Goal: Task Accomplishment & Management: Use online tool/utility

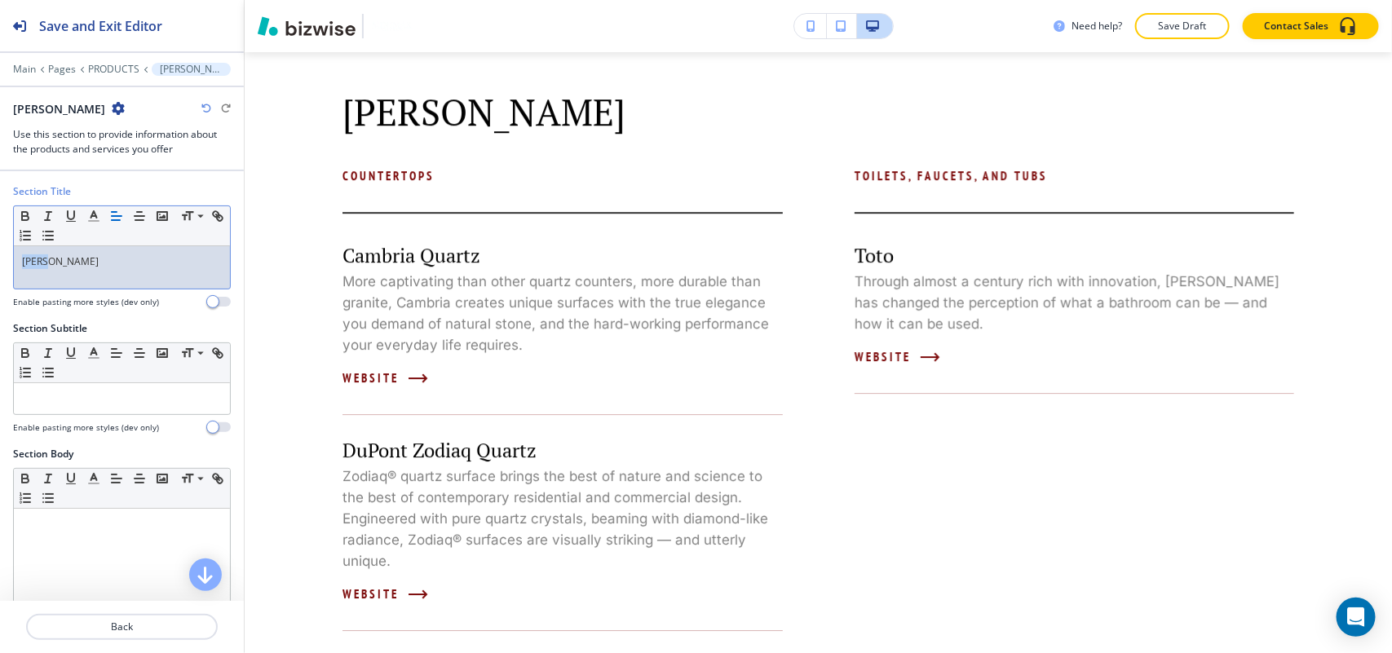
drag, startPoint x: 77, startPoint y: 275, endPoint x: 0, endPoint y: 267, distance: 77.9
click at [0, 267] on div "Section Title Small Normal Large Huge Graff Enable pasting more styles (dev onl…" at bounding box center [122, 252] width 244 height 137
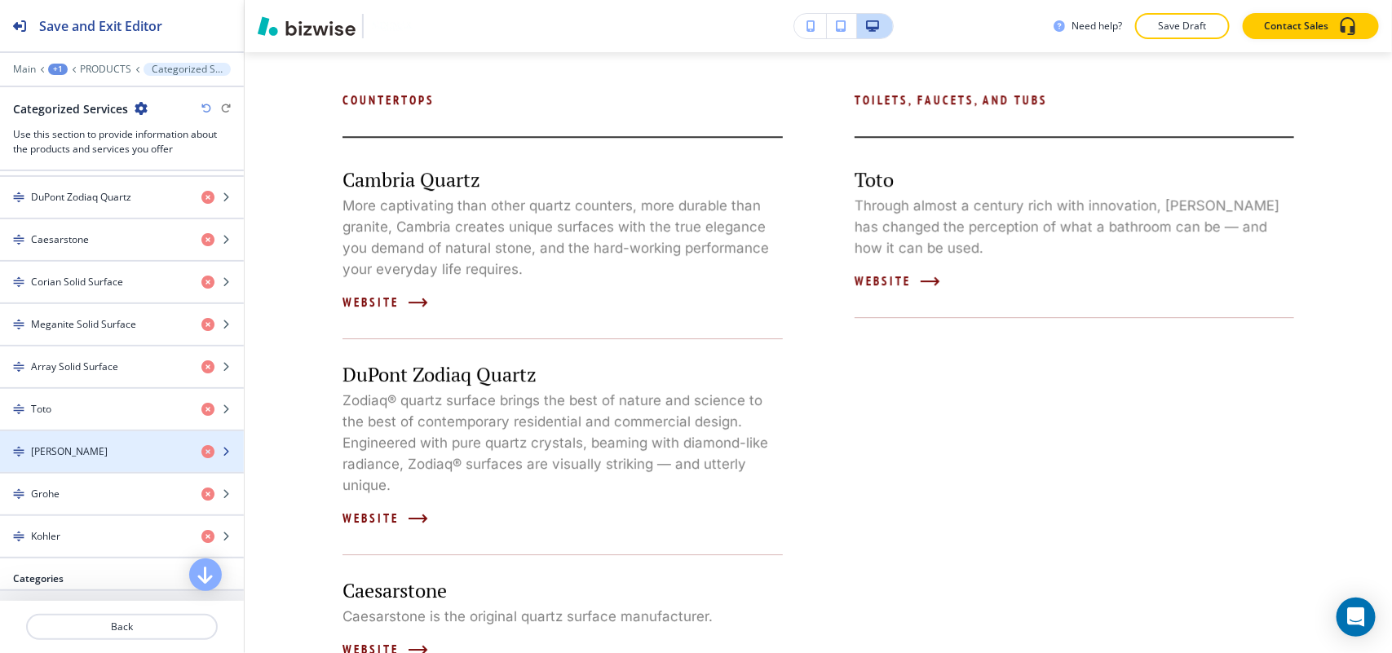
scroll to position [510, 0]
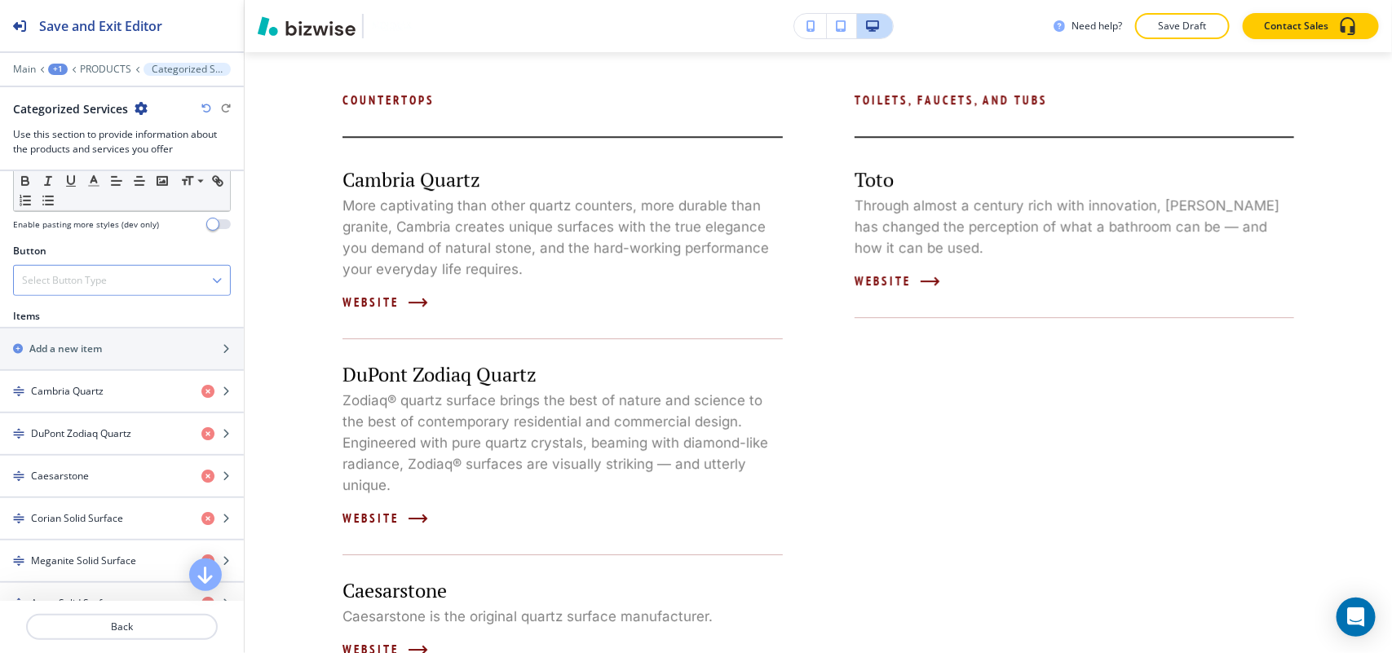
click at [95, 278] on h4 "Select Button Type" at bounding box center [64, 280] width 85 height 15
click at [99, 344] on h2 "Add a new item" at bounding box center [65, 349] width 73 height 15
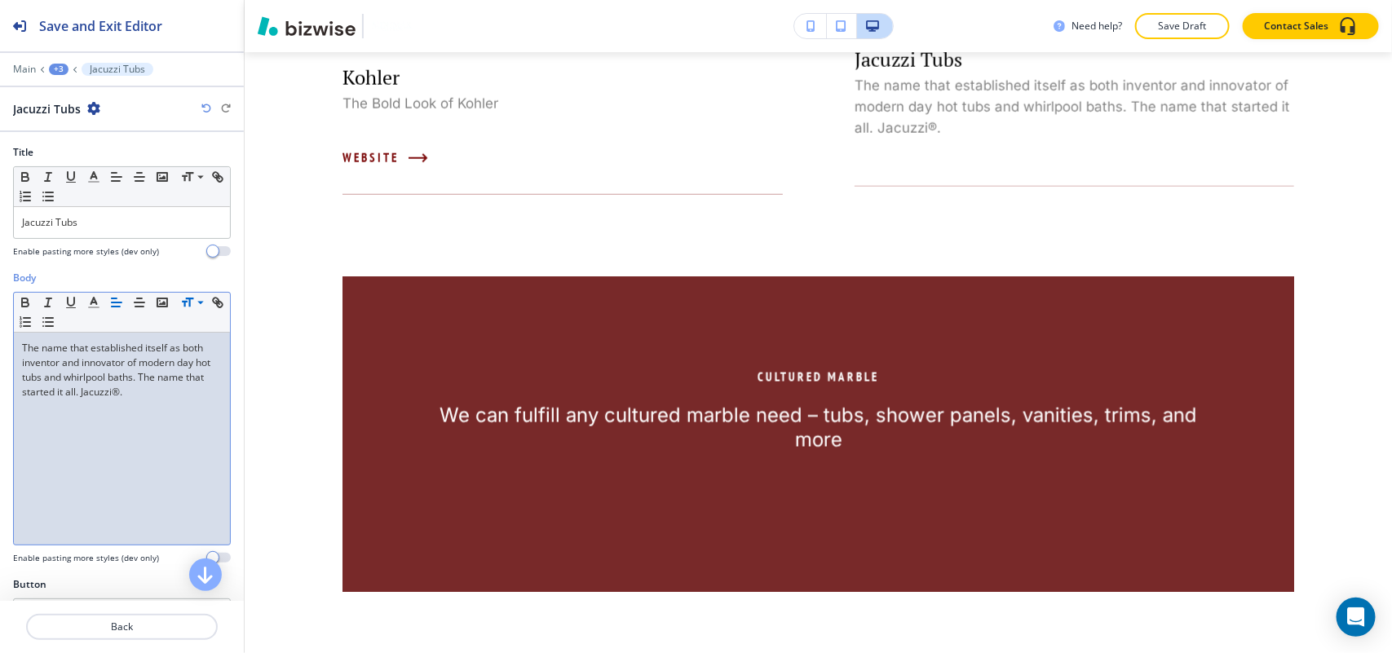
scroll to position [0, 0]
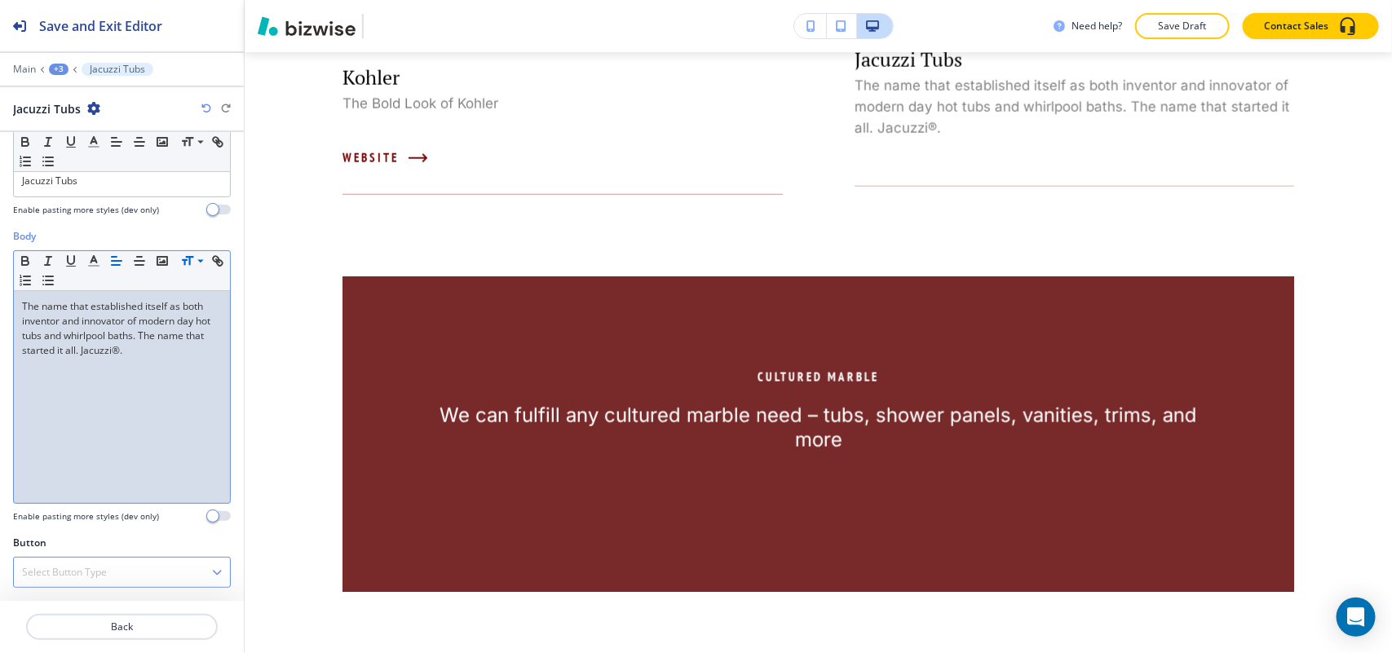
click at [77, 580] on div "Select Button Type" at bounding box center [122, 572] width 216 height 29
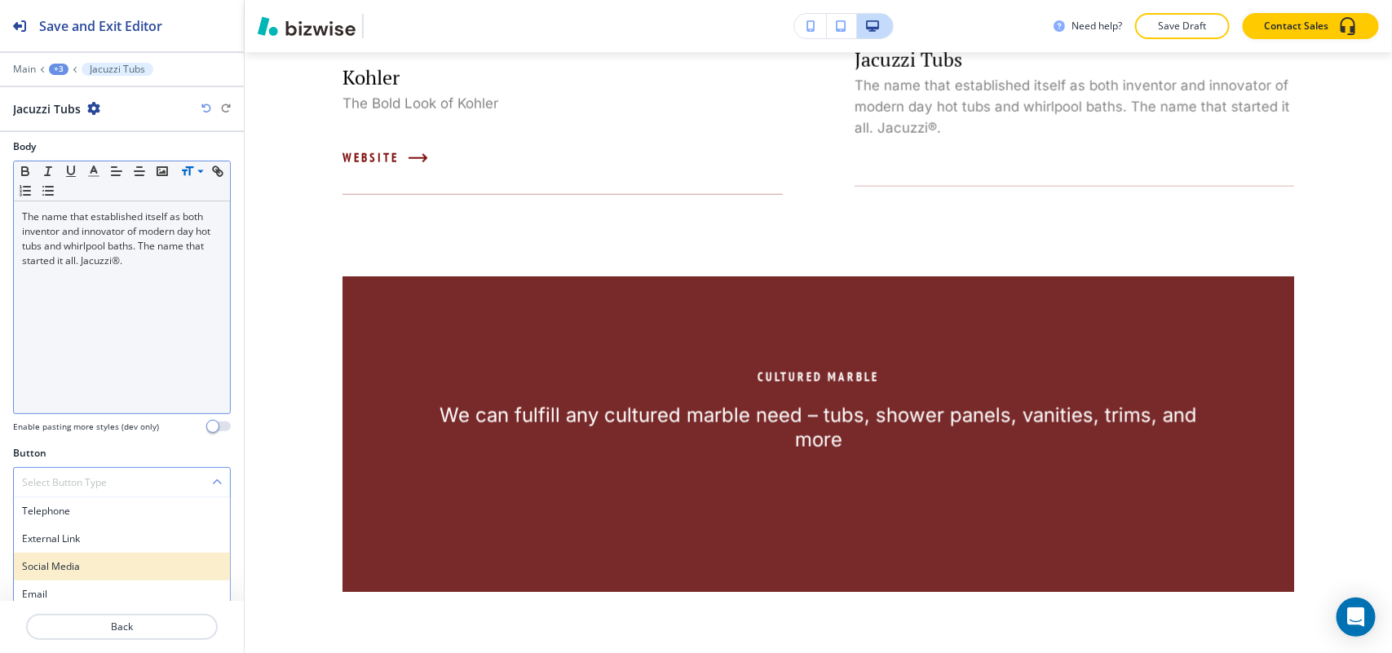
scroll to position [196, 0]
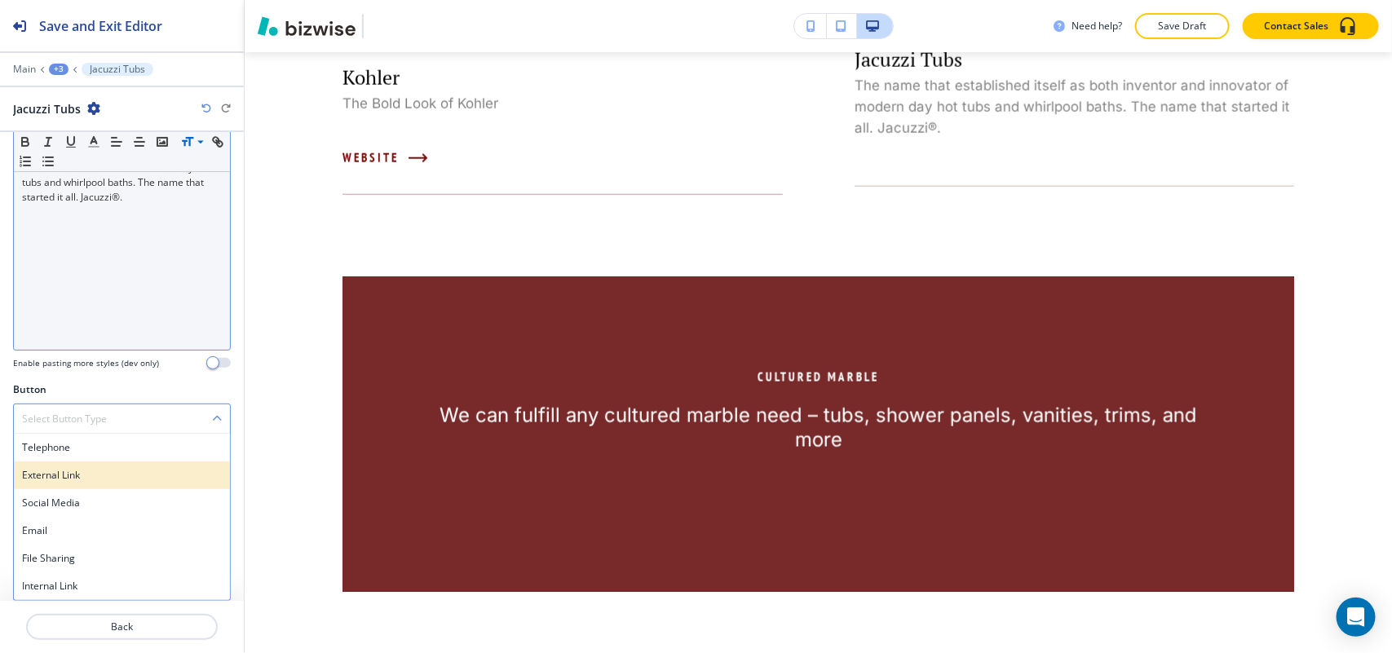
click at [91, 481] on h4 "External Link" at bounding box center [122, 475] width 200 height 15
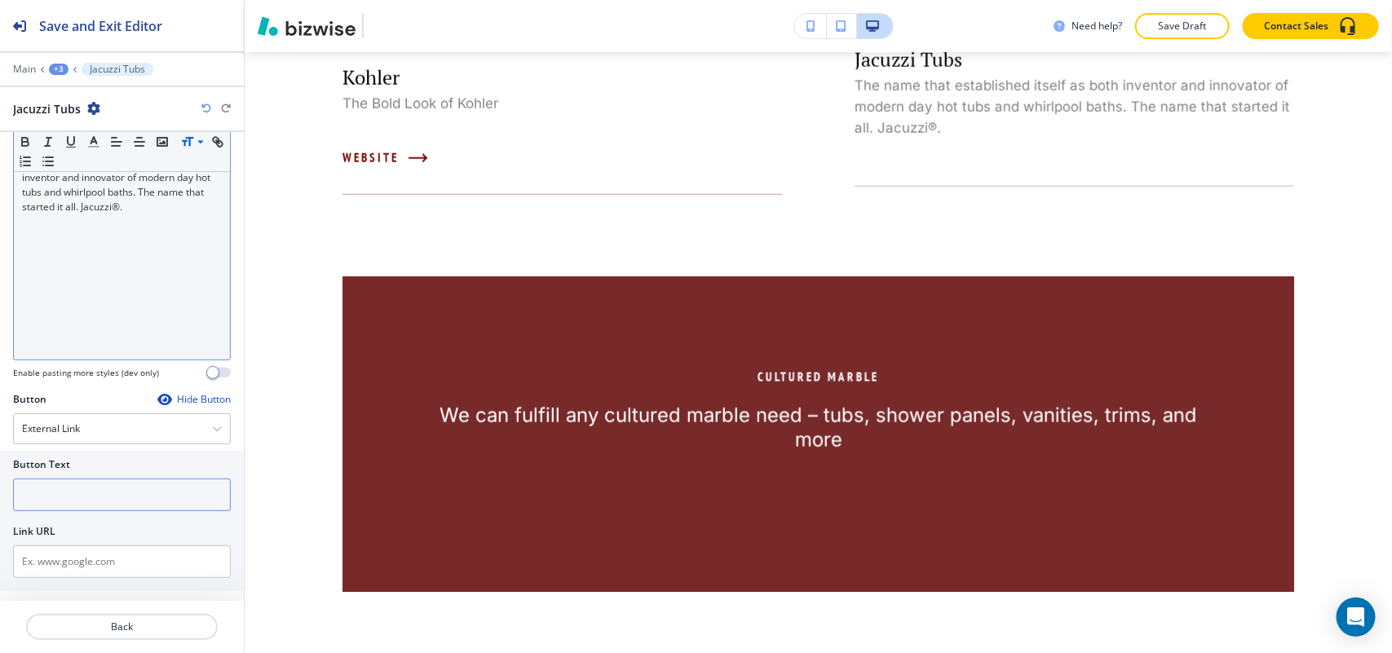
click at [80, 499] on input "text" at bounding box center [122, 495] width 218 height 33
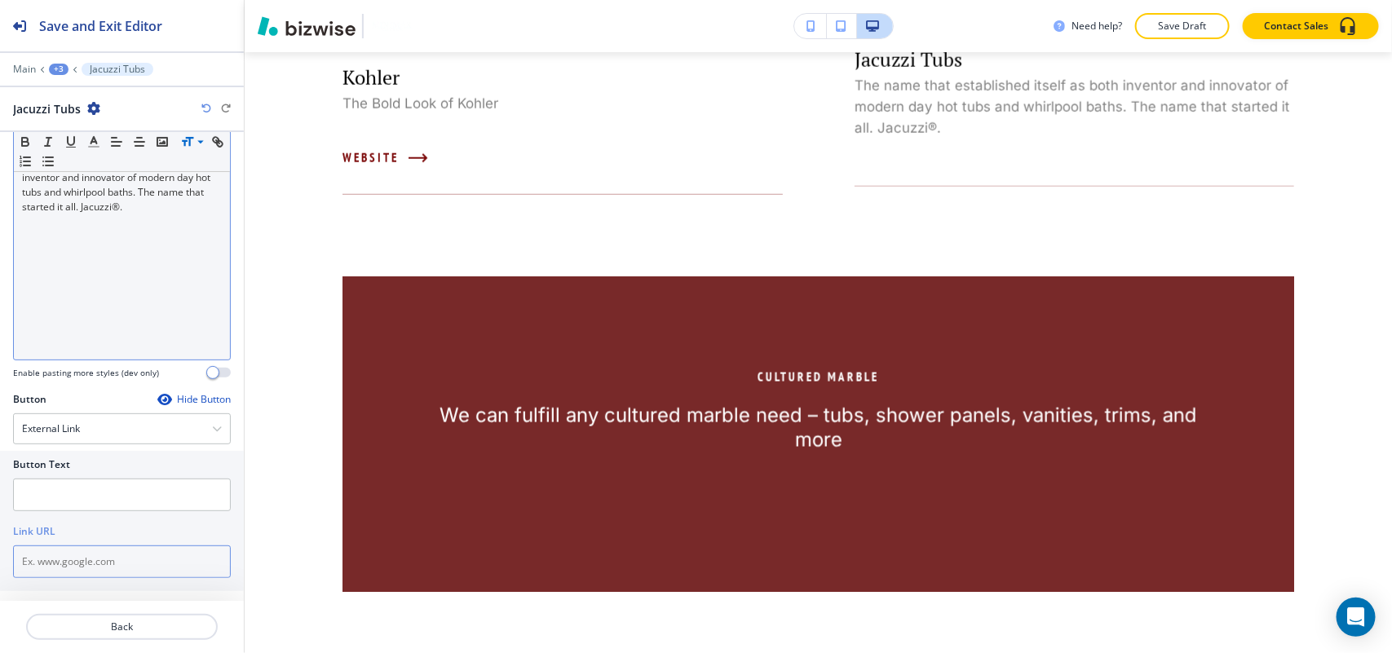
click at [55, 568] on input "text" at bounding box center [122, 561] width 218 height 33
paste input "http://www.jacuzzi.com/"
type input "http://www.jacuzzi.com/"
click at [91, 503] on input "text" at bounding box center [122, 495] width 218 height 33
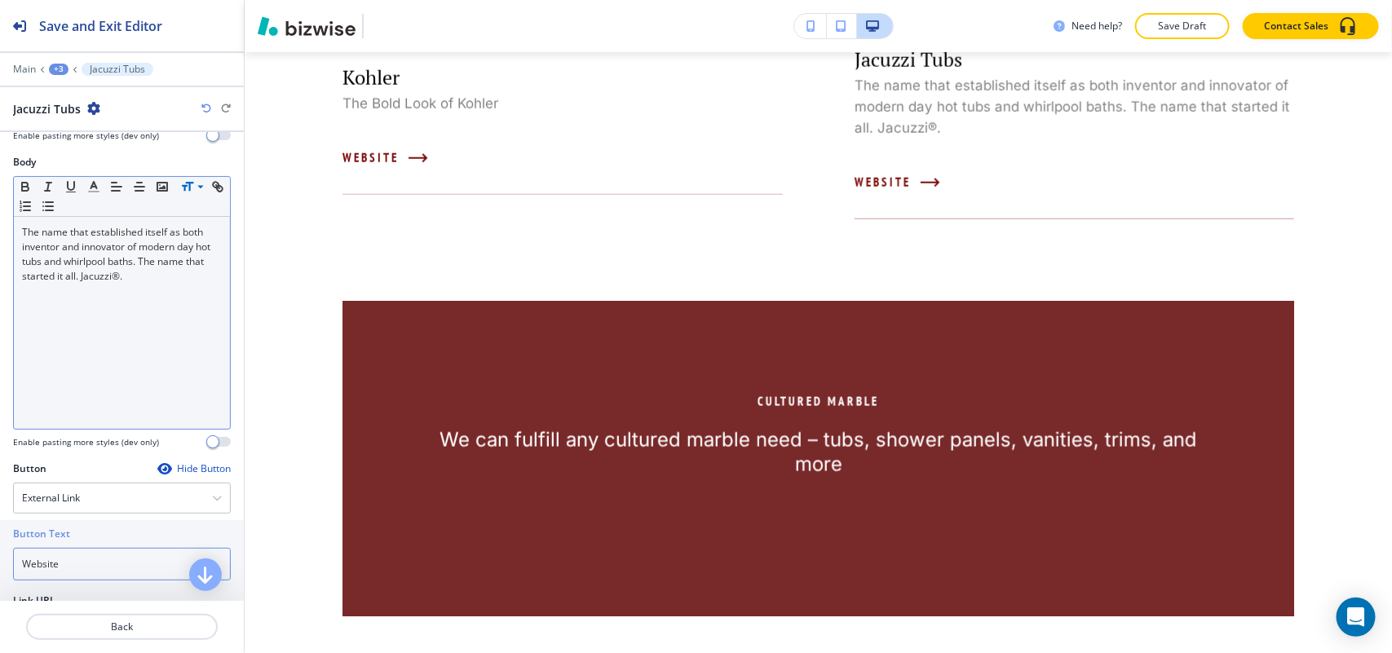
scroll to position [0, 0]
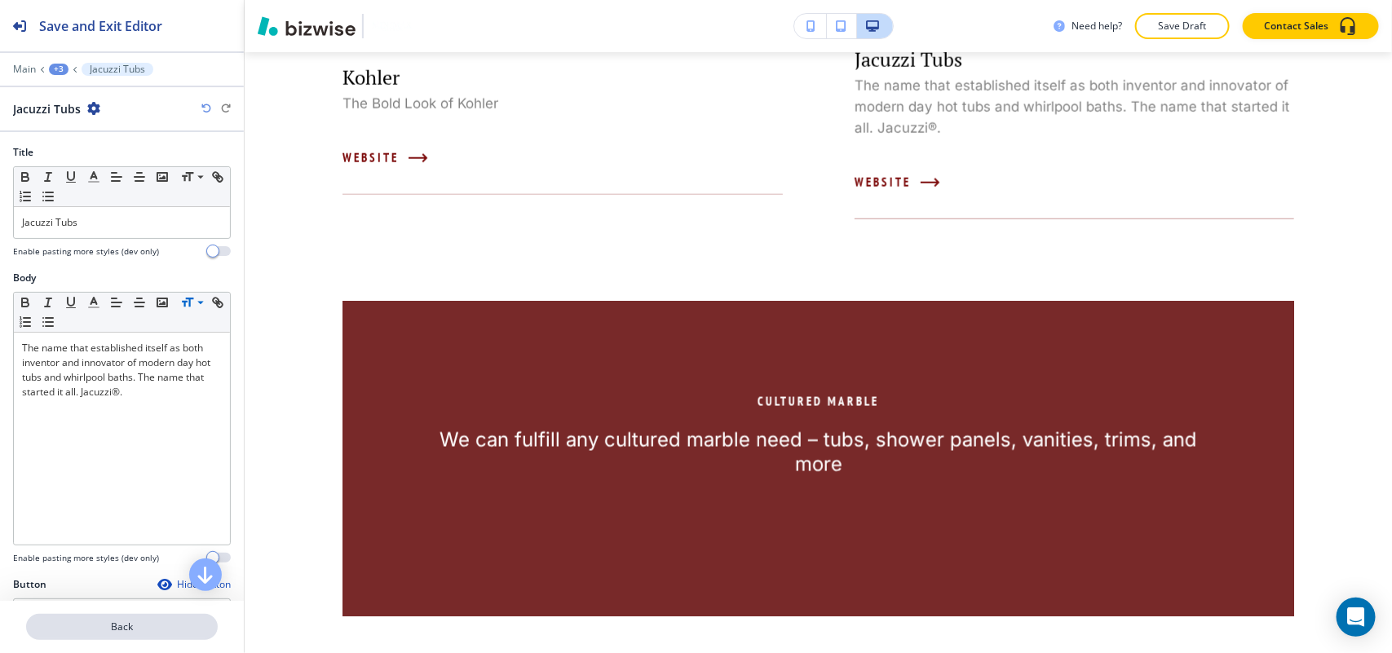
type input "Website"
click at [133, 629] on p "Back" at bounding box center [122, 627] width 188 height 15
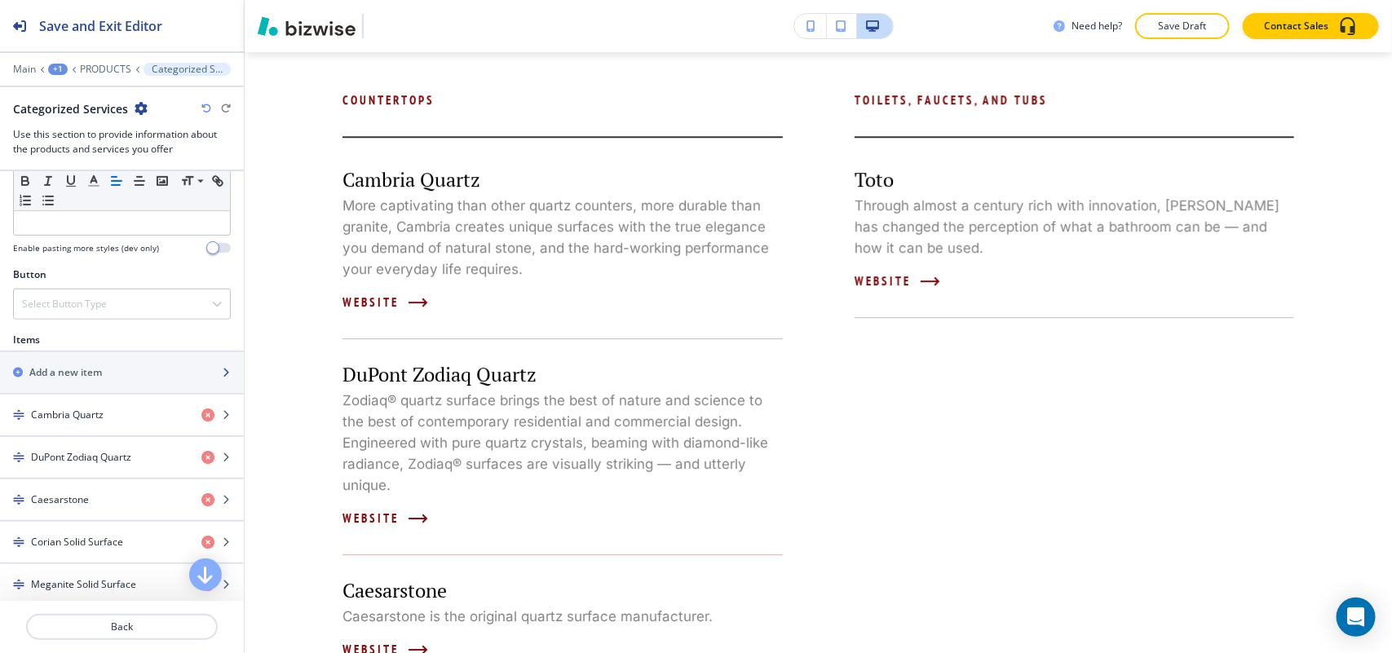
scroll to position [510, 0]
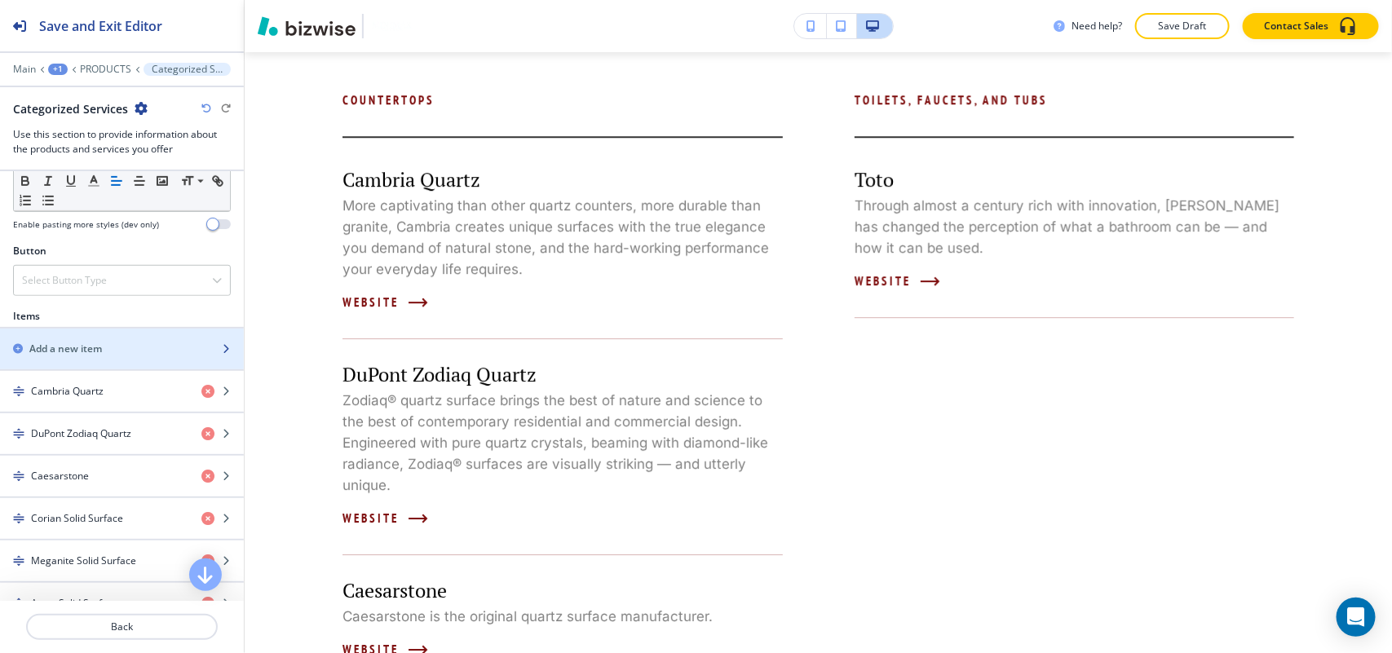
click at [60, 337] on div "button" at bounding box center [122, 335] width 244 height 13
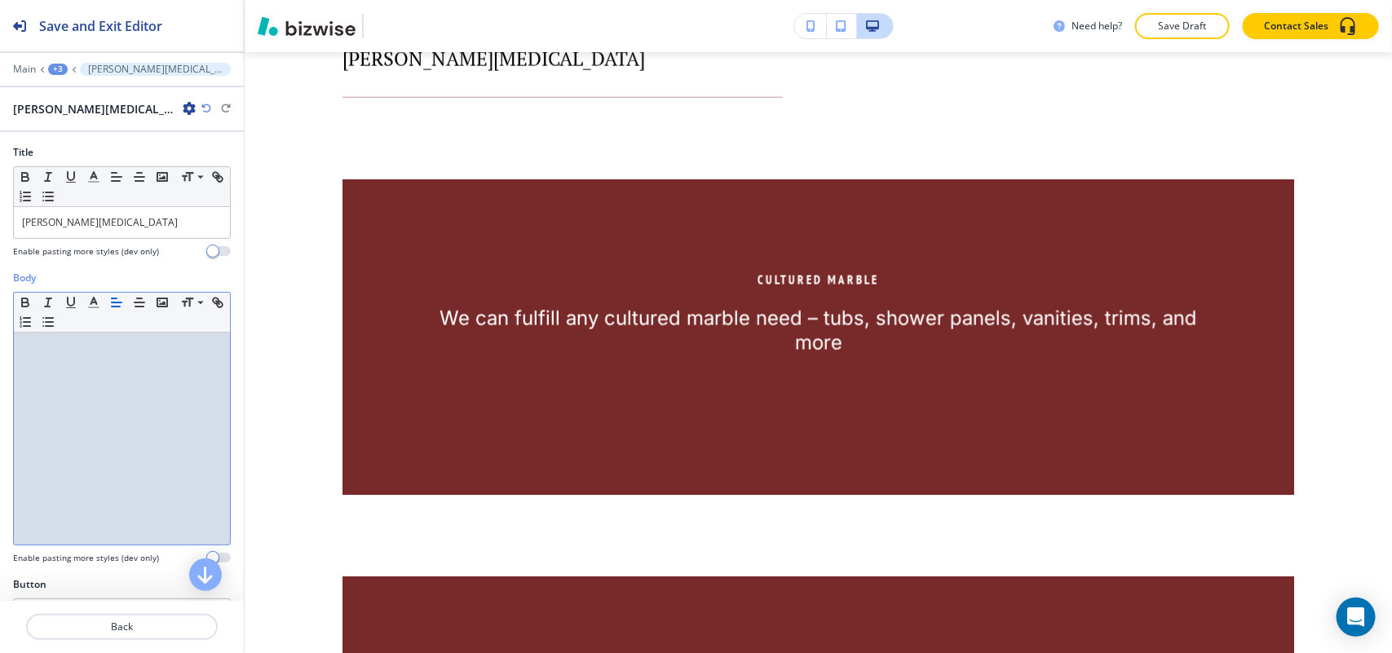
scroll to position [0, 0]
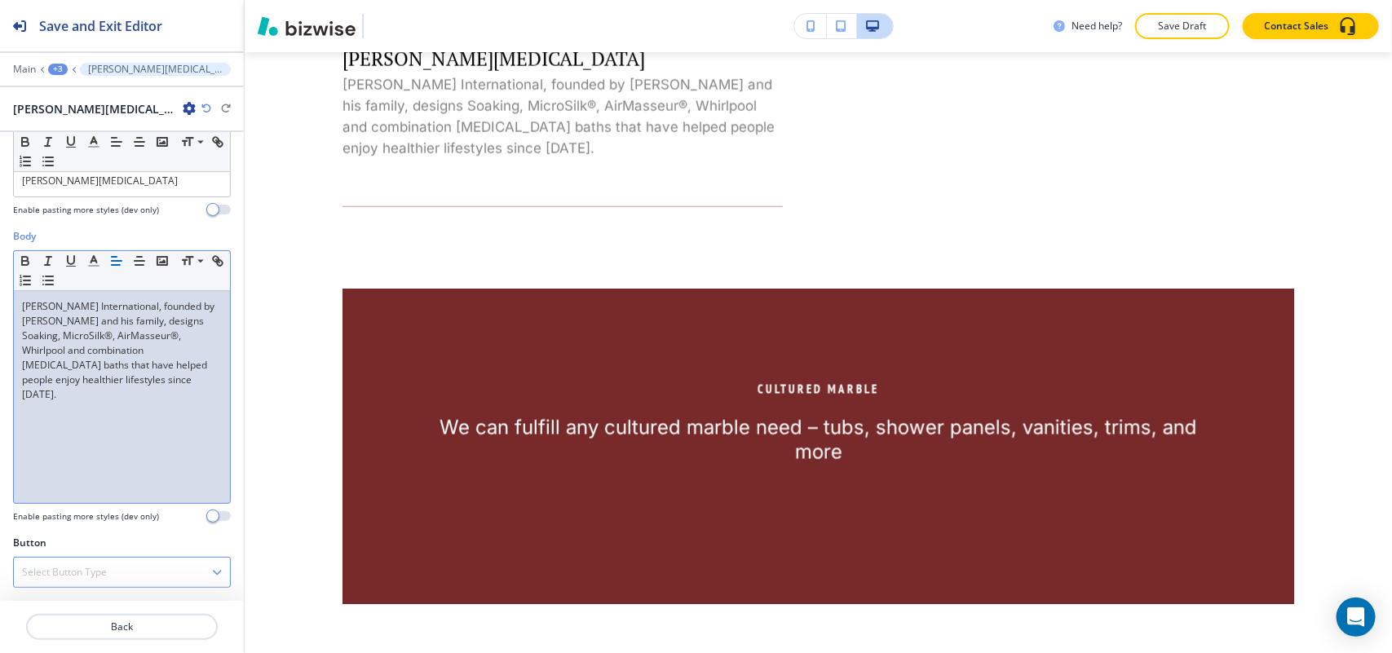
click at [100, 565] on h4 "Select Button Type" at bounding box center [64, 572] width 85 height 15
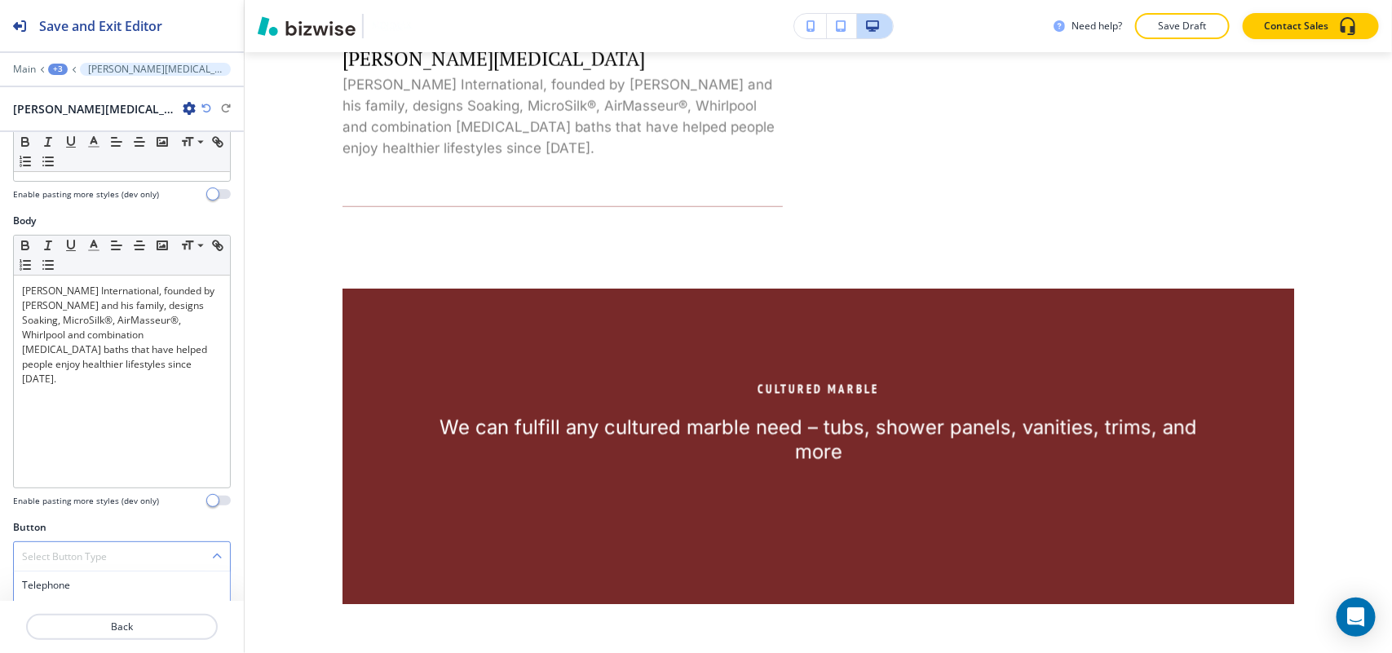
scroll to position [196, 0]
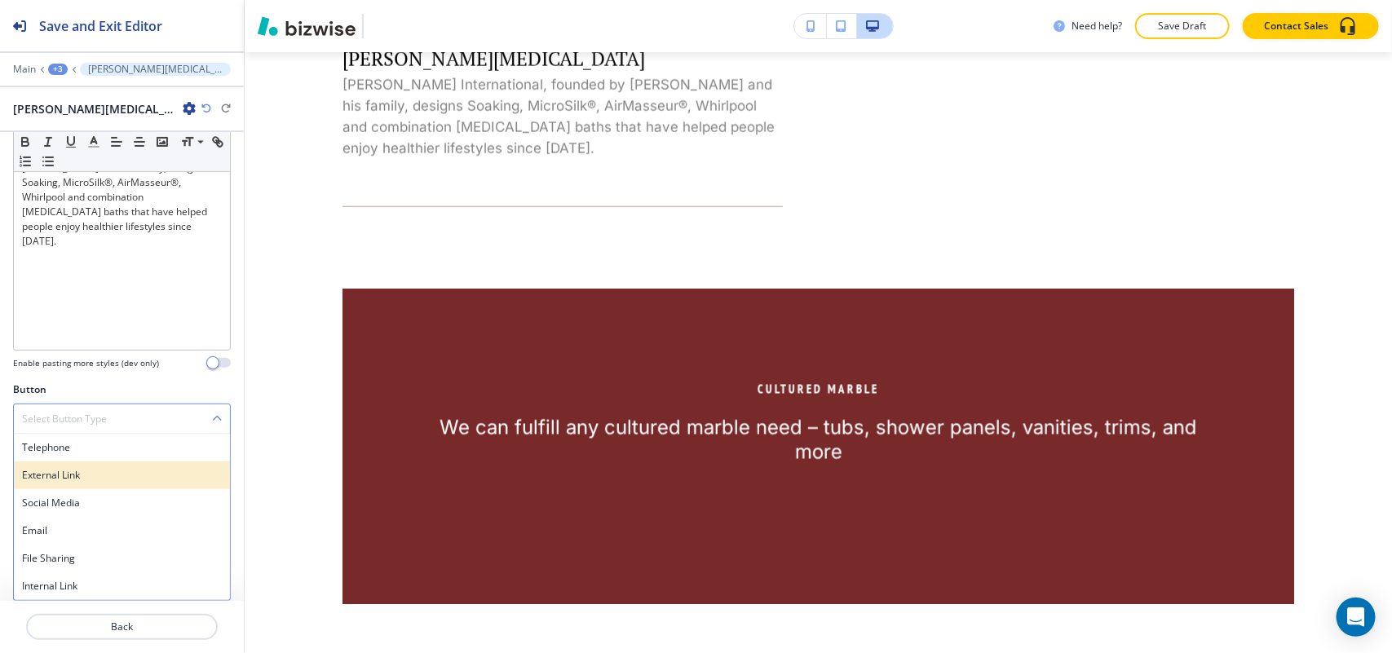
click at [86, 475] on h4 "External Link" at bounding box center [122, 475] width 200 height 15
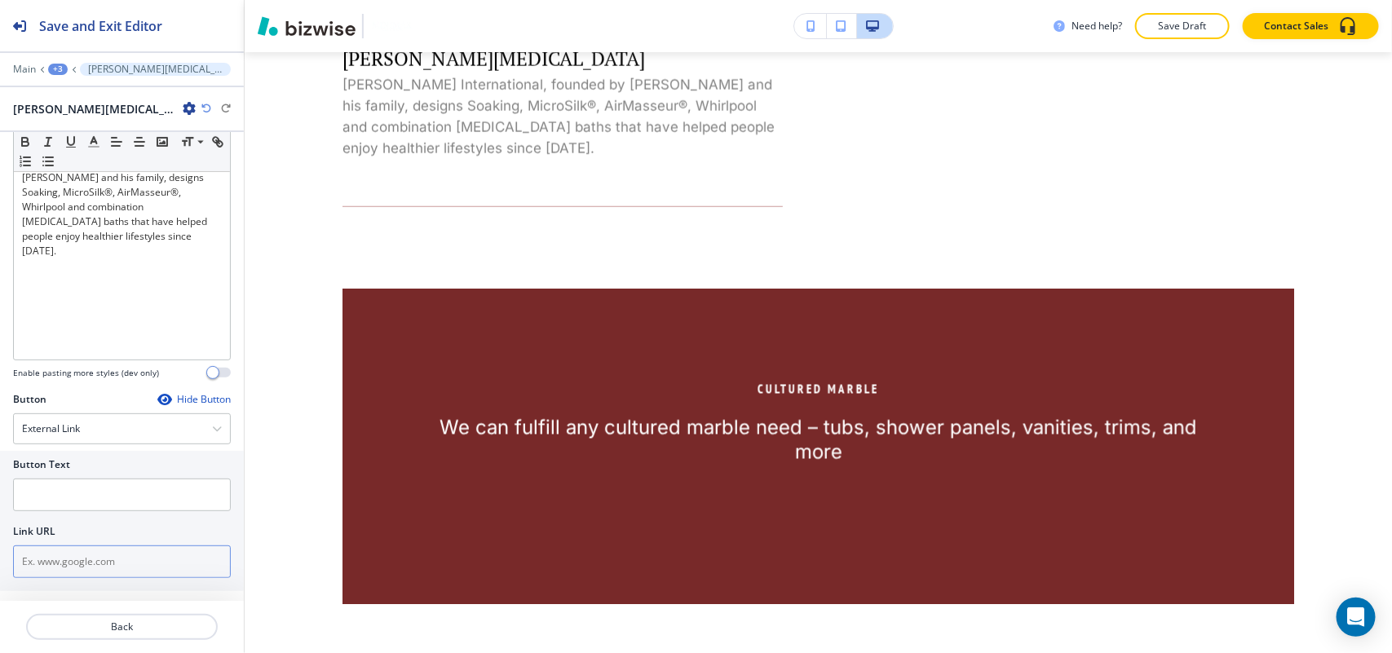
click at [86, 572] on input "text" at bounding box center [122, 561] width 218 height 33
paste input "http://www.jasoninternational.com/"
type input "http://www.jasoninternational.com/"
click at [76, 496] on input "text" at bounding box center [122, 495] width 218 height 33
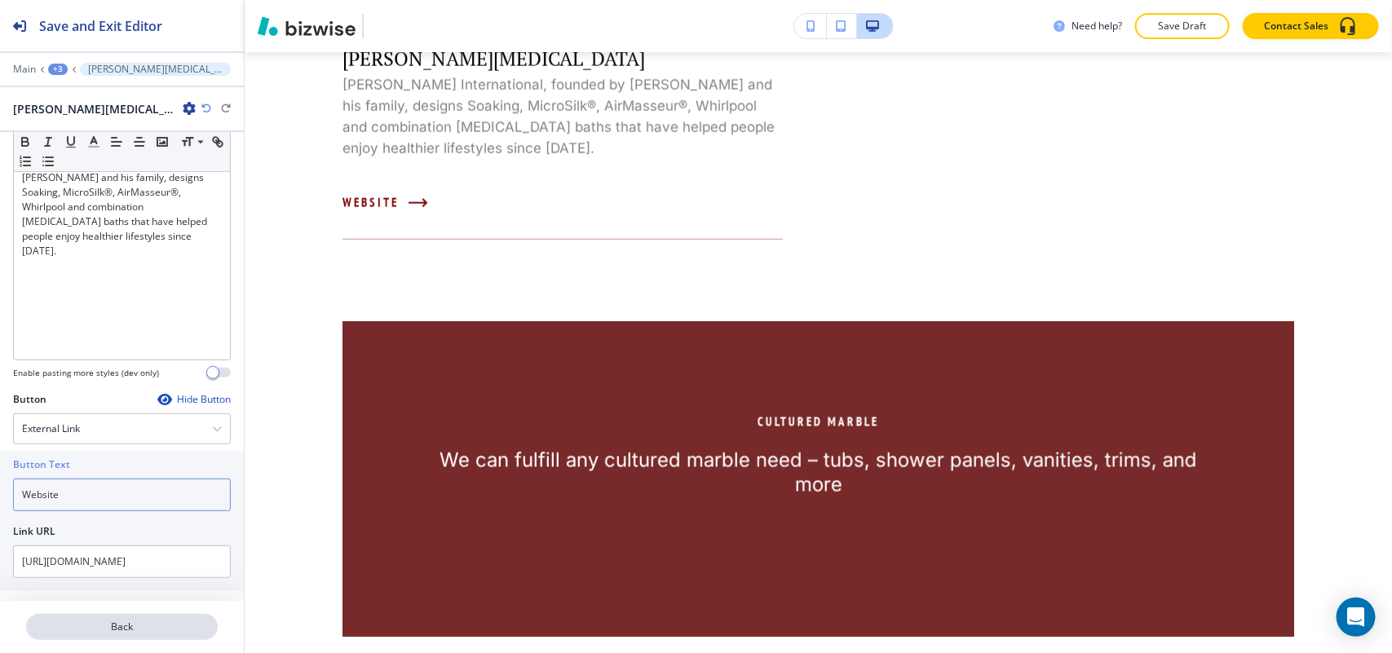
type input "Website"
click at [106, 629] on p "Back" at bounding box center [122, 627] width 188 height 15
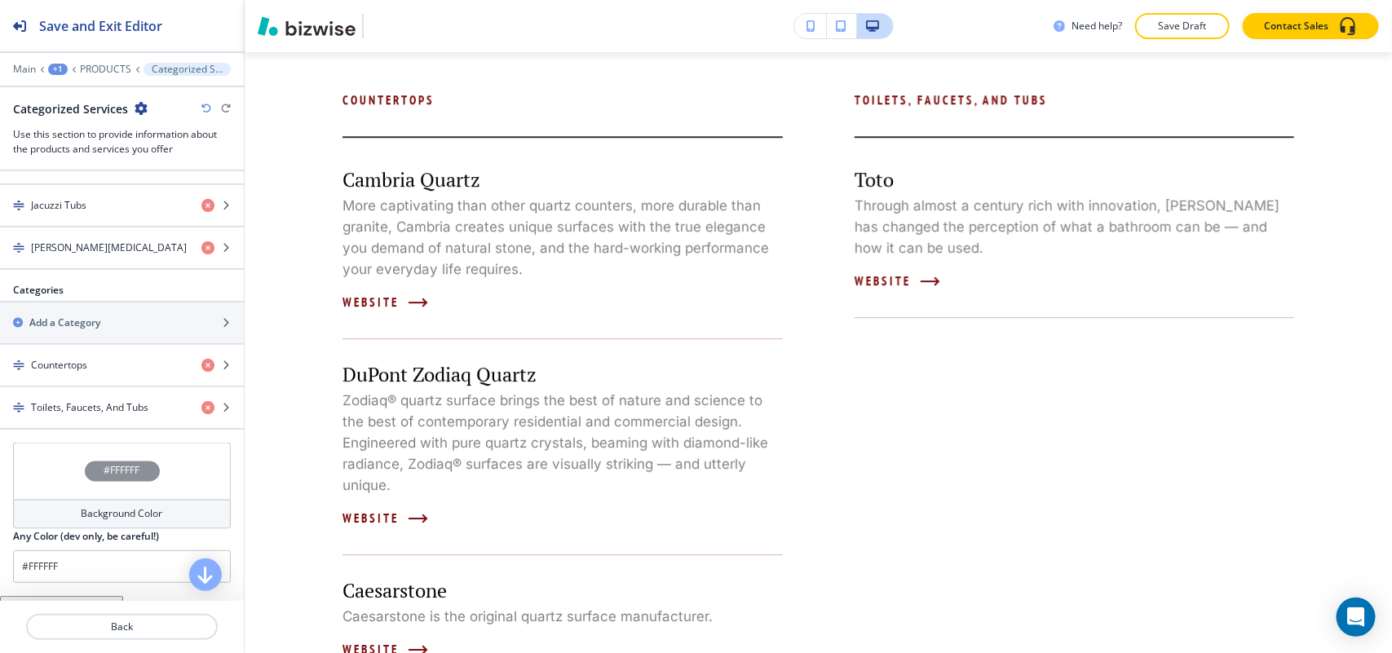
scroll to position [1121, 0]
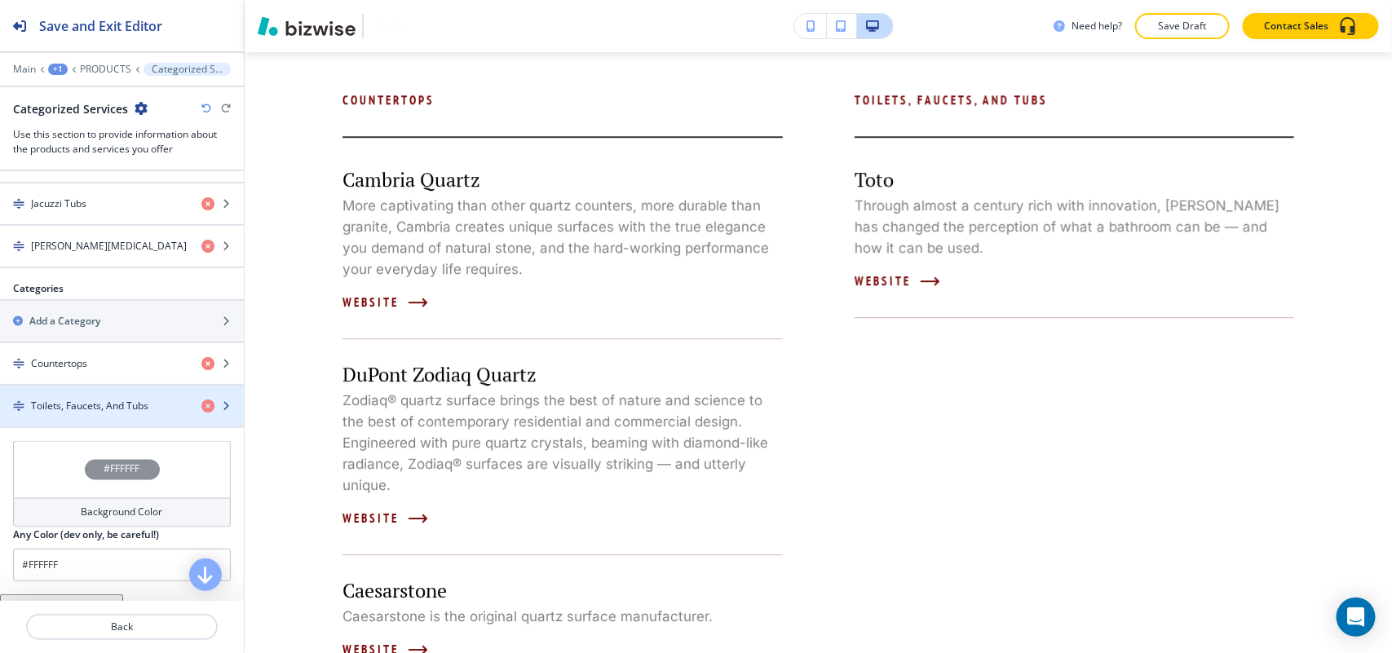
click at [77, 413] on h4 "Toilets, Faucets, And Tubs" at bounding box center [89, 406] width 117 height 15
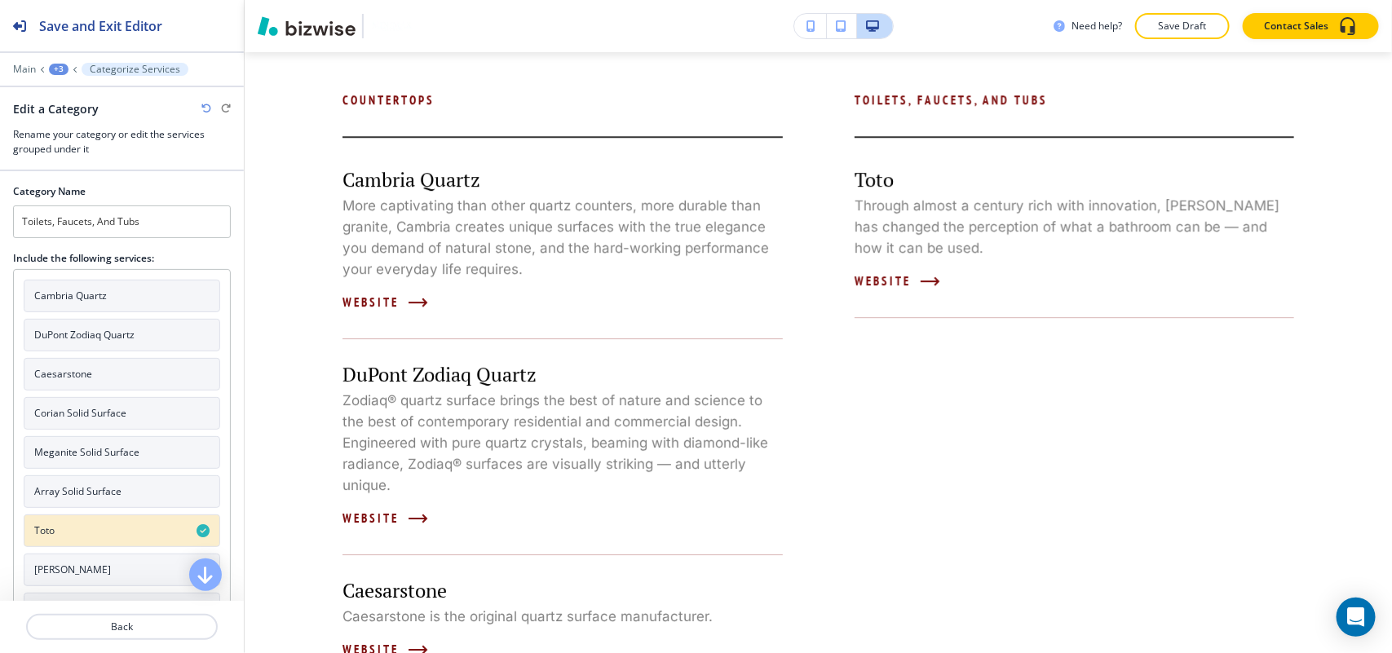
scroll to position [198, 0]
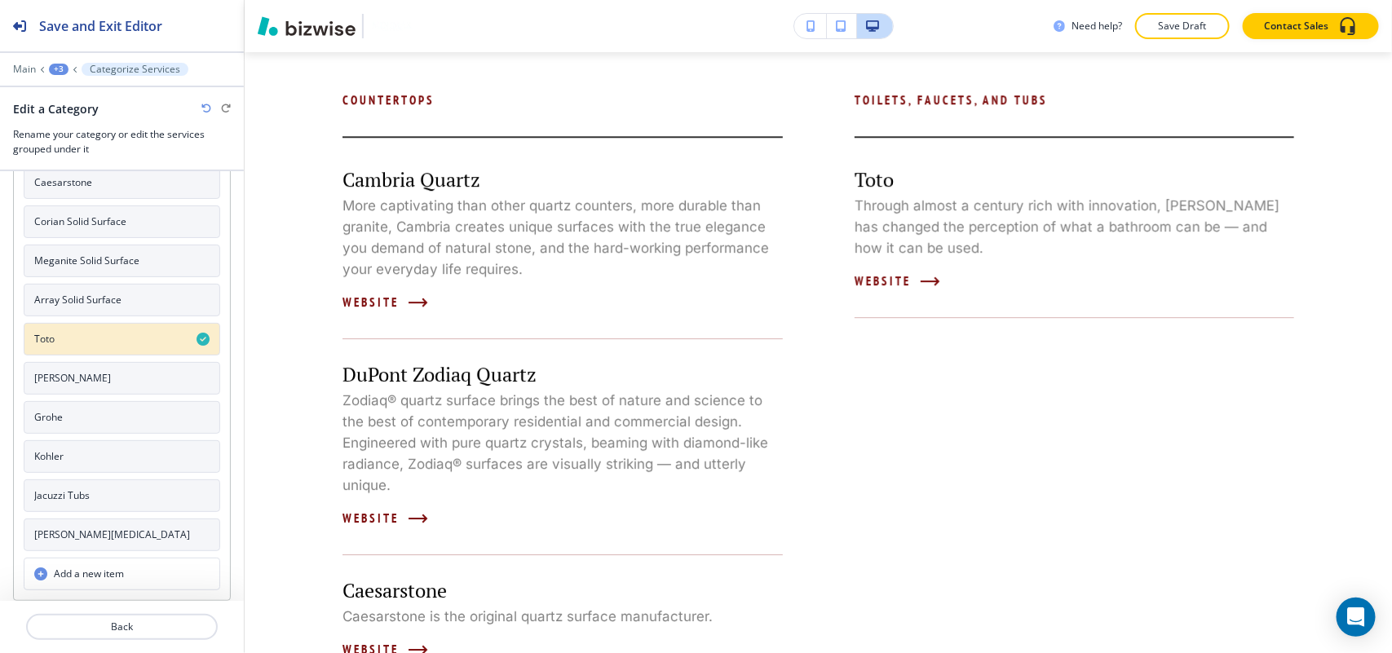
click at [65, 376] on button "Graff" at bounding box center [122, 378] width 196 height 33
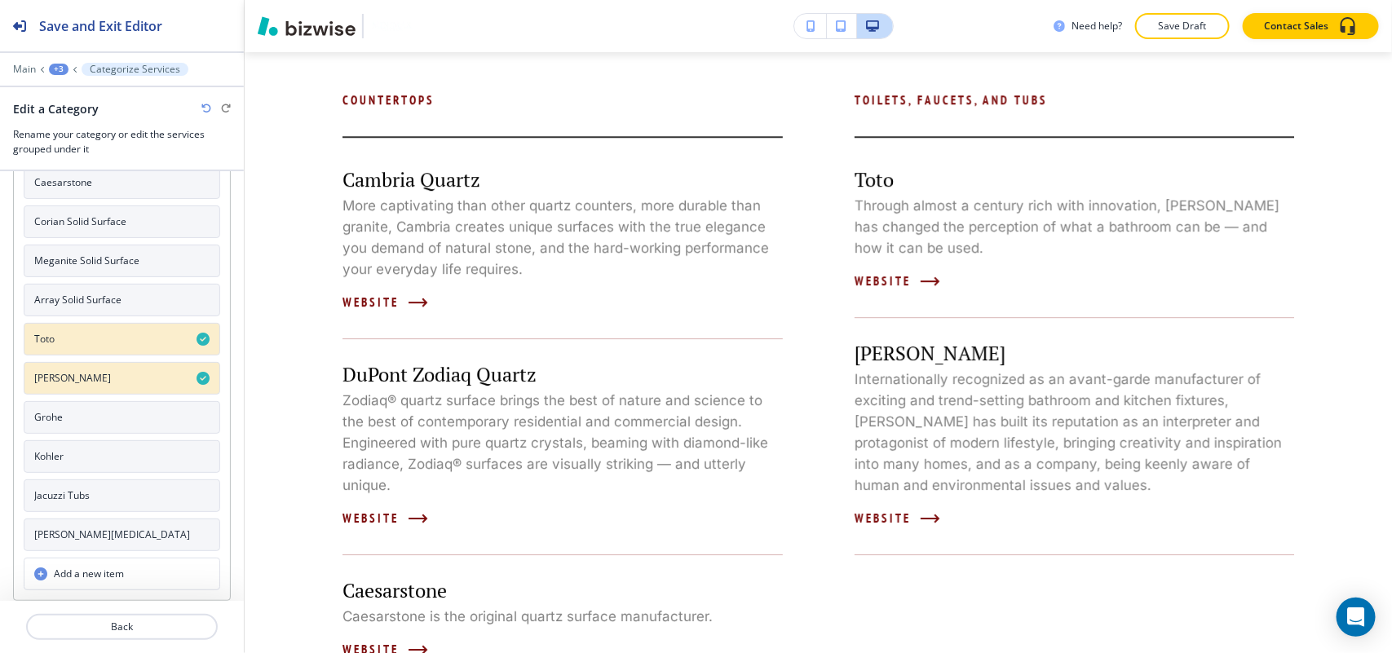
click at [68, 413] on button "Grohe" at bounding box center [122, 417] width 196 height 33
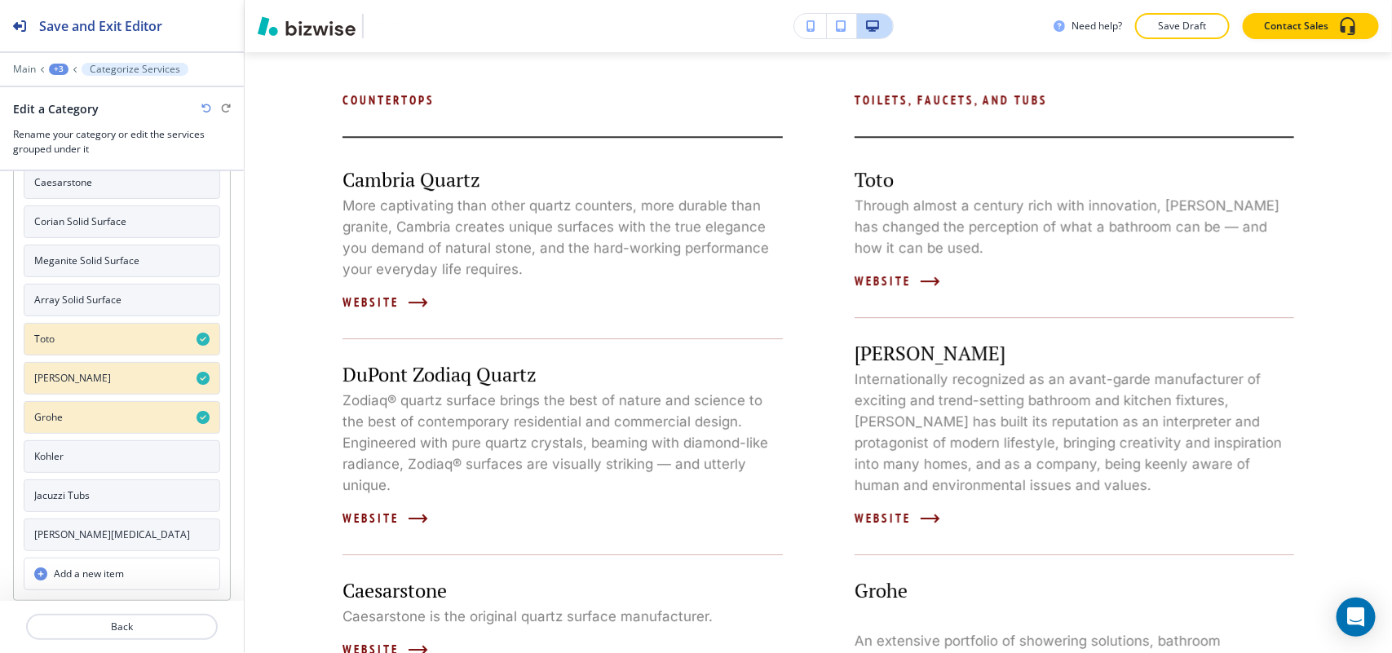
click at [68, 444] on button "Kohler" at bounding box center [122, 456] width 196 height 33
click at [69, 502] on button "Jacuzzi Tubs" at bounding box center [122, 495] width 196 height 33
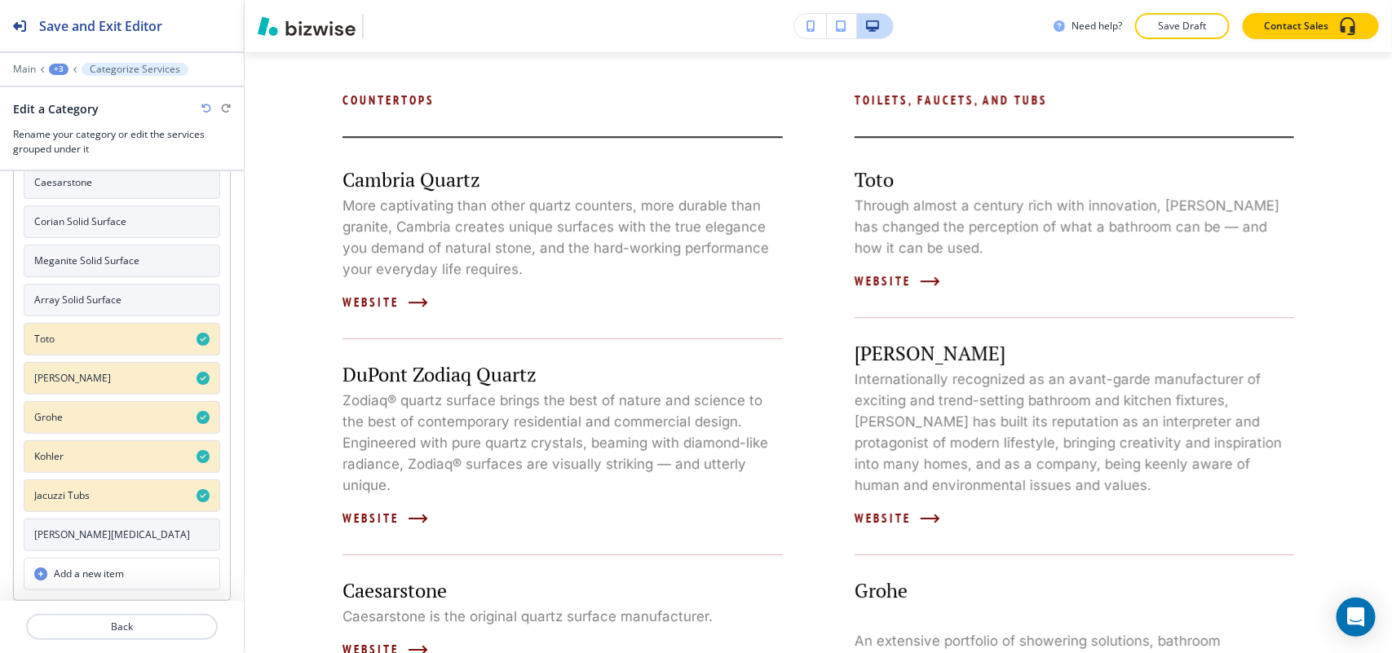
click at [108, 538] on h4 "Jason Hydrotherapy" at bounding box center [112, 535] width 156 height 15
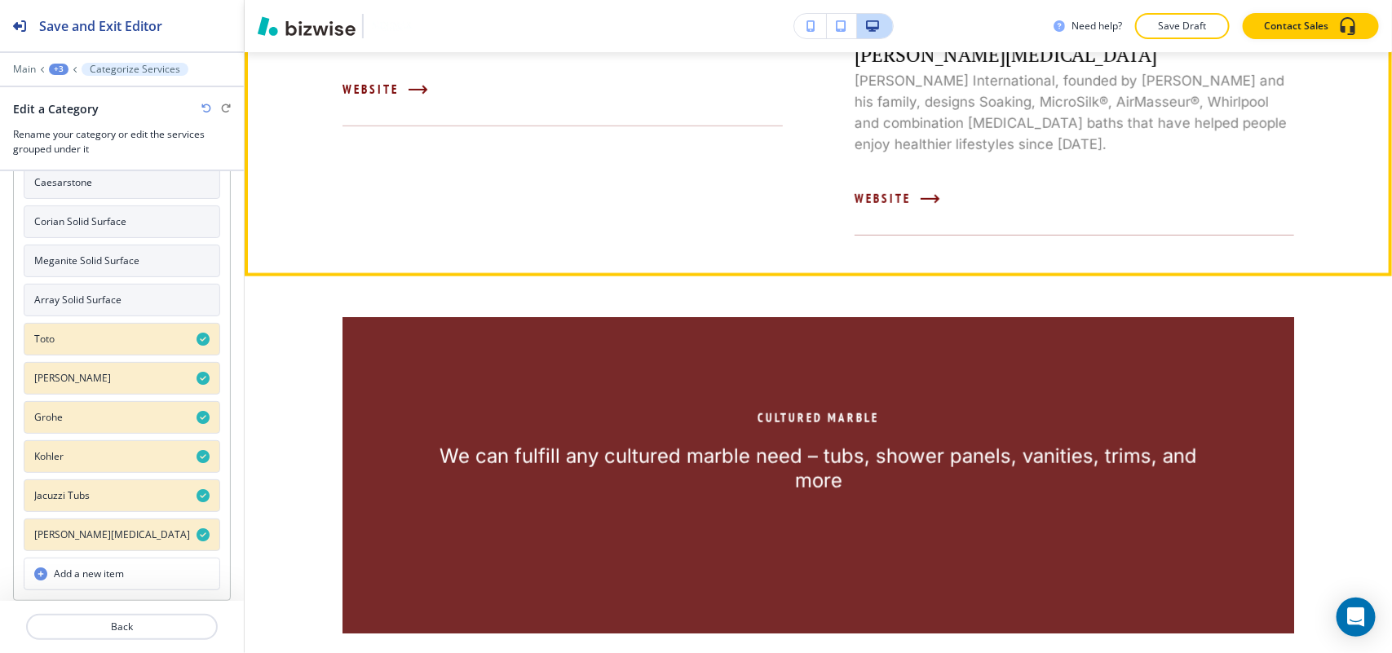
scroll to position [3276, 0]
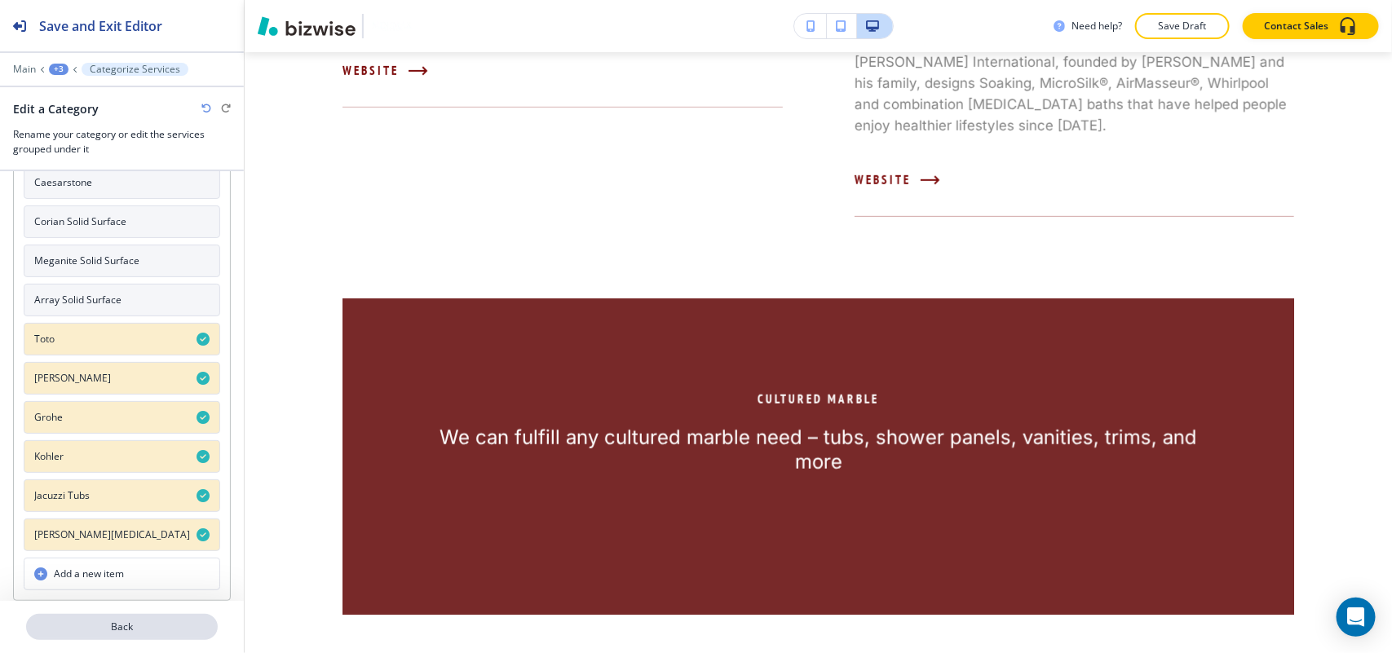
click at [112, 628] on p "Back" at bounding box center [122, 627] width 188 height 15
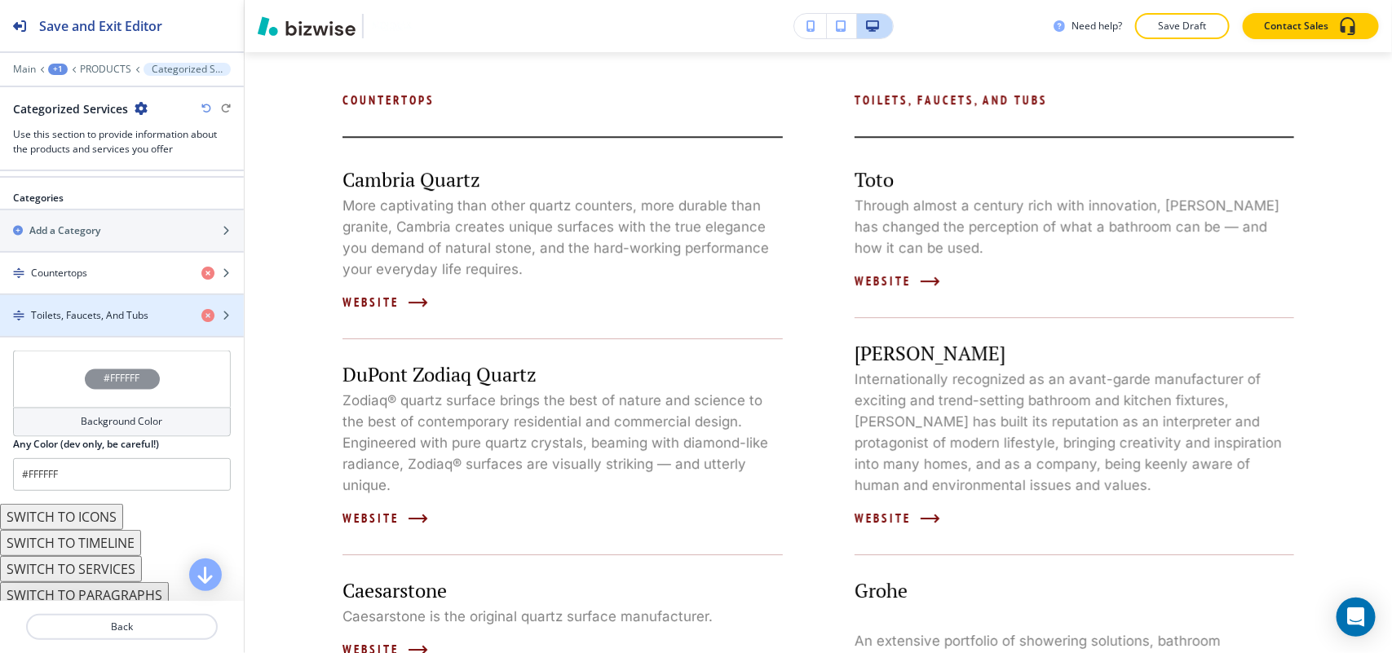
scroll to position [1179, 0]
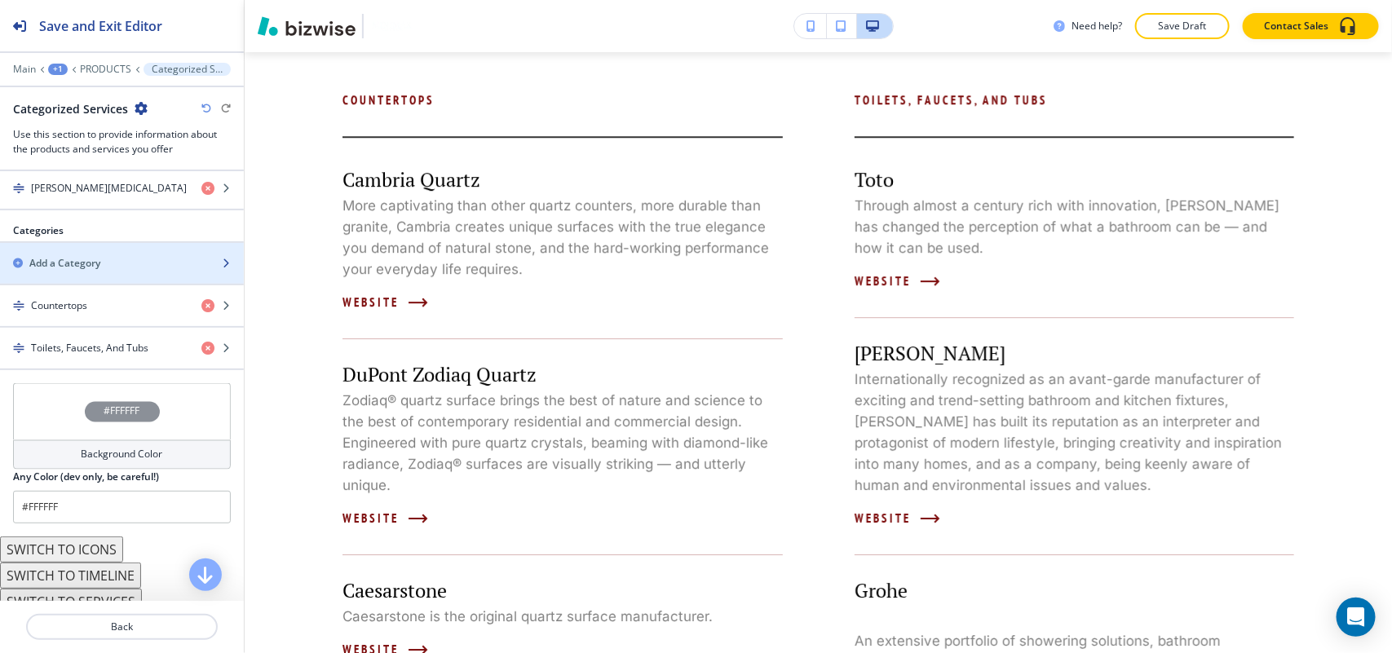
click at [72, 256] on div "button" at bounding box center [122, 249] width 244 height 13
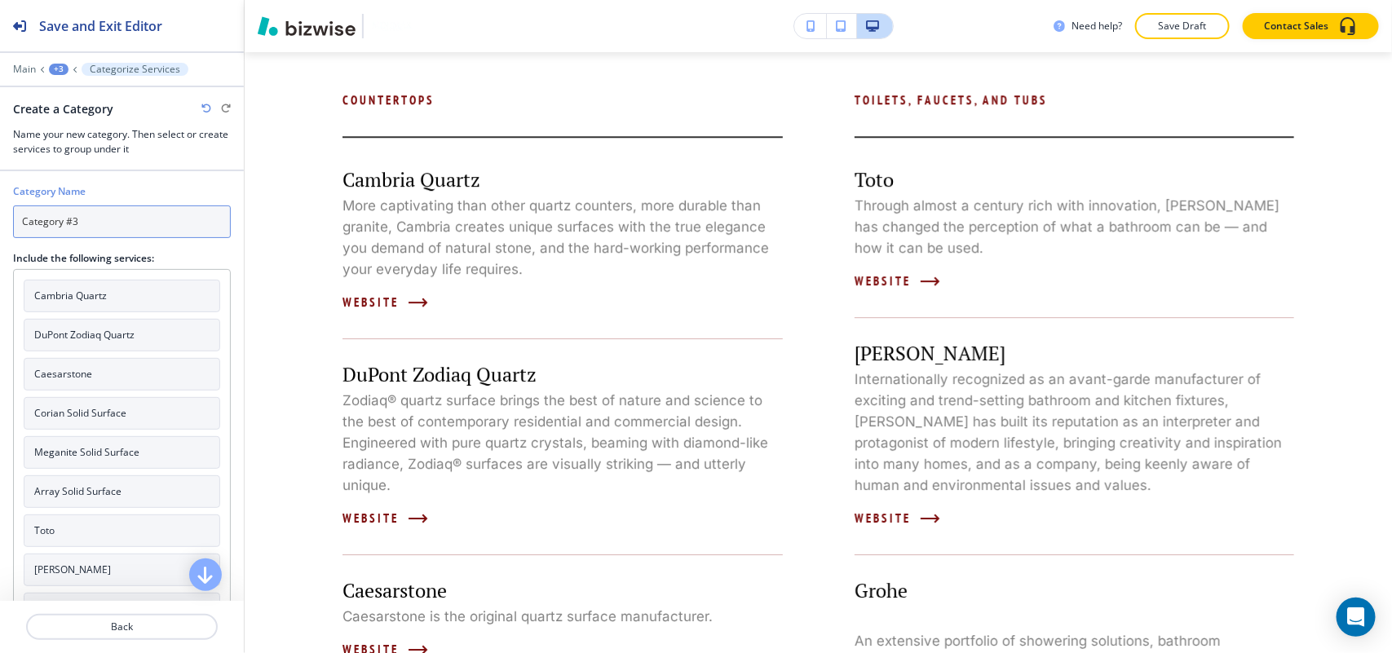
drag, startPoint x: 106, startPoint y: 222, endPoint x: 0, endPoint y: 220, distance: 106.0
click at [0, 220] on div "Category Name Category #3 Include the following services: Cambria Quartz DuPont…" at bounding box center [122, 481] width 244 height 621
paste input "Tile And Flooring"
type input "Tile And Flooring"
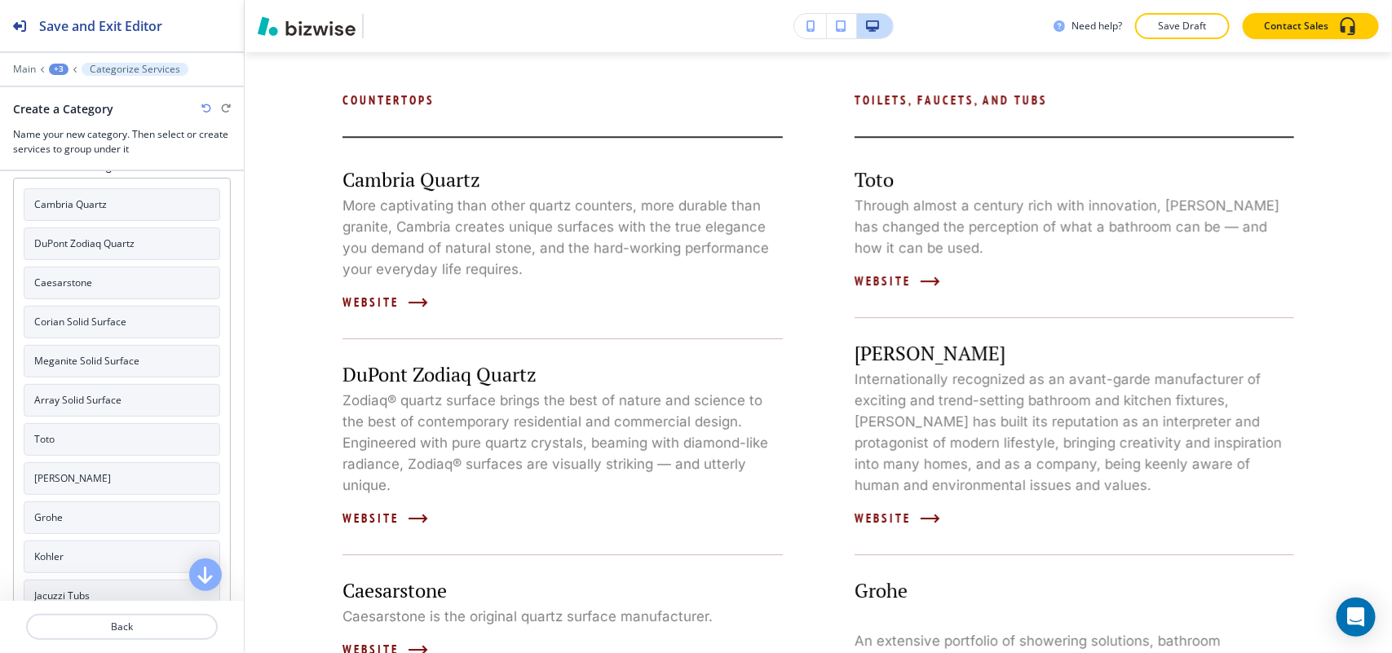
scroll to position [0, 0]
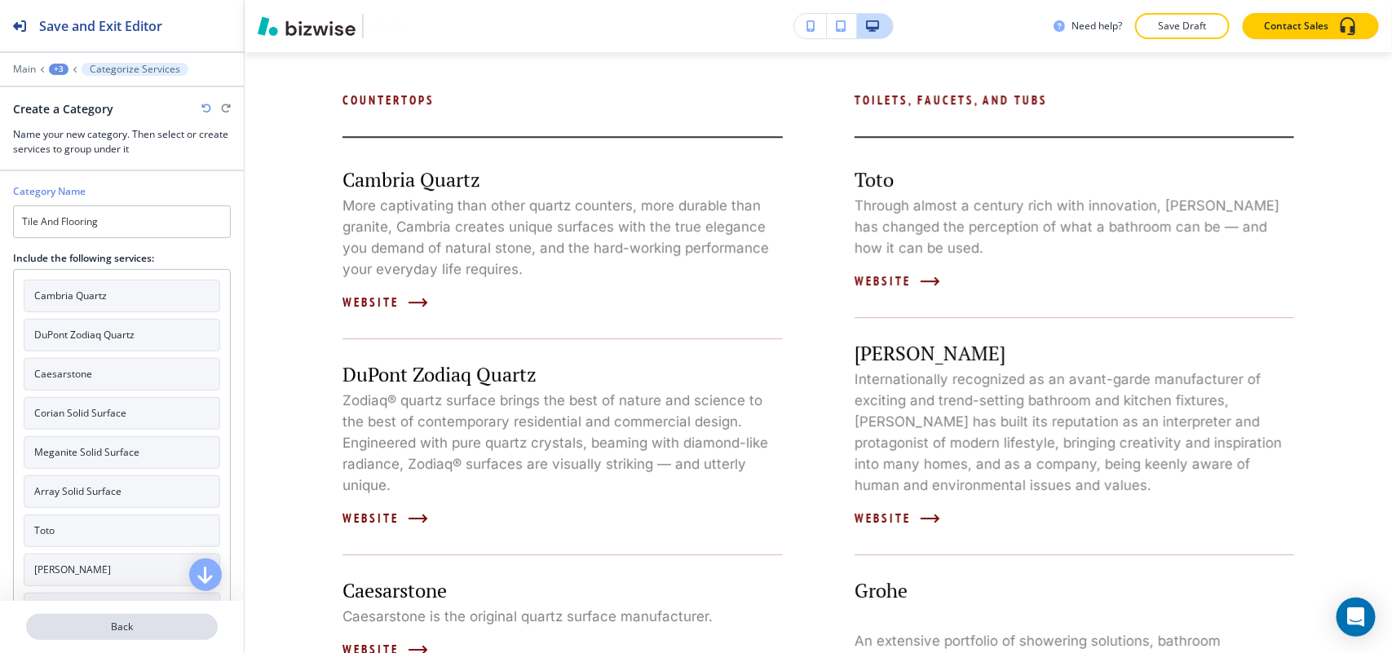
click at [135, 628] on p "Back" at bounding box center [122, 627] width 188 height 15
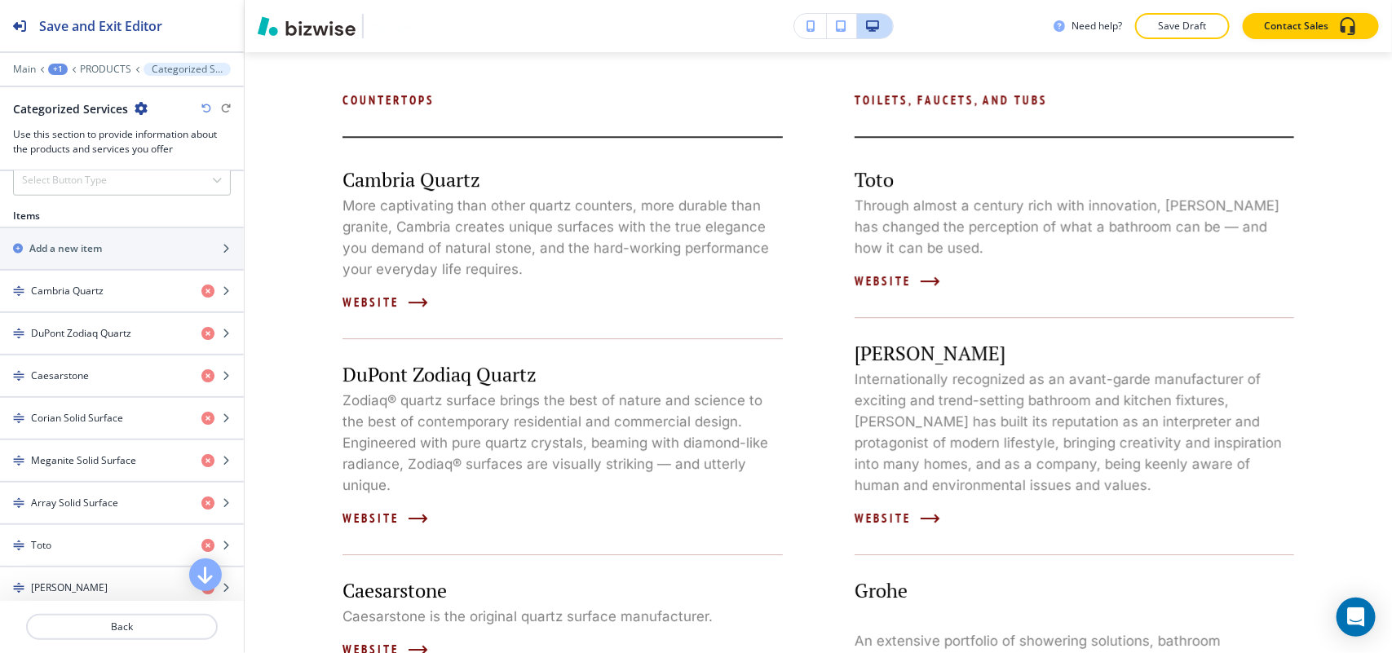
scroll to position [304, 0]
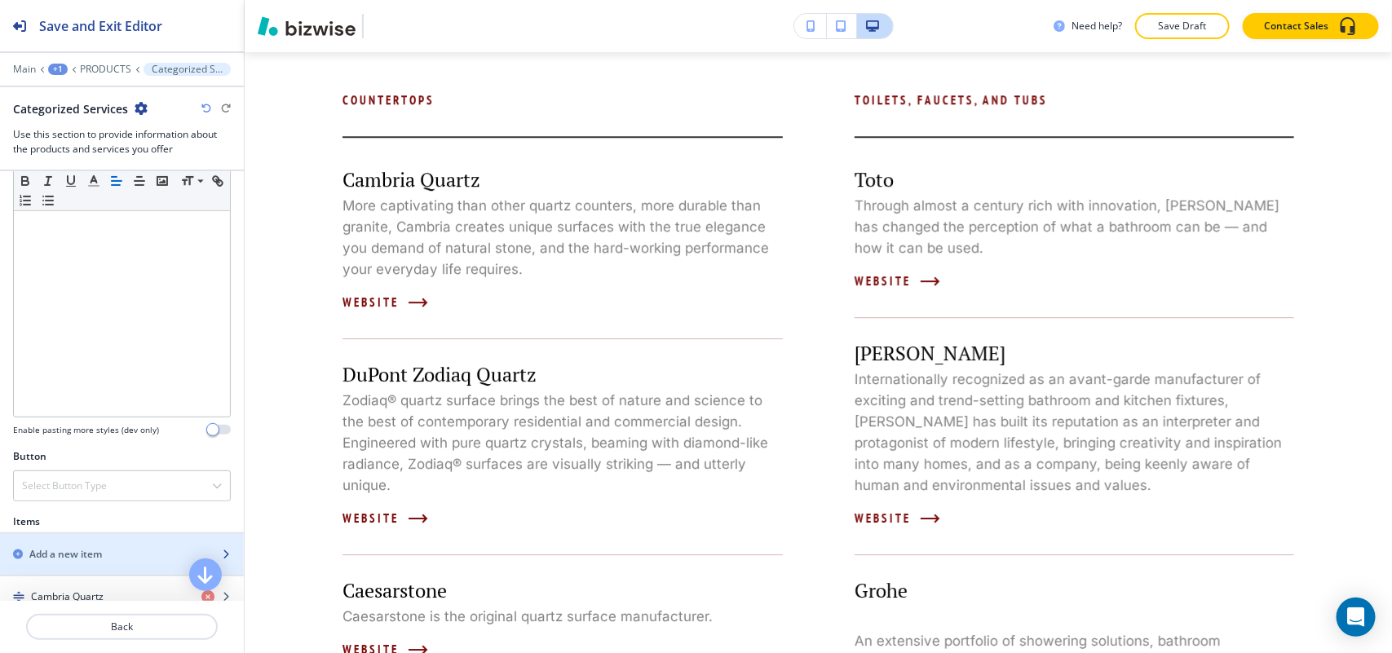
click at [91, 555] on h2 "Add a new item" at bounding box center [65, 554] width 73 height 15
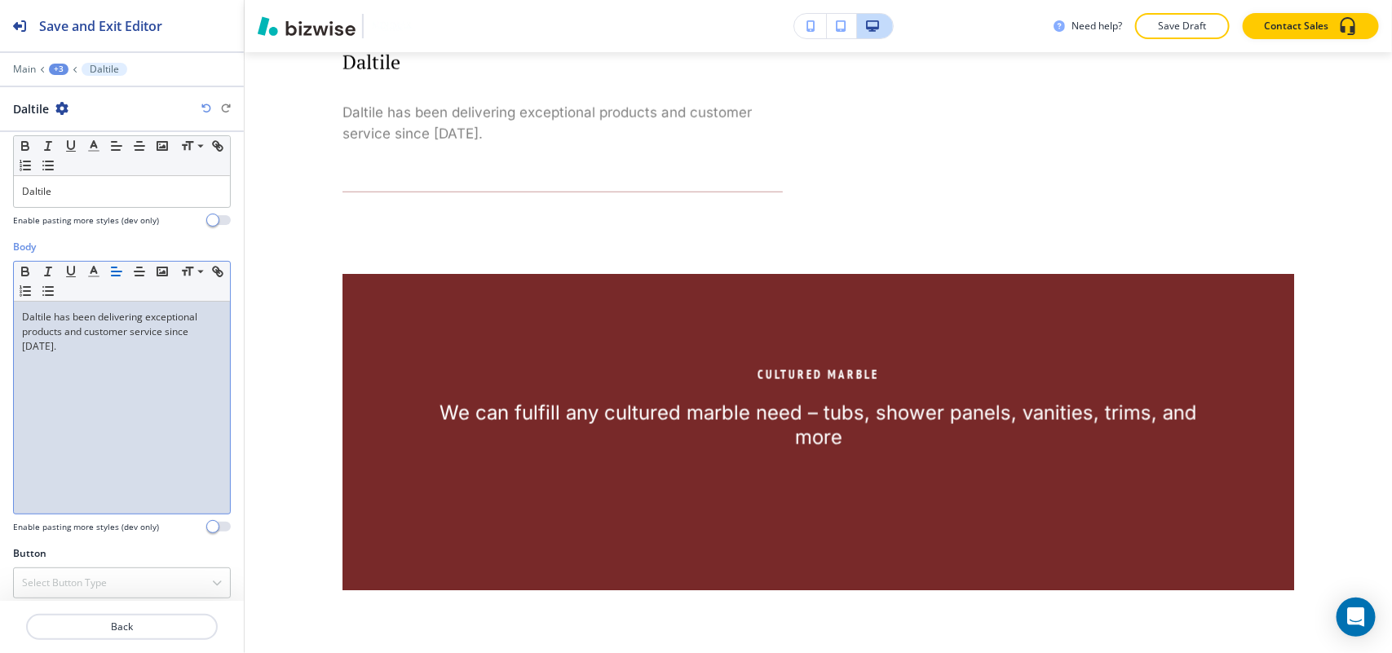
scroll to position [43, 0]
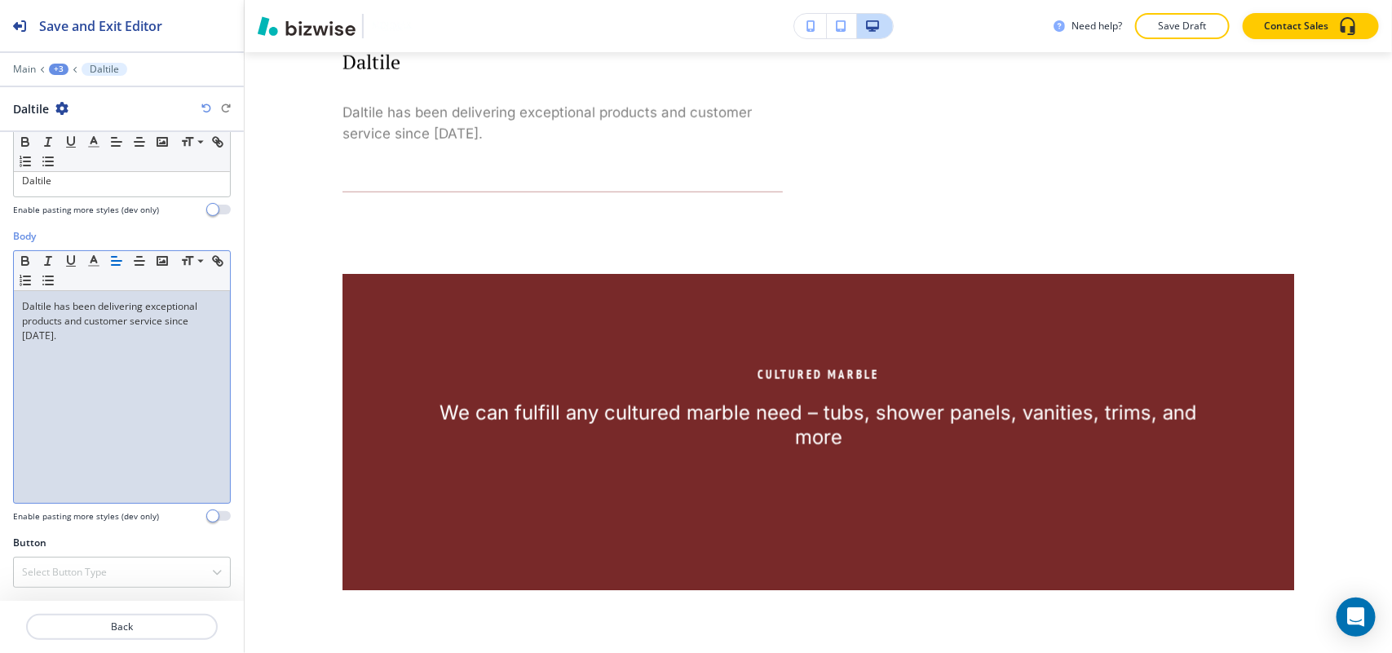
click at [74, 589] on div "Button Select Button Type Telephone External Link Social Media Email File Shari…" at bounding box center [122, 568] width 244 height 65
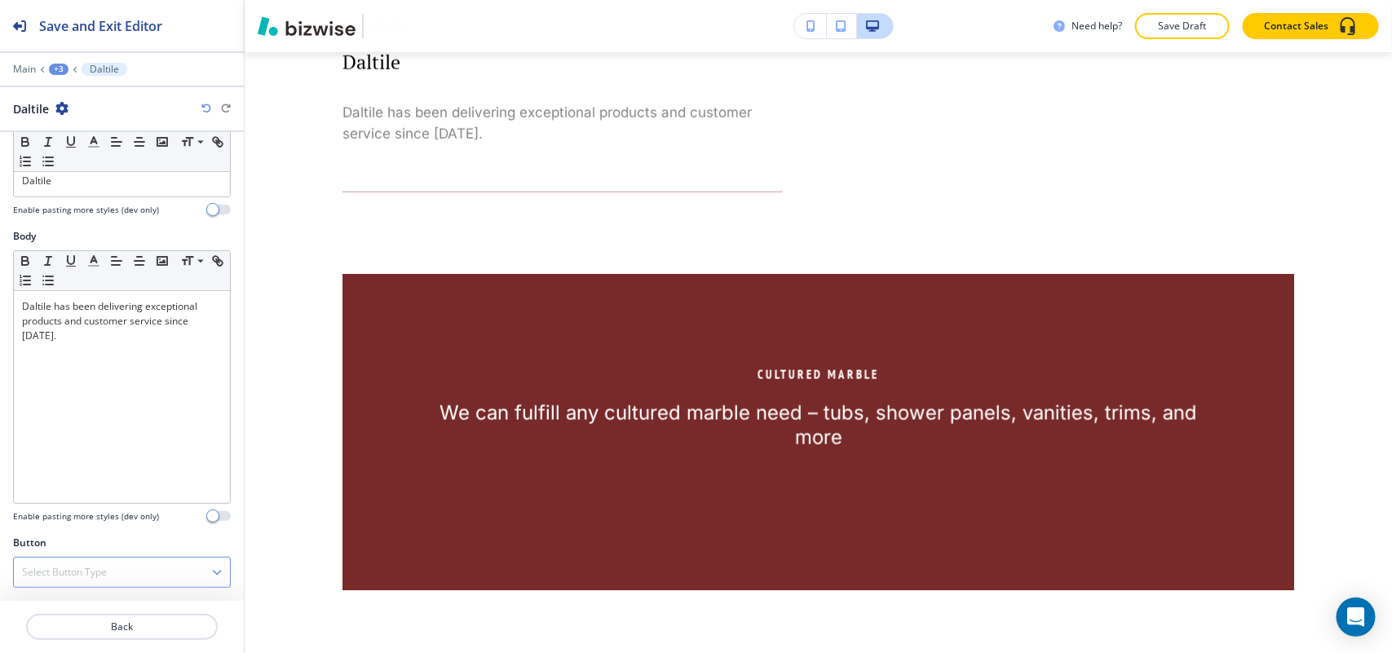
click at [107, 571] on h4 "Select Button Type" at bounding box center [64, 572] width 85 height 15
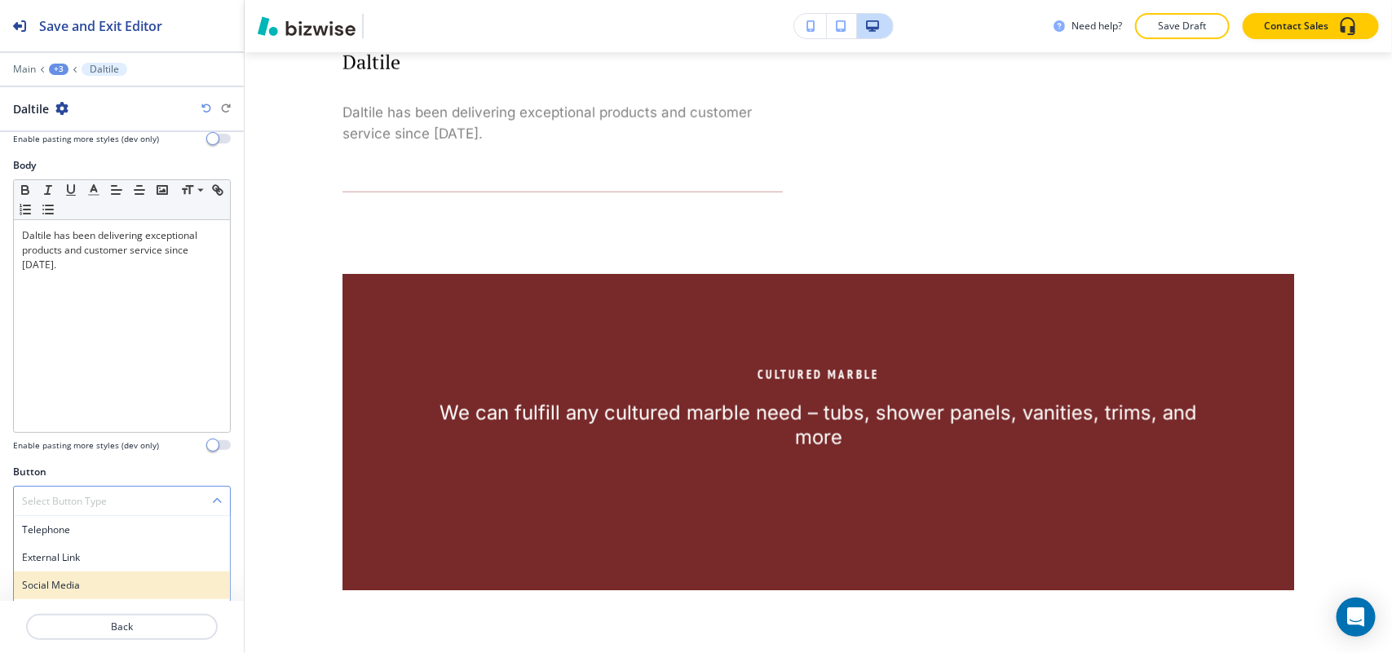
scroll to position [159, 0]
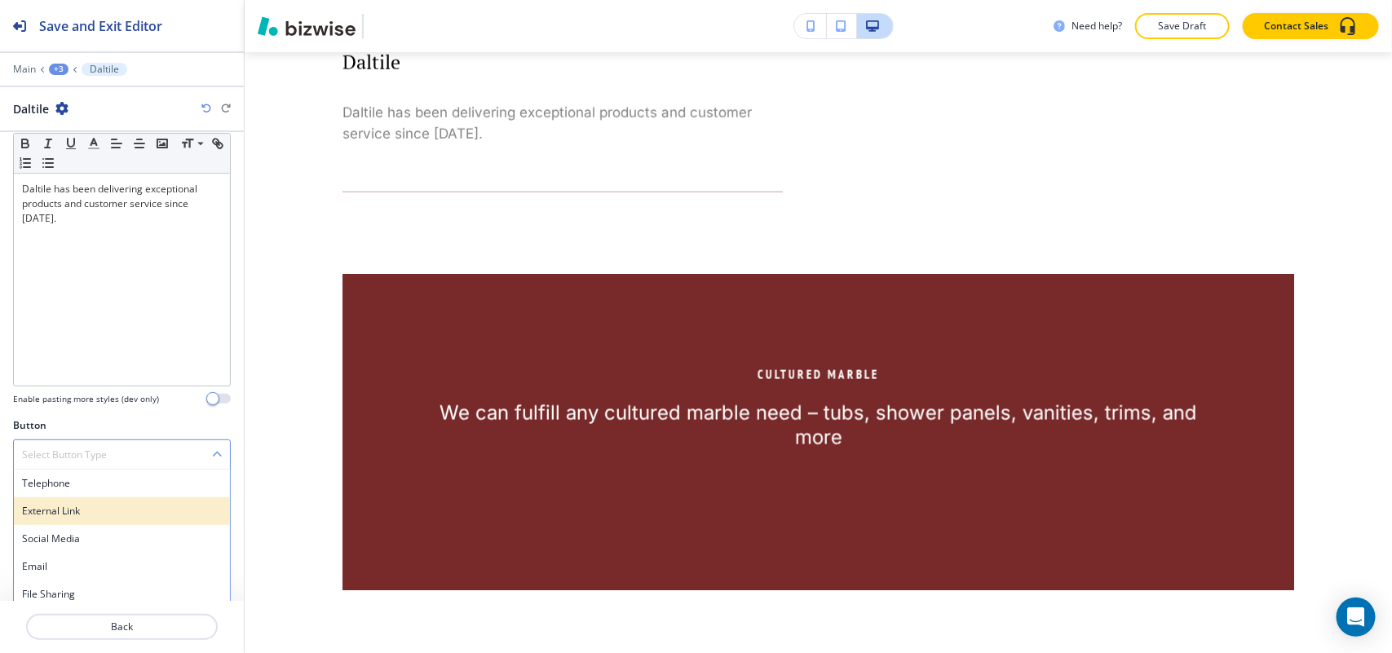
click at [78, 516] on h4 "External Link" at bounding box center [122, 511] width 200 height 15
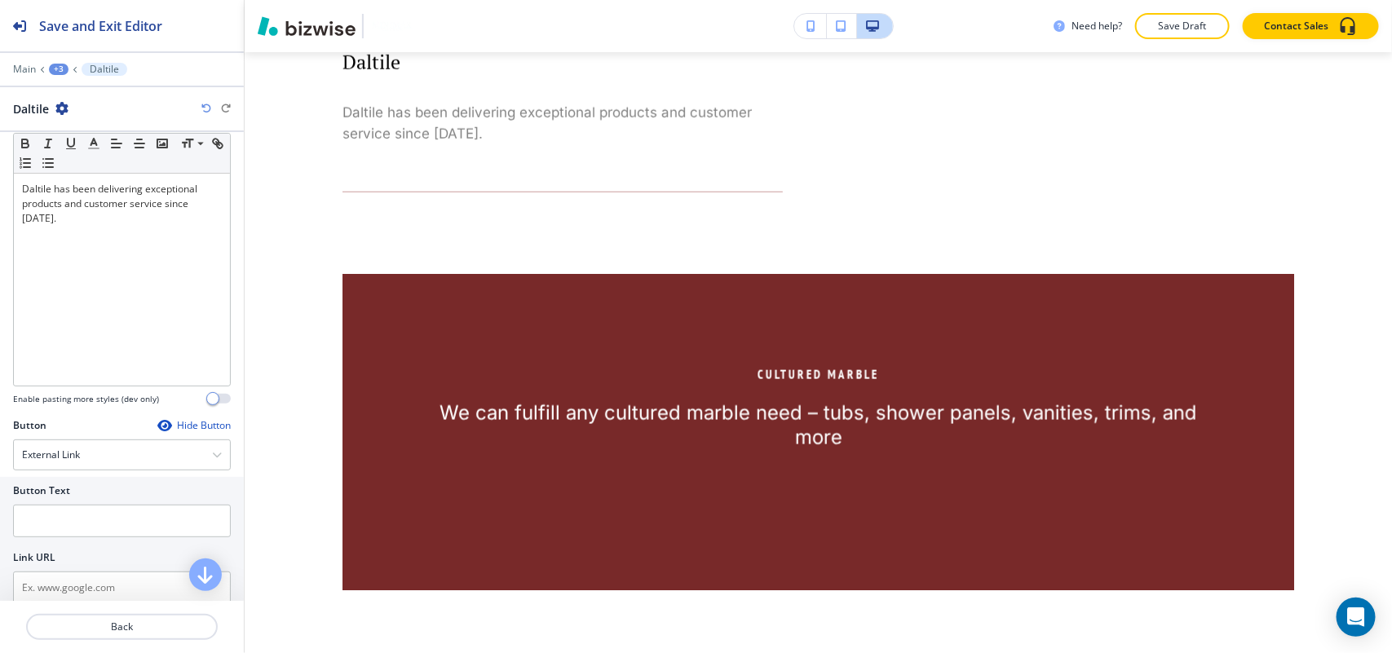
click at [74, 553] on div "Link URL" at bounding box center [122, 557] width 218 height 15
click at [63, 583] on input "text" at bounding box center [122, 588] width 218 height 33
paste input "http://www.daltile.com/"
type input "http://www.daltile.com/"
click at [86, 522] on input "text" at bounding box center [122, 521] width 218 height 33
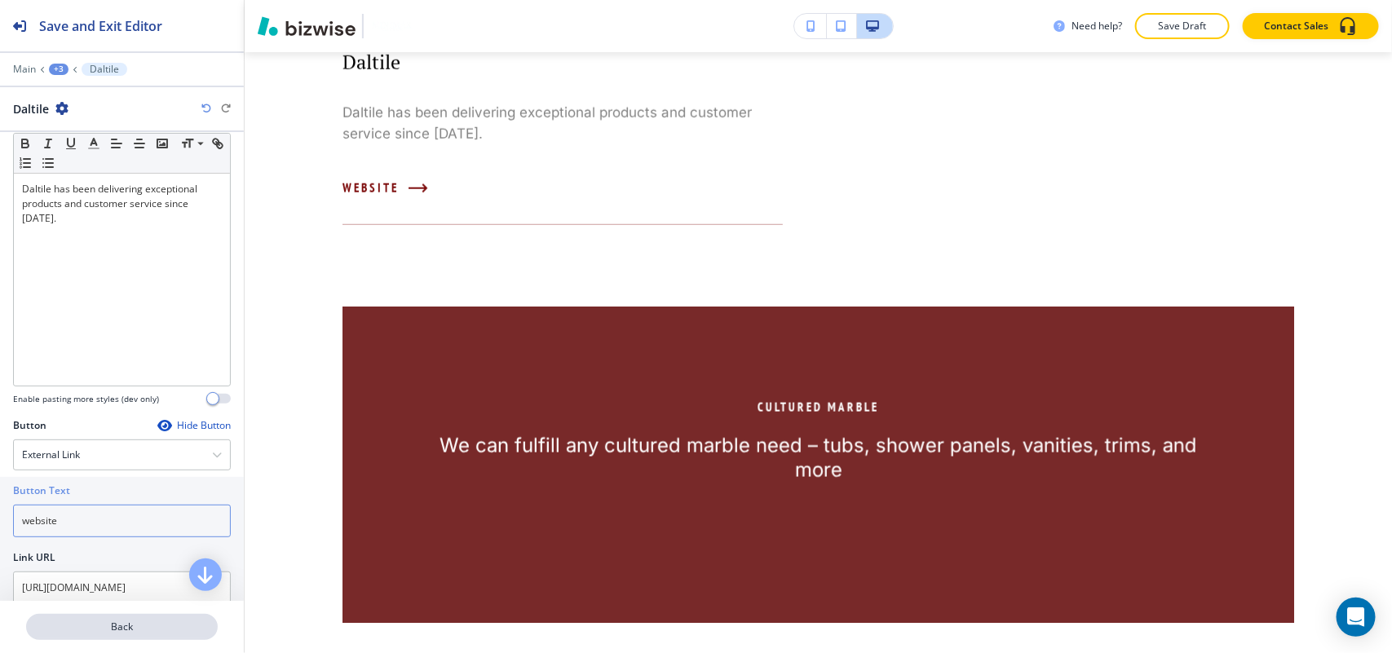
type input "website"
click at [116, 622] on p "Back" at bounding box center [122, 627] width 188 height 15
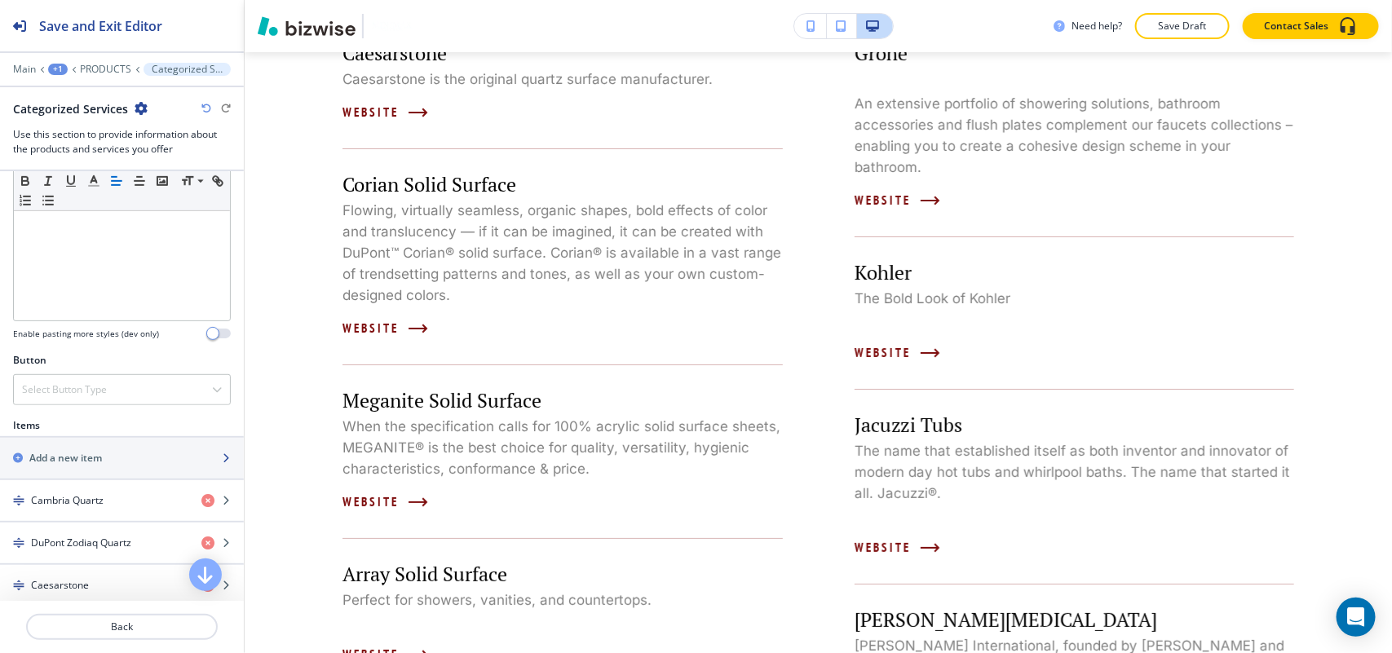
scroll to position [408, 0]
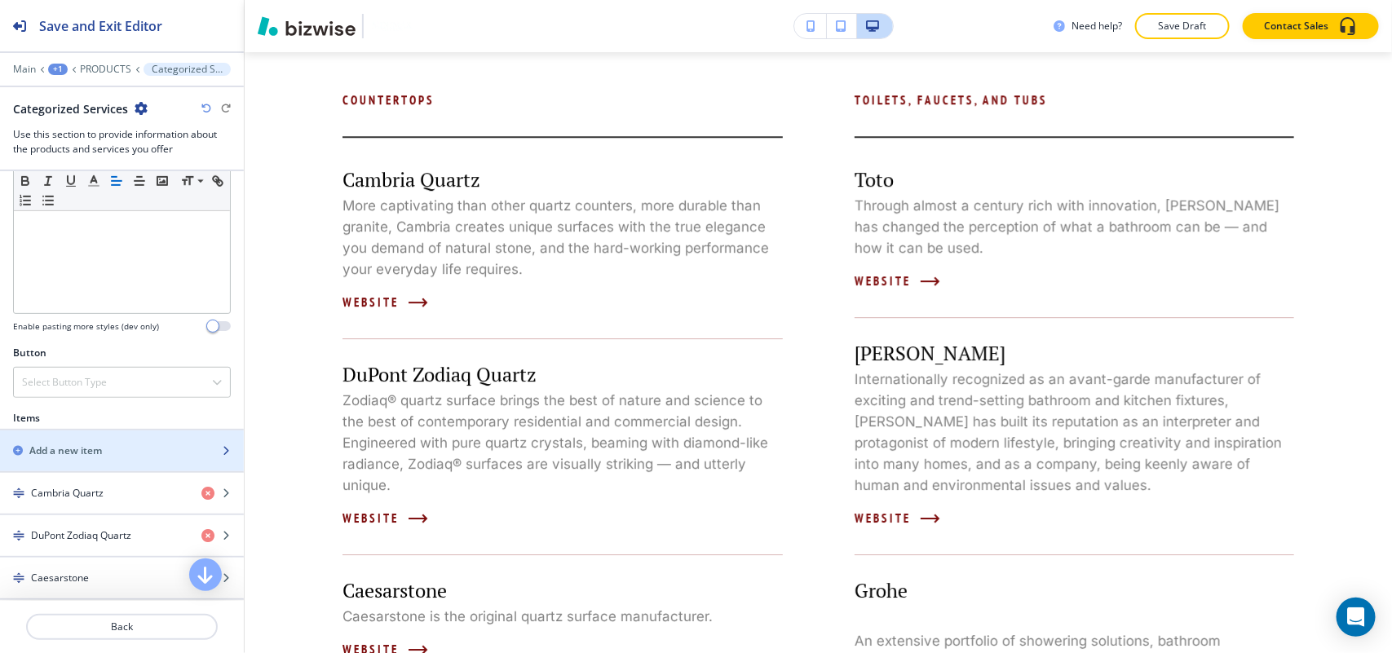
click at [87, 466] on div "button" at bounding box center [122, 464] width 244 height 13
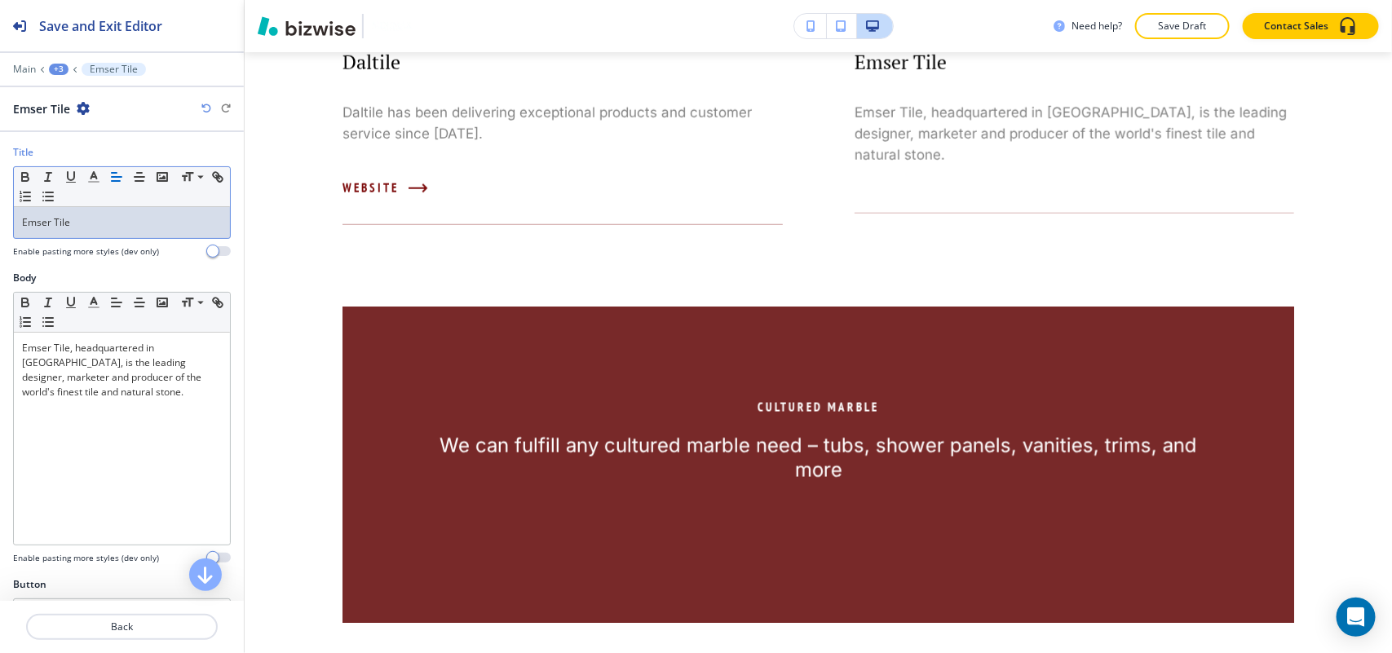
scroll to position [0, 0]
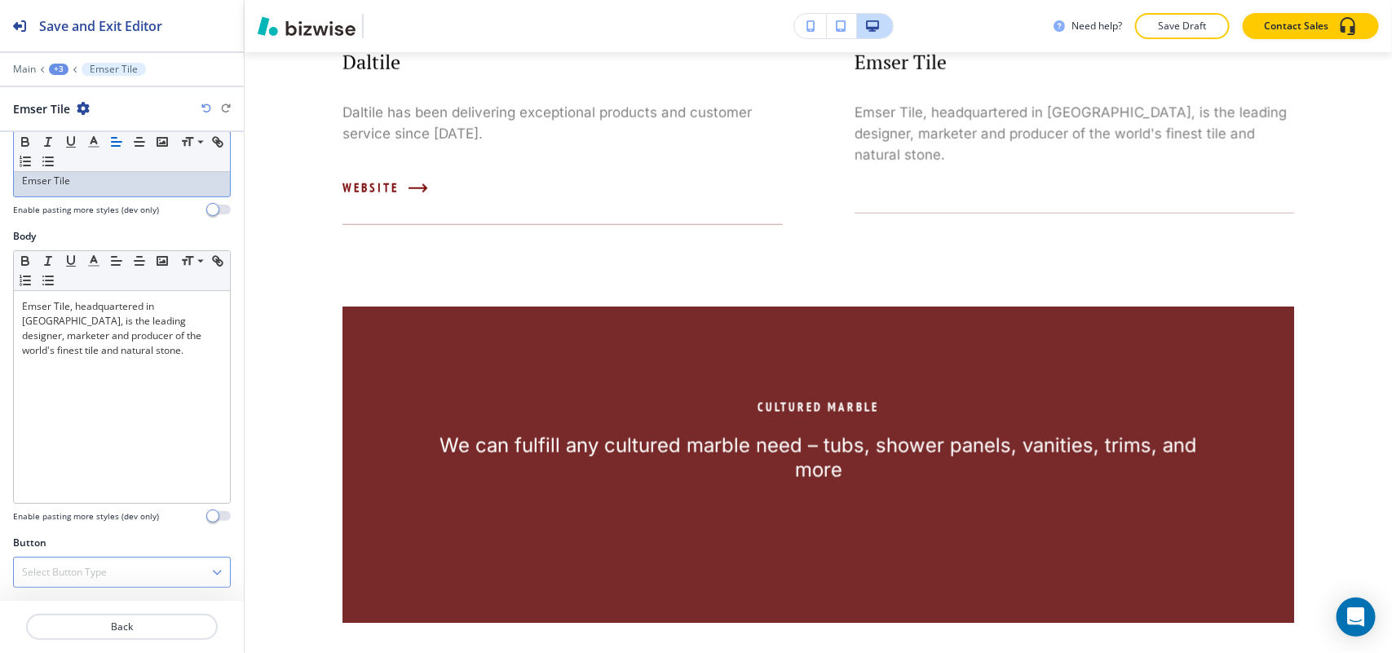
click at [60, 567] on h4 "Select Button Type" at bounding box center [64, 572] width 85 height 15
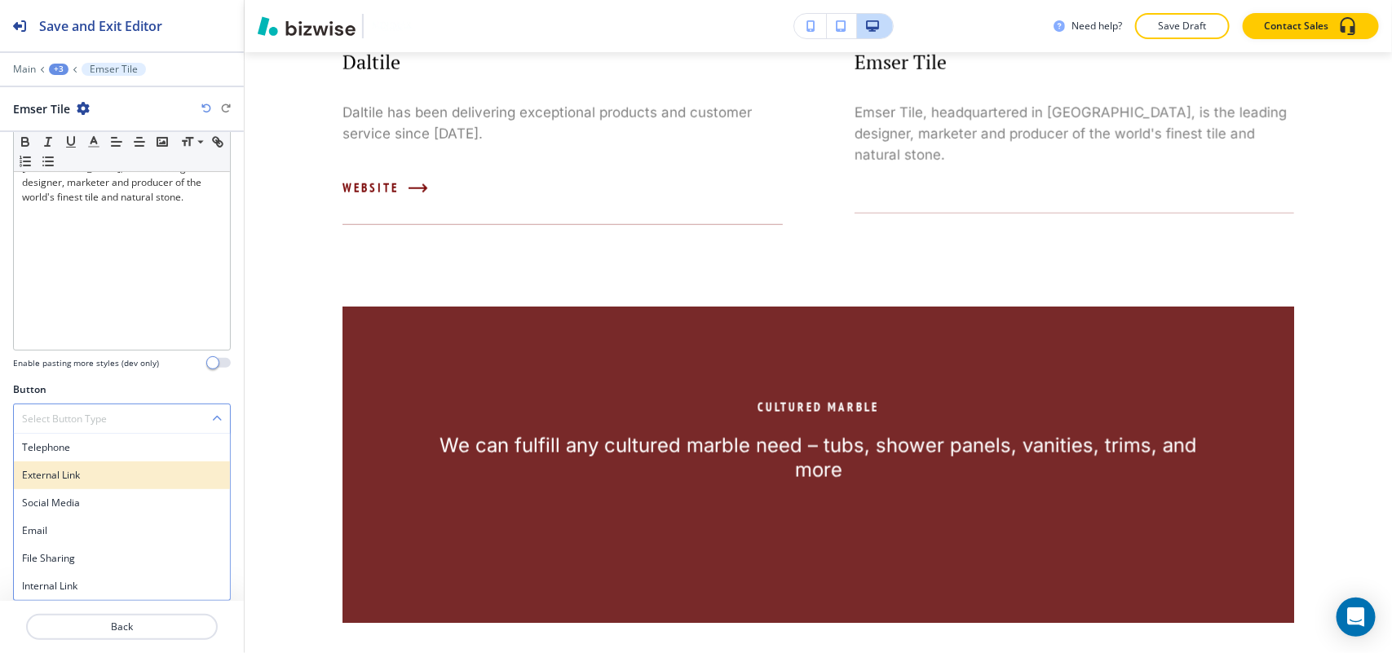
click at [78, 475] on h4 "External Link" at bounding box center [122, 475] width 200 height 15
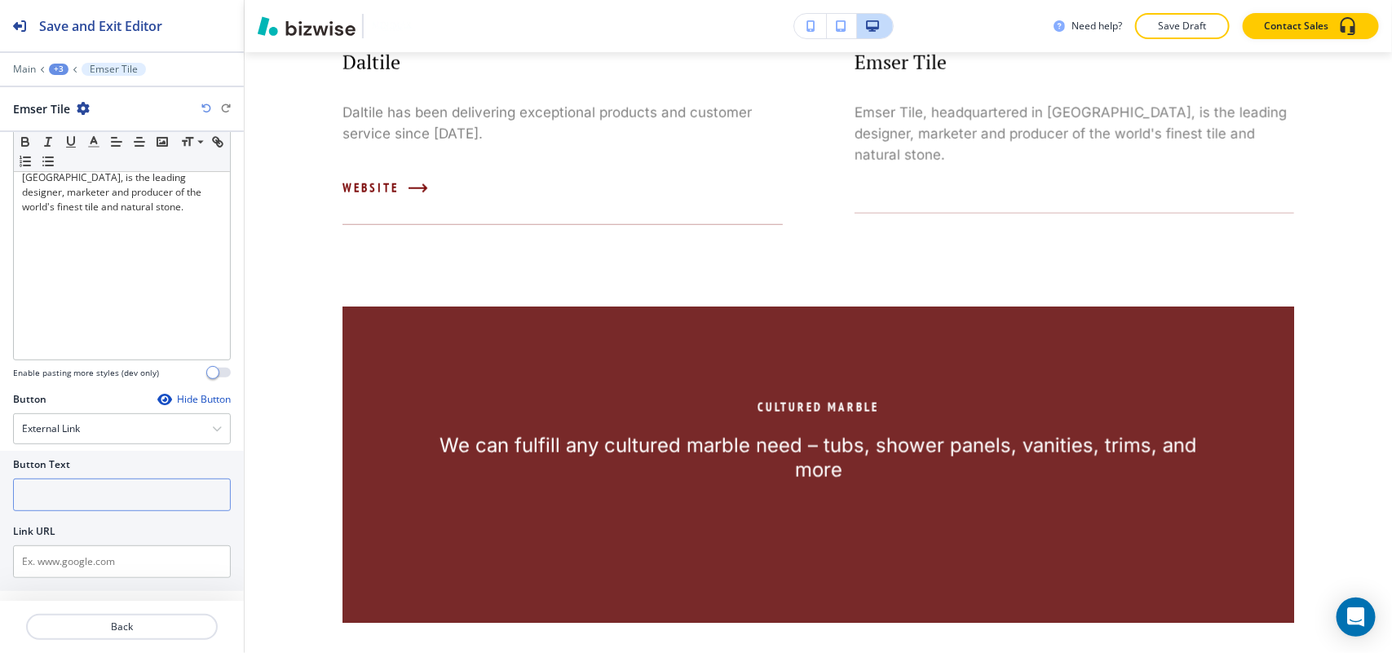
scroll to position [197, 0]
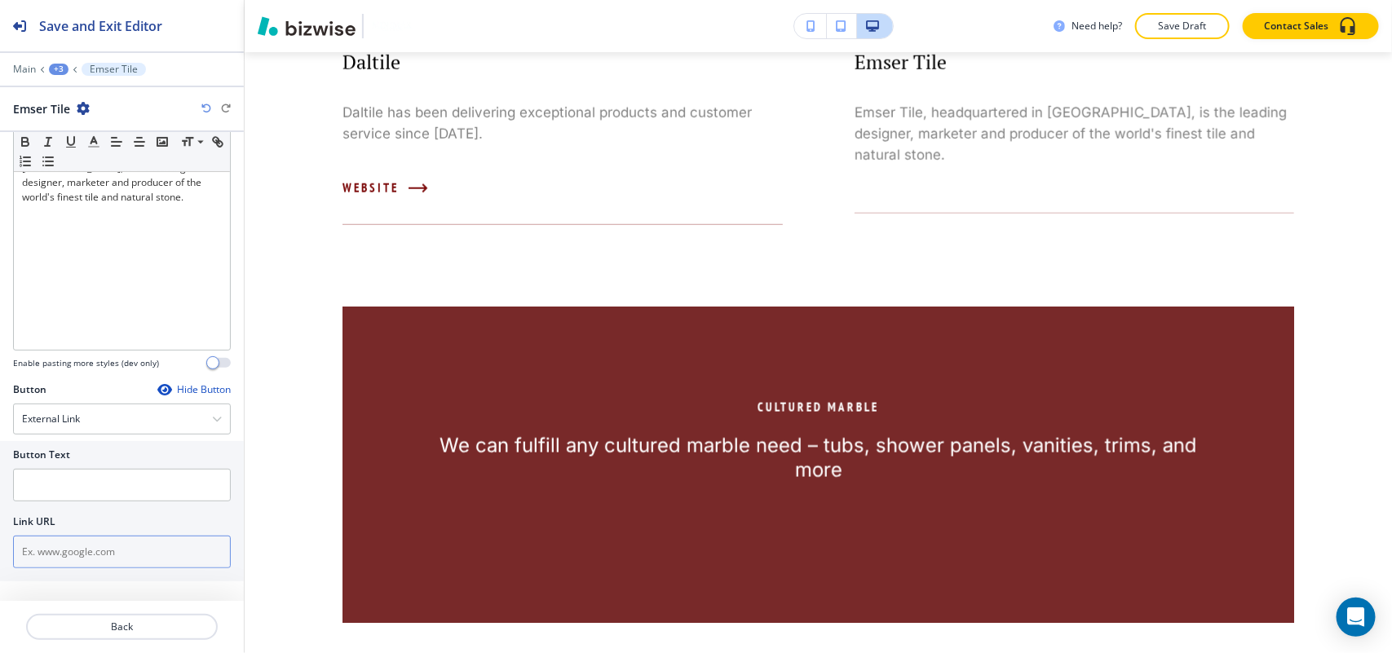
click at [71, 563] on input "text" at bounding box center [122, 552] width 218 height 33
paste input "http://www.emser.com/"
type input "http://www.emser.com/"
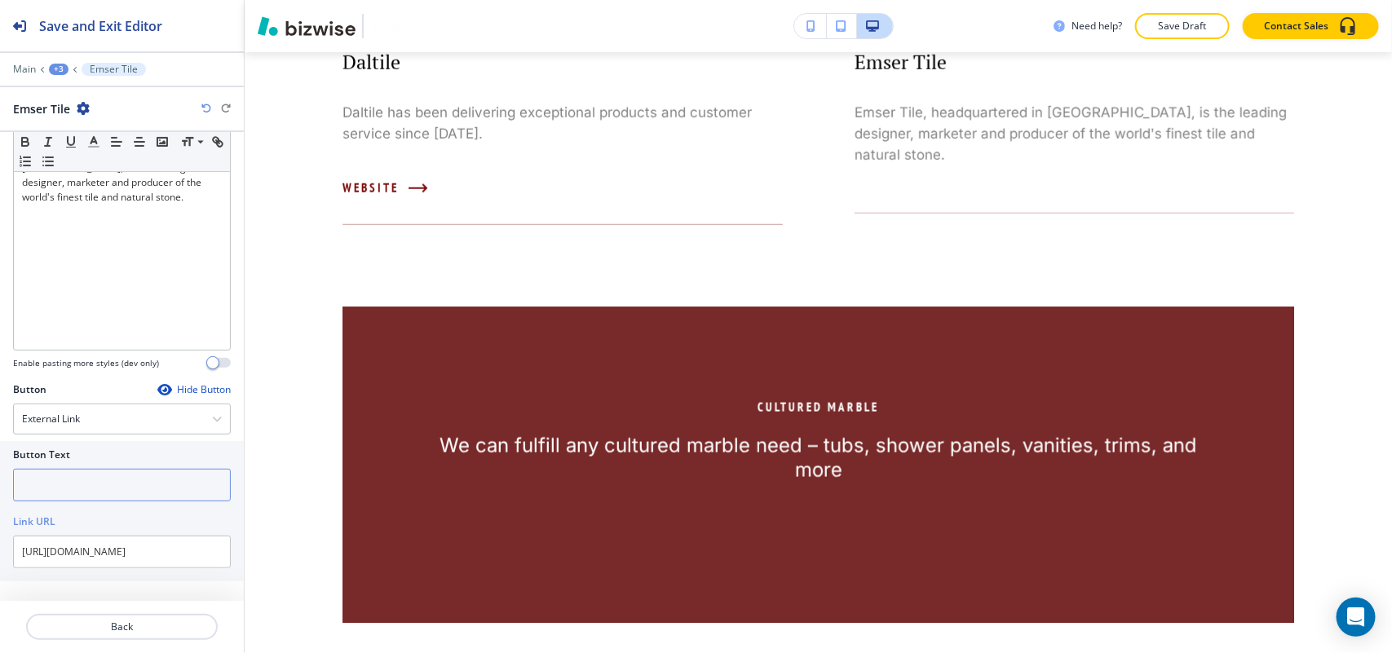
click at [82, 493] on input "text" at bounding box center [122, 485] width 218 height 33
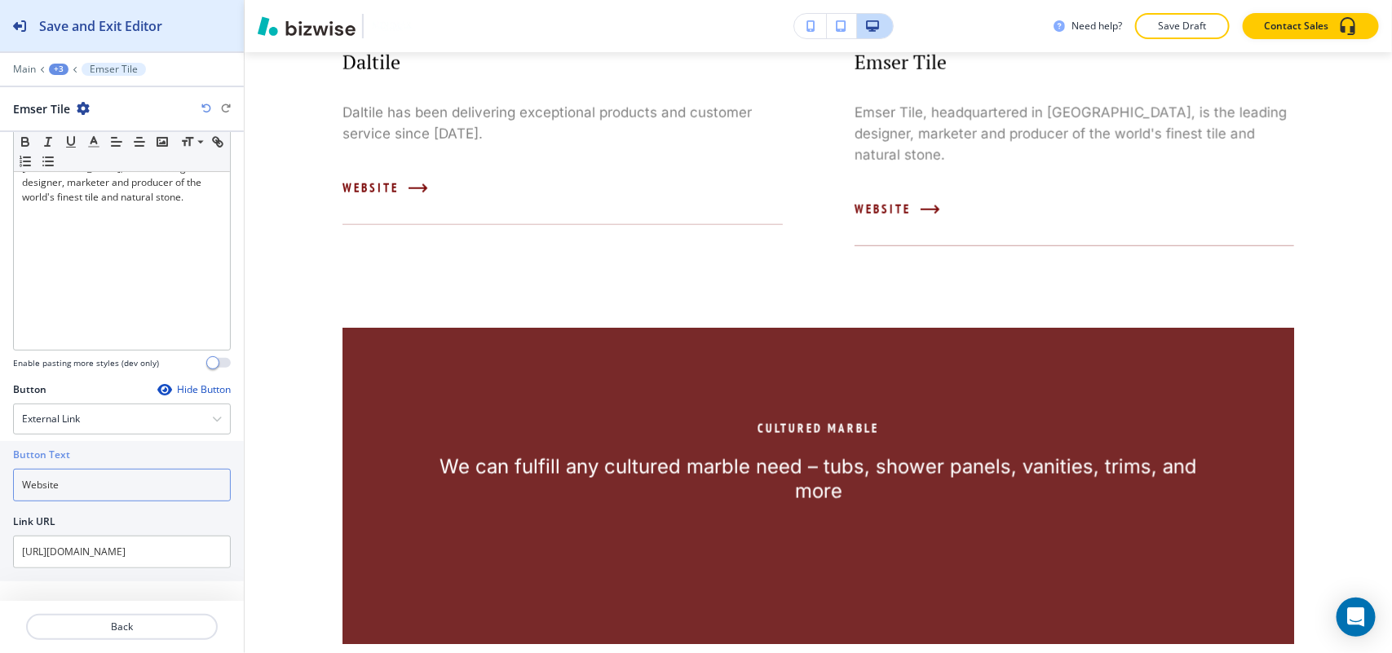
type input "Website"
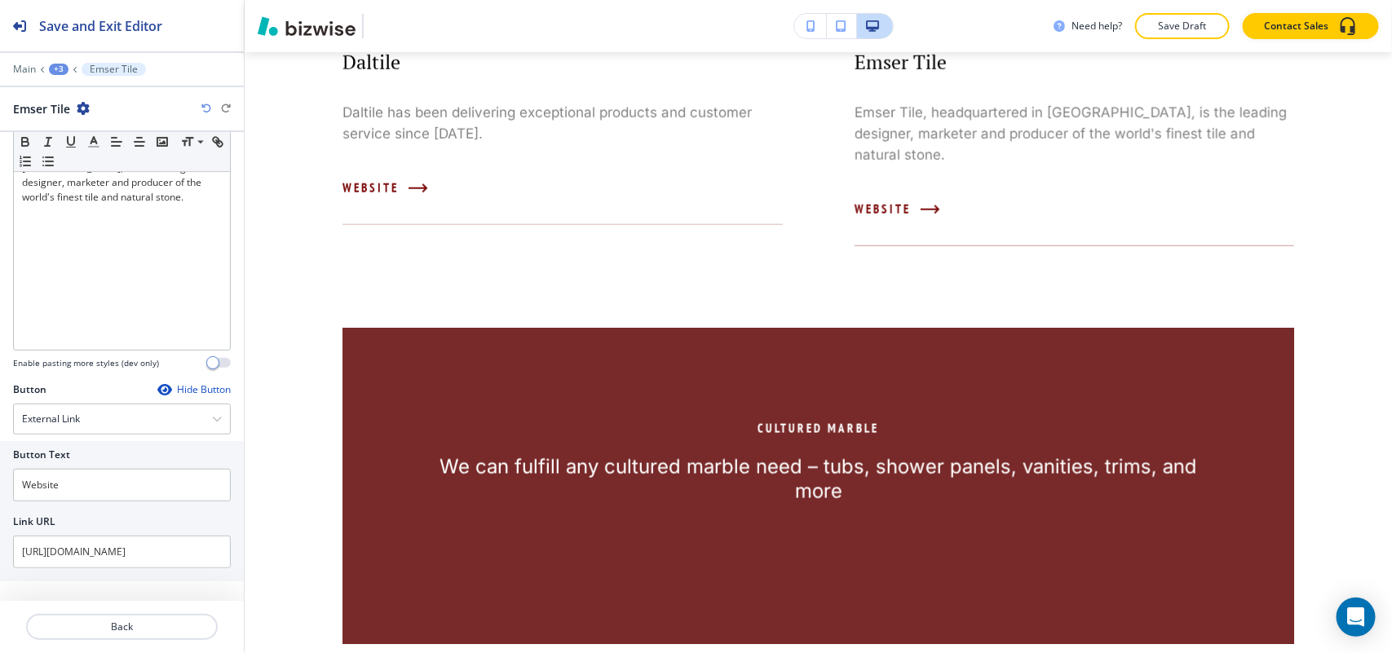
click at [112, 610] on div at bounding box center [122, 607] width 244 height 13
click at [117, 620] on p "Back" at bounding box center [122, 627] width 188 height 15
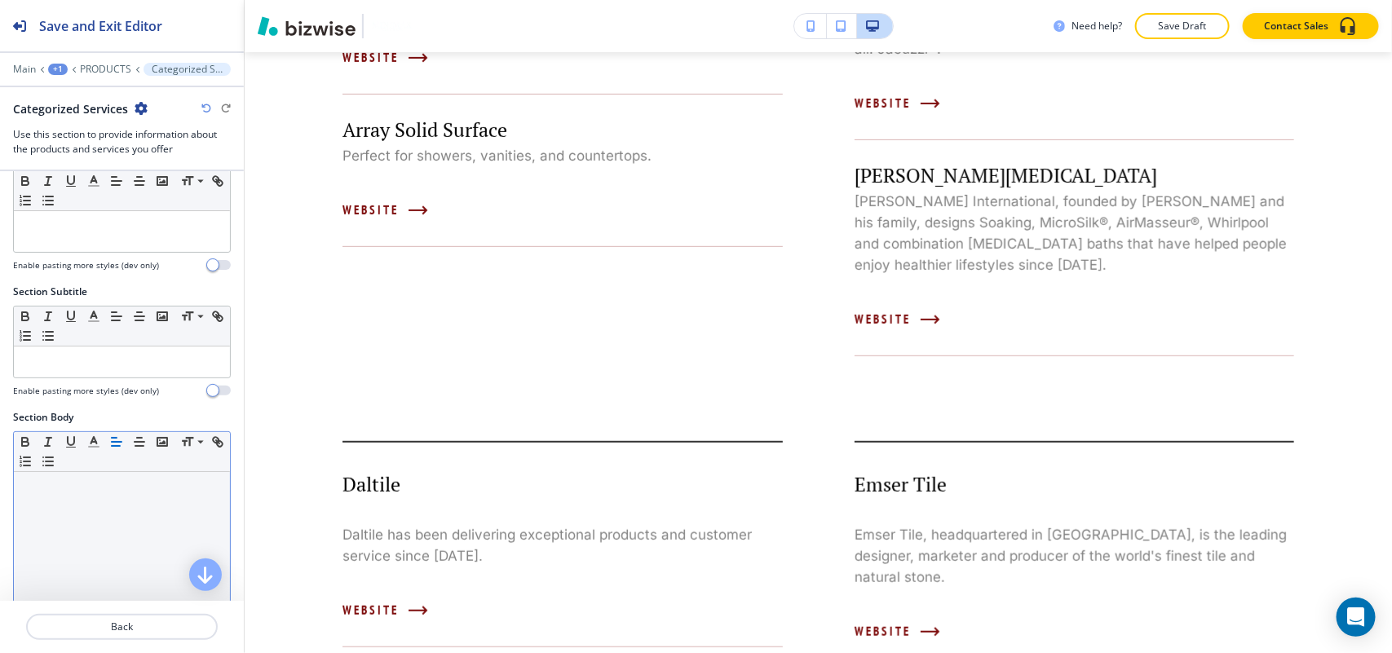
scroll to position [408, 0]
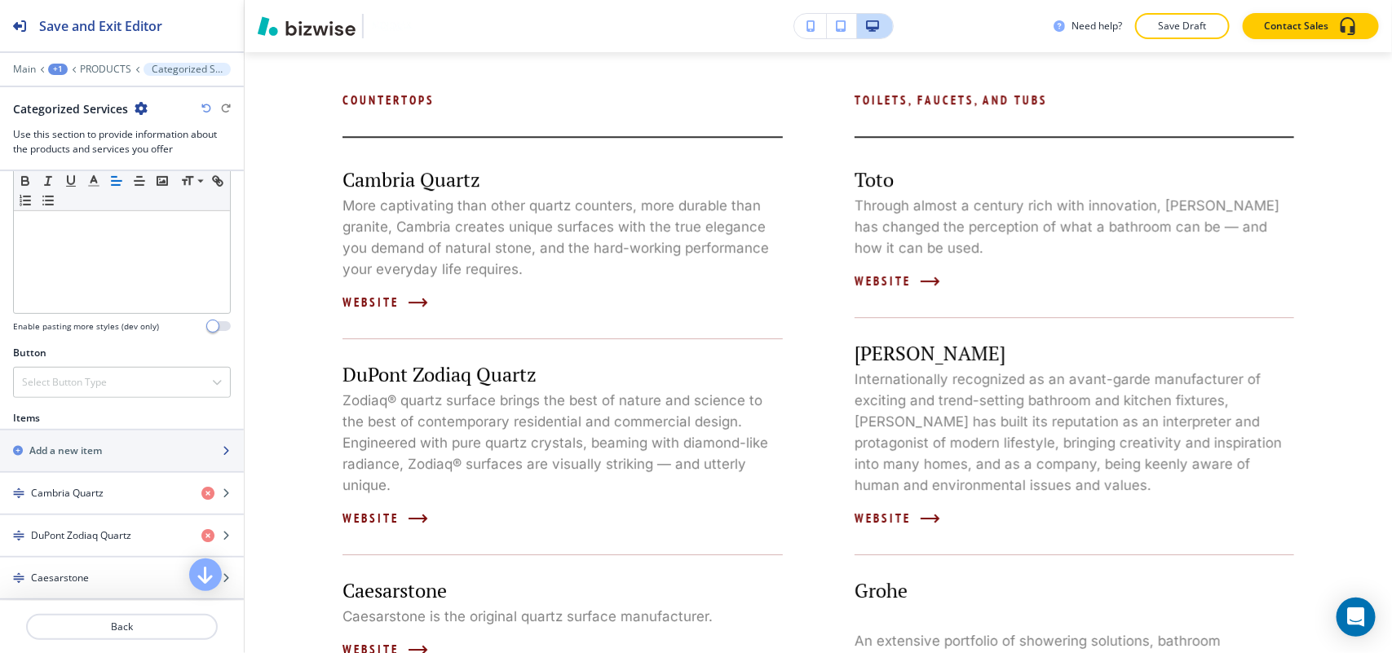
click at [91, 467] on div "button" at bounding box center [122, 464] width 244 height 13
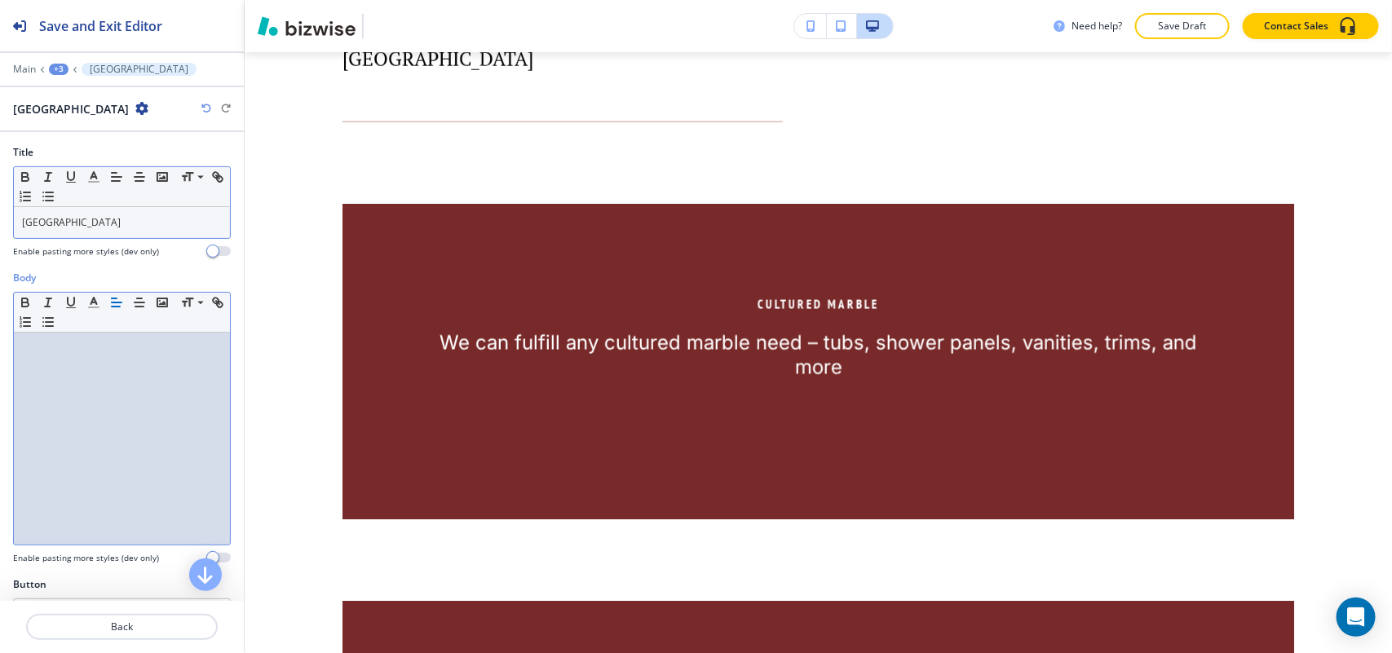
scroll to position [0, 0]
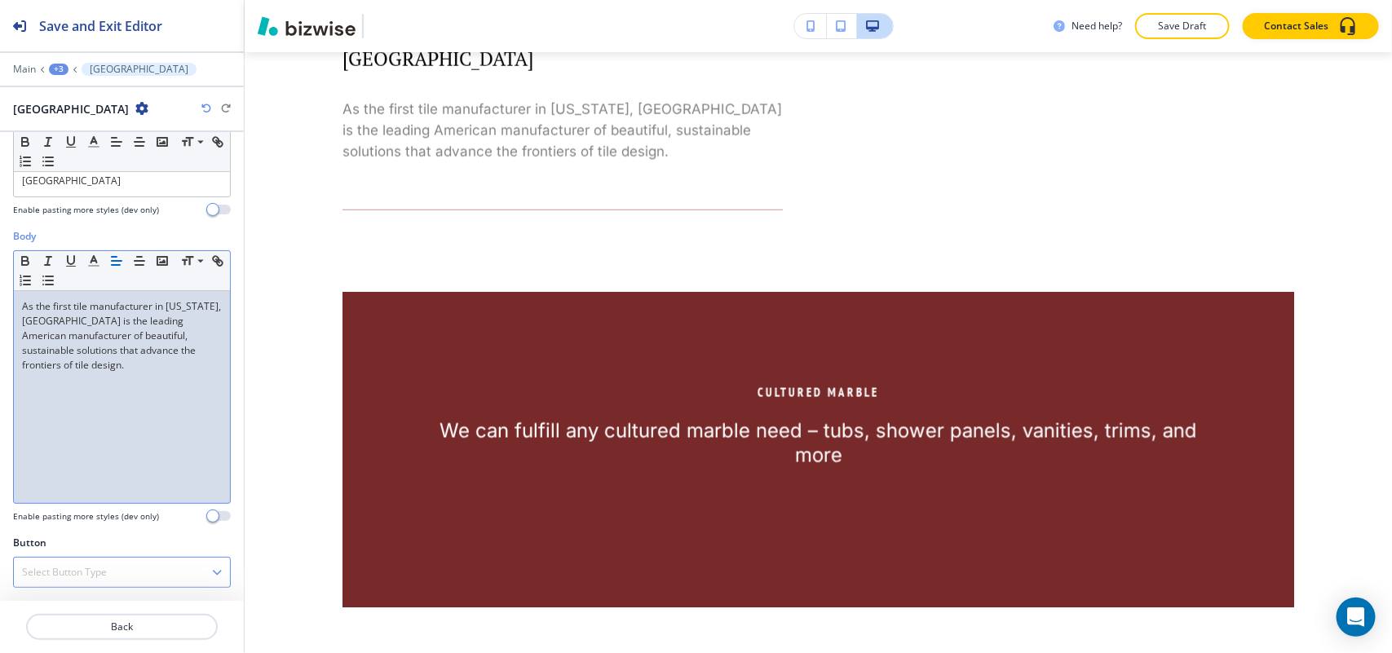
click at [88, 567] on h4 "Select Button Type" at bounding box center [64, 572] width 85 height 15
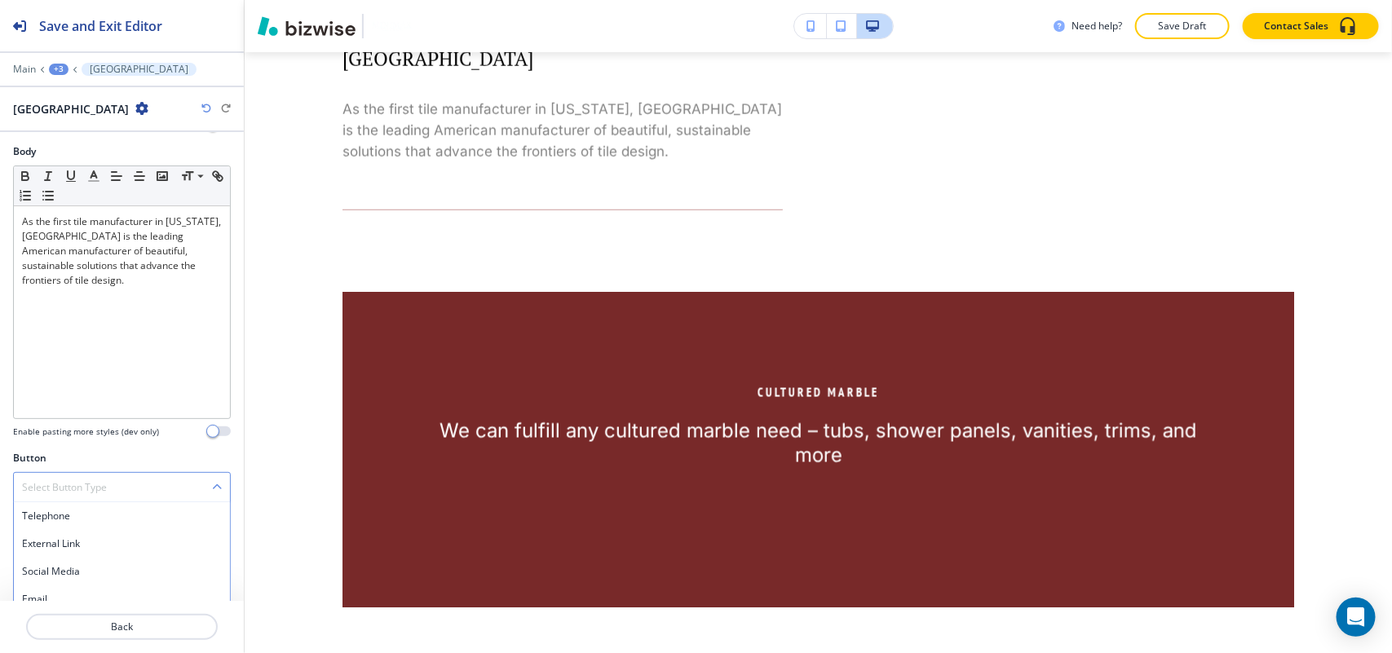
scroll to position [196, 0]
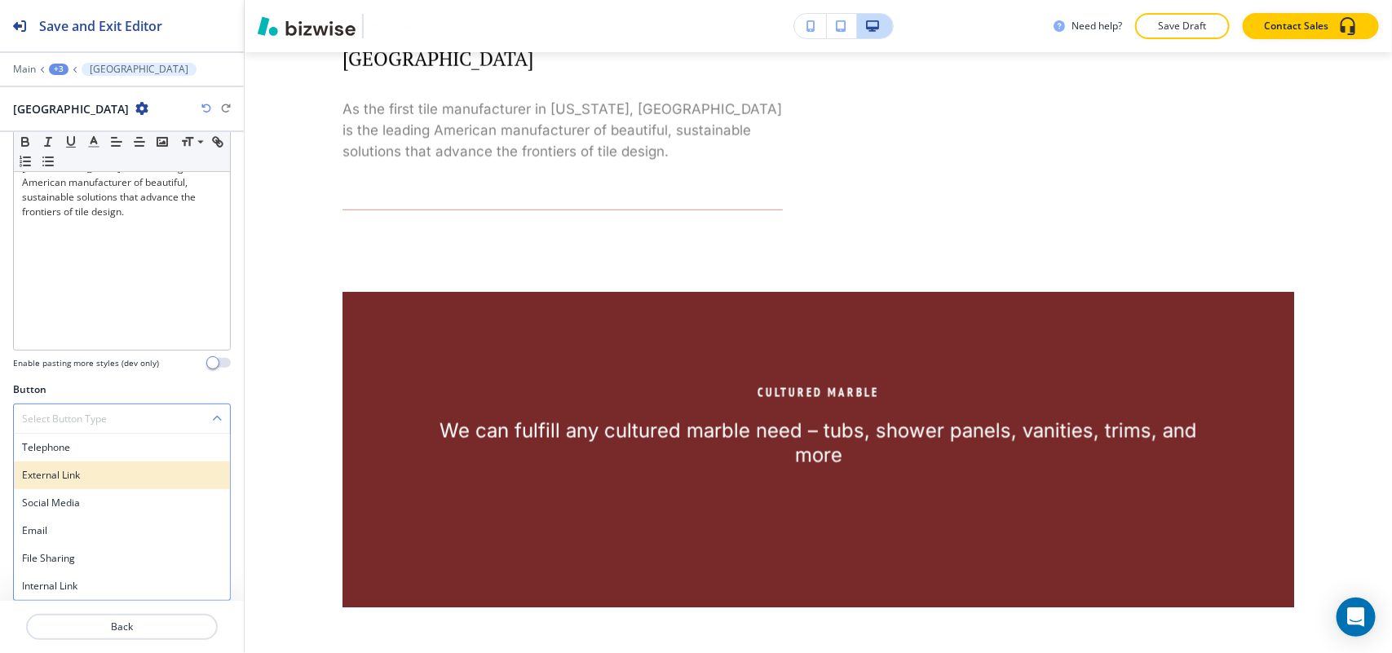
click at [90, 475] on h4 "External Link" at bounding box center [122, 475] width 200 height 15
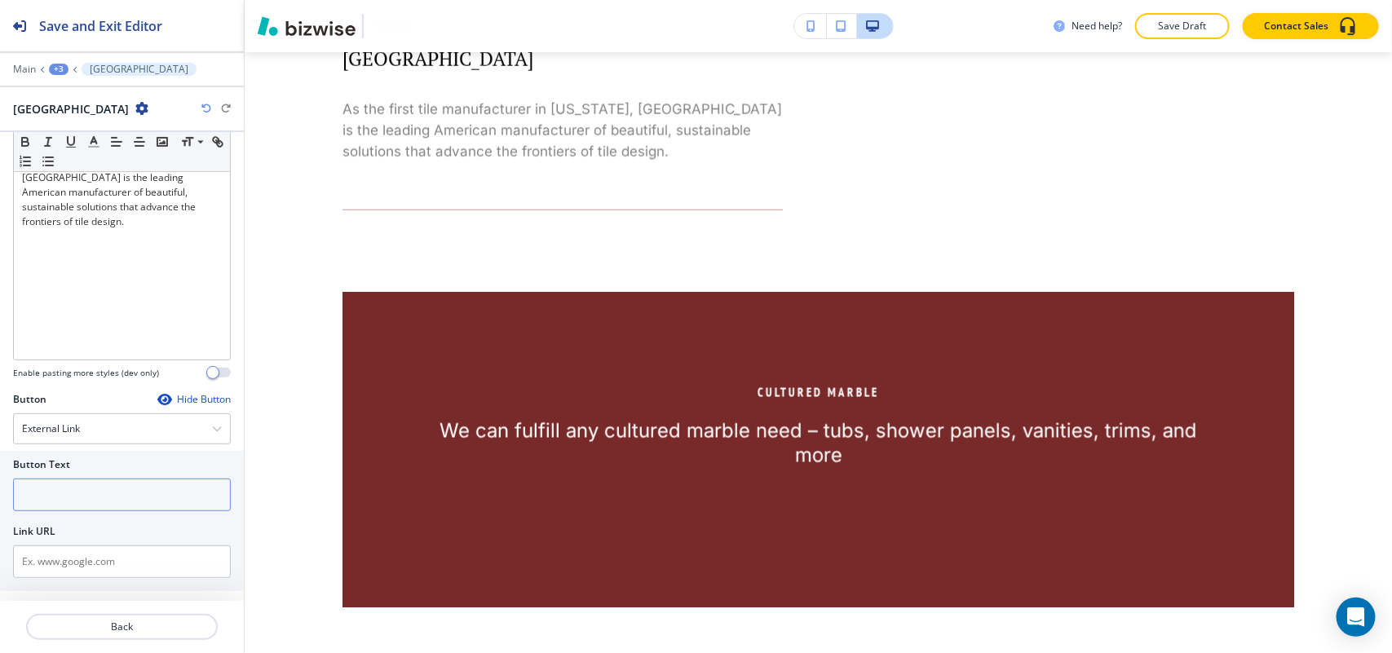
click at [96, 506] on input "text" at bounding box center [122, 495] width 218 height 33
paste input "http://crossvilleinc.com/"
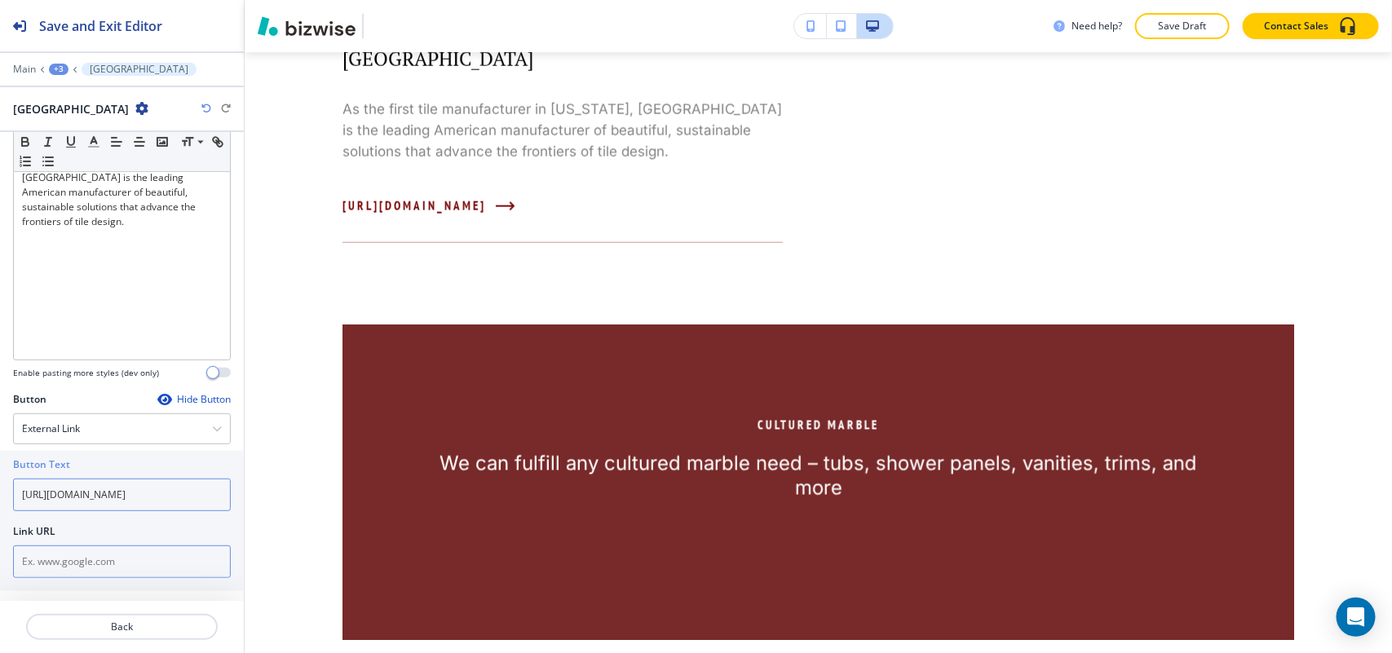
type input "http://crossvilleinc.com/"
click at [92, 561] on input "text" at bounding box center [122, 561] width 218 height 33
click at [76, 561] on input "text" at bounding box center [122, 561] width 218 height 33
paste input "http://crossvilleinc.com/"
type input "http://crossvilleinc.com/"
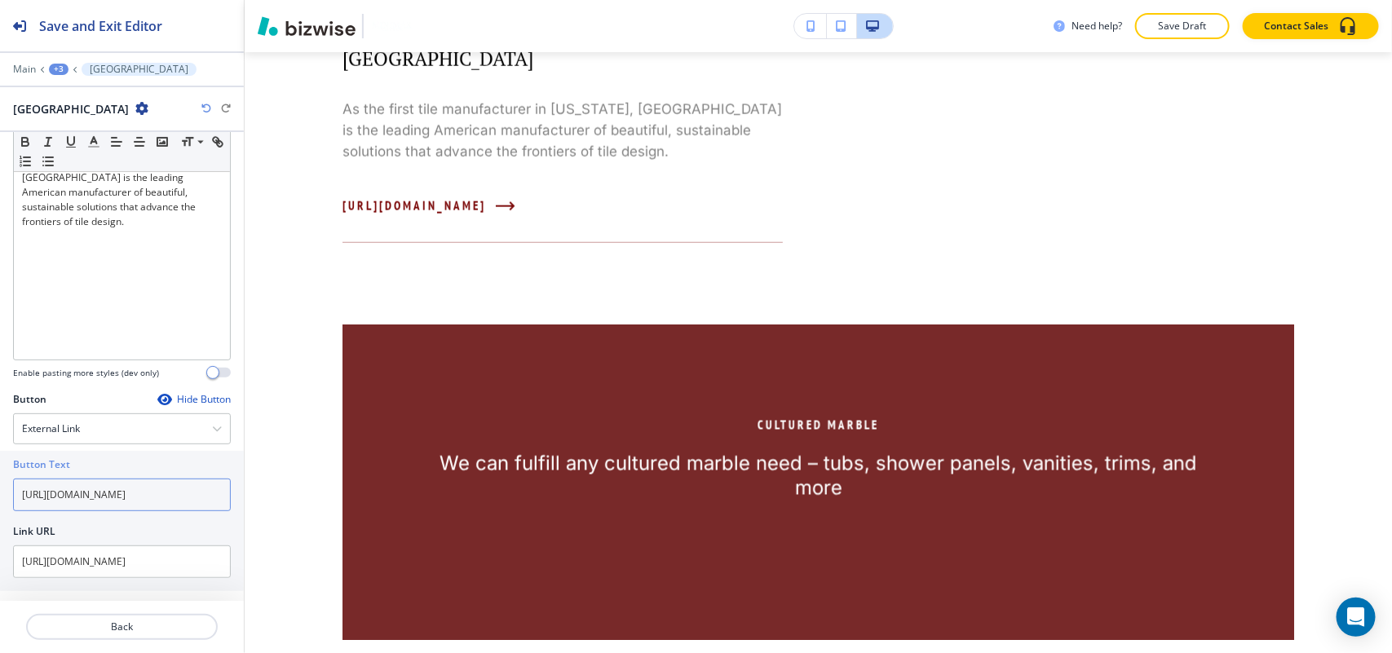
drag, startPoint x: 112, startPoint y: 506, endPoint x: 0, endPoint y: 497, distance: 112.0
click at [0, 497] on div "Button Text http://crossvilleinc.com/ Link URL http://crossvilleinc.com/" at bounding box center [122, 521] width 244 height 140
type input "website"
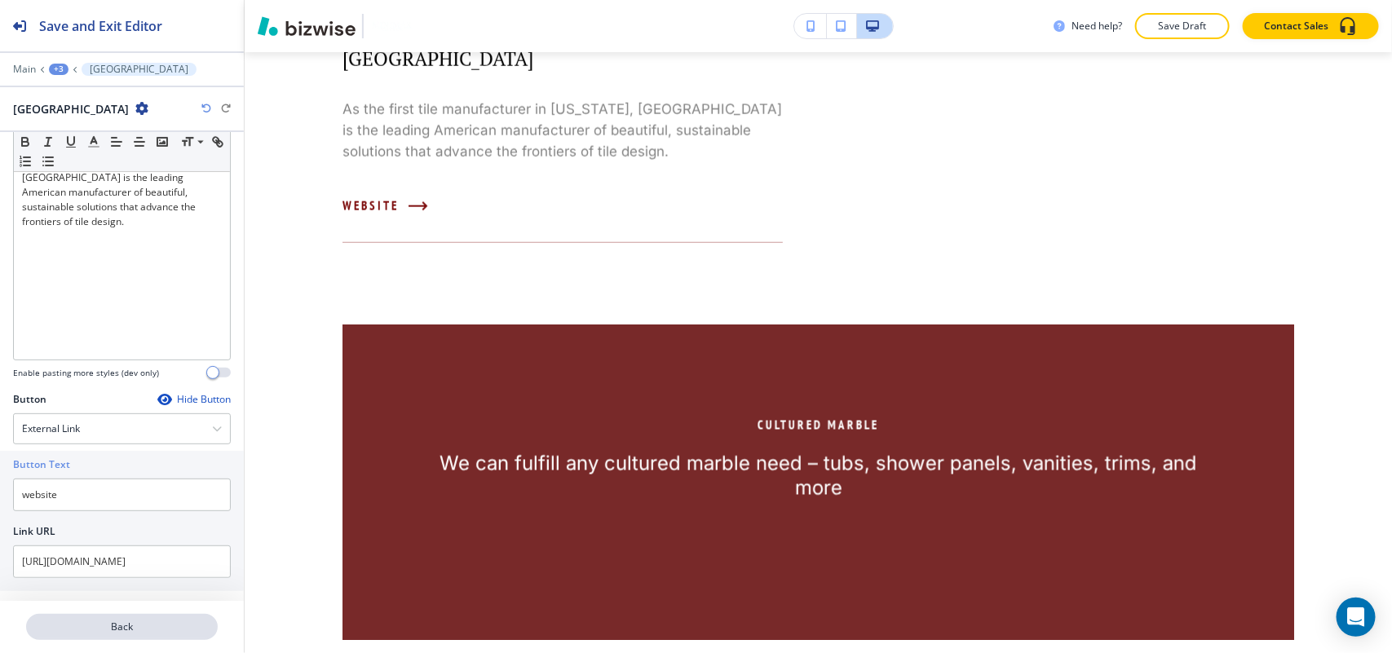
click at [121, 626] on p "Back" at bounding box center [122, 627] width 188 height 15
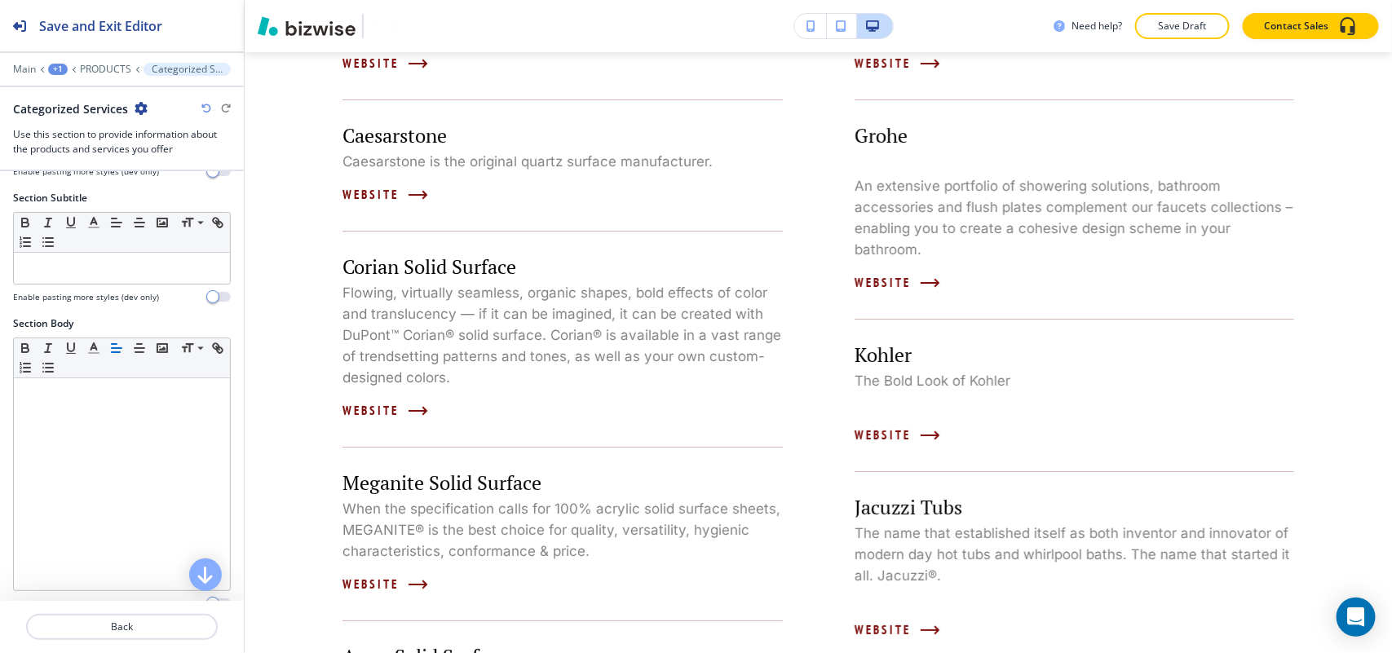
scroll to position [408, 0]
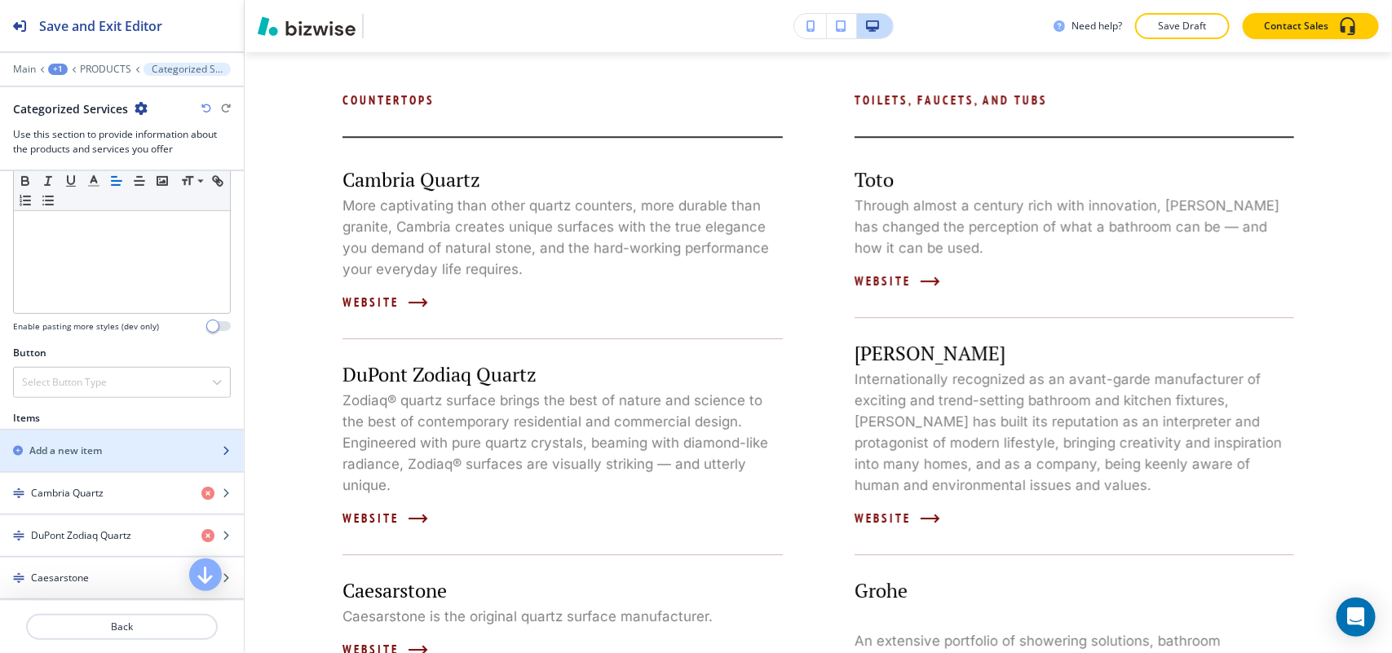
click at [84, 449] on h2 "Add a new item" at bounding box center [65, 451] width 73 height 15
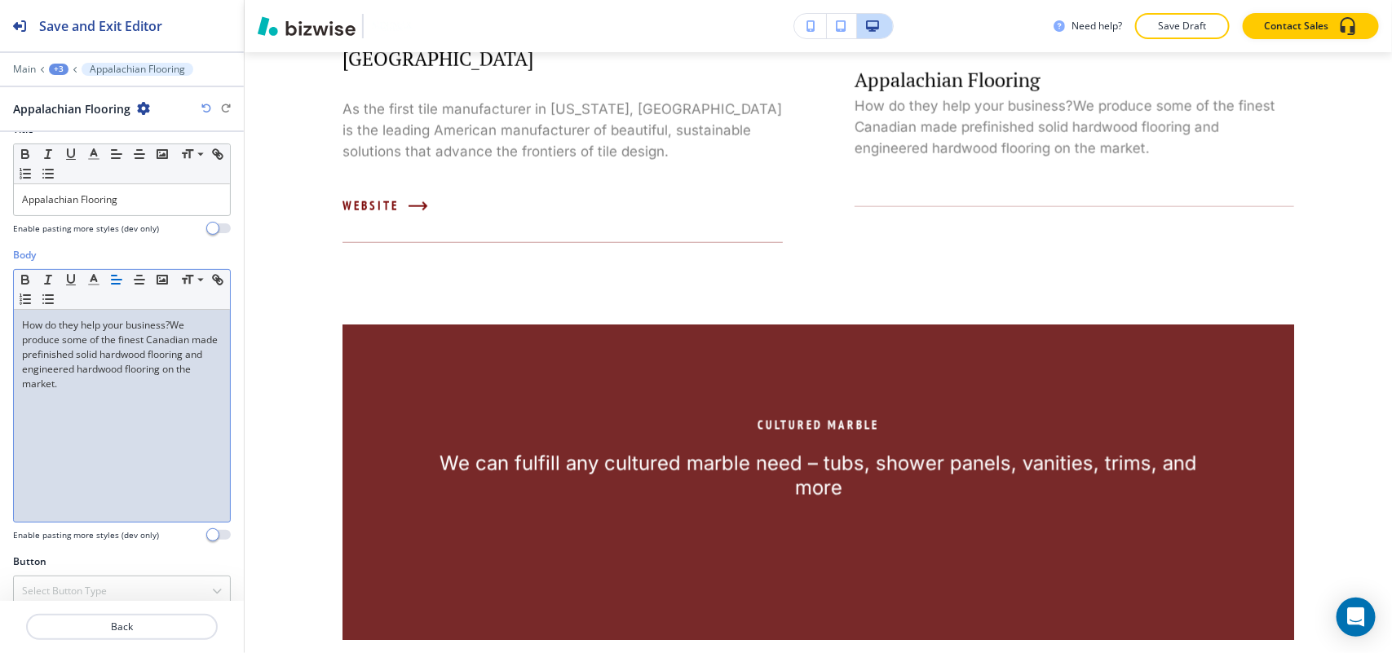
scroll to position [43, 0]
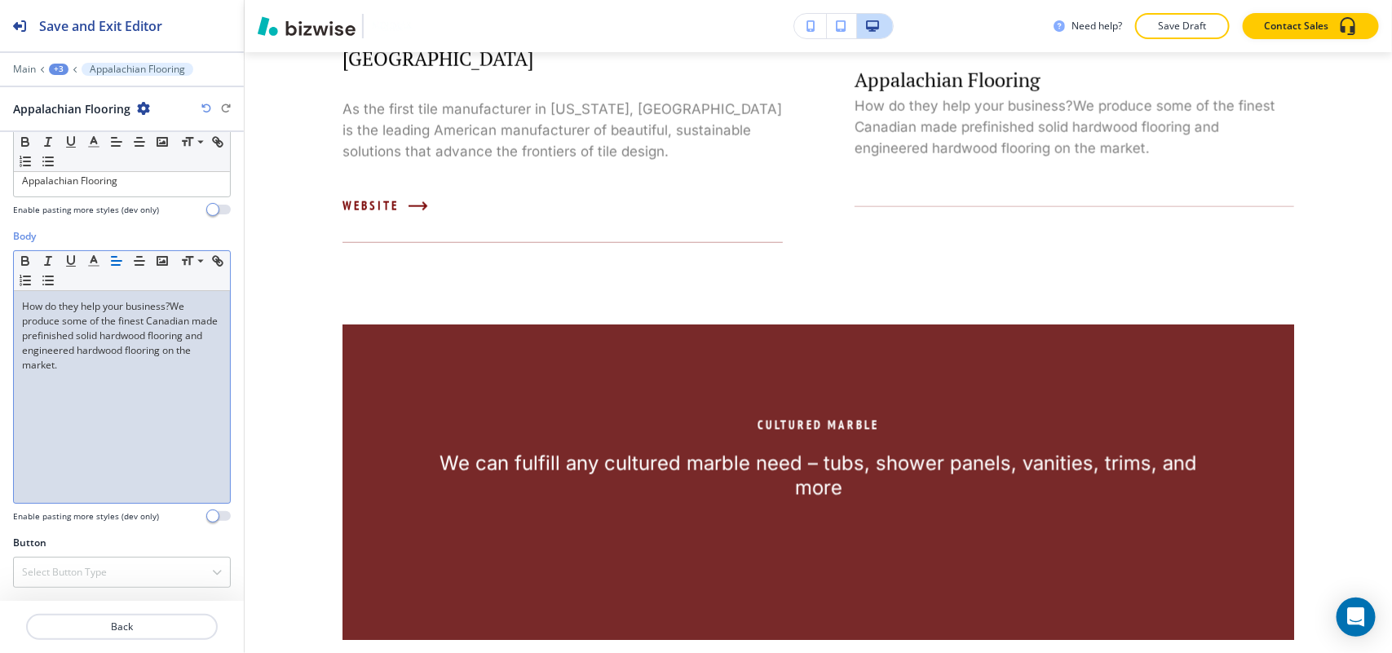
click at [46, 593] on div "Button Select Button Type Telephone External Link Social Media Email File Shari…" at bounding box center [122, 568] width 244 height 65
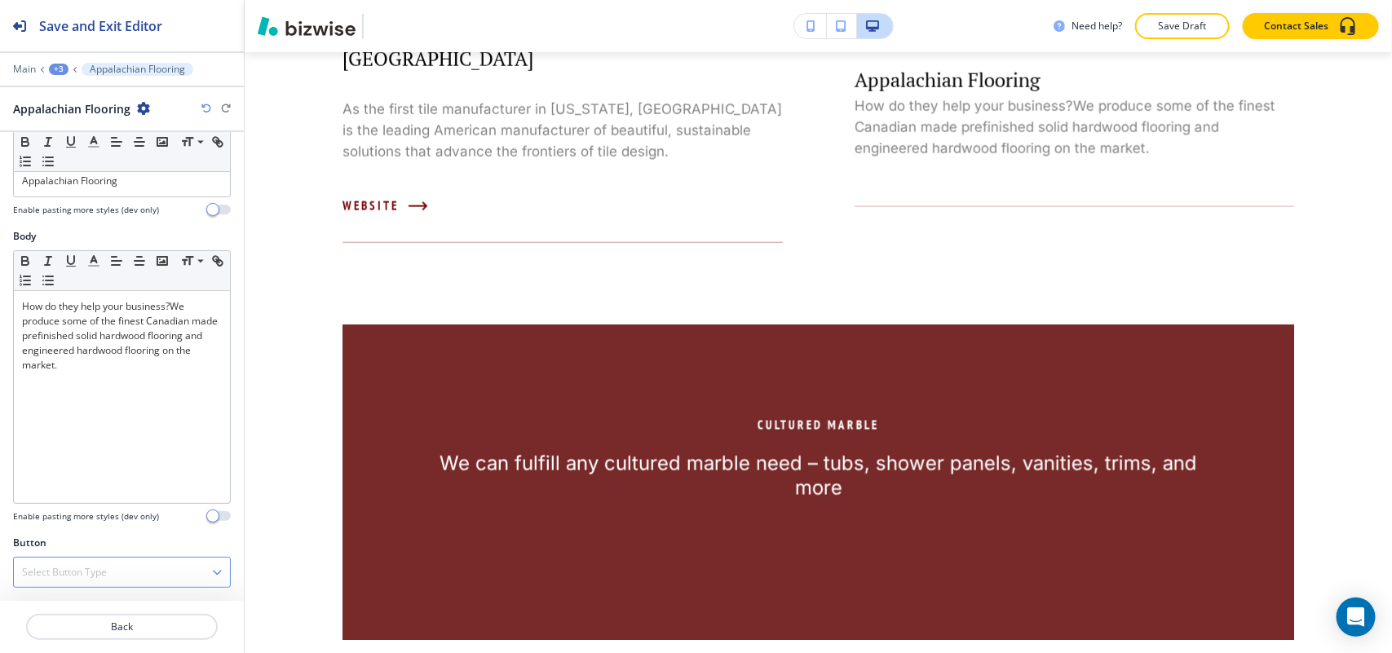
click at [59, 583] on div "Select Button Type" at bounding box center [122, 572] width 216 height 29
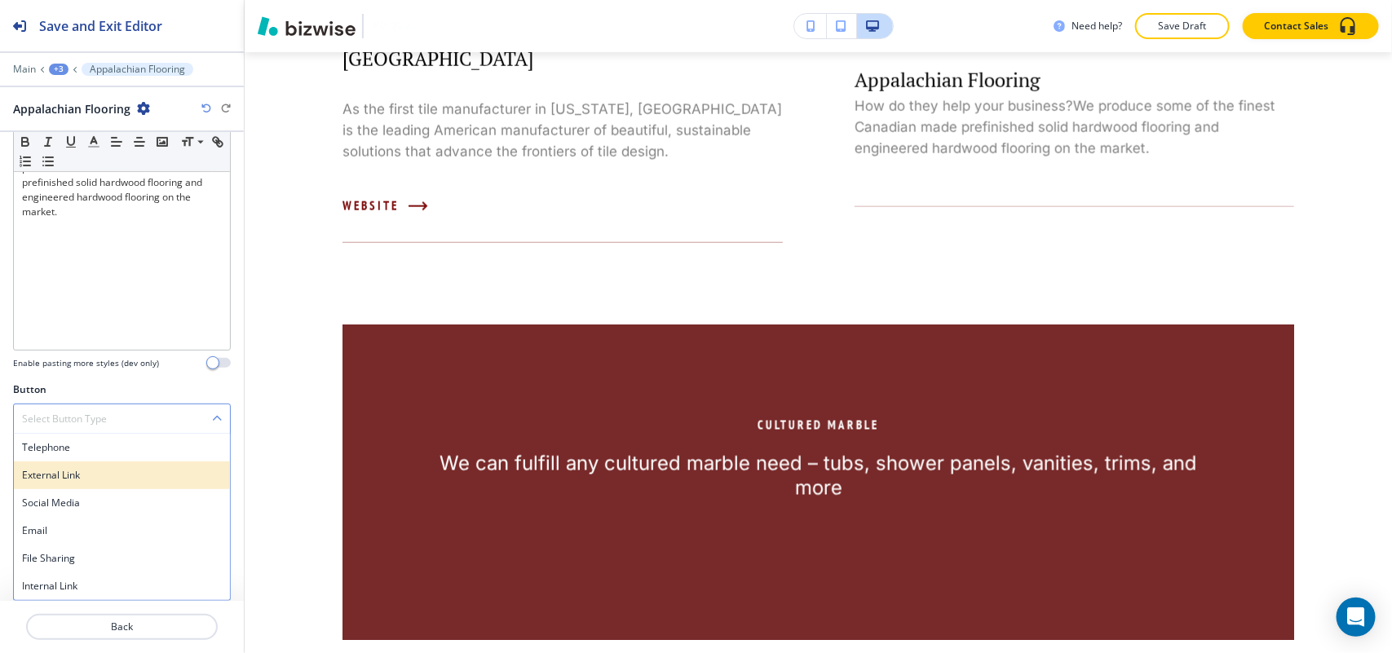
click at [95, 482] on h4 "External Link" at bounding box center [122, 475] width 200 height 15
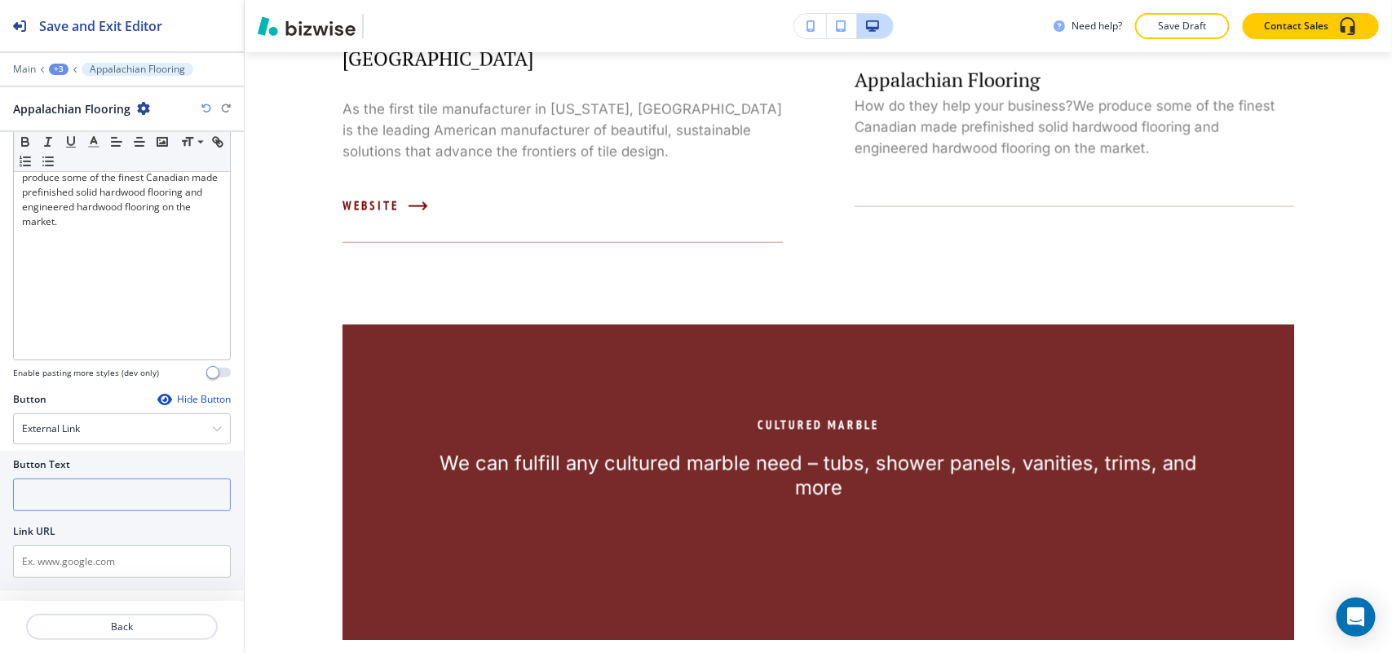
click at [83, 501] on input "text" at bounding box center [122, 495] width 218 height 33
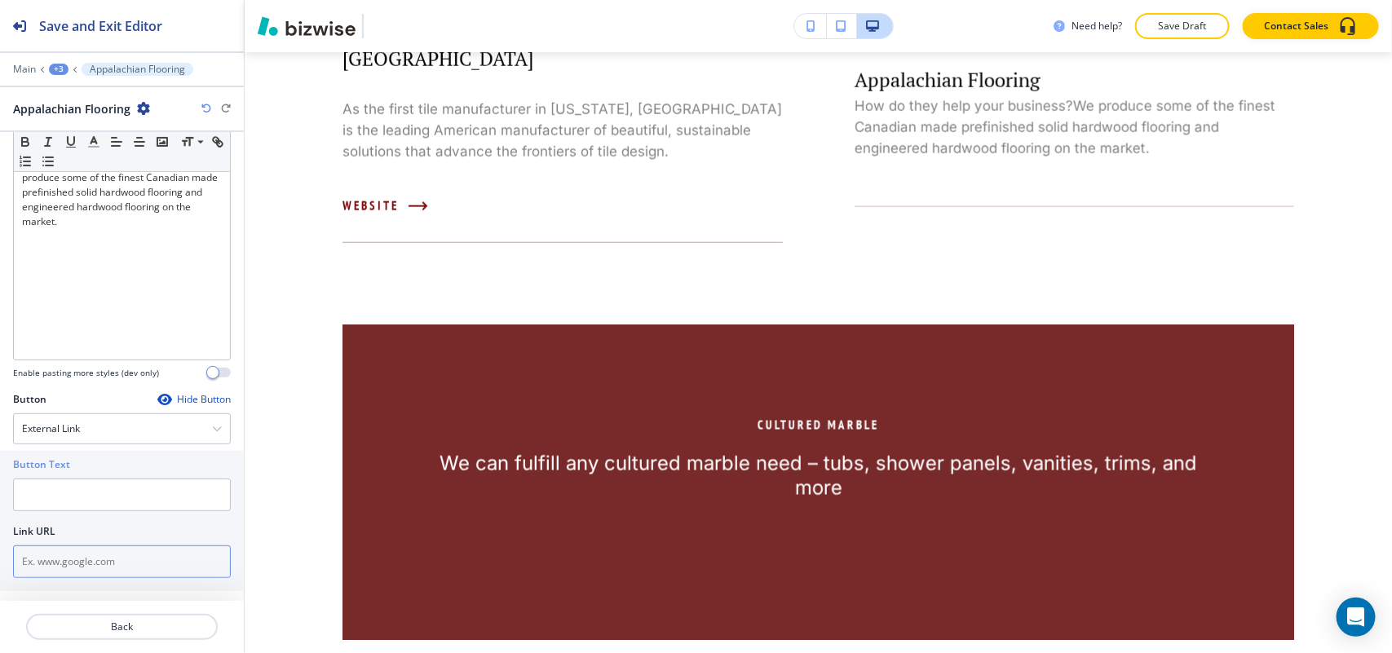
click at [45, 560] on input "text" at bounding box center [122, 561] width 218 height 33
paste input "http://www.appalachianflooring.com/"
type input "http://www.appalachianflooring.com/"
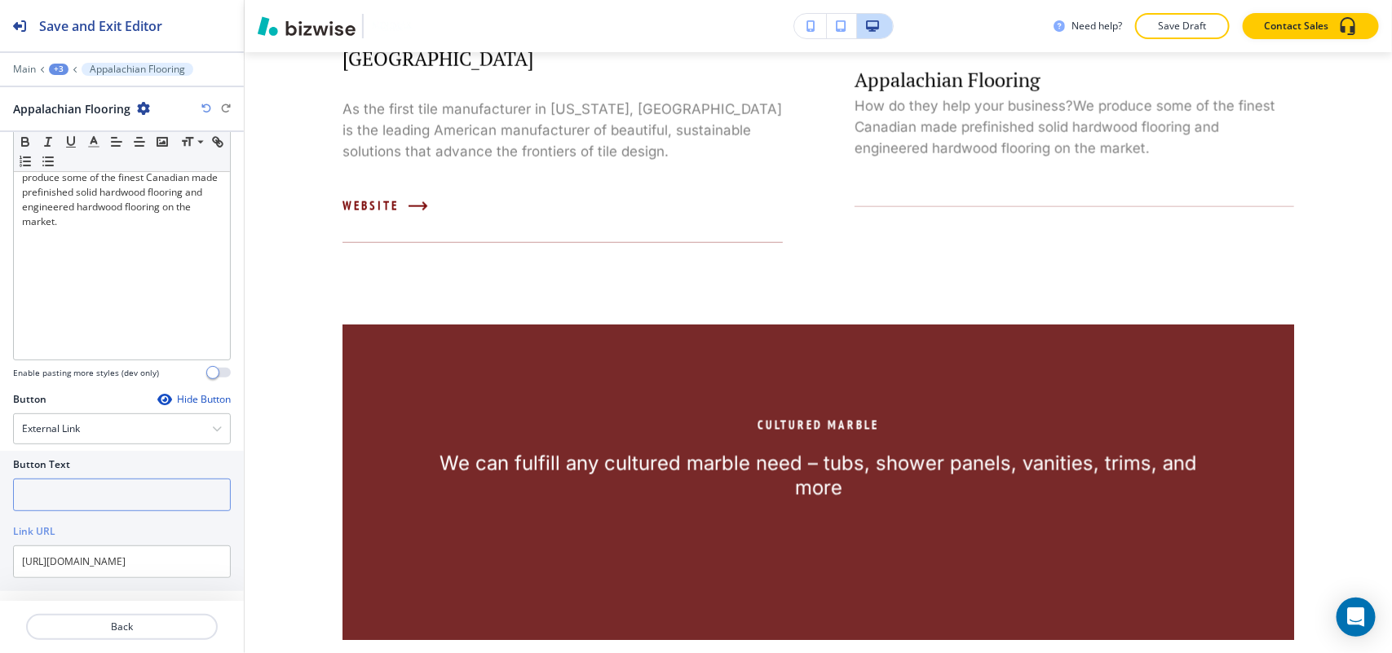
click at [64, 495] on input "text" at bounding box center [122, 495] width 218 height 33
type input "website"
click at [111, 626] on p "Back" at bounding box center [122, 627] width 188 height 15
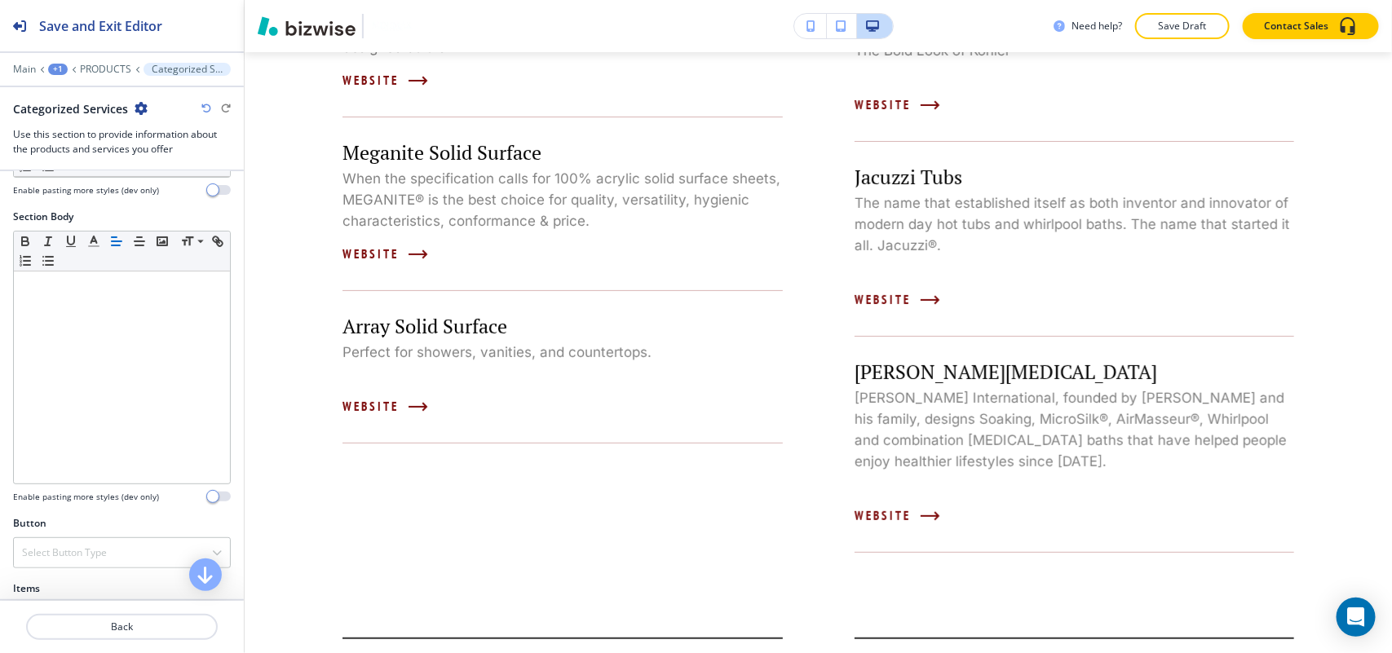
scroll to position [510, 0]
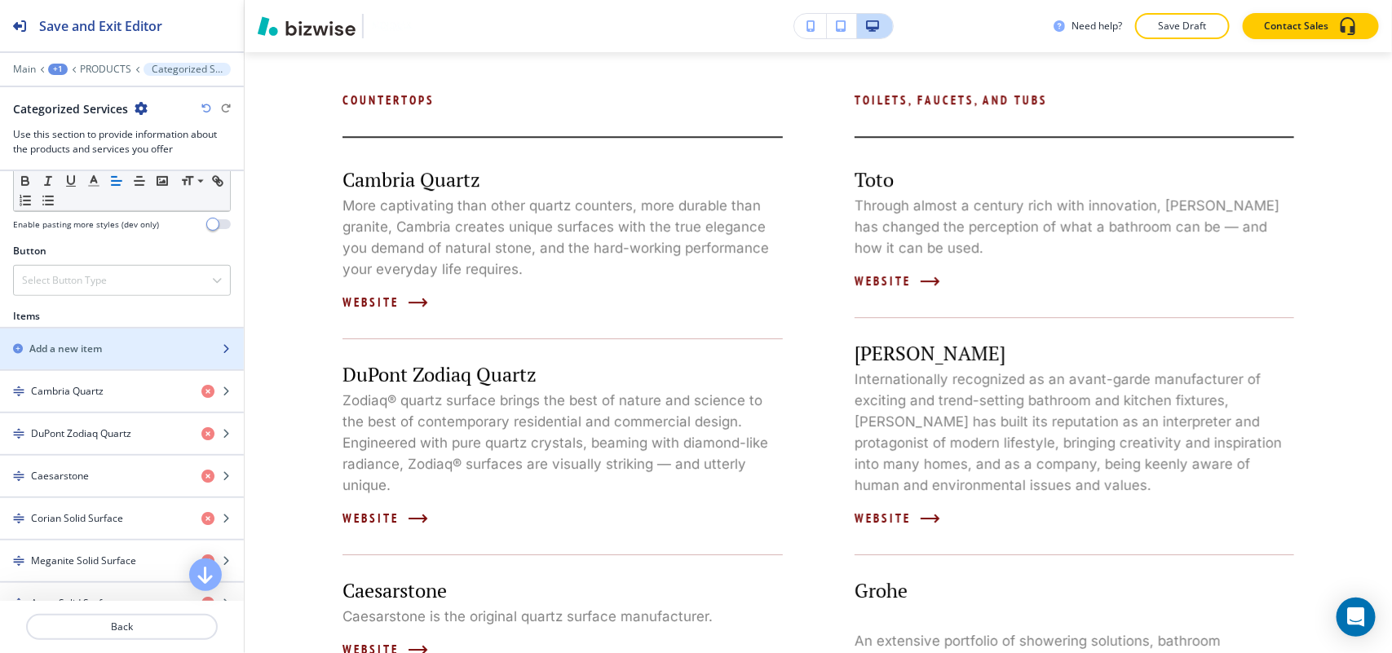
click at [107, 349] on div "Add a new item" at bounding box center [104, 349] width 208 height 15
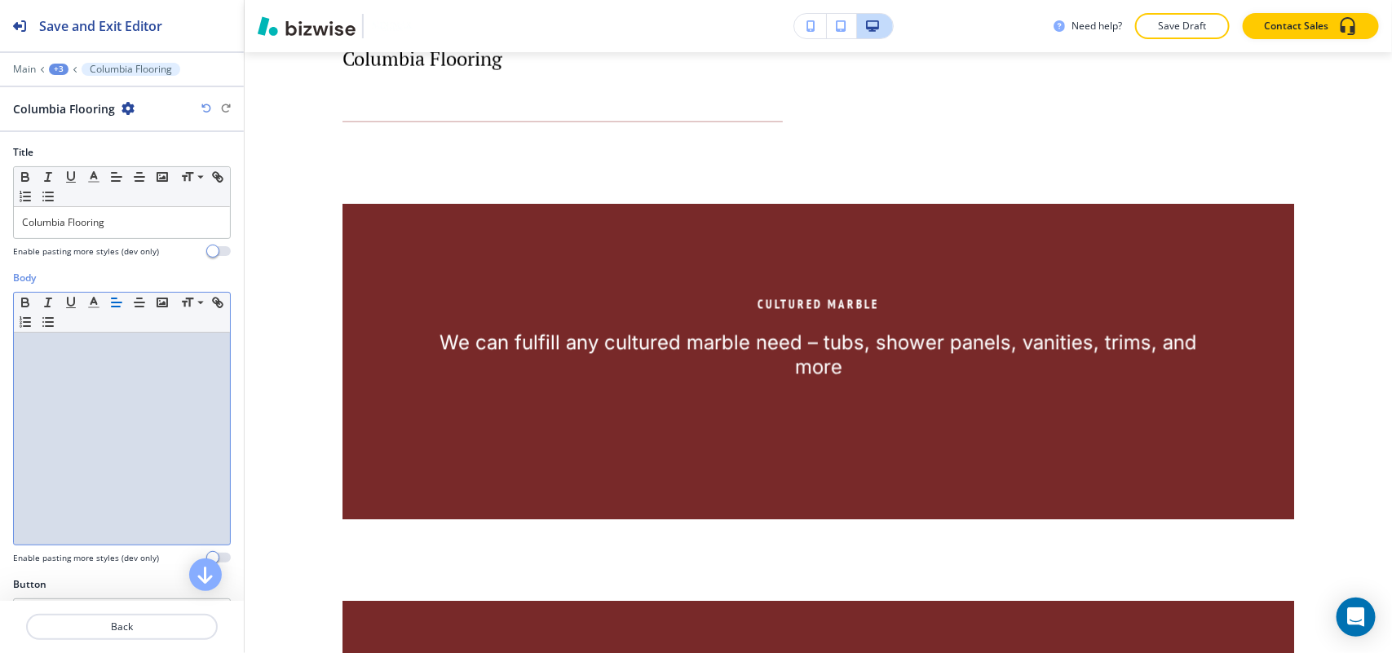
scroll to position [0, 0]
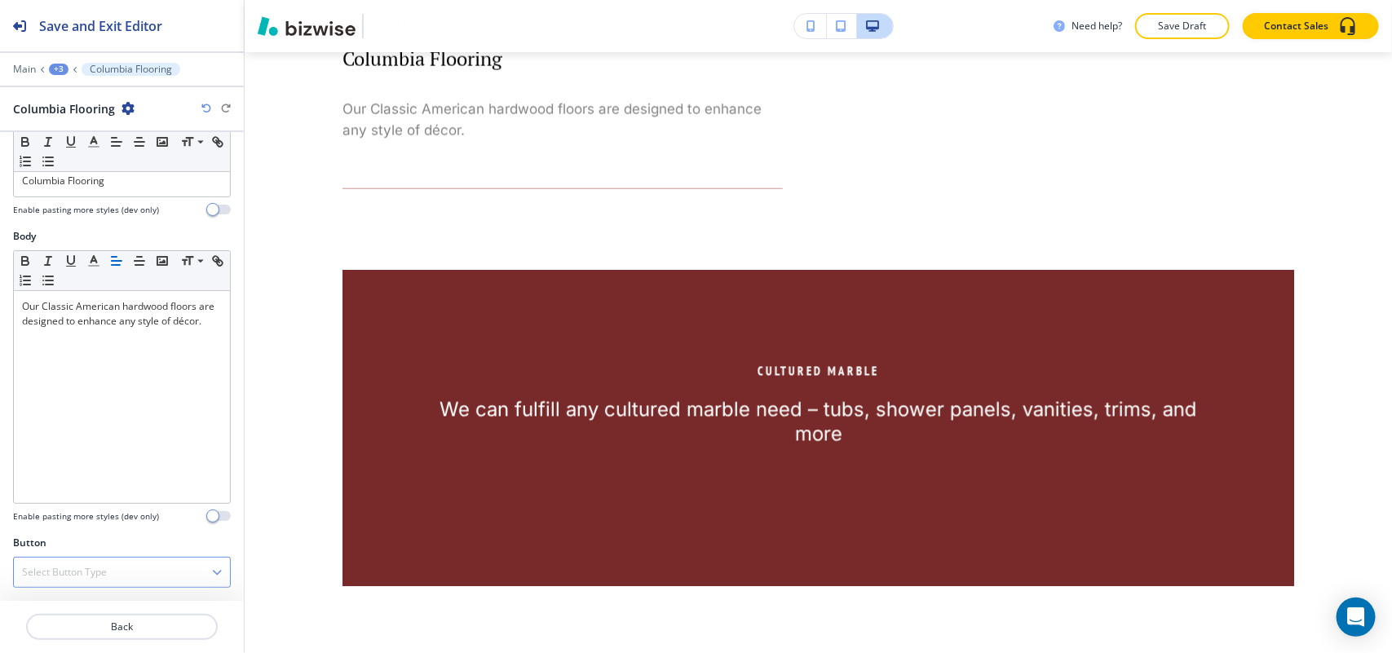
click at [49, 580] on div "Select Button Type" at bounding box center [122, 572] width 216 height 29
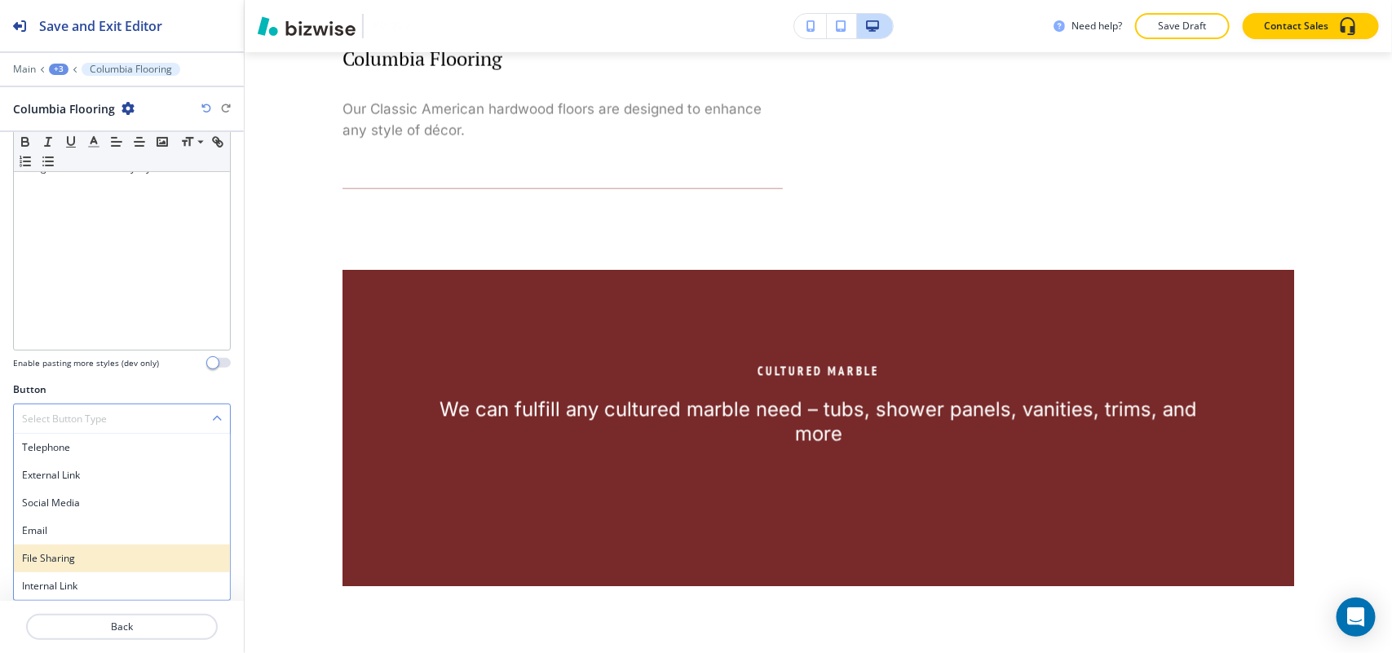
scroll to position [196, 0]
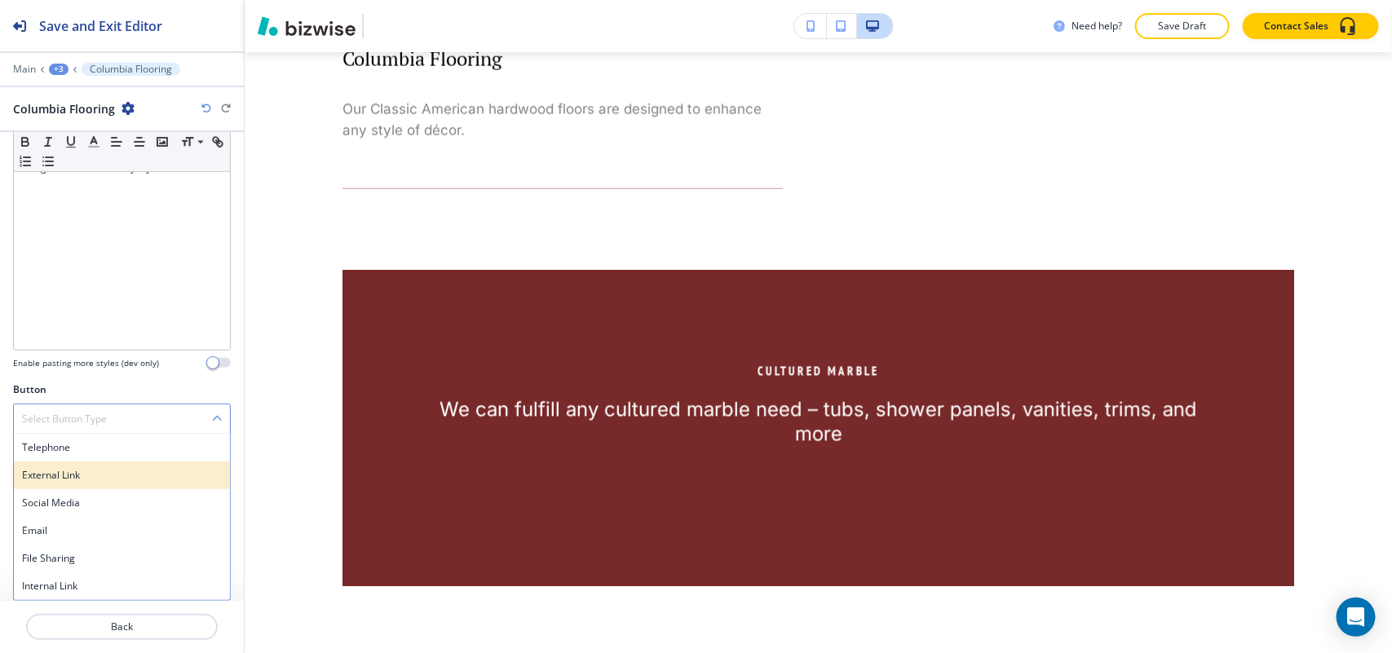
click at [82, 483] on h4 "External Link" at bounding box center [122, 475] width 200 height 15
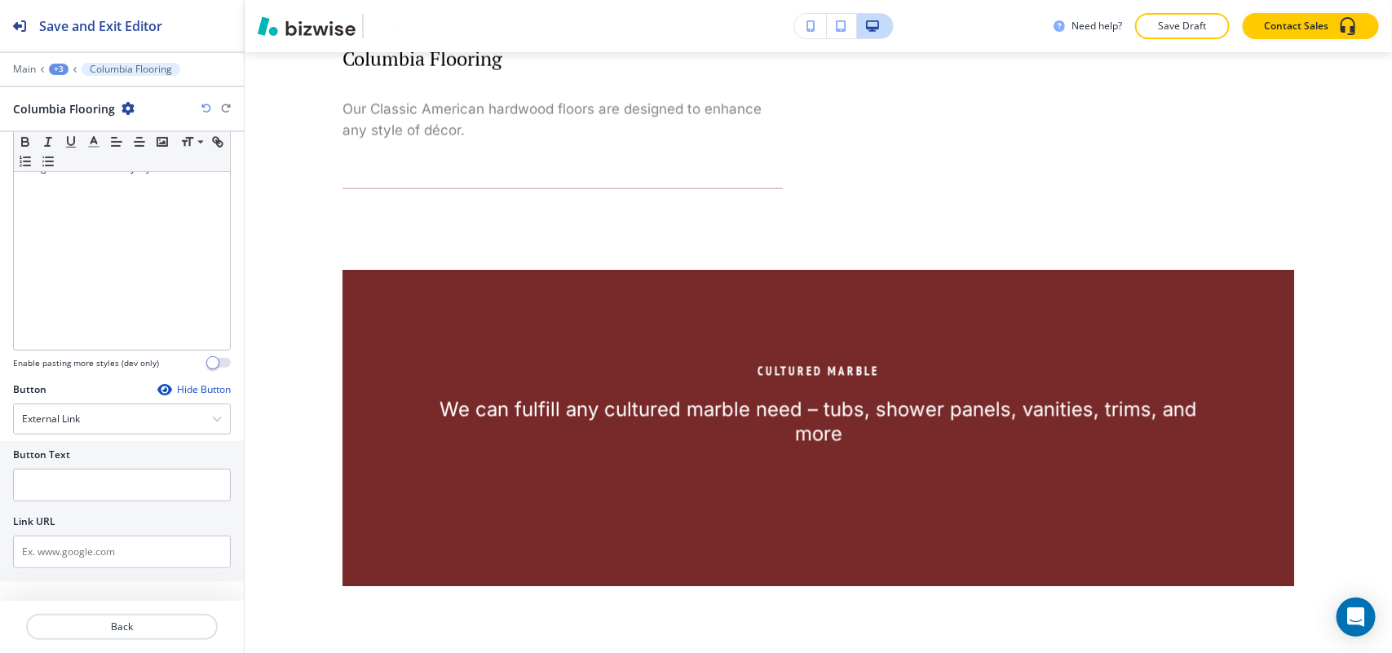
scroll to position [185, 0]
click at [41, 596] on div "Button Hide Button External Link Telephone External Link Social Media Email Fil…" at bounding box center [122, 494] width 218 height 205
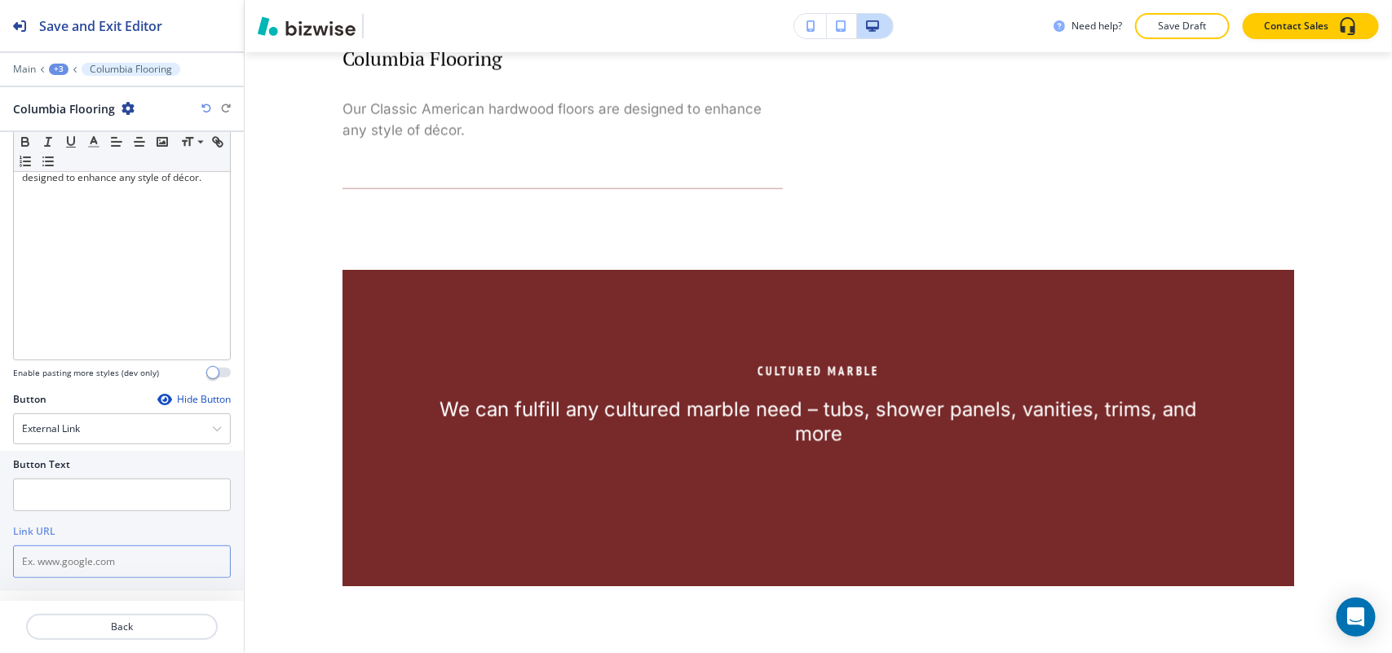
click at [51, 575] on input "text" at bounding box center [122, 561] width 218 height 33
paste input "http://www.columbiaflooring.com/"
type input "http://www.columbiaflooring.com/"
click at [75, 506] on input "text" at bounding box center [122, 495] width 218 height 33
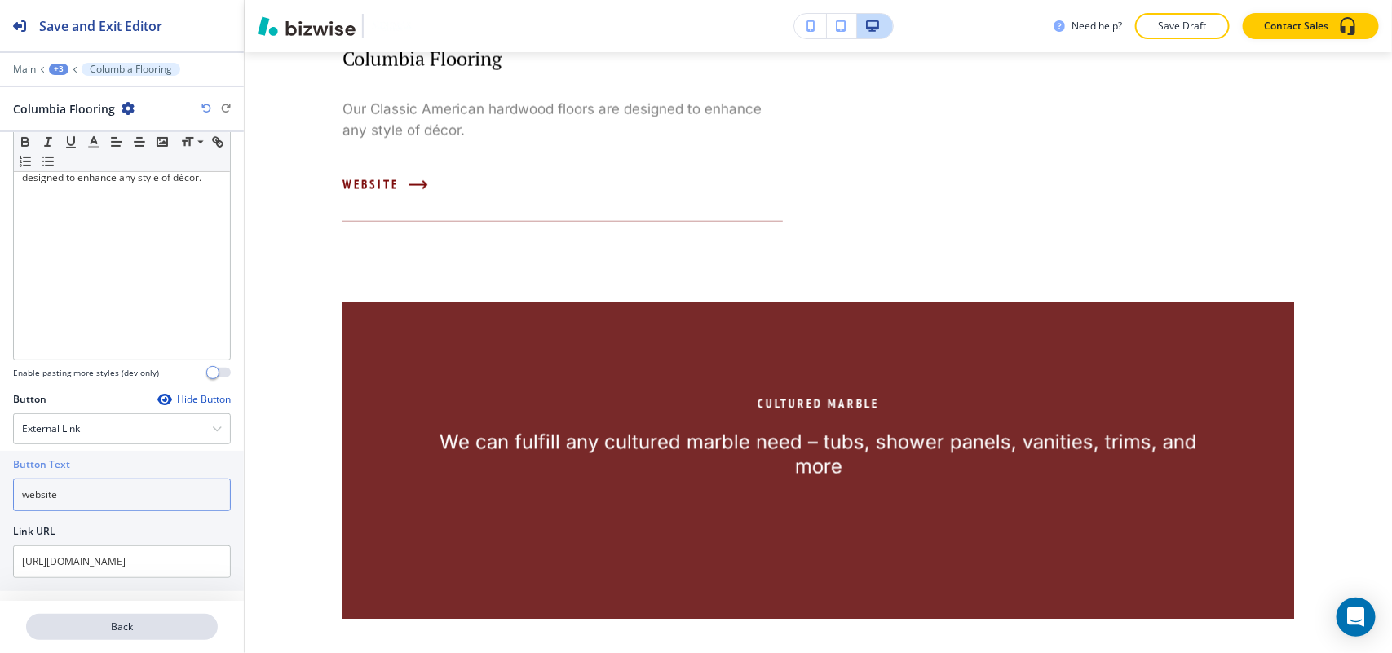
type input "website"
click at [129, 617] on button "Back" at bounding box center [122, 627] width 192 height 26
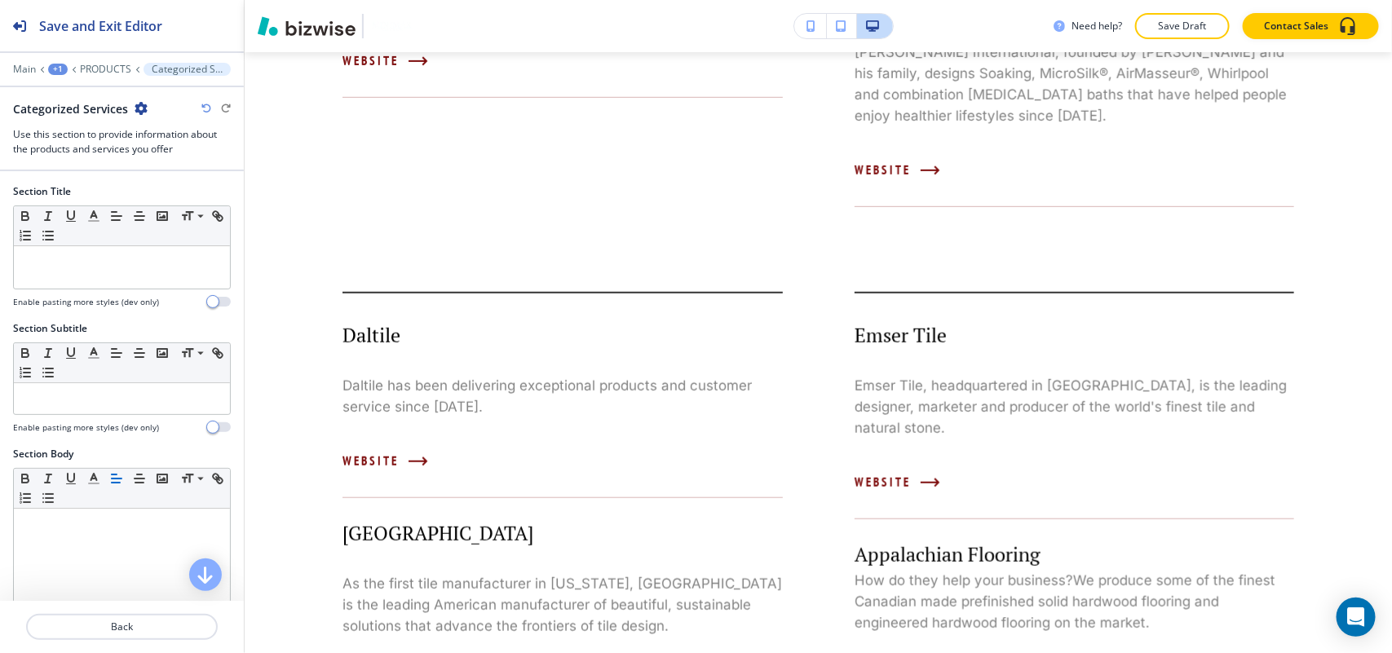
scroll to position [408, 0]
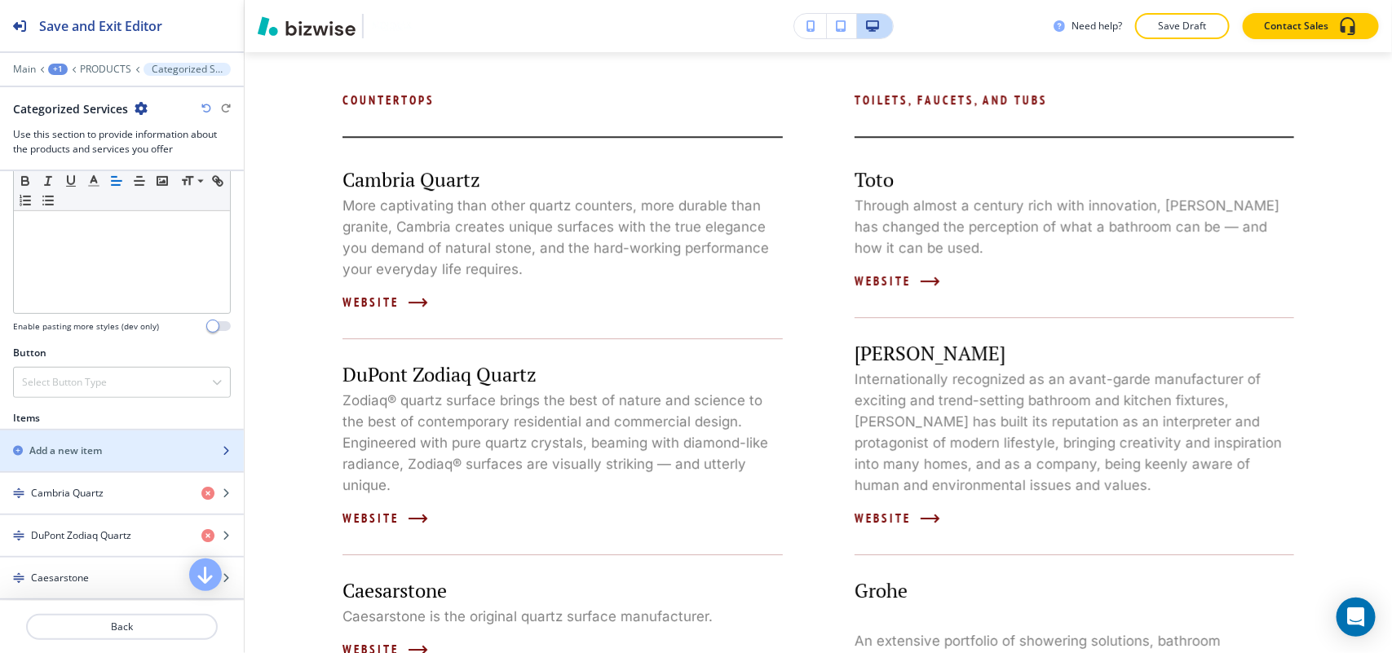
click at [80, 439] on div "button" at bounding box center [122, 436] width 244 height 13
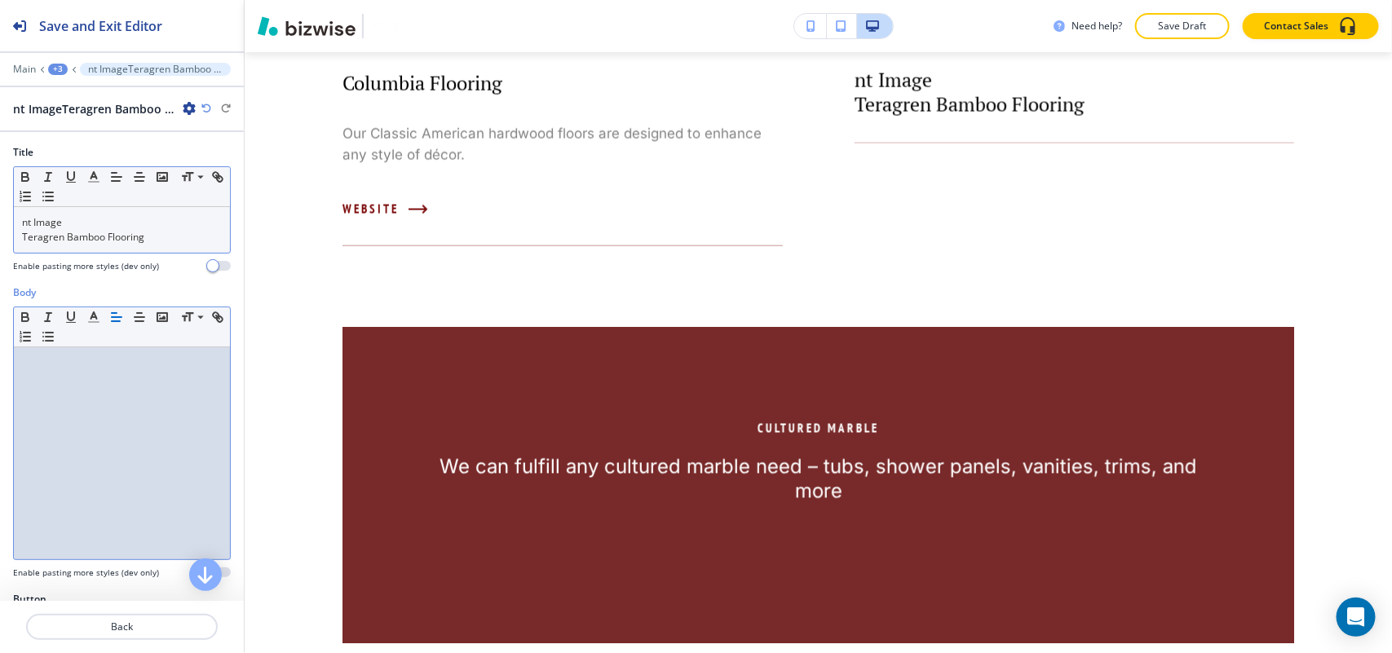
scroll to position [0, 0]
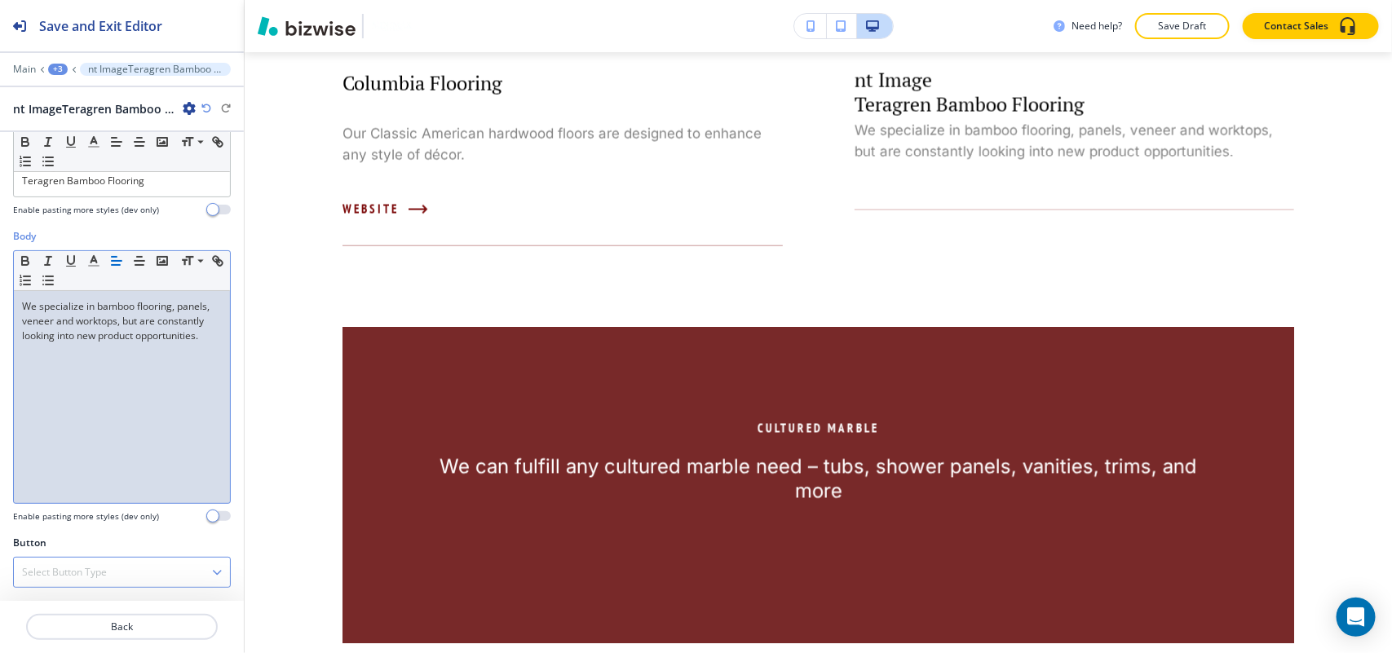
click at [79, 559] on div "Select Button Type" at bounding box center [122, 572] width 216 height 29
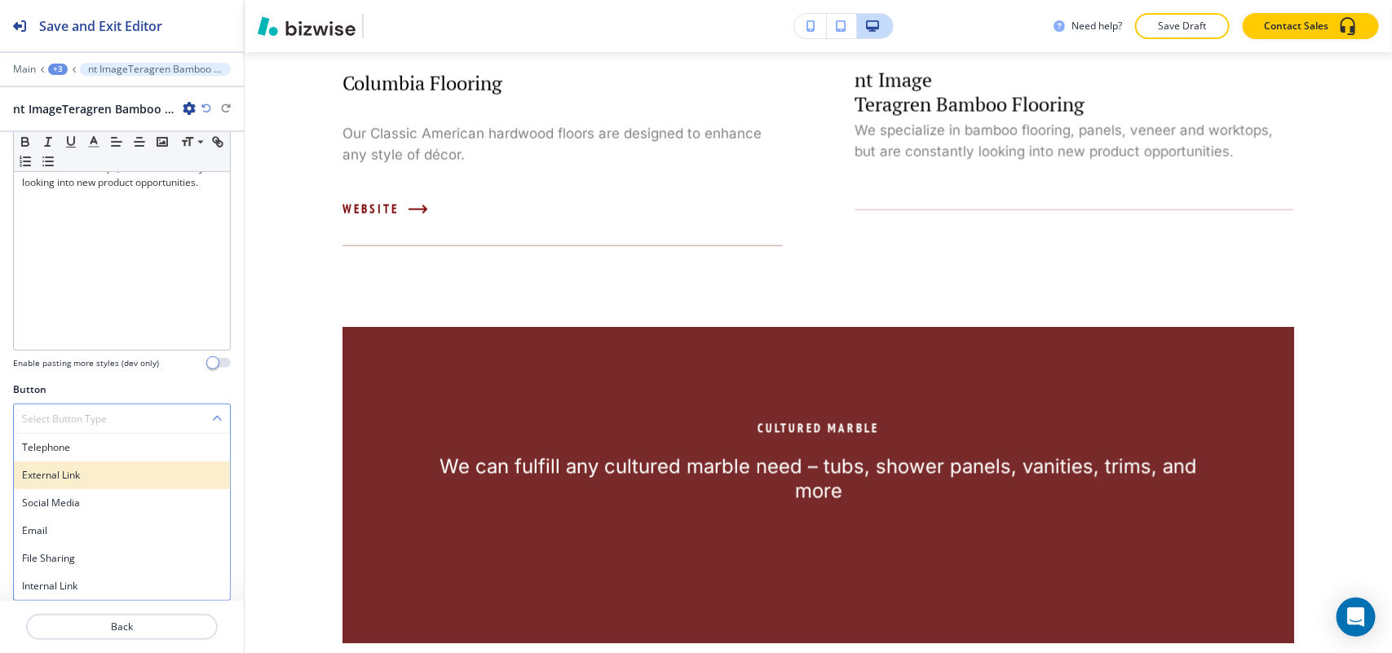
click at [73, 475] on h4 "External Link" at bounding box center [122, 475] width 200 height 15
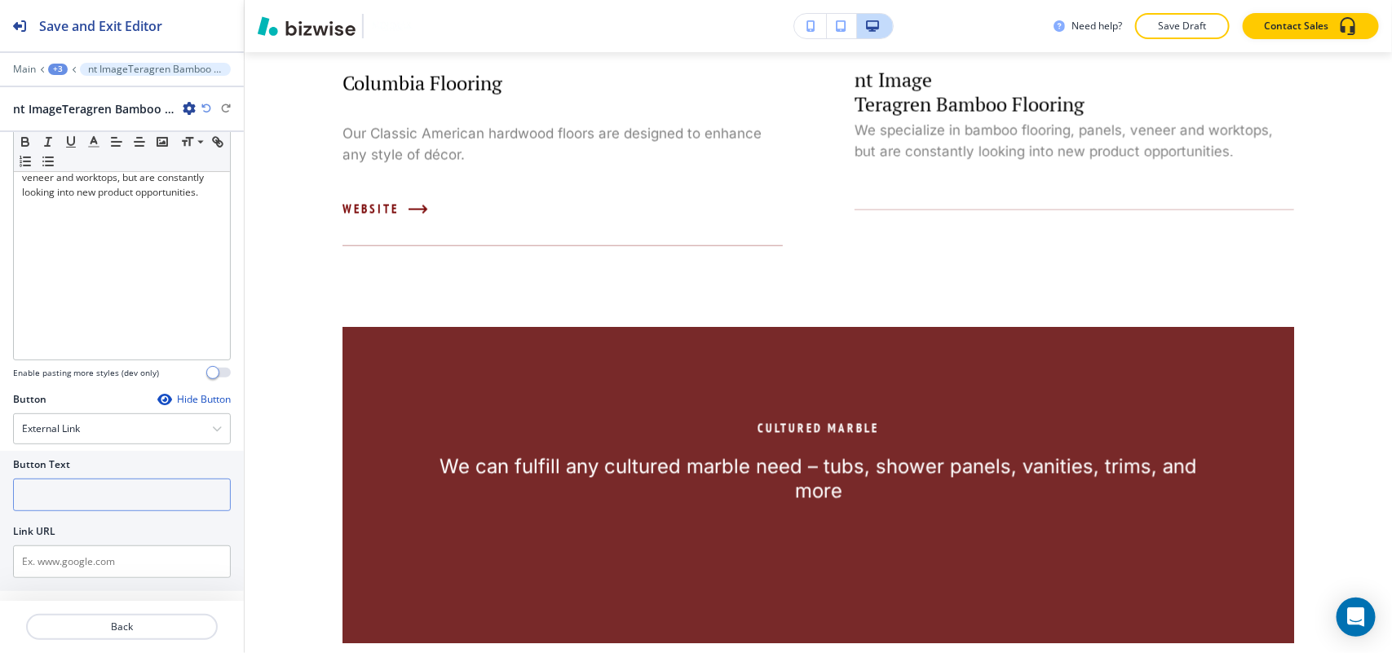
click at [84, 507] on input "text" at bounding box center [122, 495] width 218 height 33
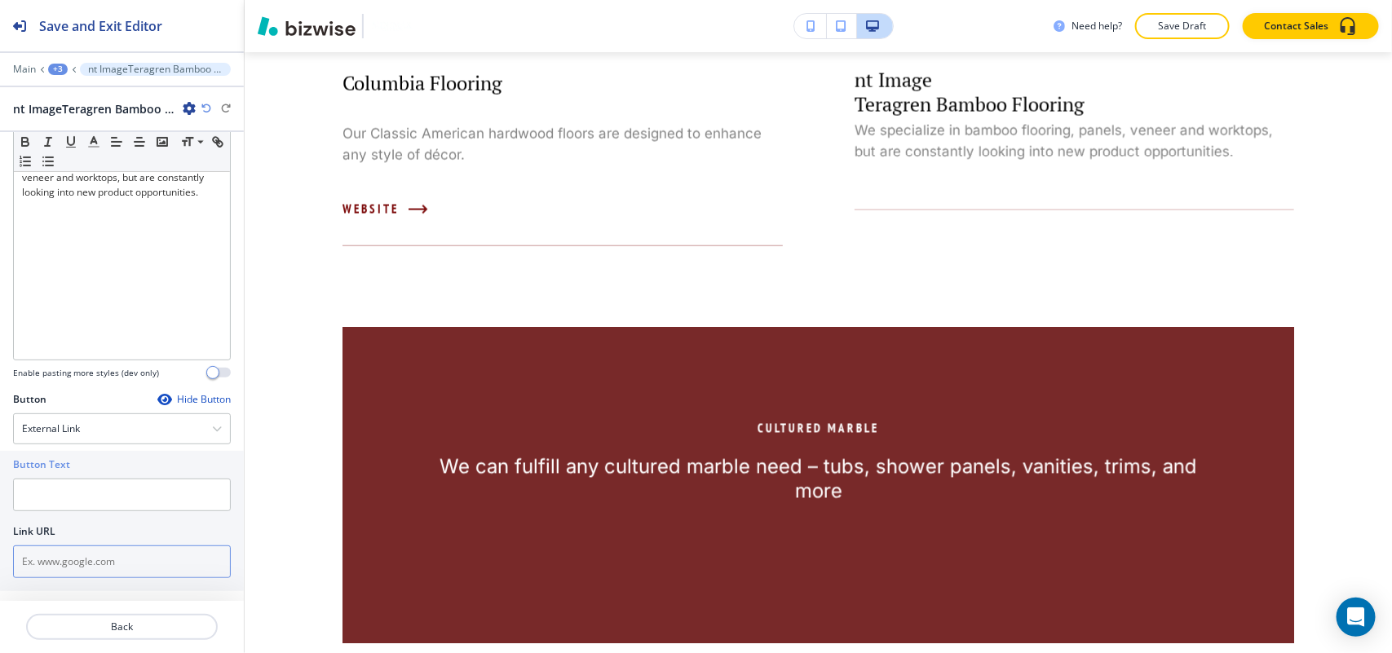
click at [71, 568] on input "text" at bounding box center [122, 561] width 218 height 33
paste input "http://www.teragren.com/"
type input "http://www.teragren.com/"
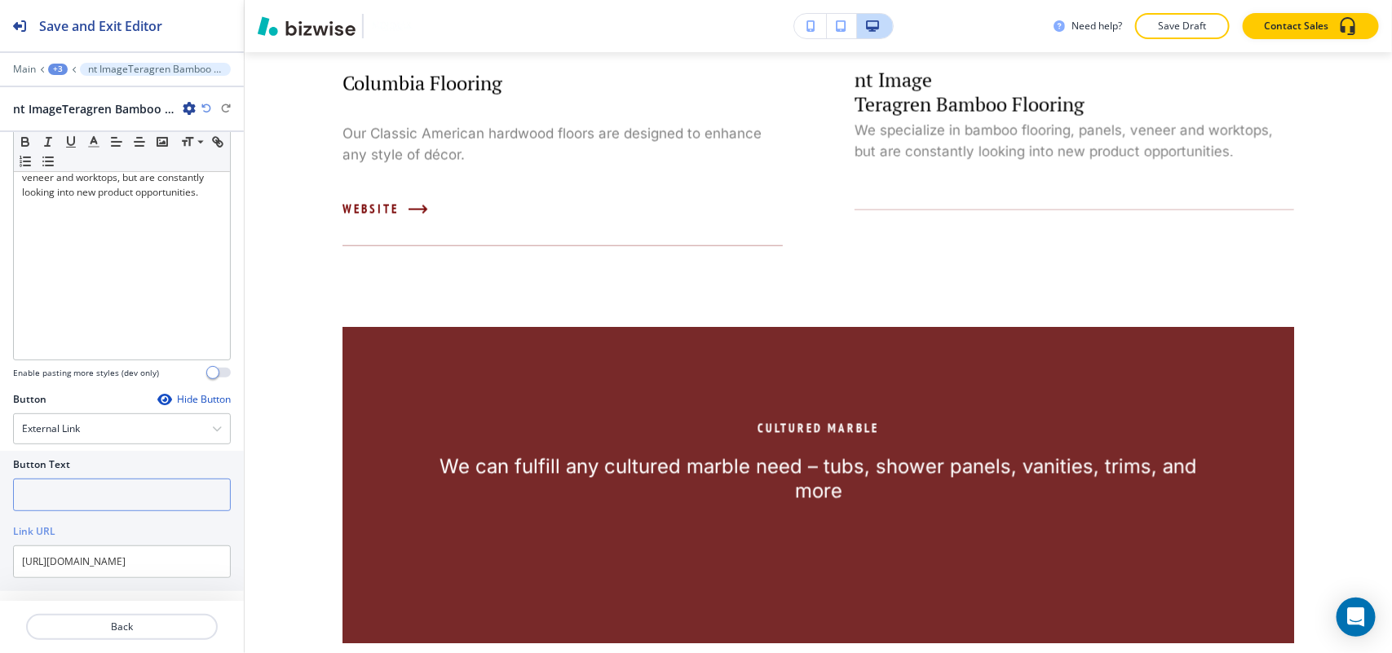
click at [83, 503] on input "text" at bounding box center [122, 495] width 218 height 33
type input "website"
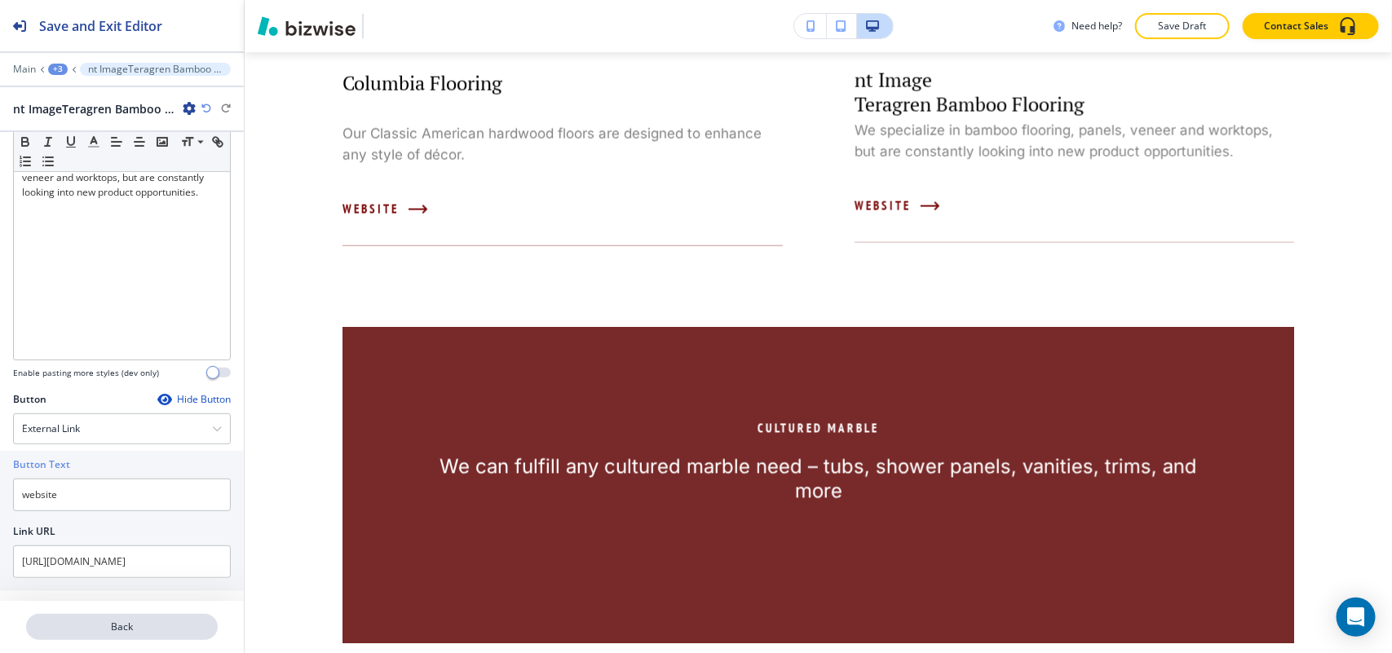
click at [123, 622] on p "Back" at bounding box center [122, 627] width 188 height 15
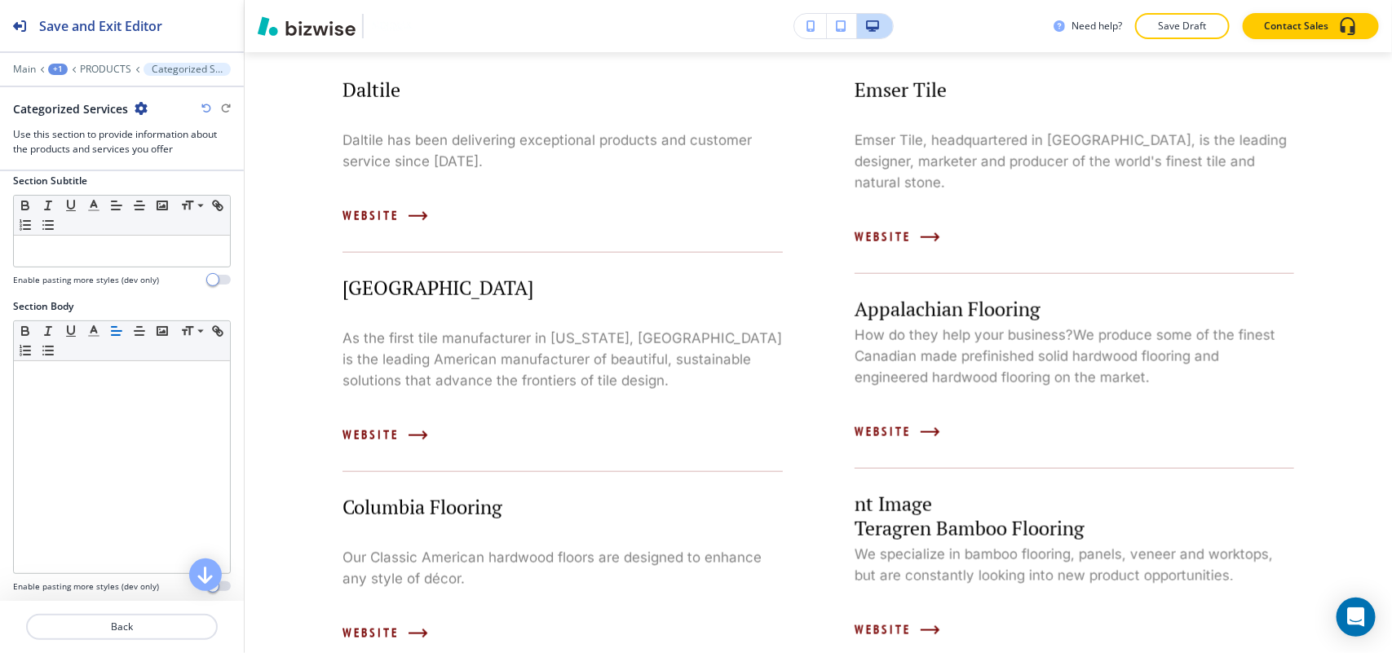
scroll to position [408, 0]
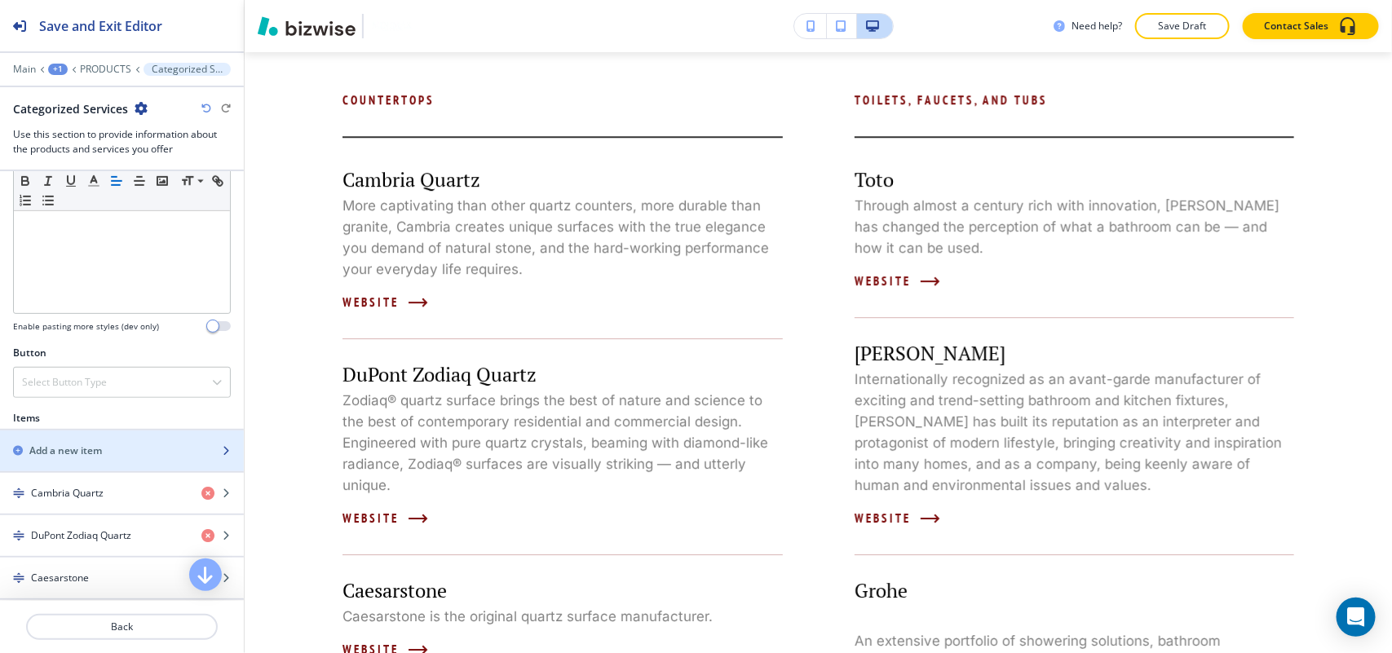
click at [98, 444] on div "button" at bounding box center [122, 436] width 244 height 13
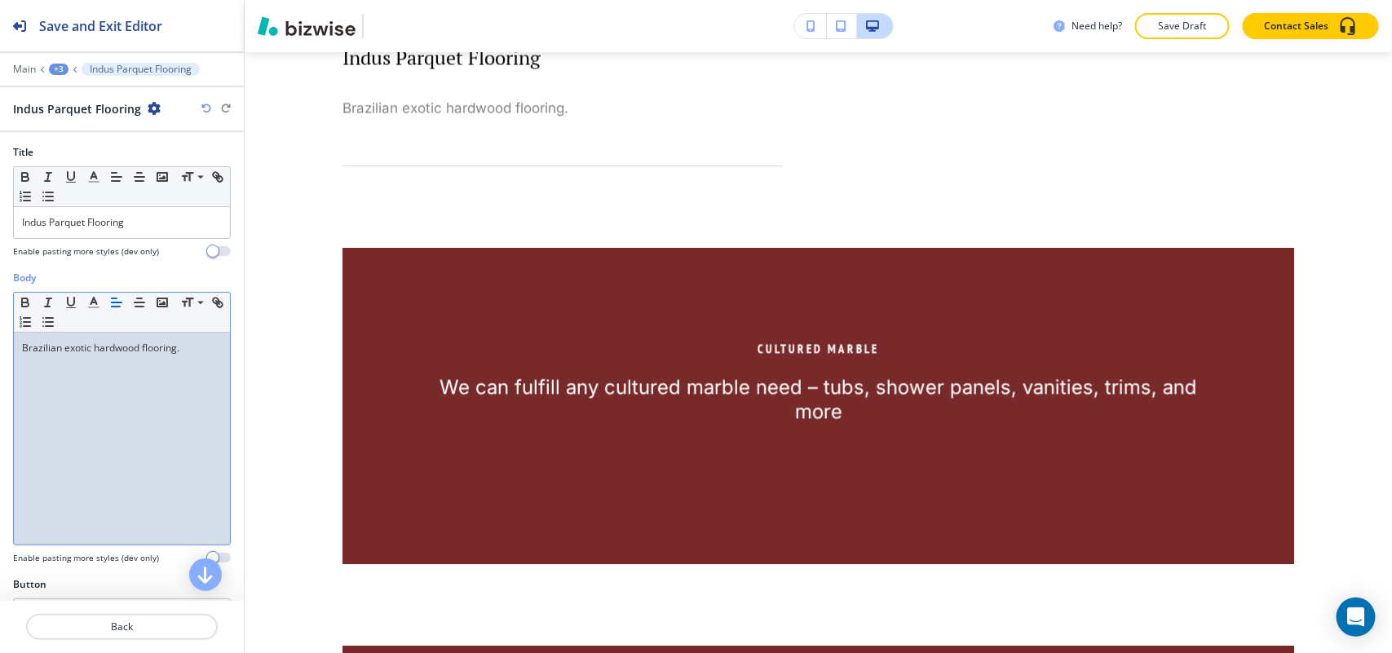
scroll to position [0, 0]
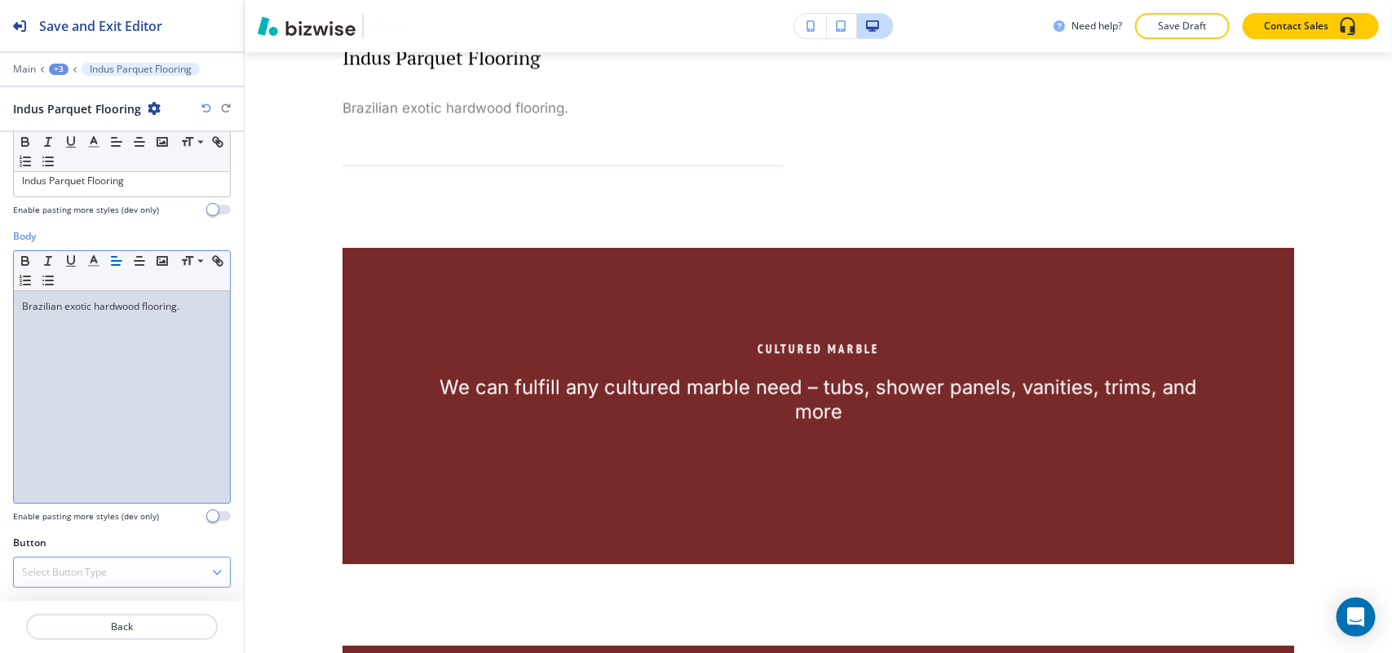
drag, startPoint x: 73, startPoint y: 560, endPoint x: 75, endPoint y: 569, distance: 9.1
click at [74, 563] on div "Select Button Type" at bounding box center [122, 572] width 216 height 29
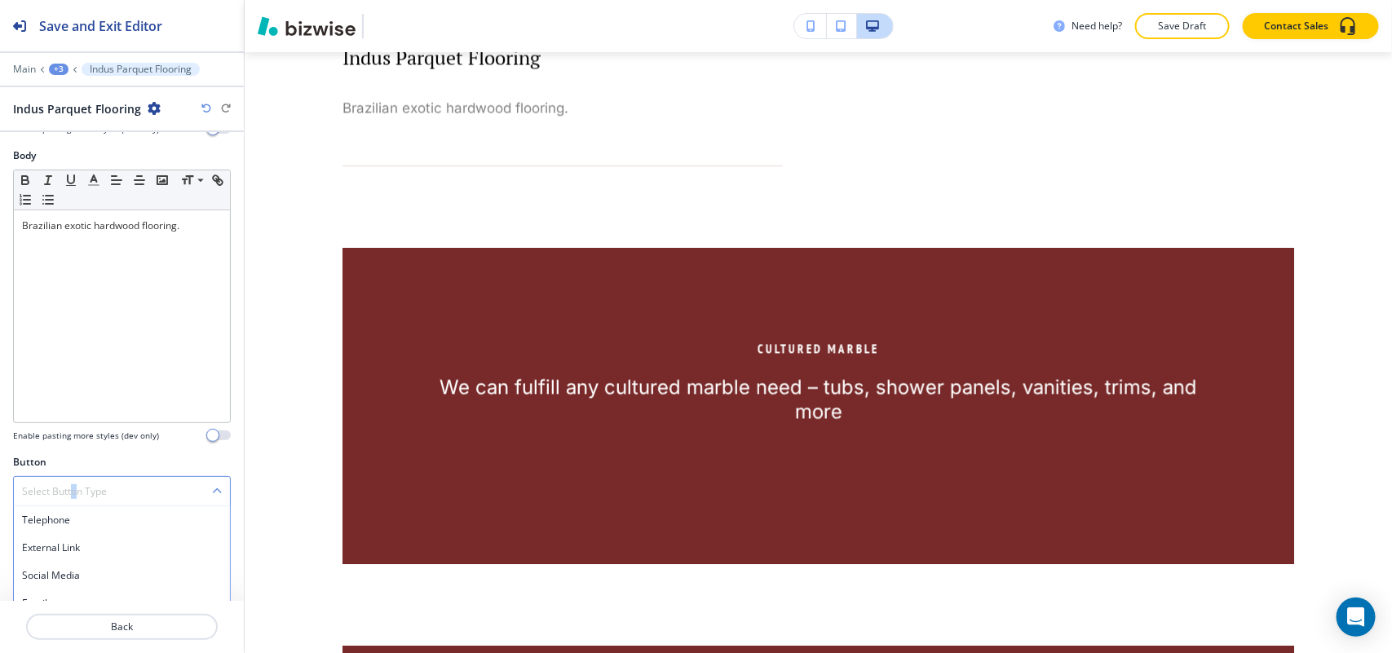
scroll to position [196, 0]
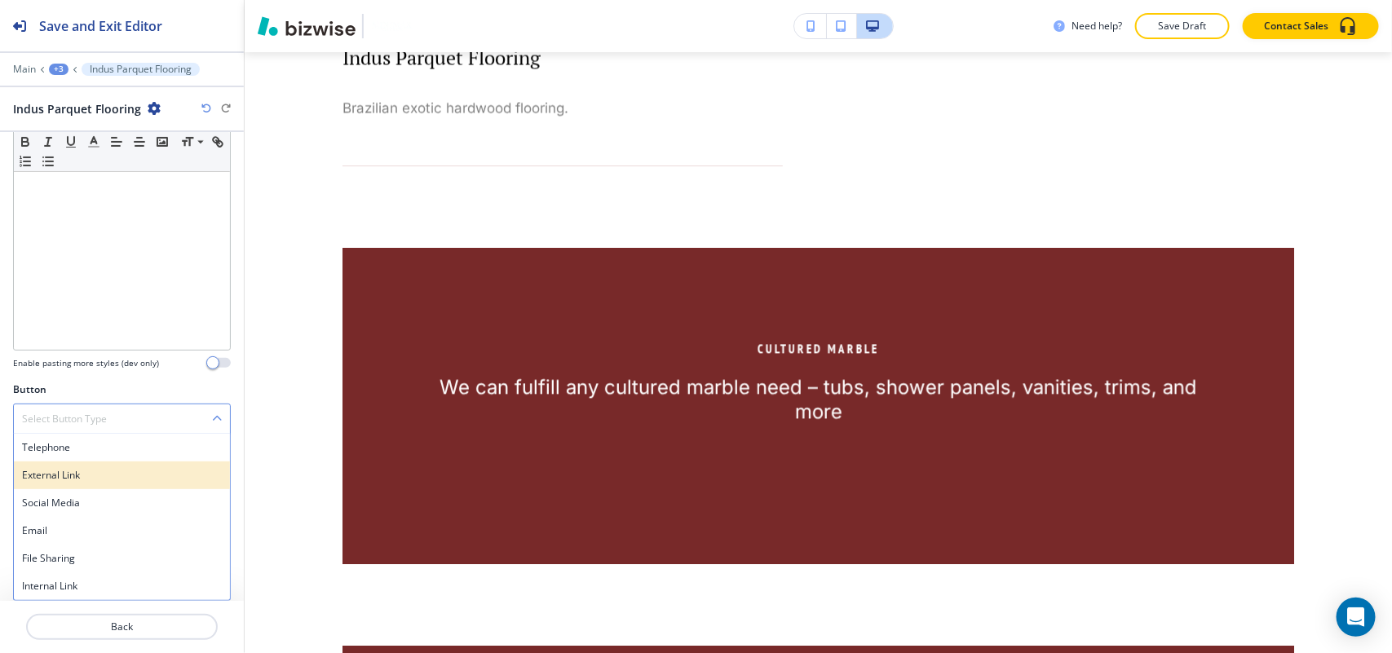
click at [73, 470] on h4 "External Link" at bounding box center [122, 475] width 200 height 15
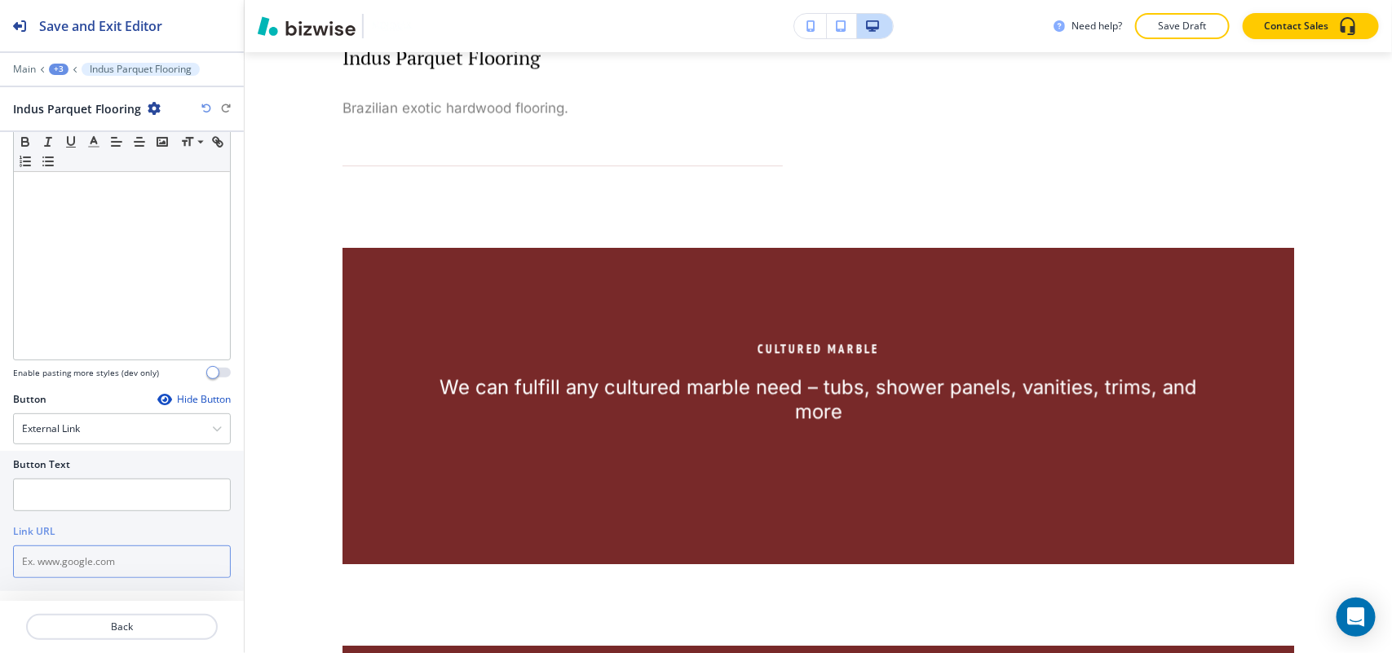
drag, startPoint x: 91, startPoint y: 497, endPoint x: 55, endPoint y: 571, distance: 82.0
click at [55, 571] on input "text" at bounding box center [122, 561] width 218 height 33
paste input "http://indusparquet-usa.com/"
type input "http://indusparquet-usa.com/"
click at [102, 496] on input "text" at bounding box center [122, 495] width 218 height 33
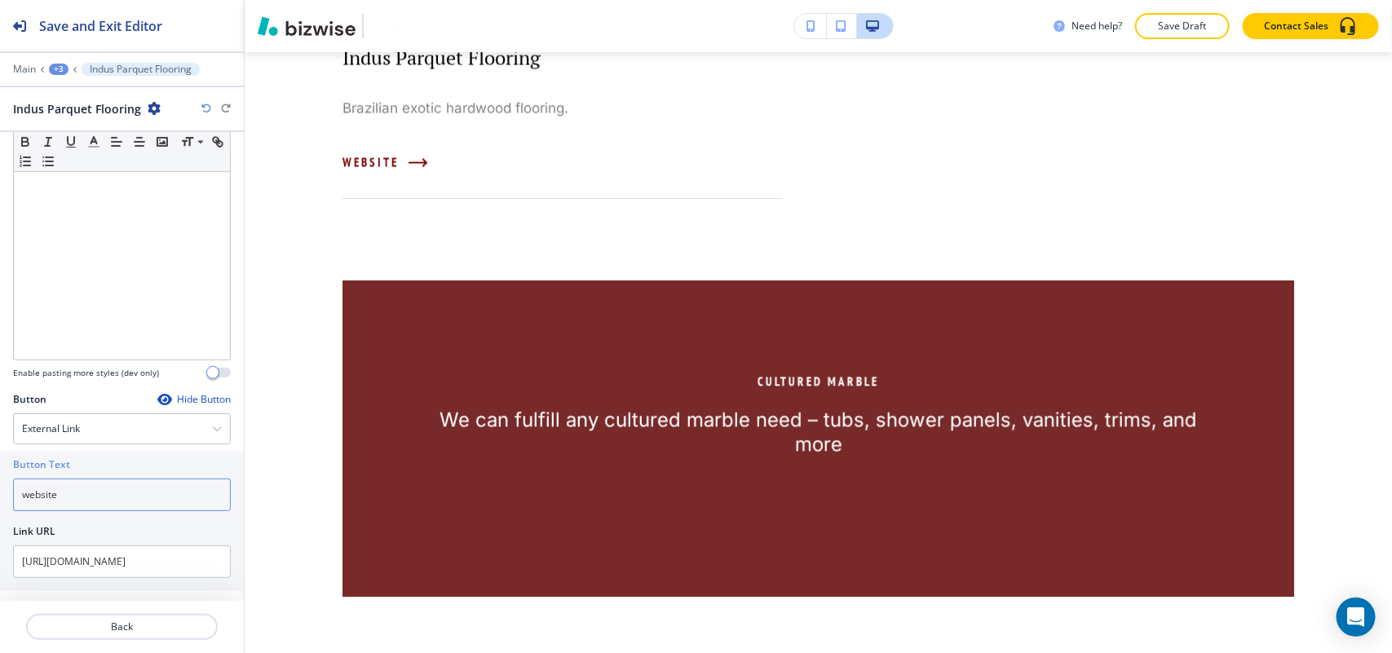
type input "website"
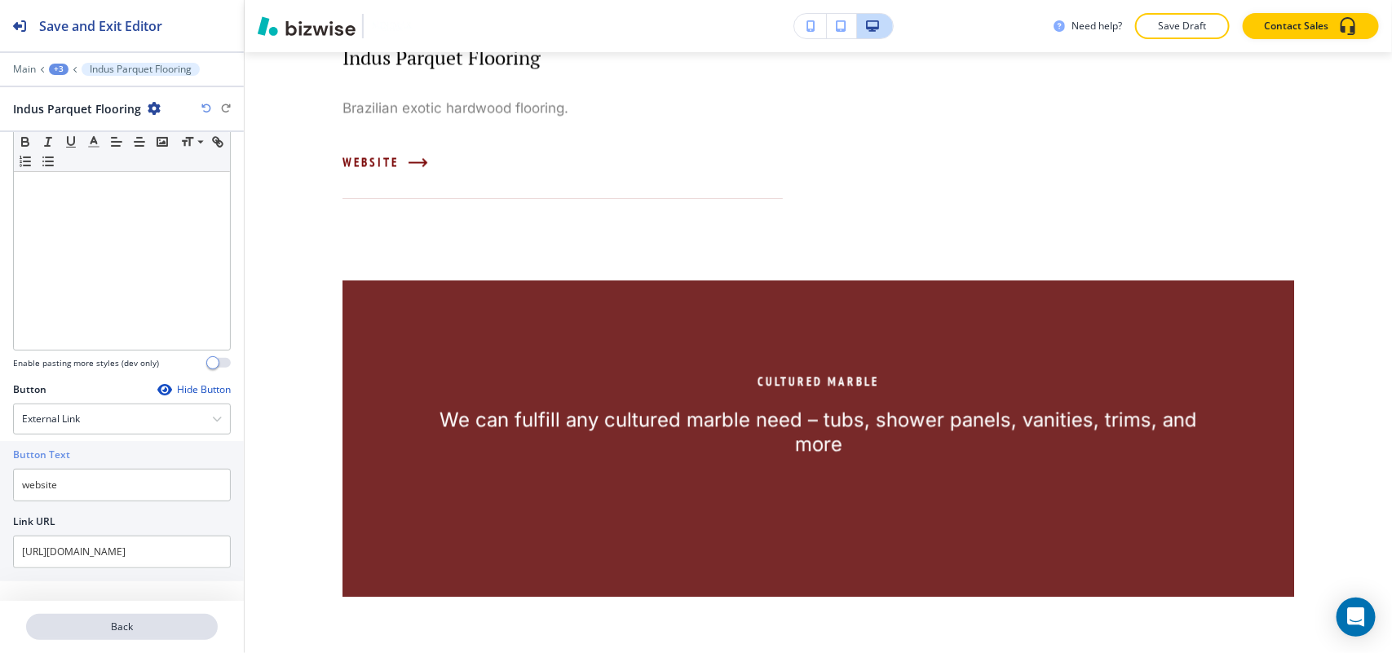
click at [124, 622] on p "Back" at bounding box center [122, 627] width 188 height 15
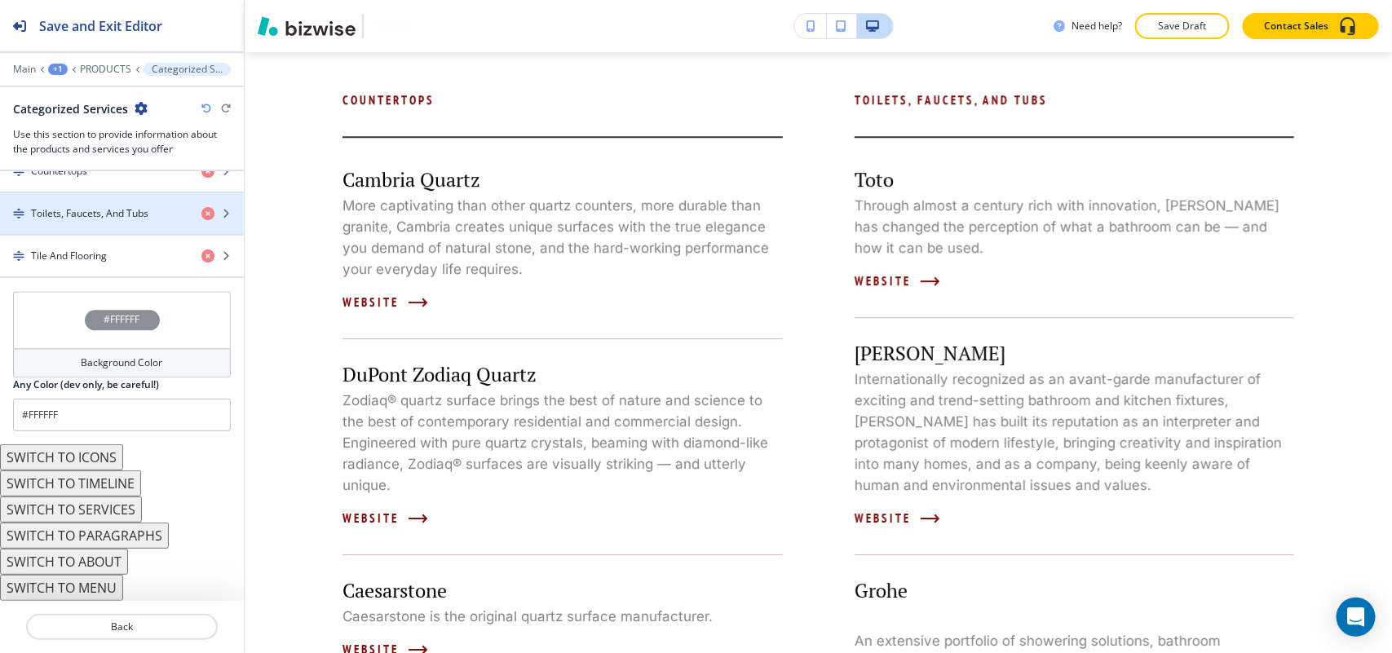
scroll to position [1623, 0]
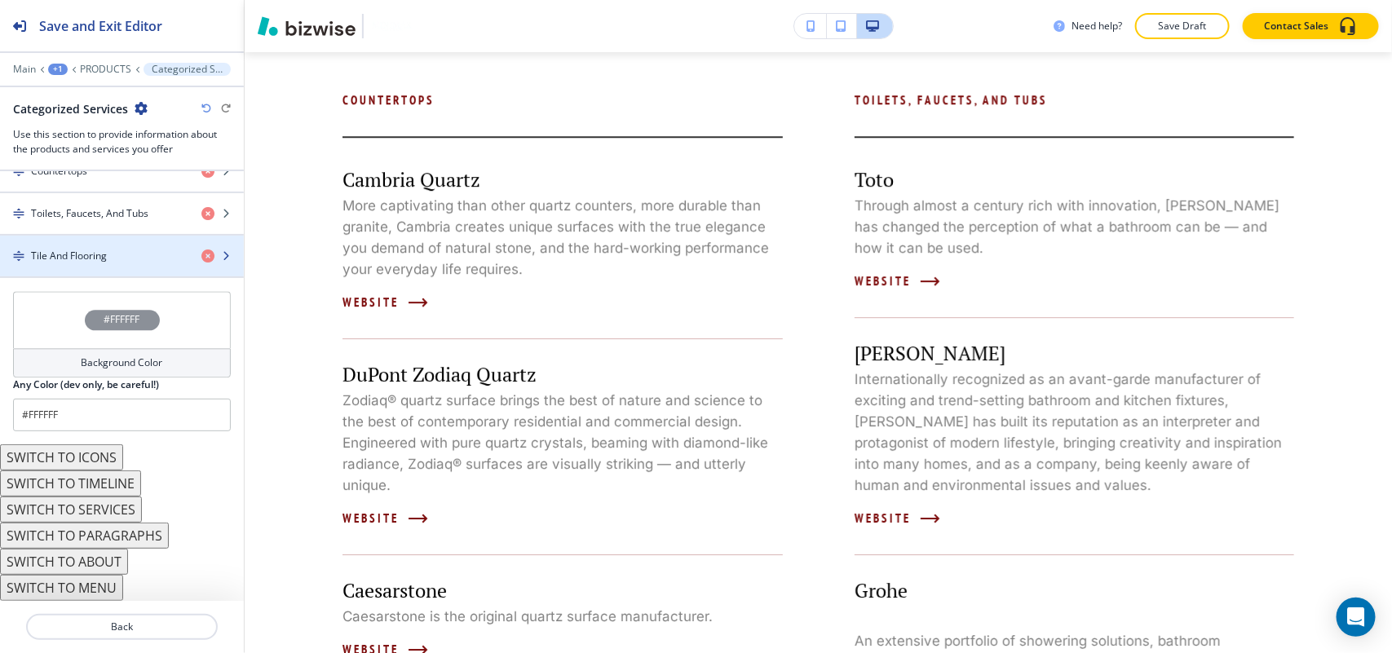
click at [88, 247] on div "button" at bounding box center [122, 242] width 244 height 13
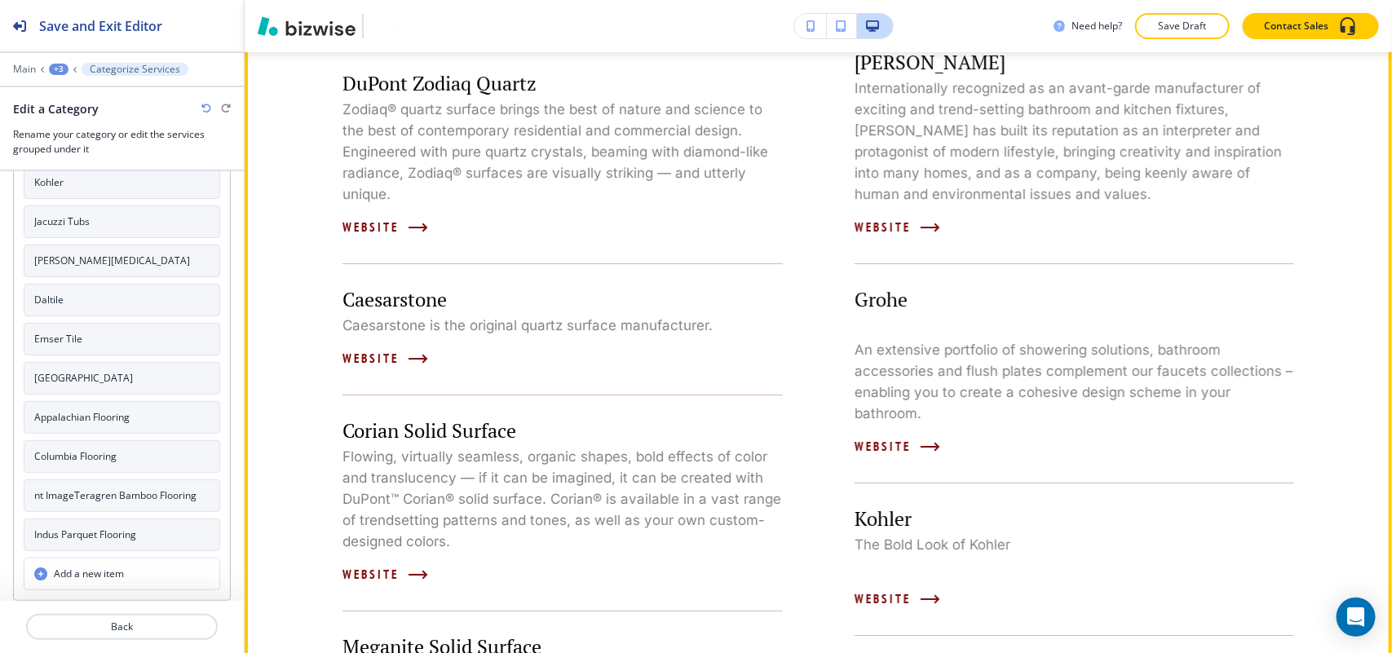
scroll to position [2461, 0]
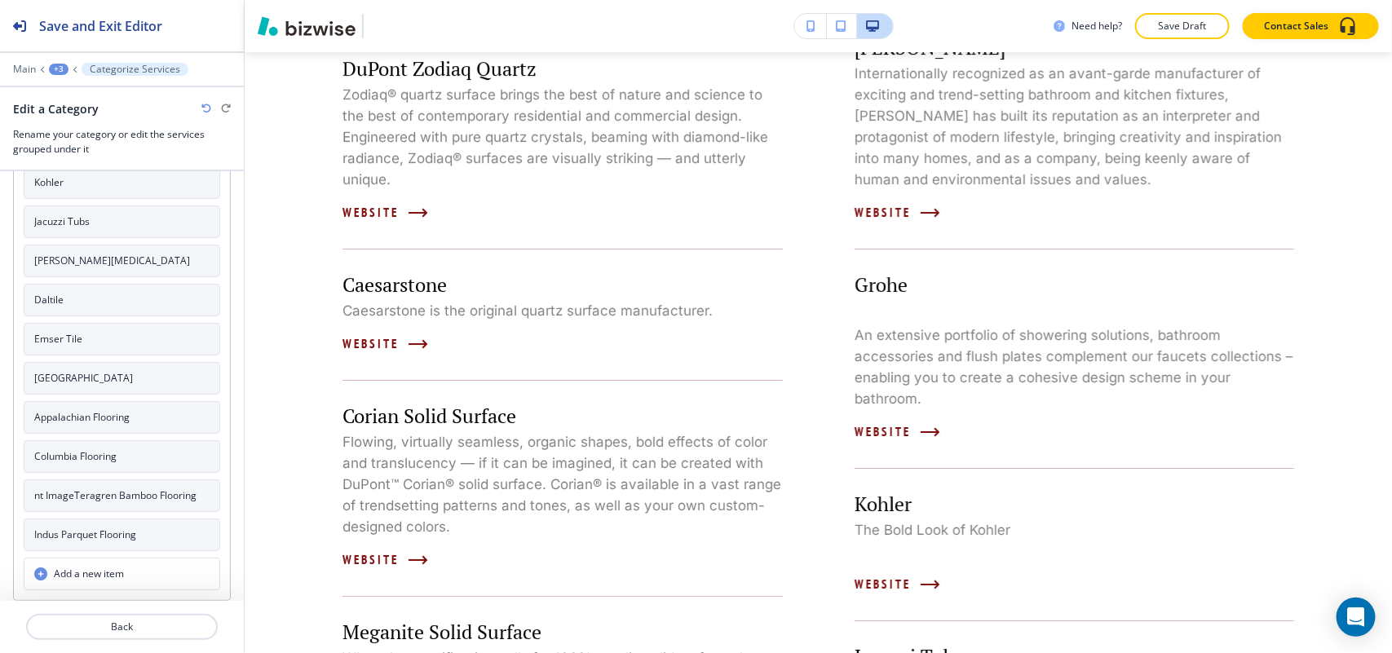
click at [110, 288] on button "Daltile" at bounding box center [122, 300] width 196 height 33
click at [95, 339] on button "Emser Tile" at bounding box center [122, 339] width 196 height 33
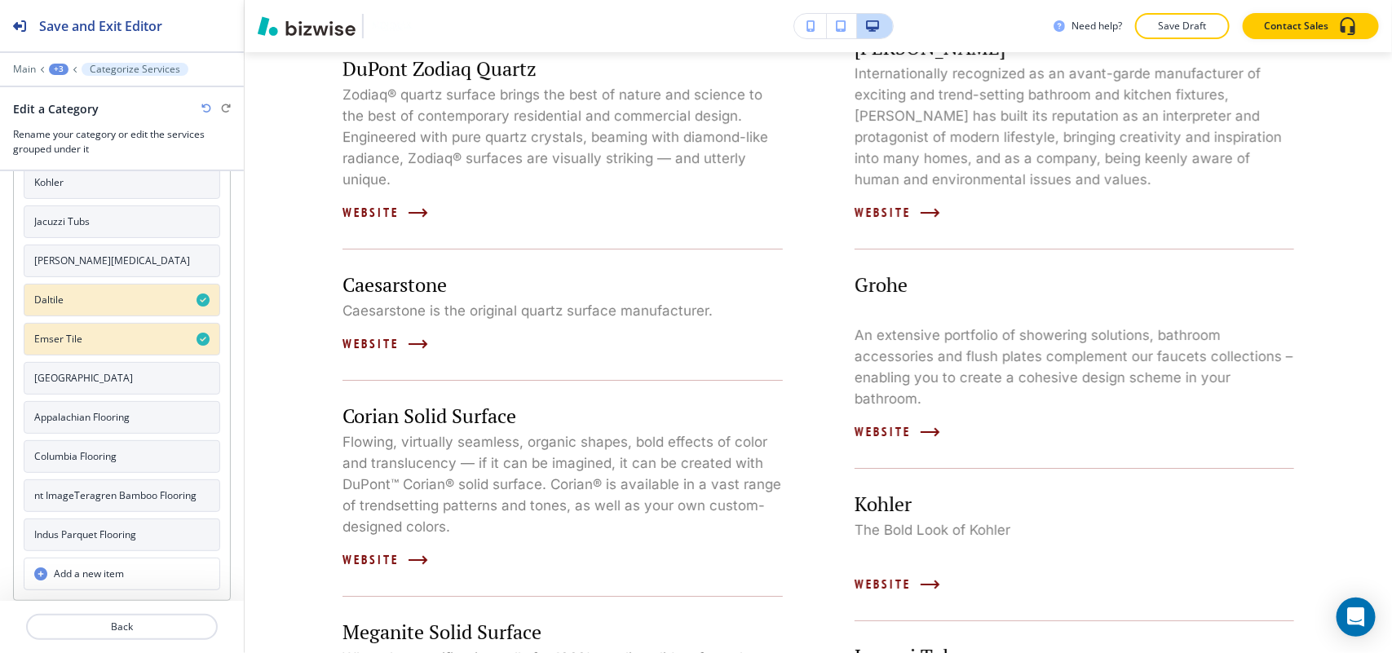
click at [94, 372] on button "Crossville" at bounding box center [122, 378] width 196 height 33
click at [91, 414] on h4 "Appalachian Flooring" at bounding box center [81, 417] width 95 height 15
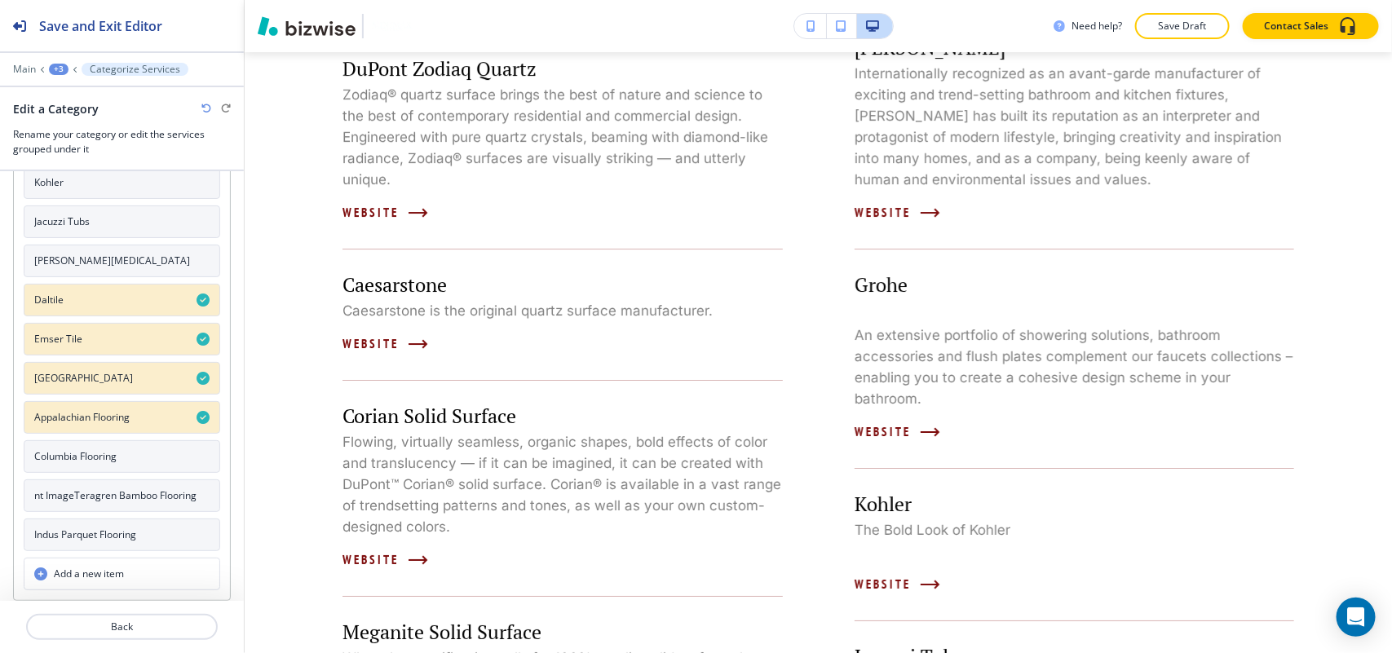
click at [88, 449] on h4 "Columbia Flooring" at bounding box center [75, 456] width 82 height 15
click at [86, 498] on h4 "nt ImageTeragren Bamboo Flooring" at bounding box center [115, 495] width 162 height 15
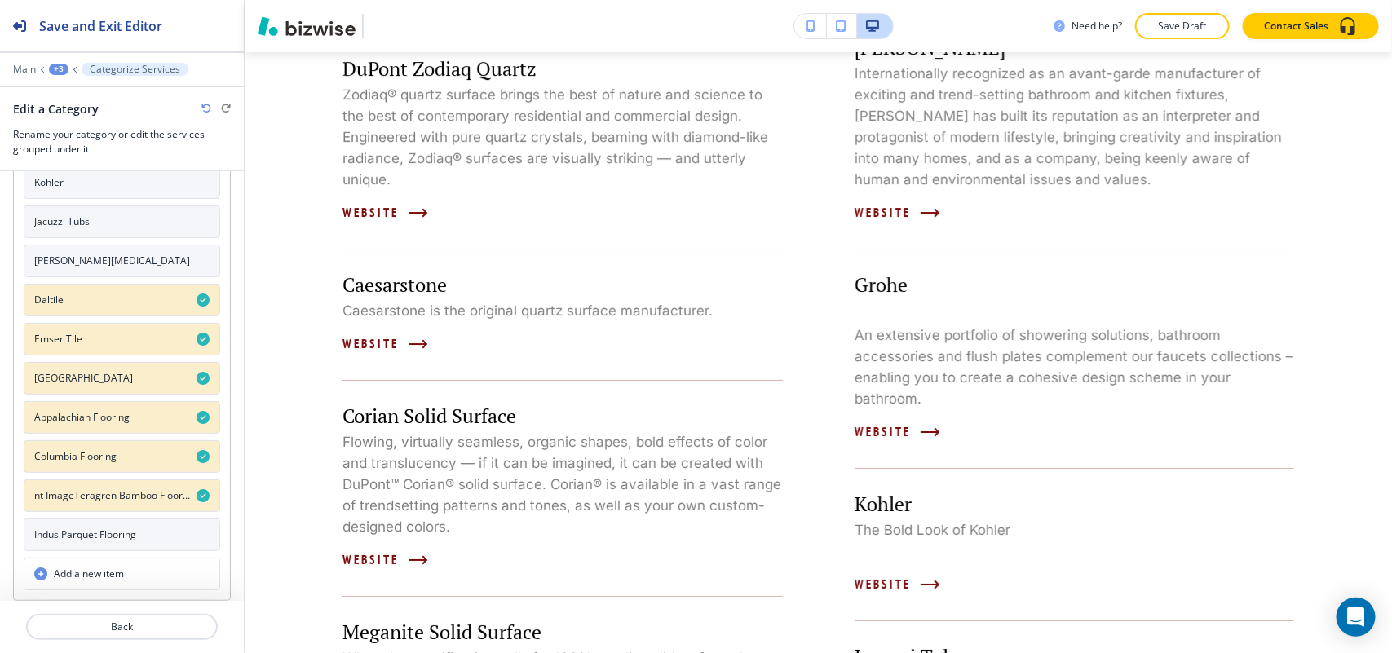
click at [78, 532] on h4 "Indus Parquet Flooring" at bounding box center [85, 535] width 102 height 15
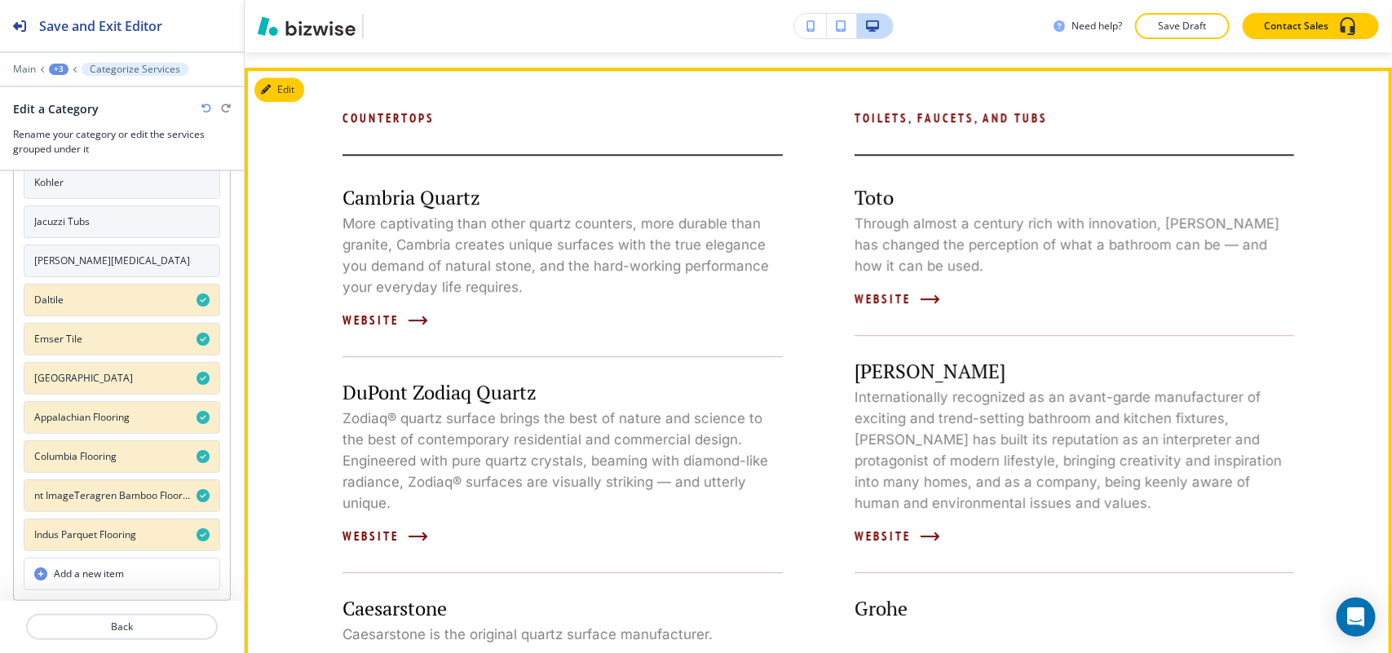
scroll to position [2155, 0]
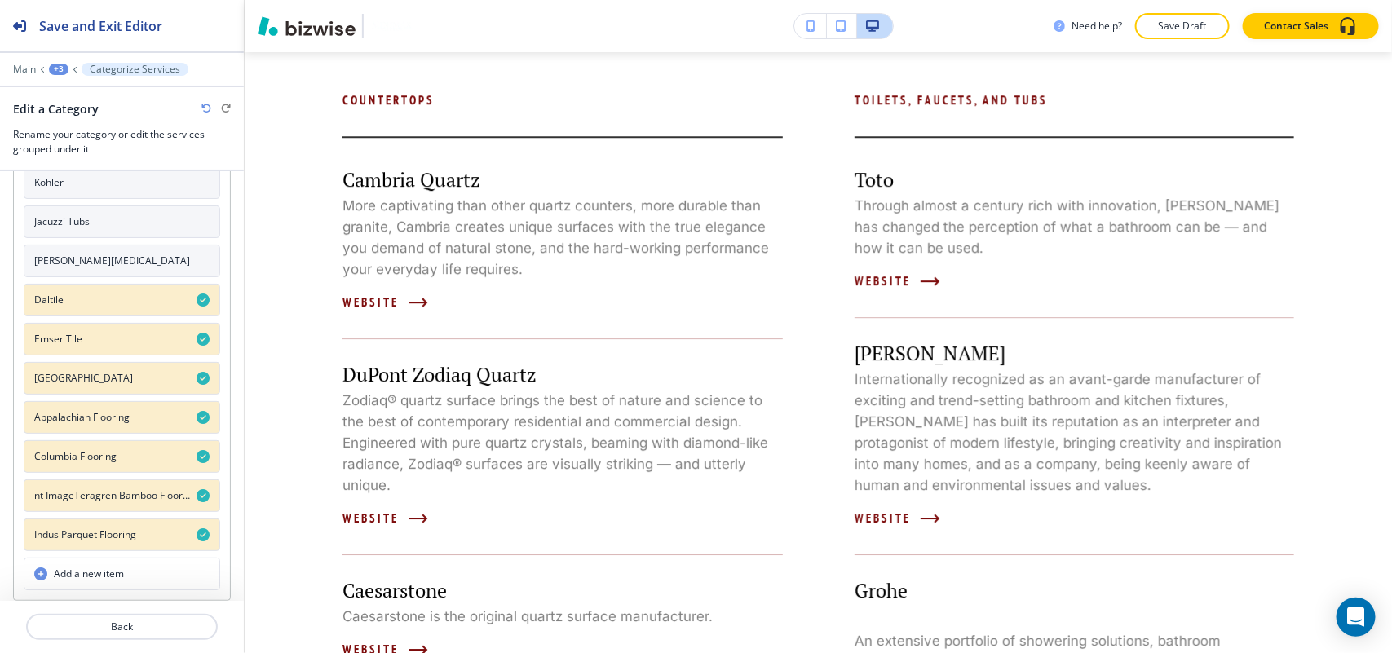
click at [119, 418] on h4 "Appalachian Flooring" at bounding box center [81, 417] width 95 height 15
click at [100, 454] on h4 "Columbia Flooring" at bounding box center [75, 456] width 82 height 15
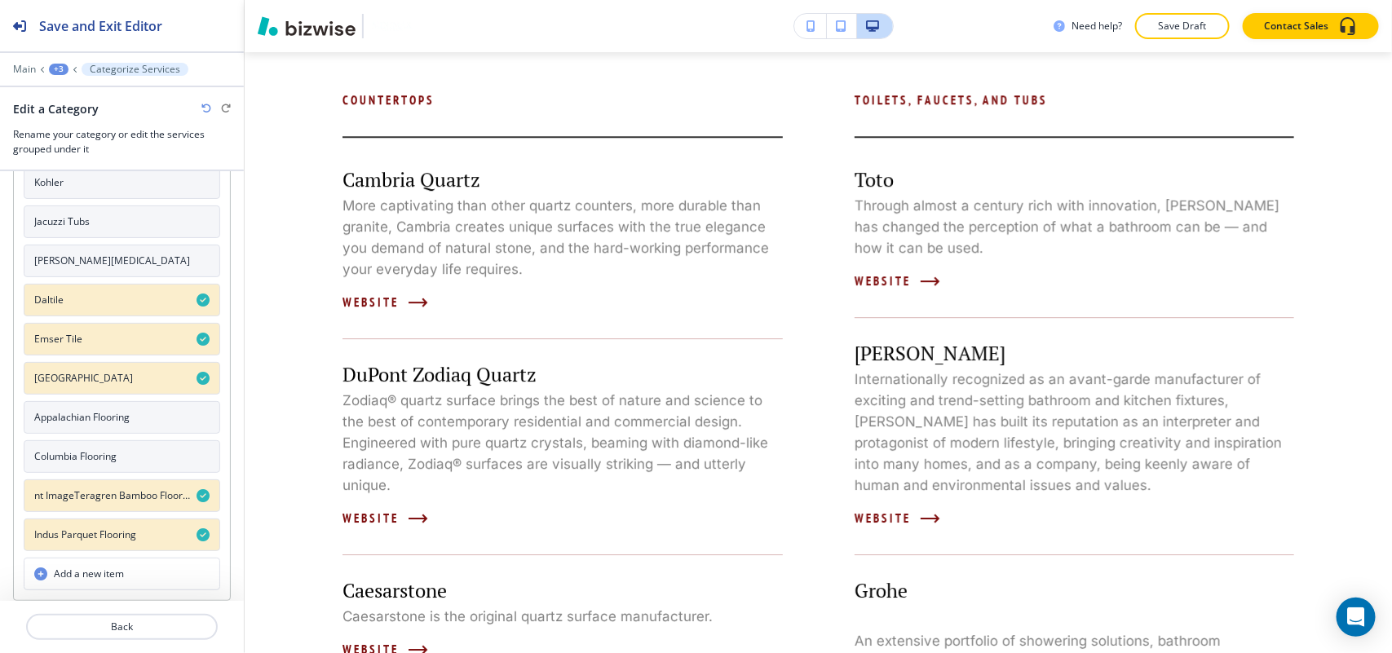
click at [99, 490] on h4 "nt ImageTeragren Bamboo Flooring" at bounding box center [112, 495] width 156 height 15
click at [99, 542] on button "Indus Parquet Flooring" at bounding box center [122, 535] width 196 height 33
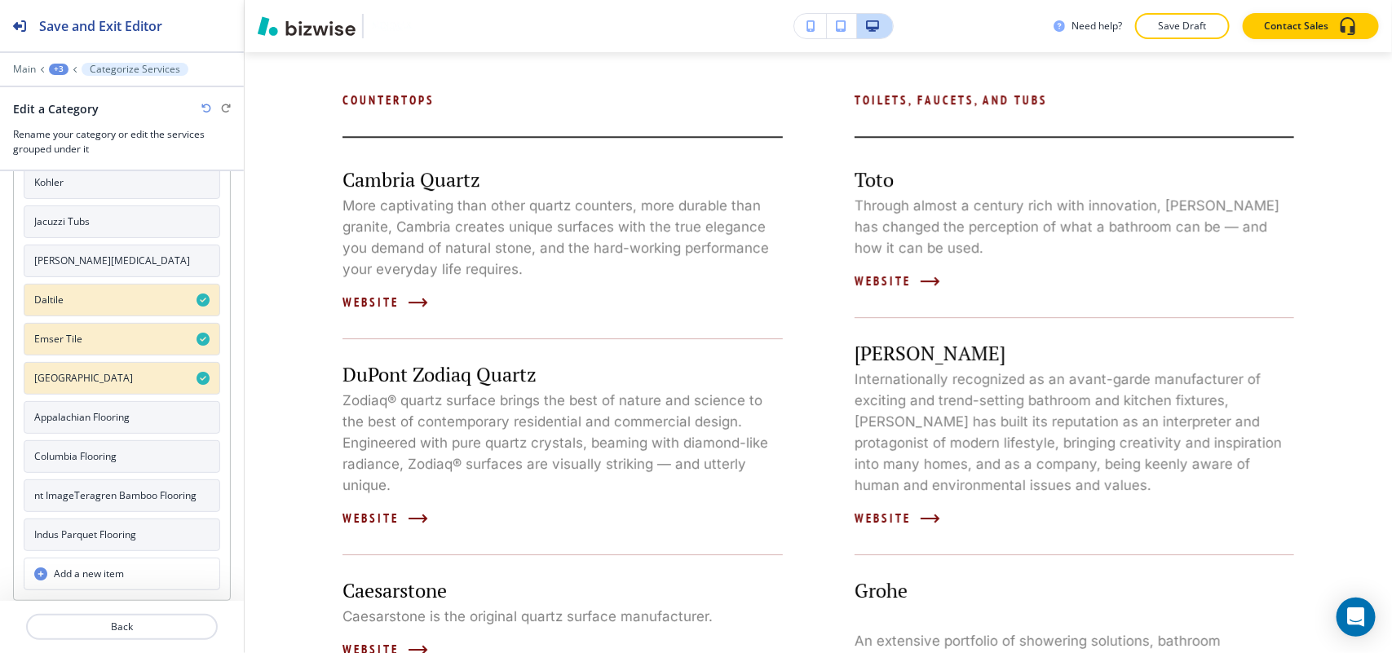
click at [92, 364] on button "Crossville" at bounding box center [122, 378] width 196 height 33
click at [90, 323] on button "Emser Tile" at bounding box center [122, 339] width 196 height 33
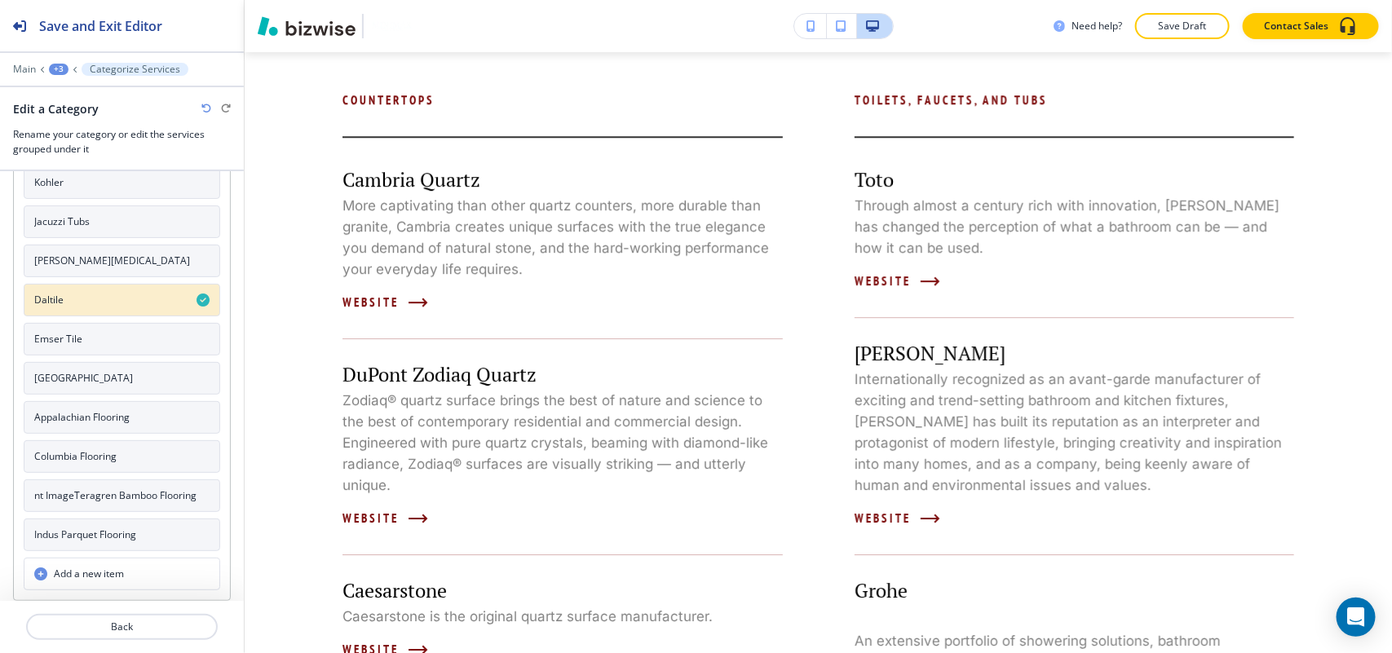
click at [95, 289] on button "Daltile" at bounding box center [122, 300] width 196 height 33
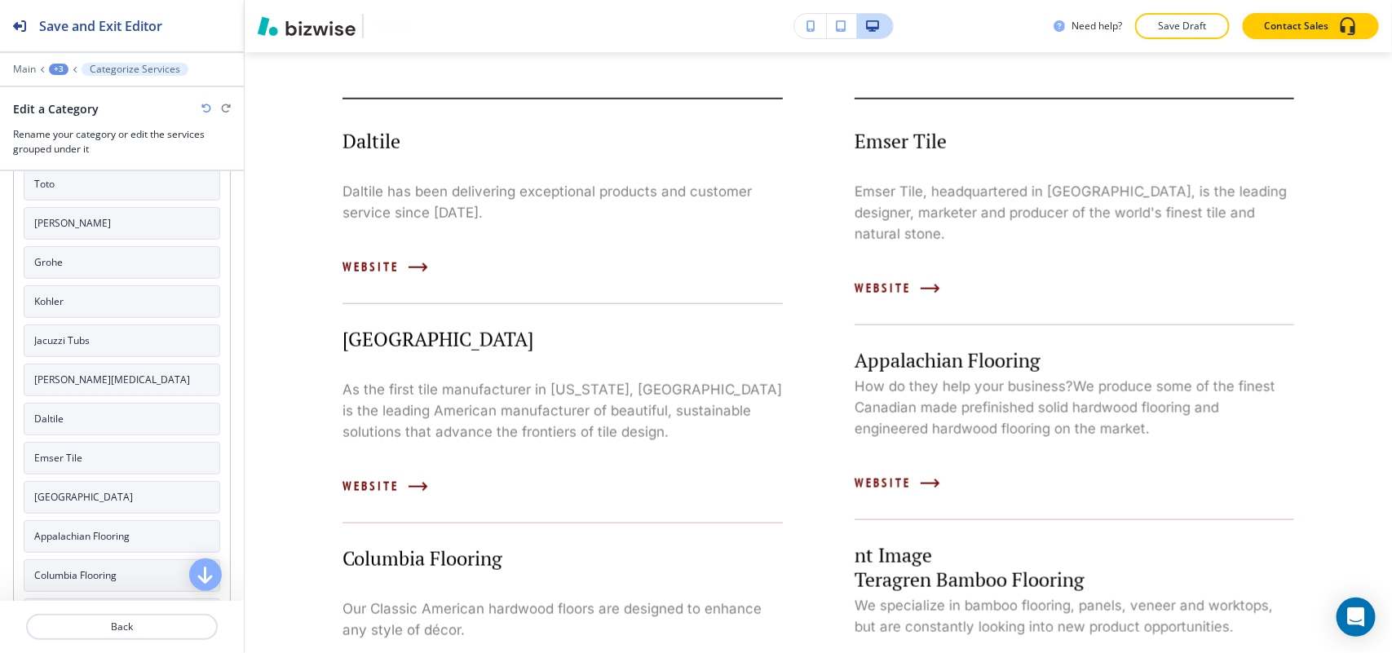
scroll to position [373, 0]
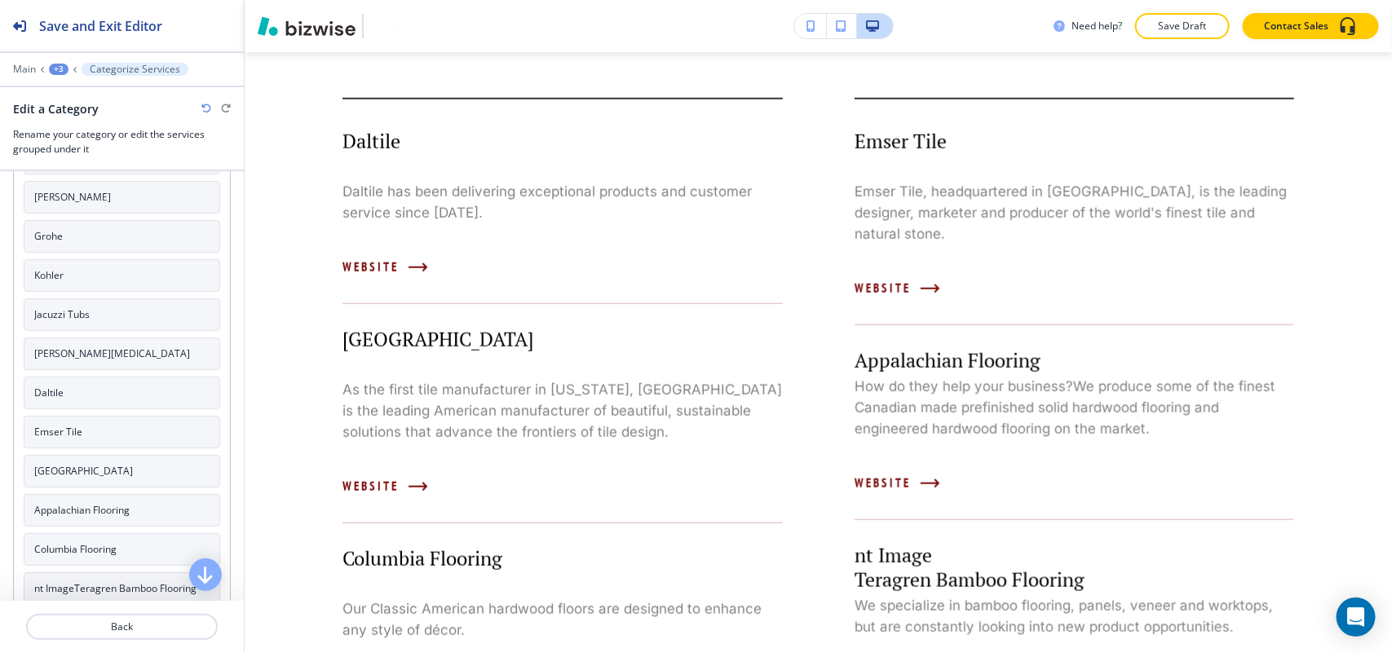
click at [107, 401] on button "Daltile" at bounding box center [122, 393] width 196 height 33
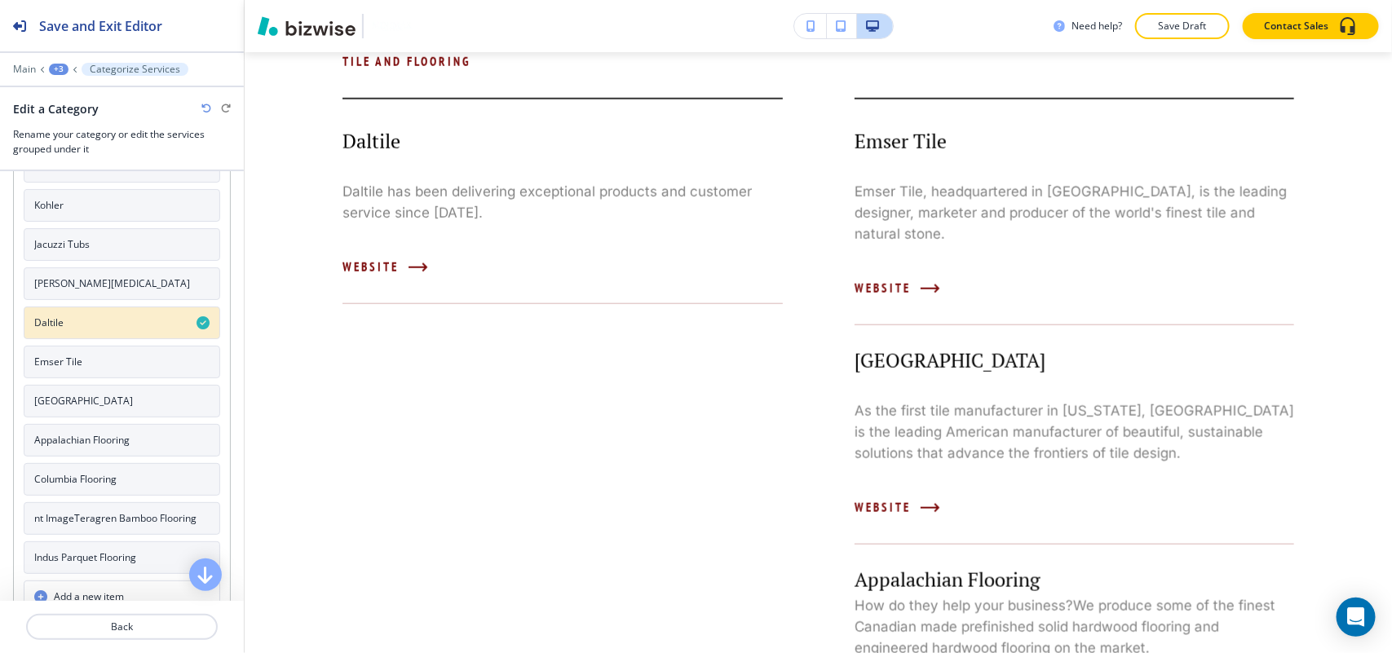
scroll to position [475, 0]
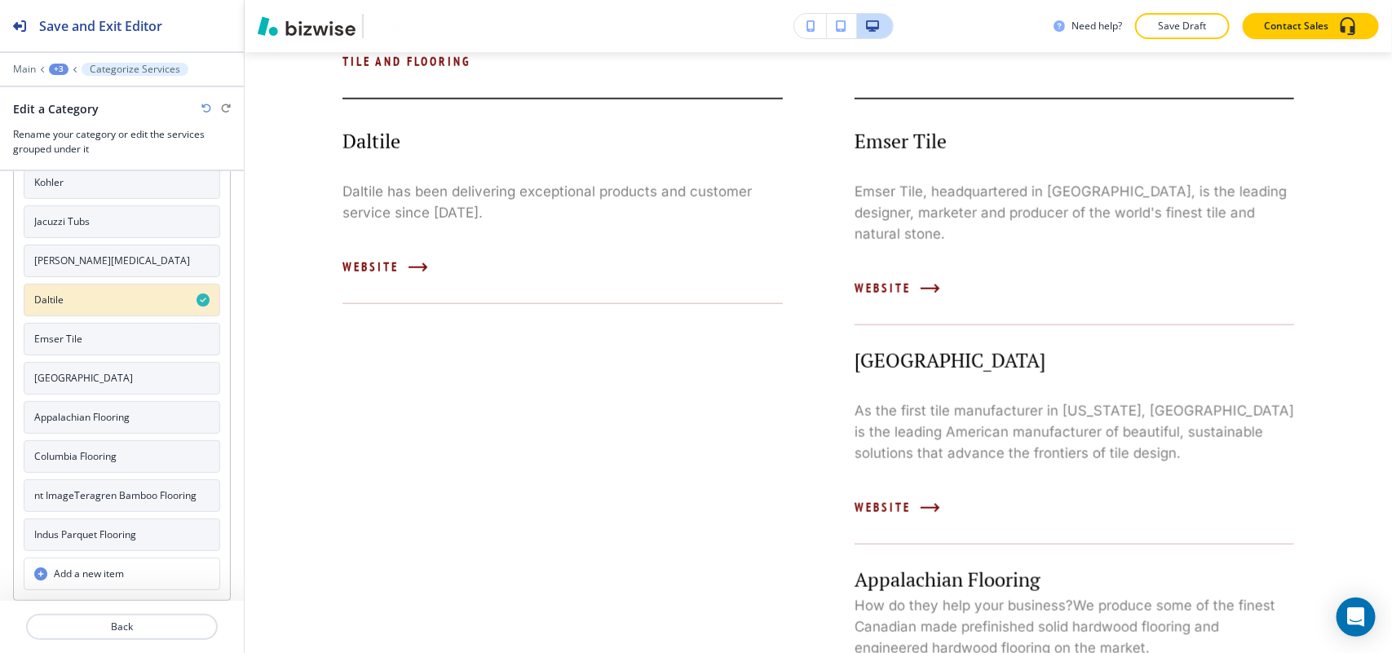
click at [102, 339] on button "Emser Tile" at bounding box center [122, 339] width 196 height 33
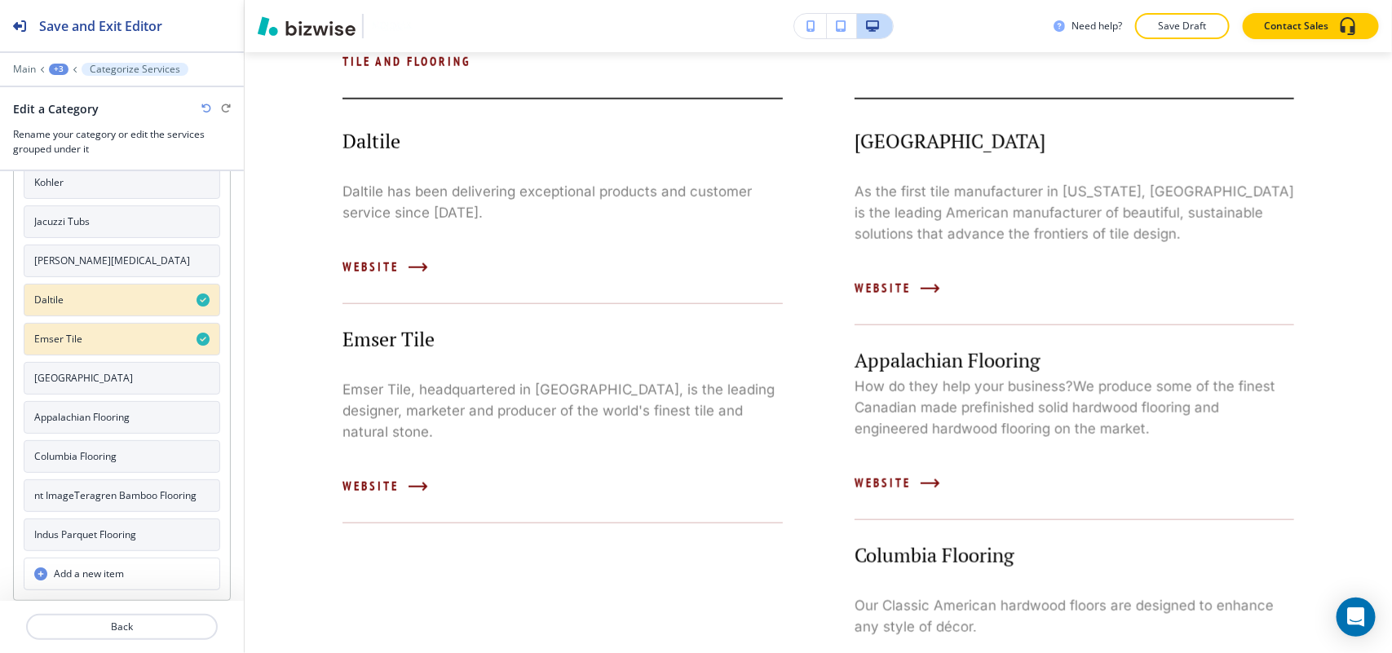
click at [87, 381] on button "Crossville" at bounding box center [122, 378] width 196 height 33
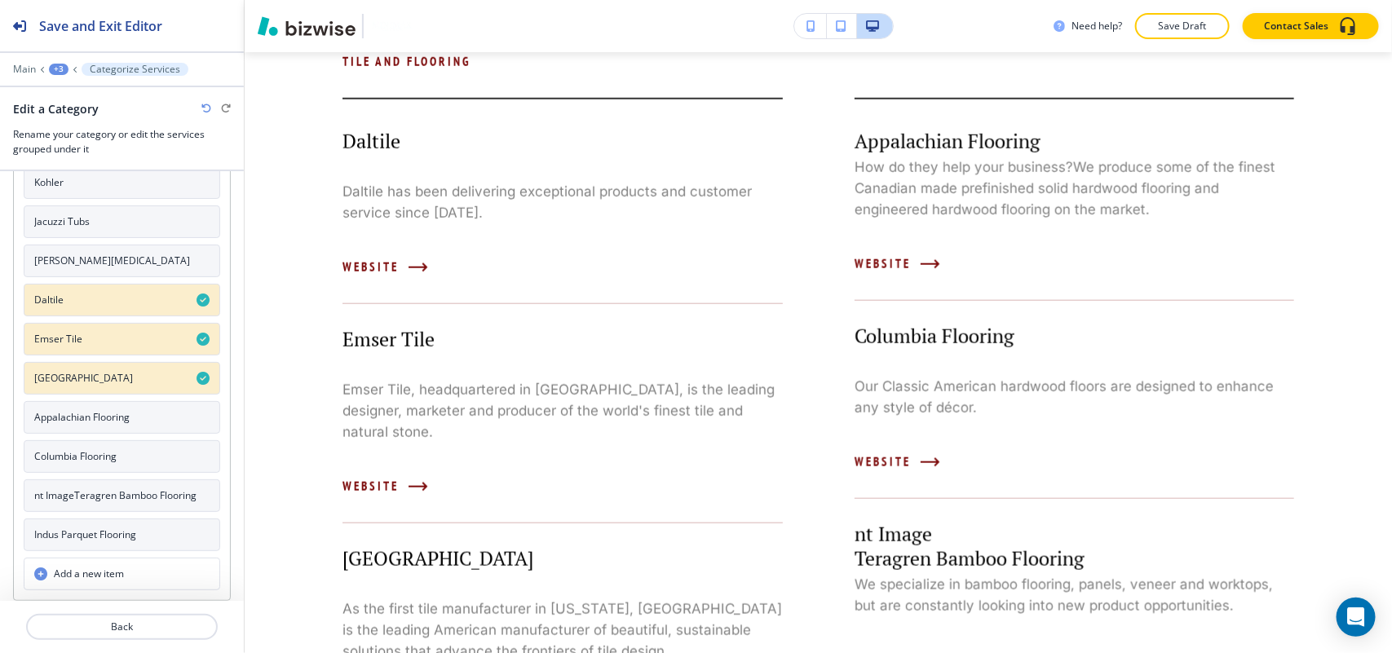
click at [95, 417] on h4 "Appalachian Flooring" at bounding box center [81, 417] width 95 height 15
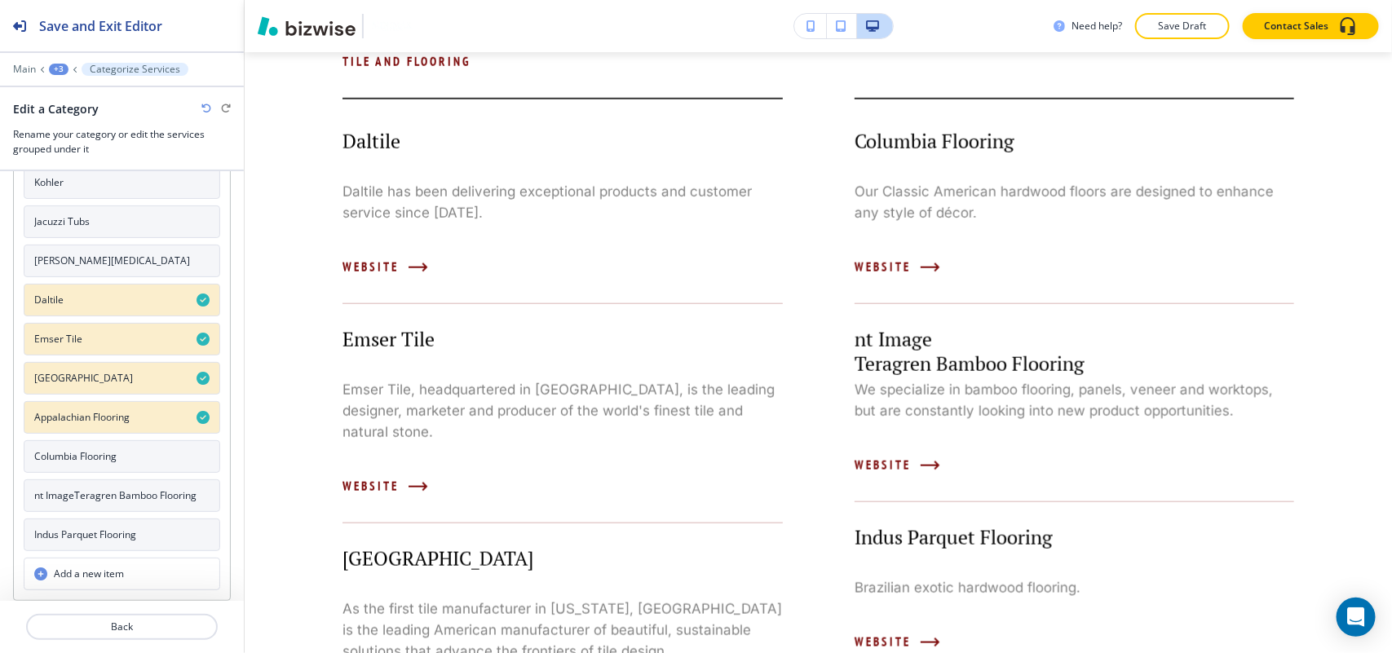
click at [104, 459] on h4 "Columbia Flooring" at bounding box center [75, 456] width 82 height 15
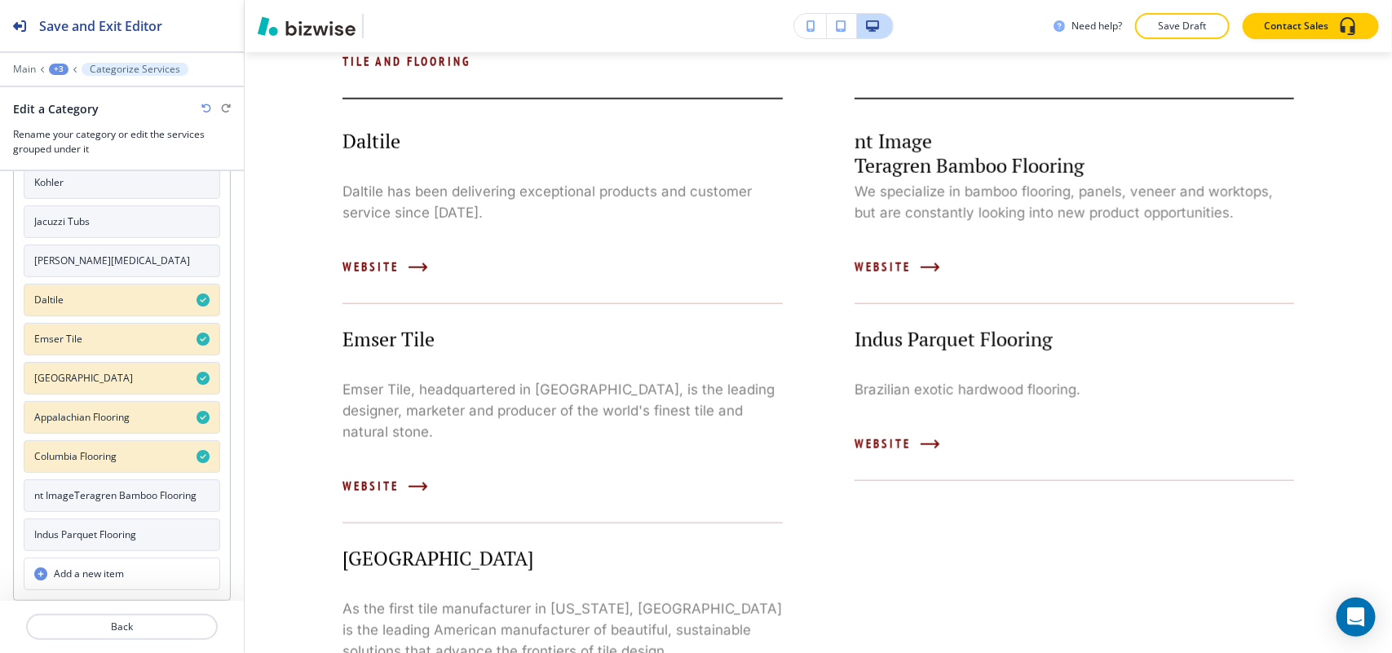
click at [141, 493] on h4 "nt ImageTeragren Bamboo Flooring" at bounding box center [115, 495] width 162 height 15
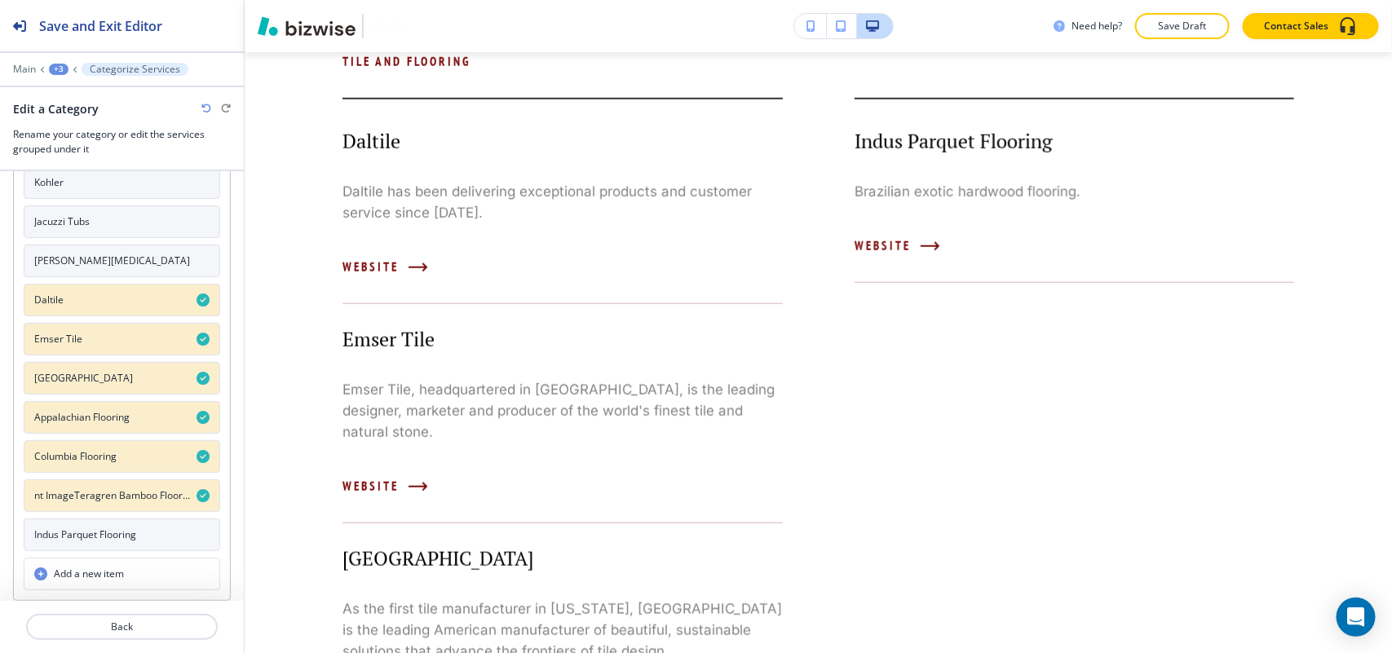
click at [111, 528] on h4 "Indus Parquet Flooring" at bounding box center [85, 535] width 102 height 15
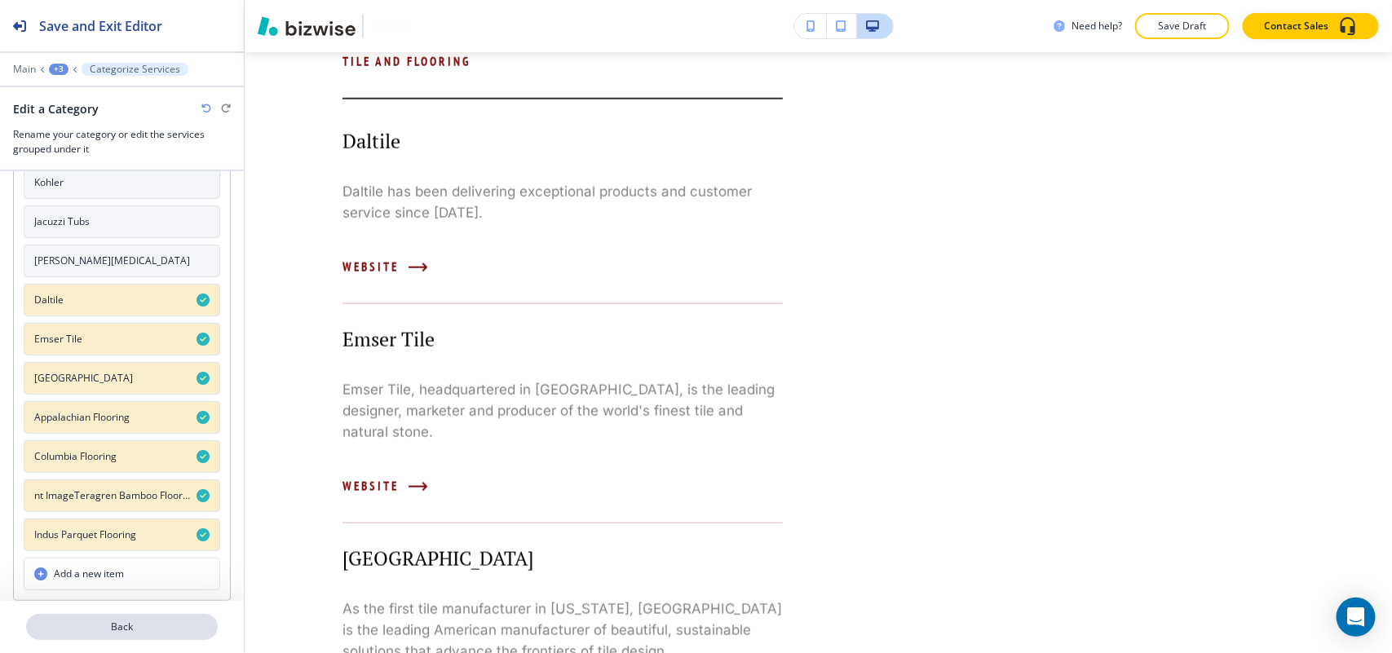
click at [160, 629] on p "Back" at bounding box center [122, 627] width 188 height 15
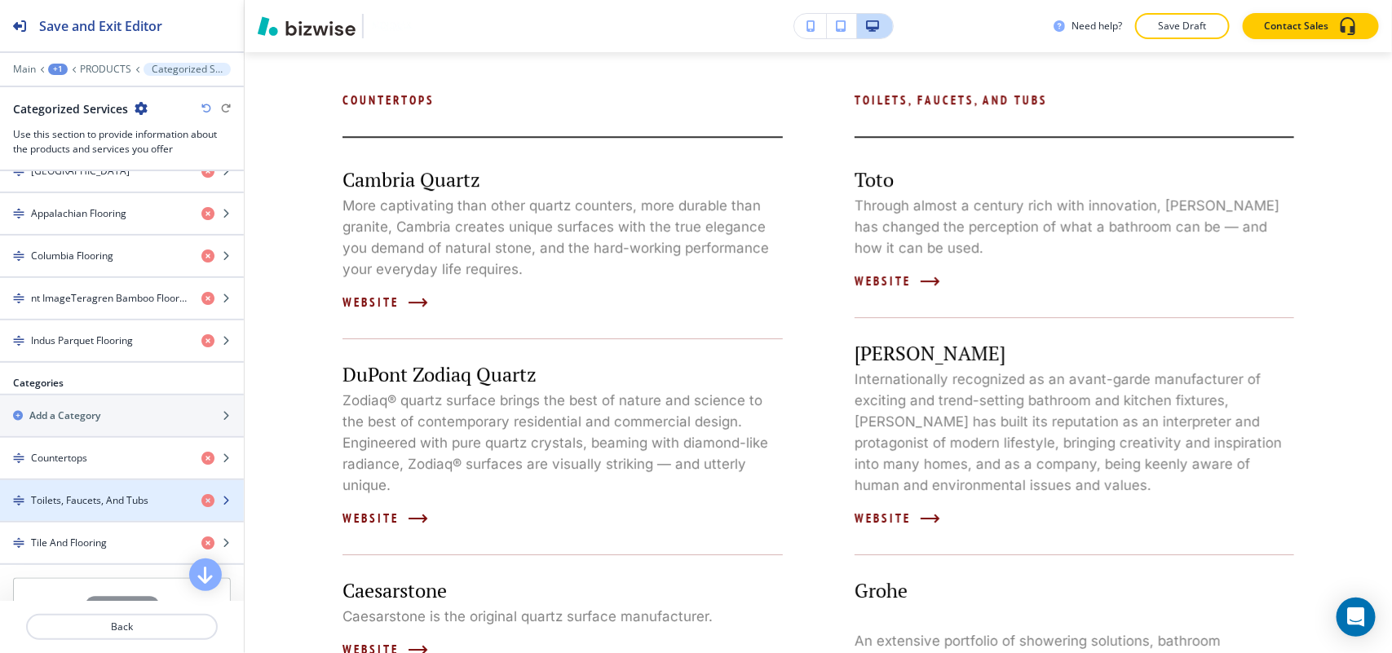
scroll to position [1325, 0]
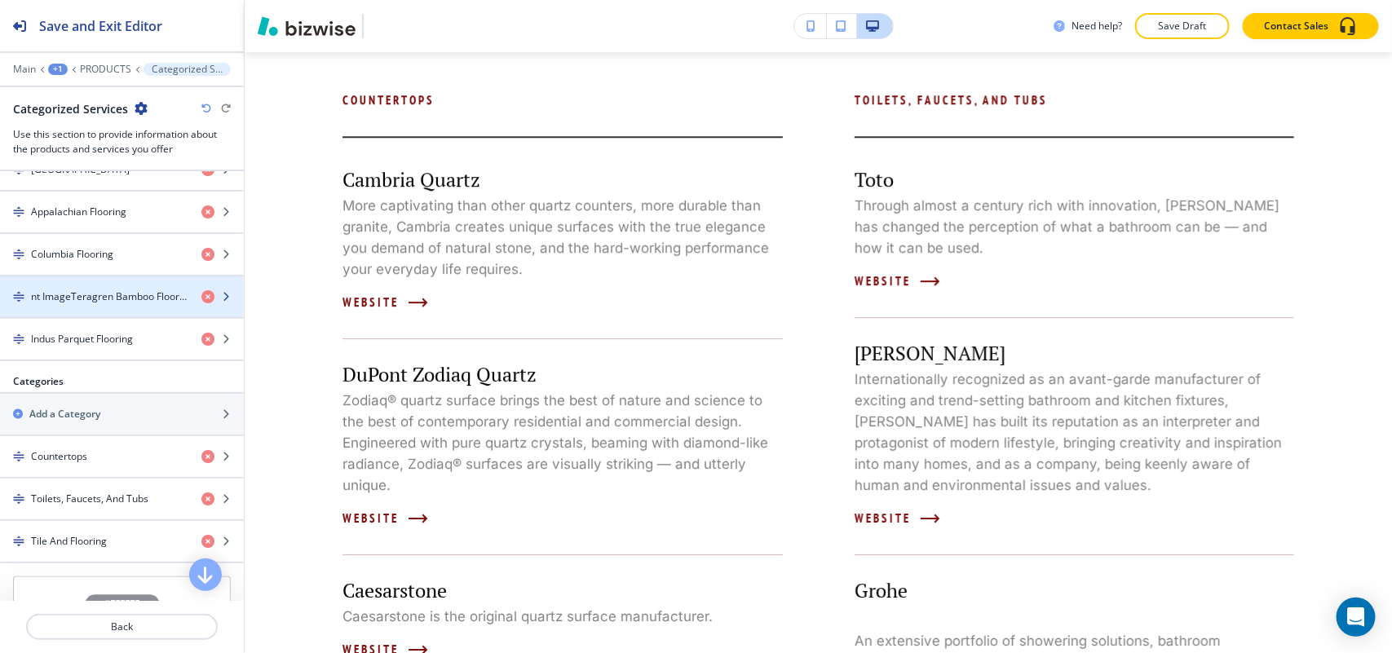
click at [108, 304] on h4 "nt ImageTeragren Bamboo Flooring" at bounding box center [109, 296] width 157 height 15
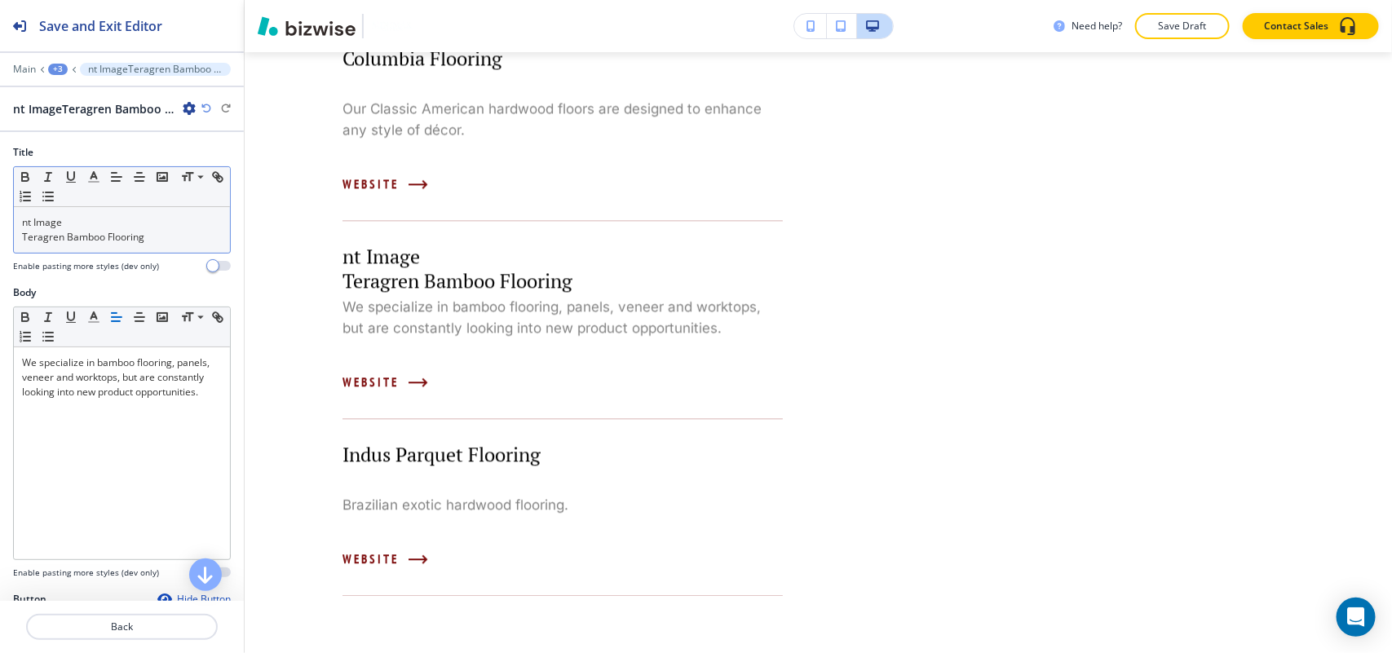
scroll to position [4567, 0]
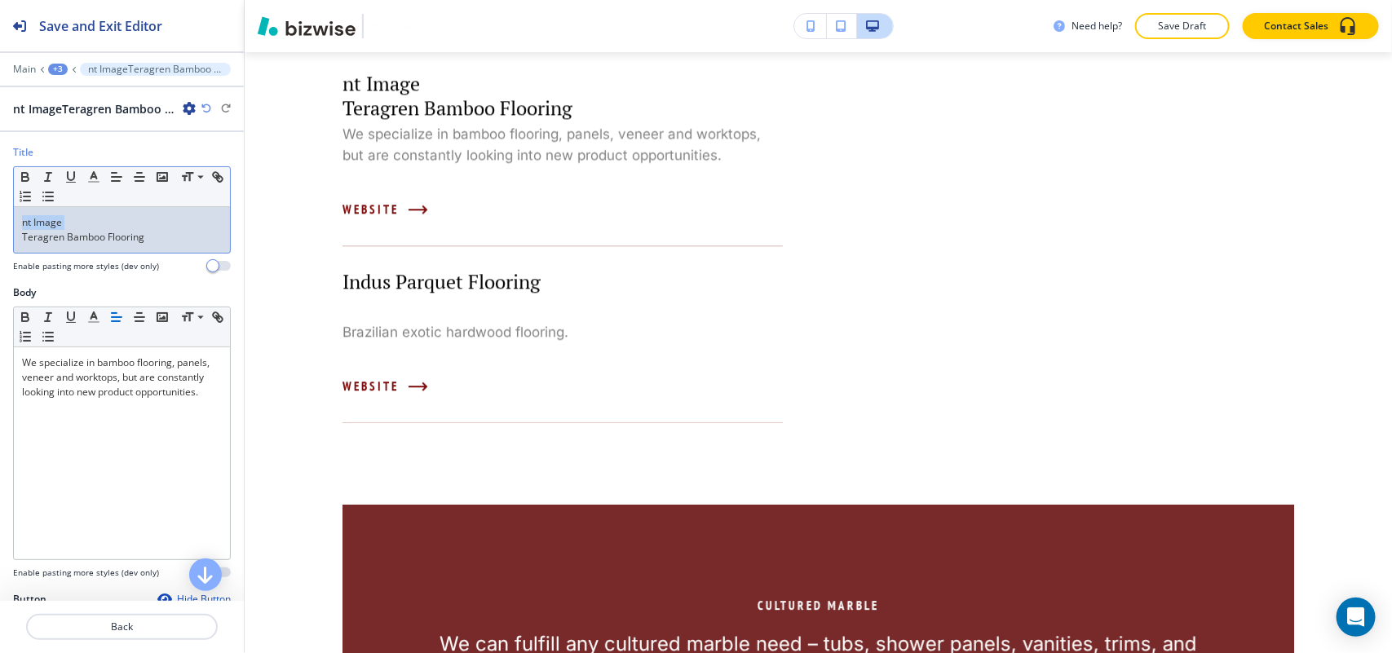
drag, startPoint x: 22, startPoint y: 235, endPoint x: 0, endPoint y: 196, distance: 44.9
click at [0, 196] on div "Title Small Normal Large Huge nt Image Teragren Bamboo Flooring Enable pasting …" at bounding box center [122, 215] width 244 height 140
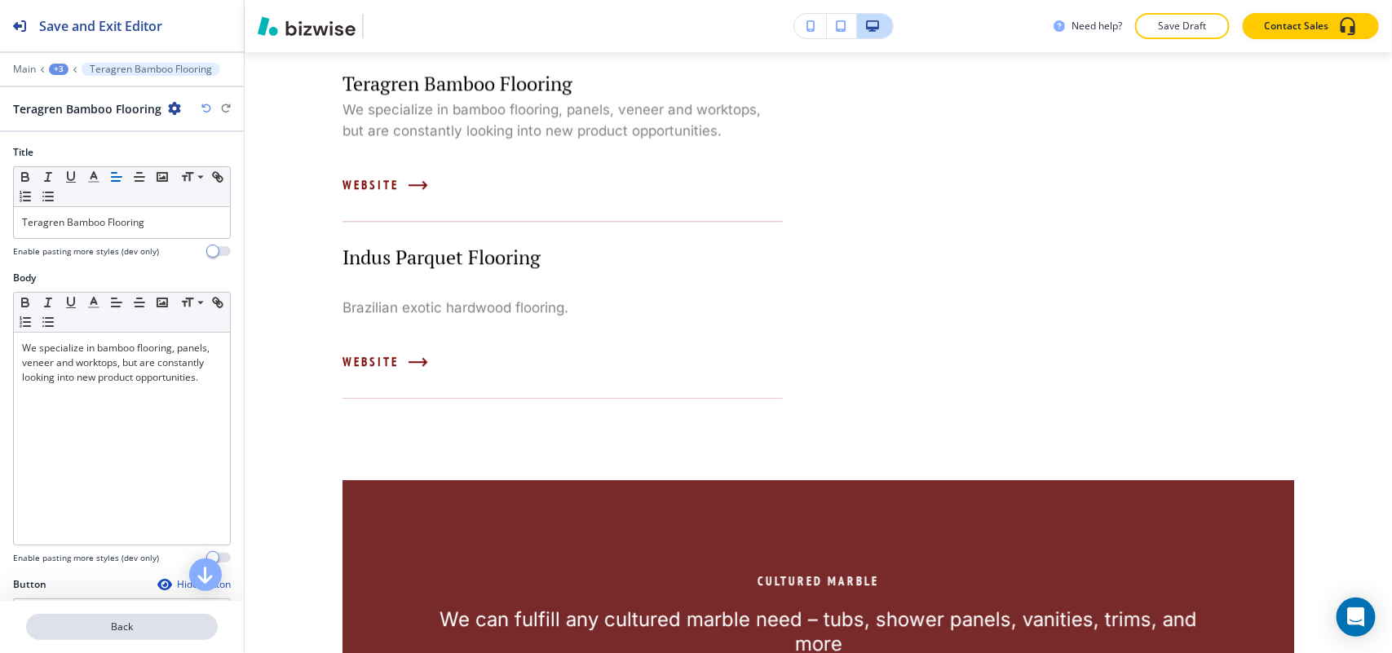
click at [110, 632] on p "Back" at bounding box center [122, 627] width 188 height 15
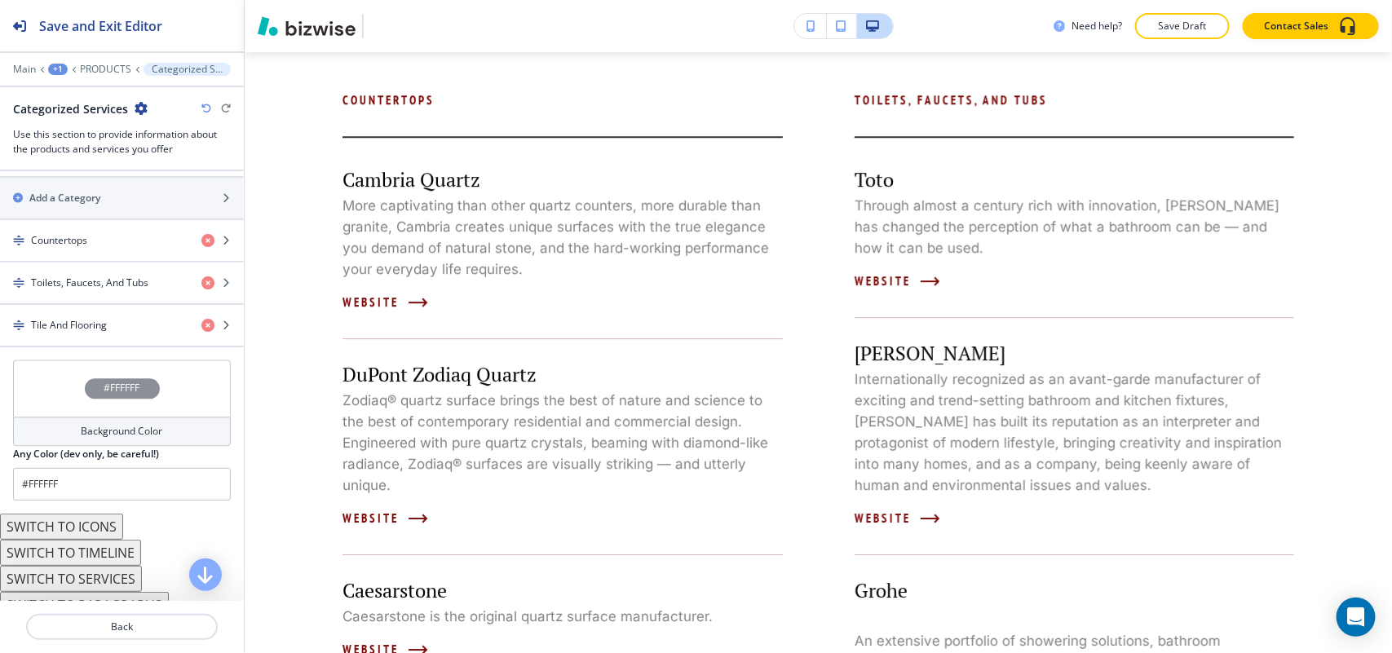
scroll to position [1419, 0]
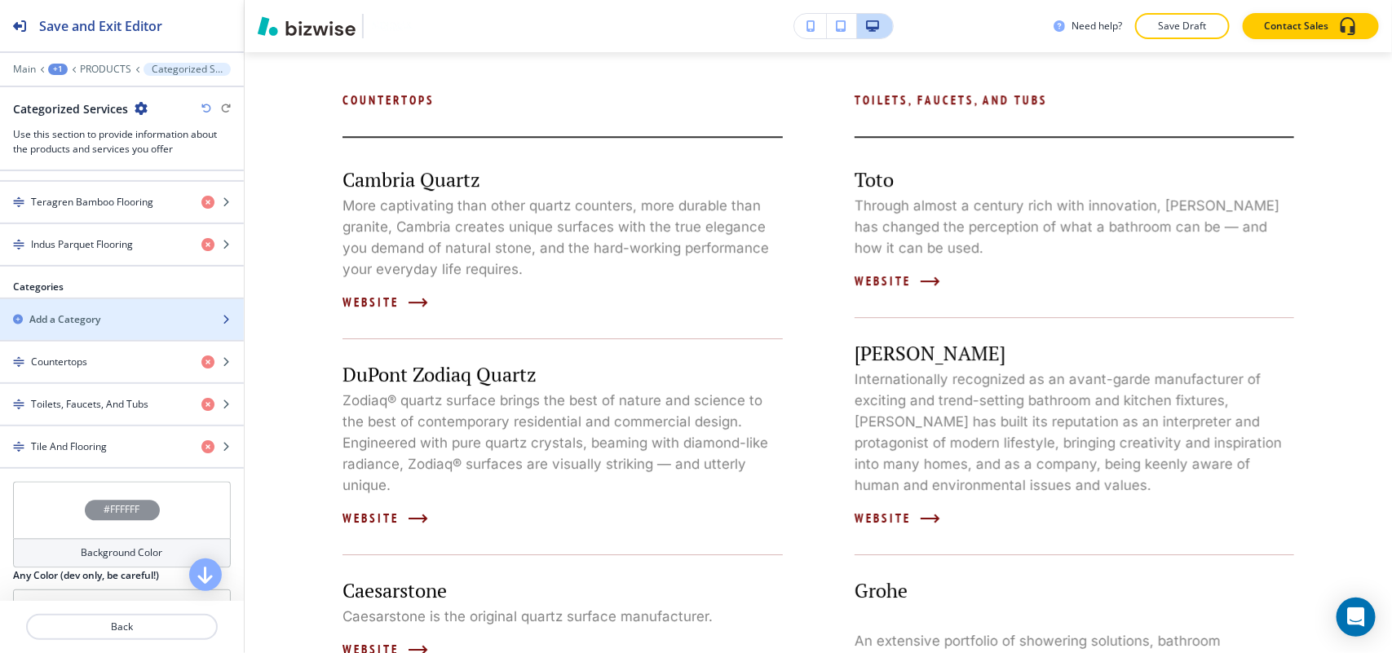
click at [70, 312] on div "button" at bounding box center [122, 305] width 244 height 13
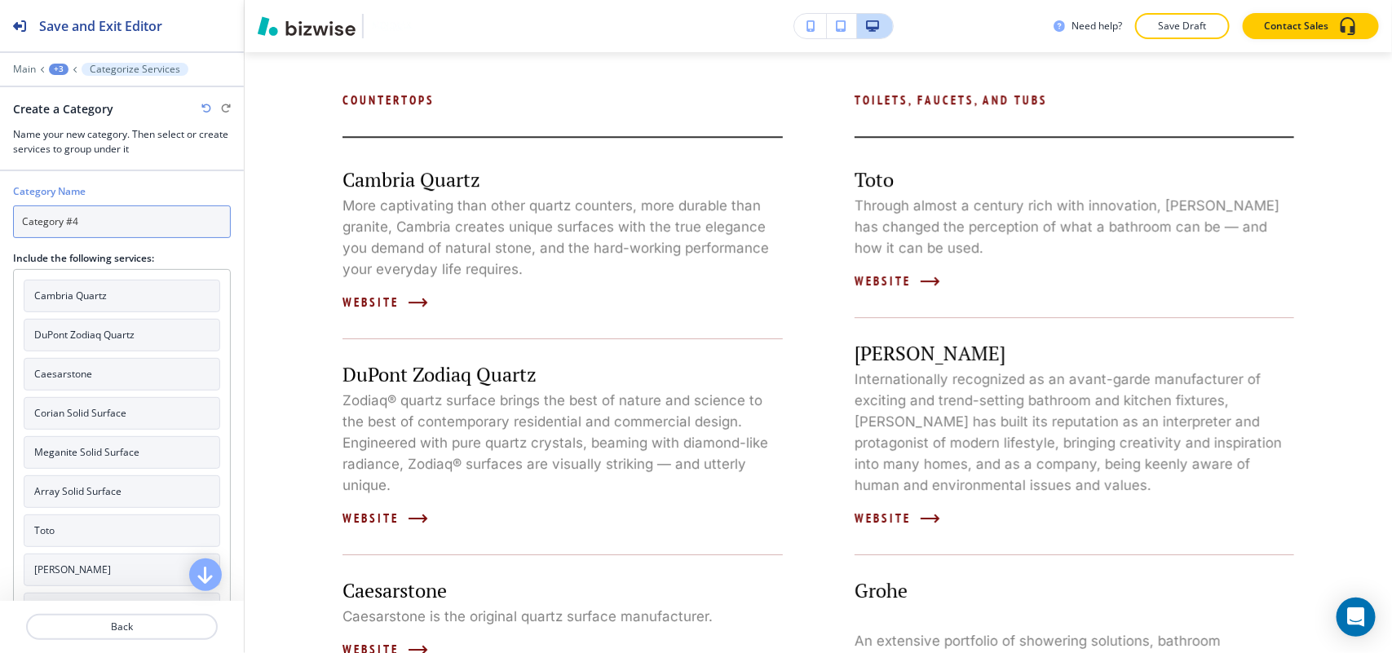
drag, startPoint x: 91, startPoint y: 214, endPoint x: 0, endPoint y: 206, distance: 91.6
click at [0, 206] on div "Category Name Category #4 Include the following services: Cambria Quartz DuPont…" at bounding box center [122, 618] width 244 height 895
paste input "Appliances"
type input "Appliances"
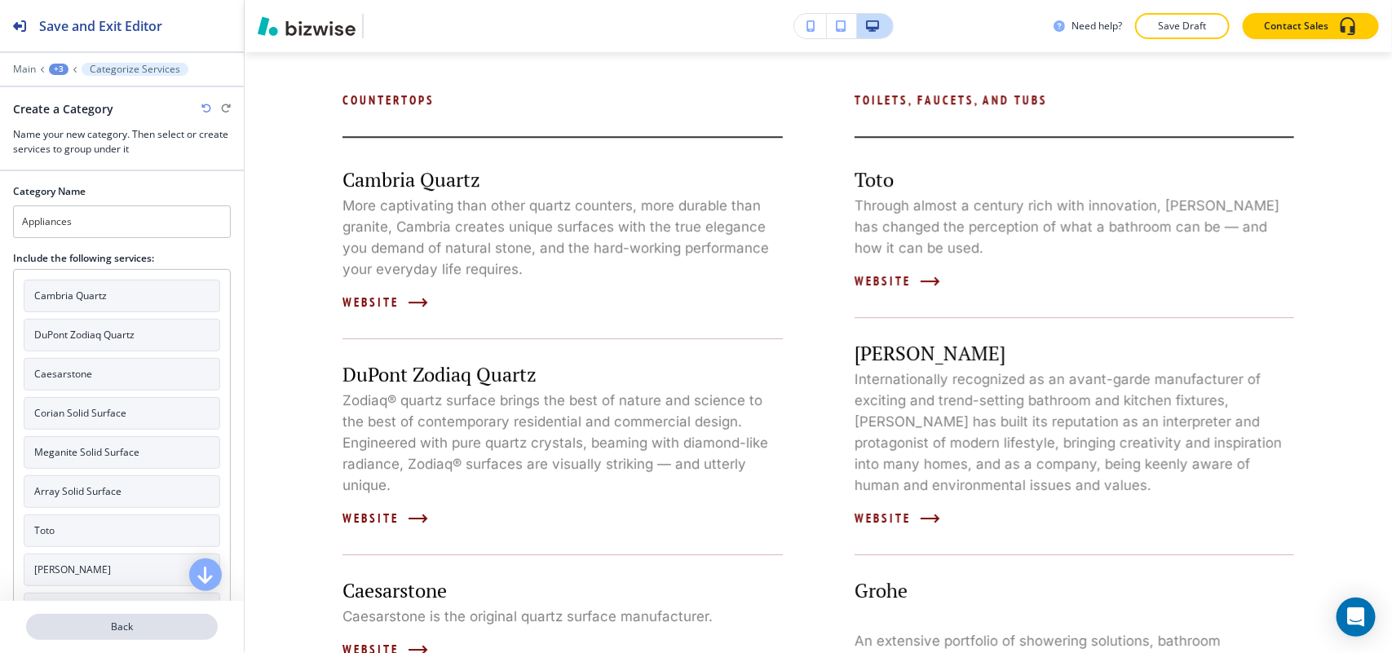
click at [122, 632] on p "Back" at bounding box center [122, 627] width 188 height 15
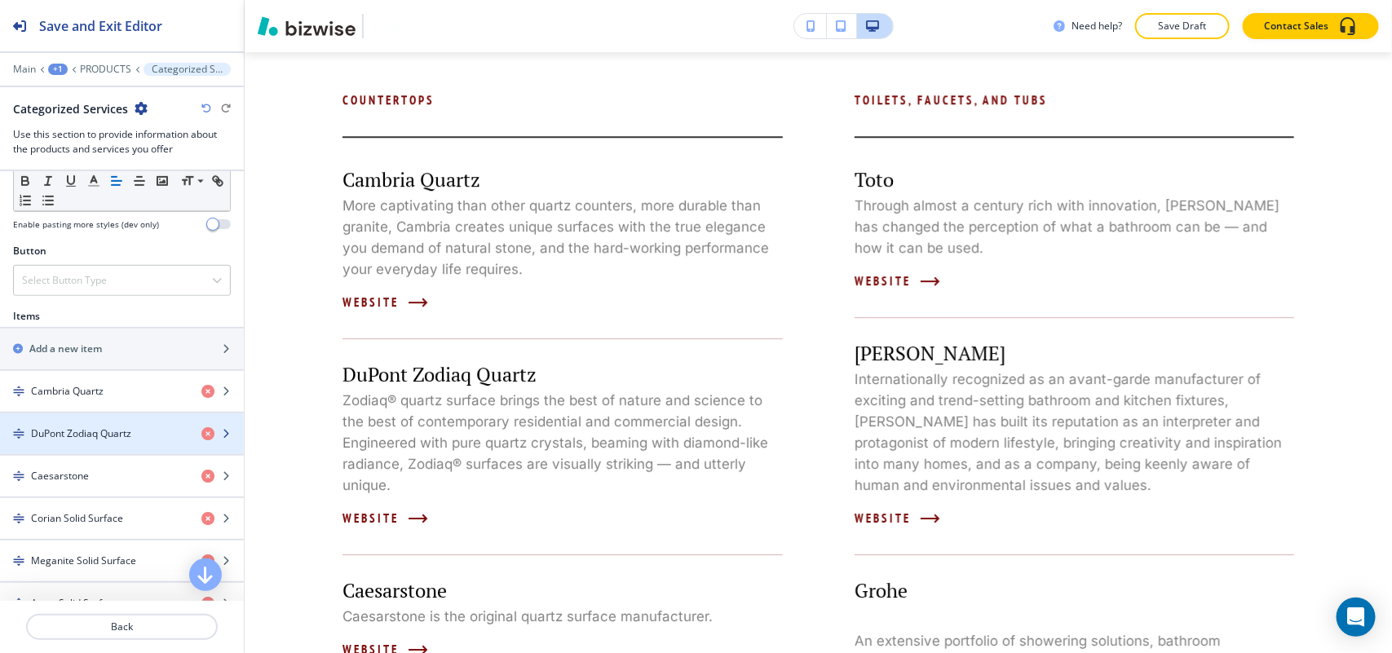
scroll to position [408, 0]
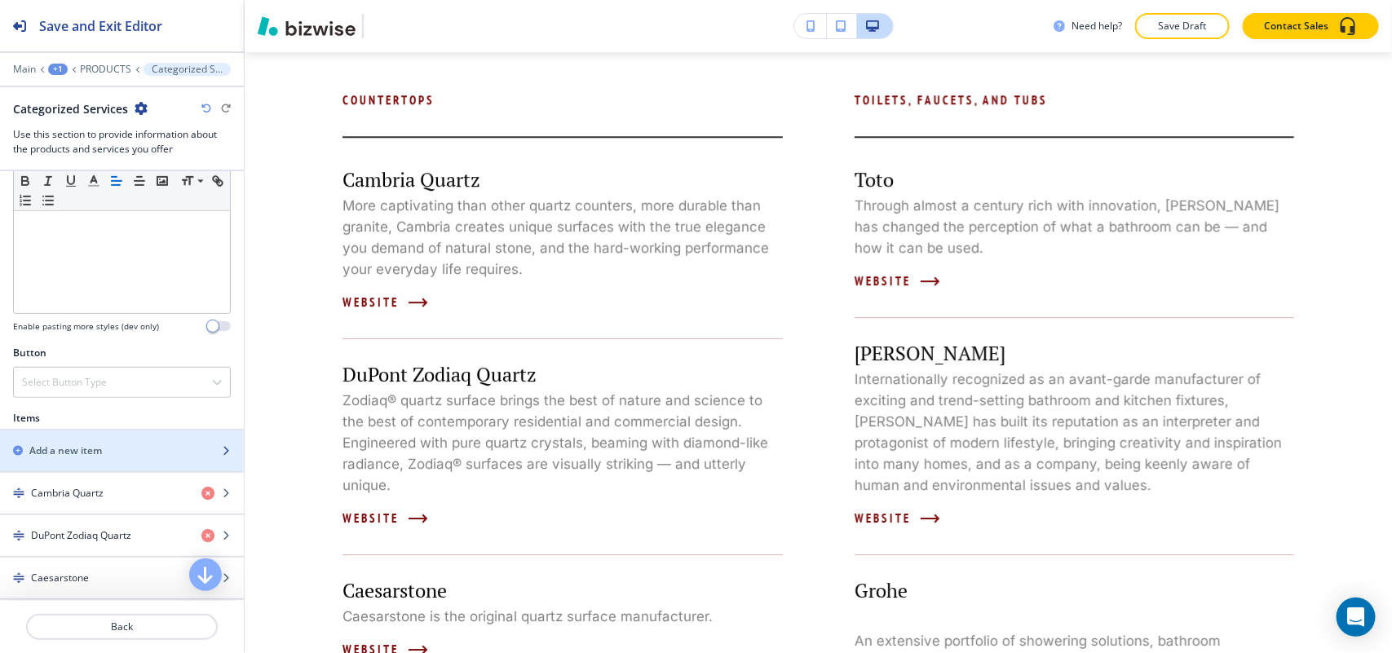
click at [91, 455] on h2 "Add a new item" at bounding box center [65, 451] width 73 height 15
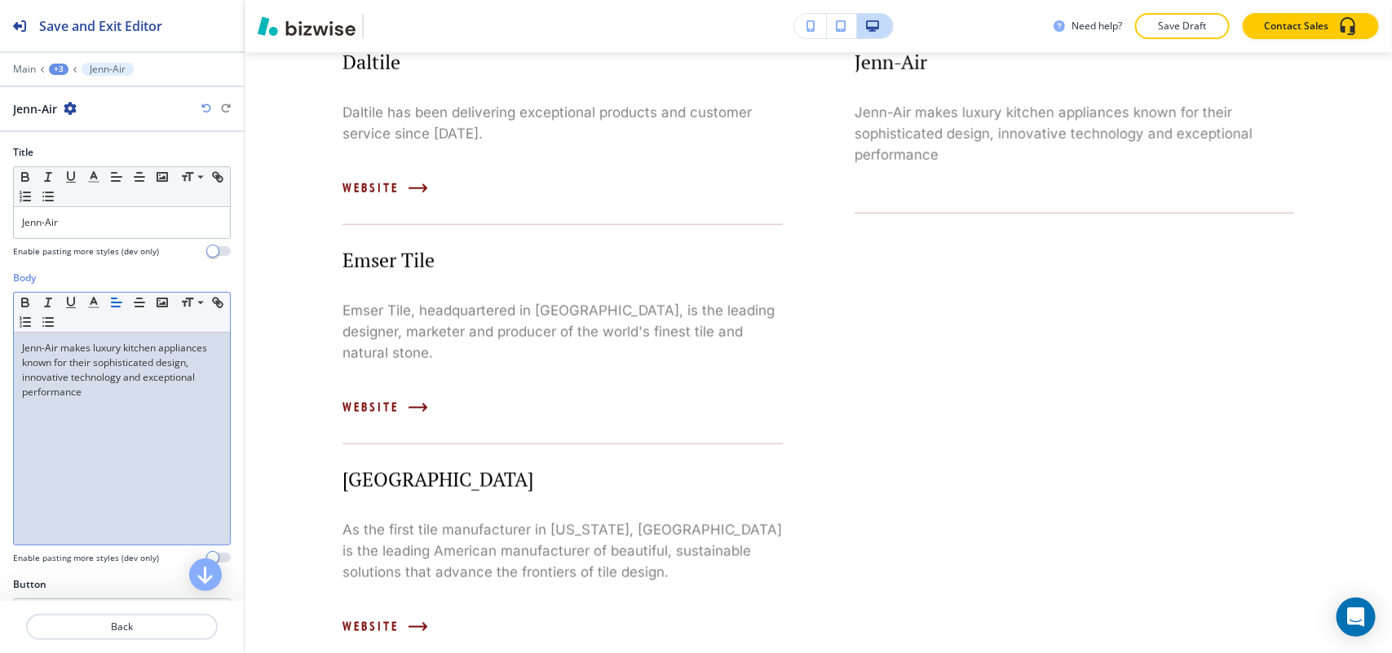
scroll to position [0, 0]
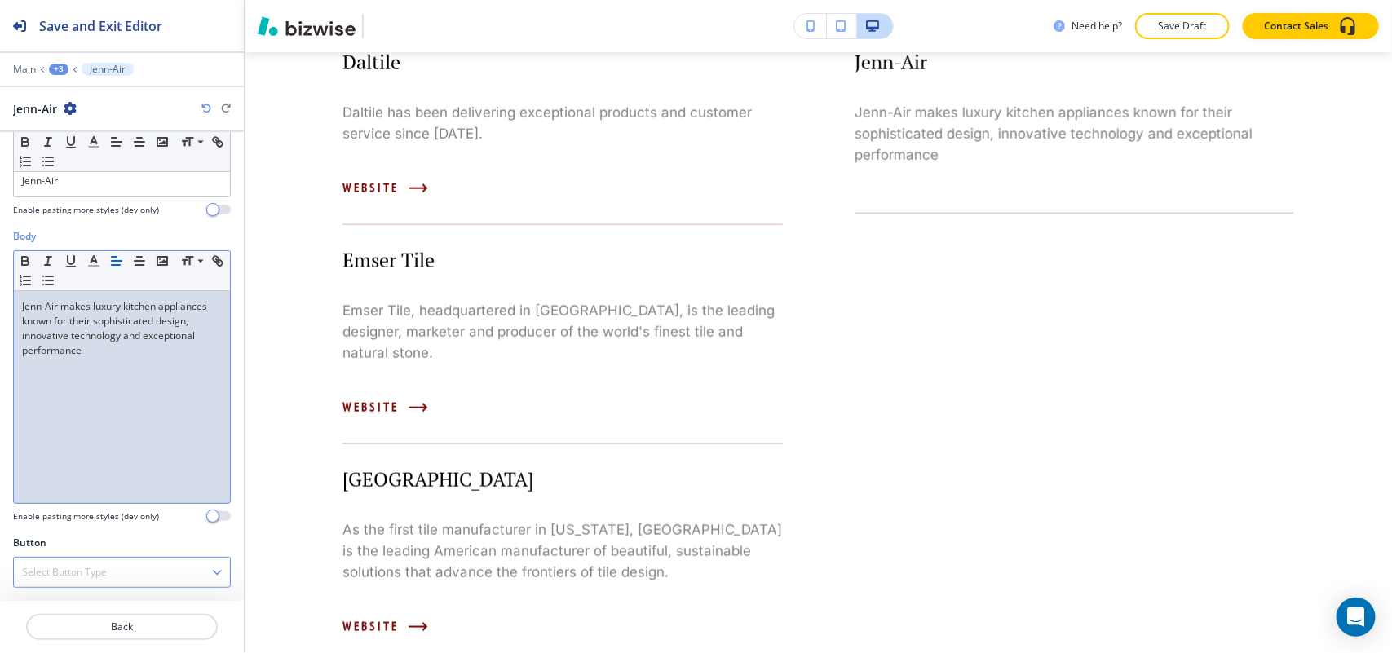
click at [114, 569] on div "Select Button Type" at bounding box center [122, 572] width 216 height 29
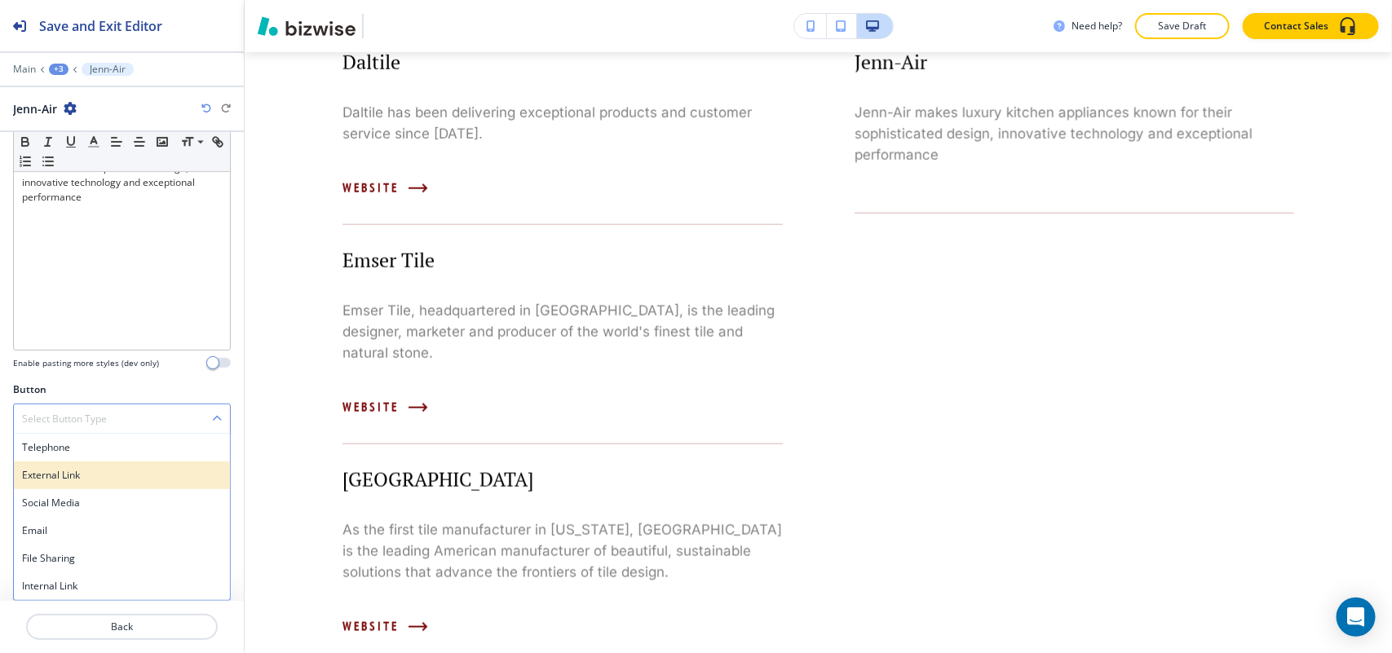
click at [64, 473] on h4 "External Link" at bounding box center [122, 475] width 200 height 15
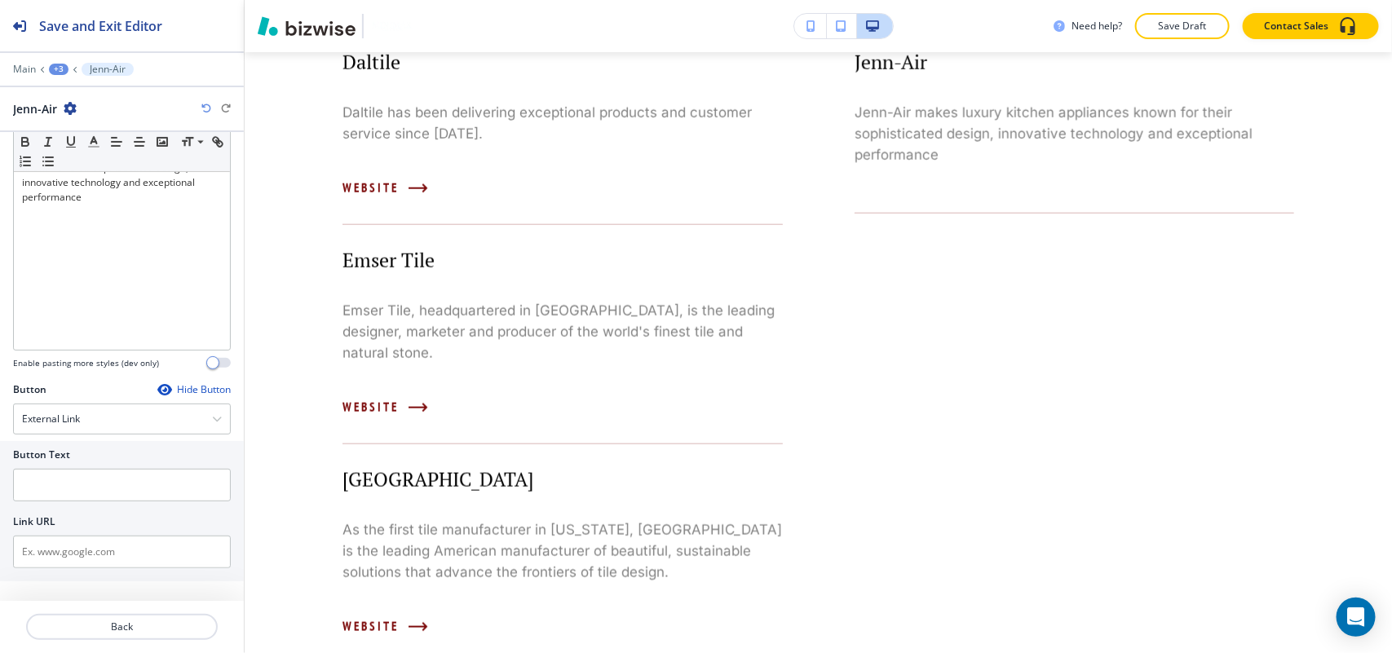
scroll to position [185, 0]
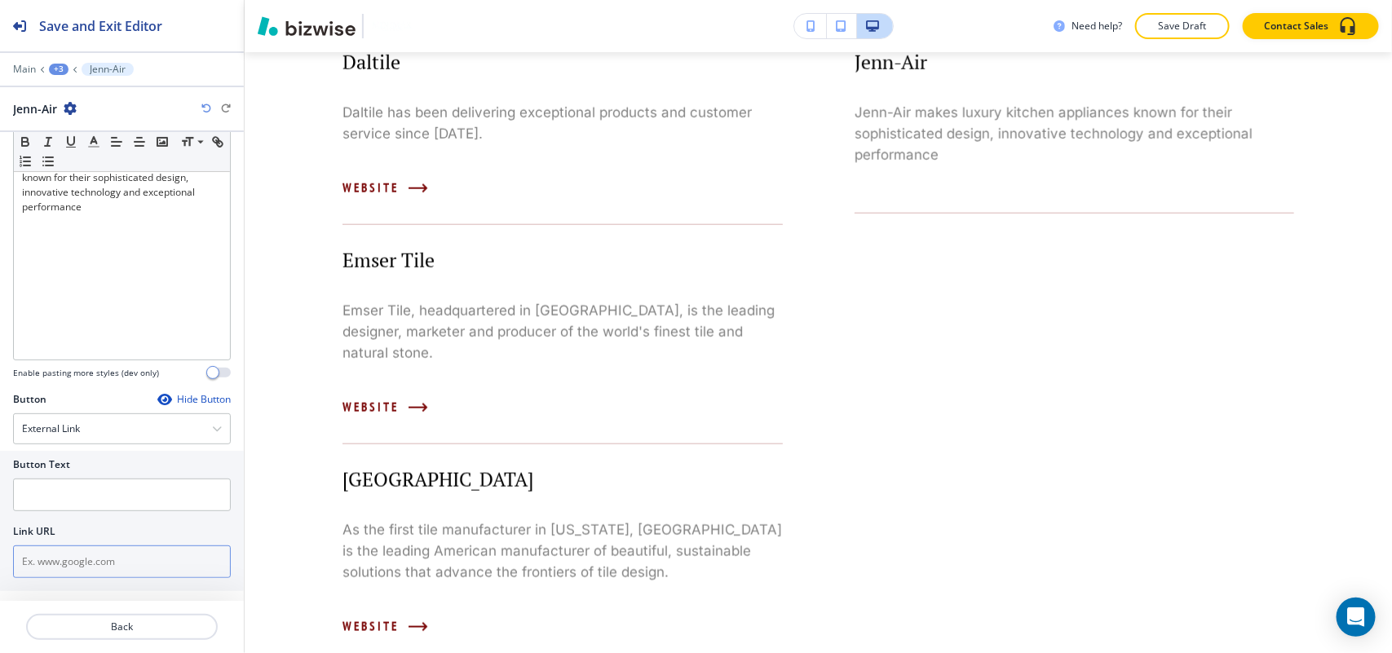
click at [79, 556] on input "text" at bounding box center [122, 561] width 218 height 33
paste input "http://jennair.com/"
type input "http://jennair.com/"
click at [79, 501] on input "text" at bounding box center [122, 495] width 218 height 33
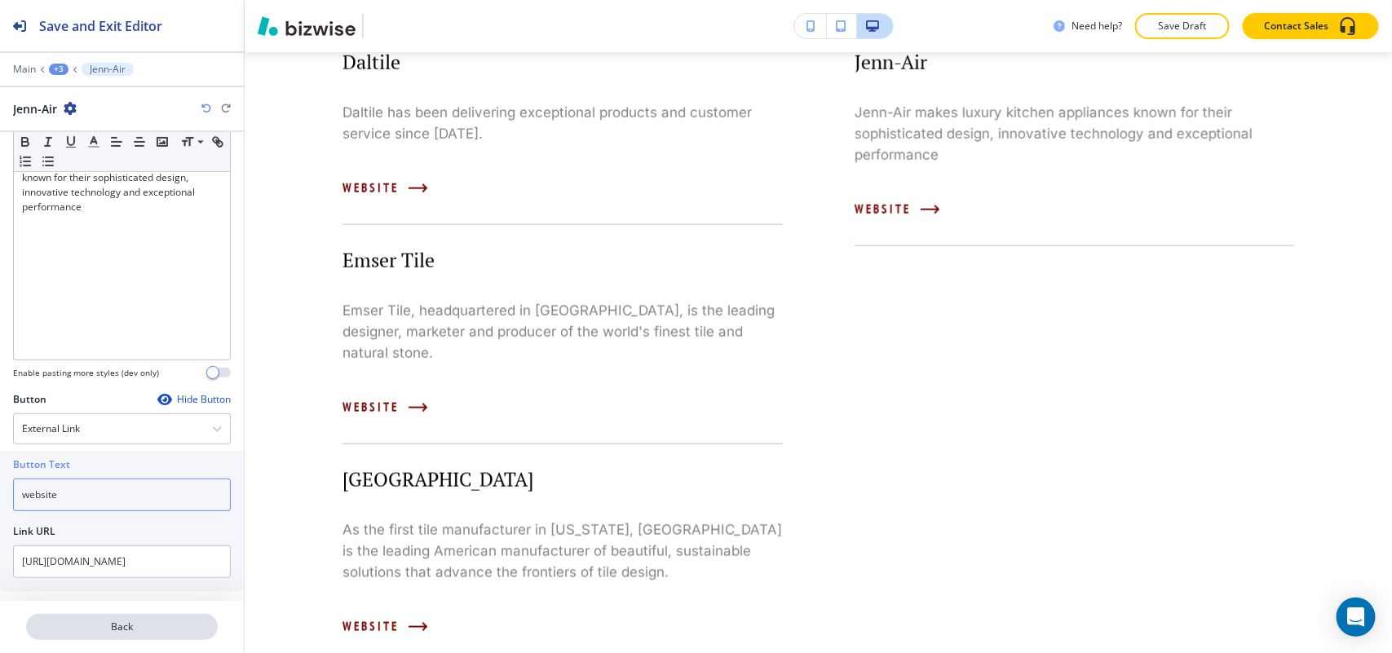
type input "website"
click at [115, 632] on p "Back" at bounding box center [122, 627] width 188 height 15
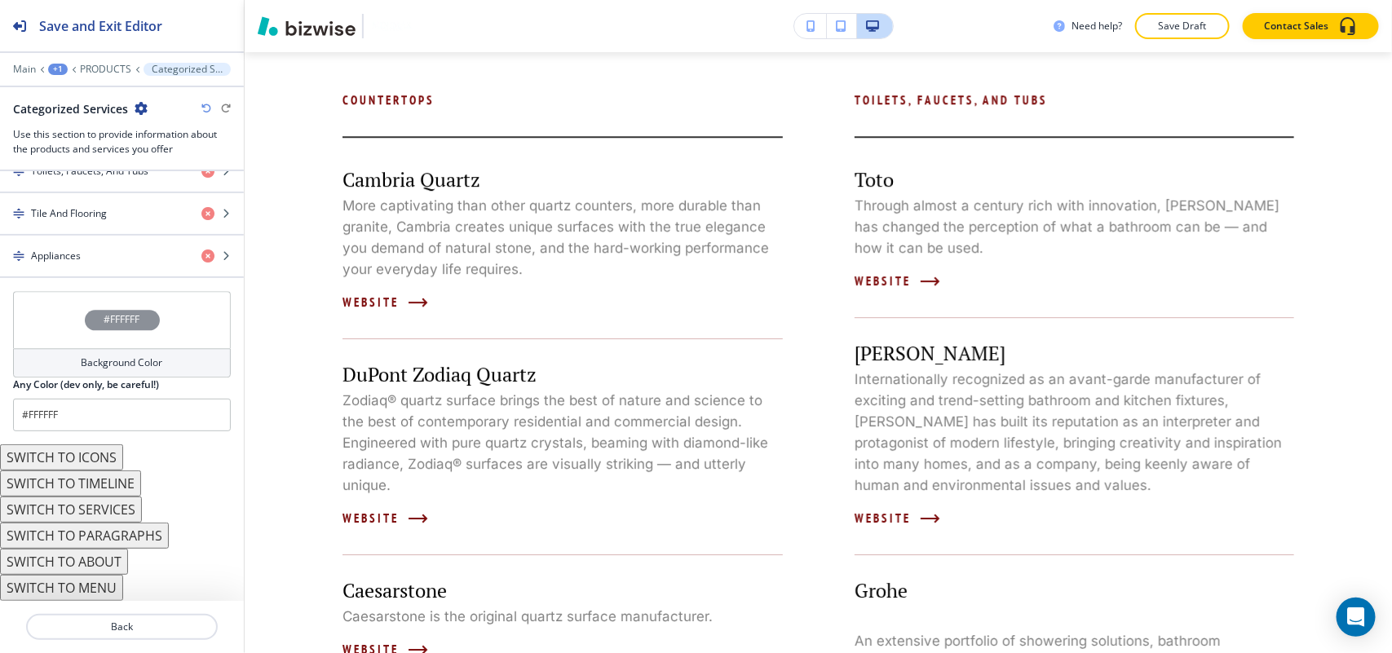
scroll to position [1505, 0]
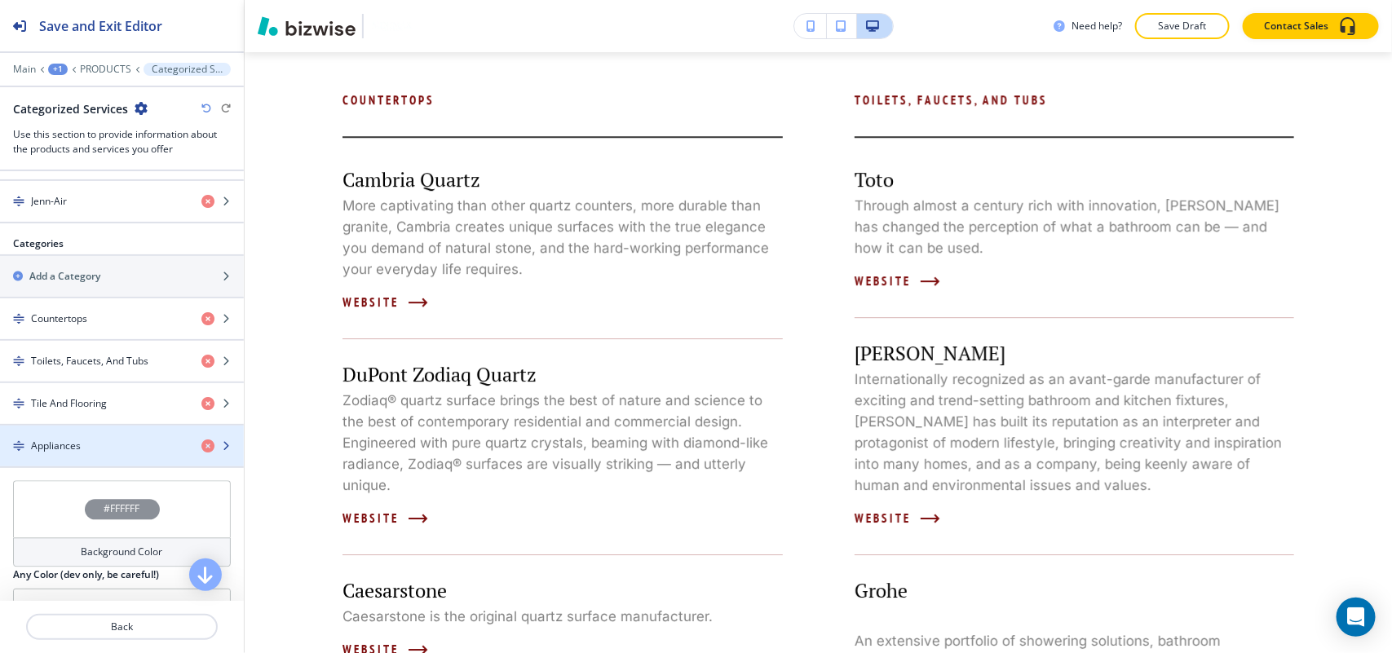
click at [104, 453] on div "Appliances" at bounding box center [94, 446] width 188 height 15
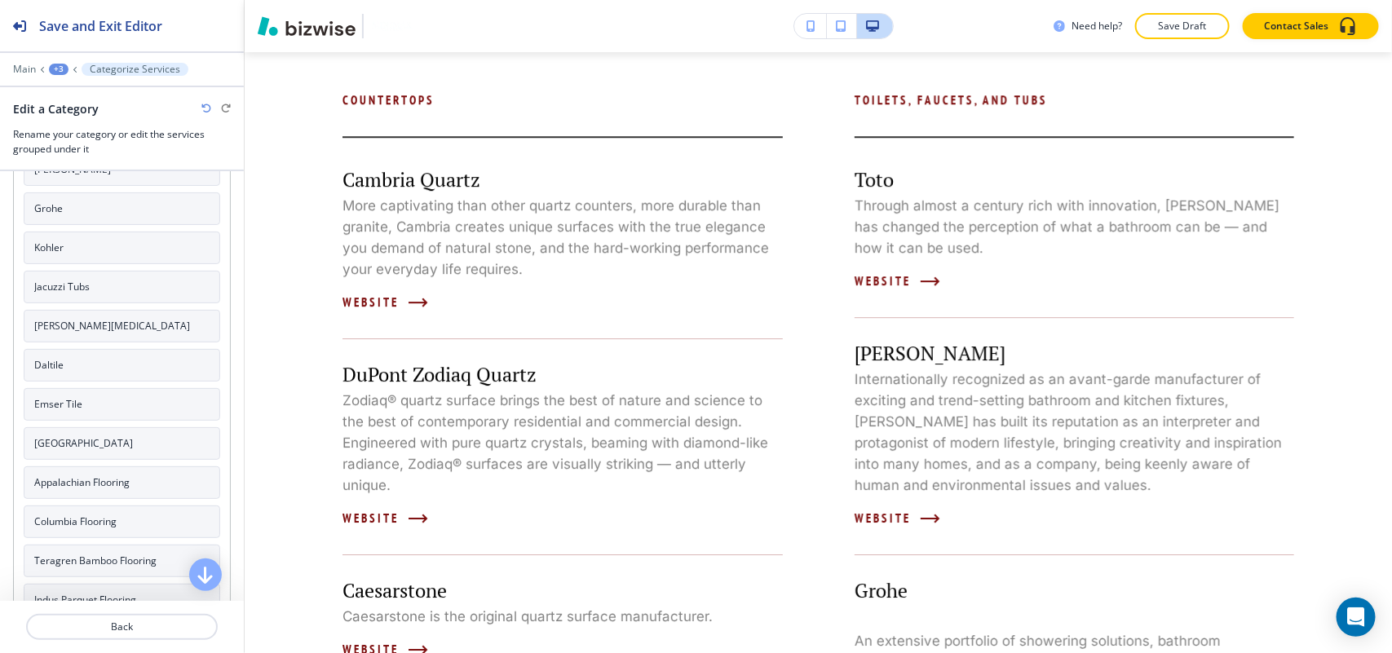
scroll to position [514, 0]
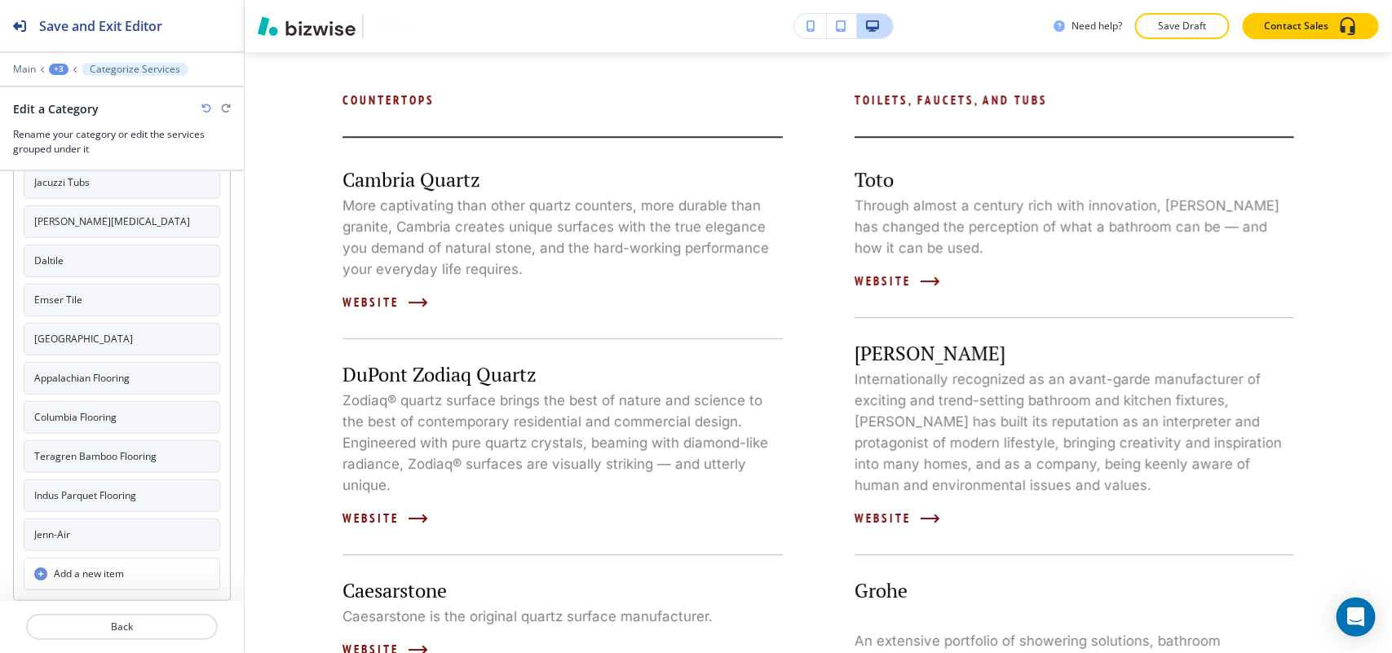
click at [82, 540] on button "Jenn-Air" at bounding box center [122, 535] width 196 height 33
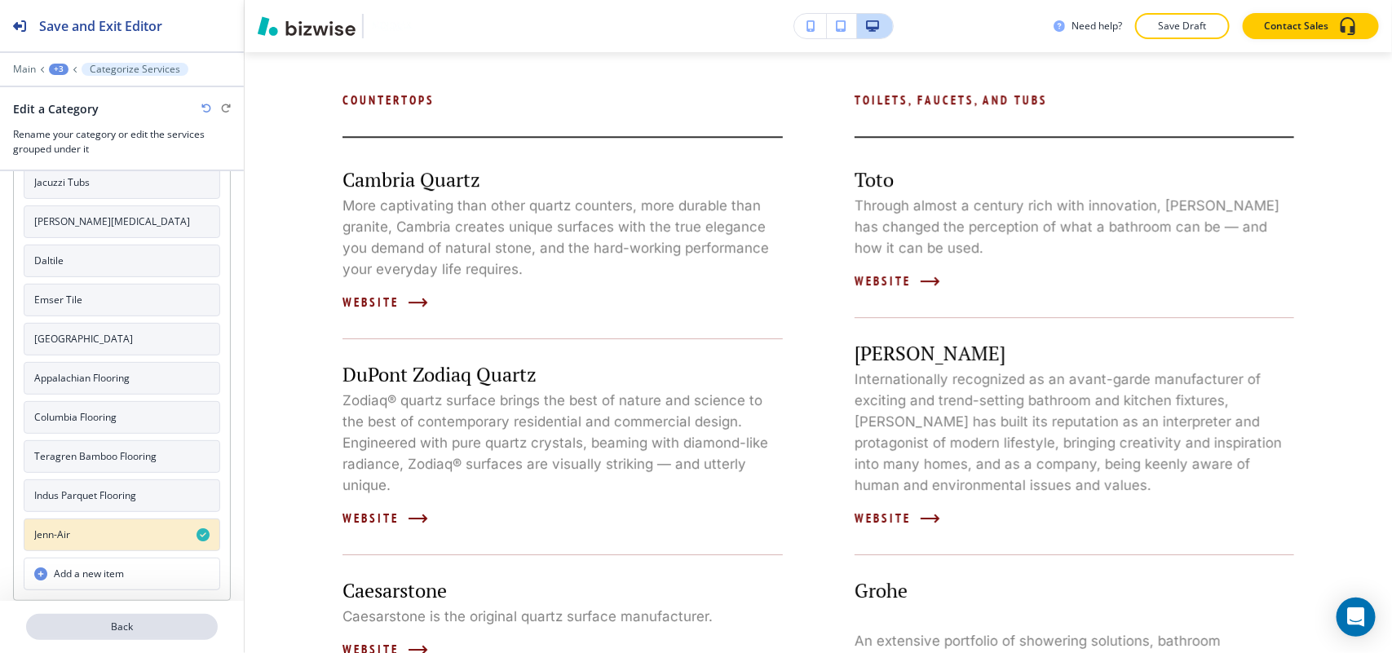
click at [95, 620] on p "Back" at bounding box center [122, 627] width 188 height 15
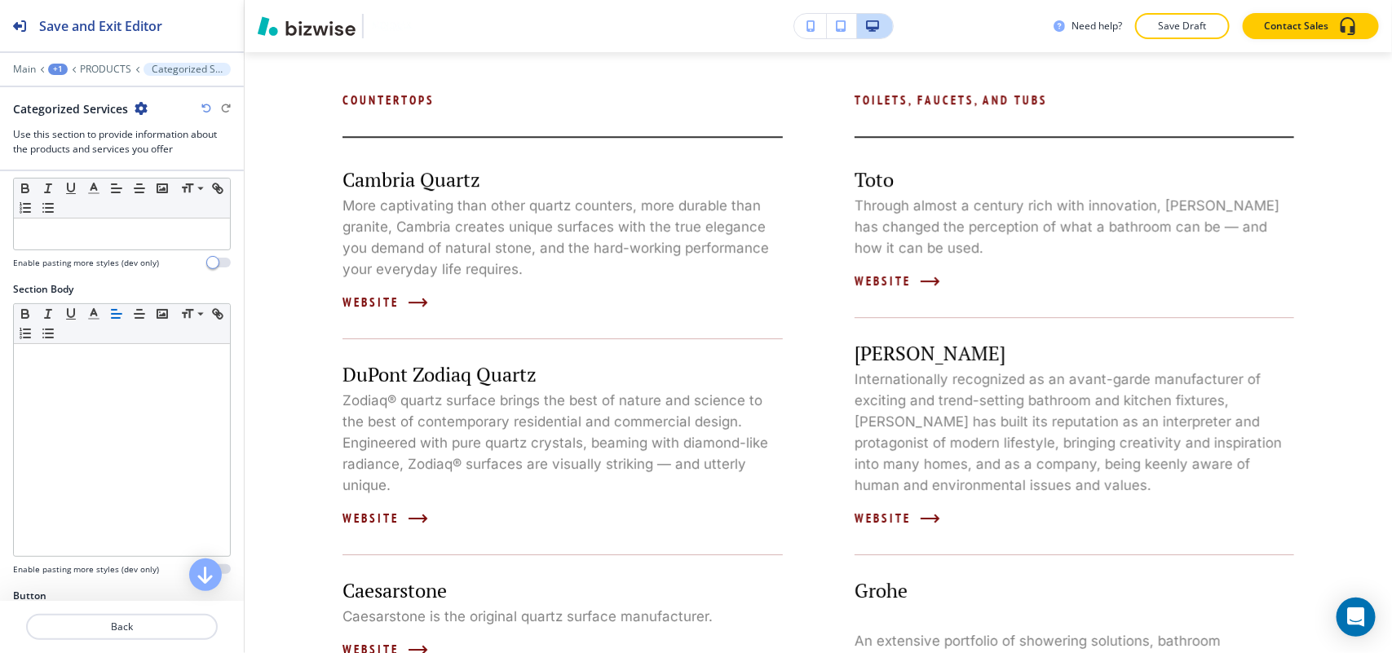
scroll to position [408, 0]
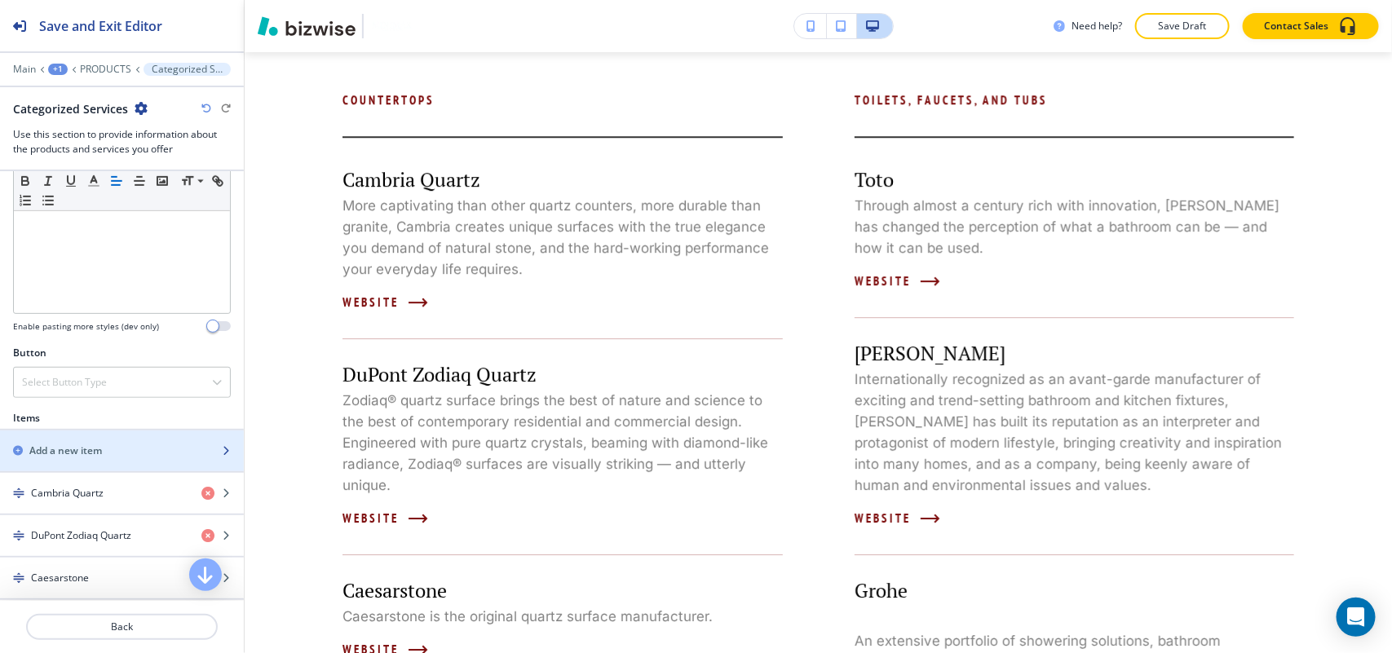
click at [74, 450] on h2 "Add a new item" at bounding box center [65, 451] width 73 height 15
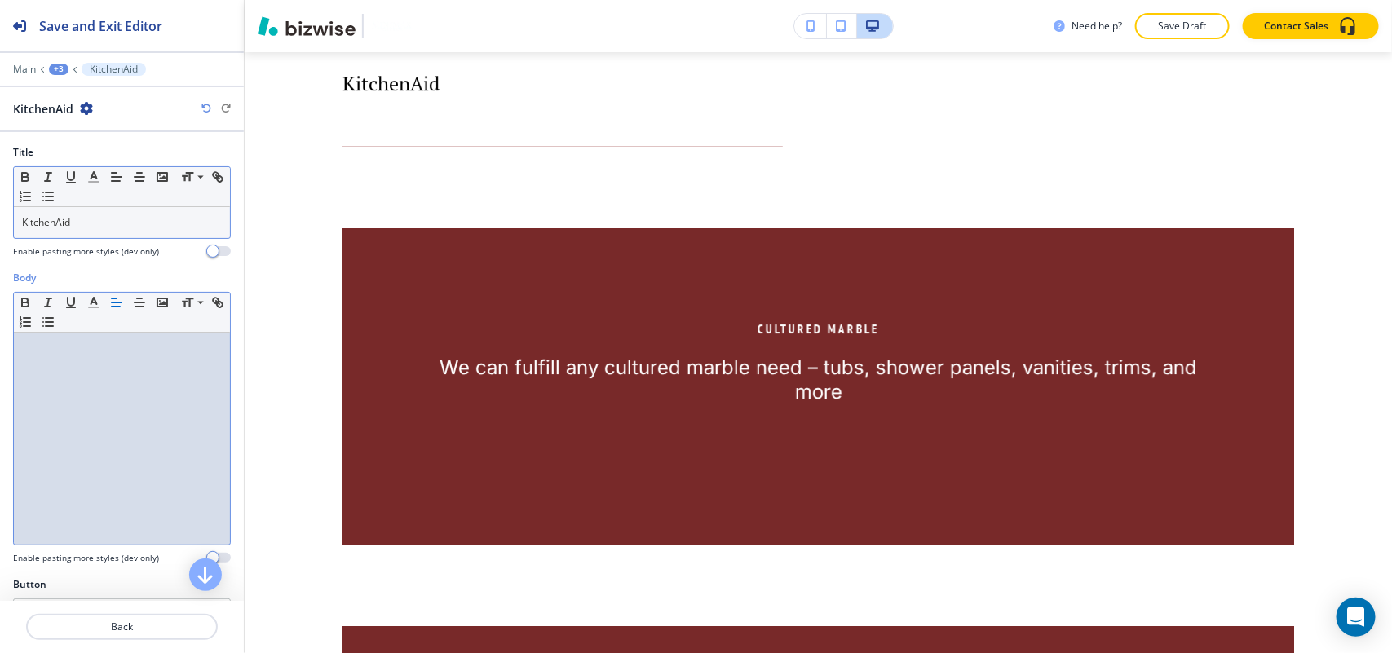
scroll to position [0, 0]
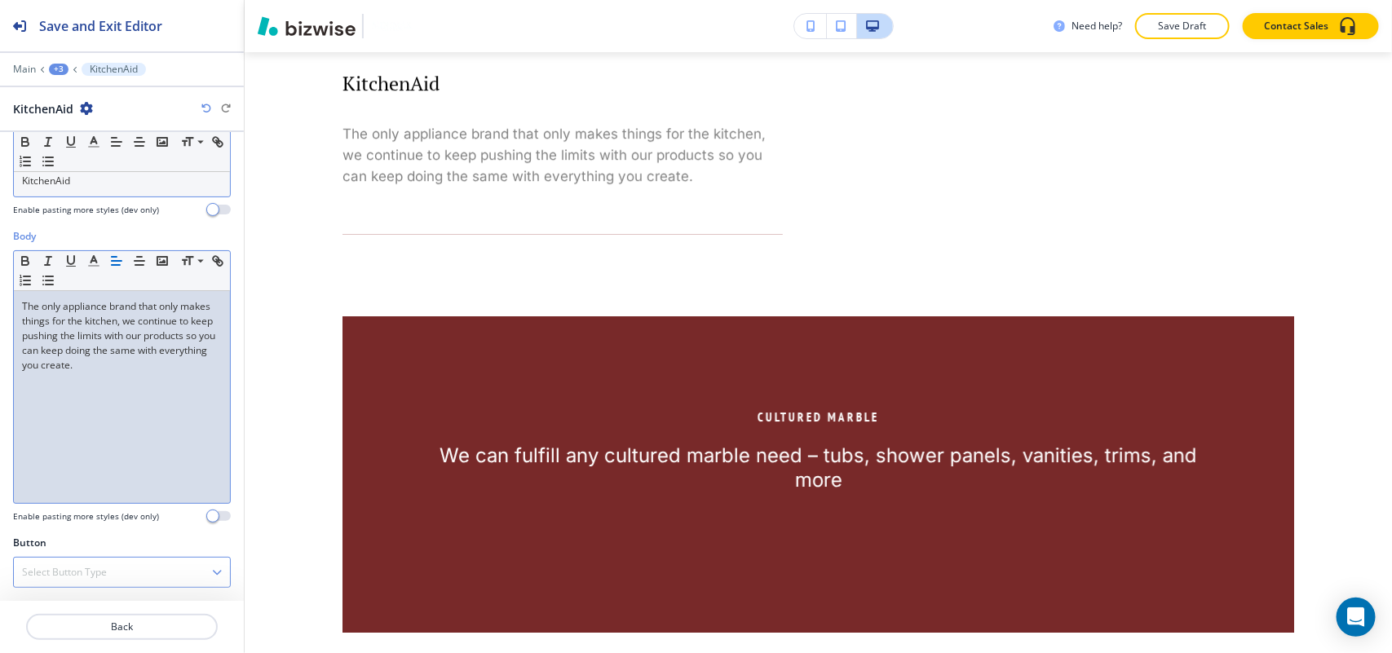
click at [76, 565] on h4 "Select Button Type" at bounding box center [64, 572] width 85 height 15
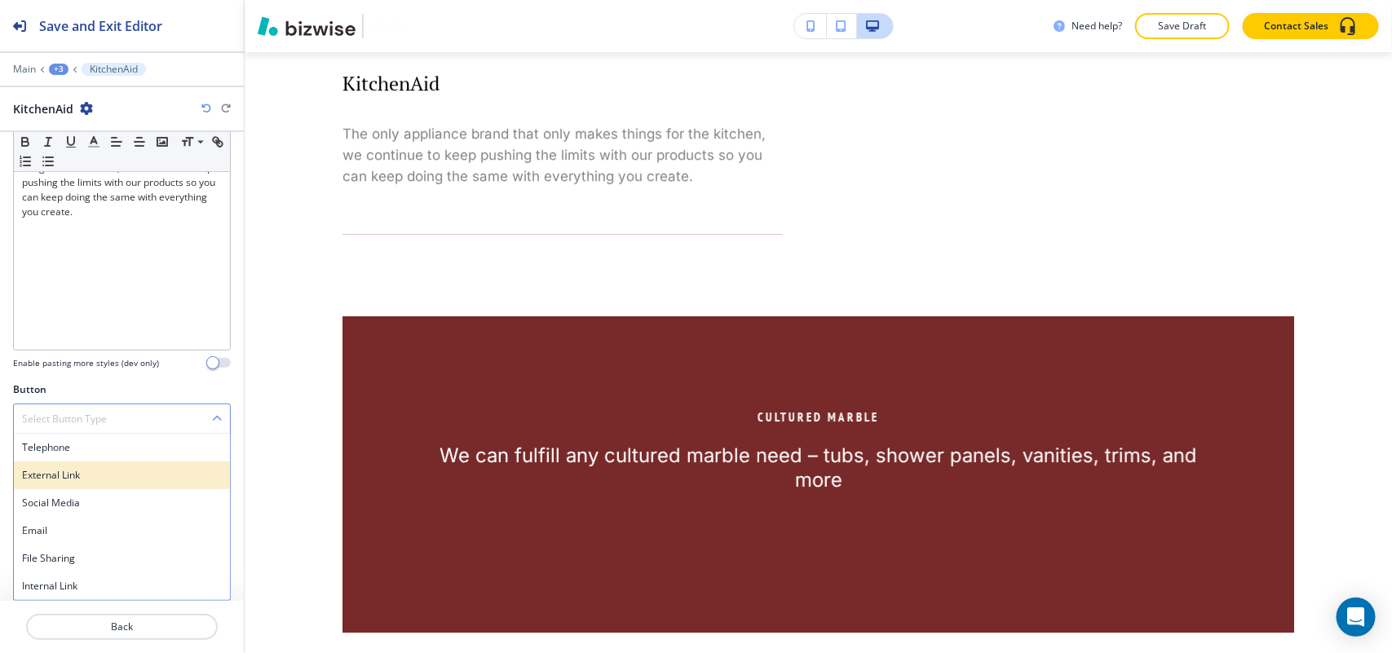
click at [68, 475] on h4 "External Link" at bounding box center [122, 475] width 200 height 15
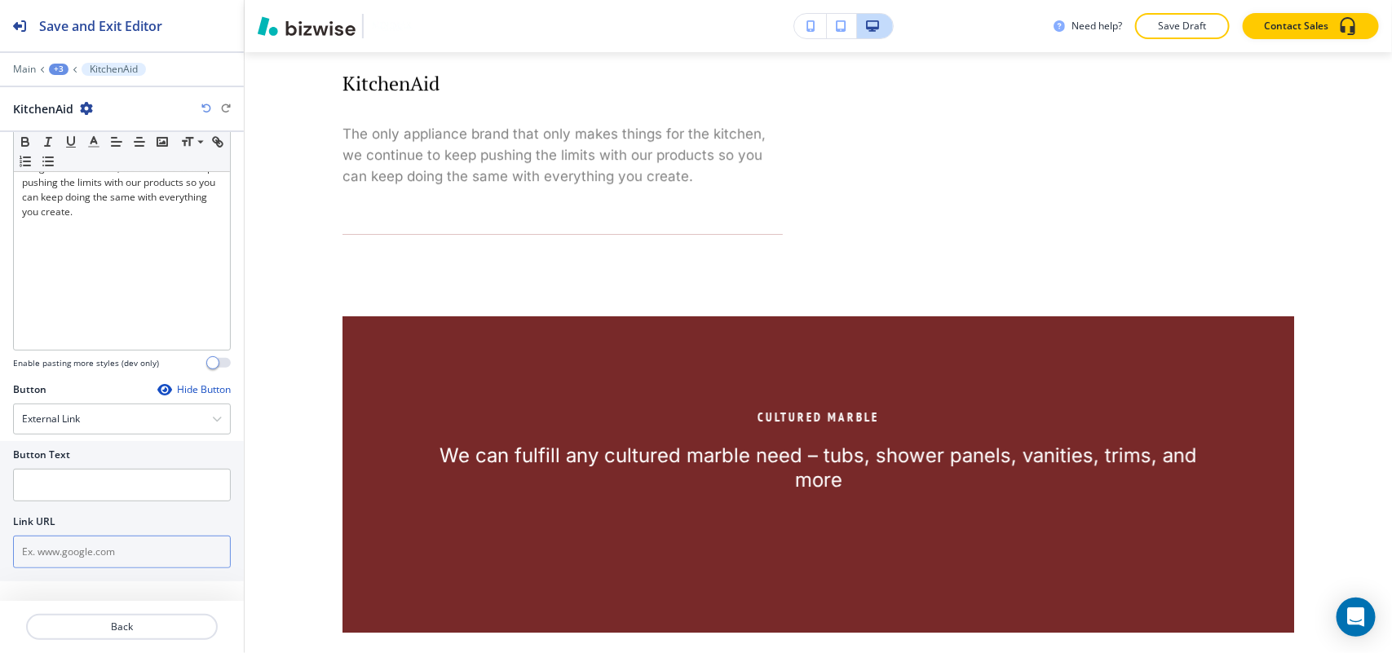
scroll to position [185, 0]
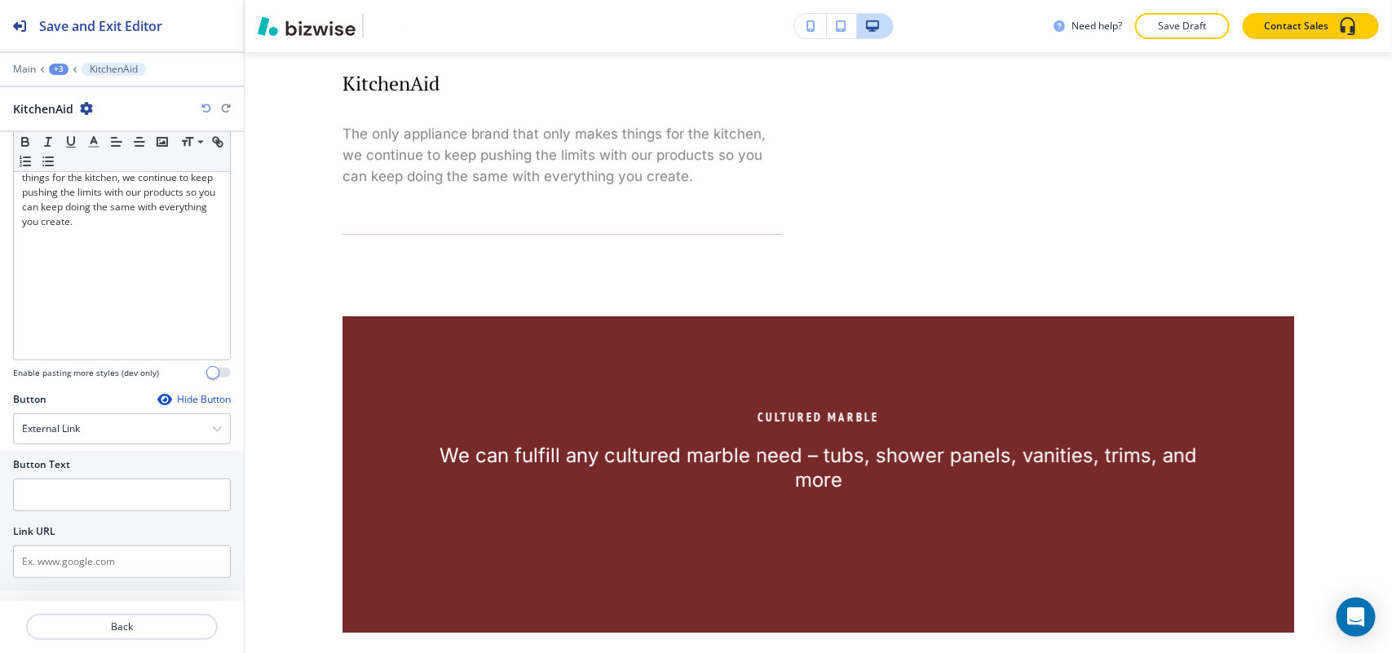
click at [82, 589] on div "Button Text Link URL" at bounding box center [122, 521] width 244 height 140
click at [94, 571] on input "text" at bounding box center [122, 561] width 218 height 33
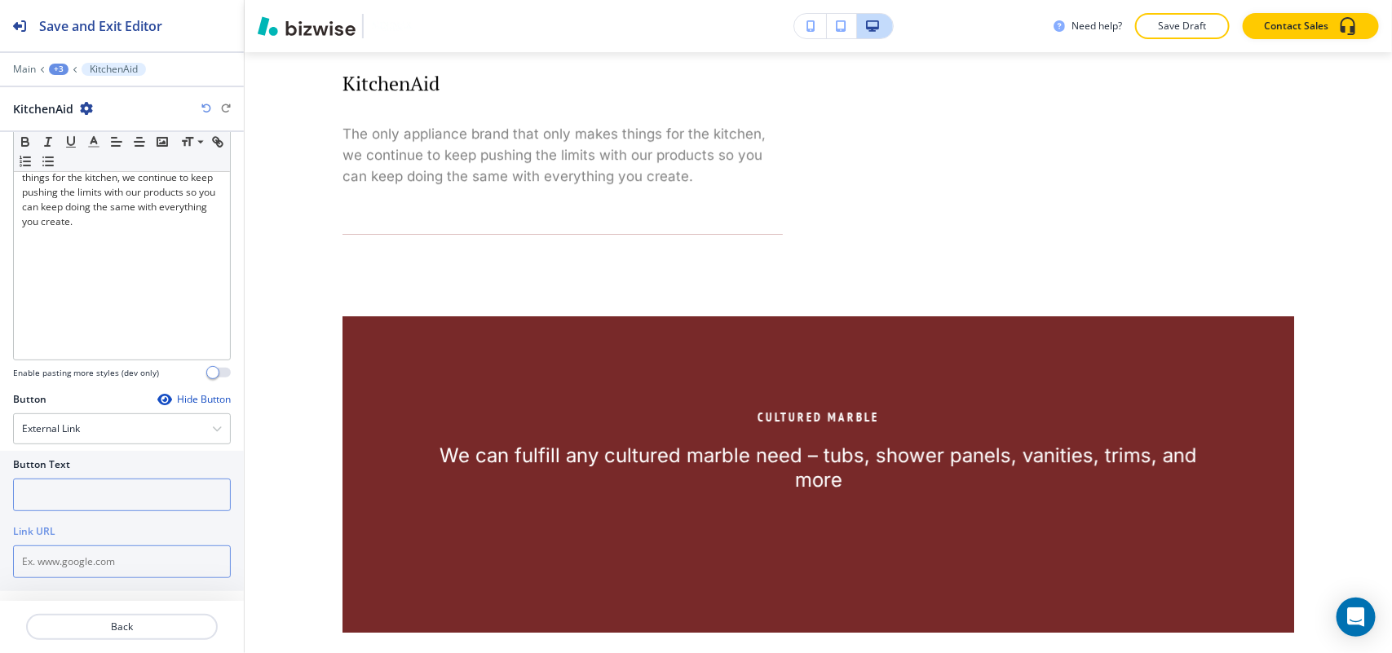
paste input "http://www.kitchenaid.com/"
type input "http://www.kitchenaid.com/"
click at [86, 500] on input "text" at bounding box center [122, 495] width 218 height 33
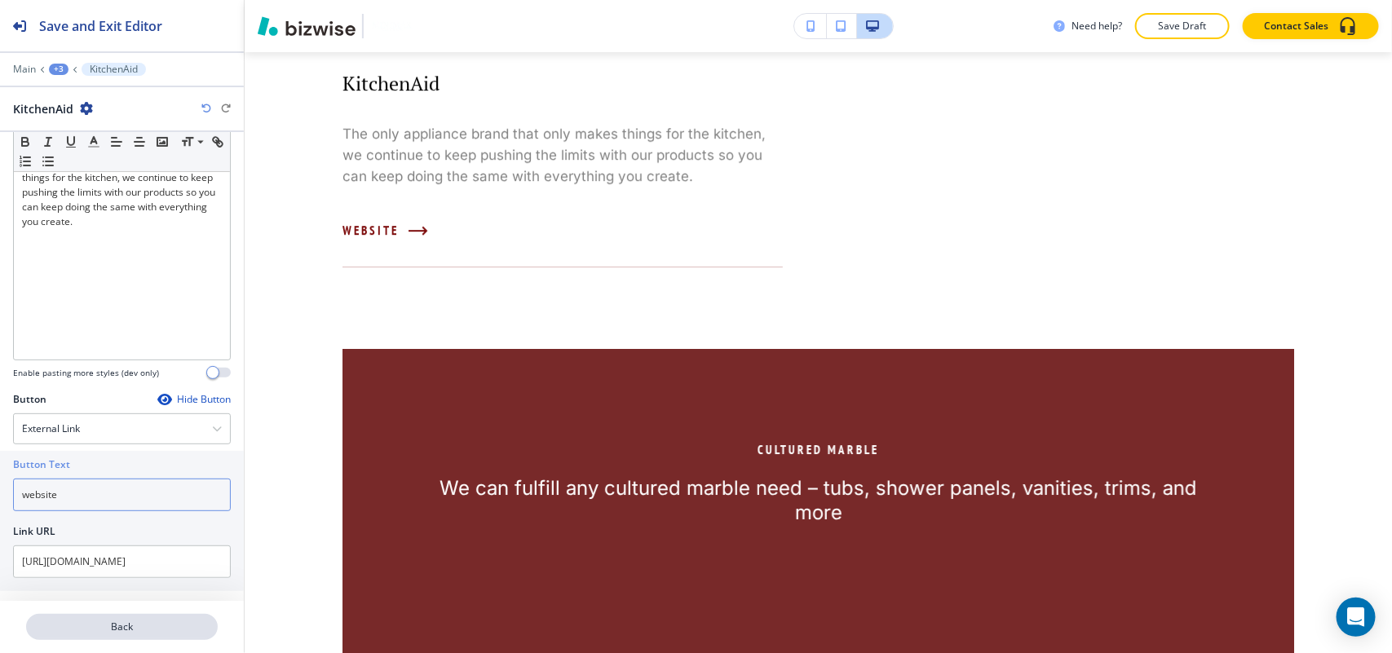
type input "website"
click at [123, 620] on p "Back" at bounding box center [122, 627] width 188 height 15
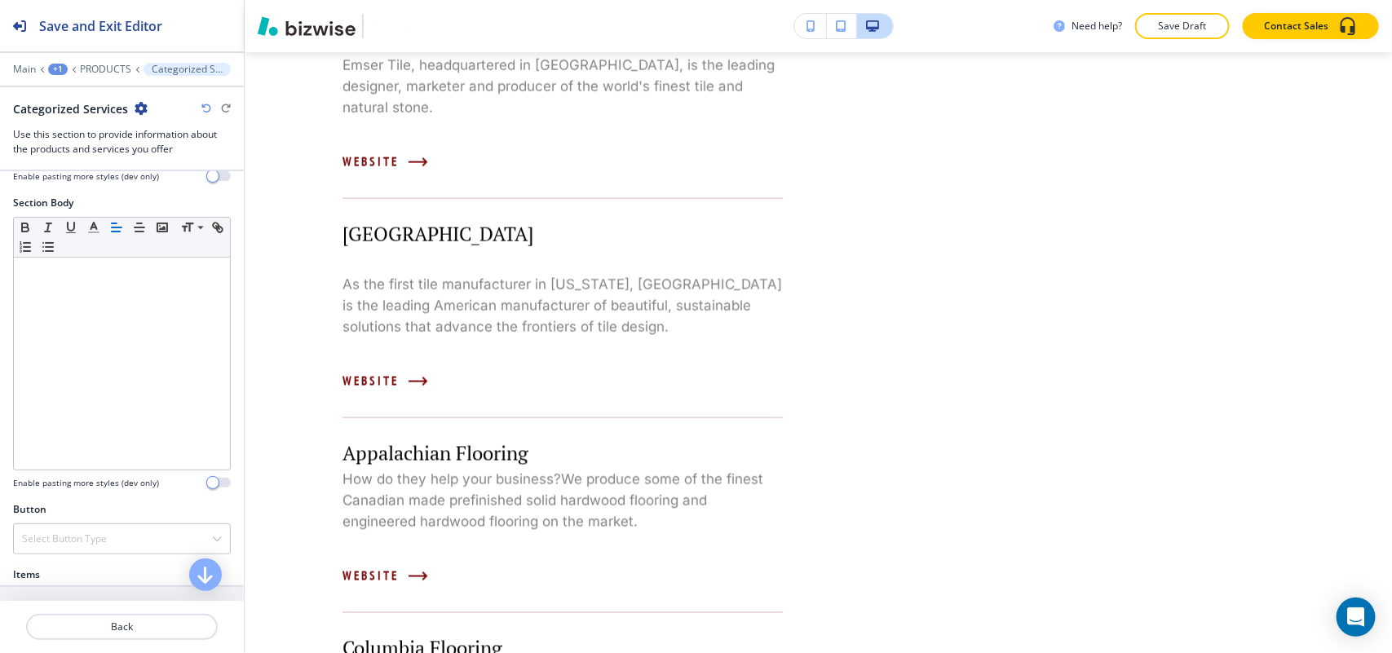
scroll to position [510, 0]
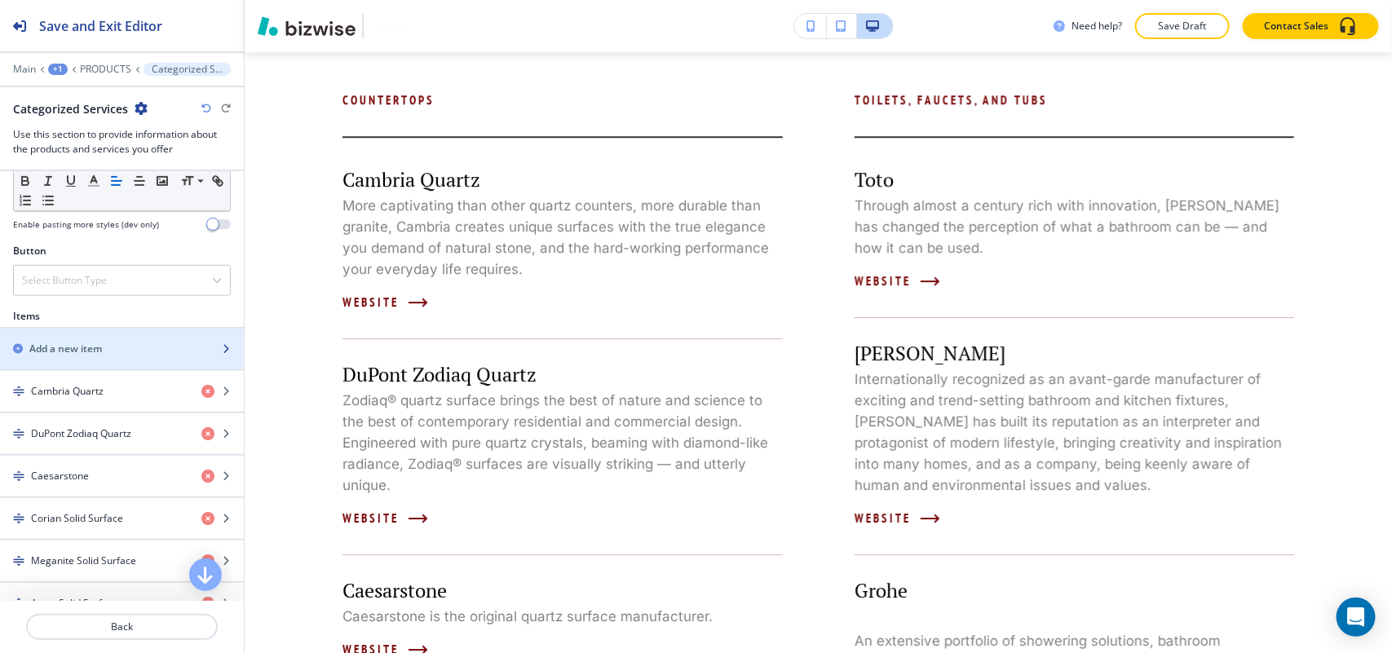
click at [96, 342] on div "button" at bounding box center [122, 335] width 244 height 13
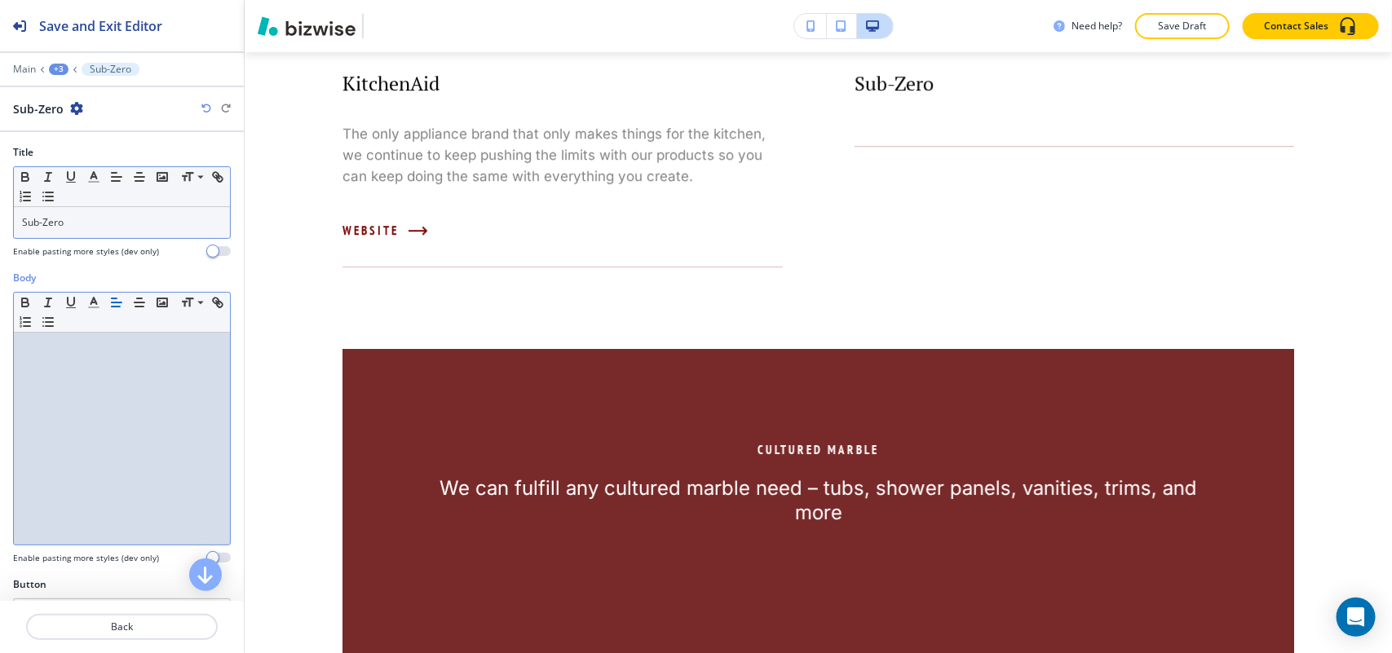
scroll to position [0, 0]
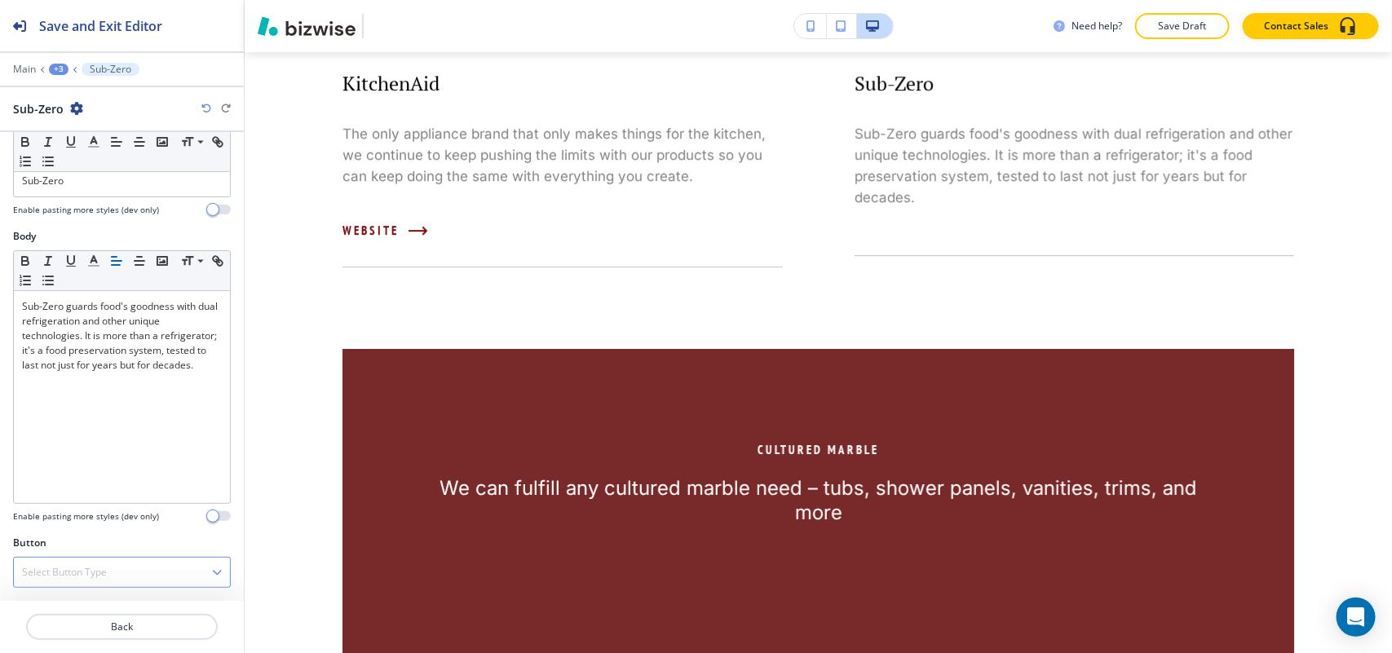
click at [70, 579] on h4 "Select Button Type" at bounding box center [64, 572] width 85 height 15
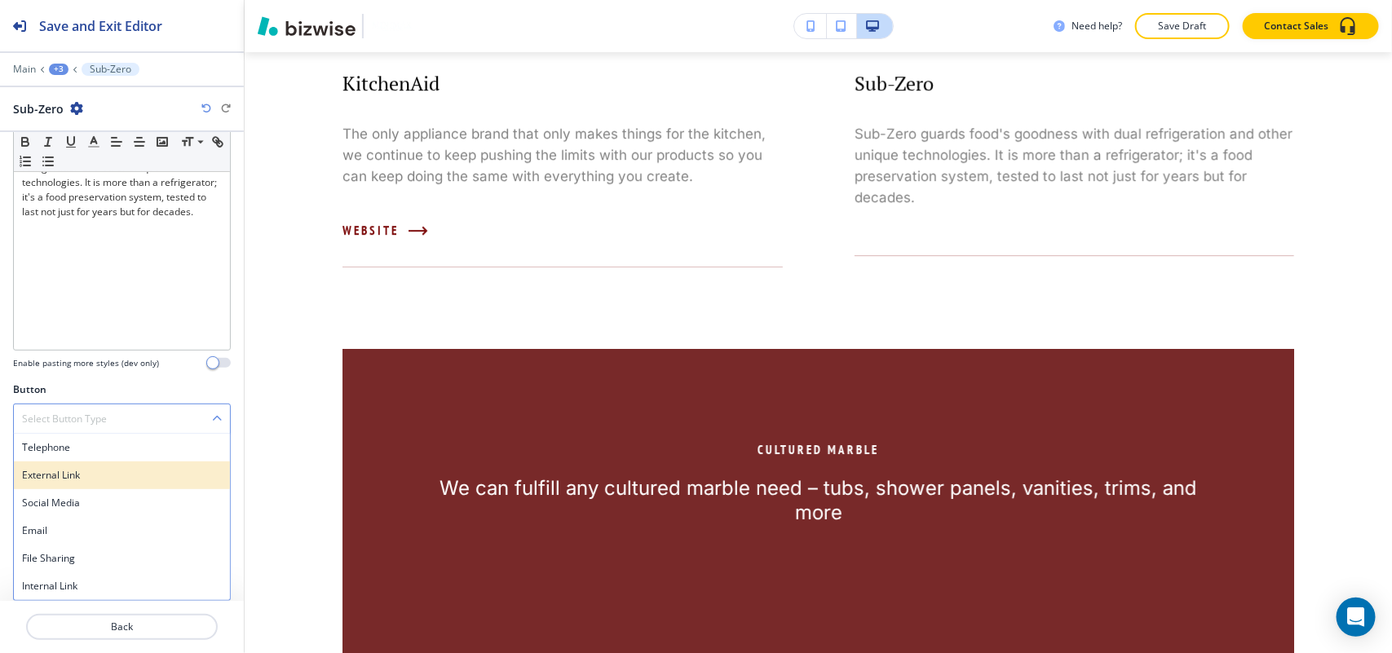
click at [86, 479] on h4 "External Link" at bounding box center [122, 475] width 200 height 15
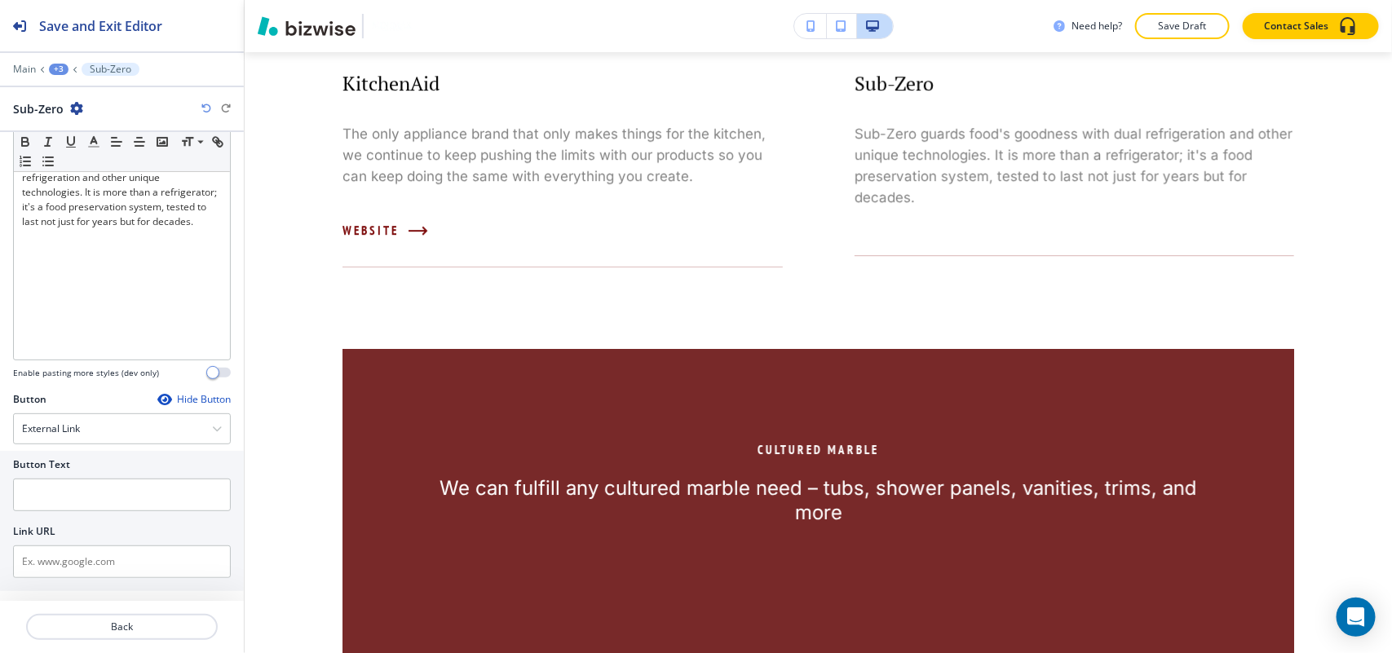
scroll to position [197, 0]
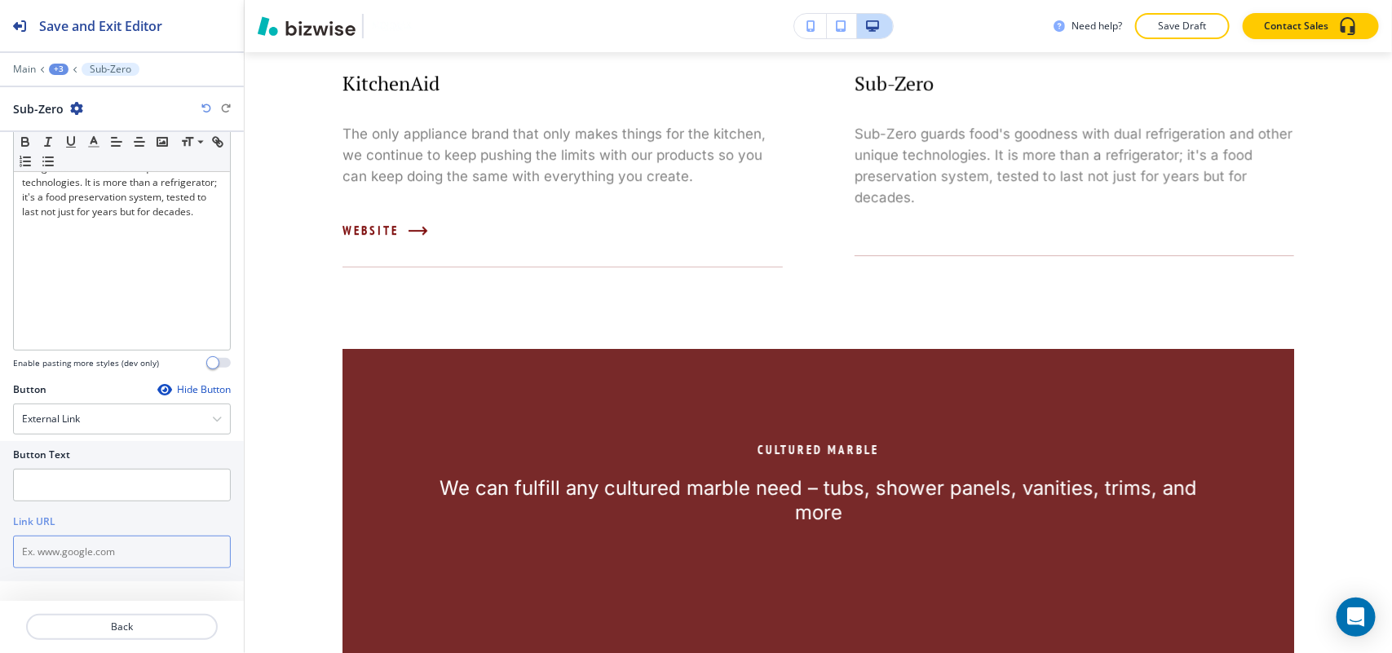
click at [55, 563] on input "text" at bounding box center [122, 552] width 218 height 33
paste input "http://www.subzero-wolf.com/locator/international-landing.aspx?country=kG6OA000…"
type input "http://www.subzero-wolf.com/locator/international-landing.aspx?country=kG6OA000…"
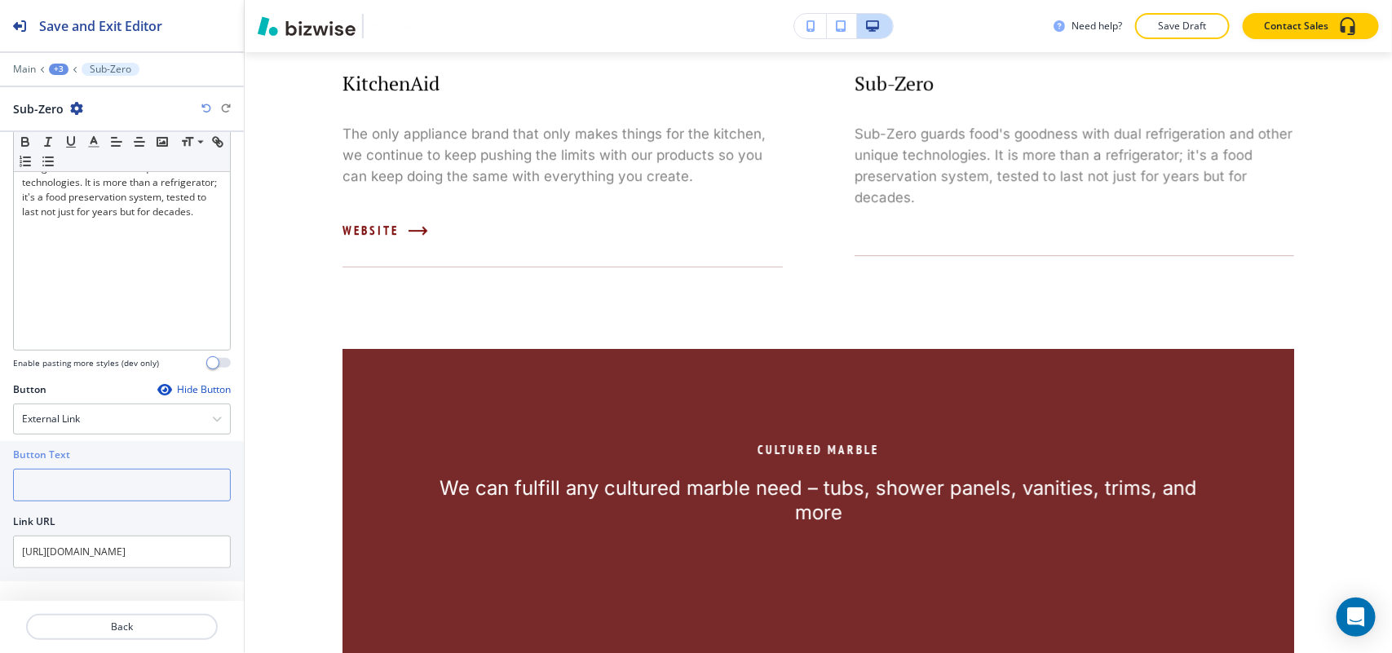
scroll to position [0, 0]
click at [78, 491] on input "text" at bounding box center [122, 485] width 218 height 33
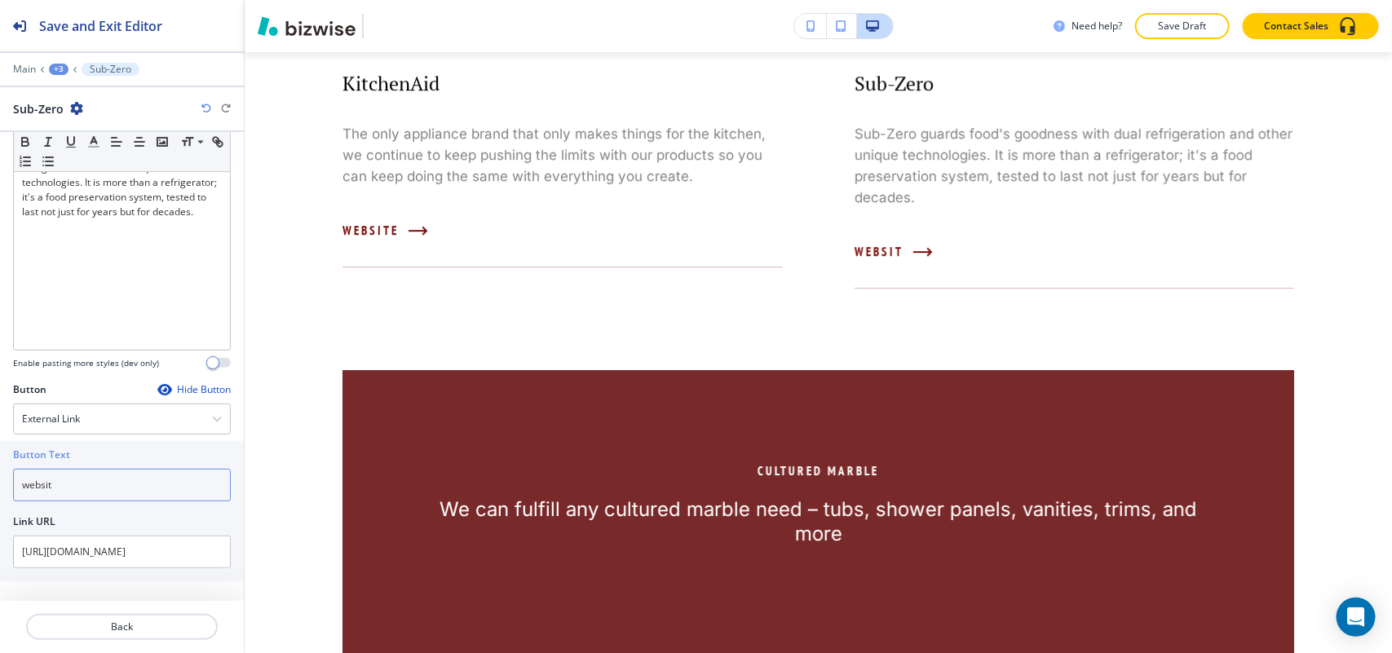
type input "website"
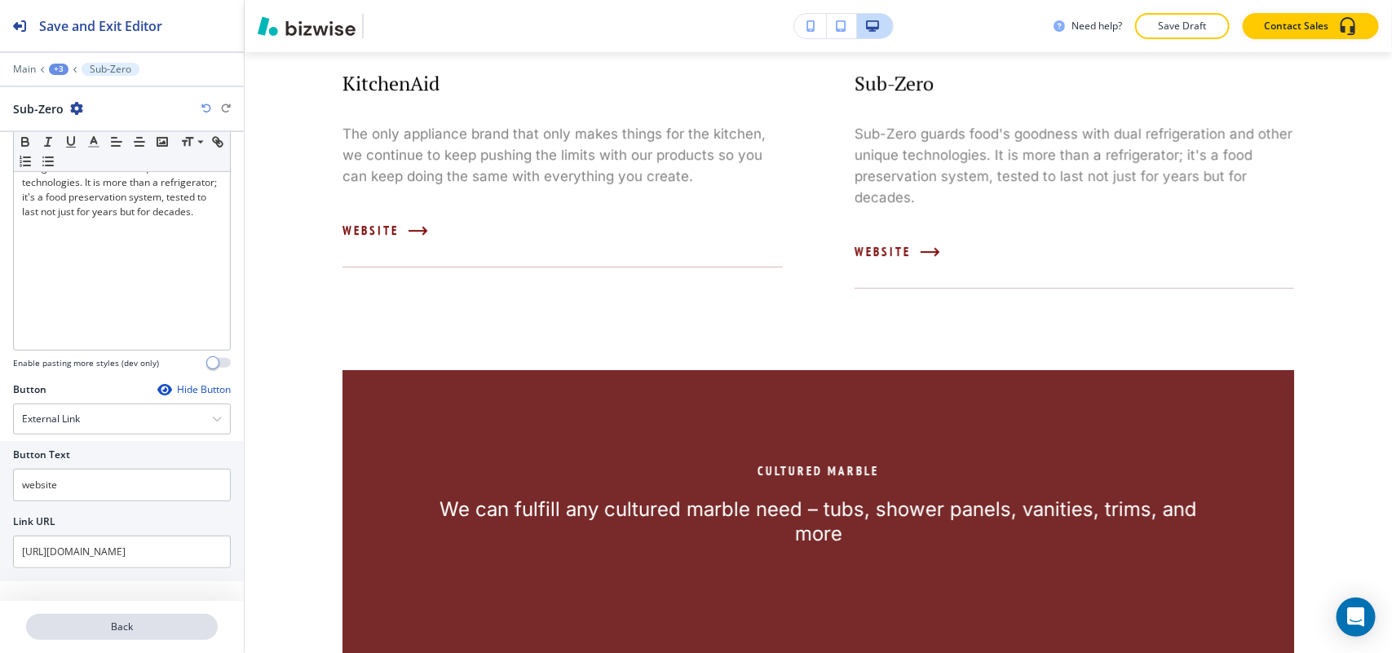
click at [136, 629] on p "Back" at bounding box center [122, 627] width 188 height 15
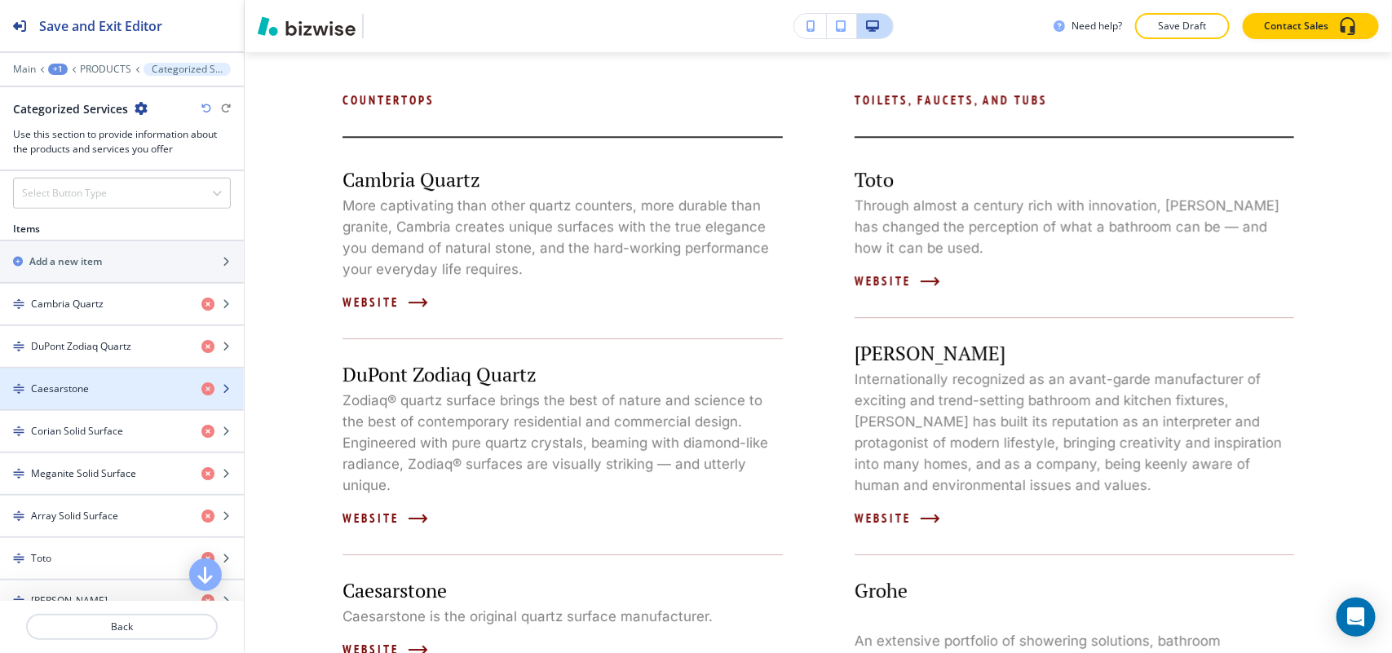
scroll to position [408, 0]
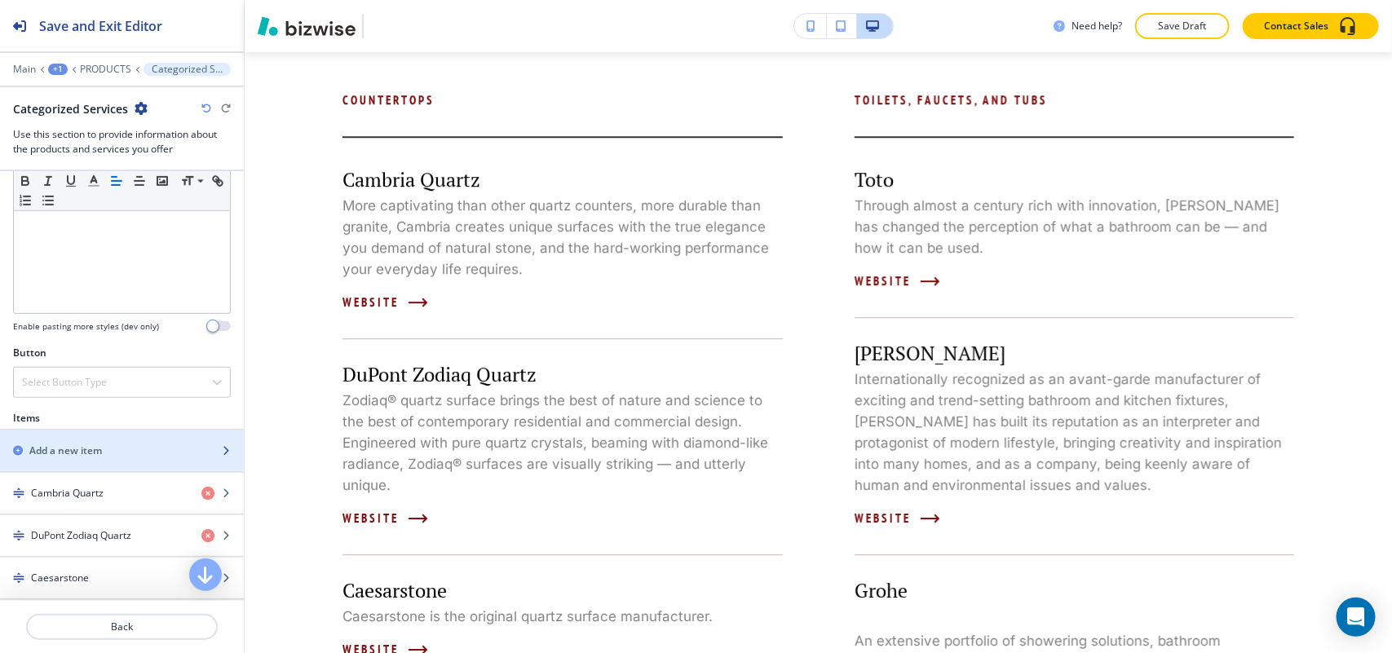
click at [62, 444] on div "button" at bounding box center [122, 436] width 244 height 13
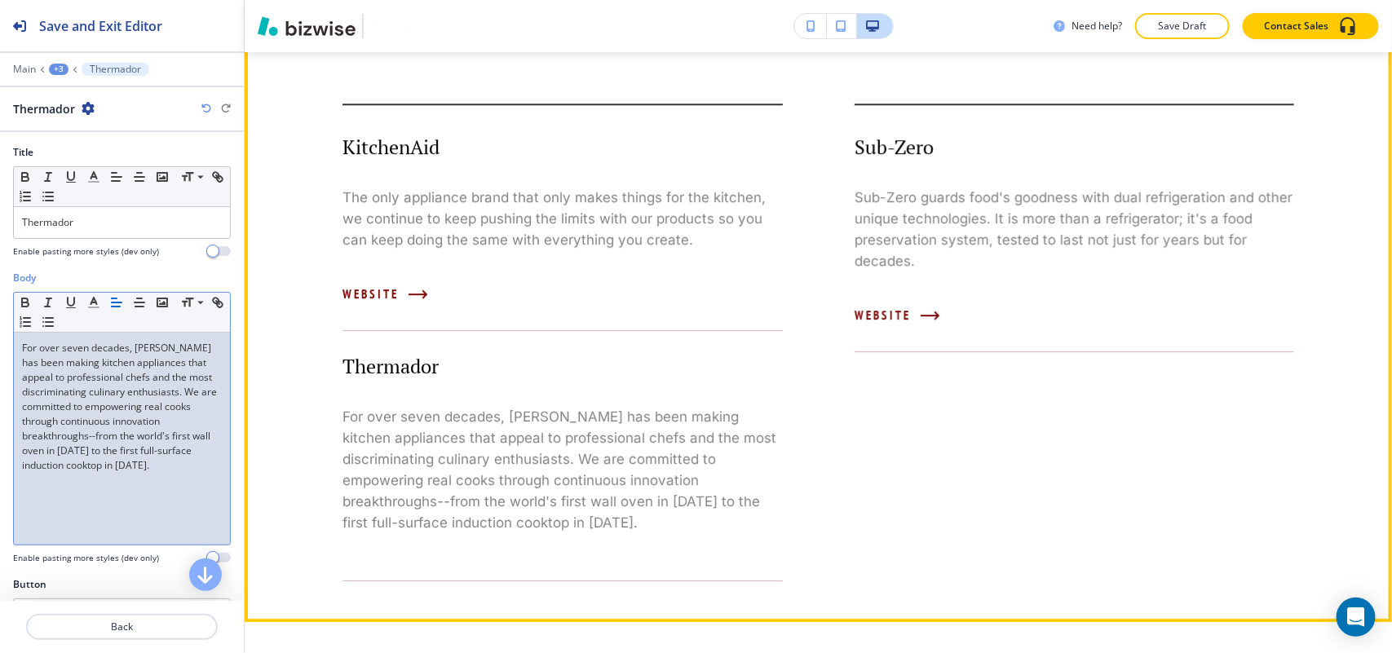
scroll to position [5133, 0]
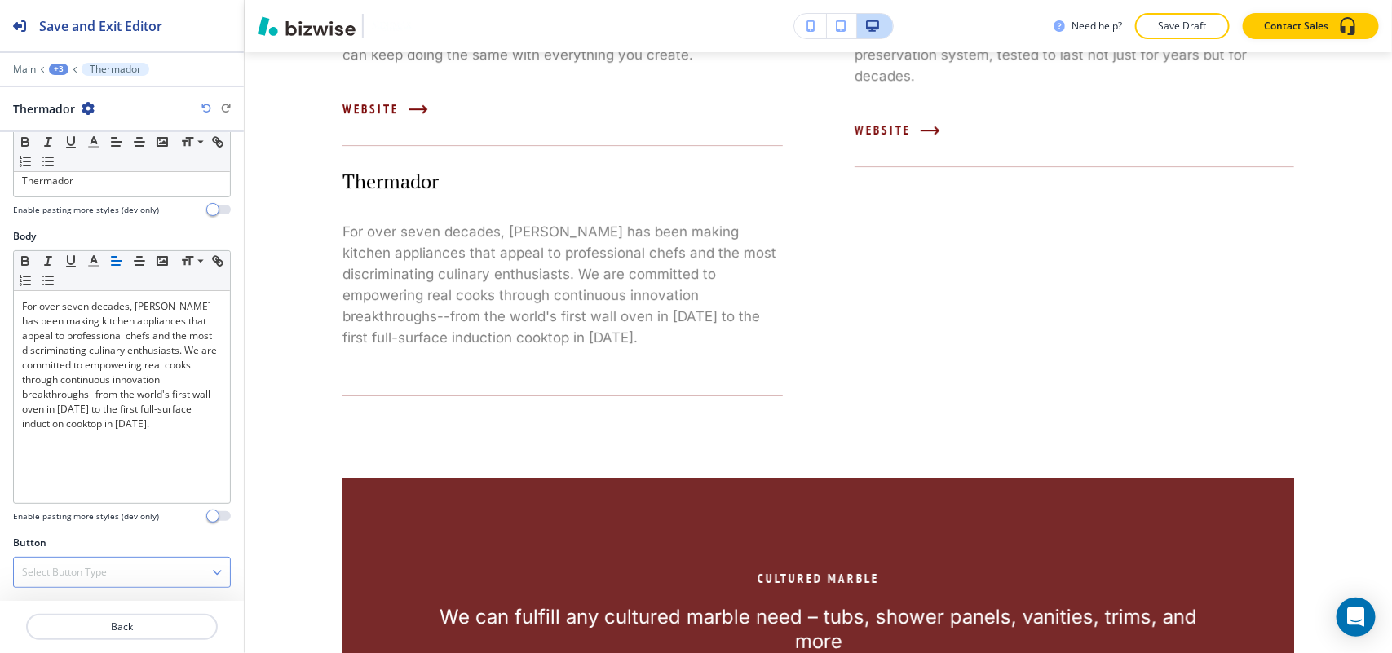
click at [49, 565] on h4 "Select Button Type" at bounding box center [64, 572] width 85 height 15
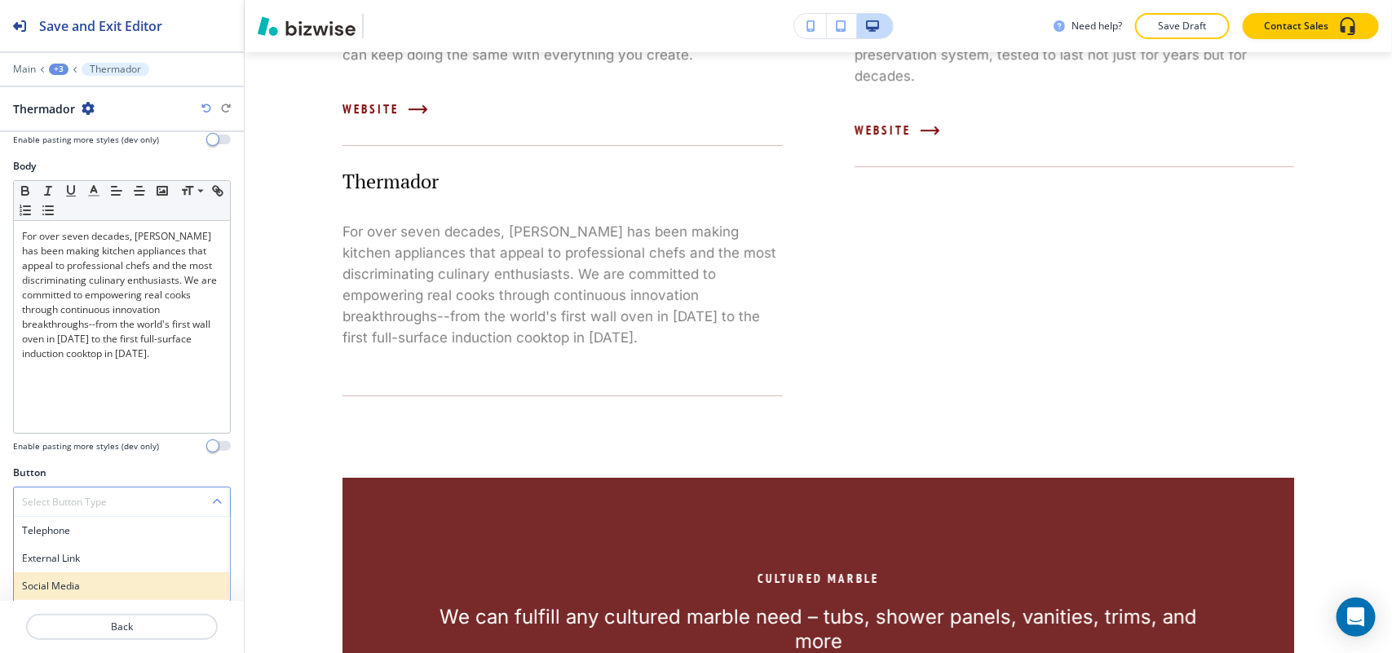
scroll to position [196, 0]
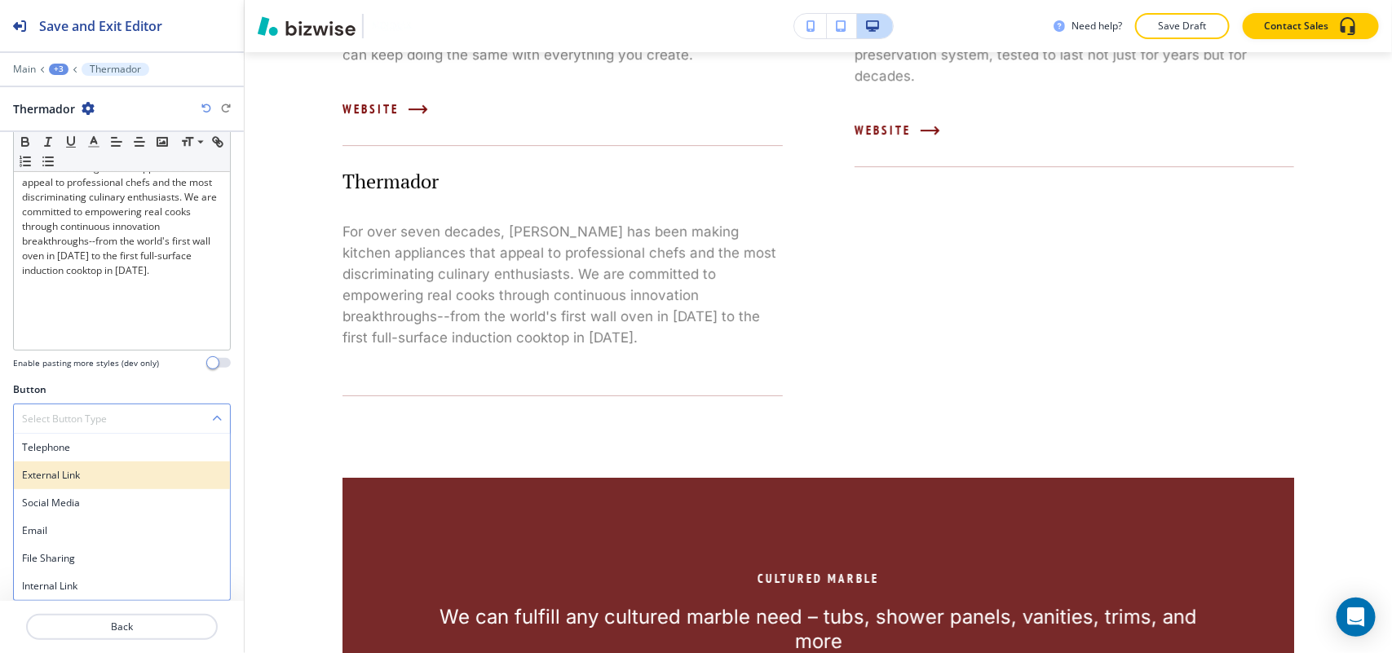
click at [68, 477] on h4 "External Link" at bounding box center [122, 475] width 200 height 15
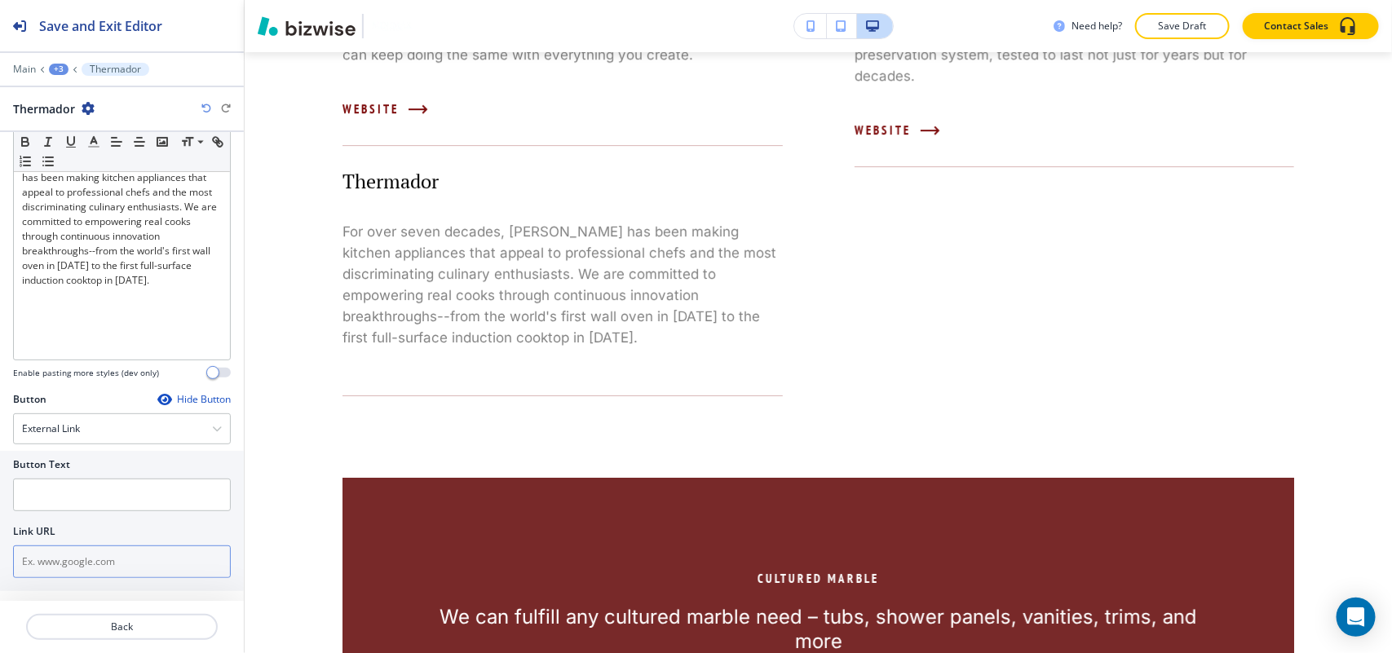
click at [57, 576] on input "text" at bounding box center [122, 561] width 218 height 33
paste input "http://www.thermador.com/"
type input "http://www.thermador.com/"
click at [53, 499] on input "text" at bounding box center [122, 495] width 218 height 33
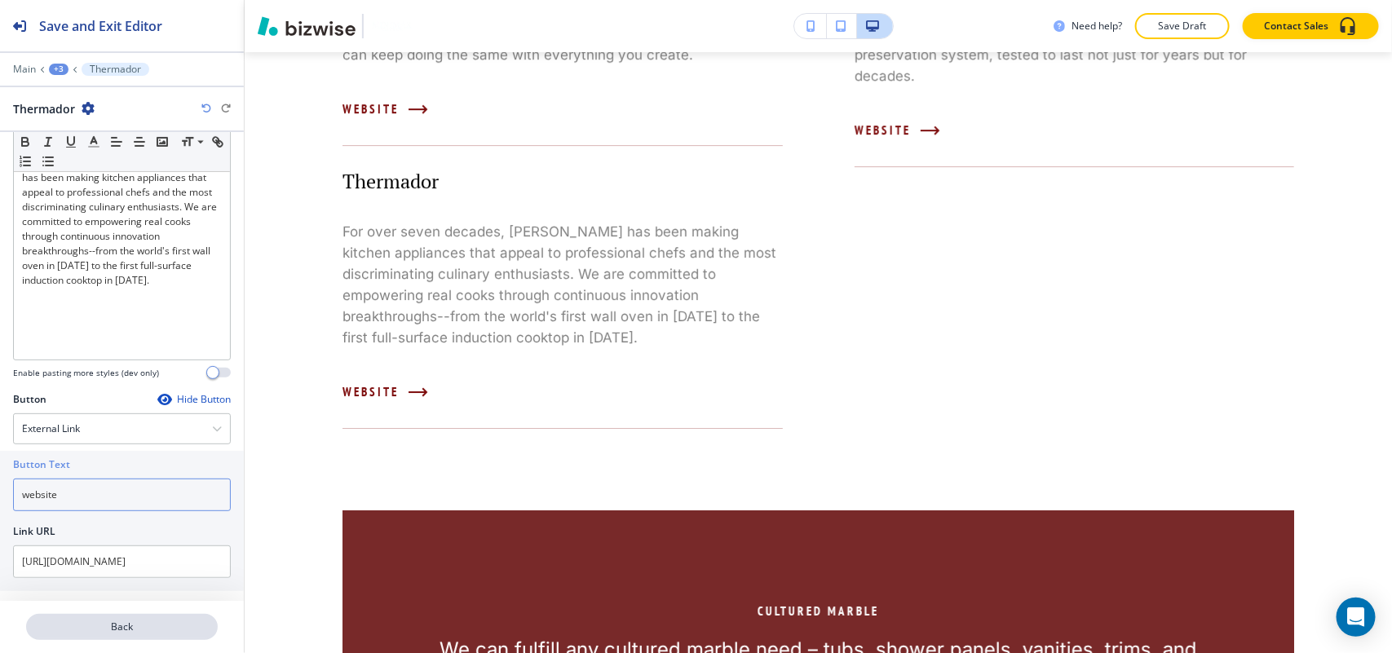
type input "website"
click at [133, 625] on p "Back" at bounding box center [122, 627] width 188 height 15
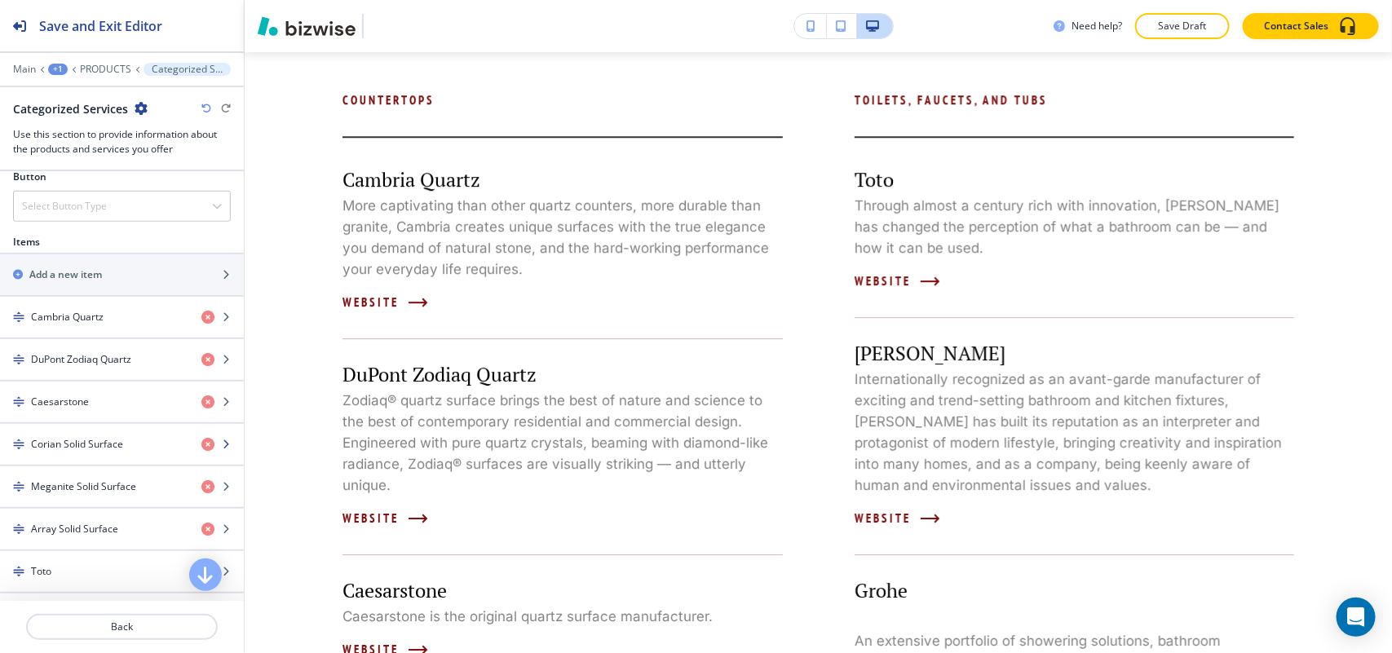
scroll to position [611, 0]
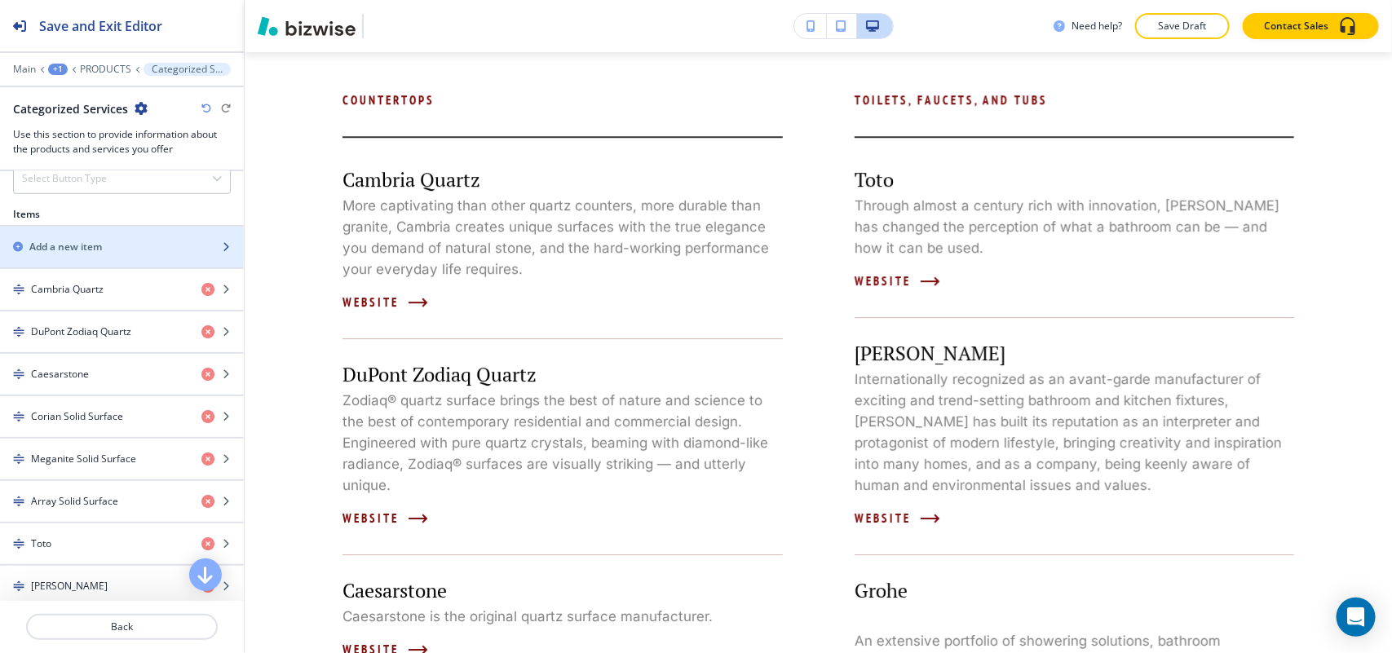
click at [87, 249] on h2 "Add a new item" at bounding box center [65, 247] width 73 height 15
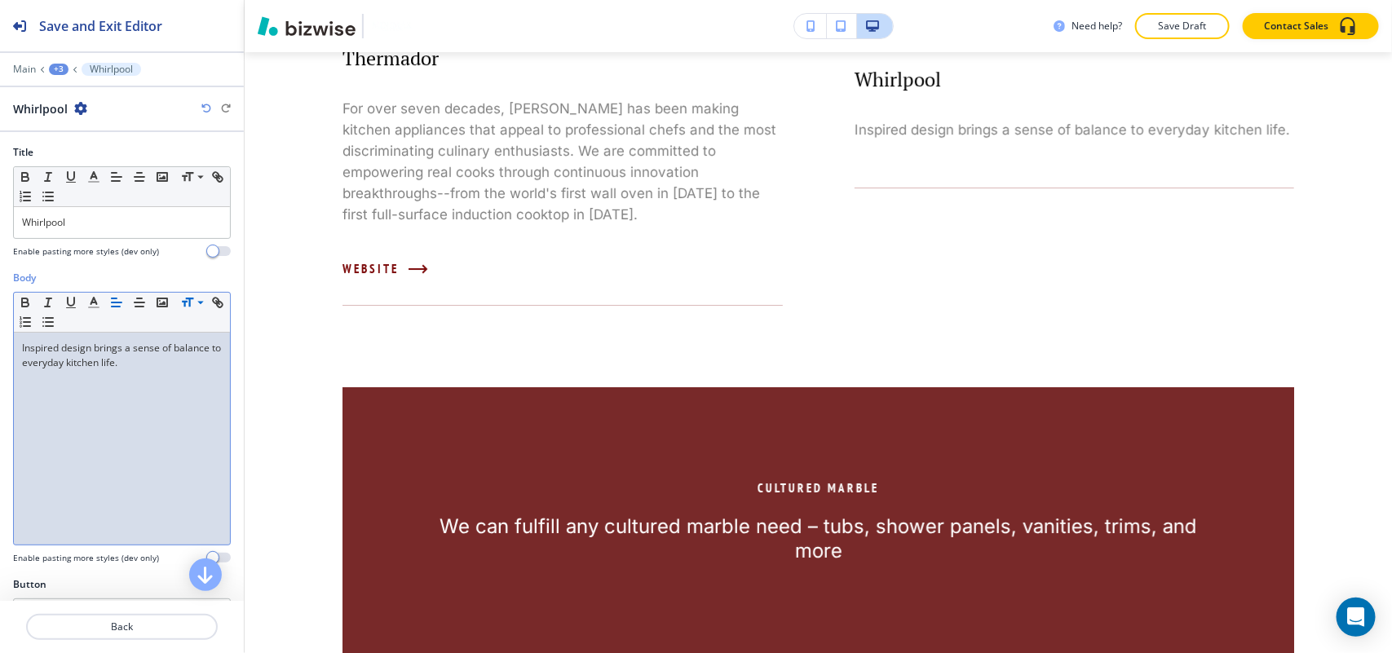
scroll to position [0, 0]
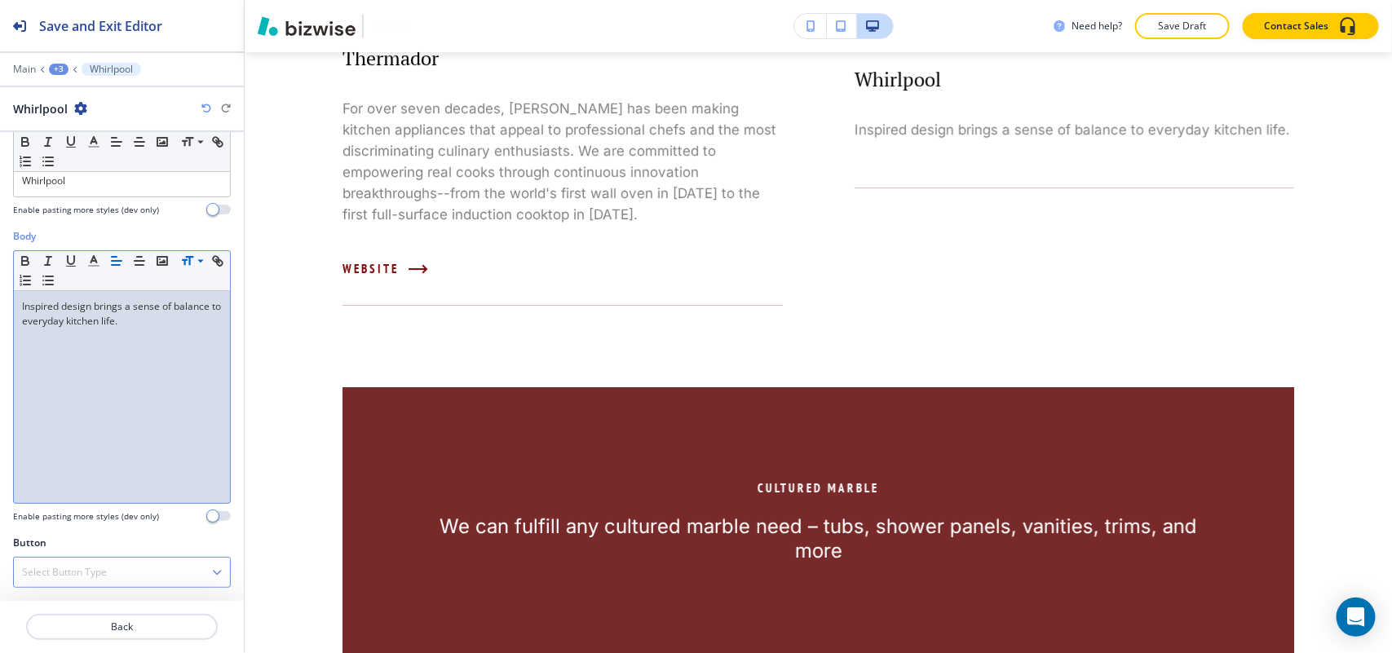
click at [86, 558] on div "Select Button Type" at bounding box center [122, 572] width 216 height 29
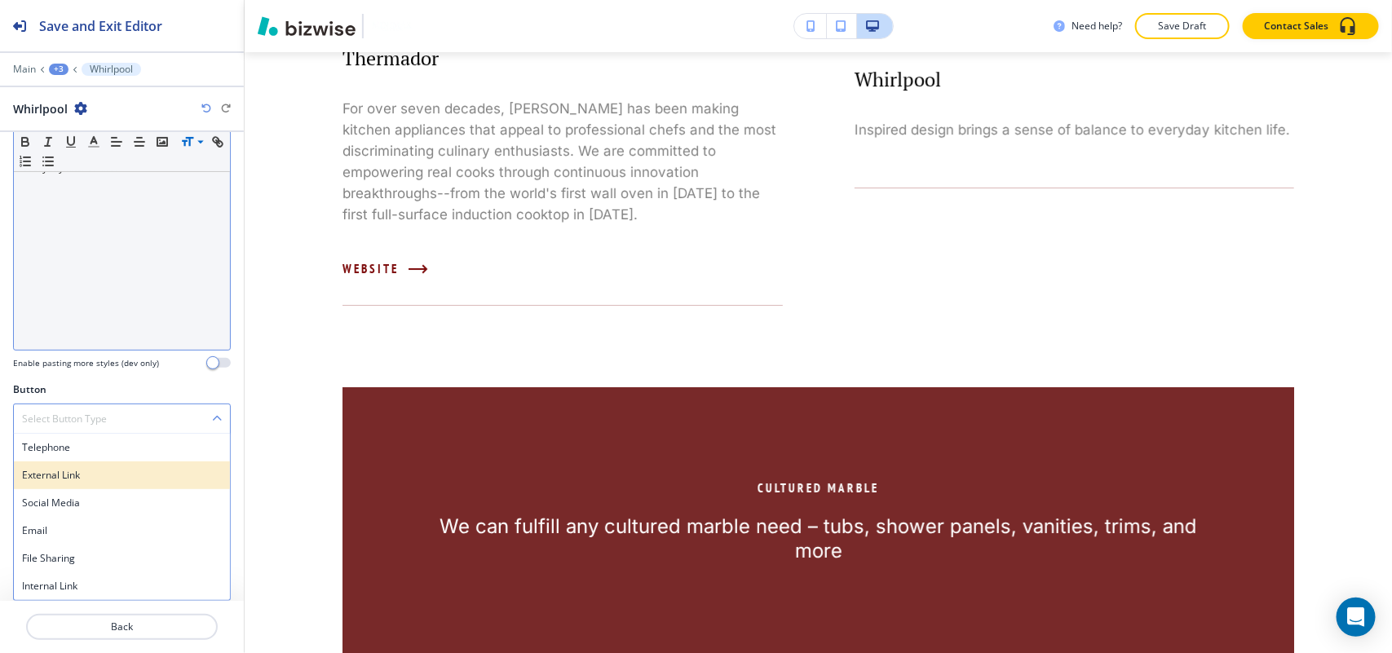
click at [67, 473] on h4 "External Link" at bounding box center [122, 475] width 200 height 15
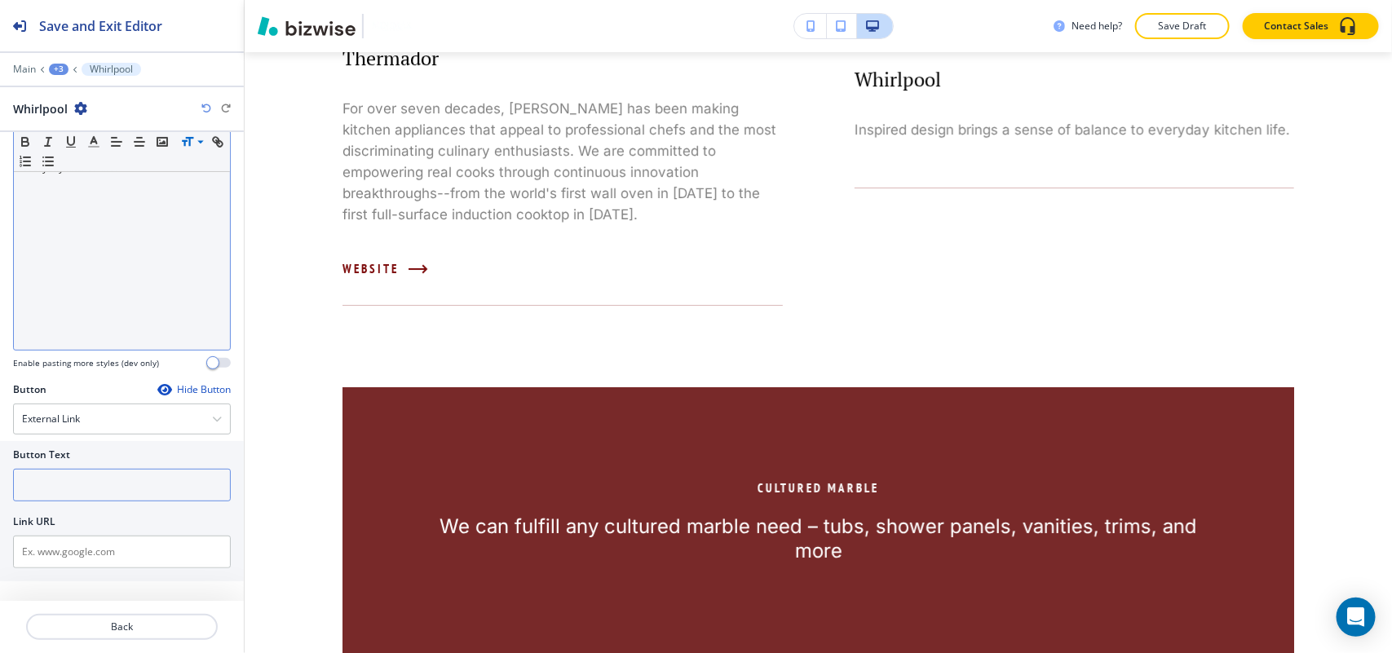
scroll to position [185, 0]
click at [77, 511] on input "text" at bounding box center [122, 495] width 218 height 33
paste input "http://www.whirlpool.com/"
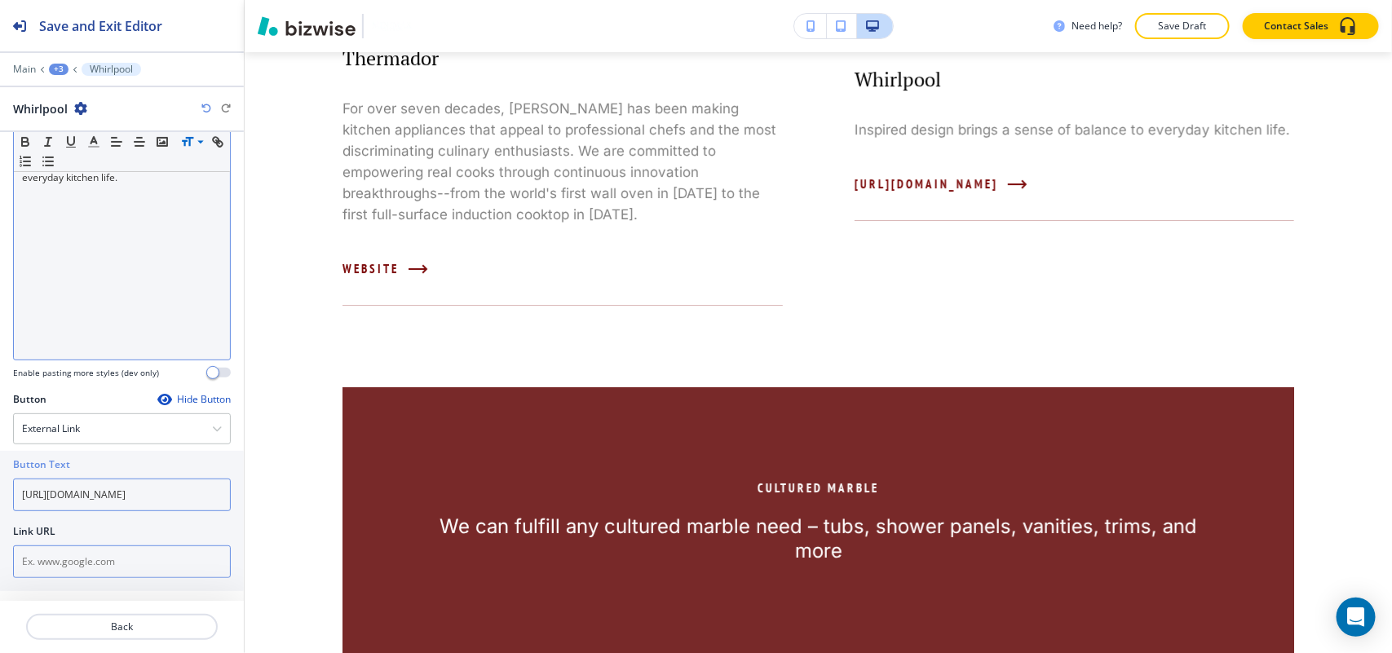
type input "http://www.whirlpool.com/"
click at [78, 568] on input "text" at bounding box center [122, 561] width 218 height 33
paste input "http://www.whirlpool.com/"
type input "http://www.whirlpool.com/"
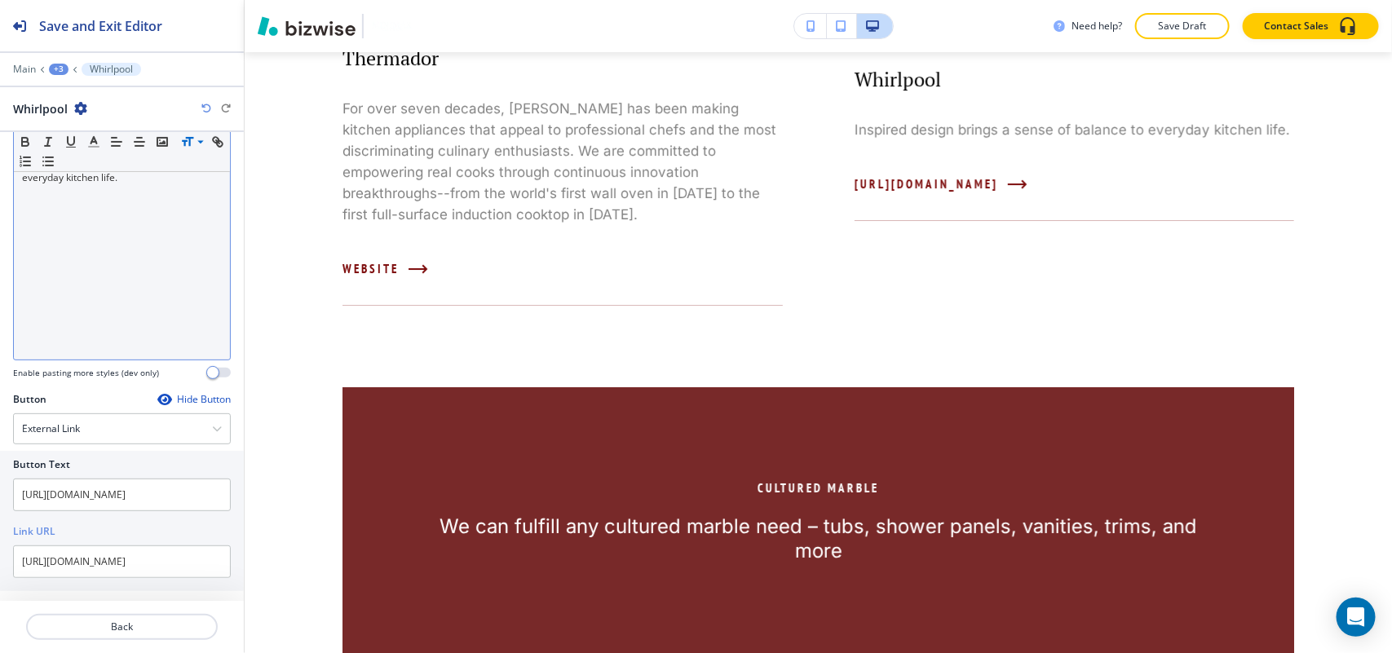
click at [127, 478] on div at bounding box center [122, 475] width 218 height 7
click at [135, 499] on input "http://www.whirlpool.com/" at bounding box center [122, 495] width 218 height 33
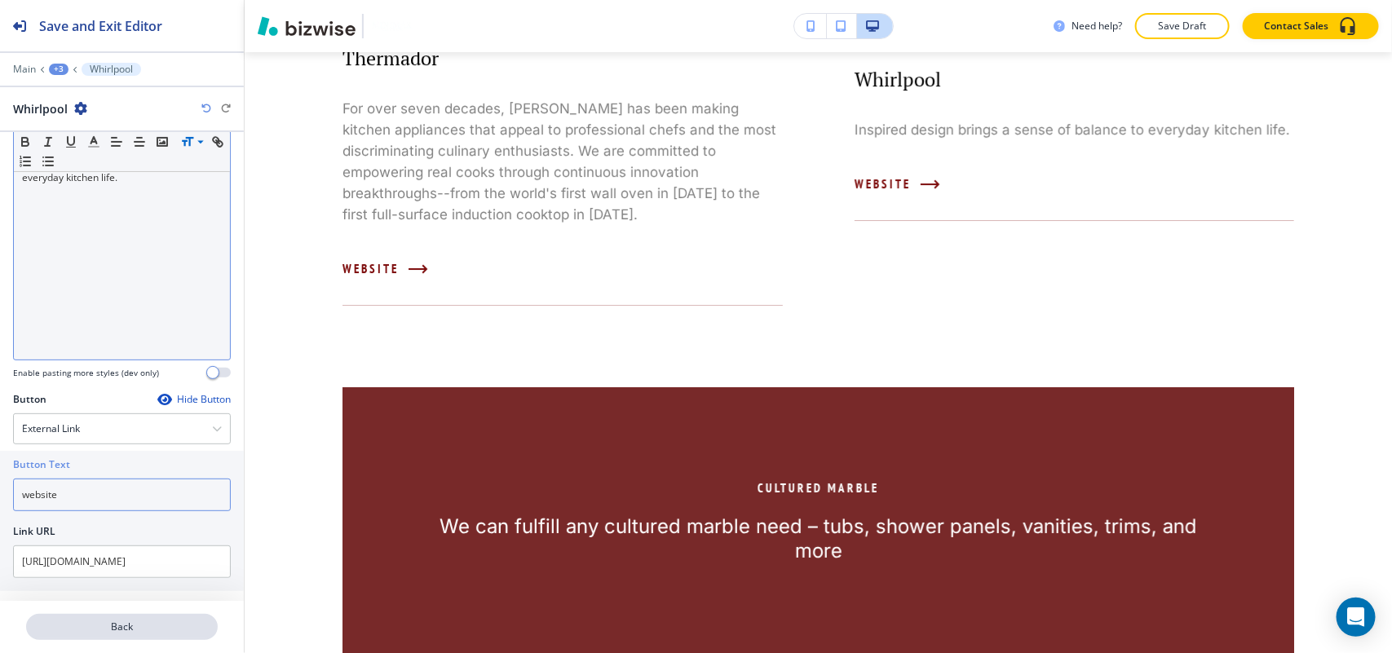
type input "website"
click at [140, 626] on p "Back" at bounding box center [122, 627] width 188 height 15
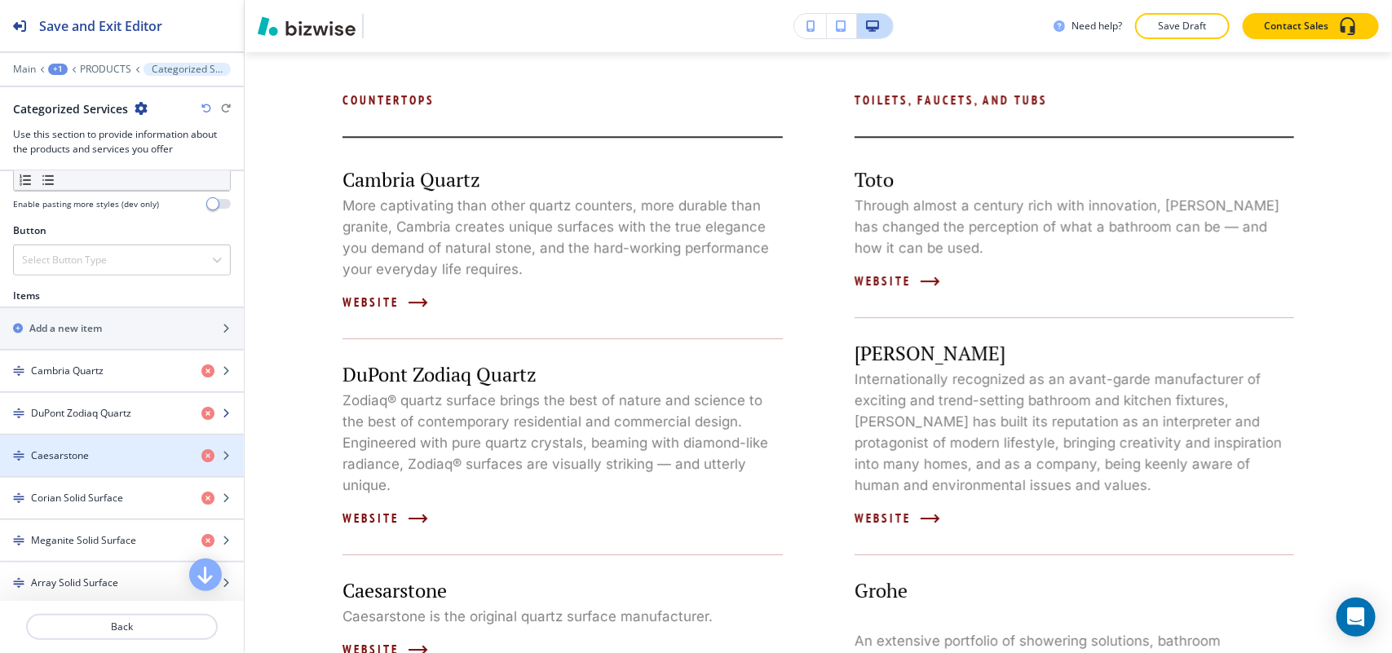
scroll to position [510, 0]
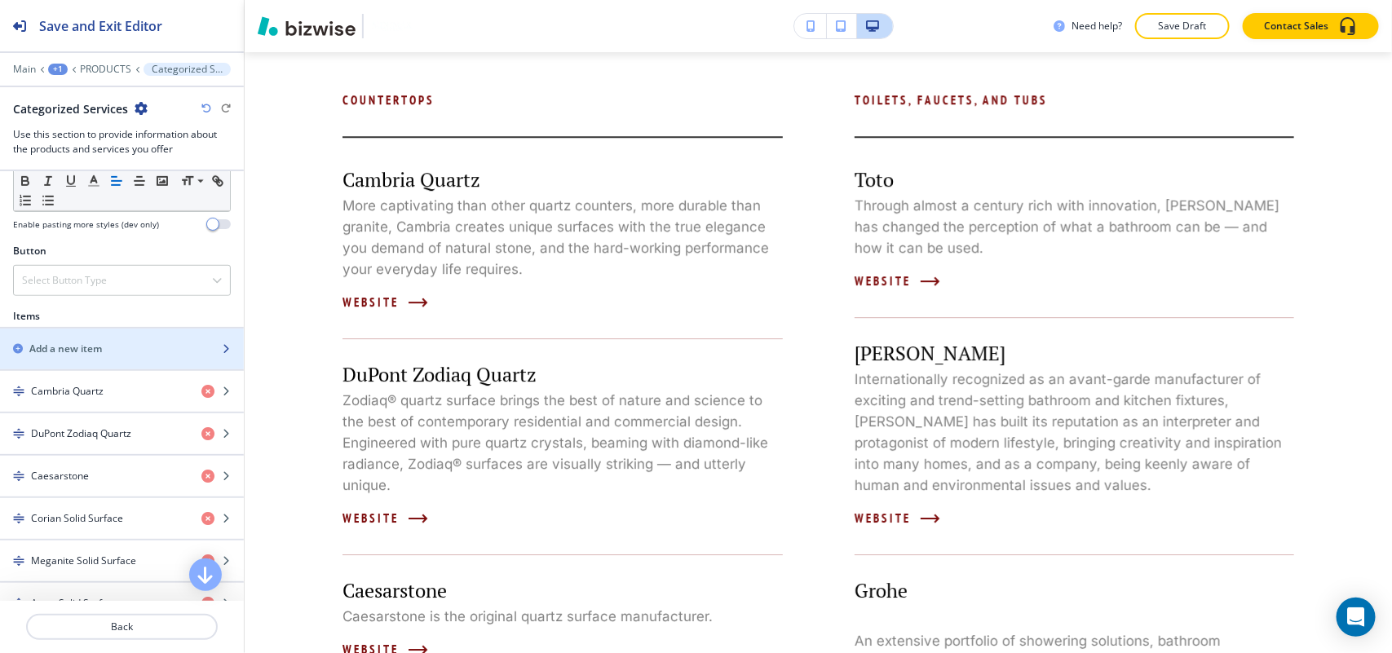
click at [86, 364] on div "button" at bounding box center [122, 362] width 244 height 13
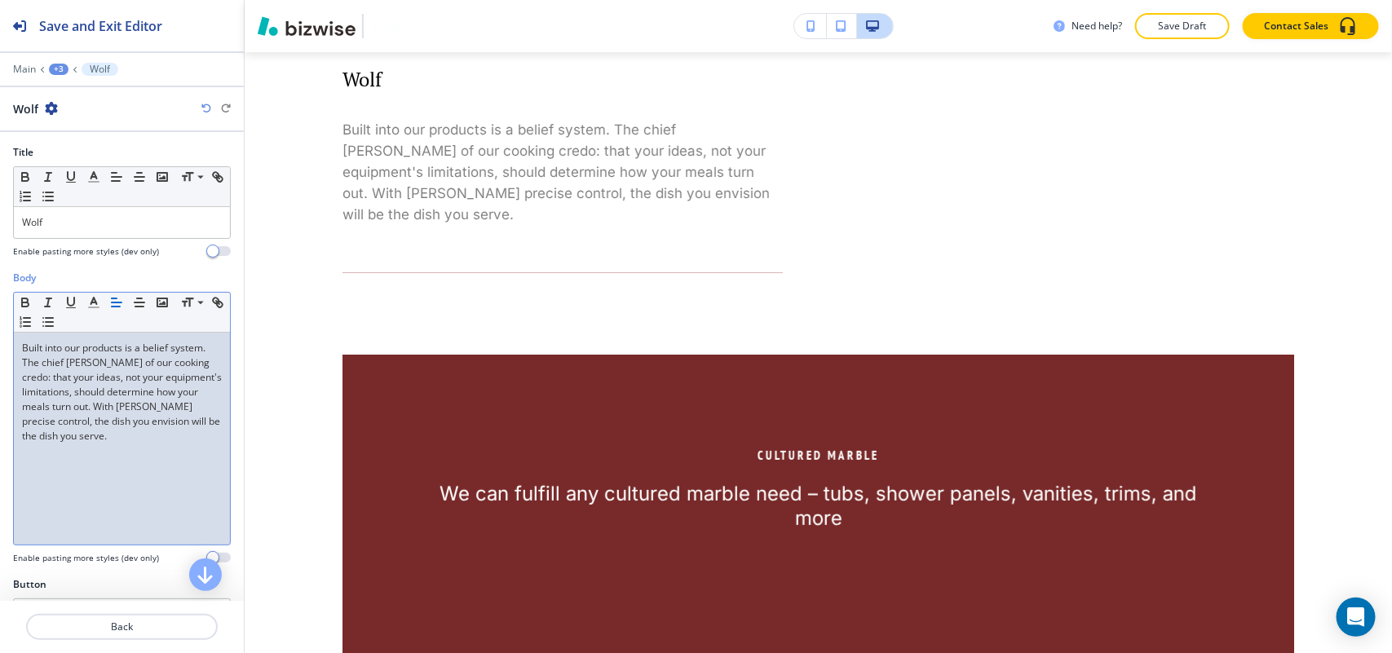
scroll to position [0, 0]
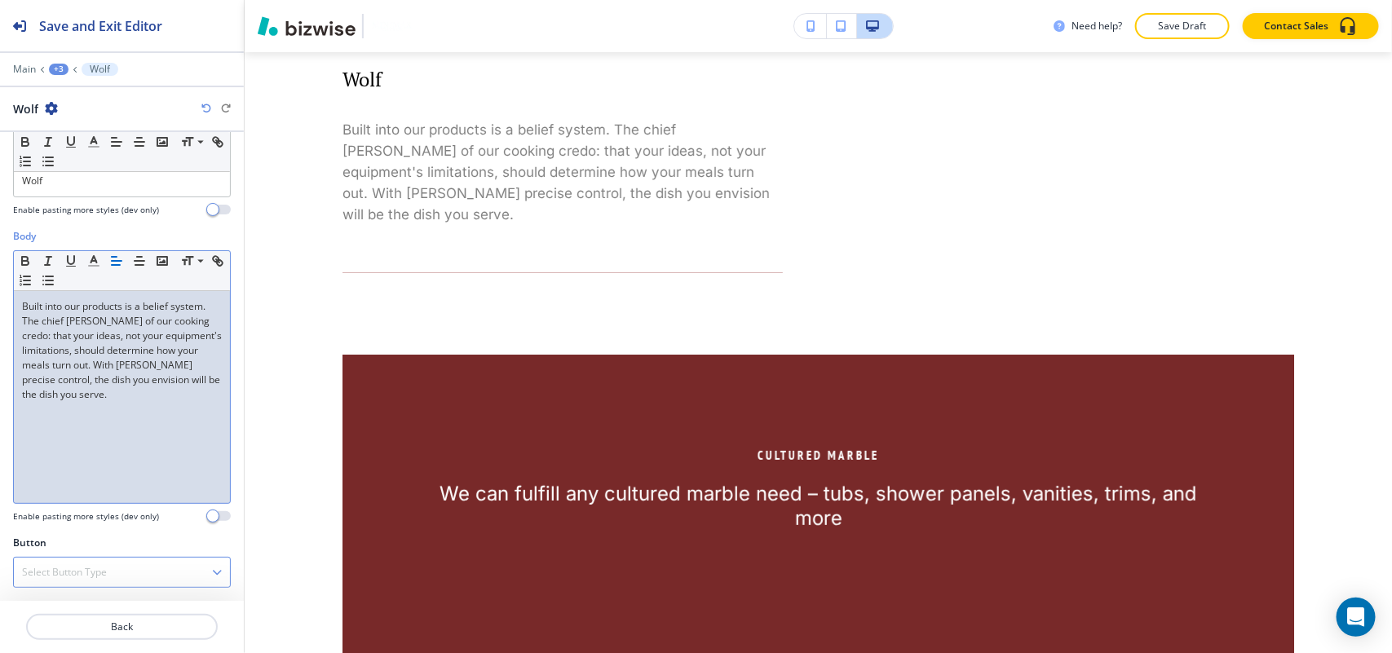
click at [58, 580] on div "Select Button Type" at bounding box center [122, 572] width 216 height 29
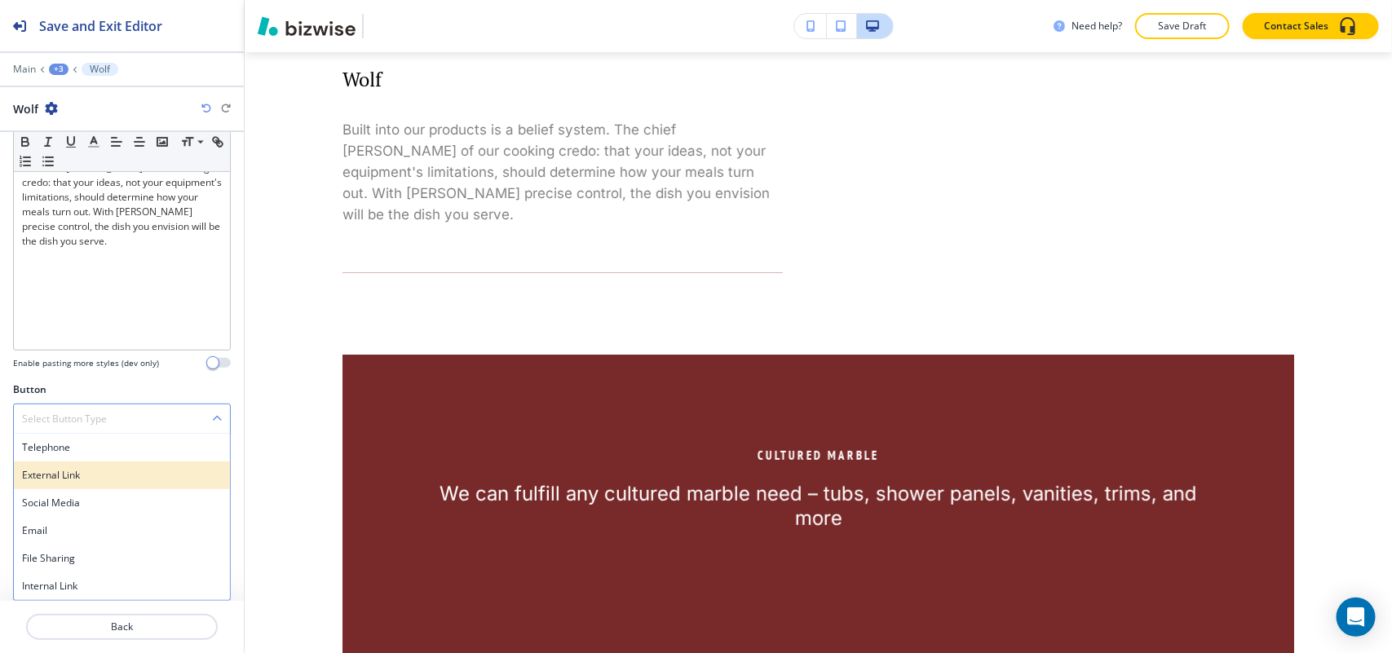
click at [83, 479] on h4 "External Link" at bounding box center [122, 475] width 200 height 15
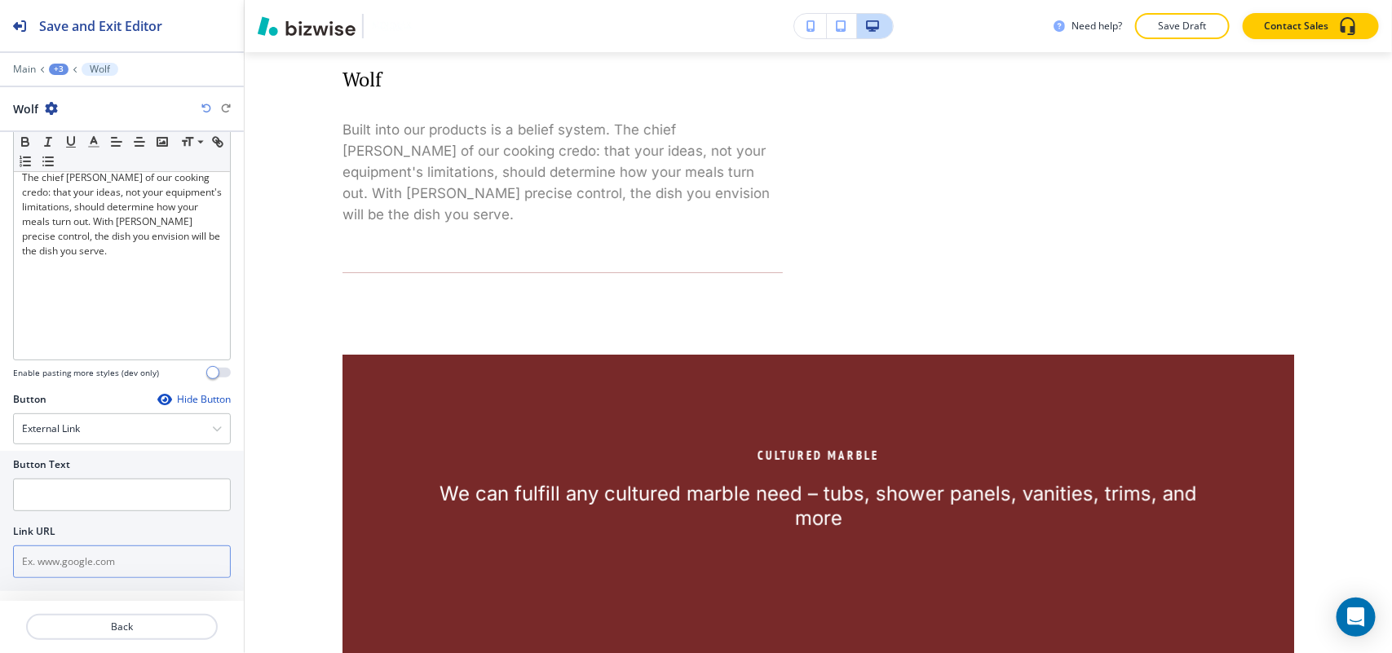
click at [69, 576] on input "text" at bounding box center [122, 561] width 218 height 33
paste input "http://www.subzero-wolf.com/locator/international-landing.aspx?country=kG6OA000…"
type input "http://www.subzero-wolf.com/locator/international-landing.aspx?country=kG6OA000…"
click at [75, 510] on input "text" at bounding box center [122, 495] width 218 height 33
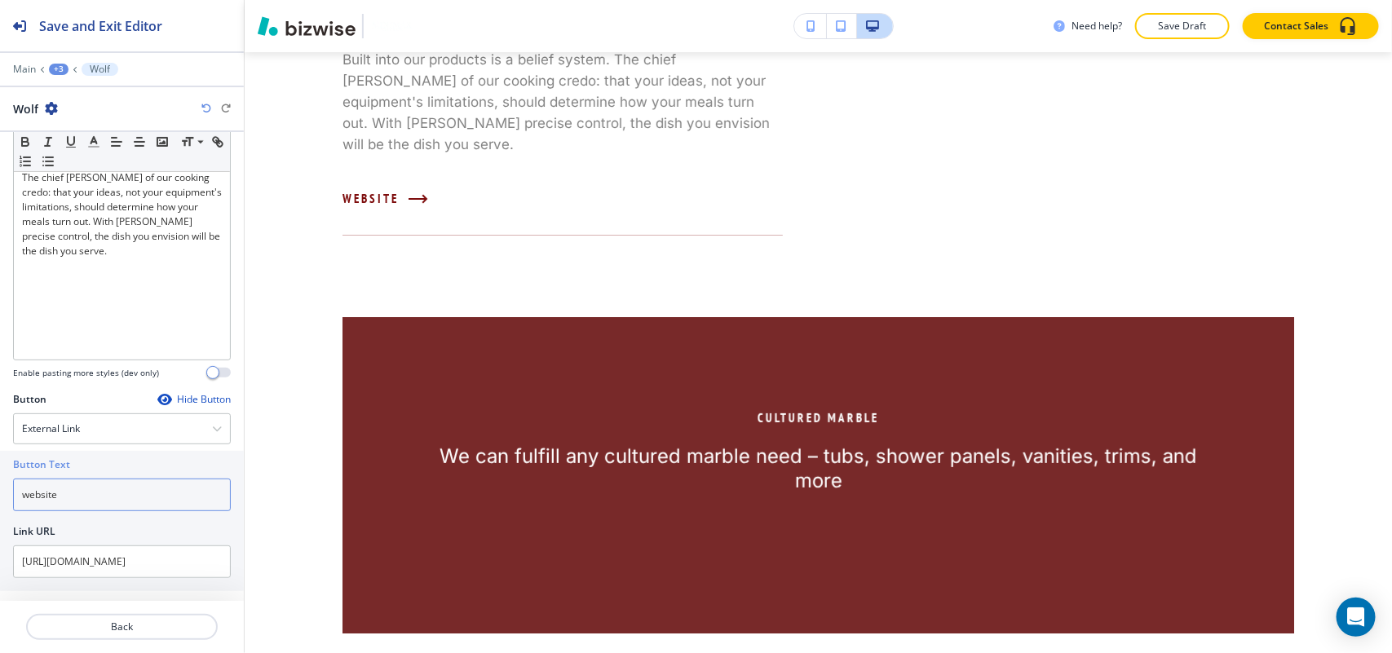
scroll to position [5619, 0]
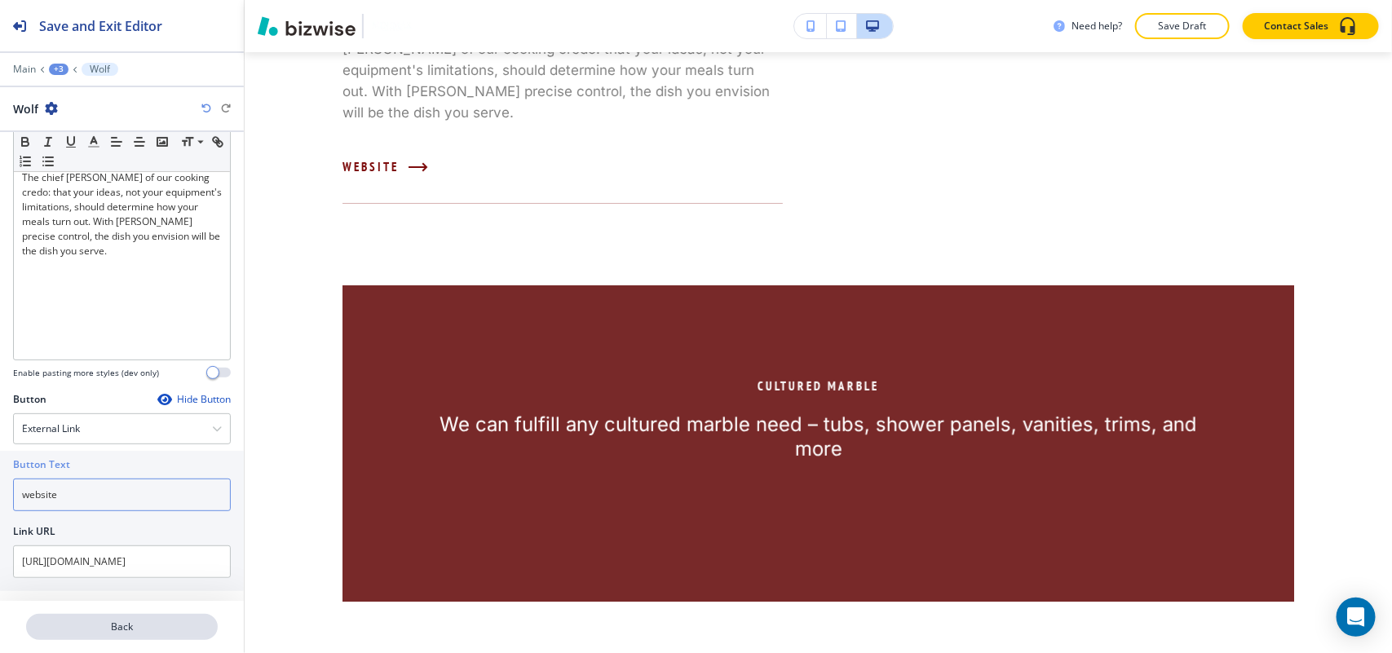
type input "website"
click at [139, 626] on p "Back" at bounding box center [122, 627] width 188 height 15
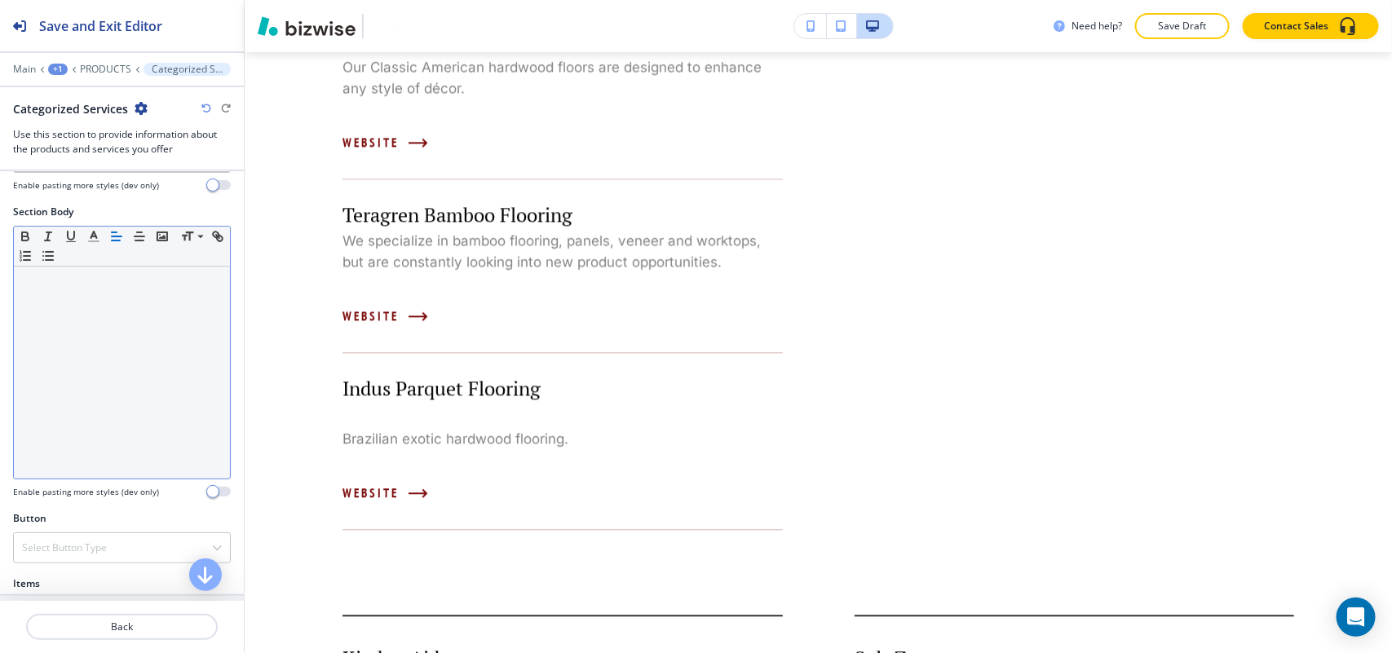
scroll to position [0, 0]
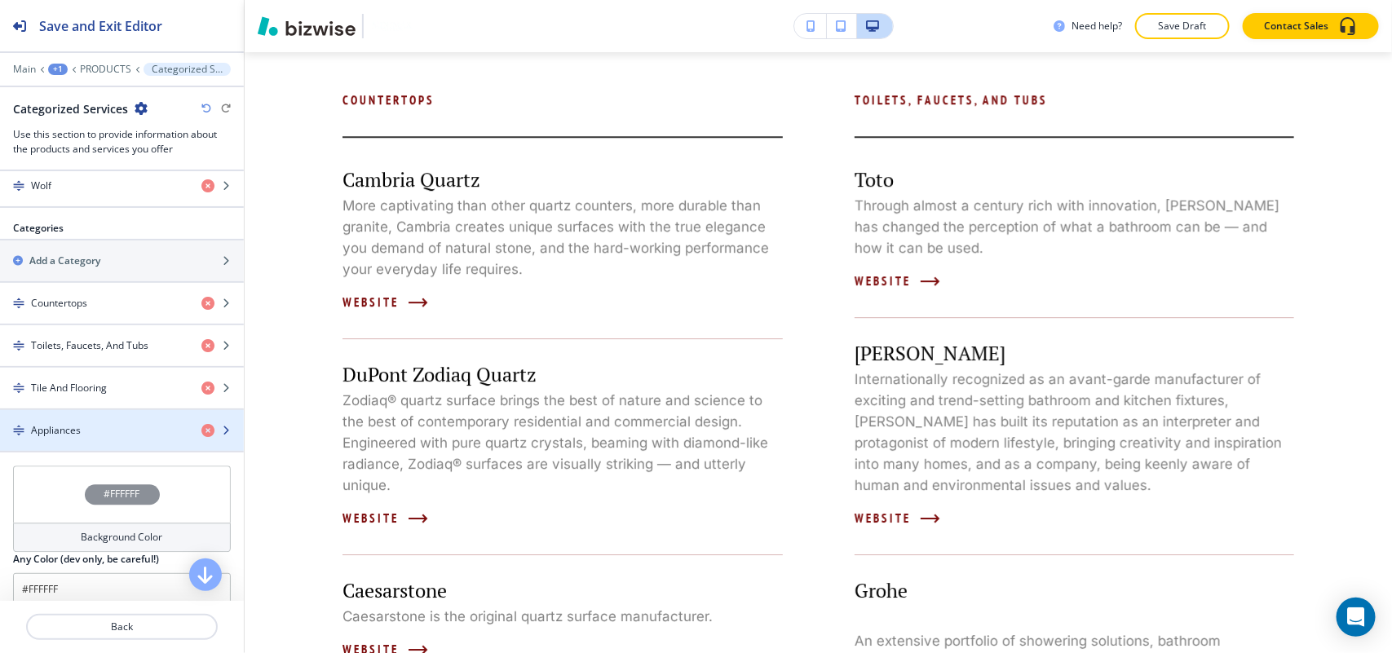
click at [99, 438] on div "Appliances" at bounding box center [94, 430] width 188 height 15
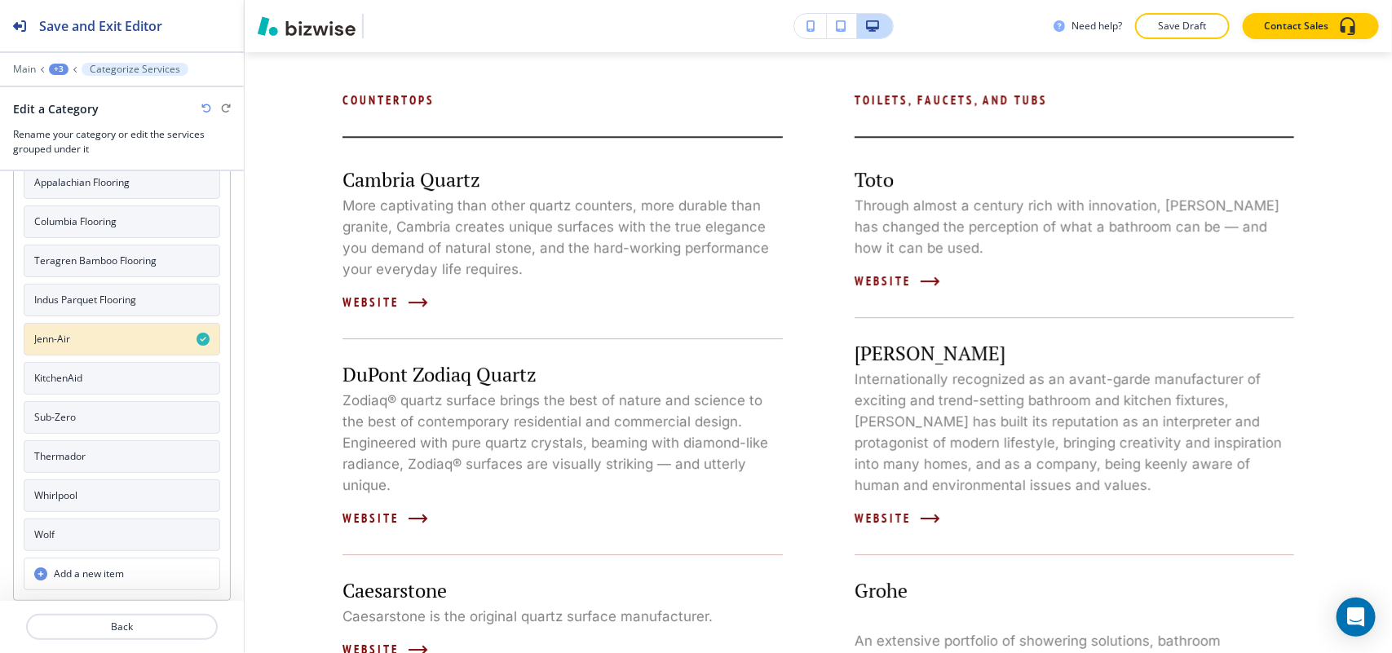
click at [102, 377] on button "KitchenAid" at bounding box center [122, 378] width 196 height 33
click at [96, 418] on button "Sub-Zero" at bounding box center [122, 417] width 196 height 33
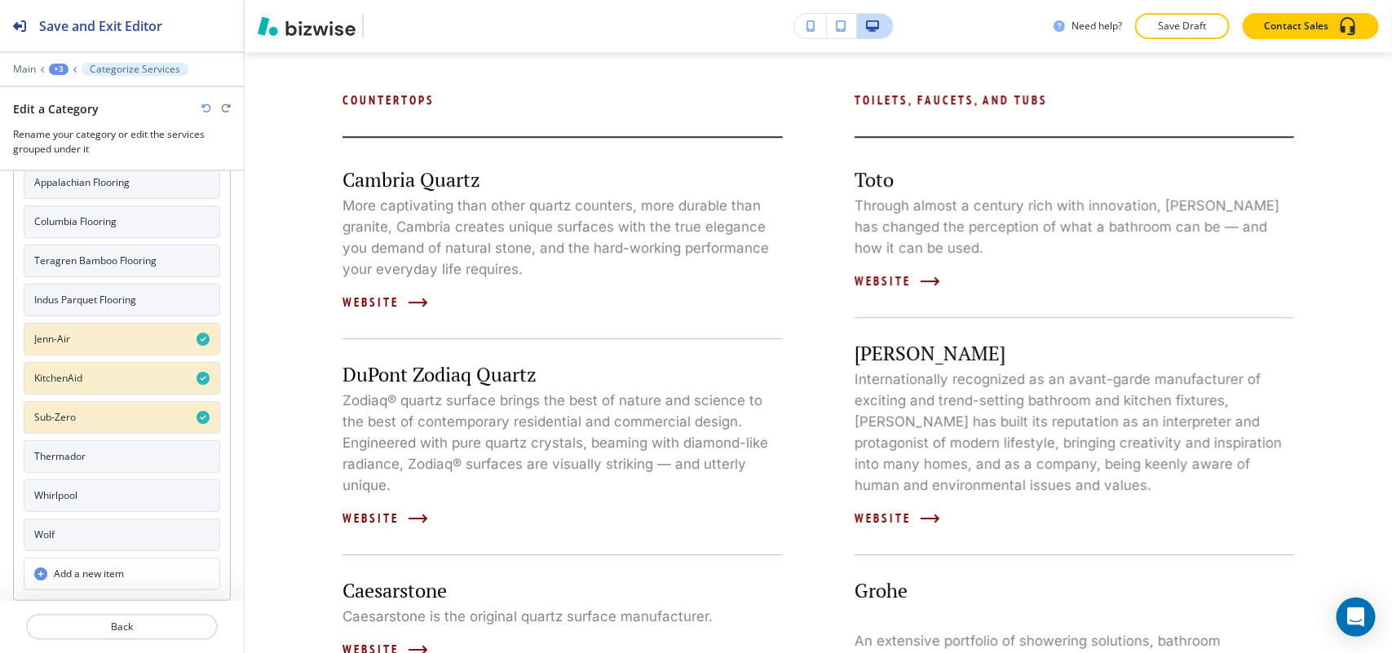
click at [95, 453] on button "Thermador" at bounding box center [122, 456] width 196 height 33
click at [86, 493] on button "Whirlpool" at bounding box center [122, 495] width 196 height 33
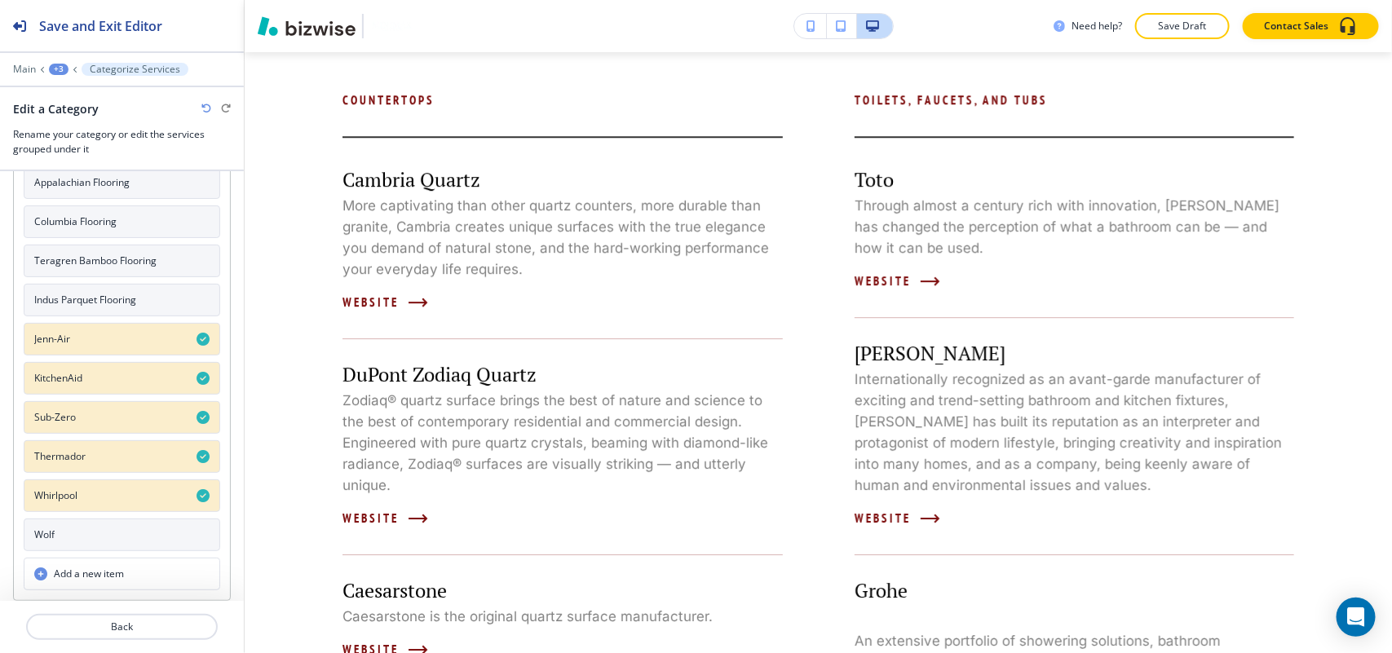
click at [84, 522] on button "Wolf" at bounding box center [122, 535] width 196 height 33
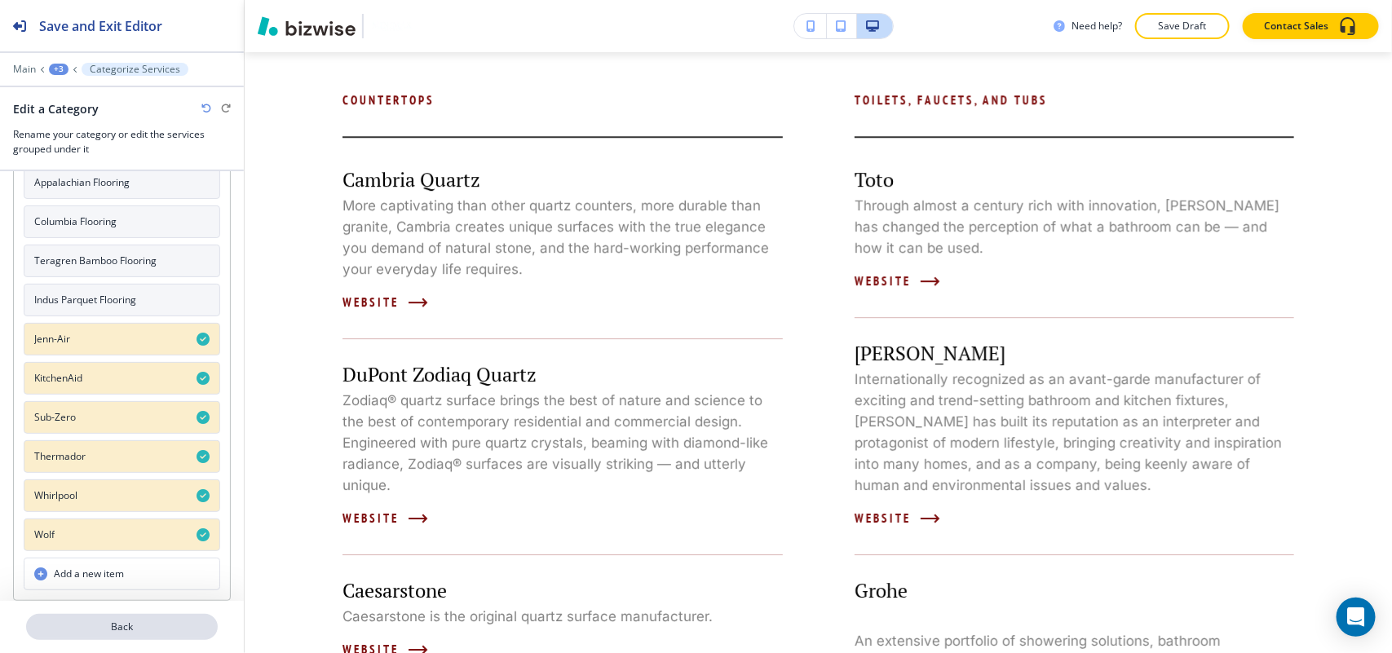
click at [136, 630] on p "Back" at bounding box center [122, 627] width 188 height 15
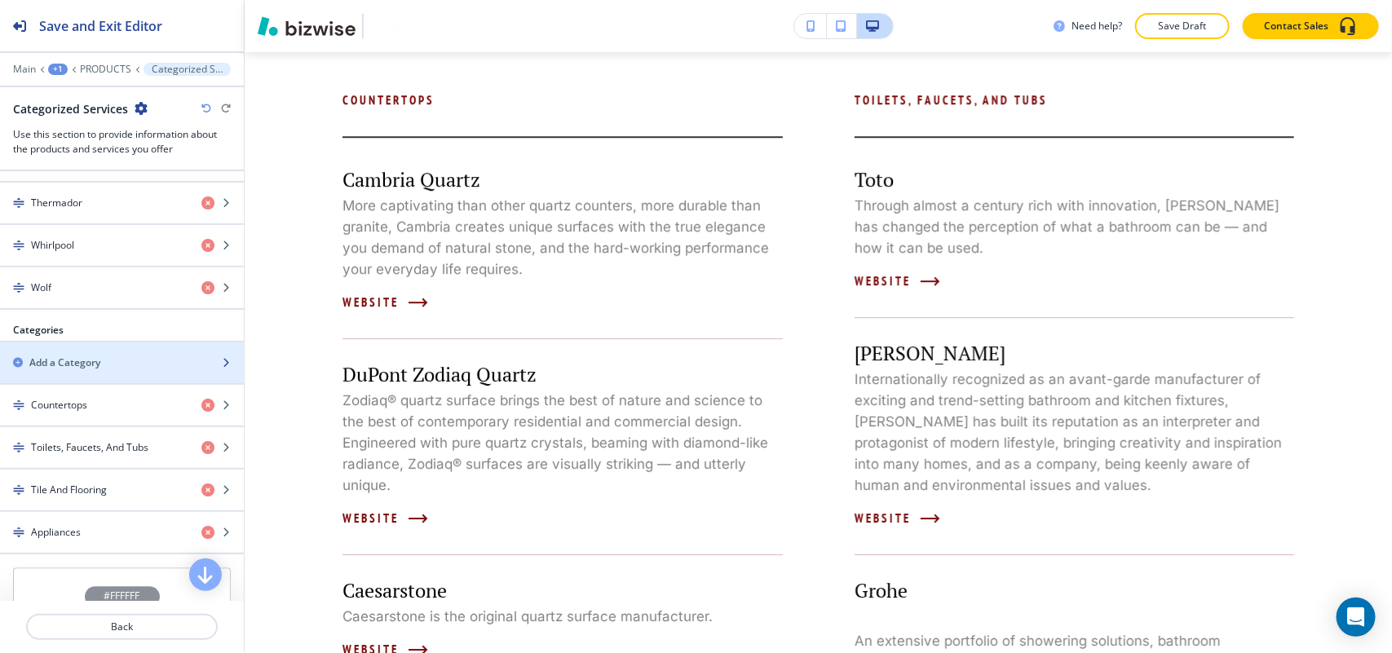
click at [86, 383] on div "button" at bounding box center [122, 376] width 244 height 13
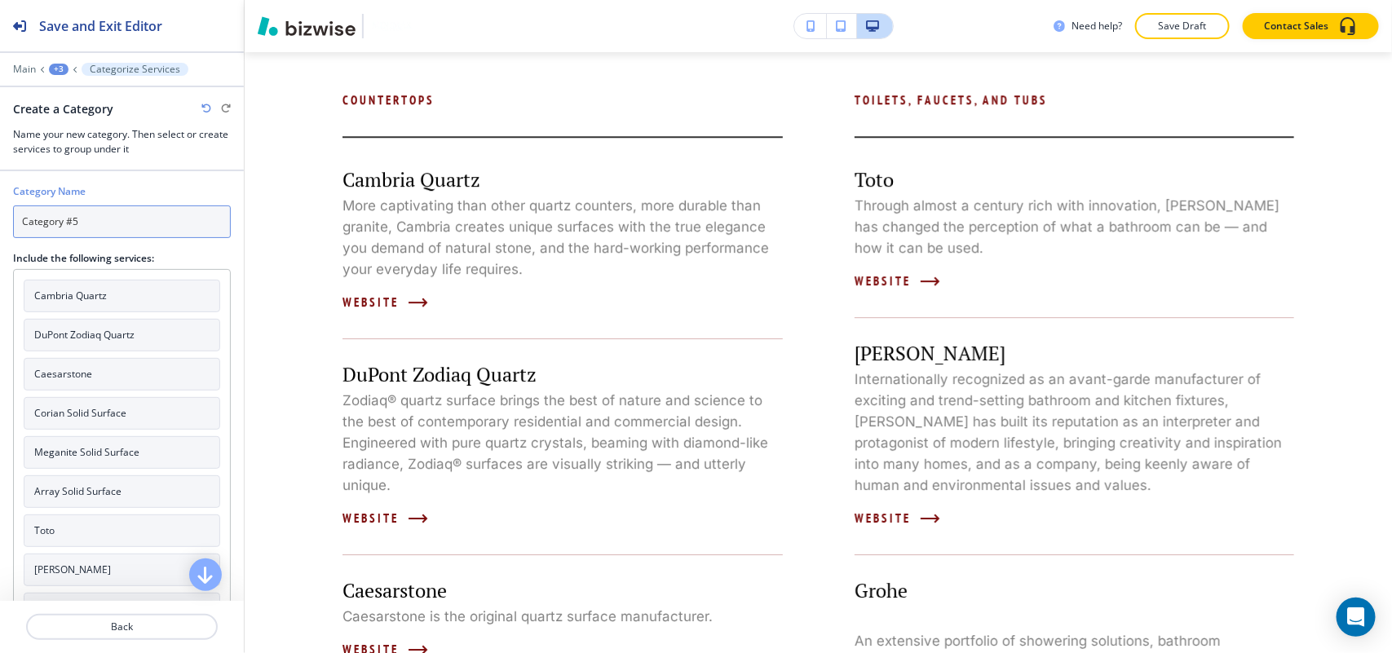
drag, startPoint x: 123, startPoint y: 231, endPoint x: 8, endPoint y: 210, distance: 116.8
paste input "ultured Marble"
type input "Cultured Marble"
click at [111, 628] on p "Back" at bounding box center [122, 627] width 188 height 15
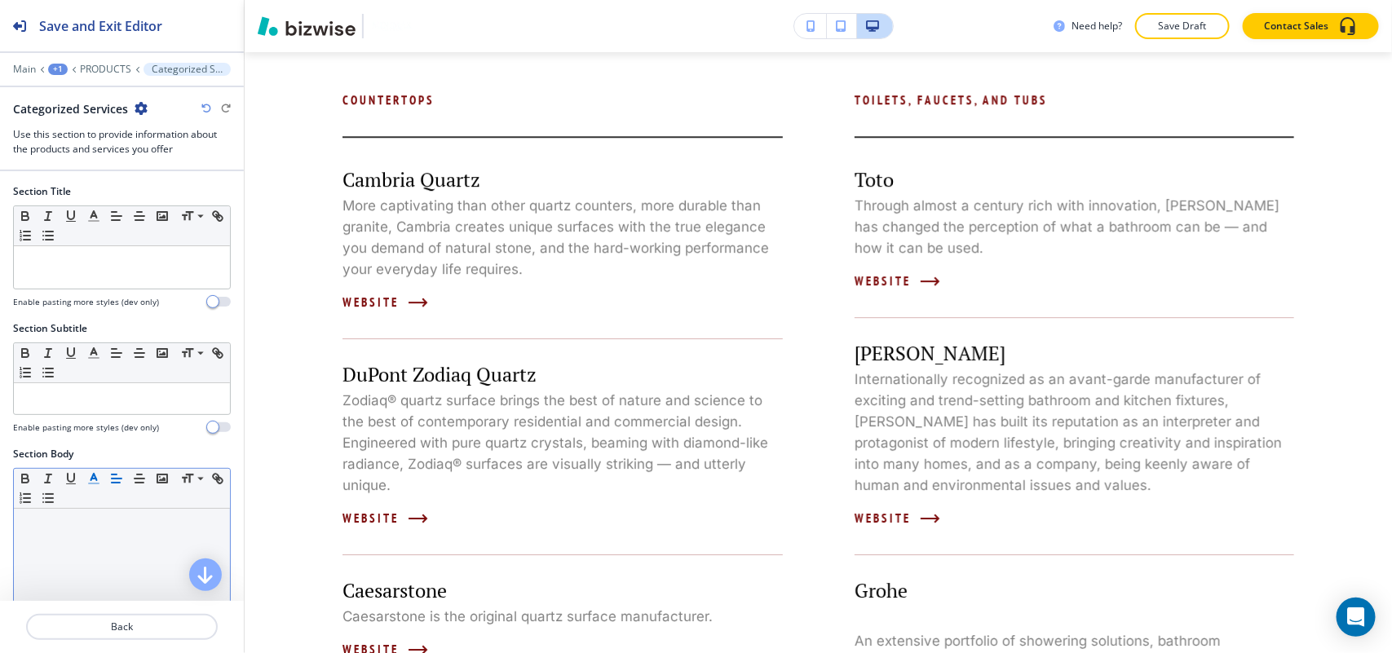
scroll to position [408, 0]
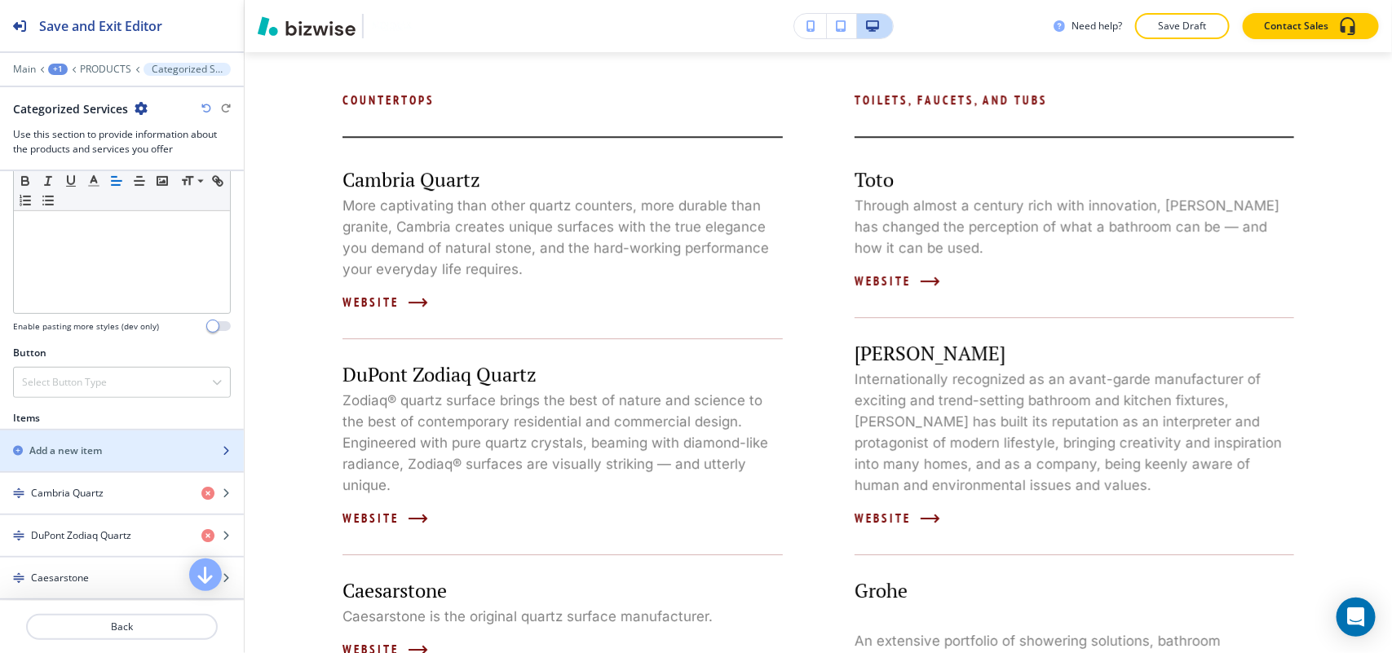
click at [90, 458] on h2 "Add a new item" at bounding box center [65, 451] width 73 height 15
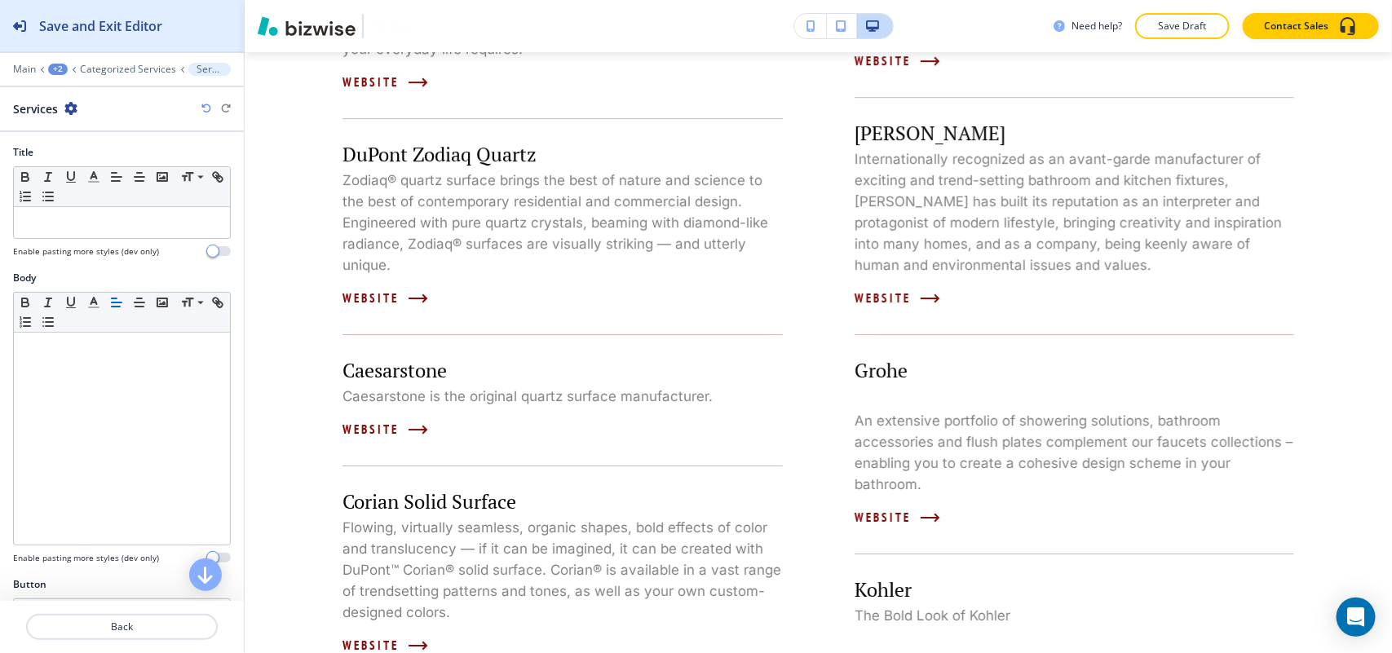
scroll to position [2942, 0]
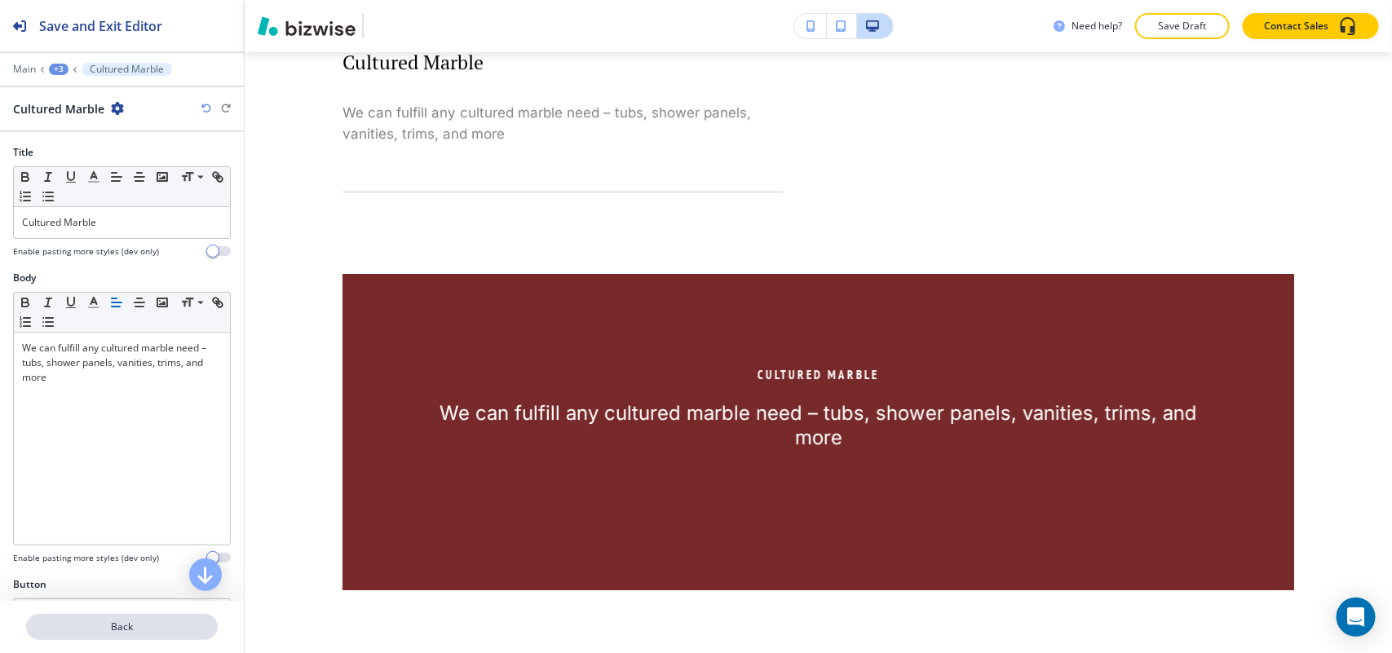
click at [119, 630] on p "Back" at bounding box center [122, 627] width 188 height 15
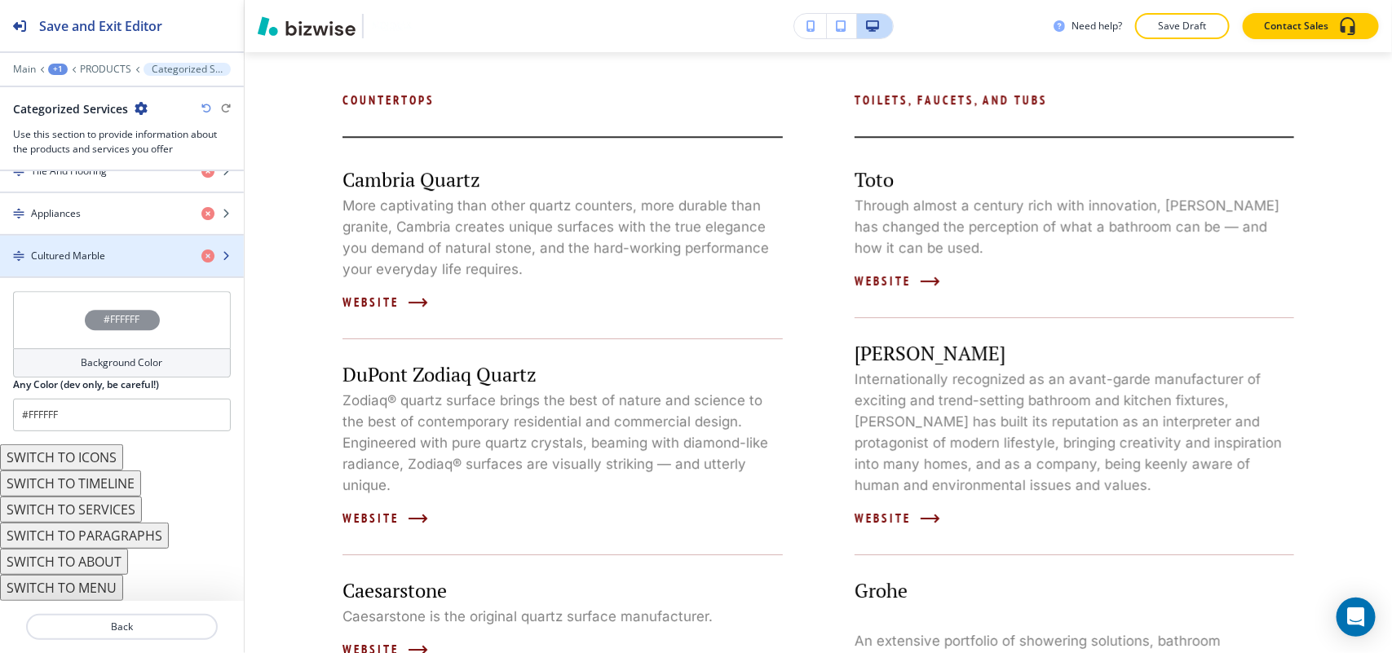
click at [94, 250] on h4 "Cultured Marble" at bounding box center [68, 256] width 74 height 15
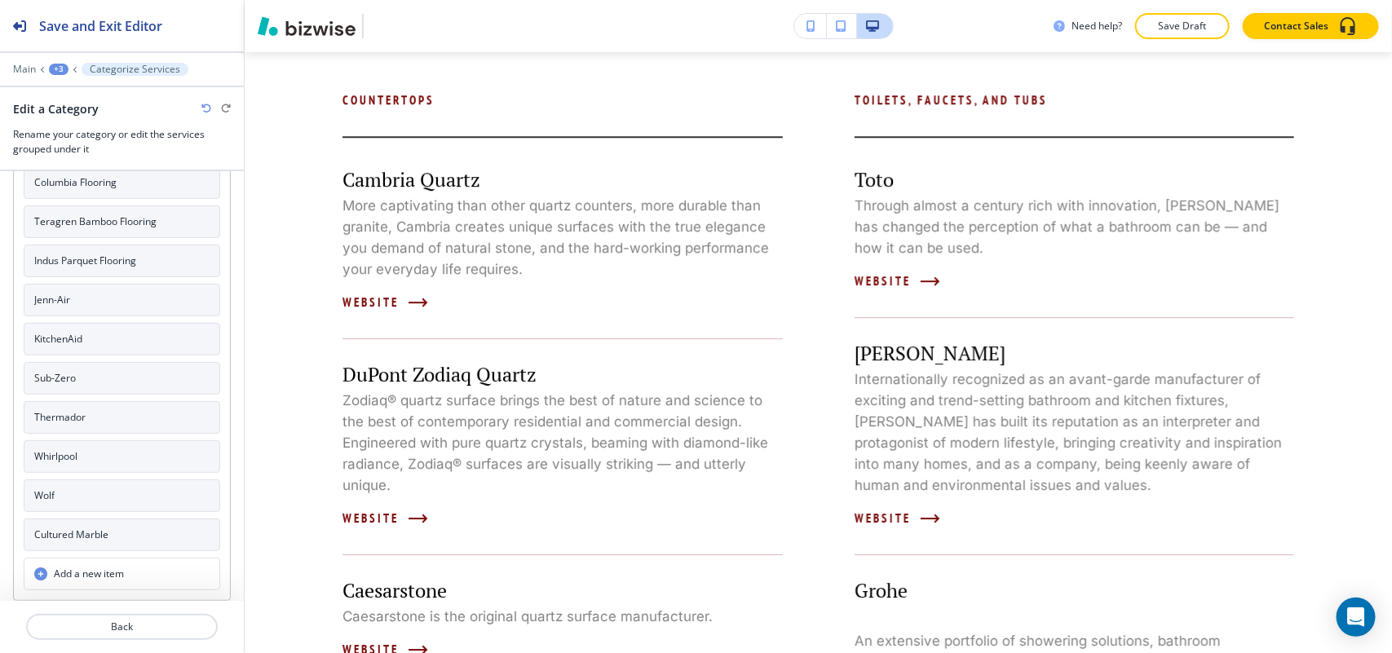
click at [91, 538] on h4 "Cultured Marble" at bounding box center [71, 535] width 74 height 15
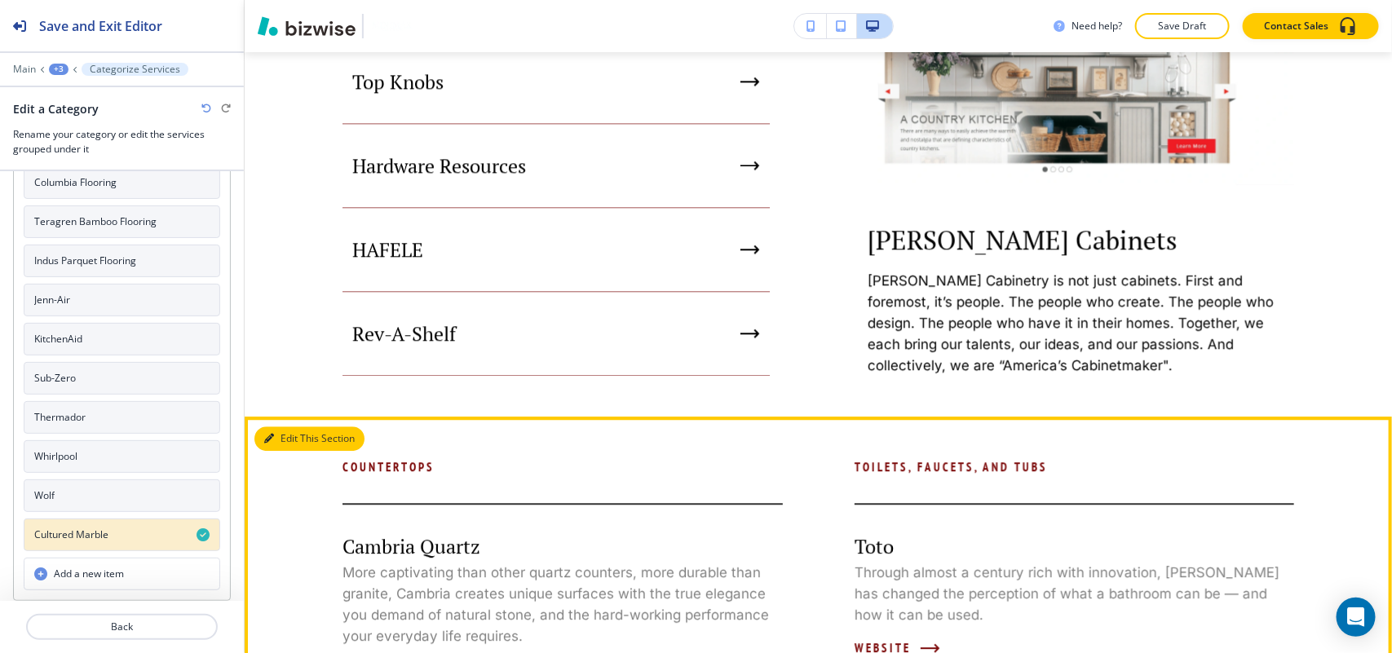
click at [269, 434] on icon "button" at bounding box center [269, 439] width 10 height 10
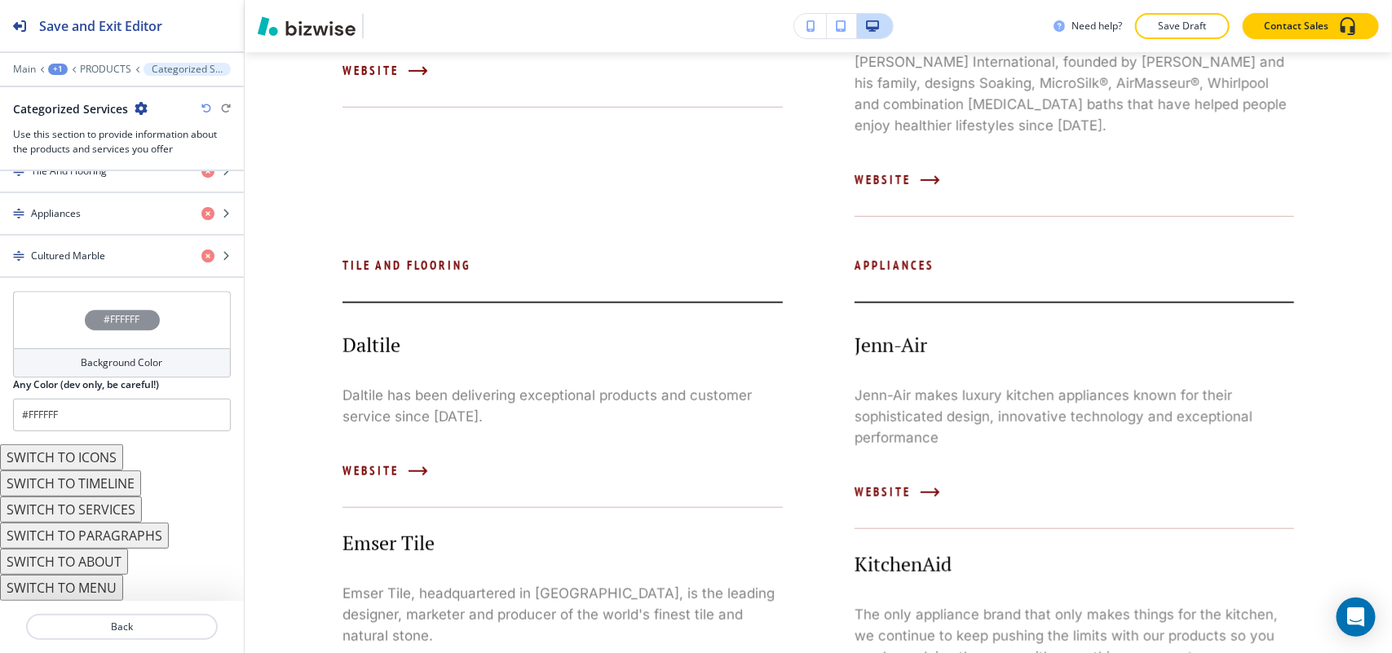
click at [49, 296] on div "#FFFFFF" at bounding box center [122, 319] width 218 height 57
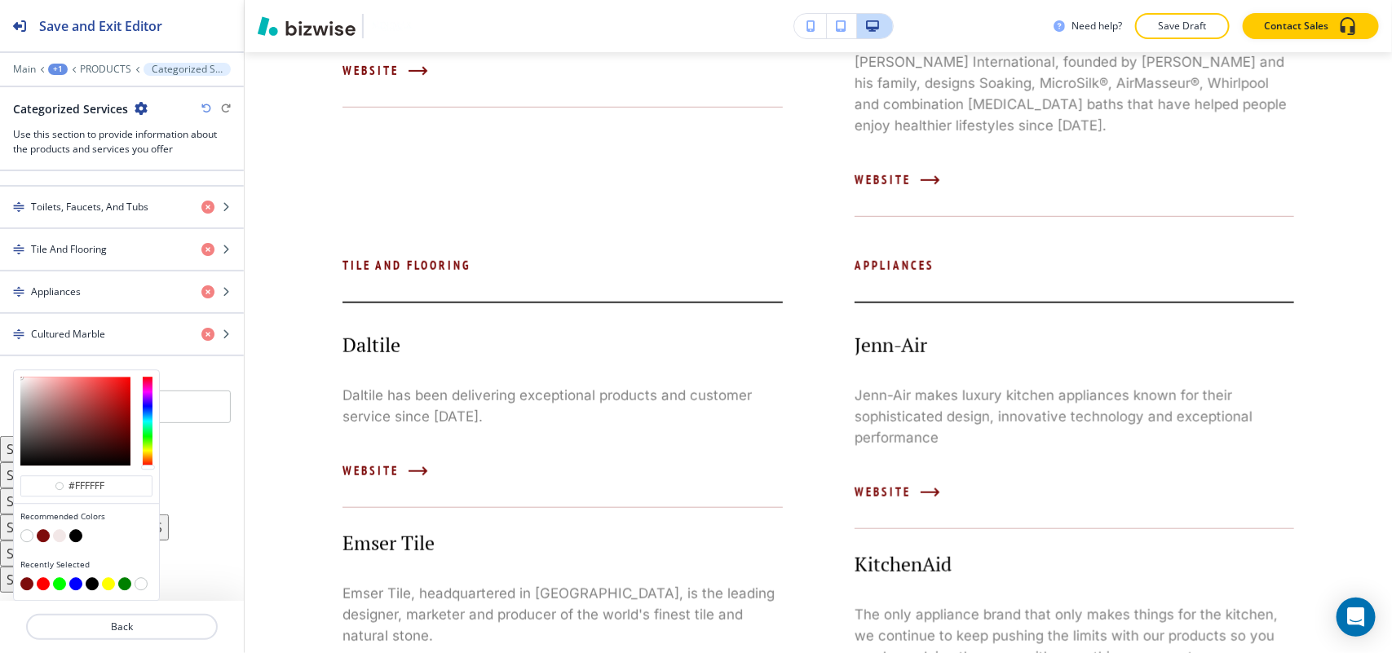
click at [45, 538] on button "button" at bounding box center [43, 535] width 13 height 13
type input "#7d0c0c"
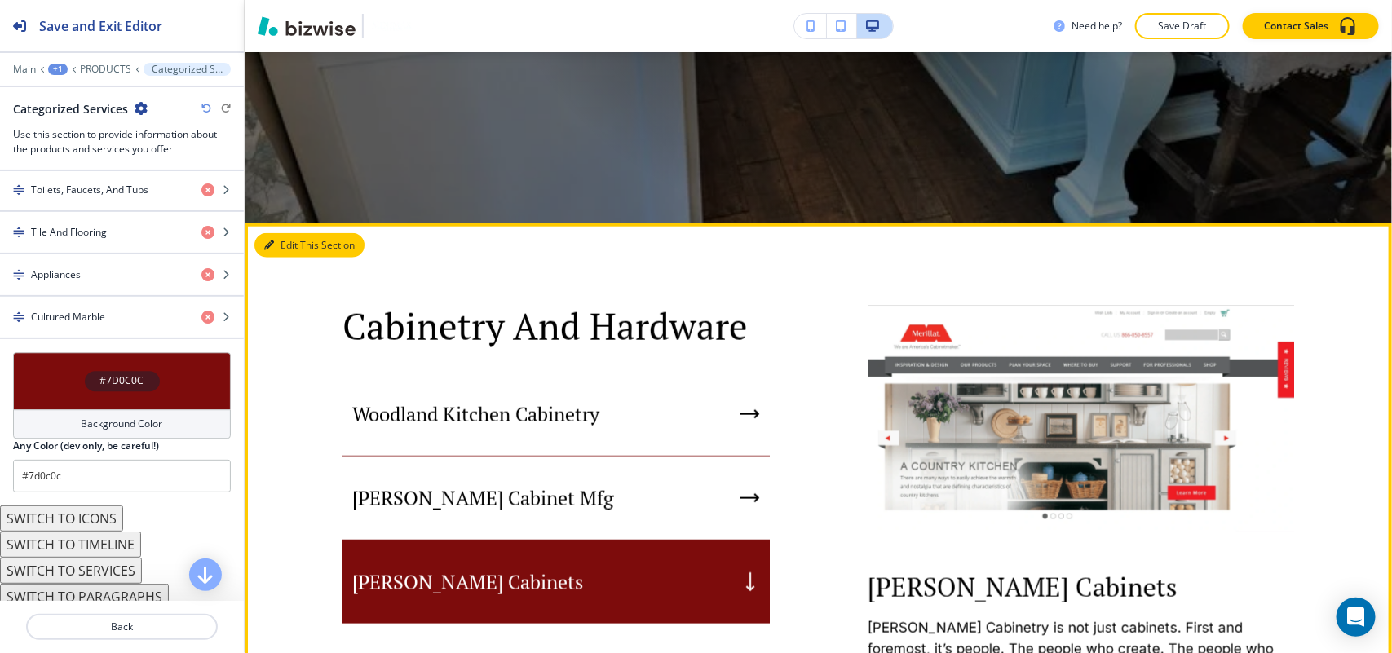
drag, startPoint x: 298, startPoint y: 251, endPoint x: 318, endPoint y: 62, distance: 190.2
click at [300, 251] on button "Edit This Section" at bounding box center [309, 245] width 110 height 24
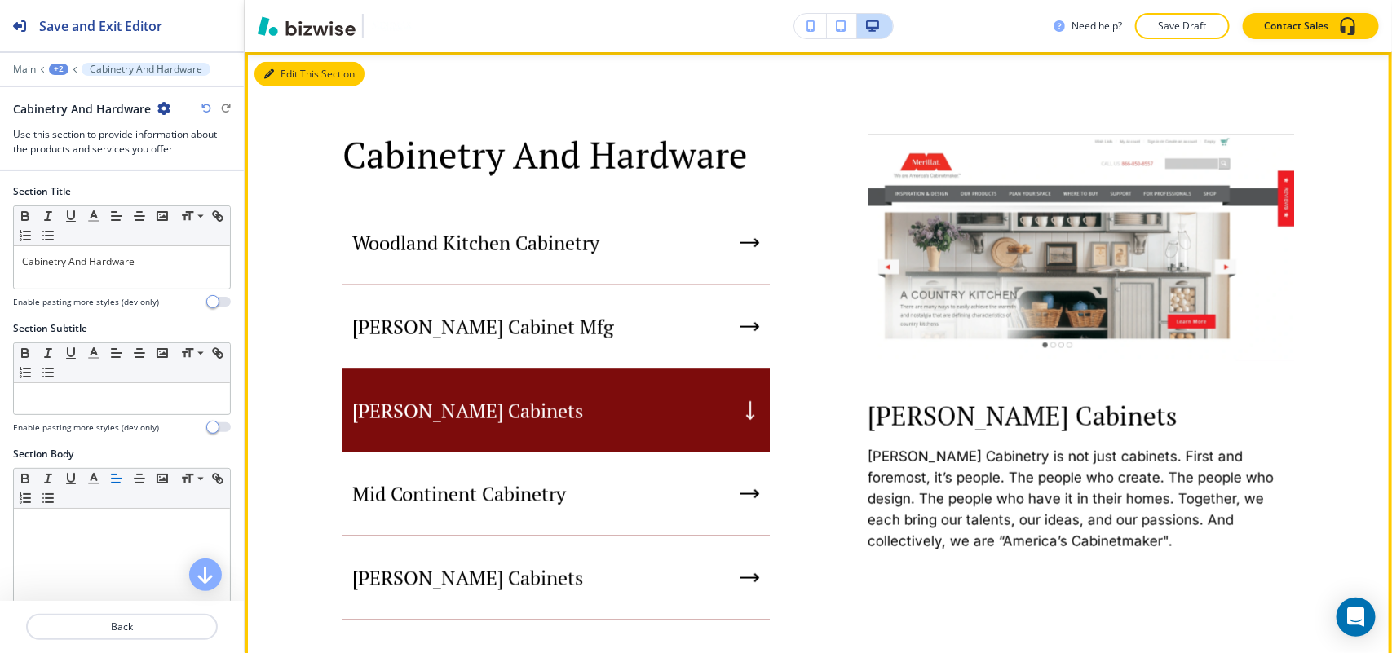
click at [289, 71] on button "Edit This Section" at bounding box center [309, 74] width 110 height 24
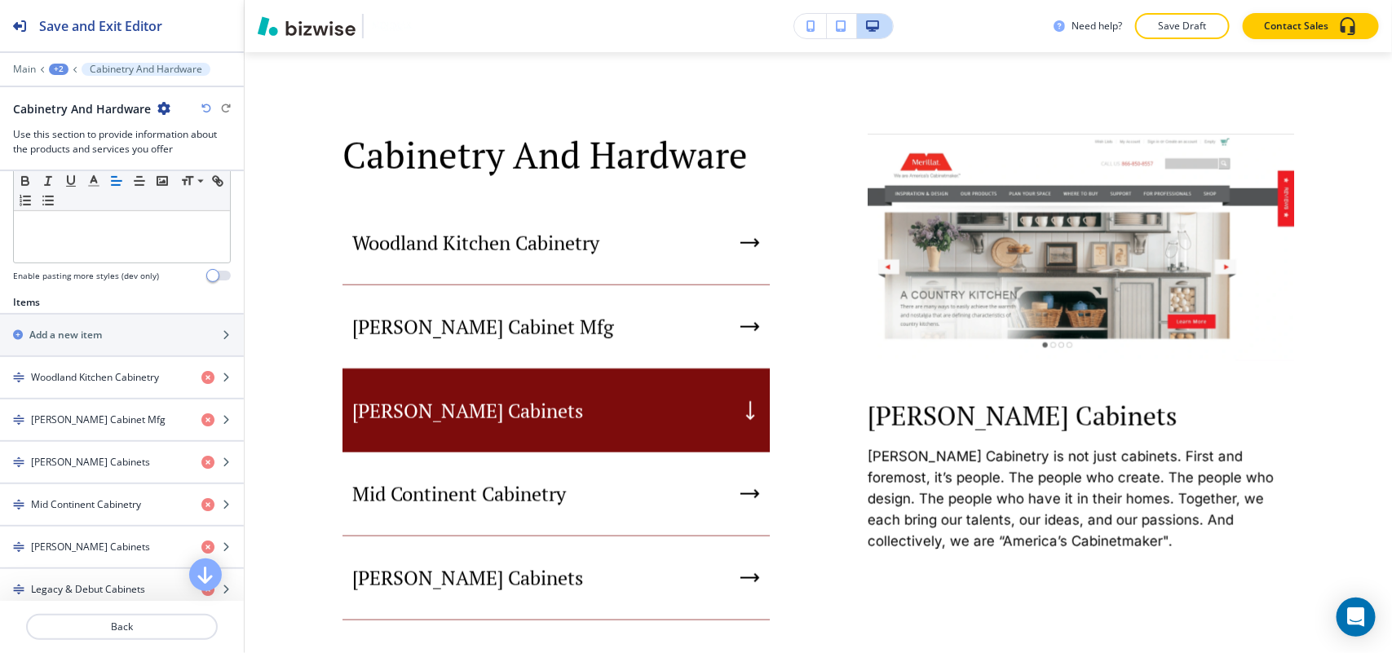
scroll to position [510, 0]
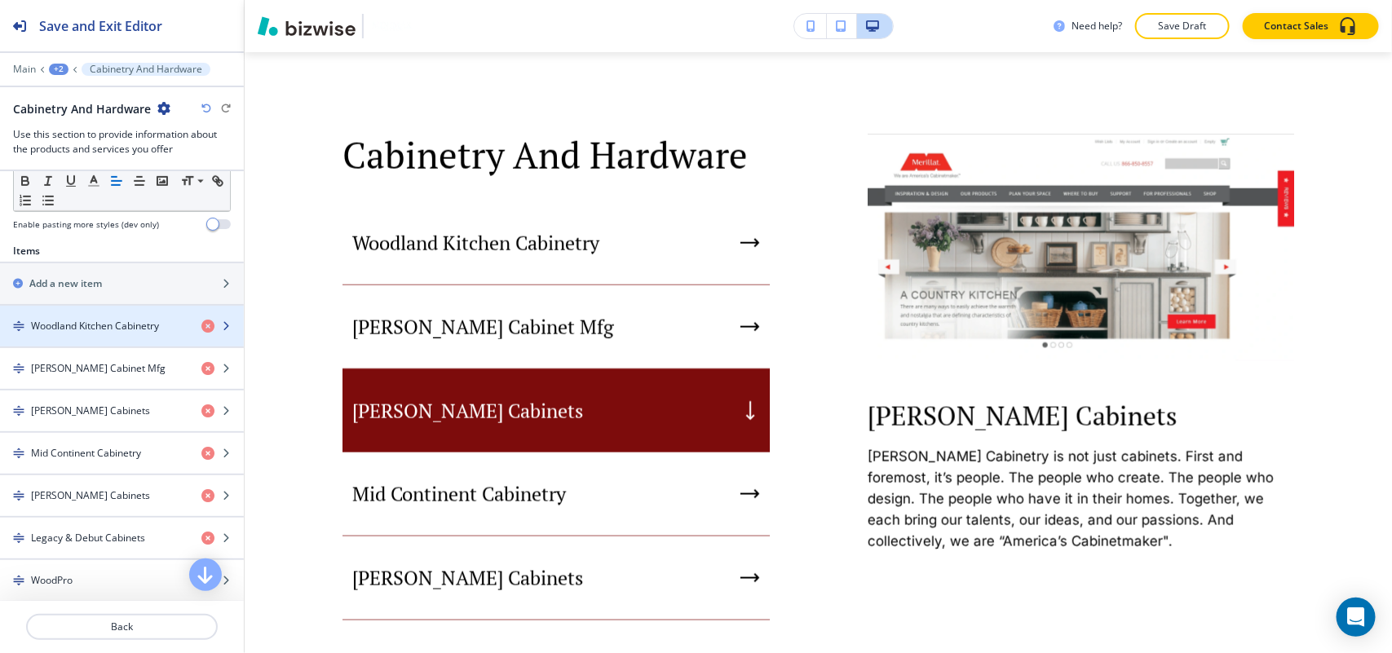
click at [88, 330] on h4 "Woodland Kitchen Cabinetry" at bounding box center [95, 326] width 128 height 15
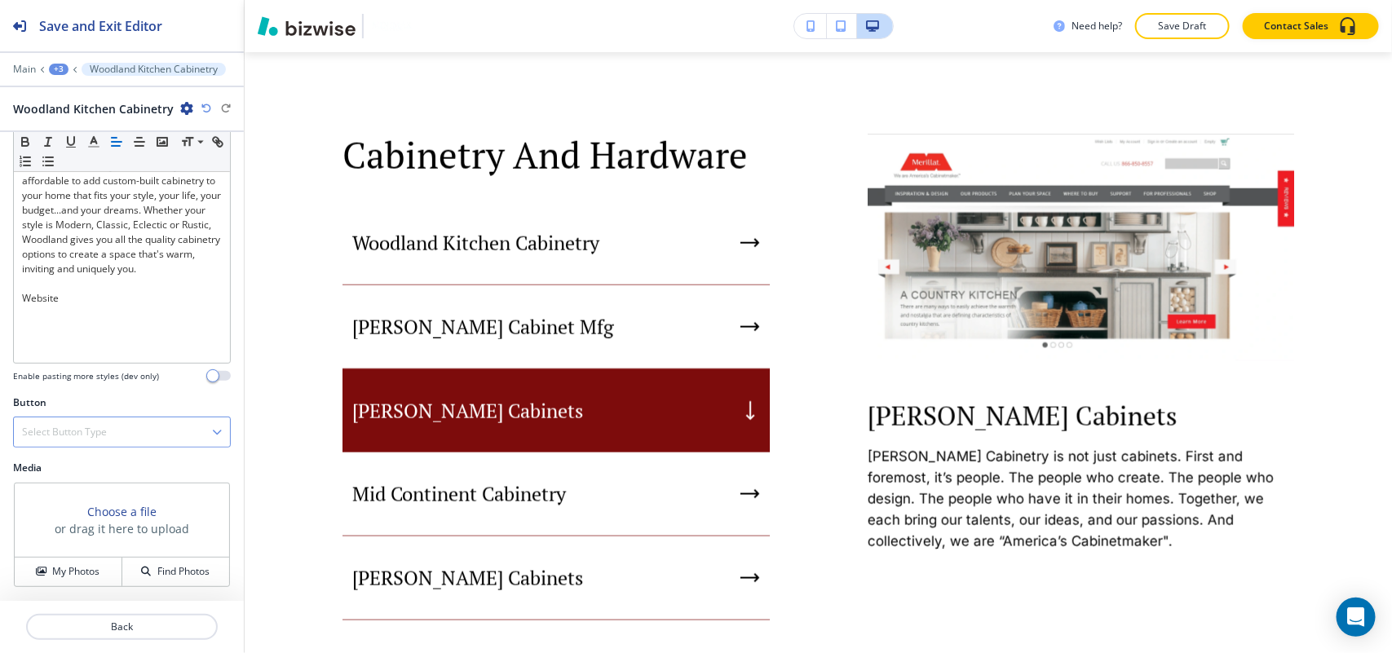
scroll to position [184, 0]
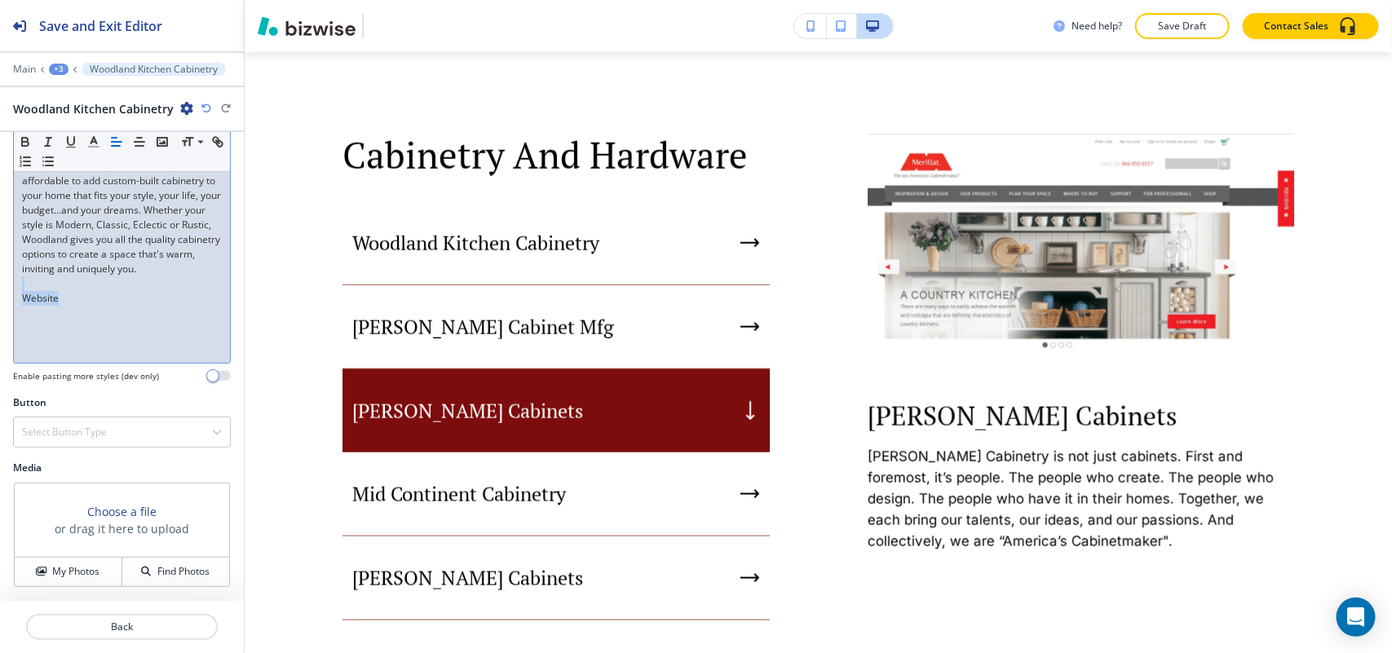
drag, startPoint x: 83, startPoint y: 315, endPoint x: 0, endPoint y: 298, distance: 84.7
click at [0, 298] on div "Body Small Normal Large Huge Woodland Cabinetry makes it easy and affordable to…" at bounding box center [122, 242] width 244 height 307
click at [65, 430] on h4 "Select Button Type" at bounding box center [64, 432] width 85 height 15
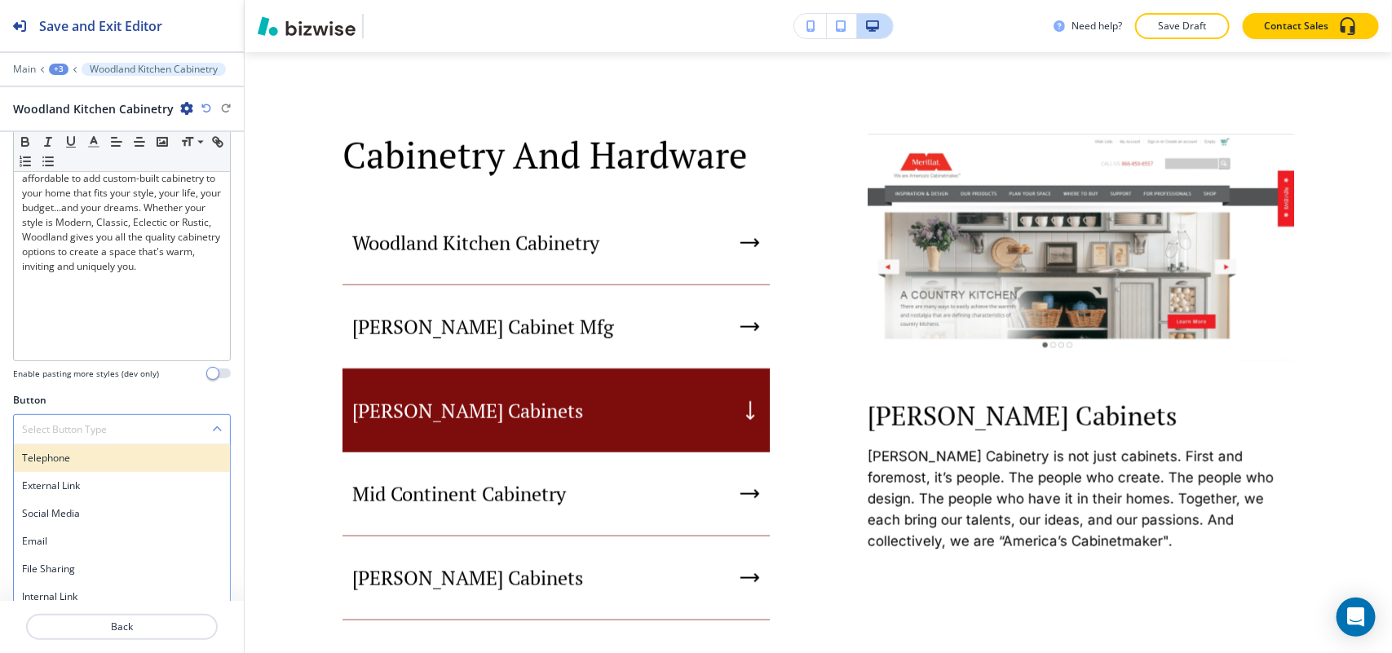
click at [66, 466] on h4 "Telephone" at bounding box center [122, 458] width 200 height 15
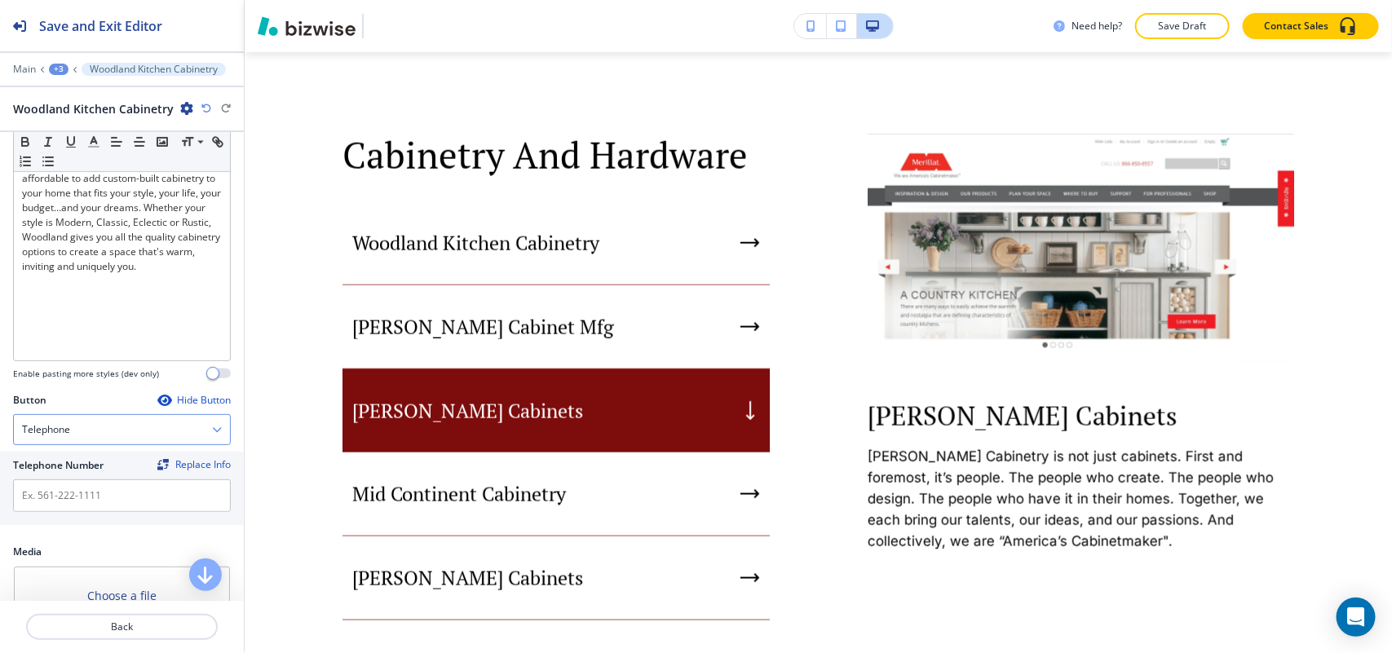
click at [65, 418] on div "Telephone" at bounding box center [122, 429] width 216 height 29
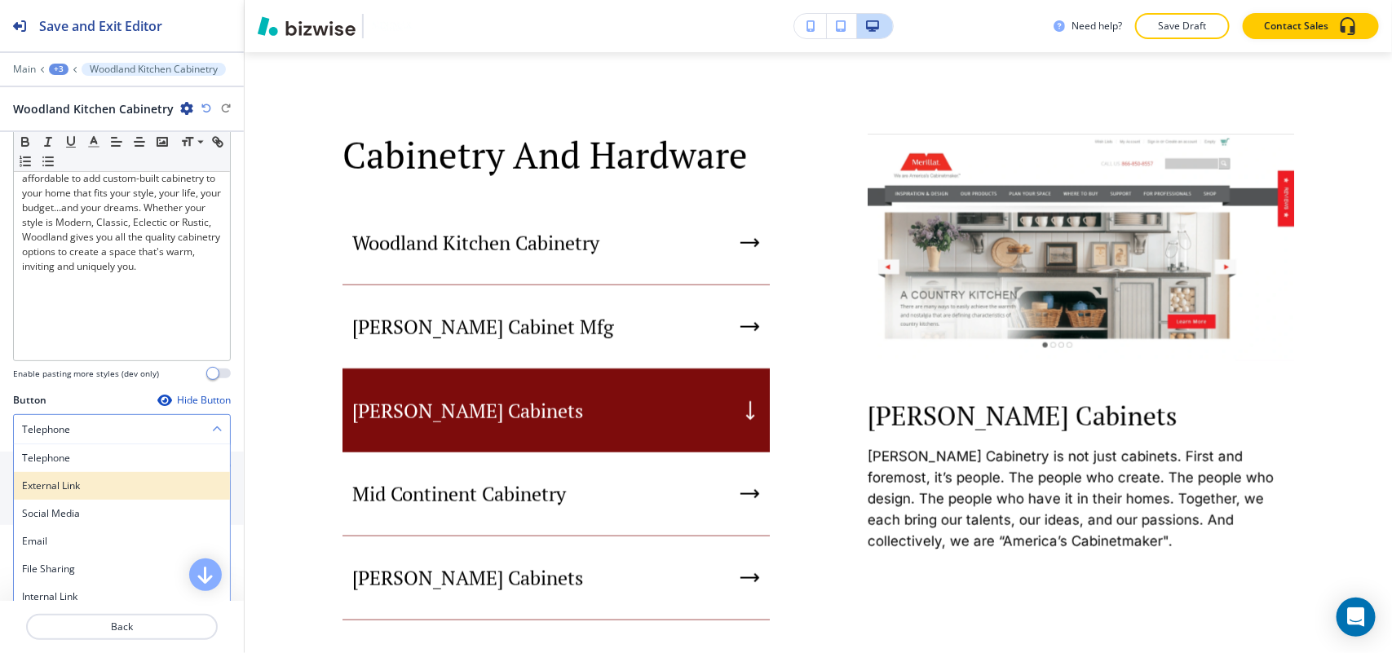
click at [60, 483] on h4 "External Link" at bounding box center [122, 486] width 200 height 15
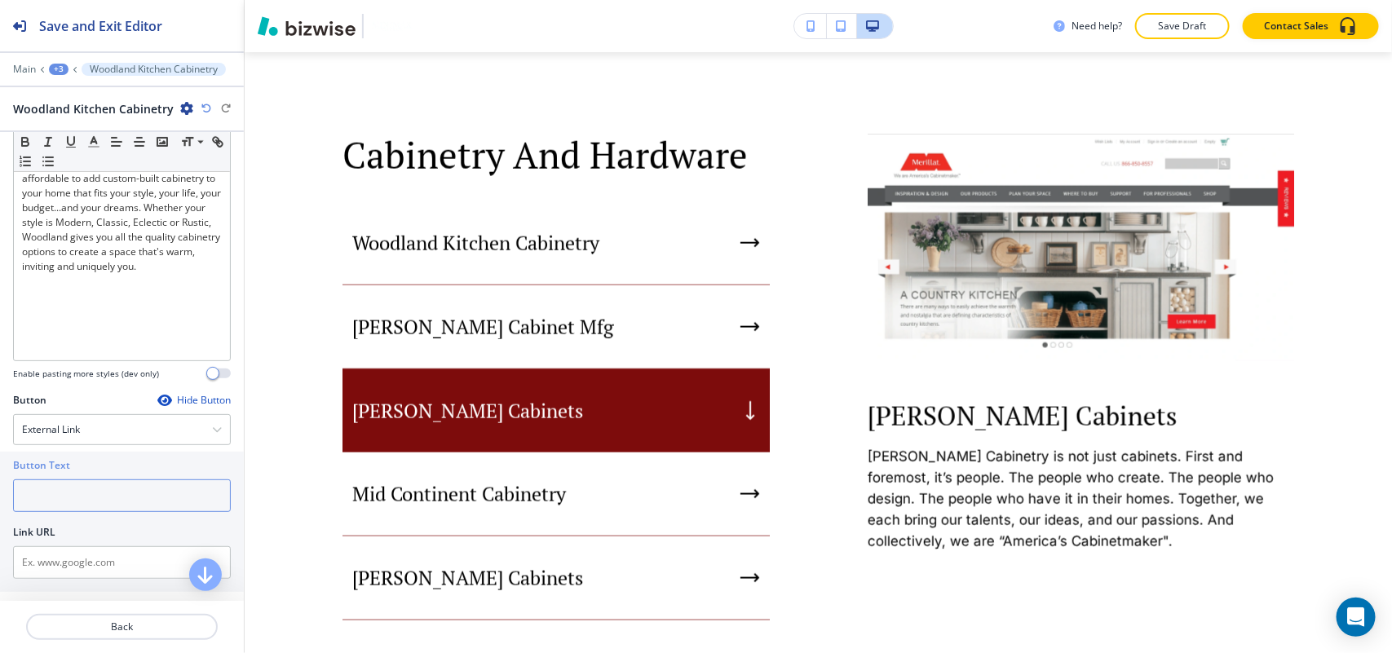
click at [67, 487] on input "text" at bounding box center [122, 495] width 218 height 33
paste input "http://www.woodlandcabinetry.com/"
type input "http://www.woodlandcabinetry.com/"
click at [46, 563] on input "text" at bounding box center [122, 562] width 218 height 33
paste input "http://www.woodlandcabinetry.com/"
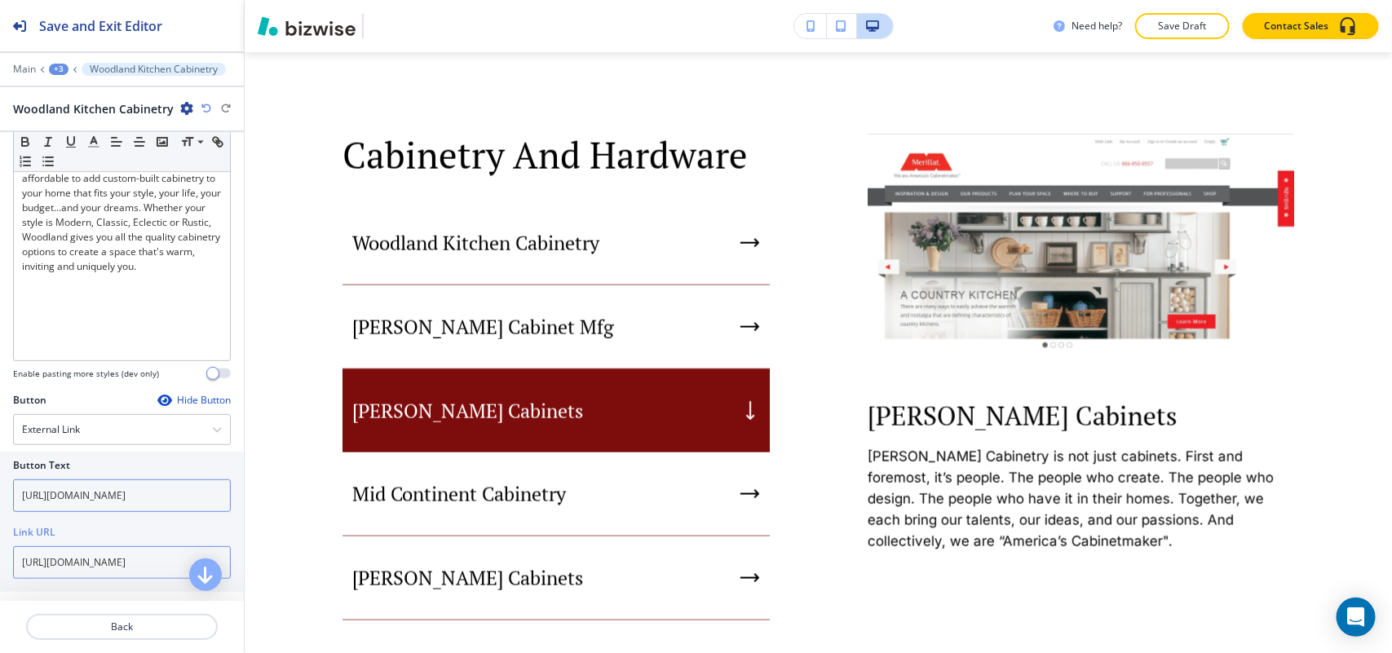
type input "http://www.woodlandcabinetry.com/"
click at [79, 499] on input "http://www.woodlandcabinetry.com/" at bounding box center [122, 495] width 218 height 33
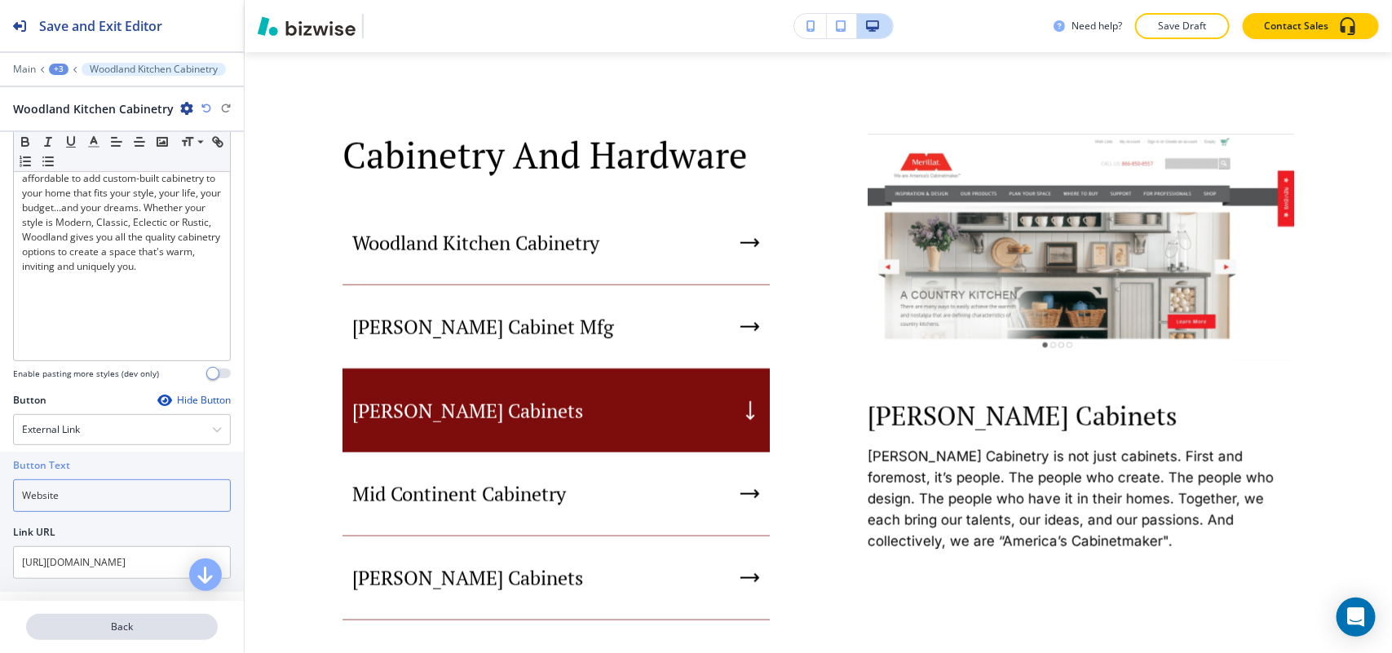
type input "Website"
click at [108, 625] on p "Back" at bounding box center [122, 627] width 188 height 15
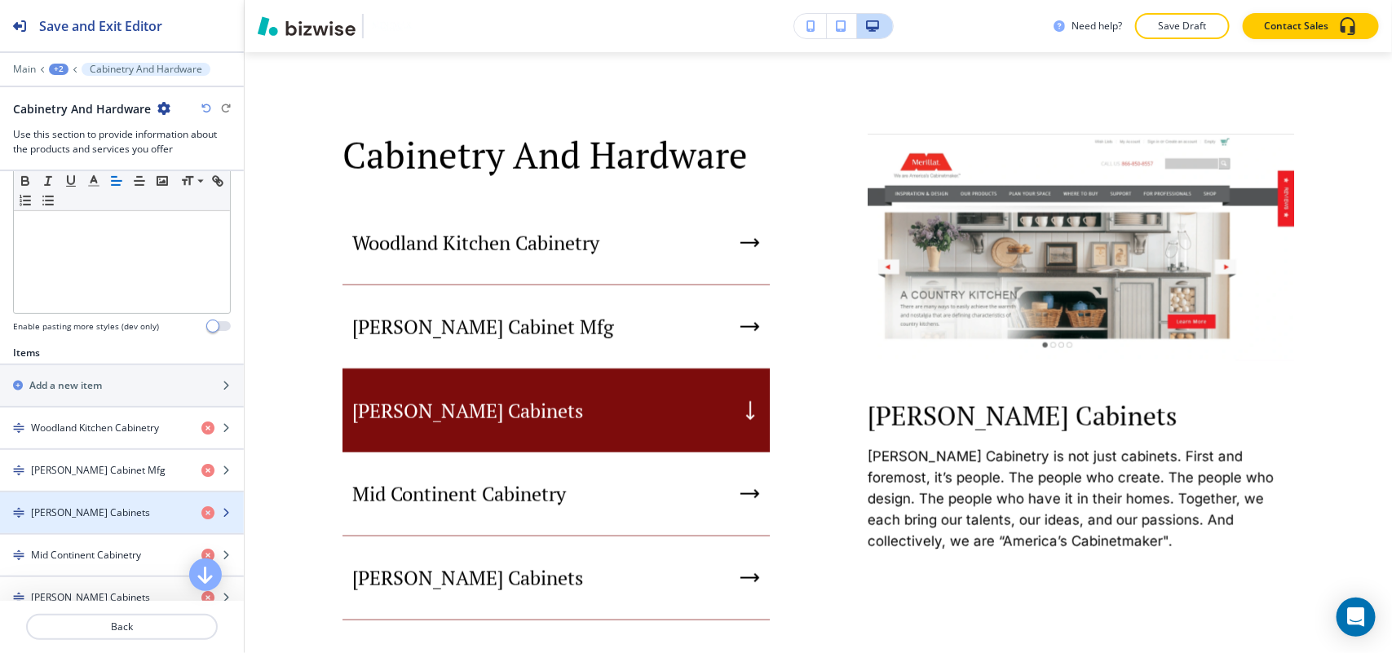
scroll to position [510, 0]
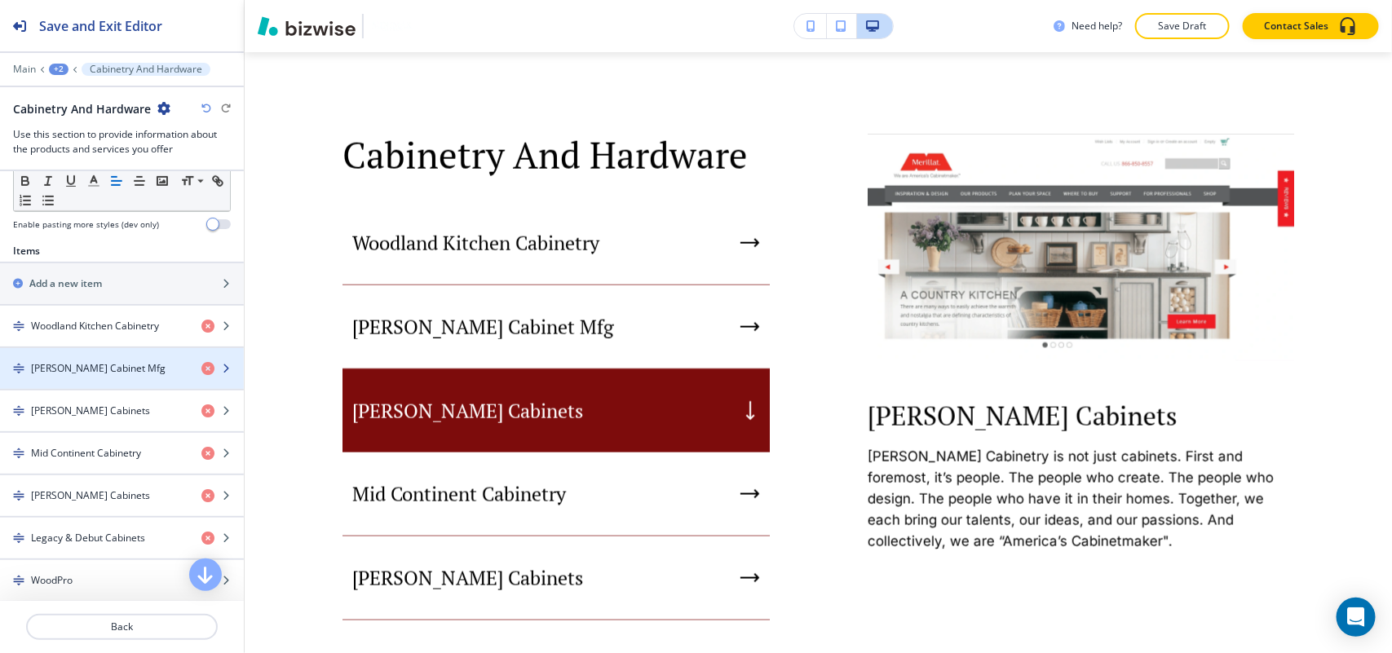
click at [95, 376] on h4 "Bertch Cabinet Mfg" at bounding box center [98, 368] width 135 height 15
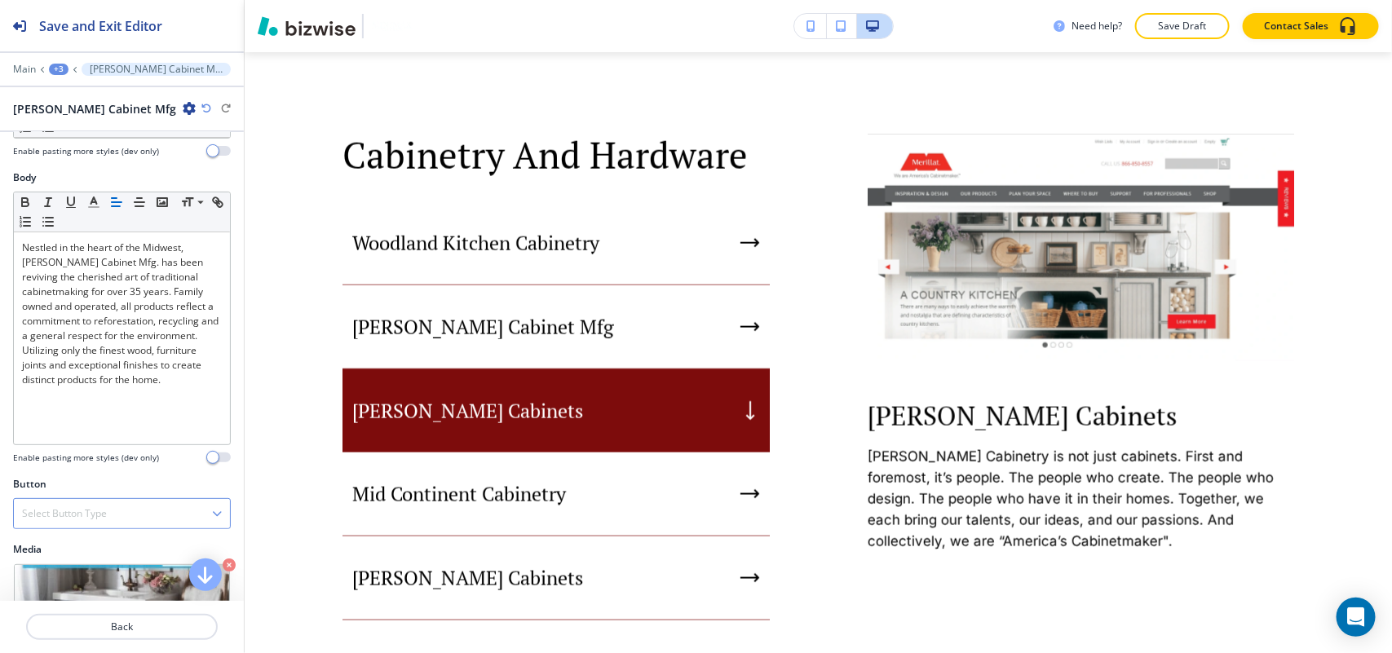
scroll to position [184, 0]
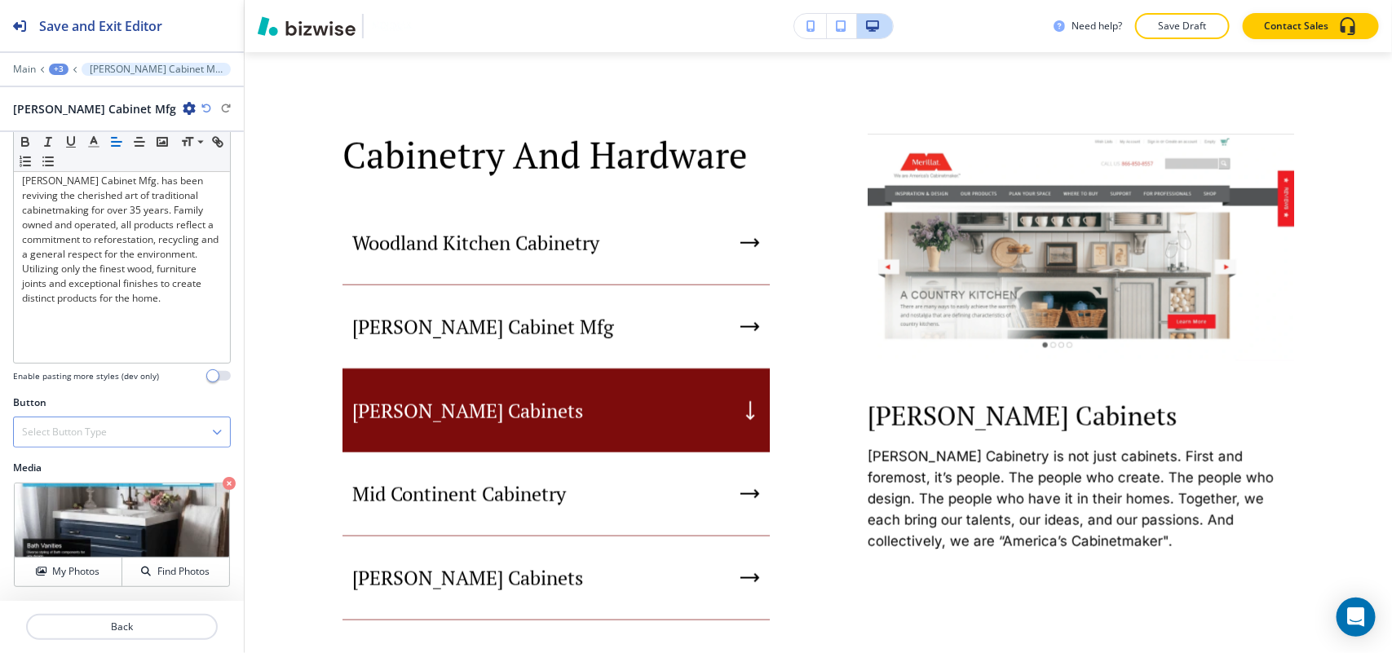
click at [113, 438] on div "Select Button Type" at bounding box center [122, 431] width 216 height 29
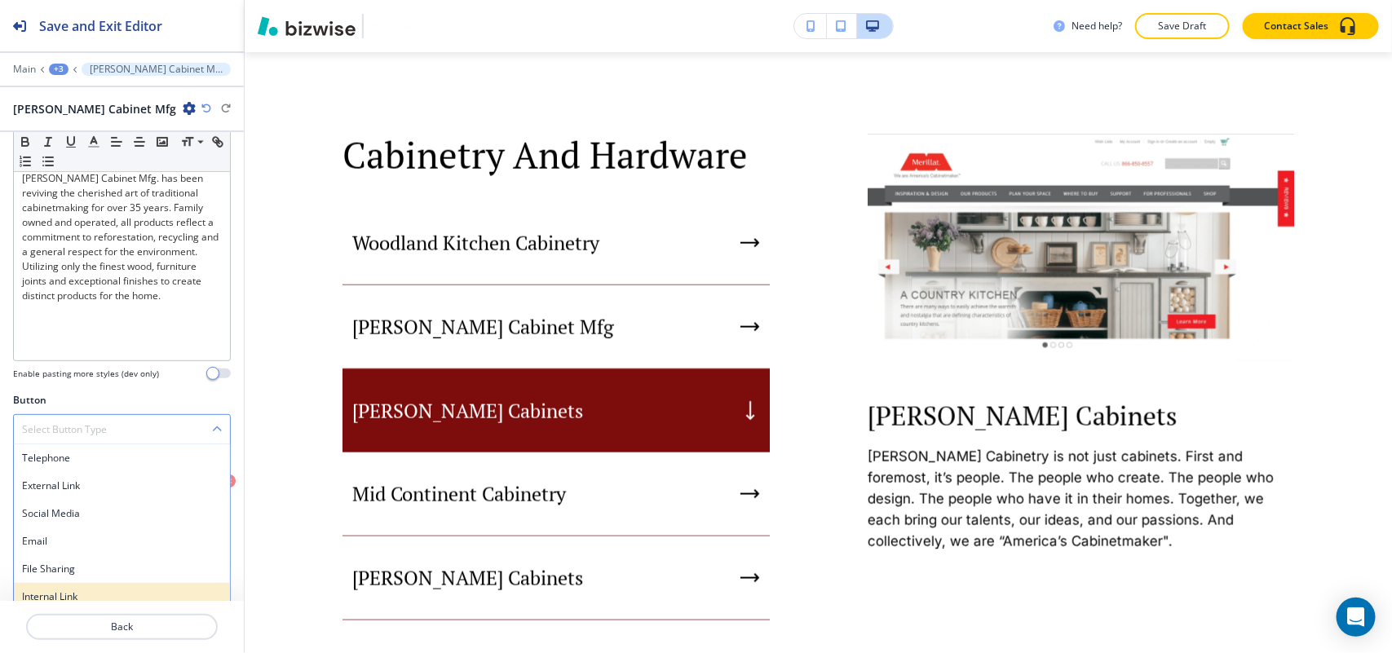
click at [55, 593] on h4 "Internal Link" at bounding box center [122, 596] width 200 height 15
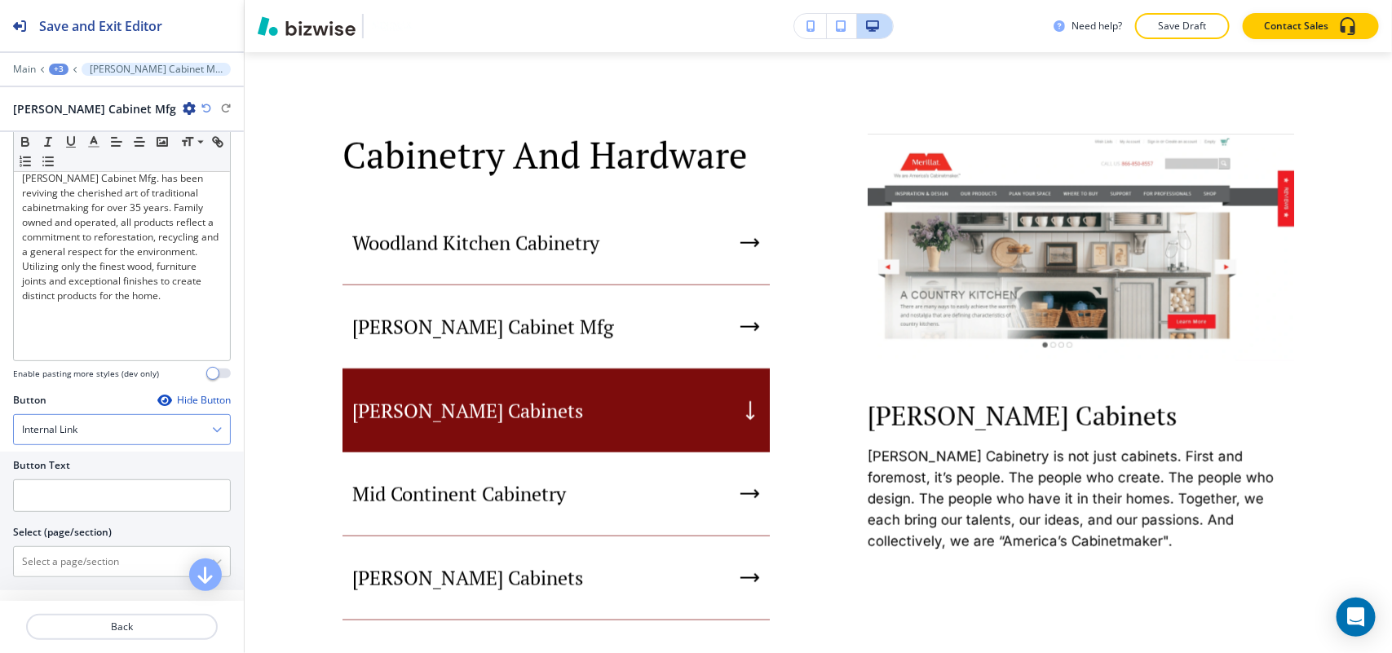
click at [95, 424] on div "Internal Link" at bounding box center [122, 429] width 216 height 29
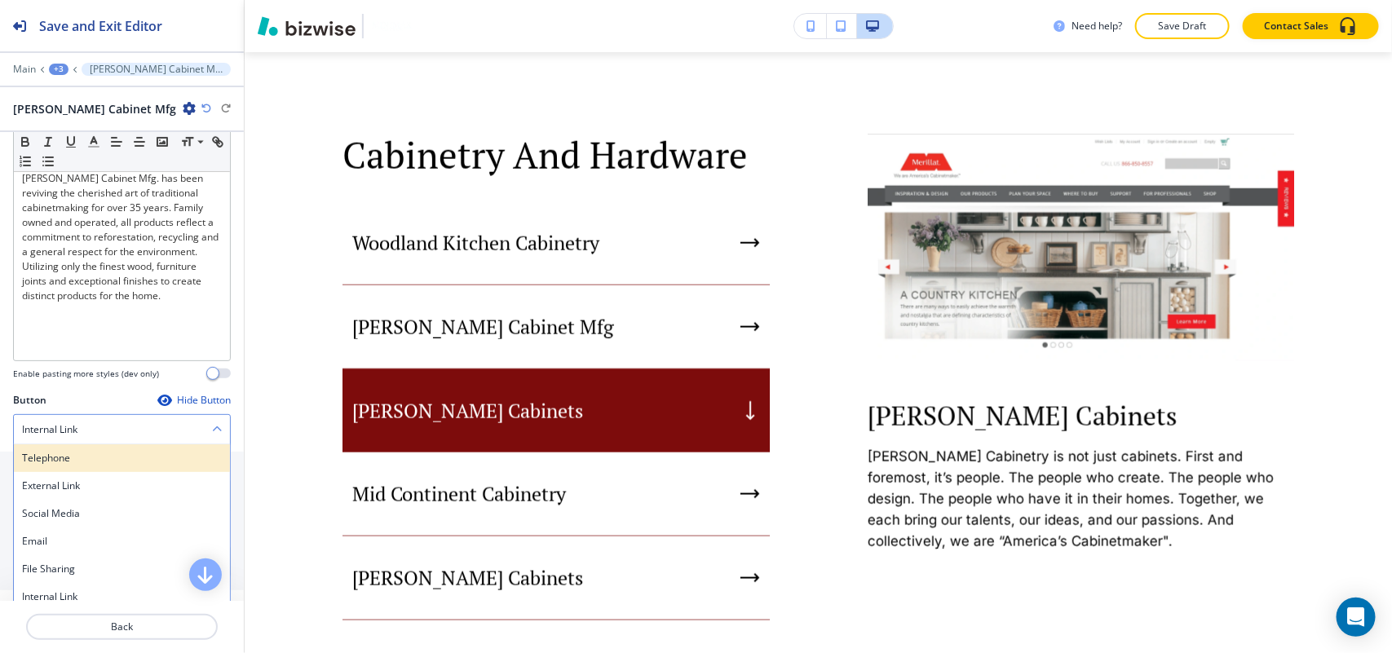
scroll to position [196, 0]
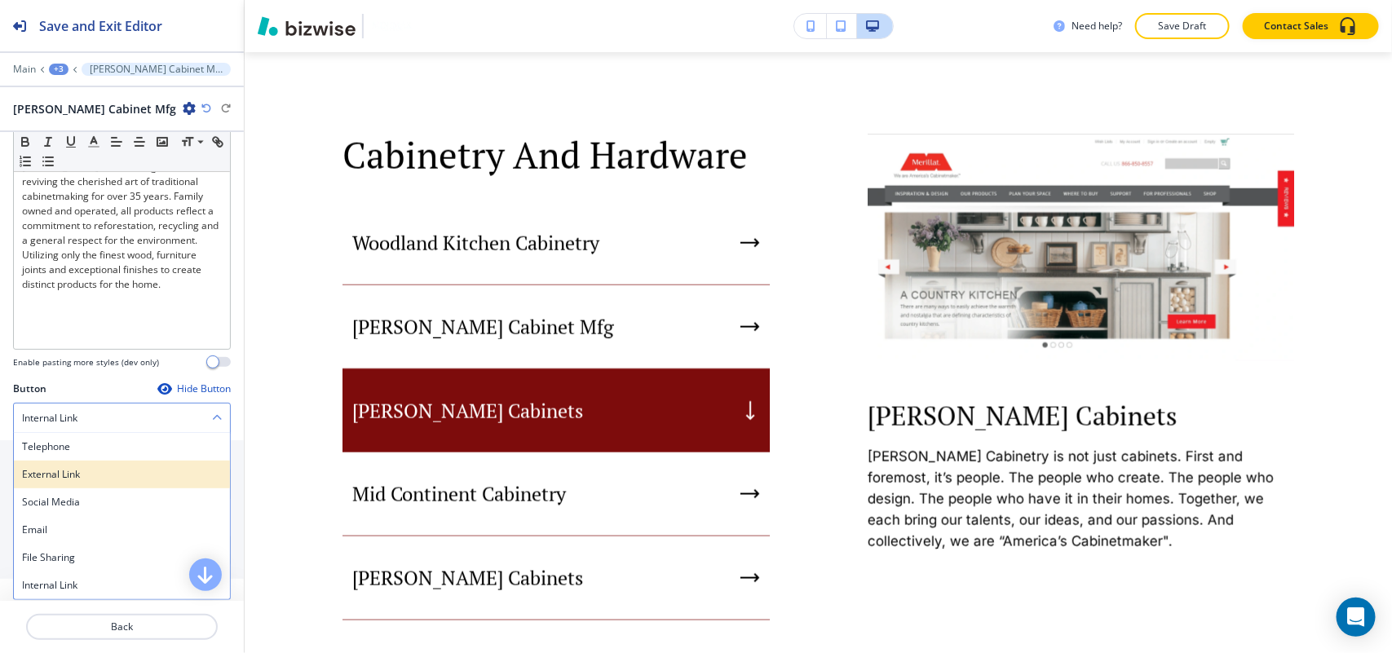
click at [79, 474] on h4 "External Link" at bounding box center [122, 474] width 200 height 15
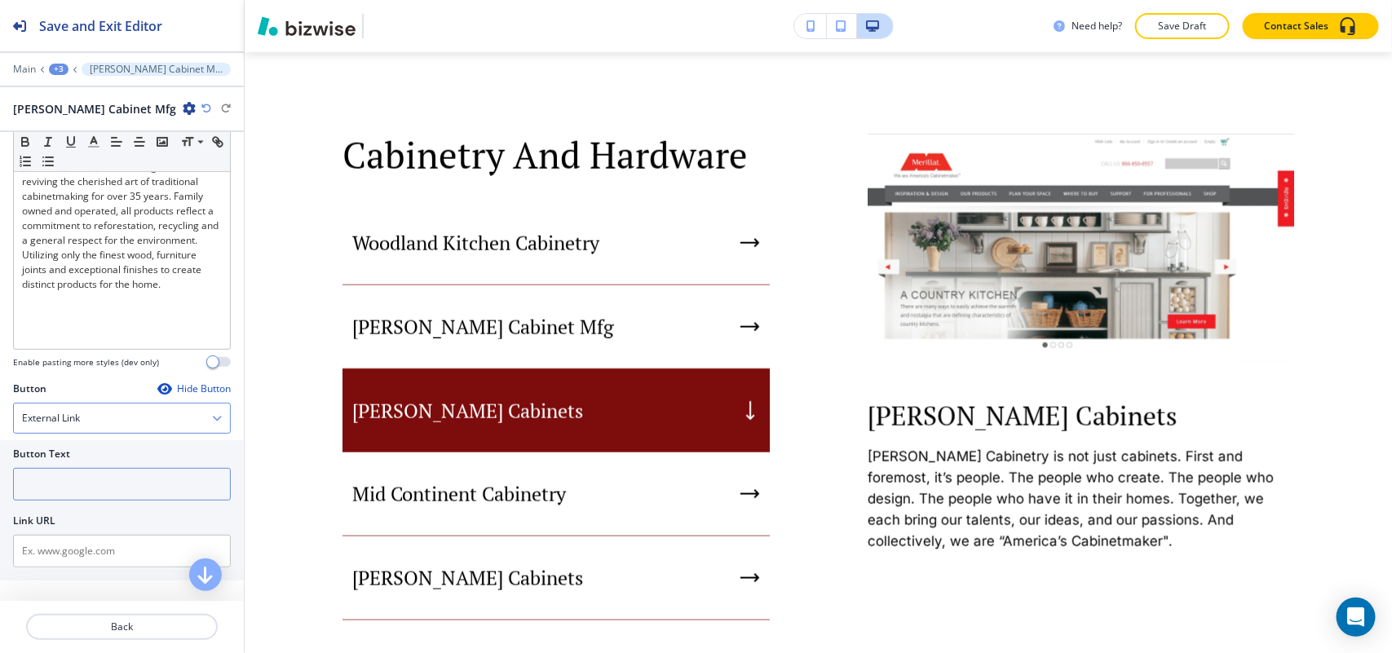
click at [76, 496] on input "text" at bounding box center [122, 484] width 218 height 33
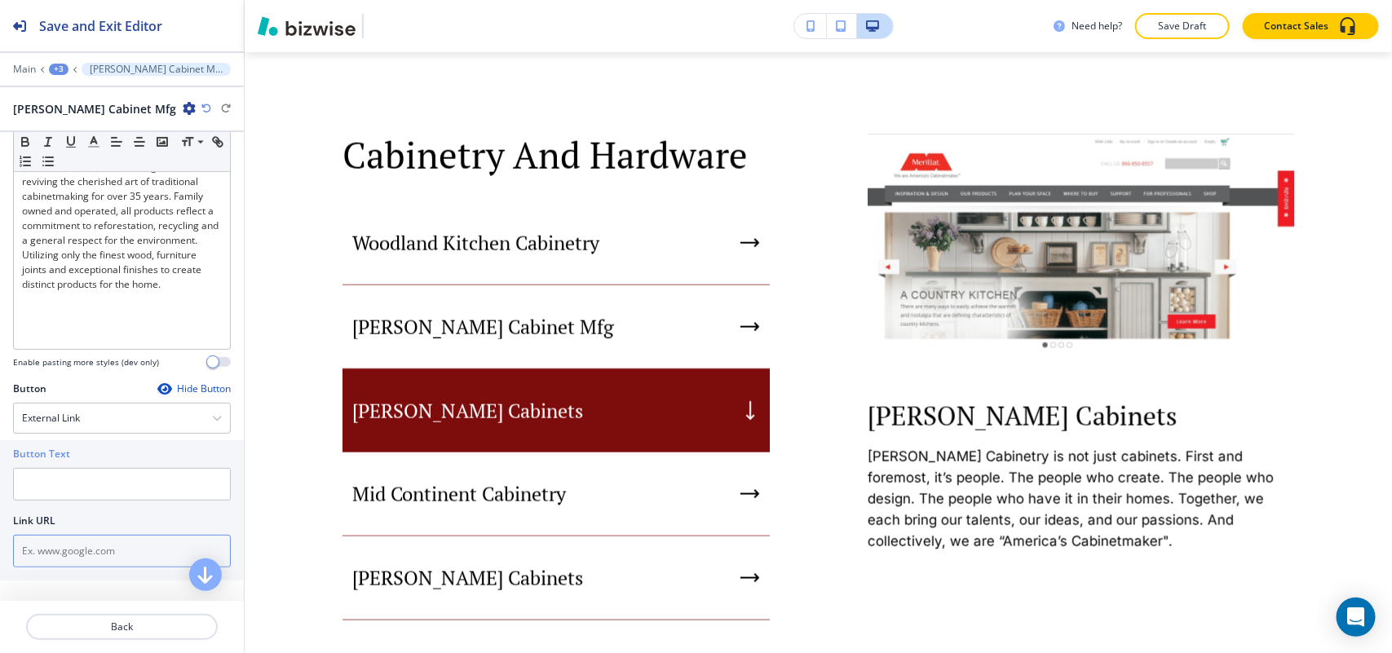
click at [59, 549] on input "text" at bounding box center [122, 551] width 218 height 33
paste input "http://www.bertch.com/"
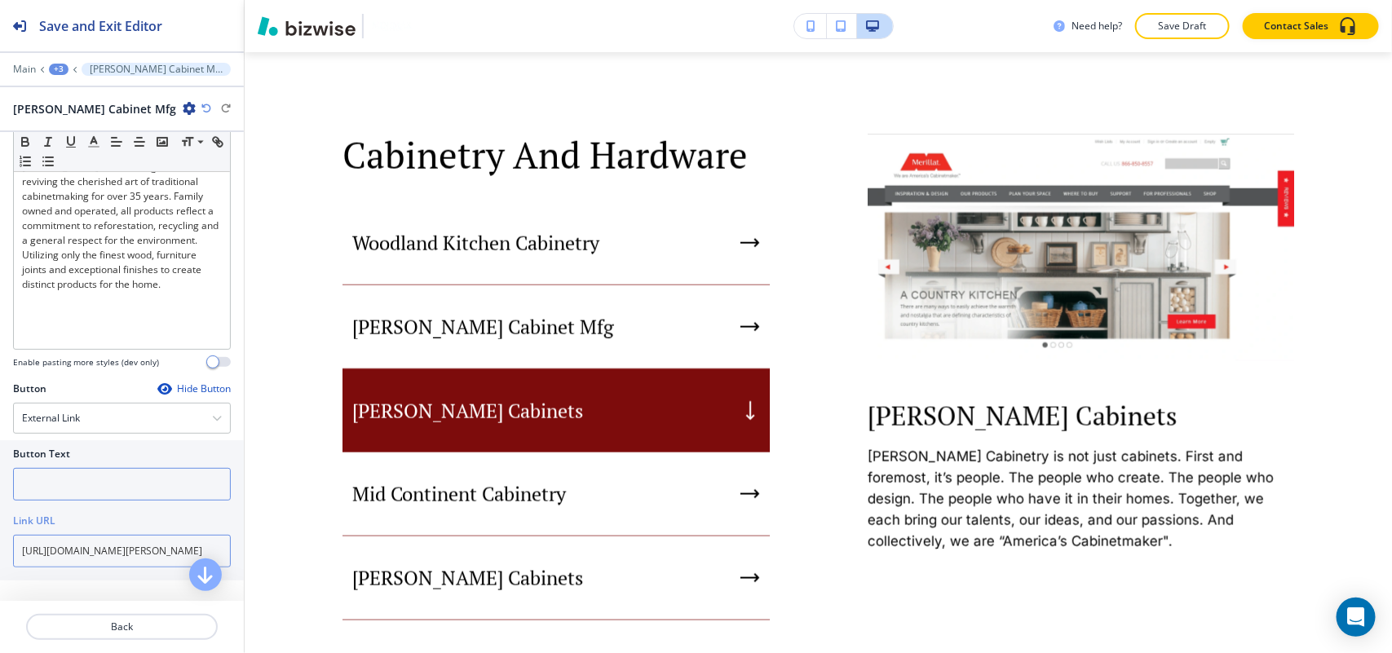
type input "http://www.bertch.com/"
click at [66, 501] on input "text" at bounding box center [122, 484] width 218 height 33
type input "Website"
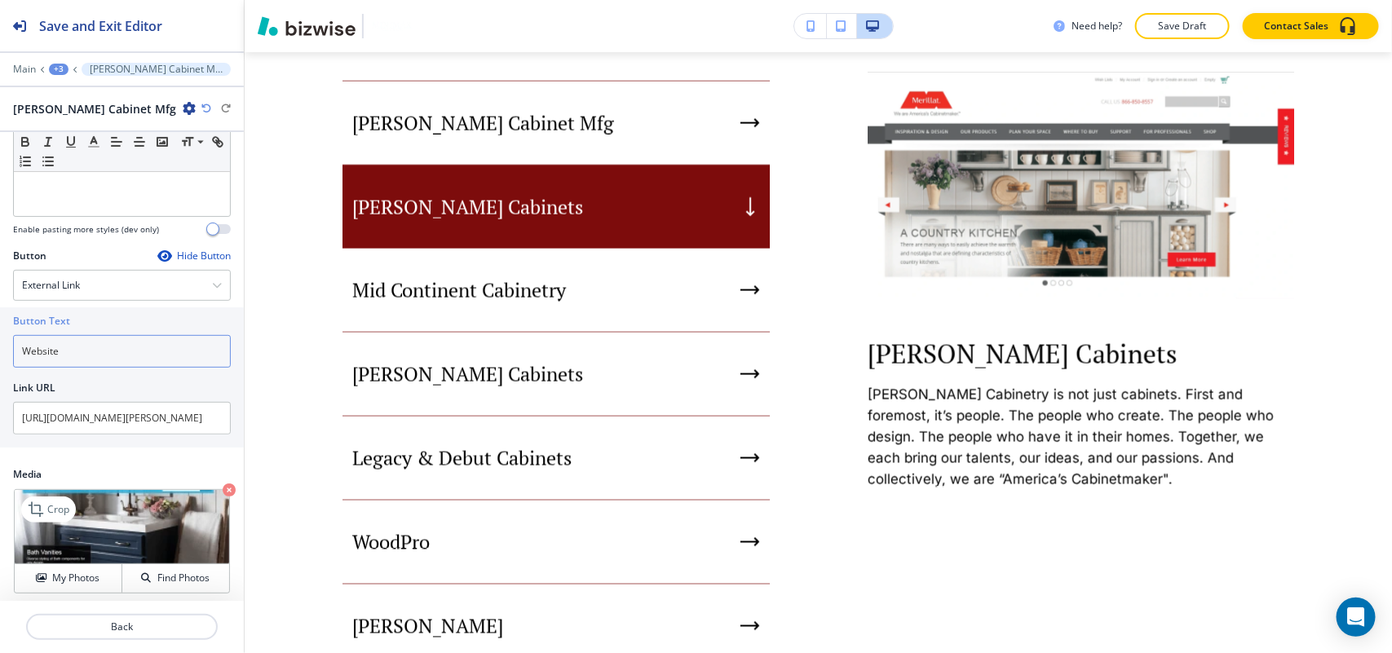
scroll to position [338, 0]
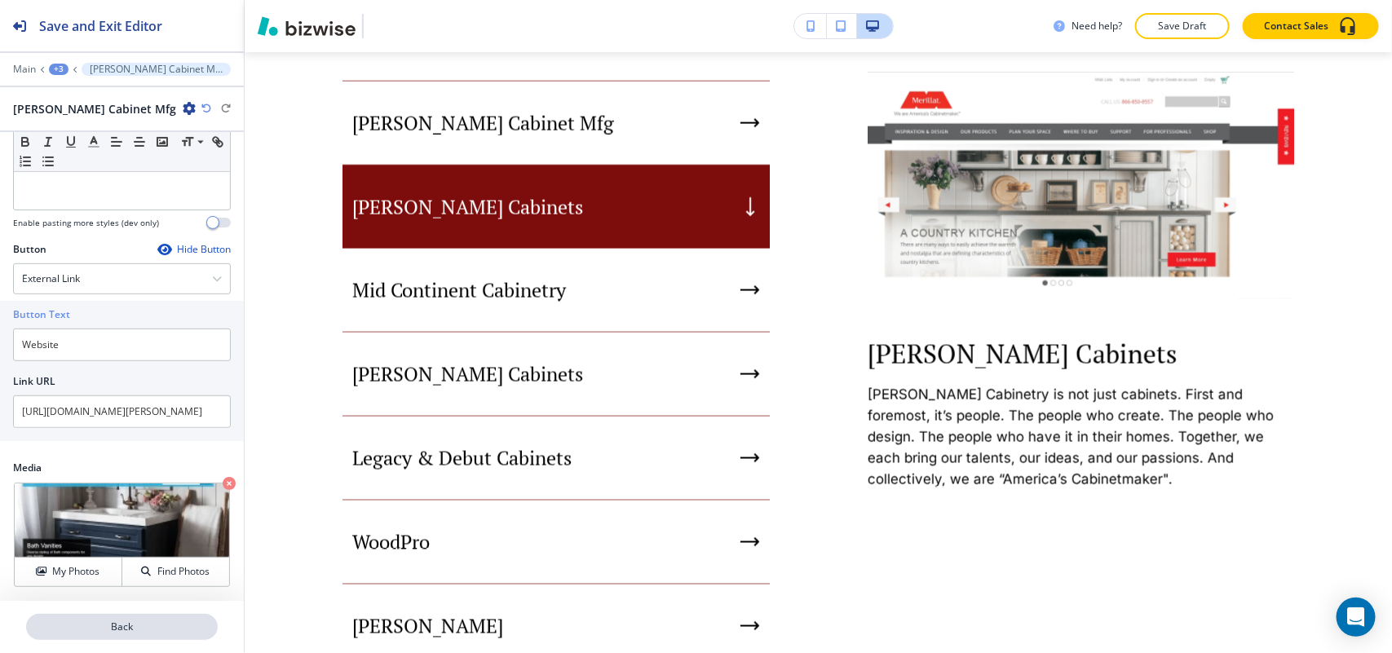
click at [102, 617] on button "Back" at bounding box center [122, 627] width 192 height 26
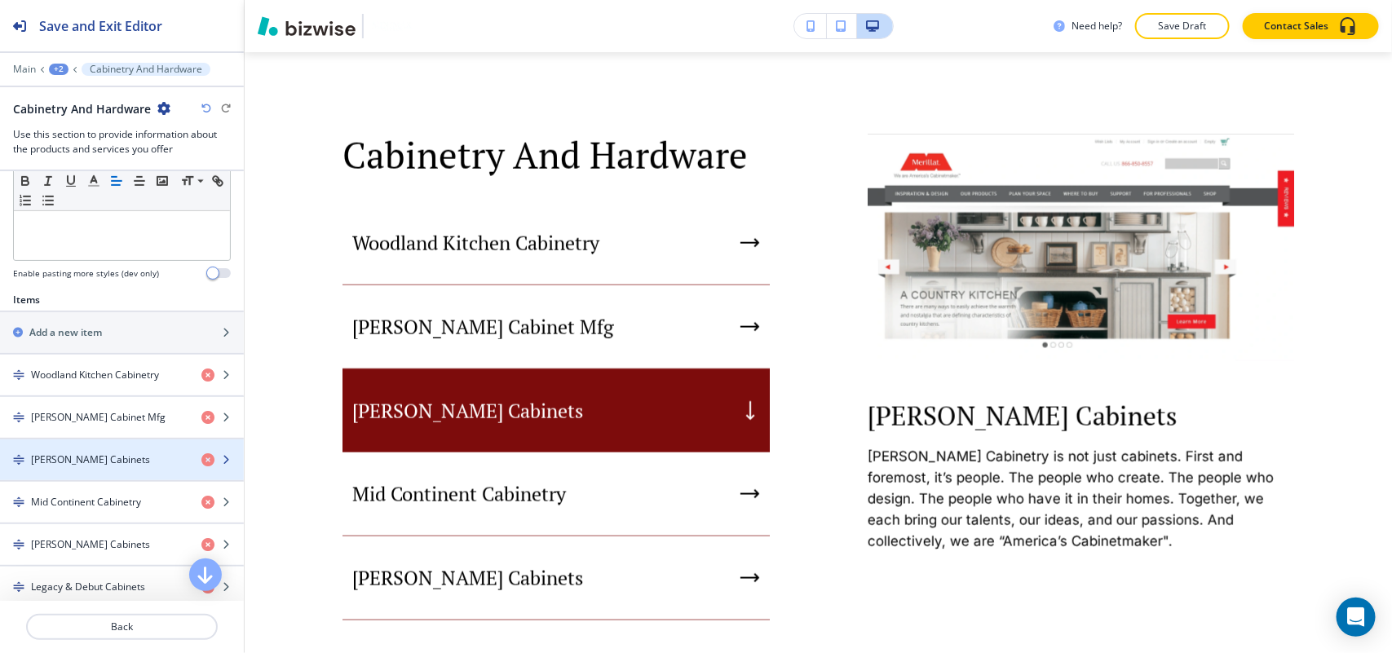
scroll to position [510, 0]
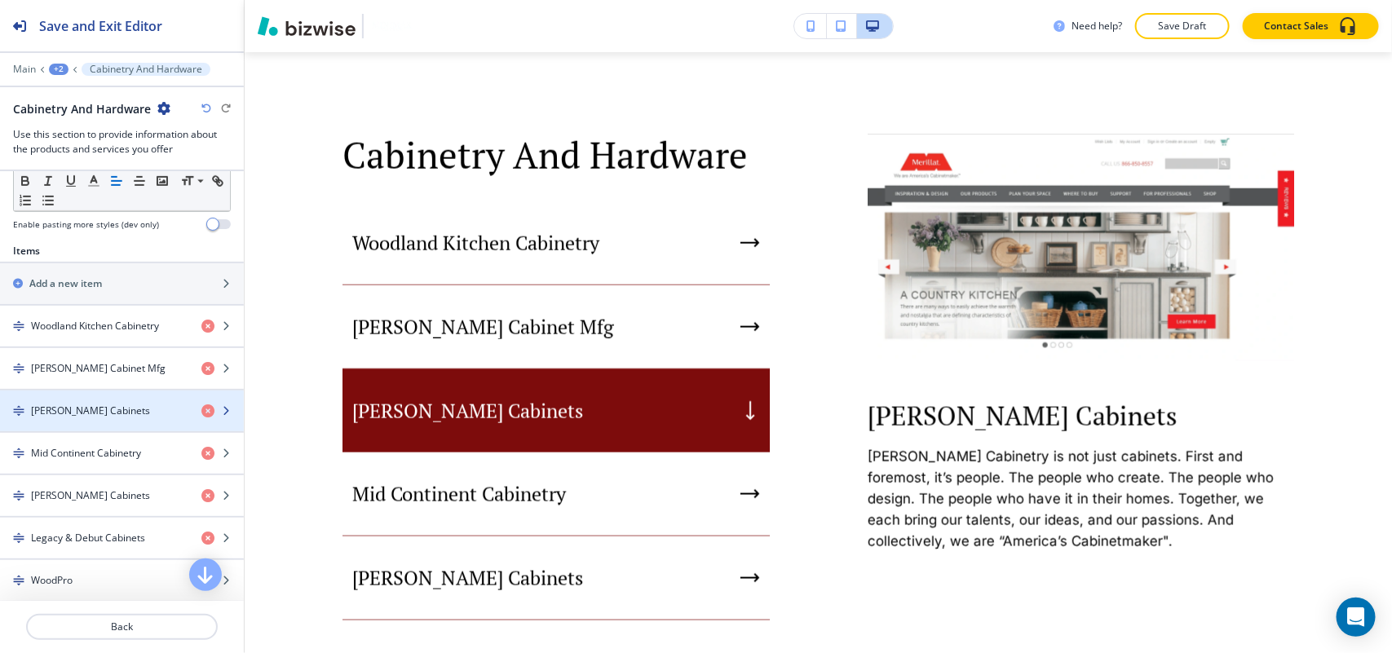
click at [83, 402] on div "button" at bounding box center [122, 397] width 244 height 13
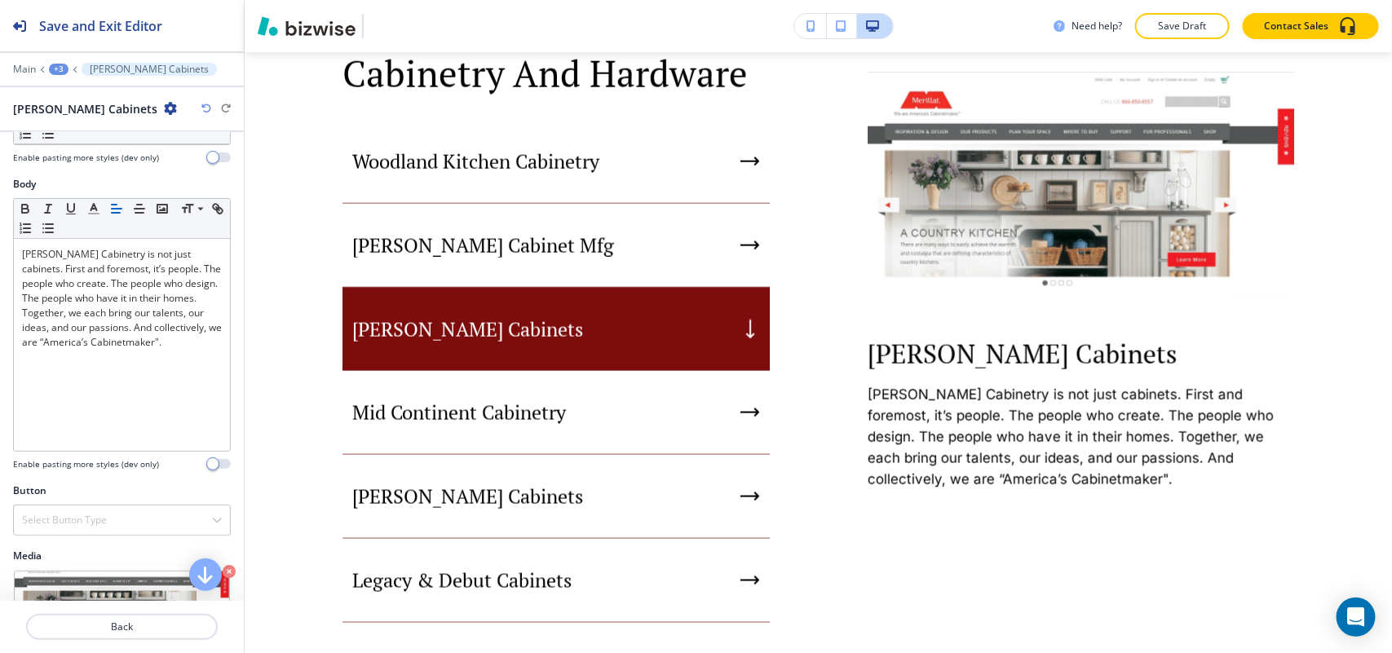
scroll to position [184, 0]
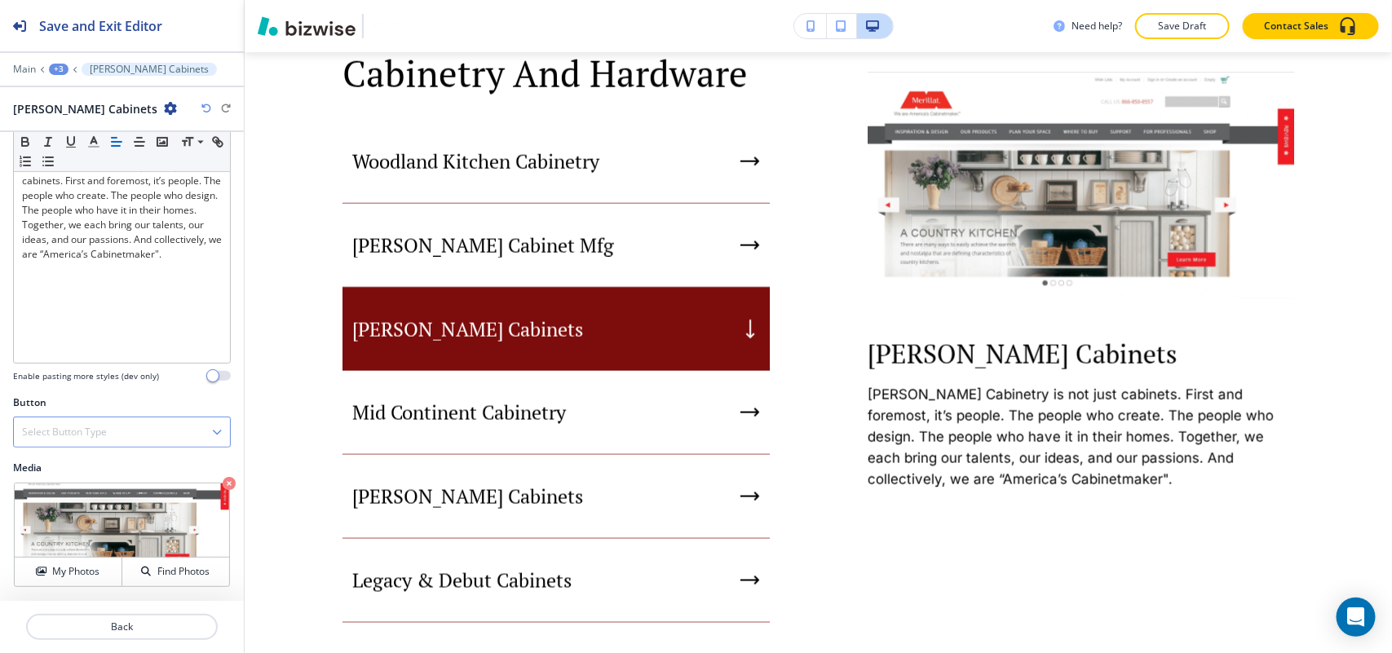
click at [95, 432] on h4 "Select Button Type" at bounding box center [64, 432] width 85 height 15
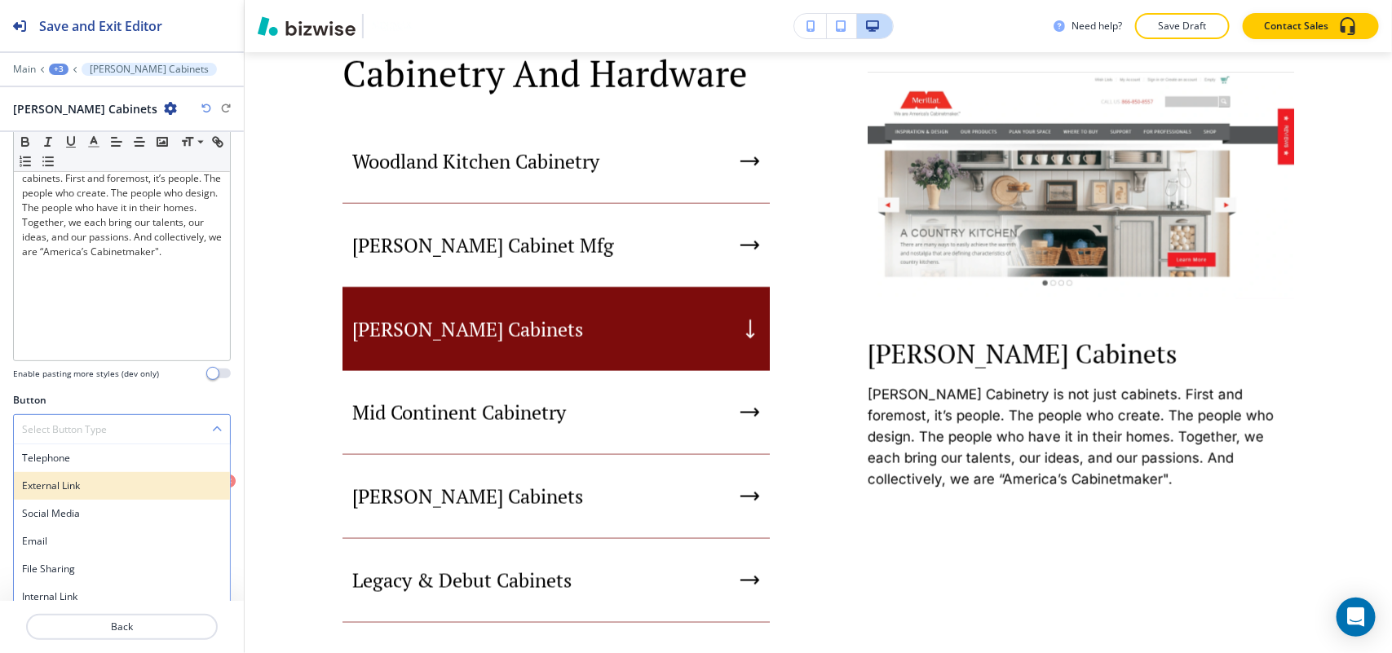
click at [73, 483] on h4 "External Link" at bounding box center [122, 486] width 200 height 15
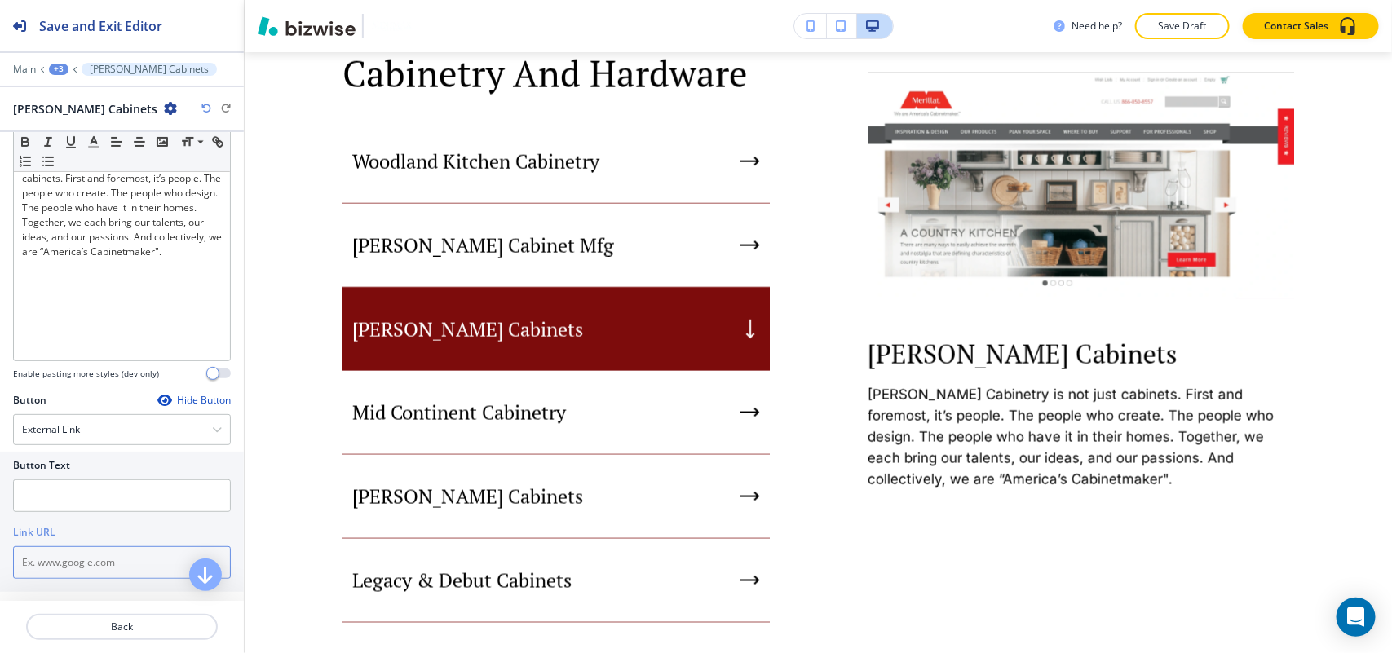
click at [71, 563] on input "text" at bounding box center [122, 562] width 218 height 33
paste input "http://www.merillat.com/"
type input "http://www.merillat.com/"
click at [78, 494] on input "text" at bounding box center [122, 495] width 218 height 33
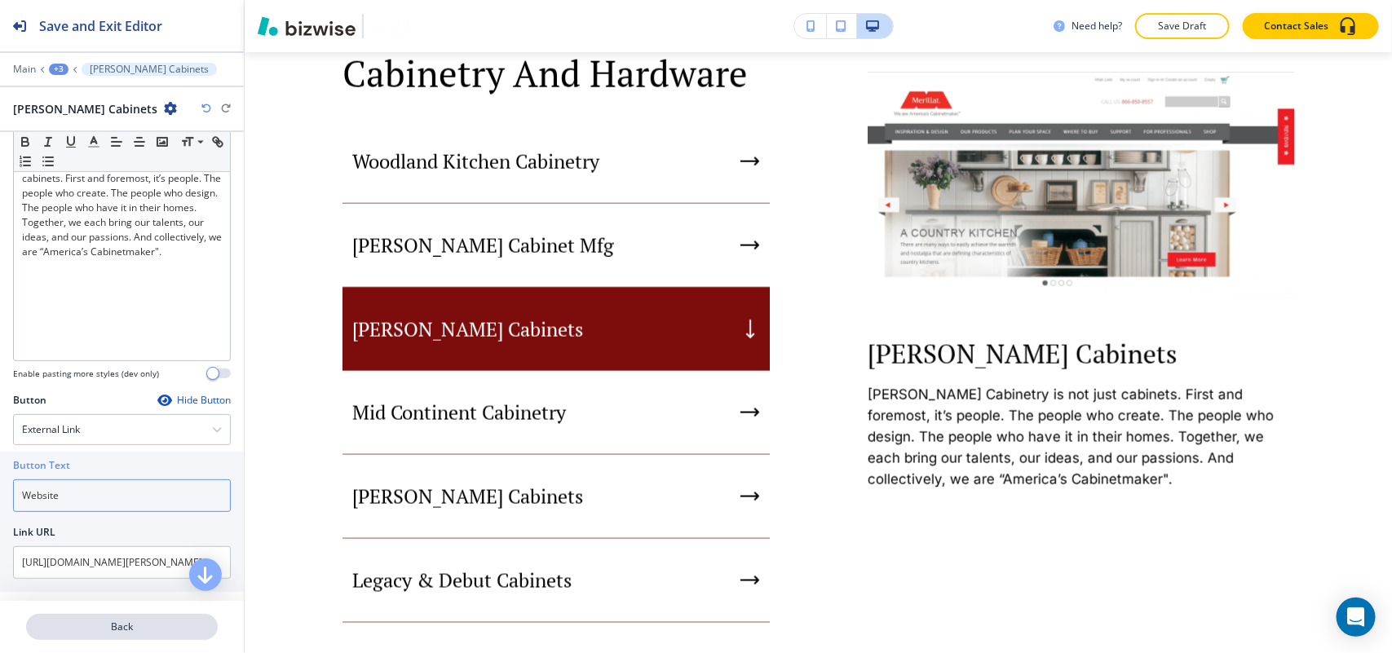
type input "Website"
click at [115, 633] on p "Back" at bounding box center [122, 627] width 188 height 15
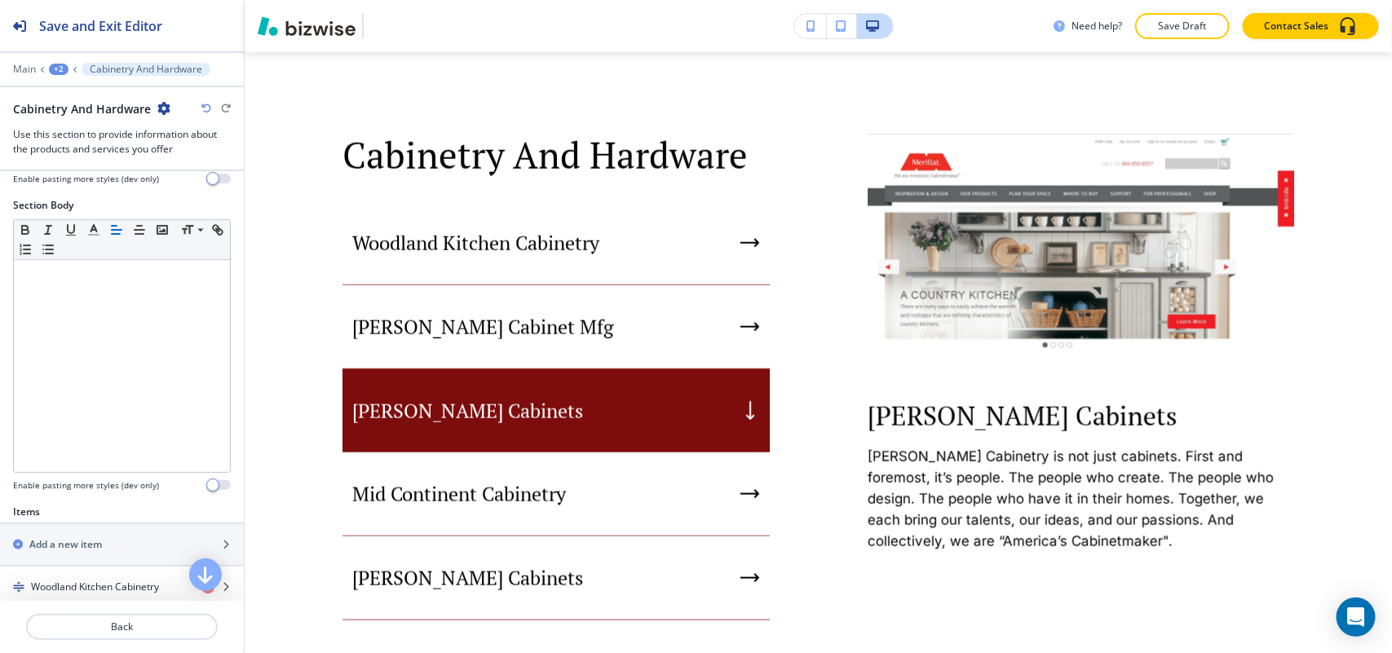
scroll to position [510, 0]
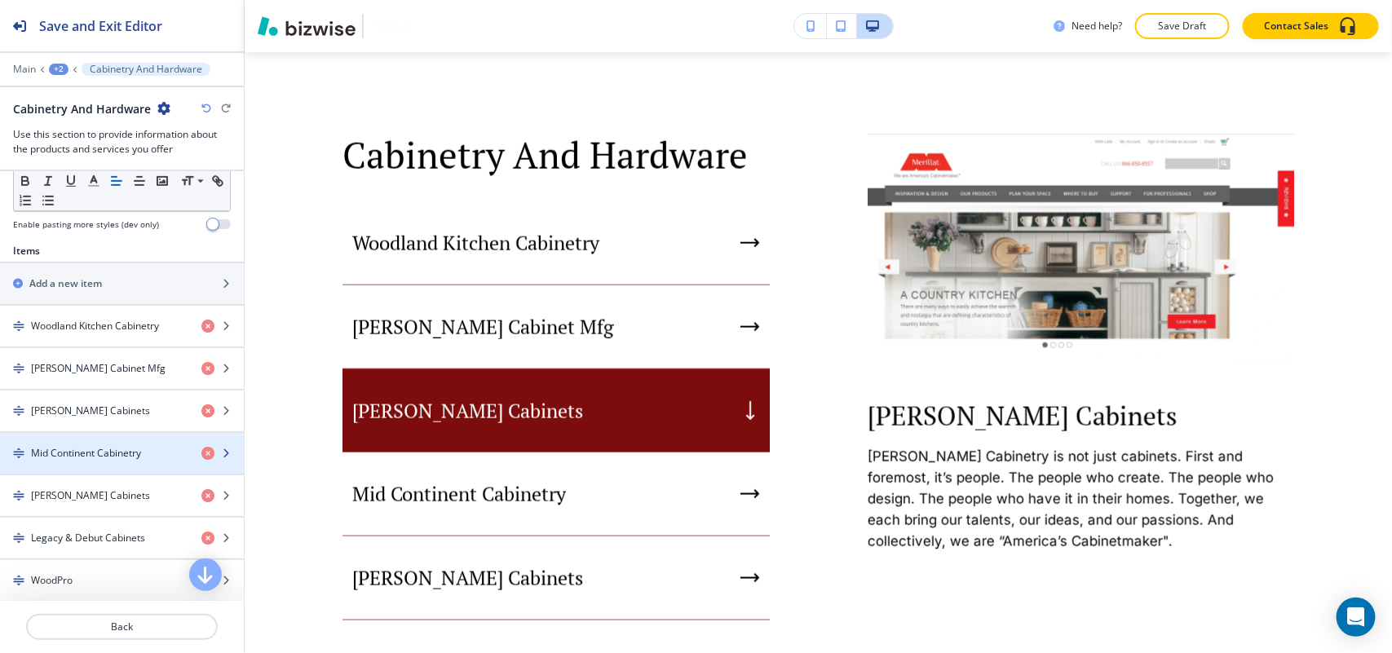
click at [83, 443] on div "button" at bounding box center [122, 439] width 244 height 13
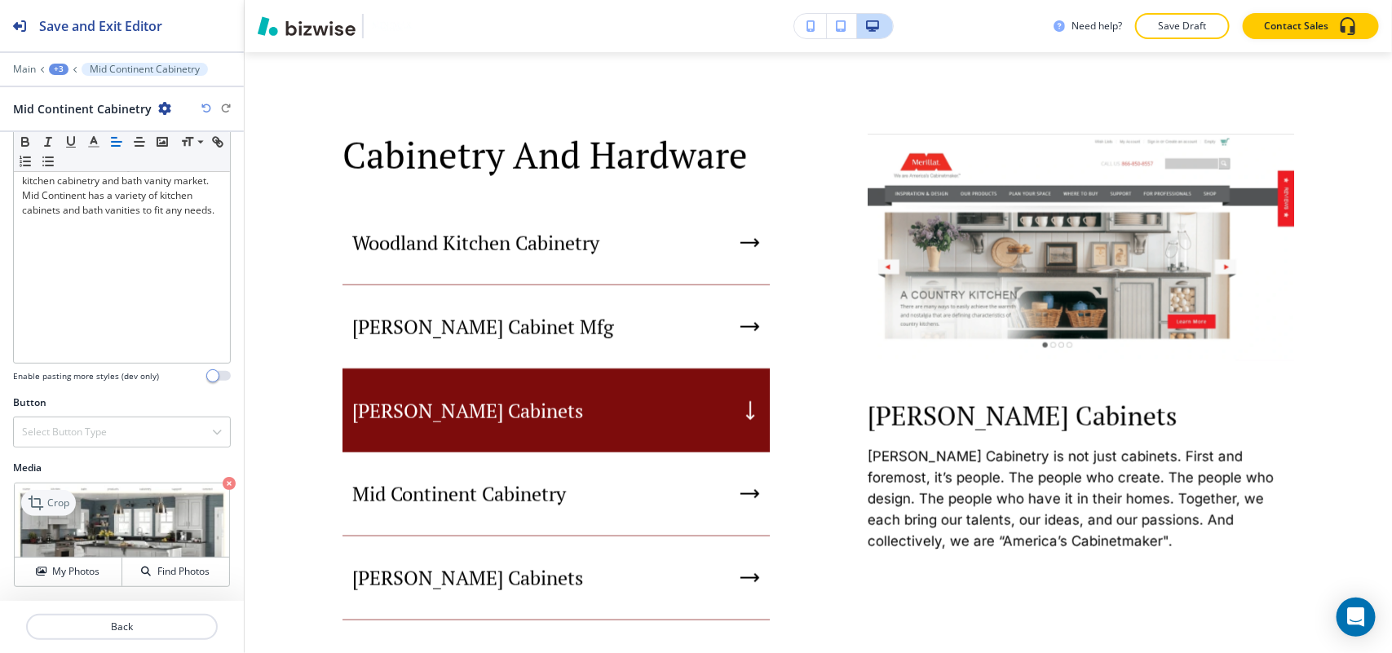
scroll to position [184, 0]
click at [75, 440] on div "Select Button Type" at bounding box center [122, 431] width 216 height 29
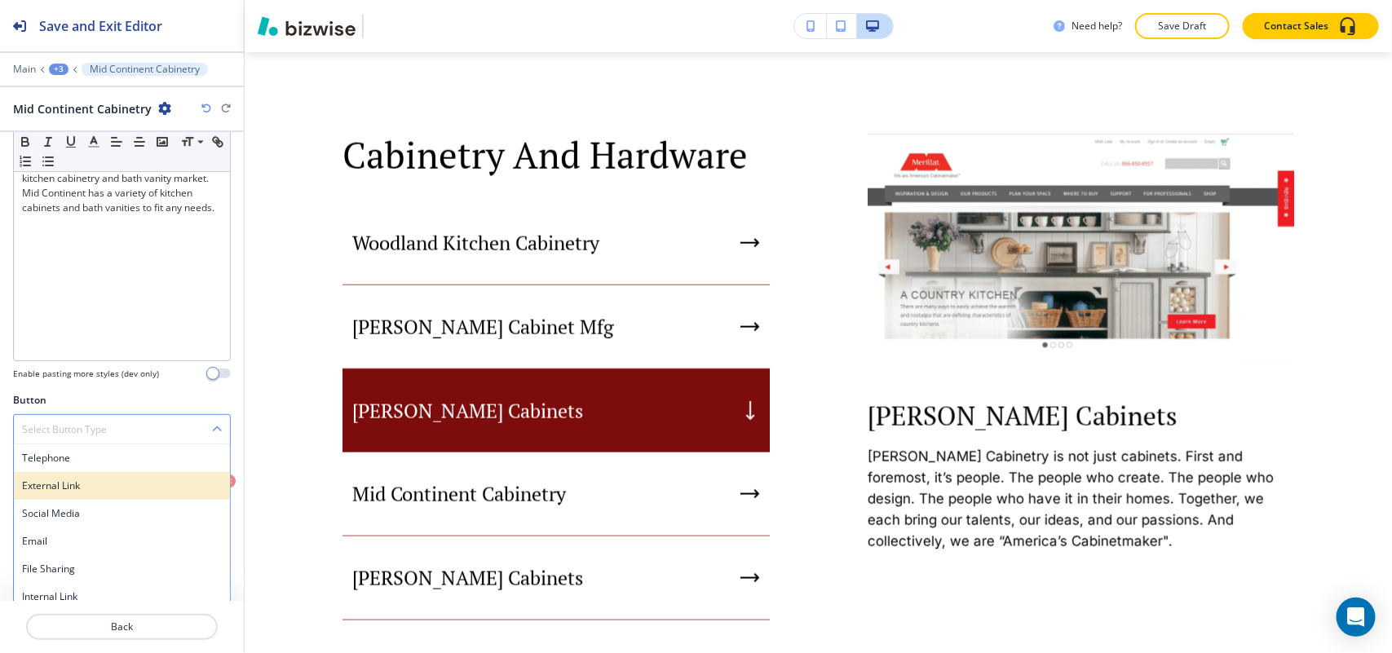
click at [73, 486] on h4 "External Link" at bounding box center [122, 486] width 200 height 15
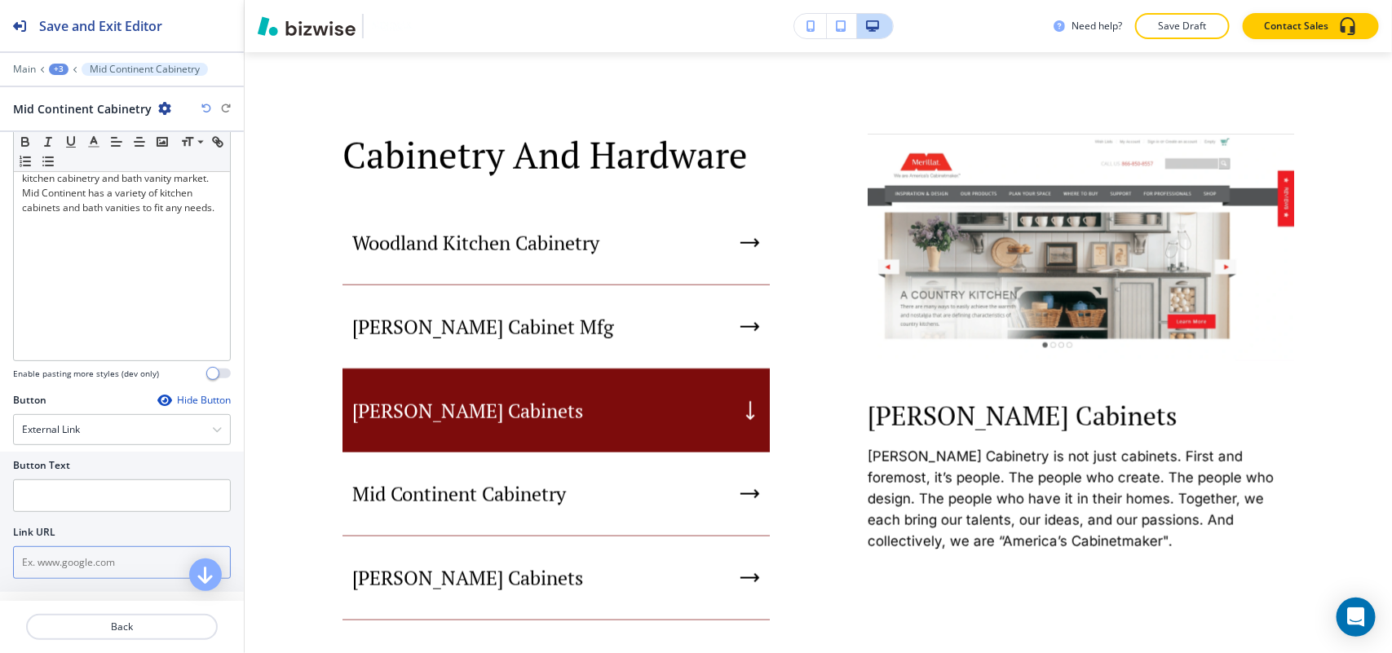
click at [63, 567] on input "text" at bounding box center [122, 562] width 218 height 33
paste input "http://www.midcontinentcabinetry.com/"
type input "http://www.midcontinentcabinetry.com/"
click at [59, 510] on input "text" at bounding box center [122, 495] width 218 height 33
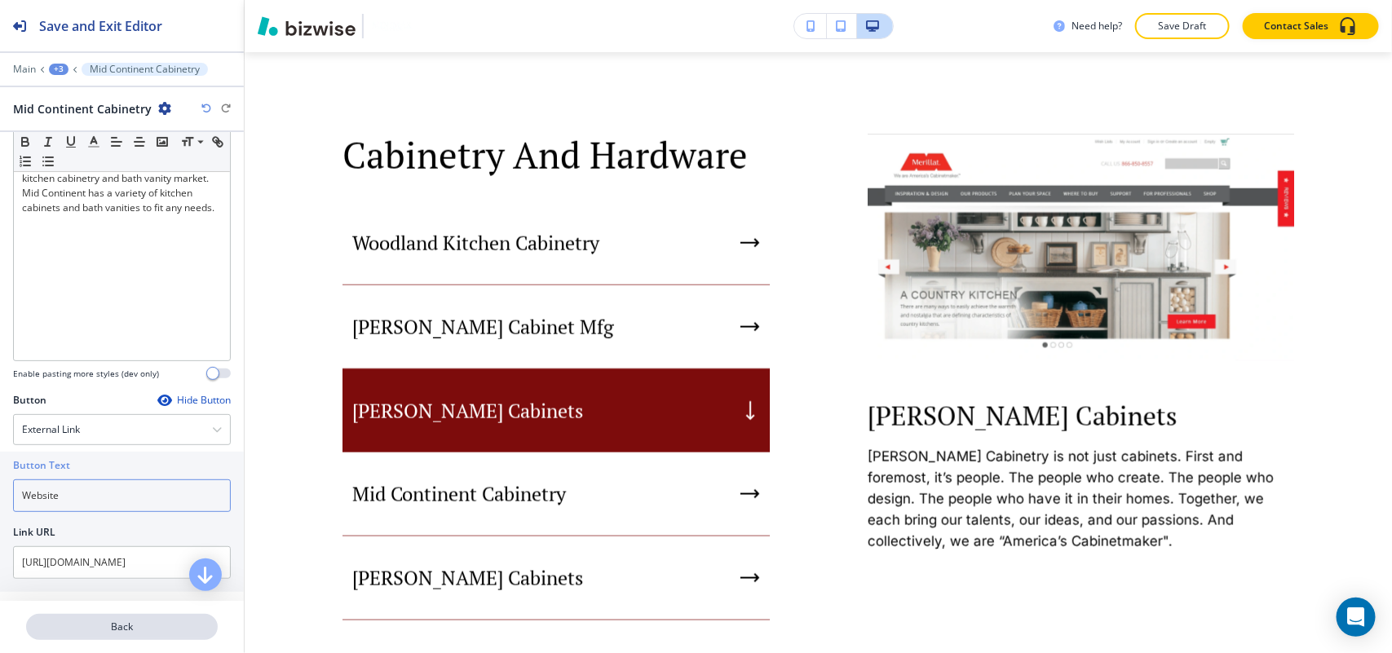
type input "Website"
click at [141, 629] on p "Back" at bounding box center [122, 627] width 188 height 15
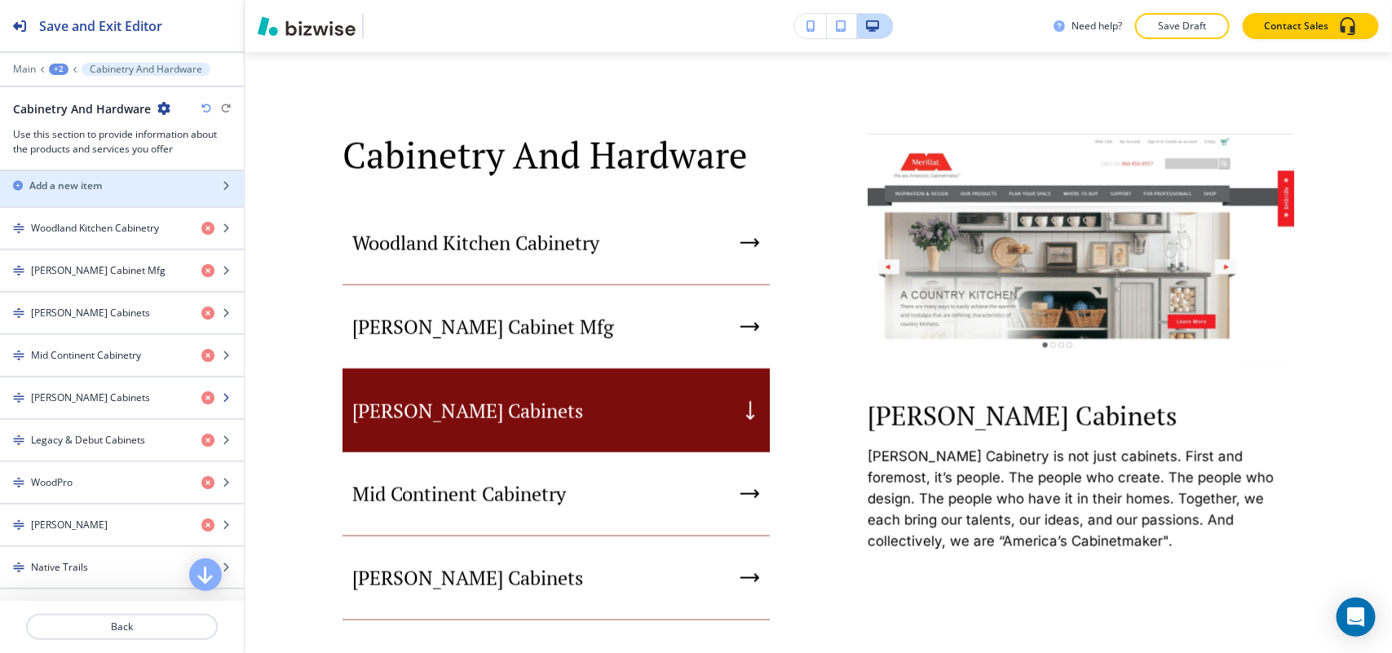
scroll to position [611, 0]
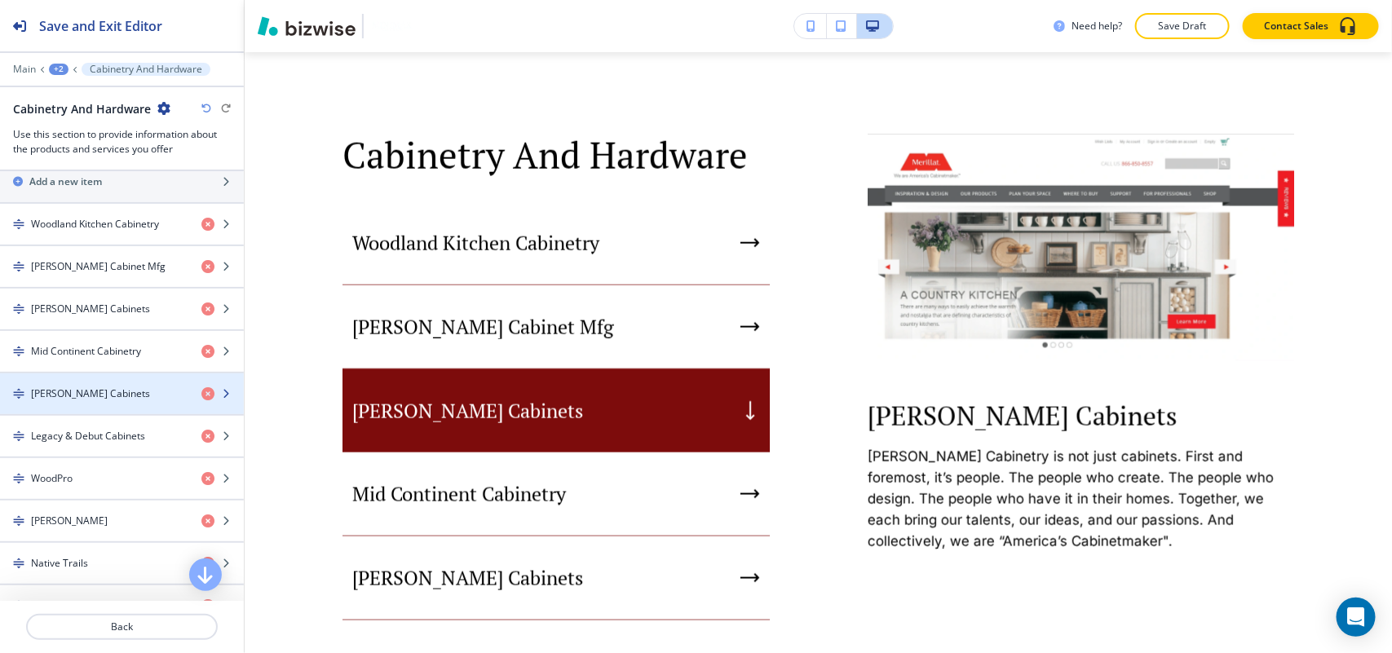
click at [110, 384] on div "button" at bounding box center [122, 379] width 244 height 13
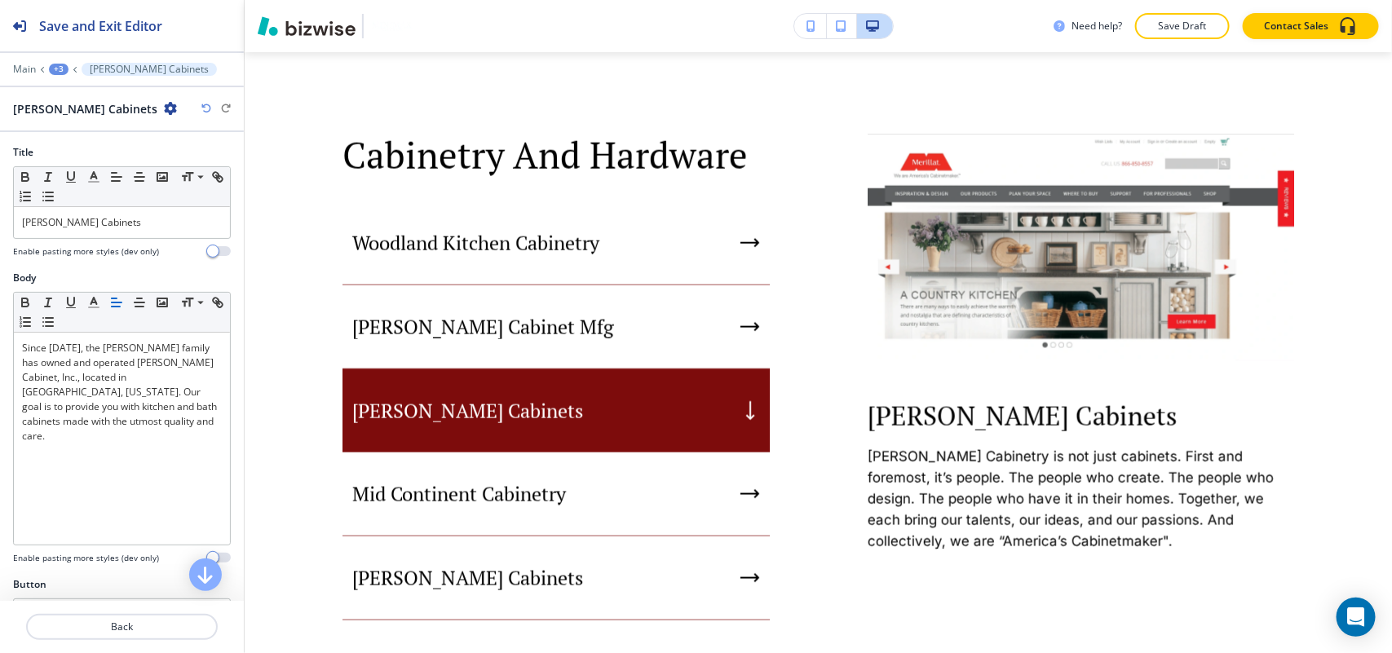
scroll to position [184, 0]
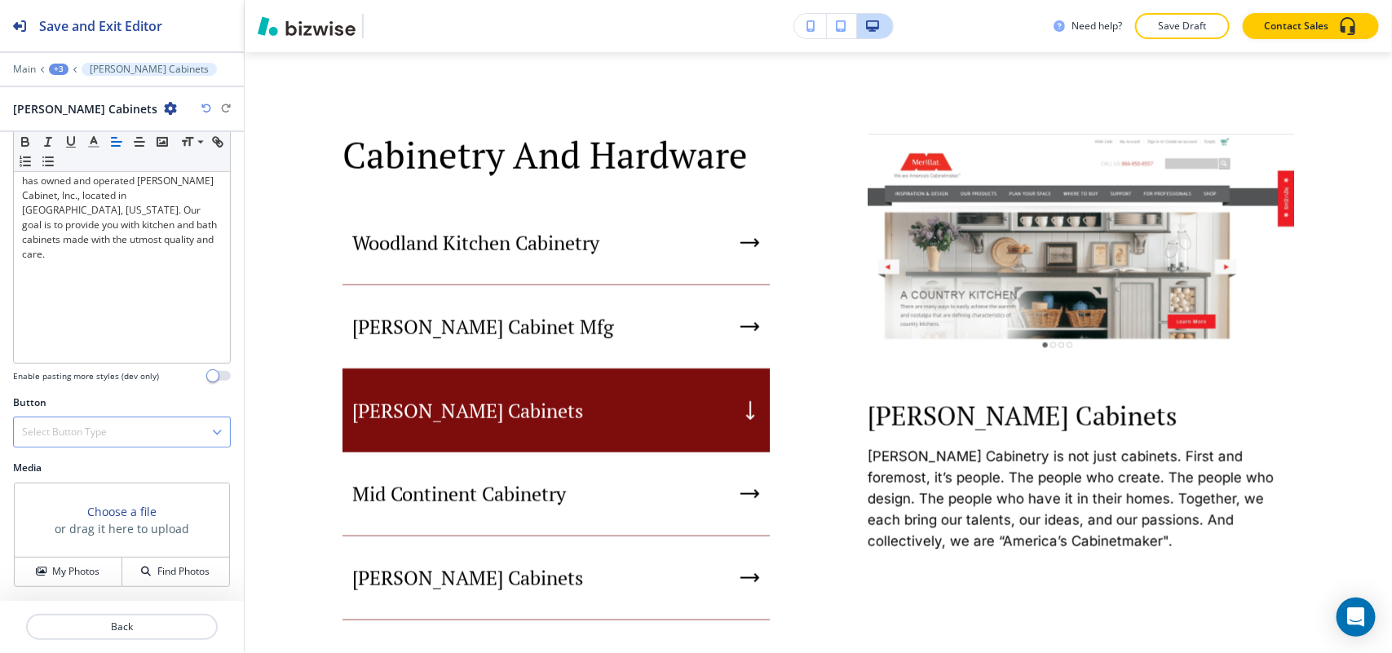
click at [74, 437] on h4 "Select Button Type" at bounding box center [64, 432] width 85 height 15
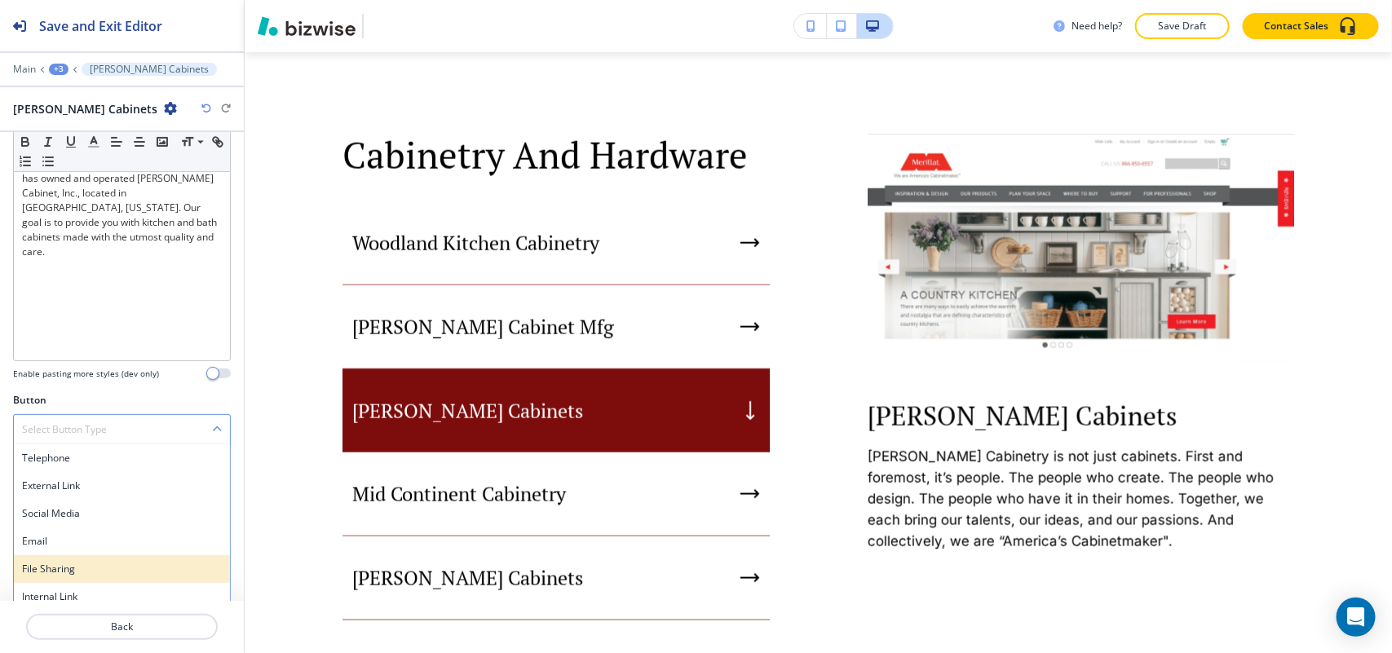
click at [64, 583] on div "File Sharing" at bounding box center [122, 569] width 216 height 28
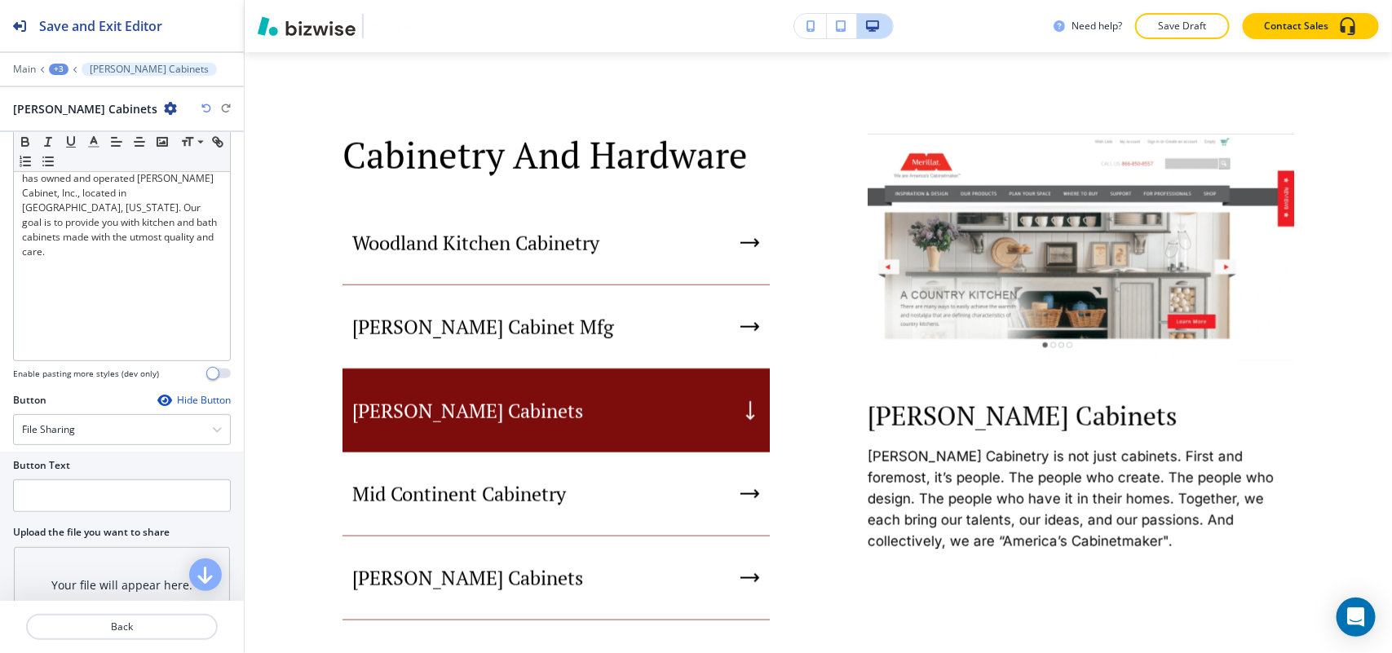
click at [65, 398] on div "Button Hide Button" at bounding box center [122, 400] width 218 height 15
click at [62, 417] on div "File Sharing" at bounding box center [122, 429] width 216 height 29
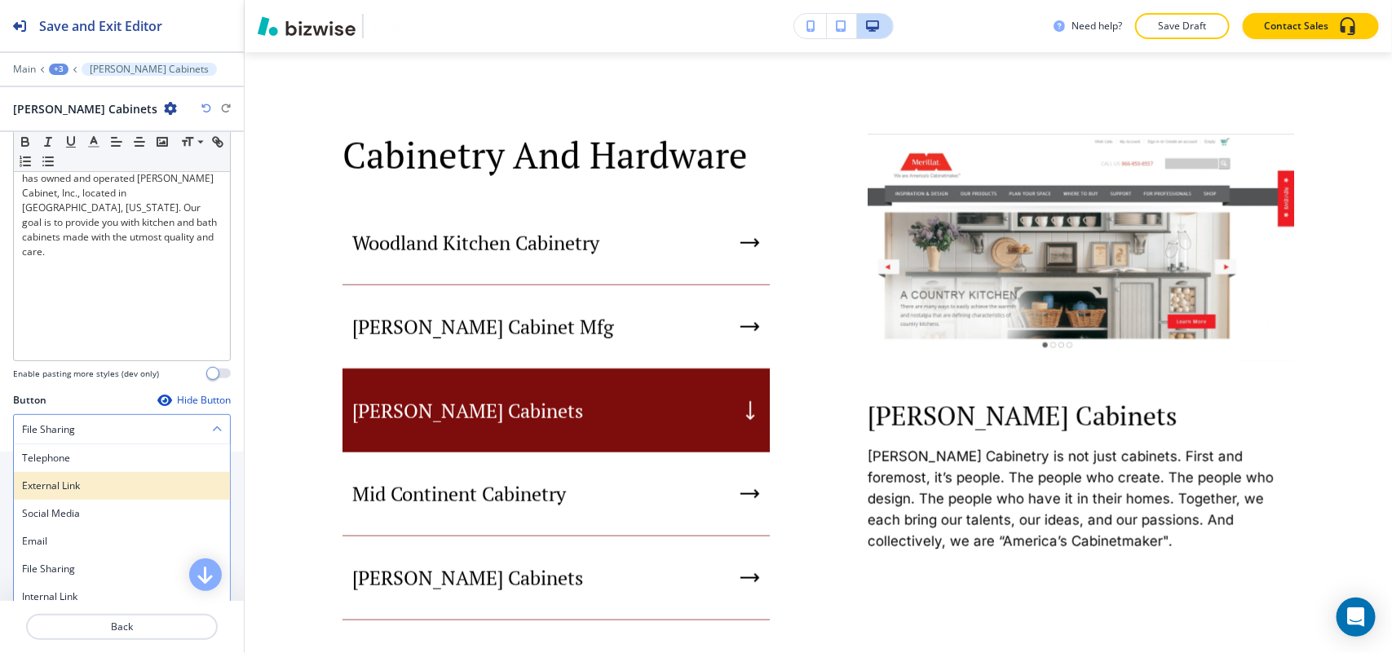
click at [77, 486] on h4 "External Link" at bounding box center [122, 486] width 200 height 15
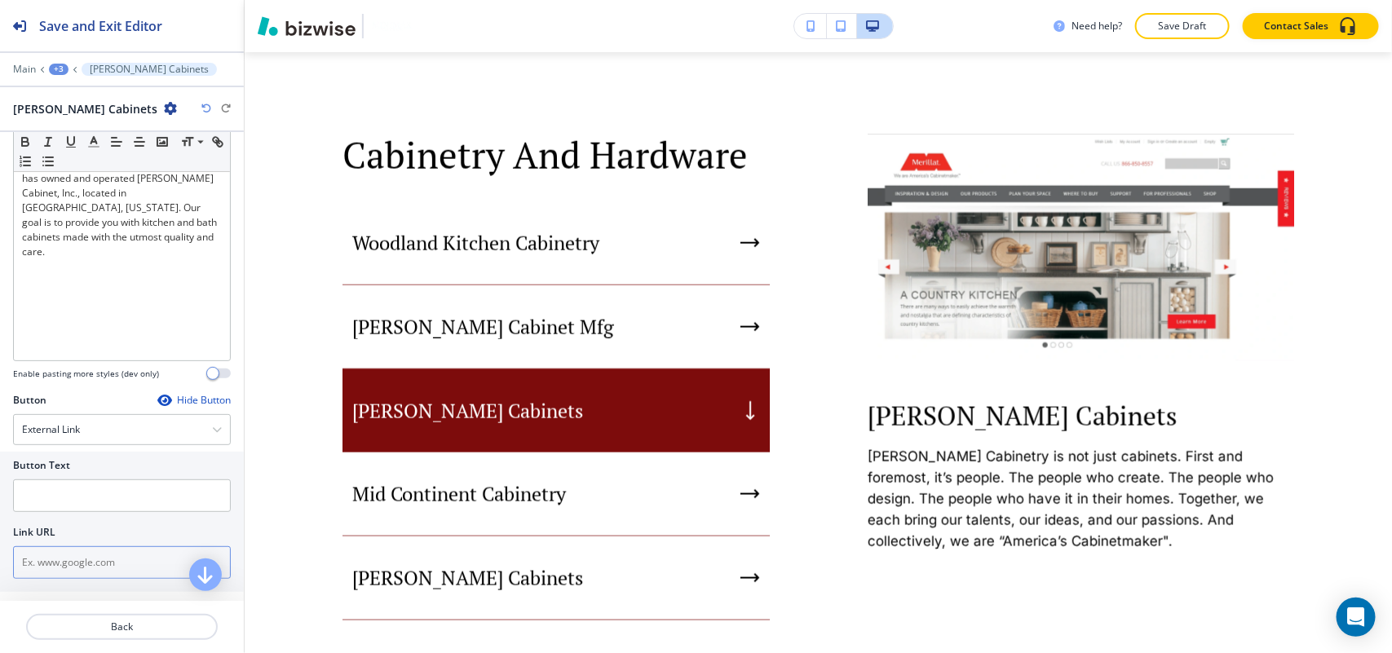
click at [62, 553] on input "text" at bounding box center [122, 562] width 218 height 33
paste input "http://www.wellborn.com/"
type input "http://www.wellborn.com/"
click at [64, 512] on input "text" at bounding box center [122, 495] width 218 height 33
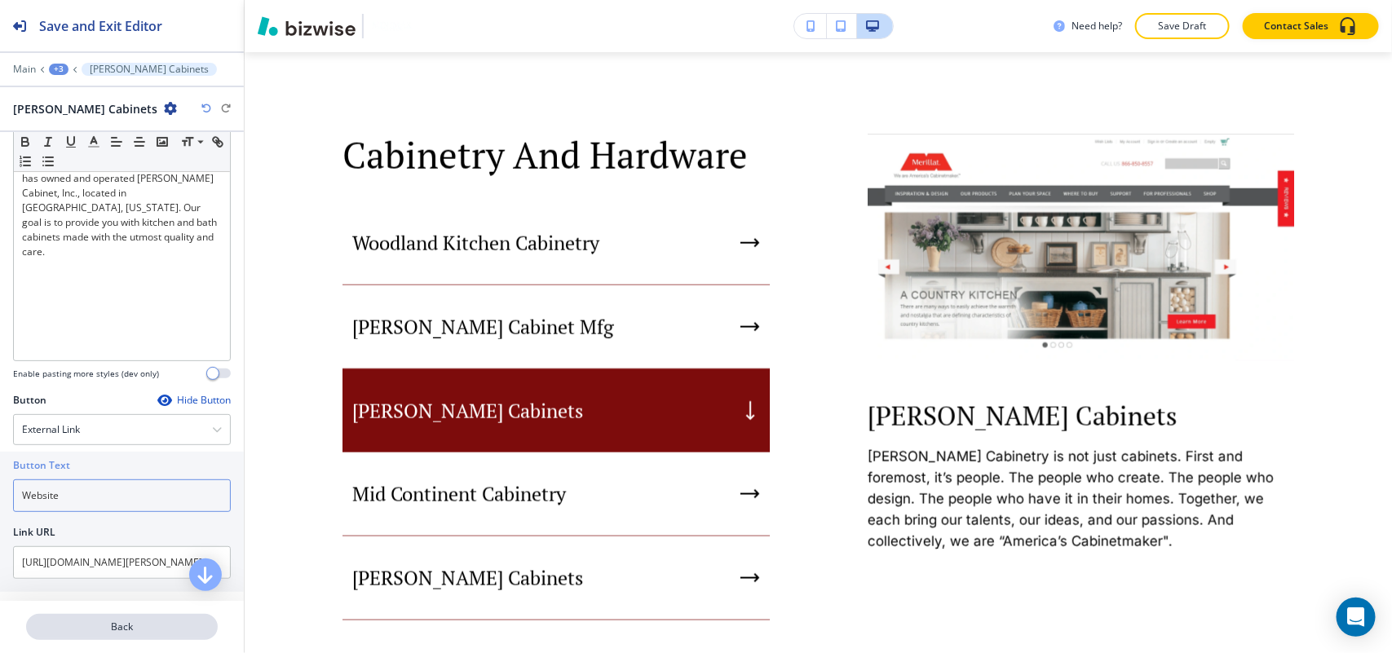
type input "Website"
click at [123, 621] on p "Back" at bounding box center [122, 627] width 188 height 15
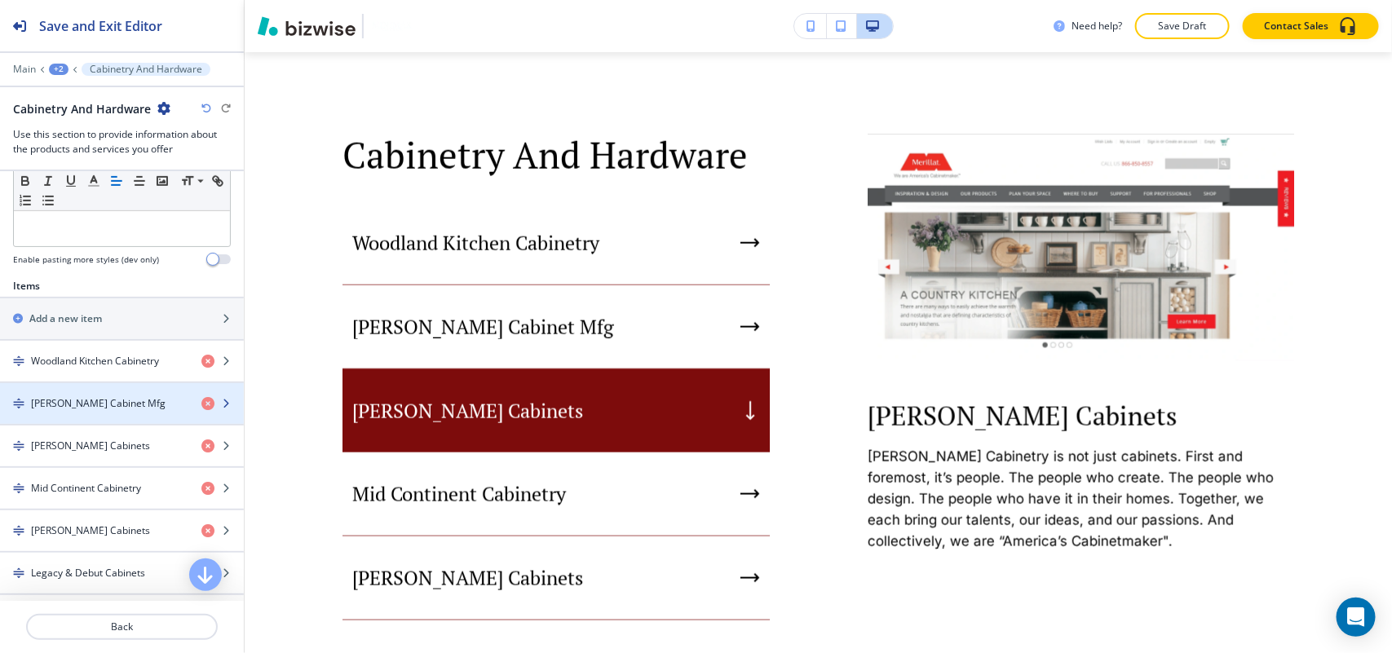
scroll to position [510, 0]
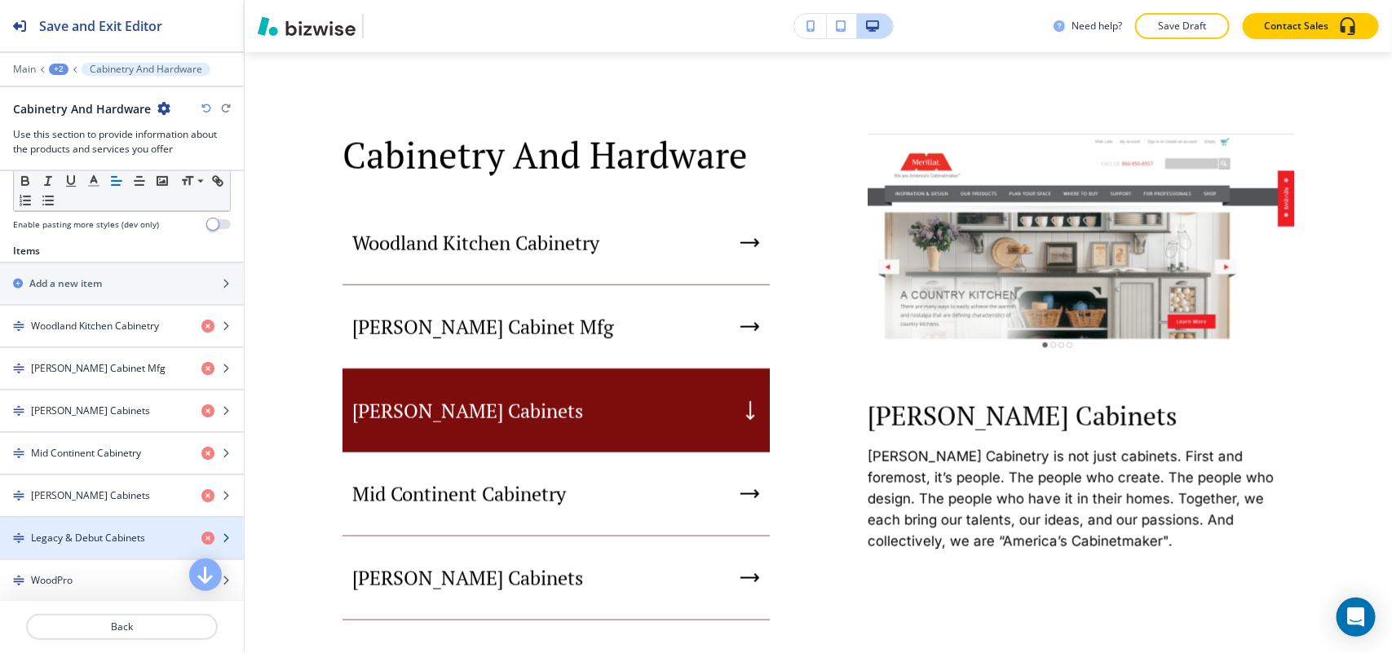
click at [94, 545] on h4 "Legacy & Debut Cabinets" at bounding box center [88, 538] width 114 height 15
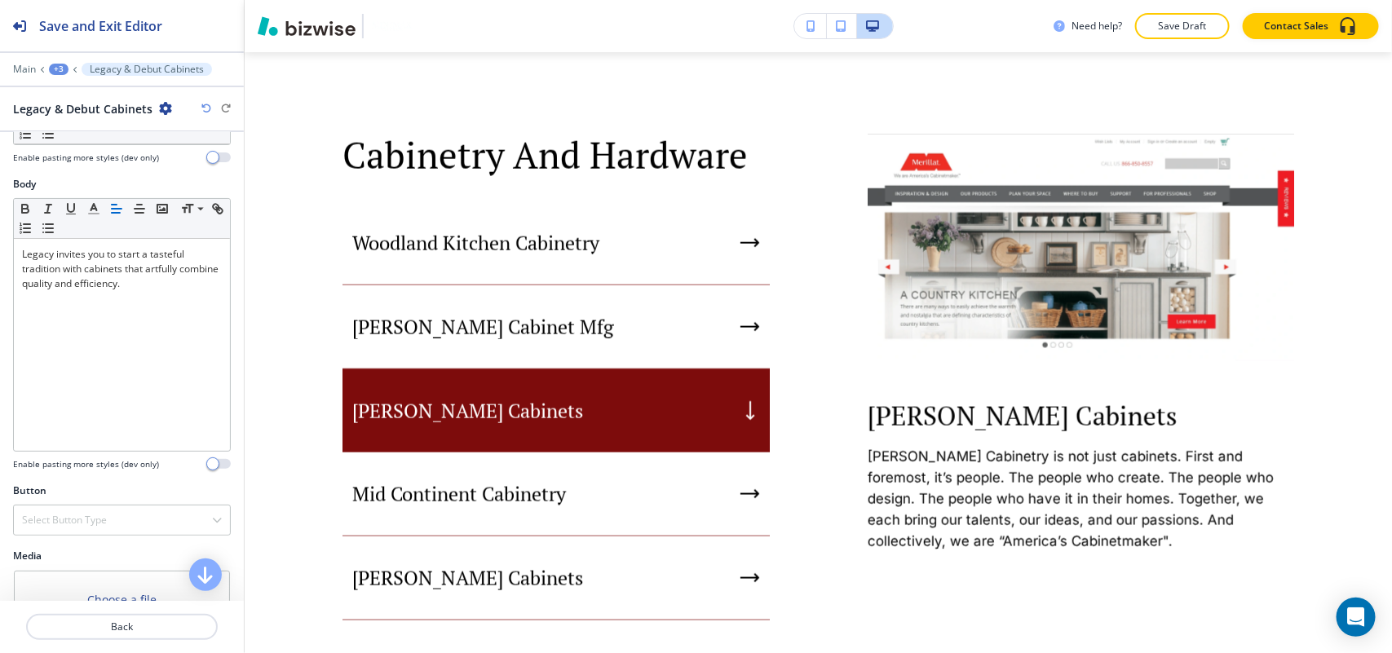
scroll to position [184, 0]
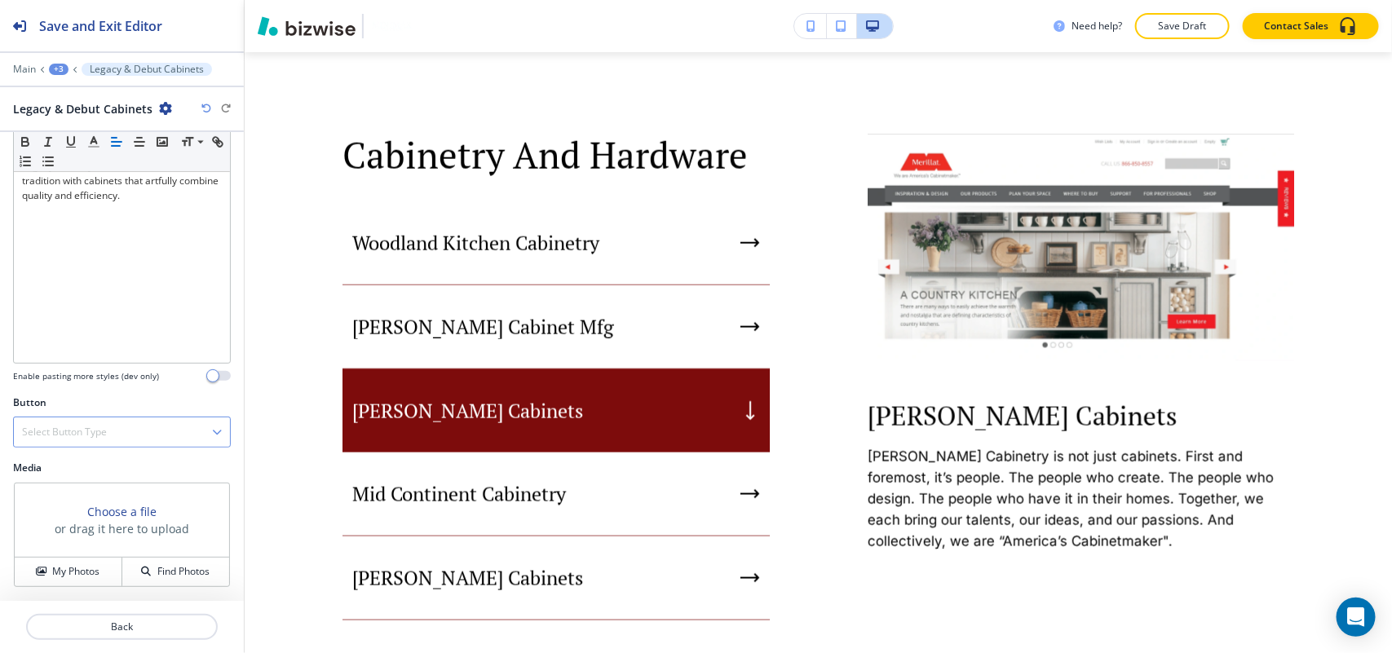
click at [95, 434] on h4 "Select Button Type" at bounding box center [64, 432] width 85 height 15
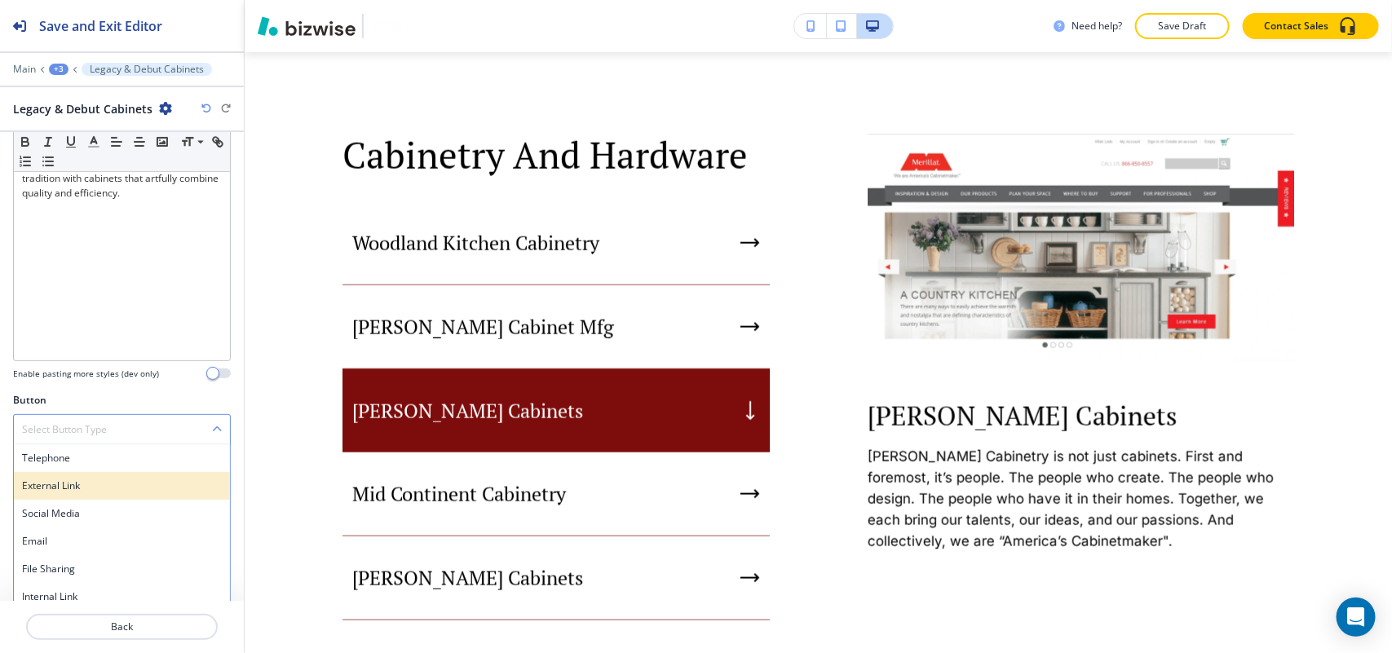
click at [75, 493] on h4 "External Link" at bounding box center [122, 486] width 200 height 15
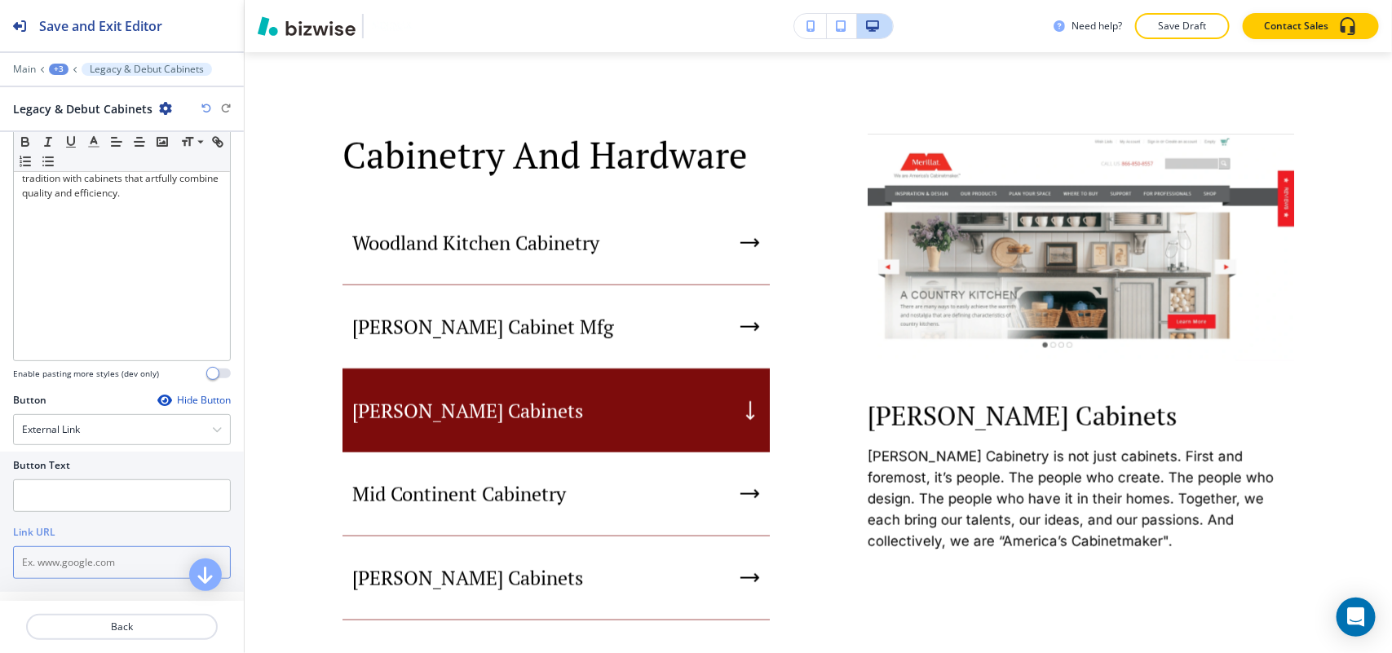
click at [58, 572] on input "text" at bounding box center [122, 562] width 218 height 33
paste input "http://www.legacycabinetsllc.com/"
type input "http://www.legacycabinetsllc.com/"
click at [61, 503] on input "text" at bounding box center [122, 495] width 218 height 33
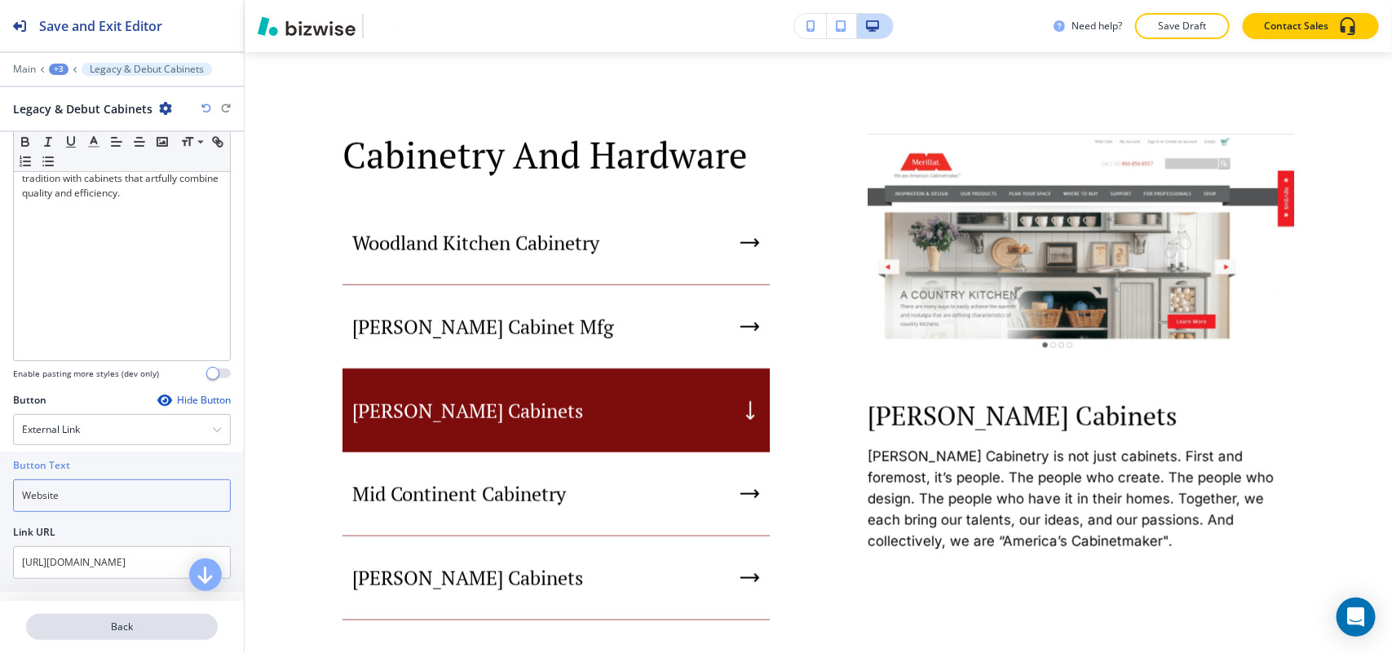
type input "Website"
click at [152, 629] on p "Back" at bounding box center [122, 627] width 188 height 15
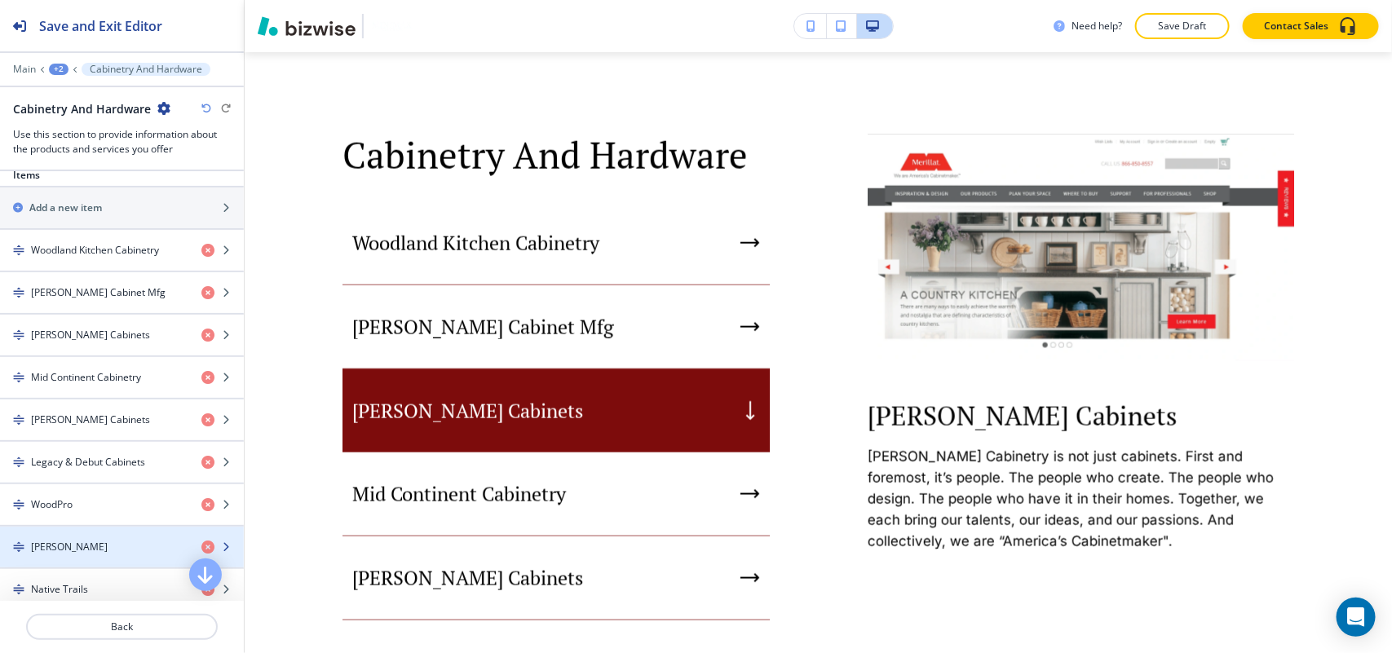
scroll to position [611, 0]
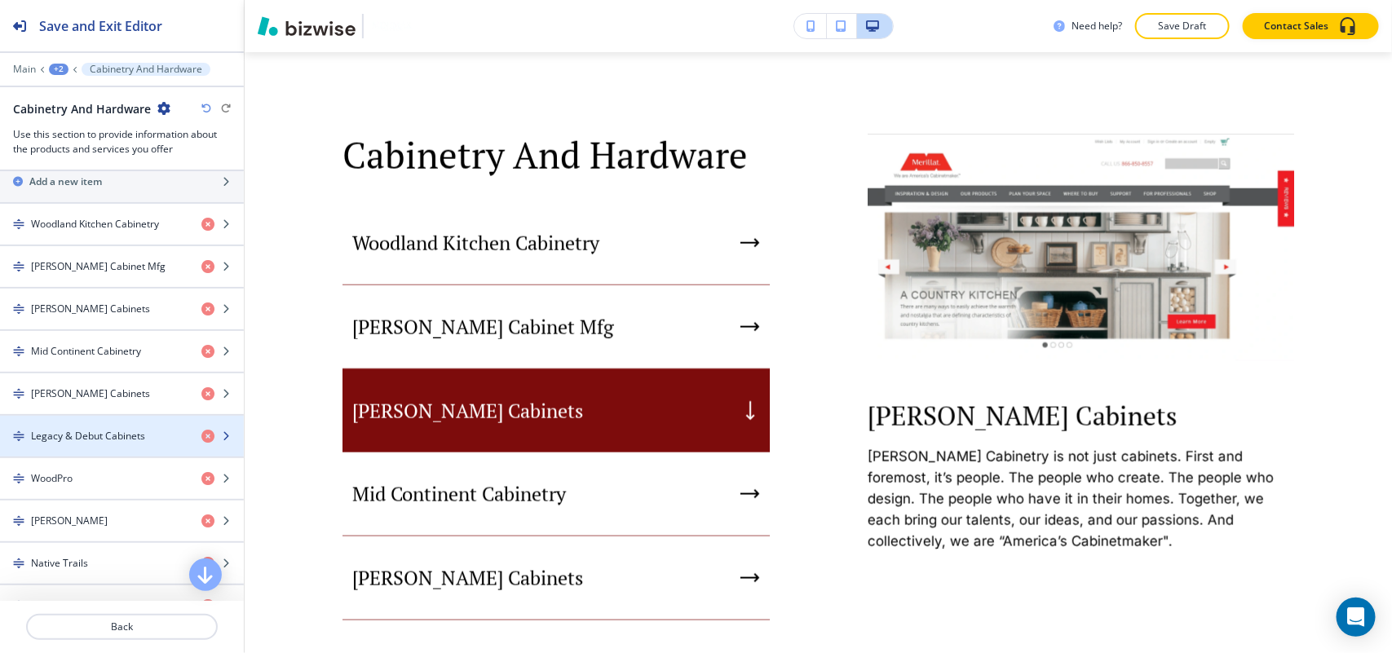
click at [112, 429] on div "button" at bounding box center [122, 422] width 244 height 13
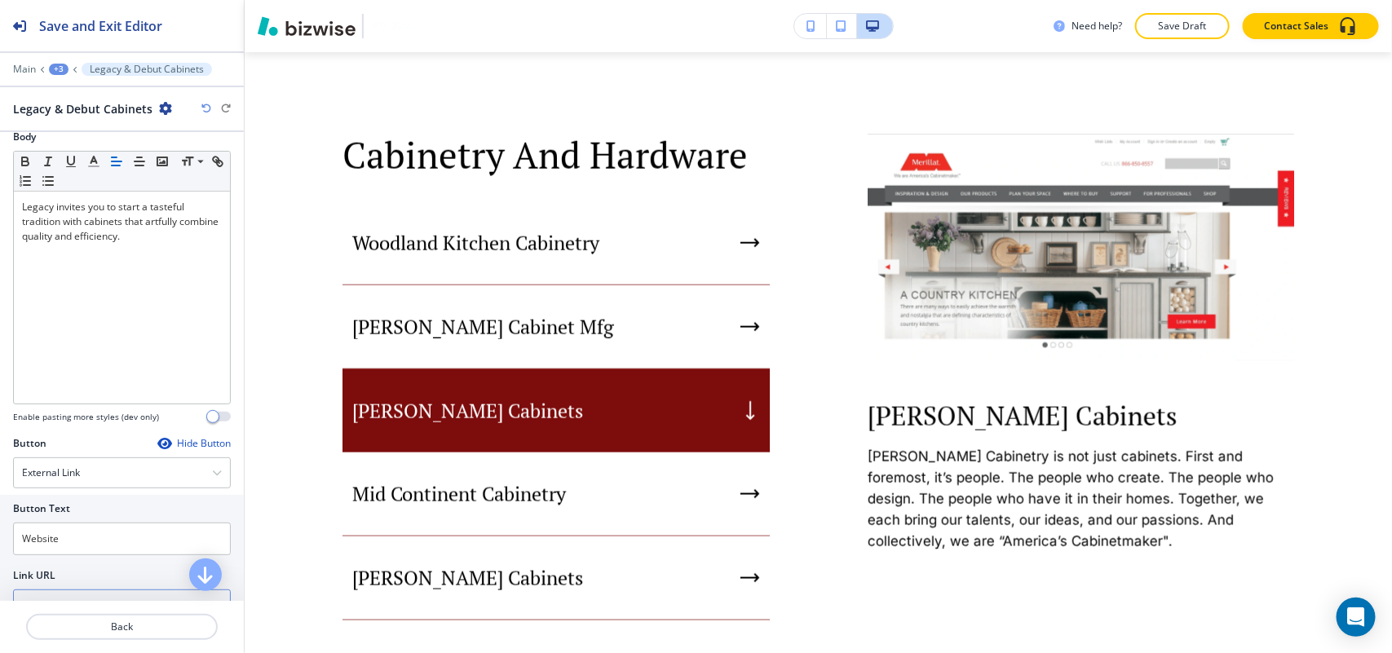
scroll to position [306, 0]
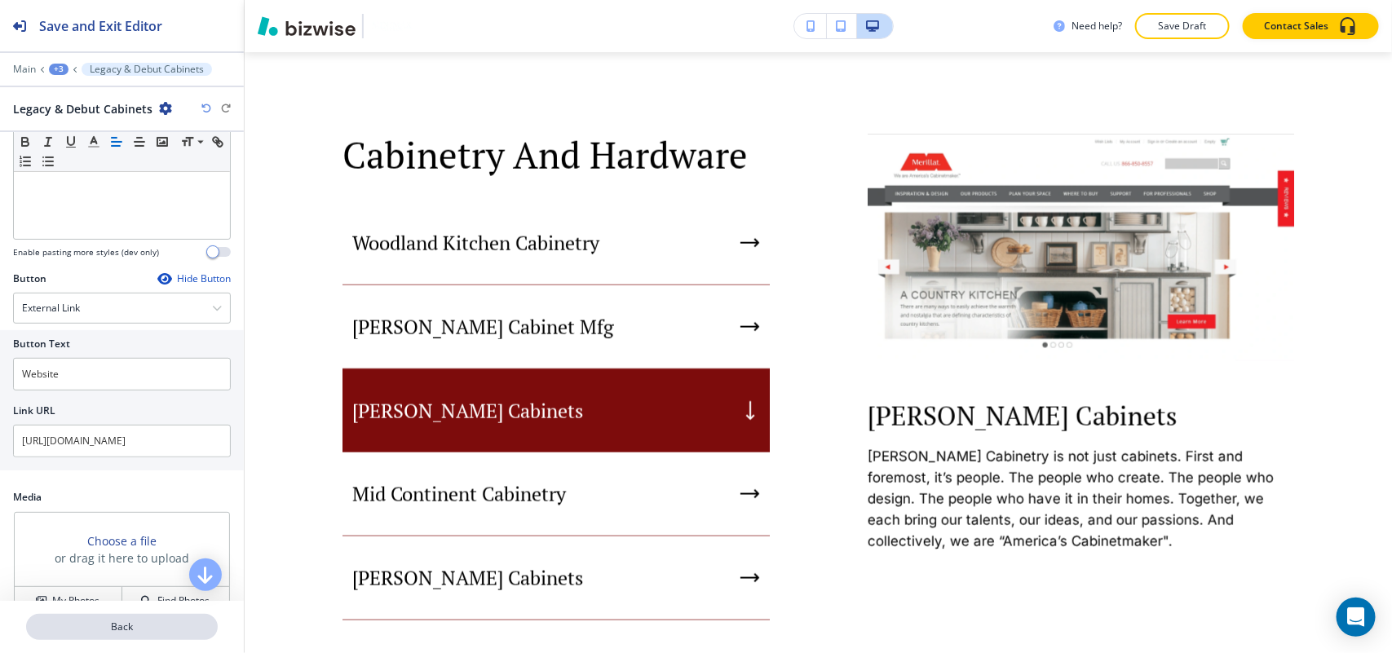
click at [128, 632] on p "Back" at bounding box center [122, 627] width 188 height 15
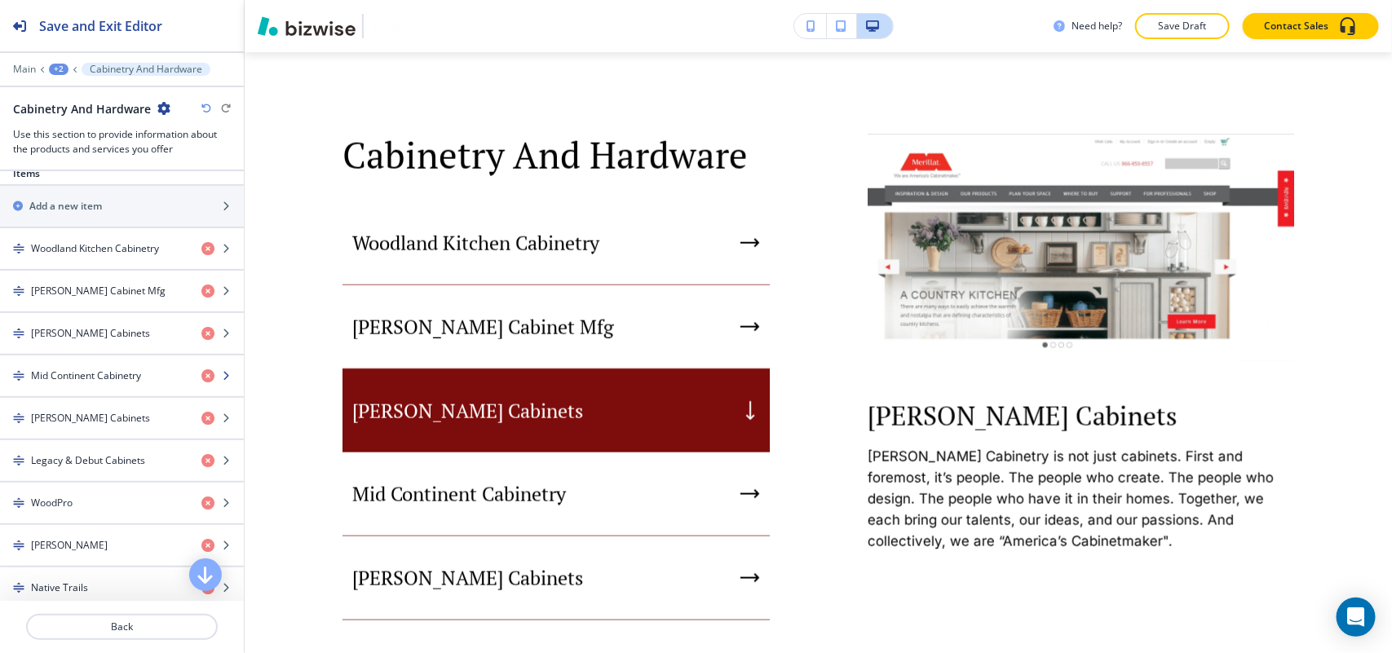
scroll to position [611, 0]
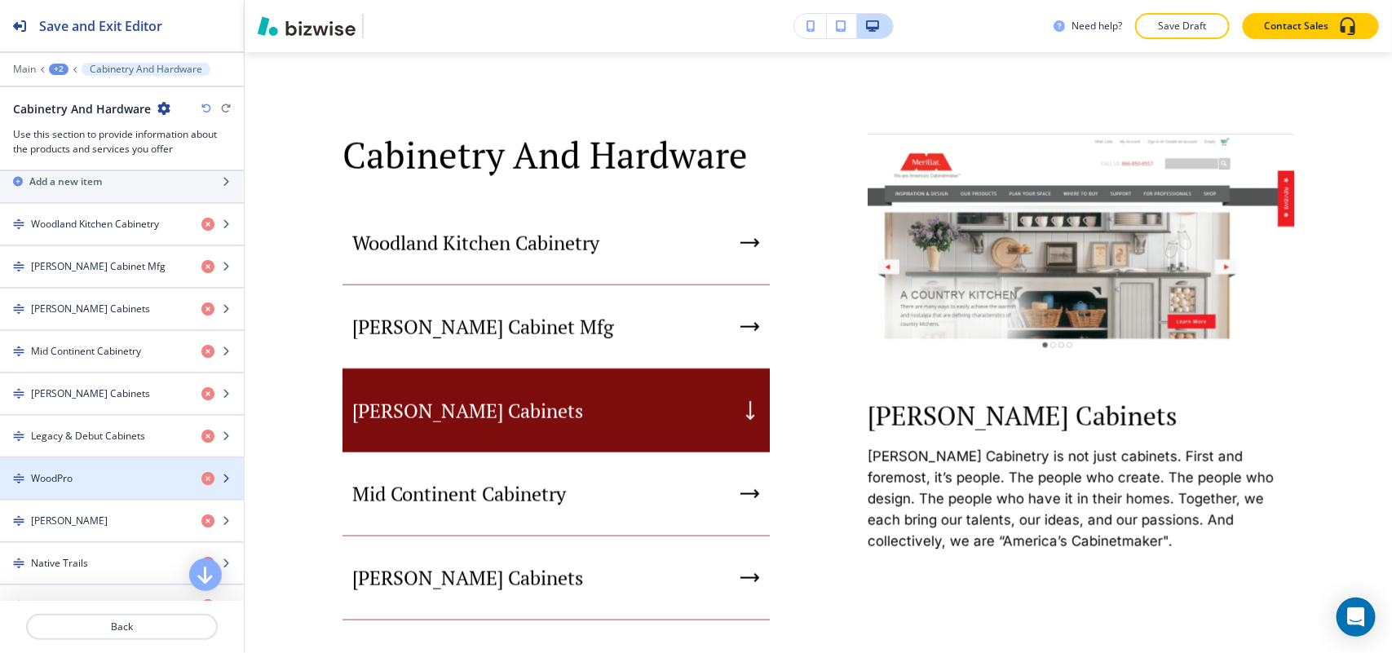
click at [84, 486] on div "WoodPro" at bounding box center [94, 478] width 188 height 15
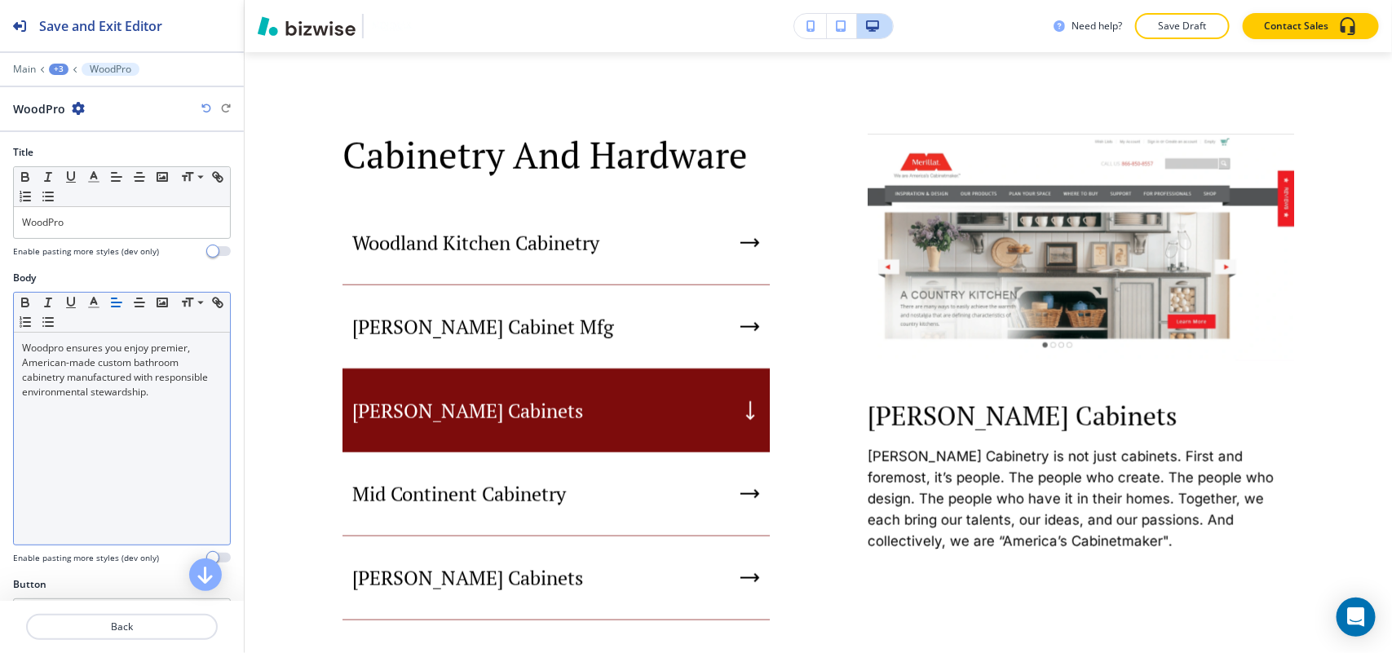
scroll to position [184, 0]
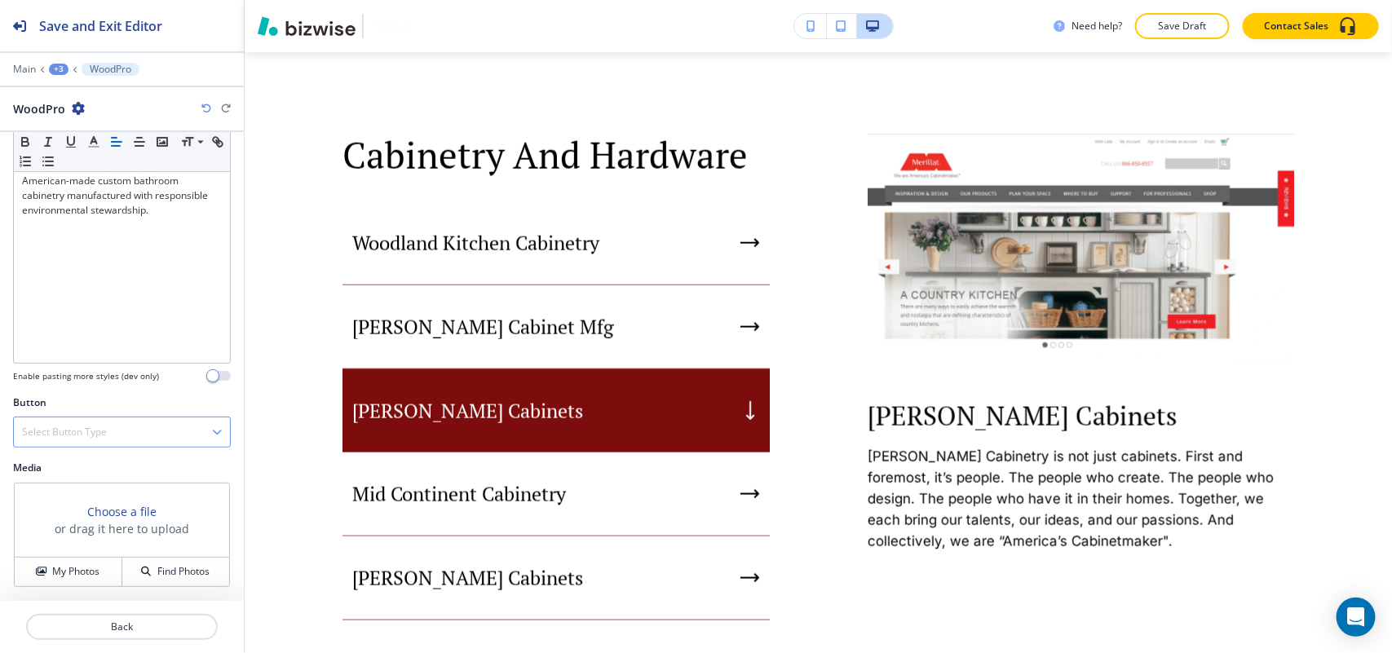
click at [104, 426] on h4 "Select Button Type" at bounding box center [64, 432] width 85 height 15
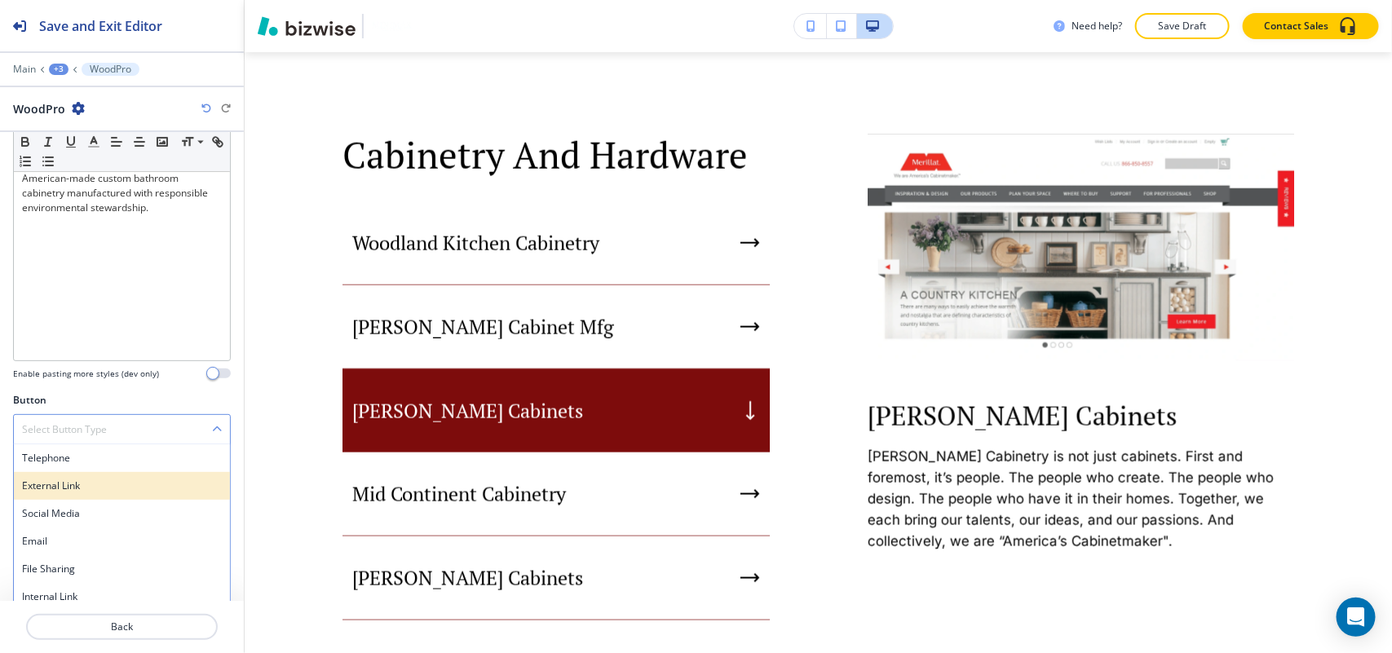
click at [94, 479] on h4 "External Link" at bounding box center [122, 486] width 200 height 15
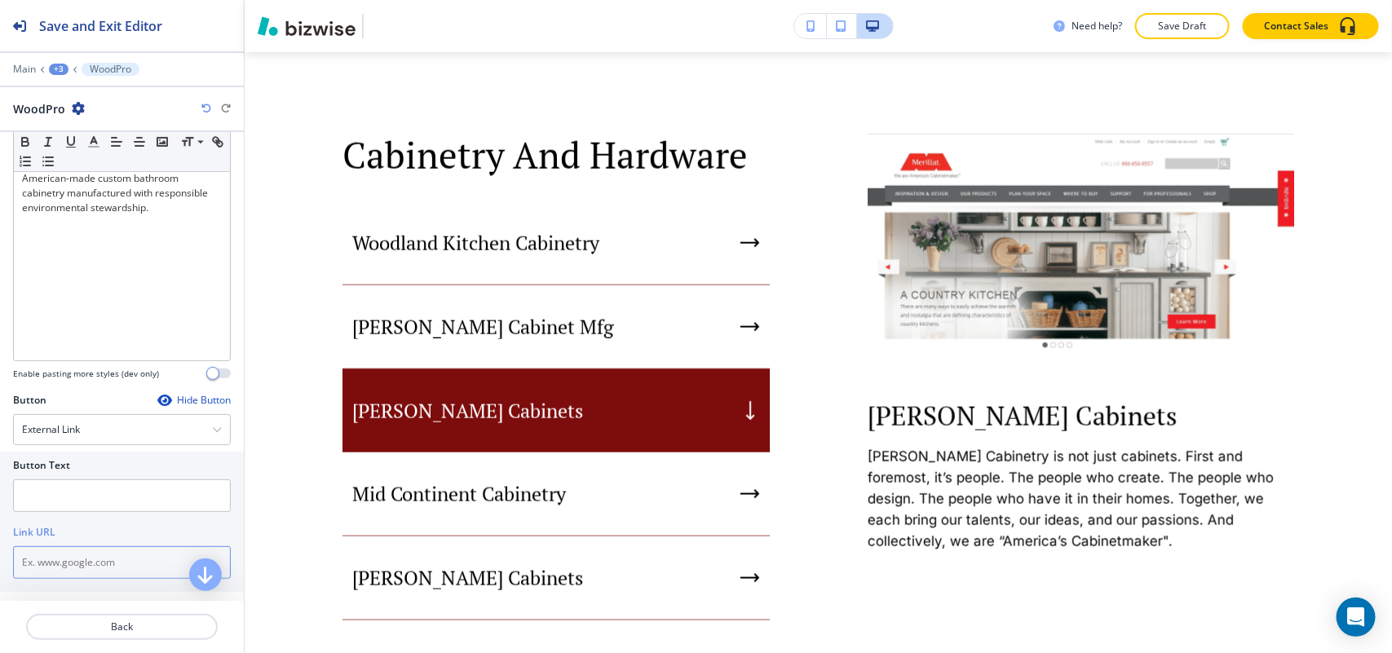
click at [60, 567] on input "text" at bounding box center [122, 562] width 218 height 33
paste input "https://www.woodpro.com/"
type input "https://www.woodpro.com/"
click at [80, 493] on input "text" at bounding box center [122, 495] width 218 height 33
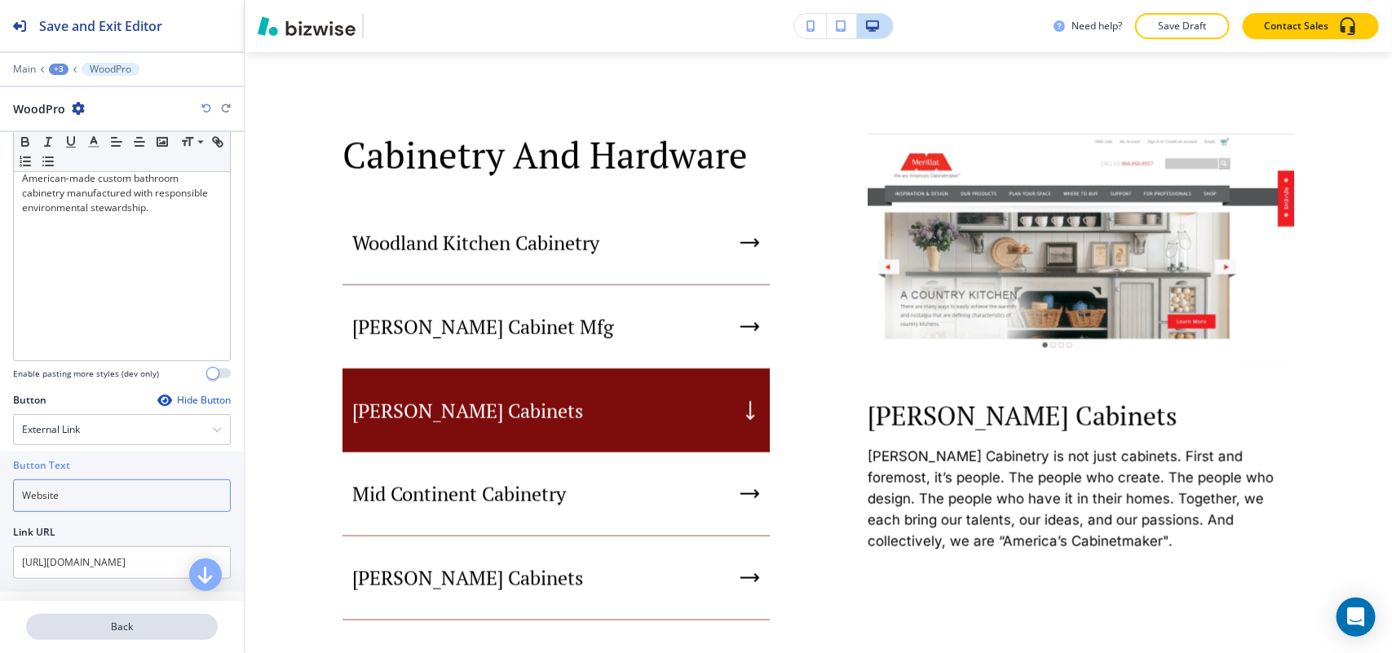
type input "Website"
click at [115, 630] on p "Back" at bounding box center [122, 627] width 188 height 15
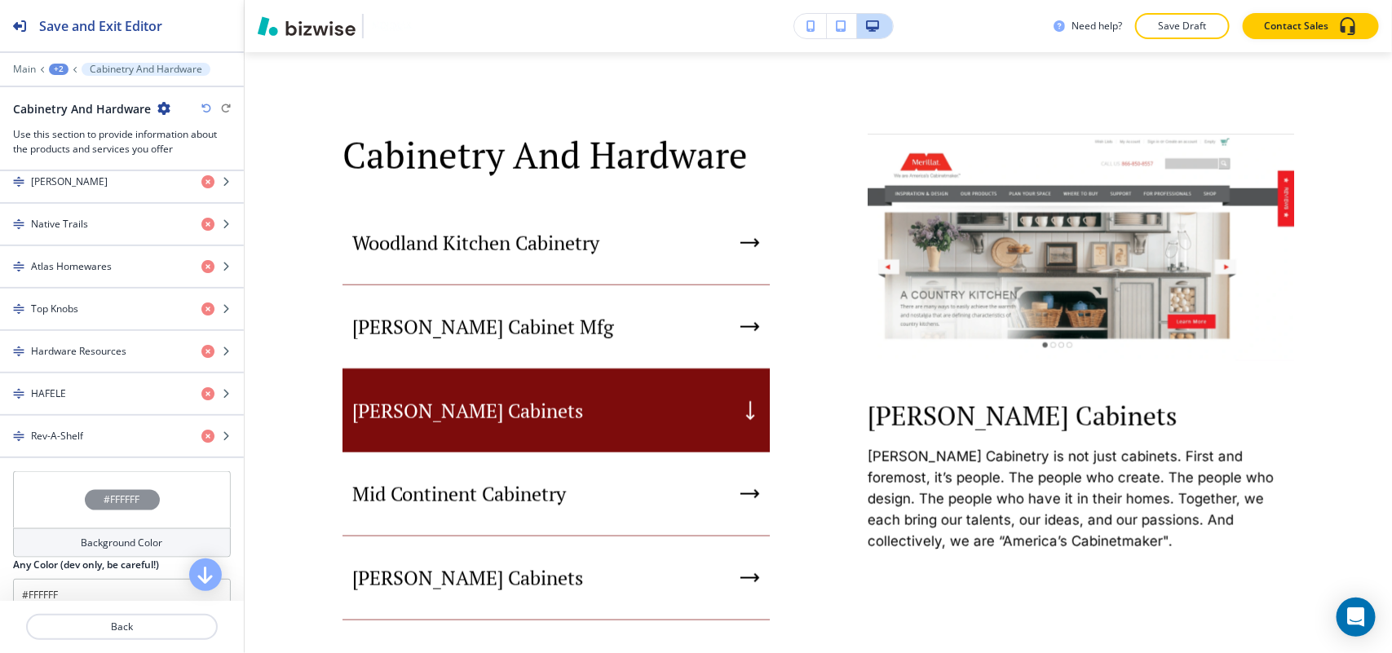
scroll to position [917, 0]
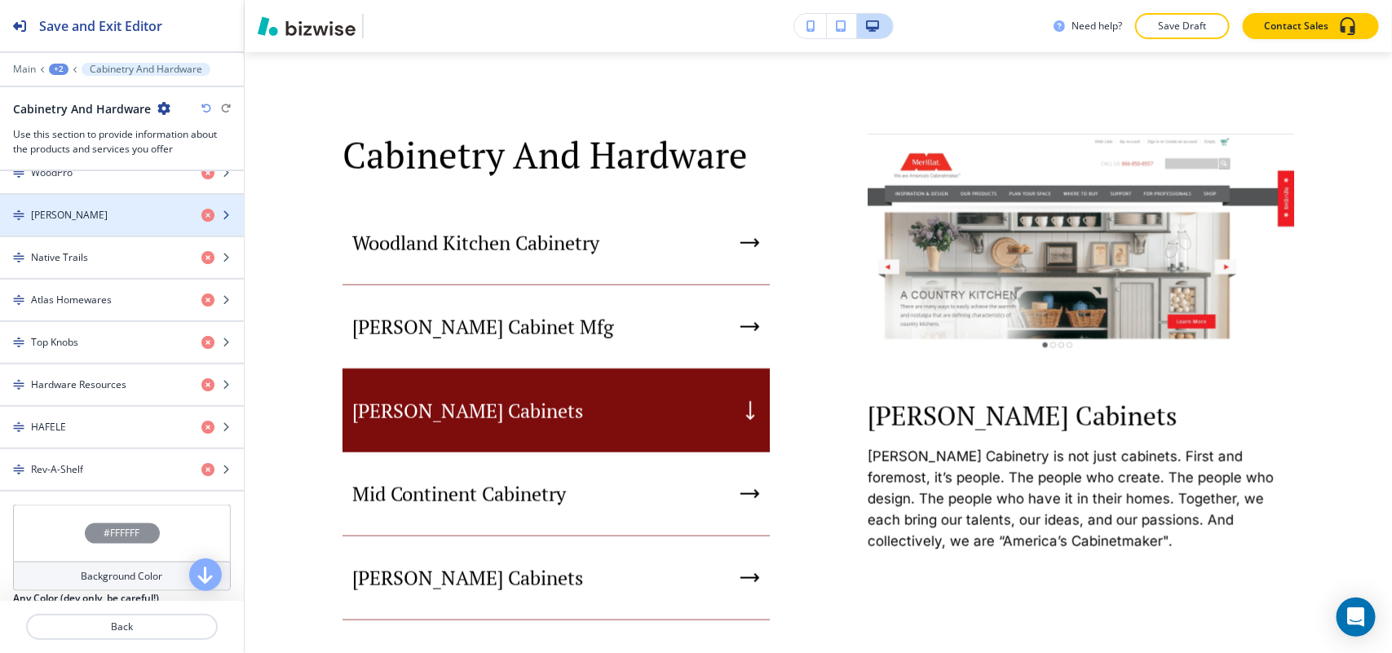
click at [87, 222] on div "Ronbow" at bounding box center [94, 215] width 188 height 15
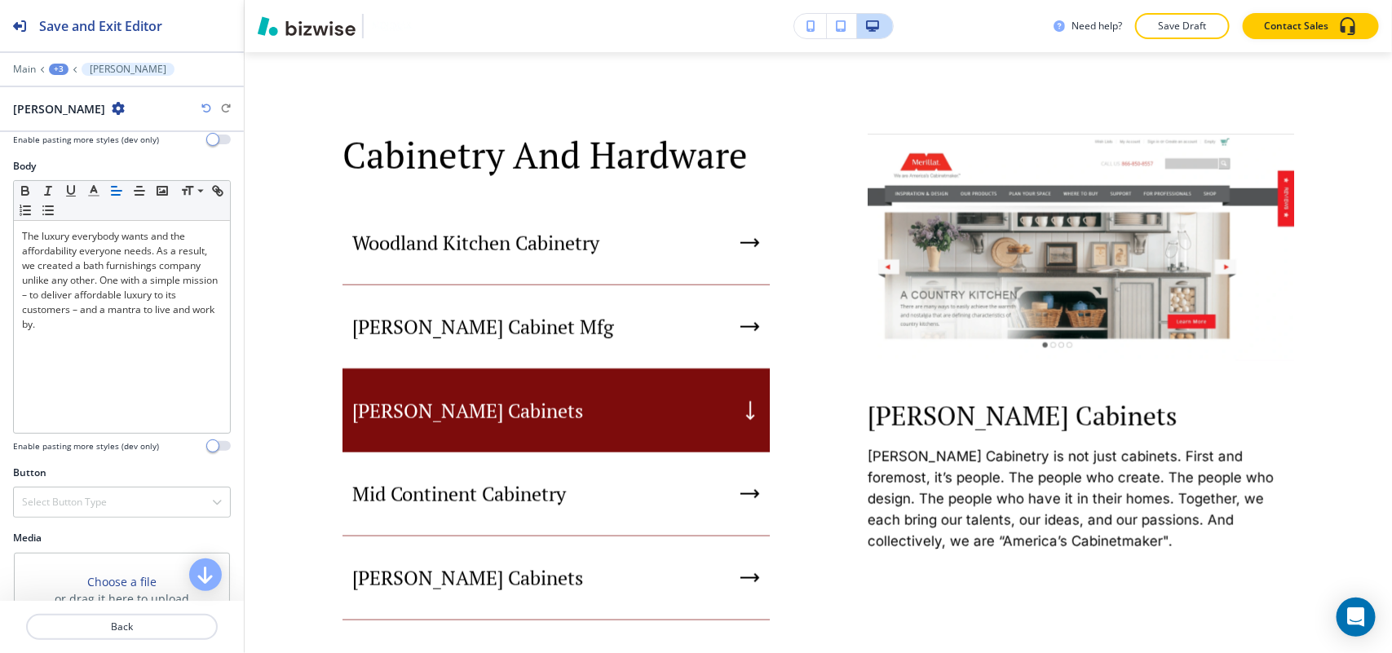
scroll to position [184, 0]
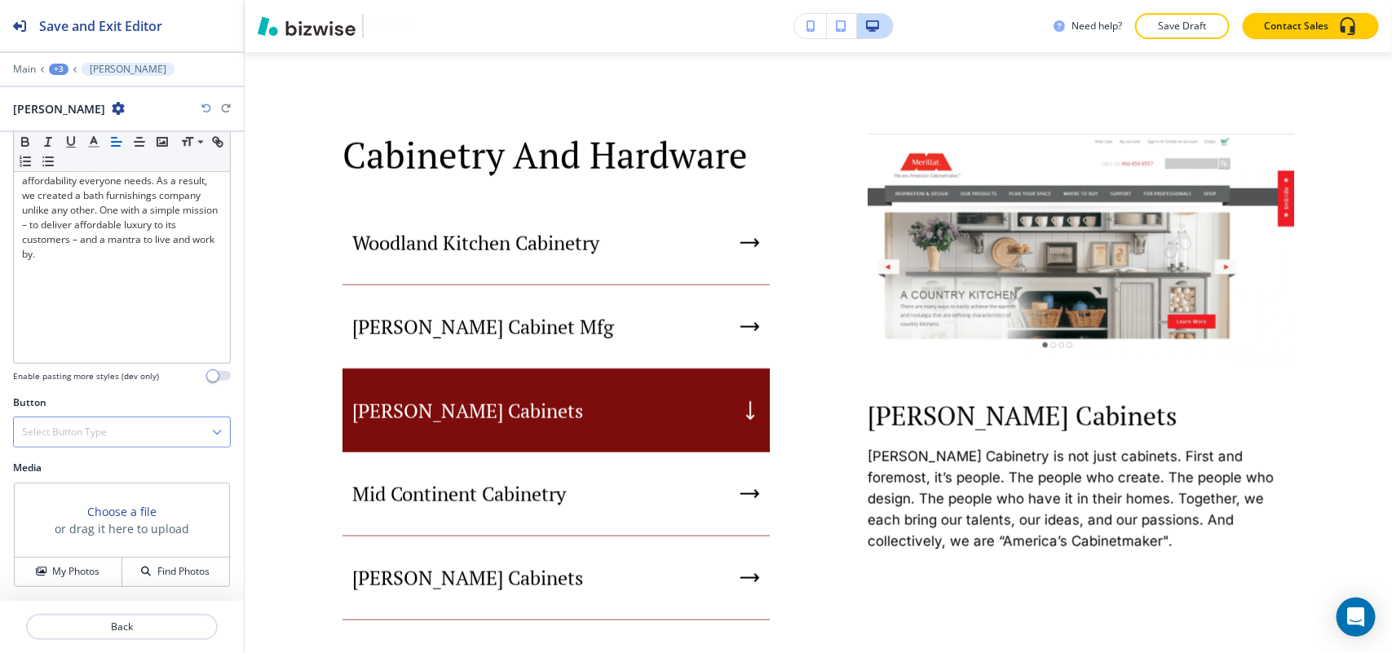
click at [79, 422] on div "Select Button Type" at bounding box center [122, 431] width 216 height 29
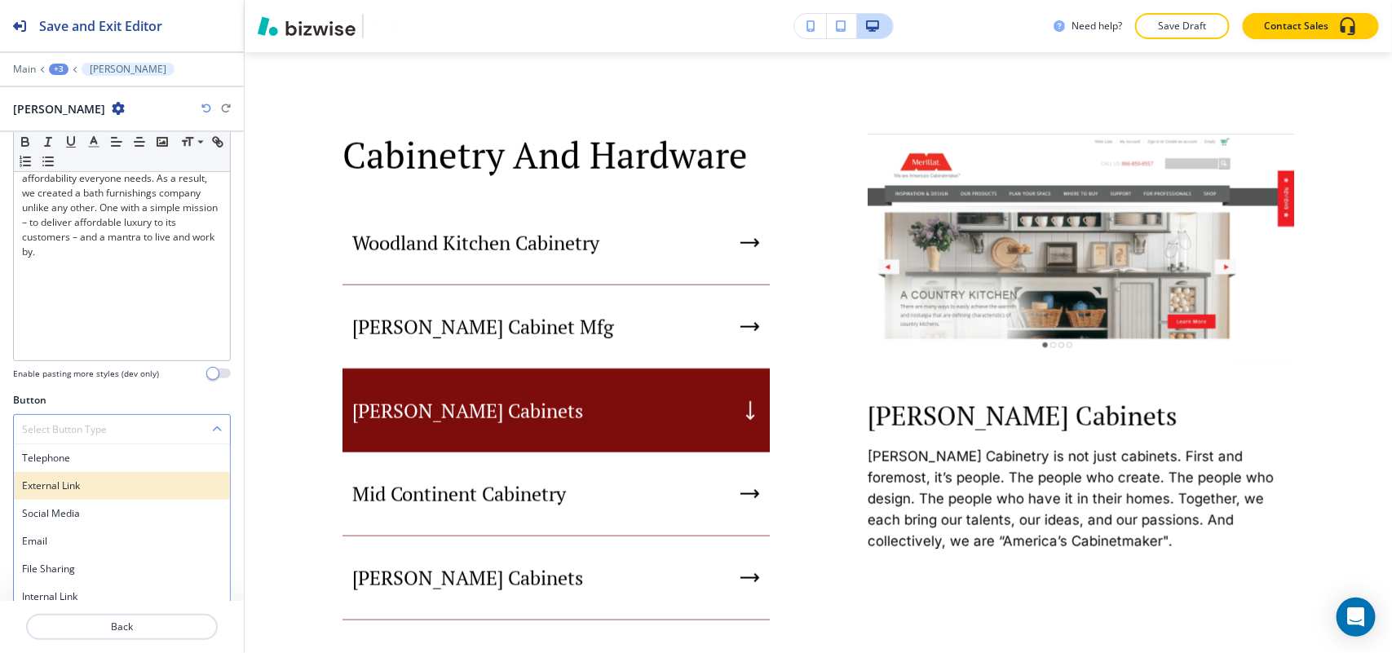
click at [65, 488] on h4 "External Link" at bounding box center [122, 486] width 200 height 15
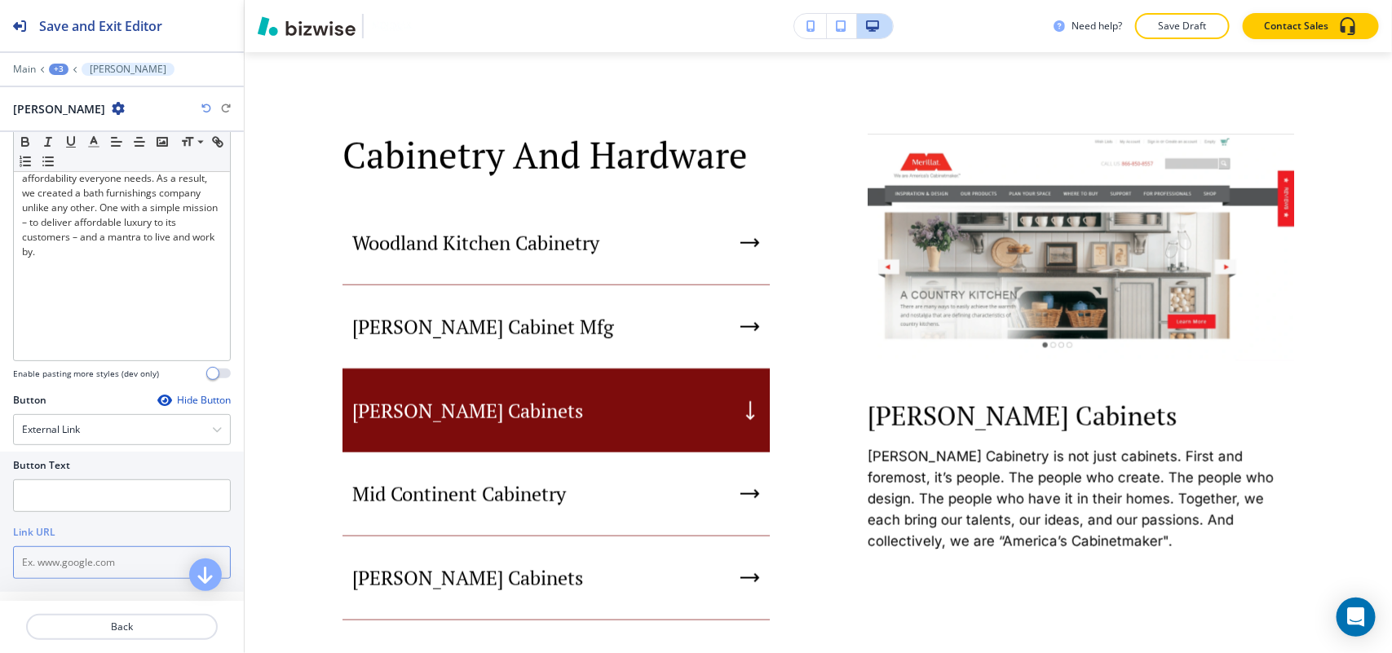
click at [62, 553] on input "text" at bounding box center [122, 562] width 218 height 33
paste input "http://www.ronbow.com/"
type input "http://www.ronbow.com/"
click at [60, 499] on input "text" at bounding box center [122, 495] width 218 height 33
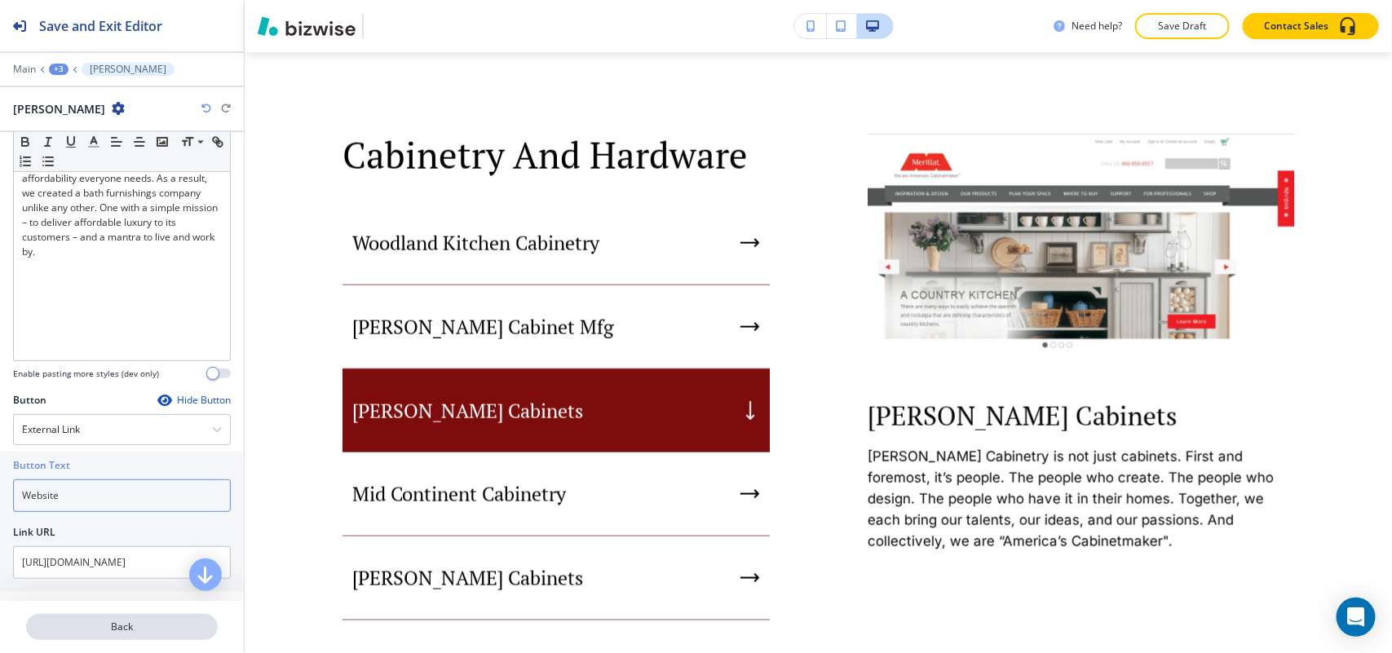
type input "Website"
click at [135, 629] on p "Back" at bounding box center [122, 627] width 188 height 15
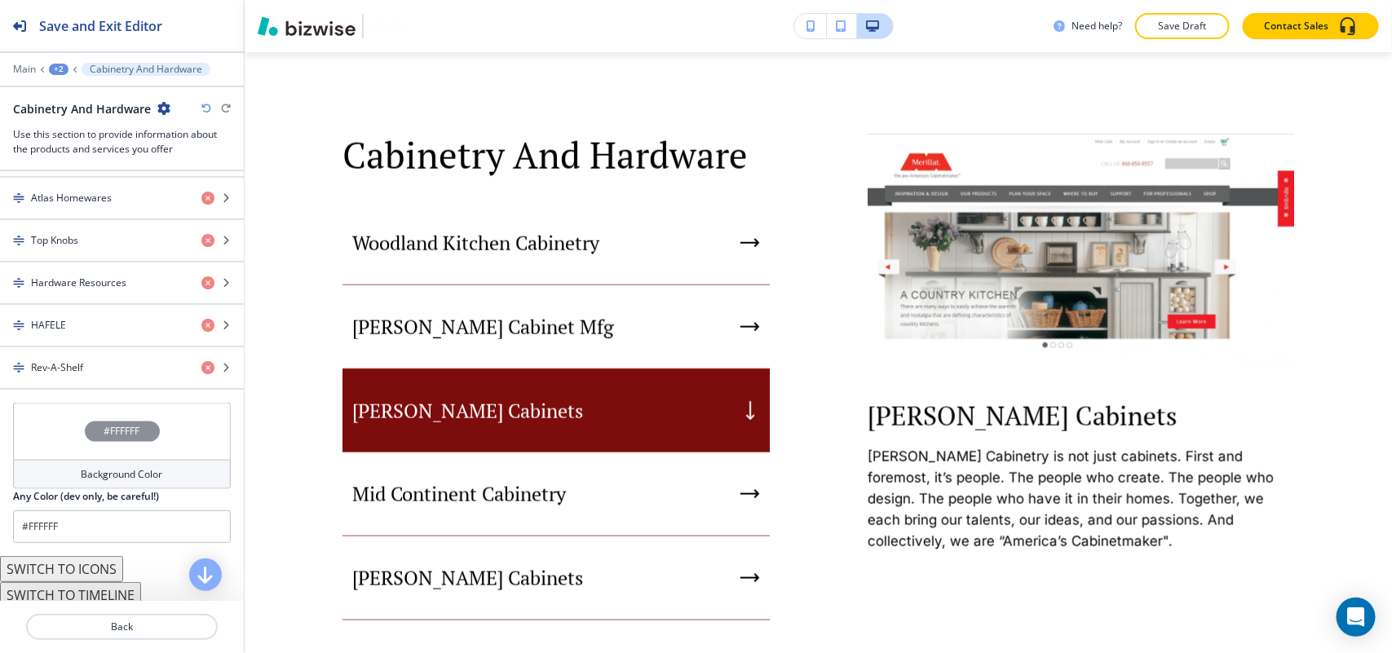
scroll to position [917, 0]
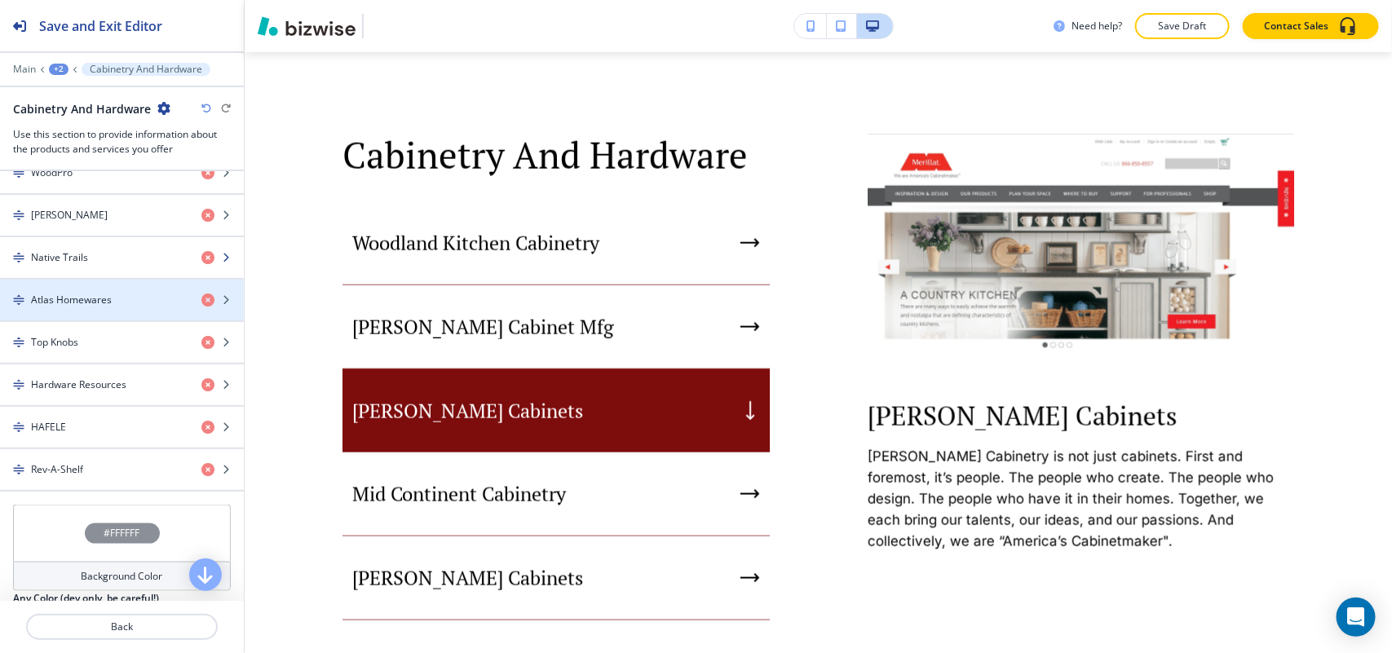
click at [91, 263] on div "Native Trails" at bounding box center [94, 257] width 188 height 15
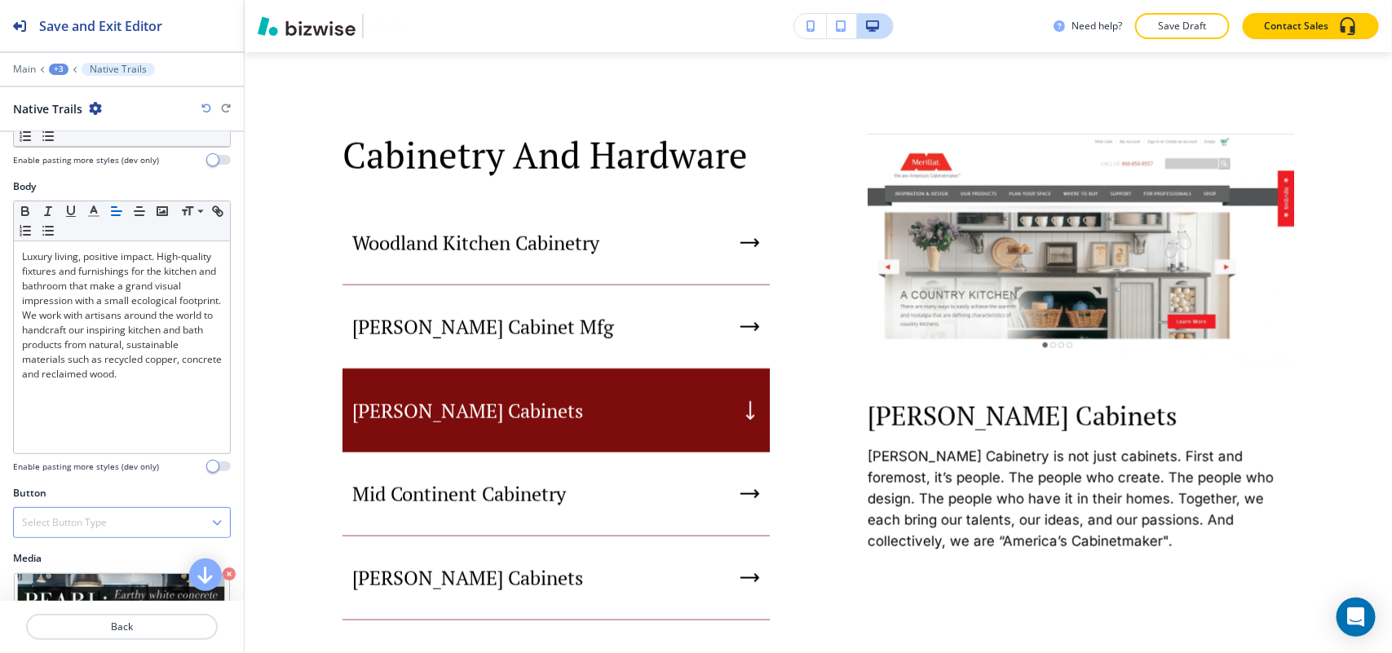
scroll to position [184, 0]
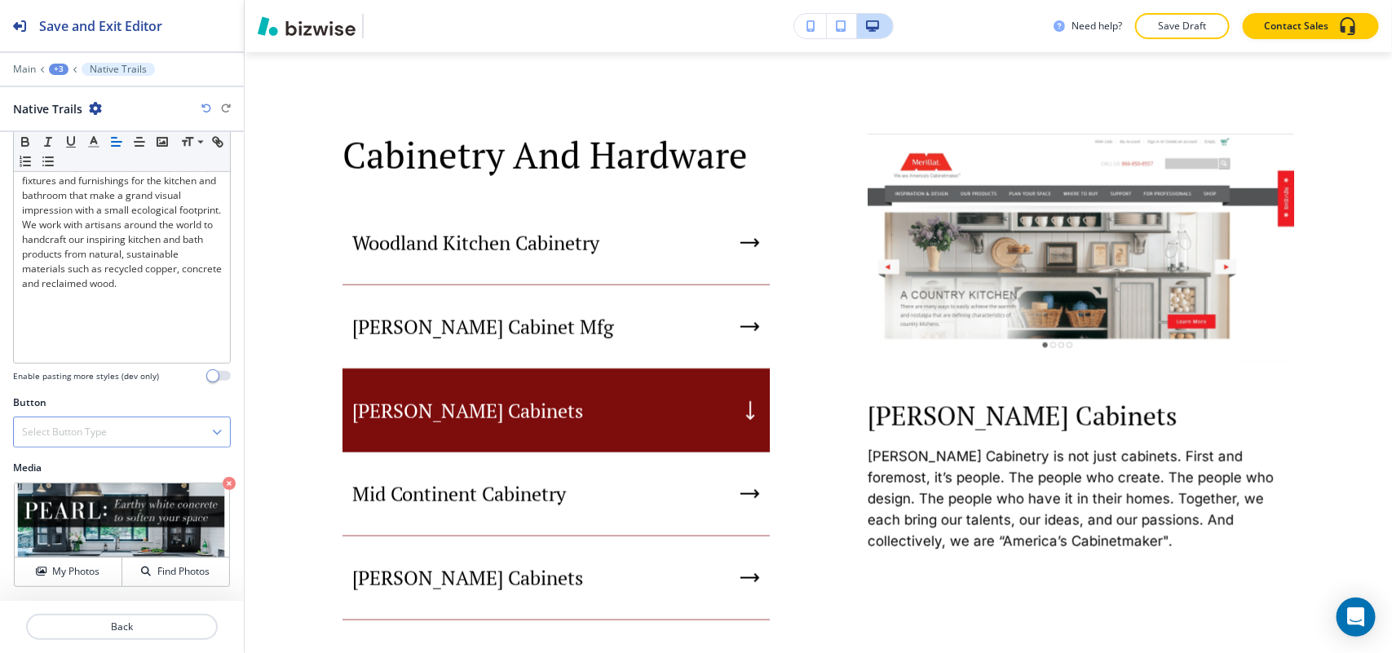
click at [104, 440] on div "Select Button Type" at bounding box center [122, 431] width 216 height 29
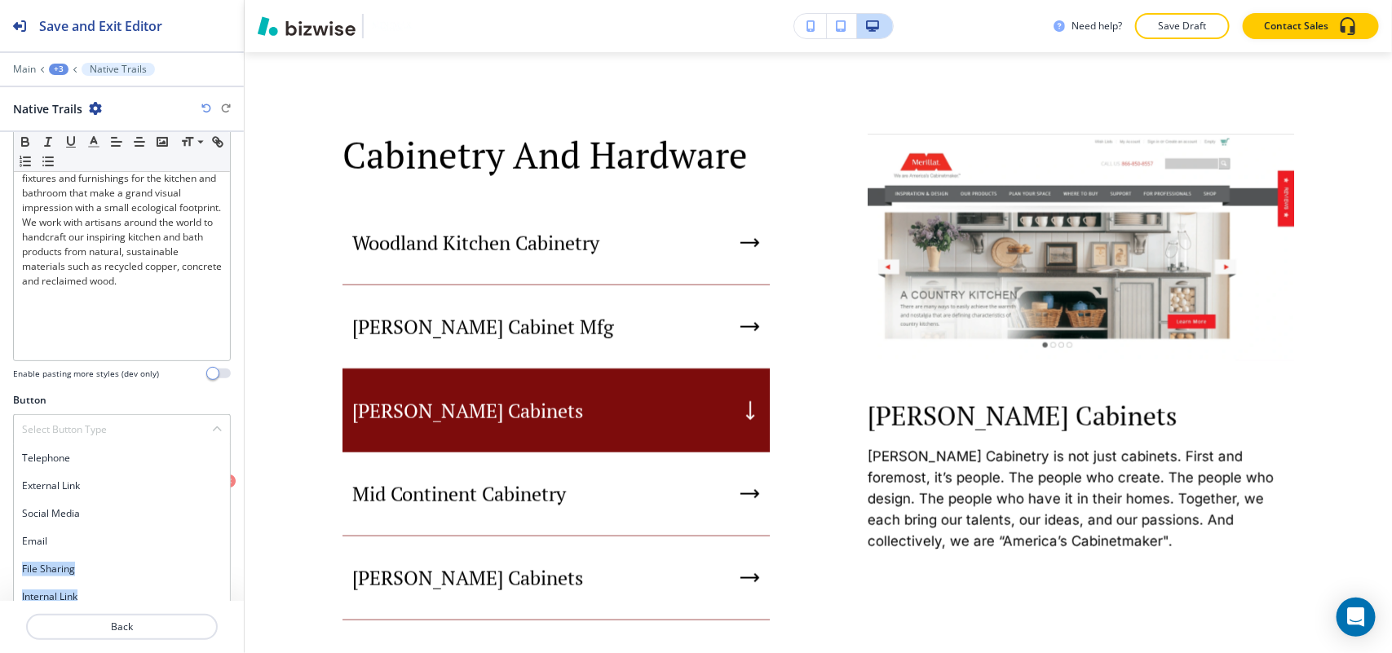
drag, startPoint x: 82, startPoint y: 595, endPoint x: 84, endPoint y: 510, distance: 84.8
click at [84, 518] on div "Telephone External Link Social Media Email File Sharing Internal Link" at bounding box center [122, 527] width 218 height 167
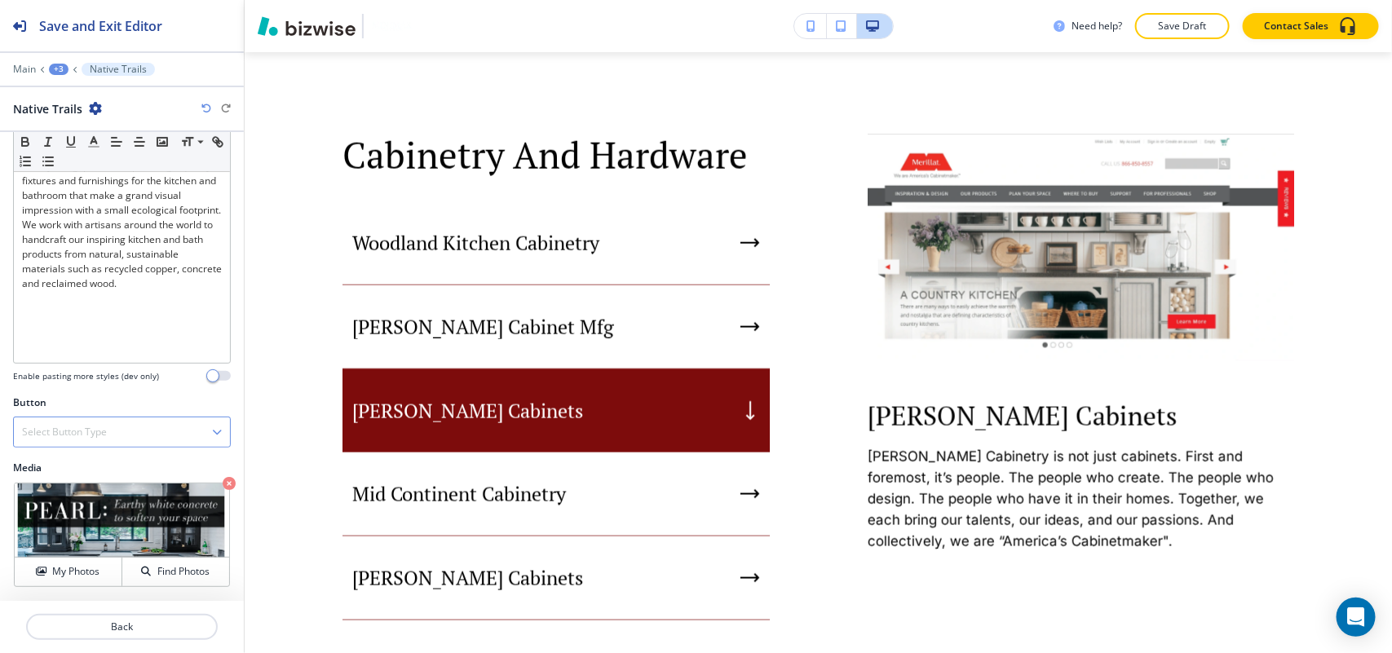
click at [74, 426] on h4 "Select Button Type" at bounding box center [64, 432] width 85 height 15
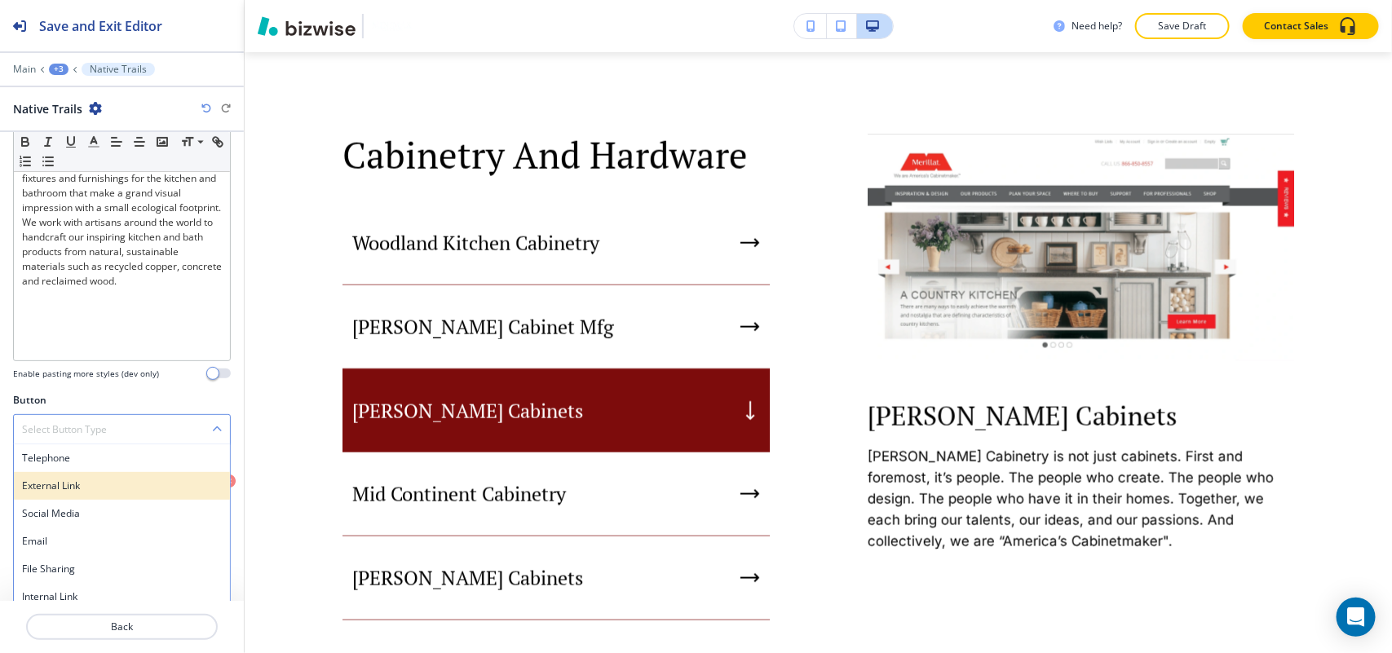
click at [80, 490] on h4 "External Link" at bounding box center [122, 486] width 200 height 15
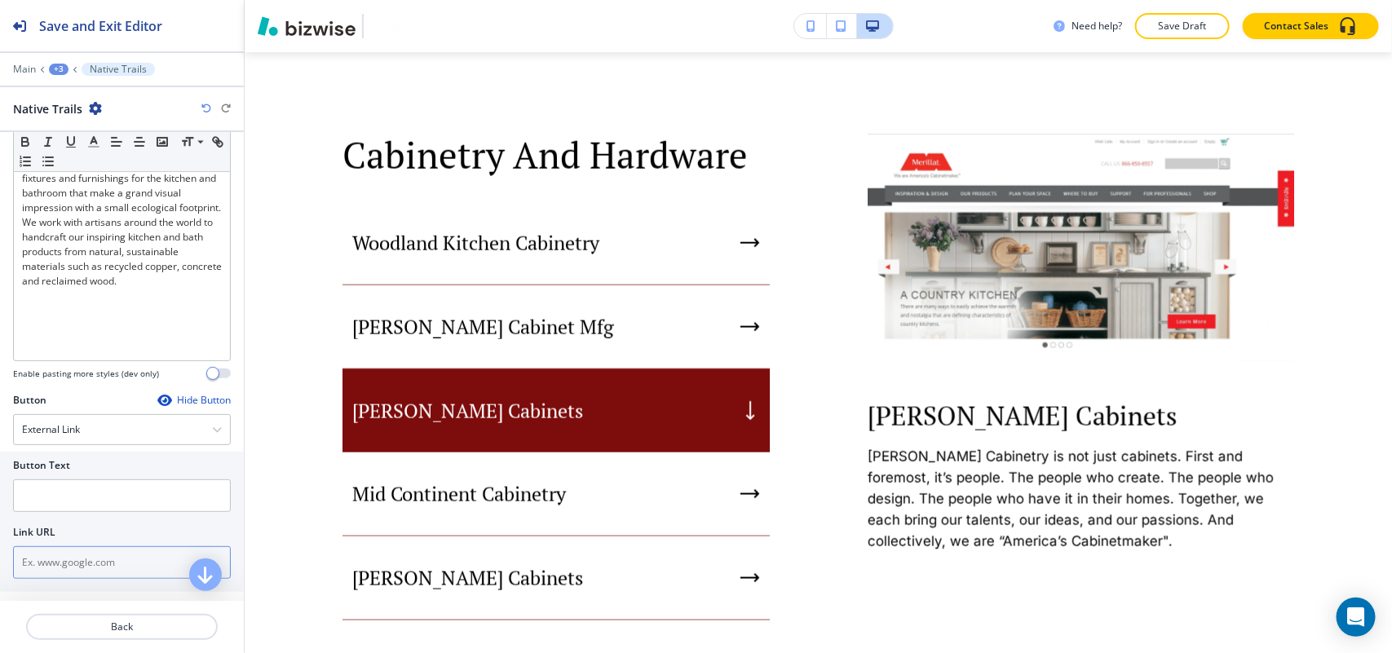
click at [54, 568] on input "text" at bounding box center [122, 562] width 218 height 33
paste input "http://www.nativetrails.net/"
type input "http://www.nativetrails.net/"
click at [61, 498] on input "text" at bounding box center [122, 495] width 218 height 33
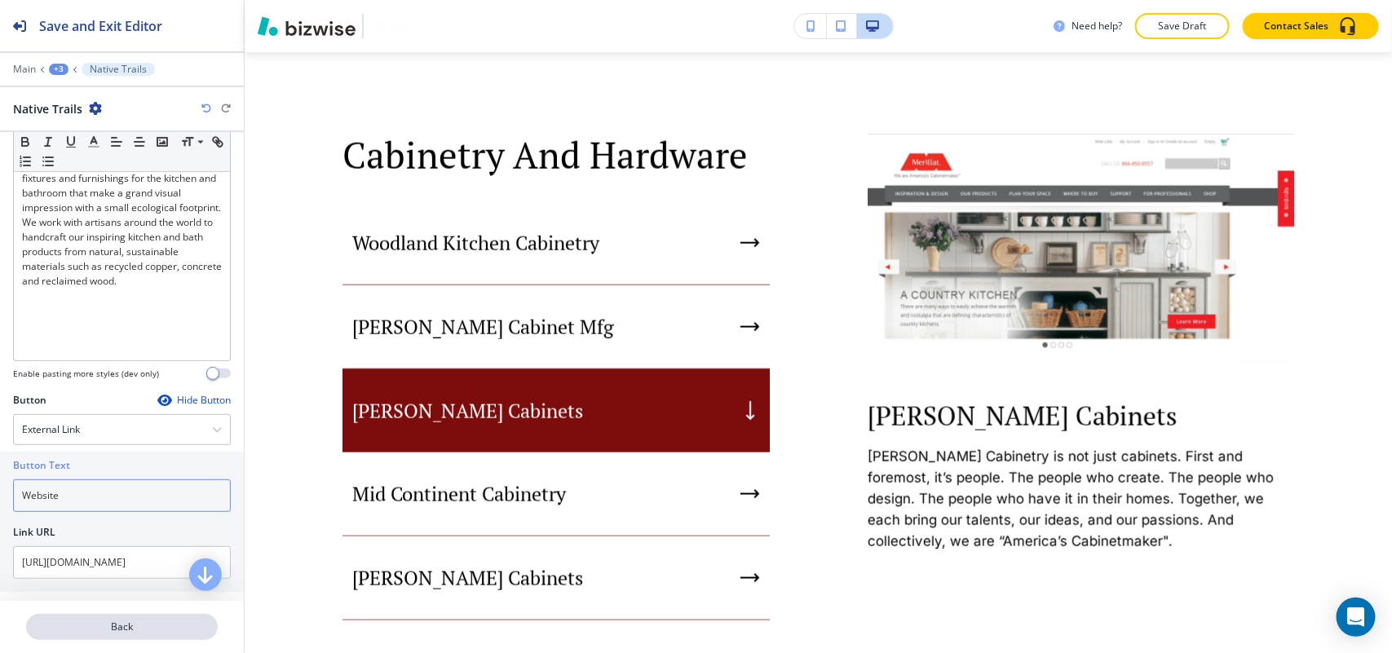
type input "Website"
click at [94, 638] on button "Back" at bounding box center [122, 627] width 192 height 26
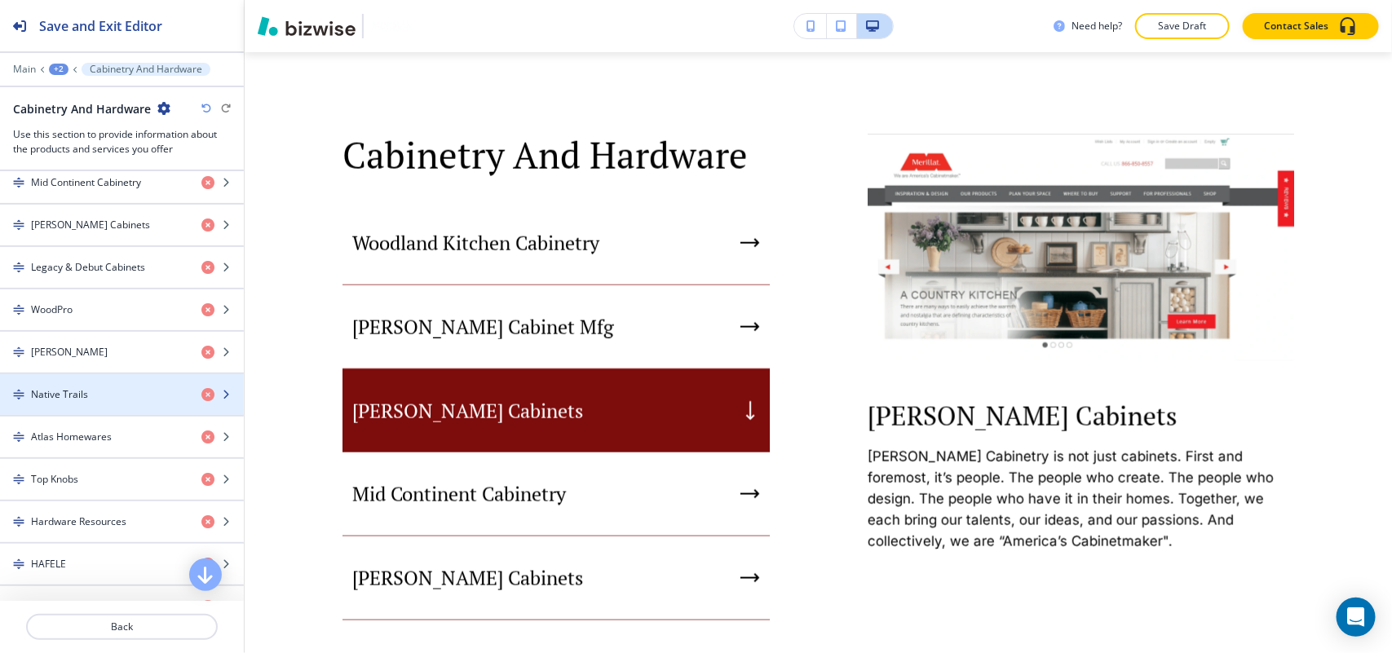
scroll to position [815, 0]
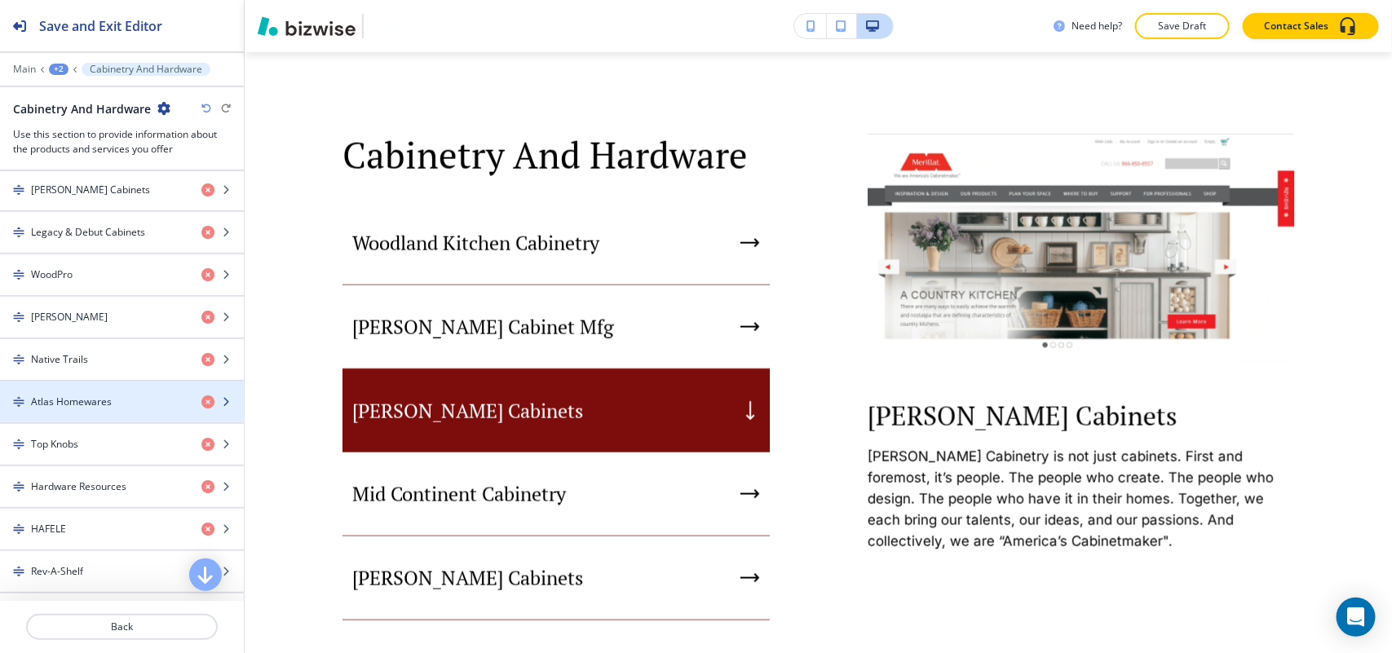
click at [95, 409] on h4 "Atlas Homewares" at bounding box center [71, 402] width 81 height 15
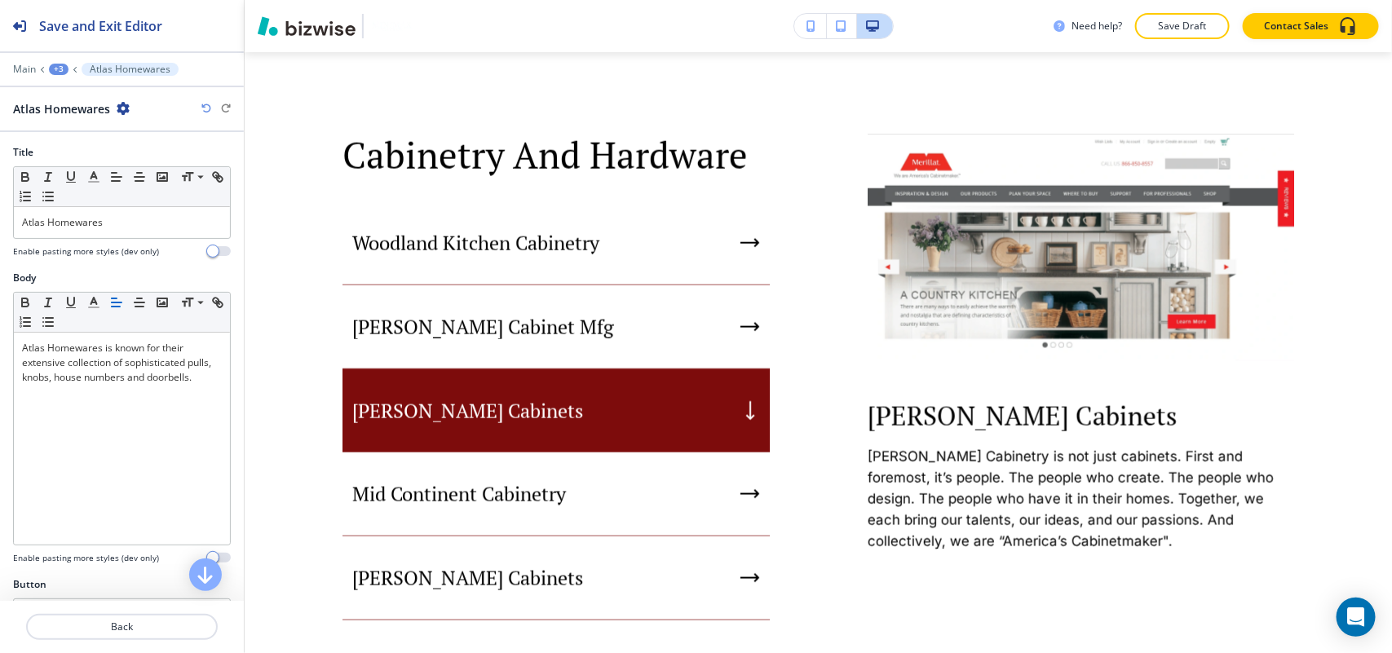
scroll to position [184, 0]
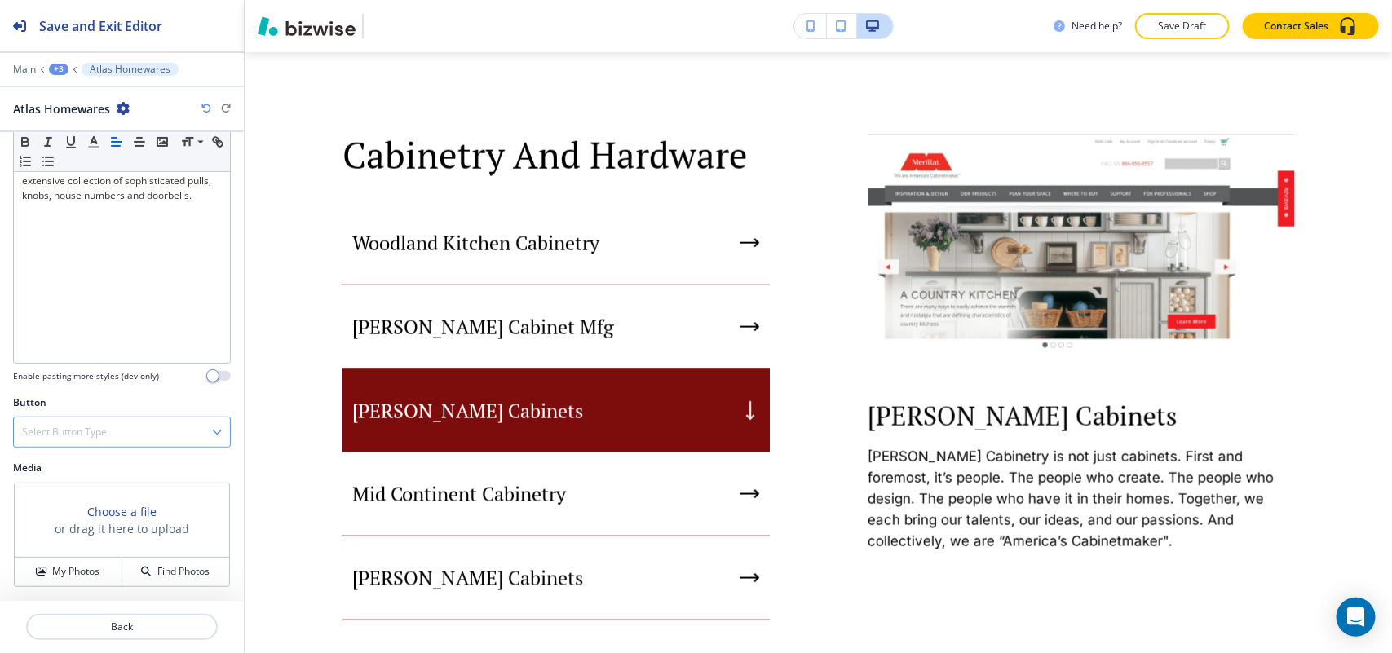
click at [82, 436] on h4 "Select Button Type" at bounding box center [64, 432] width 85 height 15
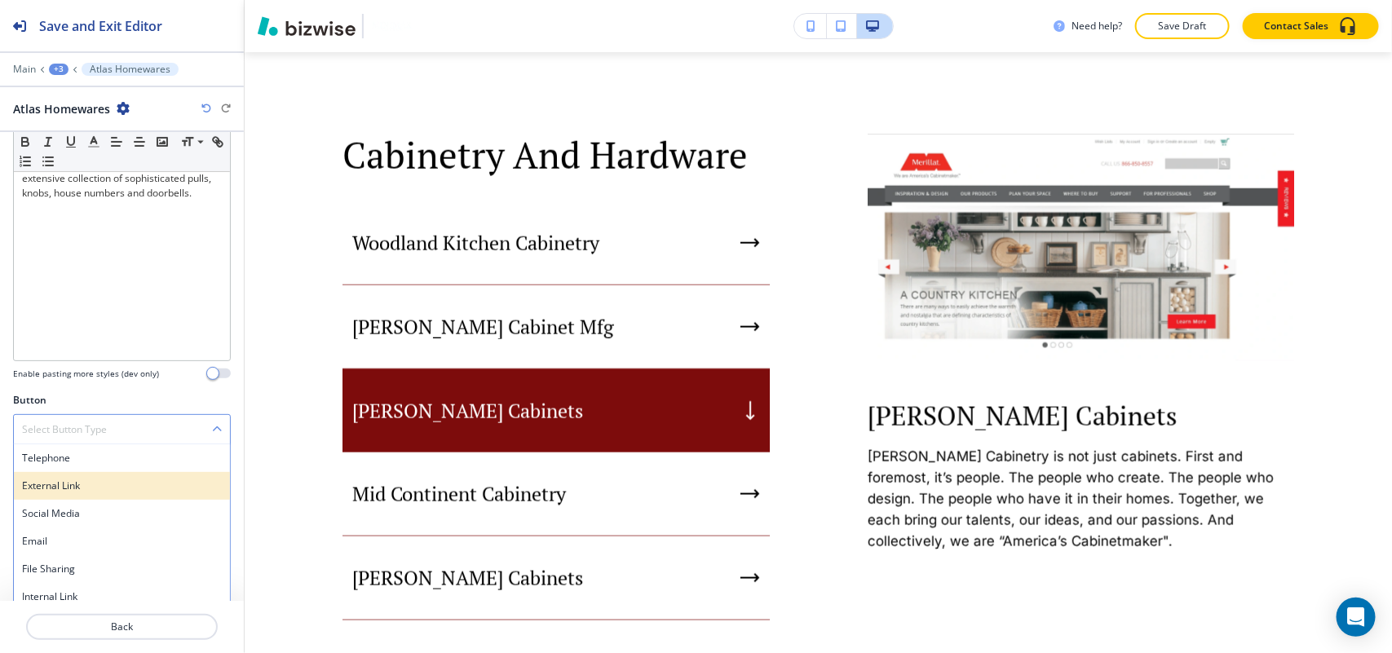
click at [72, 483] on h4 "External Link" at bounding box center [122, 486] width 200 height 15
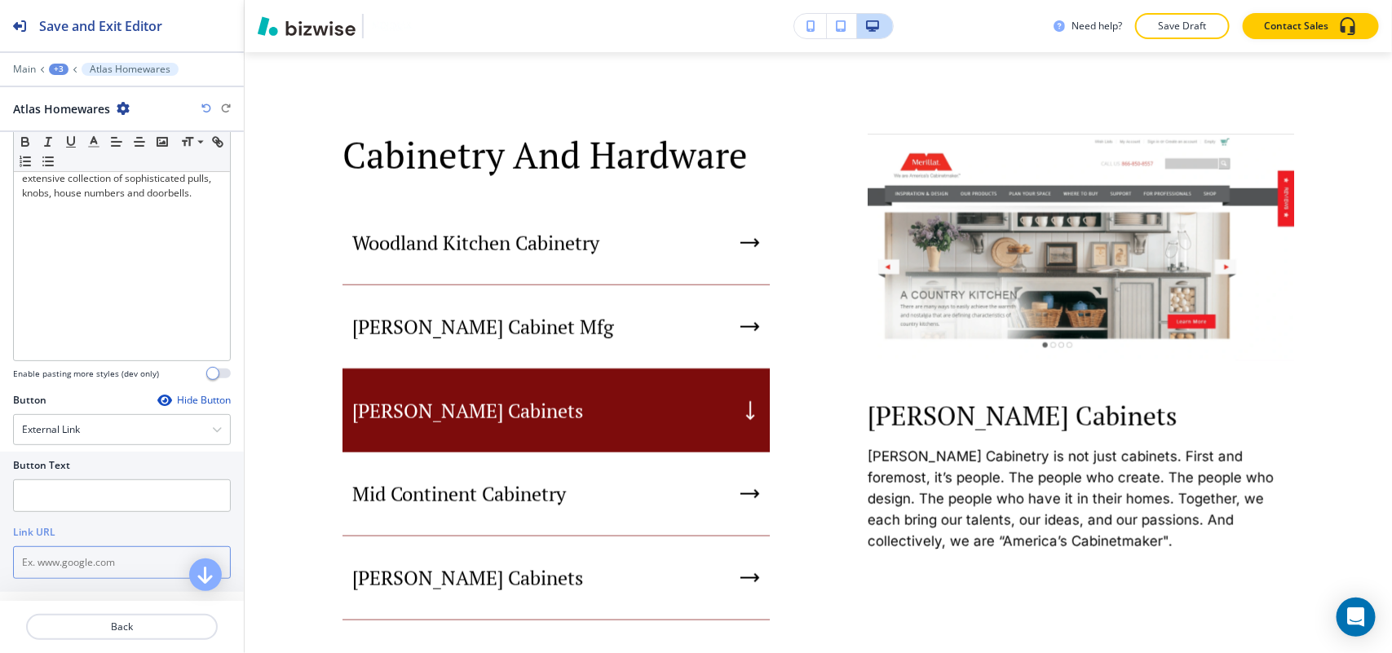
click at [82, 572] on input "text" at bounding box center [122, 562] width 218 height 33
paste input "http://atlashomewares.com/"
type input "http://atlashomewares.com/"
click at [82, 508] on input "text" at bounding box center [122, 495] width 218 height 33
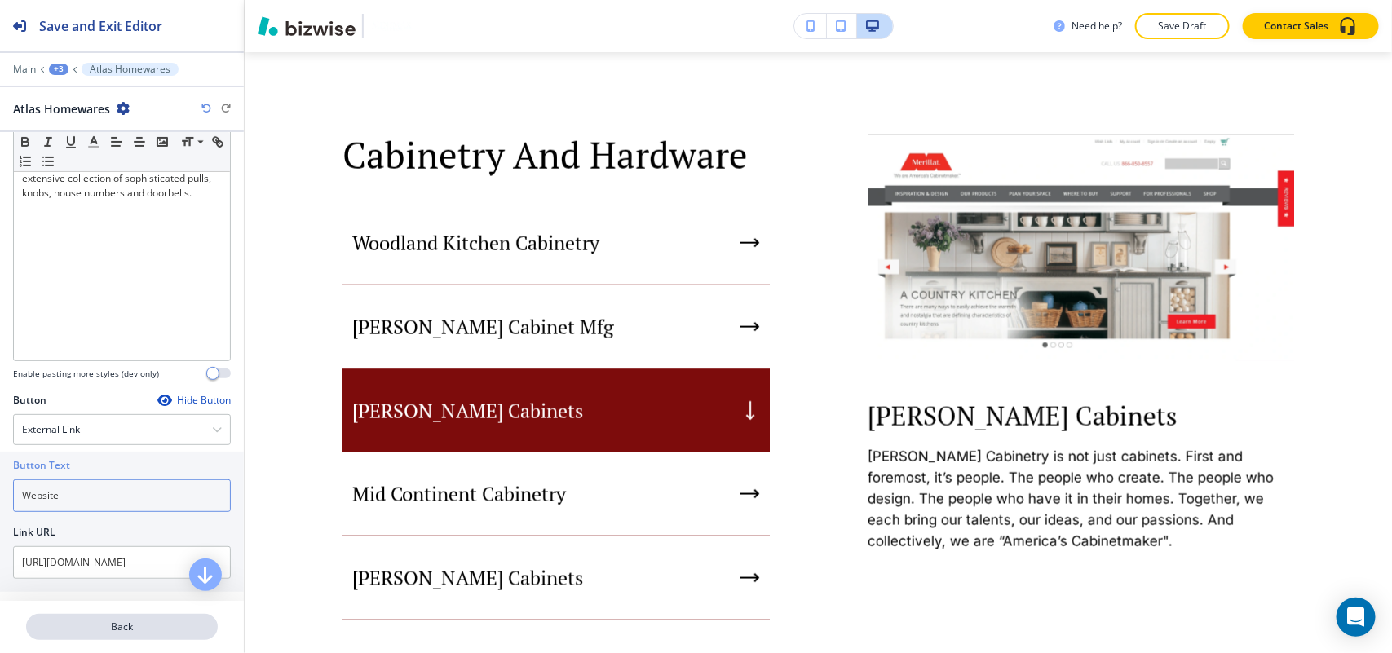
type input "Website"
click at [140, 629] on p "Back" at bounding box center [122, 627] width 188 height 15
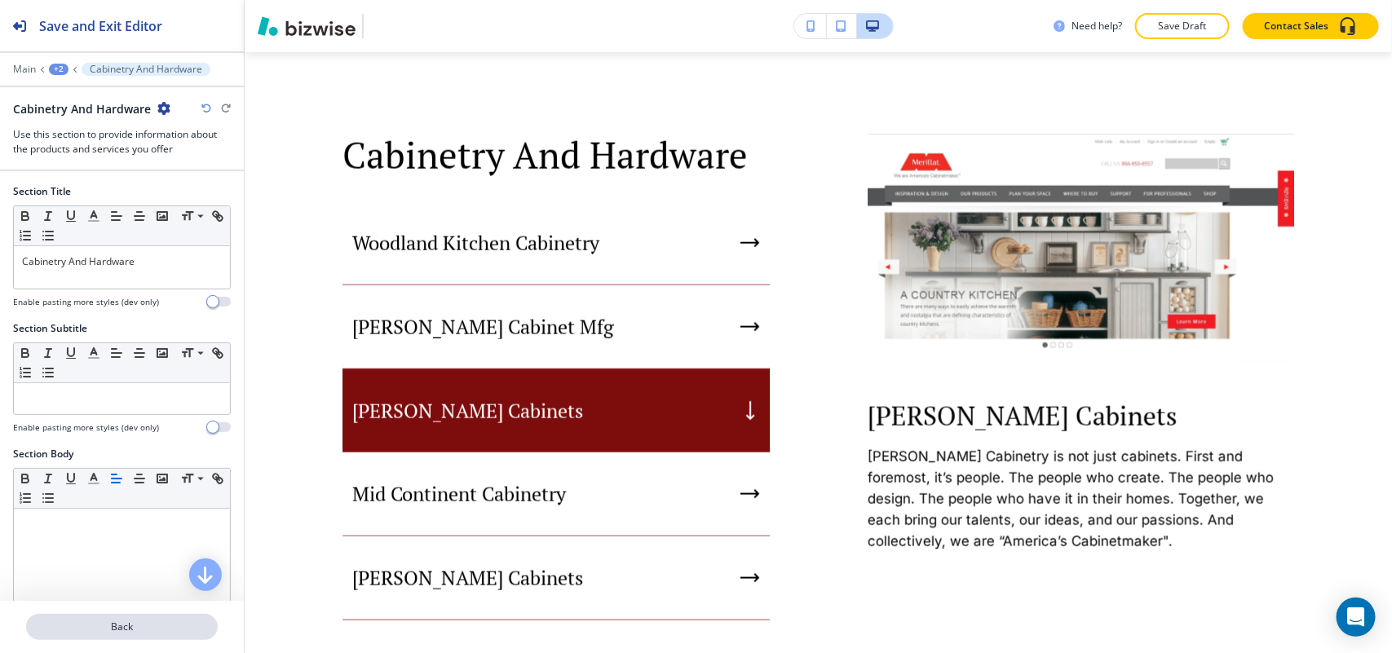
click at [113, 634] on button "Back" at bounding box center [122, 627] width 192 height 26
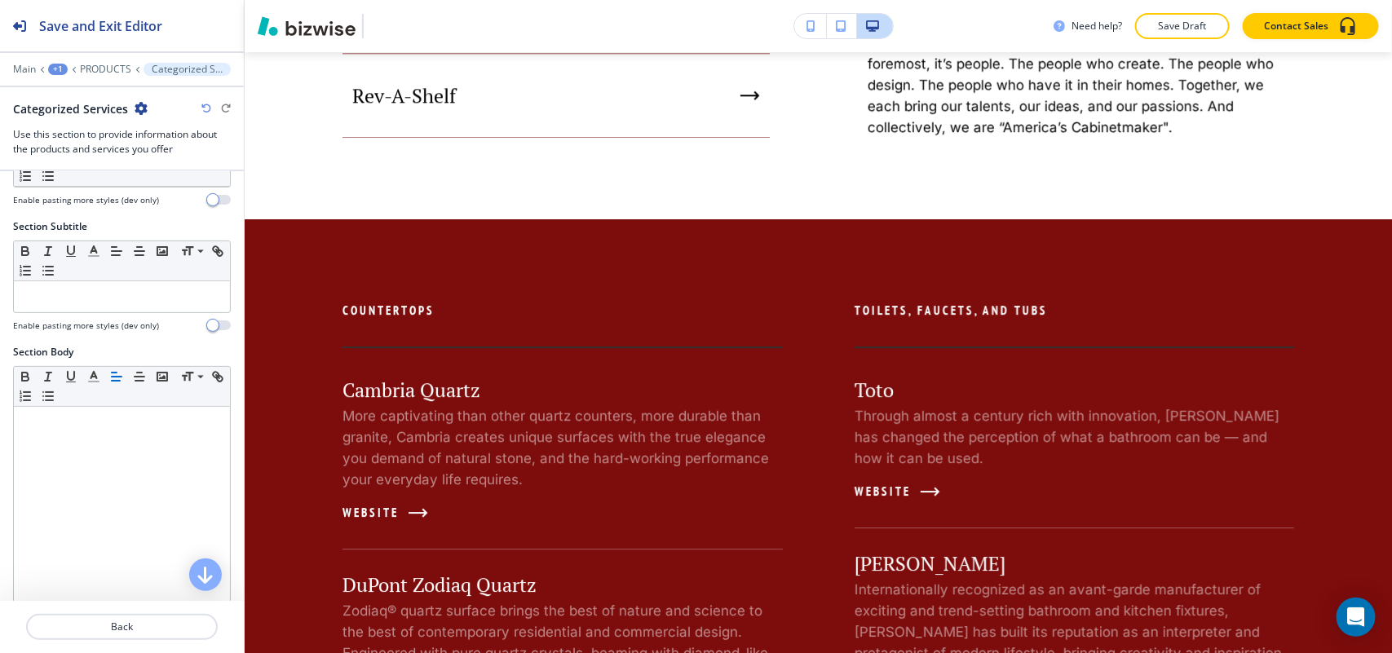
scroll to position [306, 0]
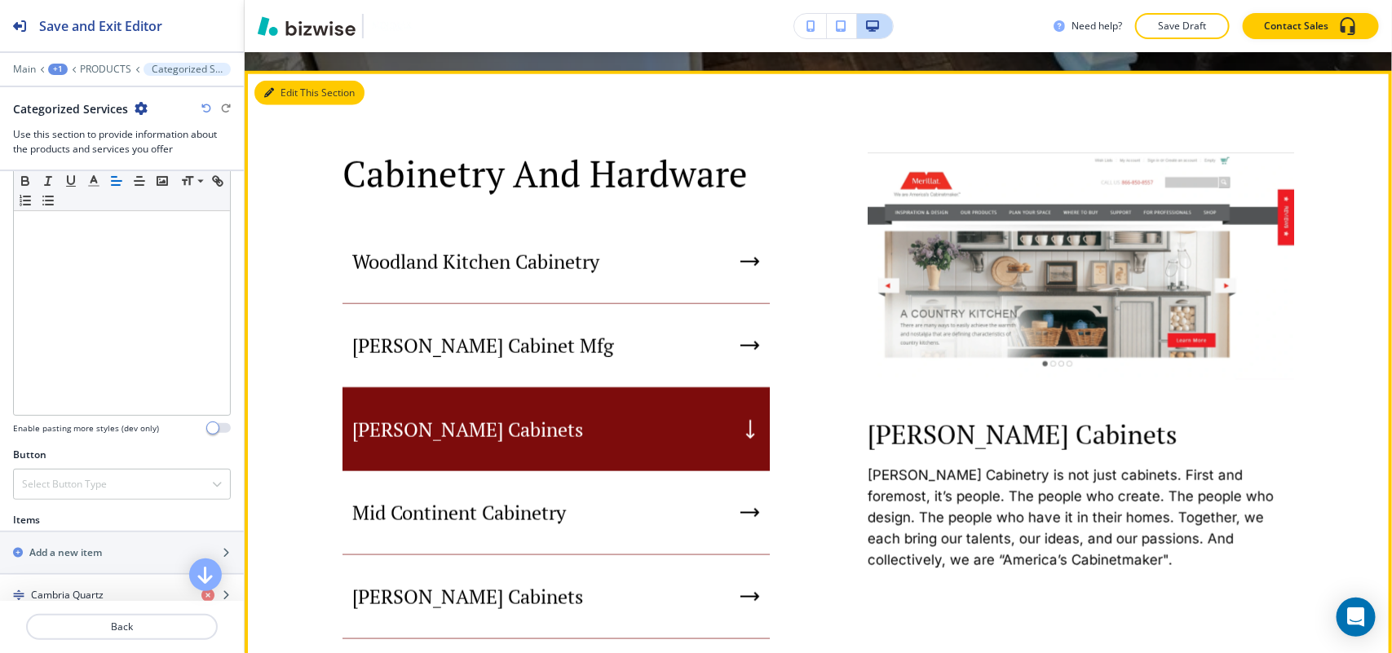
click at [287, 84] on button "Edit This Section" at bounding box center [309, 93] width 110 height 24
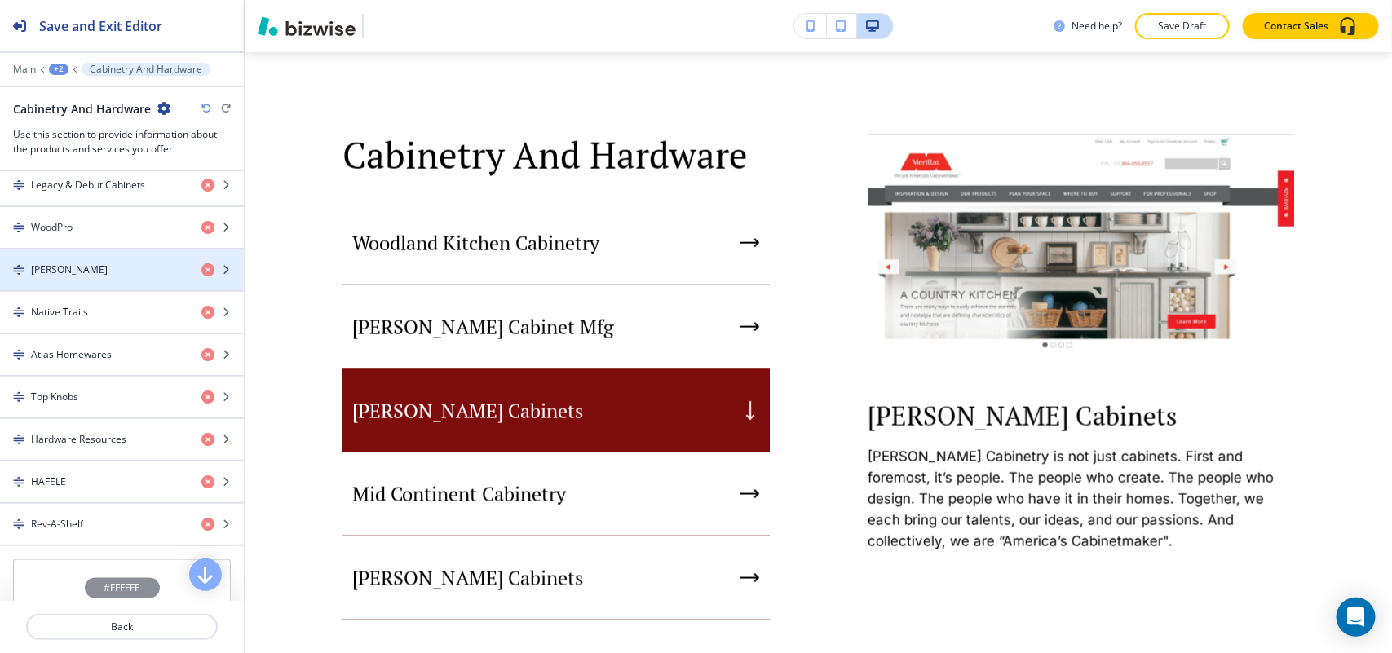
scroll to position [1019, 0]
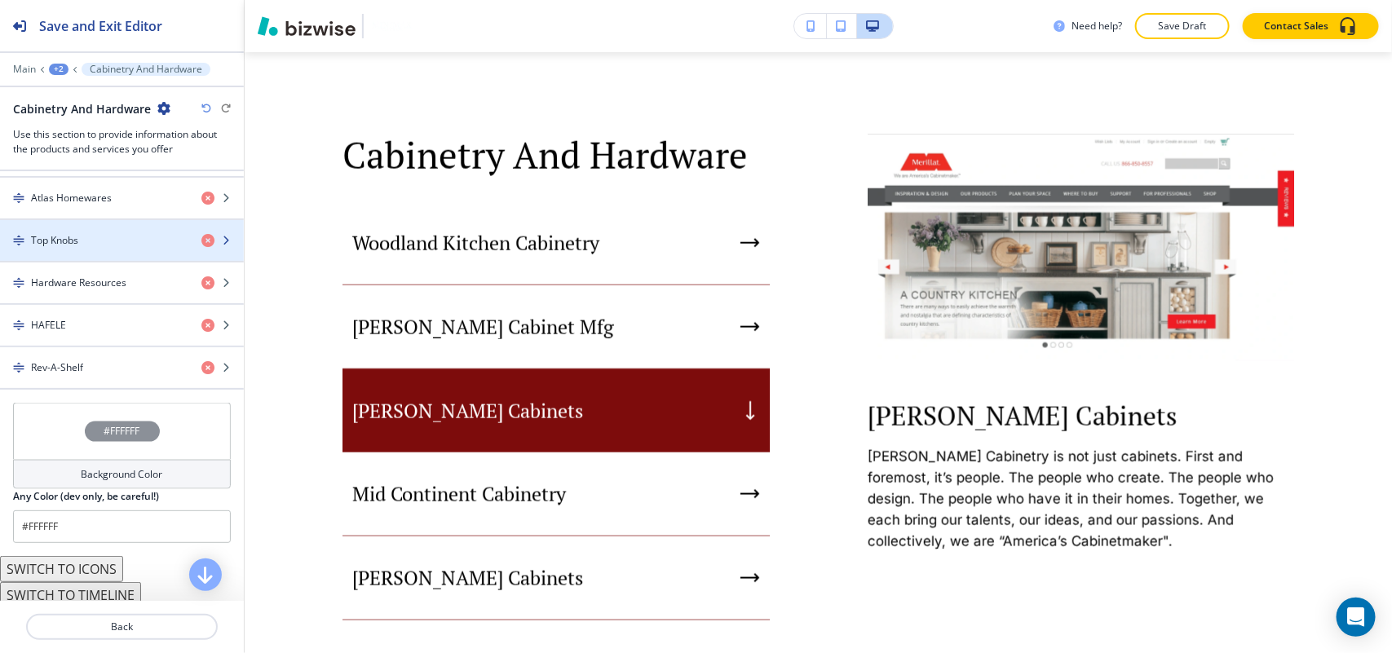
click at [58, 259] on div "button" at bounding box center [122, 254] width 244 height 13
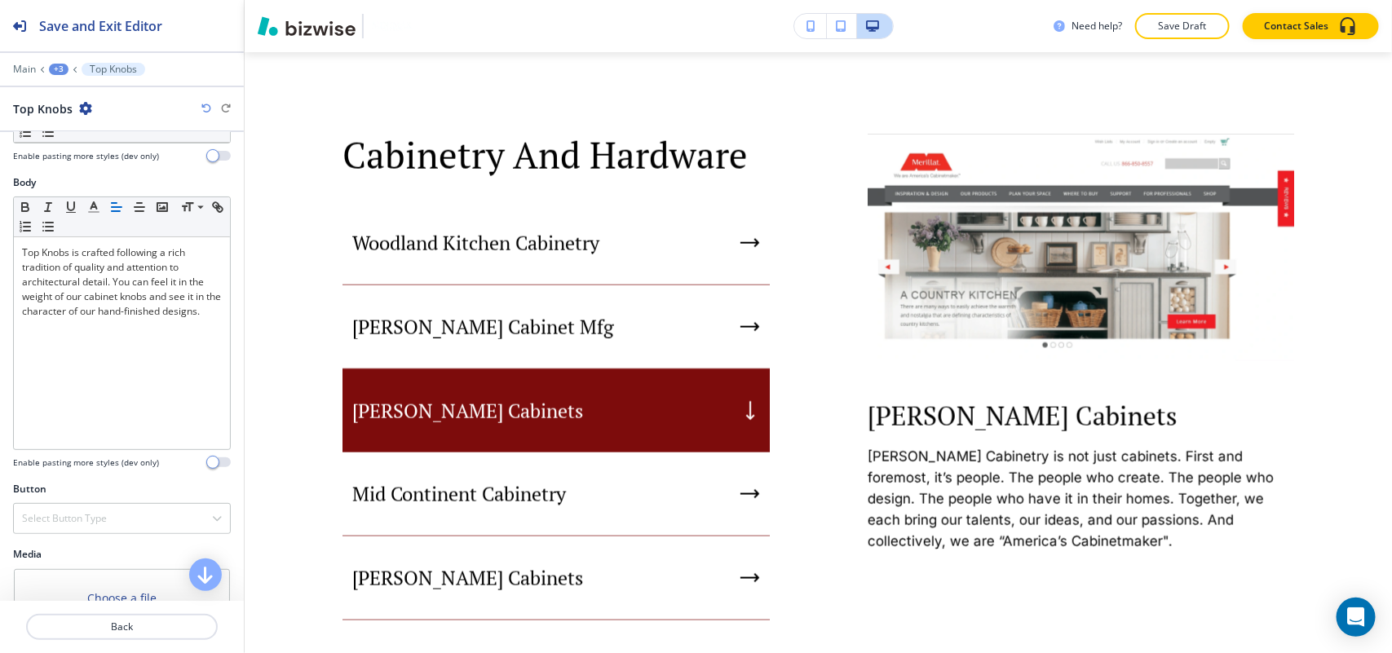
scroll to position [184, 0]
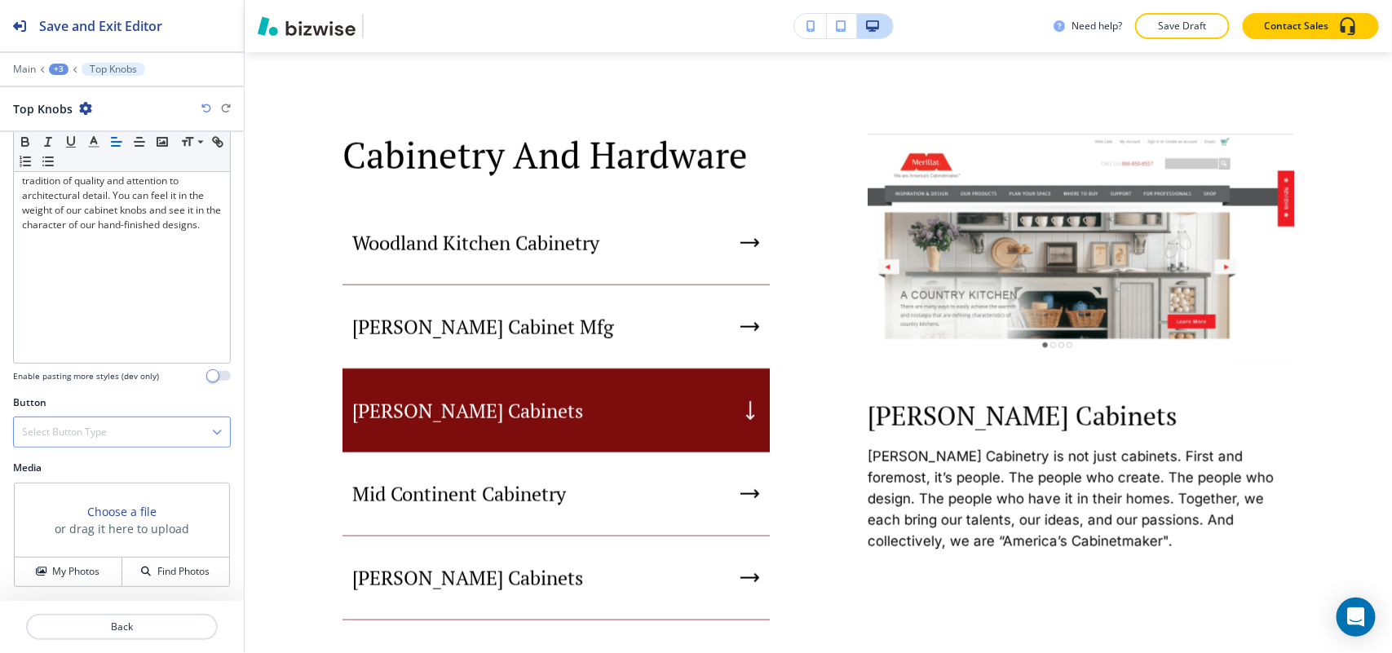
click at [108, 417] on div "Select Button Type Telephone External Link Social Media Email File Sharing Inte…" at bounding box center [122, 432] width 218 height 31
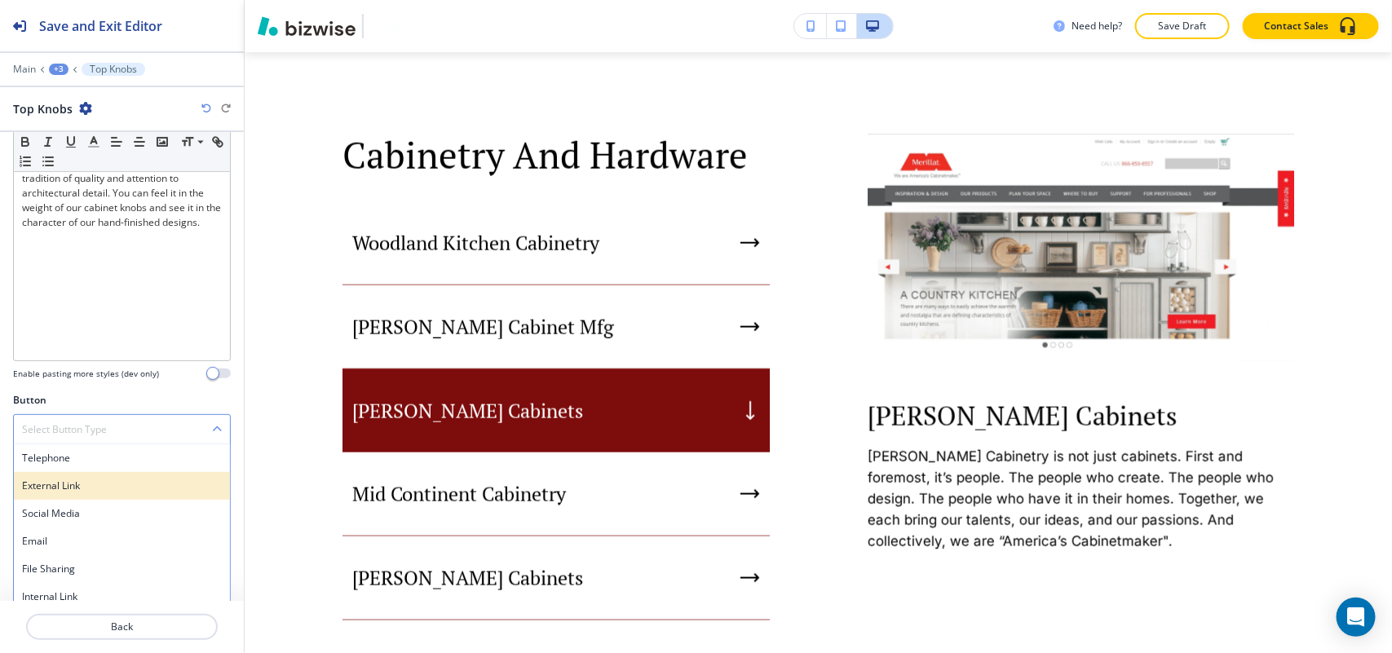
click at [78, 483] on h4 "External Link" at bounding box center [122, 486] width 200 height 15
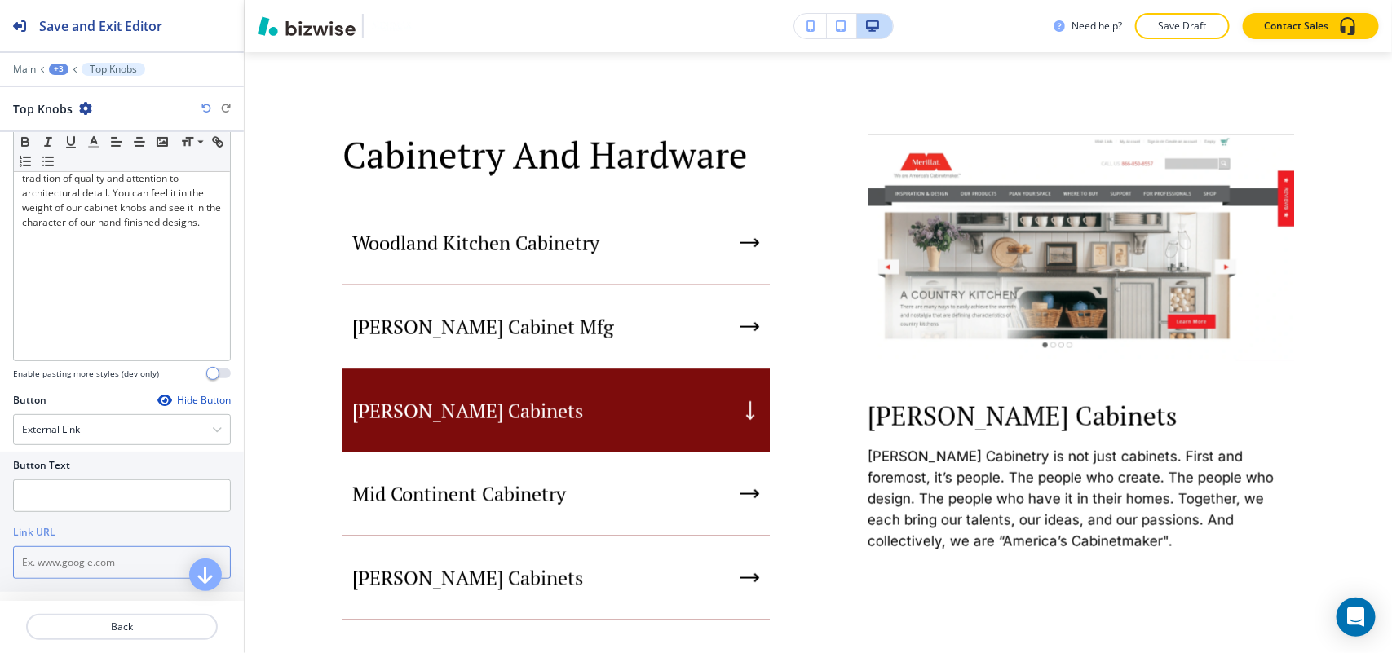
click at [61, 567] on input "text" at bounding box center [122, 562] width 218 height 33
paste input "https://www.topknobs.com/Default.aspx"
type input "https://www.topknobs.com/Default.aspx"
click at [71, 508] on input "text" at bounding box center [122, 495] width 218 height 33
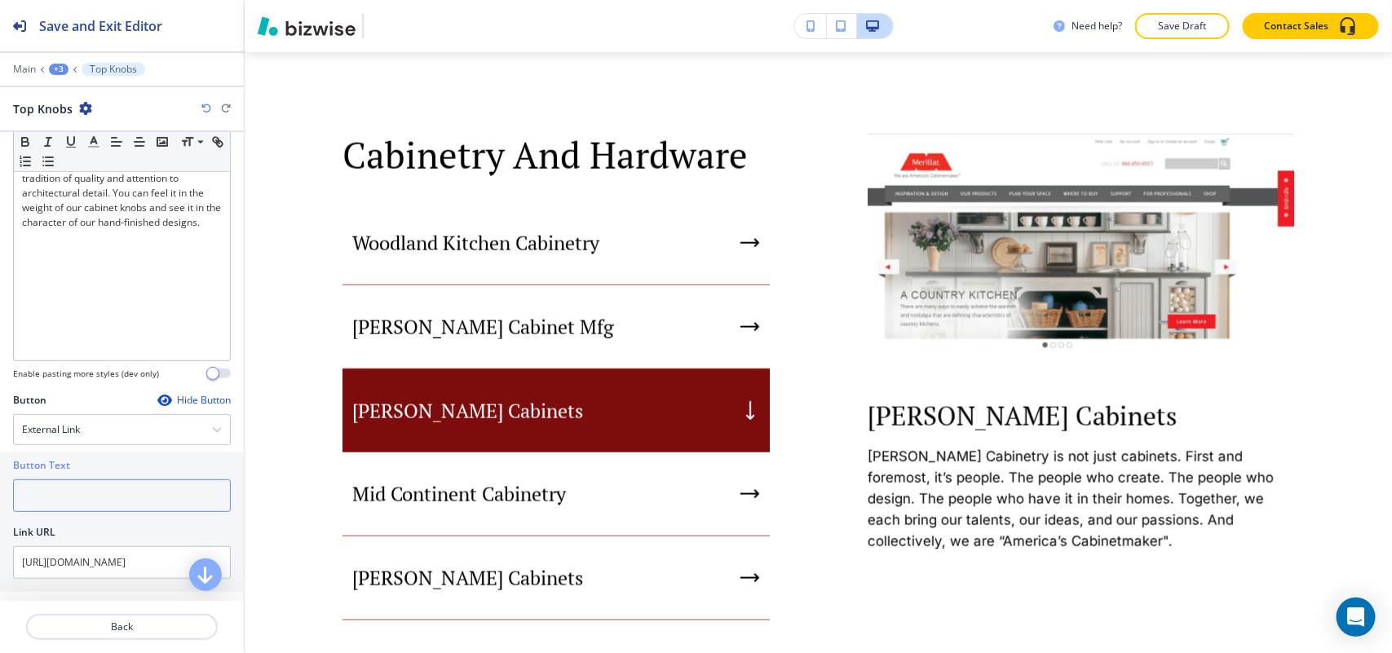
scroll to position [0, 0]
type input "Website"
click at [118, 630] on p "Back" at bounding box center [122, 627] width 188 height 15
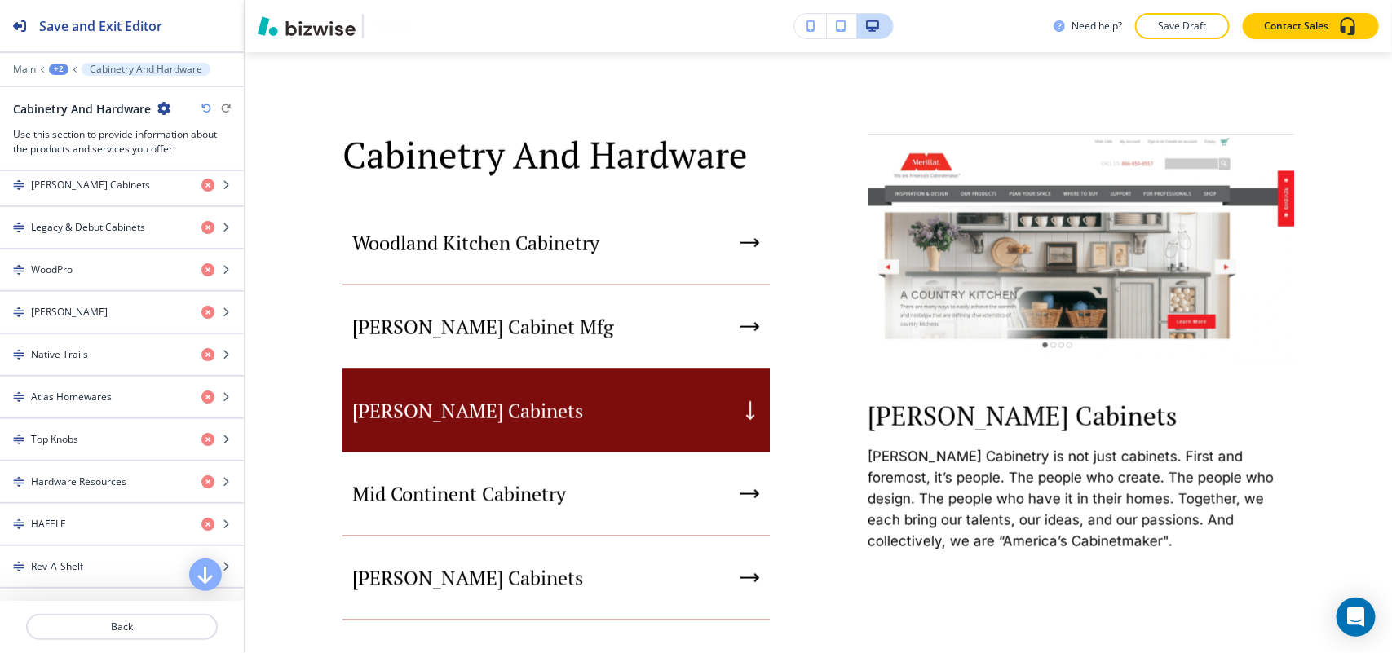
scroll to position [1019, 0]
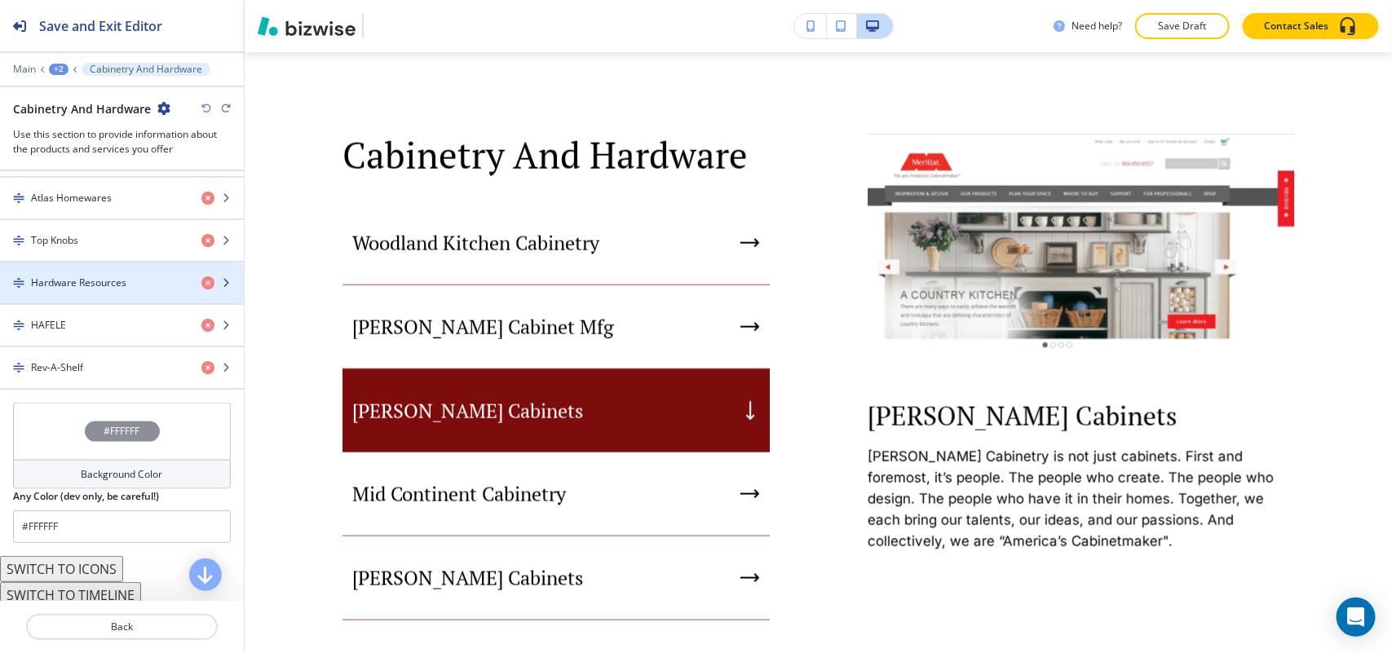
click at [99, 290] on h4 "Hardware Resources" at bounding box center [78, 283] width 95 height 15
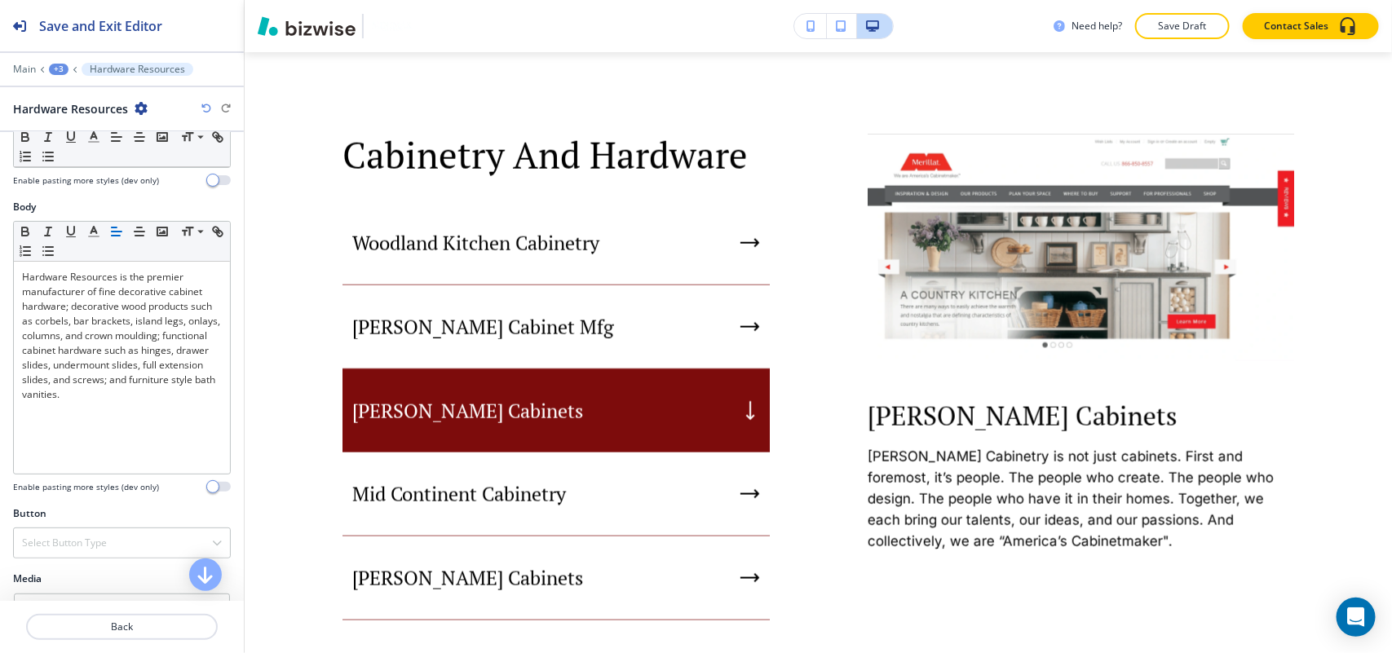
scroll to position [184, 0]
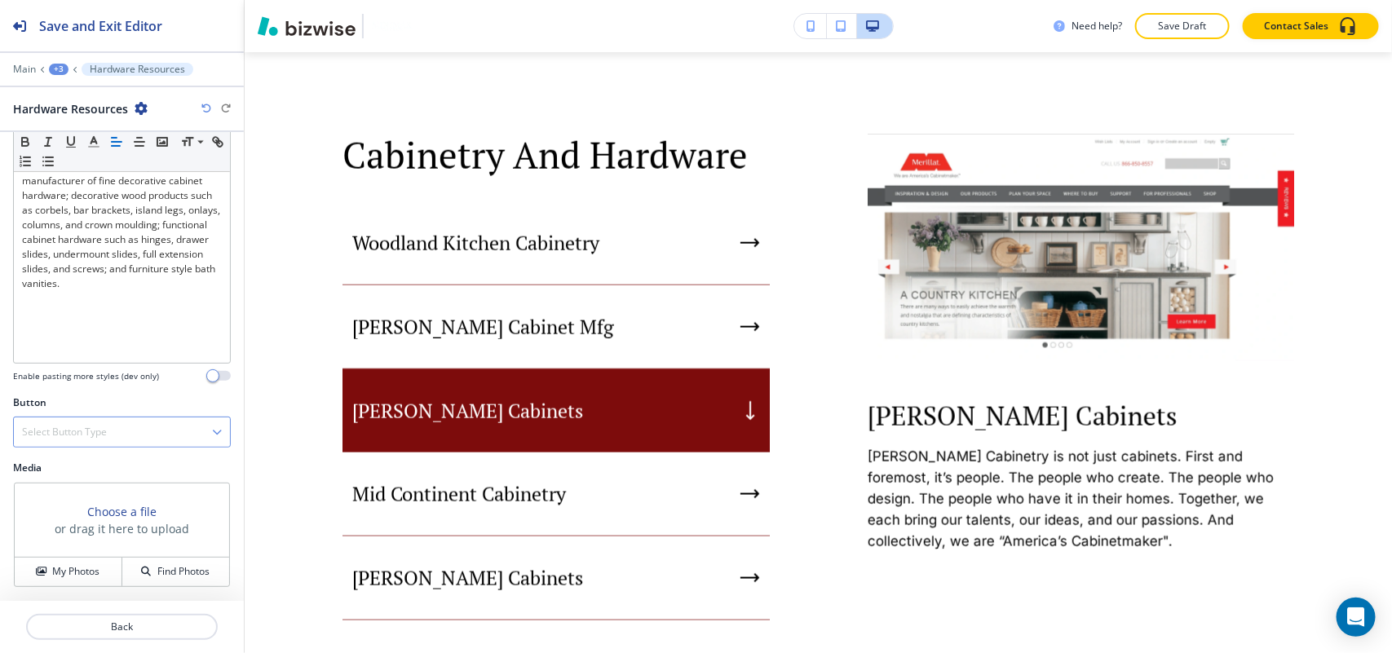
click at [96, 426] on h4 "Select Button Type" at bounding box center [64, 432] width 85 height 15
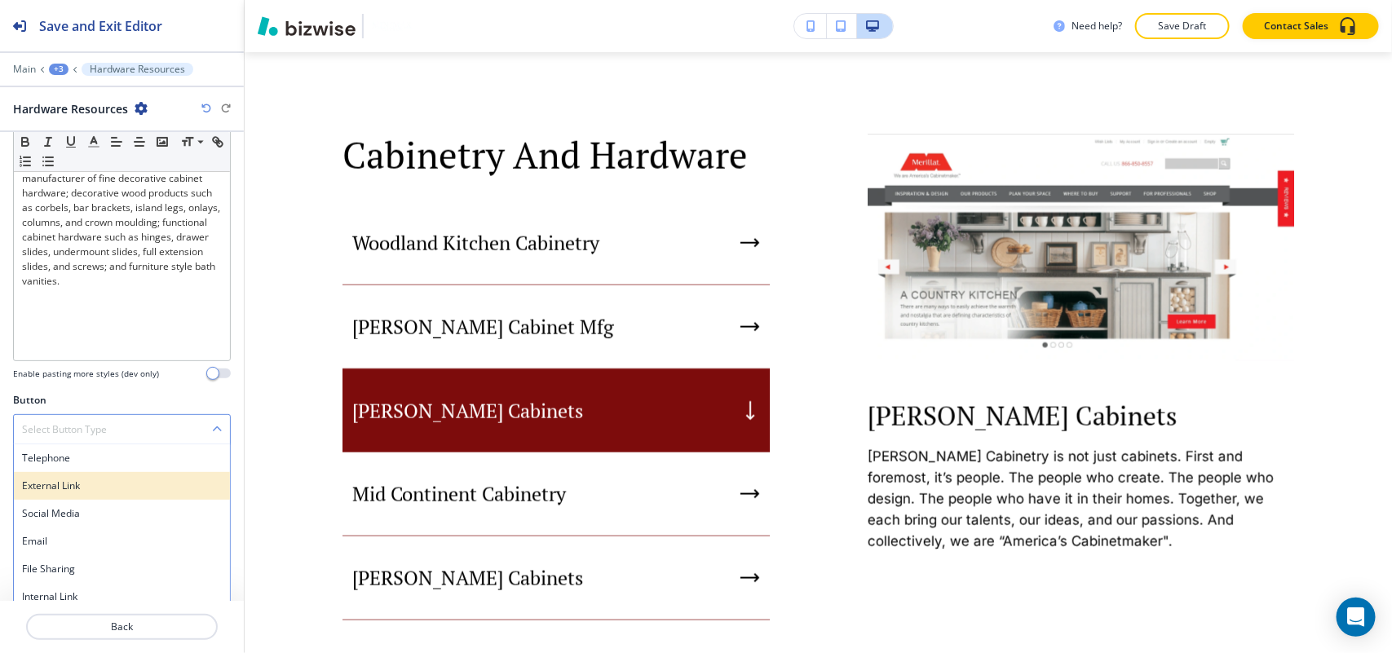
click at [62, 491] on h4 "External Link" at bounding box center [122, 486] width 200 height 15
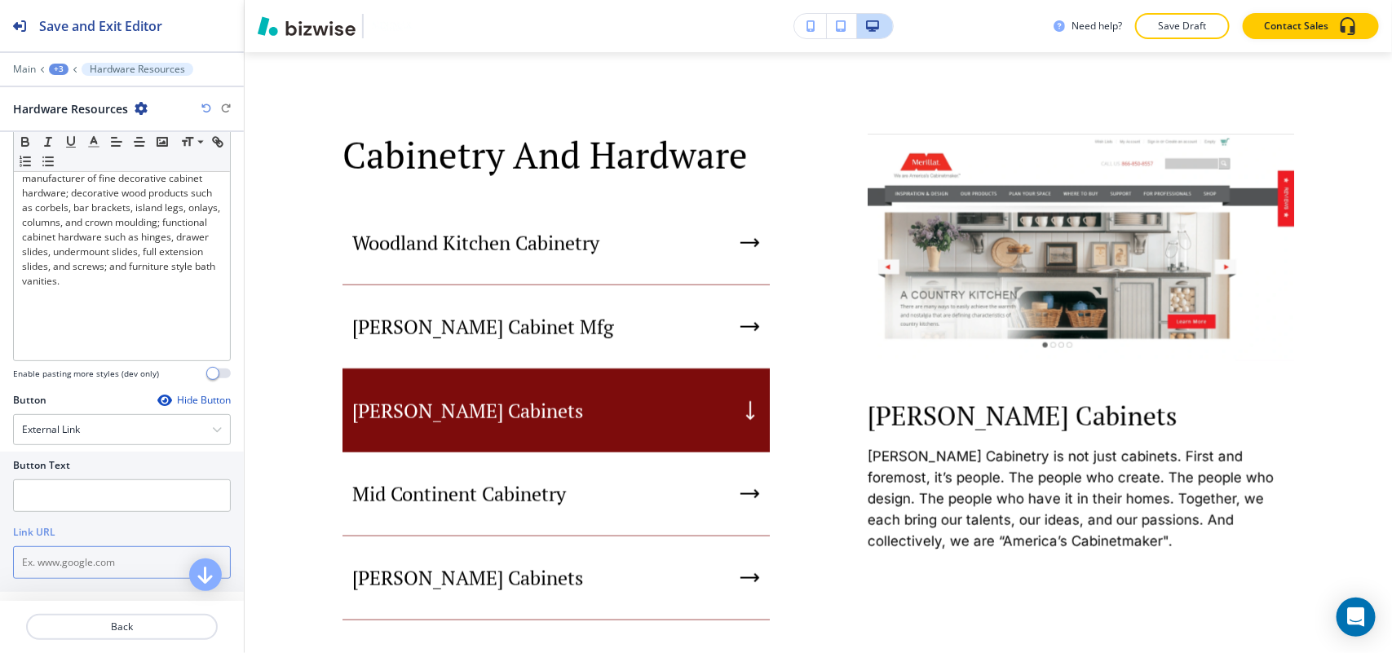
drag, startPoint x: 49, startPoint y: 568, endPoint x: 65, endPoint y: 545, distance: 28.7
click at [50, 568] on input "text" at bounding box center [122, 562] width 218 height 33
paste input "http://www.hardwareresources.com/"
type input "http://www.hardwareresources.com/"
click at [73, 502] on input "text" at bounding box center [122, 495] width 218 height 33
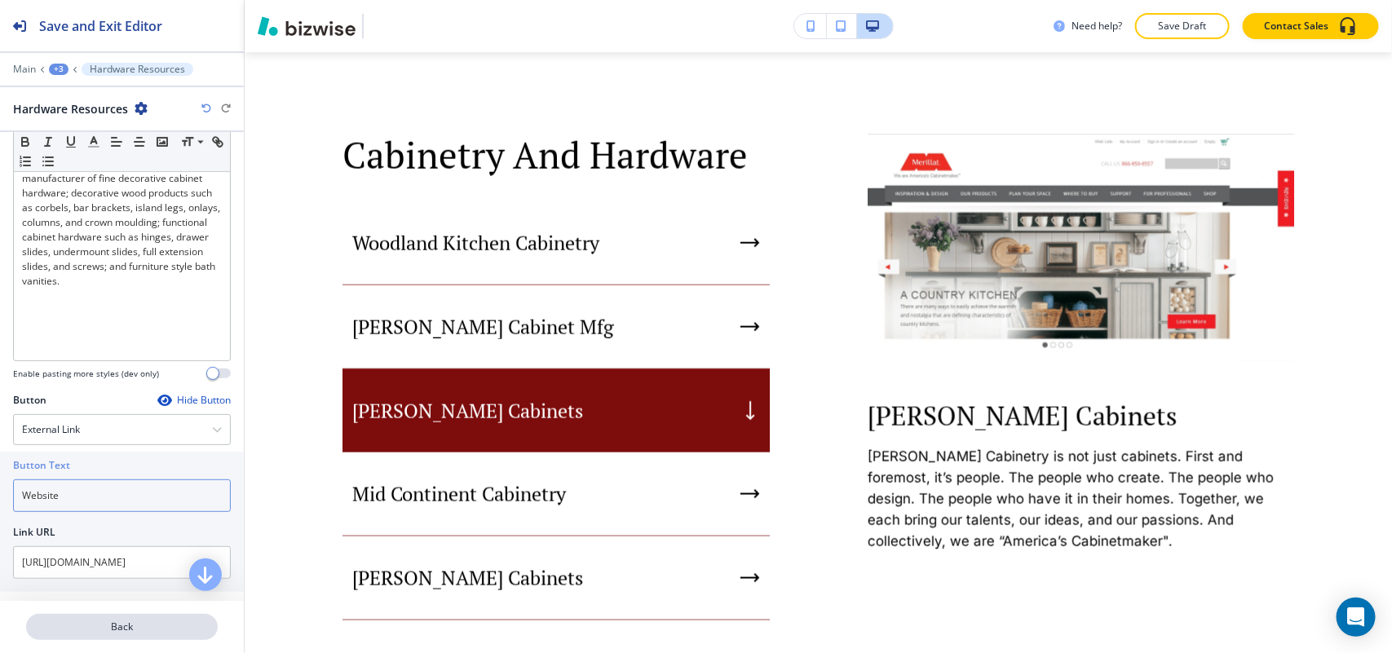
type input "Website"
click at [118, 636] on button "Back" at bounding box center [122, 627] width 192 height 26
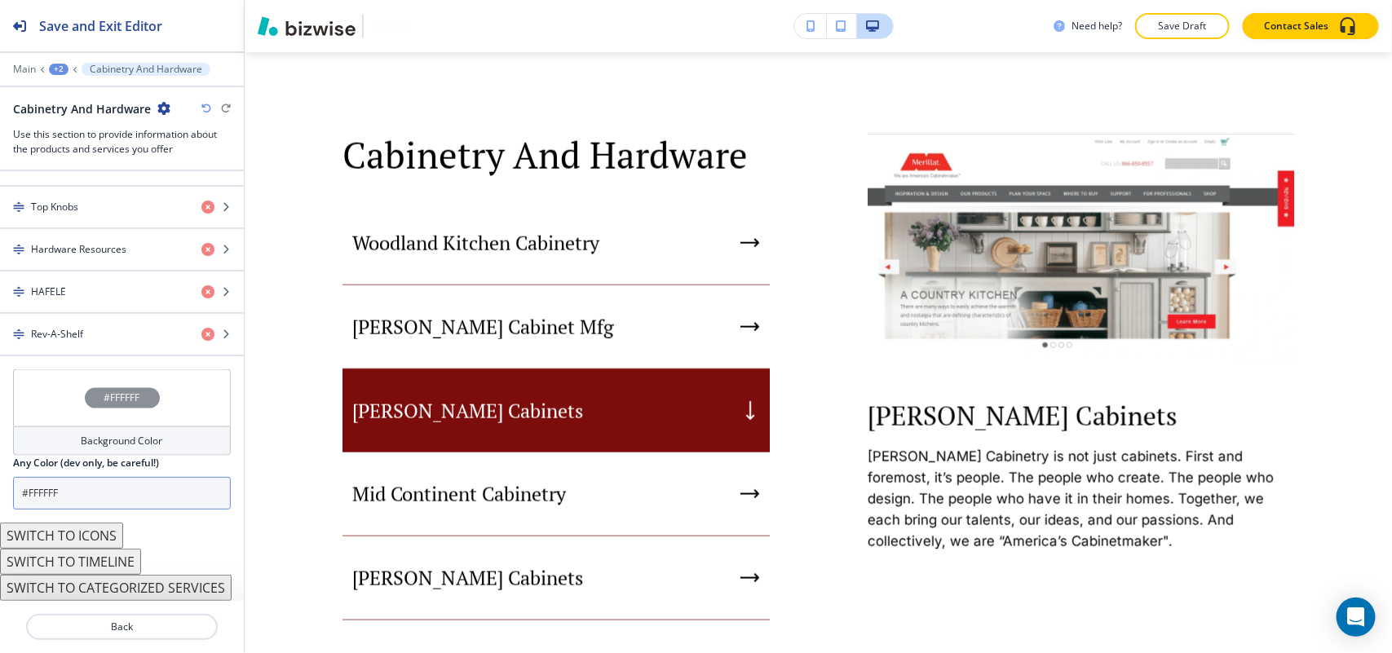
scroll to position [1069, 0]
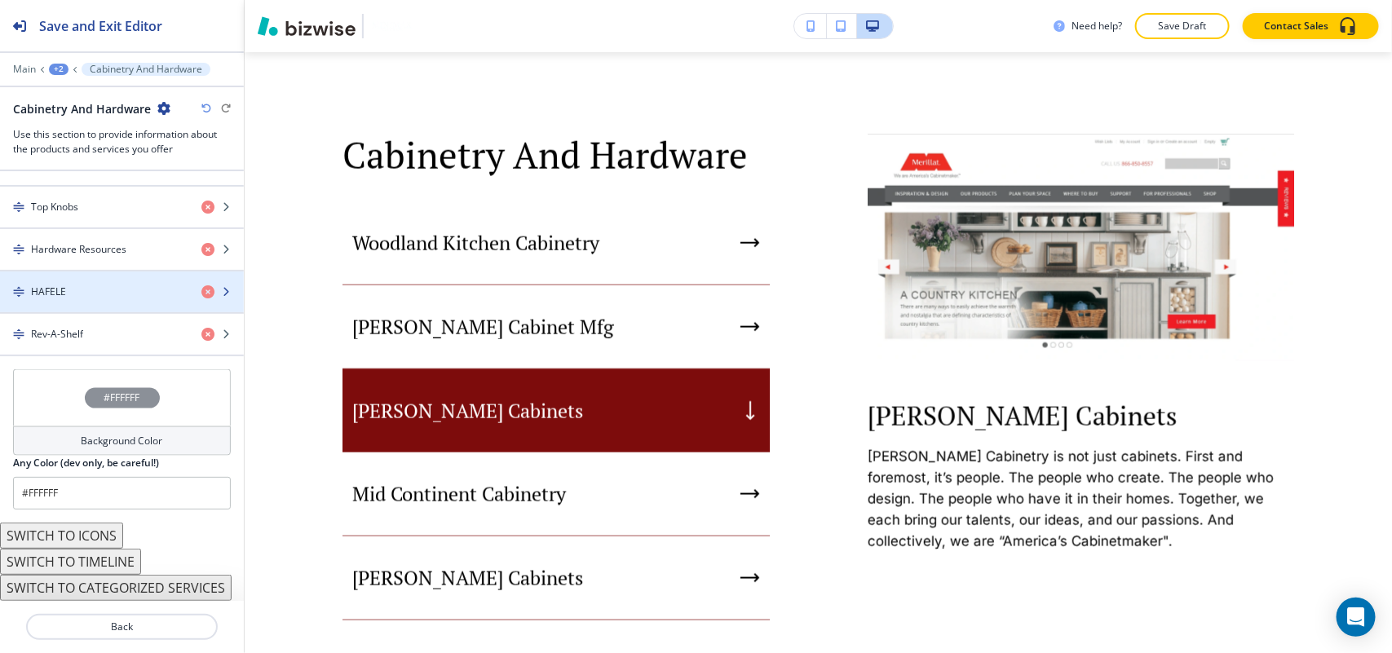
click at [72, 285] on div "HAFELE" at bounding box center [94, 292] width 188 height 15
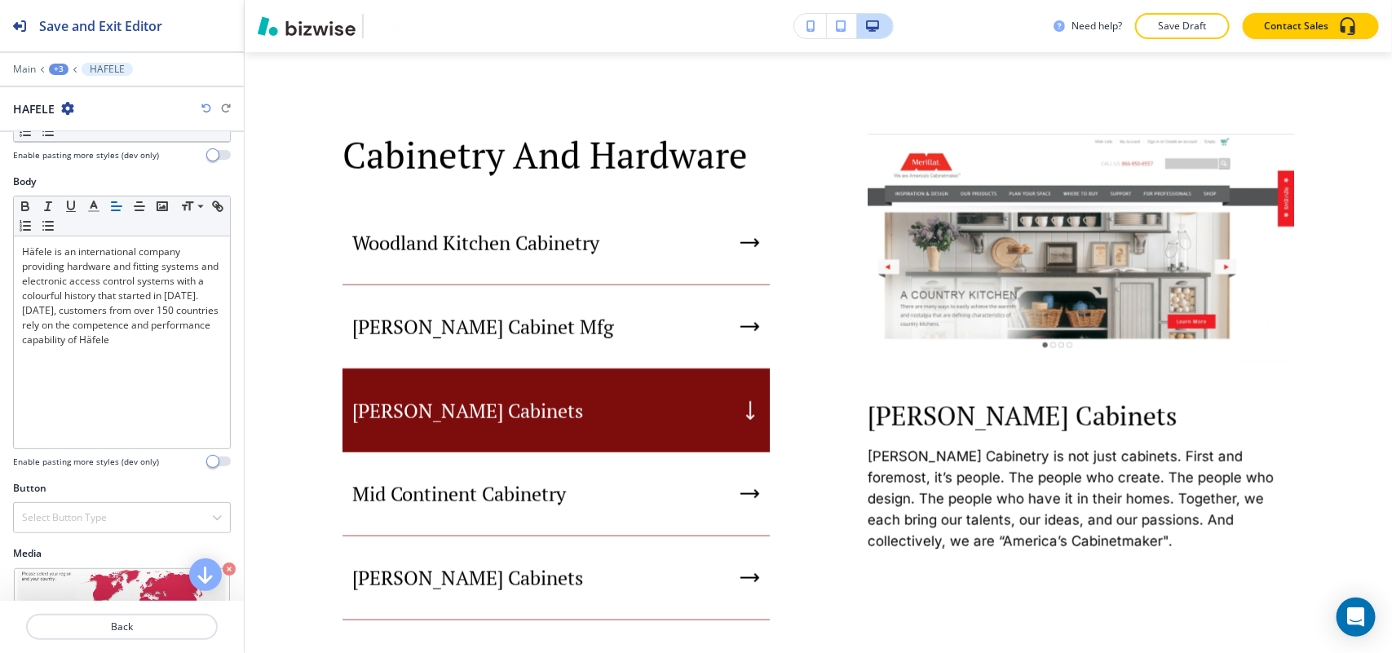
scroll to position [184, 0]
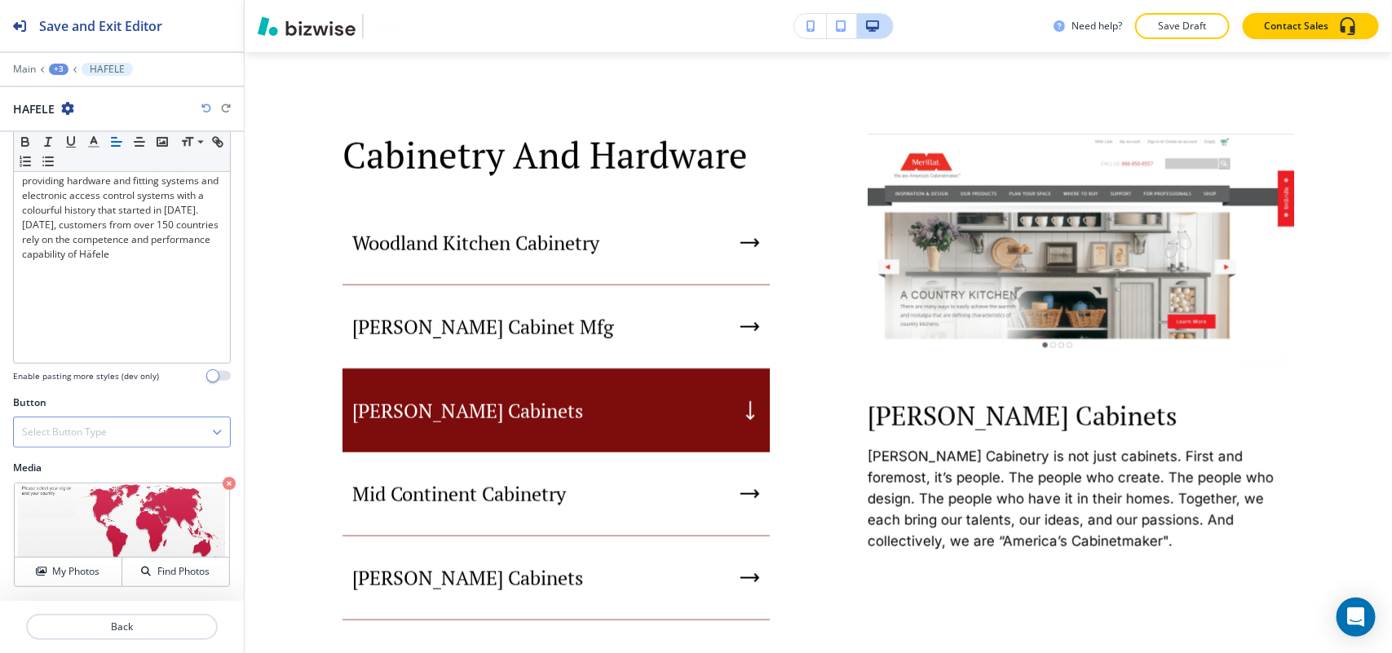
click at [54, 432] on h4 "Select Button Type" at bounding box center [64, 432] width 85 height 15
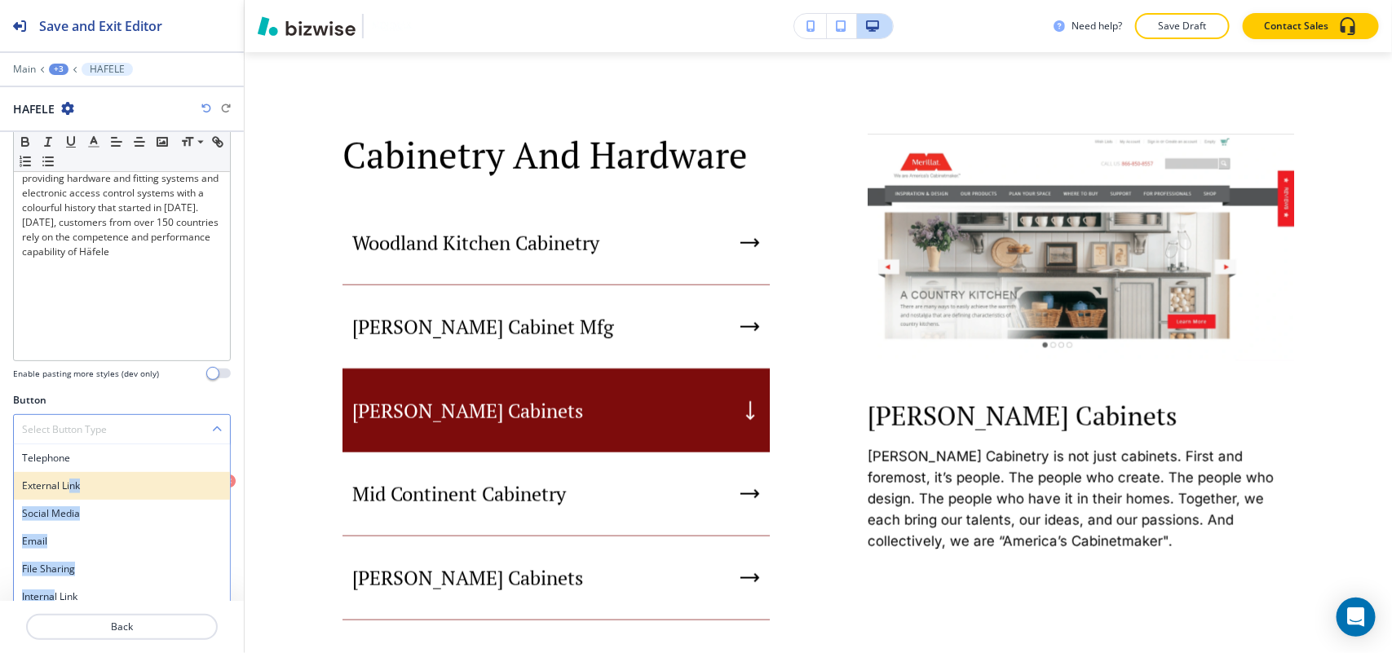
drag, startPoint x: 53, startPoint y: 599, endPoint x: 69, endPoint y: 487, distance: 113.7
click at [69, 487] on div "Telephone External Link Social Media Email File Sharing Internal Link" at bounding box center [122, 527] width 218 height 167
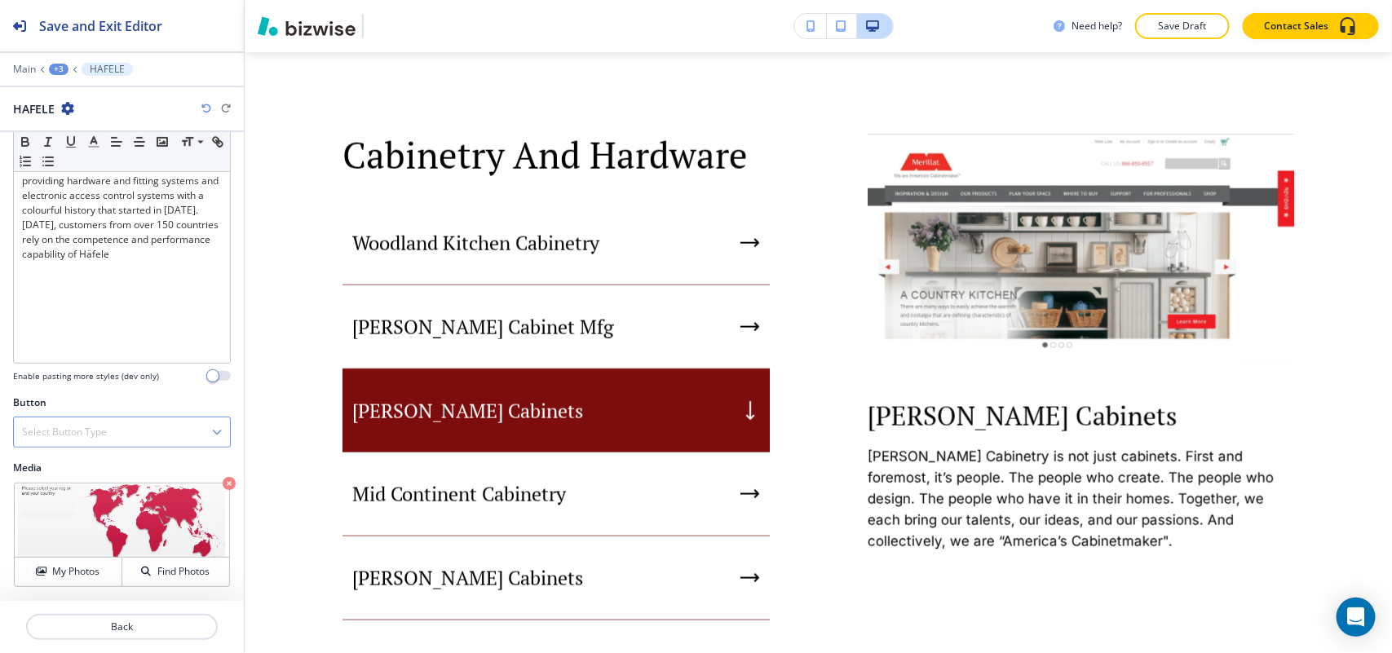
click at [64, 417] on div "Select Button Type" at bounding box center [122, 431] width 216 height 29
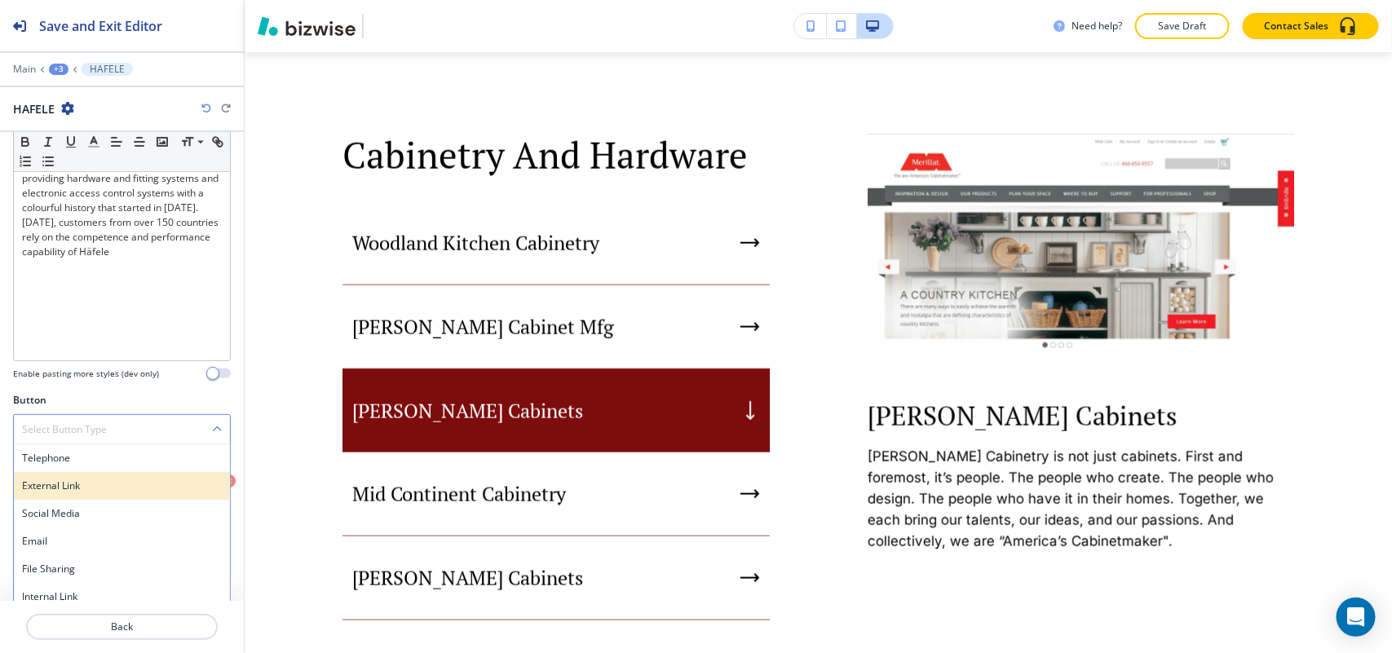
click at [53, 485] on h4 "External Link" at bounding box center [122, 486] width 200 height 15
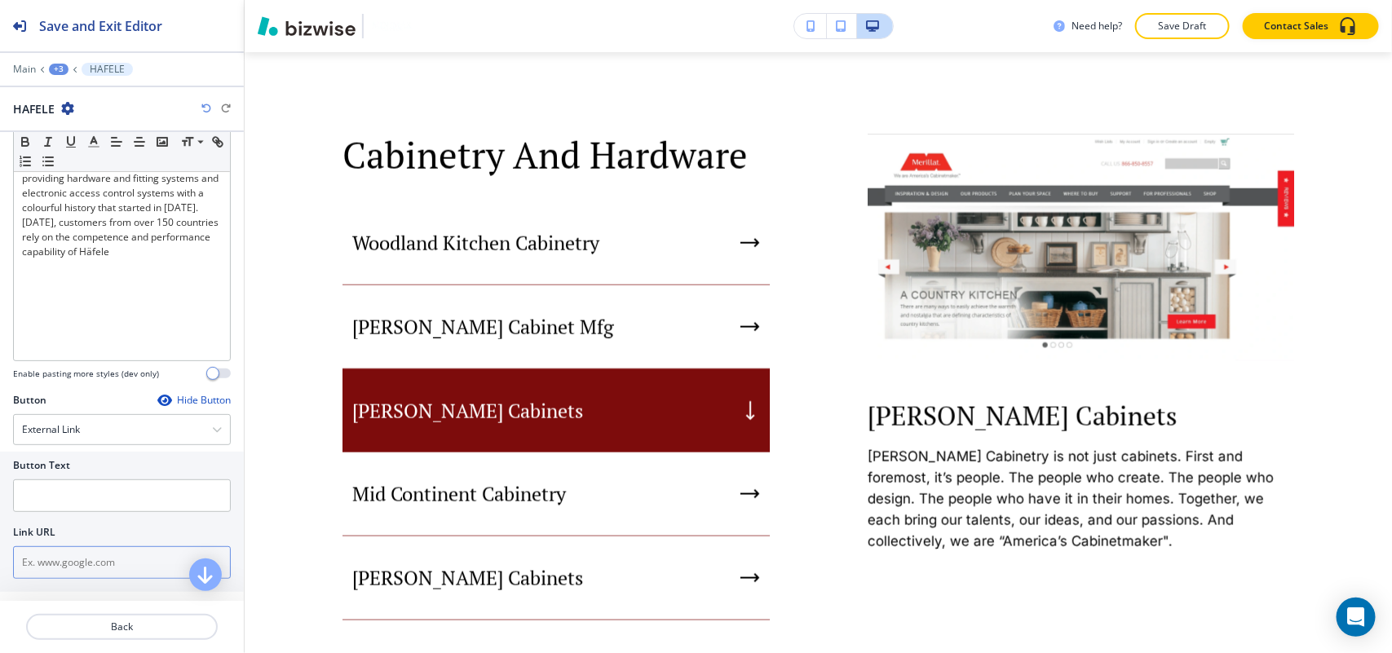
click at [51, 563] on input "text" at bounding box center [122, 562] width 218 height 33
paste input "https://www.hafele.com/"
type input "https://www.hafele.com/"
click at [61, 488] on input "text" at bounding box center [122, 495] width 218 height 33
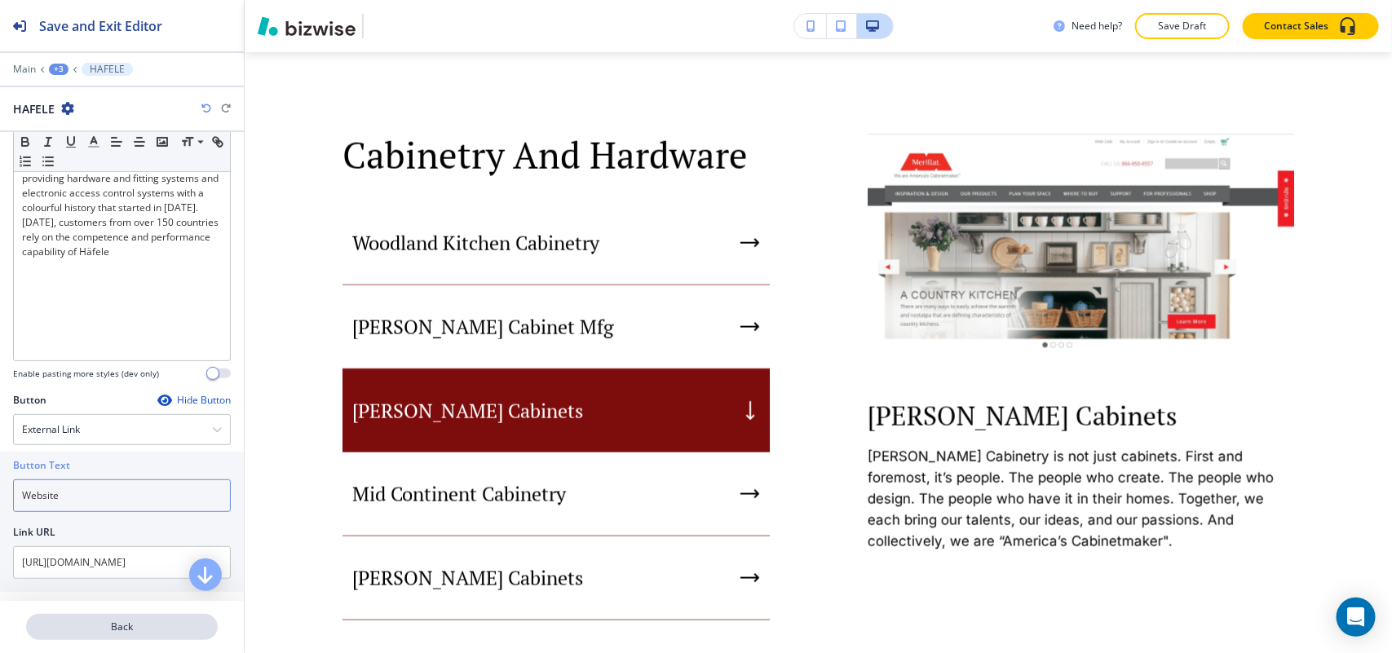
type input "Website"
click at [113, 620] on p "Back" at bounding box center [122, 627] width 188 height 15
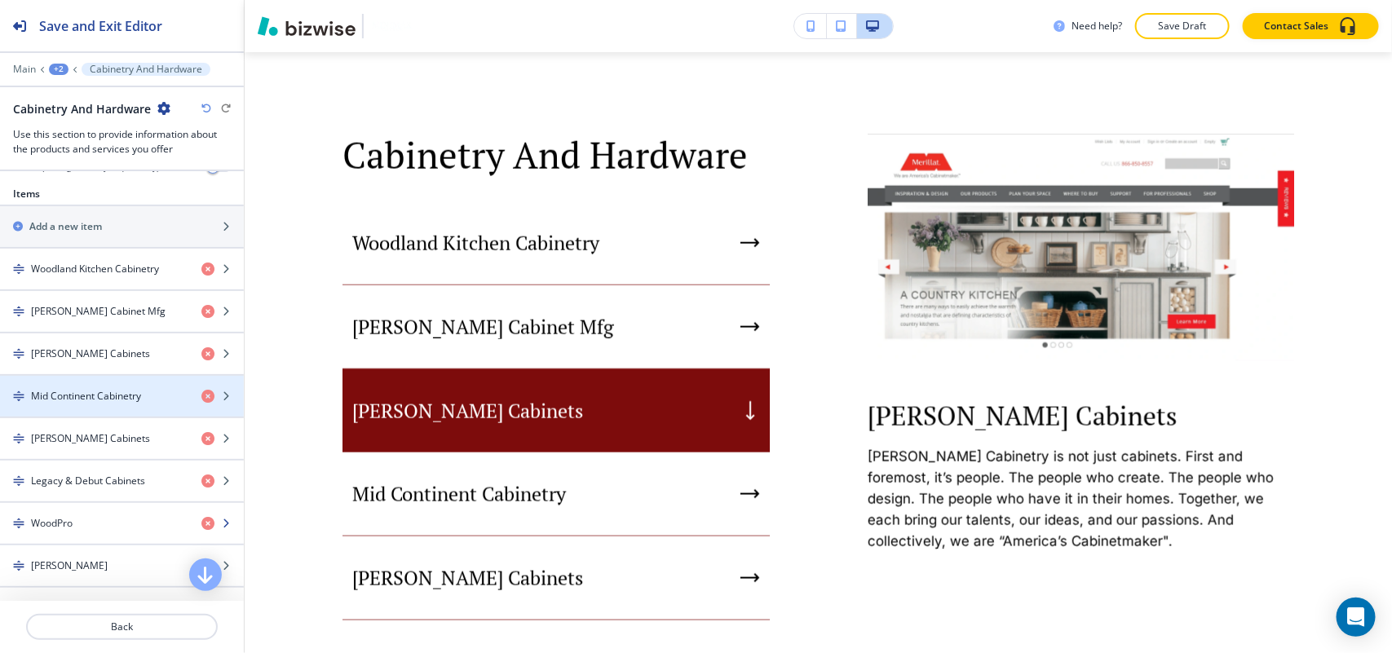
scroll to position [917, 0]
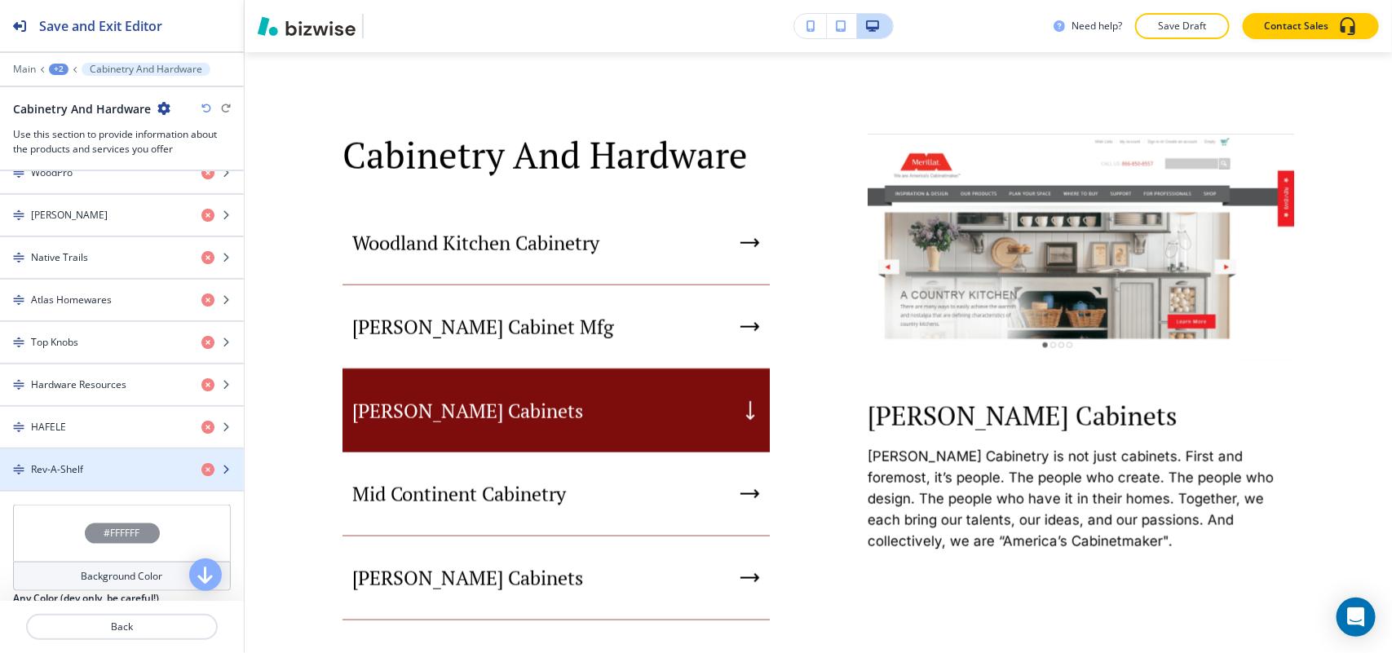
click at [75, 474] on h4 "Rev-A-Shelf" at bounding box center [57, 469] width 52 height 15
click at [87, 477] on div "Rev-A-Shelf" at bounding box center [94, 469] width 188 height 15
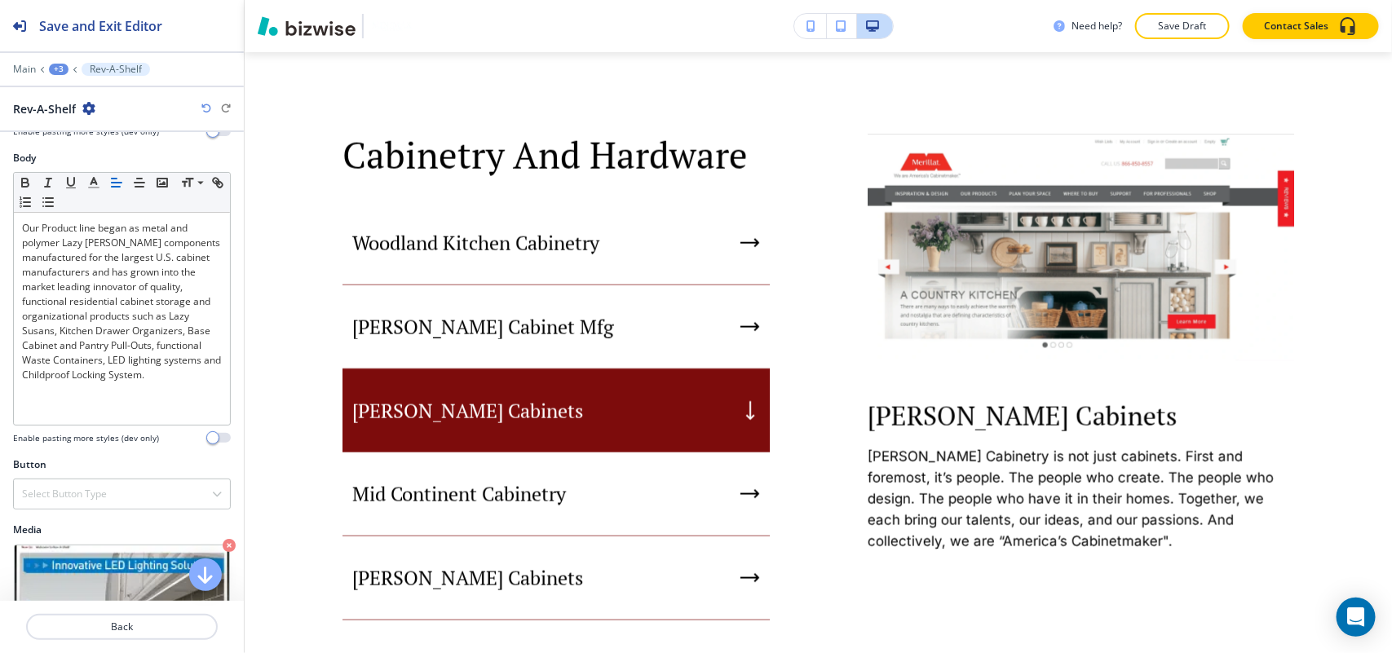
scroll to position [184, 0]
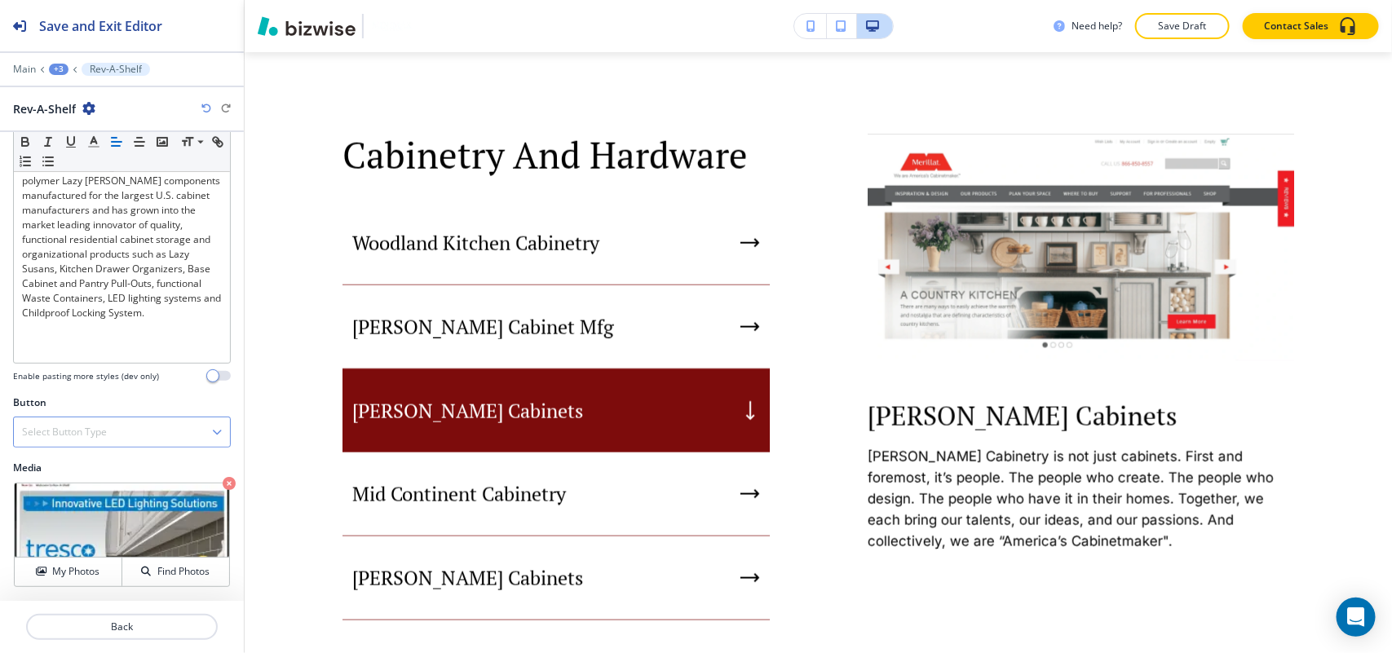
click at [77, 420] on div "Select Button Type" at bounding box center [122, 431] width 216 height 29
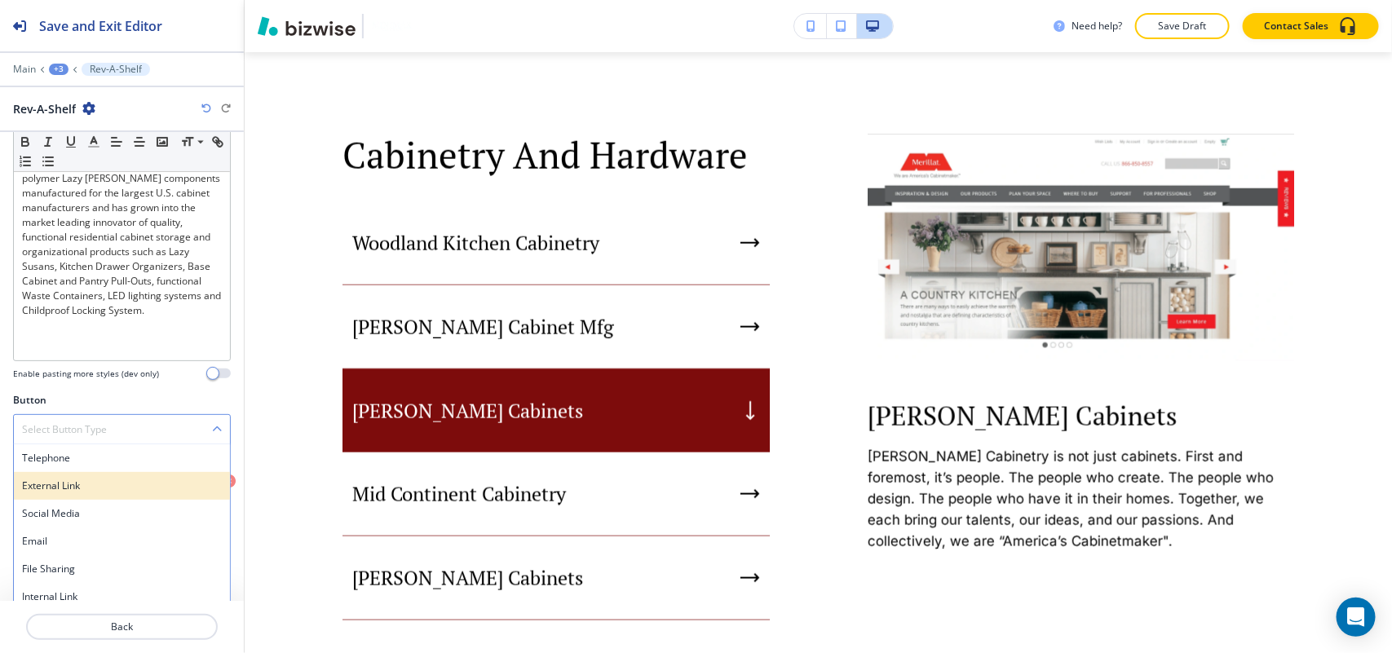
click at [75, 493] on h4 "External Link" at bounding box center [122, 486] width 200 height 15
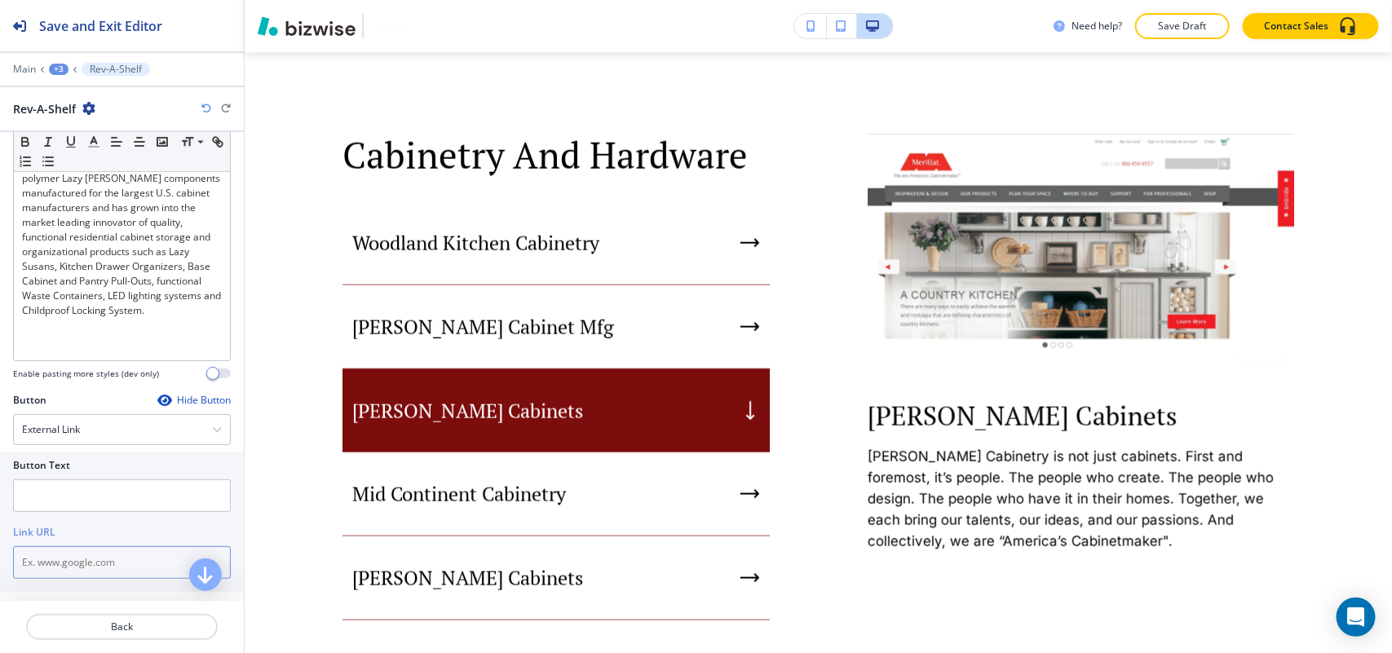
click at [59, 564] on input "text" at bounding box center [122, 562] width 218 height 33
paste input "http://www.rev-a-shelf.com/"
type input "http://www.rev-a-shelf.com/"
click at [68, 494] on input "text" at bounding box center [122, 495] width 218 height 33
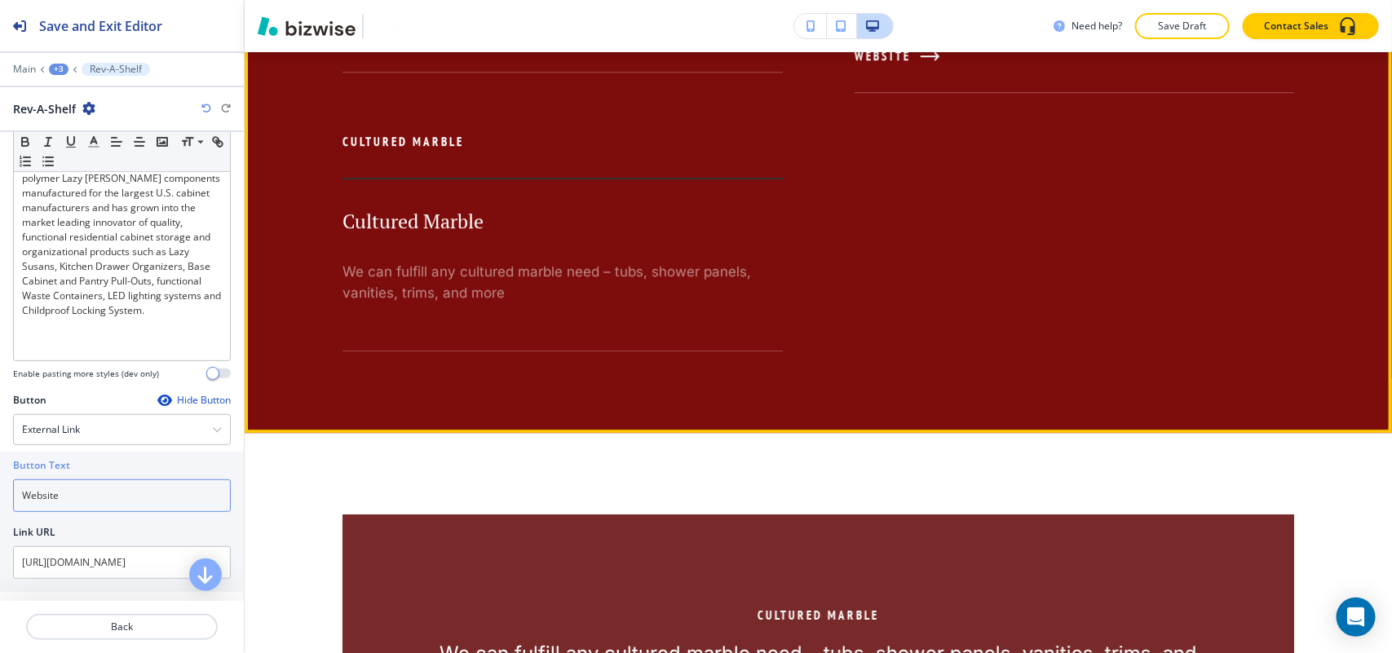
scroll to position [5198, 0]
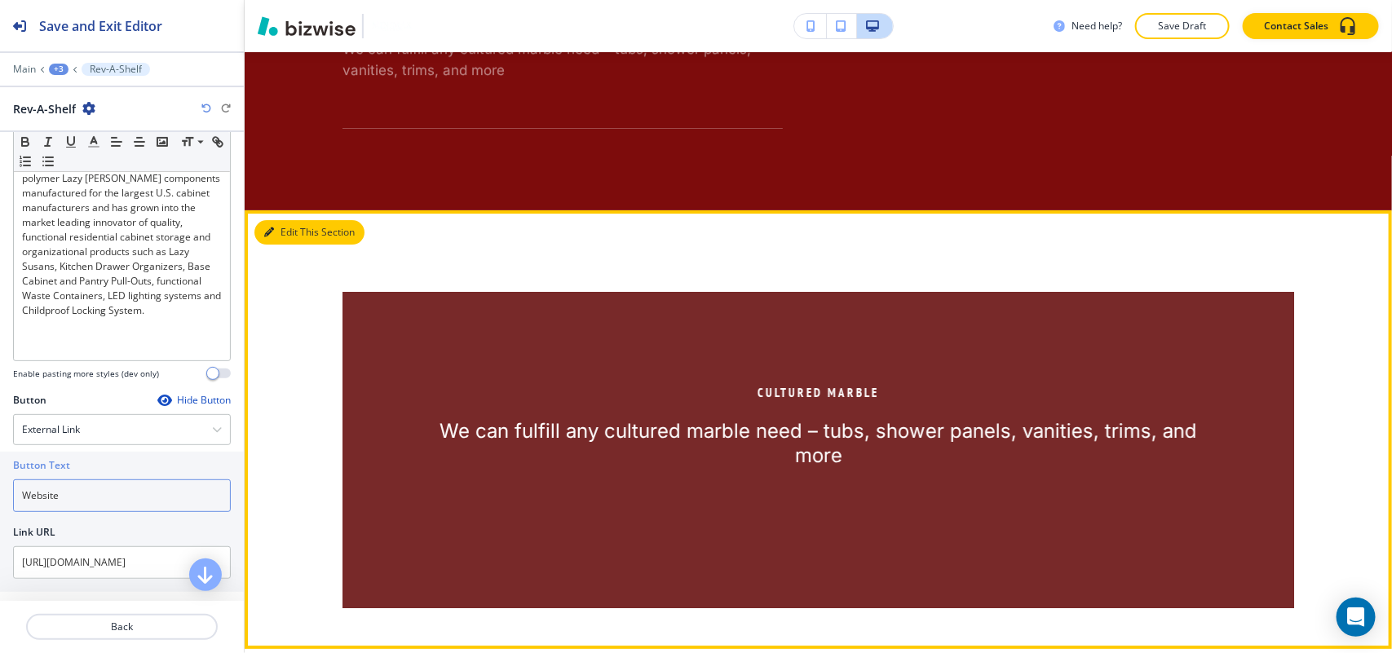
type input "Website"
click at [281, 230] on button "Edit This Section" at bounding box center [309, 232] width 110 height 24
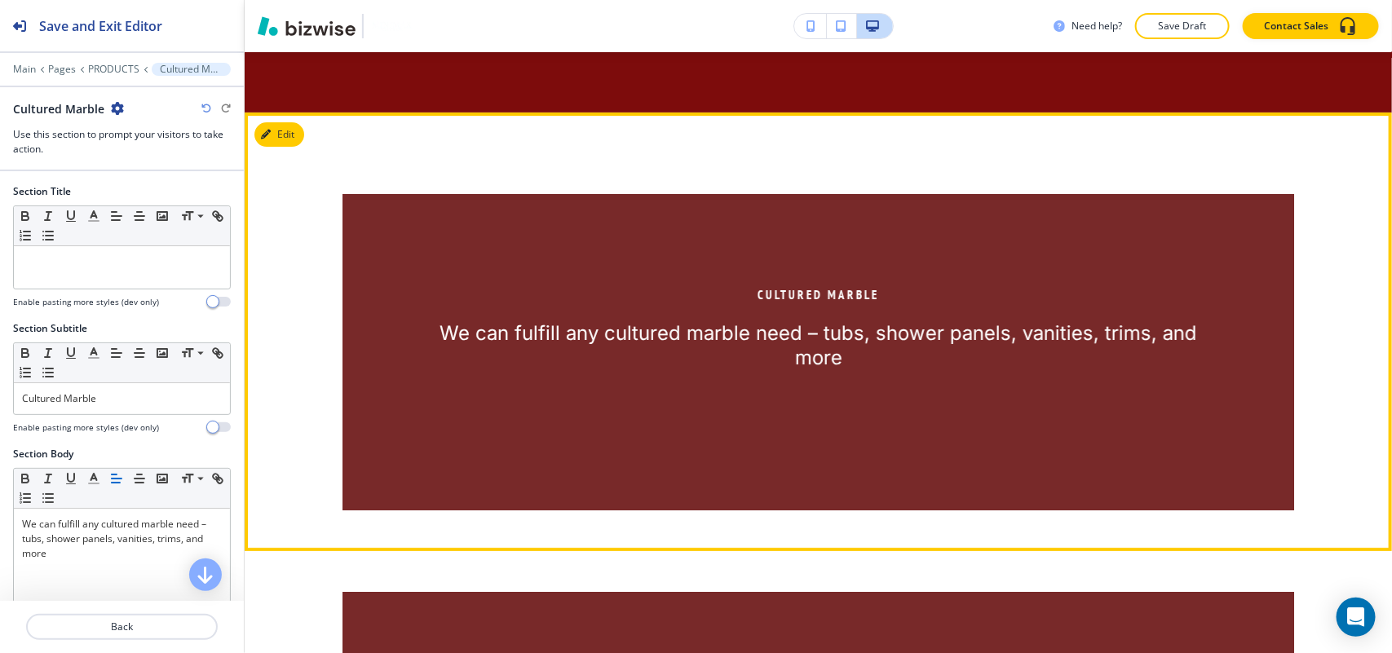
scroll to position [5358, 0]
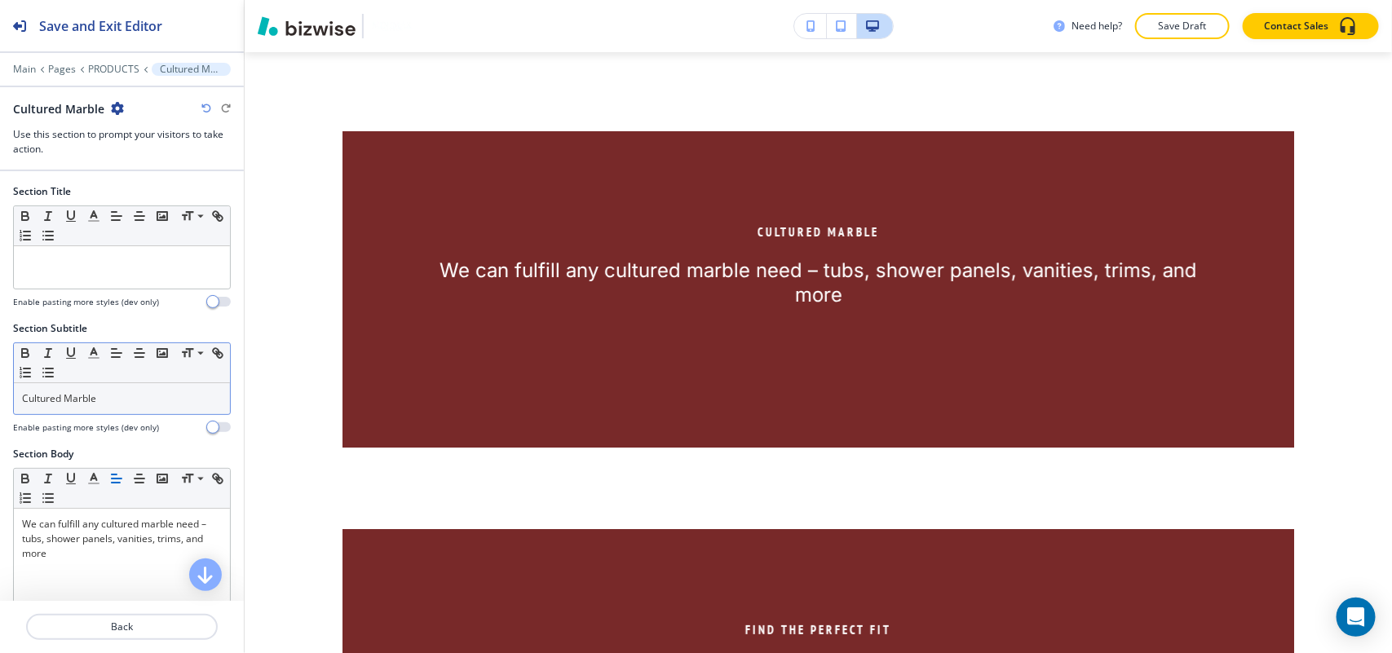
click at [122, 398] on p "Cultured Marble" at bounding box center [122, 398] width 200 height 15
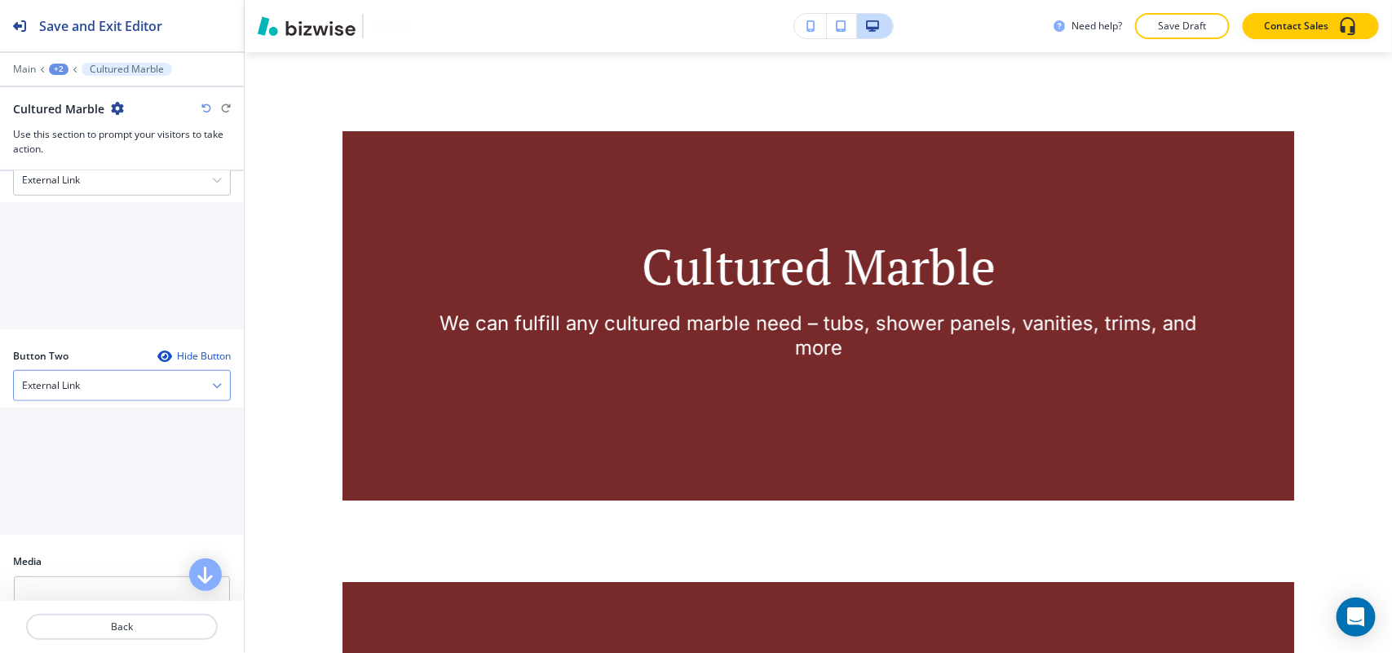
scroll to position [611, 0]
click at [98, 184] on div "External Link" at bounding box center [122, 178] width 216 height 29
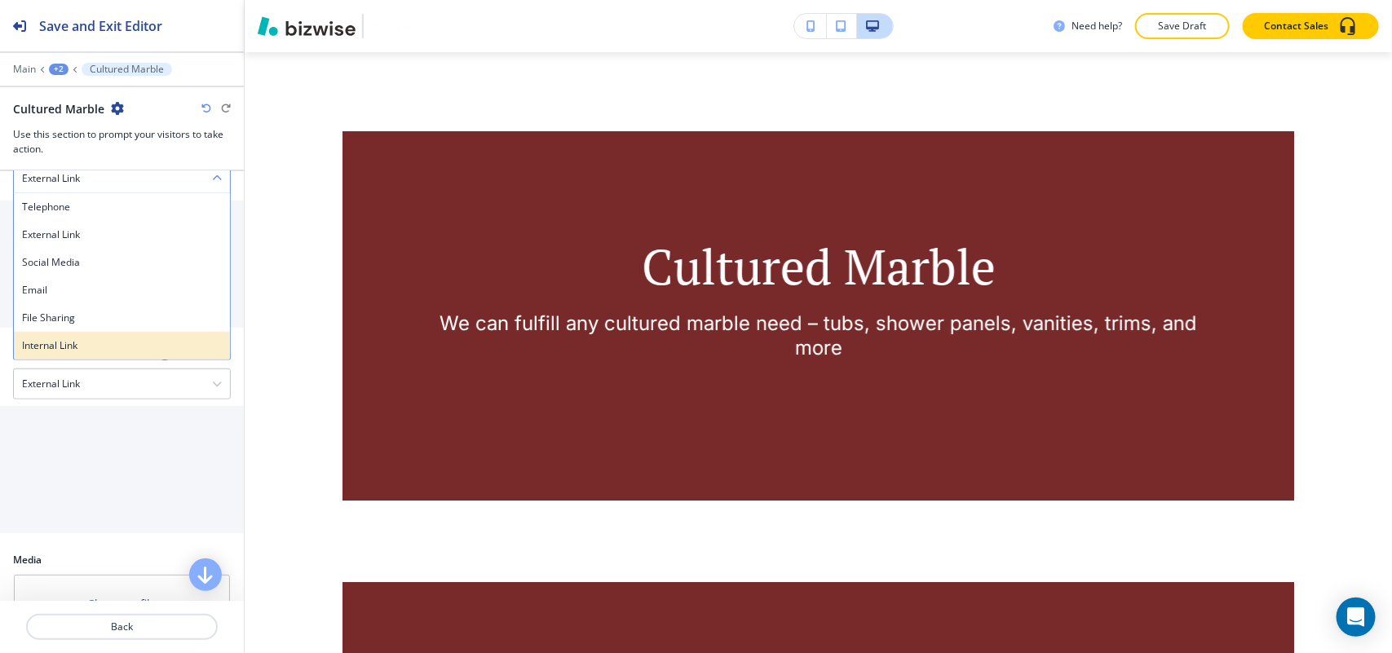
click at [80, 359] on div "Internal Link" at bounding box center [122, 346] width 216 height 28
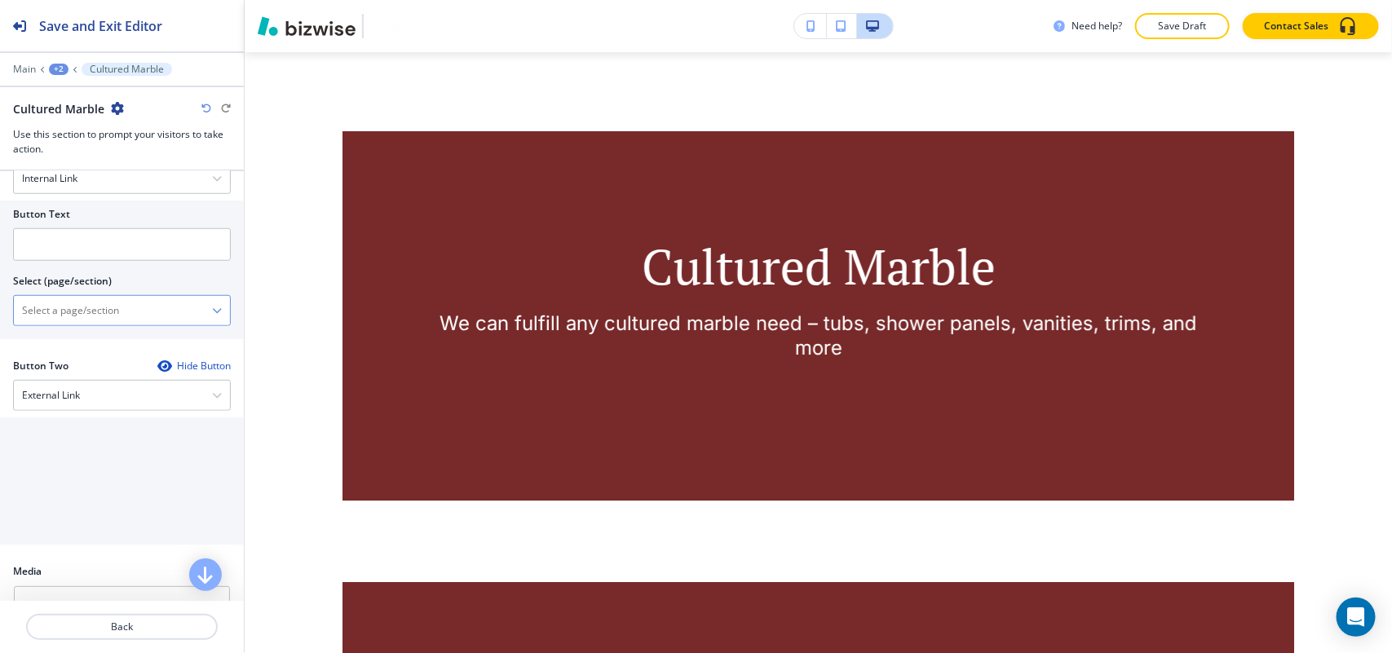
click at [90, 319] on \(page\/section\) "Manual Input" at bounding box center [113, 311] width 198 height 28
type \(page\/section\) "CONTACT US"
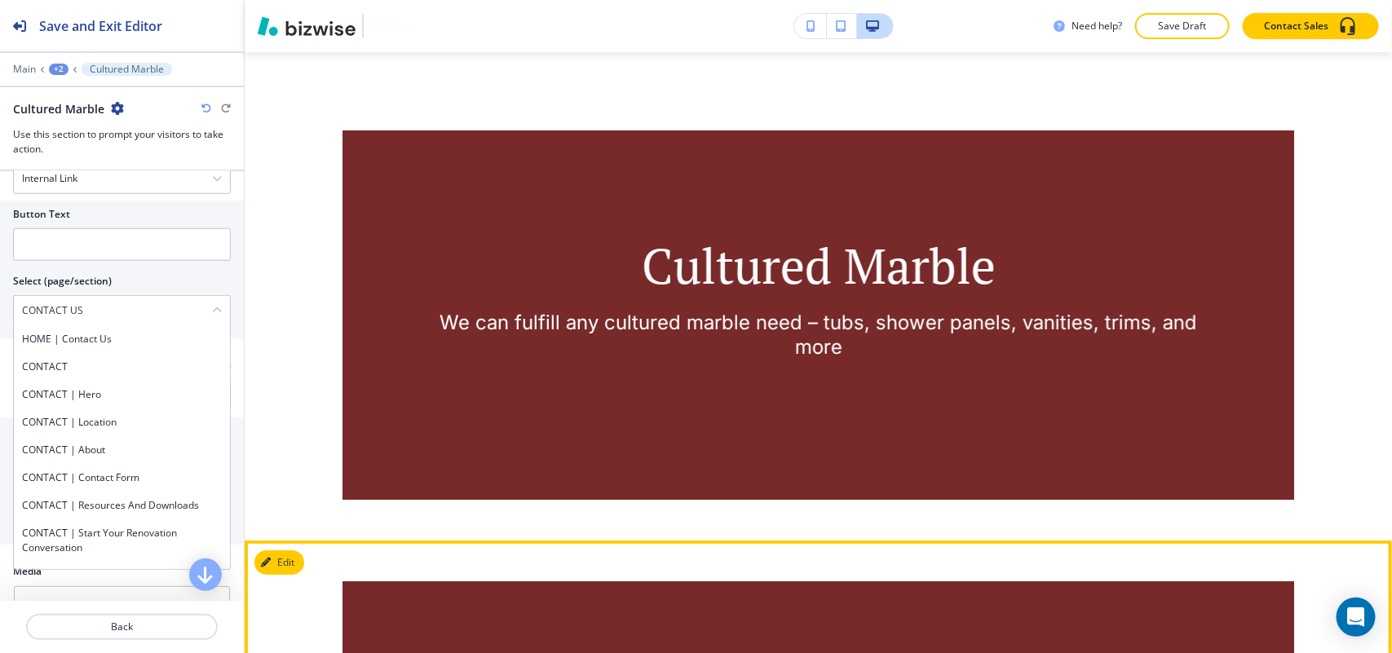
scroll to position [5358, 0]
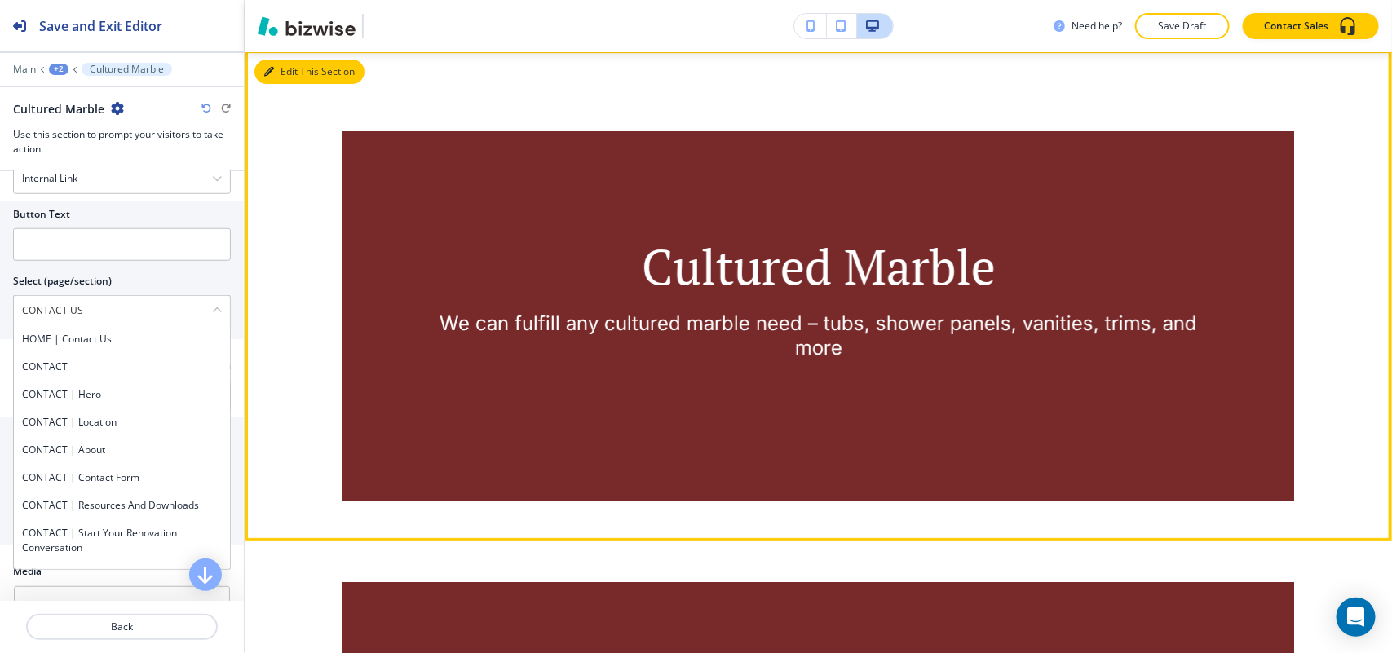
click at [272, 67] on button "Edit This Section" at bounding box center [309, 72] width 110 height 24
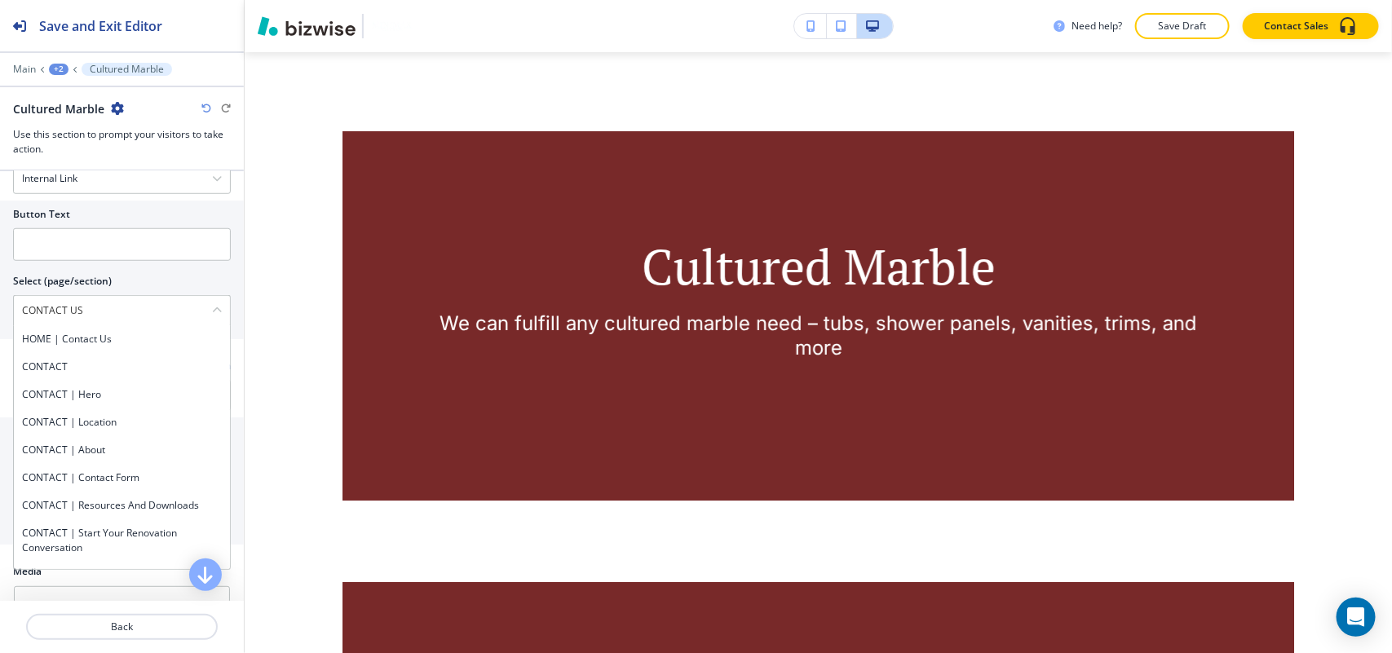
click at [112, 102] on icon "button" at bounding box center [117, 108] width 13 height 13
click at [166, 196] on p "Delete Section" at bounding box center [161, 195] width 83 height 15
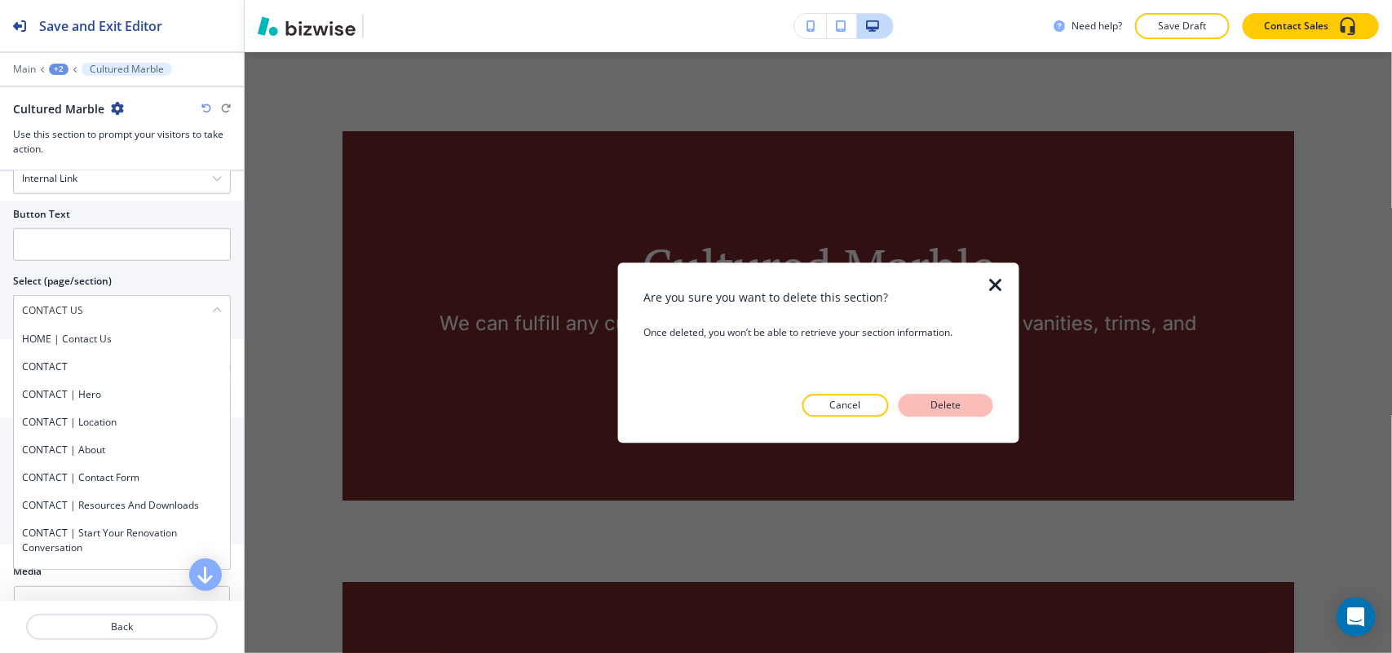
click at [975, 404] on button "Delete" at bounding box center [945, 405] width 95 height 23
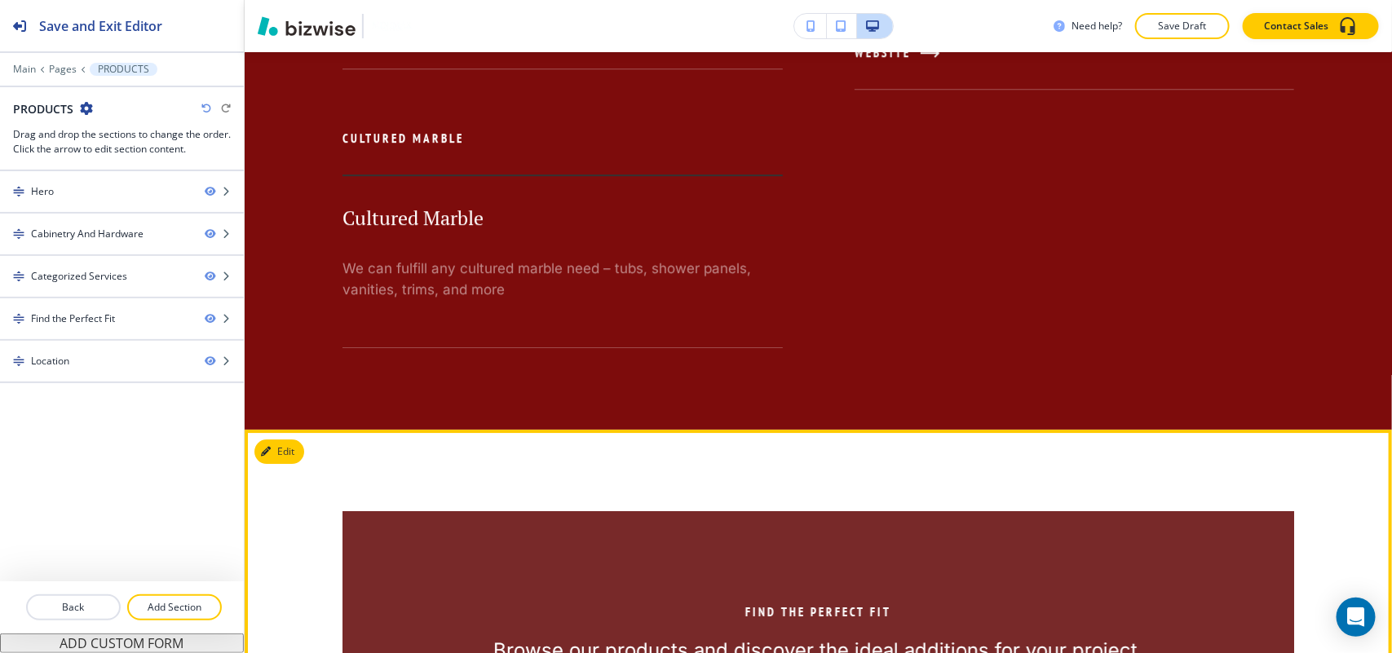
scroll to position [5173, 0]
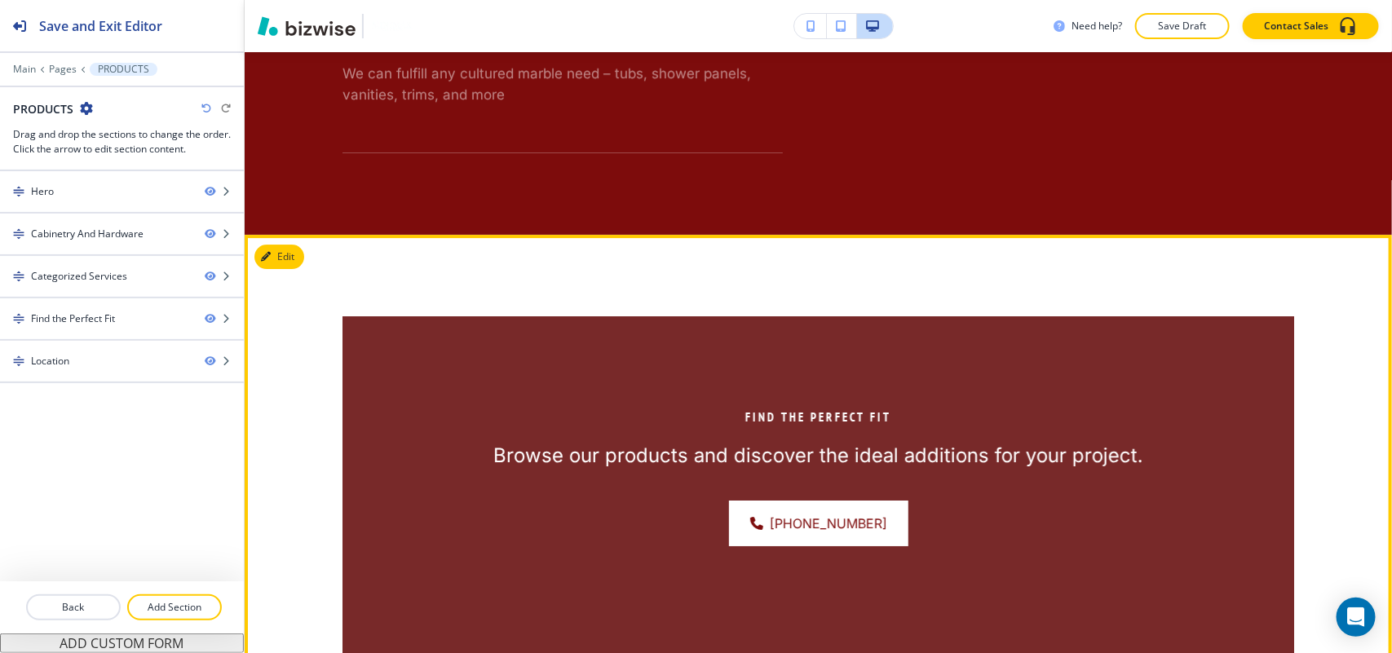
click at [279, 263] on button "Edit" at bounding box center [279, 257] width 50 height 24
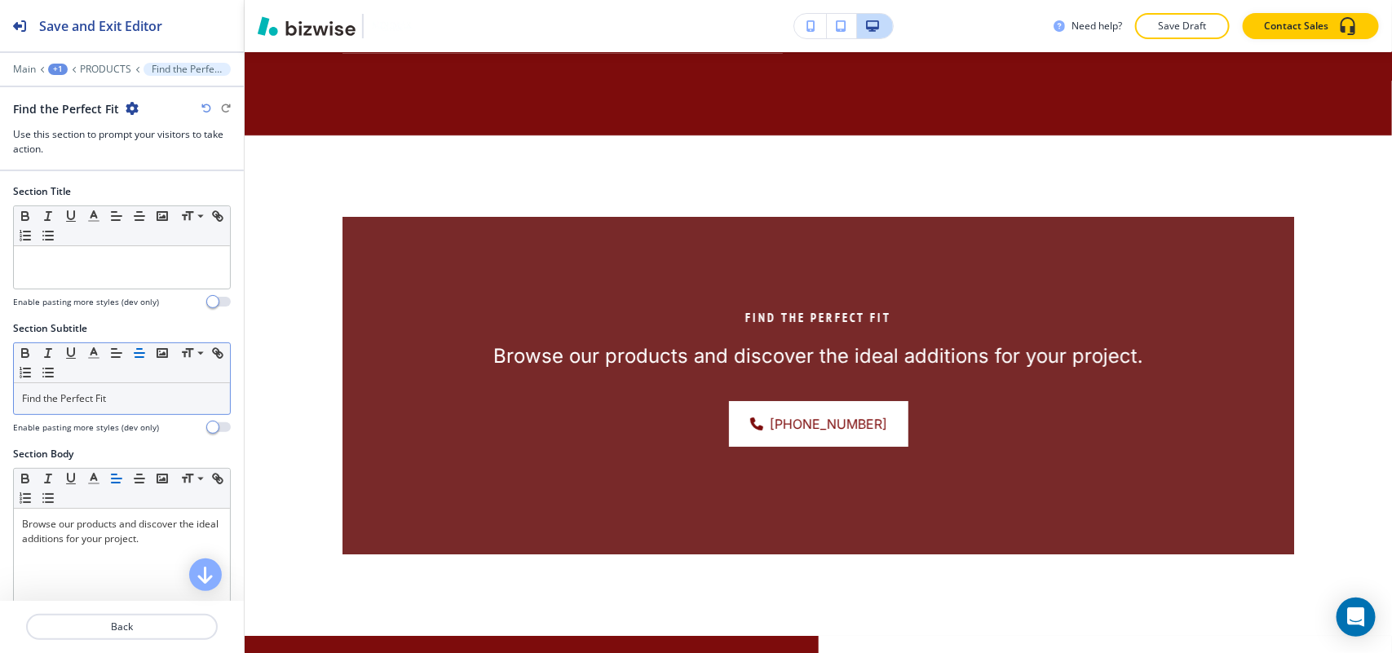
scroll to position [5358, 0]
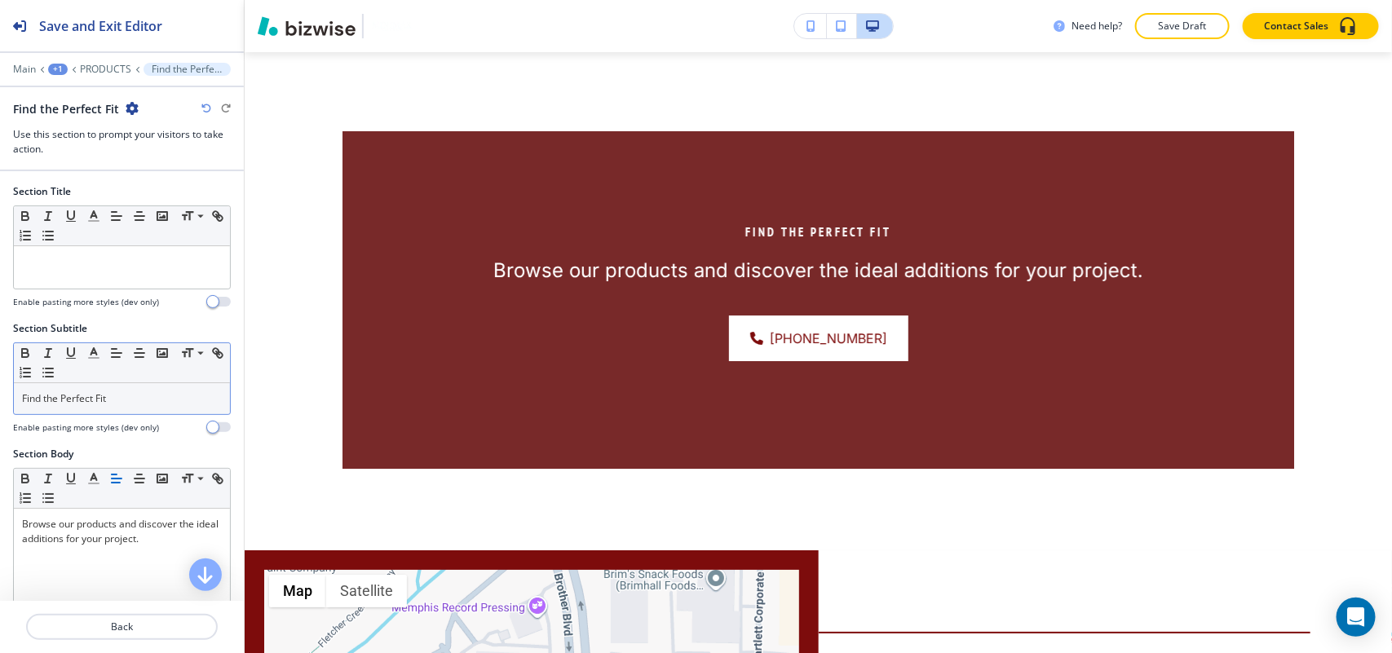
click at [139, 404] on p "Find the Perfect Fit" at bounding box center [122, 398] width 200 height 15
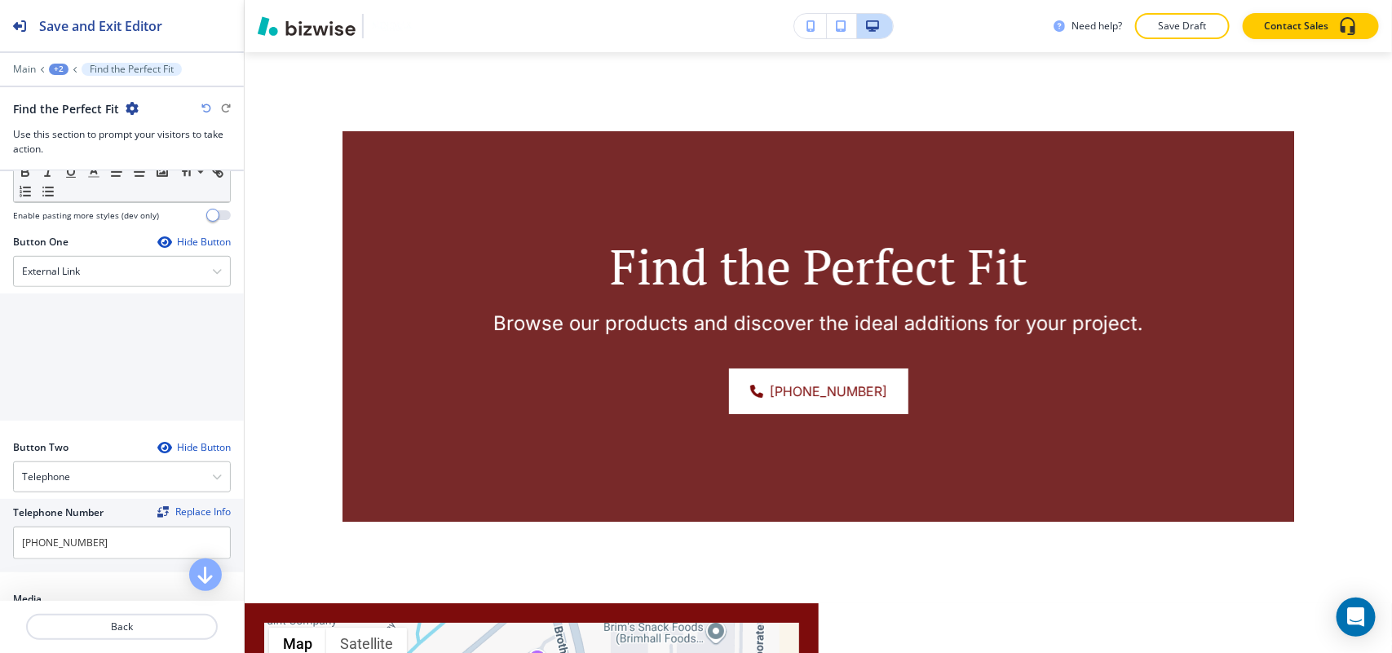
scroll to position [510, 0]
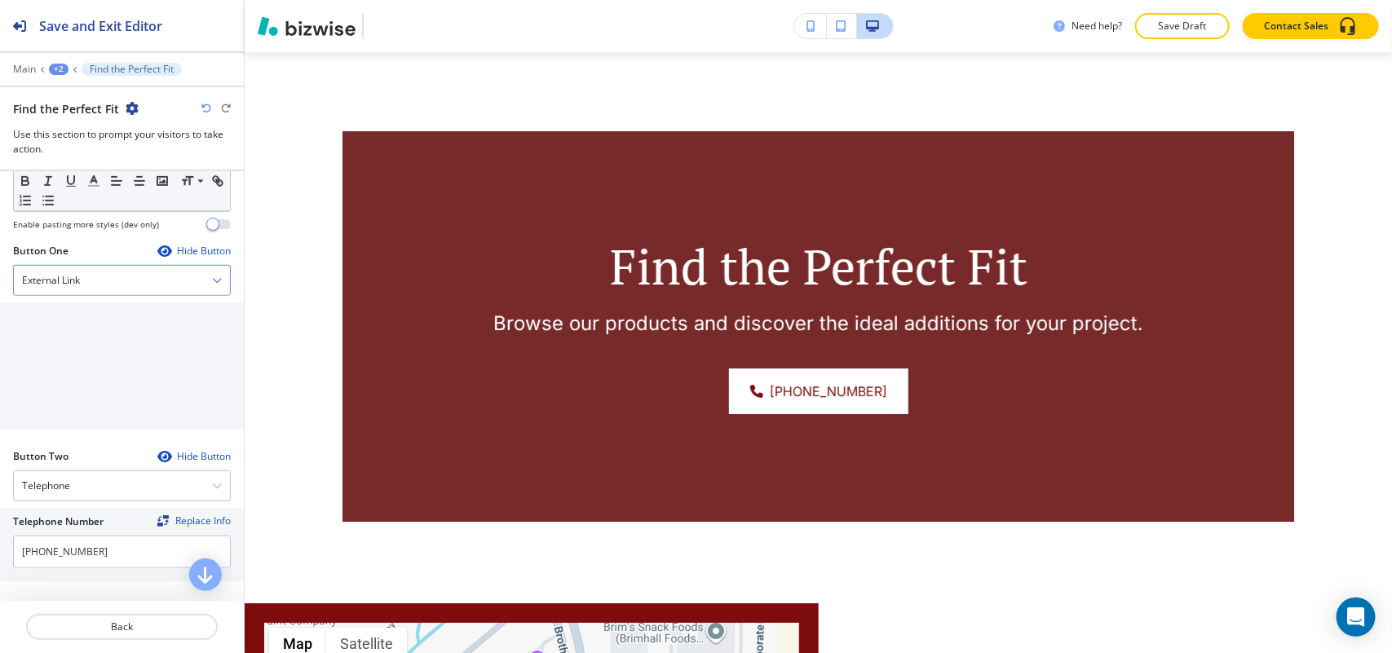
click at [108, 295] on div "External Link" at bounding box center [122, 280] width 216 height 29
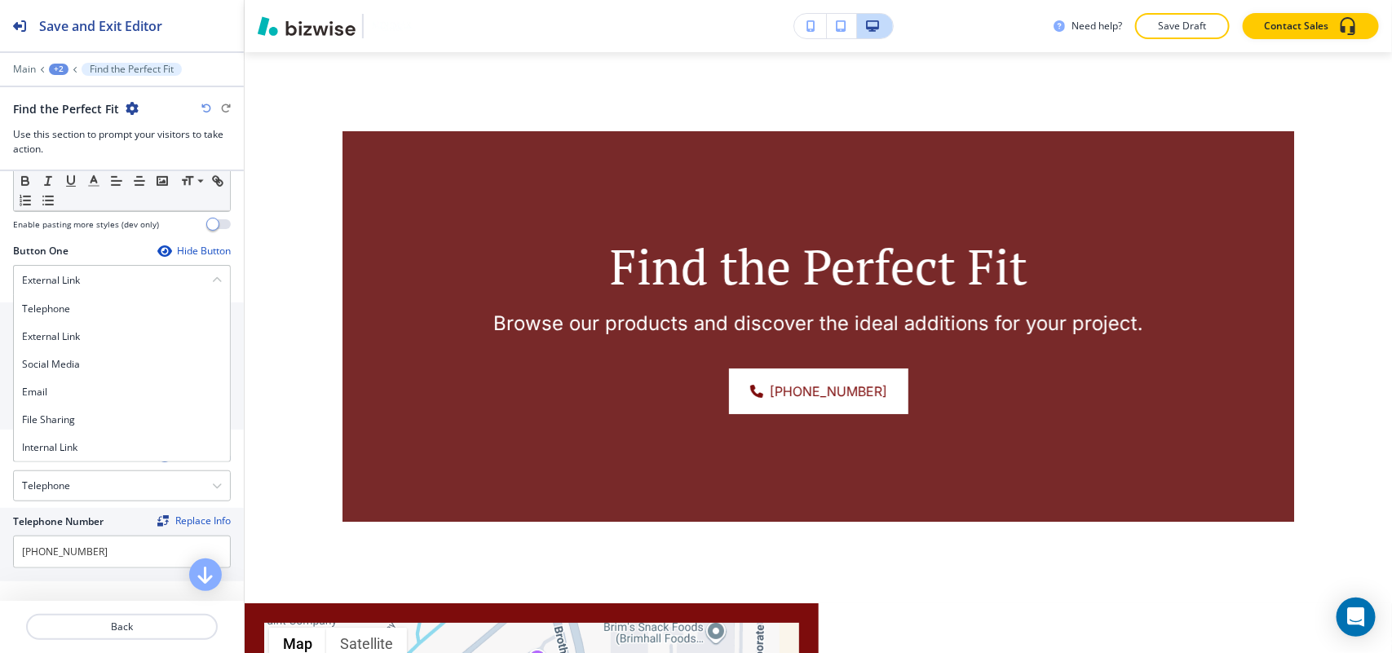
drag, startPoint x: 90, startPoint y: 449, endPoint x: 91, endPoint y: 438, distance: 11.5
click at [90, 450] on h4 "Internal Link" at bounding box center [122, 447] width 200 height 15
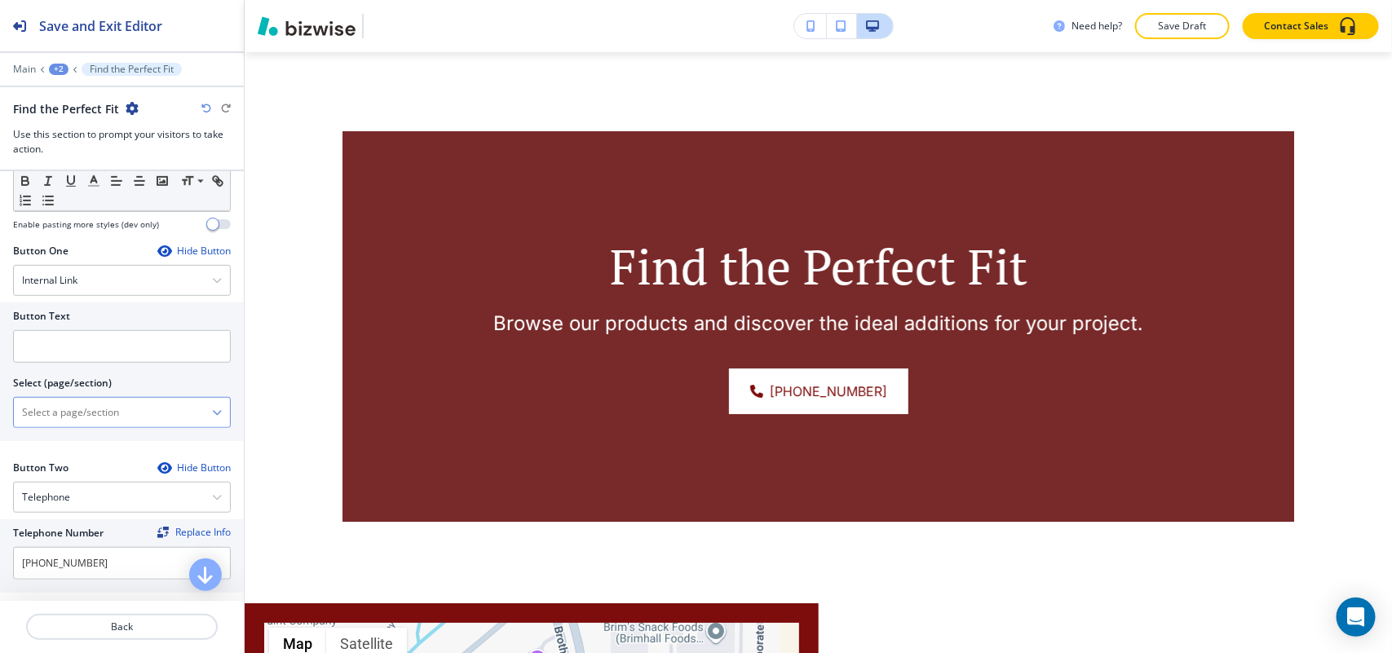
drag, startPoint x: 98, startPoint y: 414, endPoint x: 115, endPoint y: 413, distance: 17.2
click at [98, 414] on \(page\/section\) "Manual Input" at bounding box center [113, 413] width 198 height 28
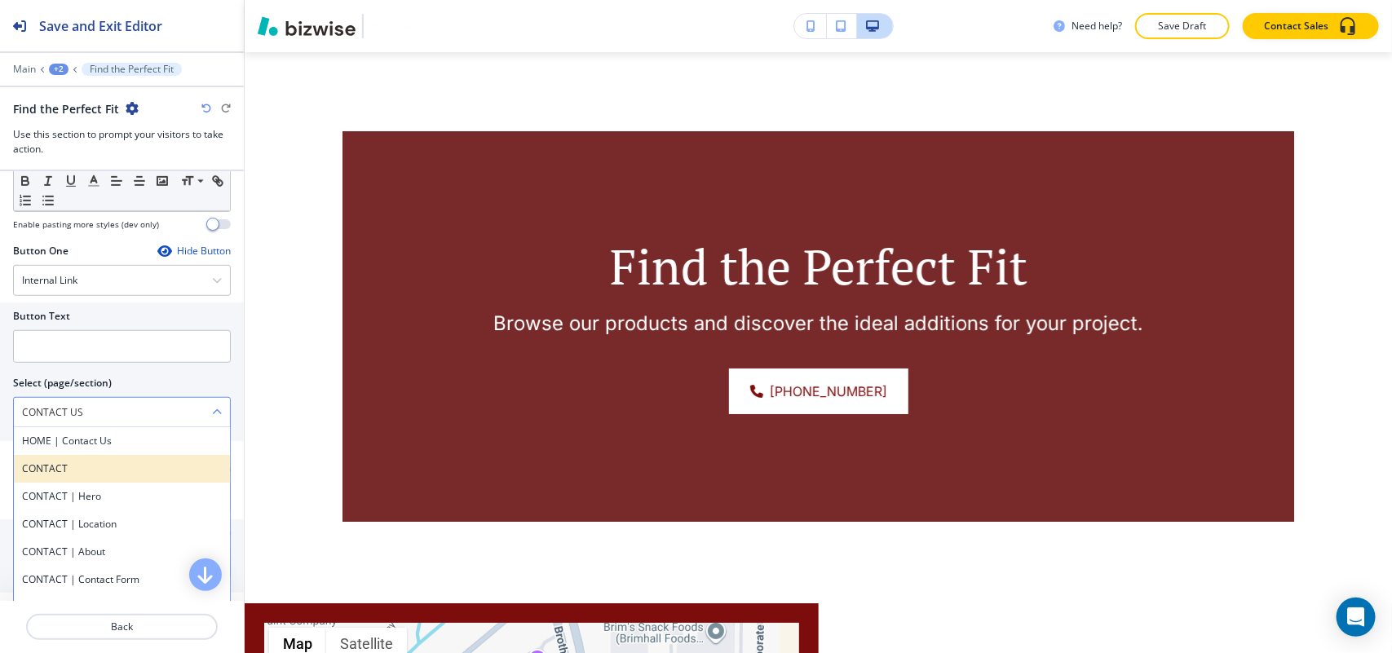
click at [68, 466] on h4 "CONTACT" at bounding box center [122, 468] width 200 height 15
type \(page\/section\) "CONTACT"
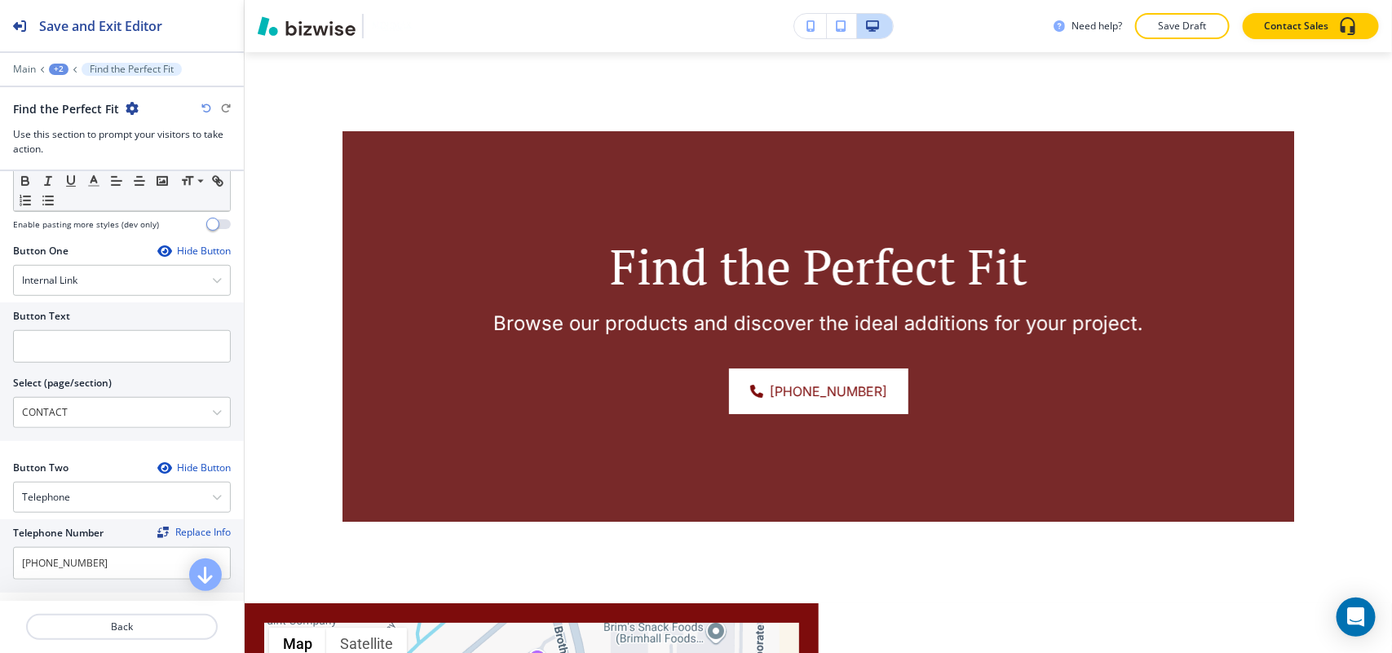
click at [84, 369] on div at bounding box center [122, 369] width 218 height 13
click at [90, 352] on input "text" at bounding box center [122, 346] width 218 height 33
paste input "CONTACT US"
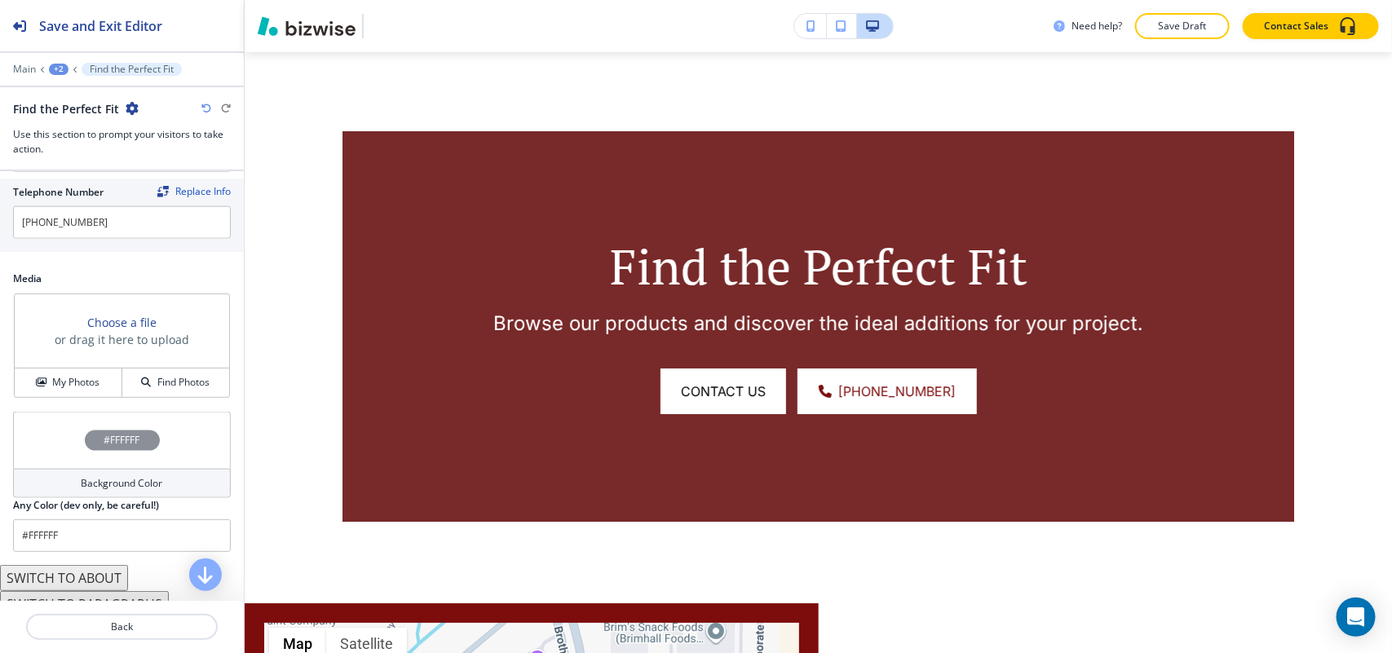
scroll to position [871, 0]
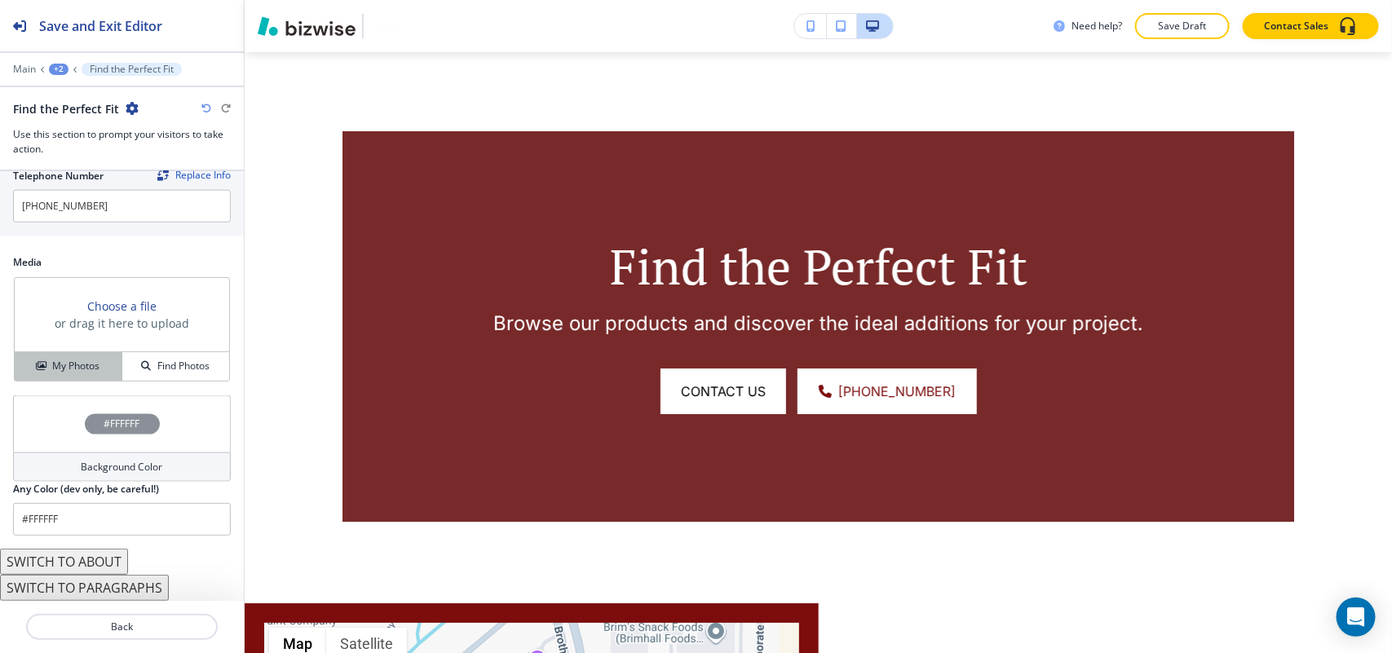
type input "CONTACT US"
click at [74, 352] on button "My Photos" at bounding box center [69, 366] width 108 height 29
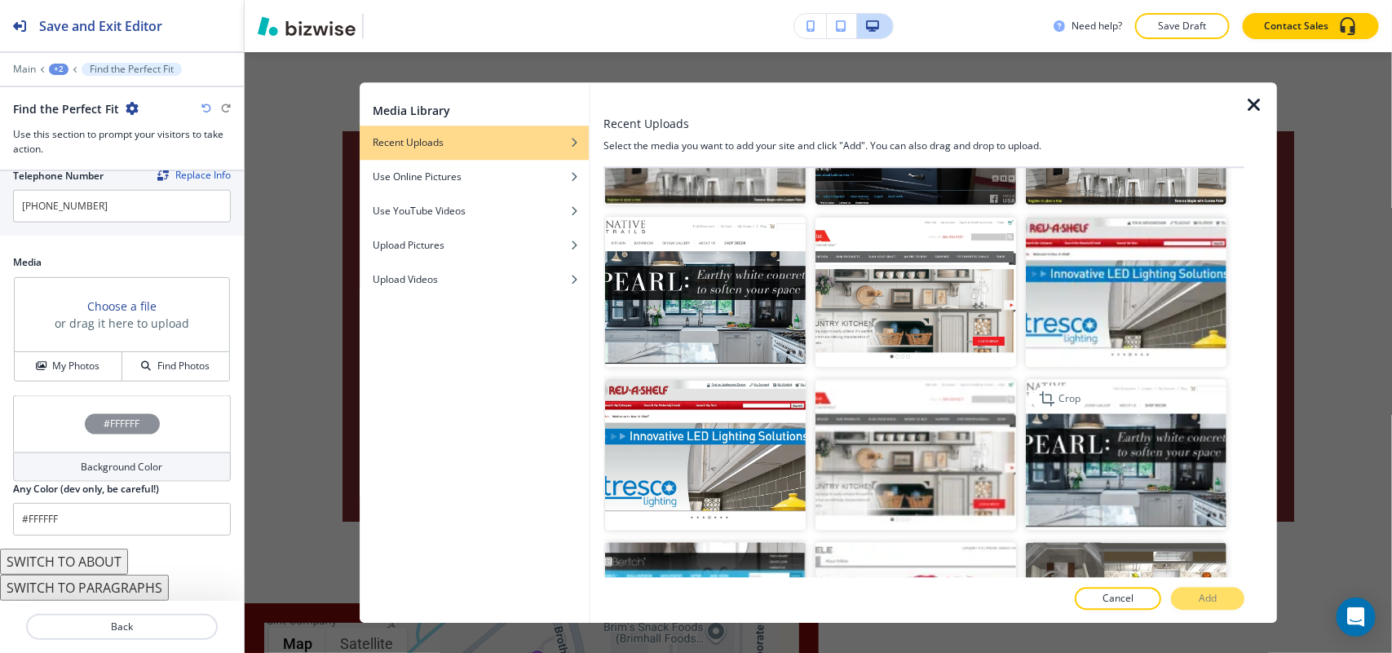
scroll to position [1733, 0]
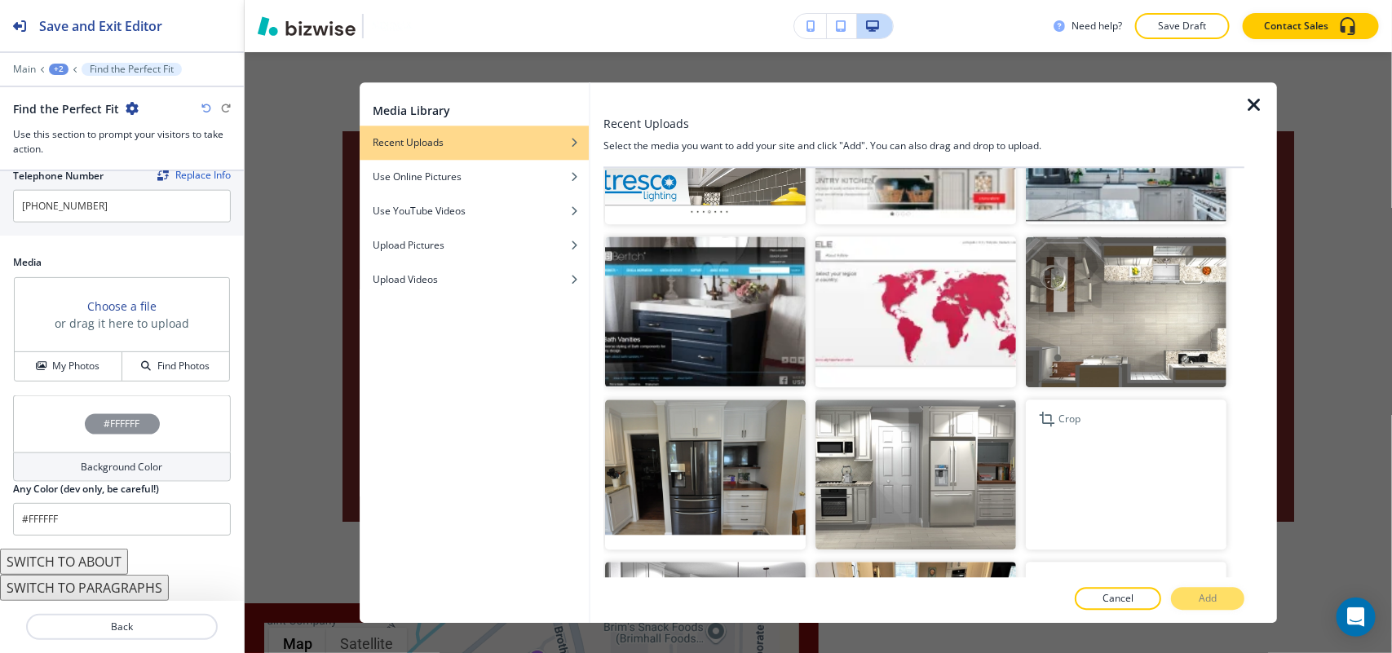
click at [1078, 453] on img "button" at bounding box center [1126, 475] width 201 height 151
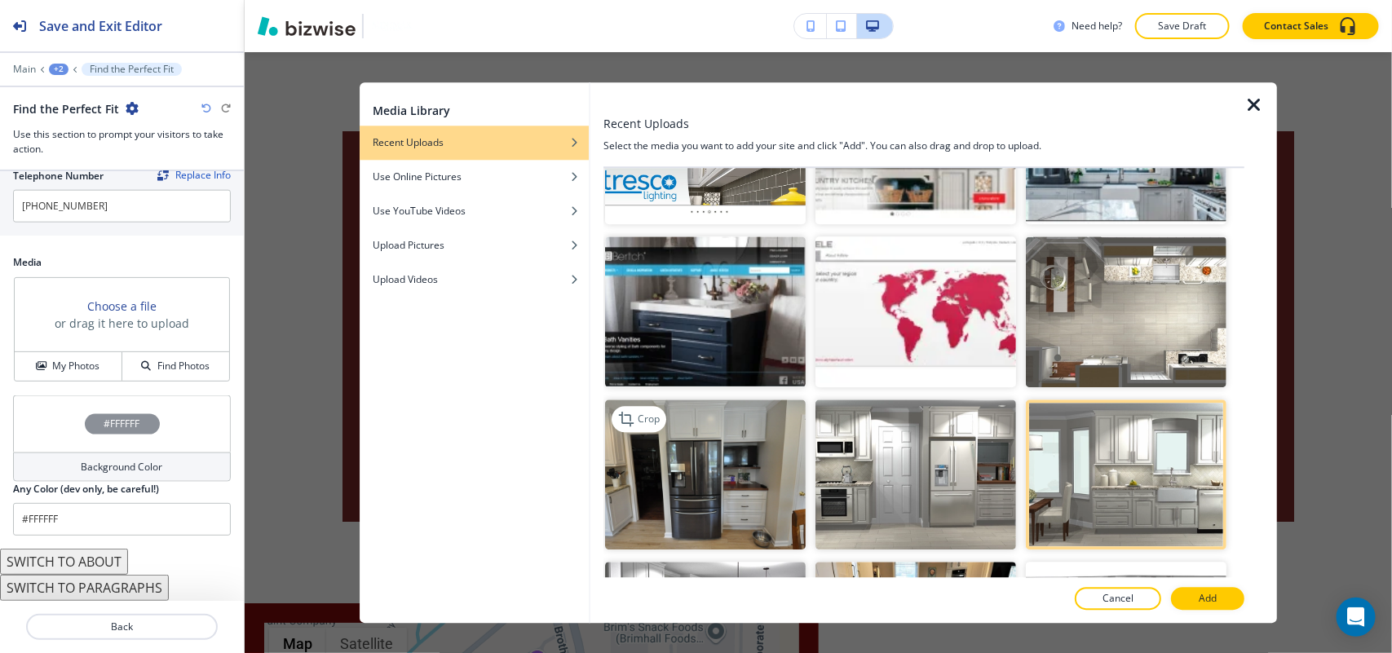
click at [690, 454] on img "button" at bounding box center [705, 475] width 201 height 151
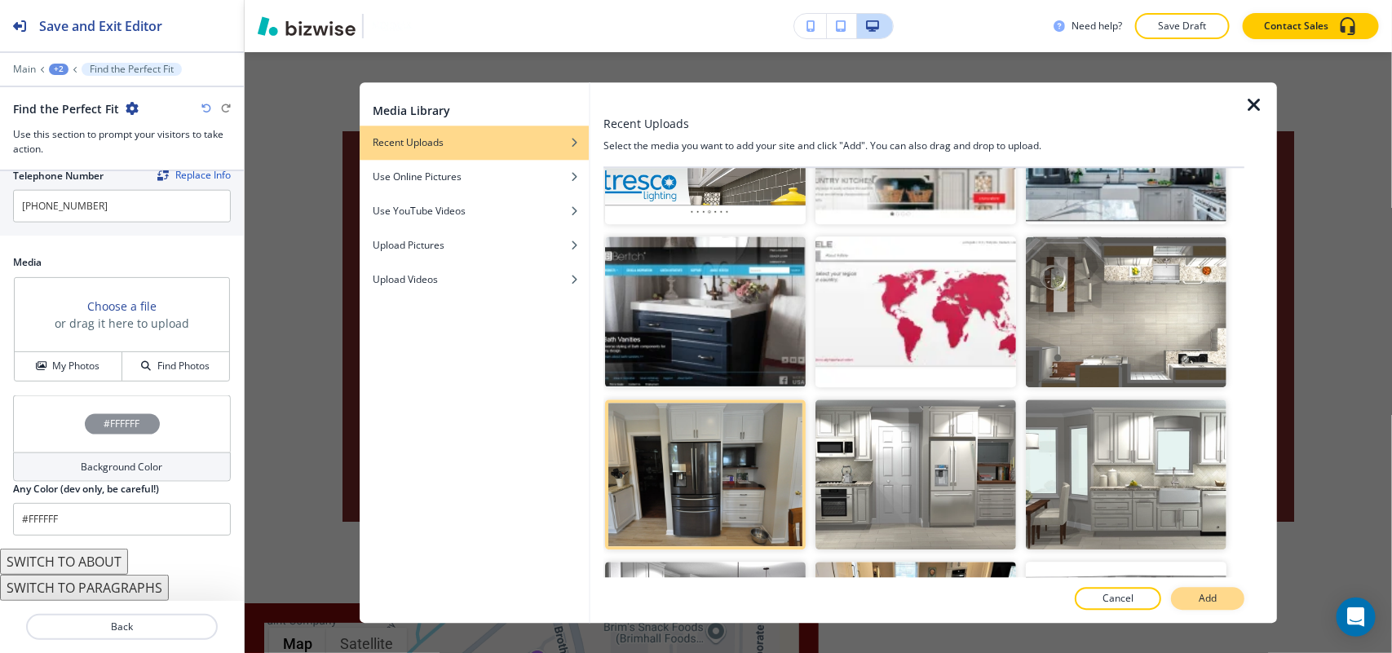
click at [1217, 601] on button "Add" at bounding box center [1207, 598] width 73 height 23
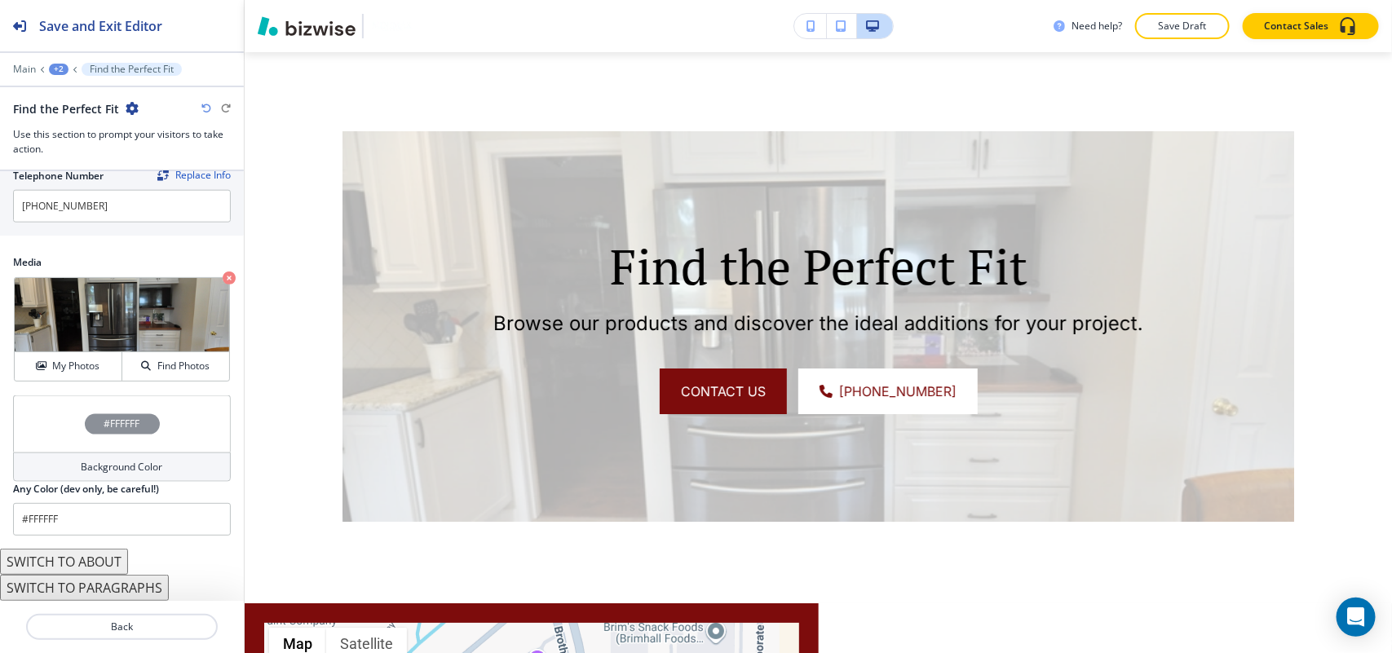
click at [69, 404] on div "#FFFFFF" at bounding box center [122, 423] width 218 height 57
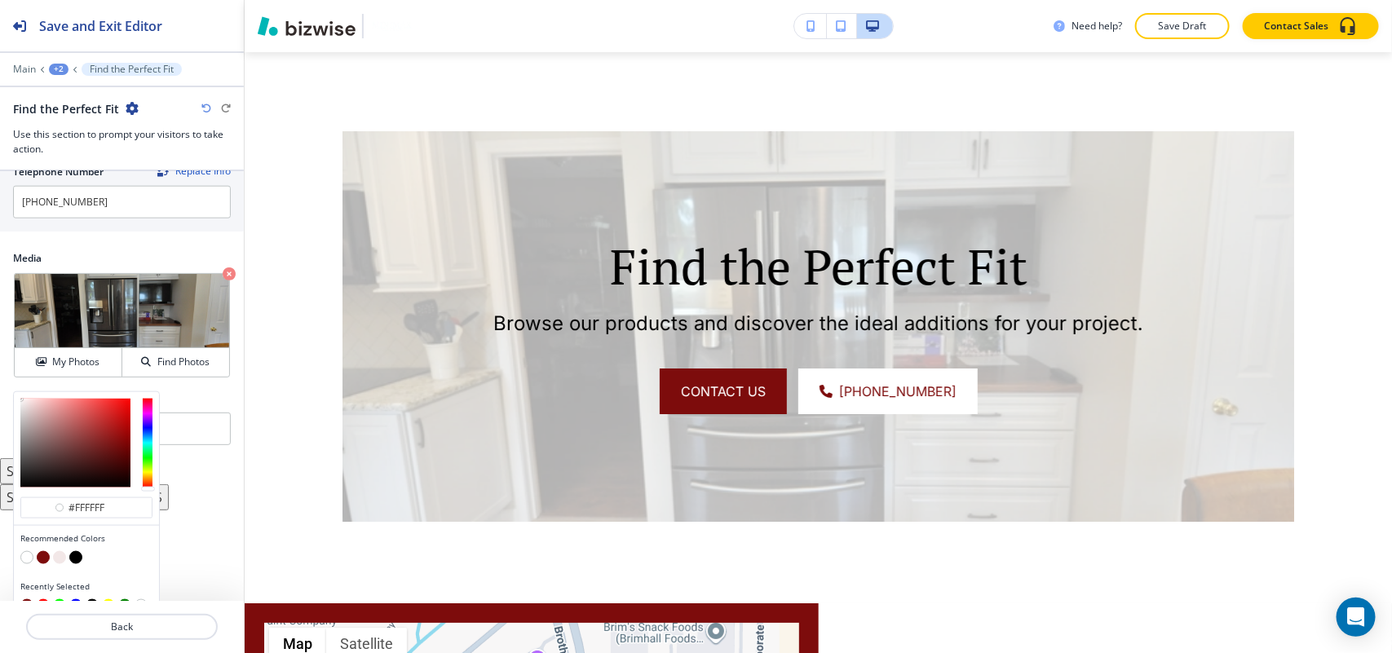
click at [29, 563] on button "button" at bounding box center [26, 557] width 13 height 13
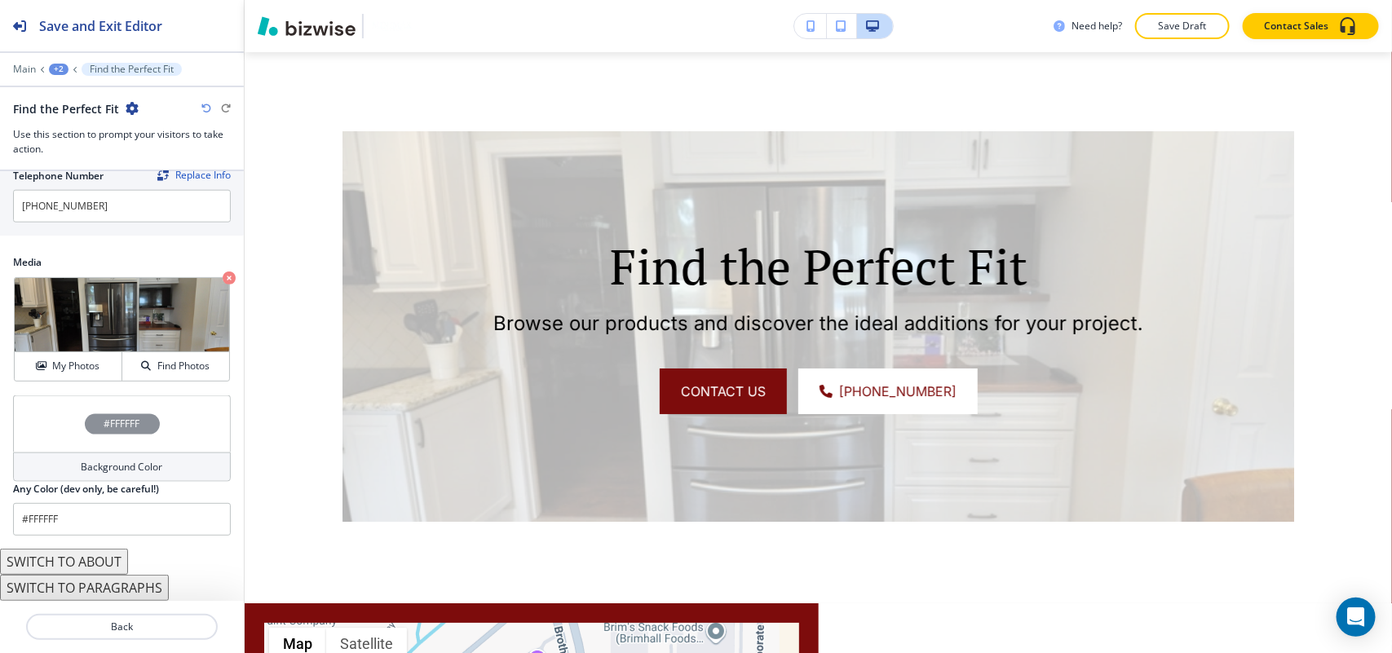
click at [33, 437] on div "#FFFFFF" at bounding box center [122, 423] width 218 height 57
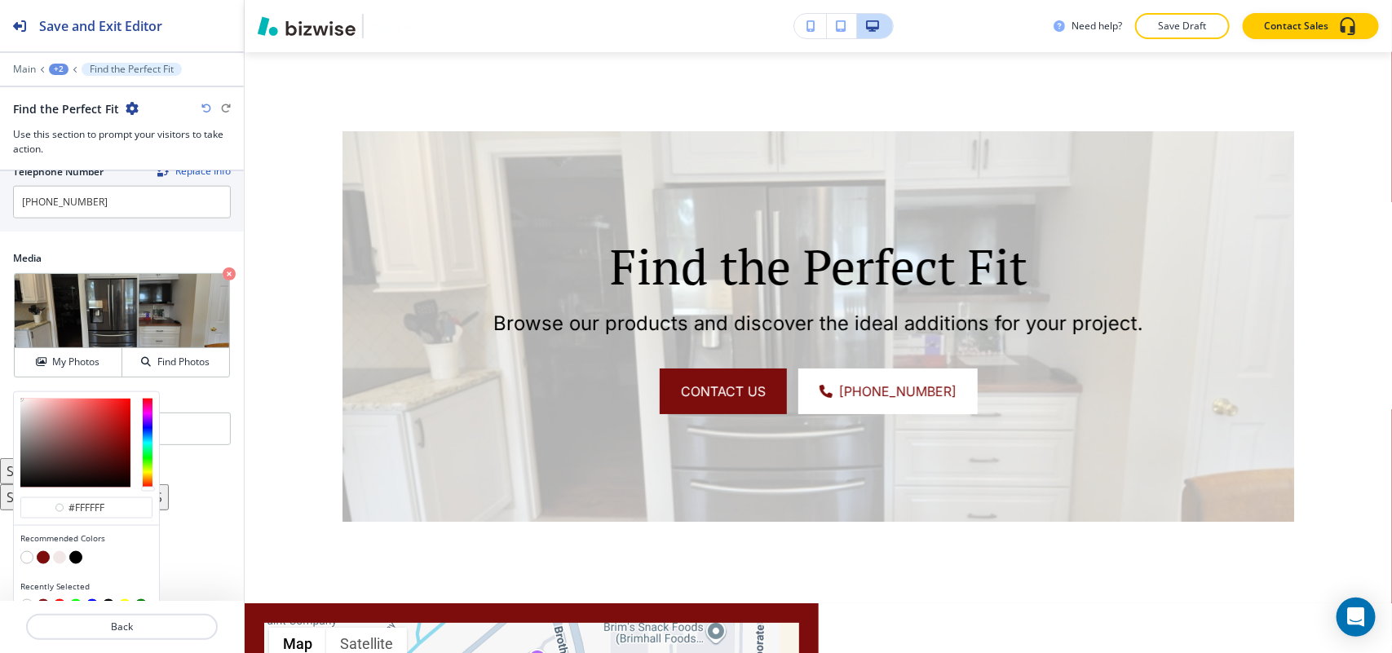
click at [39, 564] on button "button" at bounding box center [43, 557] width 13 height 13
type input "#7d0c0c"
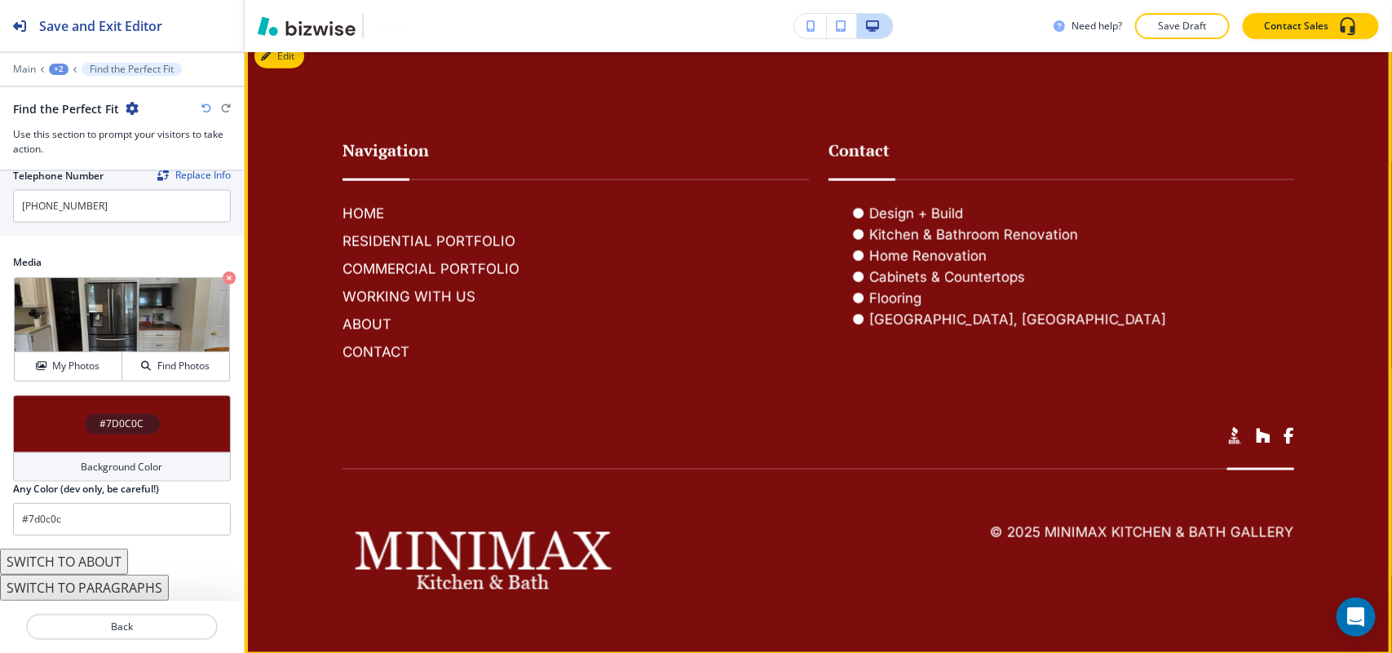
scroll to position [6346, 0]
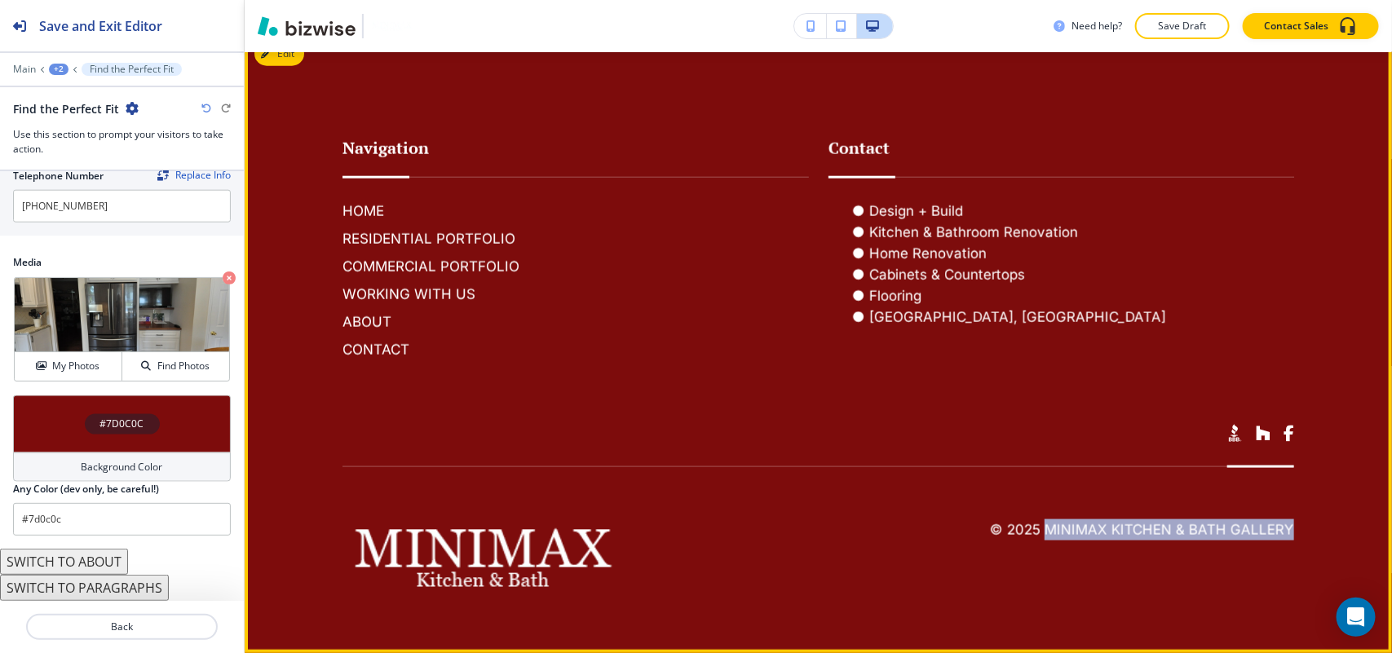
drag, startPoint x: 1150, startPoint y: 532, endPoint x: 1041, endPoint y: 489, distance: 116.4
click at [1038, 534] on footer "Navigation HOME RESIDENTIAL PORTFOLIO COMMERCIAL PORTFOLIO WORKING WITH US ABOU…" at bounding box center [818, 342] width 1147 height 621
copy h6 "MiniMax Kitchen & Bath Gallery"
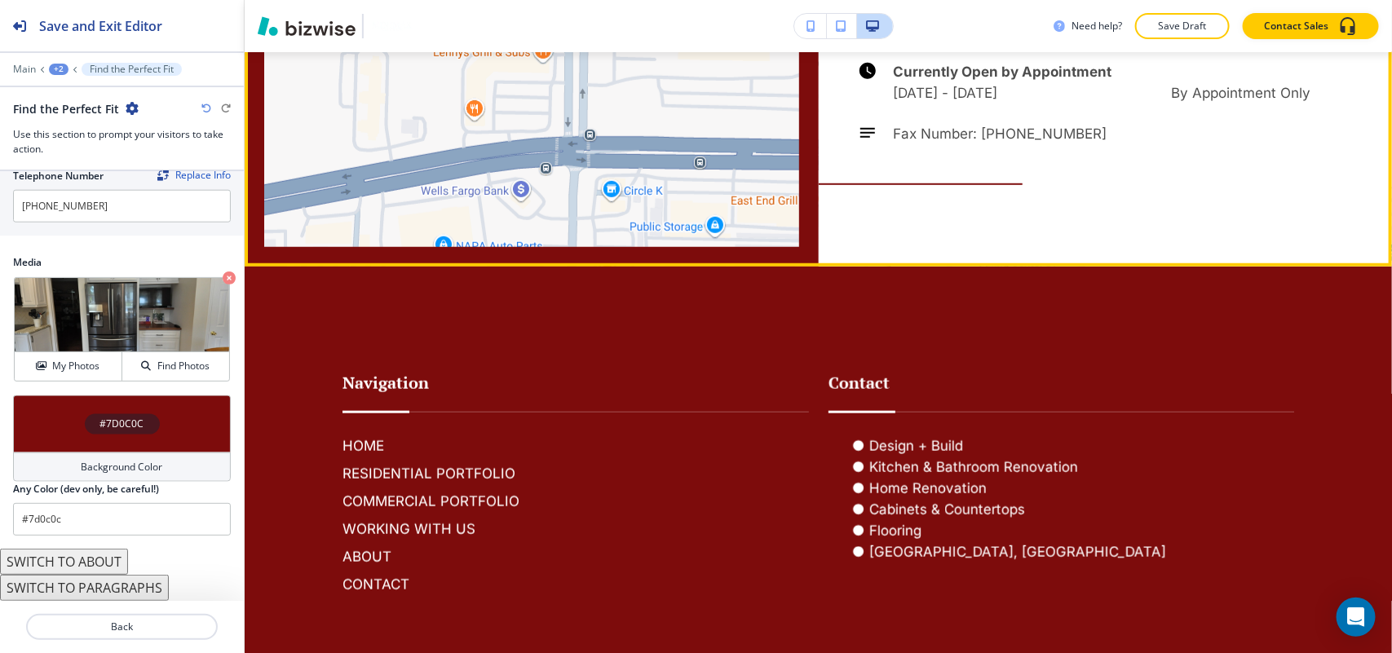
scroll to position [5836, 0]
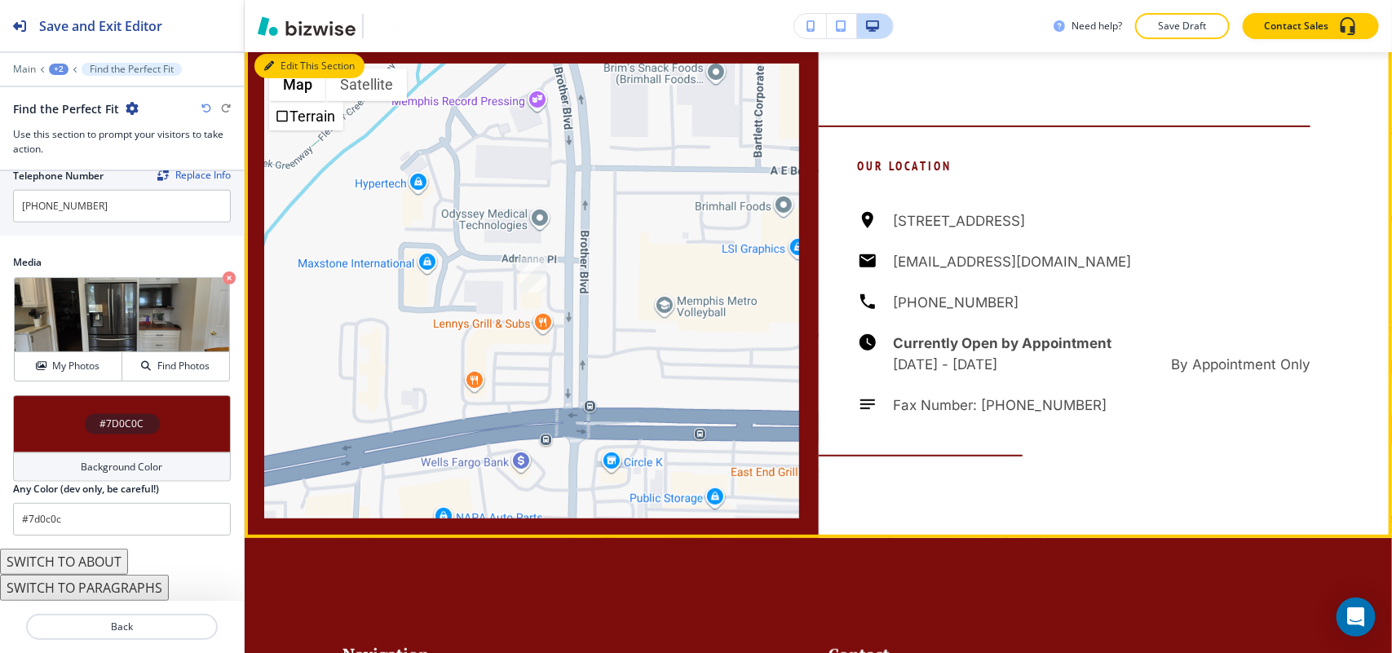
click at [292, 67] on button "Edit This Section" at bounding box center [309, 66] width 110 height 24
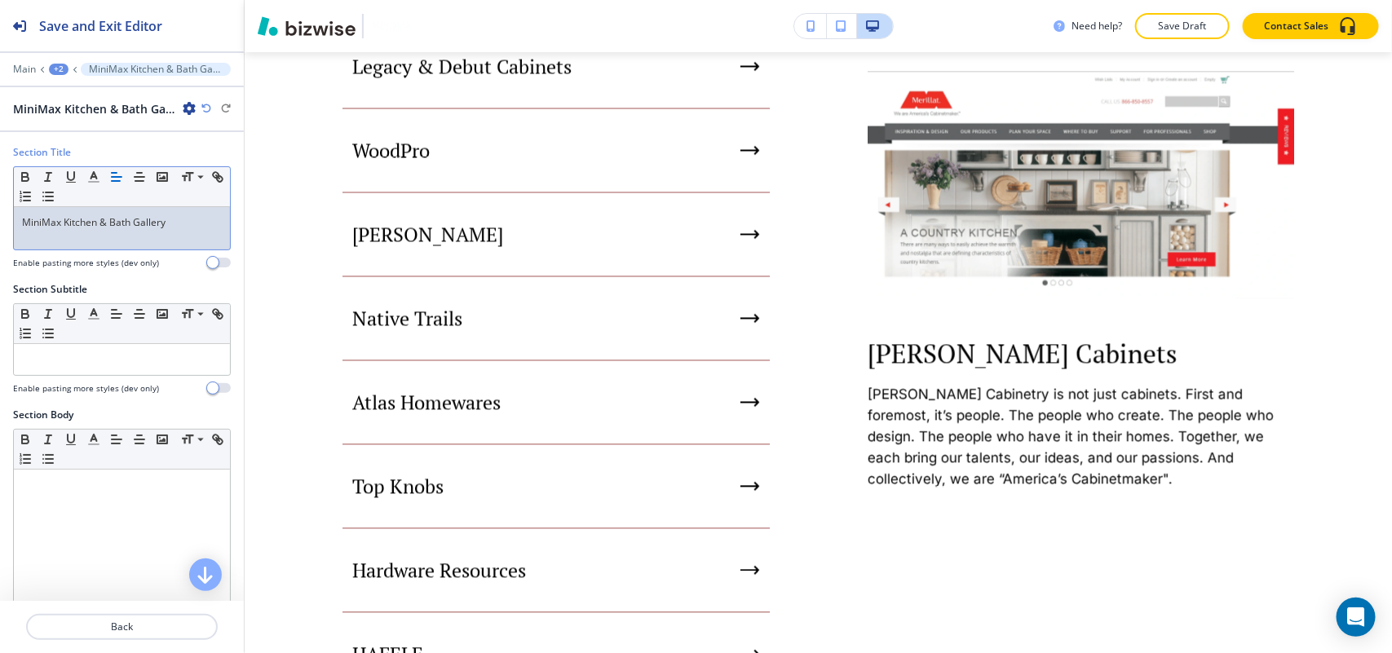
scroll to position [0, 0]
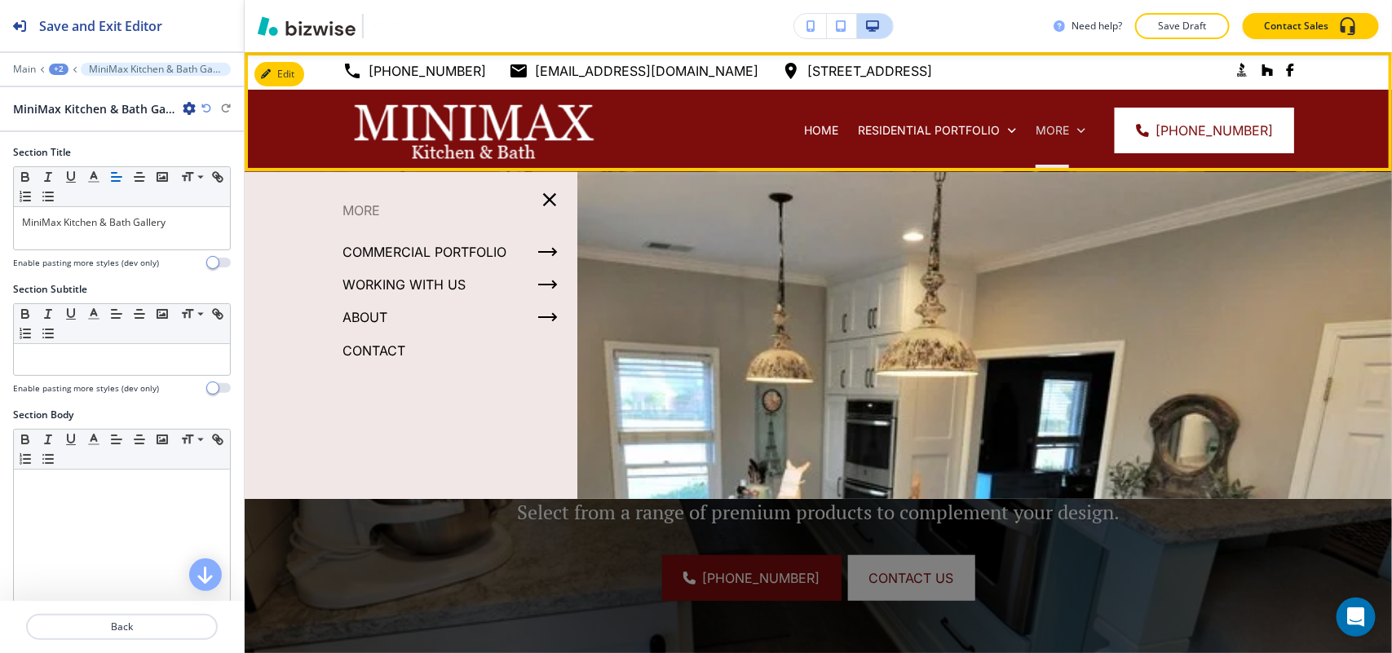
click at [1083, 135] on icon at bounding box center [1081, 130] width 16 height 16
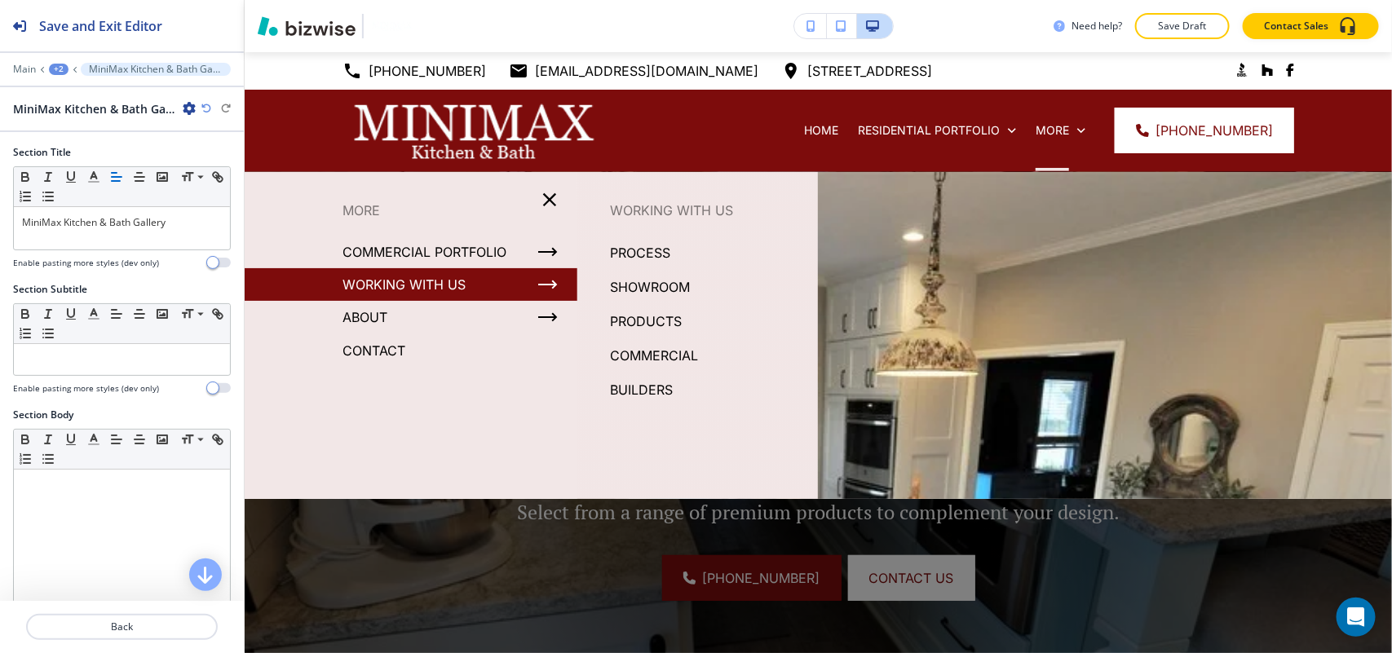
click at [662, 351] on p "COMMERCIAL" at bounding box center [654, 355] width 88 height 24
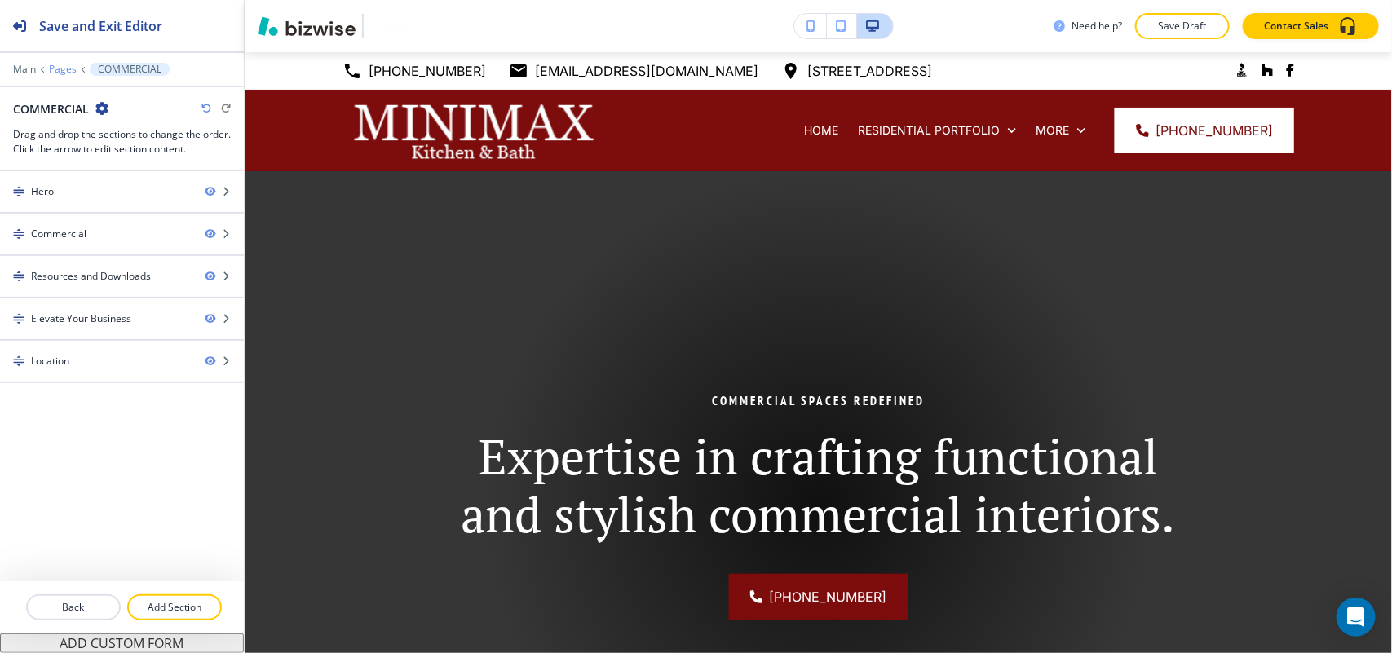
click at [63, 70] on p "Pages" at bounding box center [63, 69] width 28 height 11
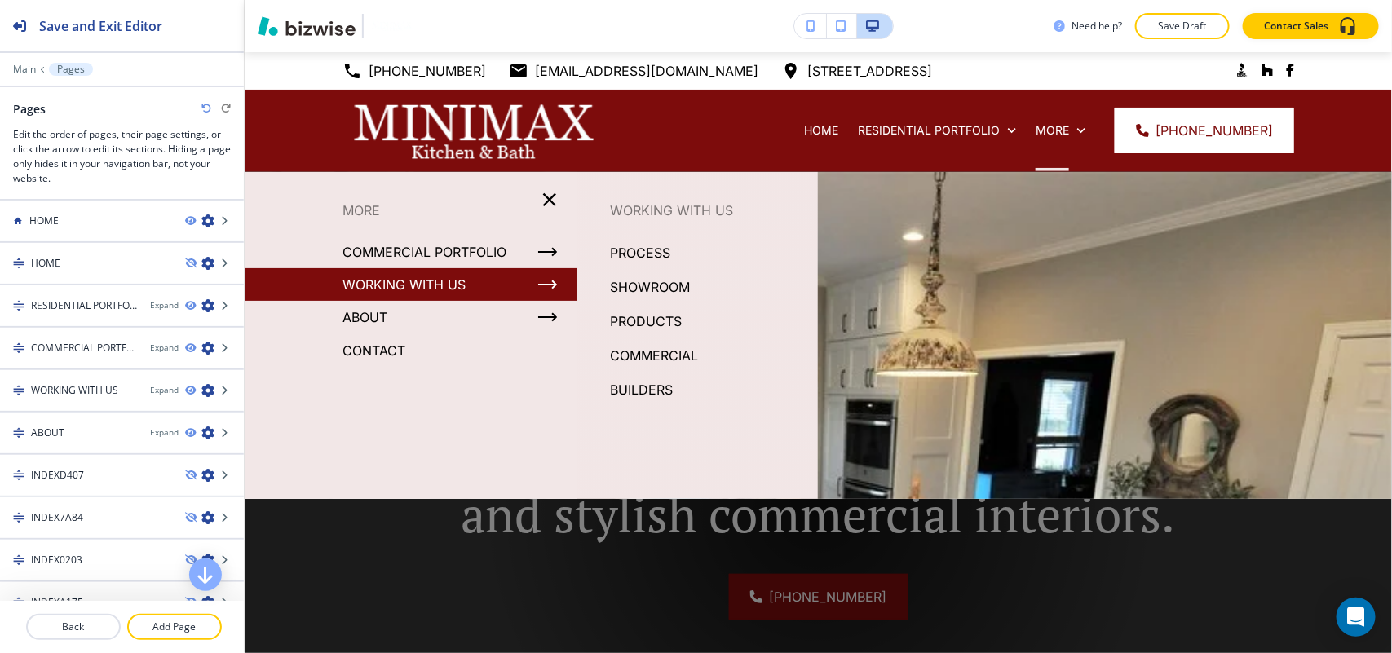
click at [653, 316] on p "PRODUCTS" at bounding box center [646, 321] width 72 height 24
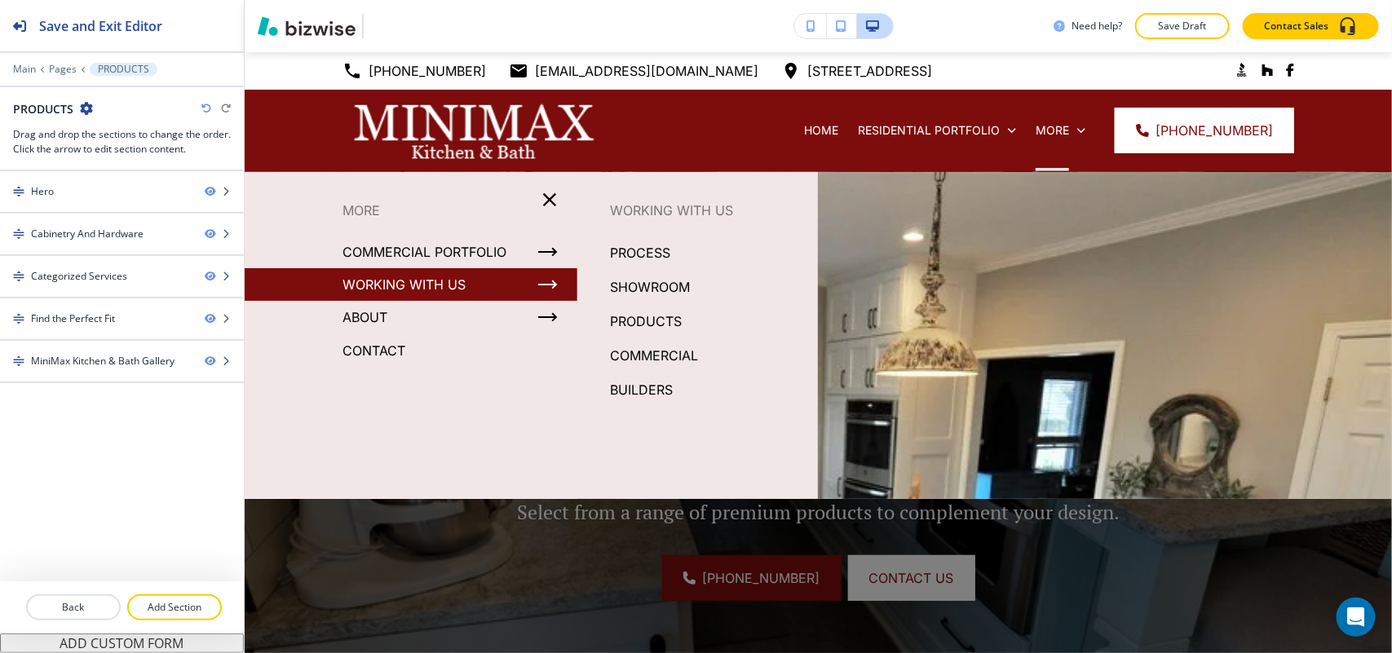
click at [665, 353] on p "COMMERCIAL" at bounding box center [654, 355] width 88 height 24
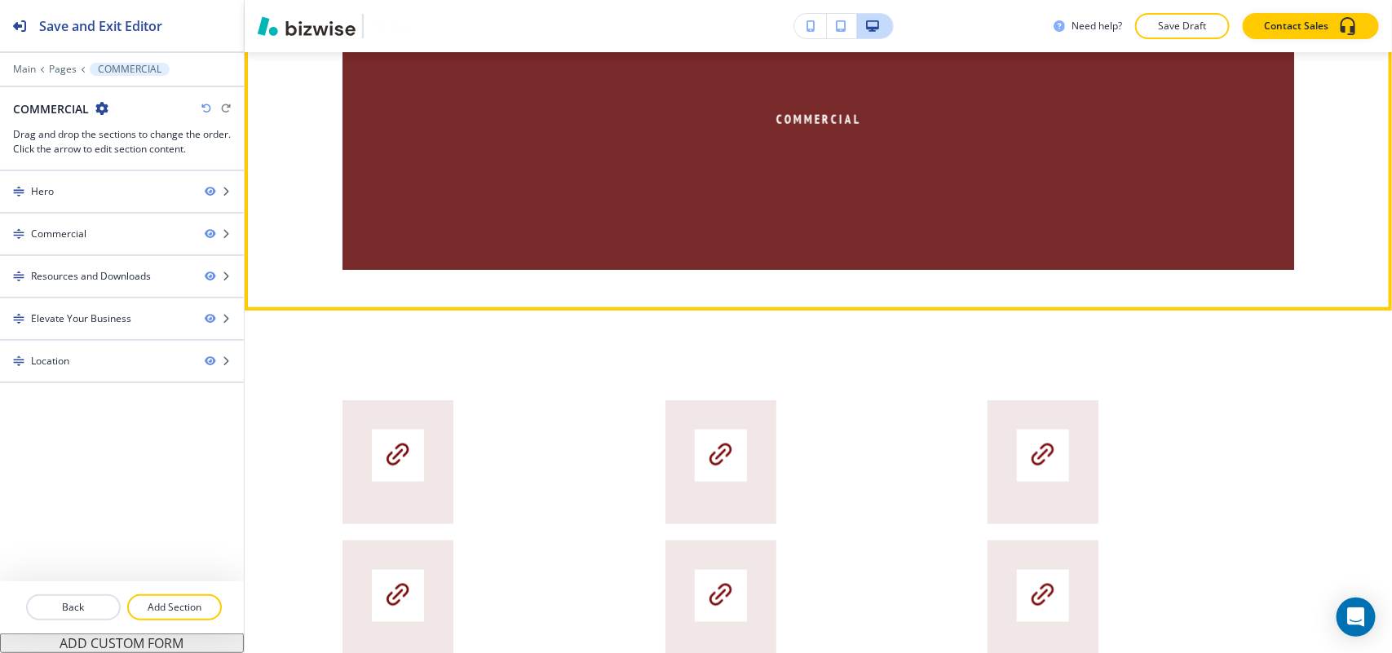
scroll to position [1121, 0]
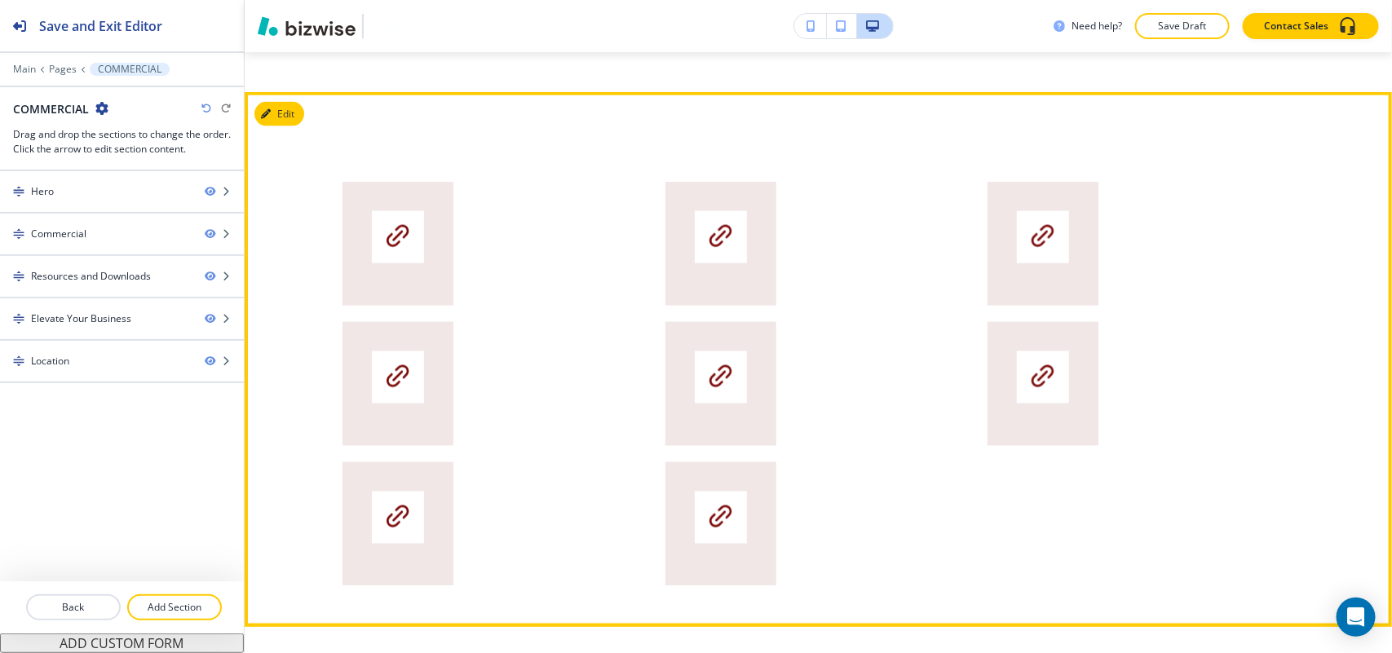
click at [304, 118] on div at bounding box center [818, 359] width 1147 height 535
click at [280, 108] on button "Edit This Section" at bounding box center [309, 114] width 110 height 24
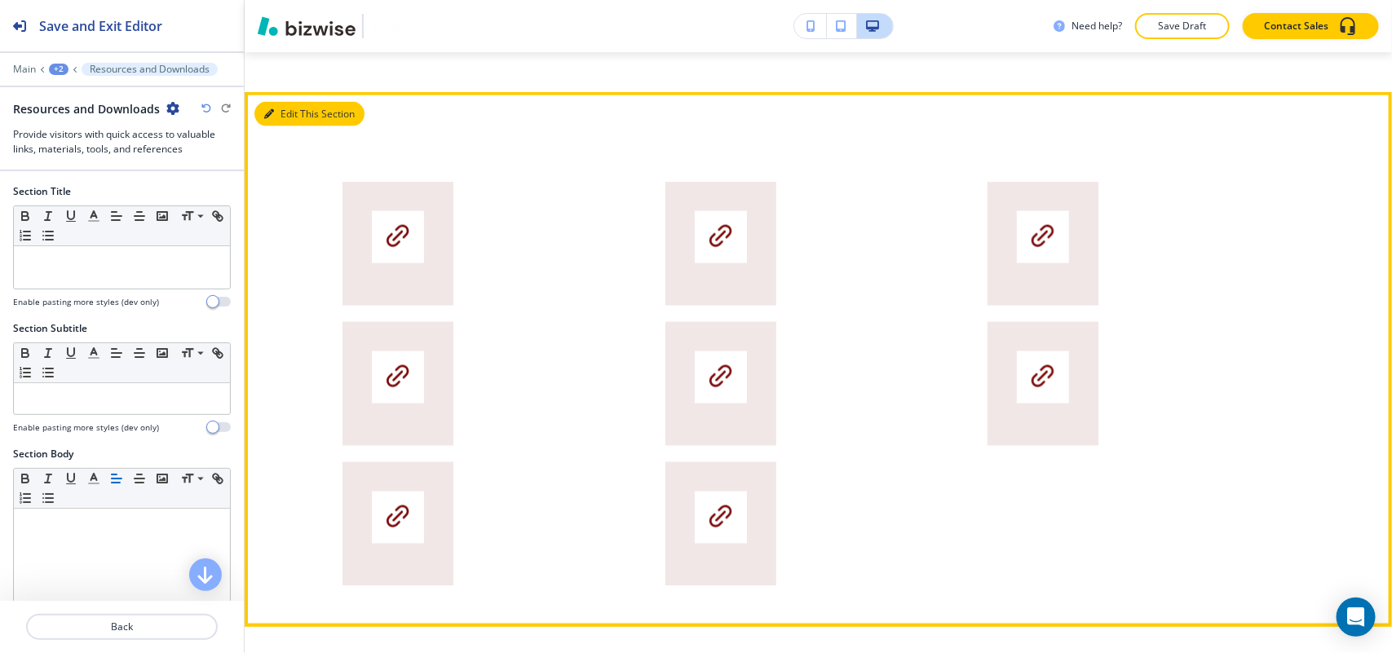
scroll to position [1160, 0]
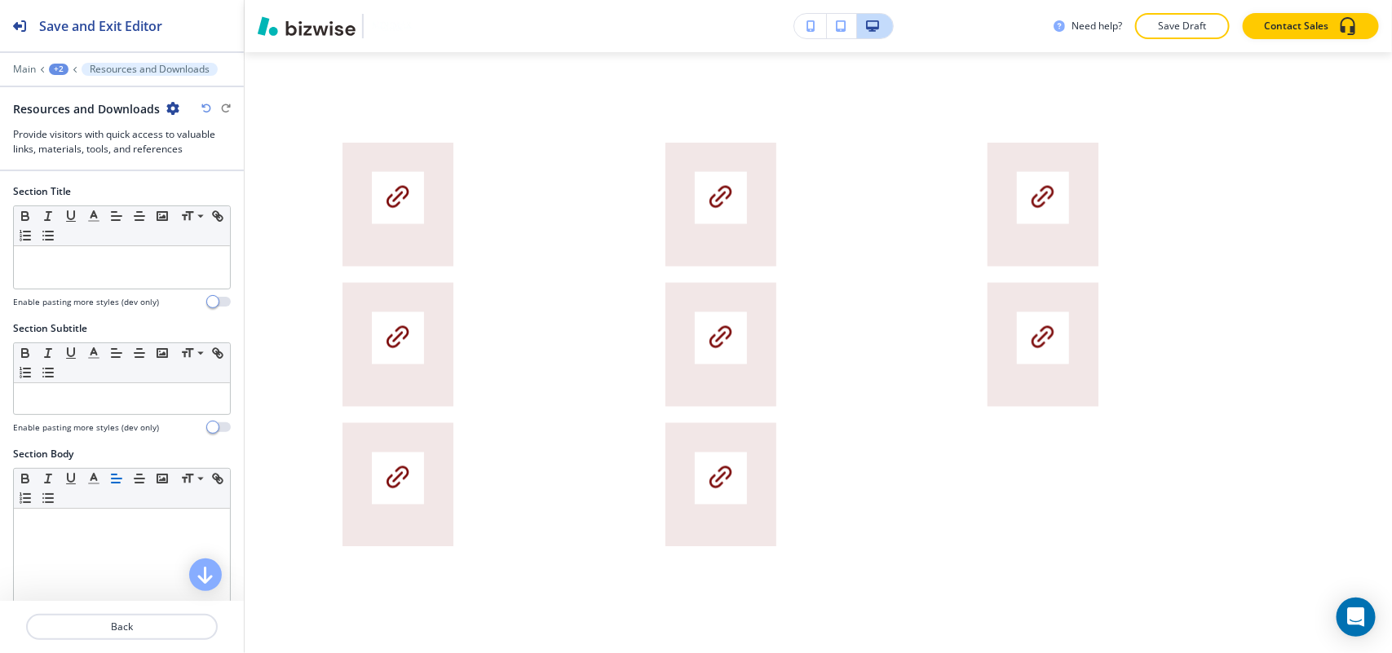
click at [166, 104] on icon "button" at bounding box center [172, 108] width 13 height 13
click at [174, 185] on button "Delete Section" at bounding box center [216, 194] width 104 height 29
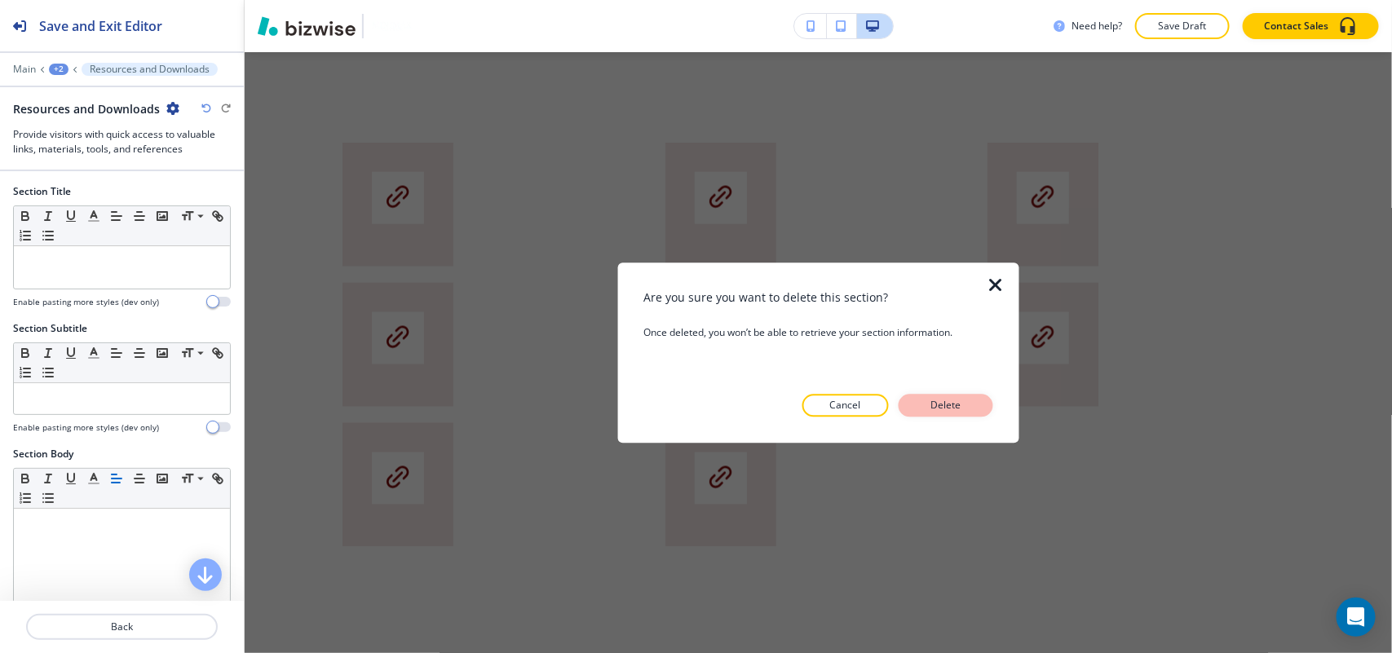
click at [946, 402] on p "Delete" at bounding box center [945, 405] width 39 height 15
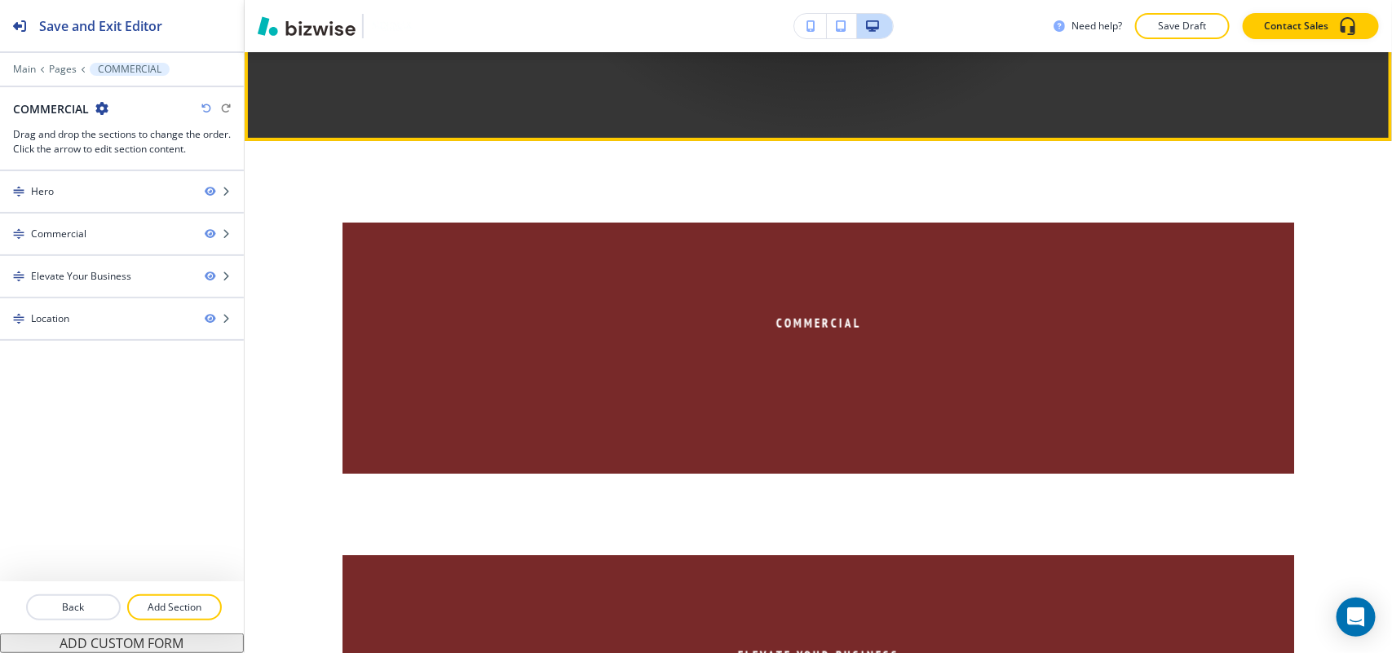
scroll to position [549, 0]
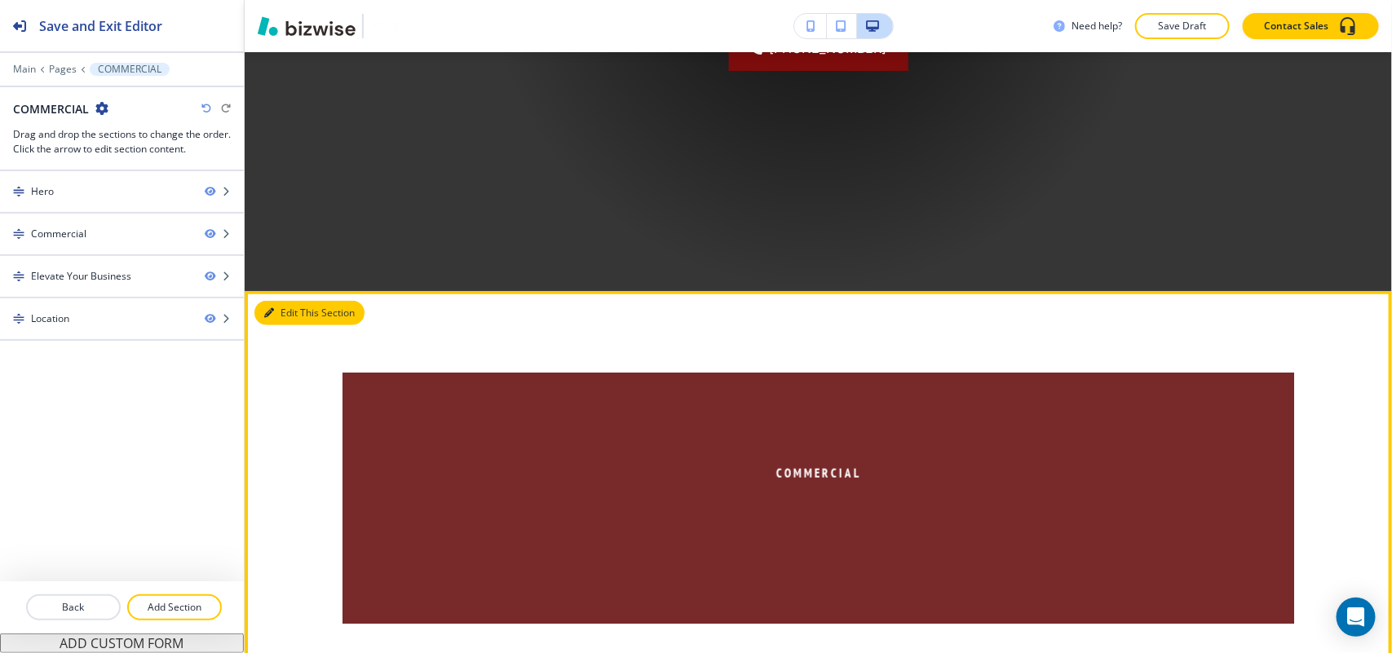
click at [294, 311] on button "Edit This Section" at bounding box center [309, 313] width 110 height 24
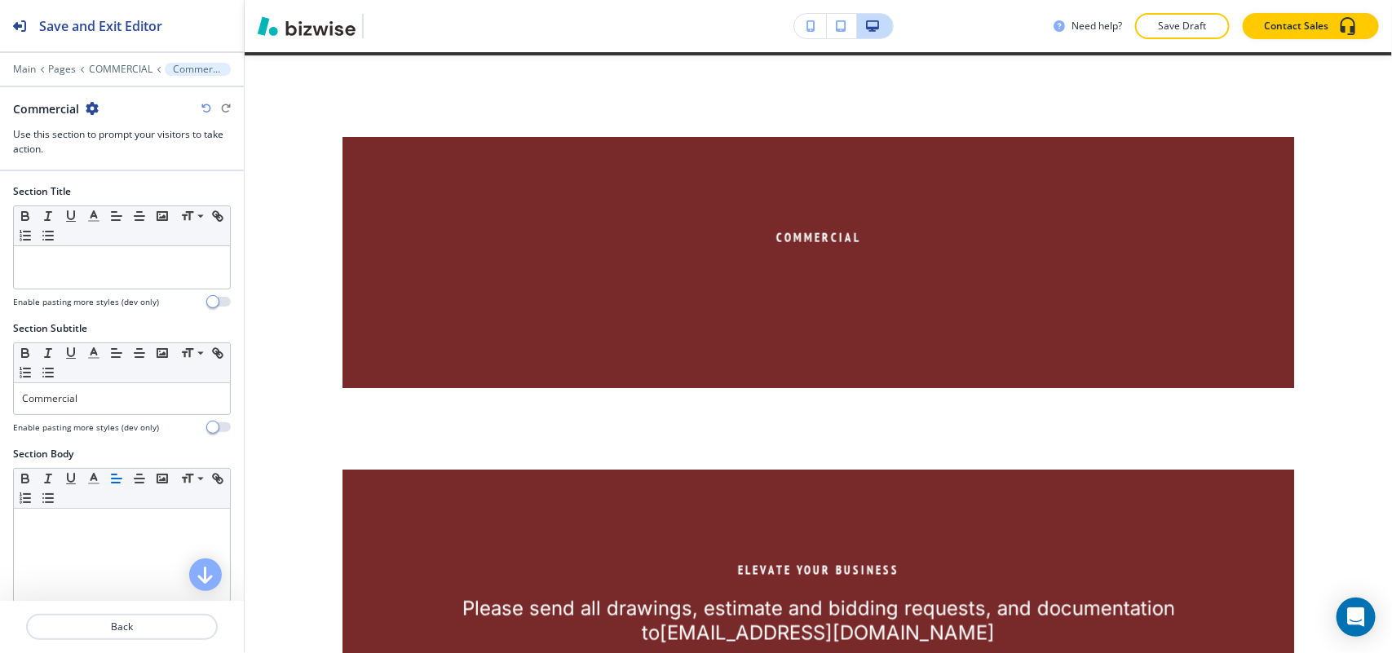
scroll to position [788, 0]
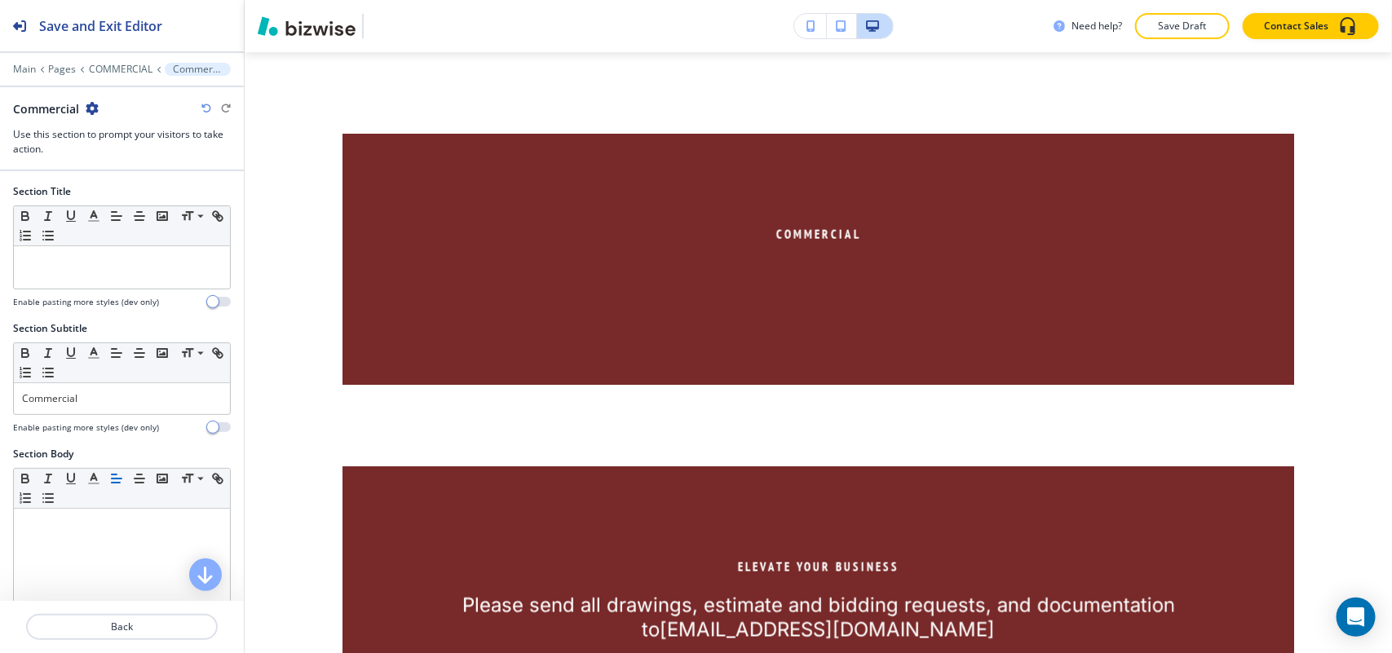
click at [91, 107] on icon "button" at bounding box center [92, 108] width 13 height 13
click at [121, 184] on button "Delete Section" at bounding box center [138, 194] width 104 height 29
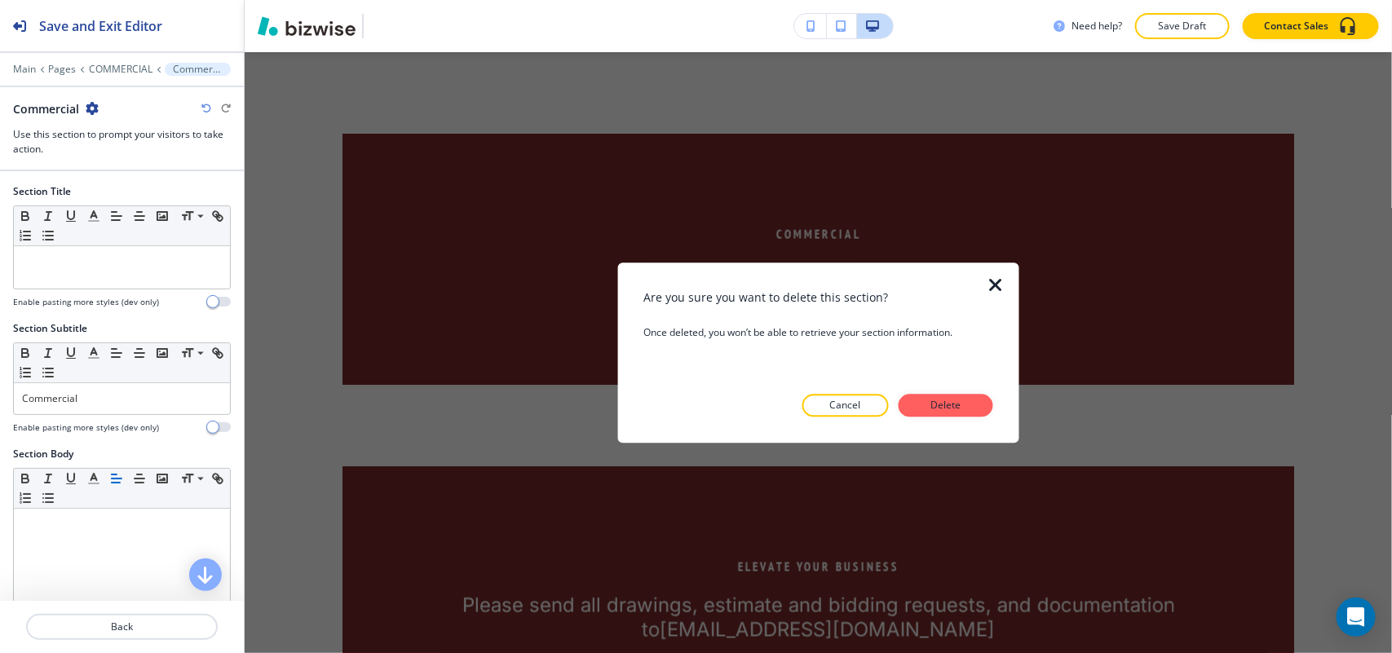
click at [951, 400] on p "Delete" at bounding box center [945, 405] width 39 height 15
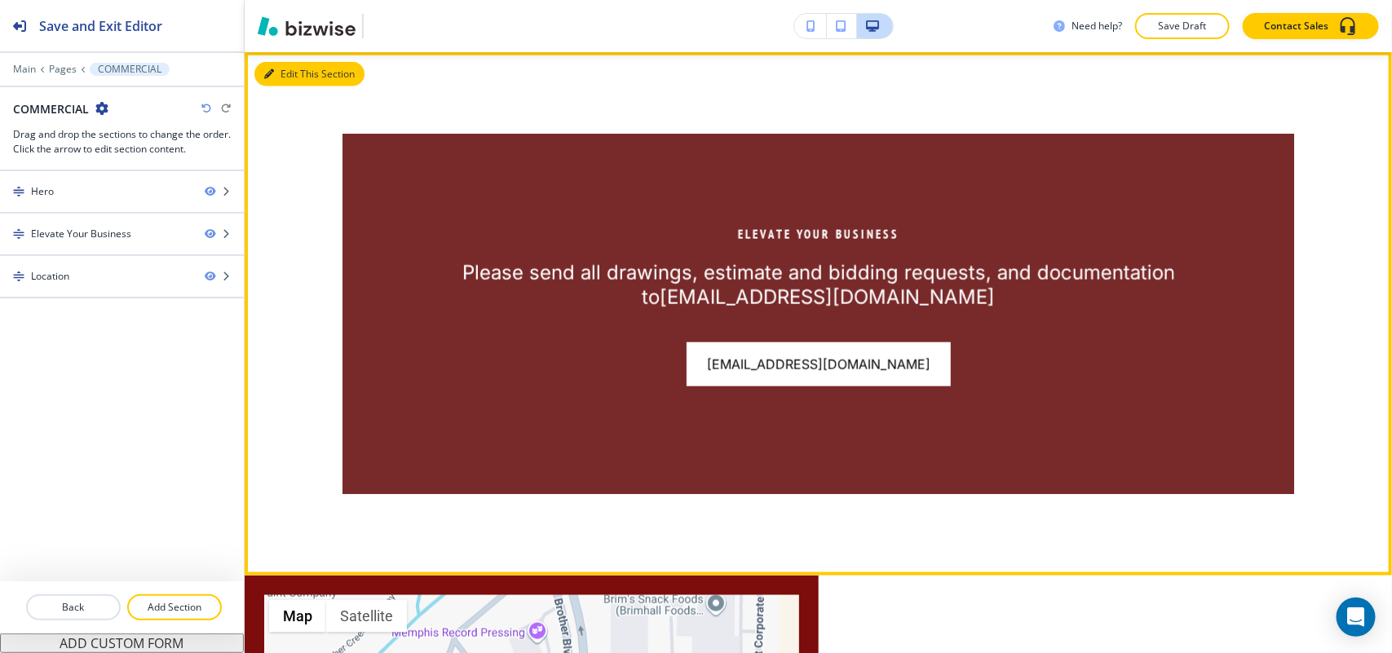
click at [287, 72] on button "Edit This Section" at bounding box center [309, 74] width 110 height 24
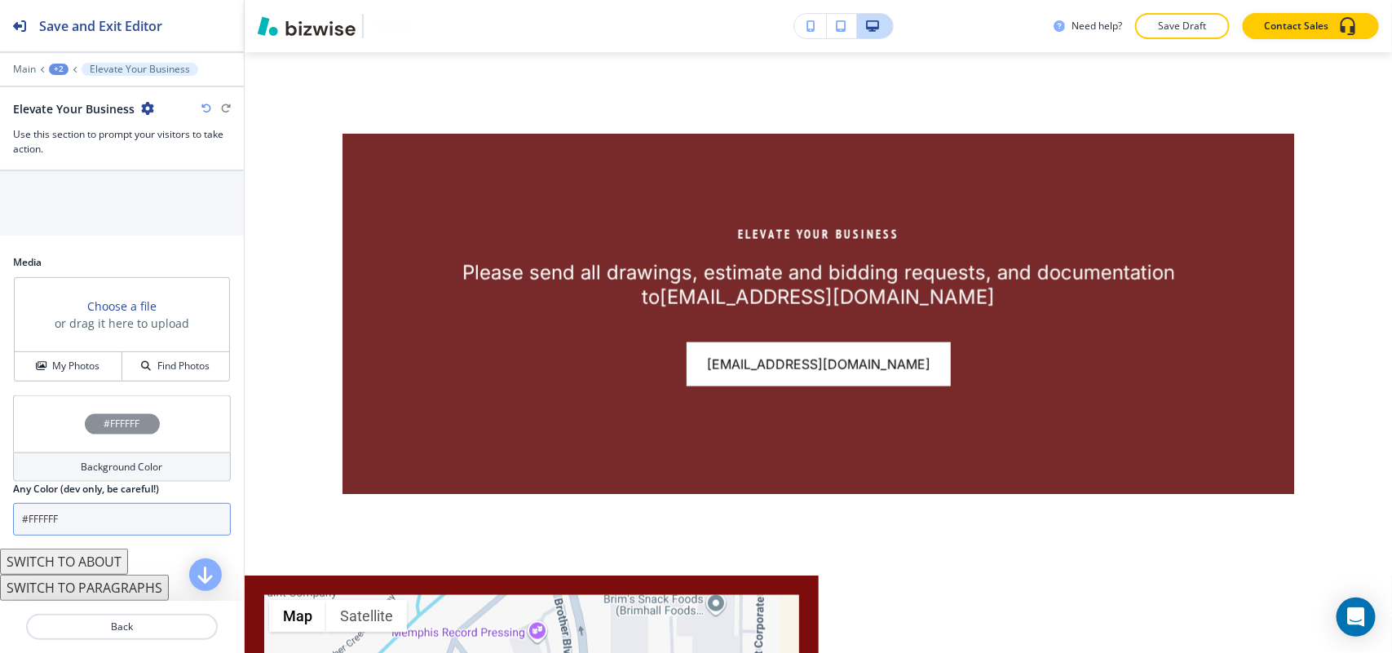
scroll to position [927, 0]
click at [82, 584] on button "SWITCH TO PARAGRAPHS" at bounding box center [84, 588] width 169 height 26
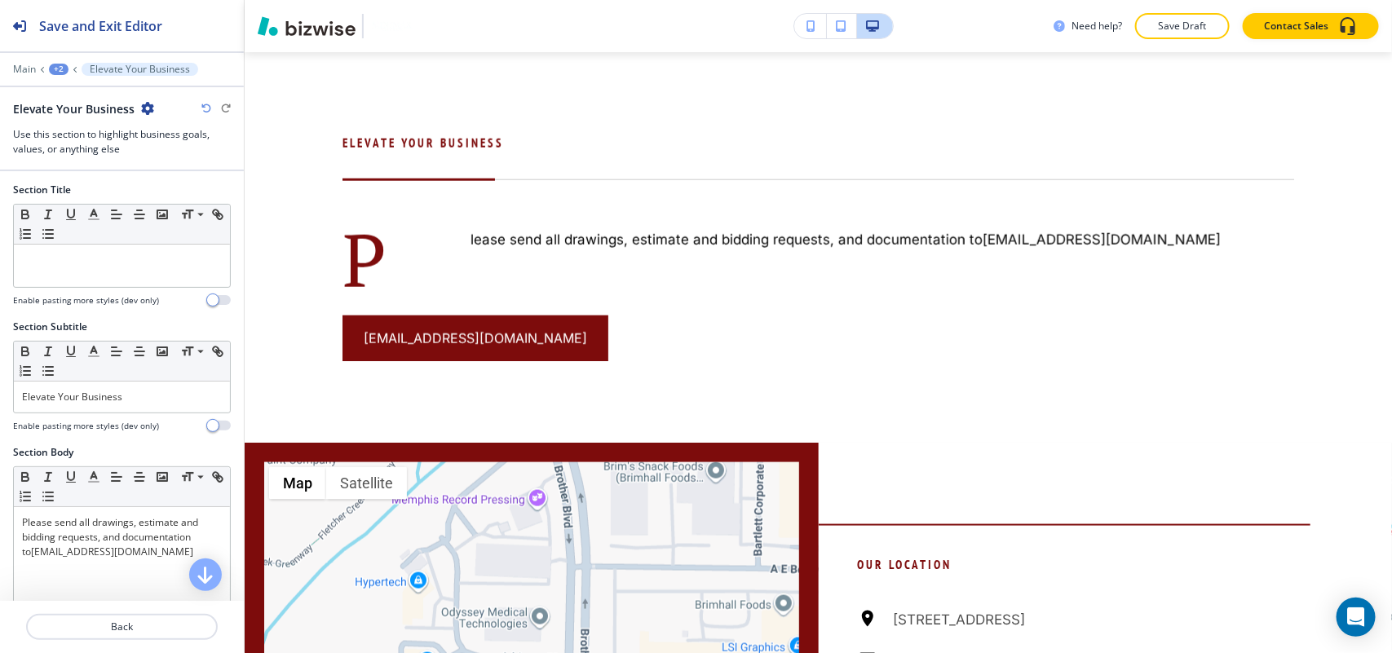
scroll to position [0, 0]
drag, startPoint x: 161, startPoint y: 401, endPoint x: 0, endPoint y: 400, distance: 161.4
click at [0, 400] on div "Section Subtitle Small Normal Large Huge Elevate Your Business Enable pasting m…" at bounding box center [122, 384] width 244 height 126
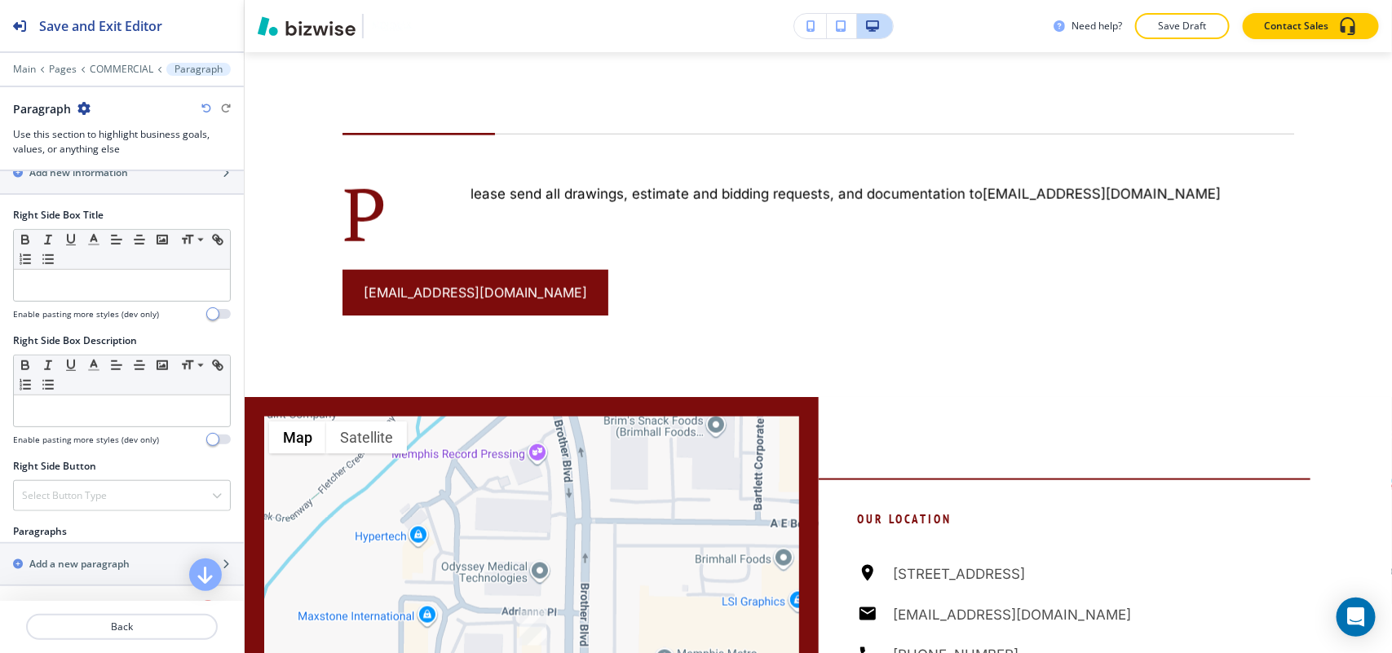
scroll to position [815, 0]
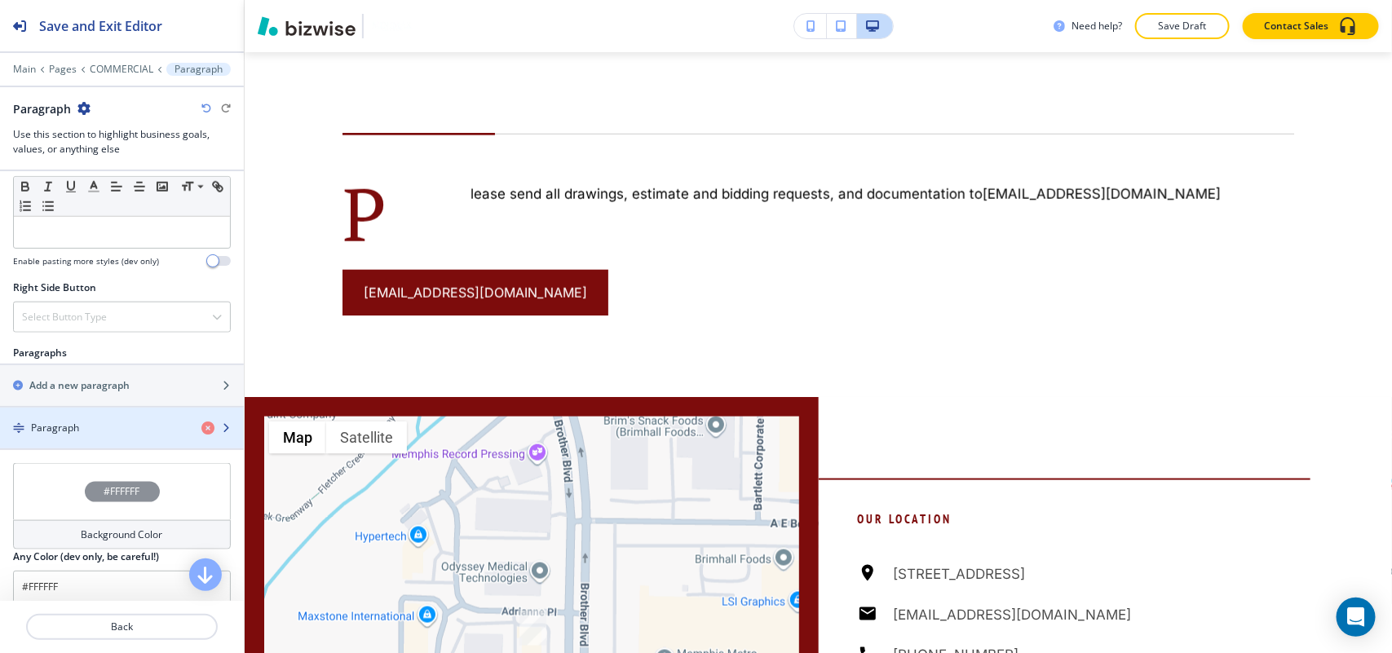
click at [75, 435] on h4 "Paragraph" at bounding box center [55, 428] width 48 height 15
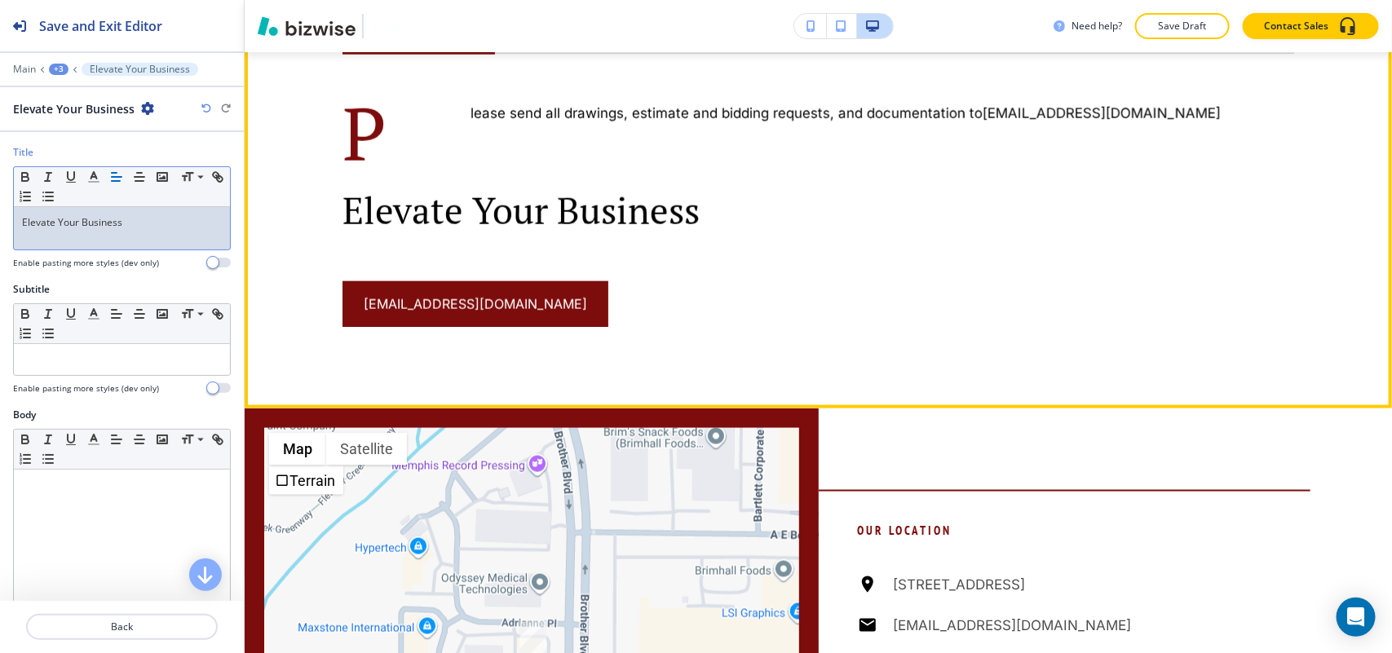
scroll to position [699, 0]
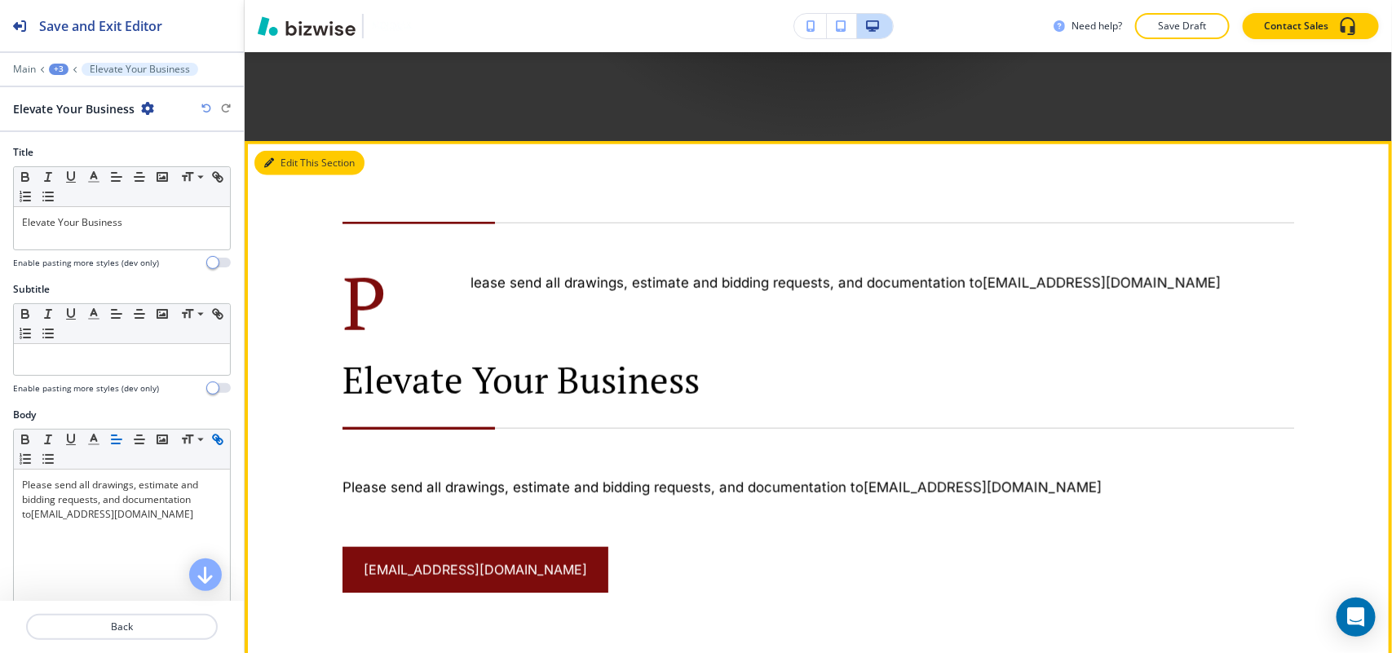
click at [273, 161] on icon "button" at bounding box center [269, 163] width 10 height 10
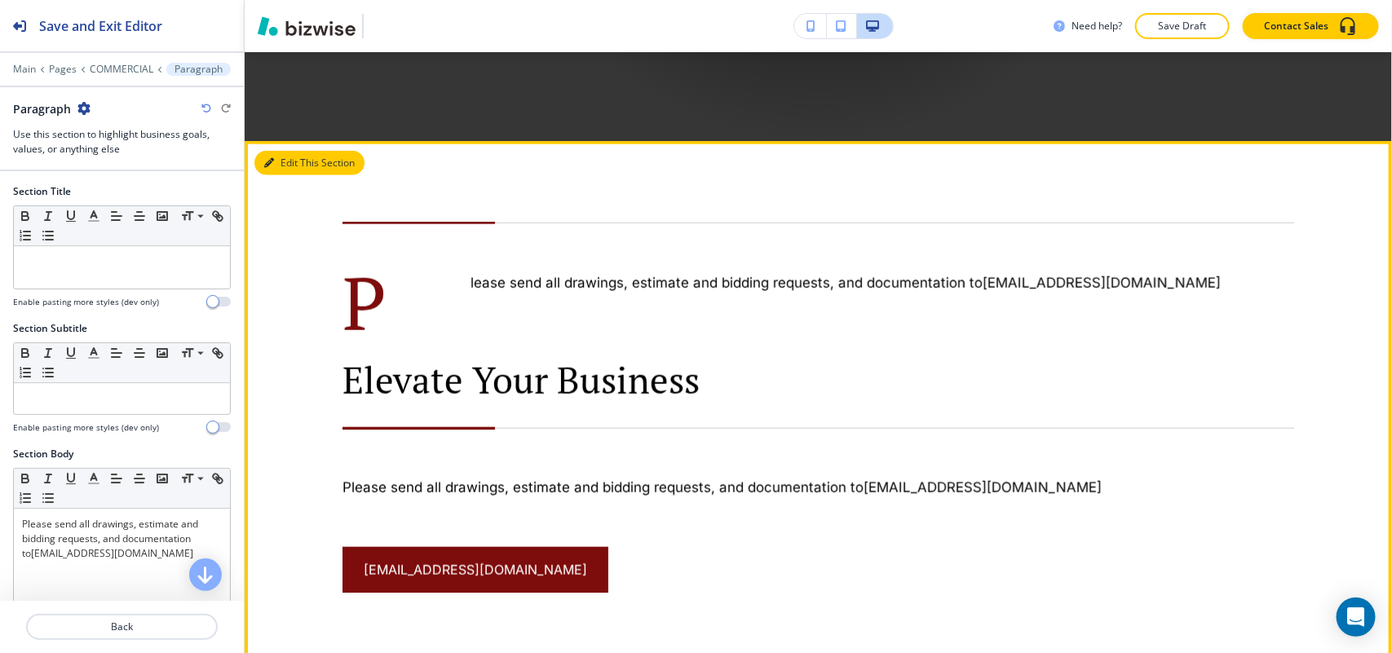
scroll to position [788, 0]
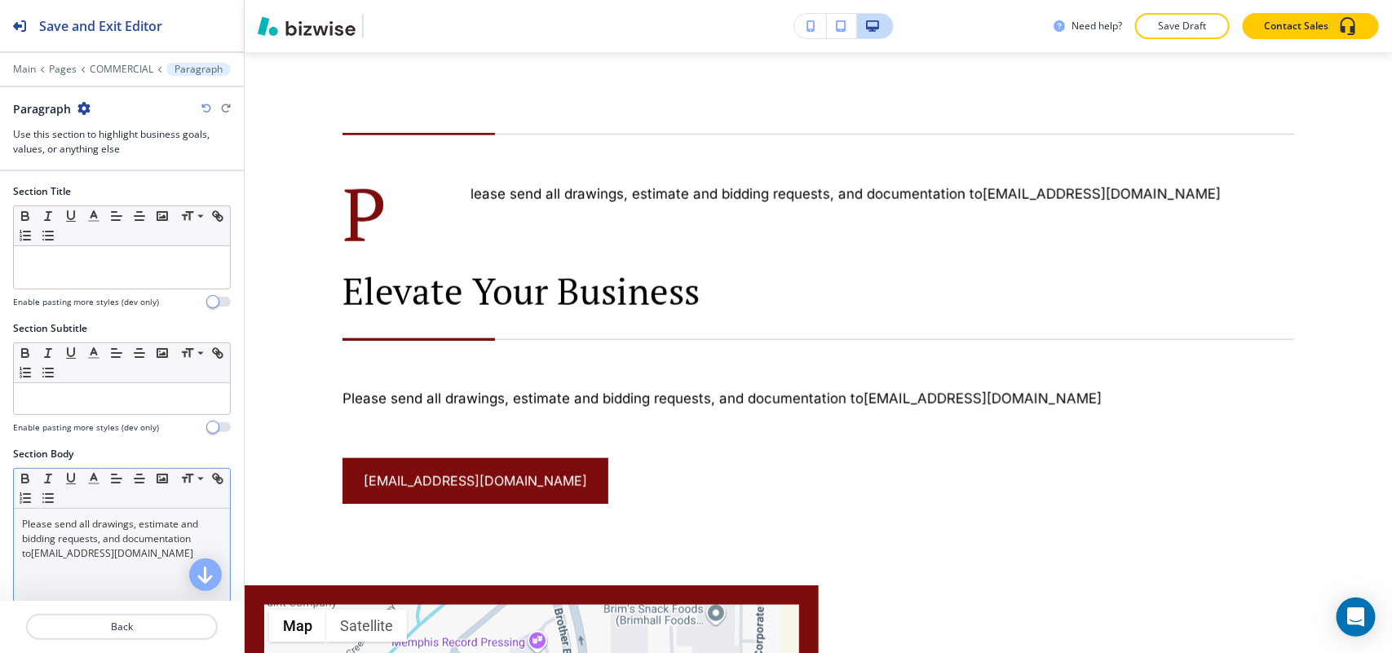
click at [95, 542] on p "Please send all drawings, estimate and bidding requests, and documentation to c…" at bounding box center [122, 539] width 200 height 44
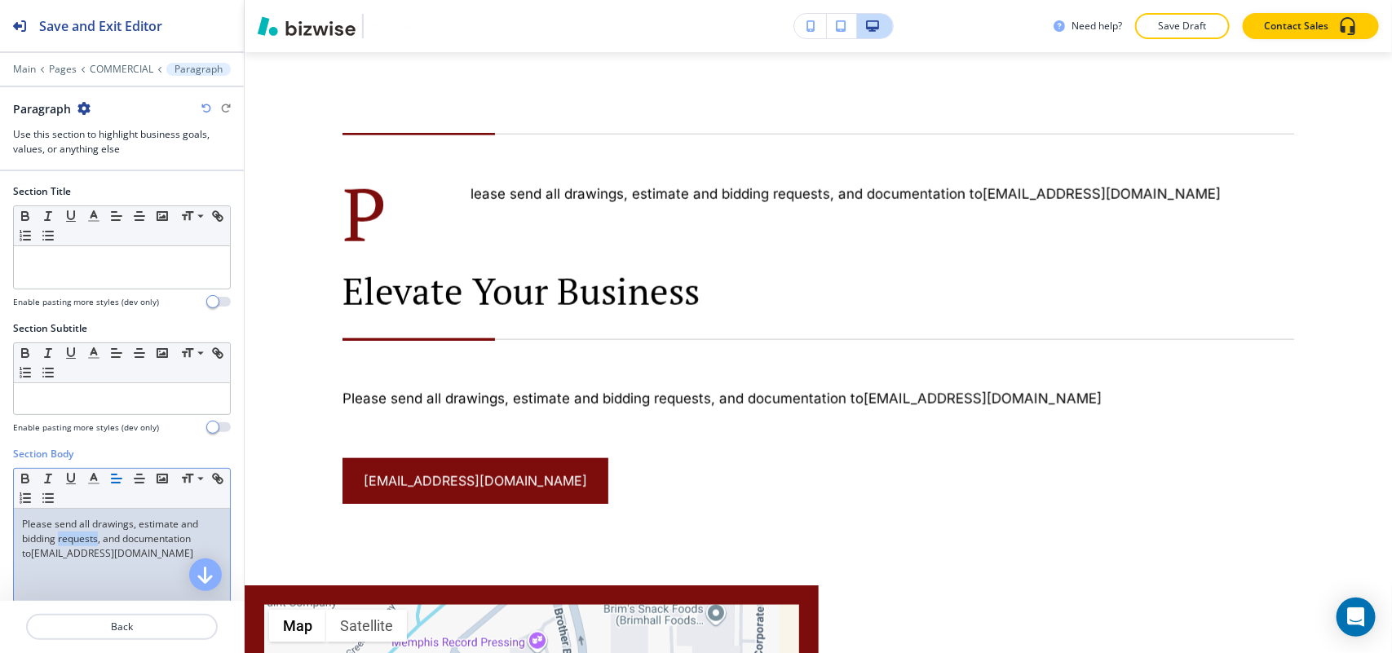
click at [95, 542] on p "Please send all drawings, estimate and bidding requests, and documentation to c…" at bounding box center [122, 539] width 200 height 44
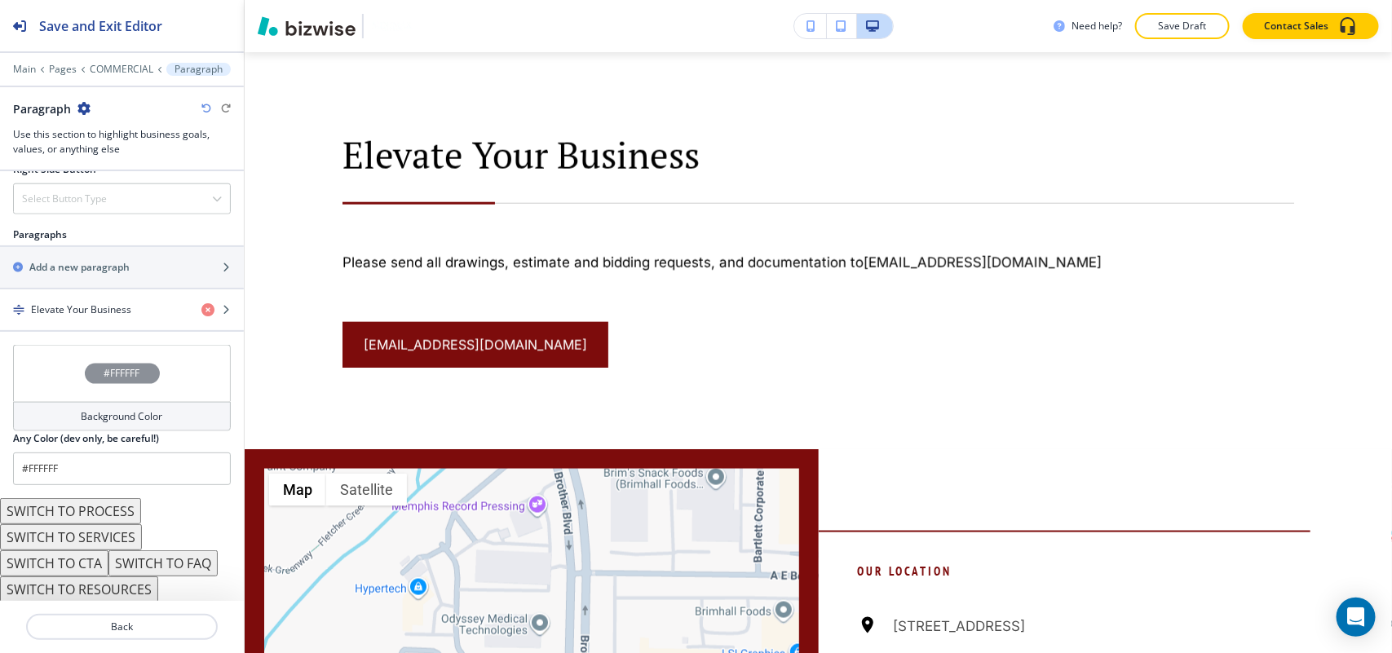
scroll to position [942, 0]
click at [123, 316] on div "button" at bounding box center [122, 322] width 244 height 13
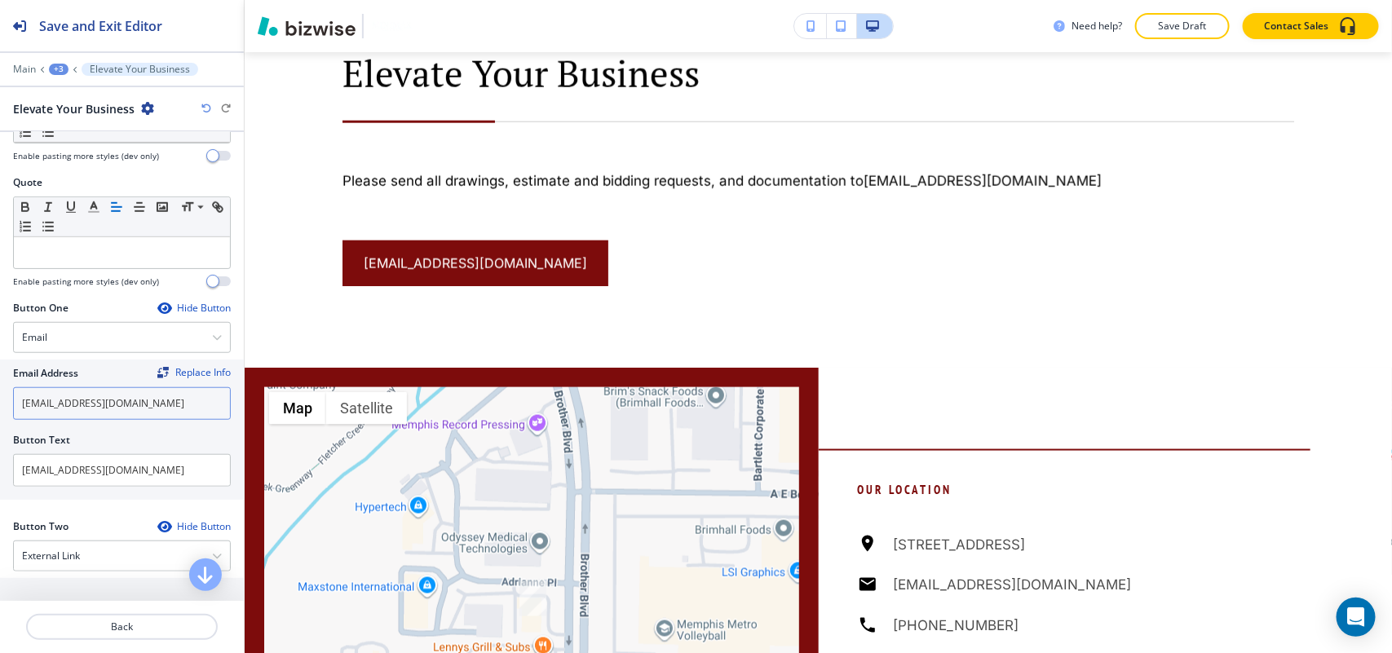
scroll to position [808, 0]
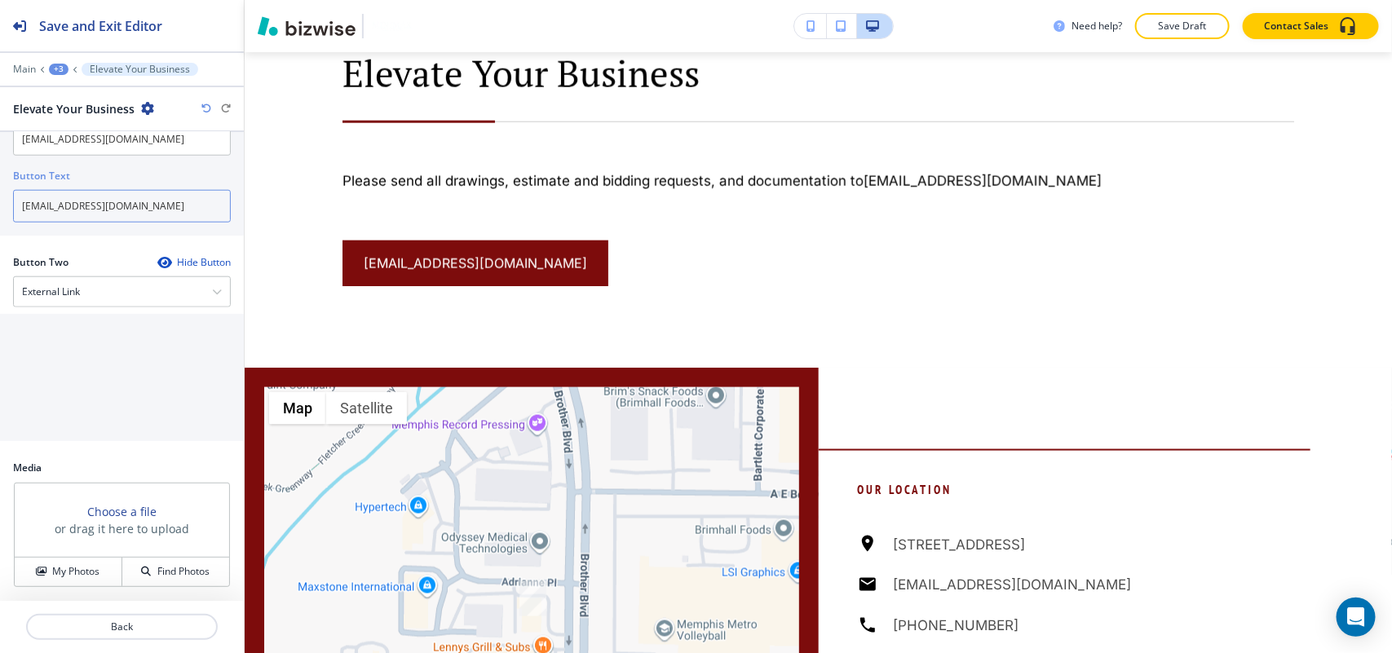
click at [116, 196] on input "commercialbids@minimaxdesign.com" at bounding box center [122, 206] width 218 height 33
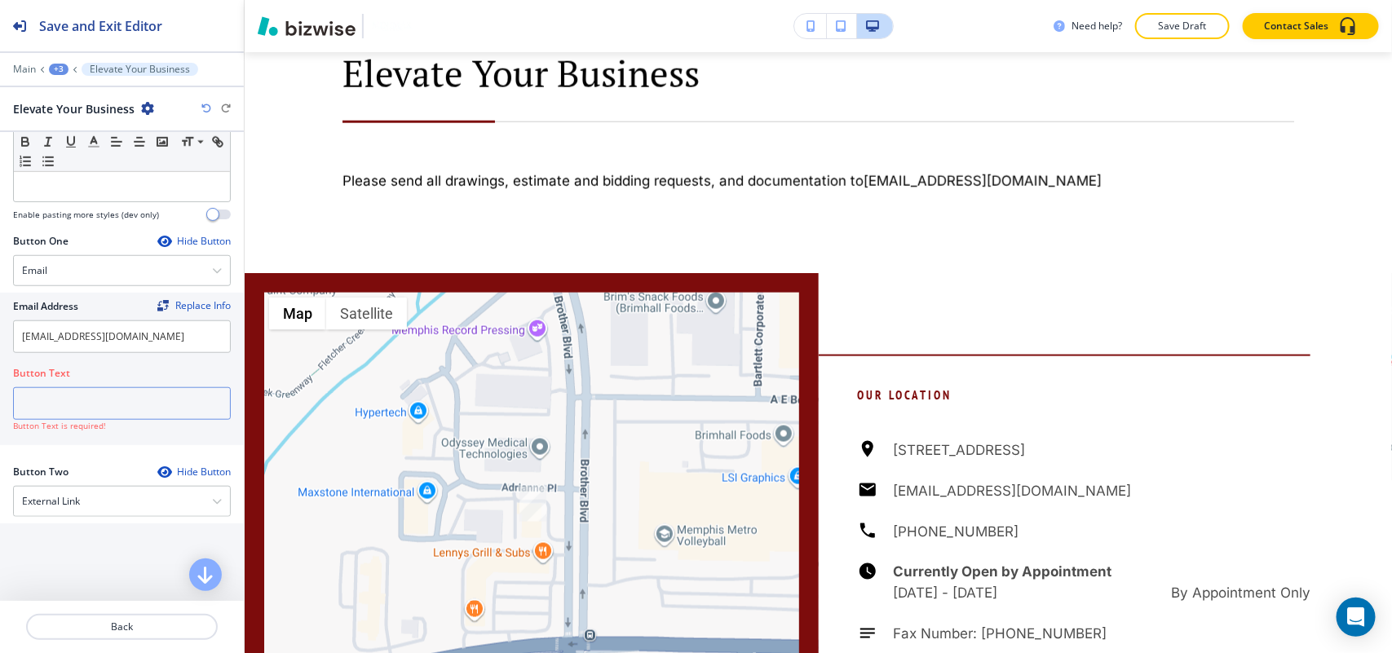
scroll to position [604, 0]
click at [65, 408] on input "text" at bounding box center [122, 405] width 218 height 33
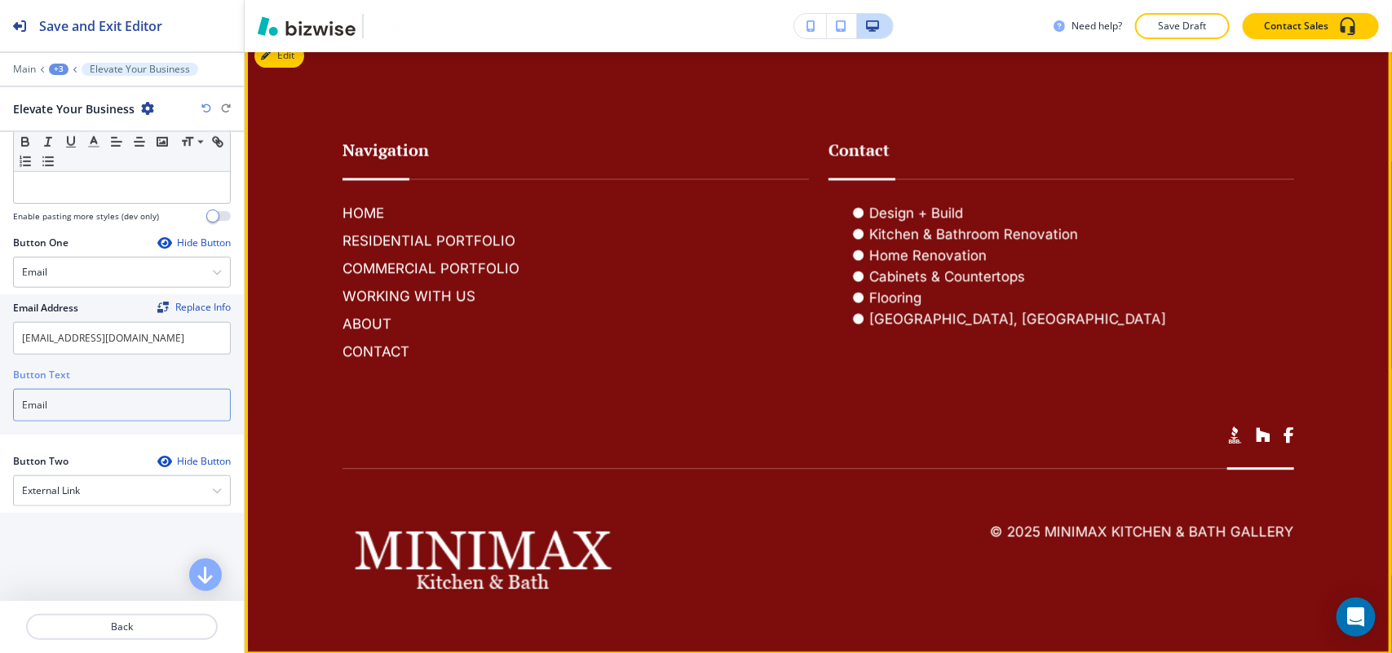
scroll to position [1700, 0]
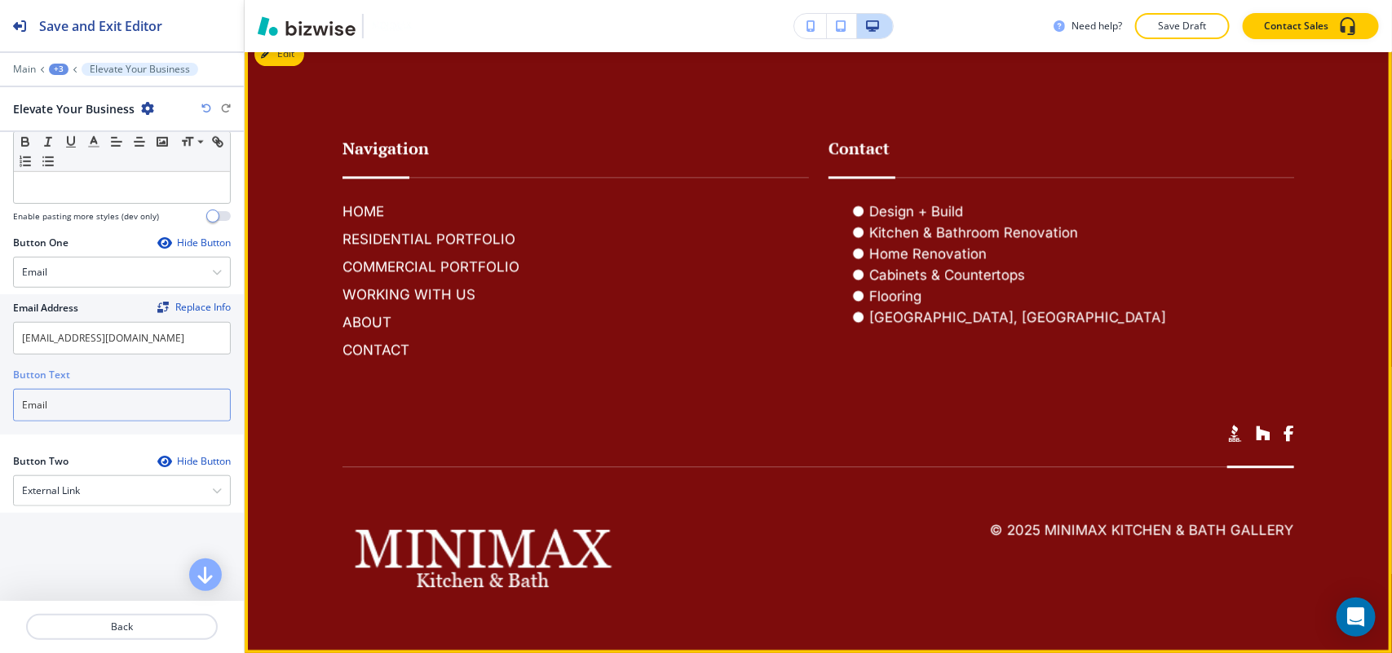
type input "Email"
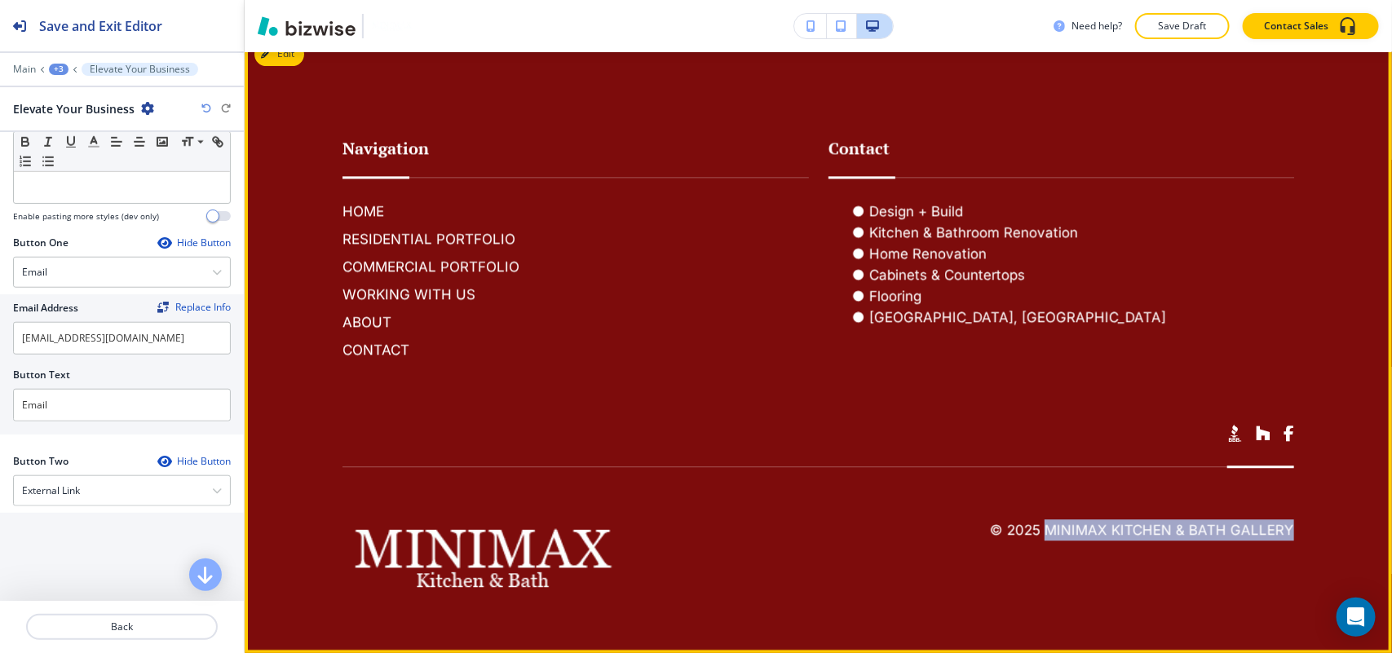
drag, startPoint x: 1313, startPoint y: 528, endPoint x: 1037, endPoint y: 531, distance: 275.6
click at [1037, 531] on footer "Navigation HOME RESIDENTIAL PORTFOLIO COMMERCIAL PORTFOLIO WORKING WITH US ABOU…" at bounding box center [818, 342] width 1147 height 621
copy h6 "MiniMax Kitchen & Bath Gallery"
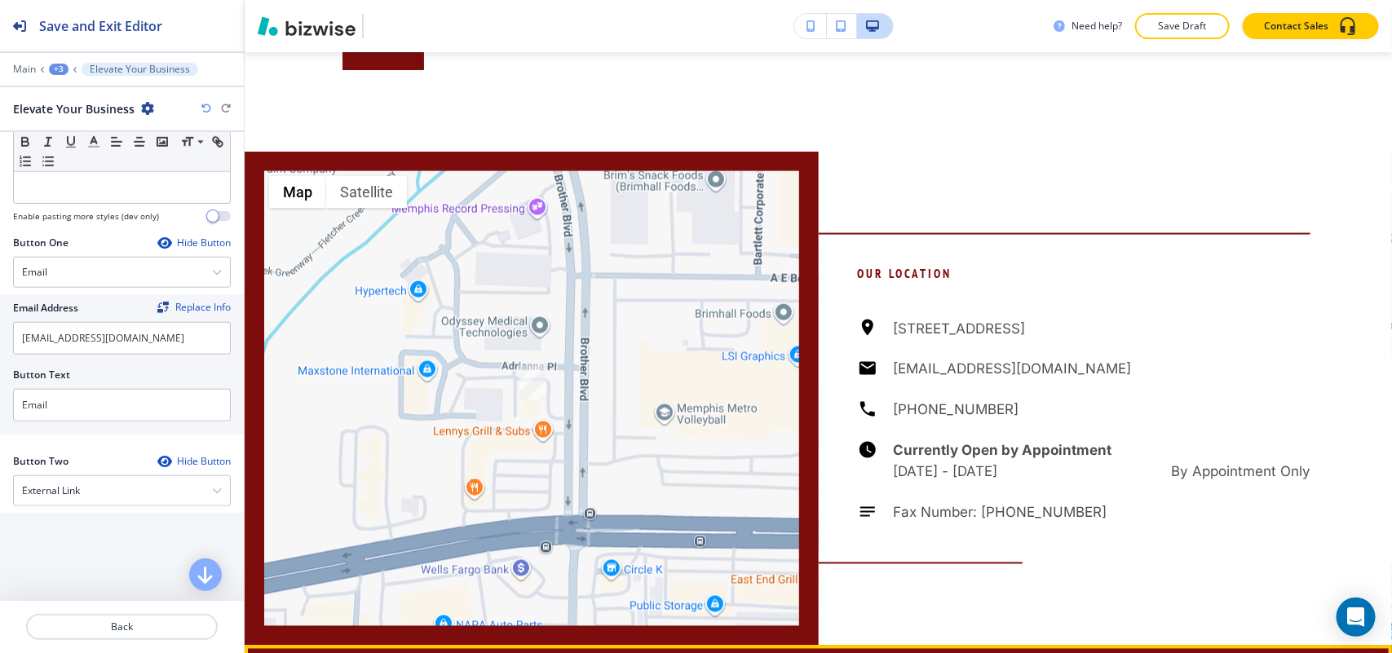
scroll to position [987, 0]
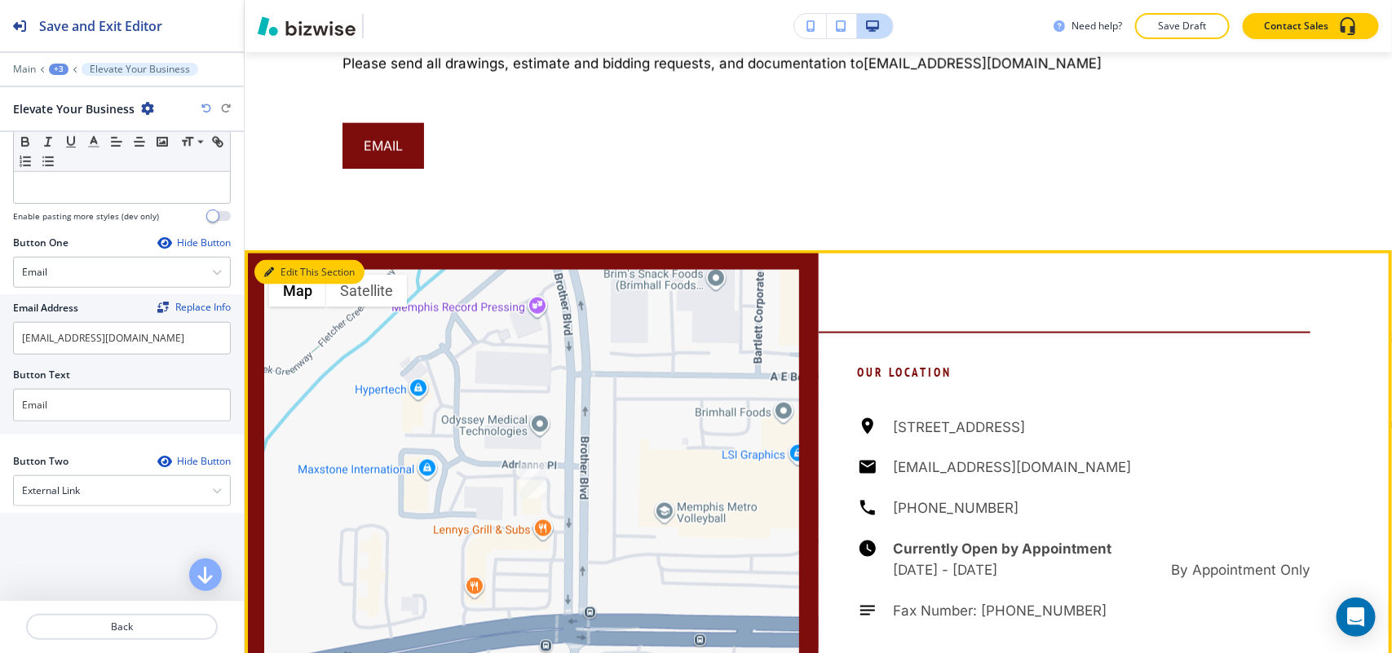
click at [285, 278] on button "Edit This Section" at bounding box center [309, 272] width 110 height 24
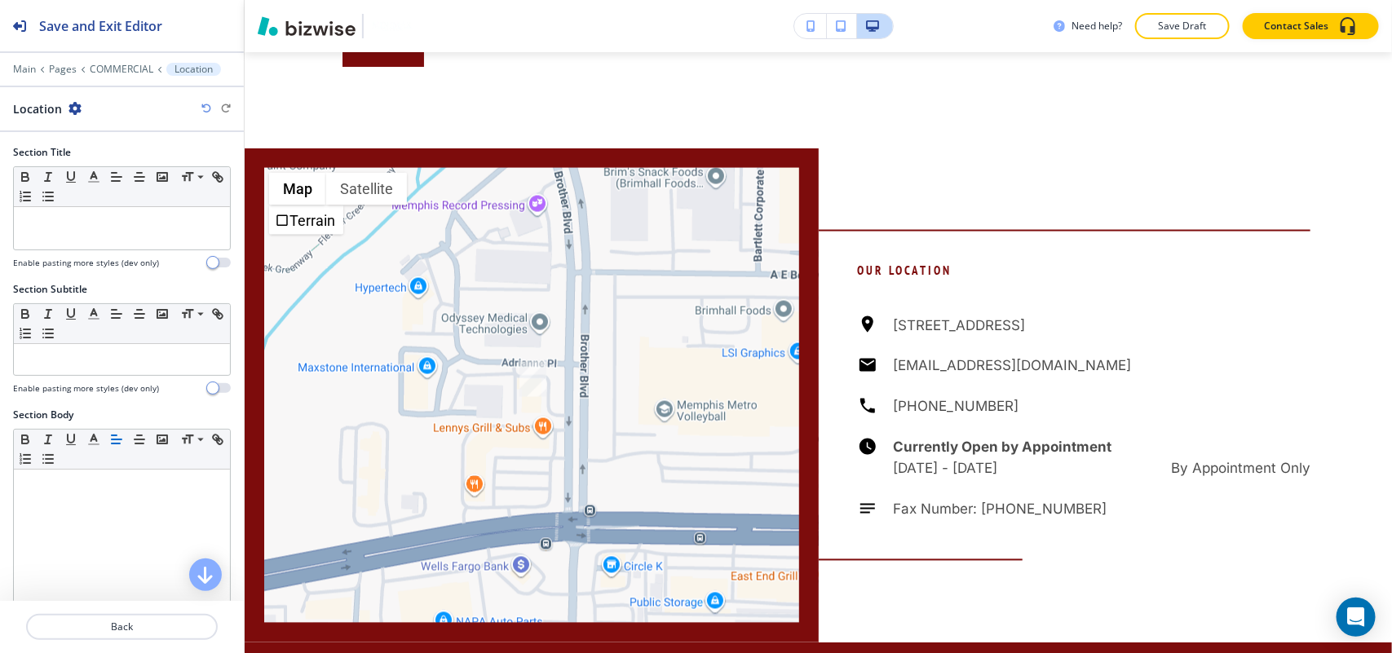
scroll to position [1185, 0]
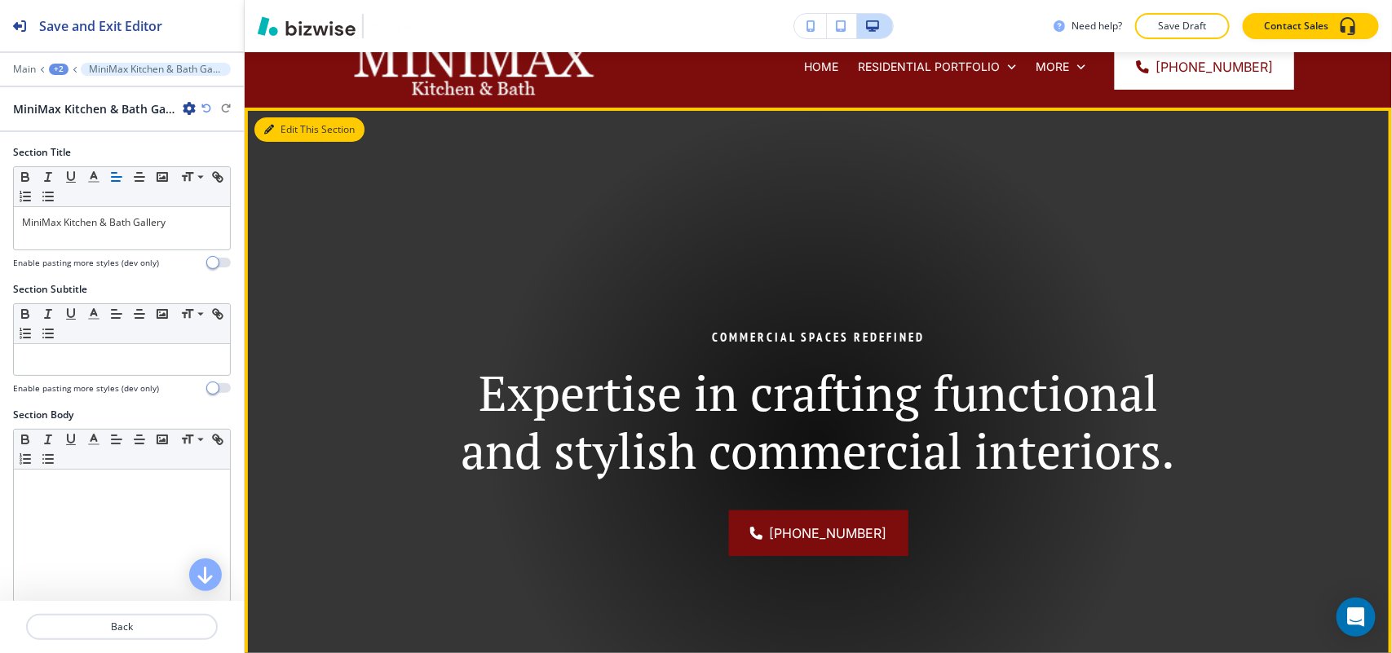
click at [285, 139] on button "Edit This Section" at bounding box center [309, 129] width 110 height 24
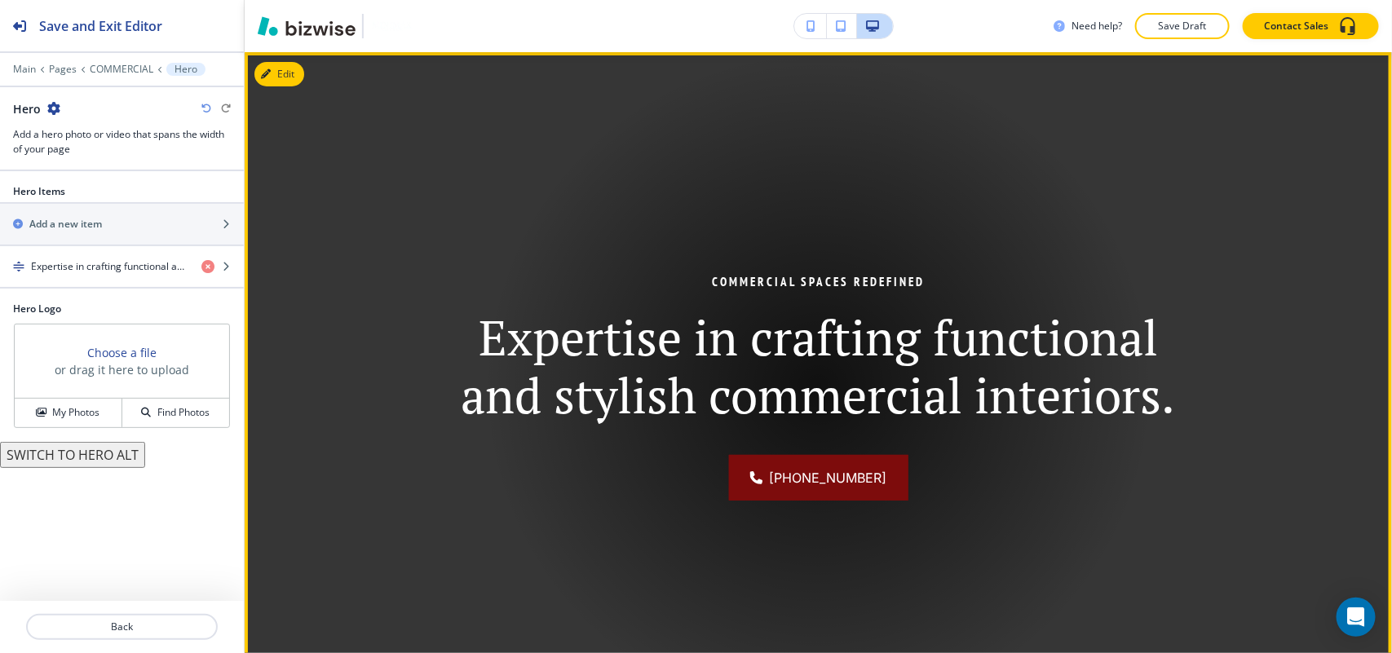
click at [285, 133] on img at bounding box center [818, 386] width 1147 height 669
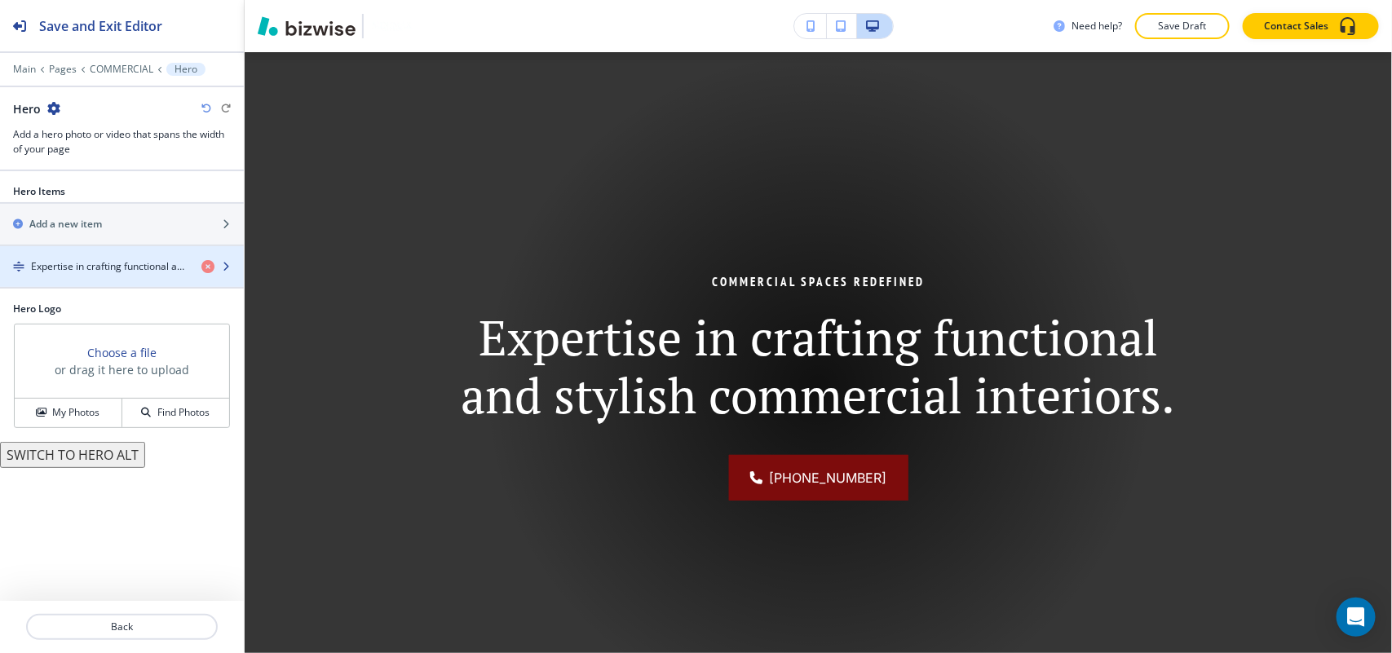
click at [107, 250] on div "button" at bounding box center [122, 252] width 244 height 13
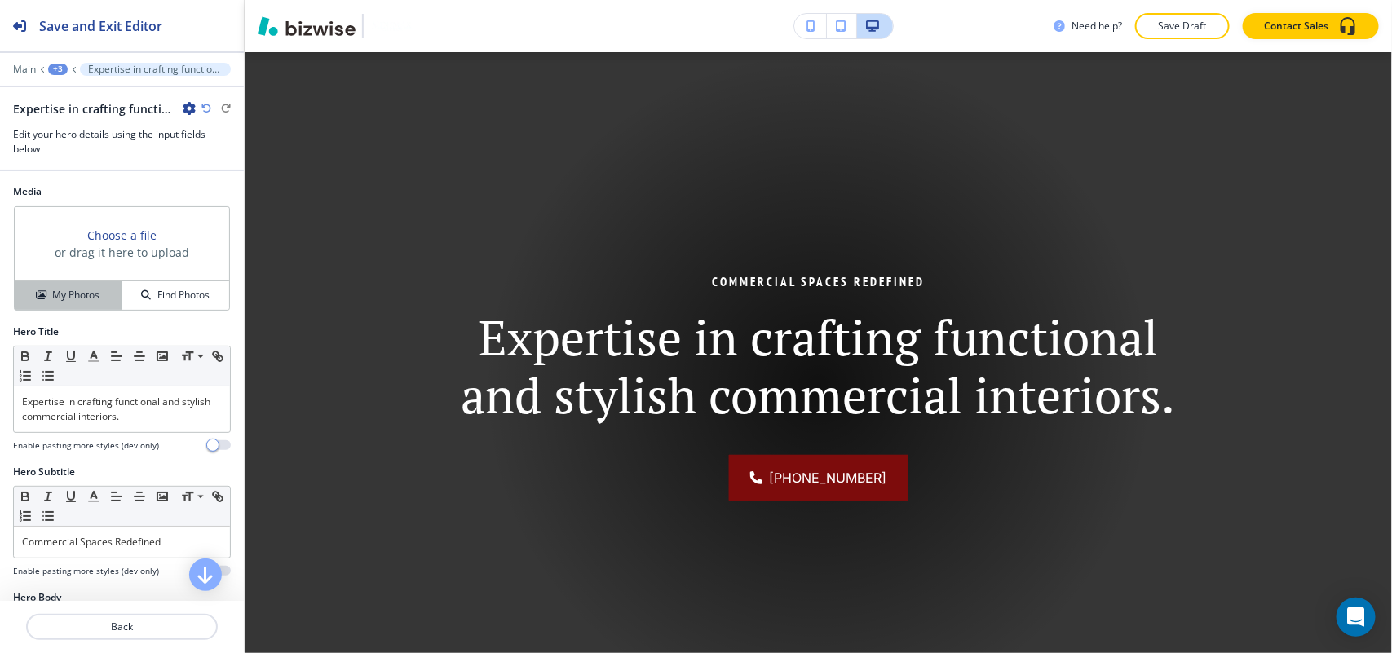
click at [73, 300] on h4 "My Photos" at bounding box center [75, 295] width 47 height 15
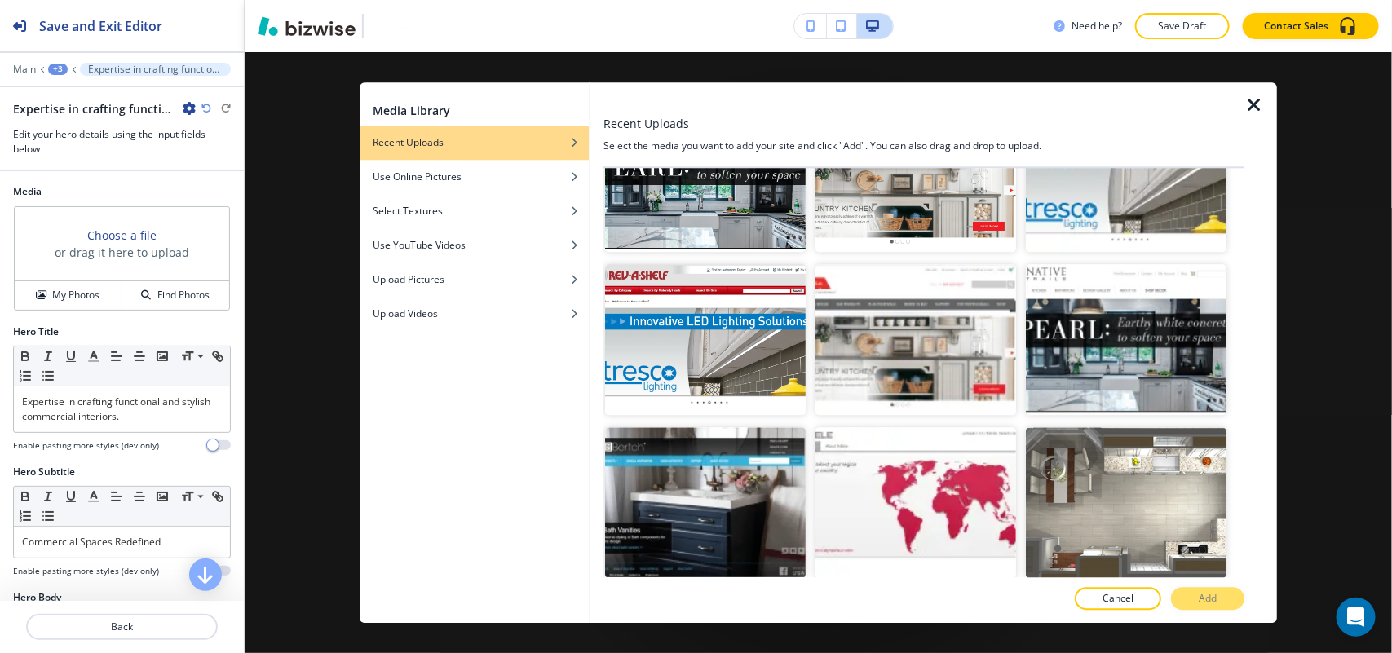
scroll to position [1976, 0]
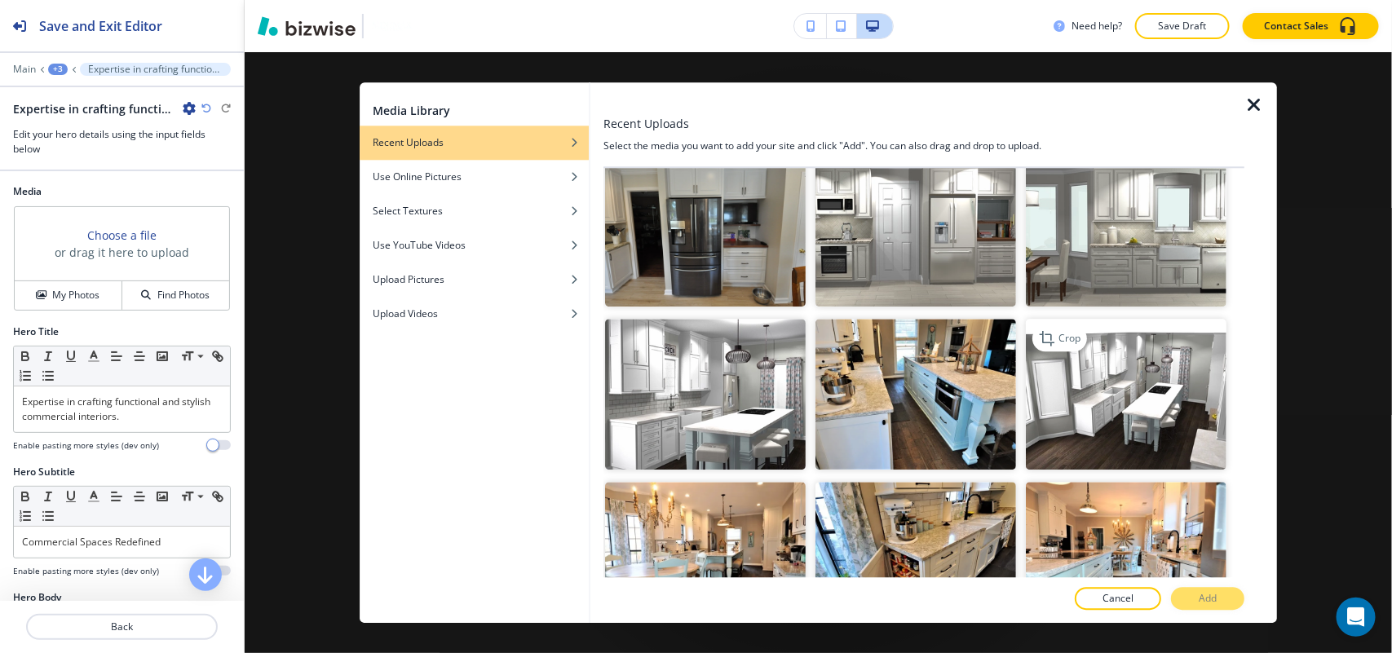
click at [1133, 389] on img "button" at bounding box center [1126, 395] width 201 height 151
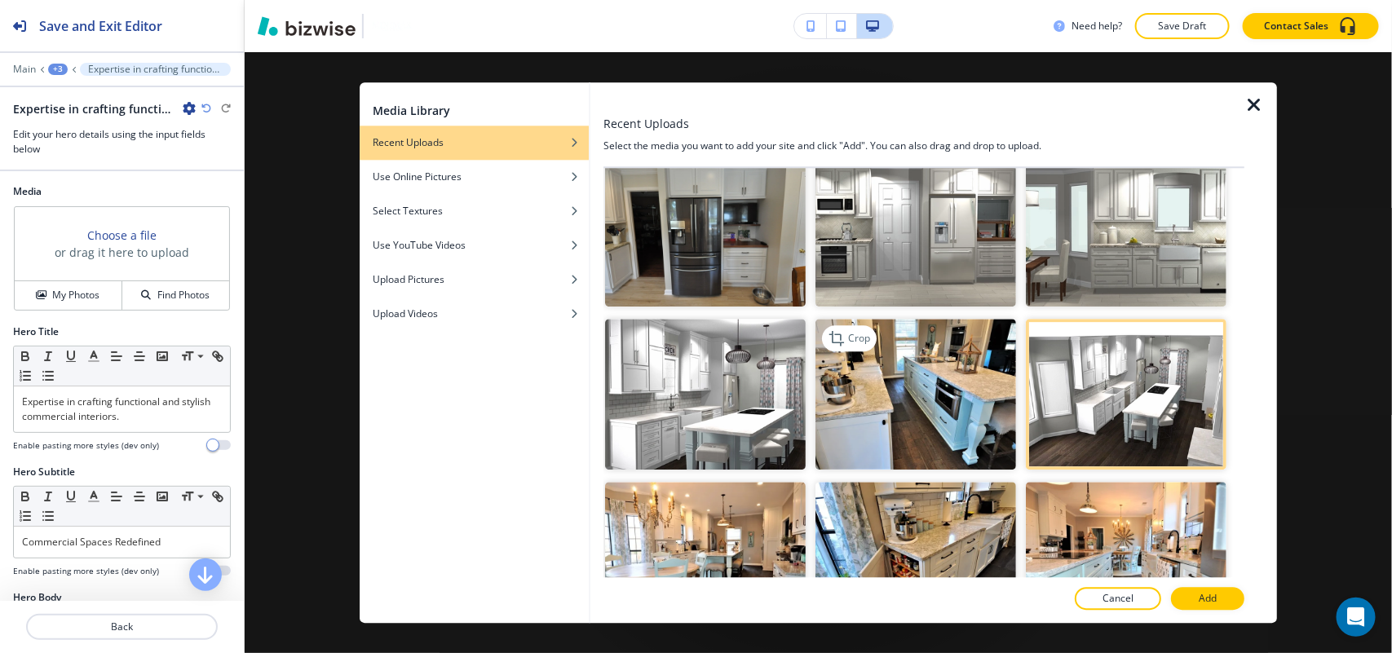
click at [921, 389] on img "button" at bounding box center [915, 395] width 201 height 151
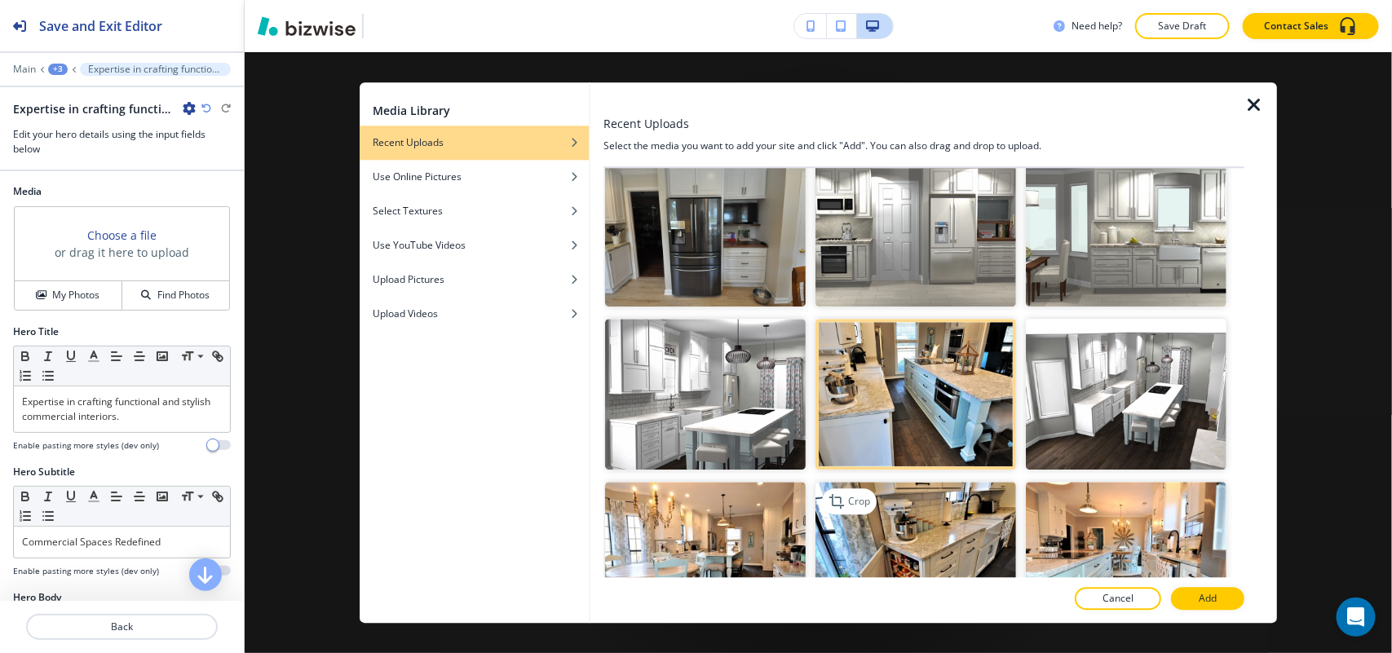
click at [971, 499] on img "button" at bounding box center [915, 557] width 201 height 151
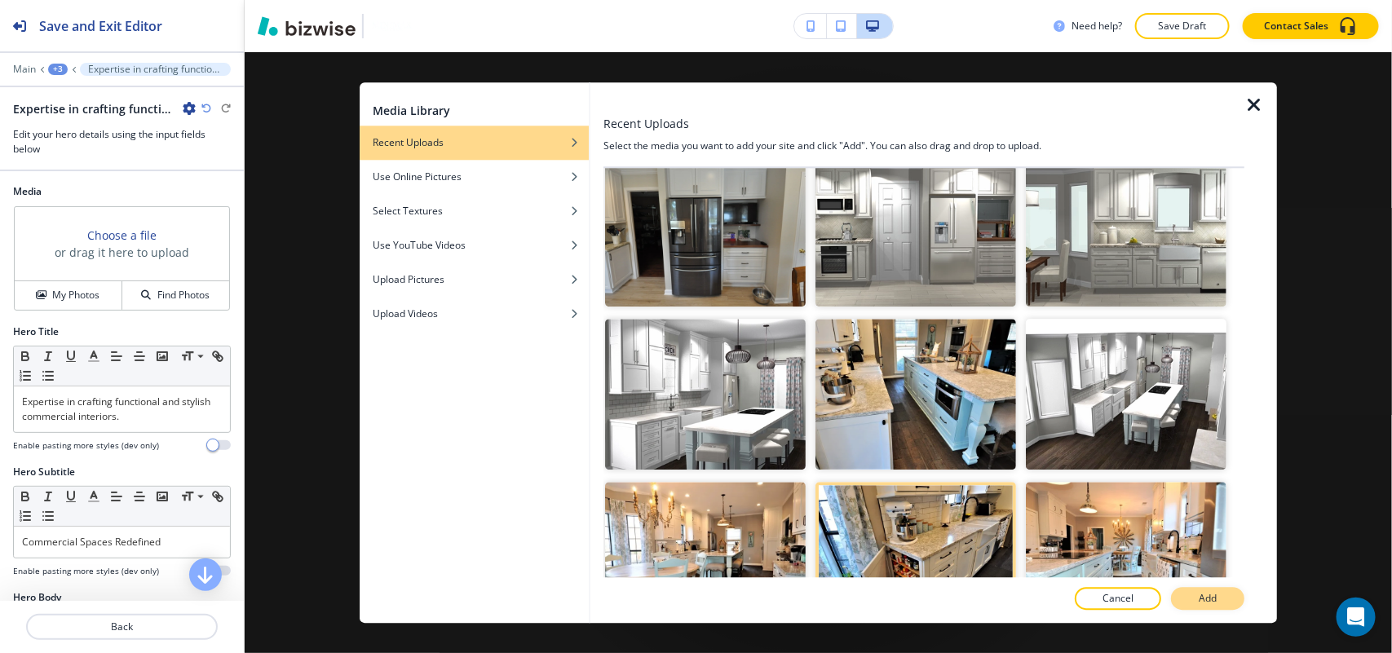
click at [1185, 594] on button "Add" at bounding box center [1207, 598] width 73 height 23
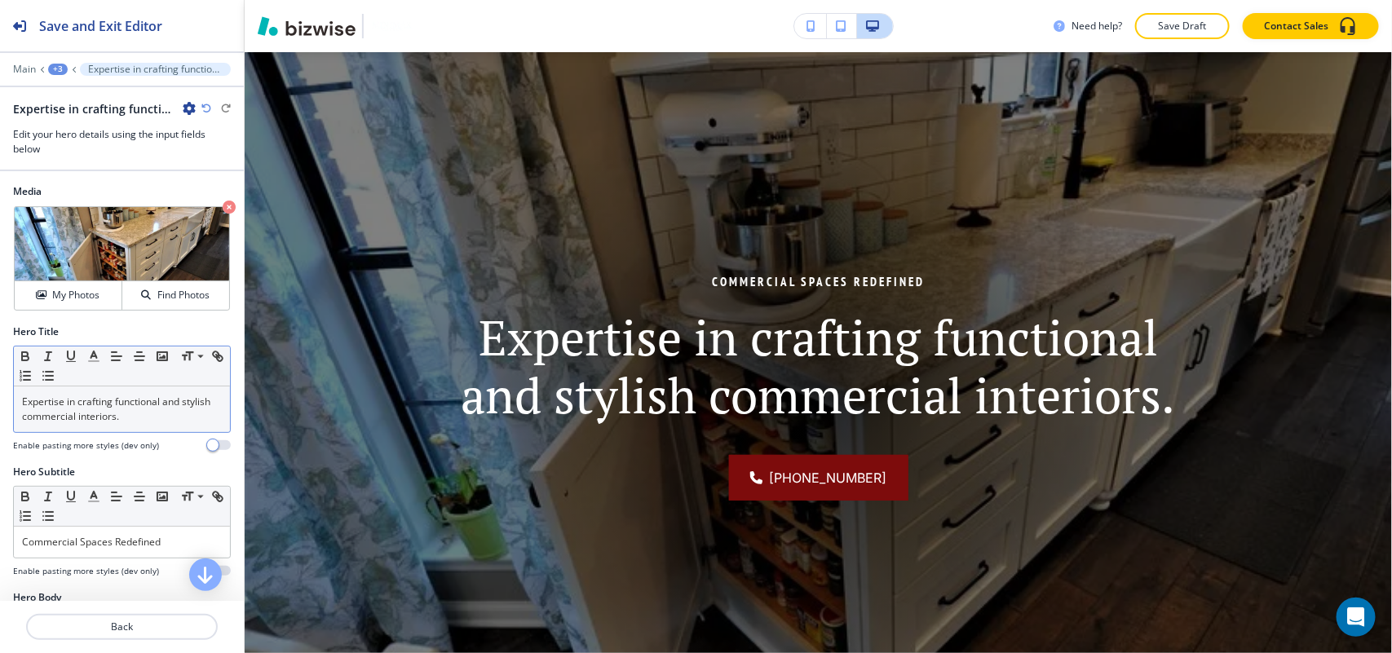
click at [100, 417] on p "Expertise in crafting functional and stylish commercial interiors." at bounding box center [122, 409] width 200 height 29
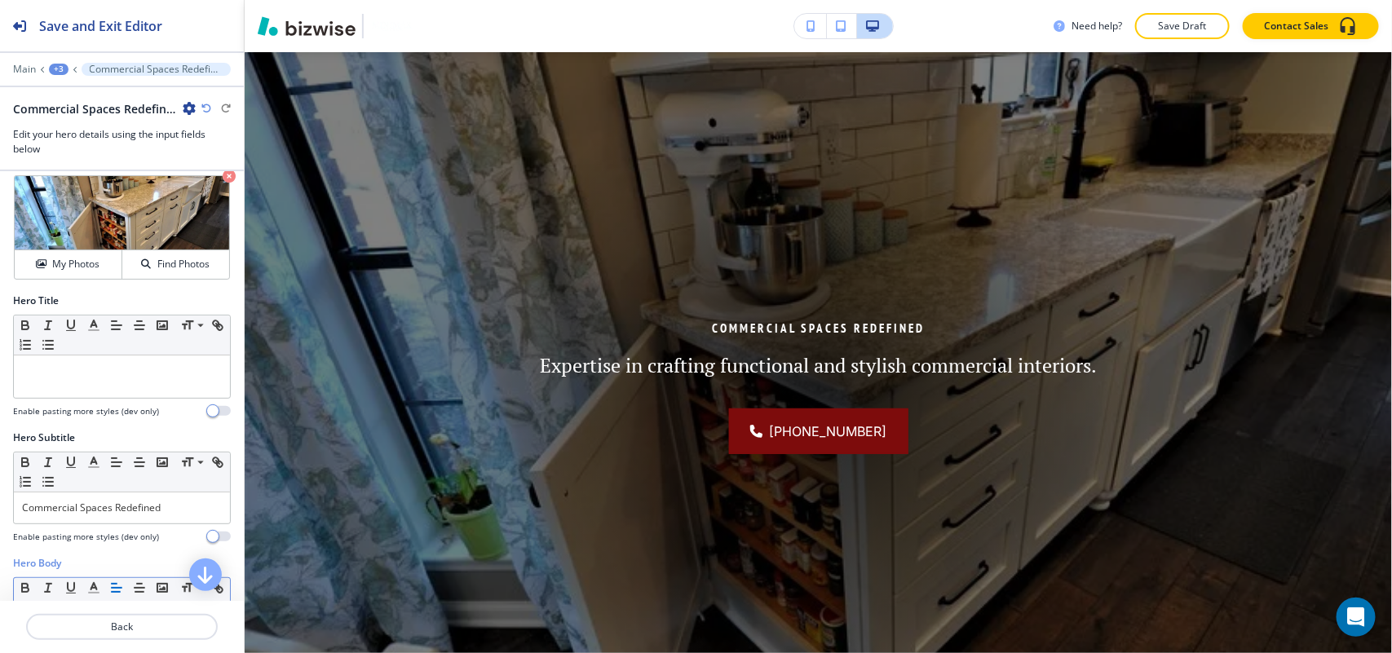
scroll to position [0, 0]
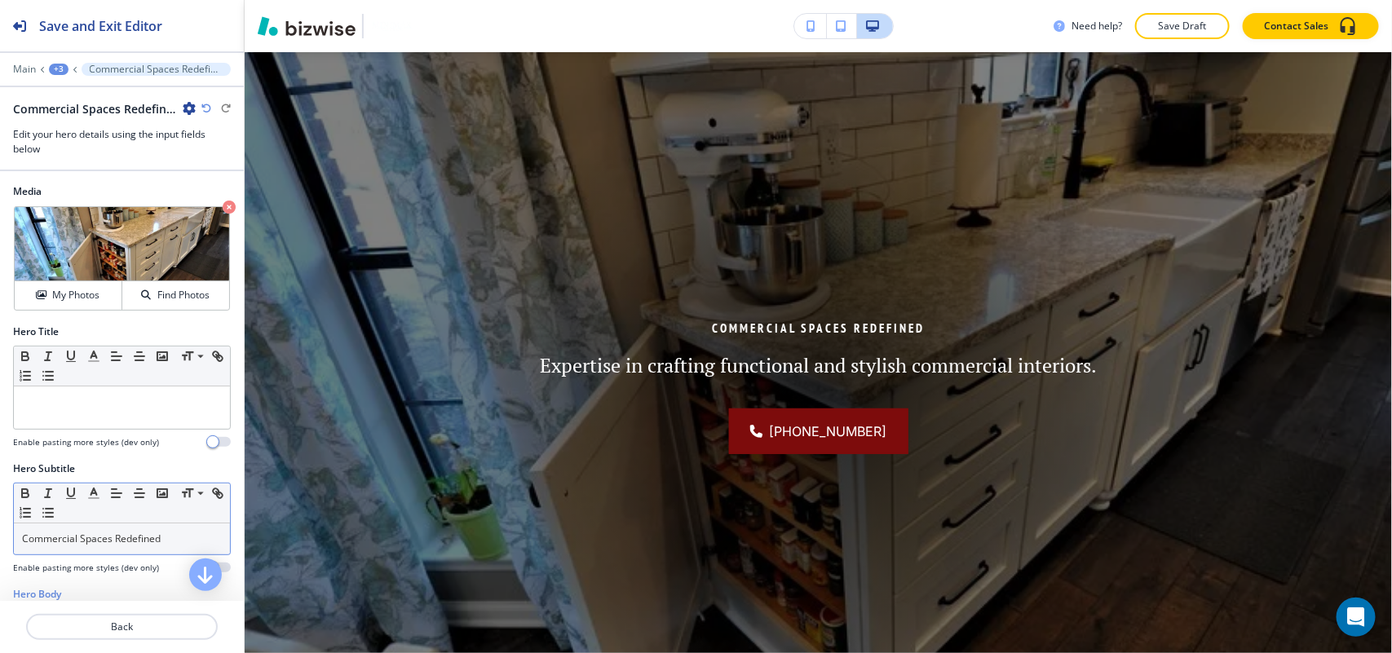
click at [137, 535] on p "Commercial Spaces Redefined" at bounding box center [122, 539] width 200 height 15
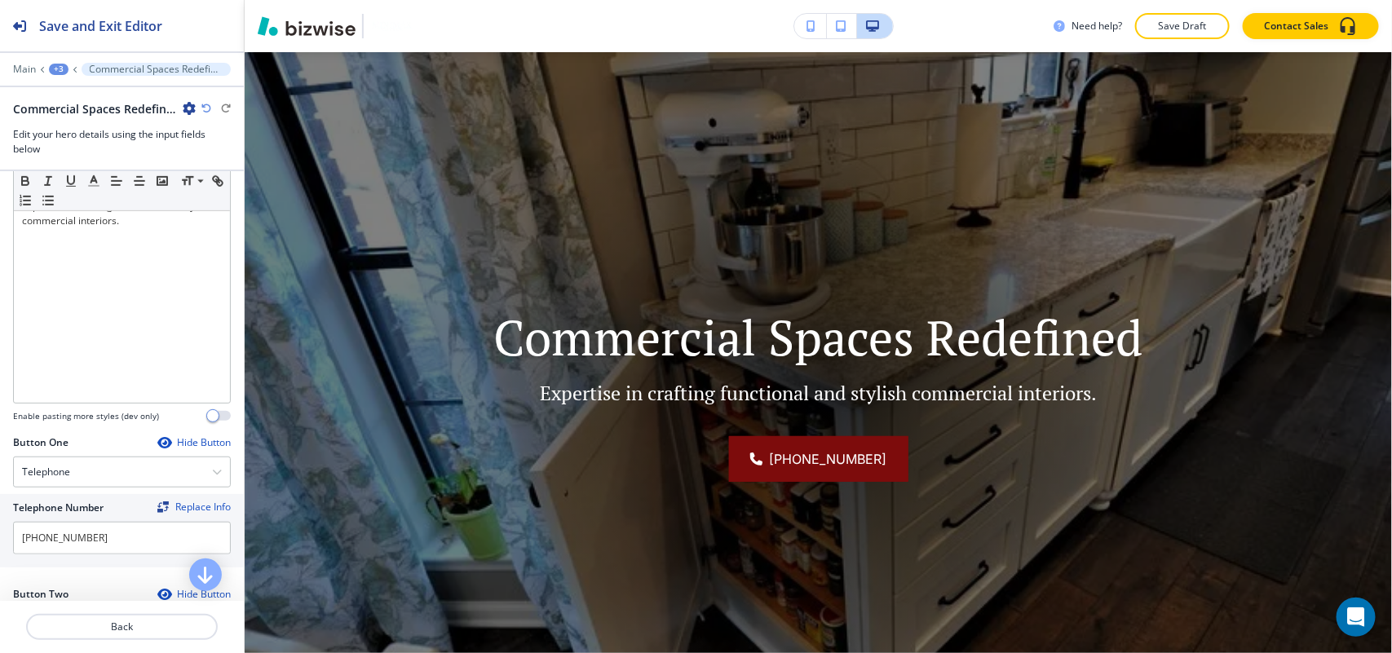
scroll to position [713, 0]
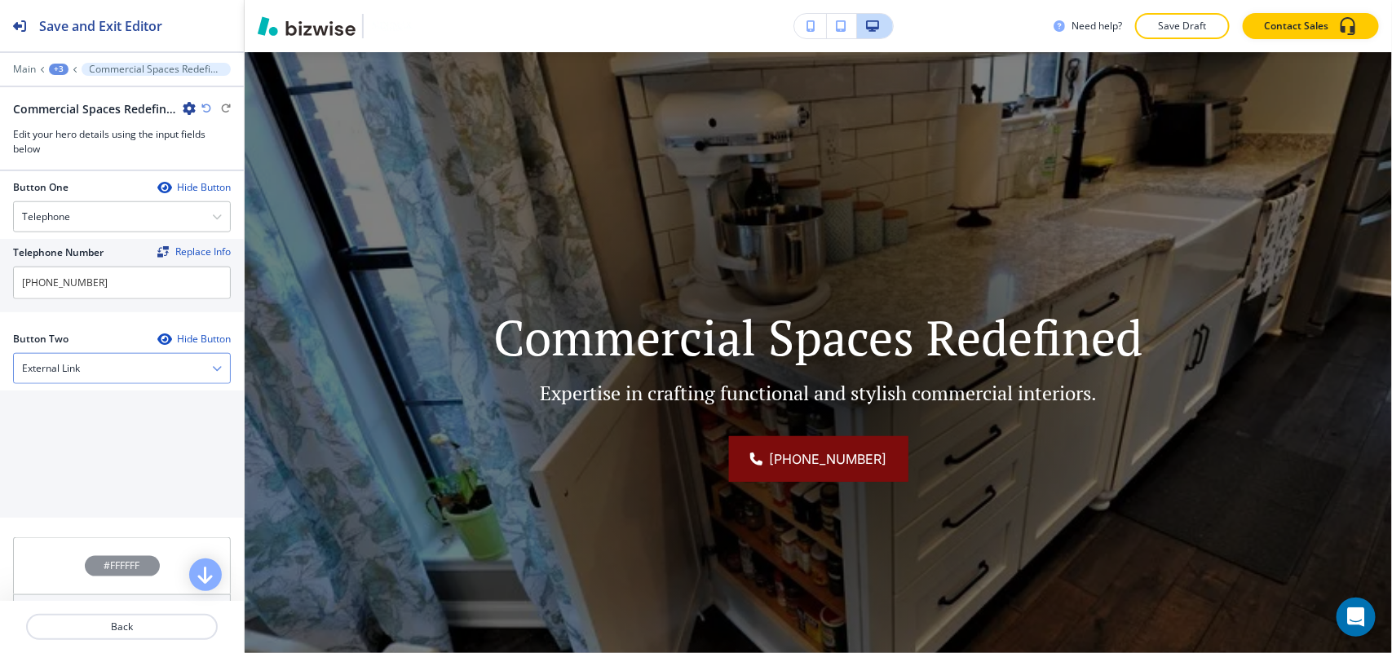
click at [77, 383] on div "External Link" at bounding box center [122, 368] width 216 height 29
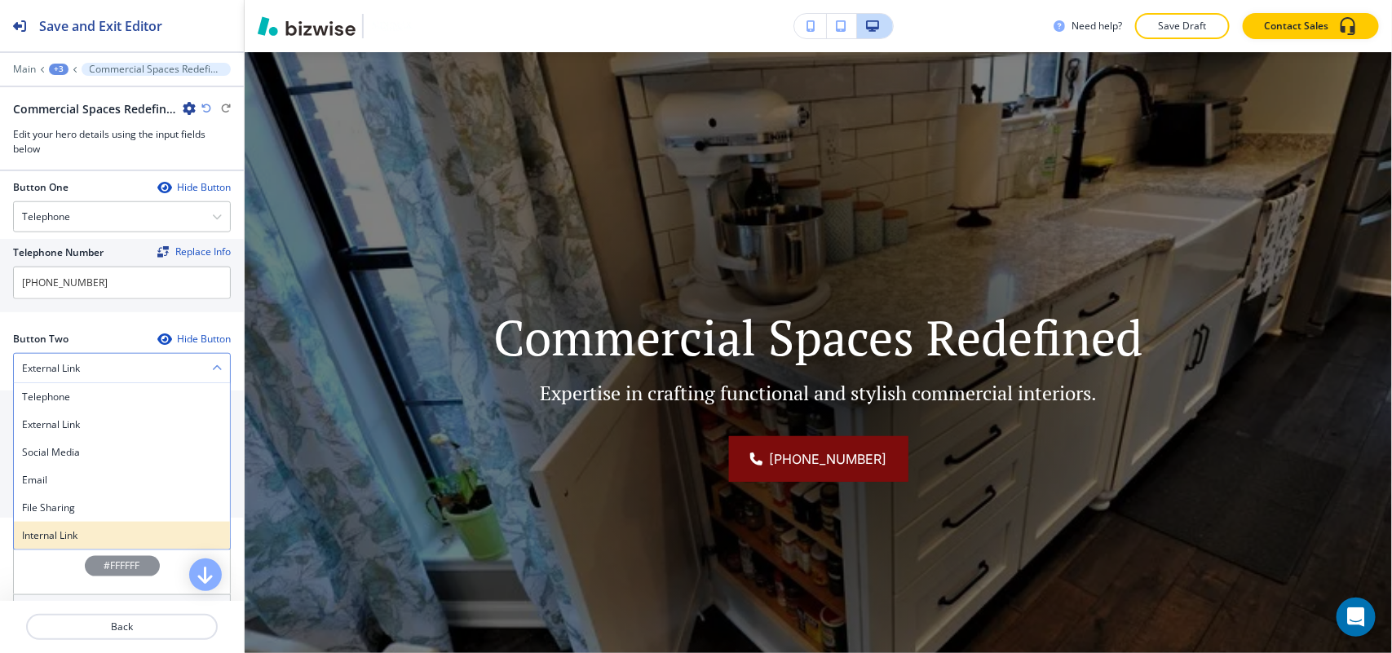
click at [66, 531] on div "Internal Link" at bounding box center [122, 536] width 216 height 28
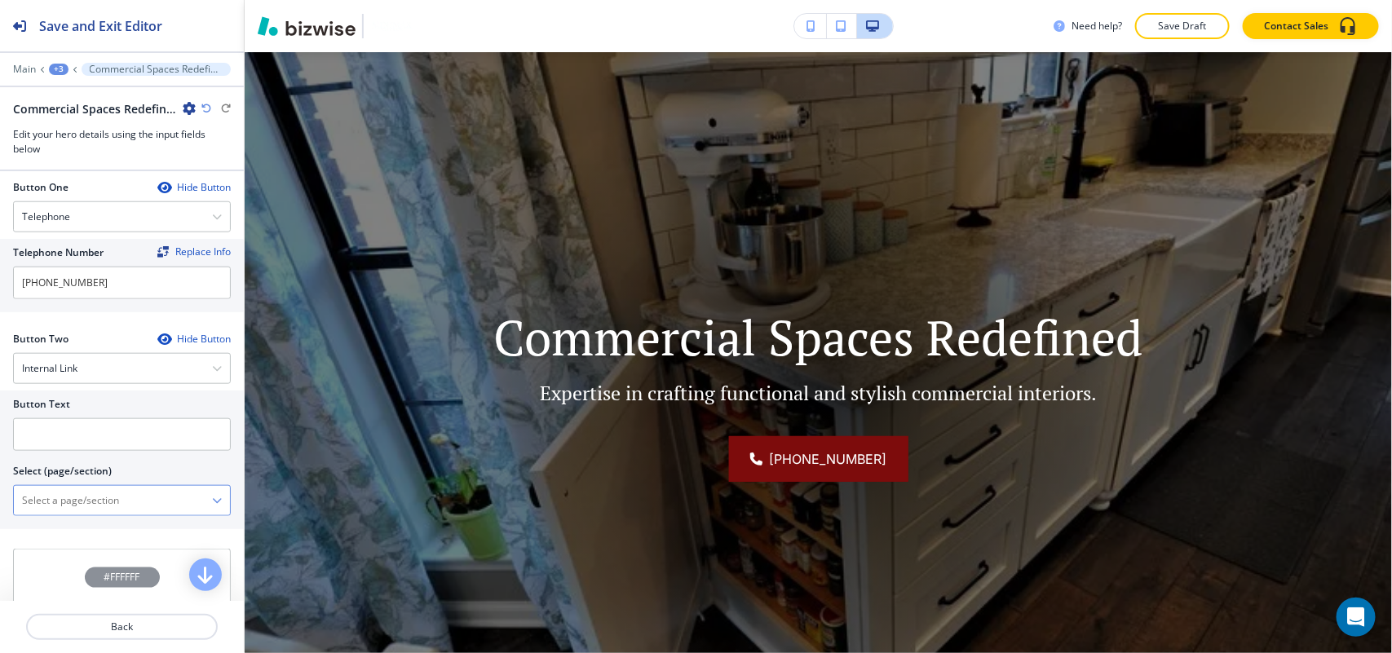
click at [106, 495] on \(page\/section\) "Manual Input" at bounding box center [113, 501] width 198 height 28
click at [53, 564] on h4 "CONTACT" at bounding box center [122, 557] width 200 height 15
type \(page\/section\) "CONTACT"
click at [100, 445] on input "text" at bounding box center [122, 434] width 218 height 33
paste input "CONTACT US"
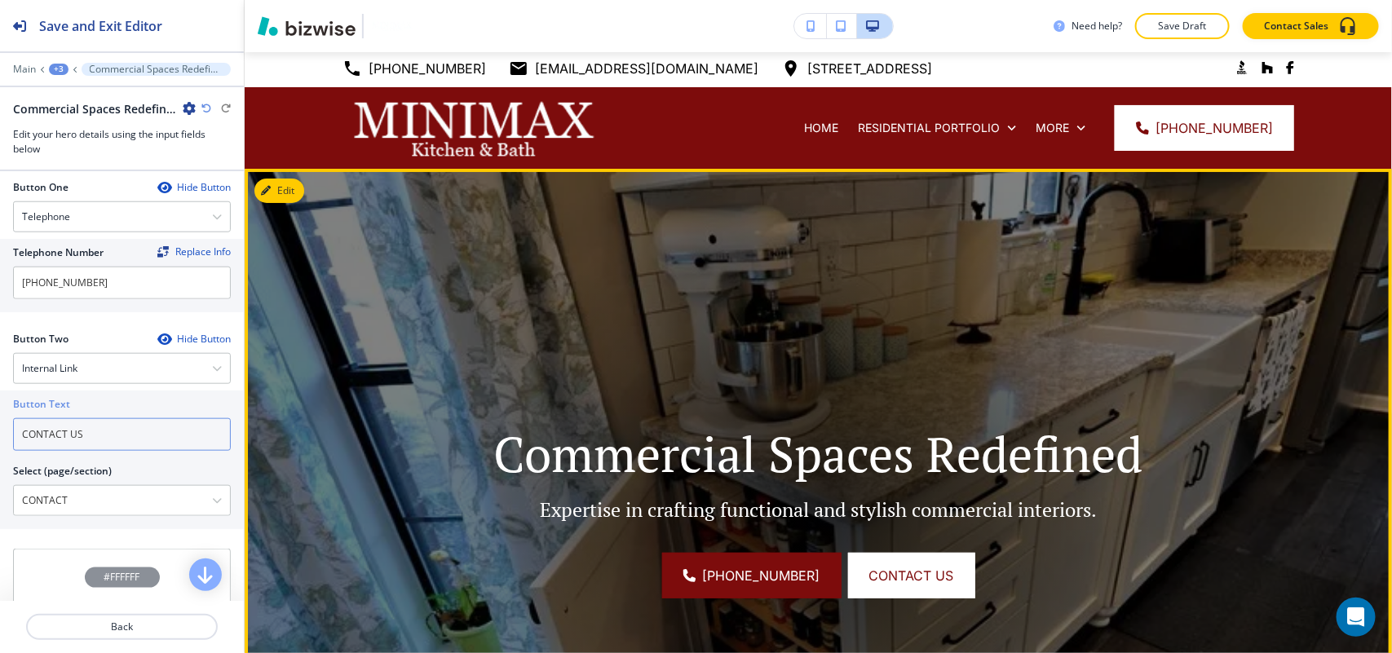
scroll to position [0, 0]
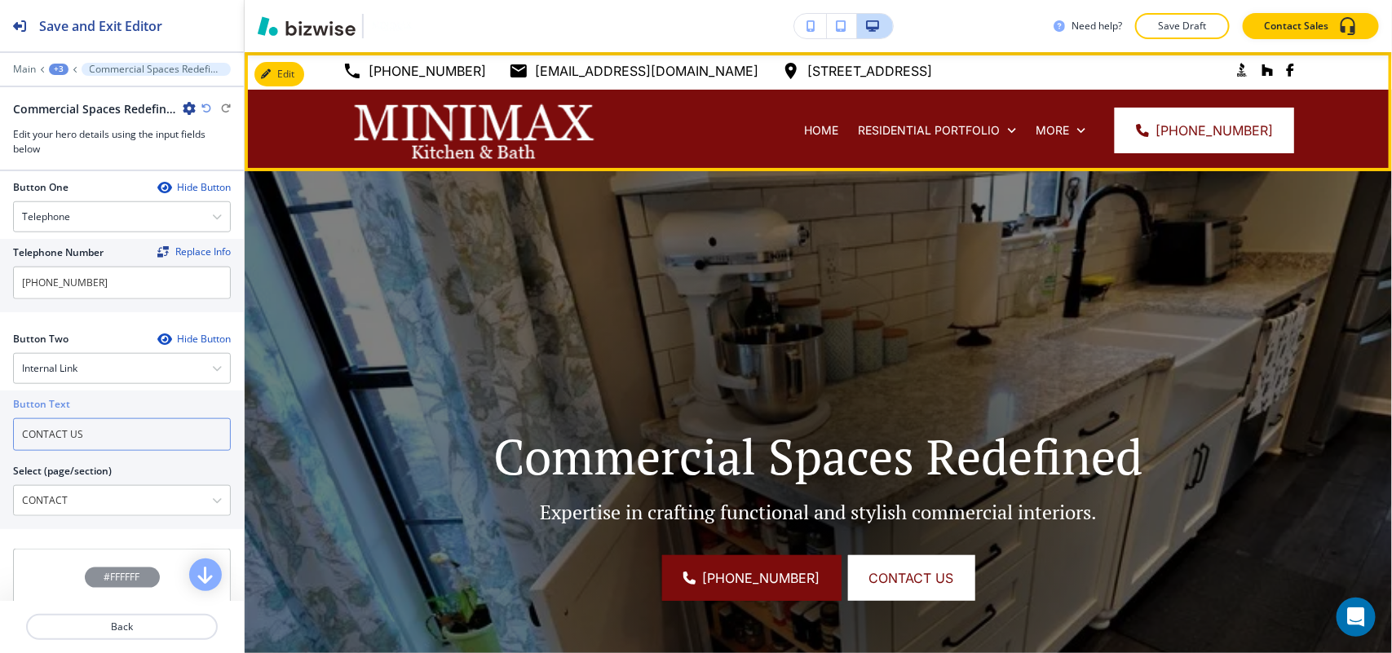
type input "CONTACT US"
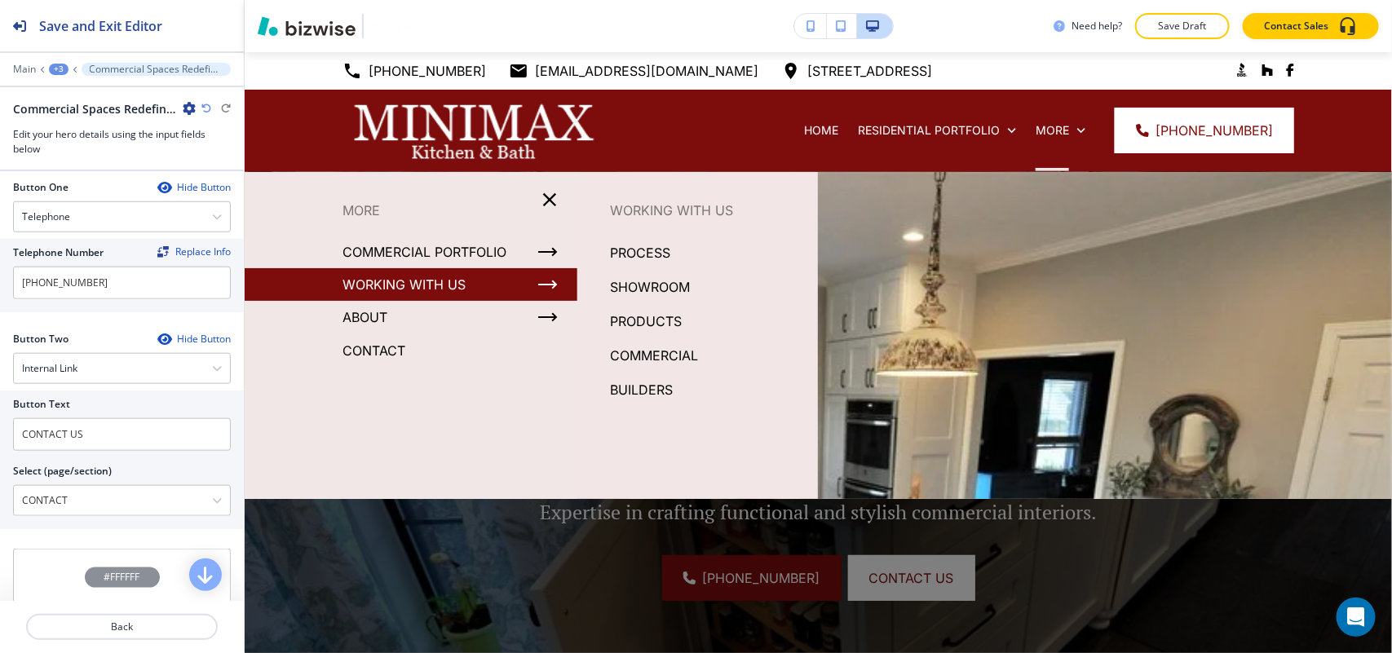
click at [642, 388] on p "BUILDERS" at bounding box center [641, 389] width 63 height 24
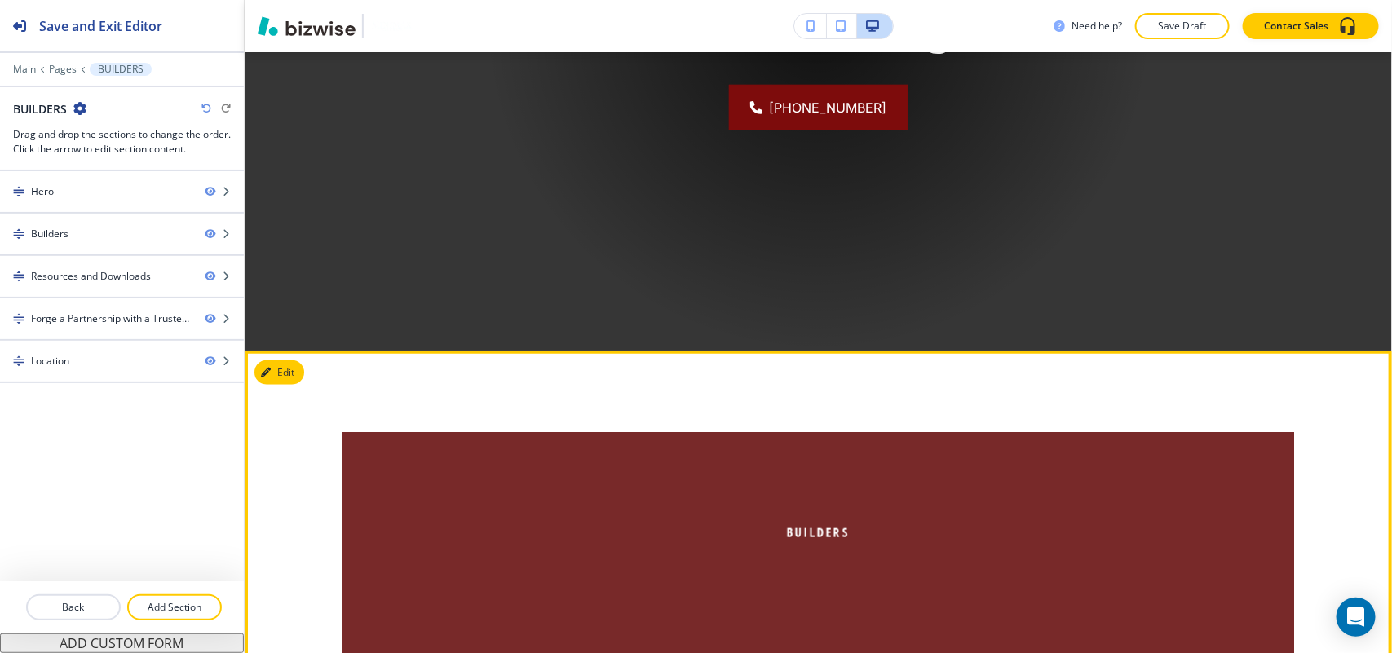
scroll to position [815, 0]
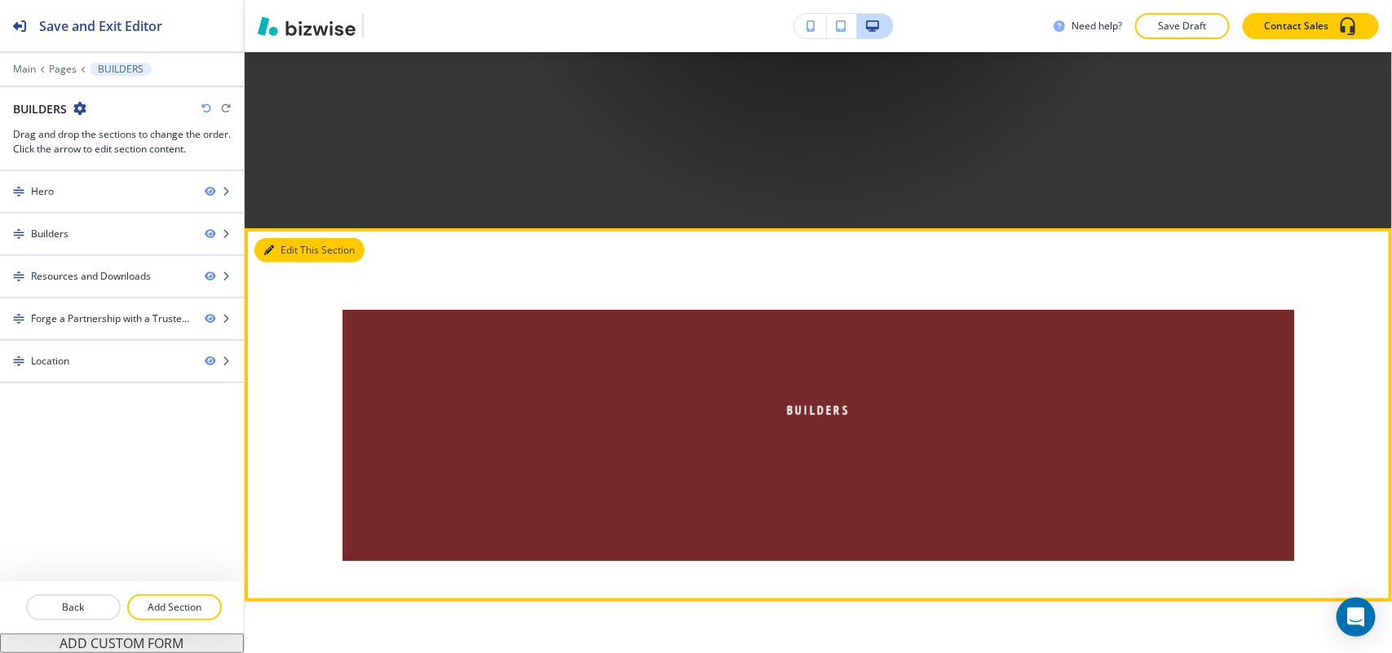
click at [277, 246] on button "Edit This Section" at bounding box center [309, 250] width 110 height 24
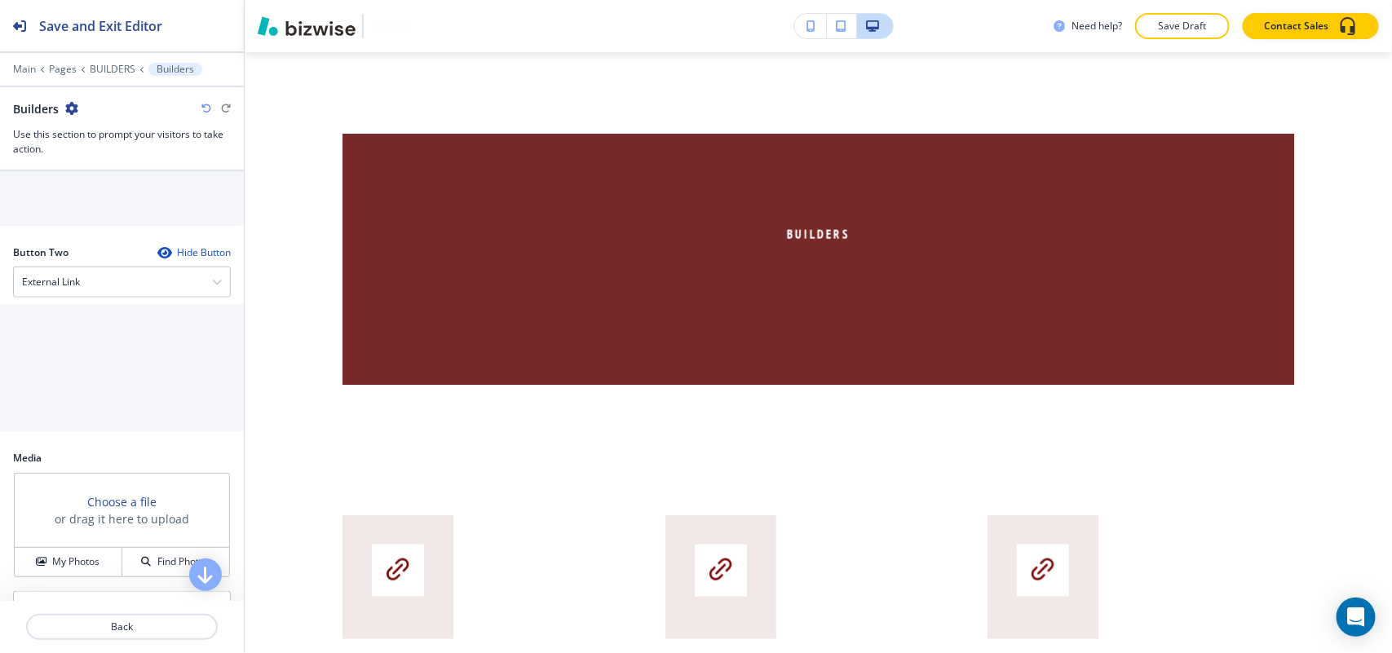
scroll to position [914, 0]
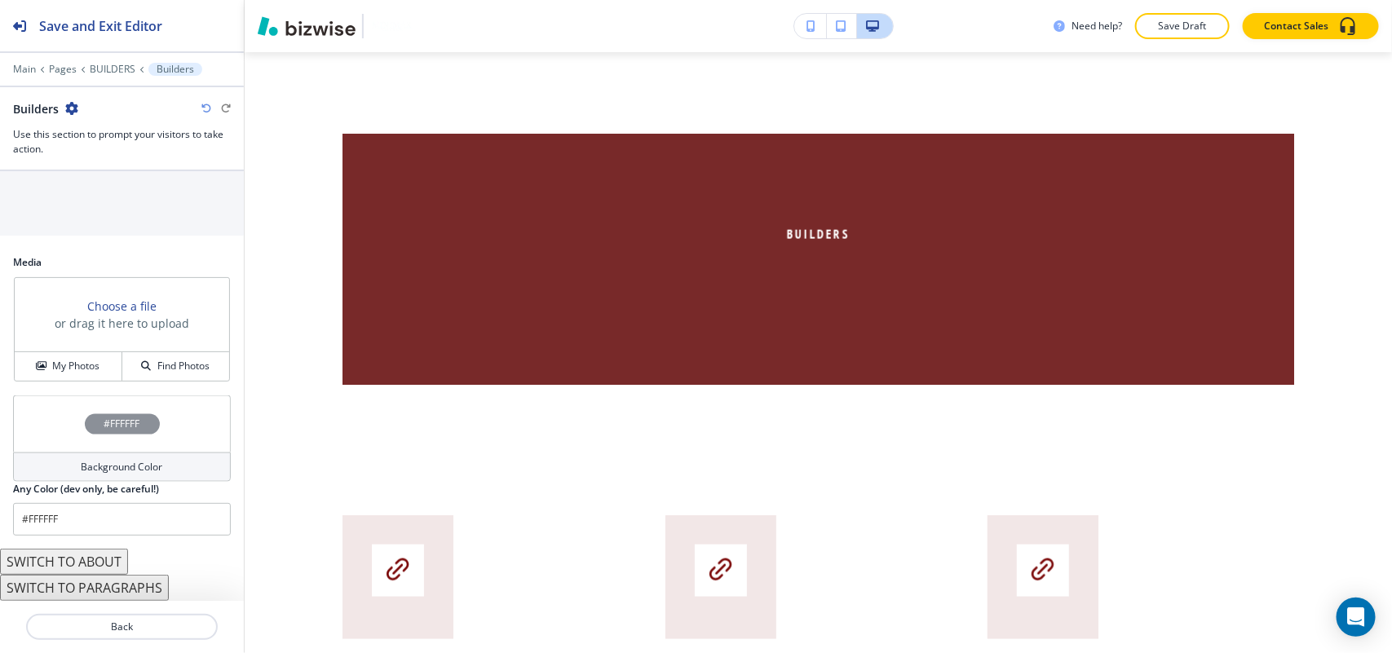
click at [115, 575] on button "SWITCH TO PARAGRAPHS" at bounding box center [84, 588] width 169 height 26
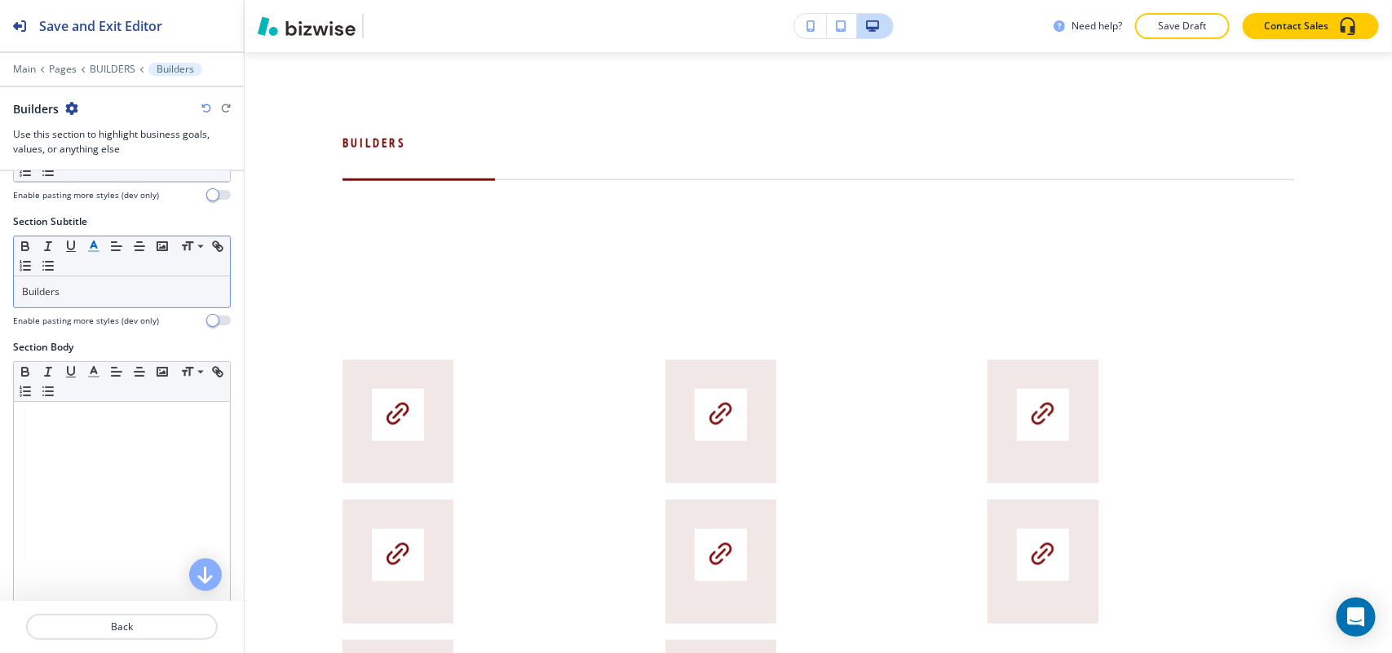
scroll to position [73, 0]
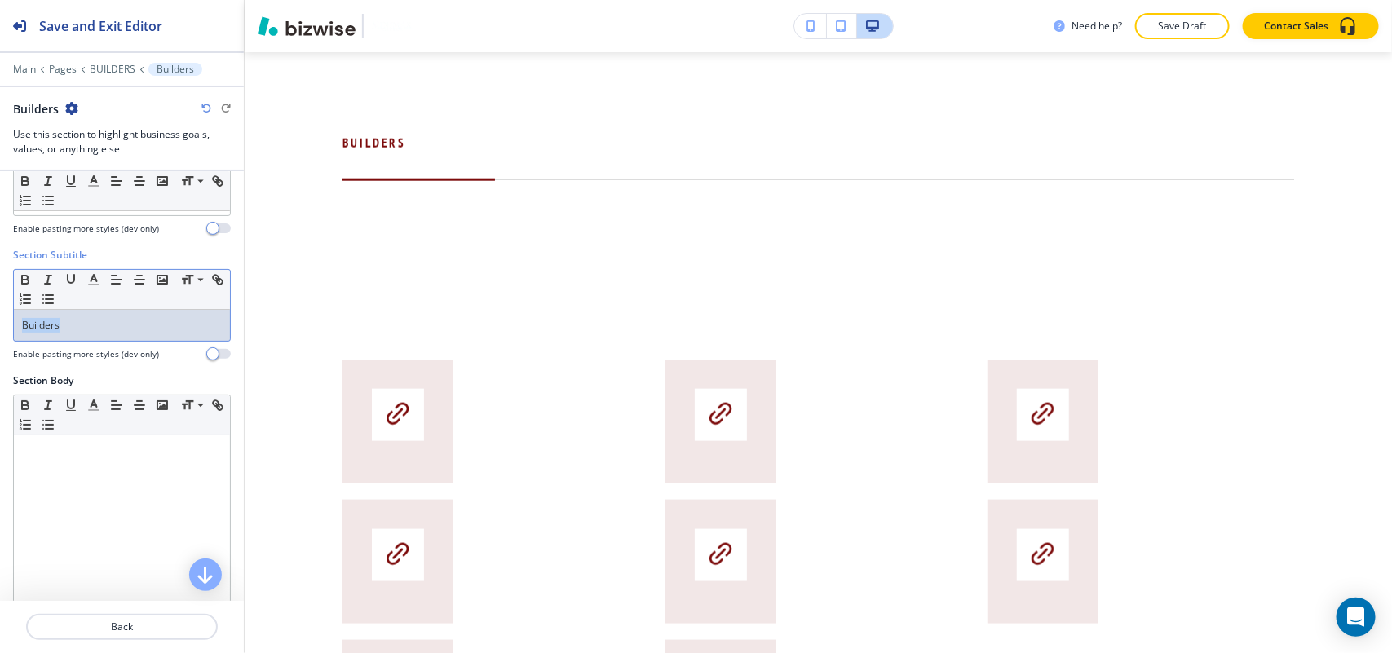
drag, startPoint x: 87, startPoint y: 338, endPoint x: 0, endPoint y: 328, distance: 87.9
click at [0, 328] on div "Section Subtitle Small Normal Large Huge Builders Enable pasting more styles (d…" at bounding box center [122, 311] width 244 height 126
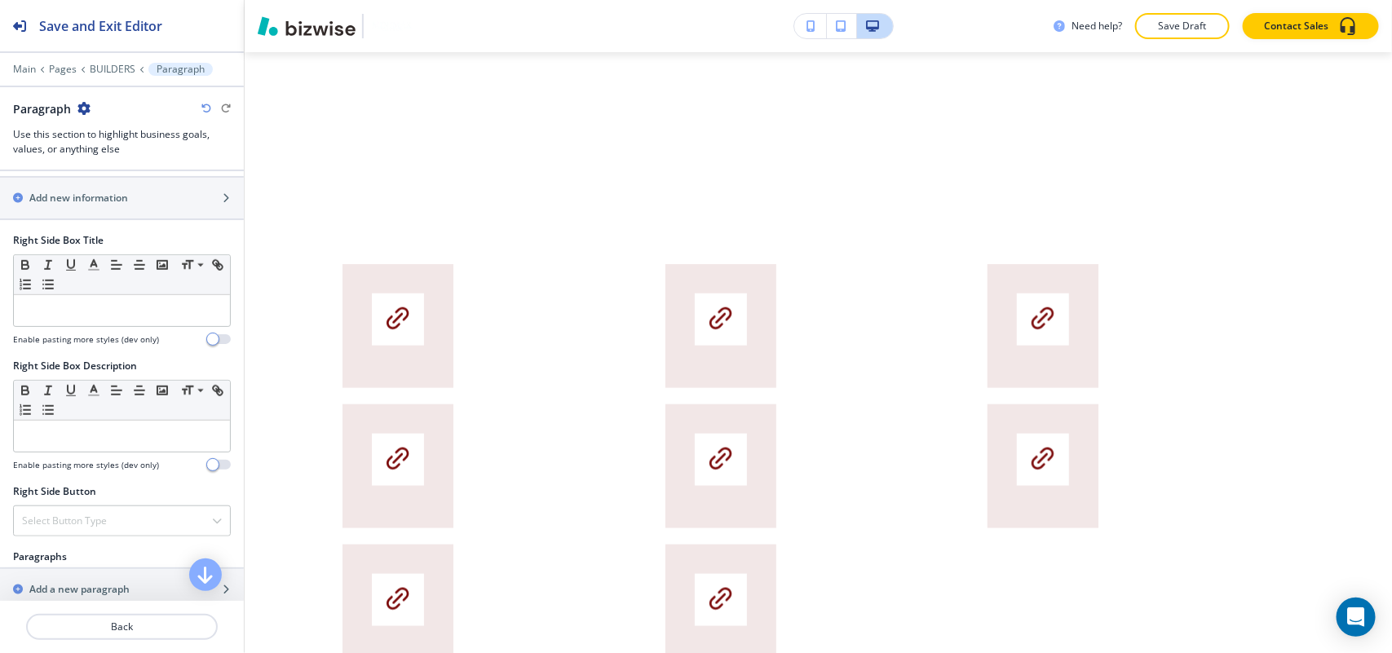
scroll to position [889, 0]
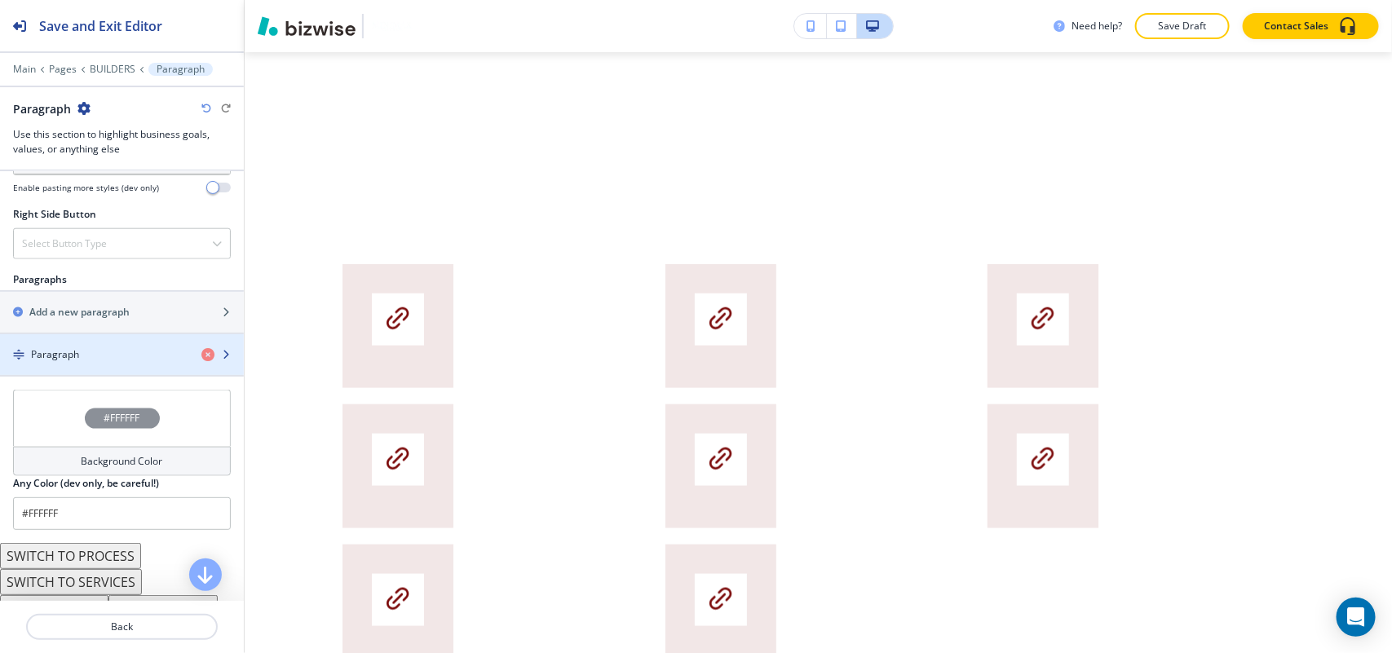
click at [73, 357] on h4 "Paragraph" at bounding box center [55, 354] width 48 height 15
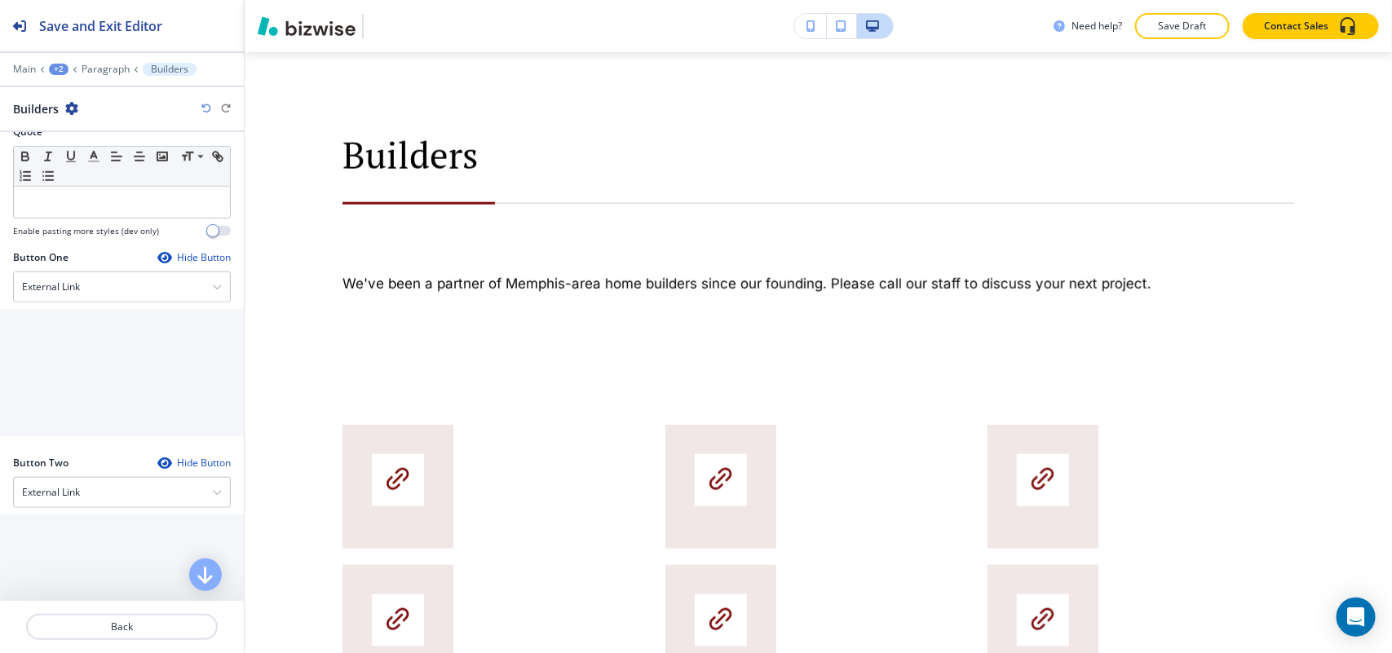
scroll to position [611, 0]
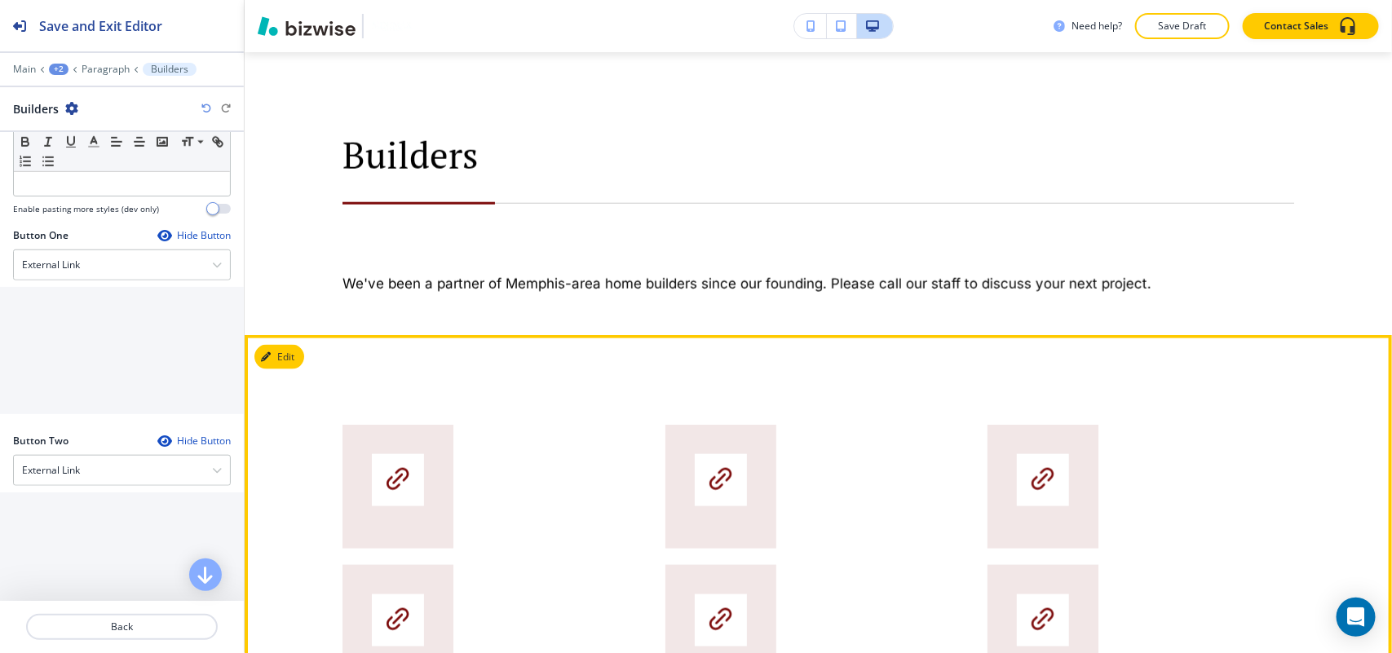
click at [287, 353] on button "Edit" at bounding box center [279, 357] width 50 height 24
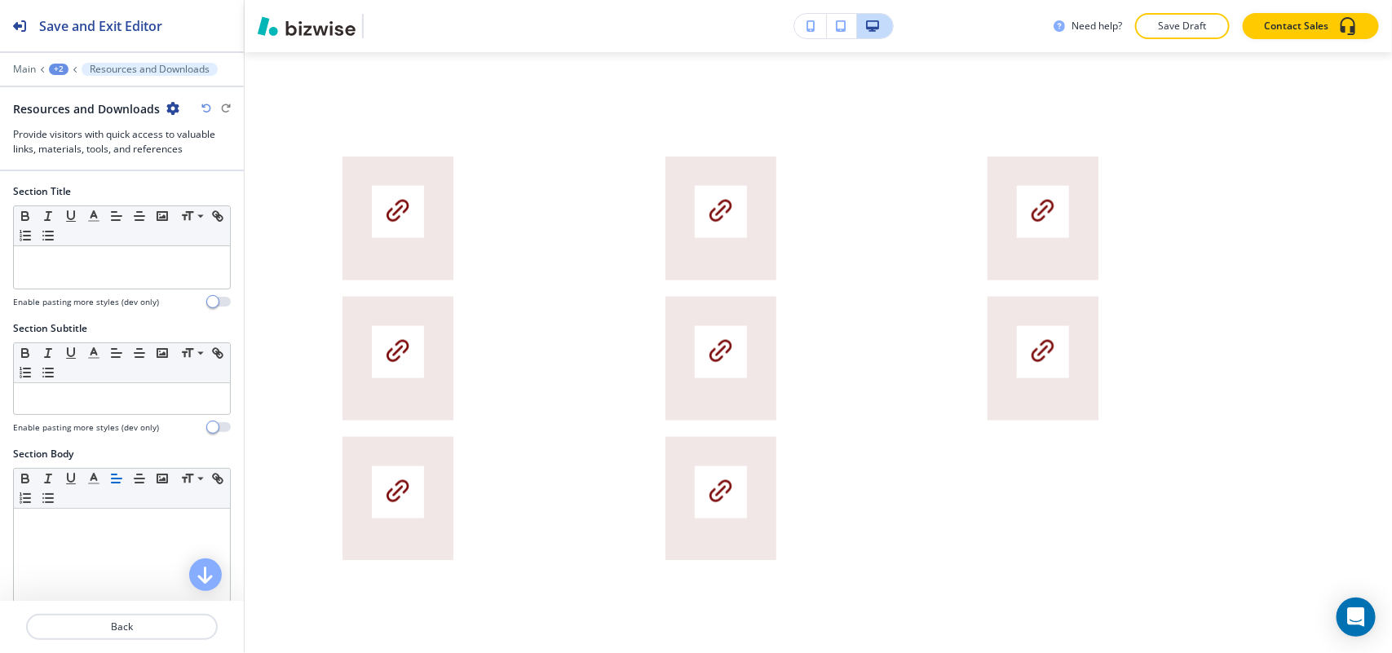
scroll to position [1070, 0]
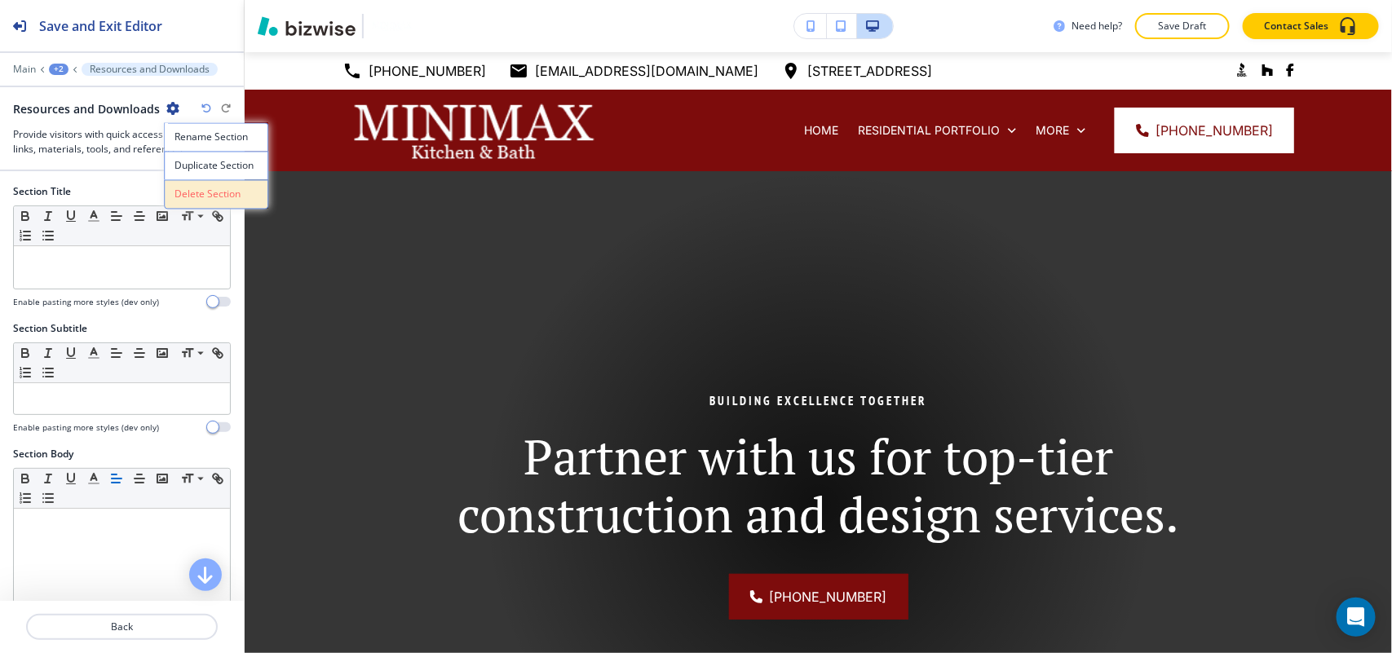
scroll to position [1070, 0]
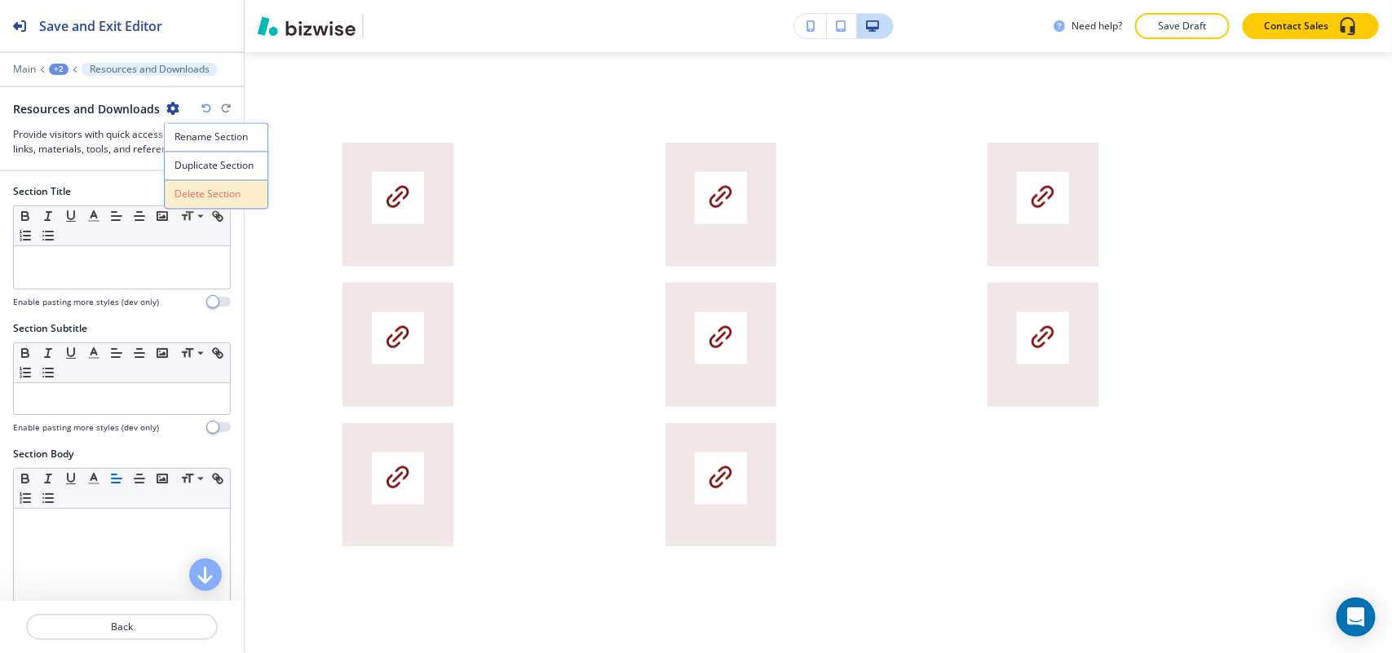
click at [198, 196] on p "Delete Section" at bounding box center [215, 195] width 83 height 15
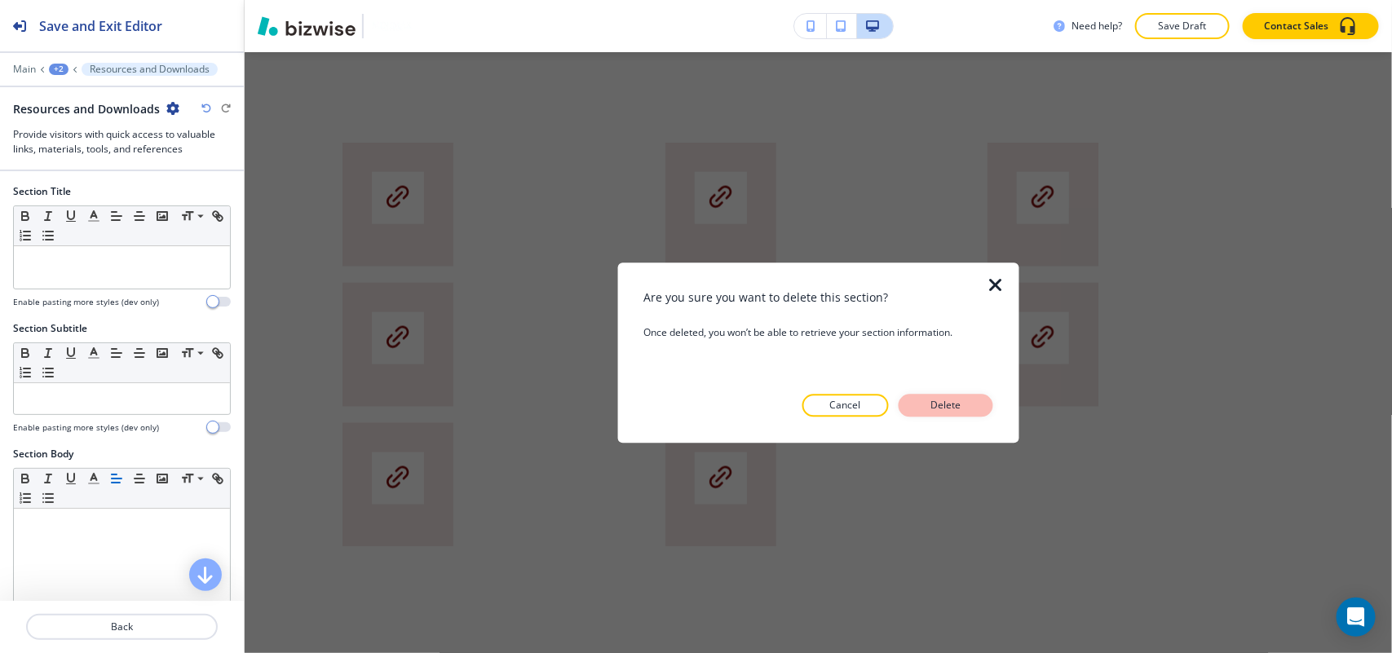
click at [969, 413] on button "Delete" at bounding box center [945, 405] width 95 height 23
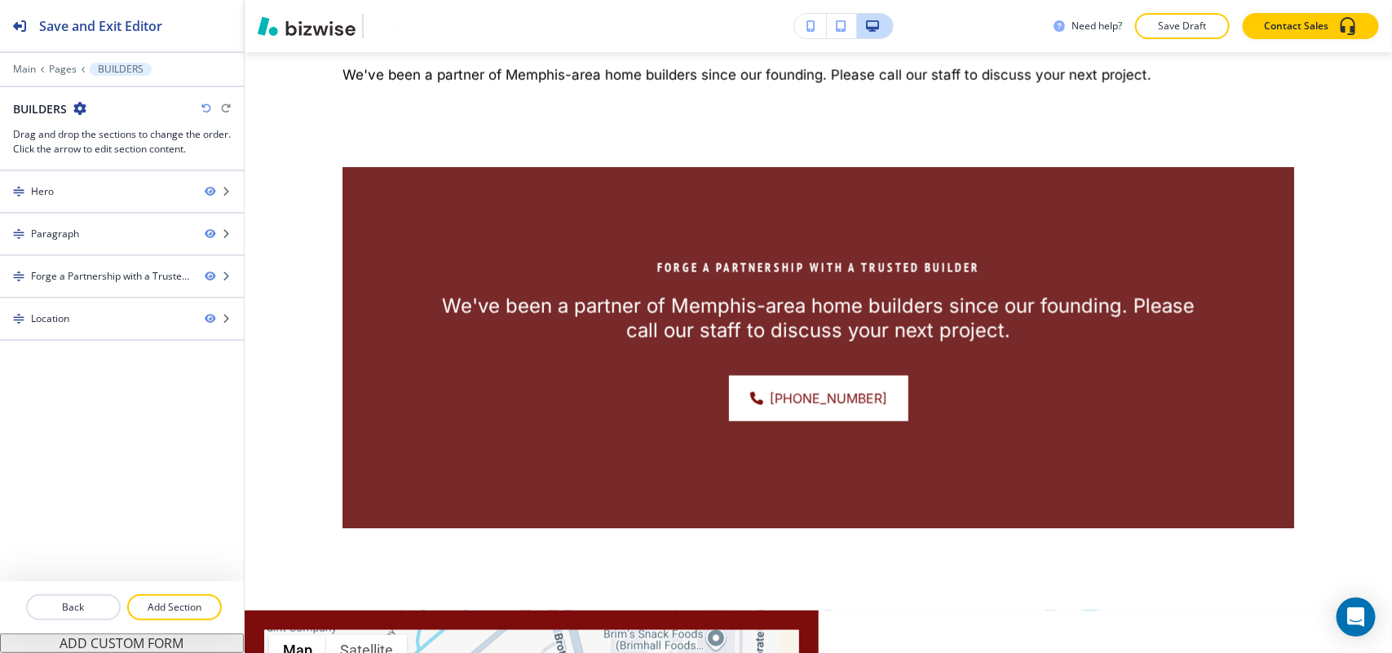
scroll to position [968, 0]
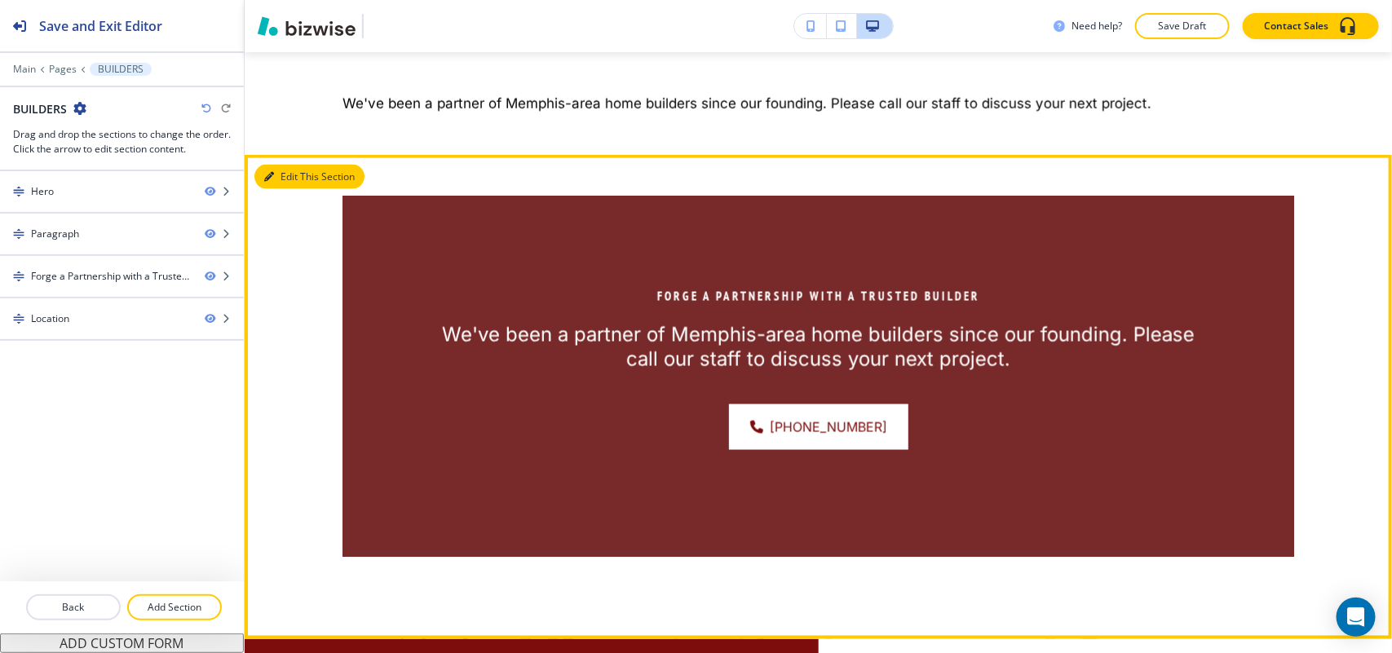
click at [294, 175] on button "Edit This Section" at bounding box center [309, 177] width 110 height 24
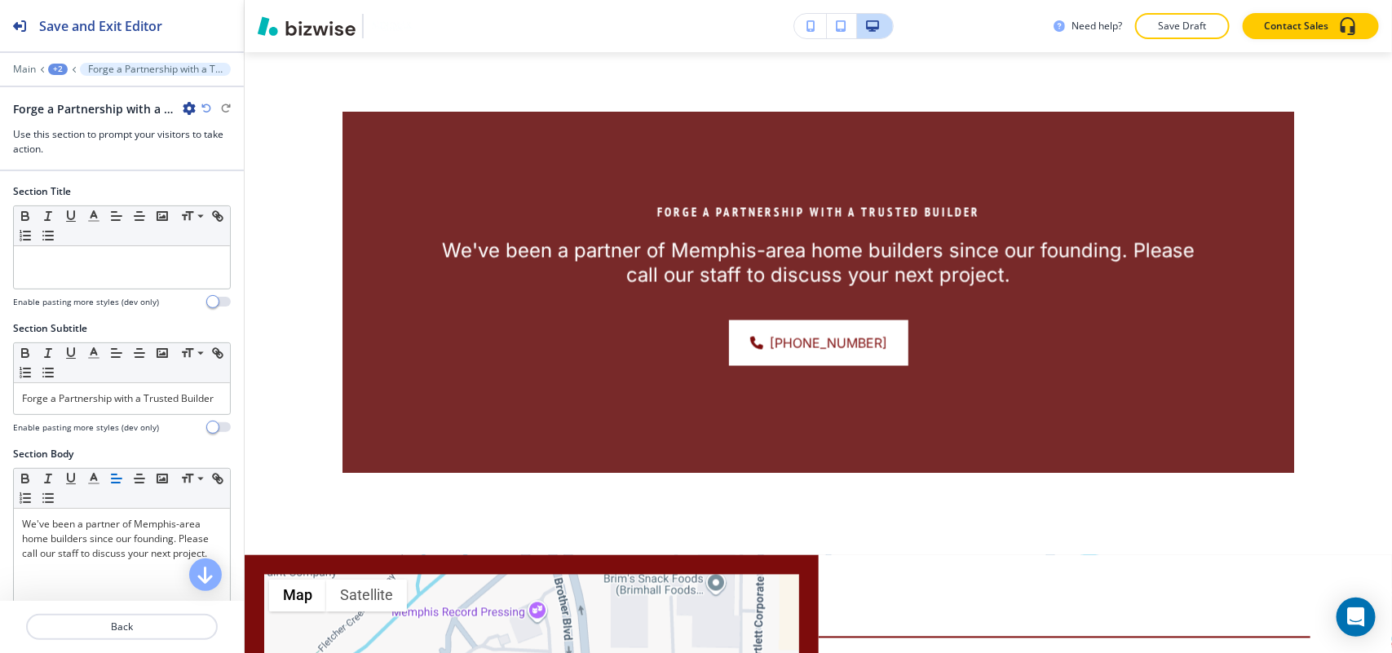
scroll to position [1070, 0]
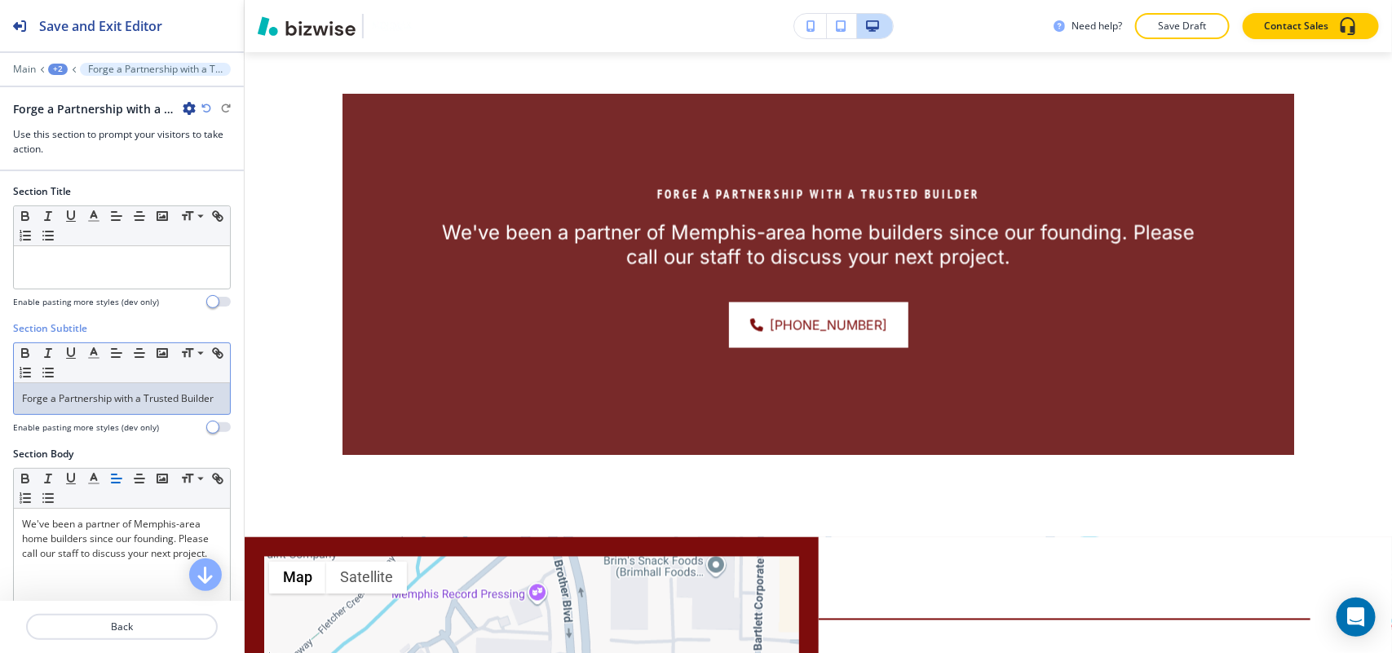
click at [117, 406] on p "Forge a Partnership with a Trusted Builder" at bounding box center [122, 398] width 200 height 15
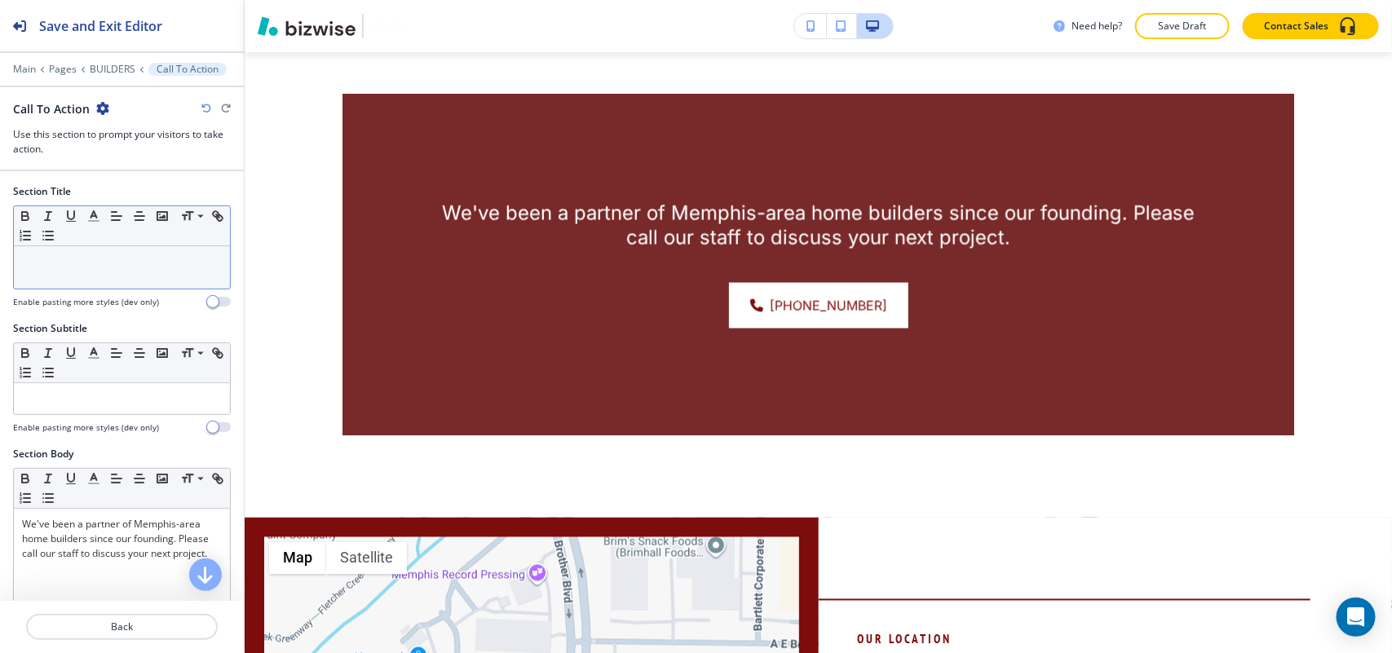
drag, startPoint x: 141, startPoint y: 242, endPoint x: 107, endPoint y: 273, distance: 46.2
click at [107, 273] on div at bounding box center [122, 267] width 216 height 42
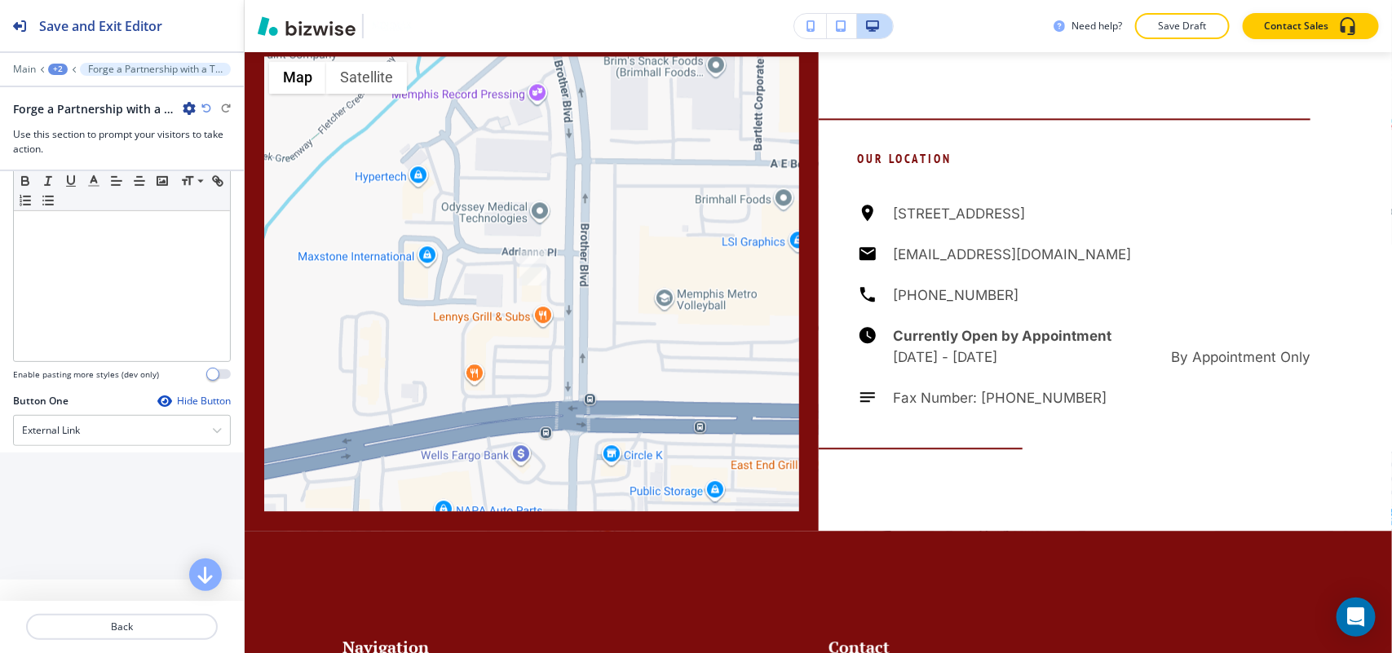
scroll to position [353, 0]
click at [63, 452] on div "External Link" at bounding box center [122, 436] width 216 height 29
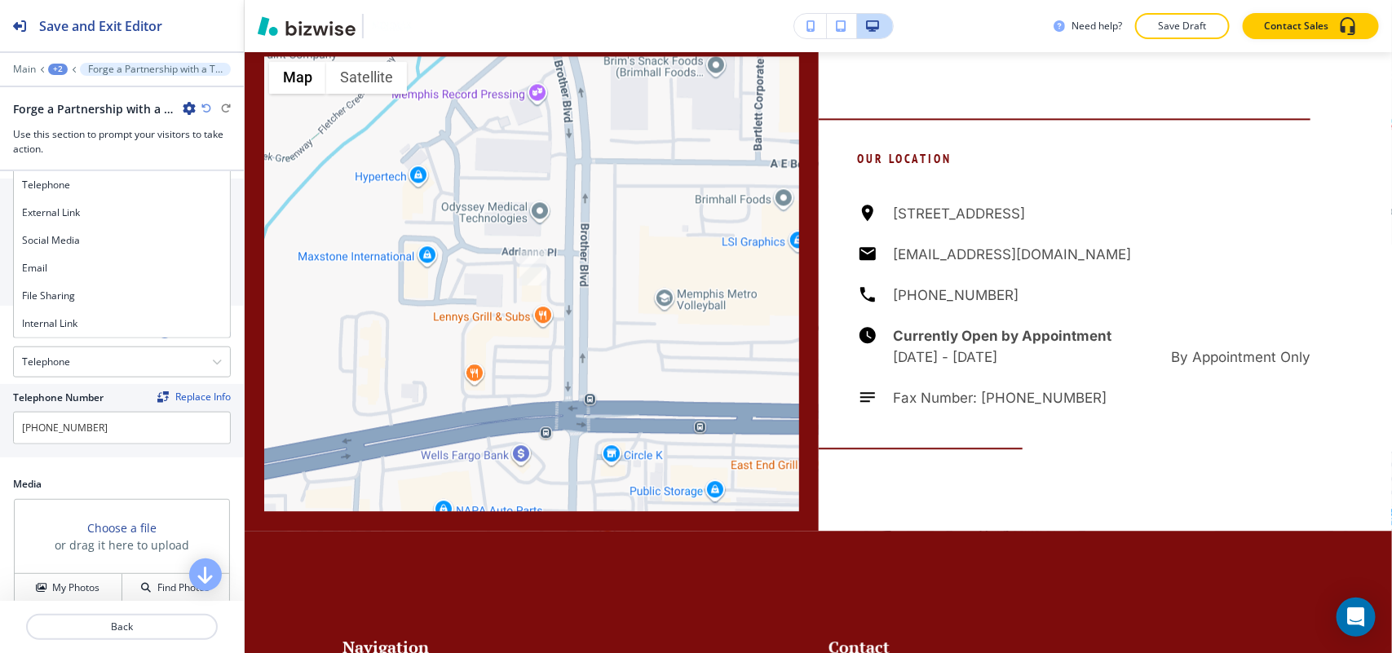
scroll to position [659, 0]
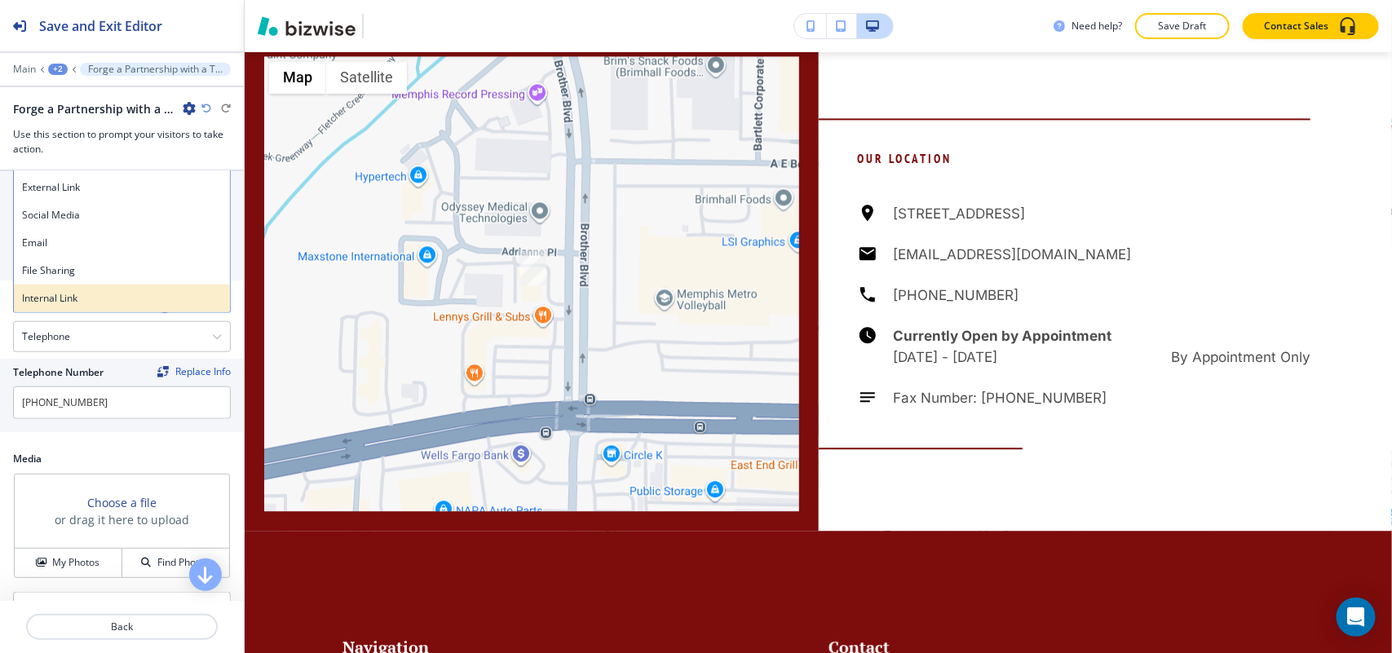
click at [69, 294] on div "Internal Link" at bounding box center [122, 299] width 216 height 28
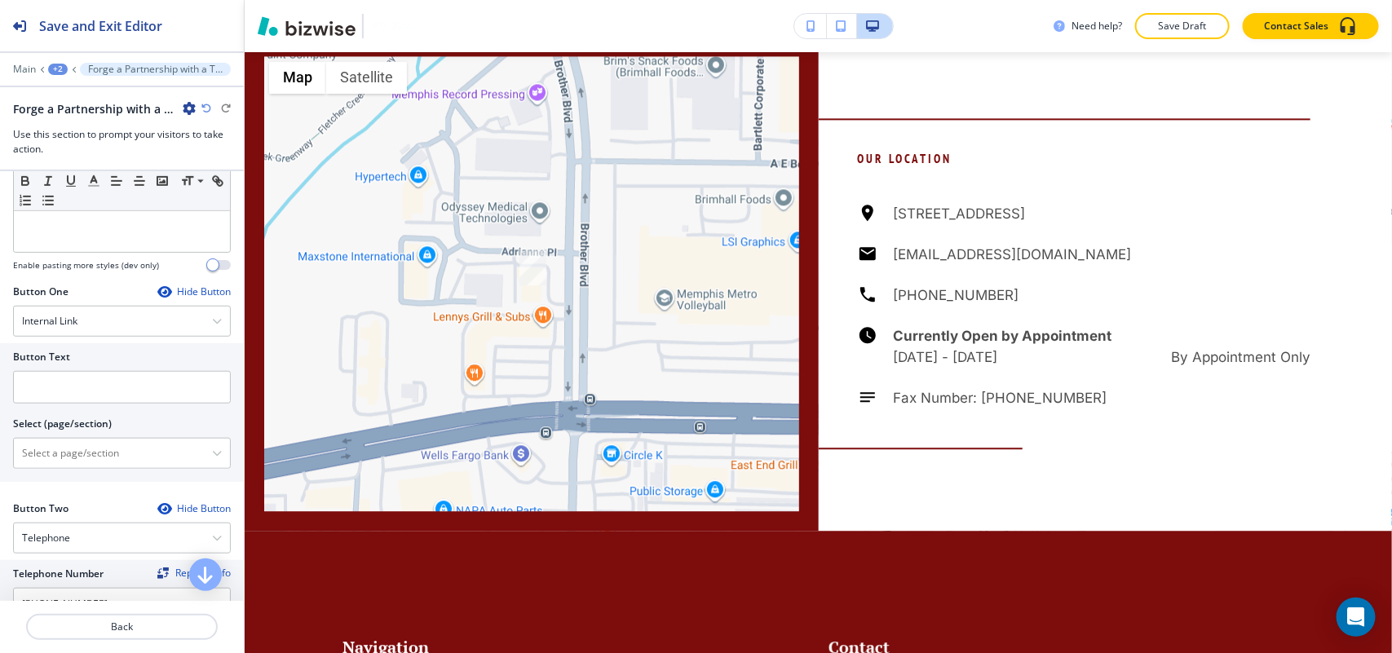
scroll to position [455, 0]
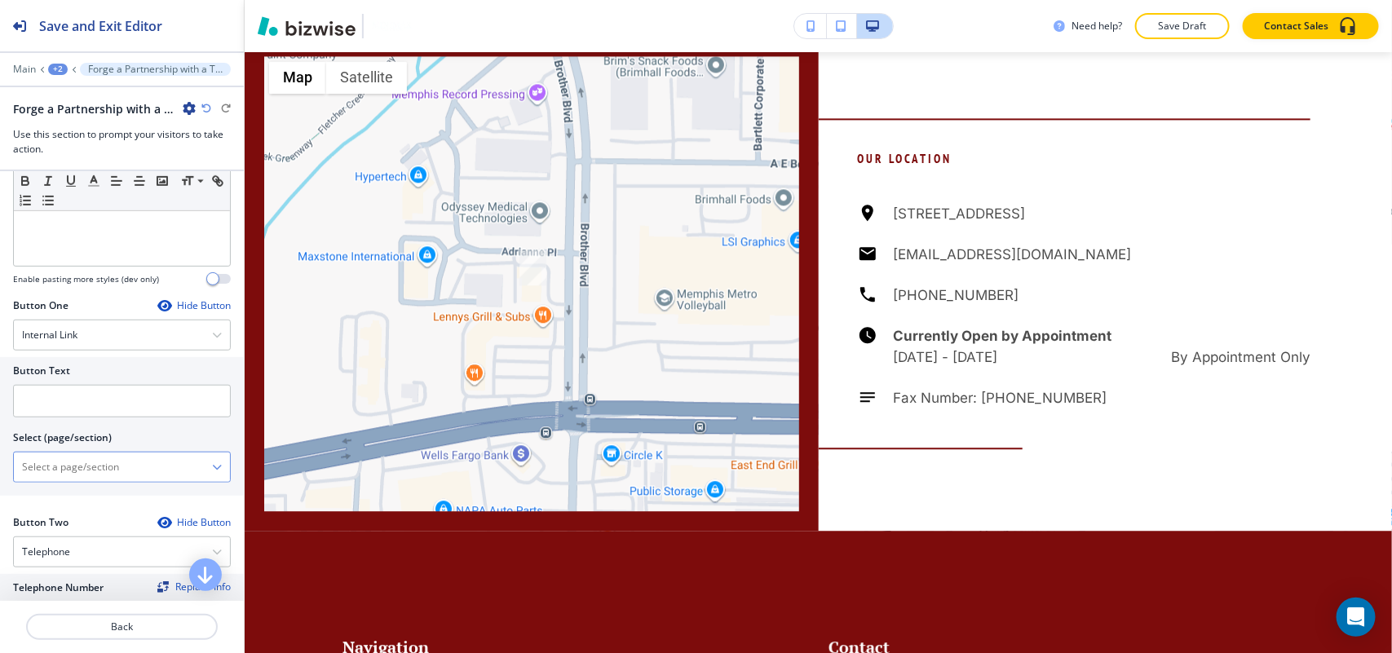
click at [91, 470] on \(page\/section\) "Manual Input" at bounding box center [113, 467] width 198 height 28
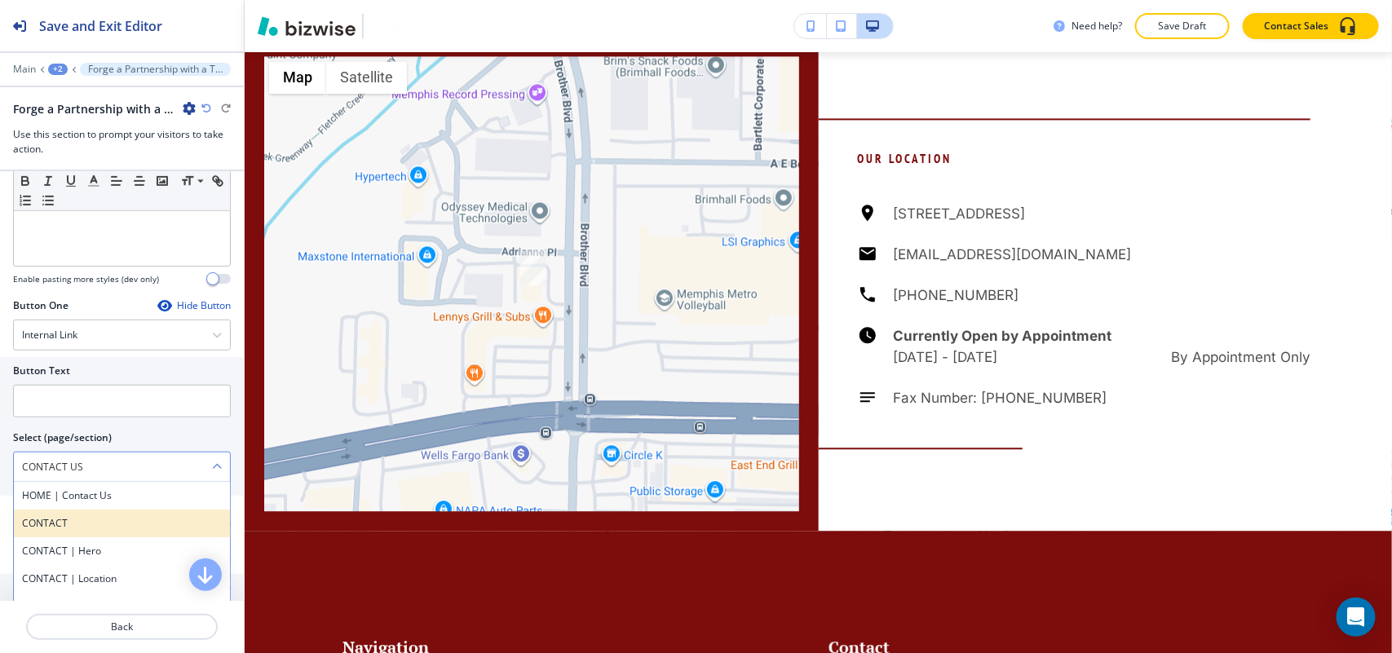
click at [54, 518] on div "CONTACT" at bounding box center [122, 524] width 216 height 28
type \(page\/section\) "CONTACT"
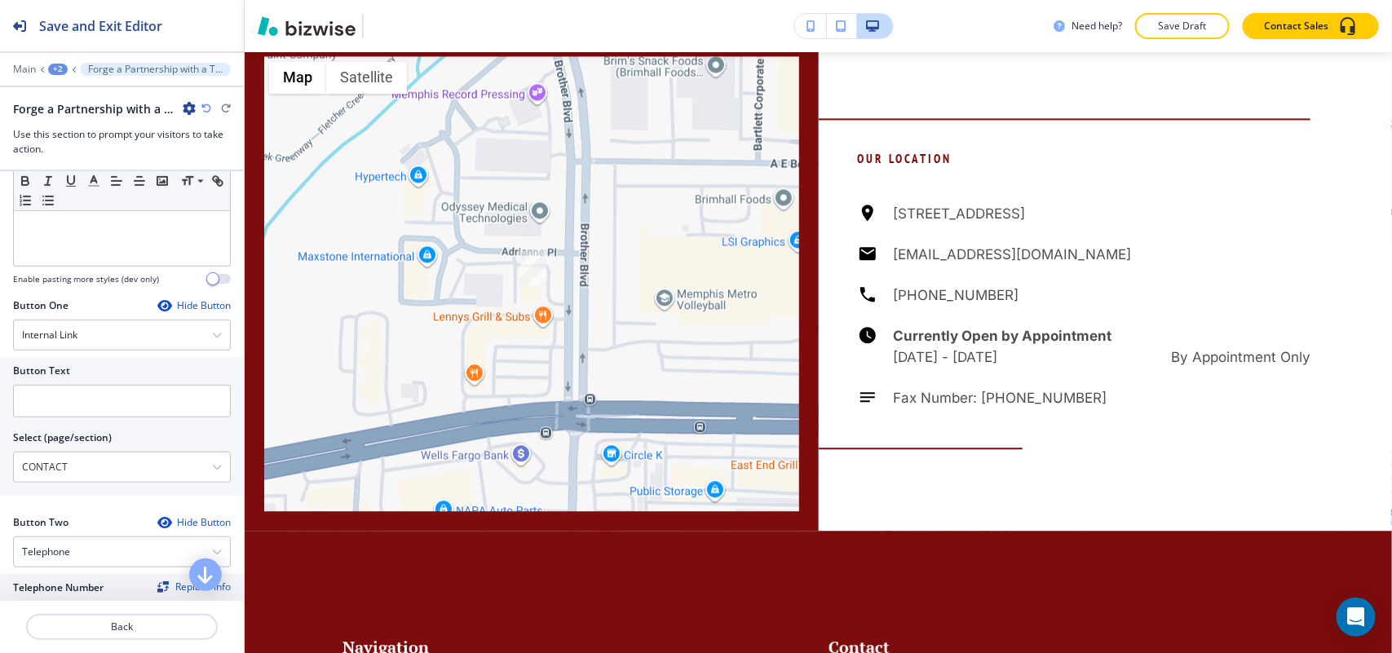
click at [69, 424] on div at bounding box center [122, 423] width 218 height 13
click at [78, 410] on input "text" at bounding box center [122, 401] width 218 height 33
paste input "CONTACT US"
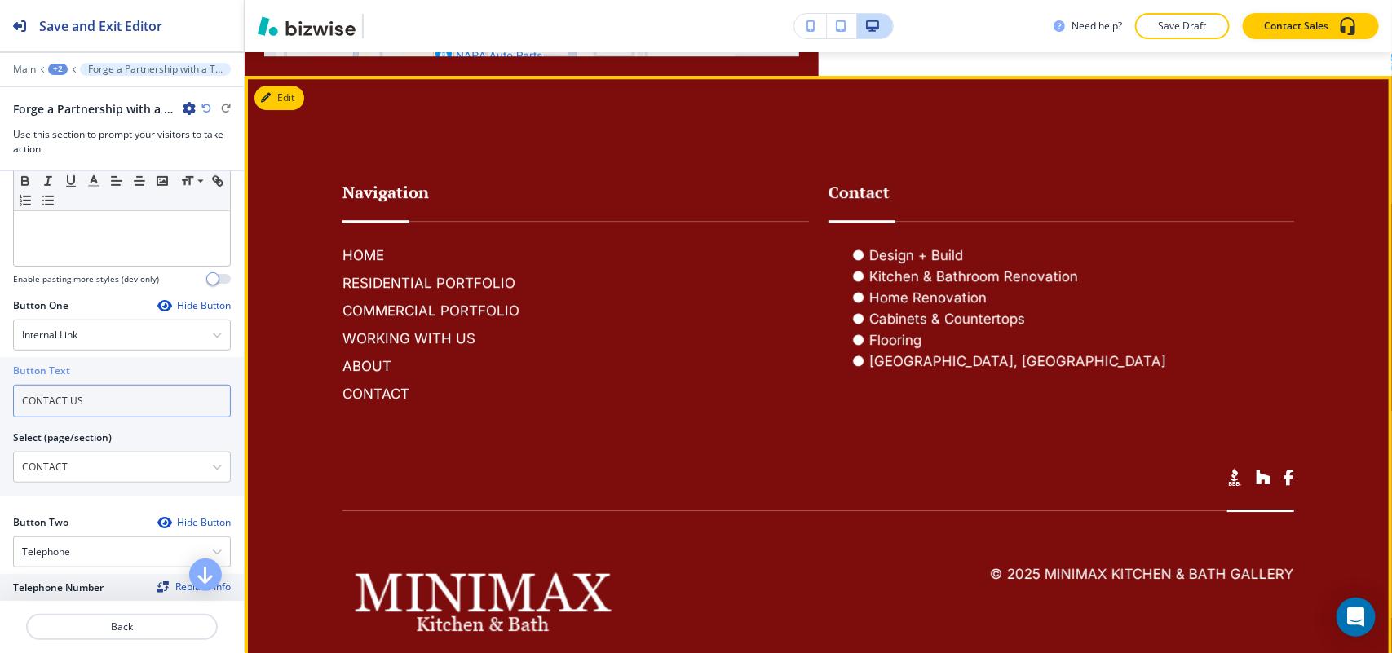
scroll to position [2181, 0]
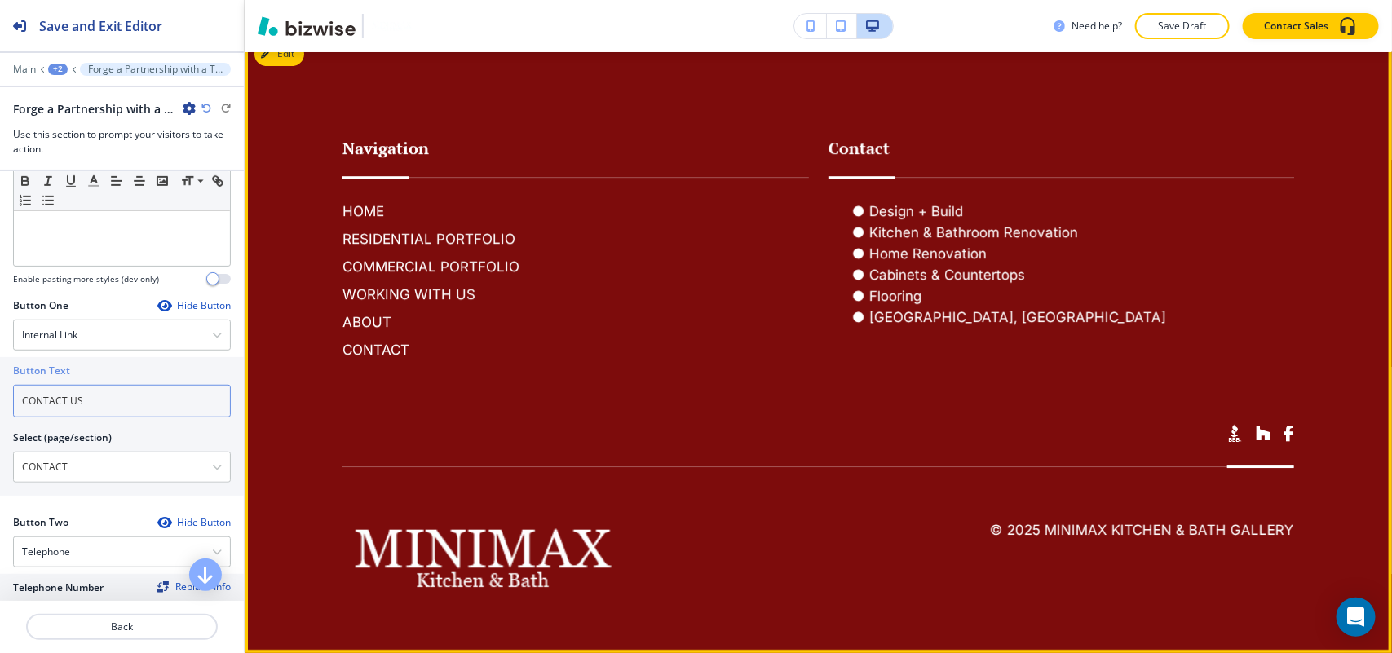
type input "CONTACT US"
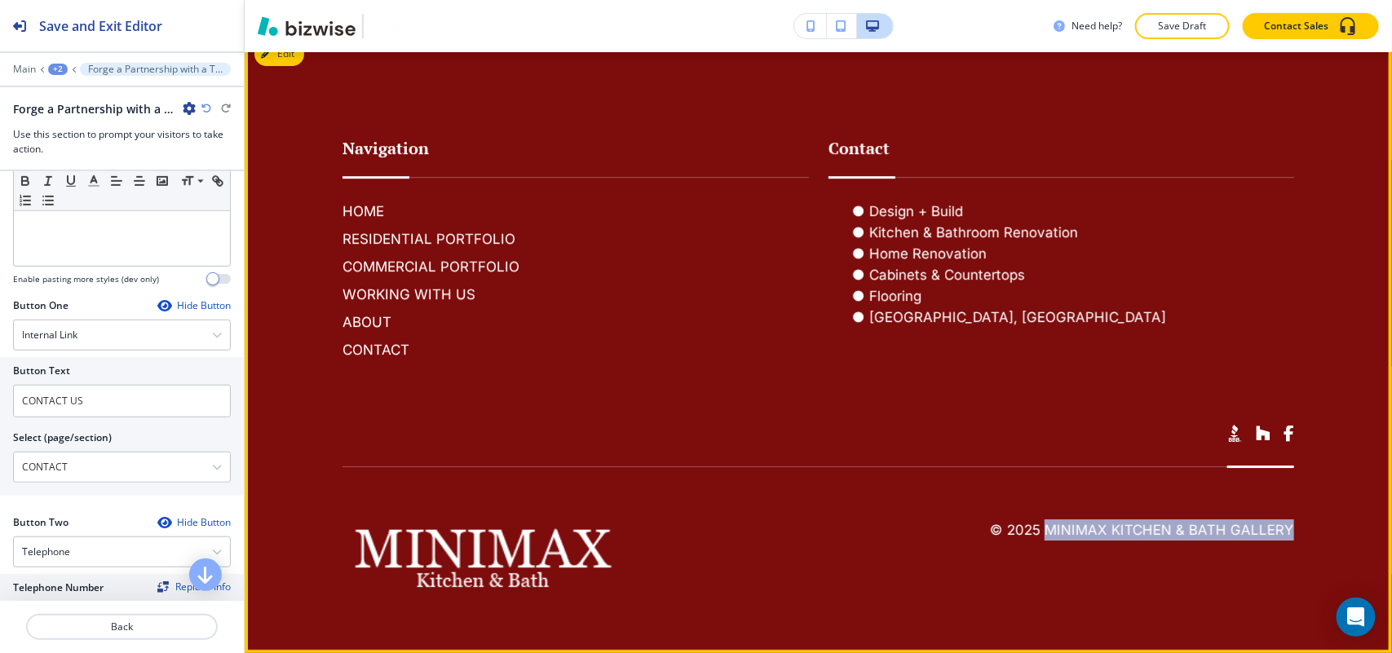
drag, startPoint x: 1281, startPoint y: 530, endPoint x: 1034, endPoint y: 535, distance: 247.1
click at [1034, 535] on footer "Navigation HOME RESIDENTIAL PORTFOLIO COMMERCIAL PORTFOLIO WORKING WITH US ABOU…" at bounding box center [818, 342] width 1147 height 621
copy h6 "MiniMax Kitchen & Bath Gallery"
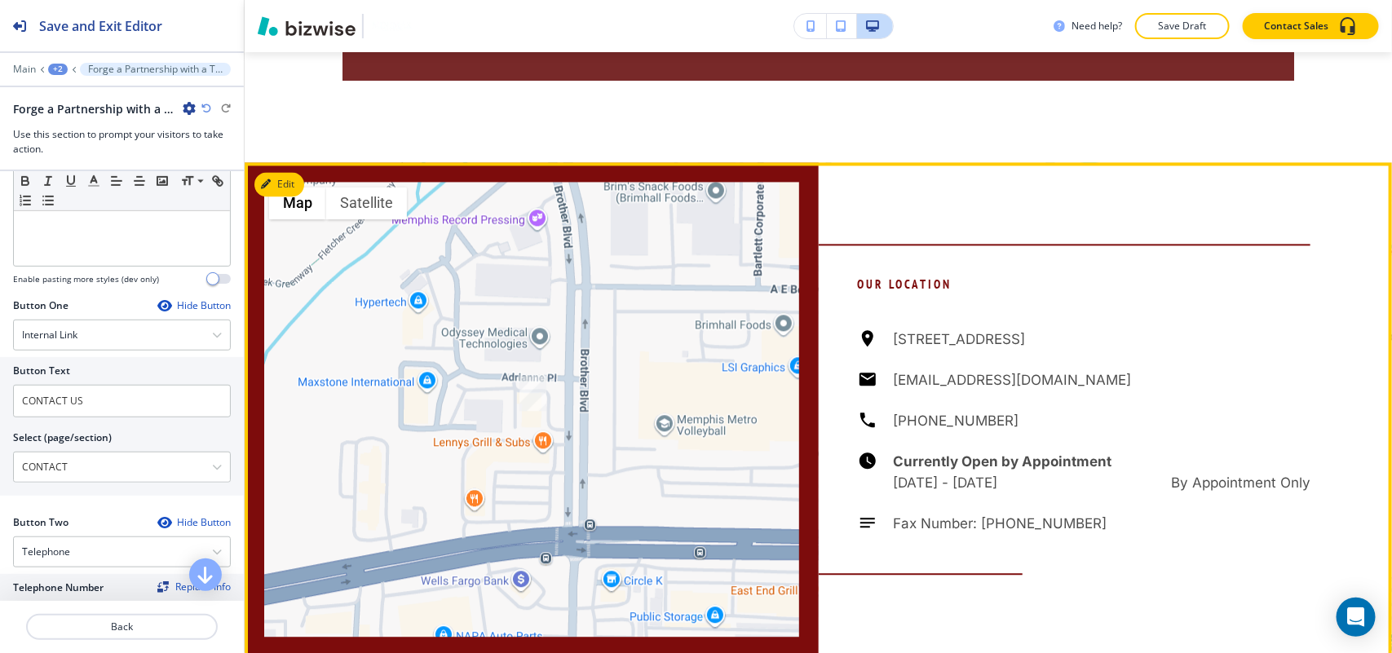
scroll to position [1468, 0]
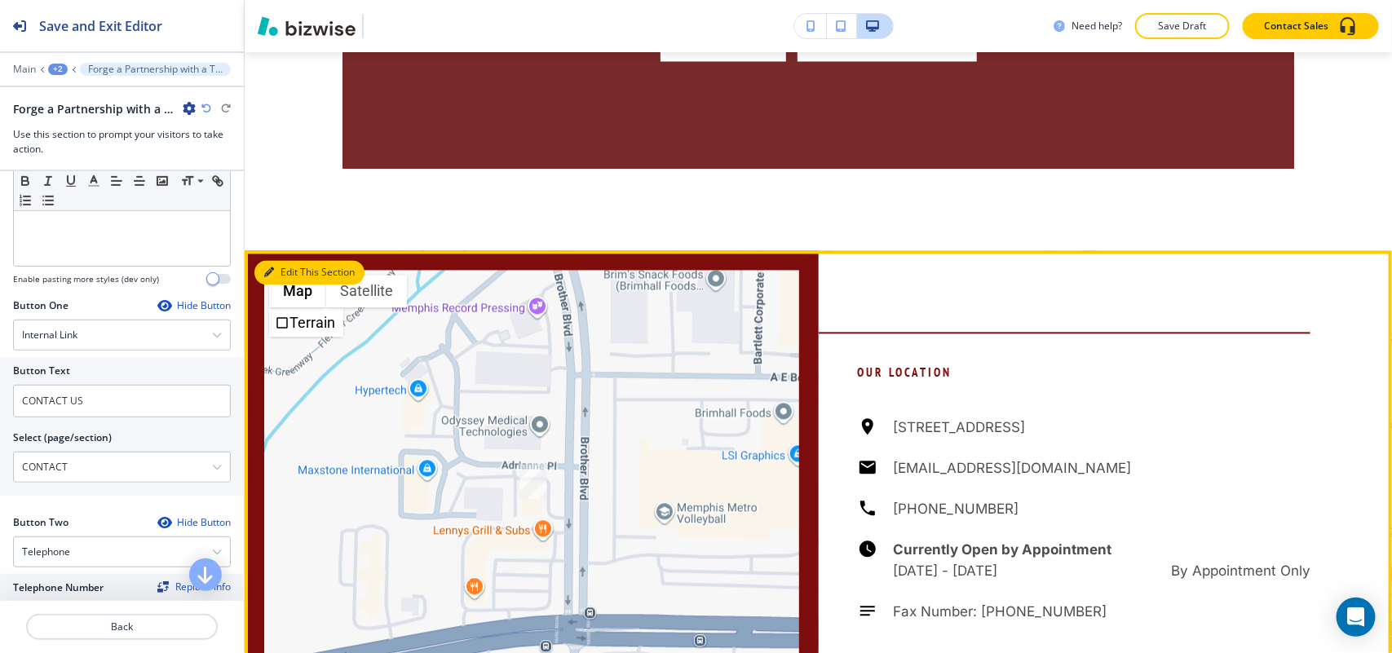
click at [283, 266] on button "Edit This Section" at bounding box center [309, 272] width 110 height 24
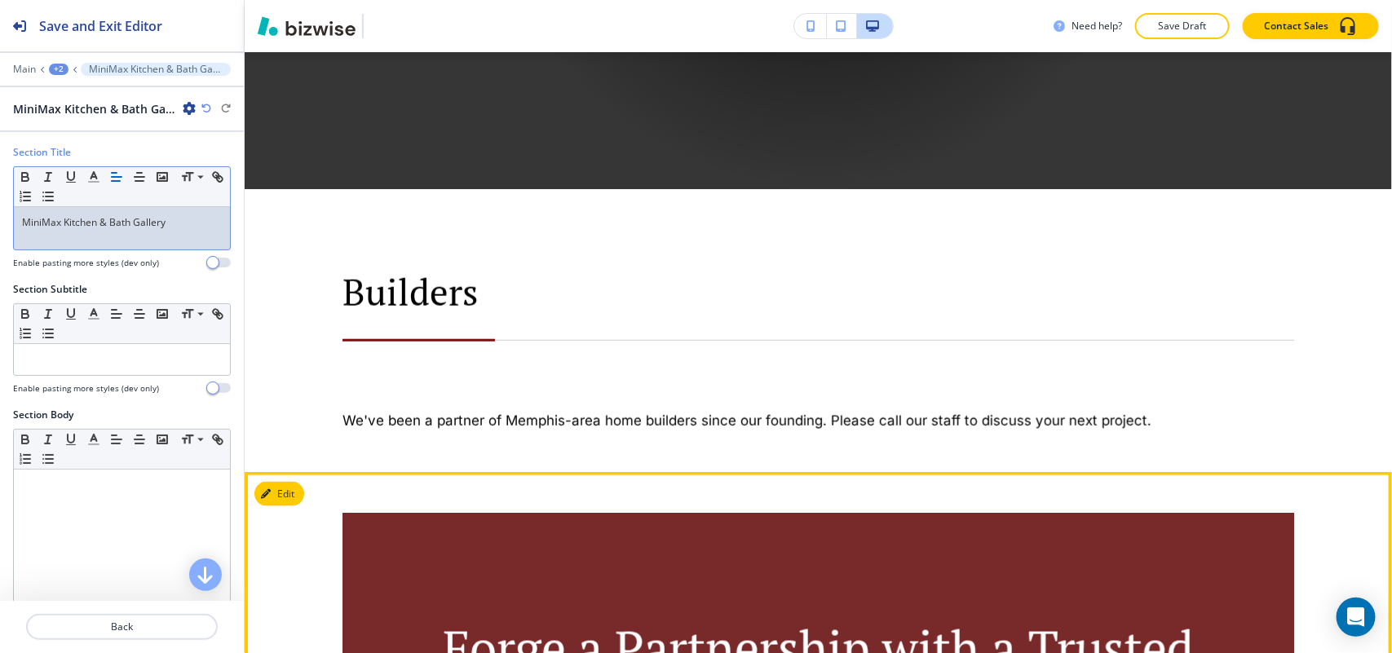
scroll to position [850, 0]
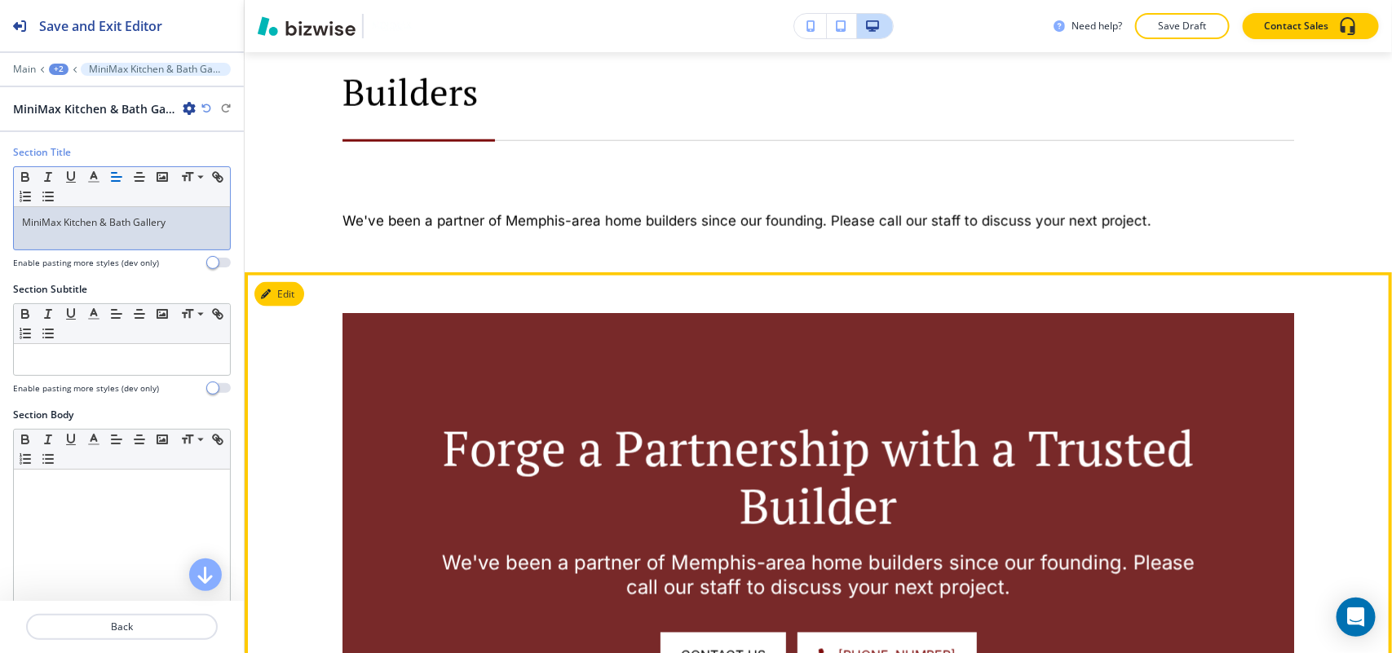
click at [255, 283] on div "Edit" at bounding box center [279, 294] width 50 height 24
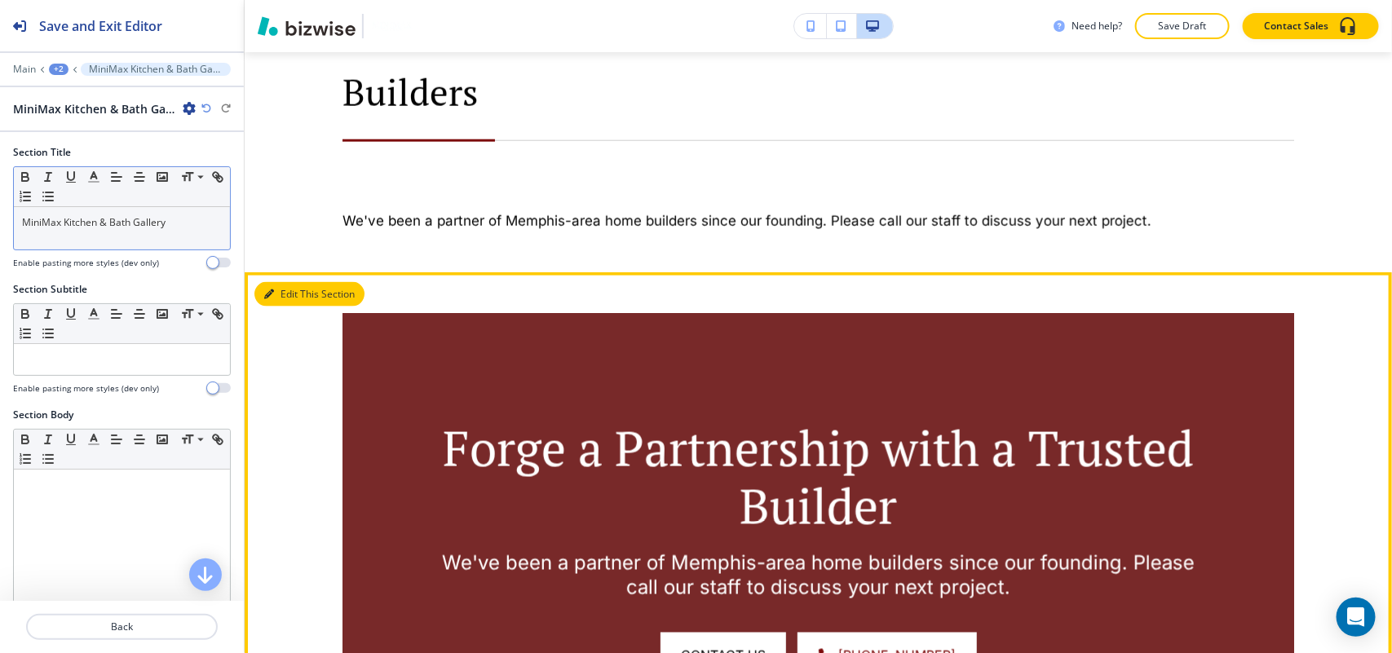
click at [275, 285] on button "Edit This Section" at bounding box center [309, 294] width 110 height 24
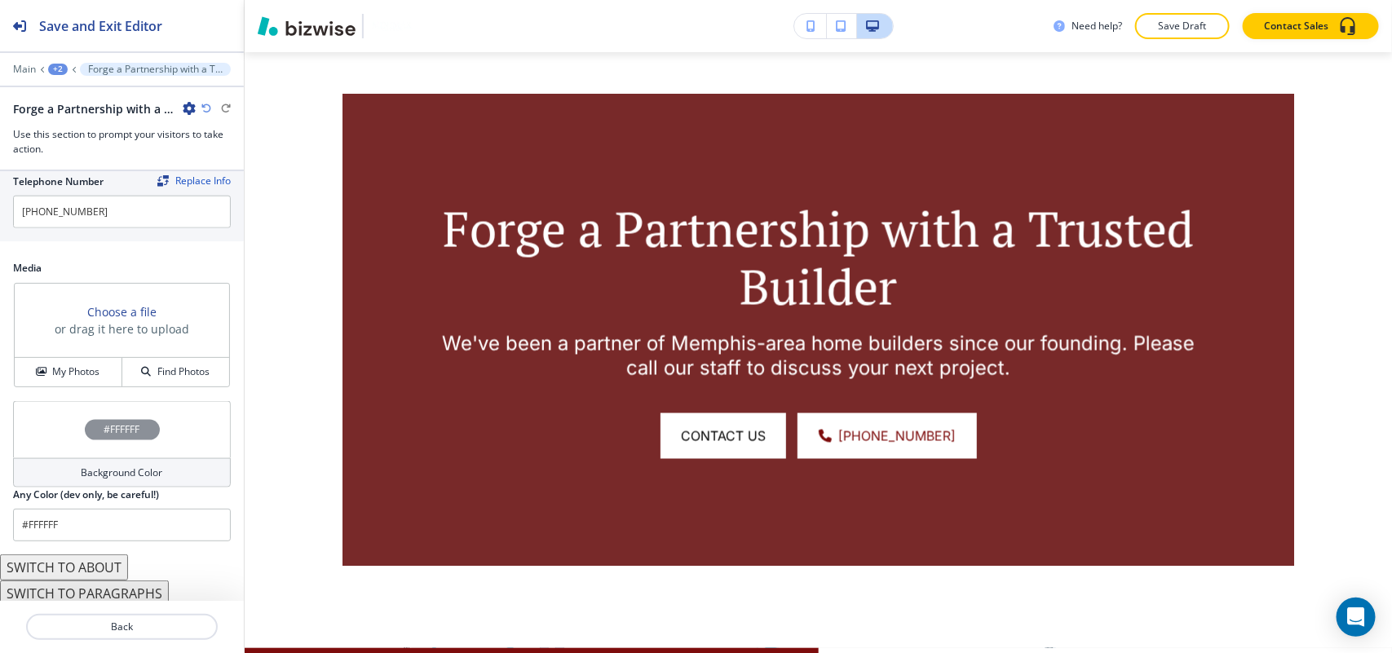
scroll to position [874, 0]
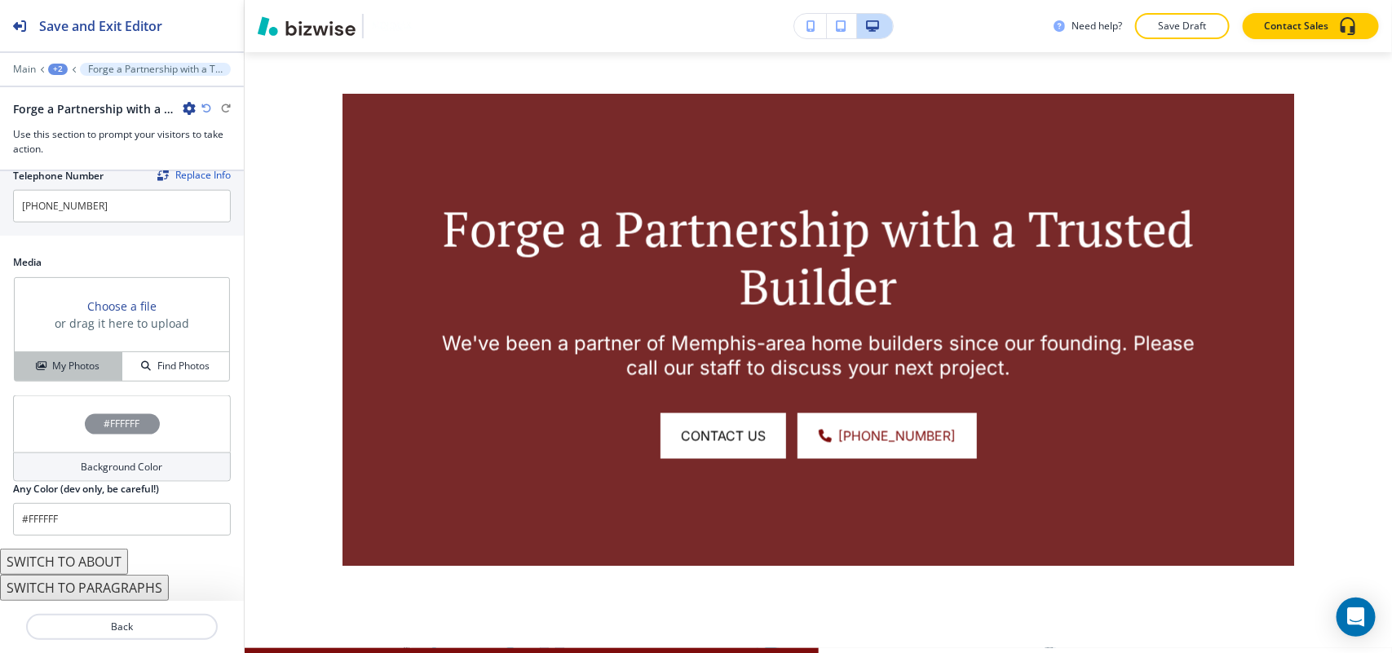
click at [77, 360] on h4 "My Photos" at bounding box center [75, 366] width 47 height 15
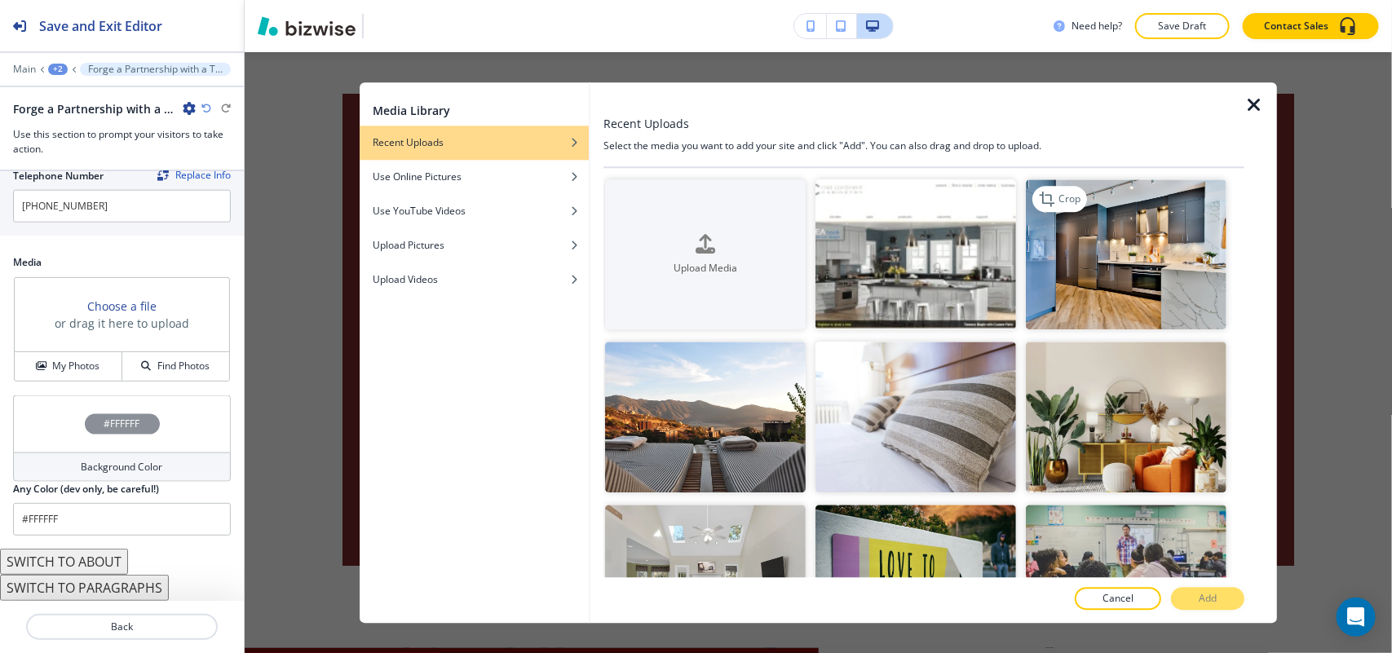
click at [1159, 253] on img "button" at bounding box center [1126, 254] width 201 height 151
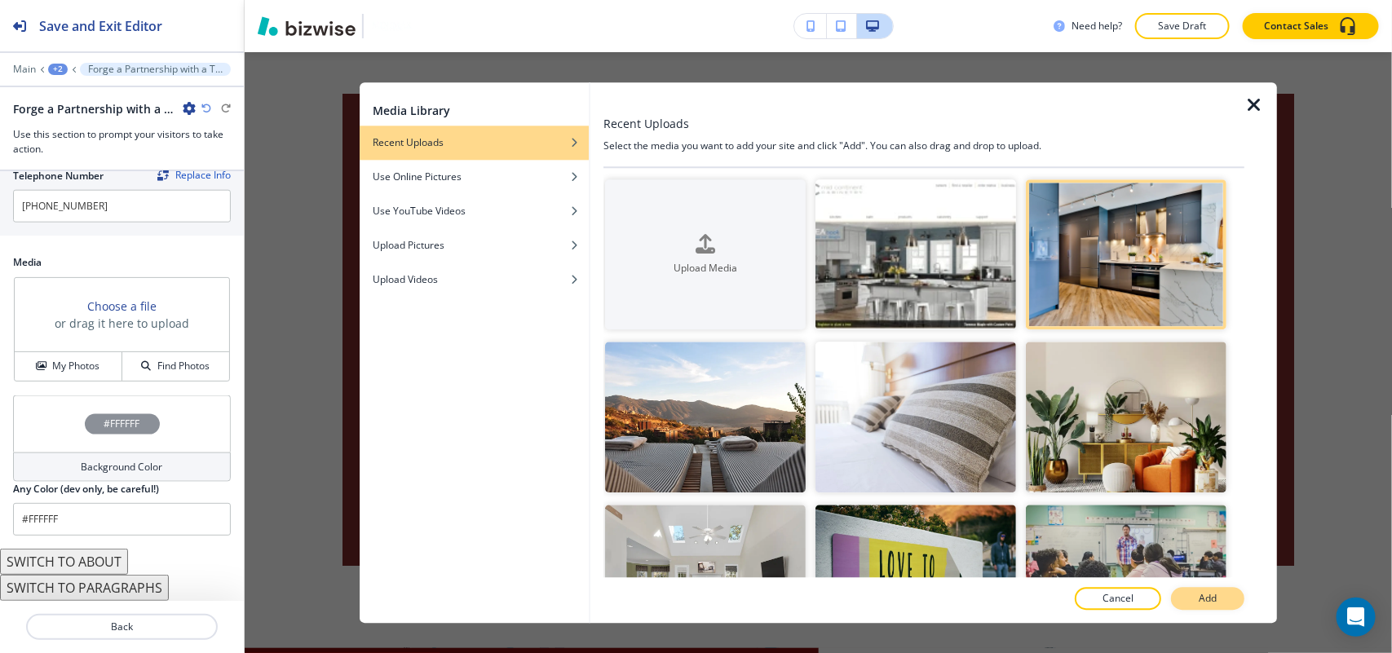
click at [1216, 599] on p "Add" at bounding box center [1208, 598] width 18 height 15
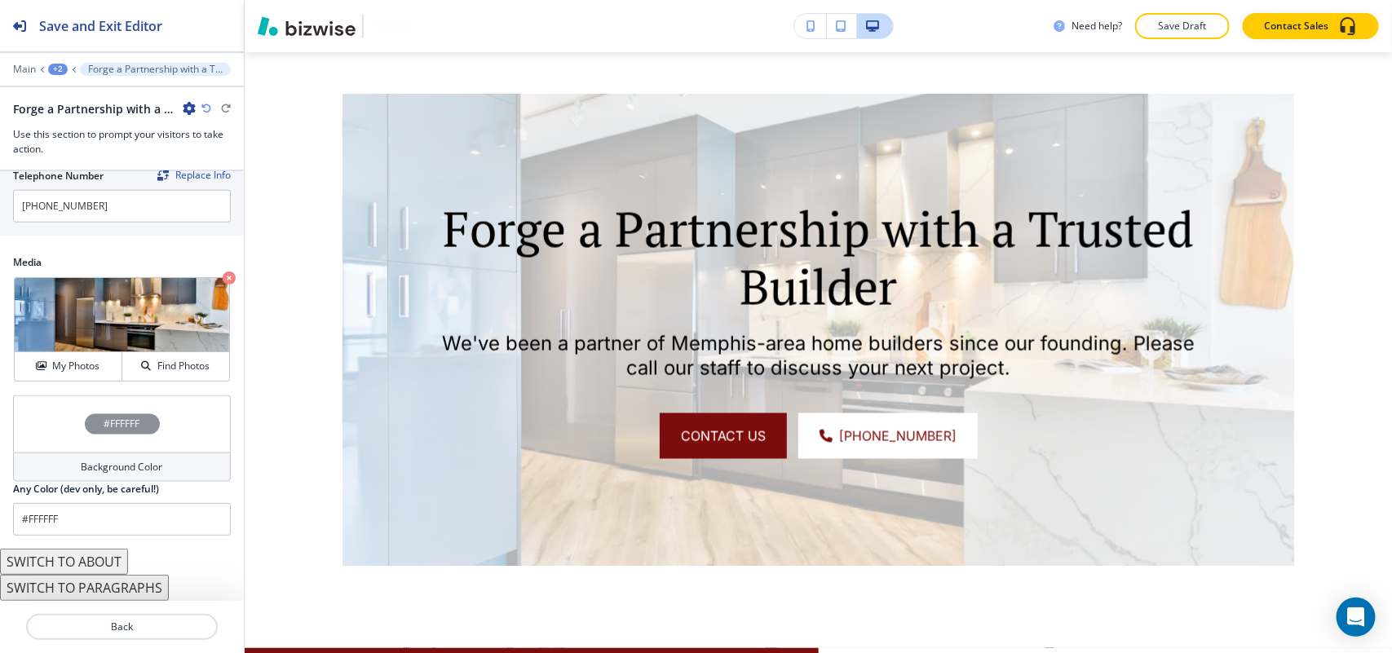
click at [39, 413] on div "#FFFFFF" at bounding box center [122, 423] width 218 height 57
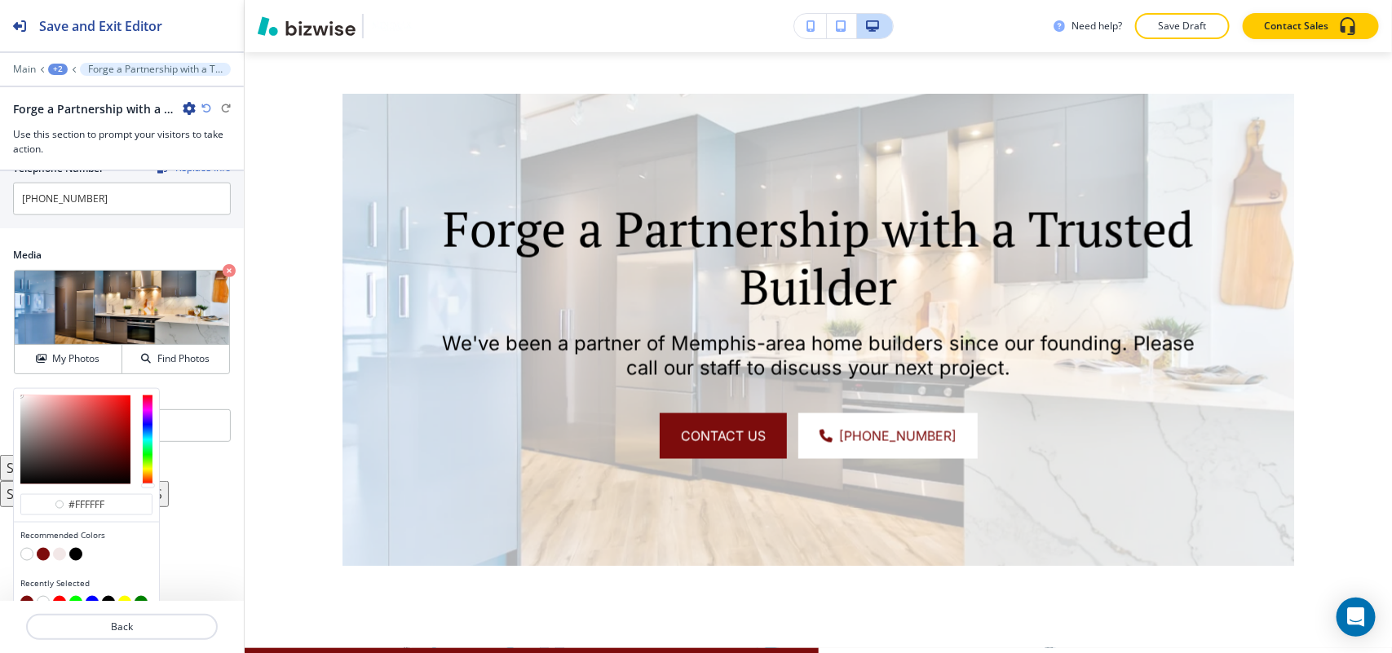
click at [43, 559] on button "button" at bounding box center [43, 554] width 13 height 13
type input "#7d0c0c"
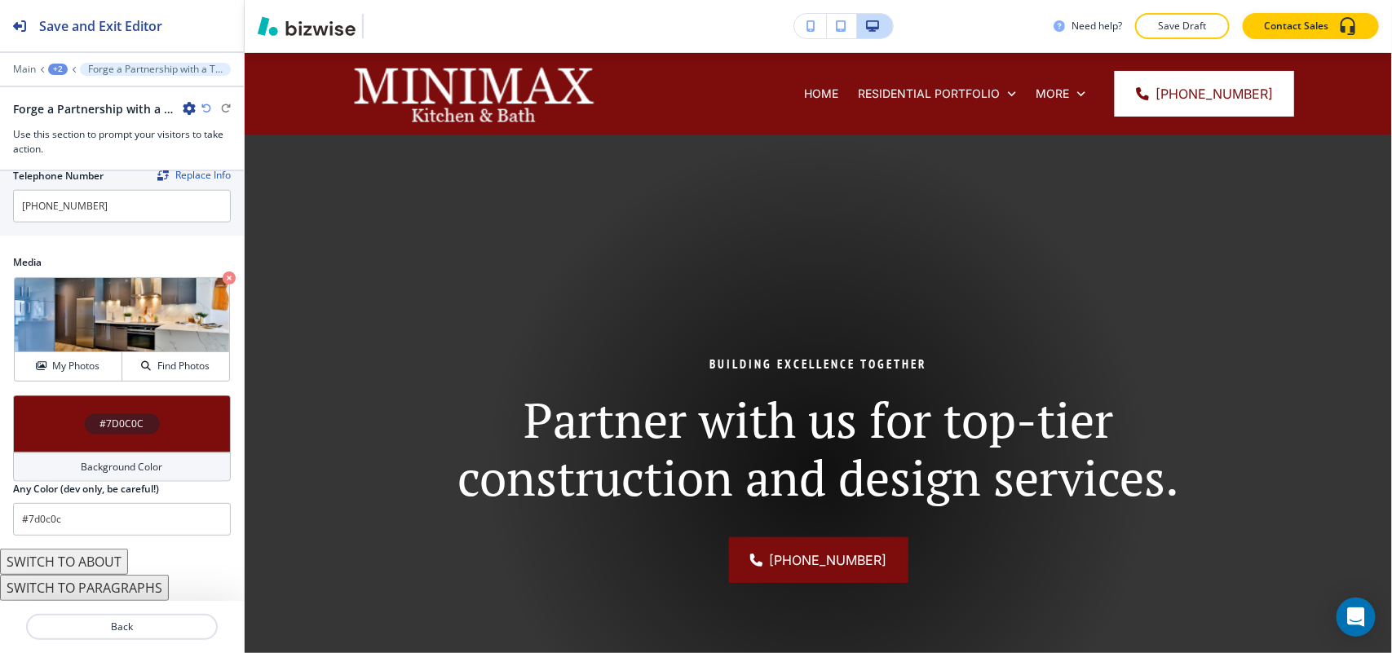
scroll to position [20, 0]
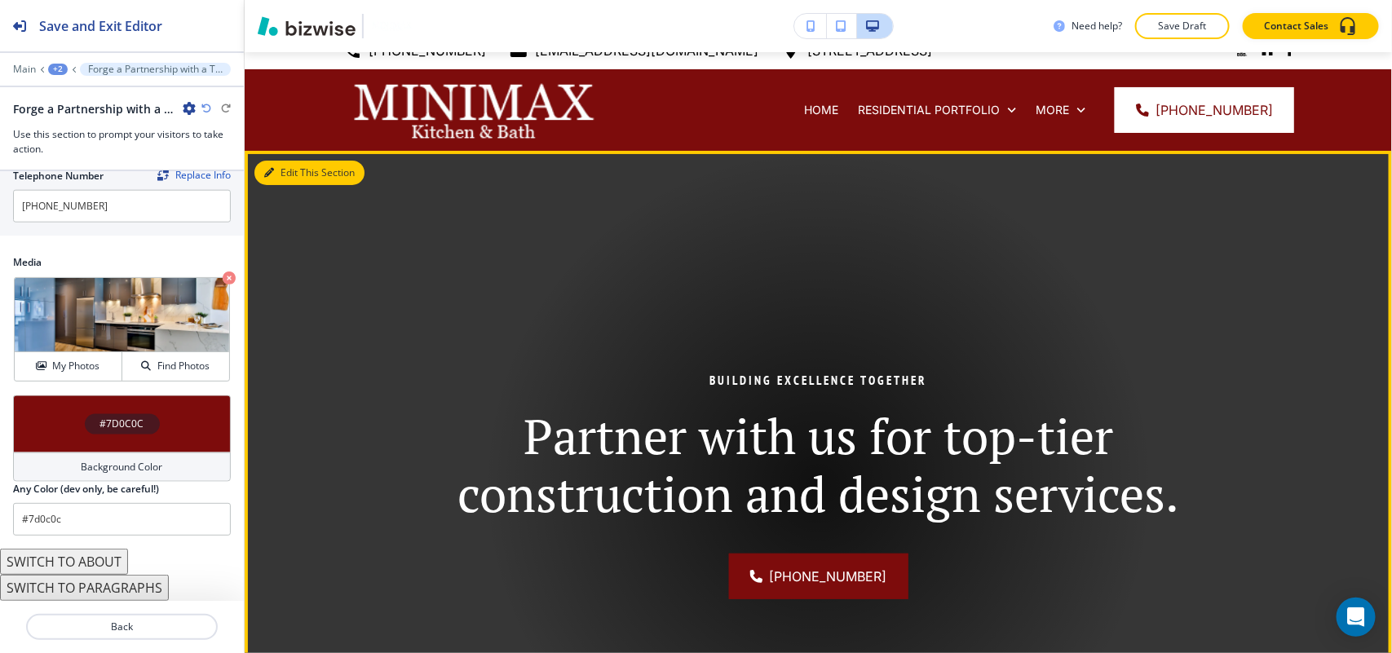
click at [281, 164] on button "Edit This Section" at bounding box center [309, 173] width 110 height 24
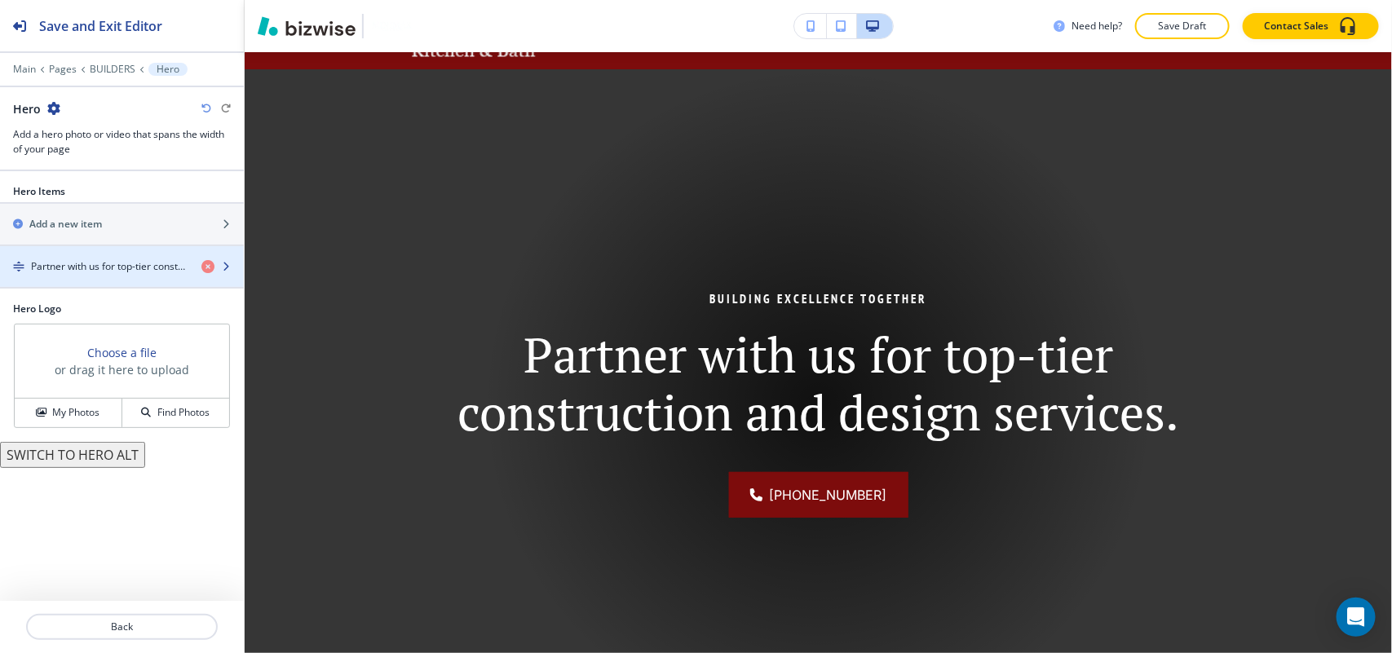
scroll to position [119, 0]
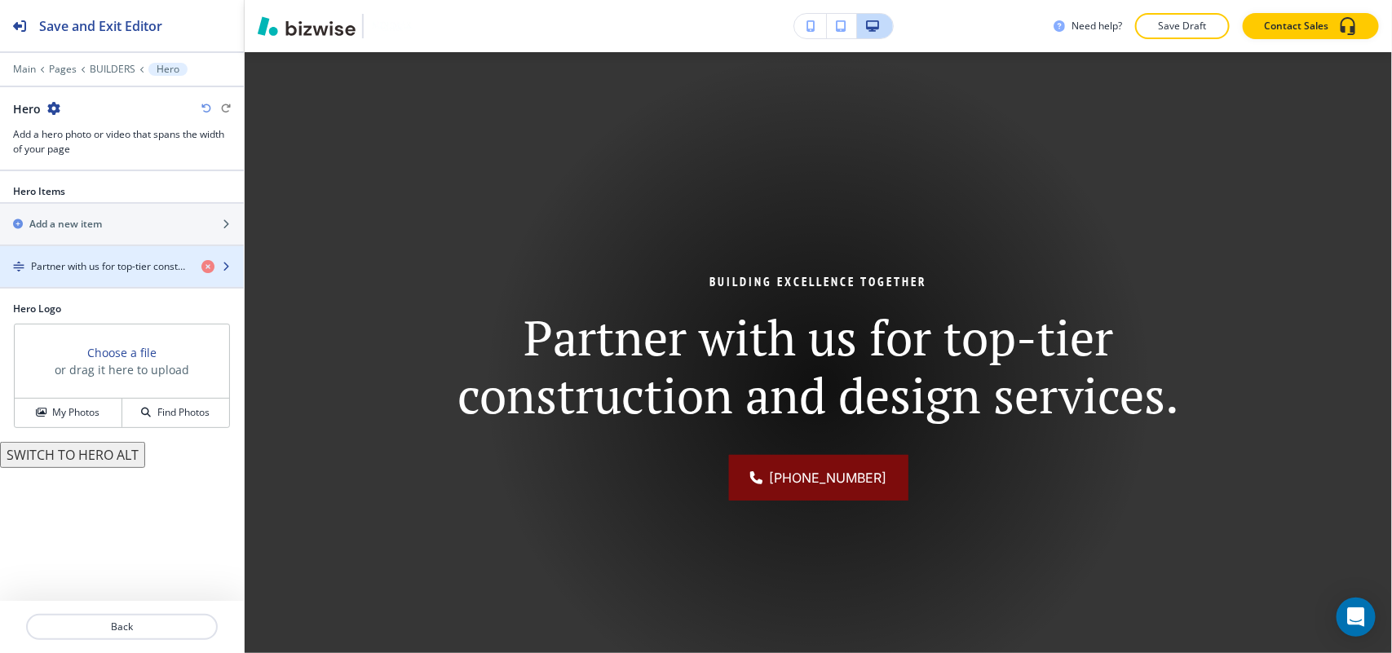
click at [86, 280] on div "button" at bounding box center [122, 280] width 244 height 13
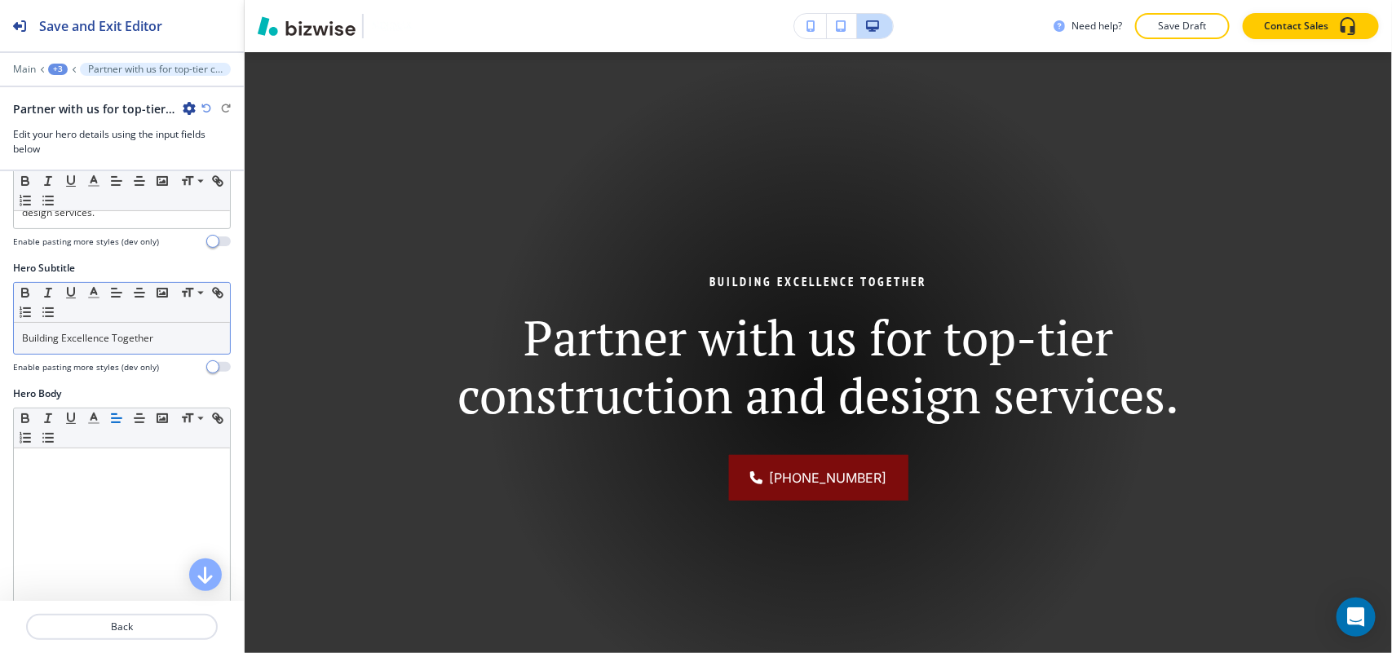
scroll to position [102, 0]
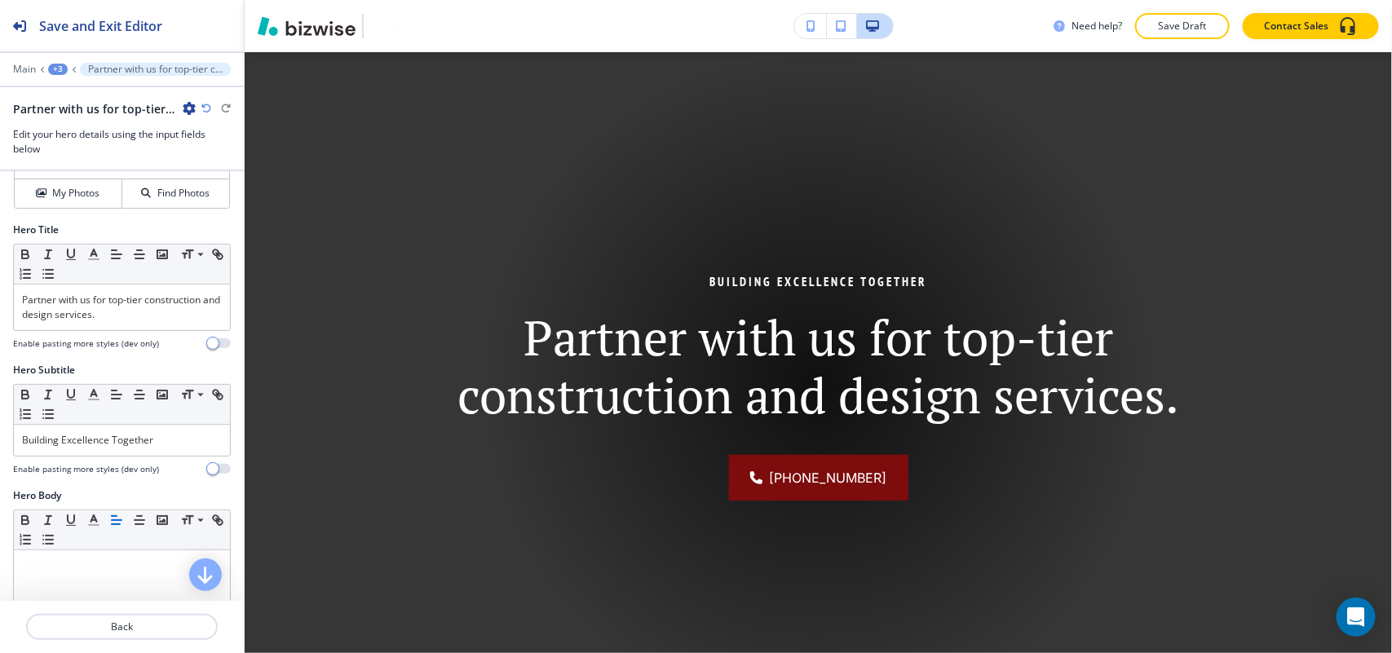
click at [59, 212] on div "Media Choose a file or drag it here to upload My Photos Find Photos" at bounding box center [122, 152] width 244 height 140
click at [65, 198] on h4 "My Photos" at bounding box center [75, 193] width 47 height 15
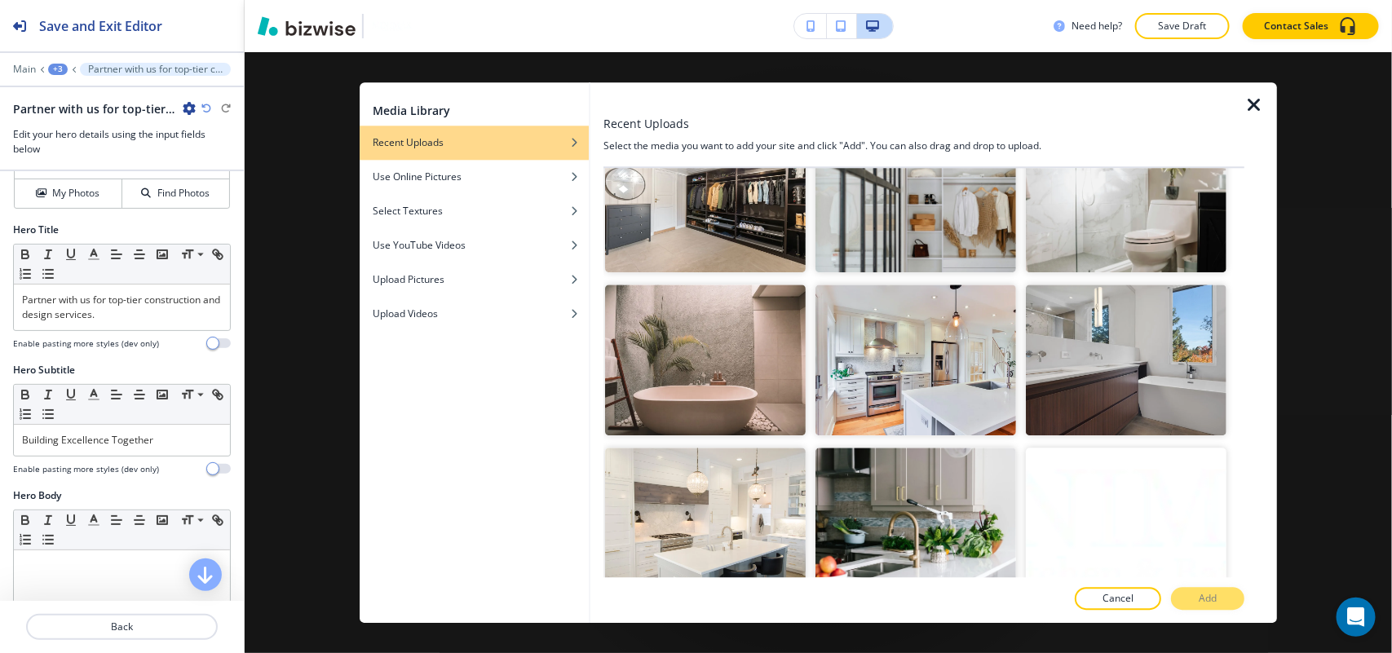
scroll to position [713, 0]
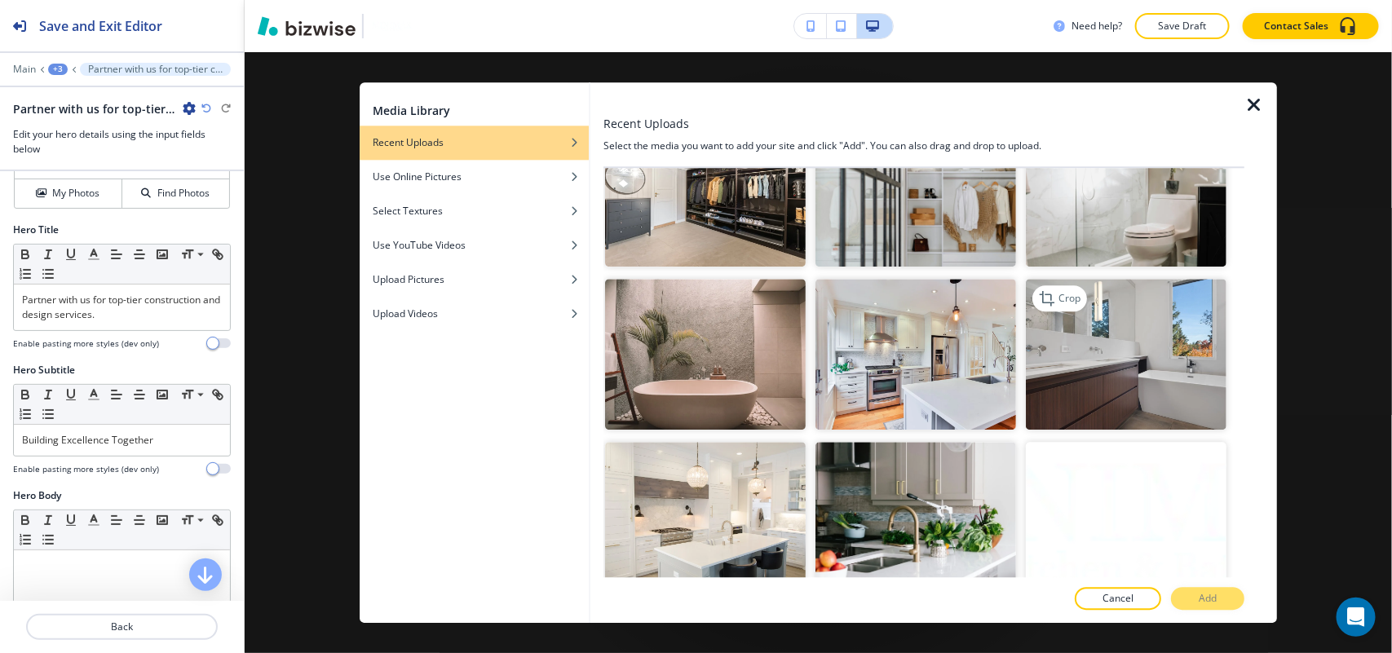
click at [1124, 320] on img "button" at bounding box center [1126, 355] width 201 height 151
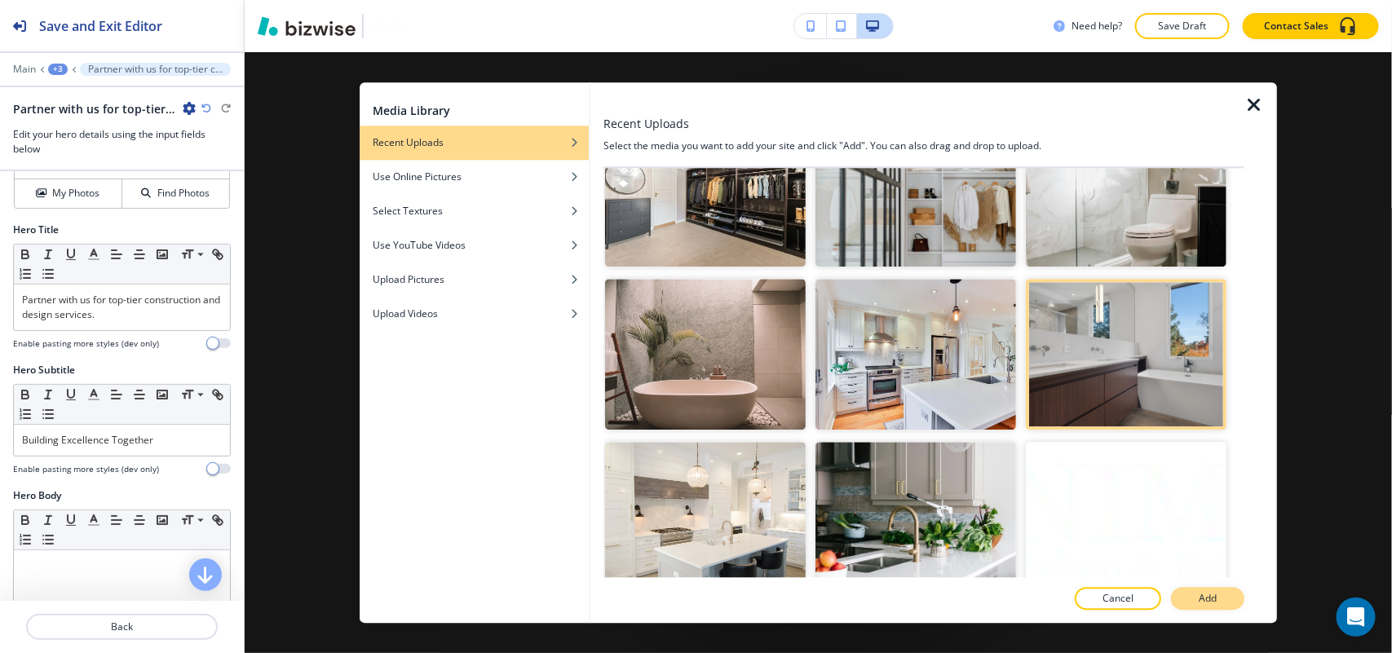
click at [1231, 600] on button "Add" at bounding box center [1207, 598] width 73 height 23
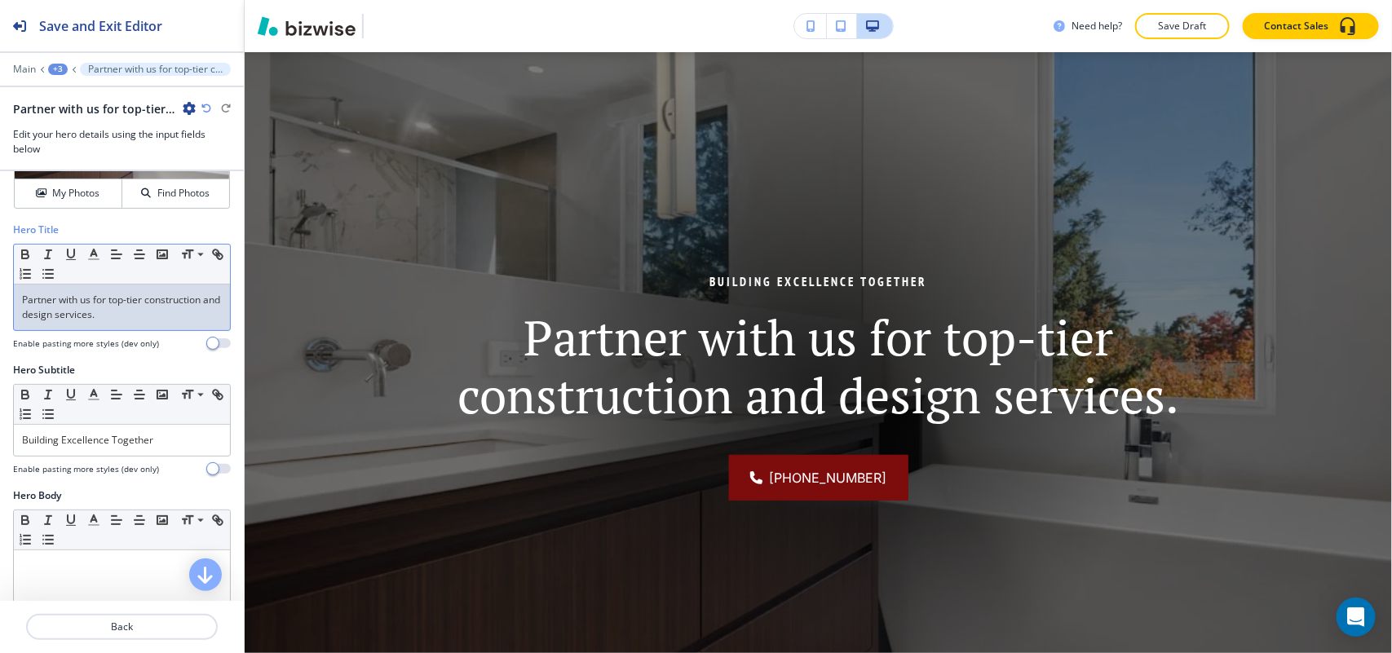
click at [114, 320] on p "Partner with us for top-tier construction and design services." at bounding box center [122, 307] width 200 height 29
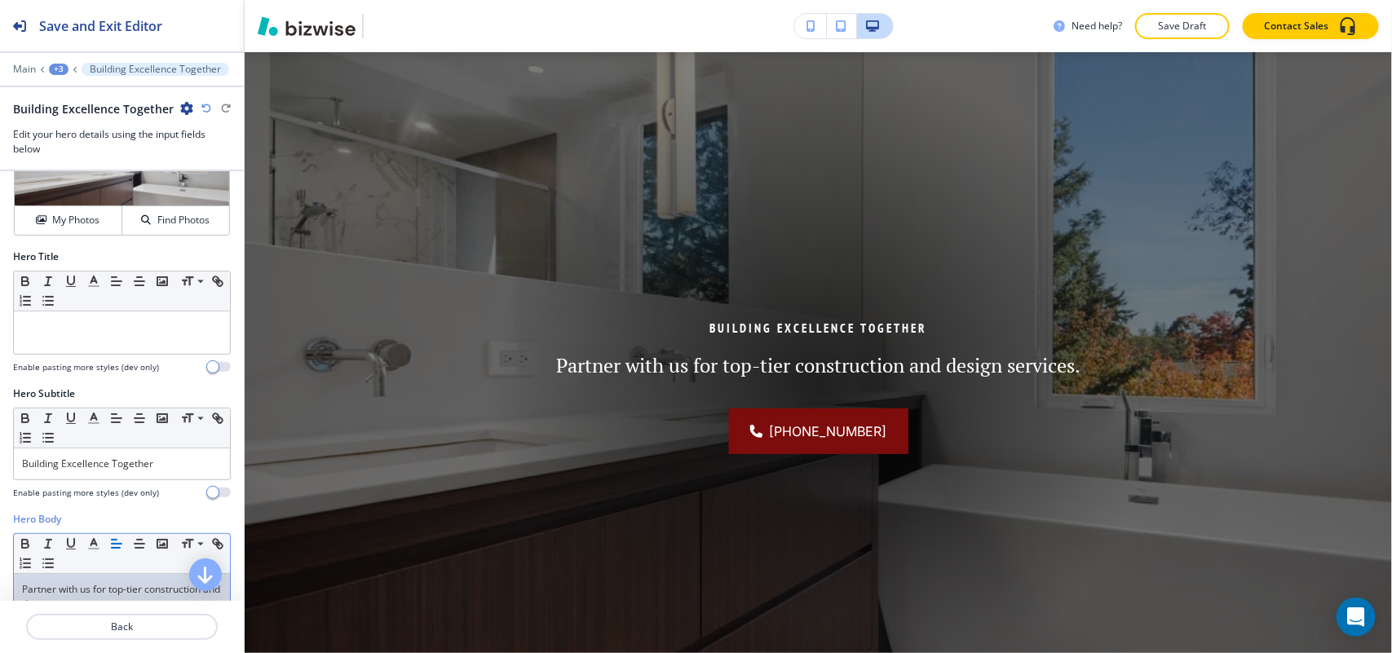
scroll to position [66, 0]
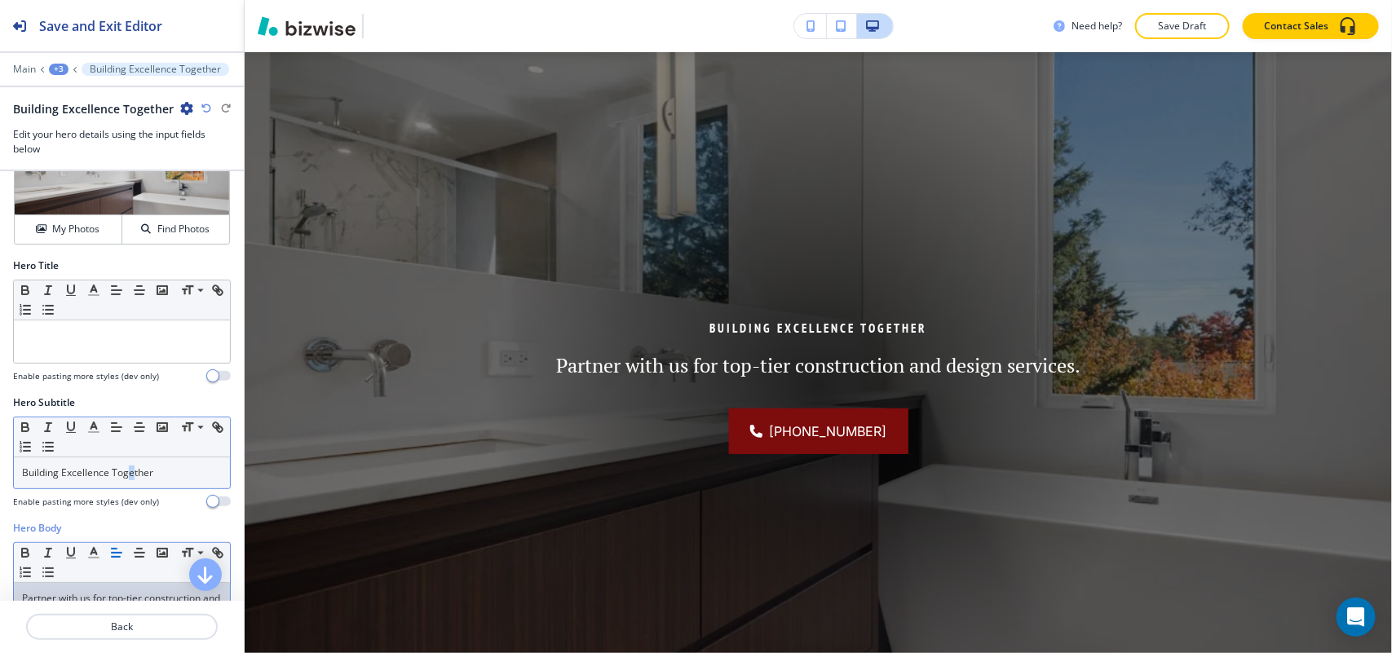
click at [131, 473] on p "Building Excellence Together" at bounding box center [122, 473] width 200 height 15
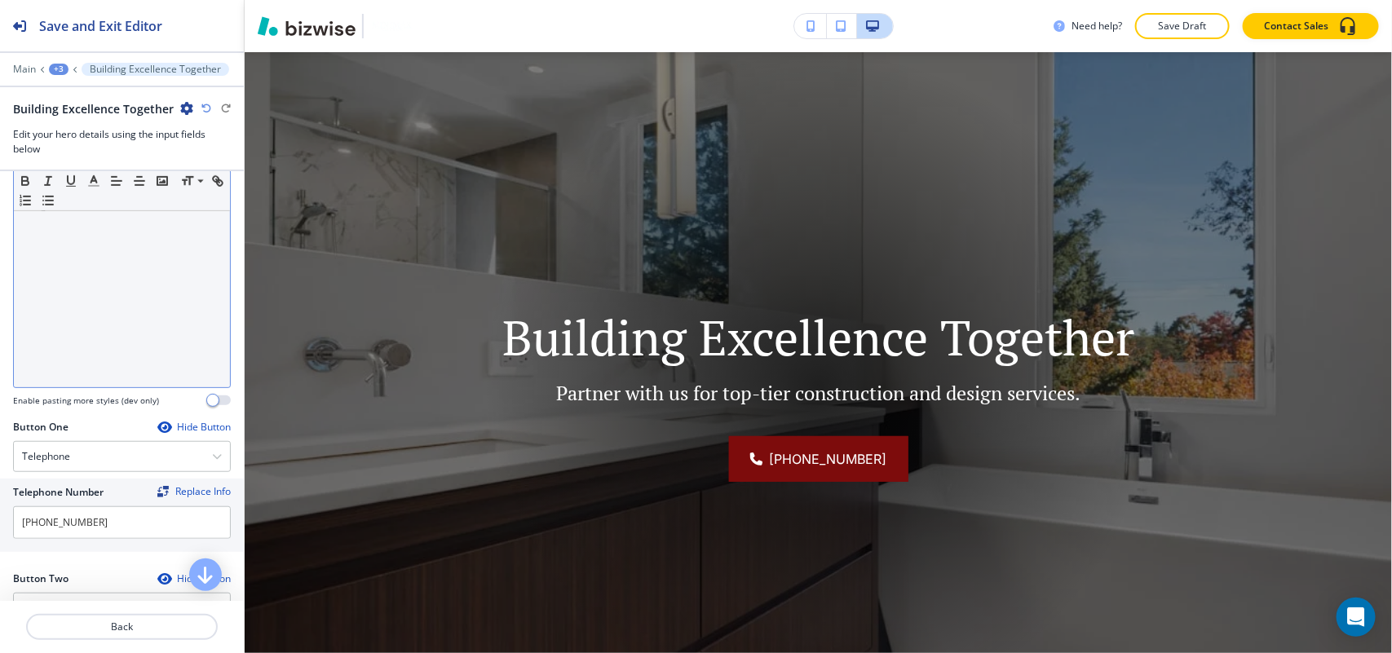
scroll to position [808, 0]
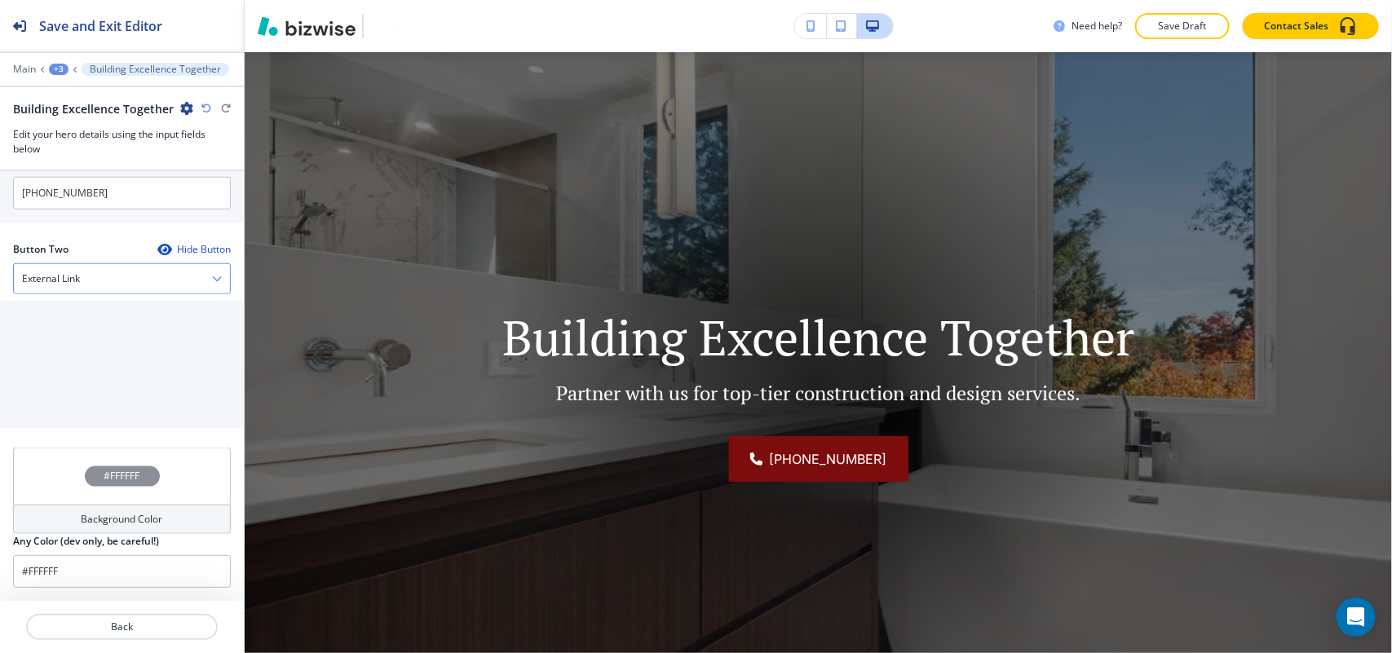
click at [94, 277] on div "External Link" at bounding box center [122, 278] width 216 height 29
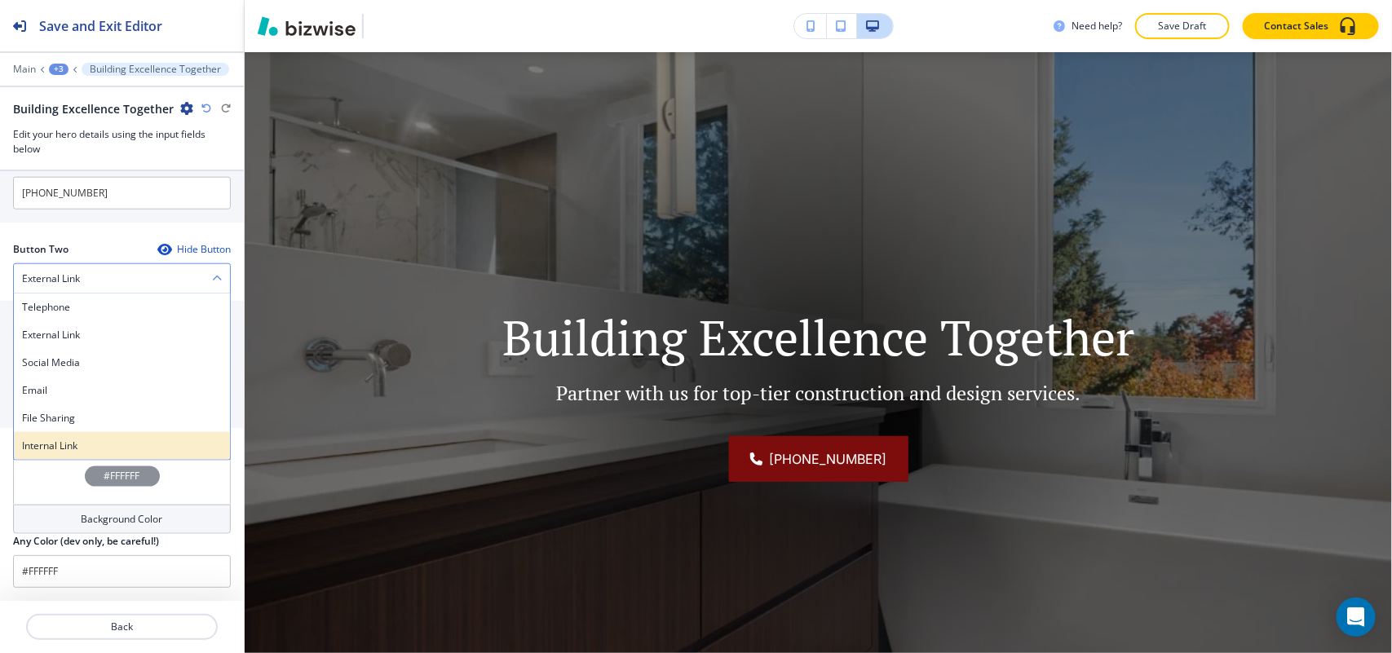
click at [67, 447] on h4 "Internal Link" at bounding box center [122, 446] width 200 height 15
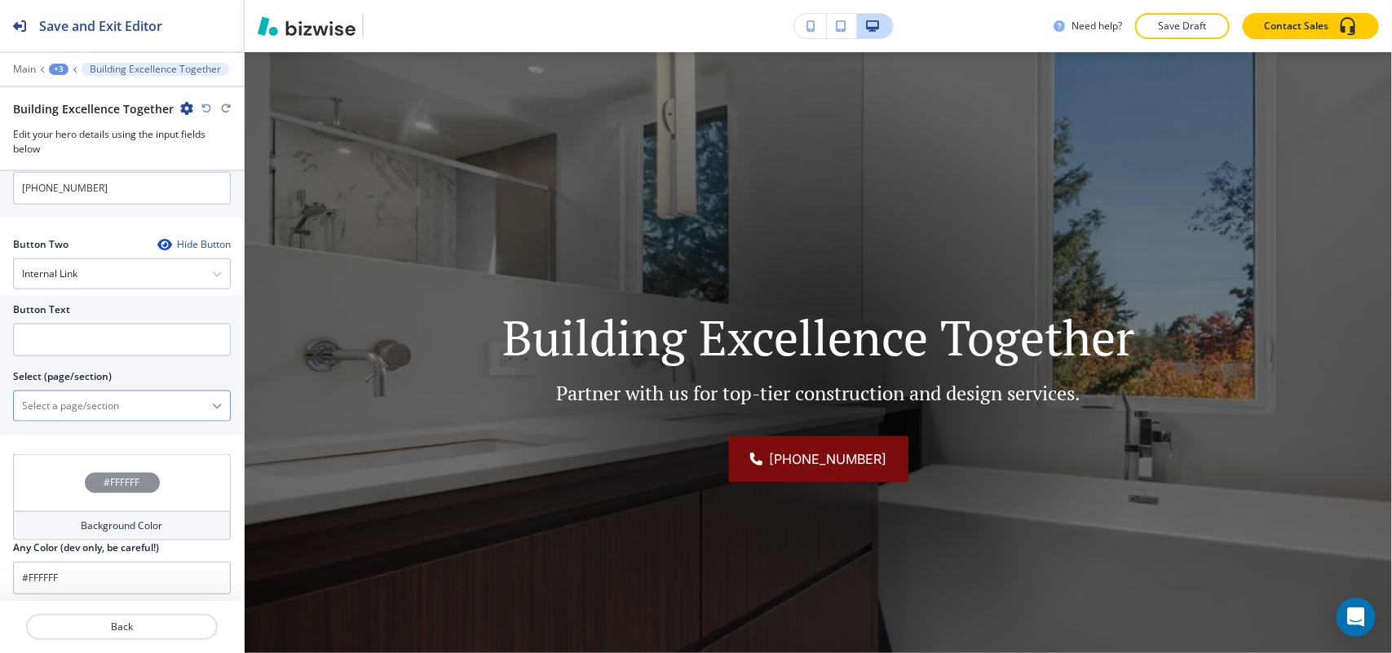
scroll to position [806, 0]
drag, startPoint x: 95, startPoint y: 420, endPoint x: 107, endPoint y: 414, distance: 12.8
click at [95, 420] on \(page\/section\) "Manual Input" at bounding box center [113, 409] width 198 height 28
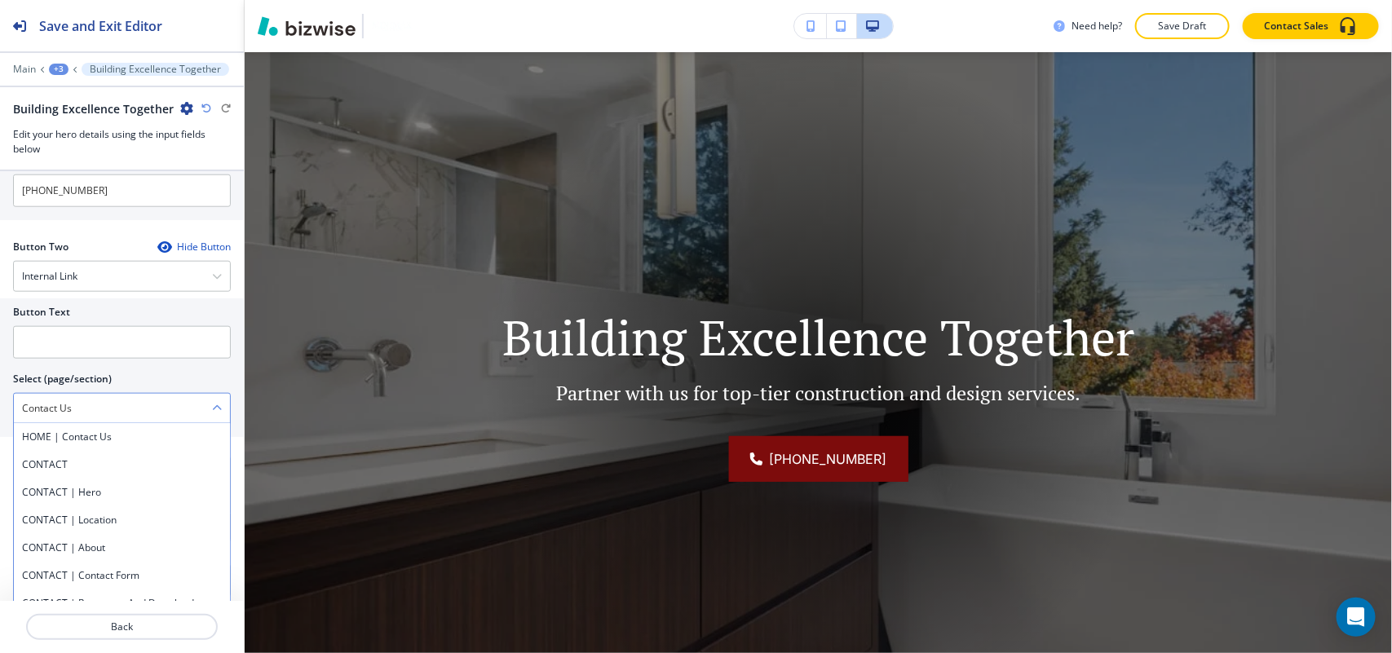
click at [96, 416] on \(page\/section\) "Contact Us" at bounding box center [113, 409] width 198 height 28
click at [62, 470] on h4 "CONTACT" at bounding box center [122, 464] width 200 height 15
type \(page\/section\) "CONTACT"
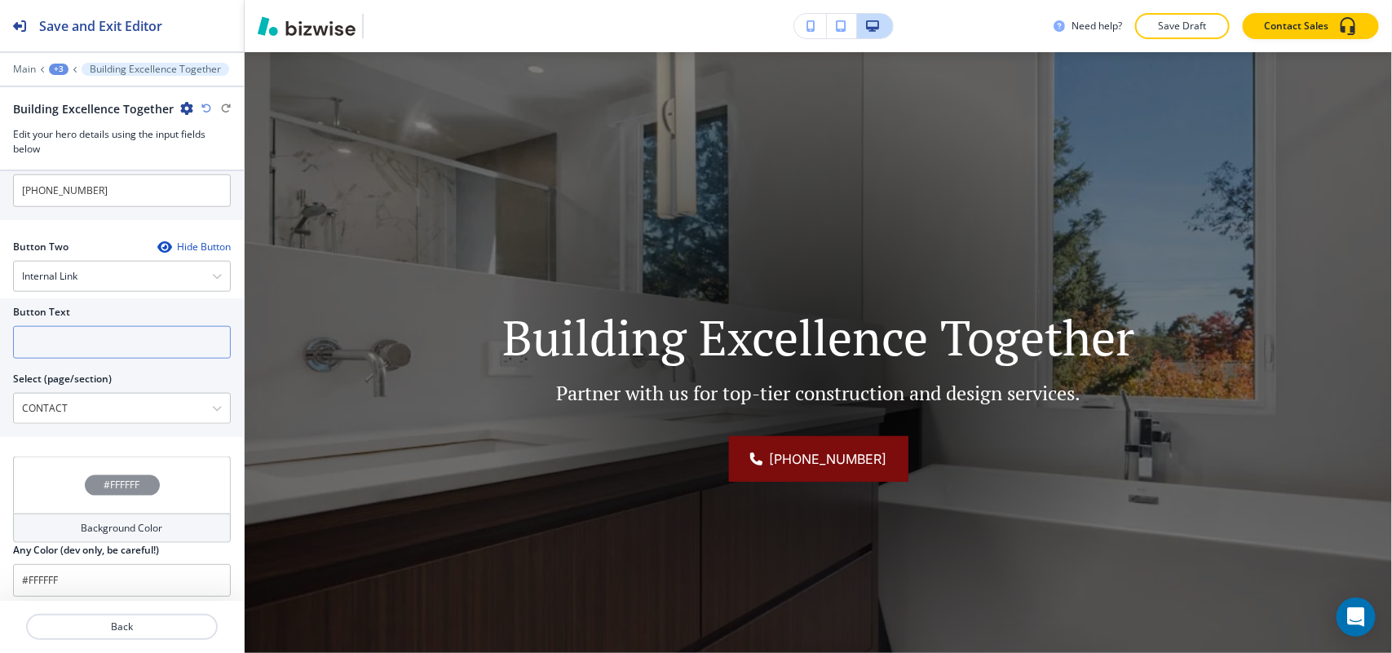
click at [76, 349] on input "text" at bounding box center [122, 342] width 218 height 33
paste input "Contact Us"
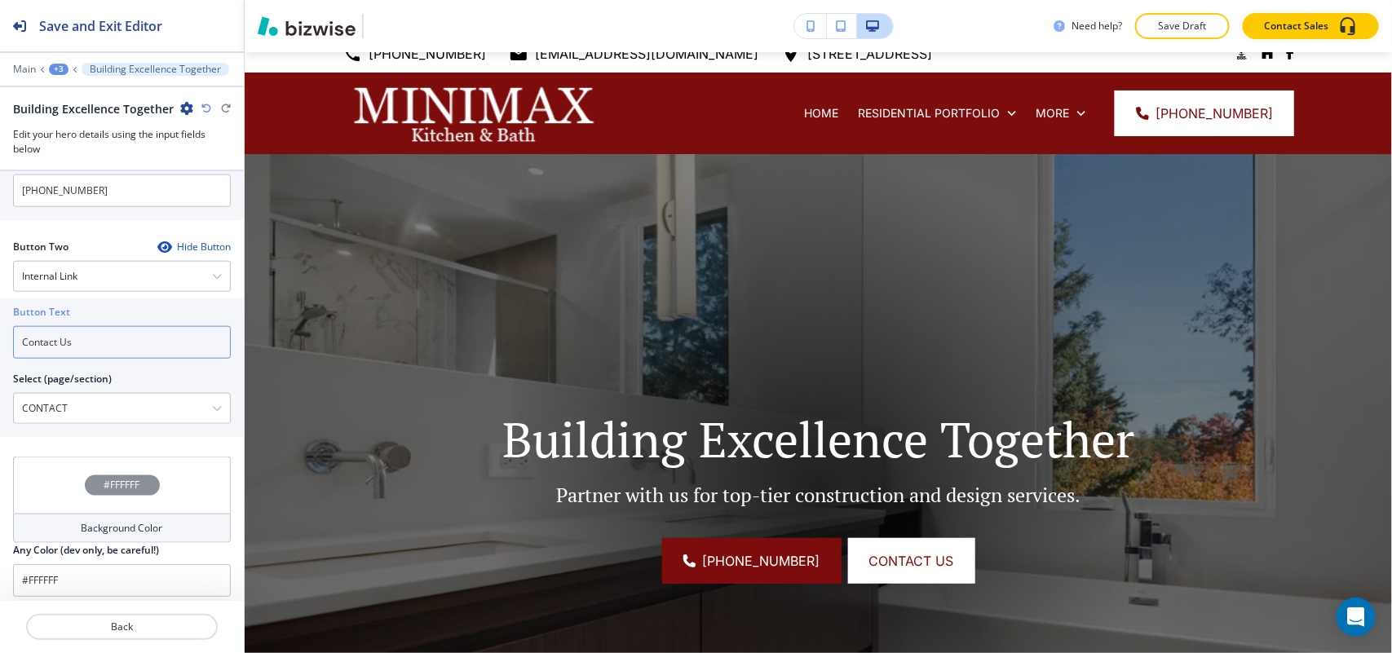
scroll to position [0, 0]
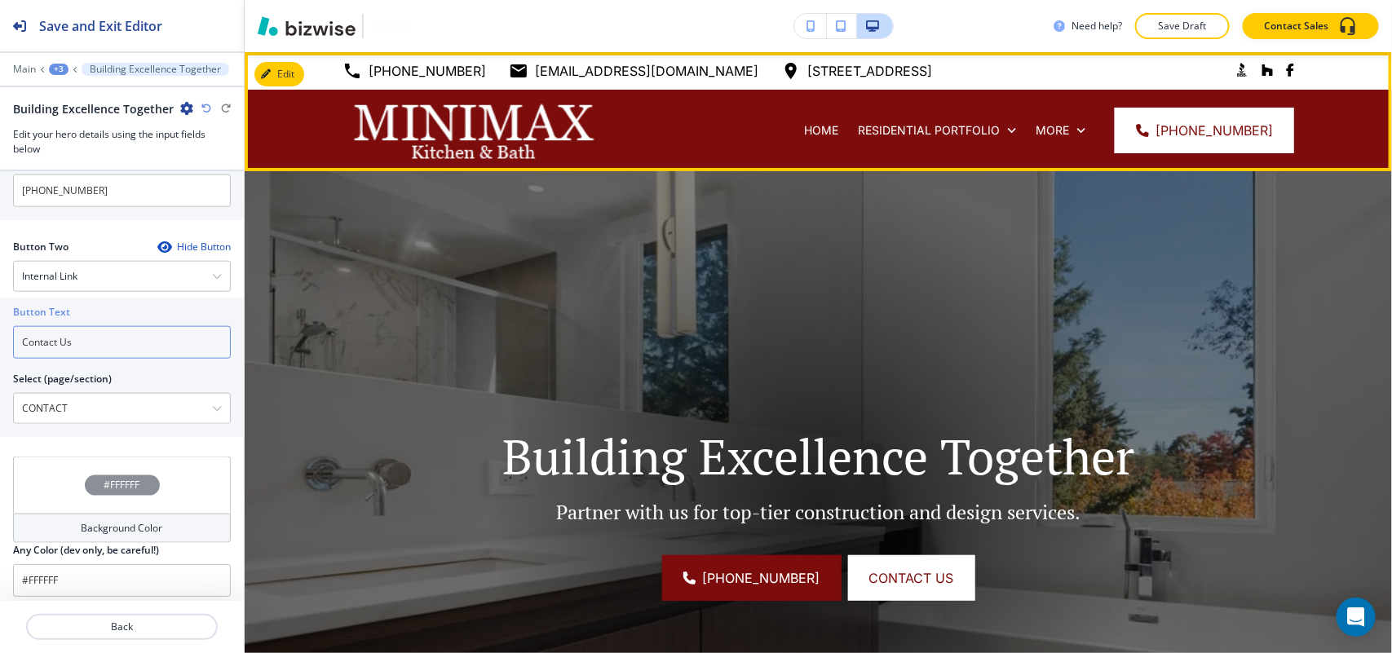
type input "Contact Us"
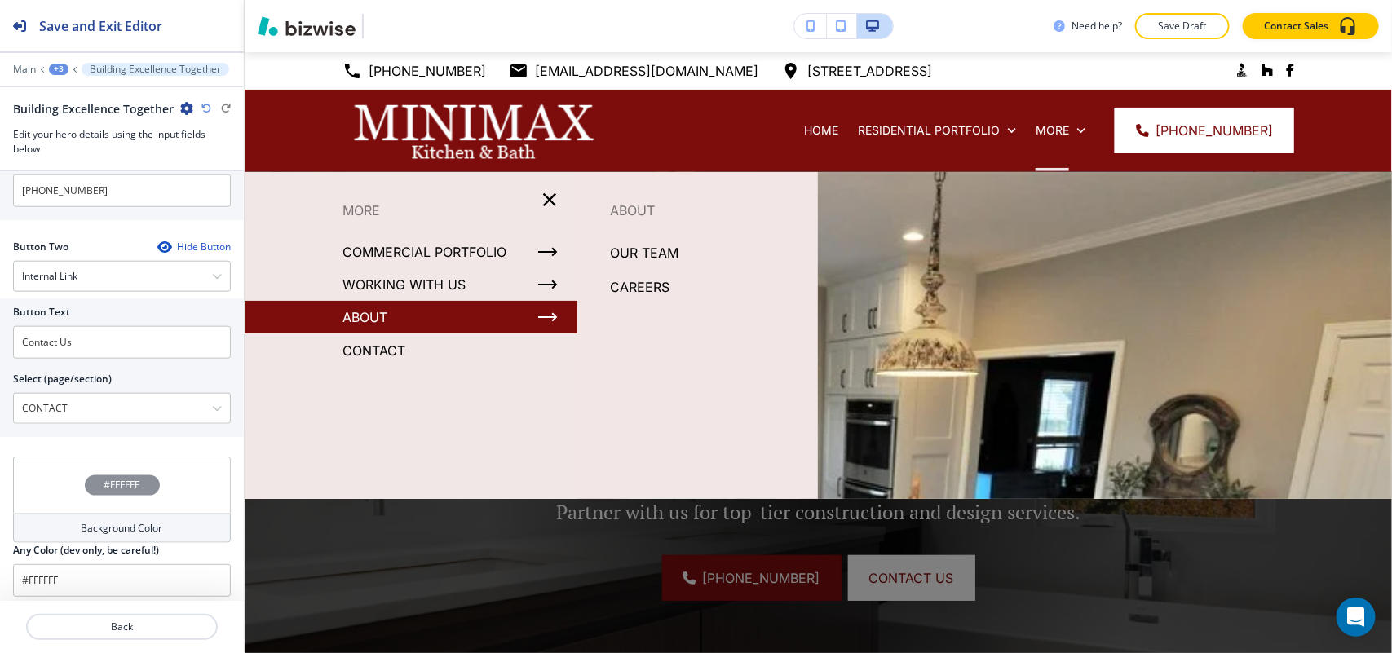
click at [384, 316] on p "ABOUT" at bounding box center [364, 317] width 45 height 24
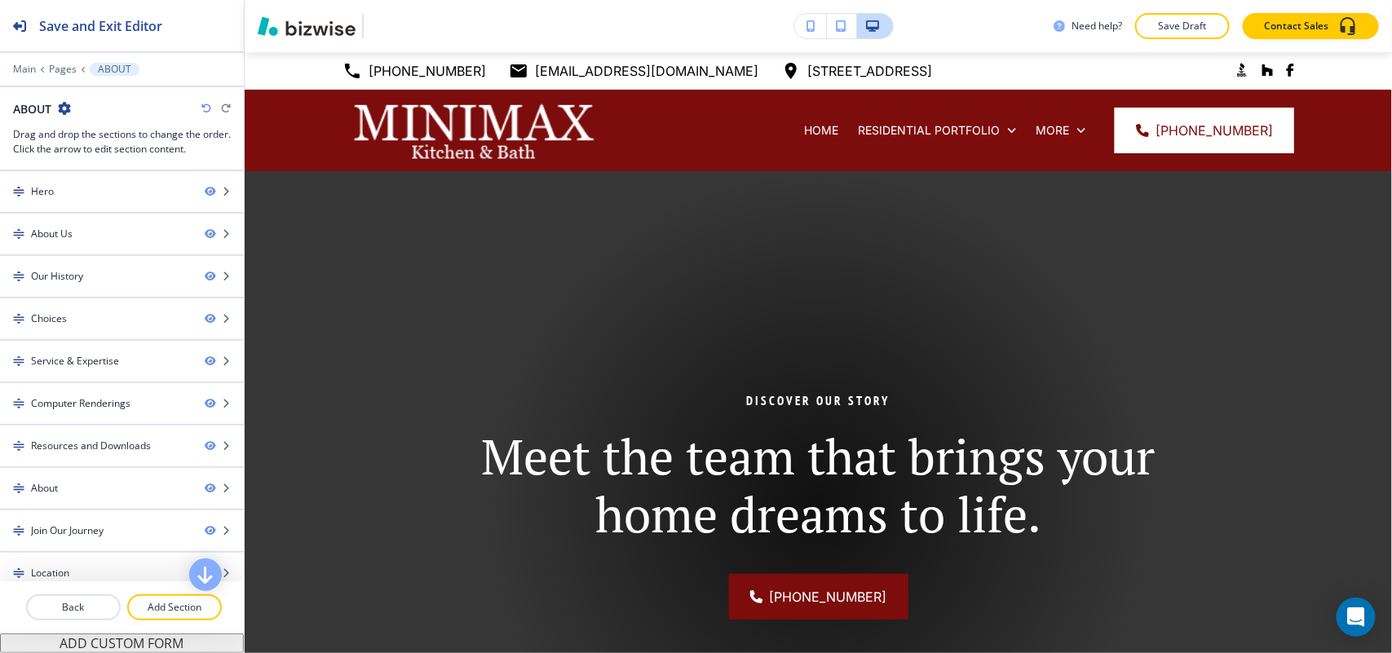
click at [63, 106] on icon "button" at bounding box center [64, 108] width 13 height 13
click at [96, 141] on p "Edit Page Settings" at bounding box center [109, 137] width 83 height 15
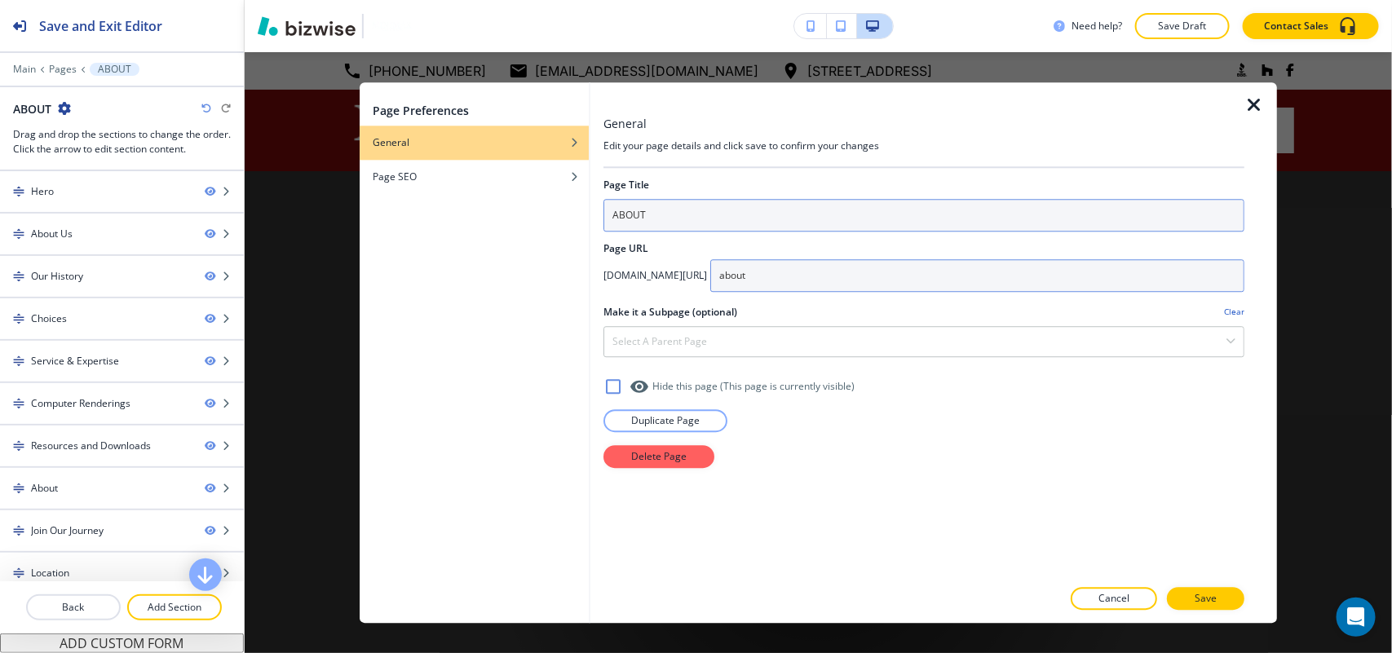
drag, startPoint x: 703, startPoint y: 275, endPoint x: 662, endPoint y: 214, distance: 72.8
click at [700, 275] on div "[DOMAIN_NAME][URL] about" at bounding box center [923, 275] width 641 height 33
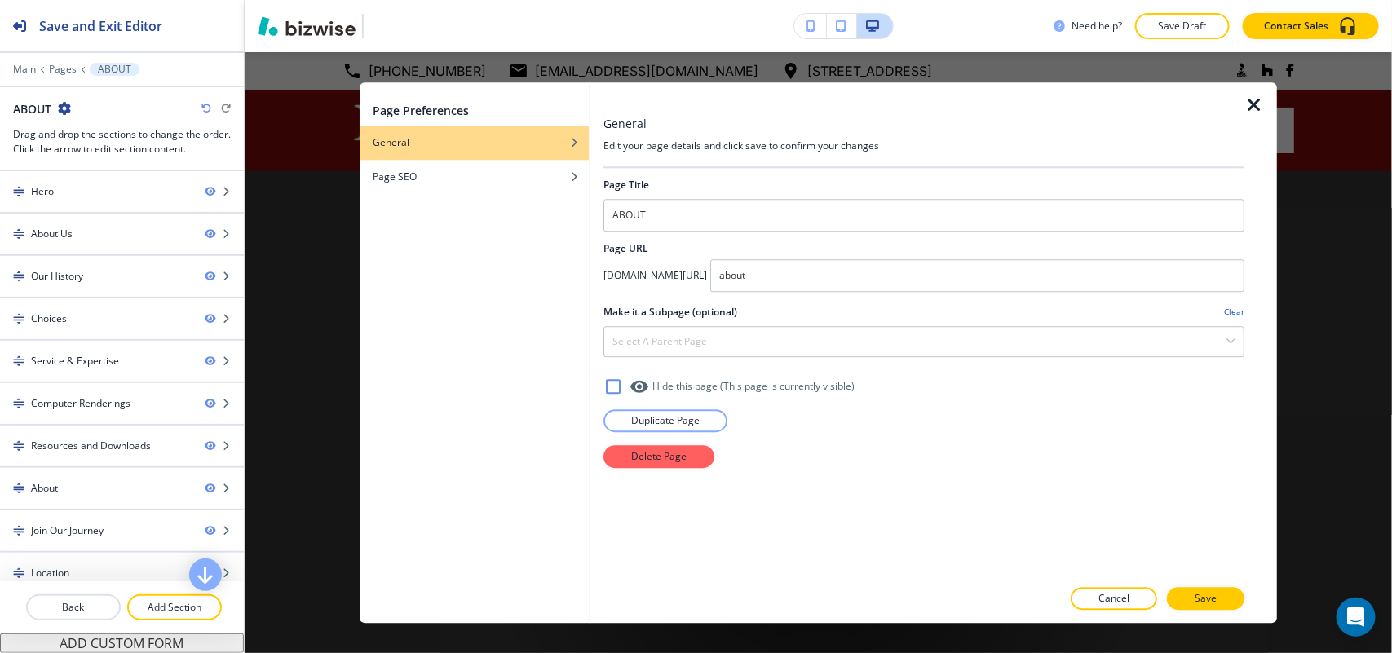
click at [1252, 111] on icon "button" at bounding box center [1254, 105] width 20 height 20
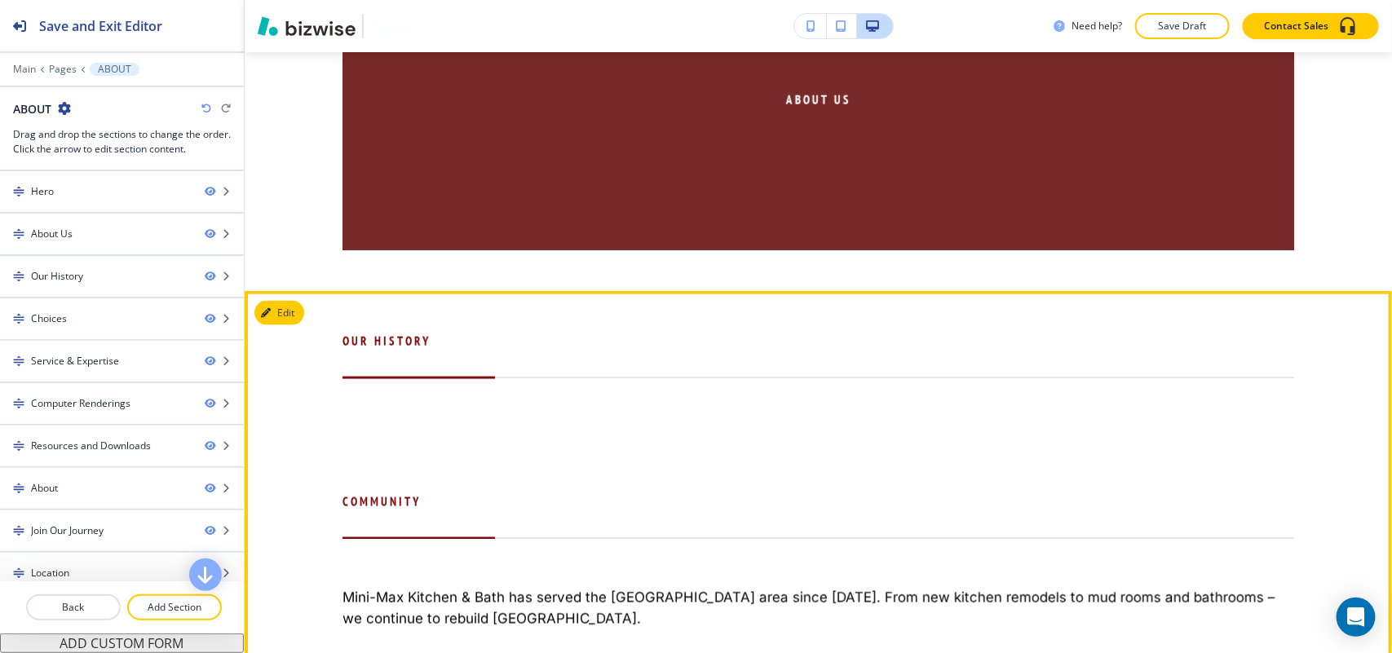
scroll to position [1019, 0]
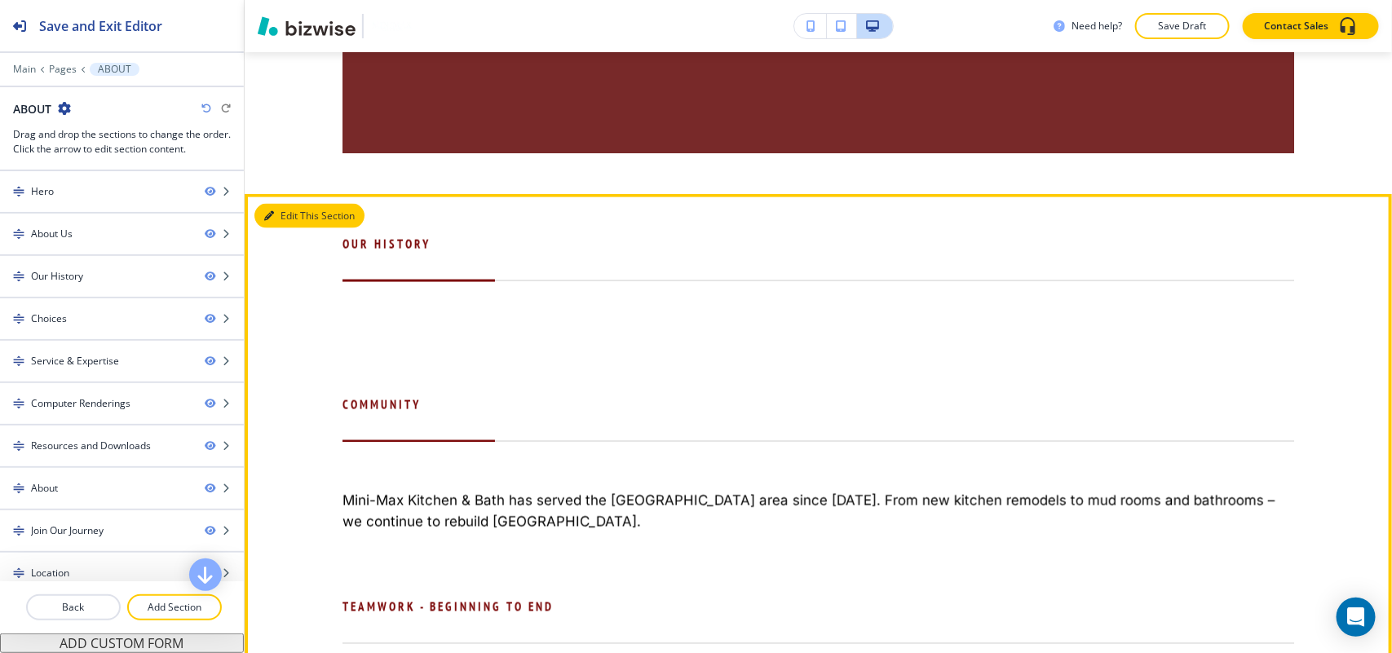
click at [275, 208] on button "Edit This Section" at bounding box center [309, 216] width 110 height 24
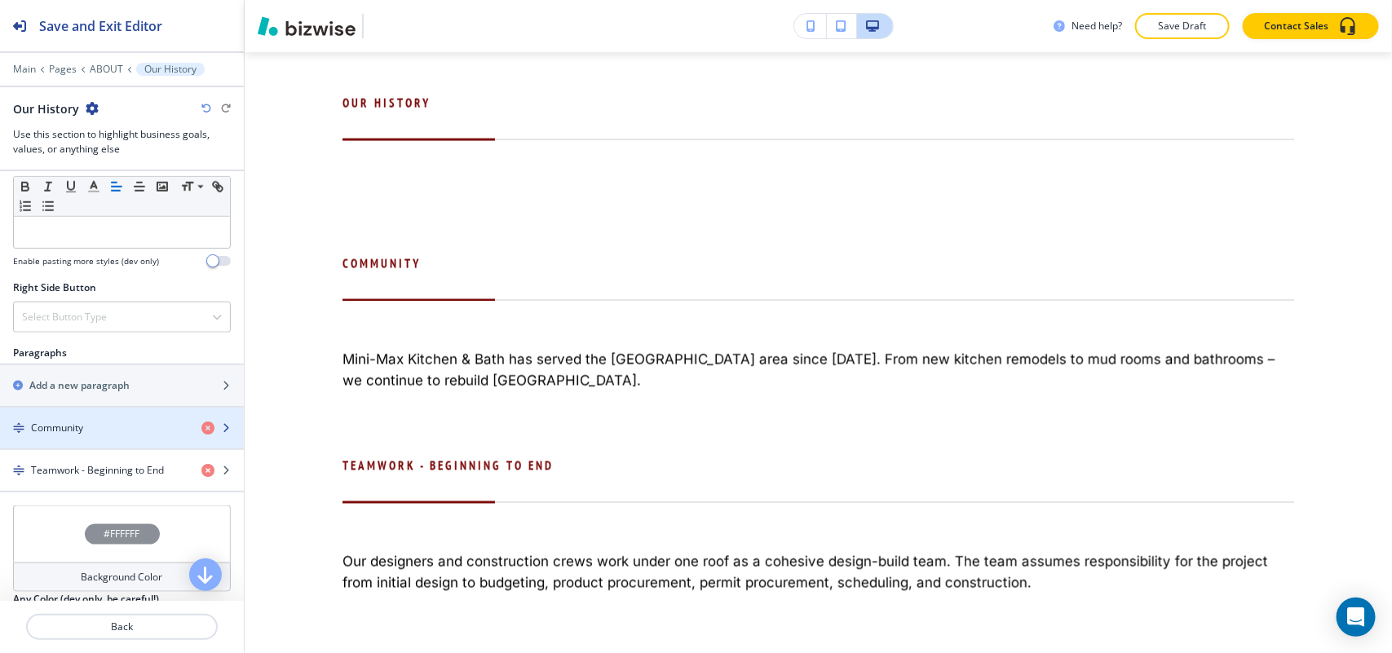
scroll to position [984, 0]
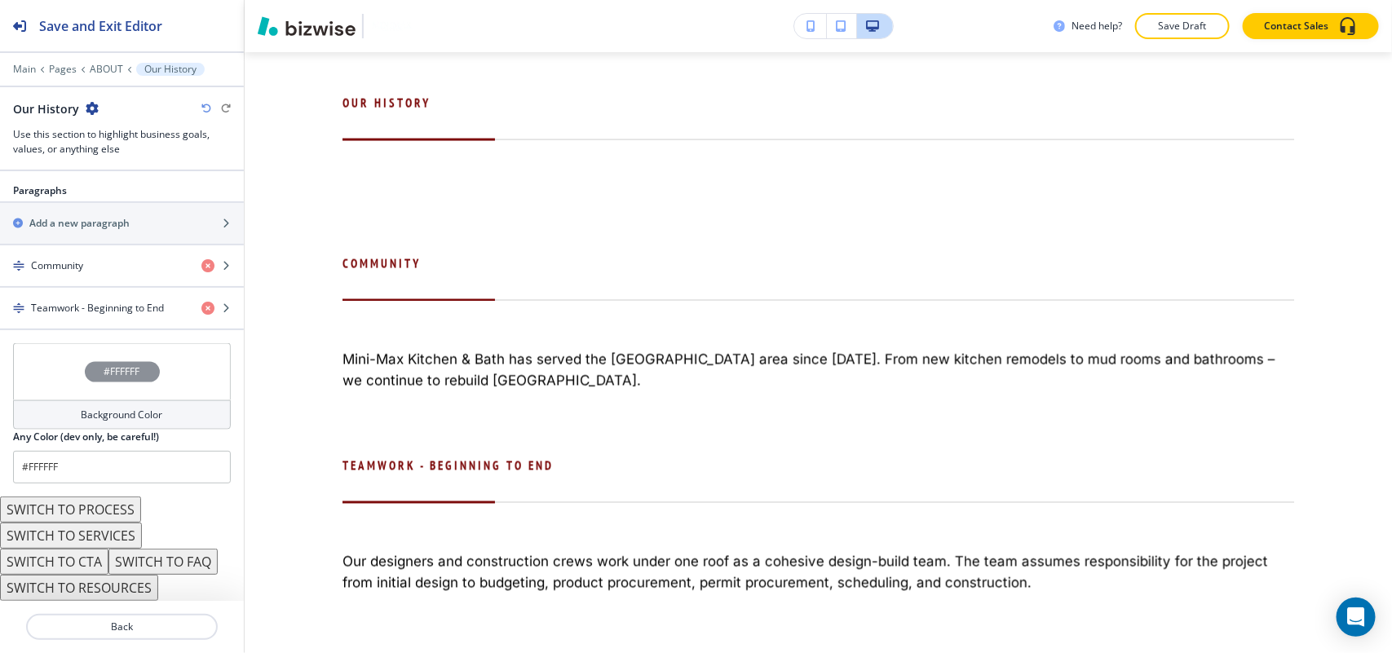
click at [99, 532] on button "SWITCH TO SERVICES" at bounding box center [71, 536] width 142 height 26
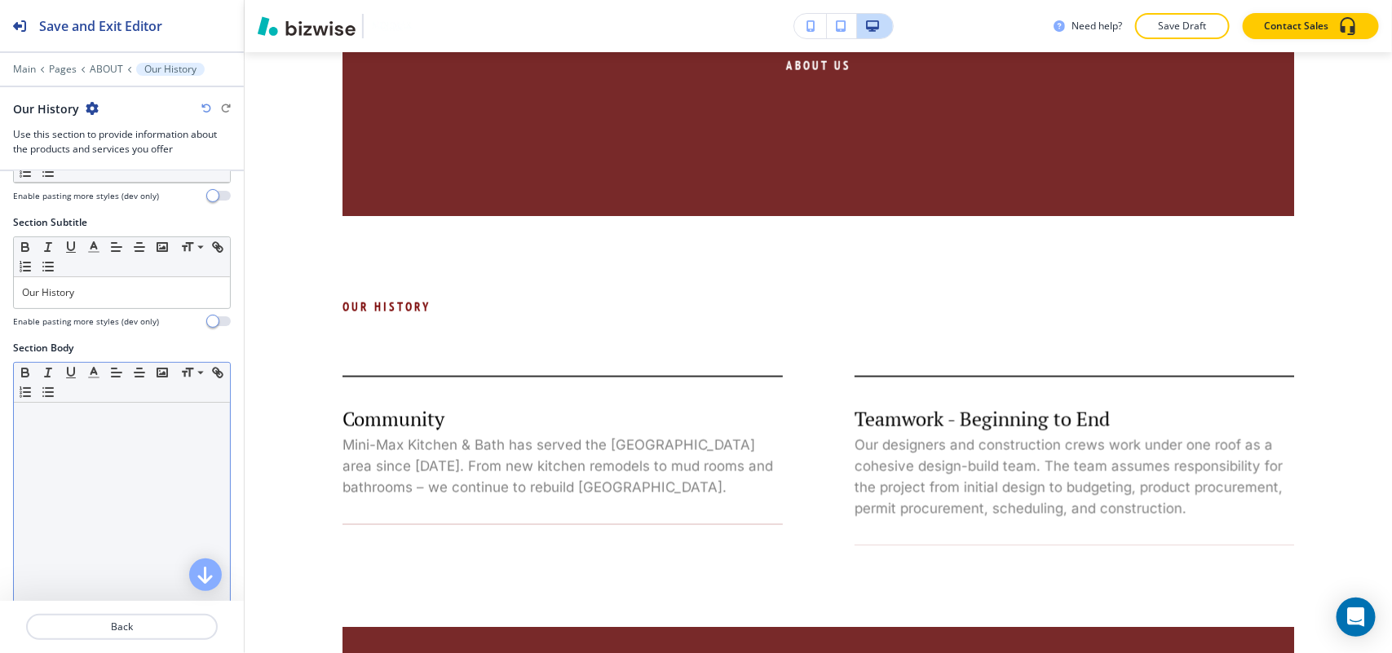
scroll to position [0, 0]
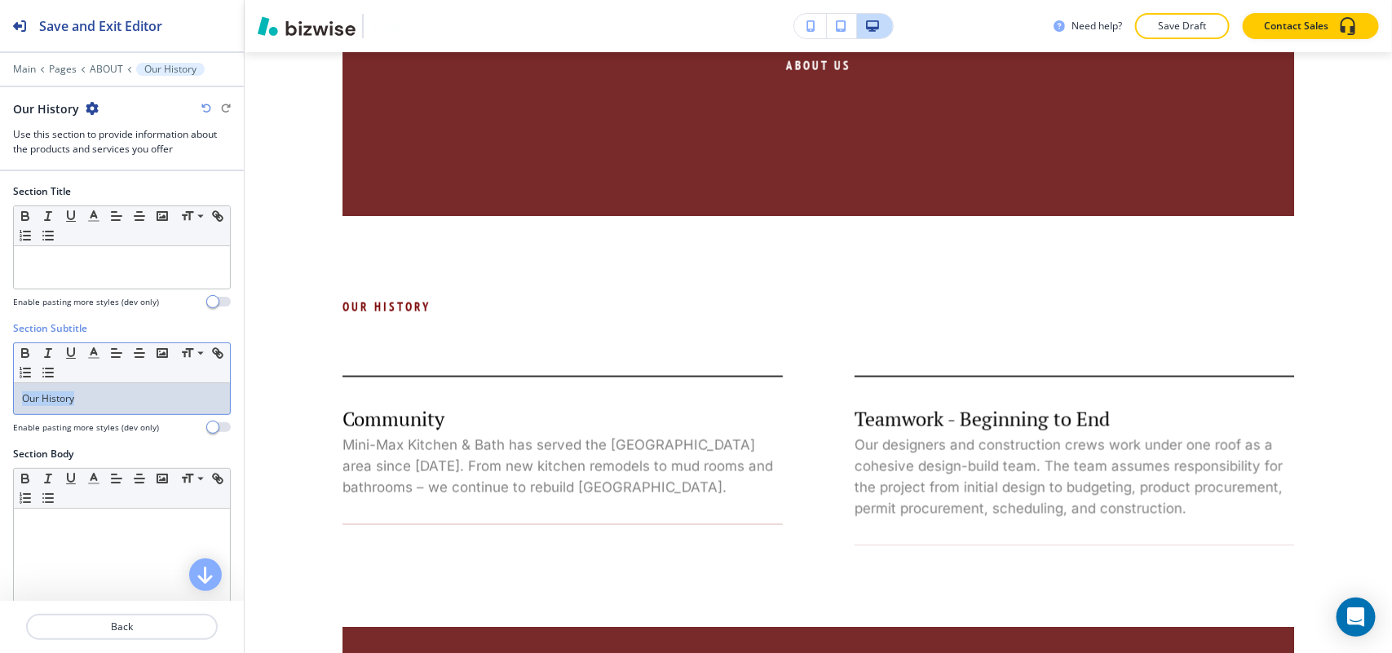
drag, startPoint x: 57, startPoint y: 393, endPoint x: 0, endPoint y: 392, distance: 57.1
click at [0, 393] on div "Section Subtitle Small Normal Large Huge Our History Enable pasting more styles…" at bounding box center [122, 384] width 244 height 126
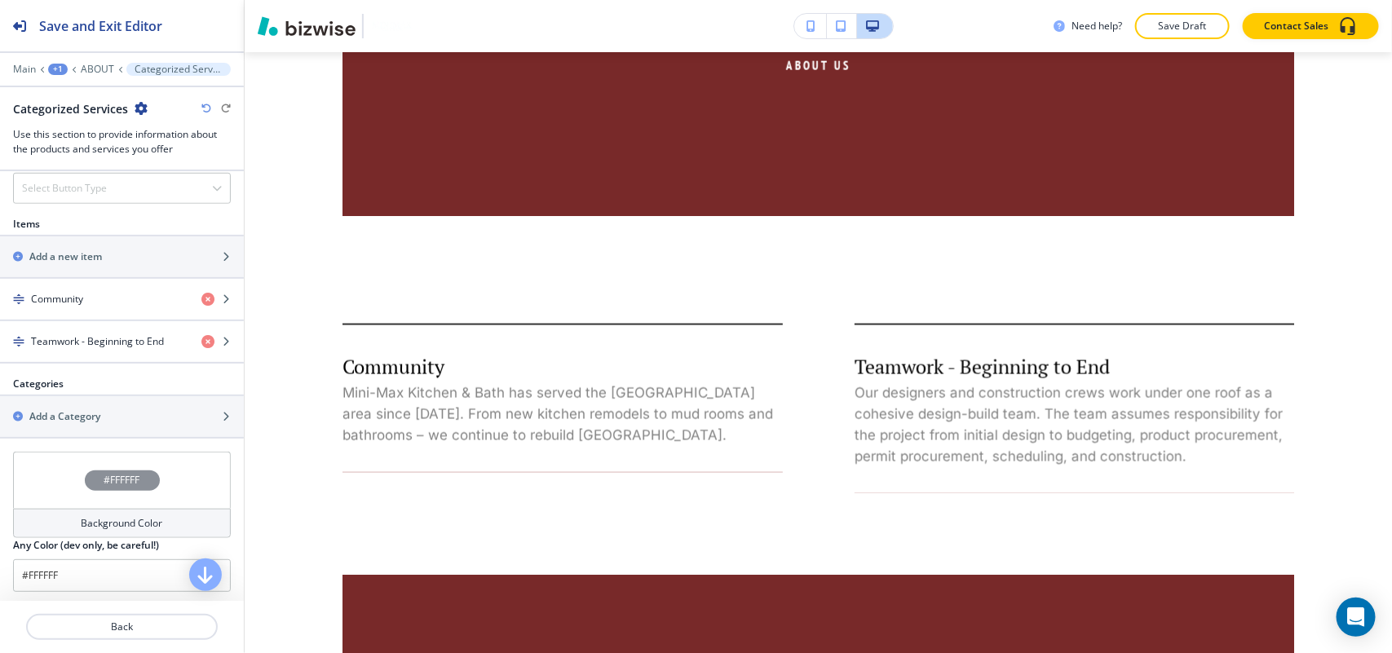
scroll to position [611, 0]
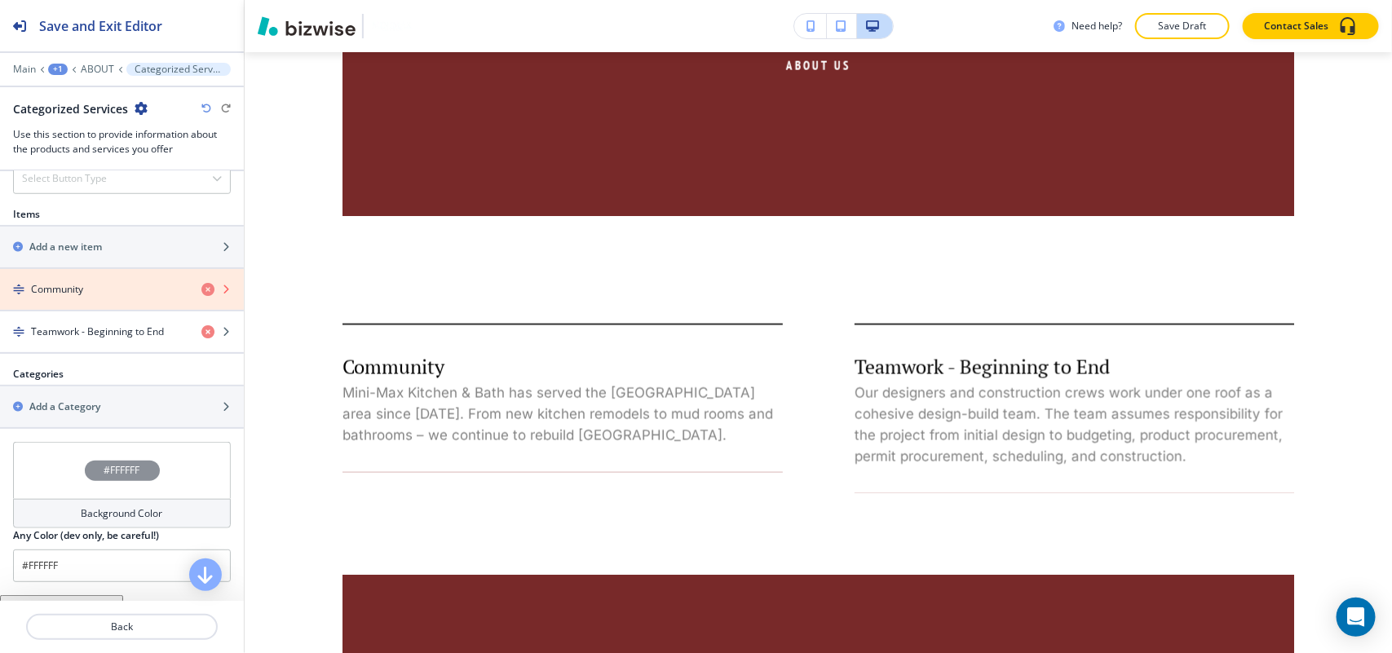
click at [201, 289] on icon "button" at bounding box center [207, 289] width 13 height 13
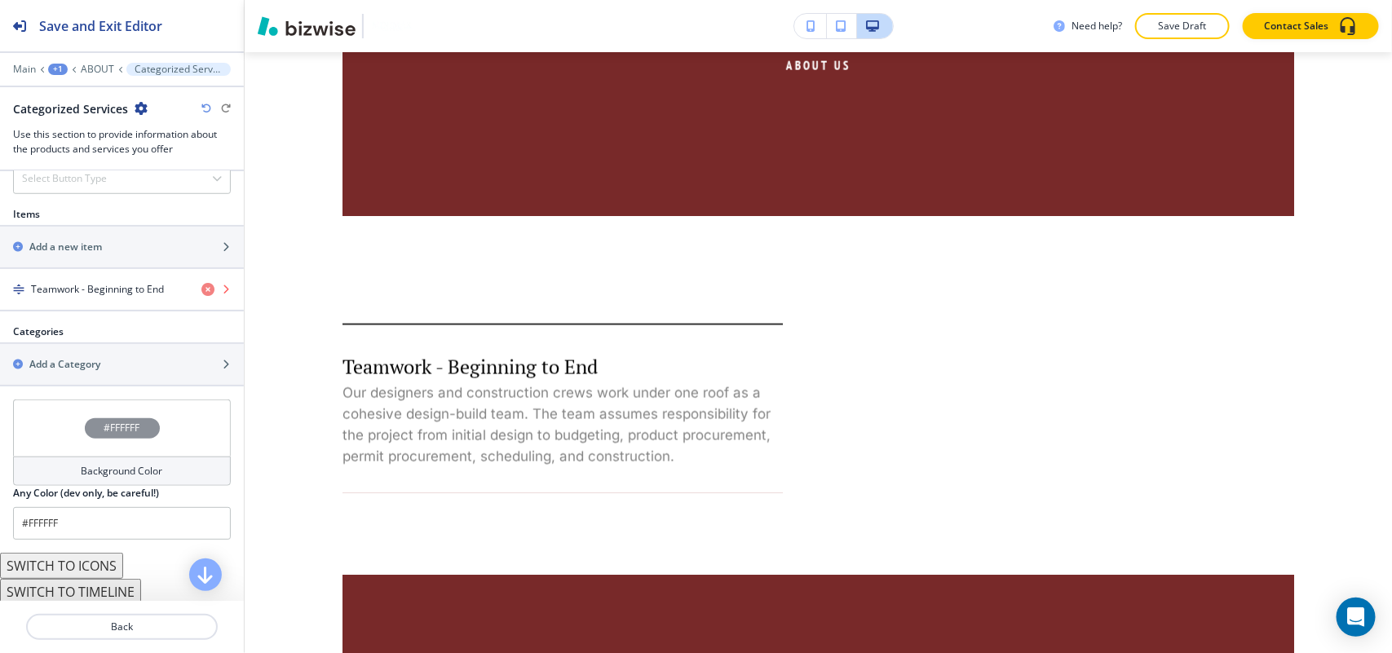
click at [201, 290] on icon "button" at bounding box center [207, 289] width 13 height 13
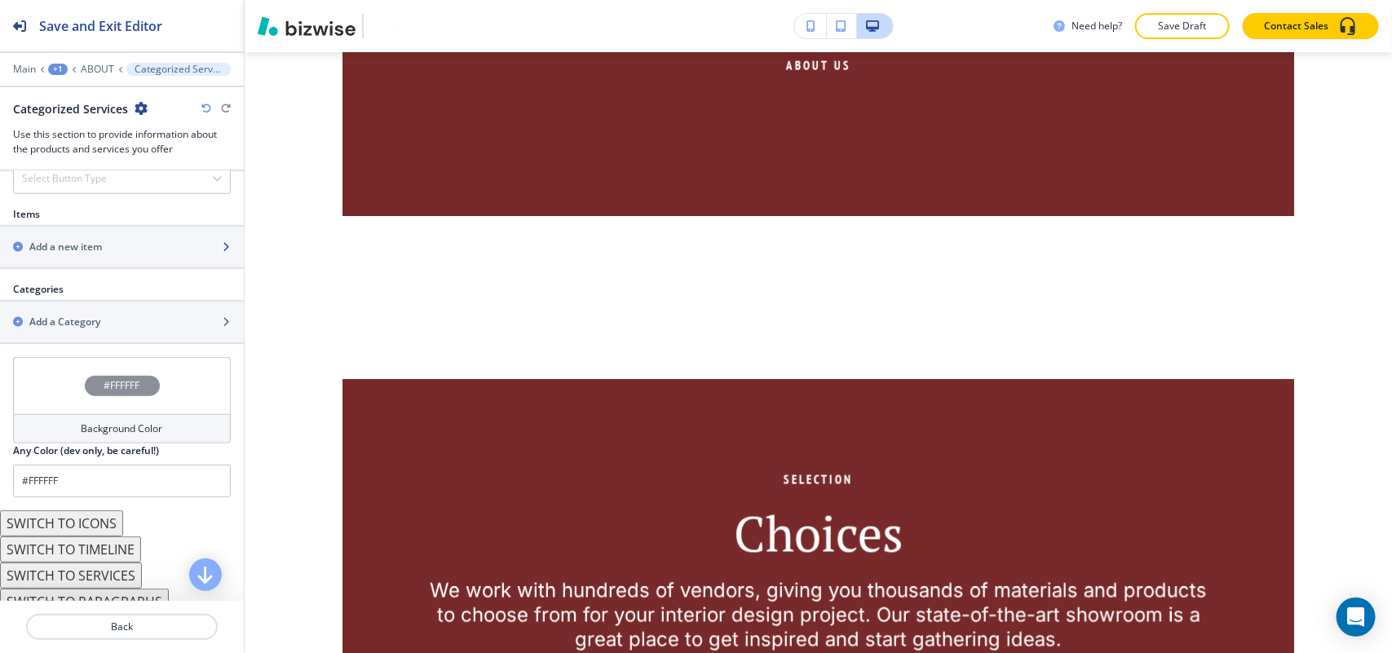
click at [86, 250] on h2 "Add a new item" at bounding box center [65, 247] width 73 height 15
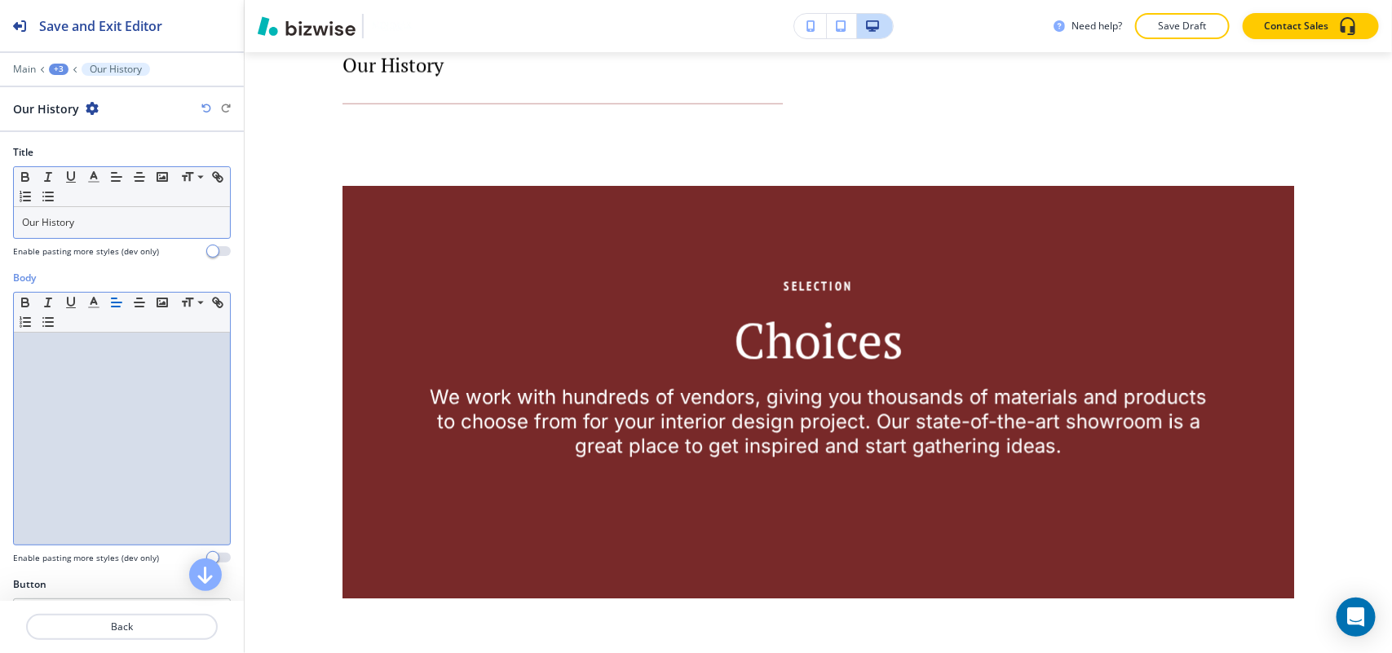
scroll to position [0, 0]
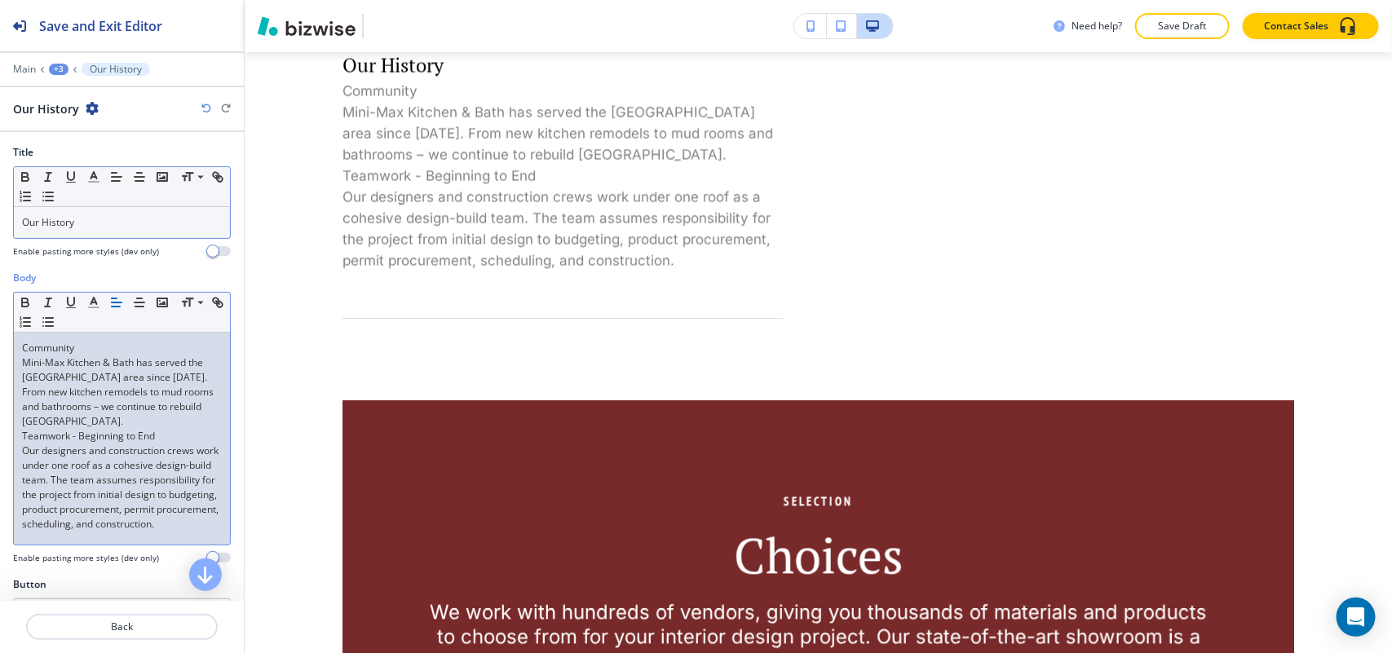
click at [126, 425] on p "Mini-Max Kitchen & Bath has served the [GEOGRAPHIC_DATA] area since [DATE]. Fro…" at bounding box center [122, 391] width 200 height 73
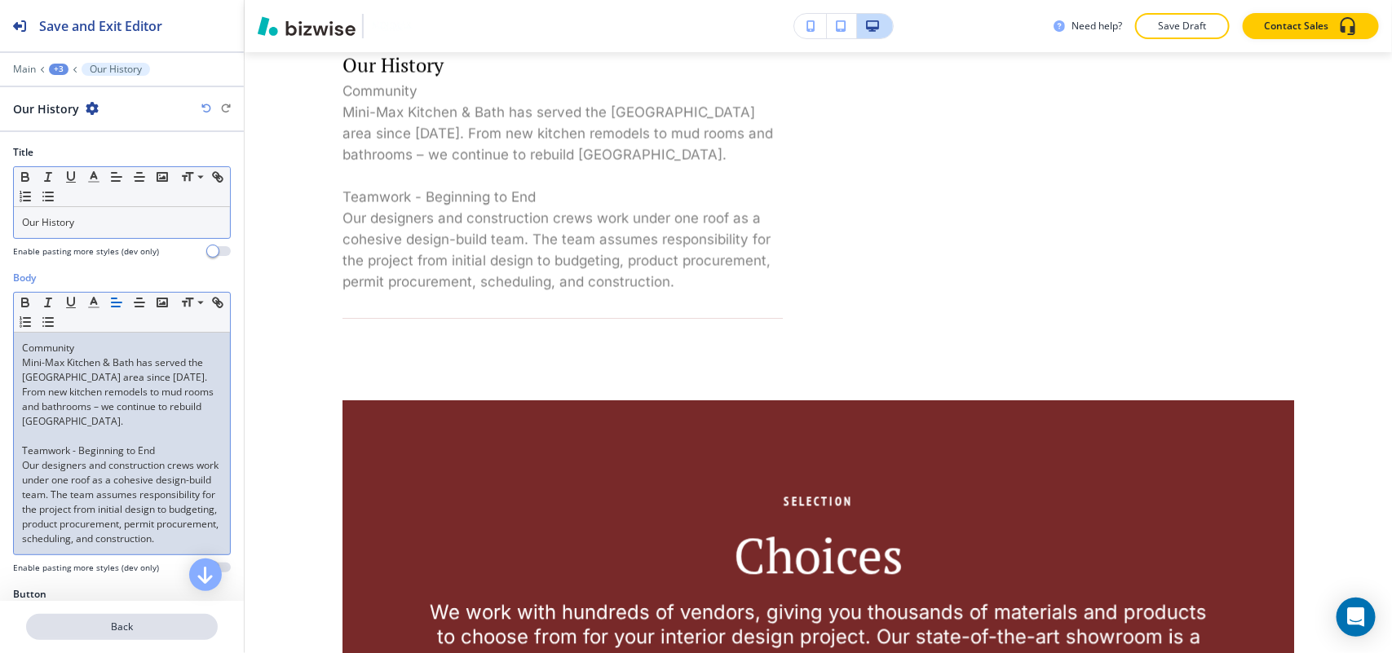
click at [111, 620] on p "Back" at bounding box center [122, 627] width 188 height 15
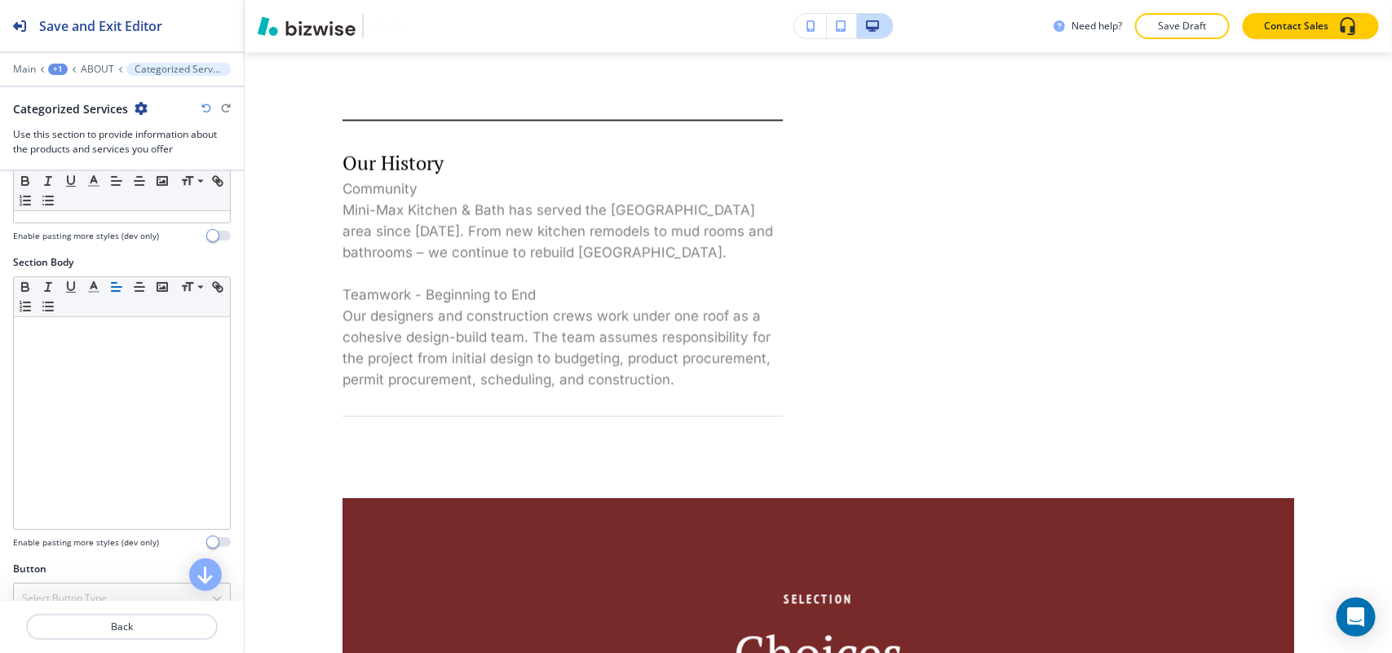
scroll to position [408, 0]
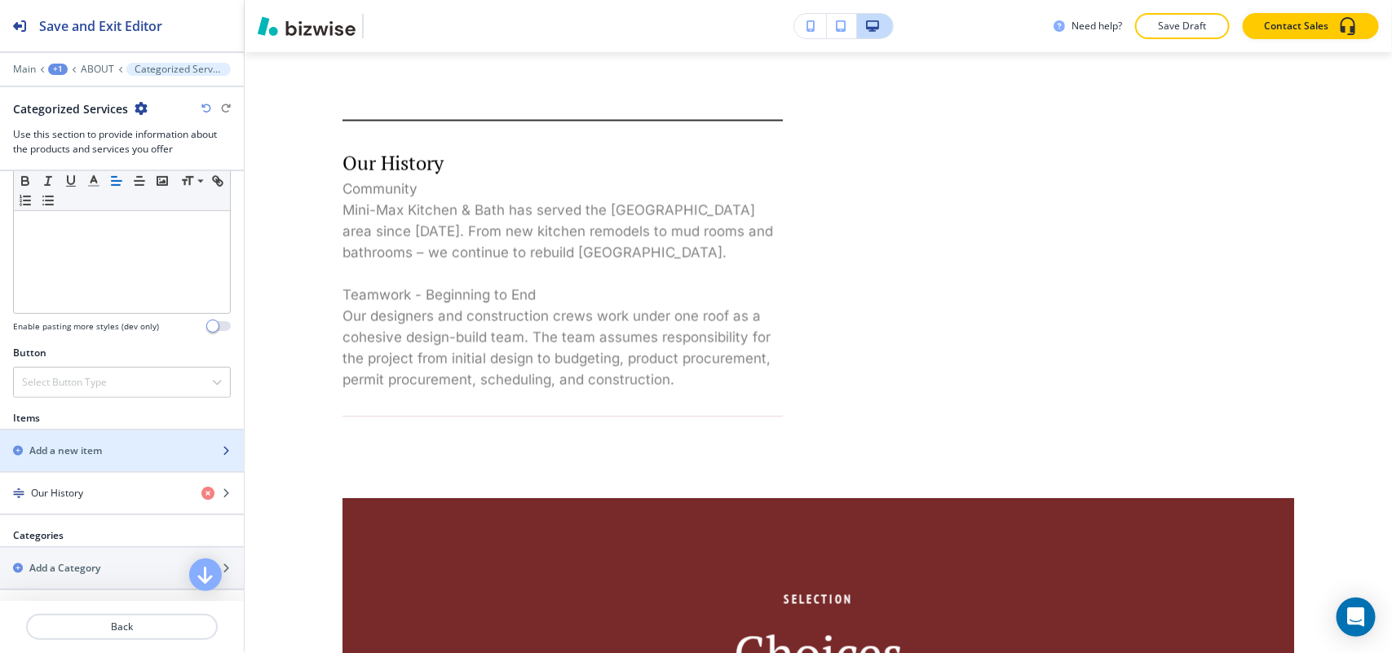
click at [84, 466] on div "button" at bounding box center [122, 464] width 244 height 13
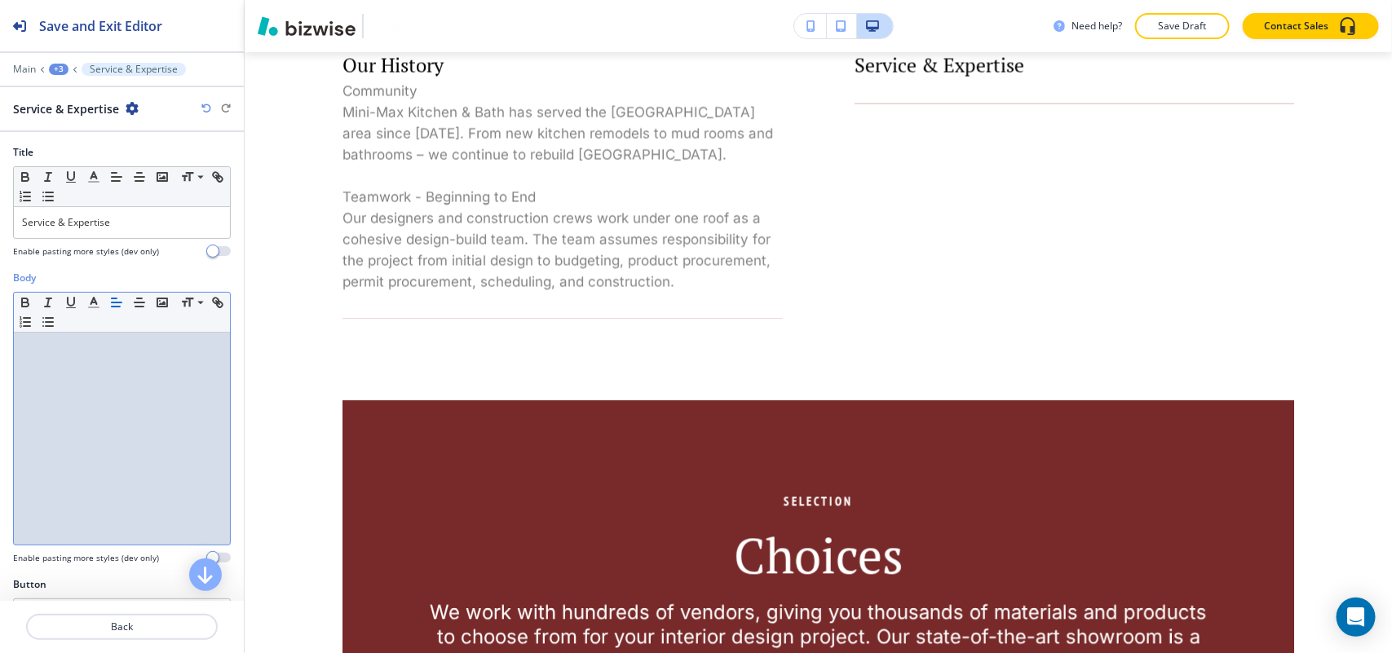
scroll to position [0, 0]
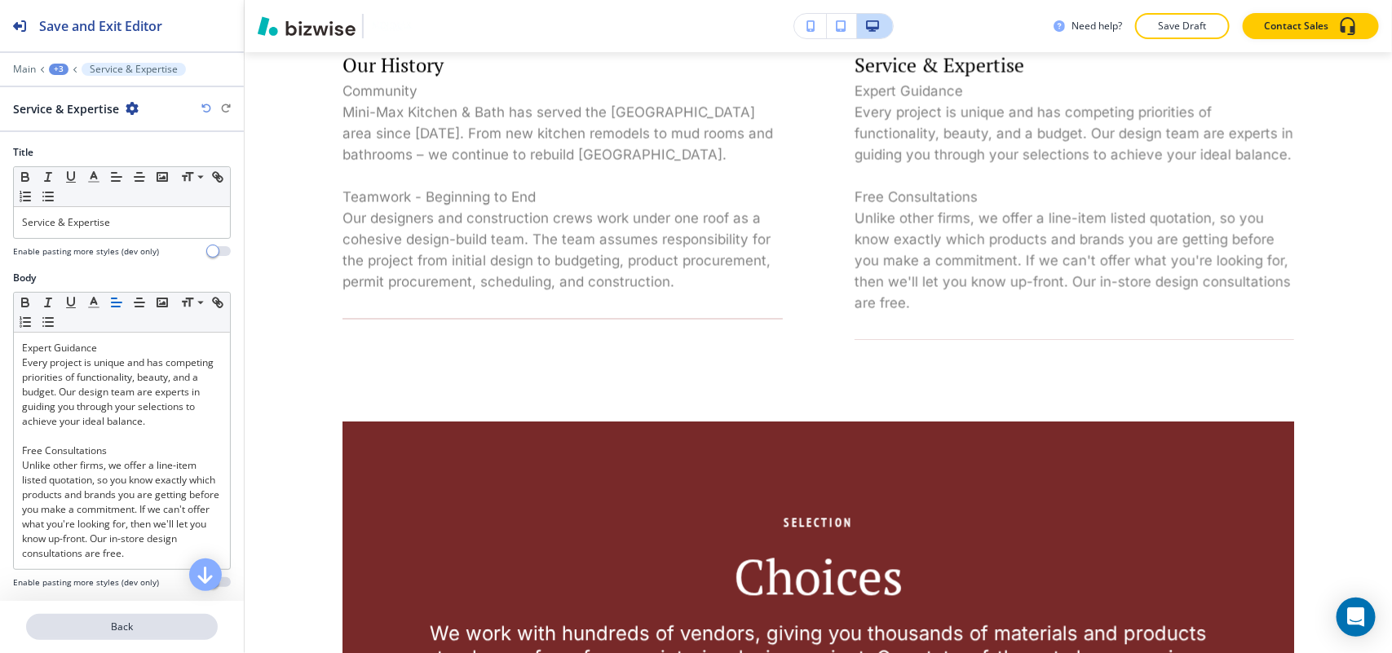
click at [117, 638] on button "Back" at bounding box center [122, 627] width 192 height 26
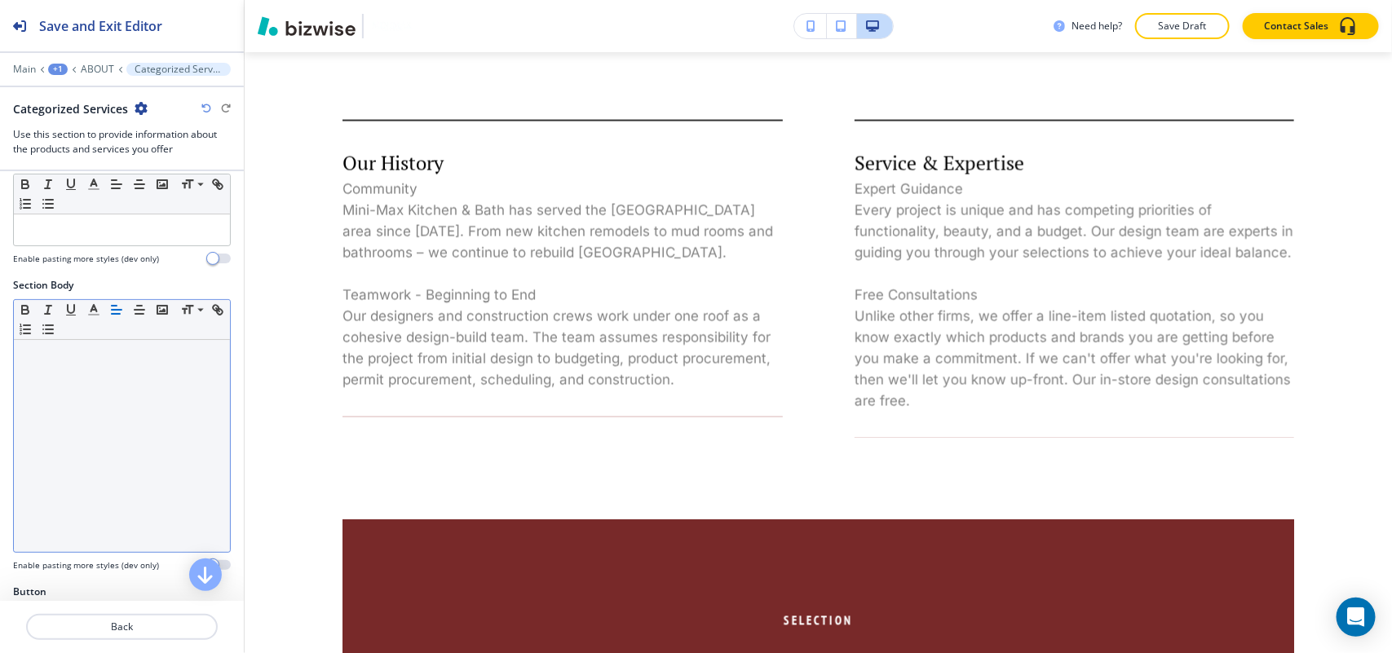
scroll to position [408, 0]
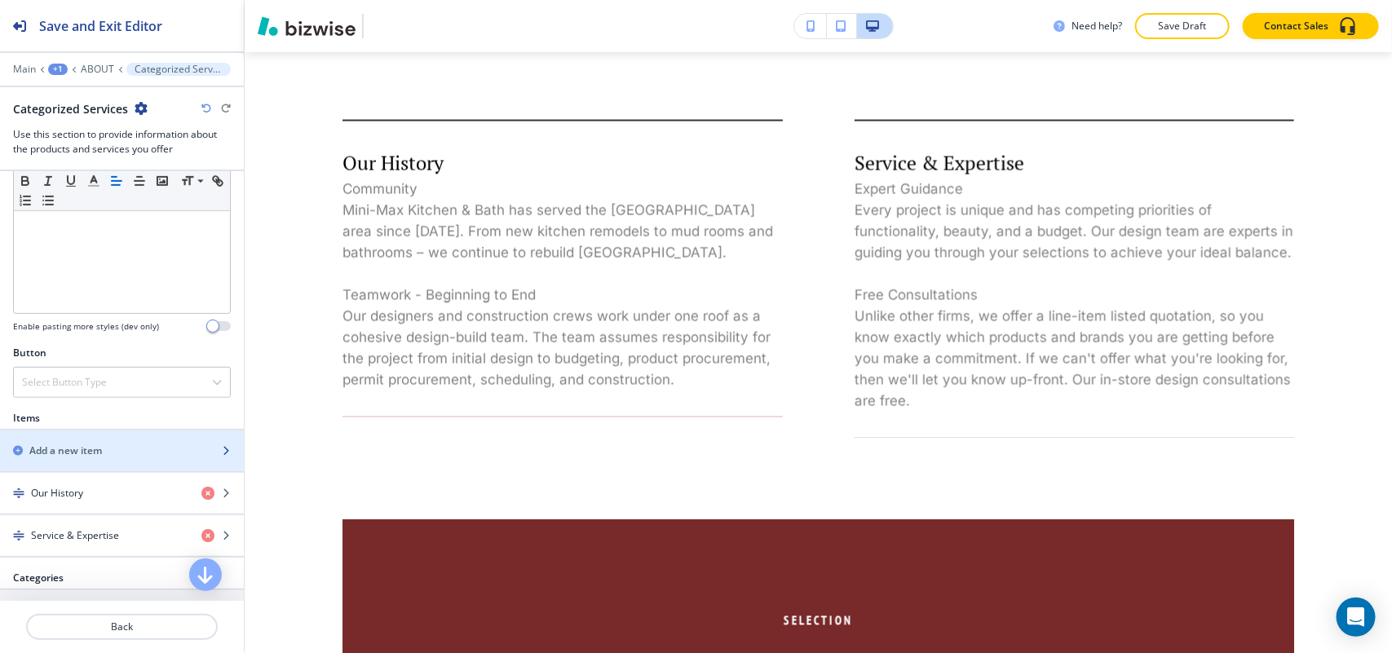
click at [115, 455] on div "Add a new item" at bounding box center [104, 451] width 208 height 15
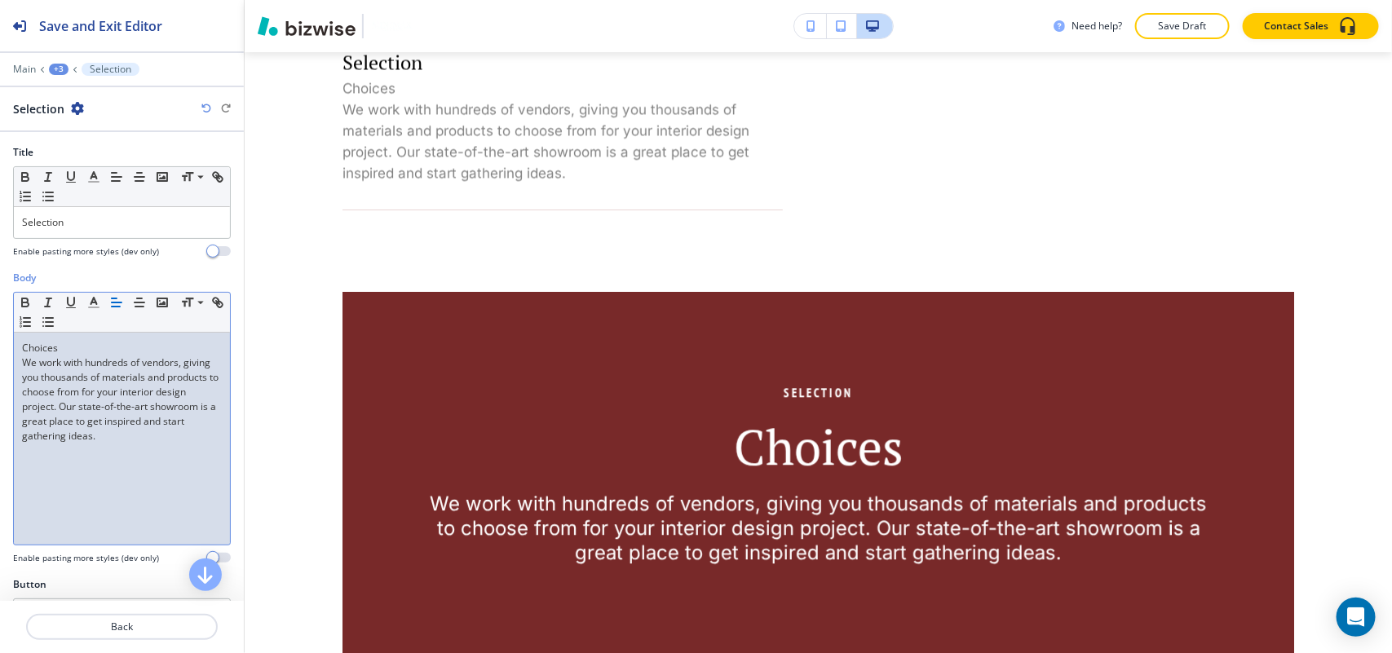
scroll to position [0, 0]
click at [130, 629] on p "Back" at bounding box center [122, 627] width 188 height 15
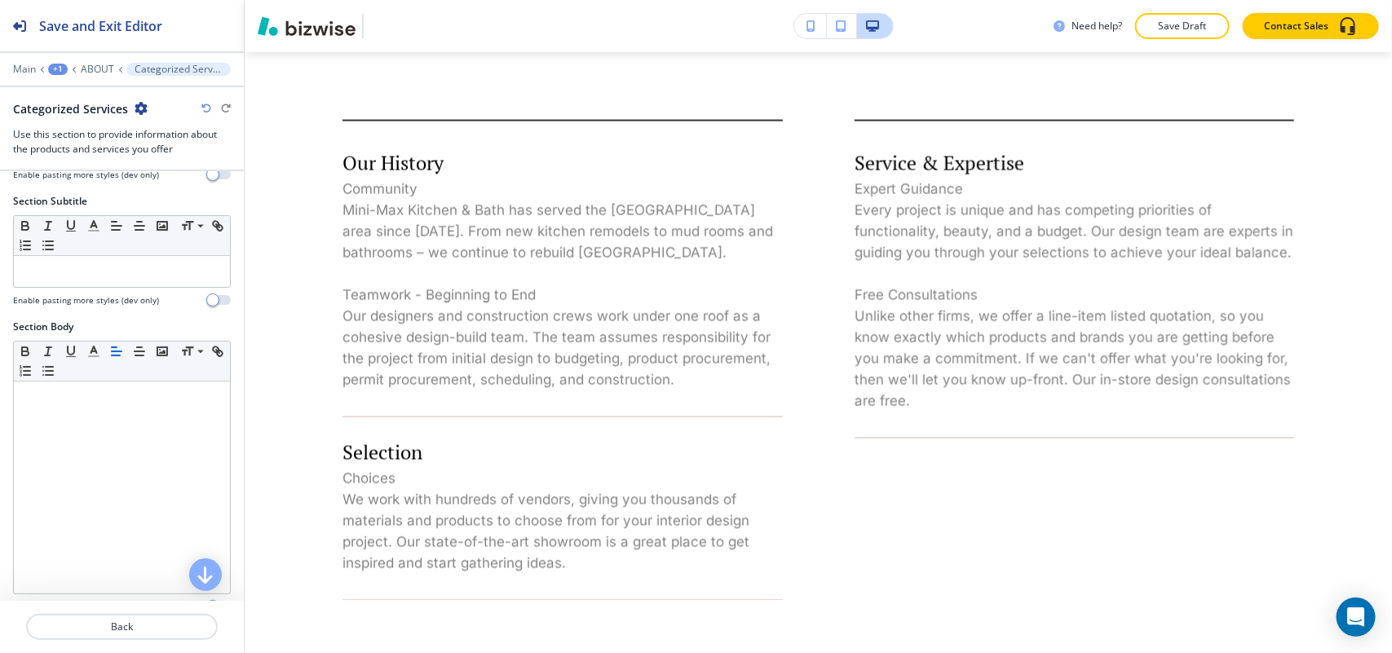
scroll to position [408, 0]
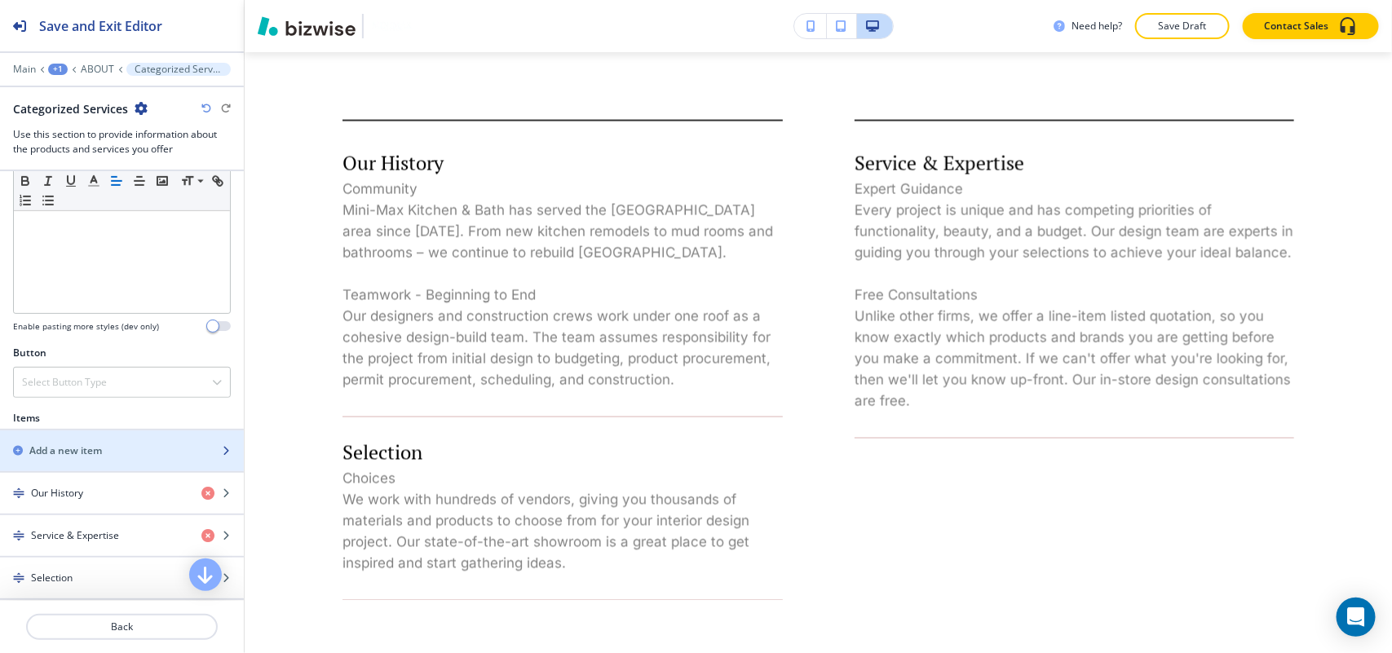
click at [80, 469] on div "button" at bounding box center [122, 464] width 244 height 13
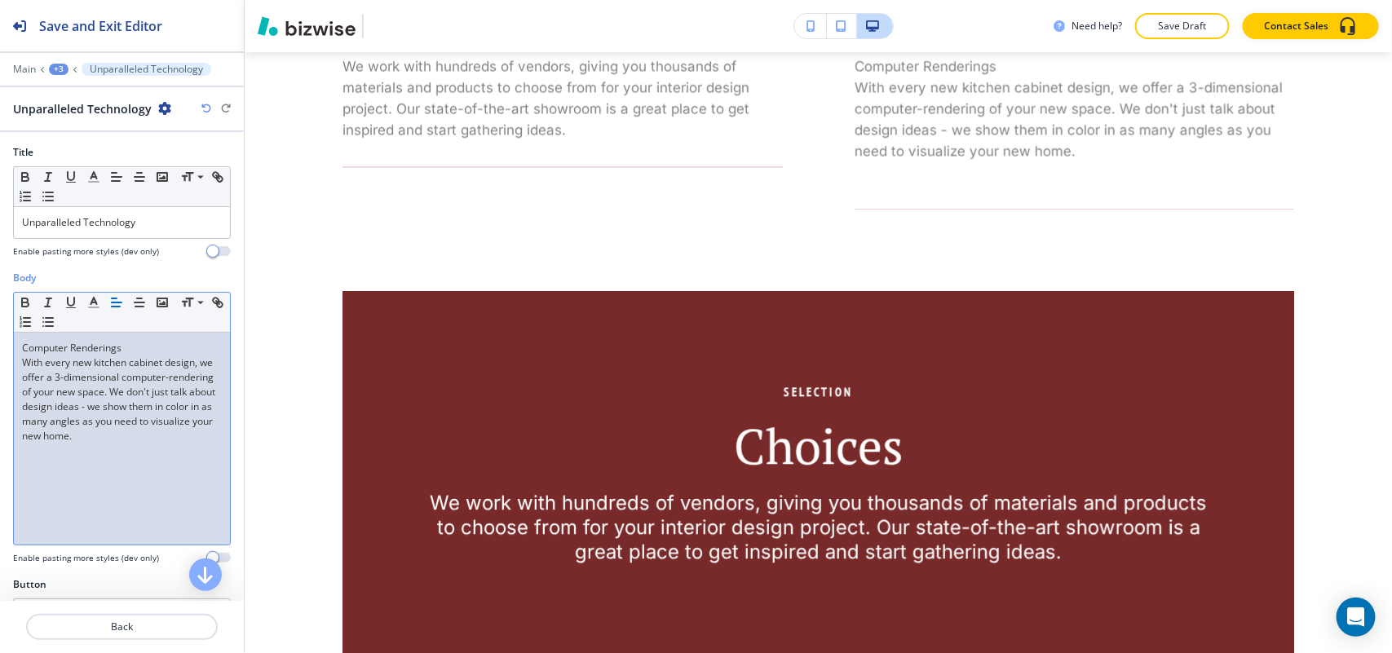
scroll to position [0, 0]
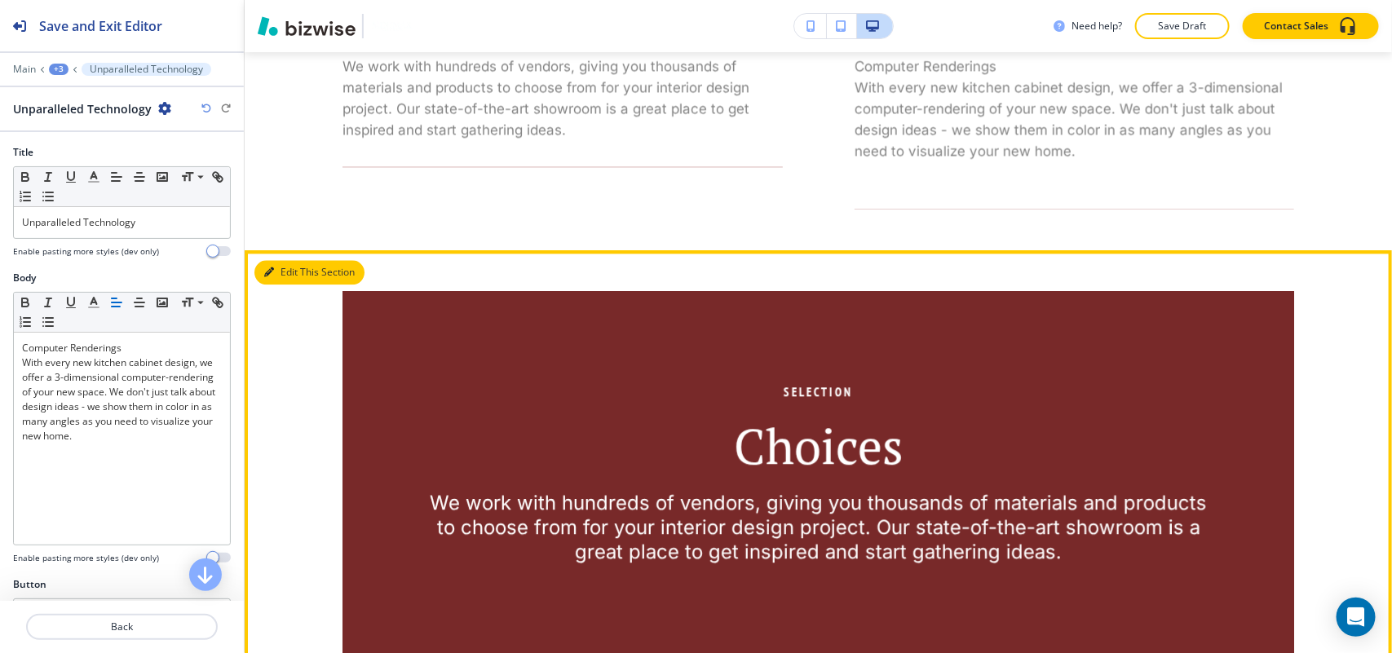
click at [280, 285] on button "Edit This Section" at bounding box center [309, 272] width 110 height 24
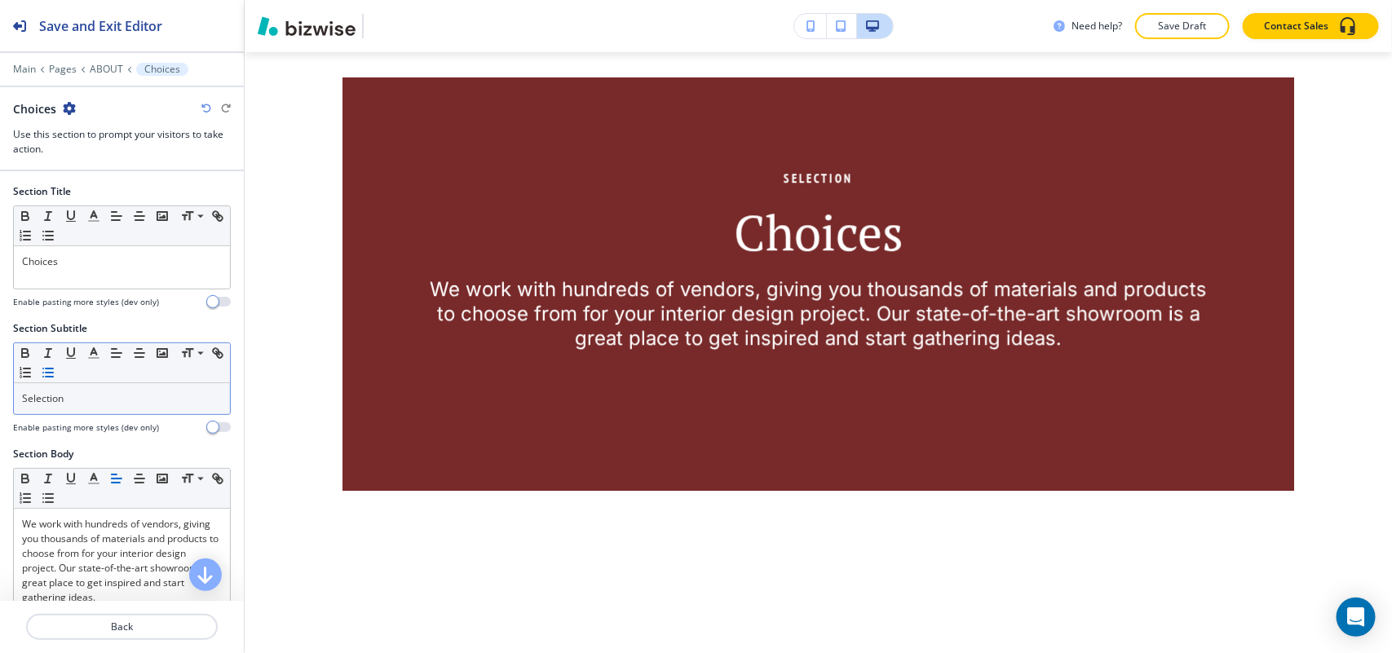
scroll to position [1812, 0]
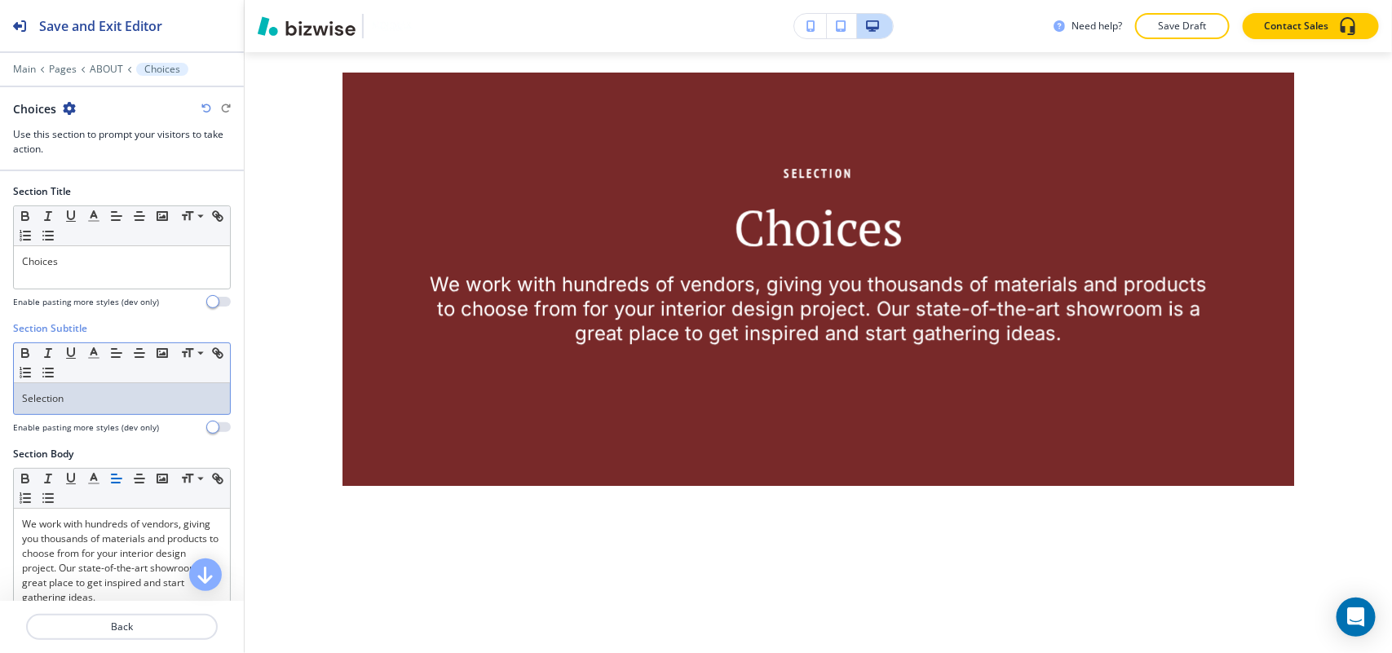
click at [95, 404] on p "Selection" at bounding box center [122, 398] width 200 height 15
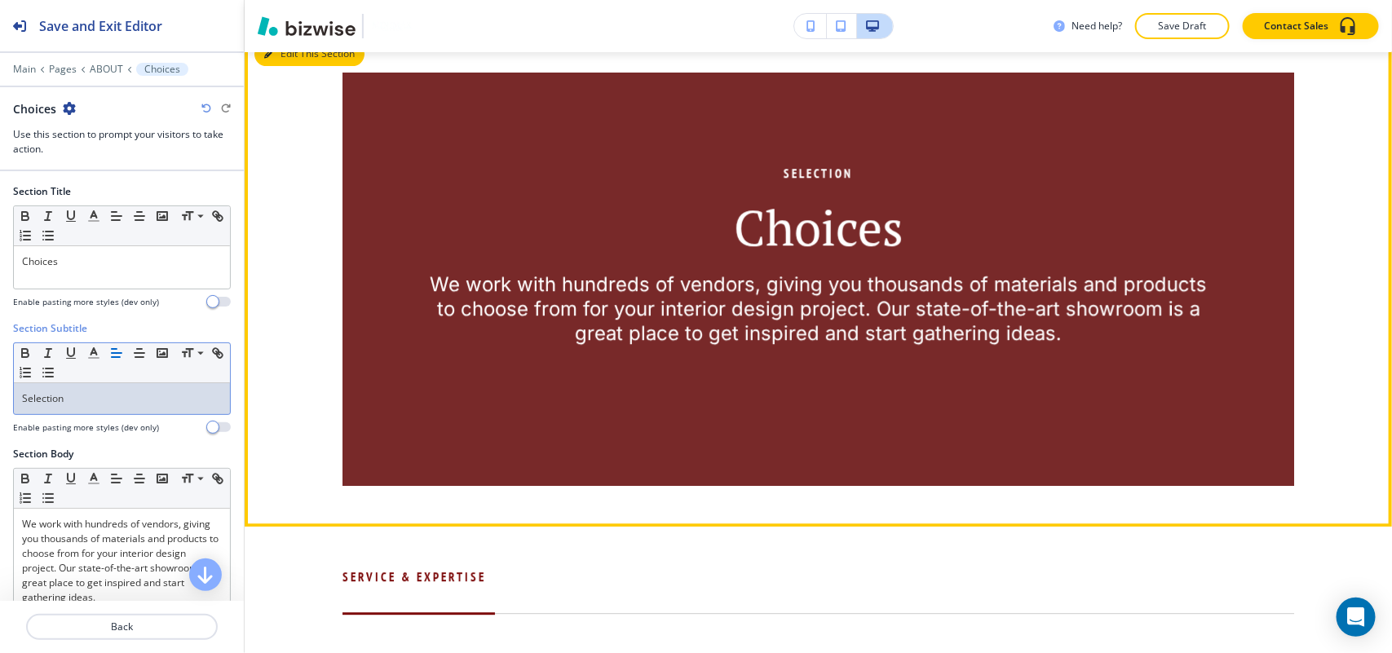
click at [292, 66] on button "Edit This Section" at bounding box center [309, 54] width 110 height 24
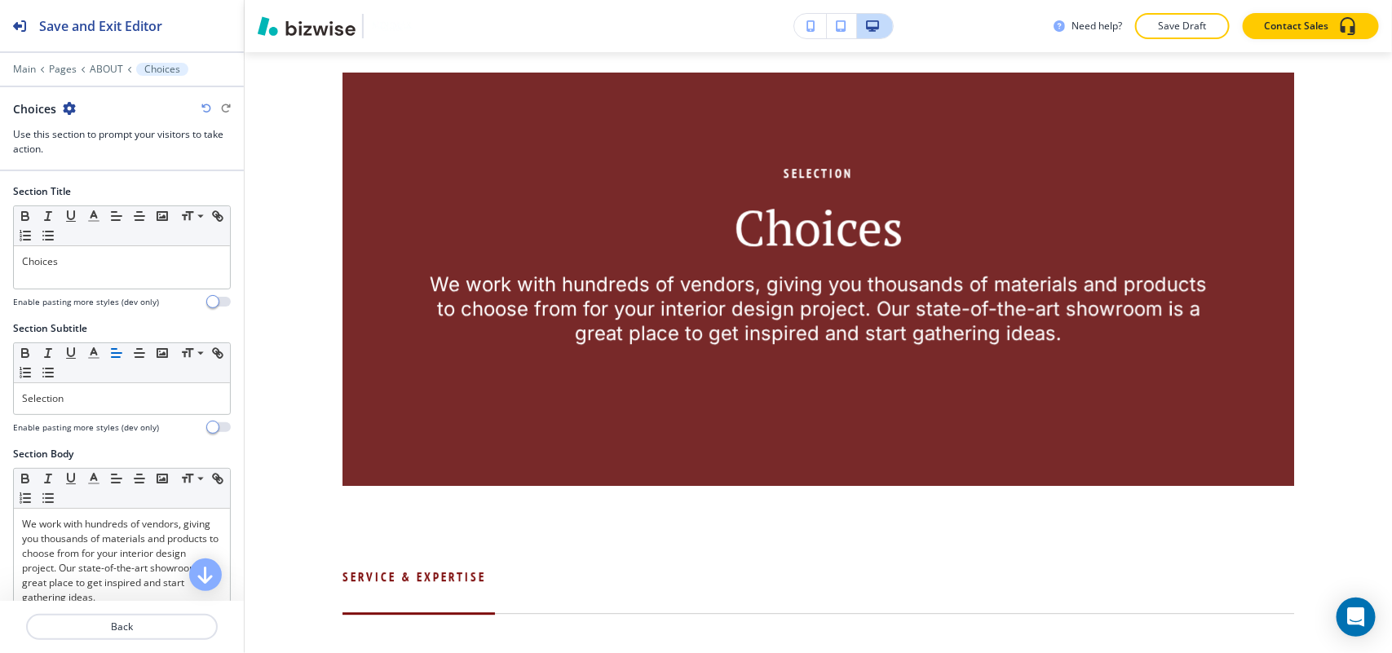
click at [67, 100] on div "Choices" at bounding box center [44, 108] width 63 height 17
click at [71, 111] on icon "button" at bounding box center [69, 108] width 13 height 13
click at [157, 197] on button "Delete Section" at bounding box center [114, 194] width 104 height 29
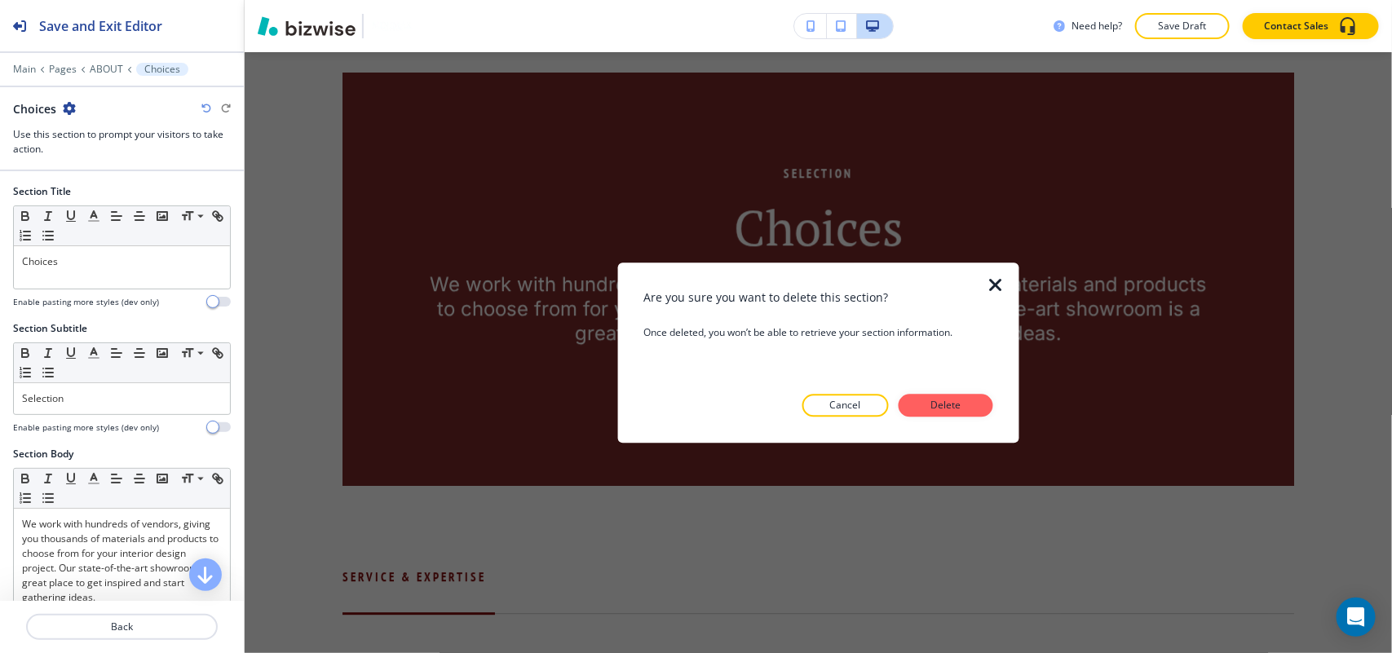
click at [944, 404] on p "Delete" at bounding box center [945, 405] width 39 height 15
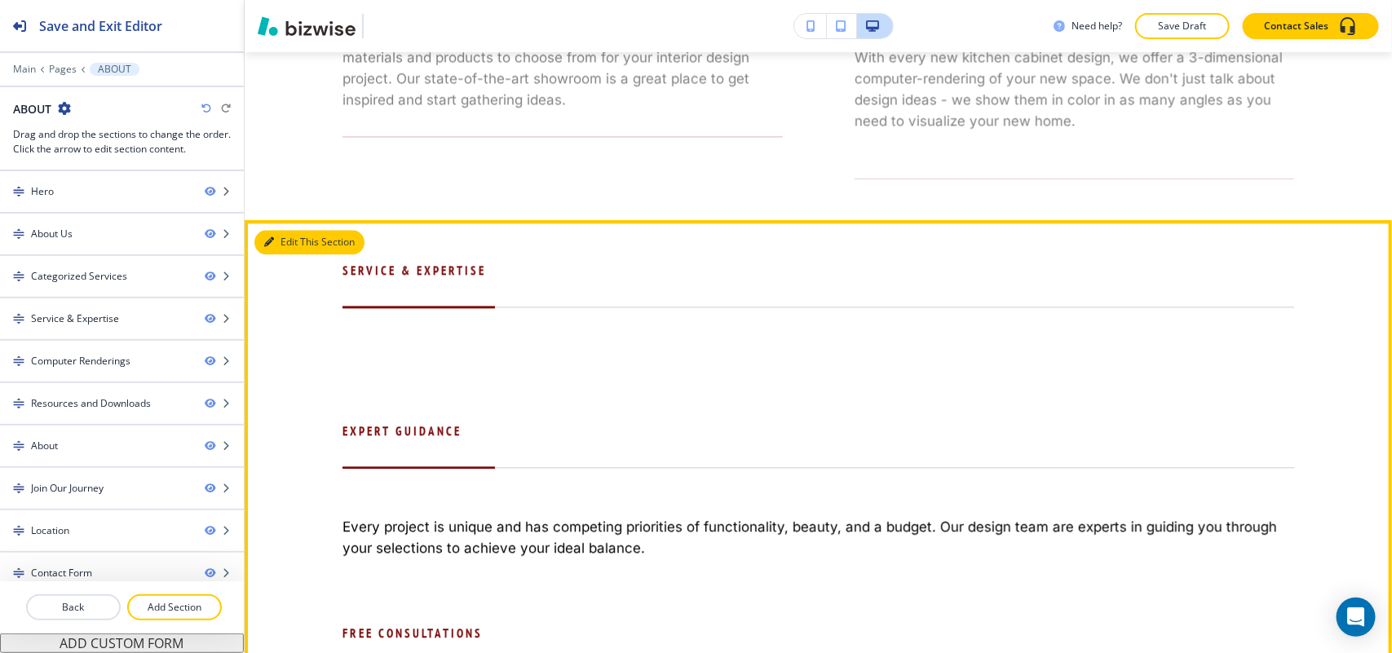
click at [294, 254] on button "Edit This Section" at bounding box center [309, 242] width 110 height 24
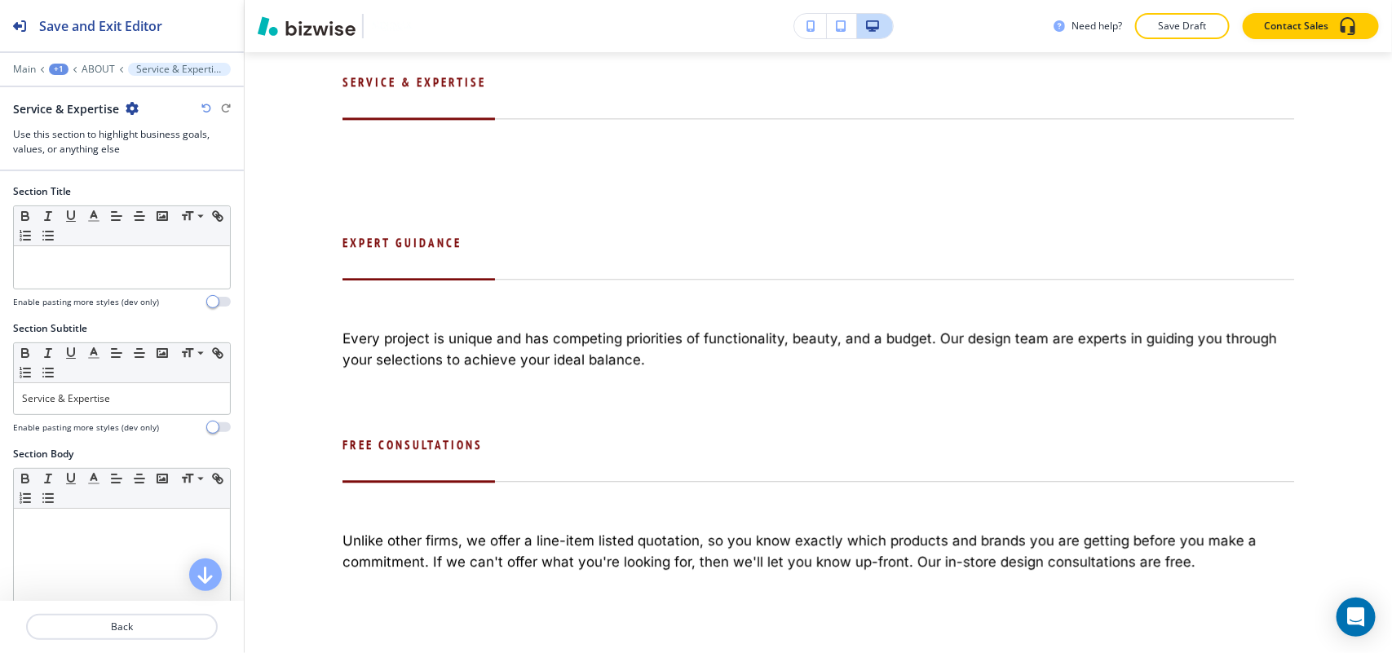
click at [132, 108] on icon "button" at bounding box center [132, 108] width 13 height 13
click at [169, 196] on p "Delete Section" at bounding box center [176, 195] width 83 height 15
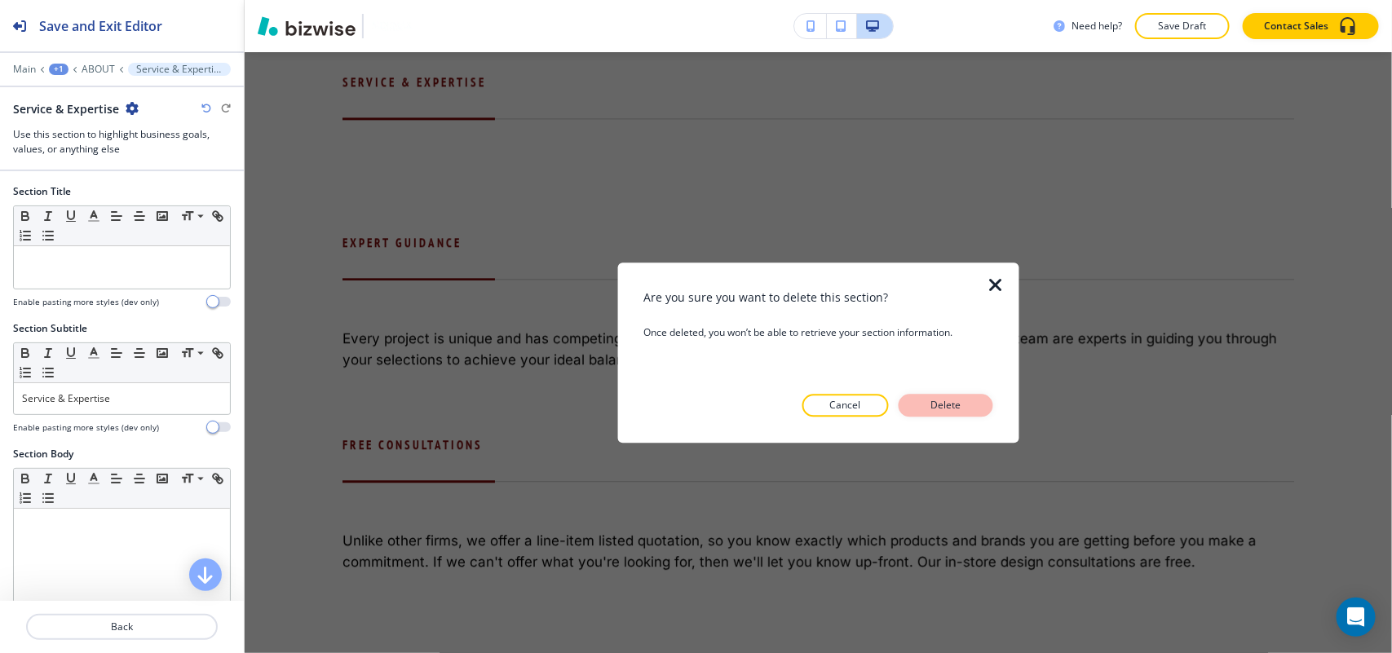
click at [966, 401] on button "Delete" at bounding box center [945, 405] width 95 height 23
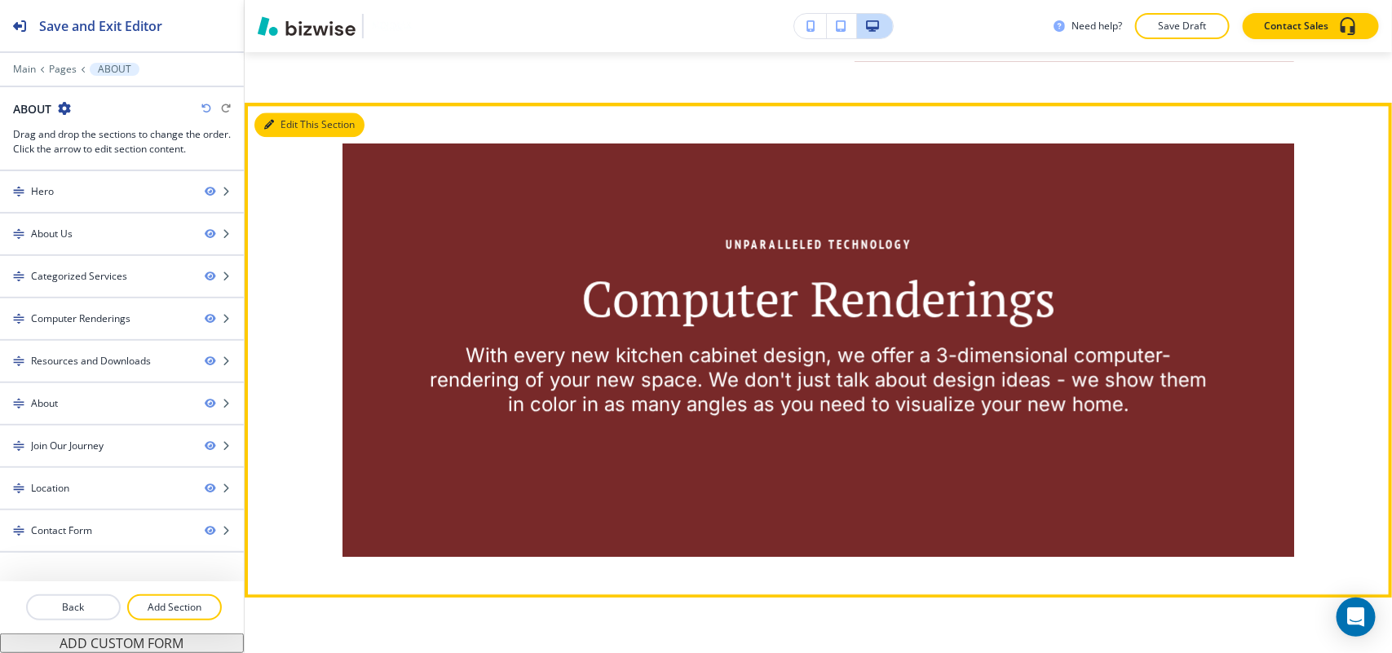
click at [304, 137] on button "Edit This Section" at bounding box center [309, 125] width 110 height 24
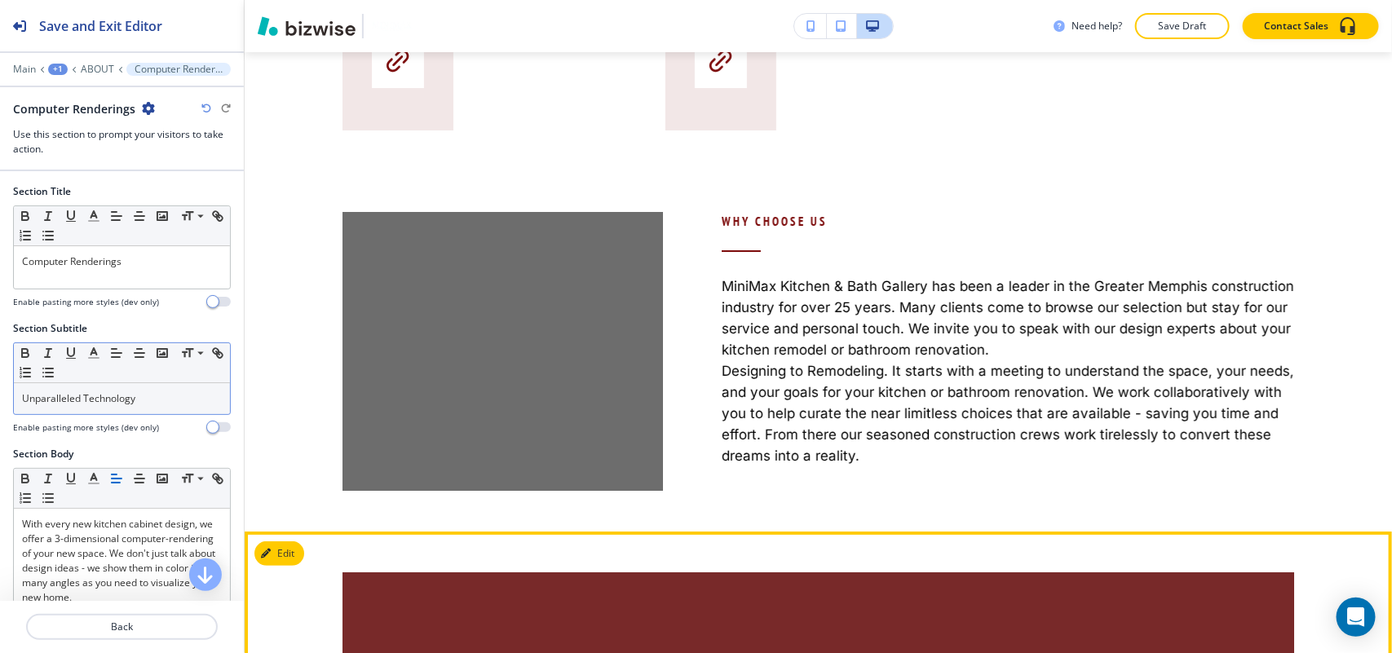
scroll to position [2526, 0]
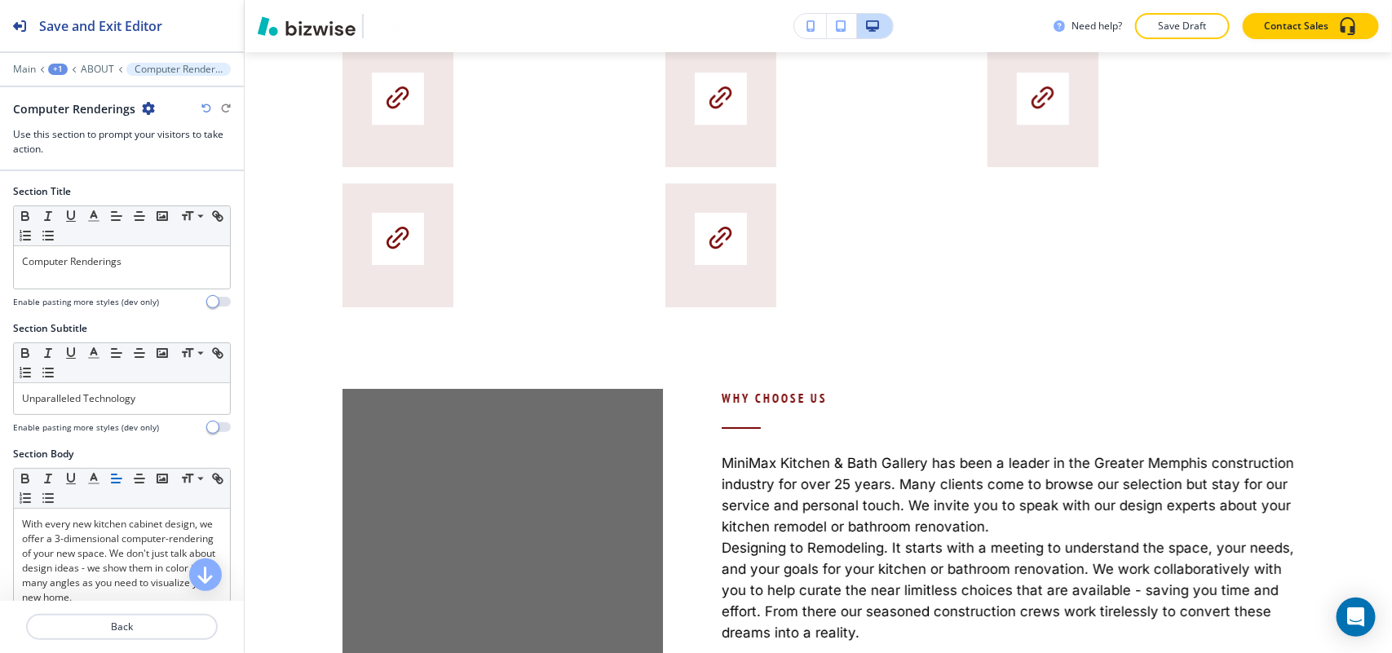
click at [143, 106] on icon "button" at bounding box center [148, 108] width 13 height 13
click at [188, 210] on icon at bounding box center [188, 216] width 20 height 15
click at [152, 110] on div "Computer Renderings" at bounding box center [122, 108] width 218 height 17
click at [142, 104] on icon "button" at bounding box center [148, 108] width 13 height 13
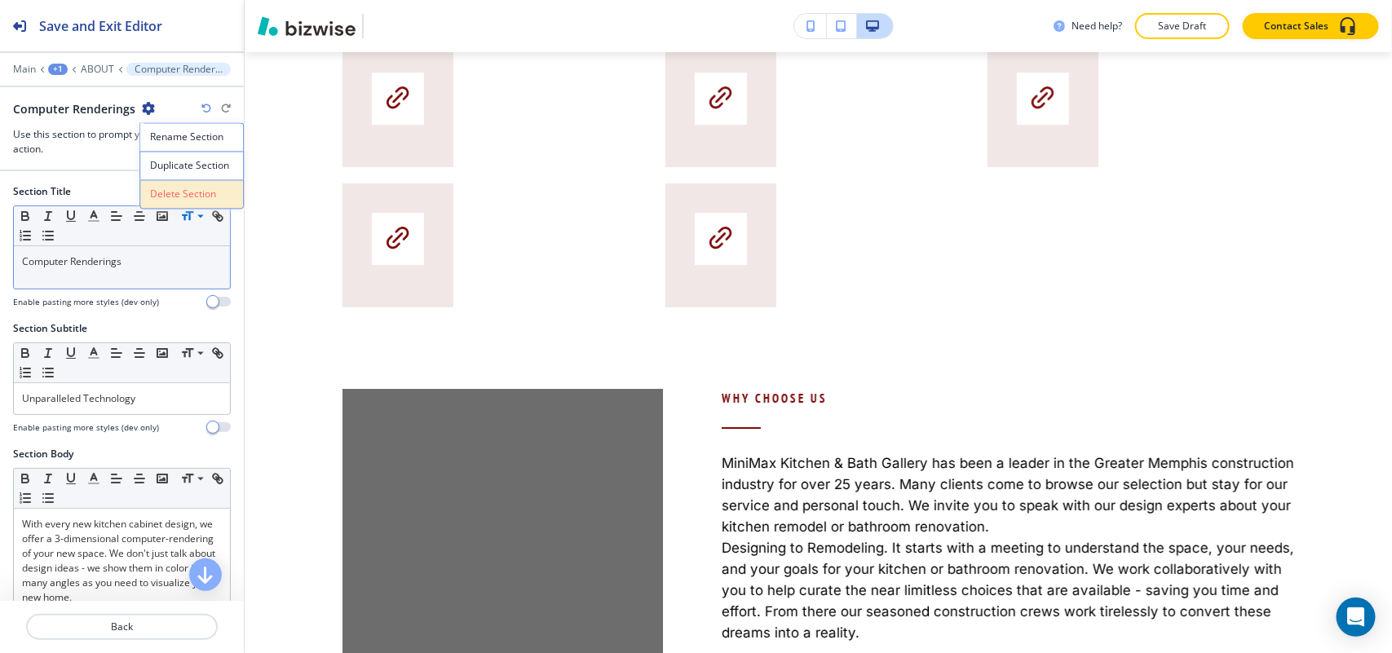
click at [186, 201] on p "Delete Section" at bounding box center [191, 195] width 83 height 15
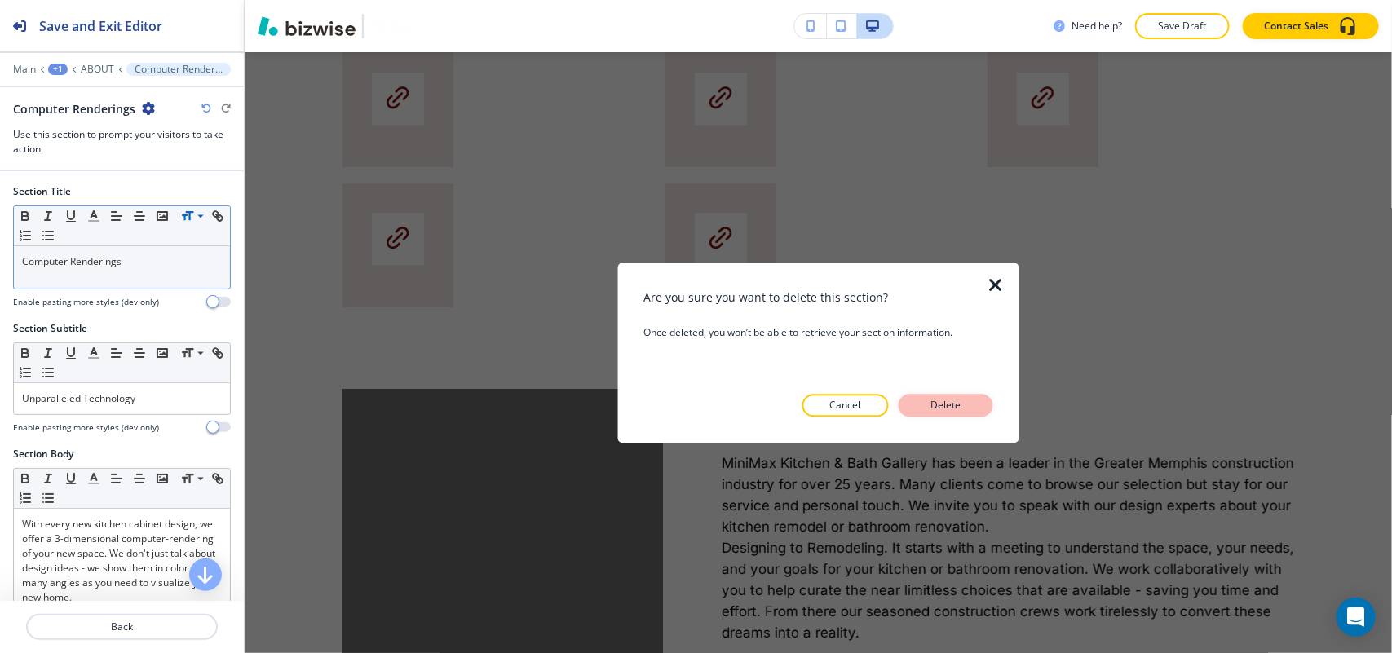
click at [942, 400] on p "Delete" at bounding box center [945, 405] width 39 height 15
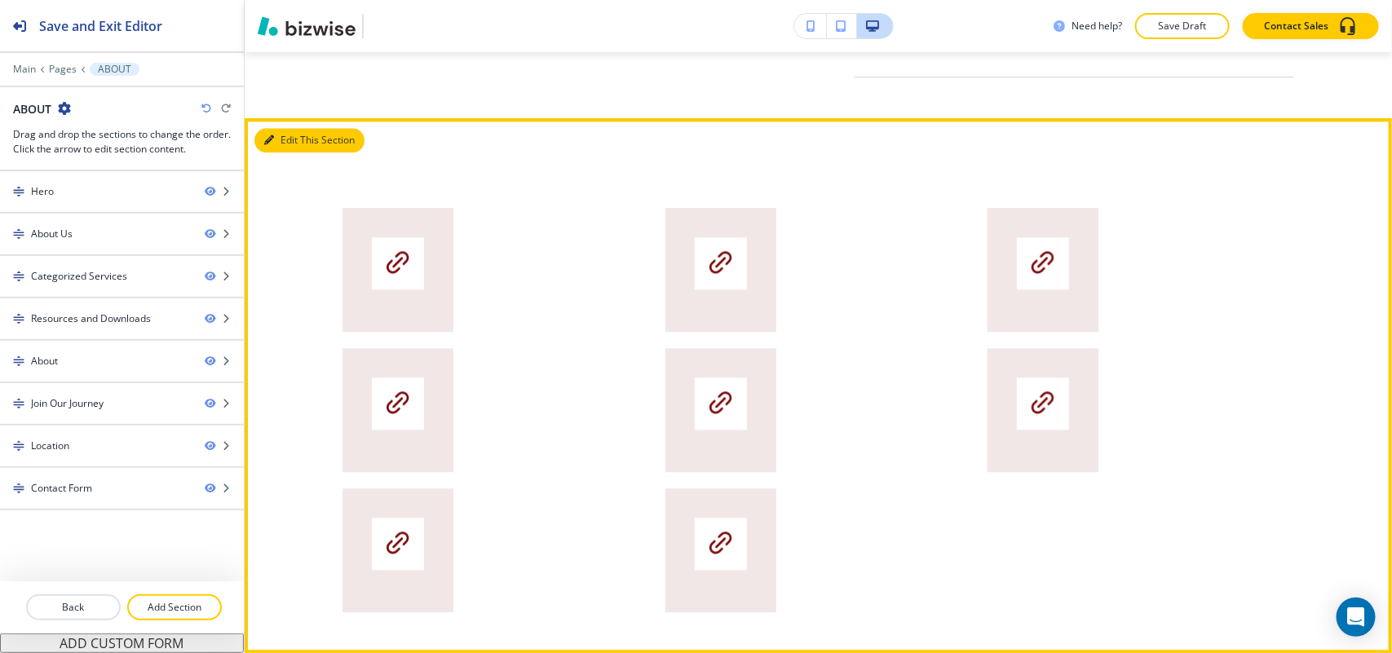
click at [303, 152] on button "Edit This Section" at bounding box center [309, 140] width 110 height 24
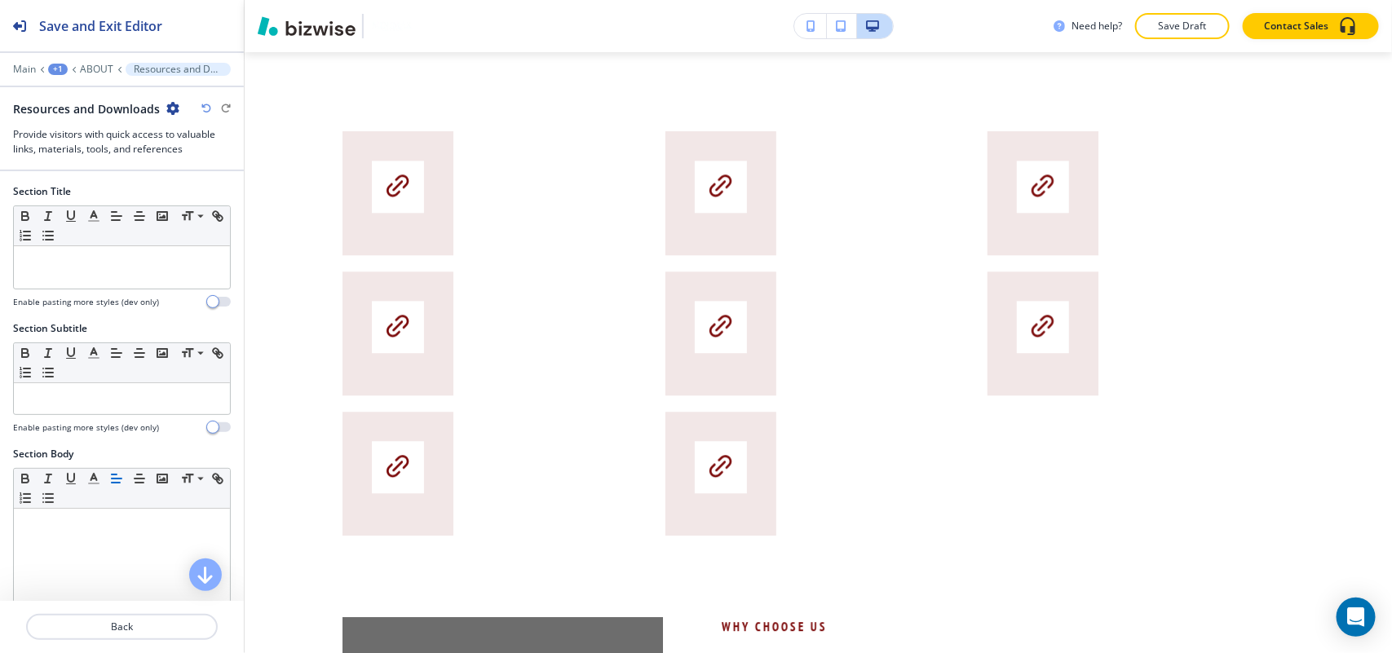
scroll to position [1812, 0]
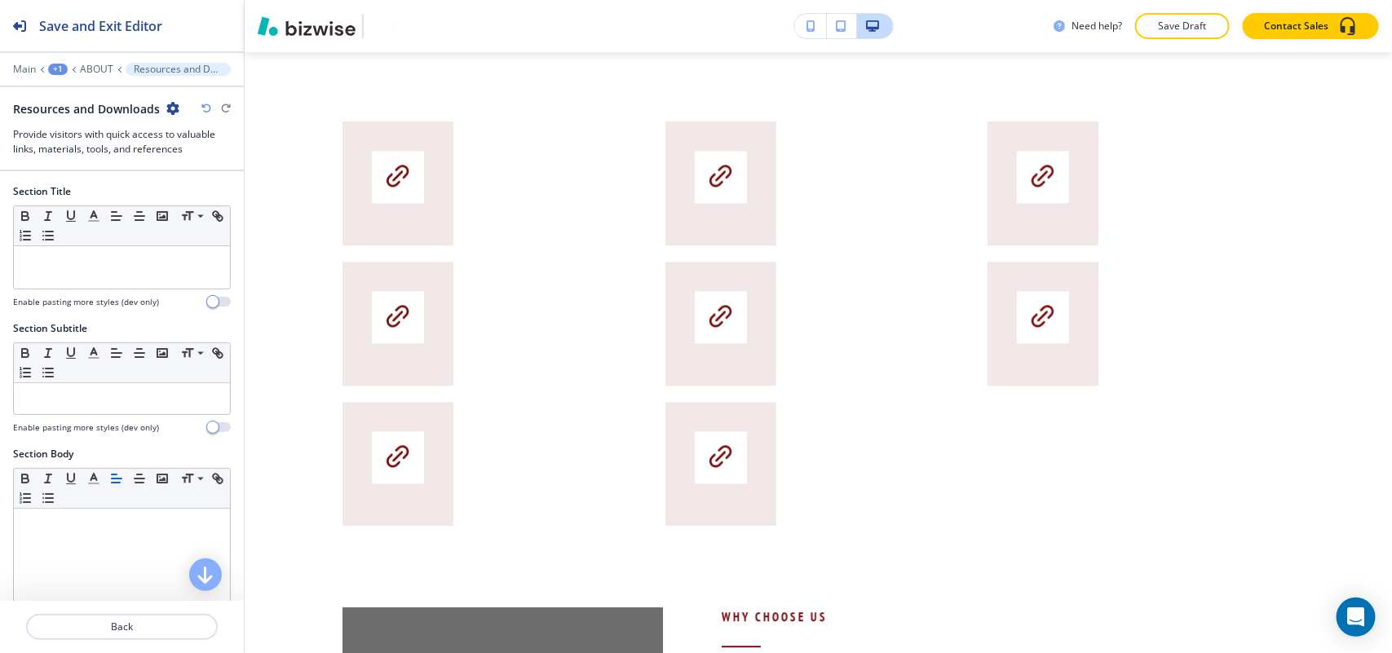
click at [173, 107] on icon "button" at bounding box center [172, 108] width 13 height 13
click at [216, 193] on p "Delete Section" at bounding box center [215, 195] width 83 height 15
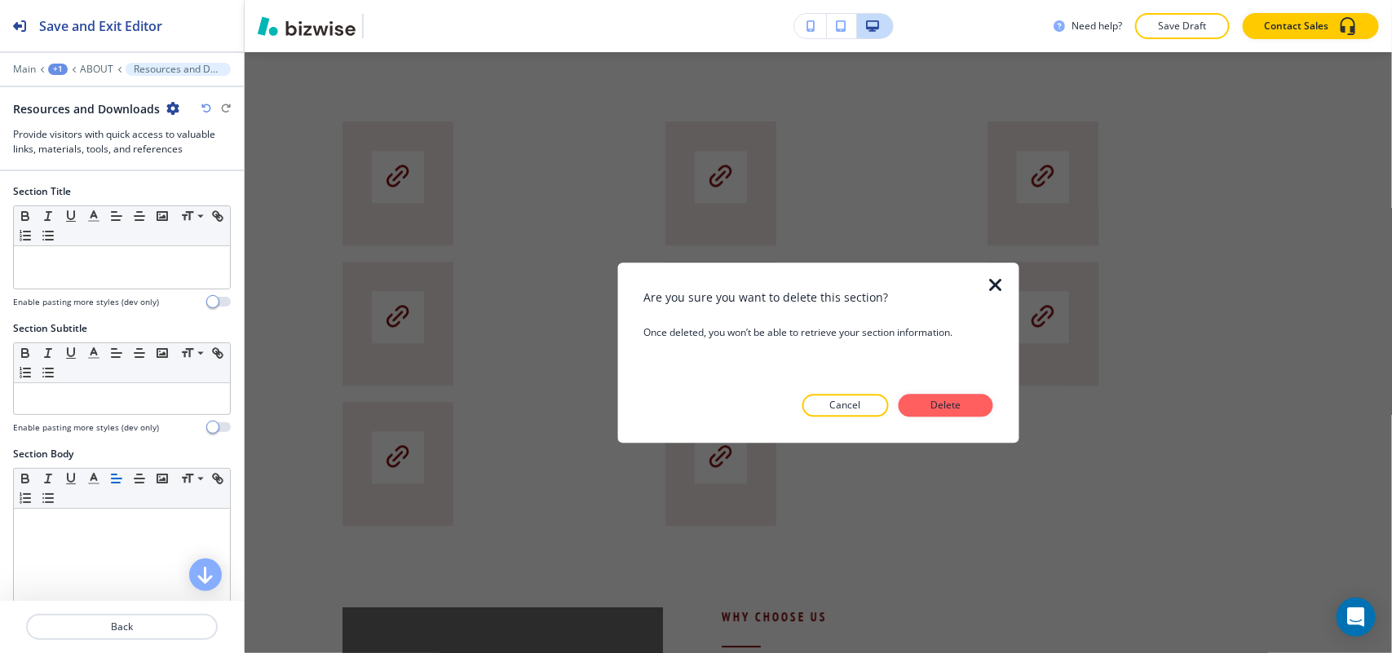
click at [974, 397] on button "Delete" at bounding box center [945, 405] width 95 height 23
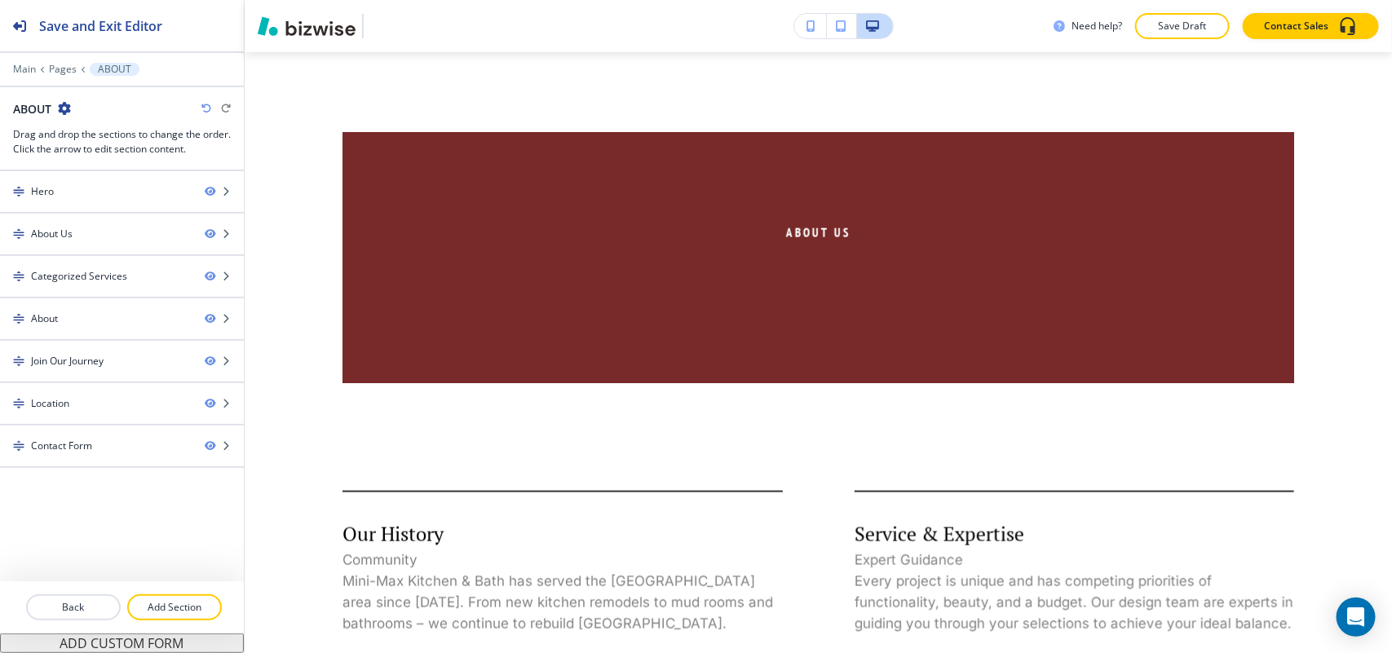
scroll to position [564, 0]
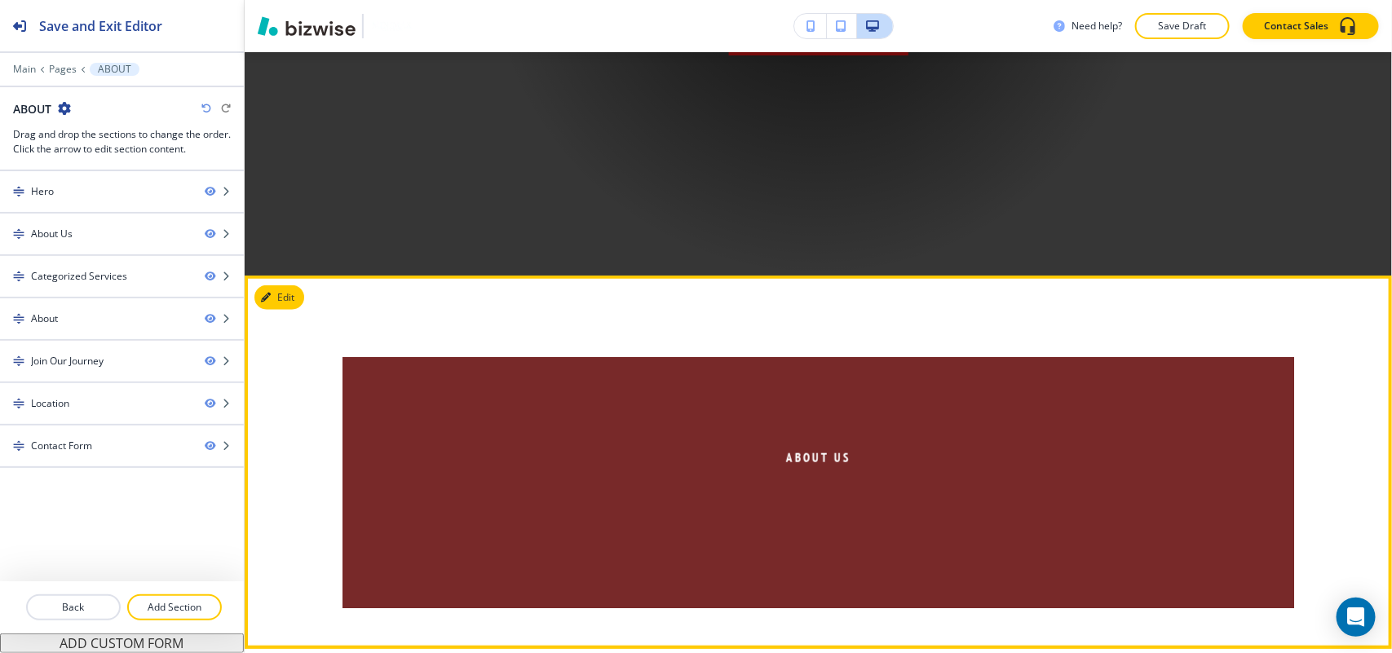
click at [304, 307] on div "About Us" at bounding box center [818, 462] width 1147 height 373
click at [287, 294] on button "Edit This Section" at bounding box center [309, 297] width 110 height 24
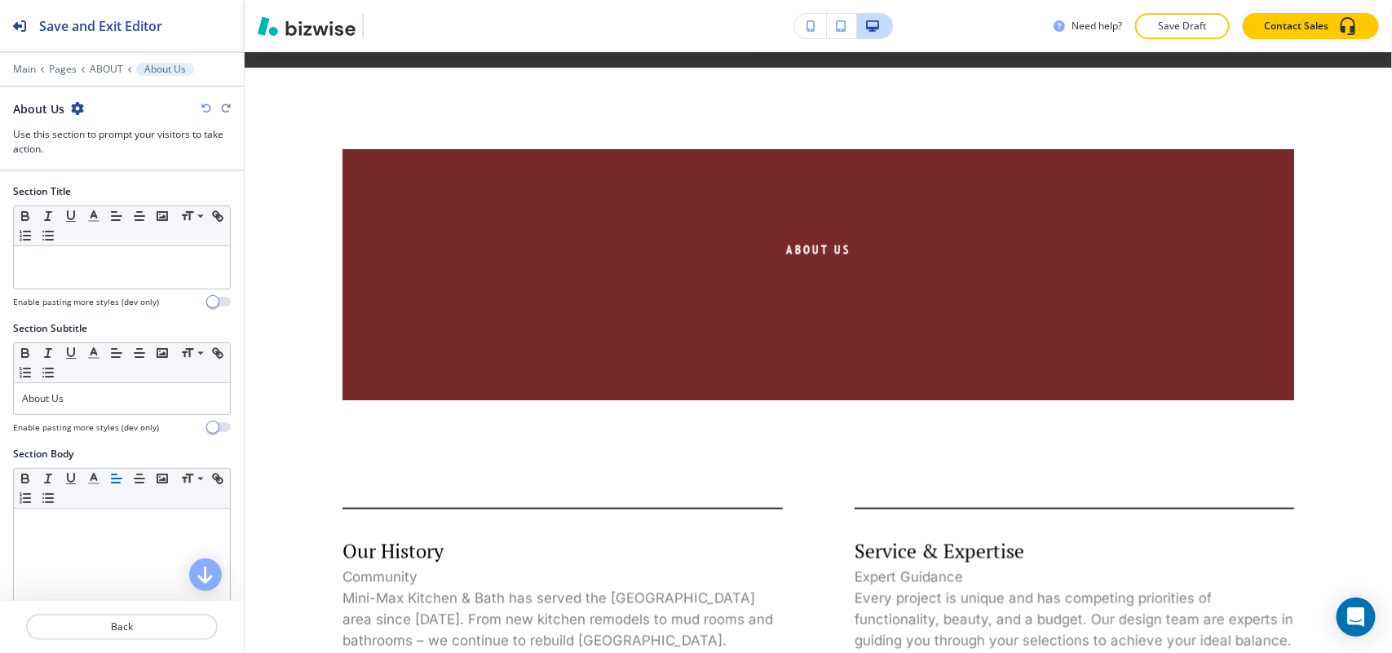
scroll to position [788, 0]
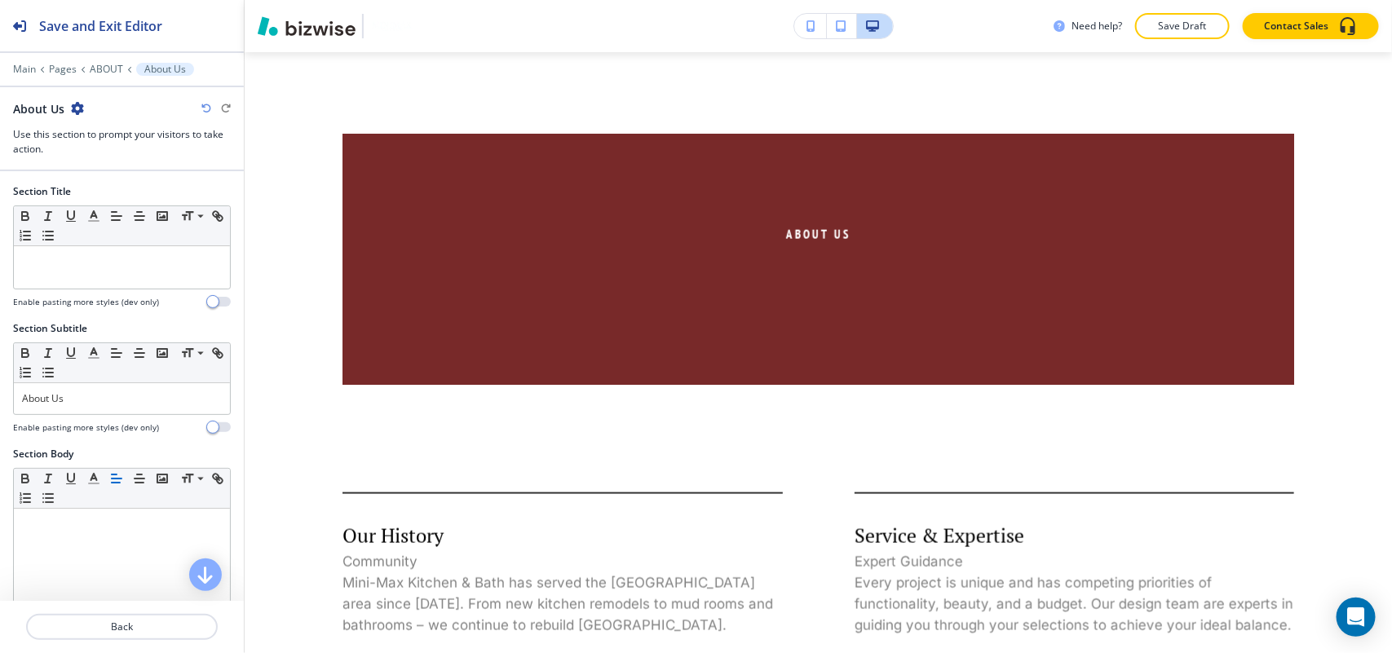
click at [77, 106] on icon "button" at bounding box center [77, 108] width 13 height 13
click at [116, 188] on p "Delete Section" at bounding box center [122, 195] width 83 height 15
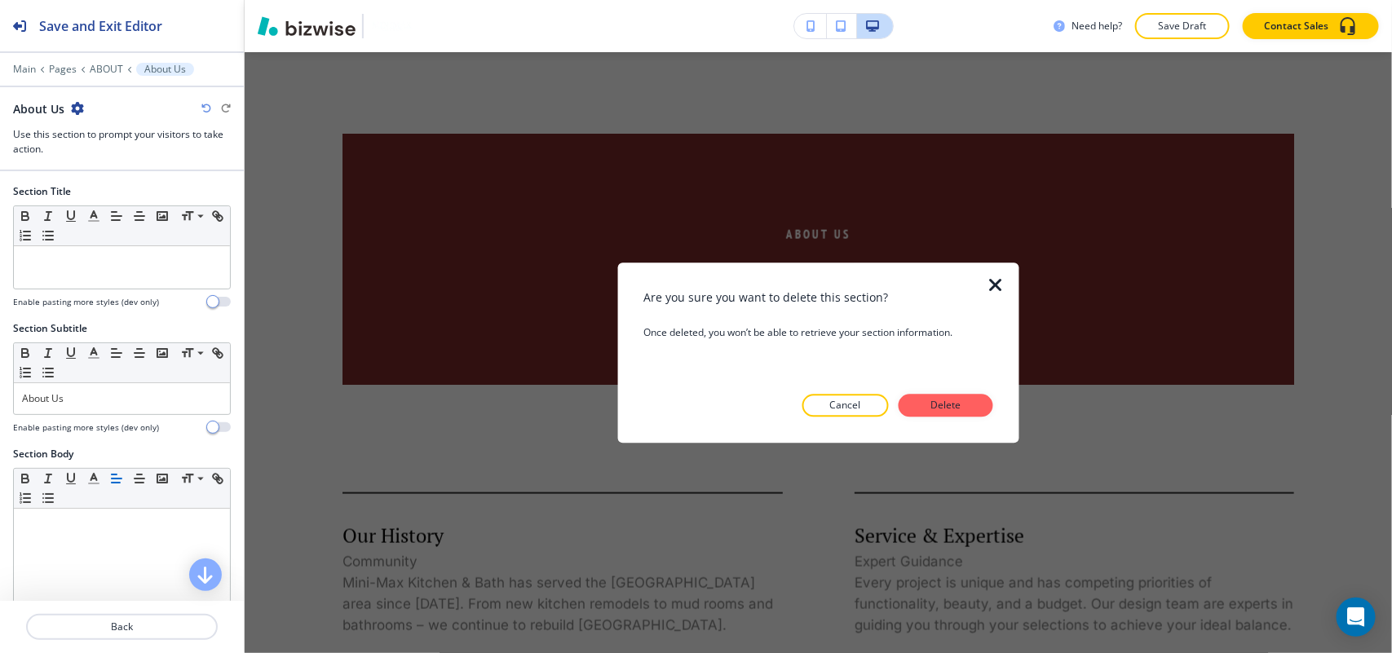
click at [981, 418] on div at bounding box center [817, 430] width 349 height 26
click at [968, 402] on button "Delete" at bounding box center [945, 405] width 95 height 23
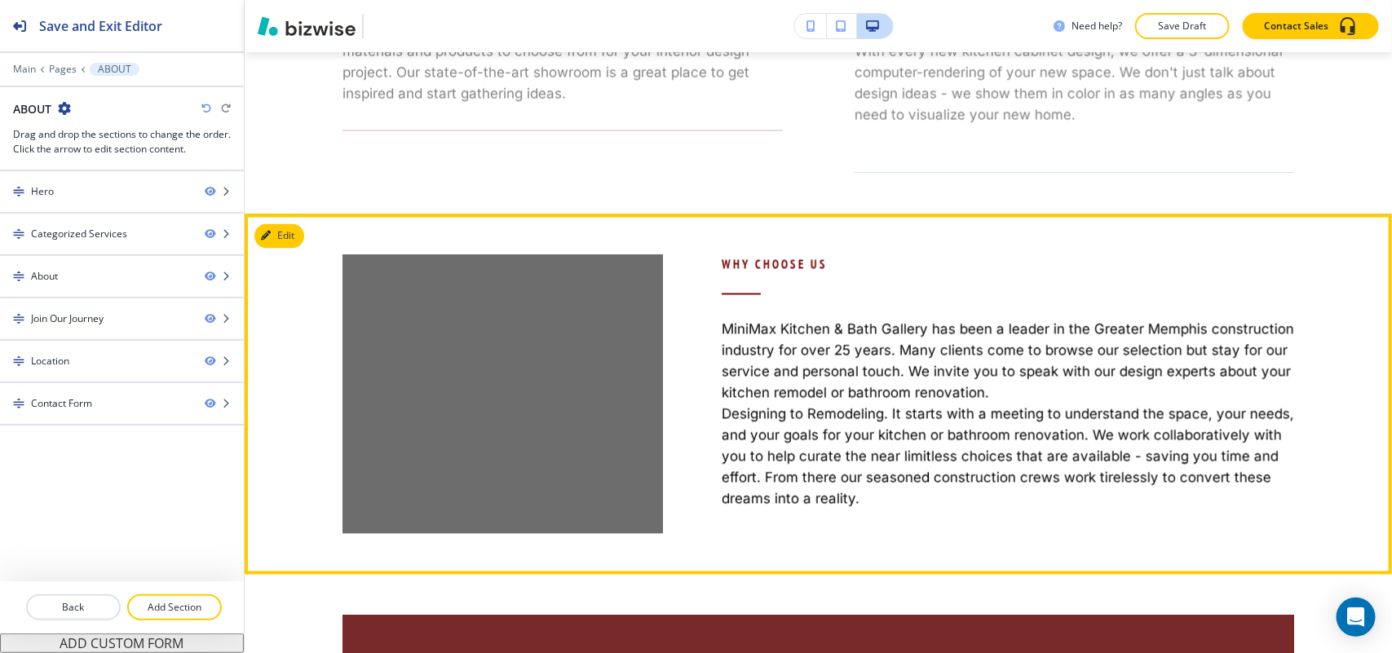
scroll to position [1399, 0]
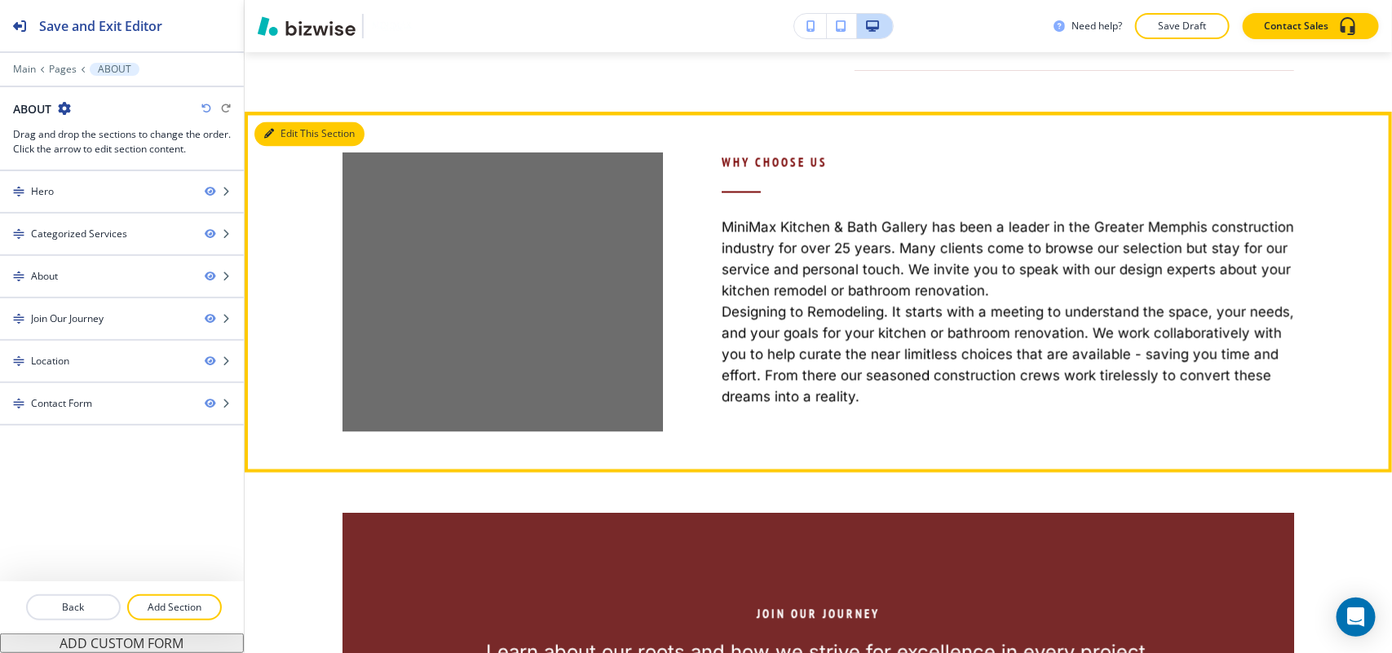
click at [271, 139] on icon "button" at bounding box center [269, 135] width 10 height 10
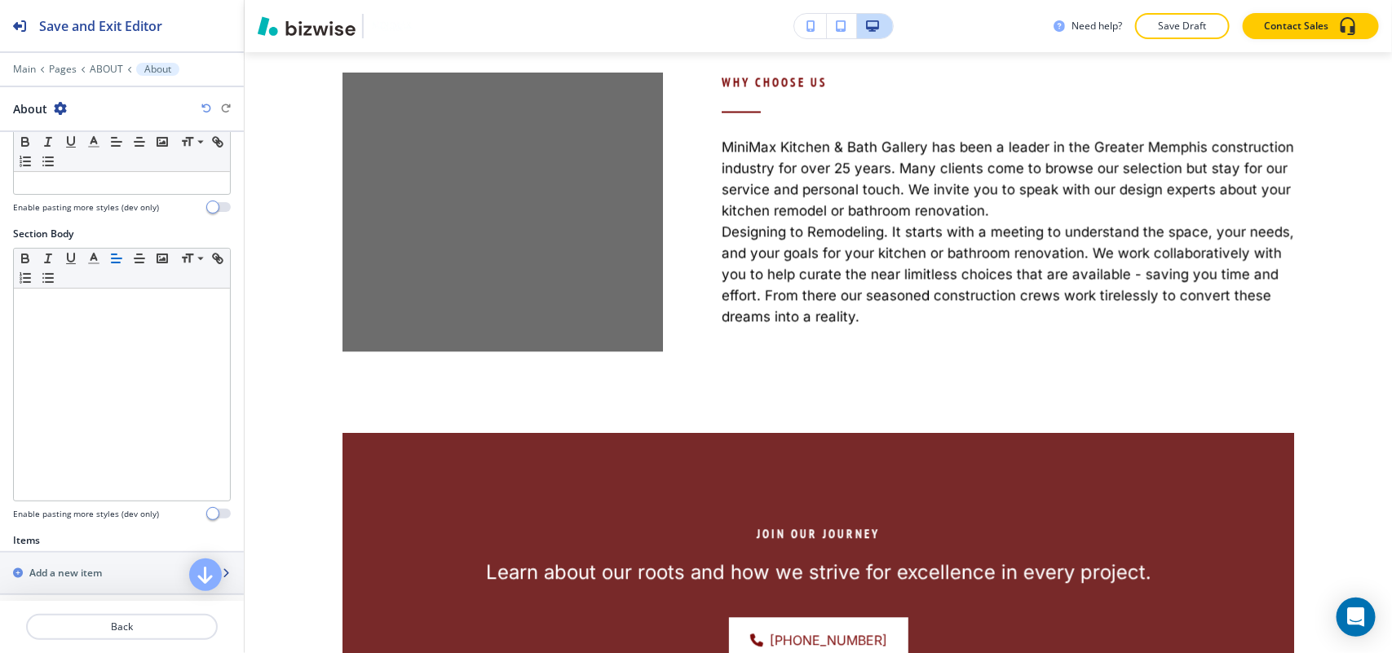
scroll to position [408, 0]
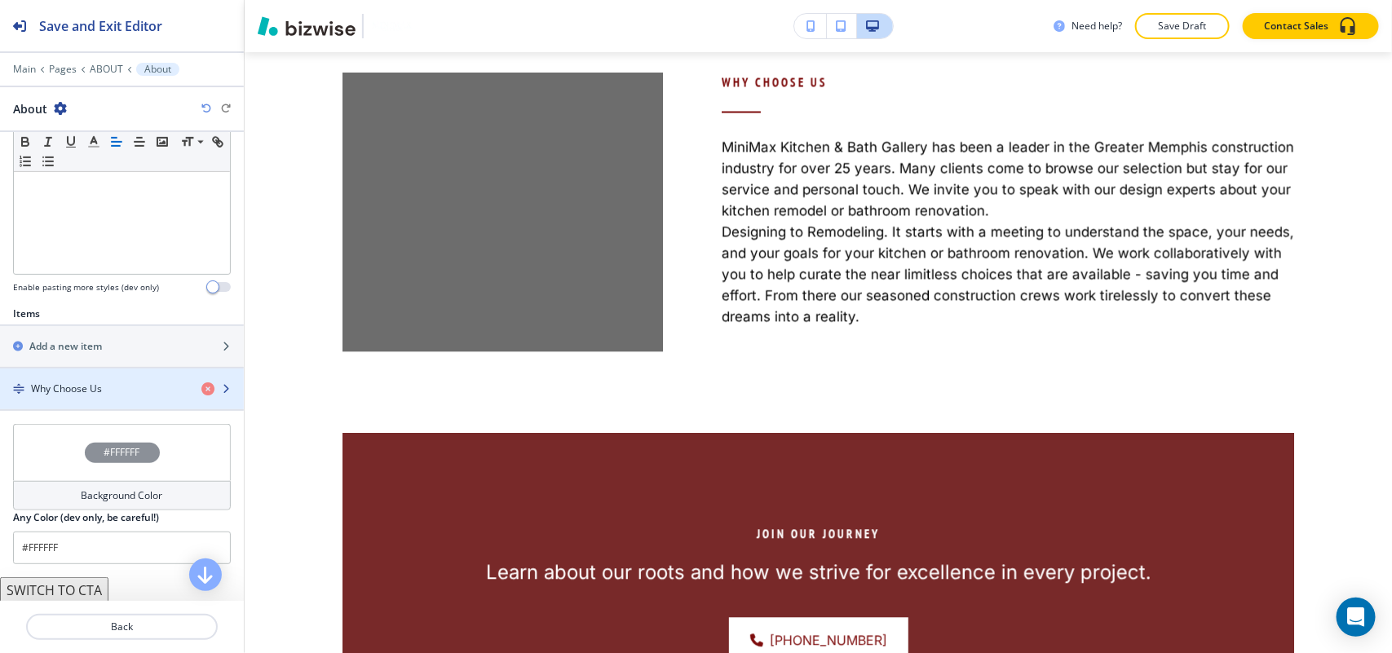
click at [70, 404] on div "button" at bounding box center [122, 402] width 244 height 13
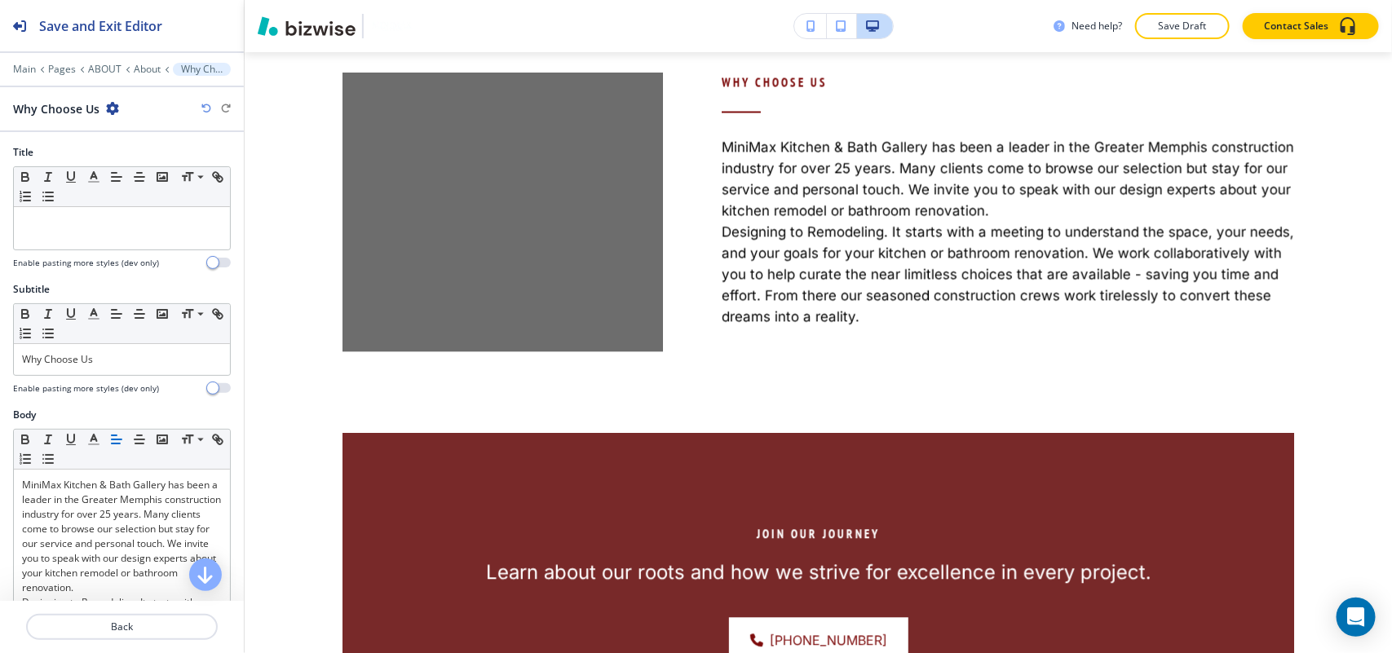
scroll to position [1439, 0]
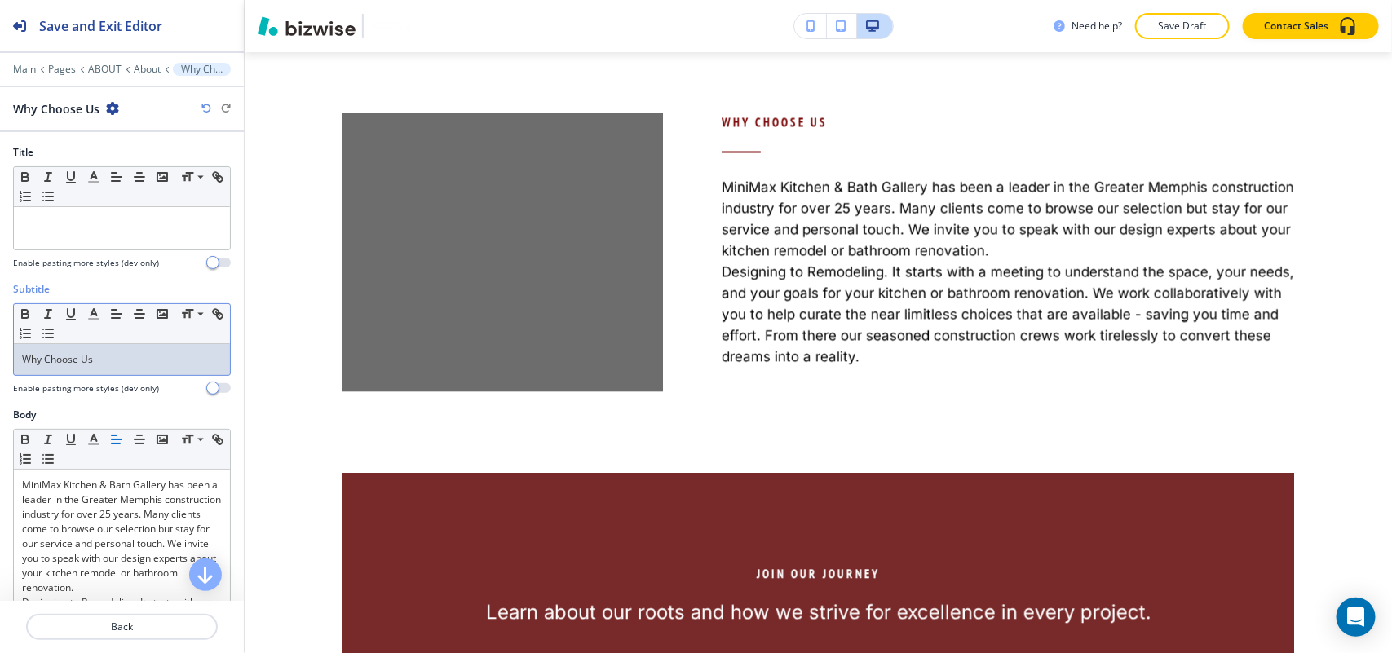
click at [115, 361] on p "Why Choose Us" at bounding box center [122, 359] width 200 height 15
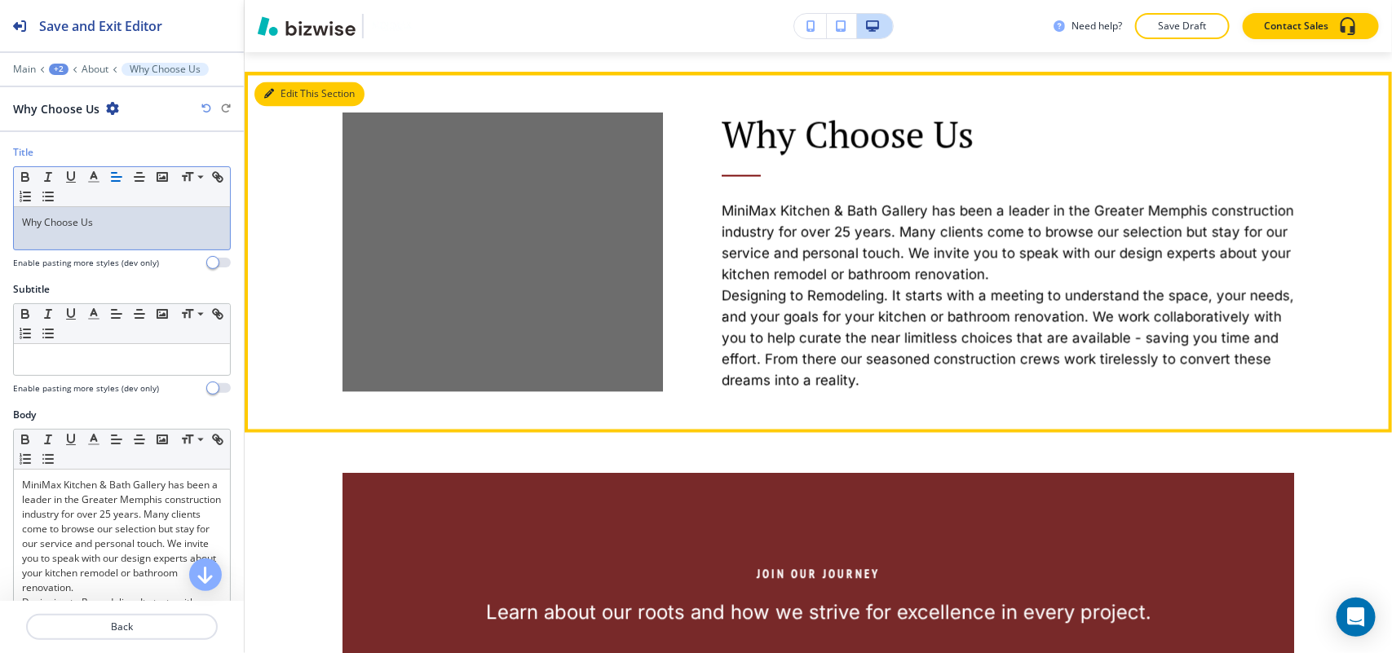
click at [274, 107] on button "Edit This Section" at bounding box center [309, 94] width 110 height 24
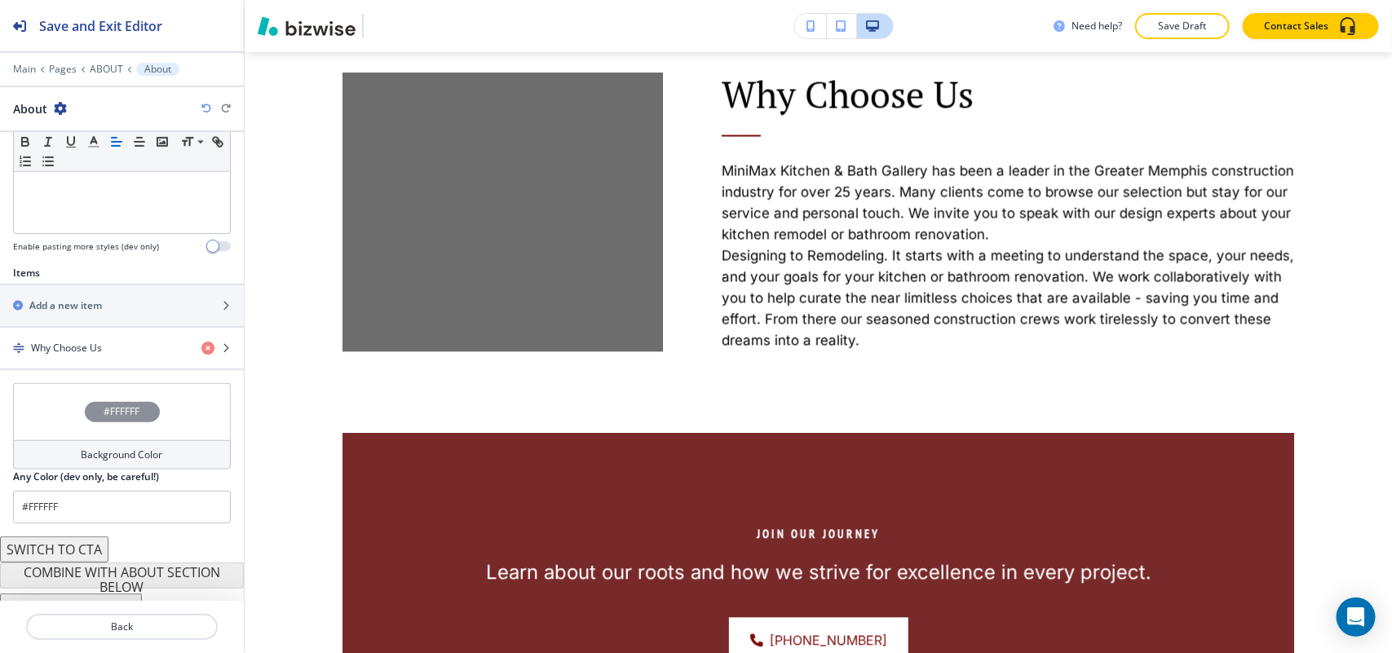
scroll to position [470, 0]
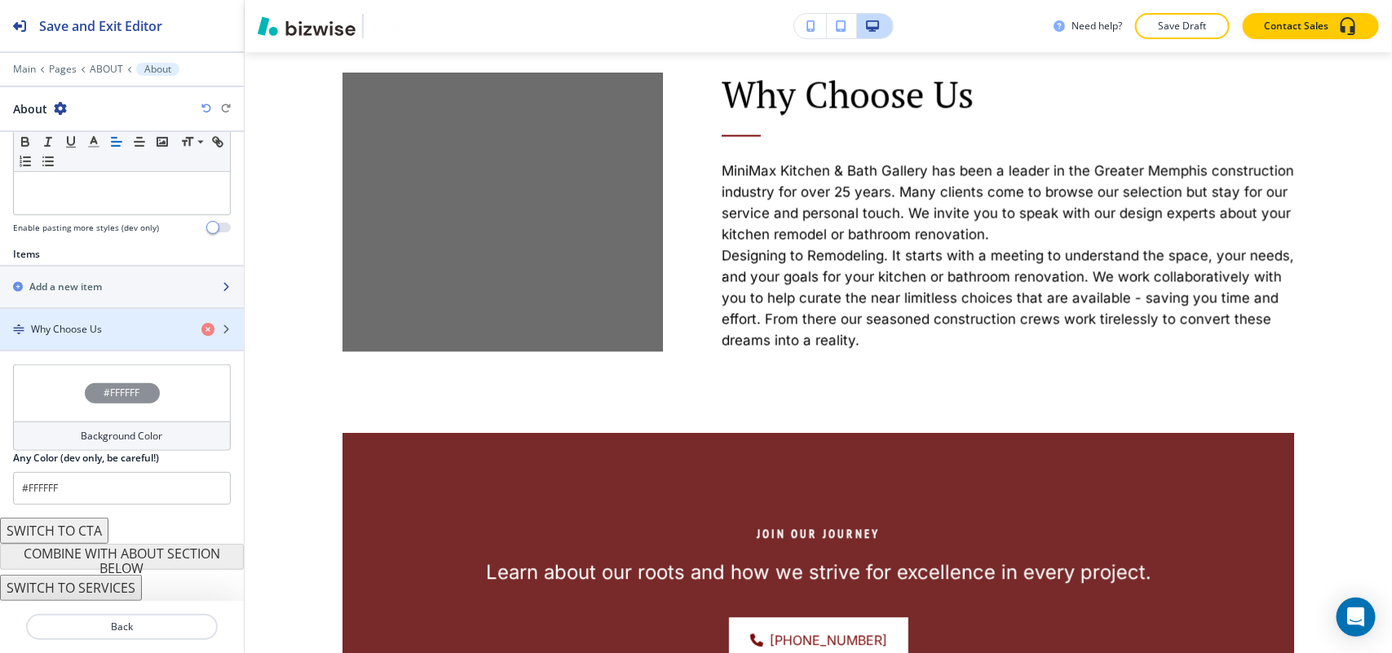
click at [82, 306] on div "button" at bounding box center [122, 300] width 244 height 13
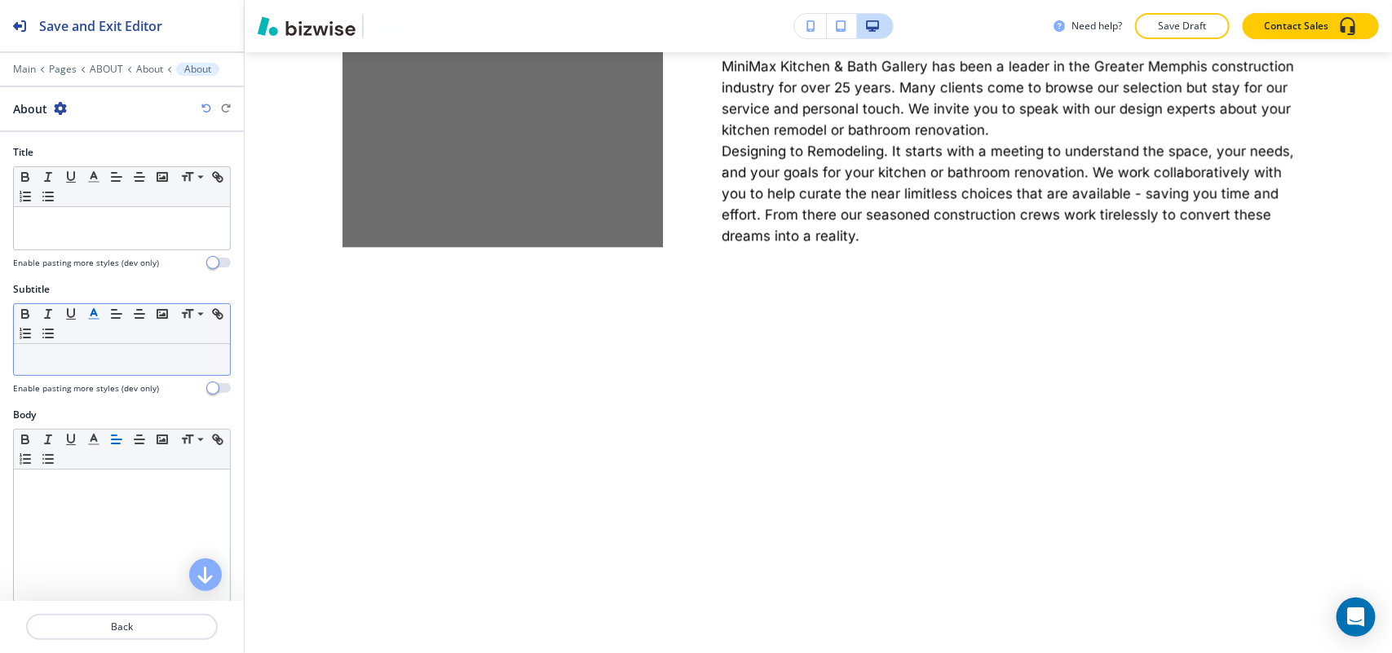
scroll to position [1812, 0]
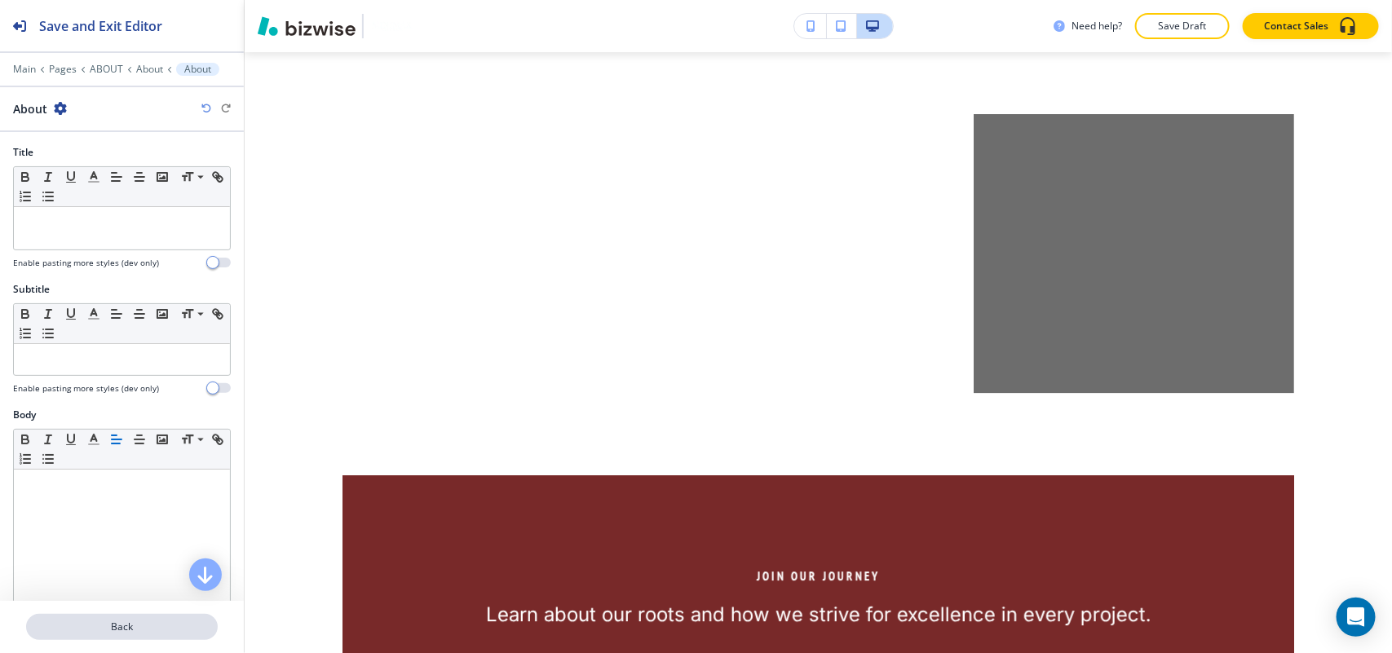
click at [156, 630] on p "Back" at bounding box center [122, 627] width 188 height 15
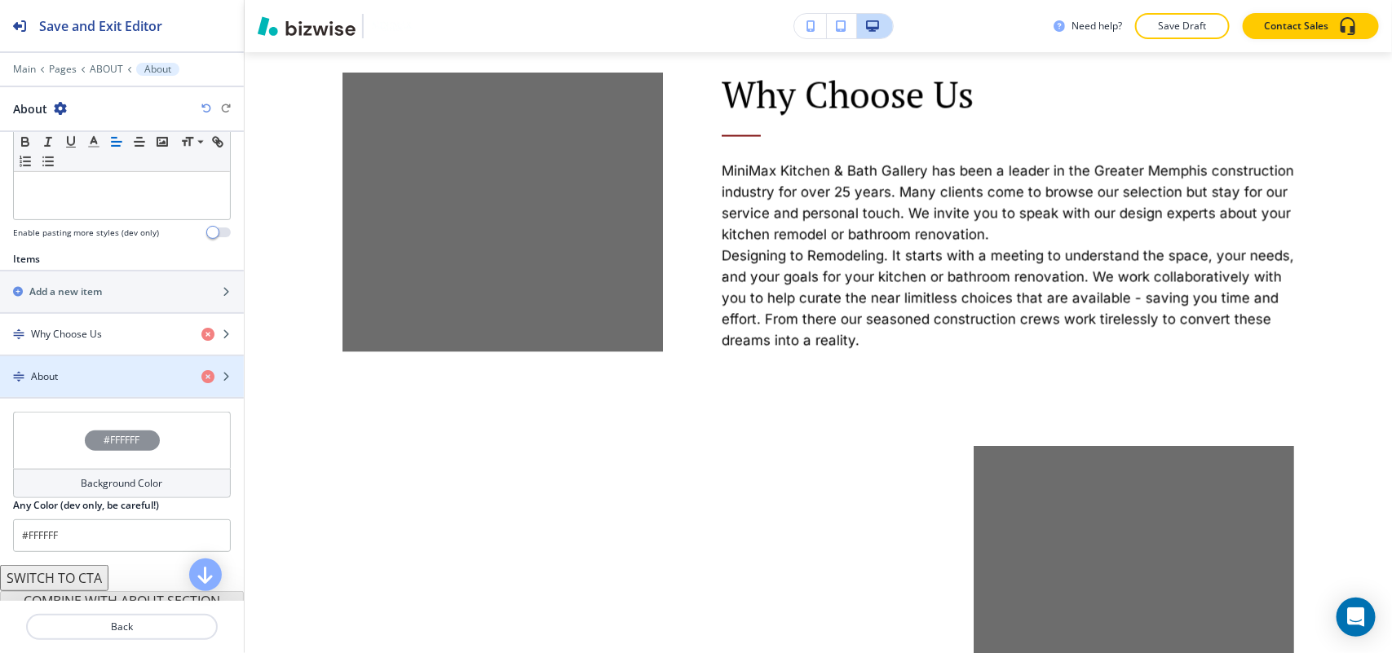
scroll to position [514, 0]
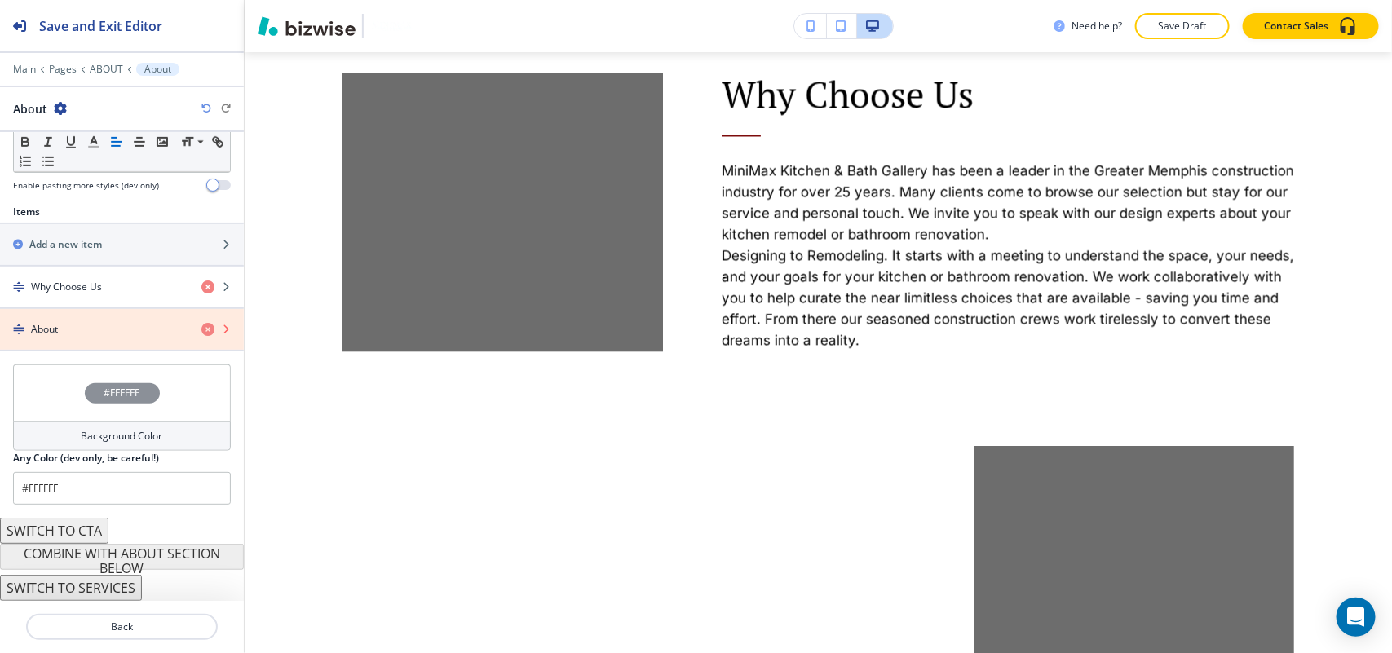
click at [201, 328] on icon "button" at bounding box center [207, 329] width 13 height 13
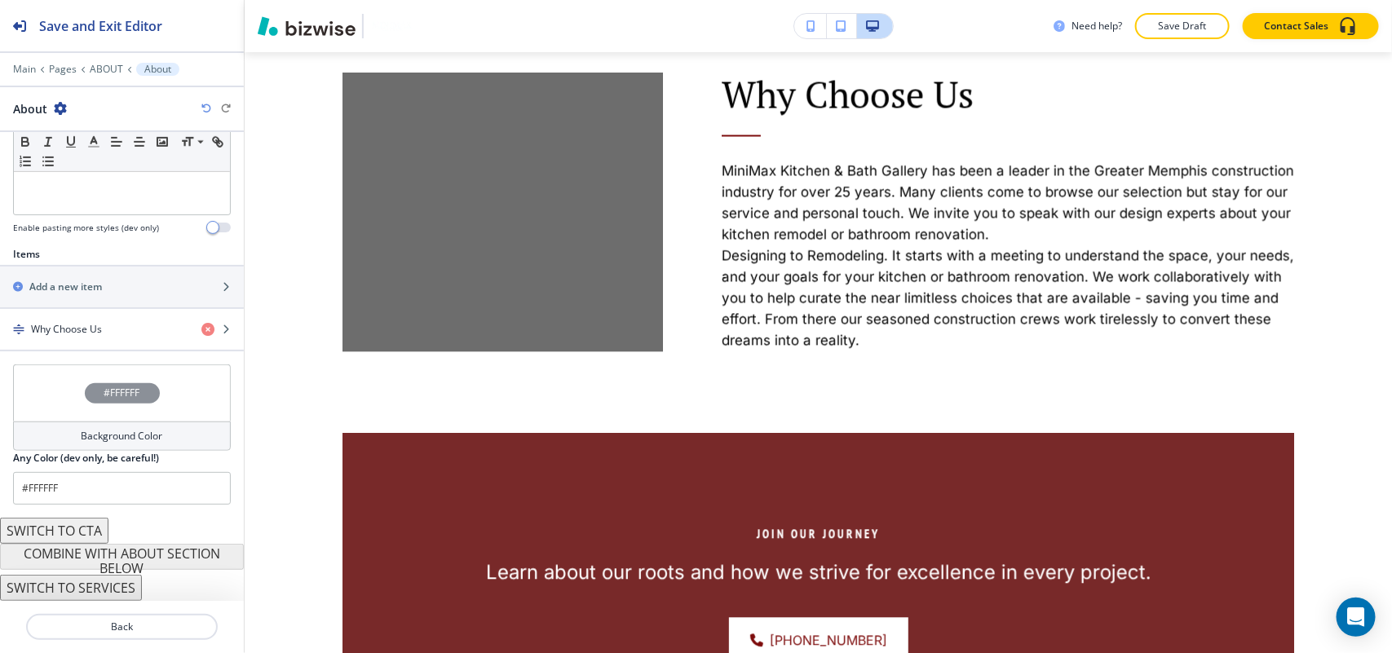
click at [79, 319] on div "button" at bounding box center [122, 315] width 244 height 13
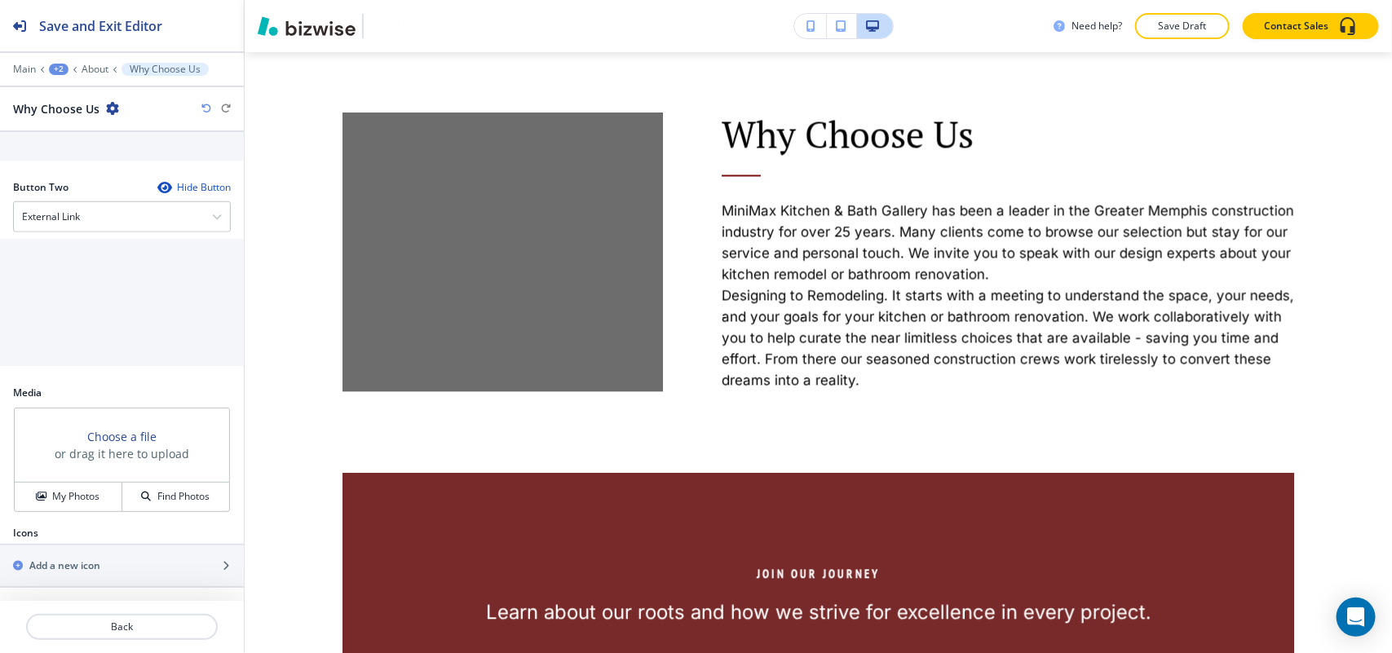
scroll to position [828, 0]
click at [55, 495] on h4 "My Photos" at bounding box center [75, 496] width 47 height 15
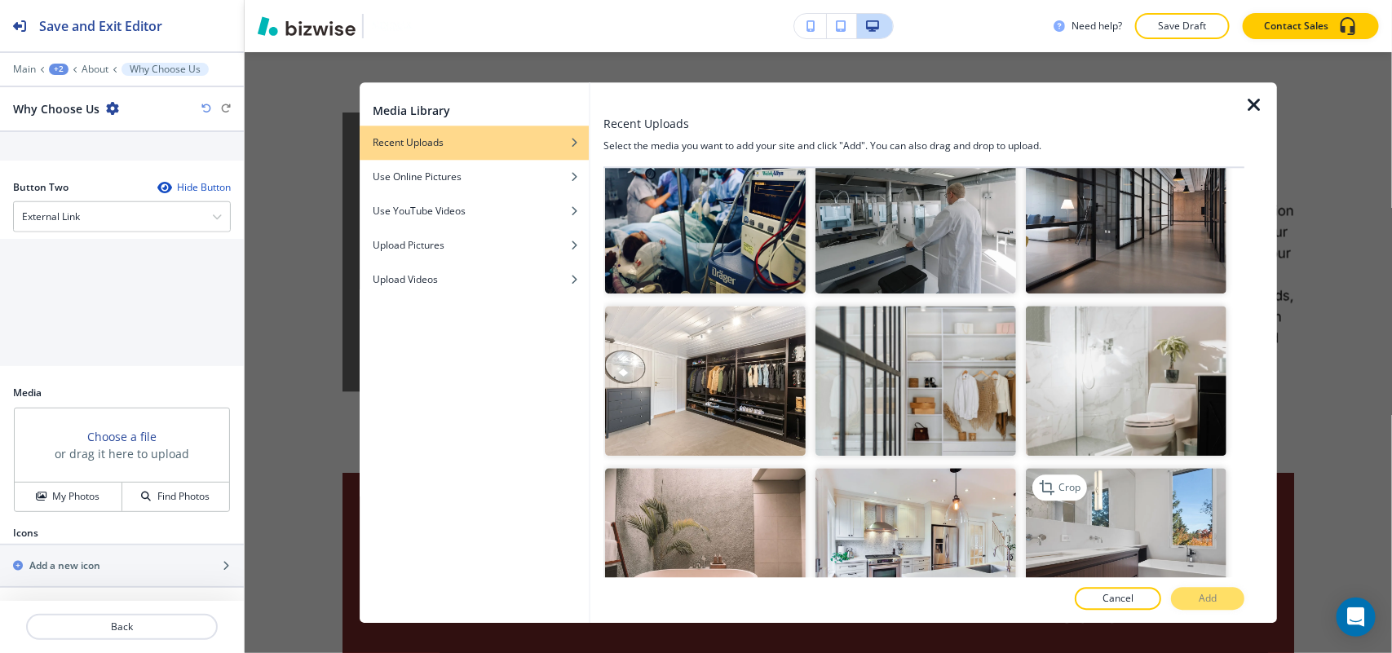
scroll to position [713, 0]
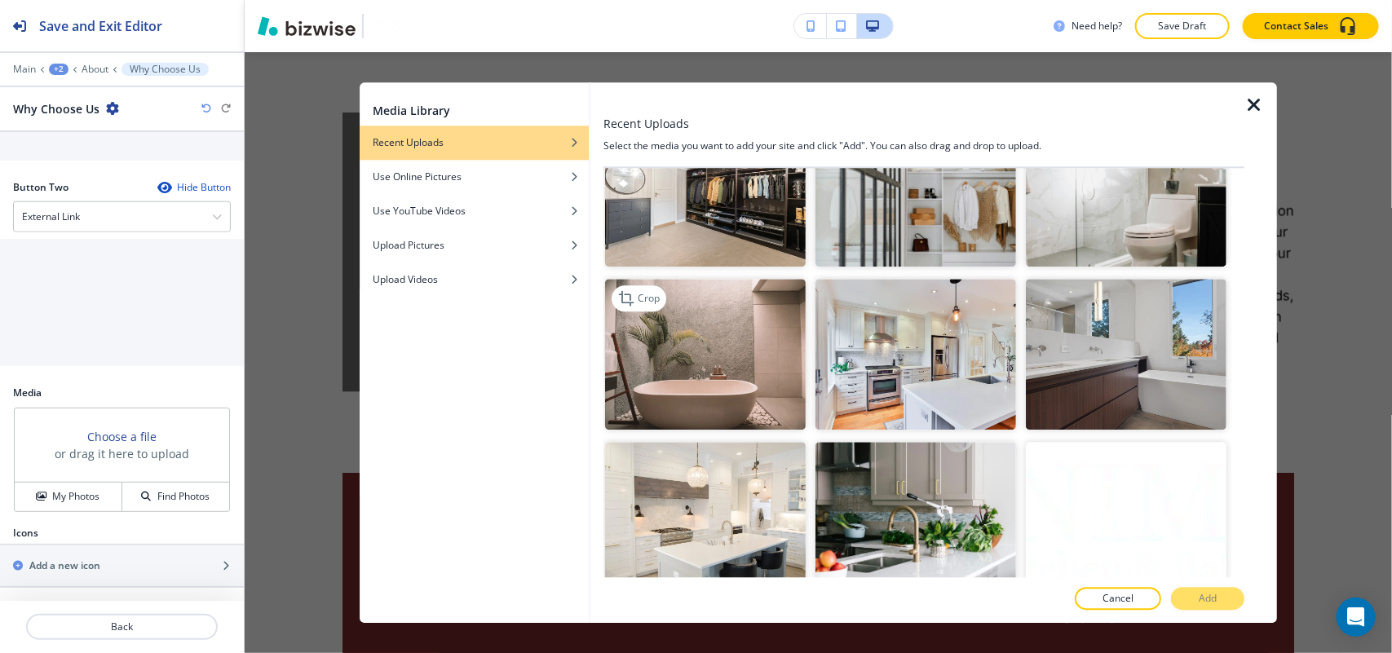
click at [630, 376] on img "button" at bounding box center [705, 355] width 201 height 151
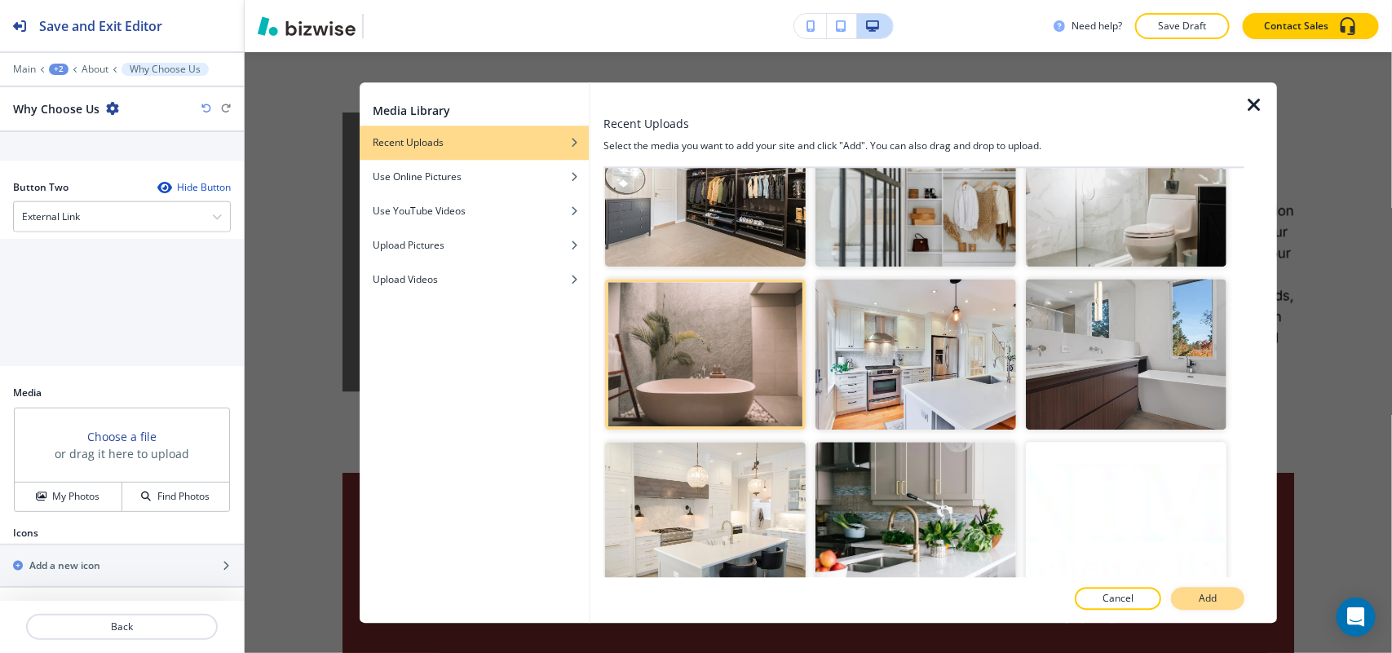
click at [1208, 598] on p "Add" at bounding box center [1208, 598] width 18 height 15
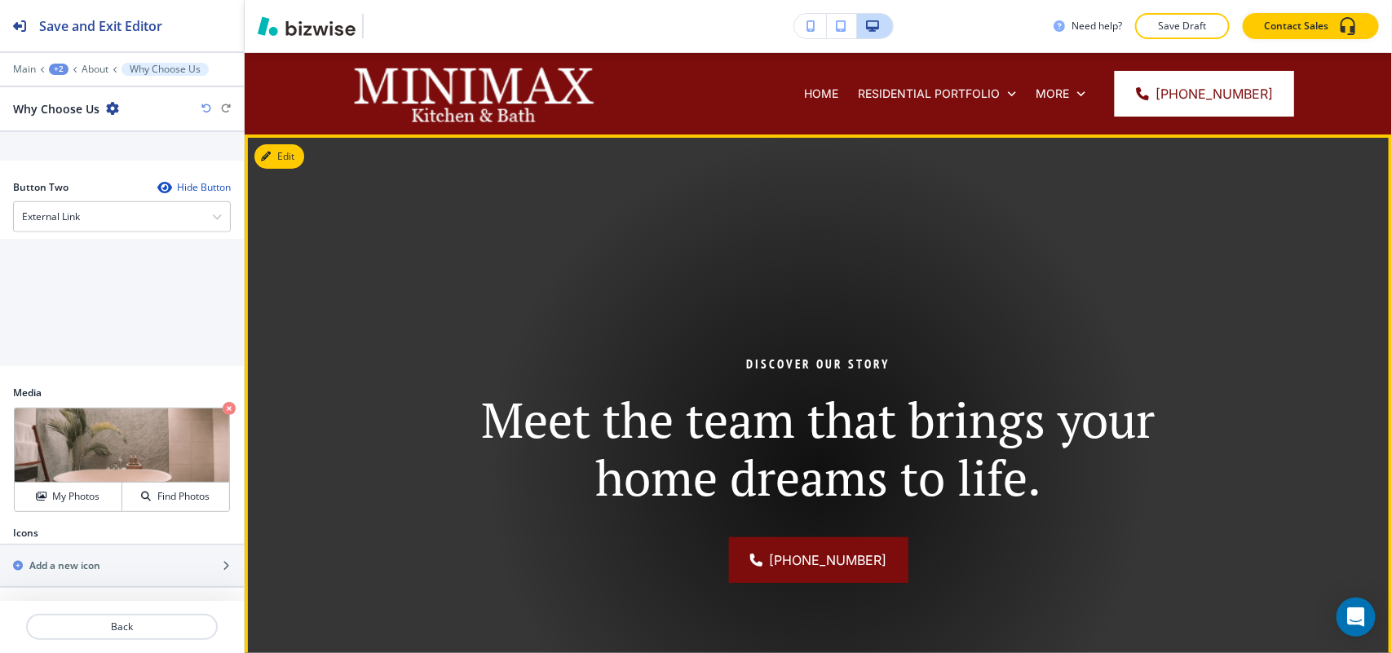
scroll to position [0, 0]
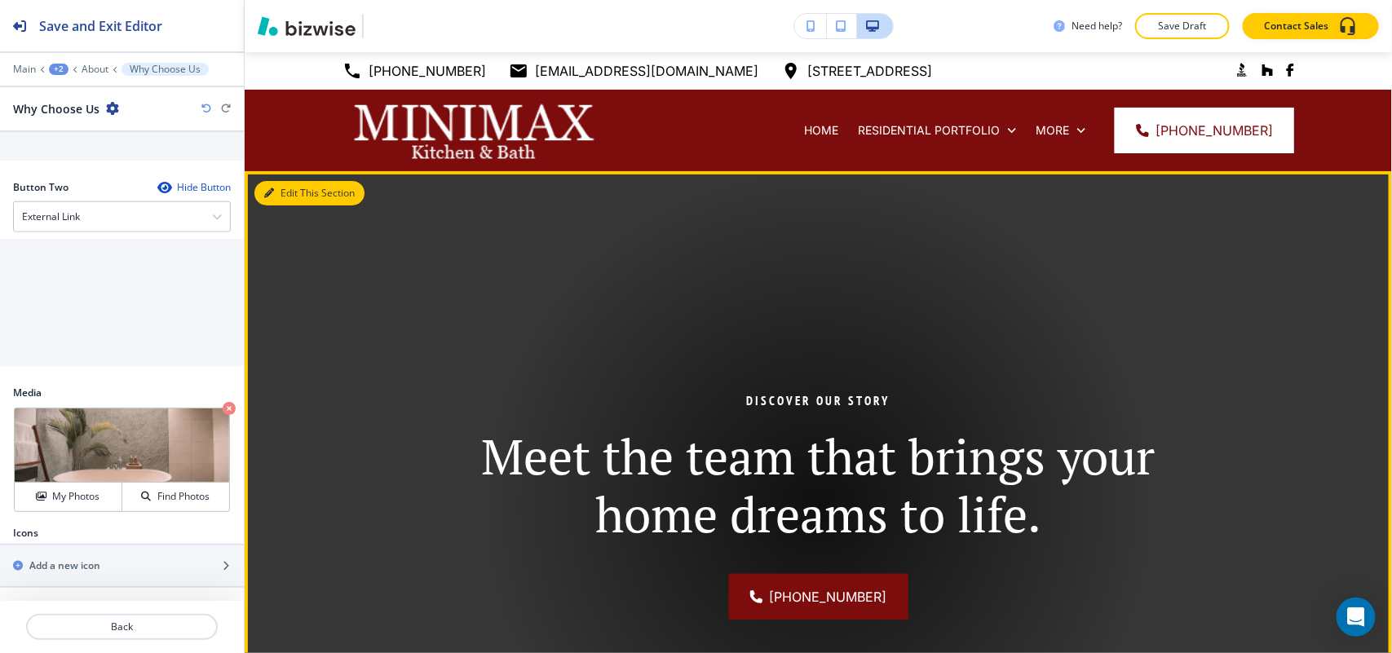
click at [286, 190] on button "Edit This Section" at bounding box center [309, 193] width 110 height 24
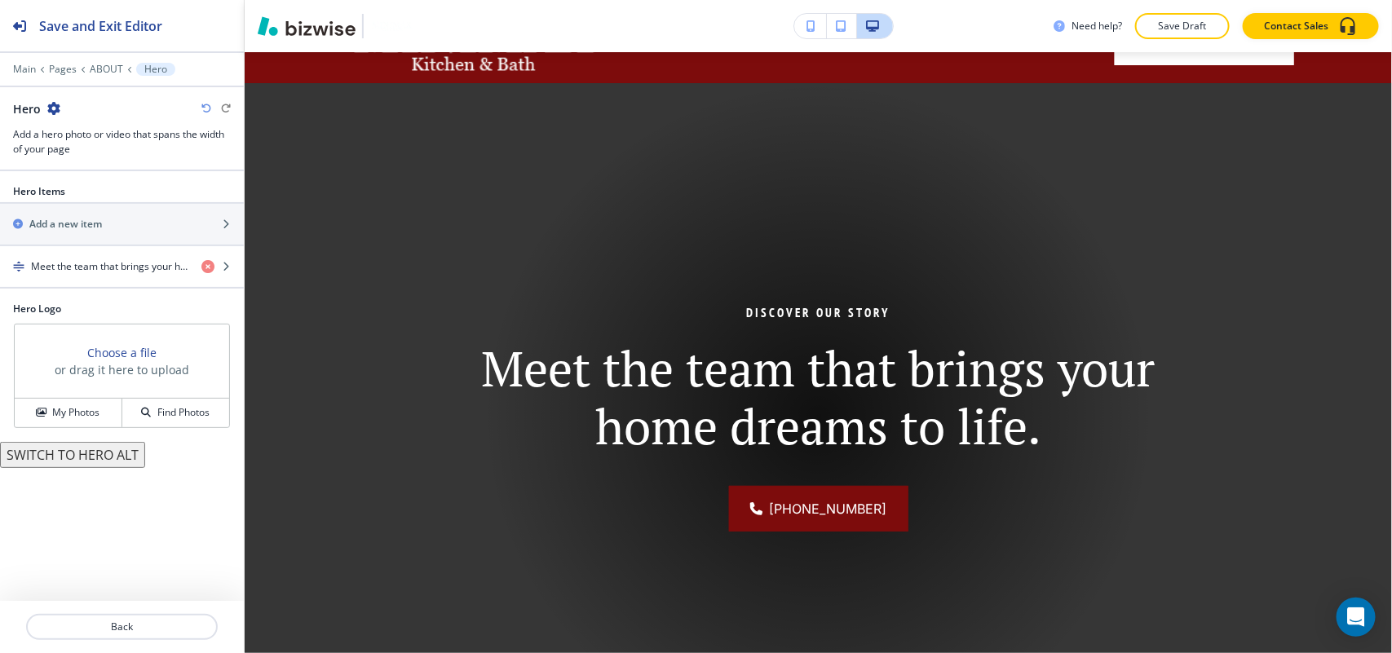
scroll to position [119, 0]
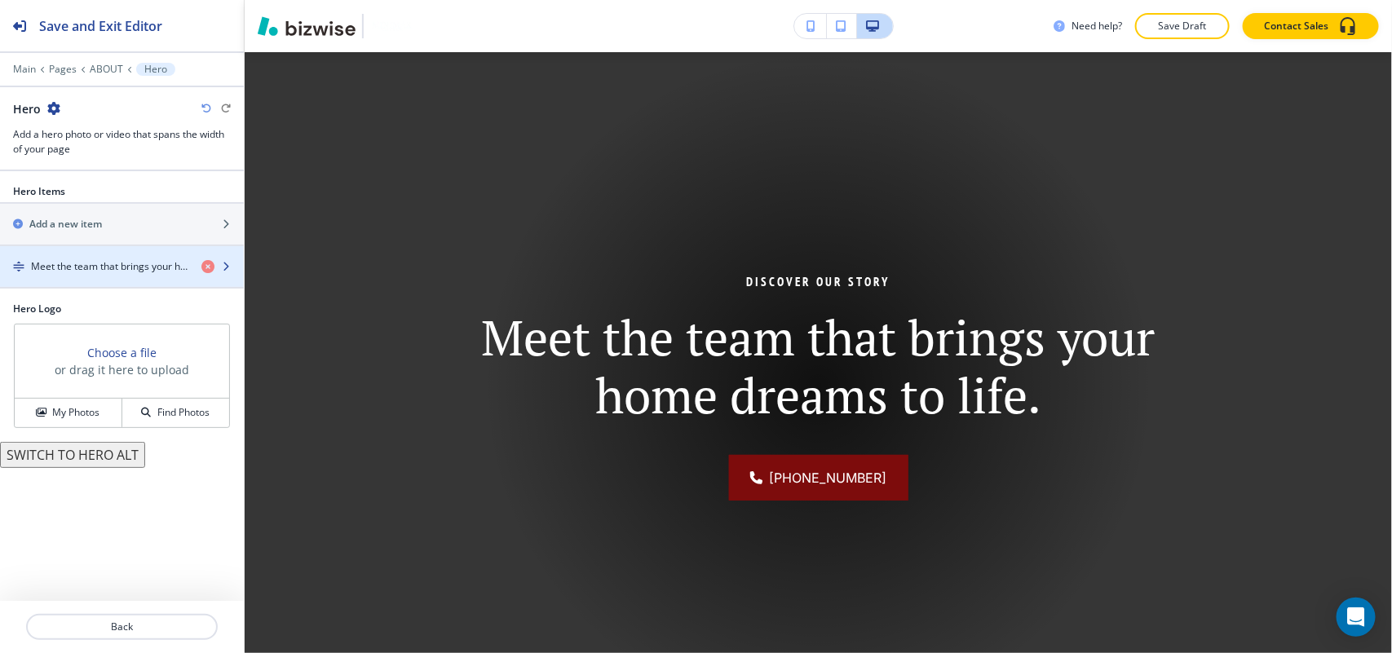
click at [118, 278] on div "button" at bounding box center [122, 280] width 244 height 13
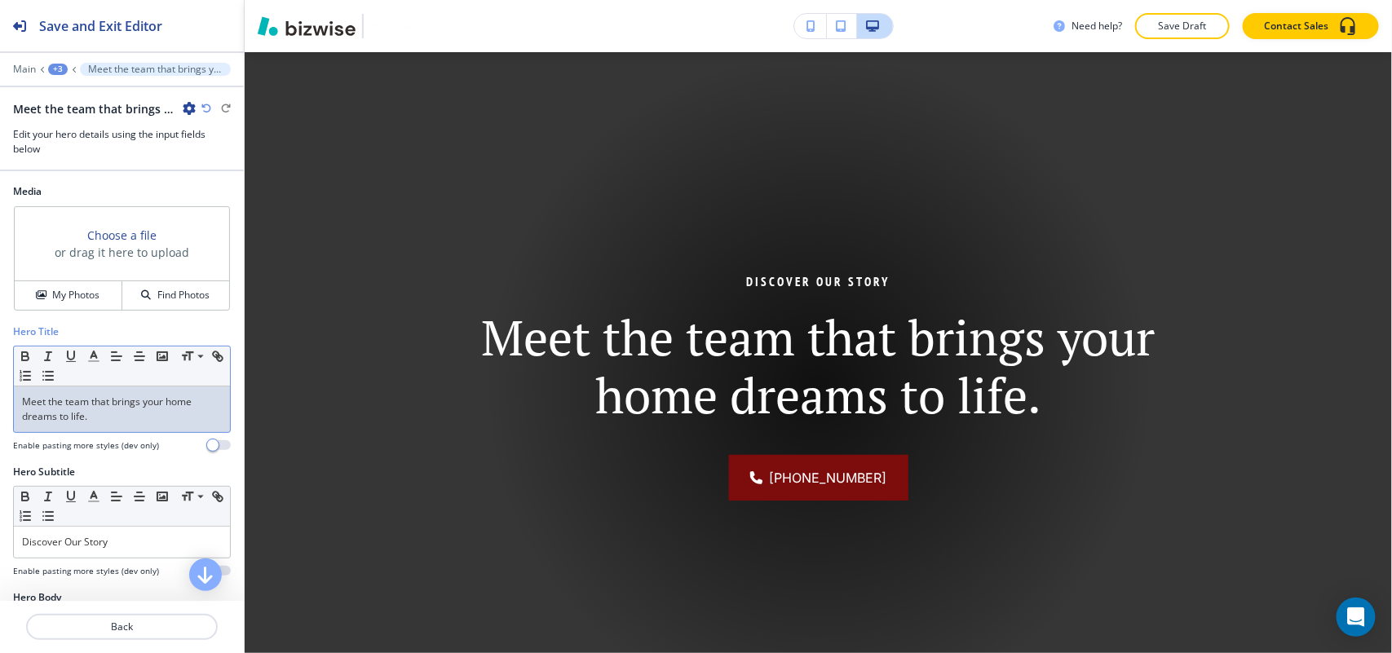
click at [84, 417] on p "Meet the team that brings your home dreams to life." at bounding box center [122, 409] width 200 height 29
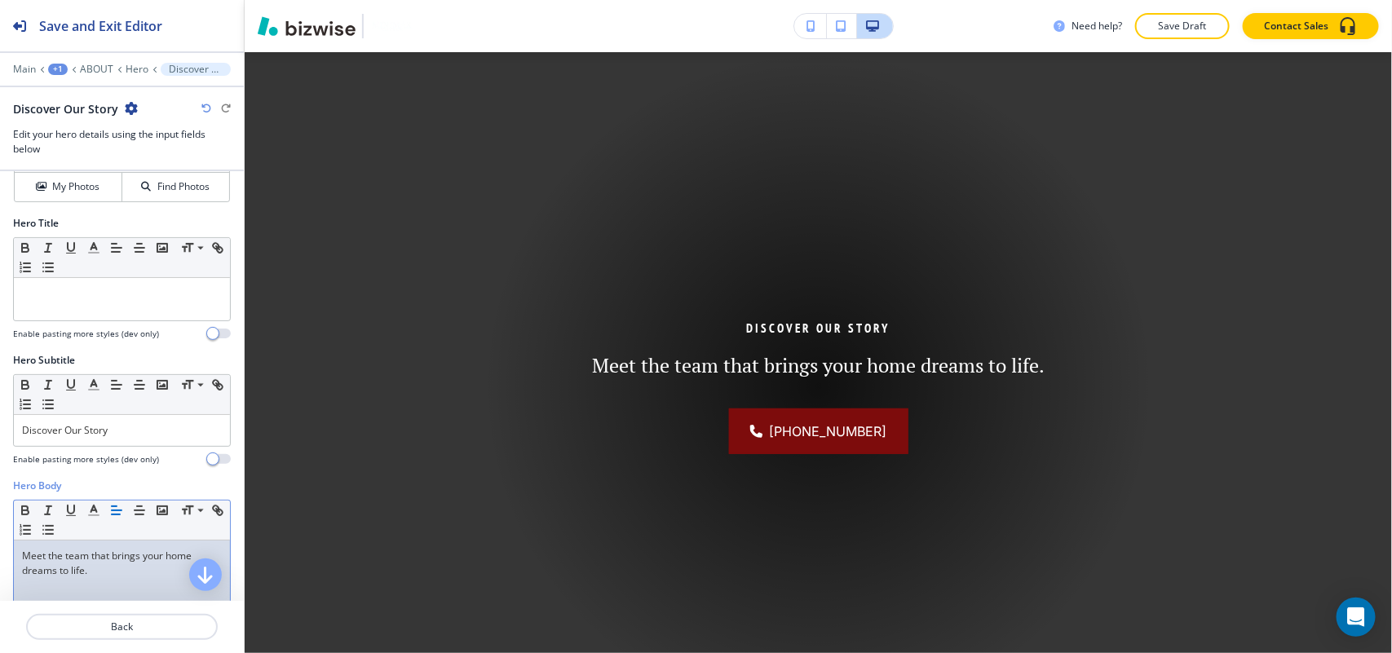
scroll to position [0, 0]
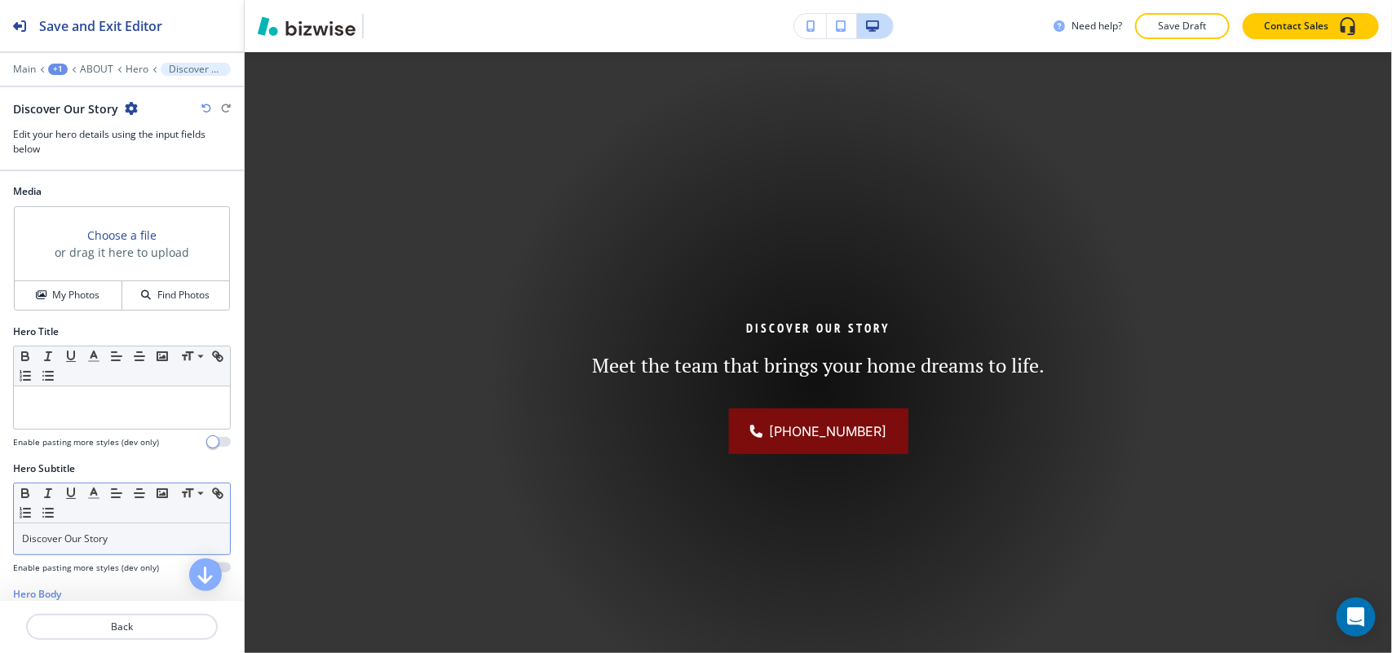
click at [130, 542] on p "Discover Our Story" at bounding box center [122, 539] width 200 height 15
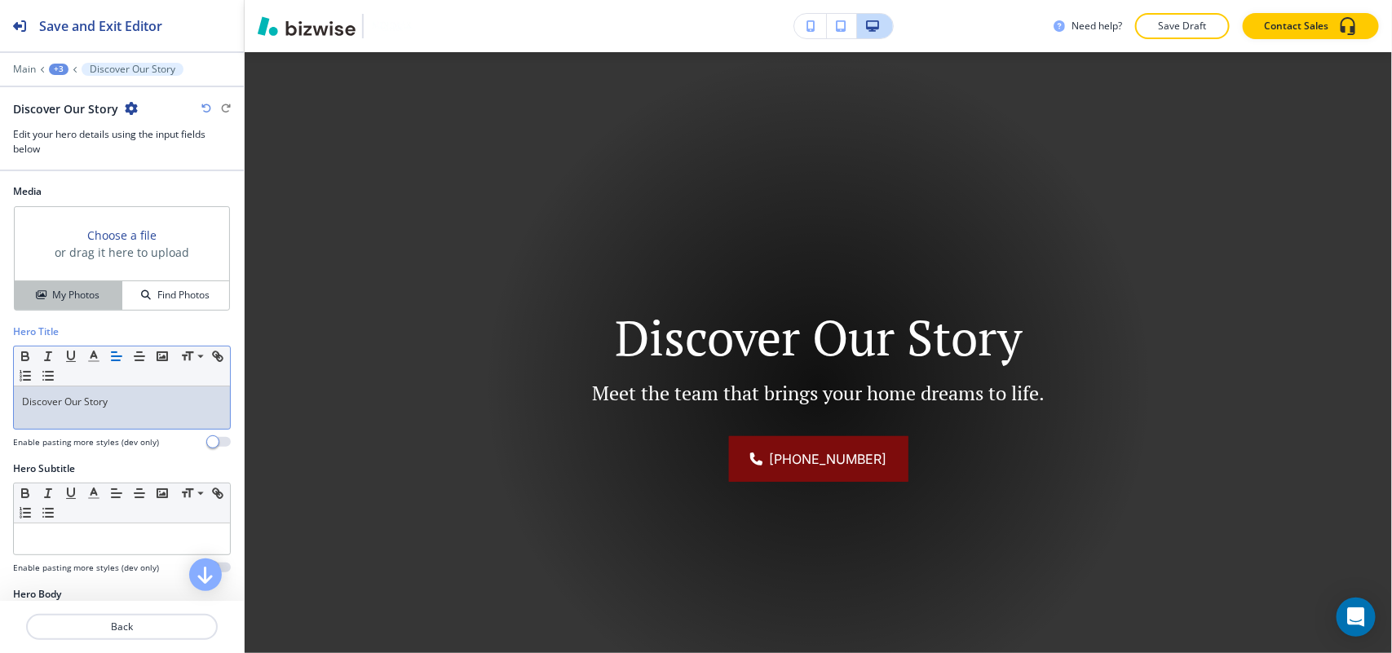
click at [57, 289] on h4 "My Photos" at bounding box center [75, 295] width 47 height 15
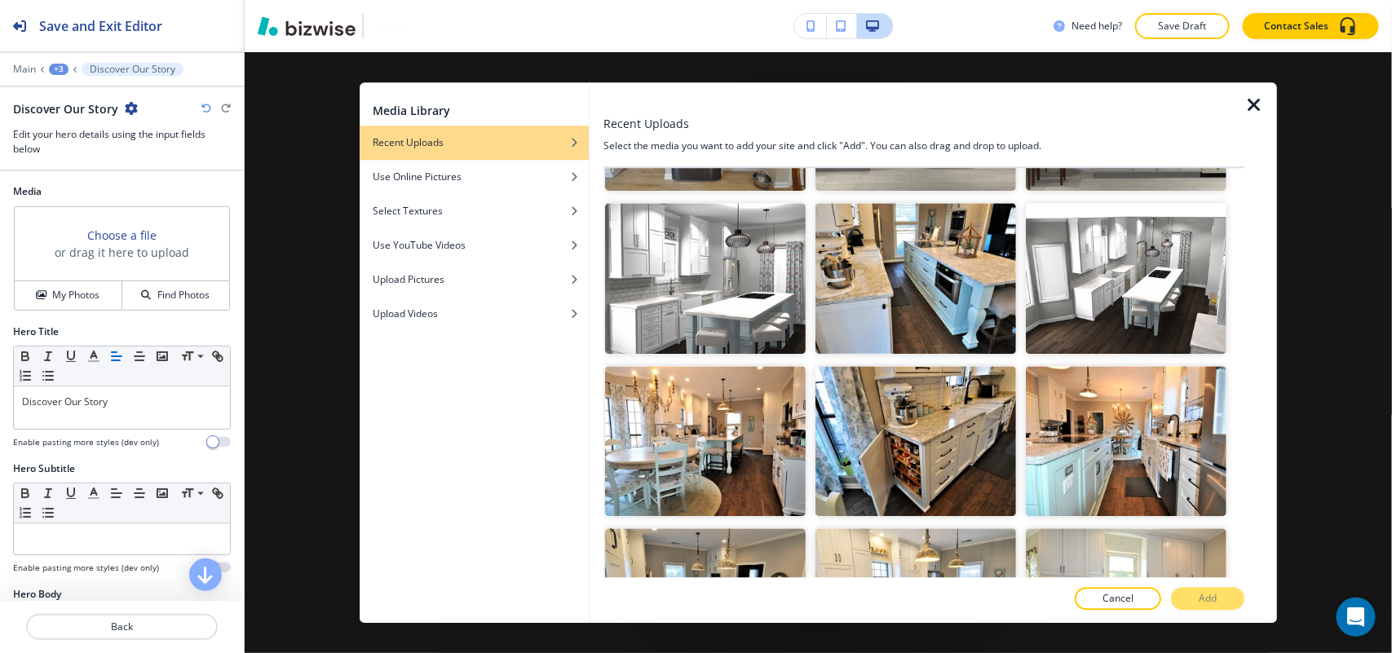
scroll to position [2294, 0]
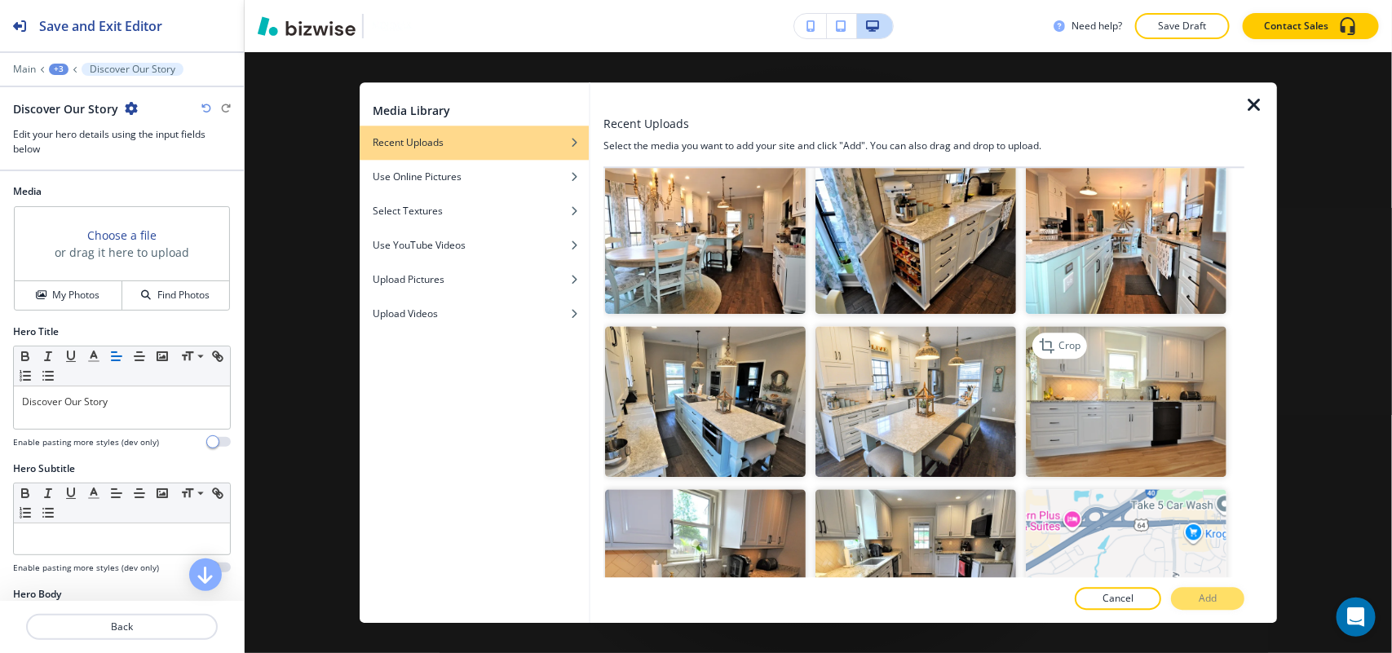
click at [1119, 388] on img "button" at bounding box center [1126, 402] width 201 height 151
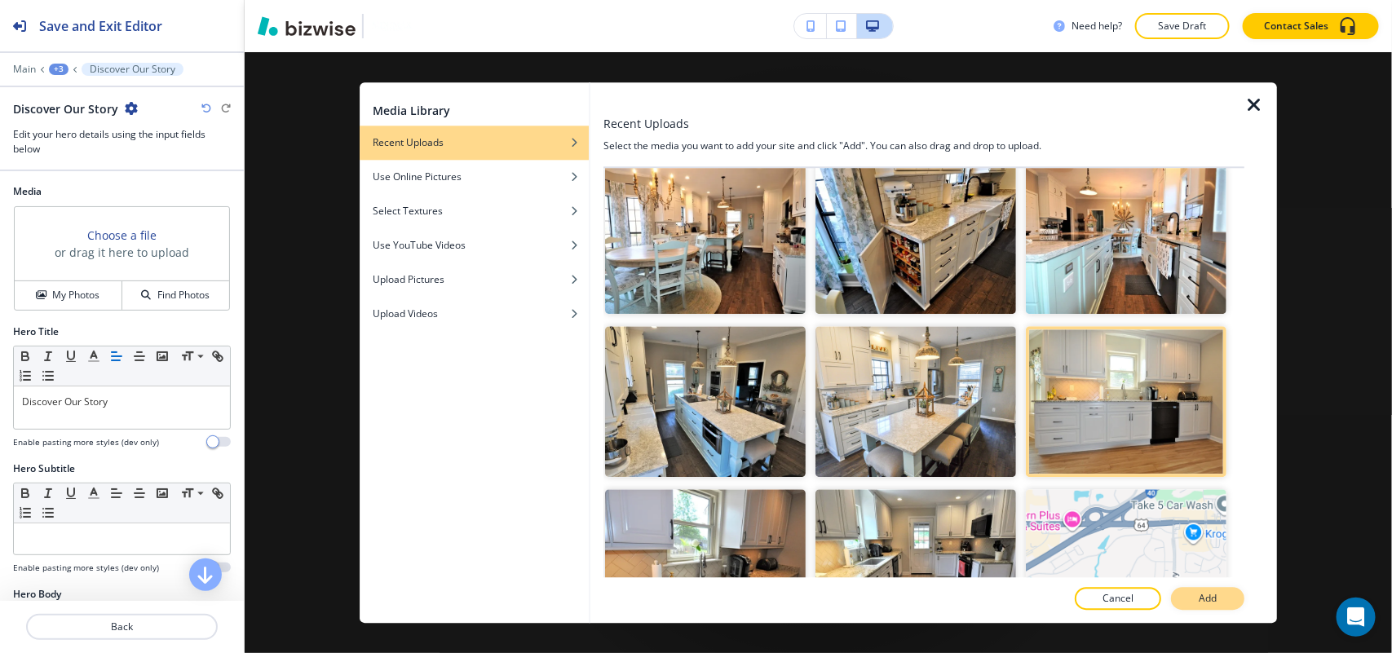
click at [1215, 599] on p "Add" at bounding box center [1208, 598] width 18 height 15
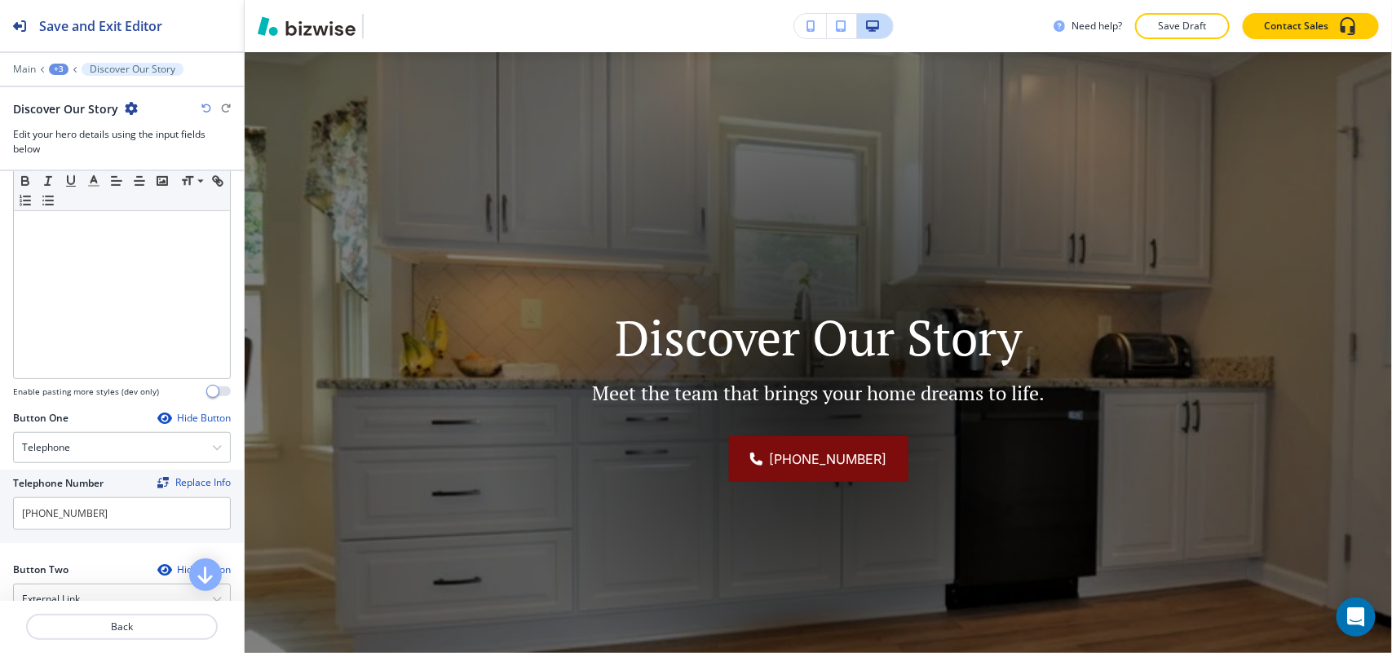
scroll to position [713, 0]
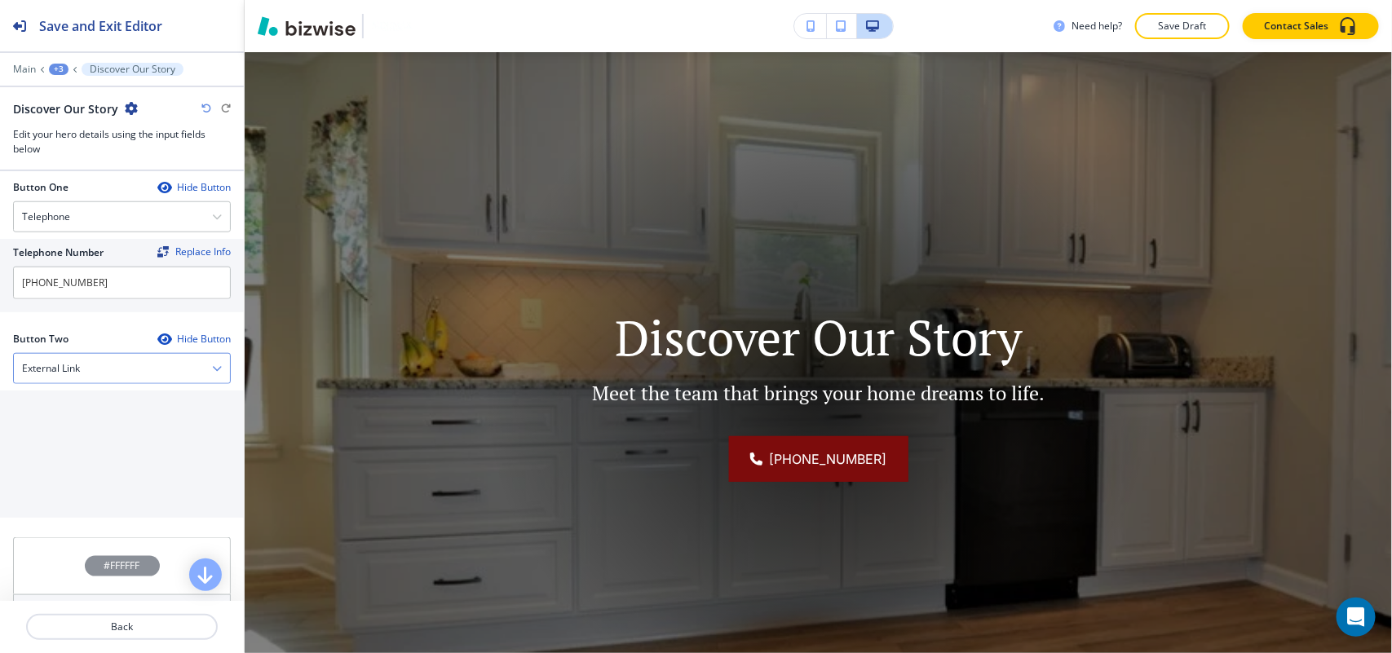
click at [72, 373] on h4 "External Link" at bounding box center [51, 368] width 58 height 15
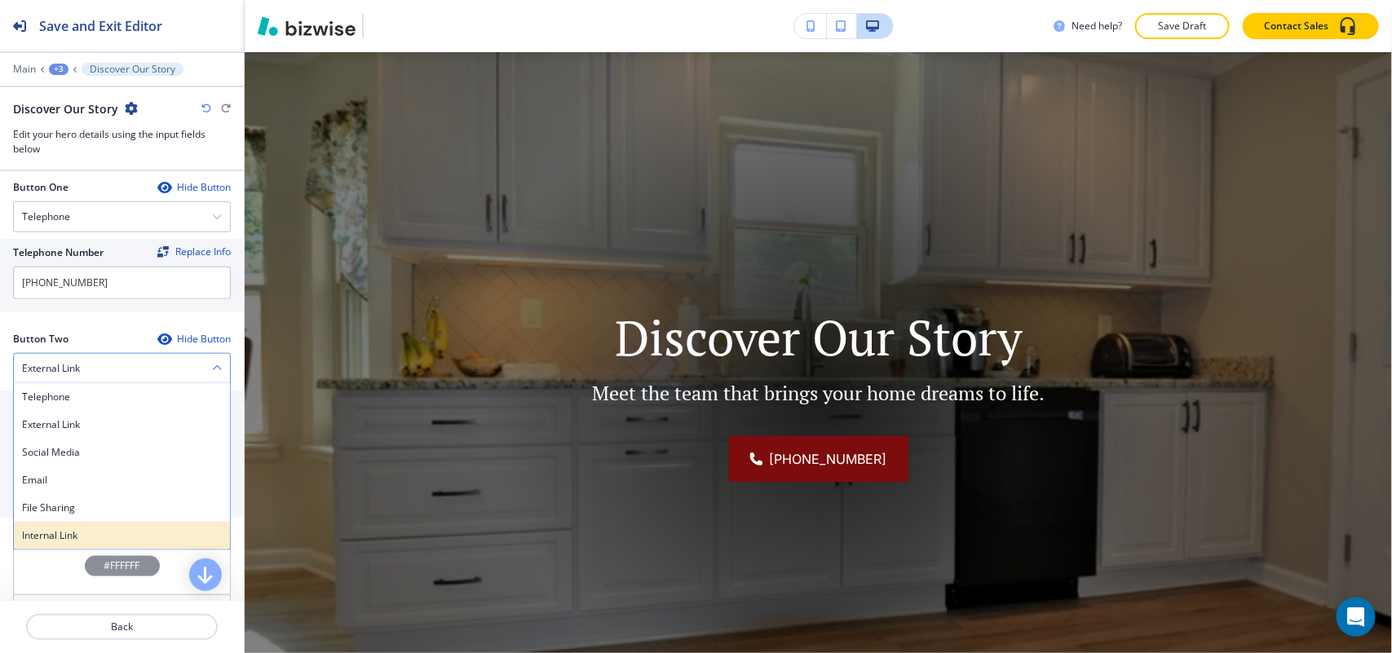
click at [54, 535] on h4 "Internal Link" at bounding box center [122, 535] width 200 height 15
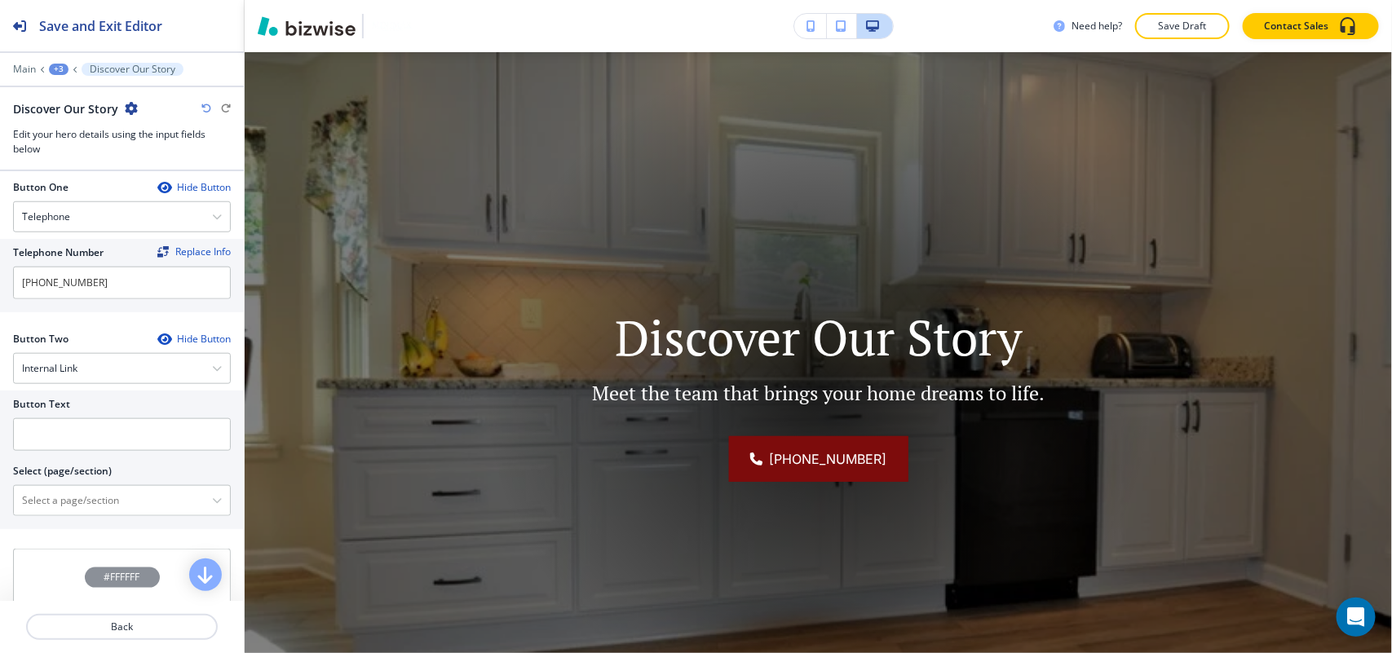
click at [84, 524] on div "Button Text Select (page/section) HOME HOME | Hero HOME | About HOME | Visual N…" at bounding box center [122, 460] width 244 height 139
click at [88, 503] on \(page\/section\) "Manual Input" at bounding box center [113, 501] width 198 height 28
click at [63, 554] on h4 "CONTACT" at bounding box center [122, 557] width 200 height 15
type \(page\/section\) "CONTACT"
click at [92, 432] on input "text" at bounding box center [122, 434] width 218 height 33
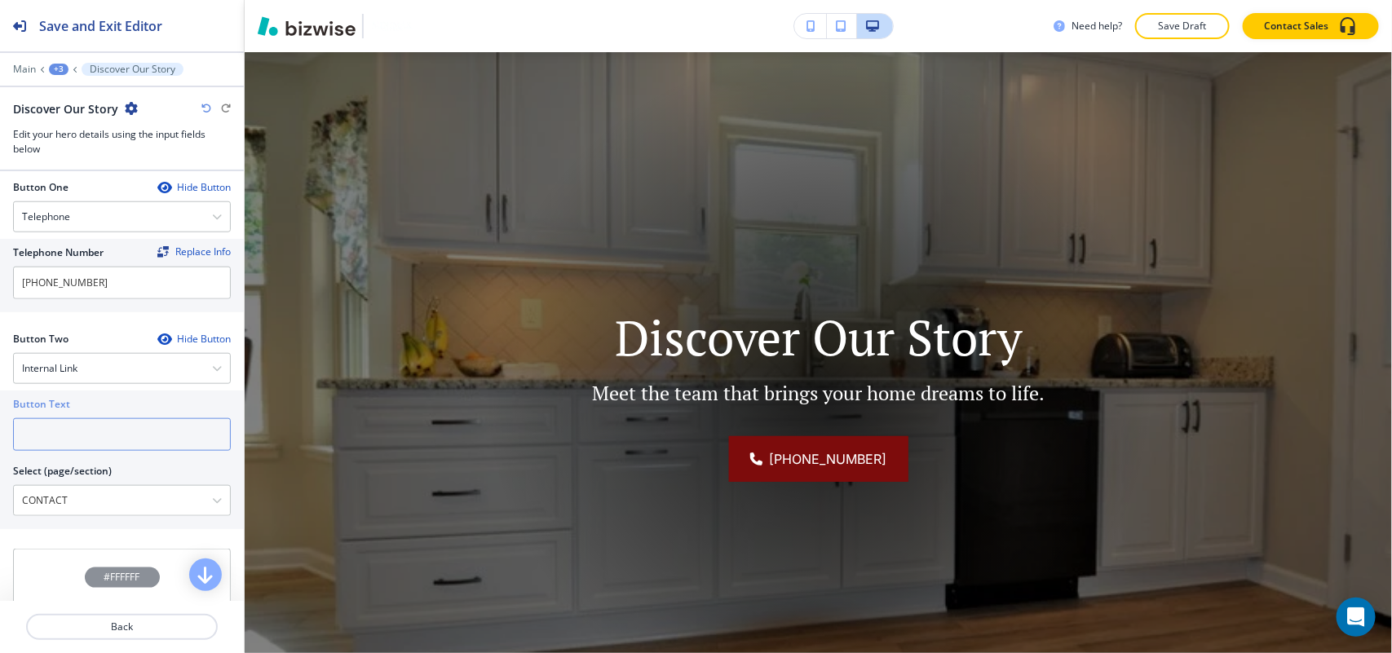
paste input "CONTACT US"
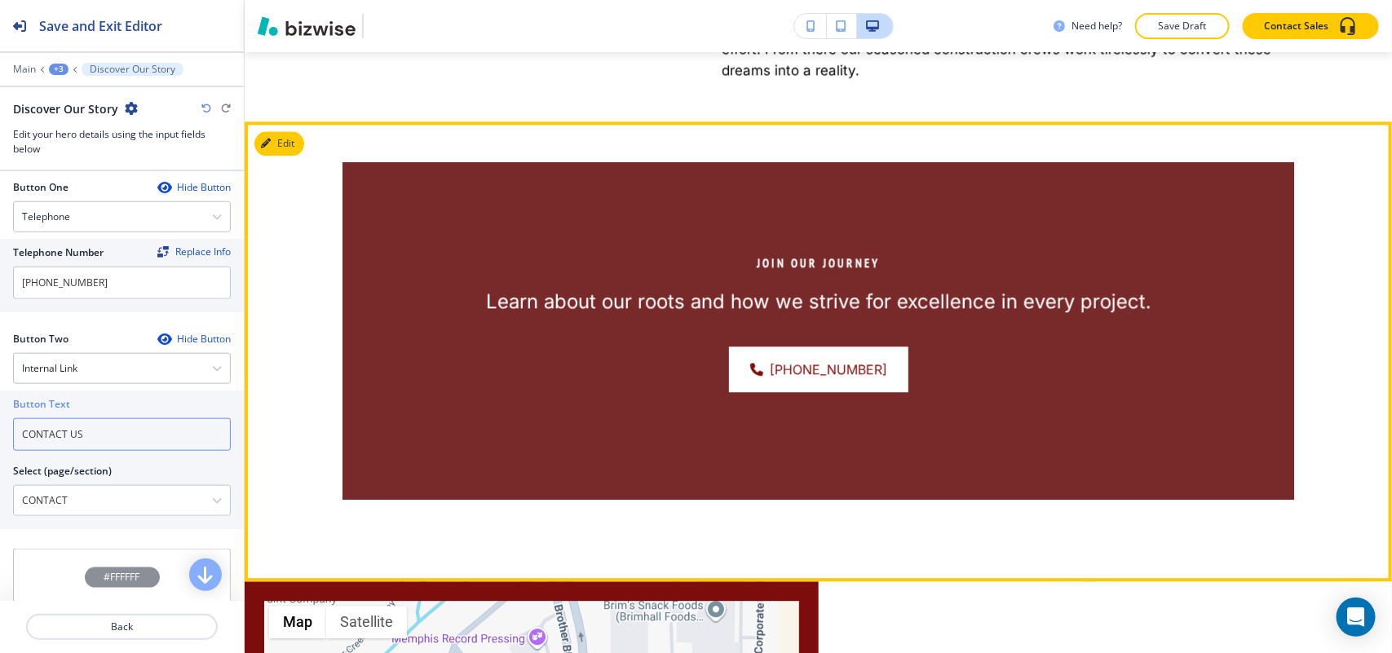
scroll to position [1546, 0]
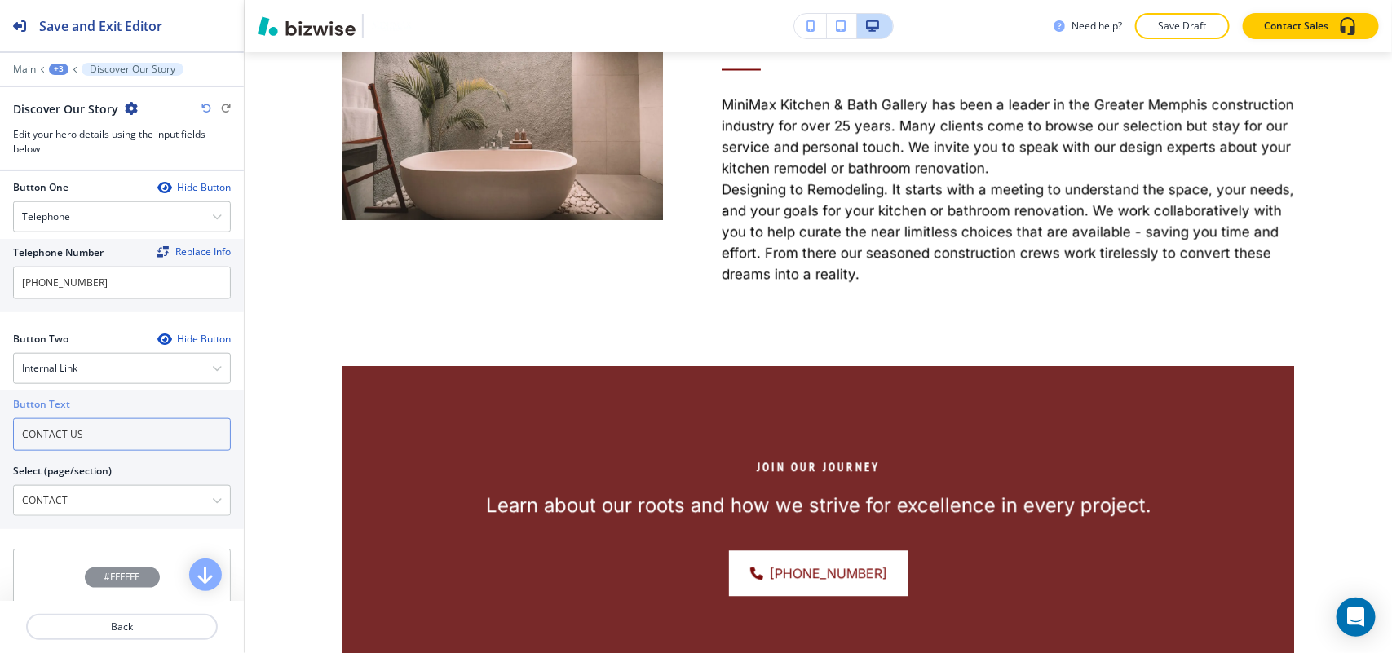
type input "CONTACT US"
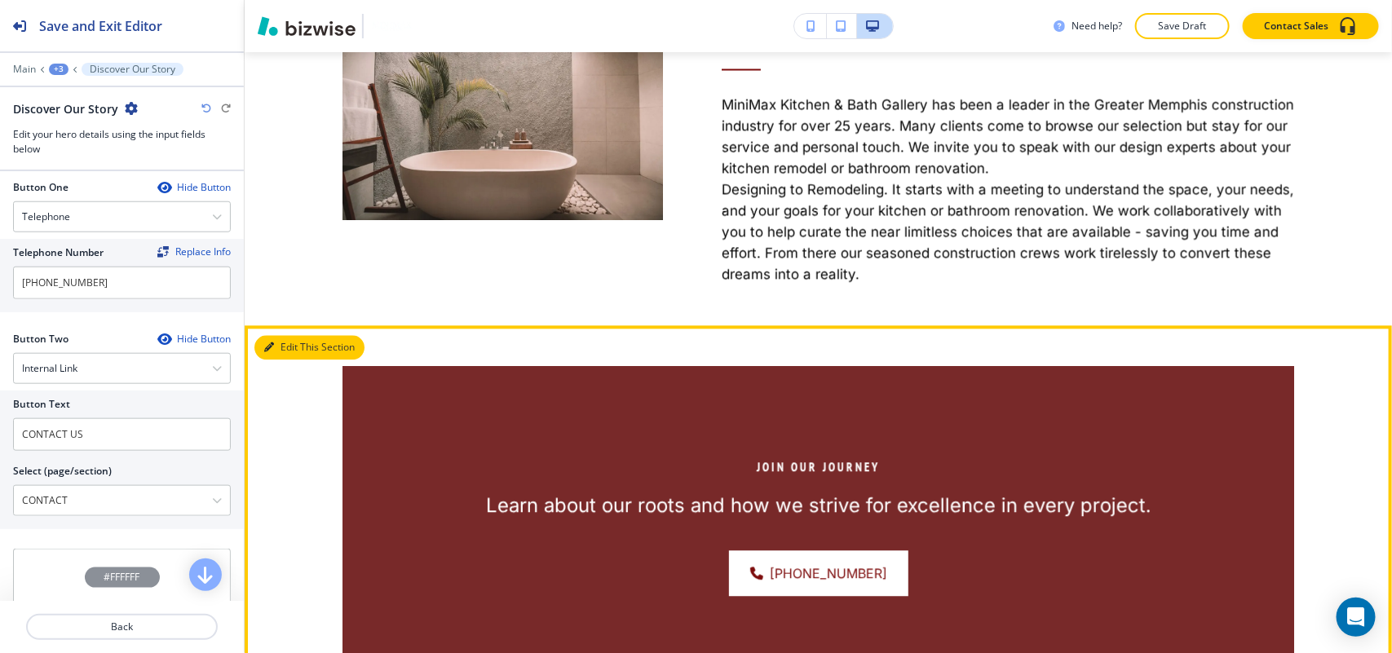
click at [282, 360] on button "Edit This Section" at bounding box center [309, 347] width 110 height 24
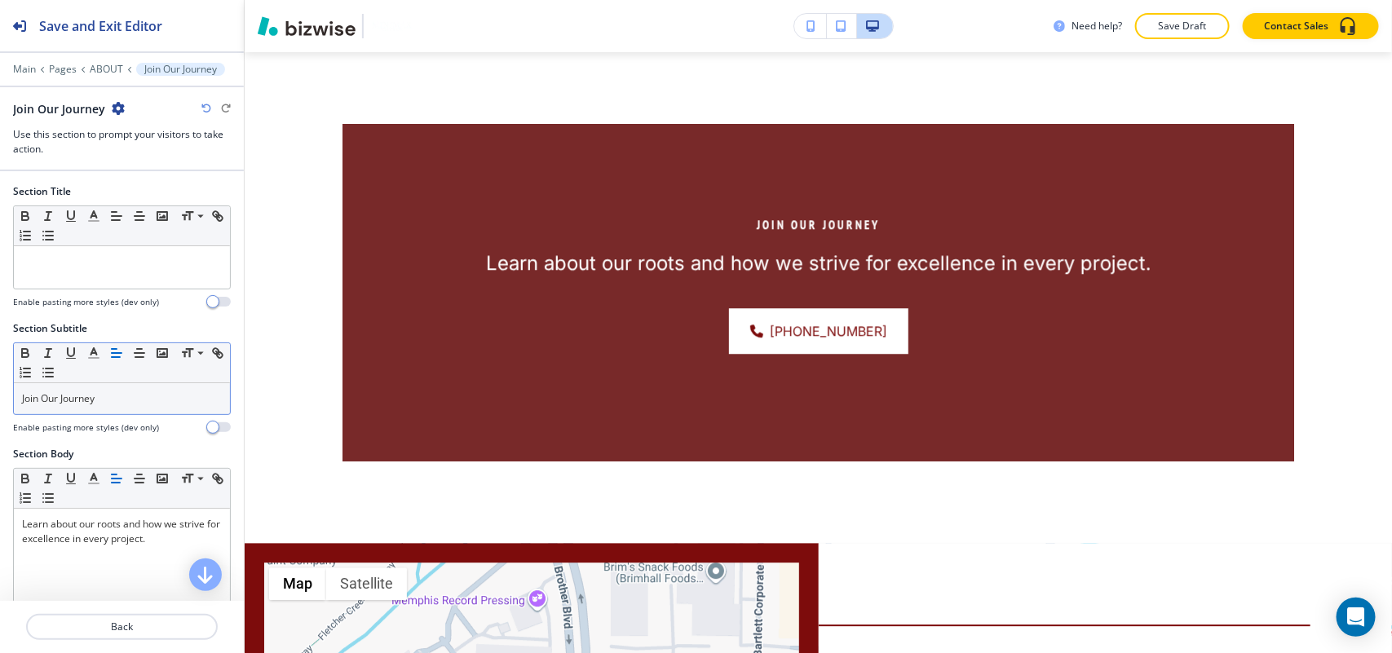
scroll to position [1839, 0]
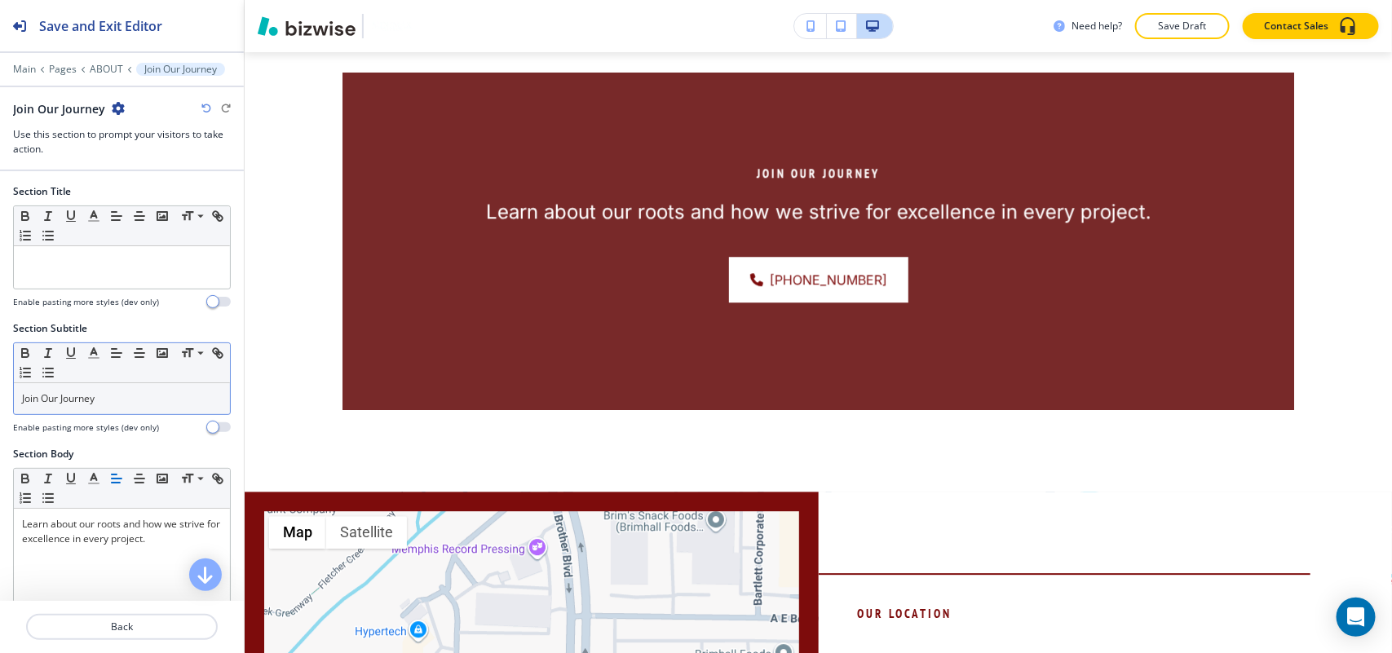
click at [116, 396] on p "Join Our Journey" at bounding box center [122, 398] width 200 height 15
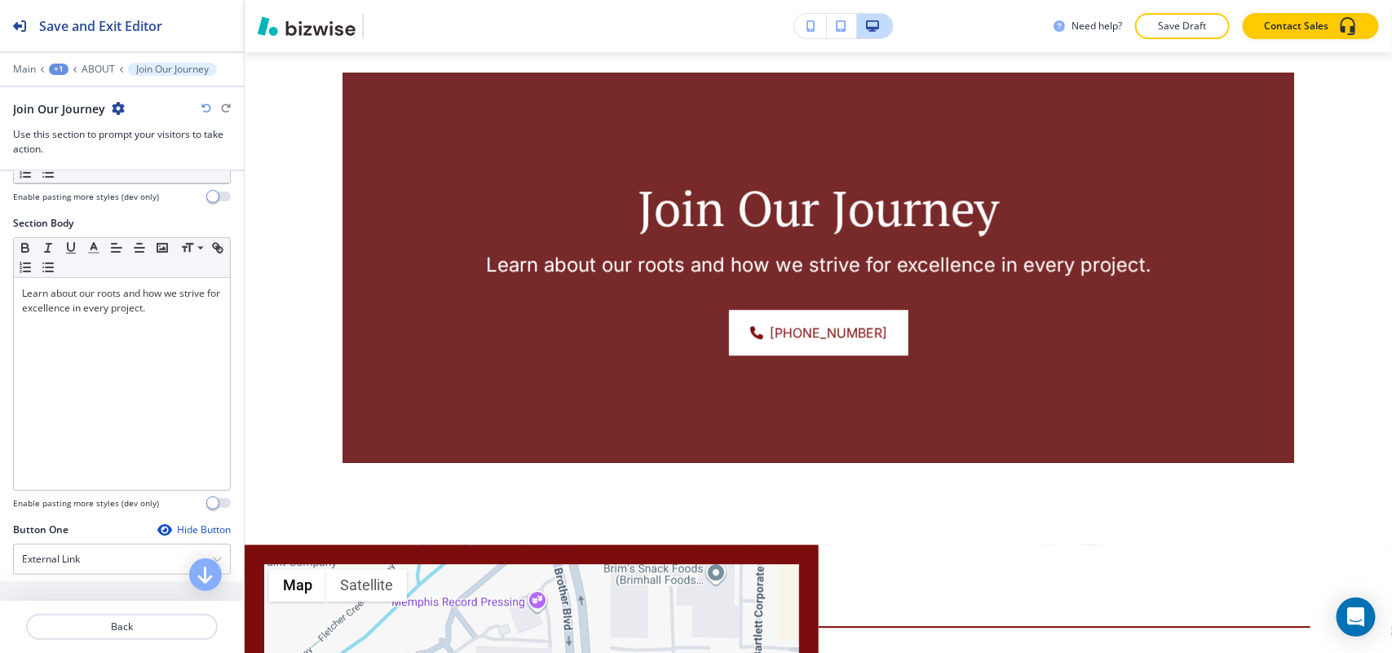
scroll to position [408, 0]
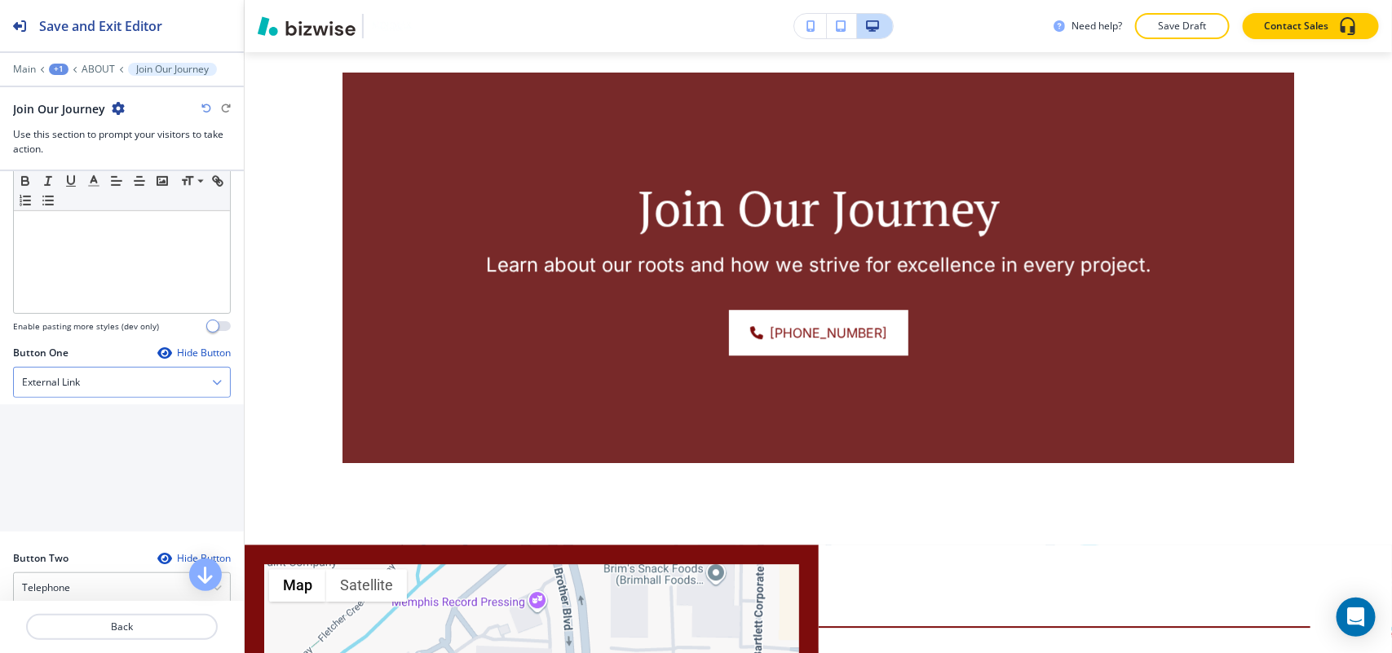
click at [108, 385] on div "External Link" at bounding box center [122, 382] width 216 height 29
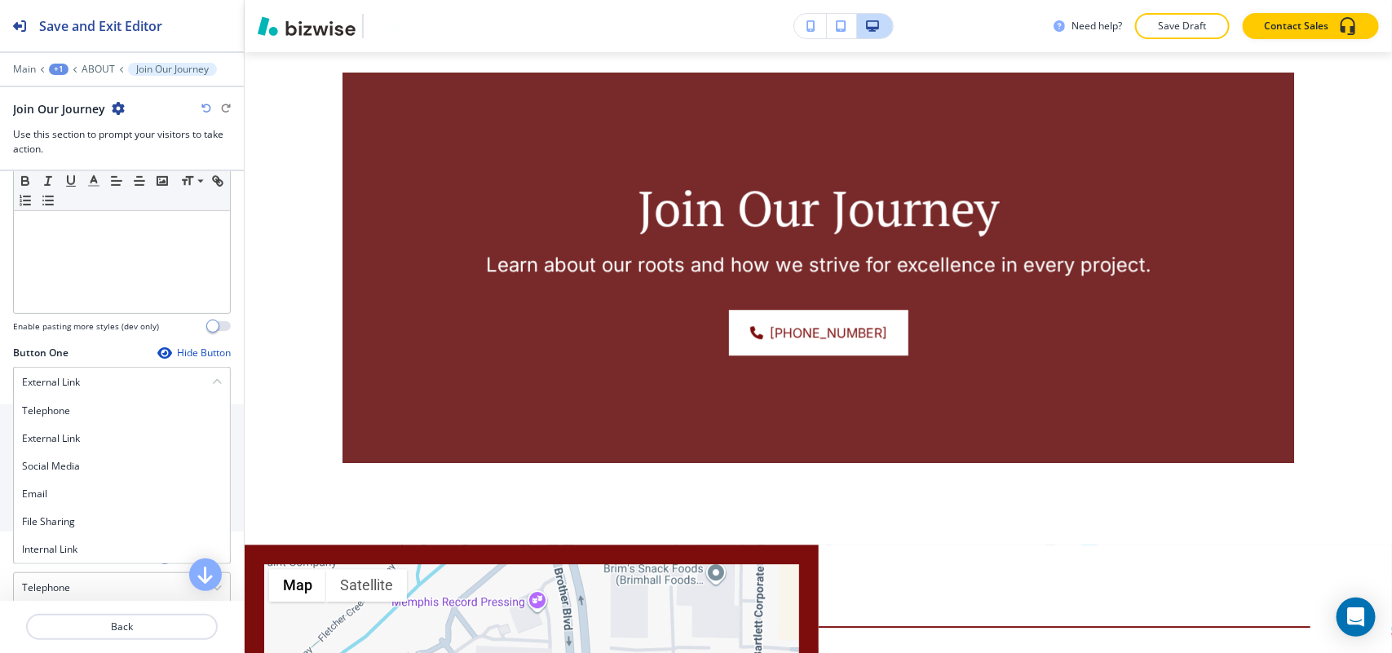
drag, startPoint x: 86, startPoint y: 550, endPoint x: 87, endPoint y: 538, distance: 12.3
click at [86, 551] on h4 "Internal Link" at bounding box center [122, 549] width 200 height 15
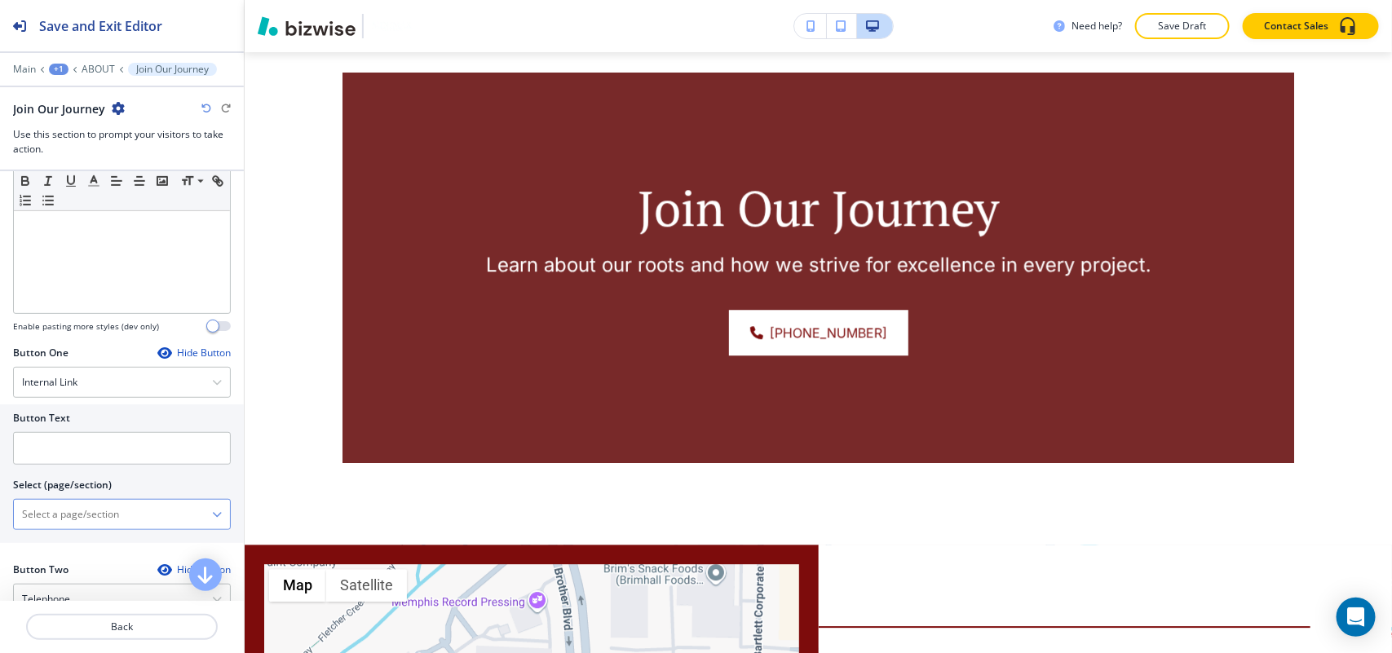
drag, startPoint x: 96, startPoint y: 514, endPoint x: 131, endPoint y: 514, distance: 35.1
click at [96, 514] on \(page\/section\) "Manual Input" at bounding box center [113, 515] width 198 height 28
click at [69, 565] on div "CONTACT" at bounding box center [122, 571] width 216 height 28
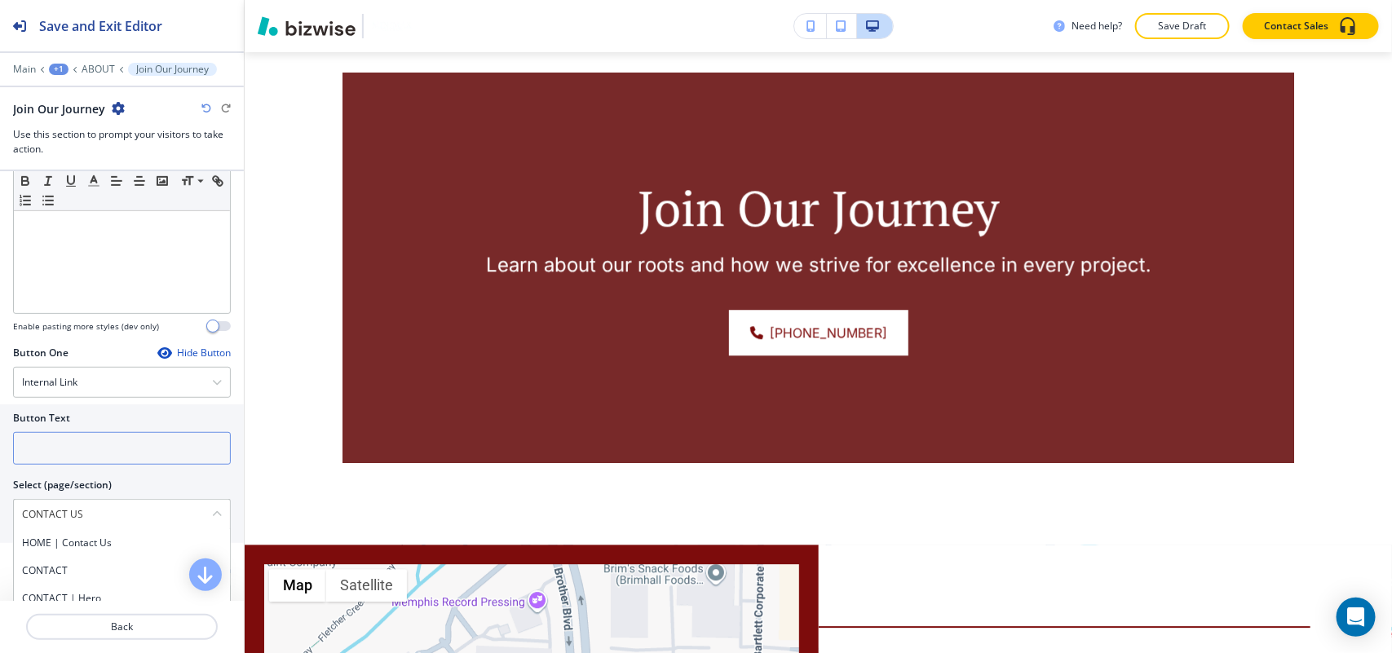
type \(page\/section\) "CONTACT"
click at [110, 443] on input "text" at bounding box center [122, 448] width 218 height 33
paste input "CONTACT US"
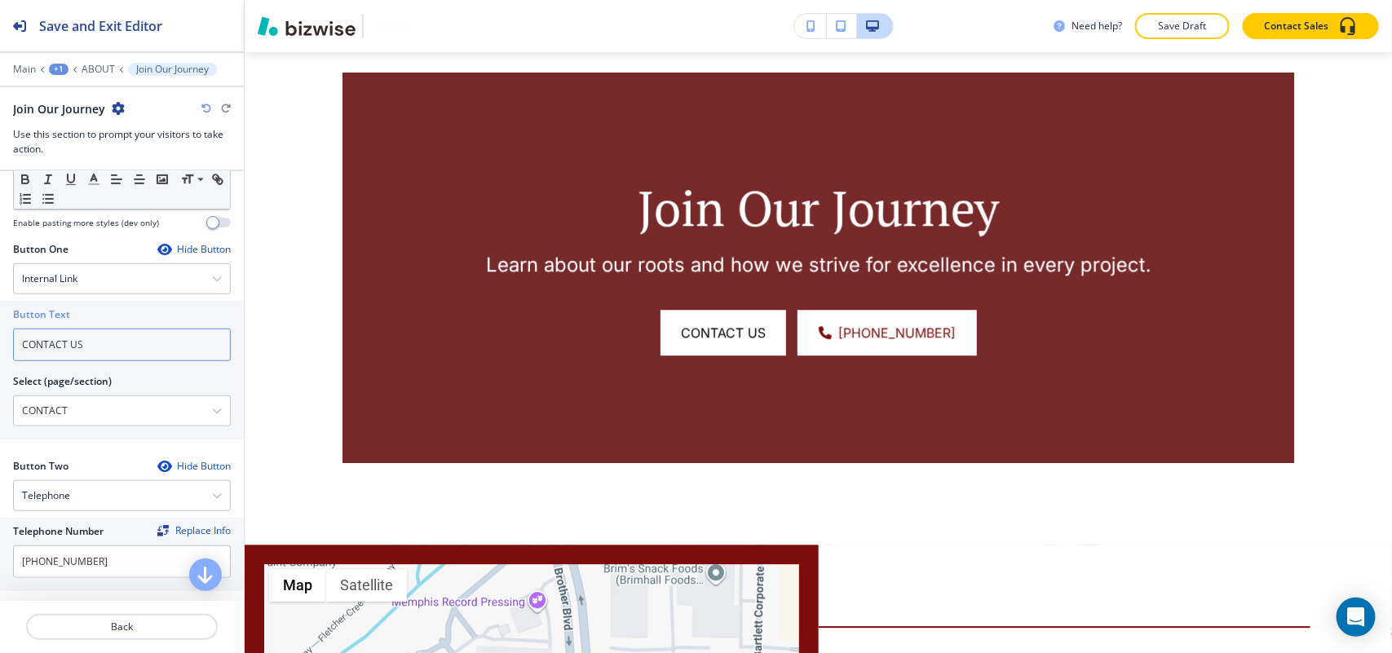
scroll to position [713, 0]
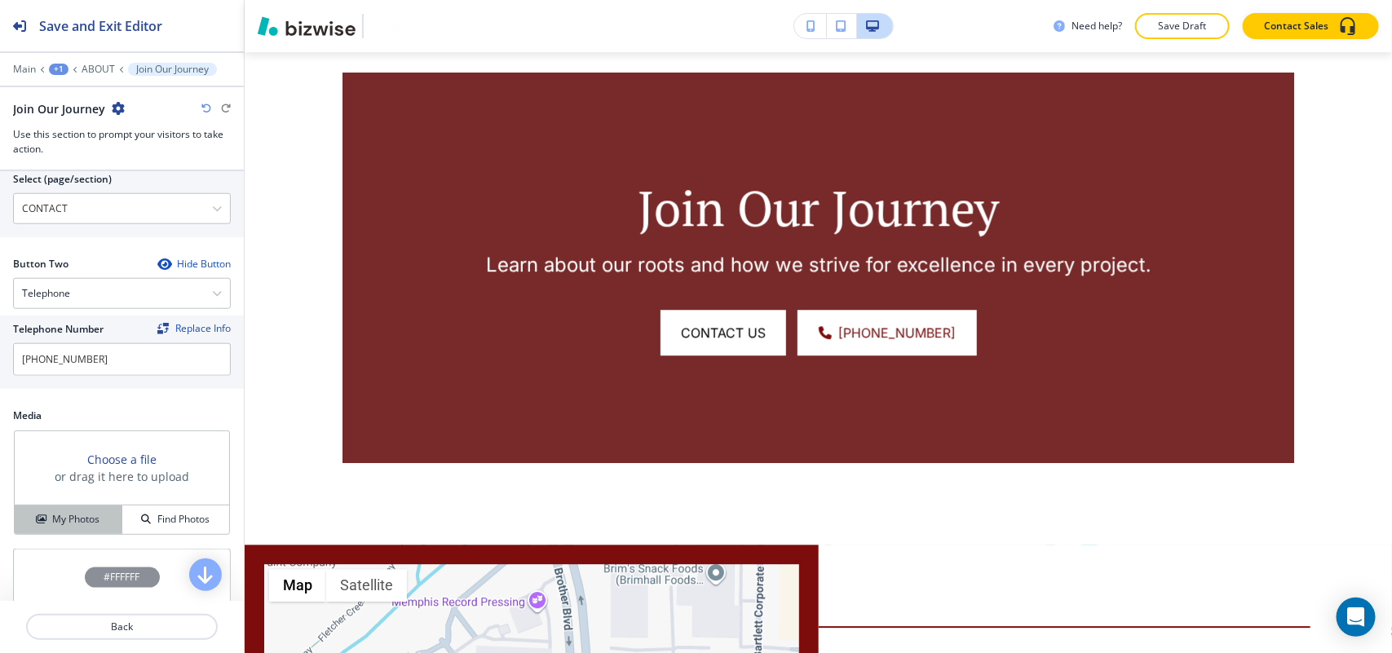
type input "CONTACT US"
click at [55, 527] on h4 "My Photos" at bounding box center [75, 519] width 47 height 15
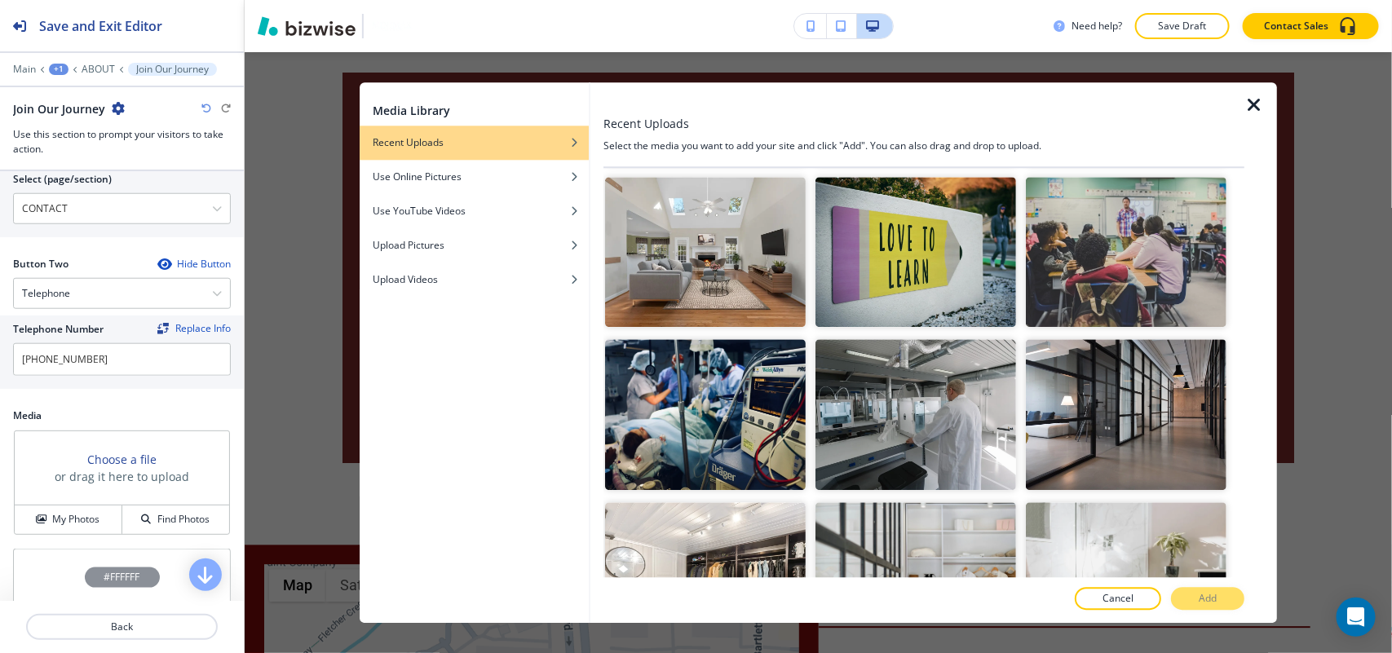
scroll to position [434, 0]
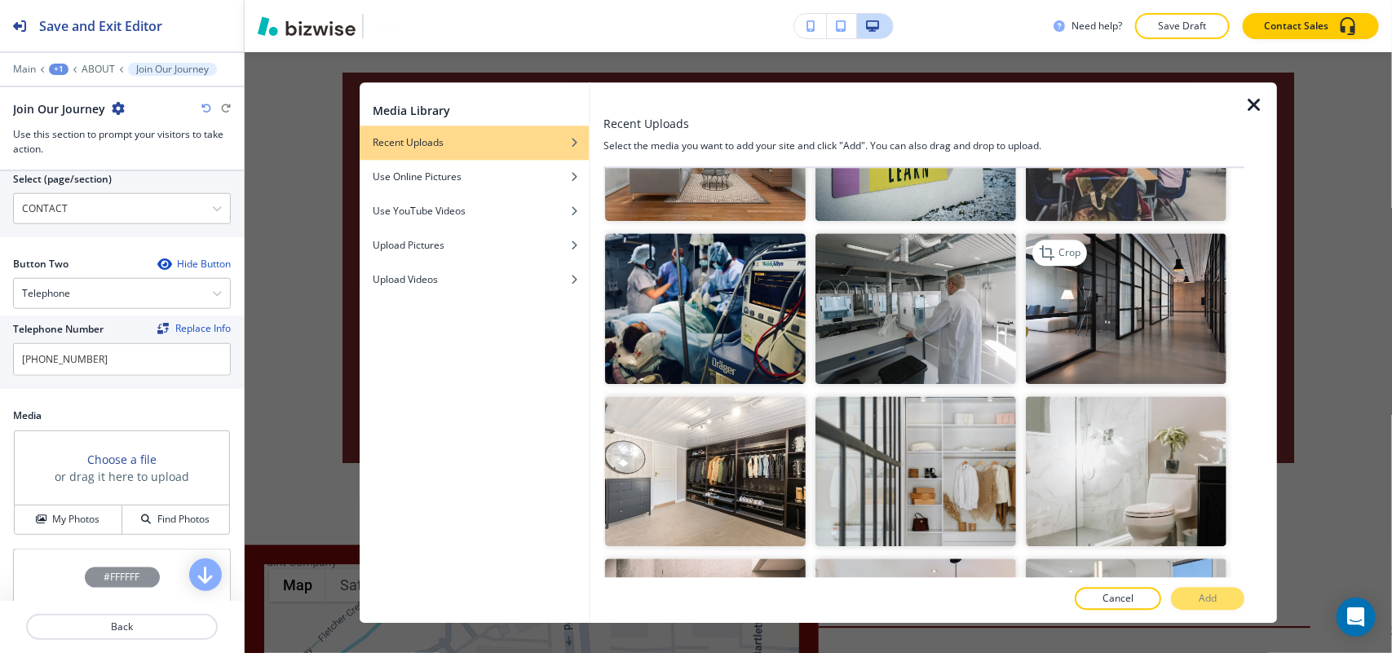
click at [1064, 338] on img "button" at bounding box center [1126, 309] width 201 height 151
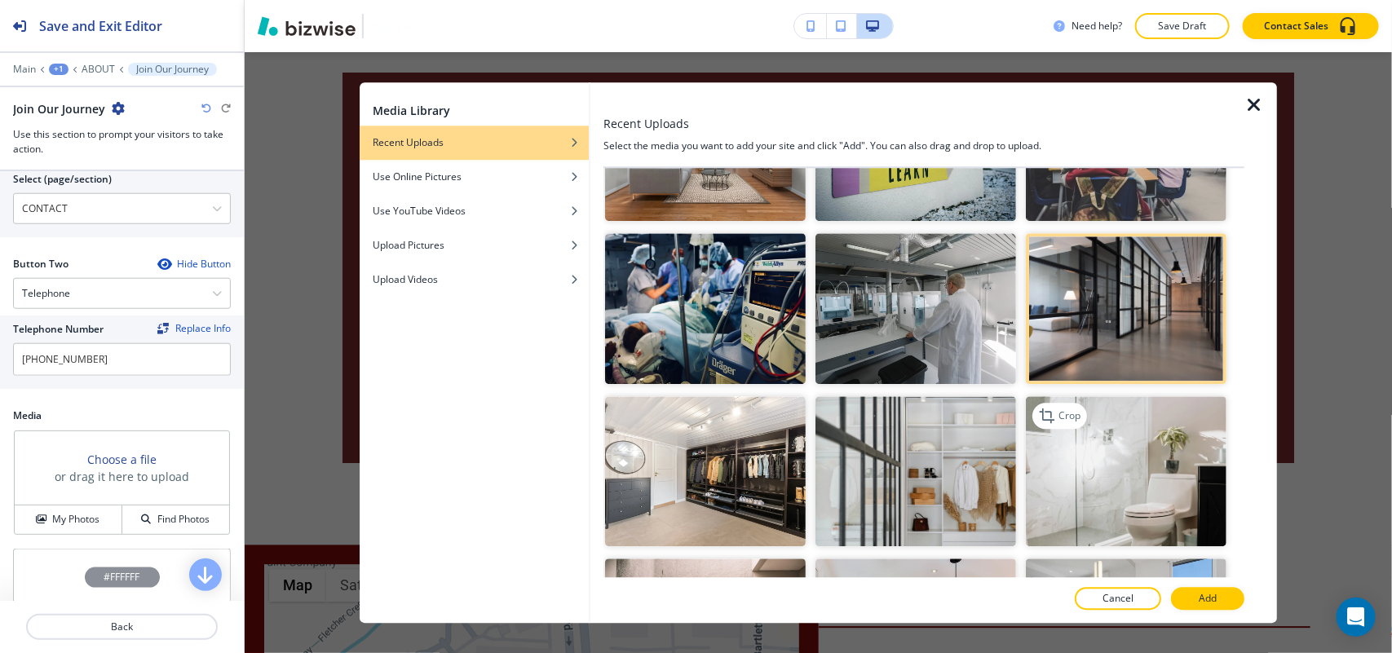
click at [1094, 471] on img "button" at bounding box center [1126, 471] width 201 height 151
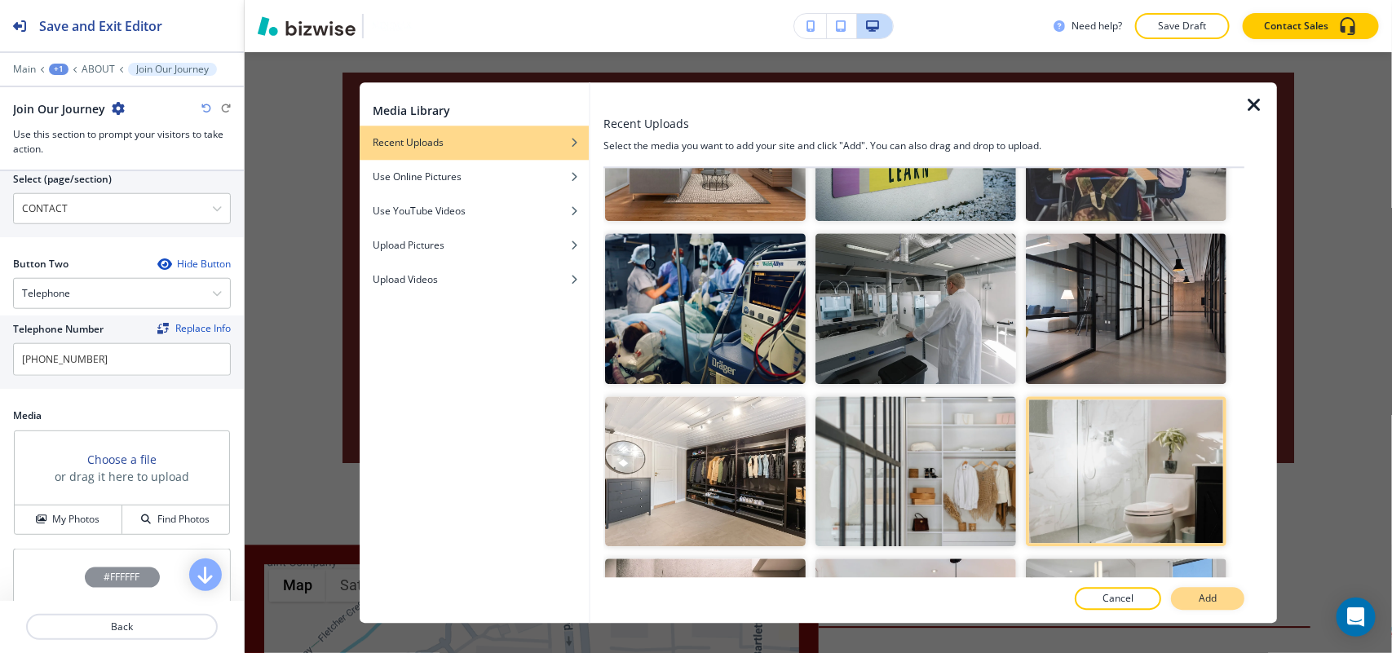
drag, startPoint x: 1192, startPoint y: 592, endPoint x: 1193, endPoint y: 575, distance: 17.1
click at [1192, 591] on button "Add" at bounding box center [1207, 598] width 73 height 23
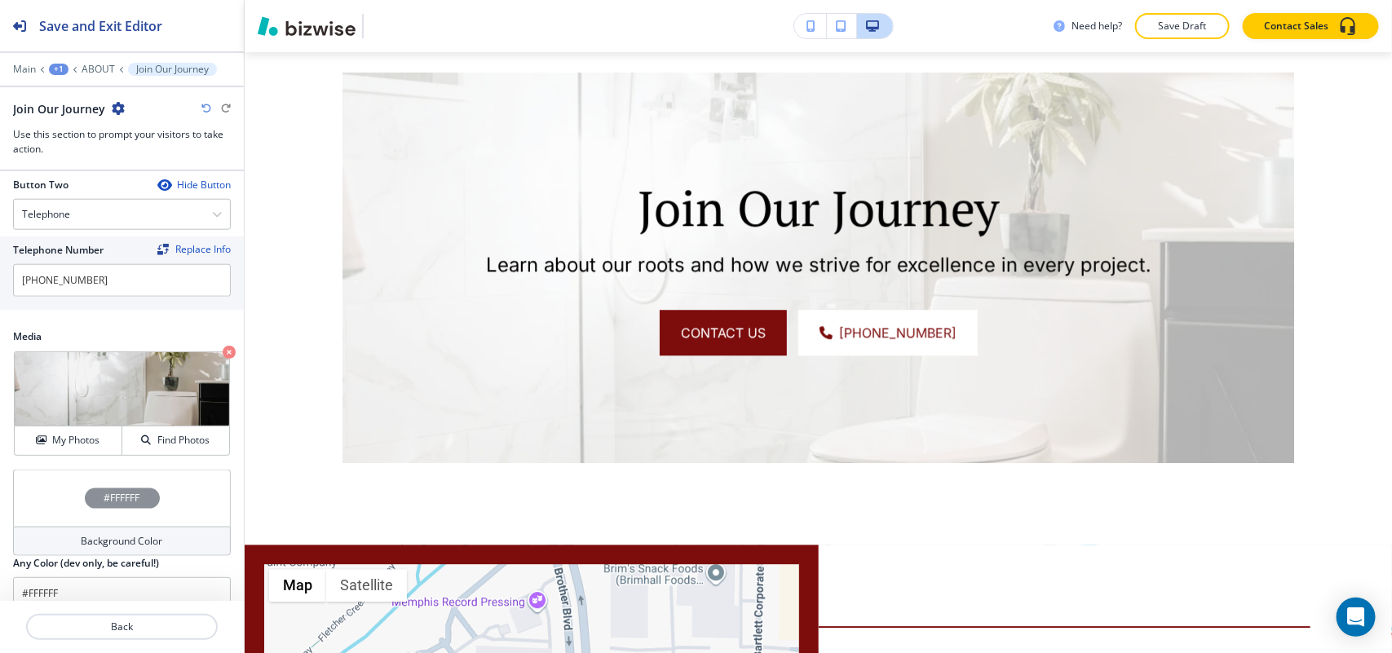
scroll to position [871, 0]
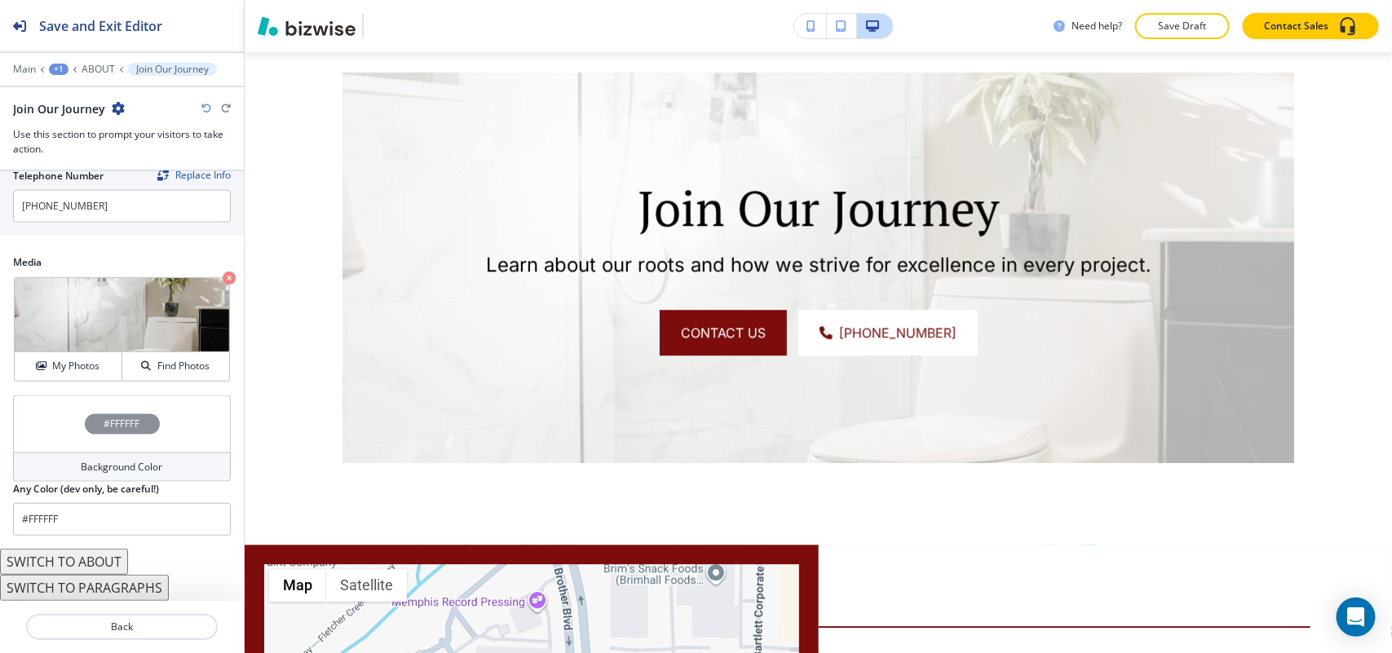
click at [63, 417] on div "#FFFFFF" at bounding box center [122, 423] width 218 height 57
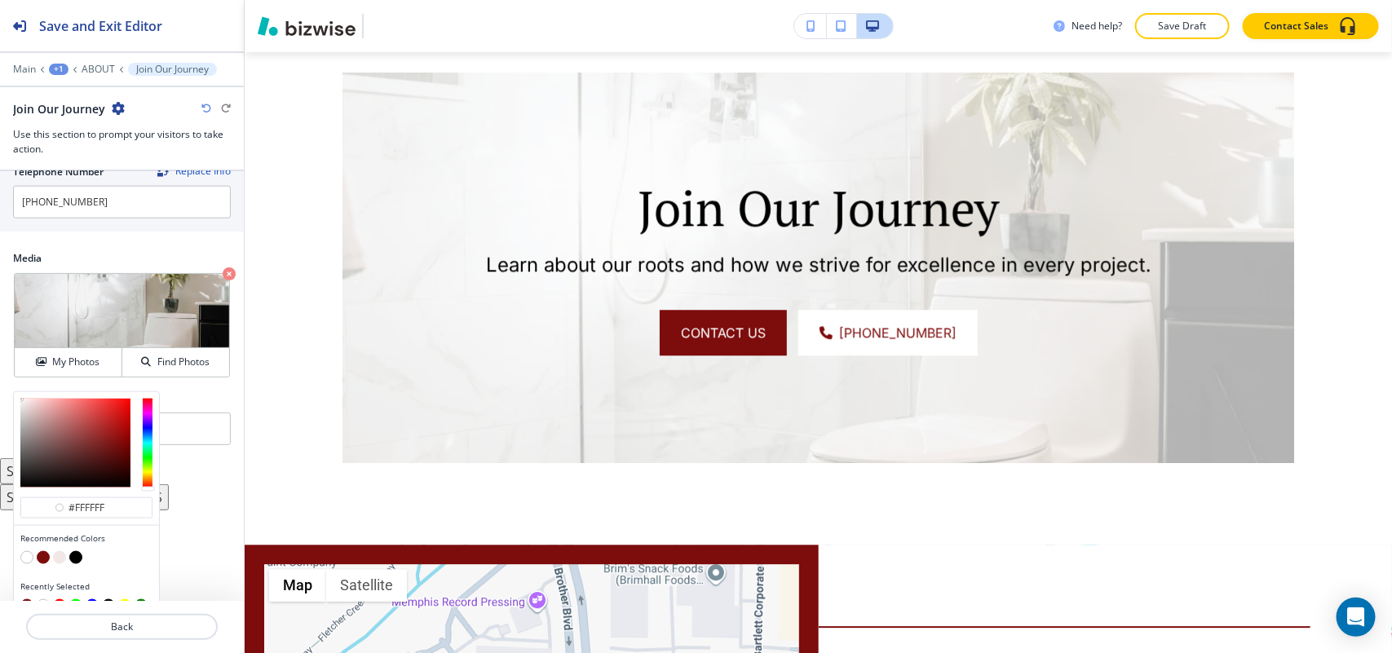
click at [42, 559] on button "button" at bounding box center [43, 557] width 13 height 13
type input "#7d0c0c"
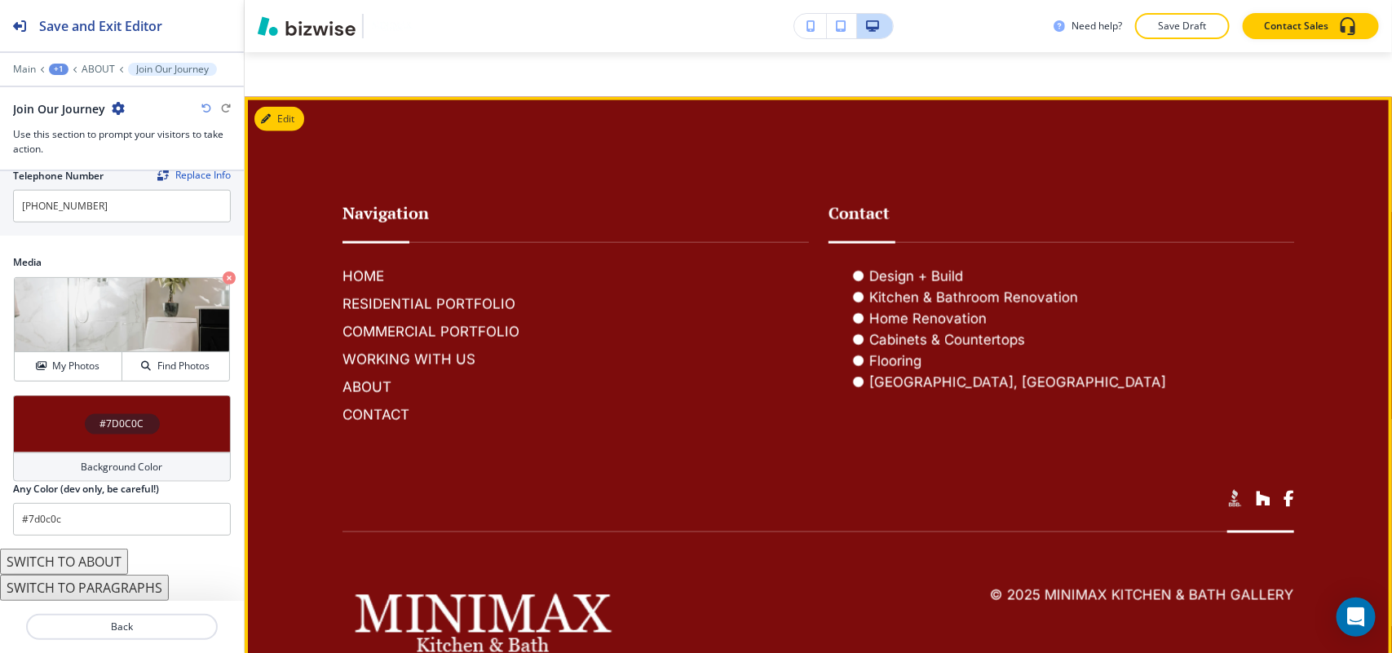
scroll to position [3793, 0]
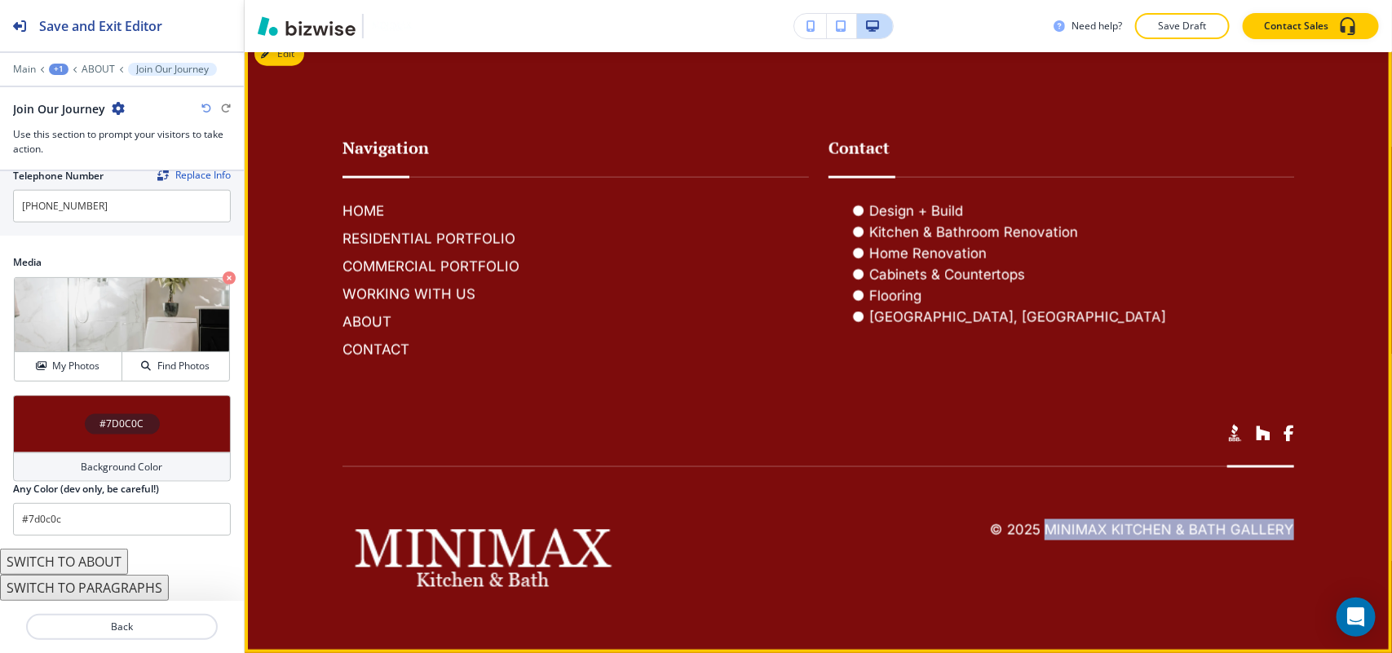
drag, startPoint x: 1313, startPoint y: 532, endPoint x: 1037, endPoint y: 526, distance: 276.5
click at [1037, 526] on footer "Navigation HOME RESIDENTIAL PORTFOLIO COMMERCIAL PORTFOLIO WORKING WITH US ABOU…" at bounding box center [818, 342] width 1147 height 621
copy h6 "MiniMax Kitchen & Bath Gallery"
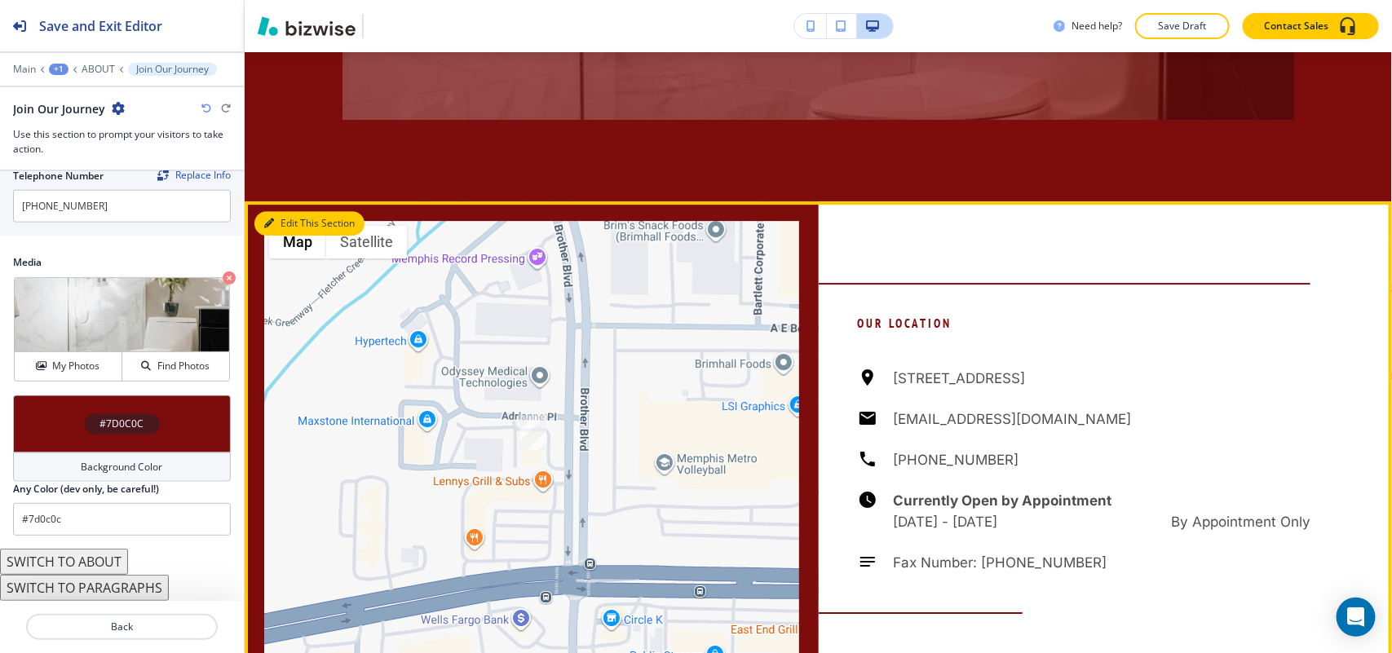
click at [279, 236] on button "Edit This Section" at bounding box center [309, 223] width 110 height 24
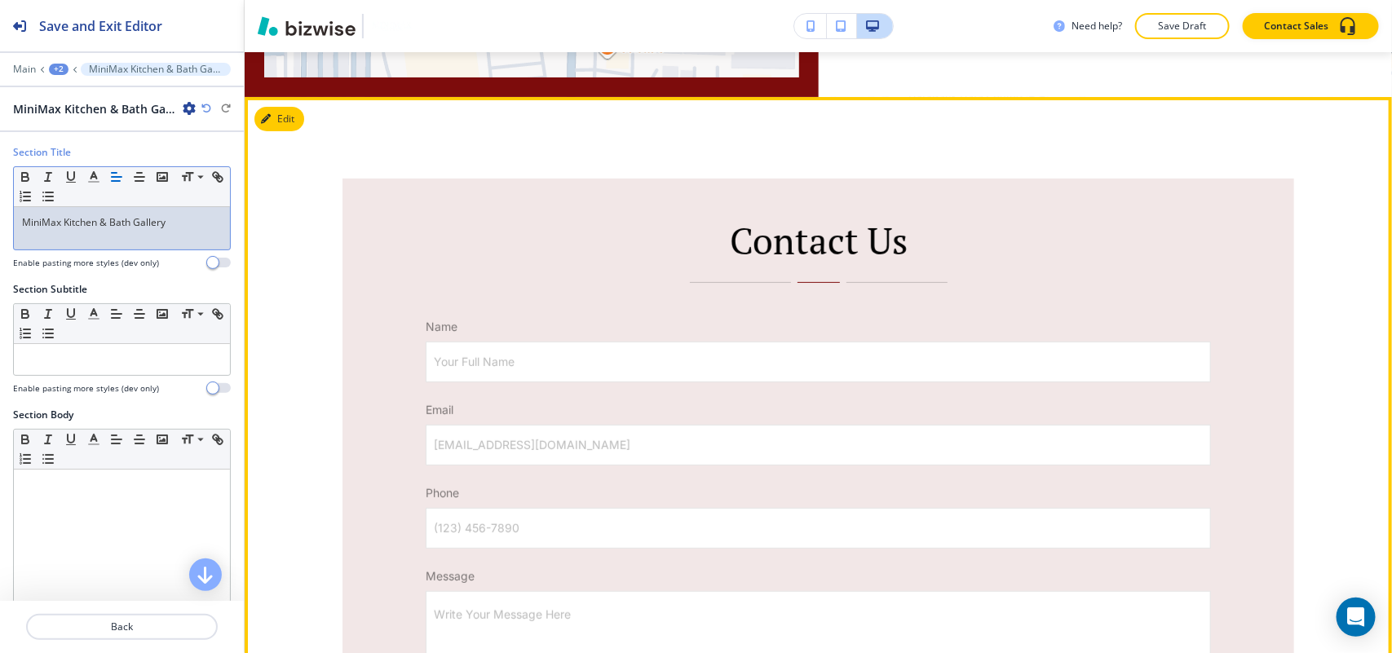
scroll to position [2944, 0]
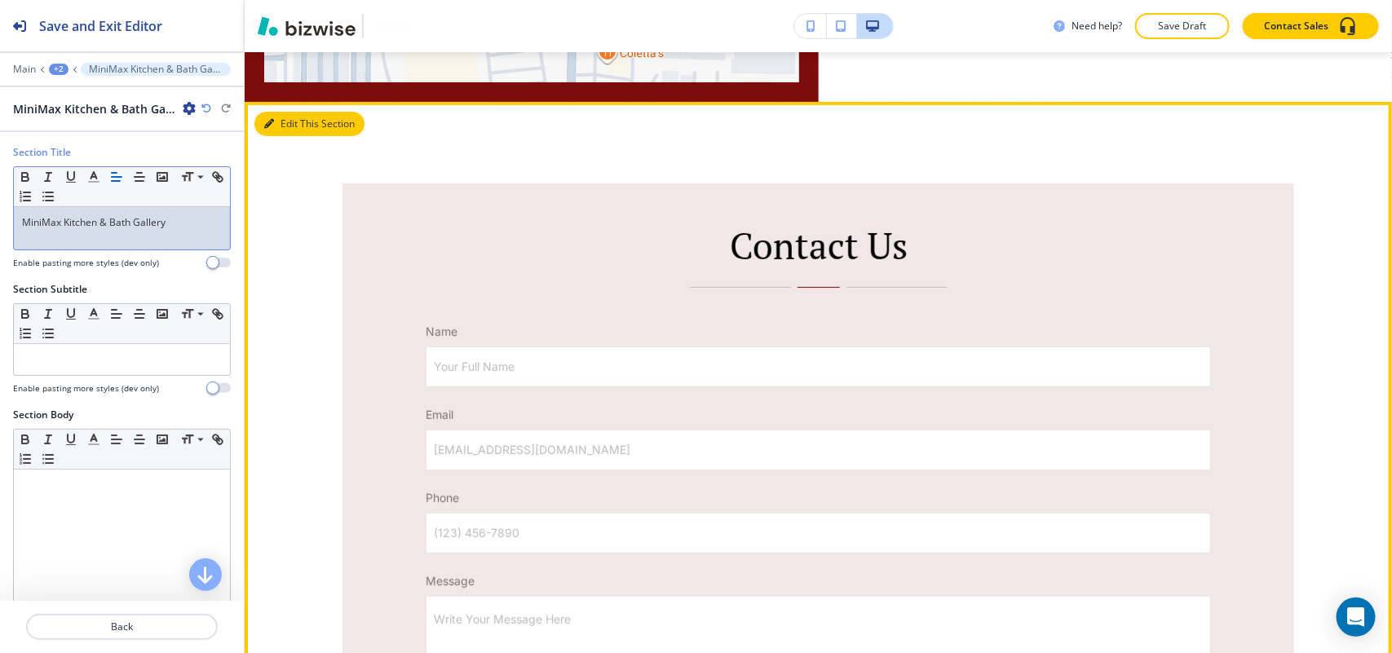
click at [296, 136] on button "Edit This Section" at bounding box center [309, 124] width 110 height 24
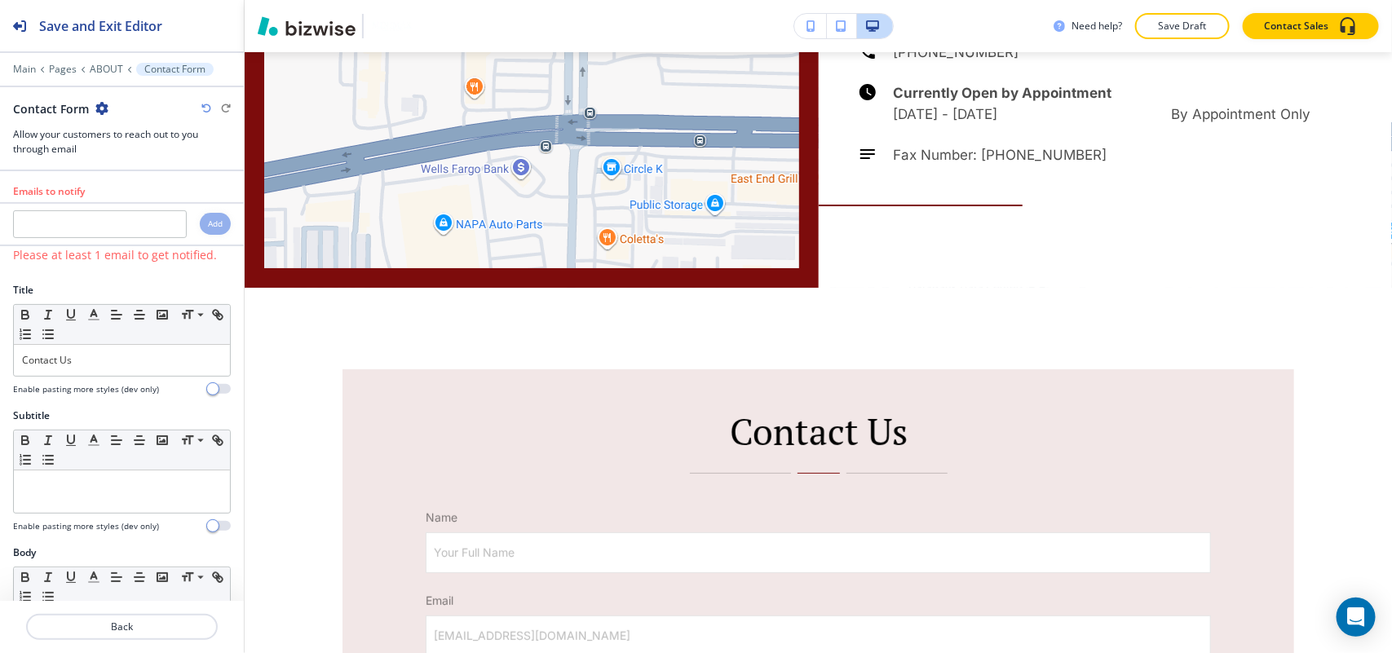
scroll to position [2453, 0]
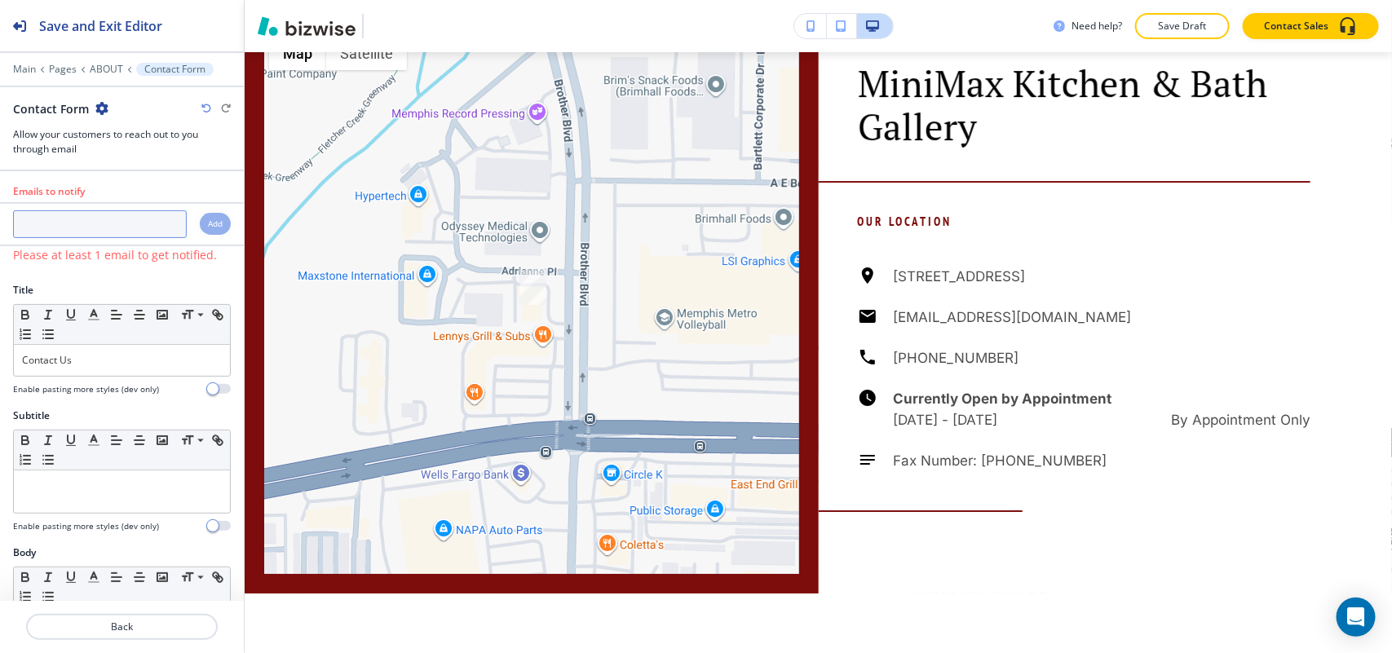
click at [72, 224] on input "text" at bounding box center [100, 224] width 174 height 28
paste input "[EMAIL_ADDRESS][DOMAIN_NAME]"
type input "[EMAIL_ADDRESS][DOMAIN_NAME]"
click at [208, 225] on h4 "Add" at bounding box center [215, 224] width 15 height 12
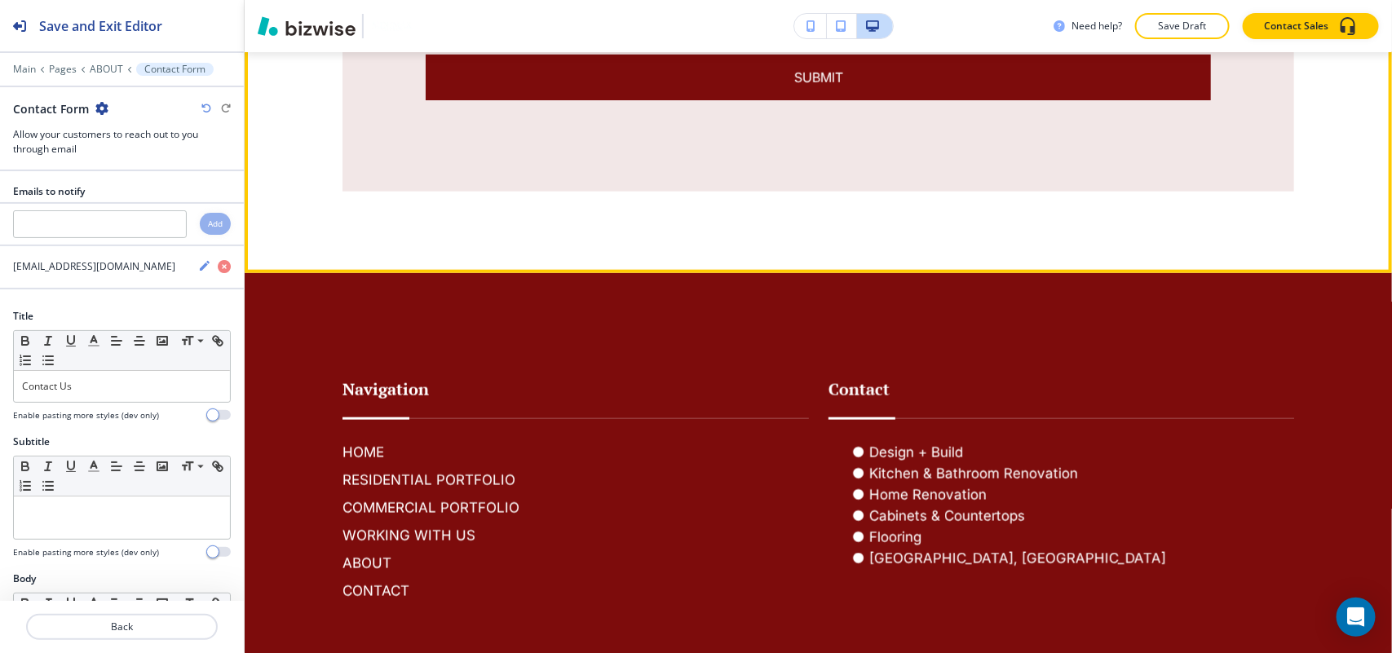
scroll to position [3777, 0]
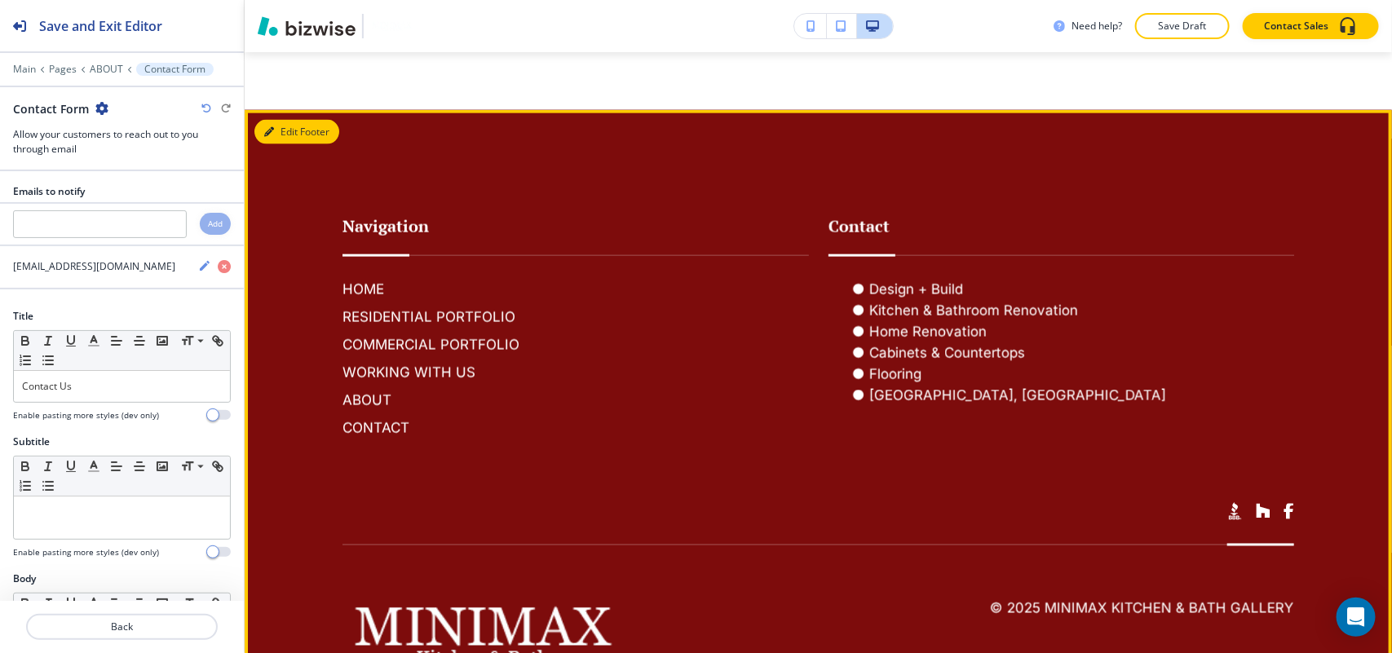
click at [284, 144] on button "Edit Footer" at bounding box center [296, 132] width 85 height 24
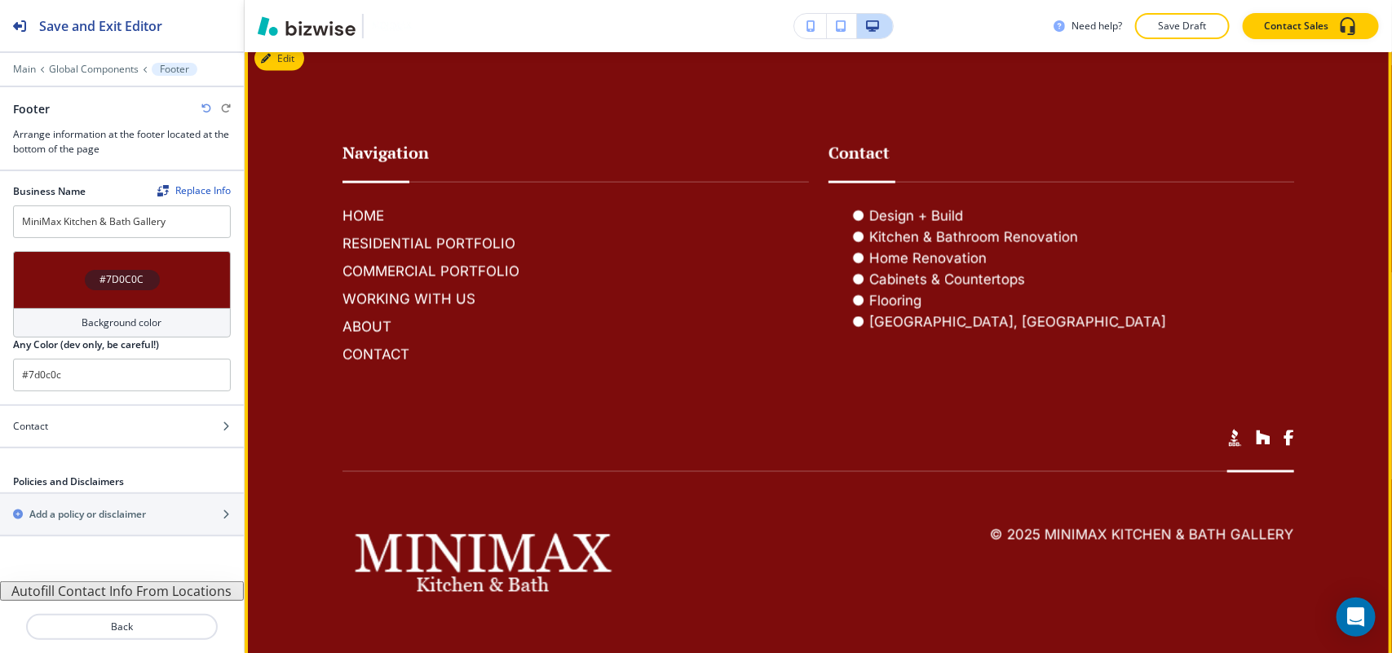
scroll to position [3858, 0]
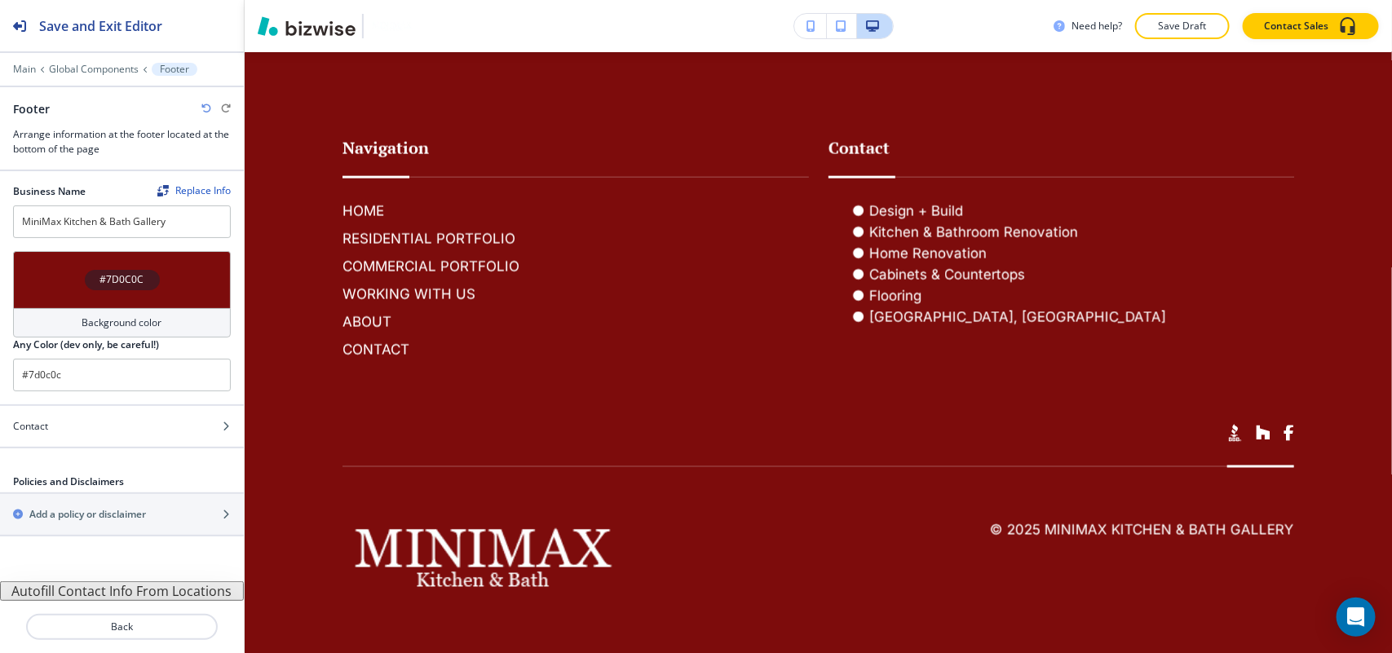
click at [94, 588] on button "Autofill Contact Info From Locations" at bounding box center [122, 591] width 244 height 20
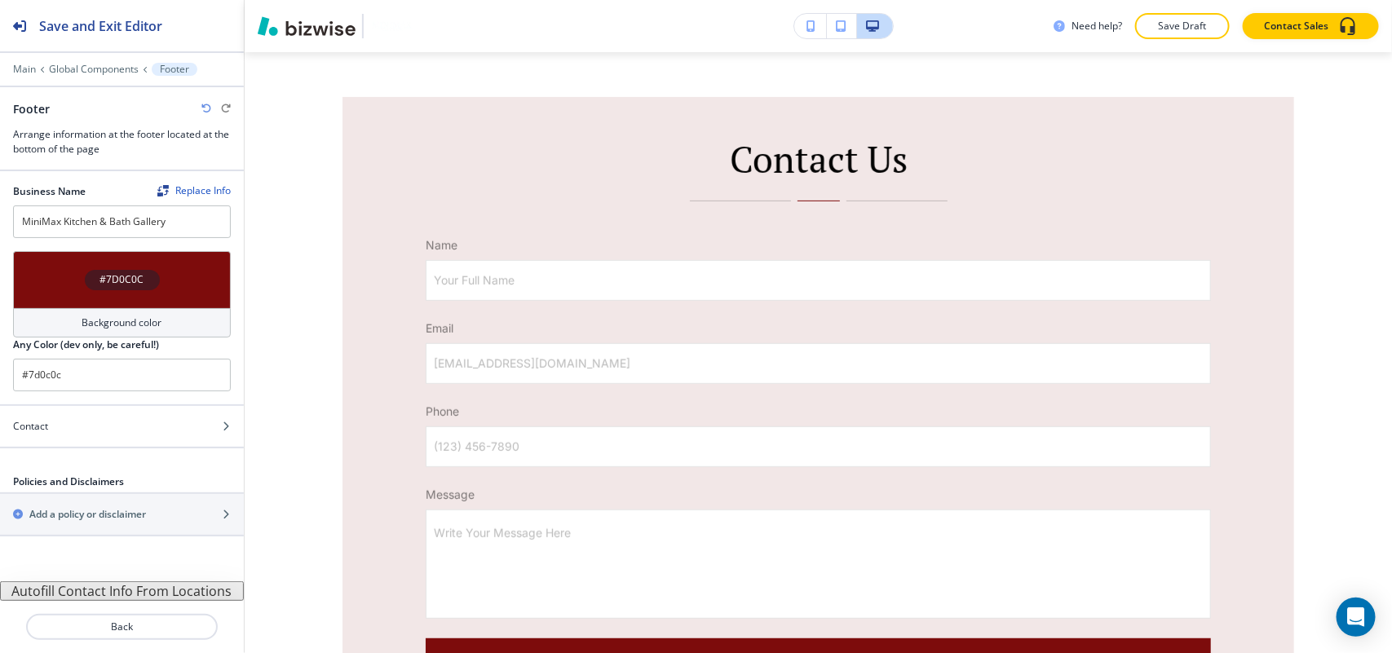
scroll to position [2859, 0]
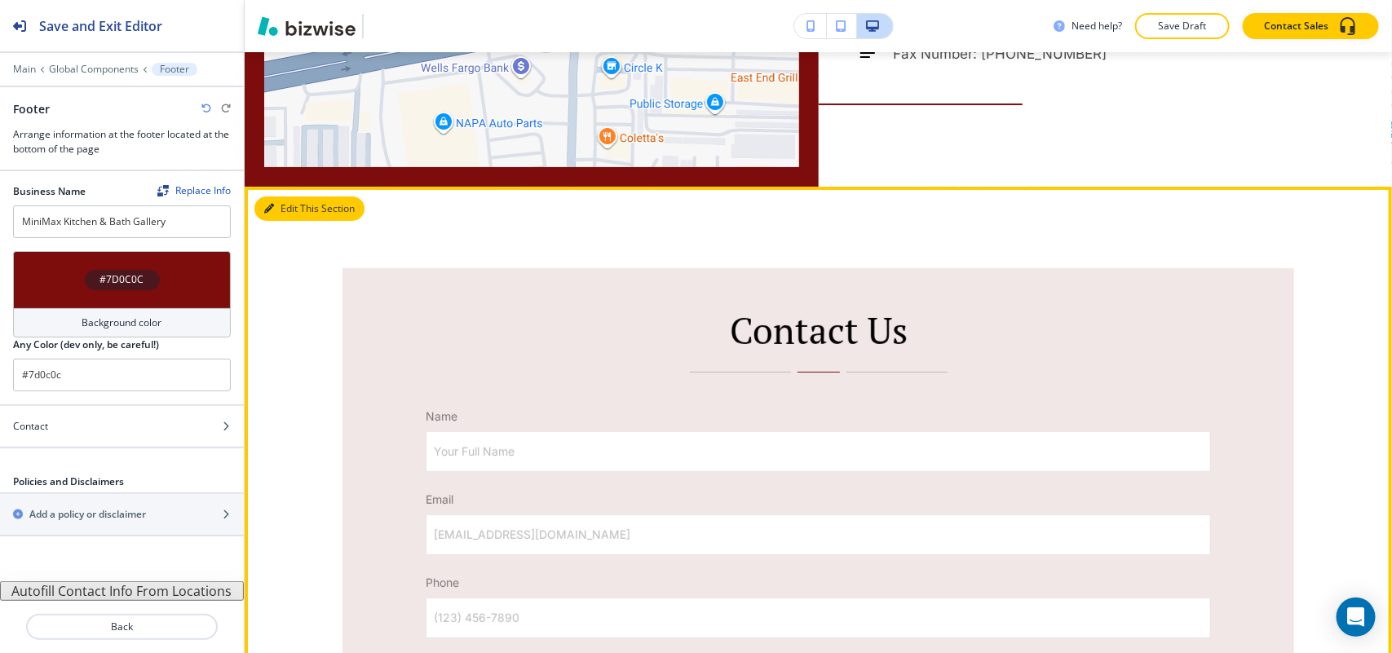
click at [288, 221] on button "Edit This Section" at bounding box center [309, 208] width 110 height 24
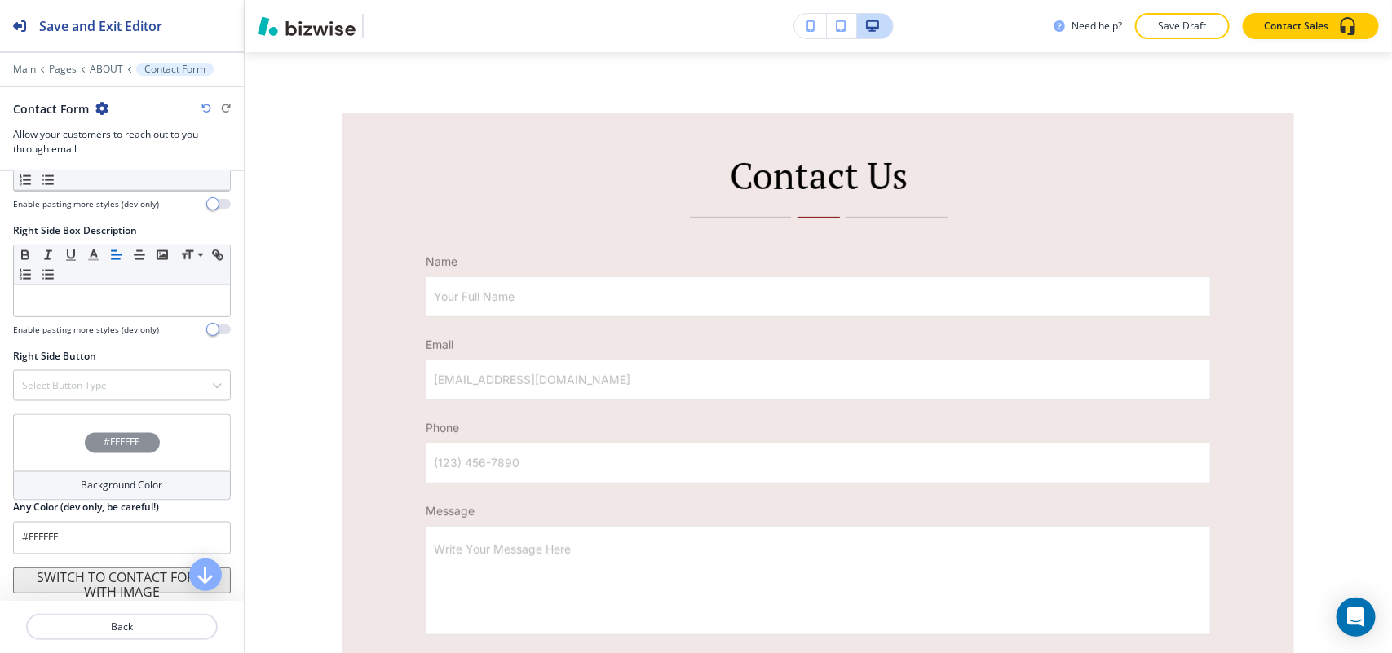
scroll to position [1178, 0]
click at [41, 446] on div "#FFFFFF" at bounding box center [122, 442] width 218 height 57
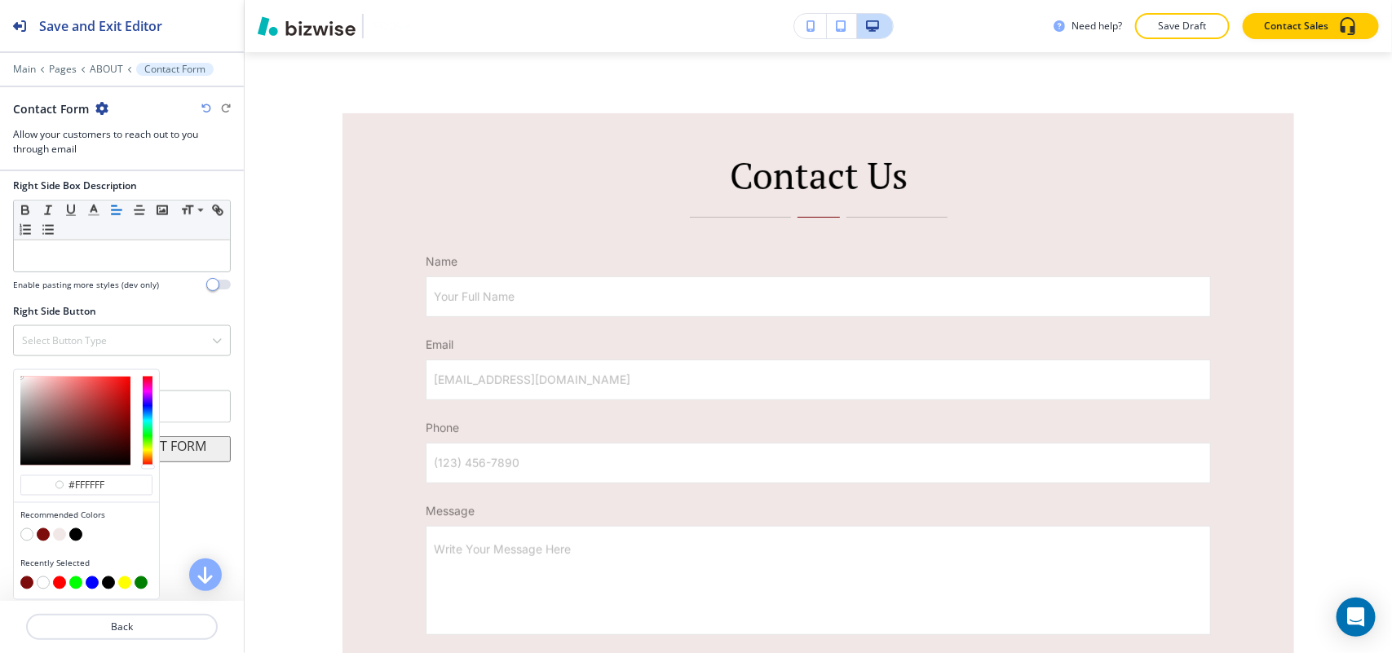
click at [61, 535] on button "button" at bounding box center [59, 534] width 13 height 13
type input "#f2e7e7"
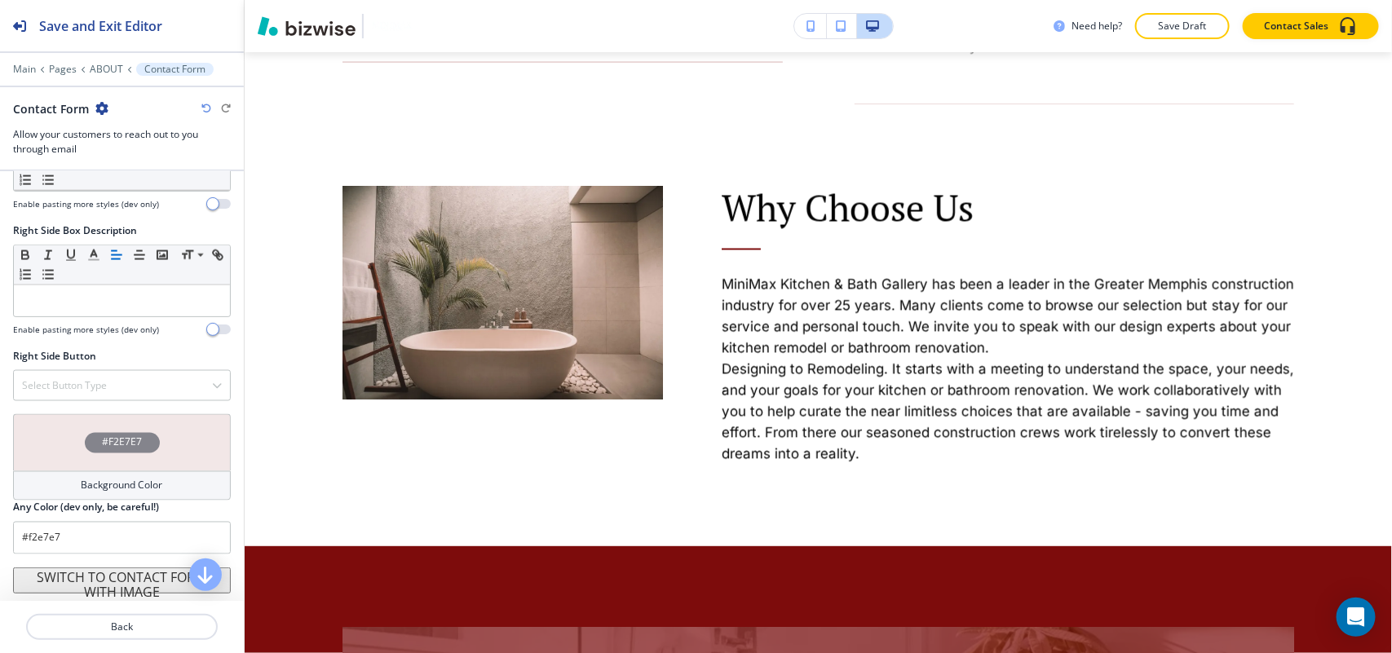
scroll to position [1107, 0]
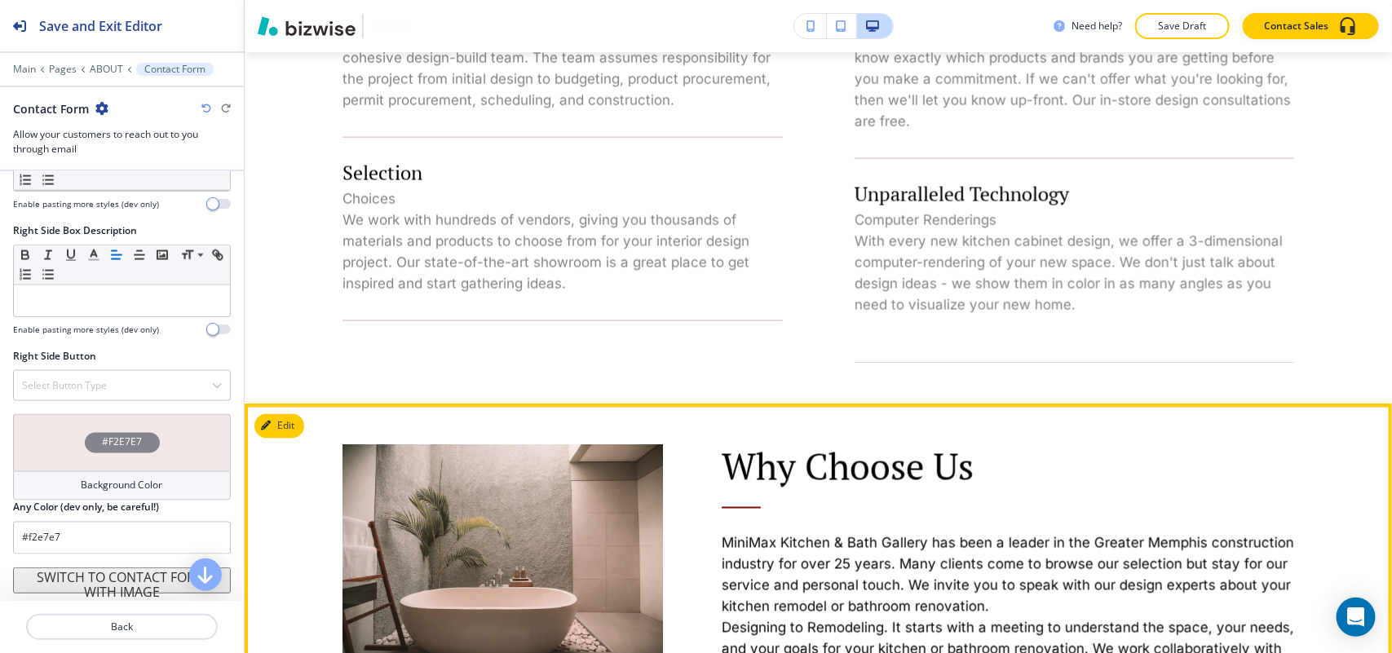
click at [278, 438] on button "Edit" at bounding box center [279, 426] width 50 height 24
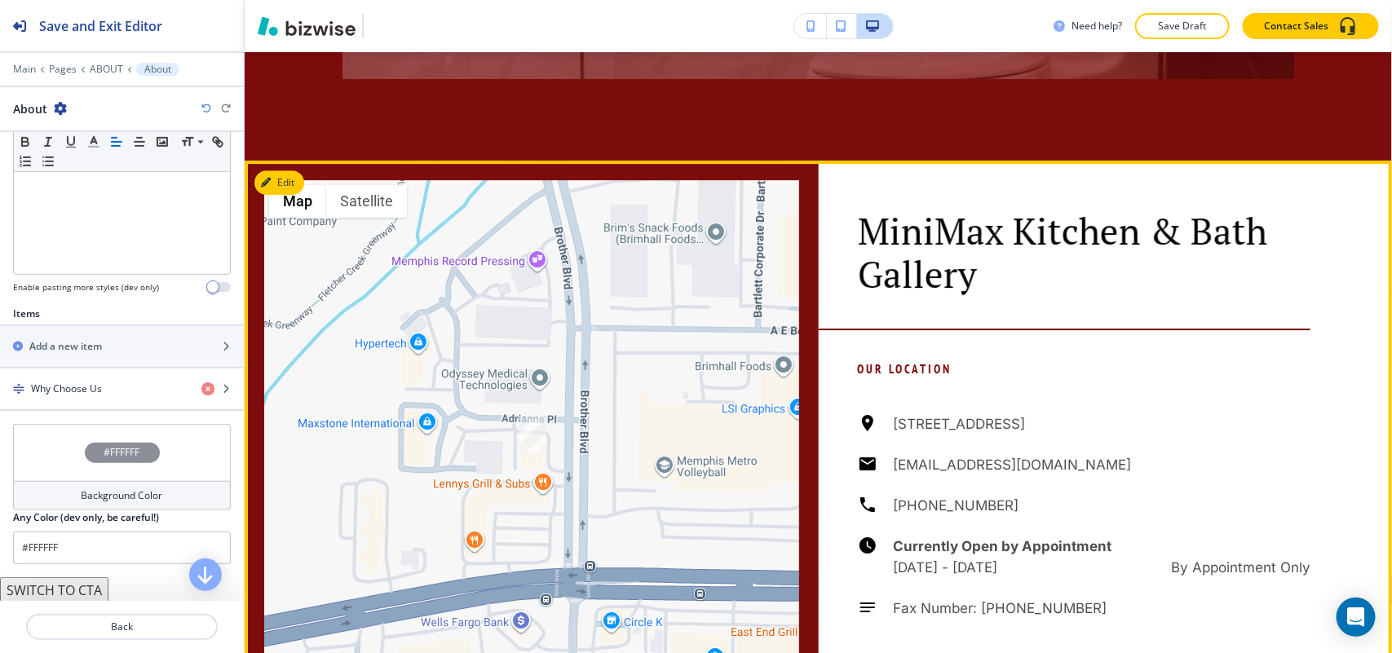
scroll to position [2499, 0]
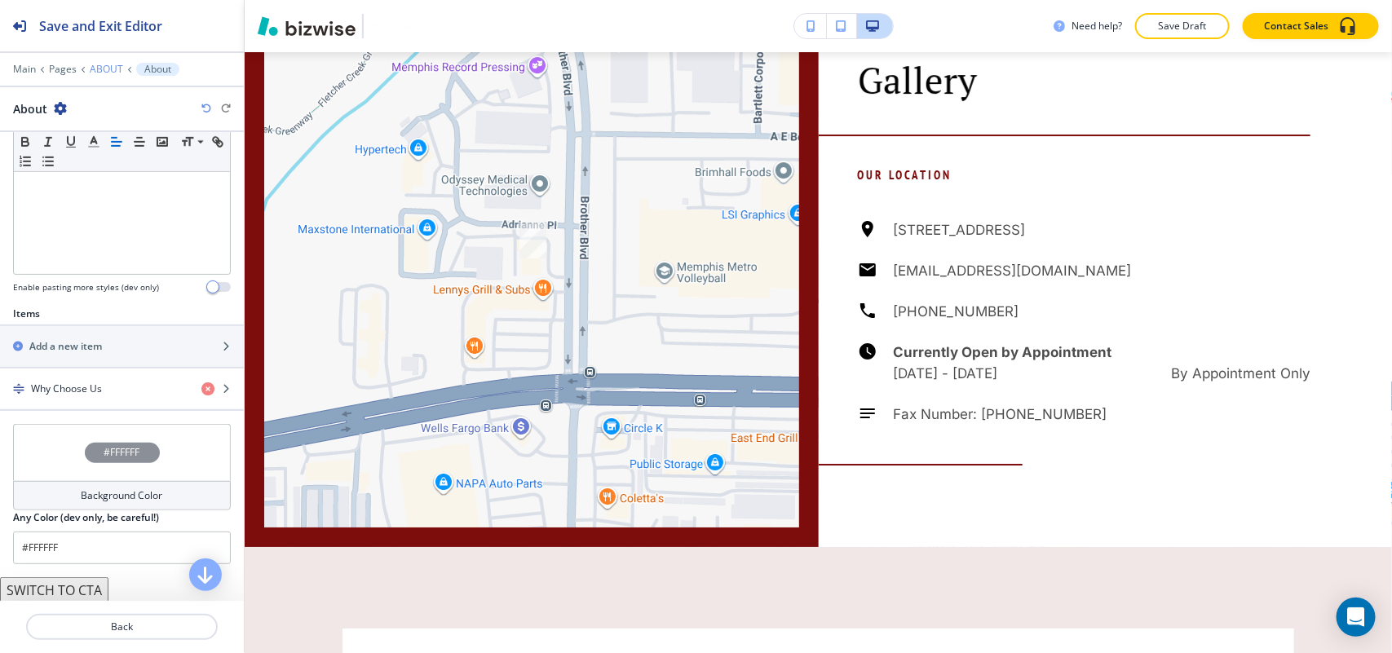
click at [91, 67] on p "ABOUT" at bounding box center [106, 69] width 33 height 11
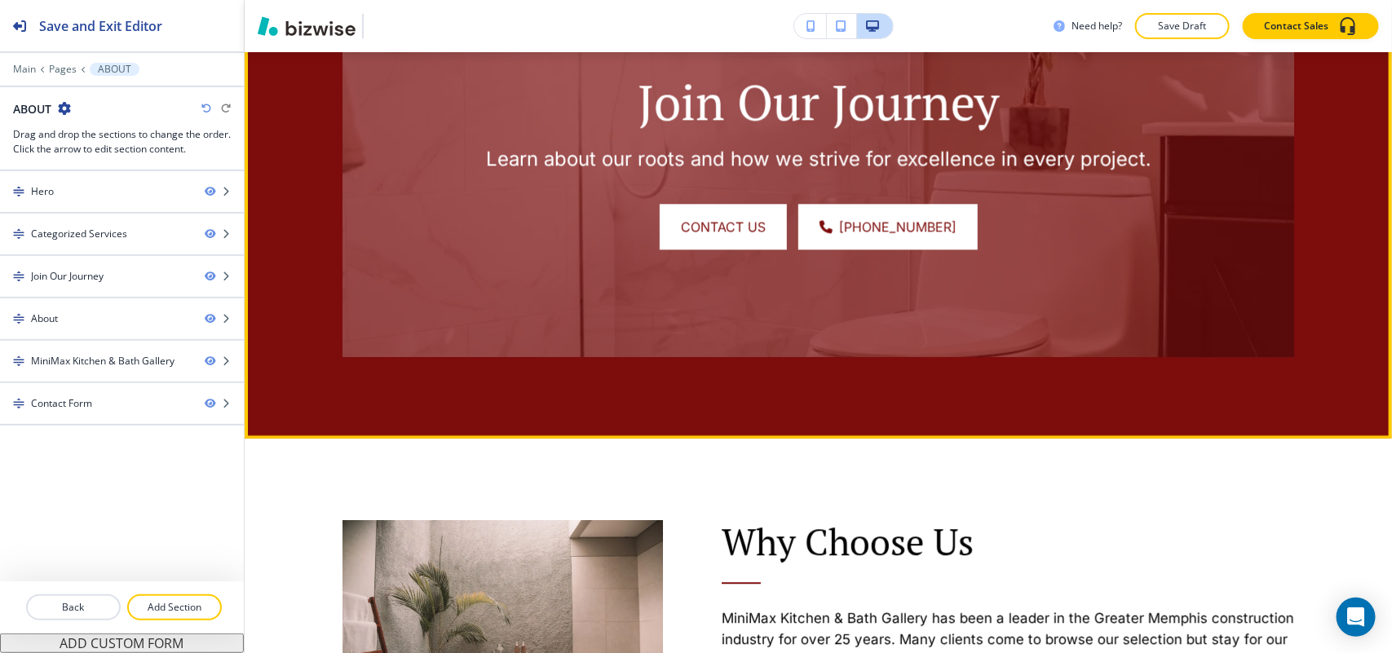
scroll to position [2075, 0]
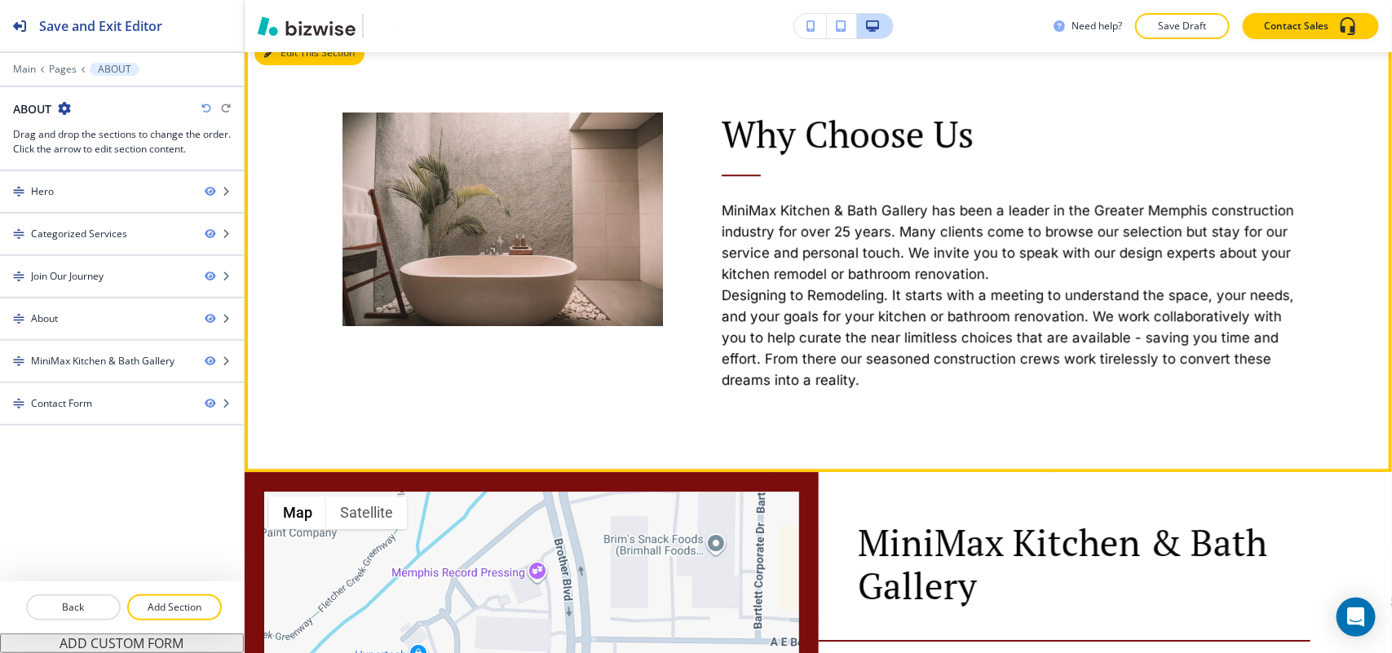
click at [290, 65] on button "Edit This Section" at bounding box center [309, 53] width 110 height 24
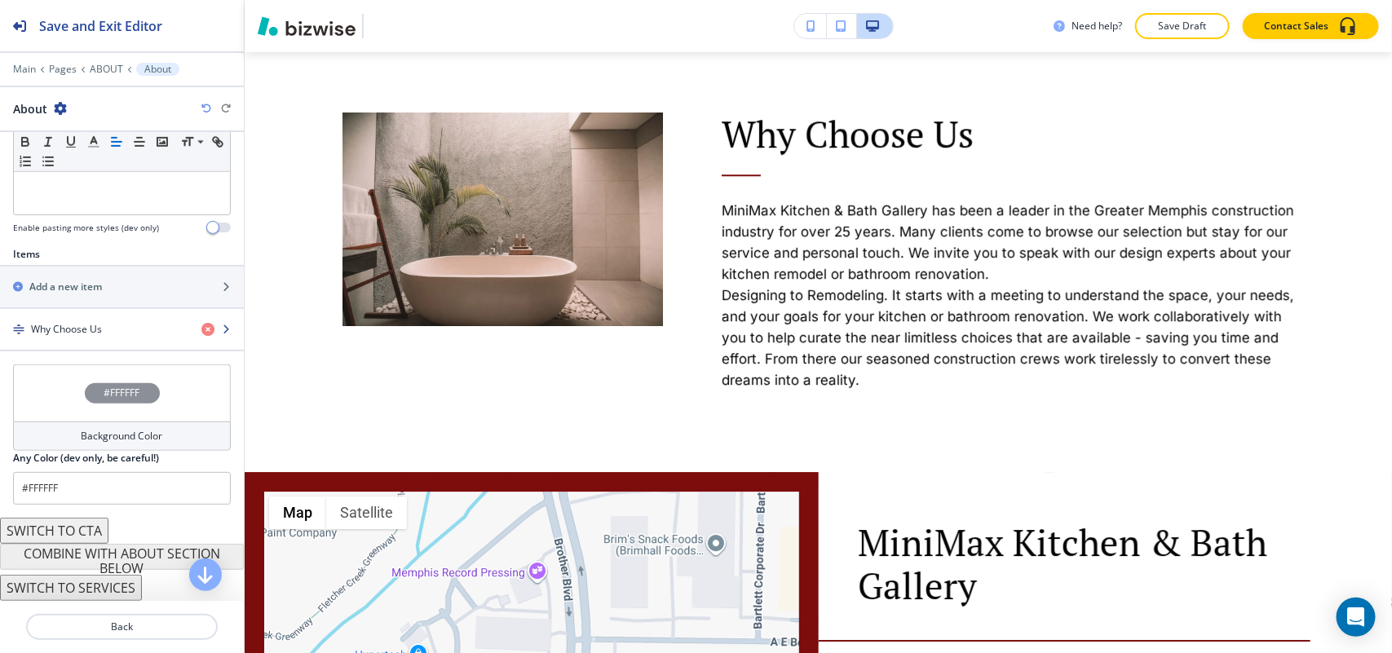
scroll to position [470, 0]
click at [68, 323] on h4 "Why Choose Us" at bounding box center [66, 329] width 71 height 15
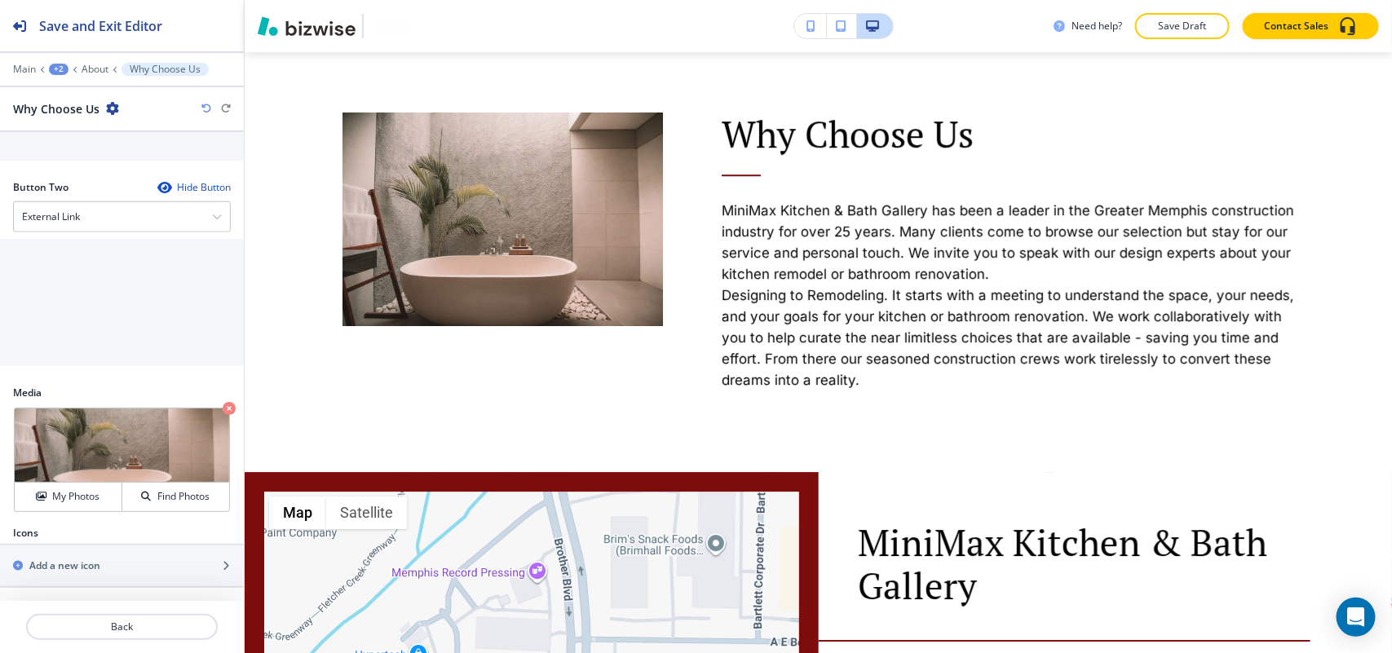
scroll to position [828, 0]
click at [63, 426] on p "Crop" at bounding box center [58, 428] width 22 height 15
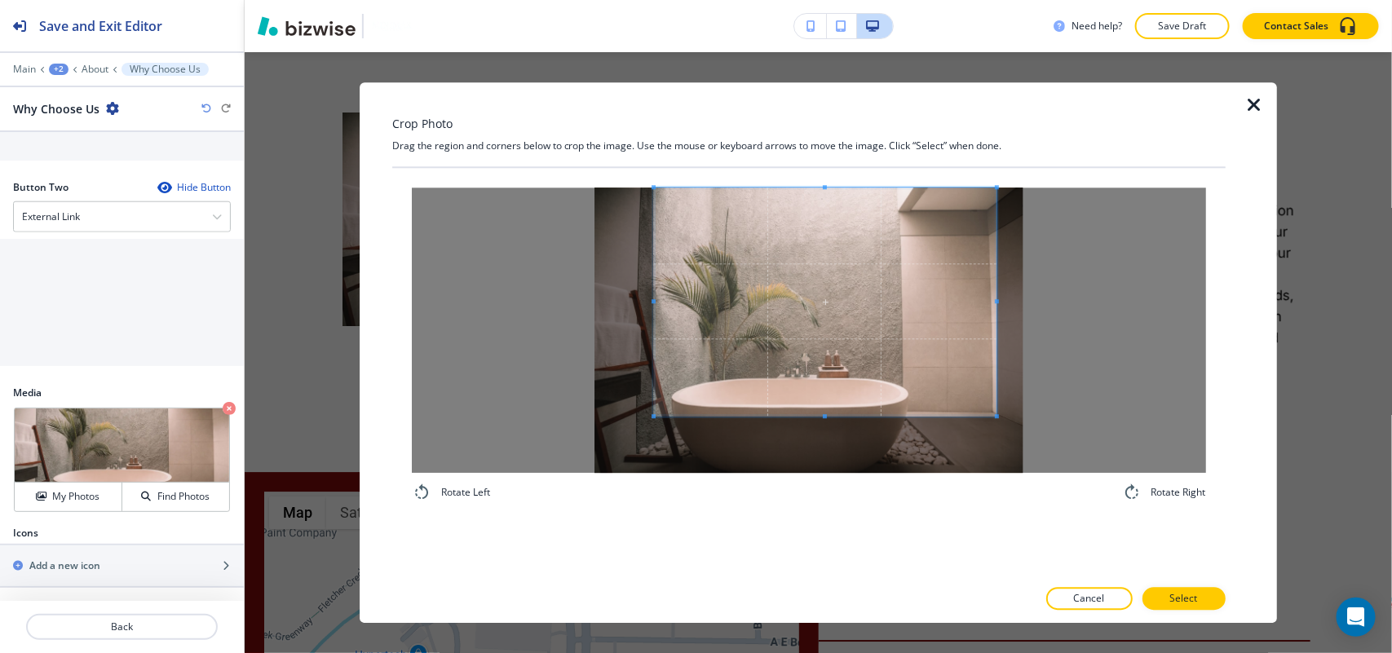
click at [863, 259] on span at bounding box center [825, 302] width 342 height 228
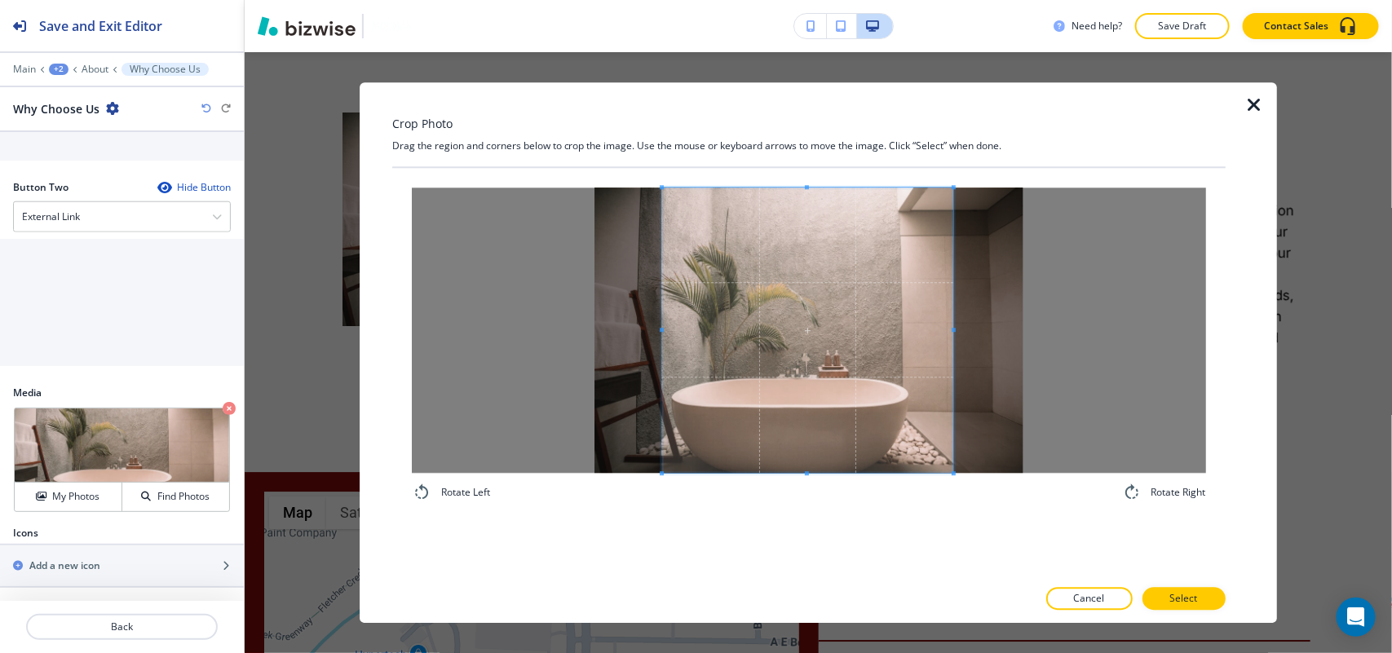
click at [951, 489] on div "Rotate Left Rotate Right" at bounding box center [809, 345] width 794 height 315
click at [1187, 595] on p "Select" at bounding box center [1184, 598] width 28 height 15
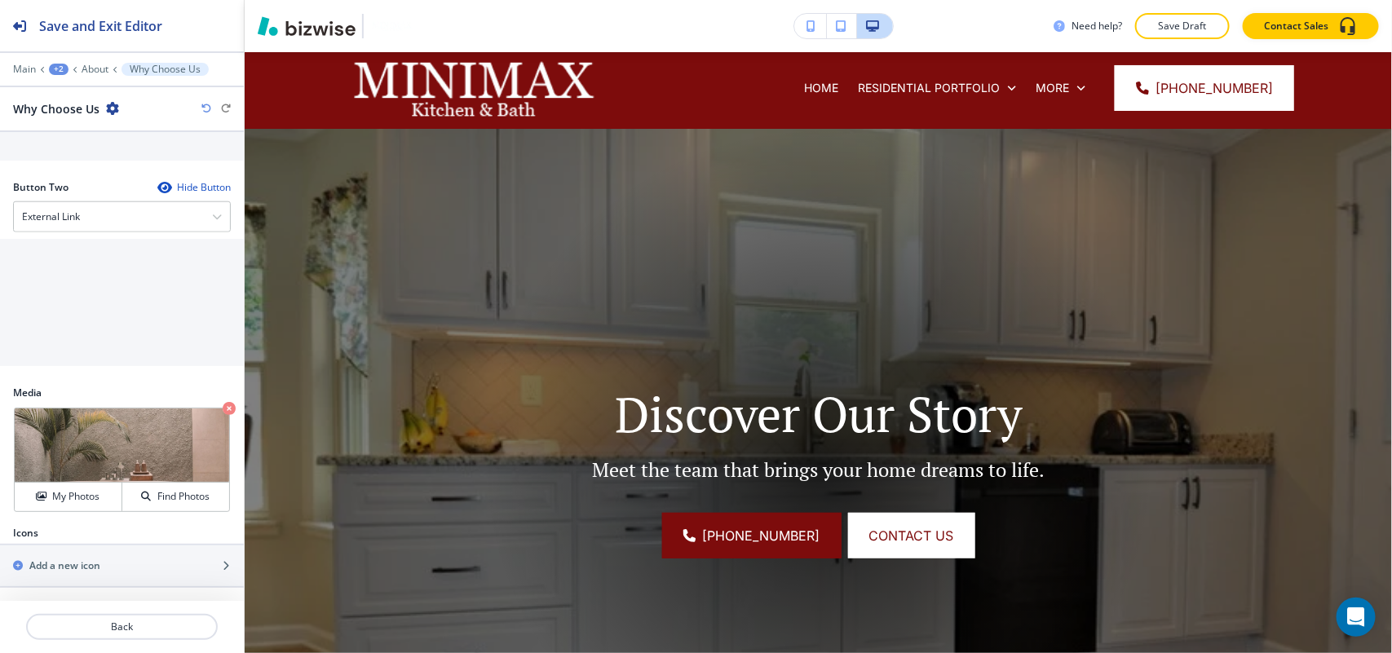
scroll to position [0, 0]
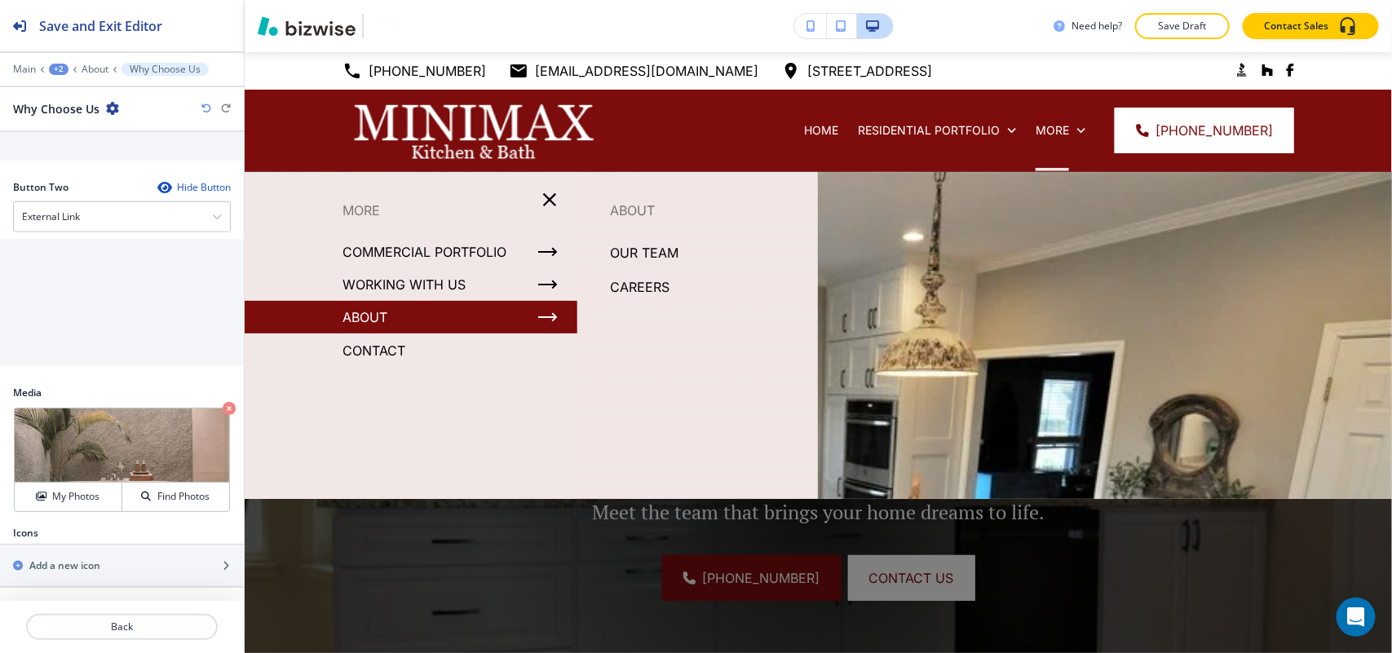
click at [638, 242] on p "OUR TEAM" at bounding box center [644, 253] width 68 height 24
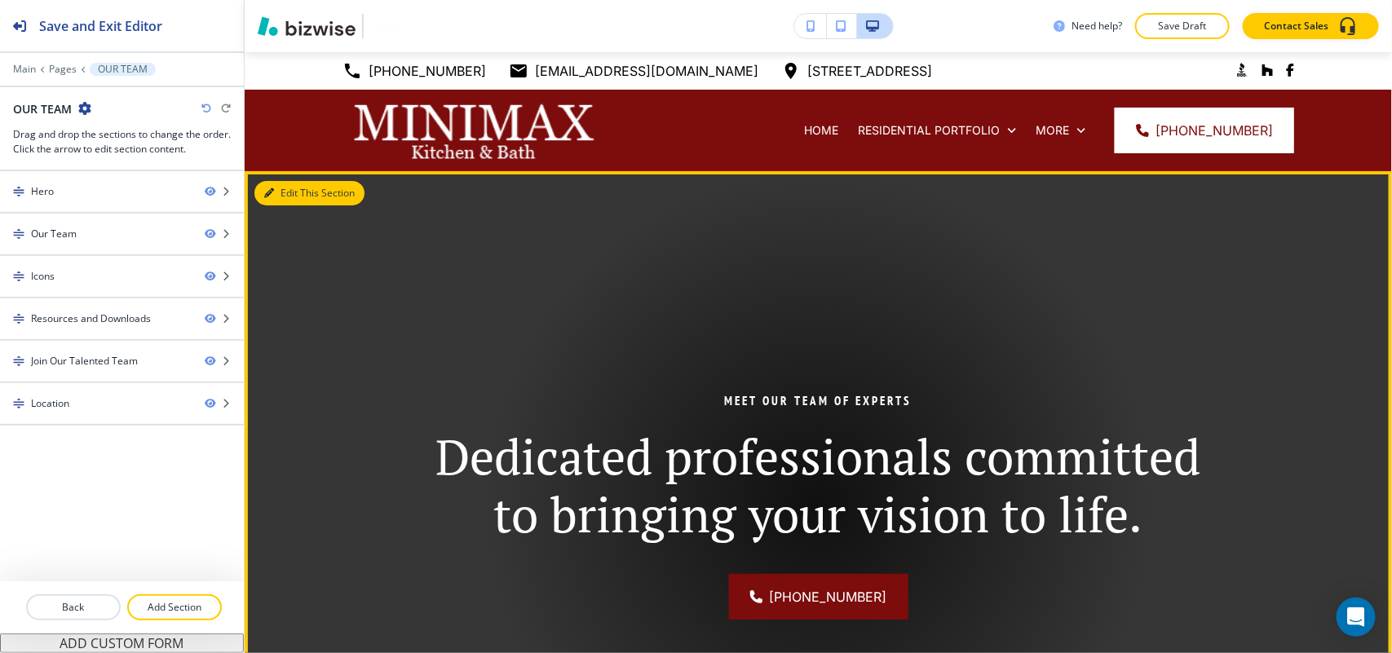
click at [292, 189] on button "Edit This Section" at bounding box center [309, 193] width 110 height 24
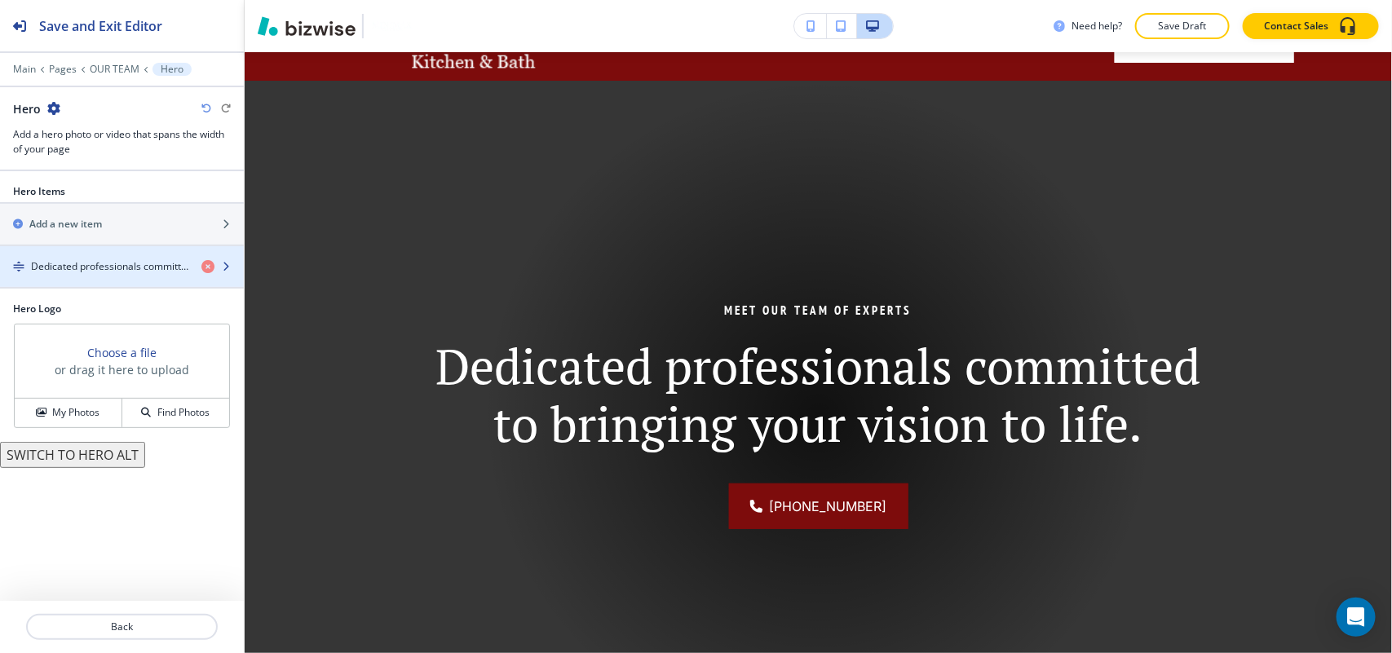
scroll to position [119, 0]
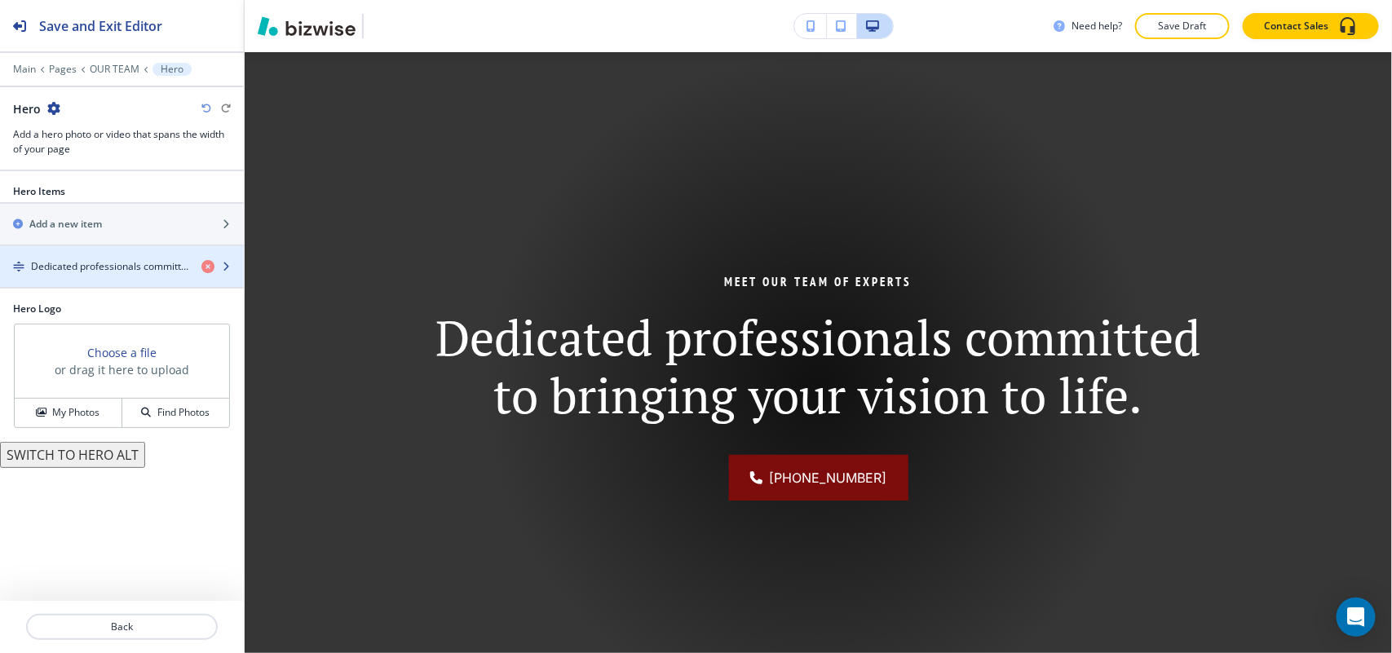
click at [84, 263] on h4 "Dedicated professionals committed to bringing your vision to life." at bounding box center [109, 266] width 157 height 15
click at [107, 267] on h4 "Dedicated professionals committed to bringing your vision to life." at bounding box center [109, 266] width 157 height 15
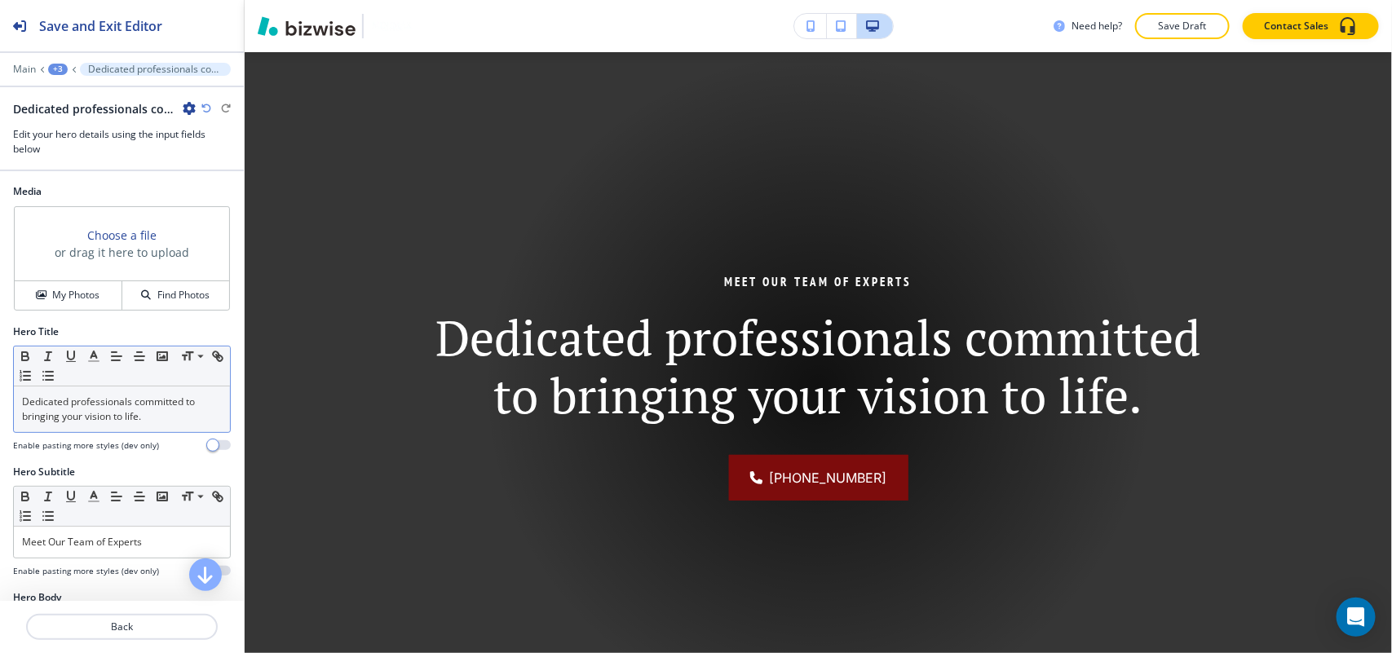
click at [111, 413] on p "Dedicated professionals committed to bringing your vision to life." at bounding box center [122, 409] width 200 height 29
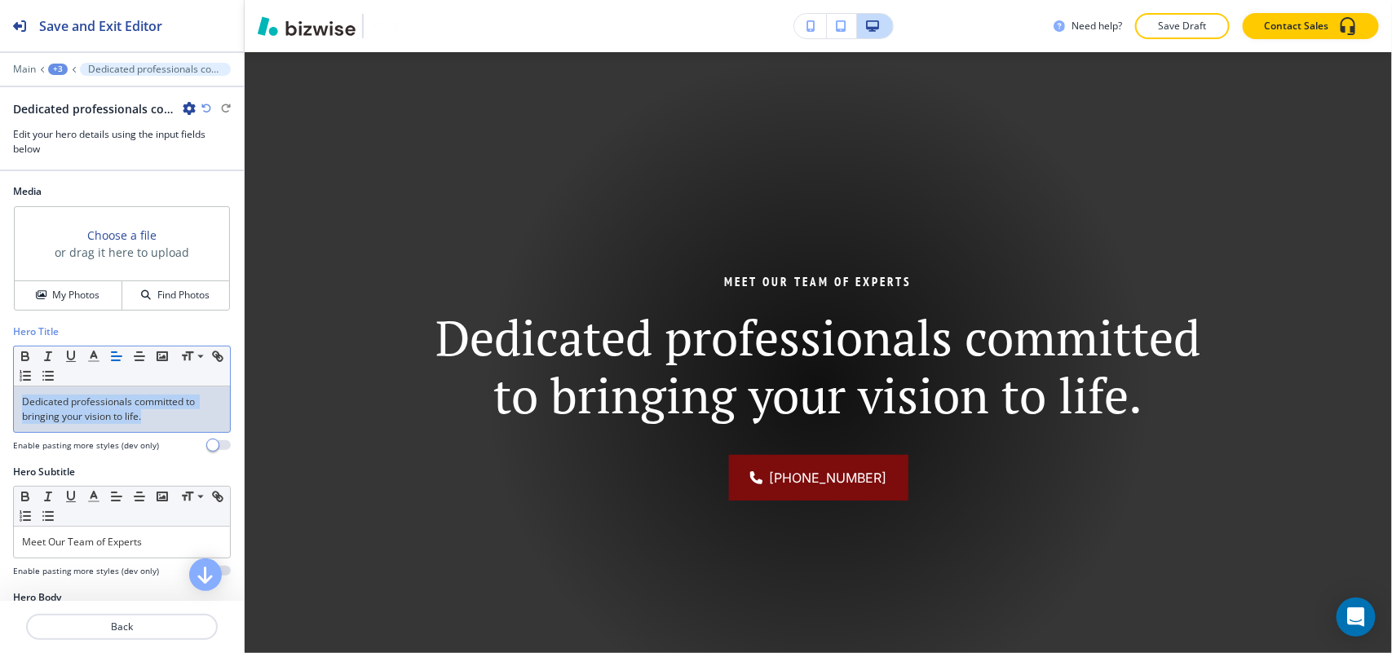
copy p "Dedicated professionals committed to bringing your vision to life."
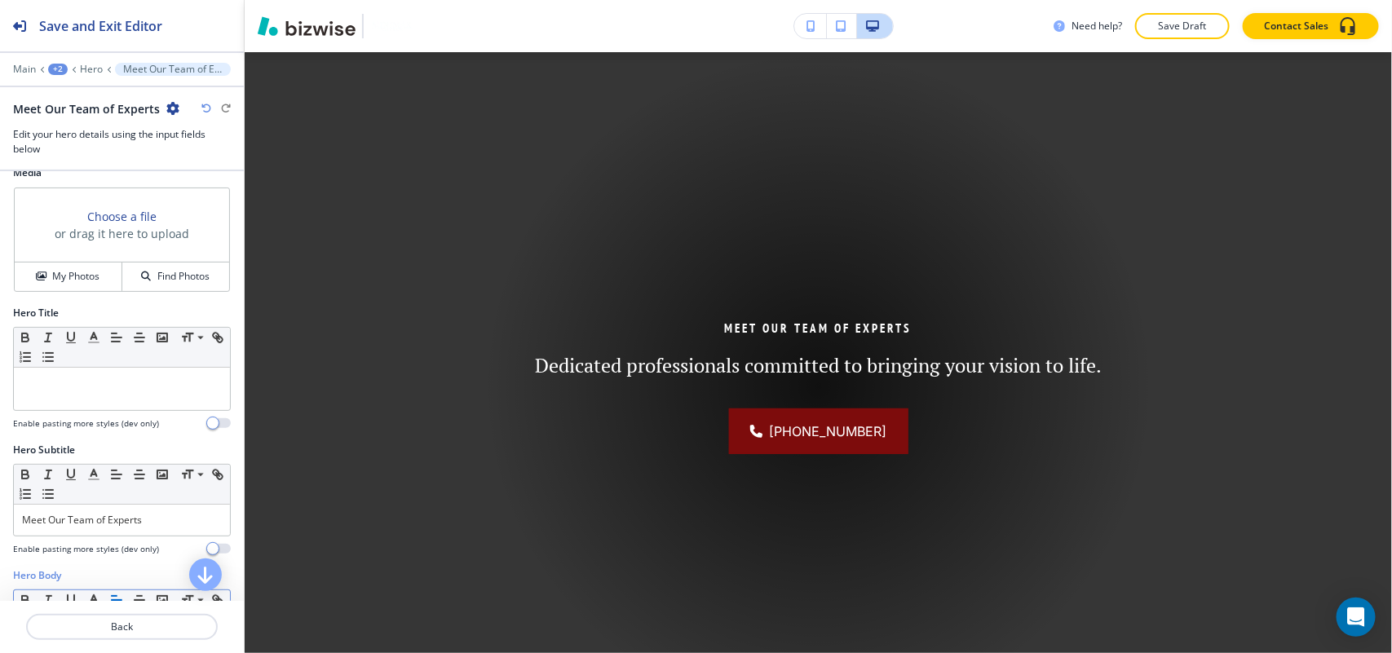
scroll to position [0, 0]
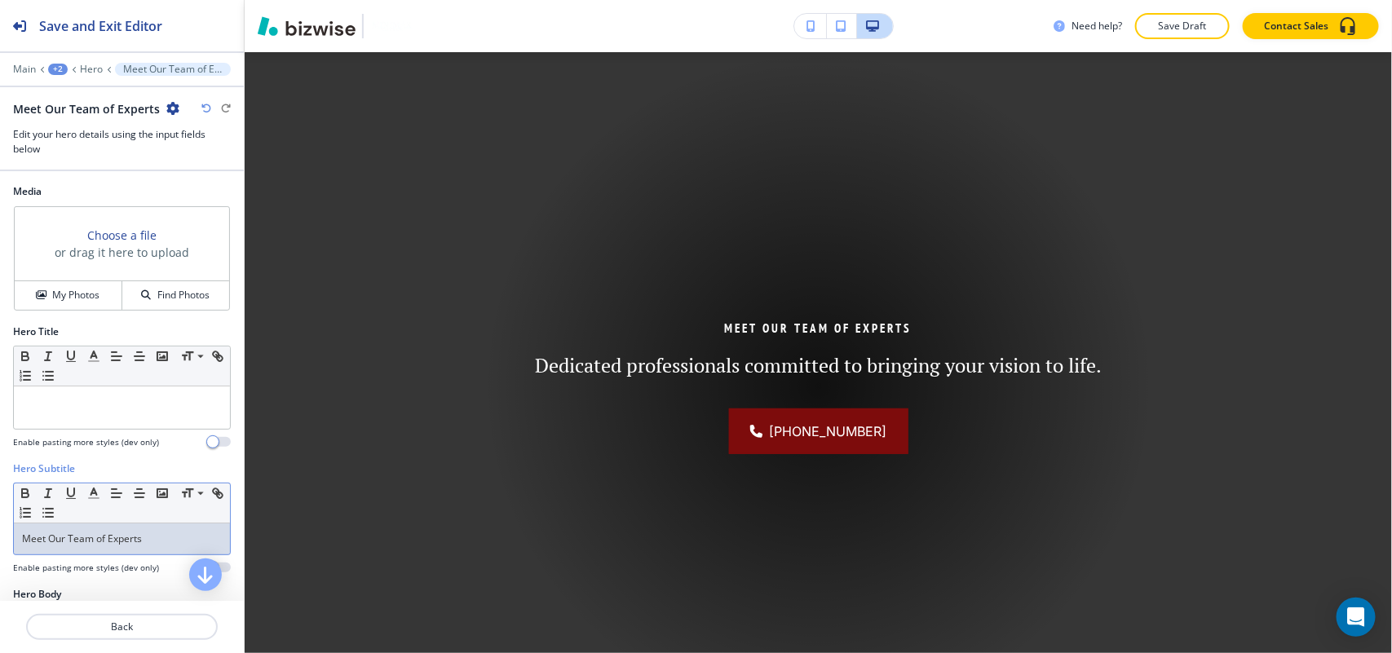
click at [161, 535] on p "Meet Our Team of Experts" at bounding box center [122, 539] width 200 height 15
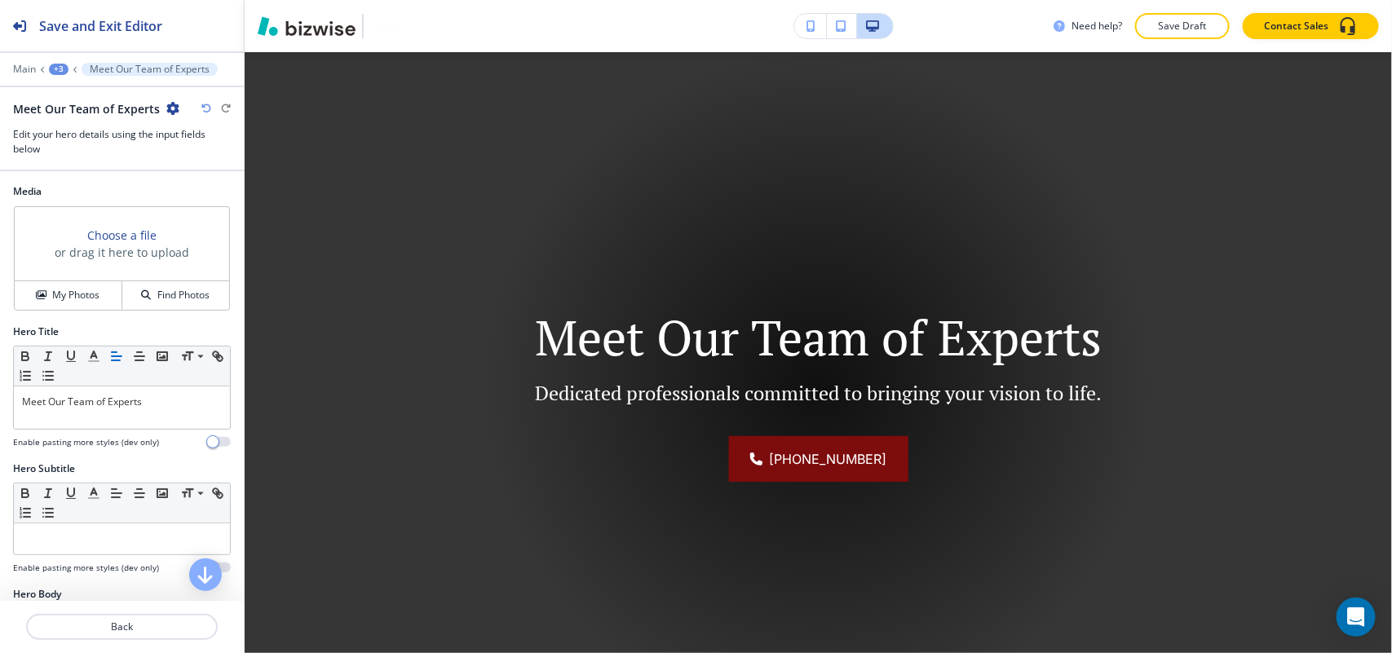
click at [57, 312] on div "Media Choose a file or drag it here to upload My Photos Find Photos" at bounding box center [122, 254] width 244 height 140
click at [70, 295] on h4 "My Photos" at bounding box center [75, 295] width 47 height 15
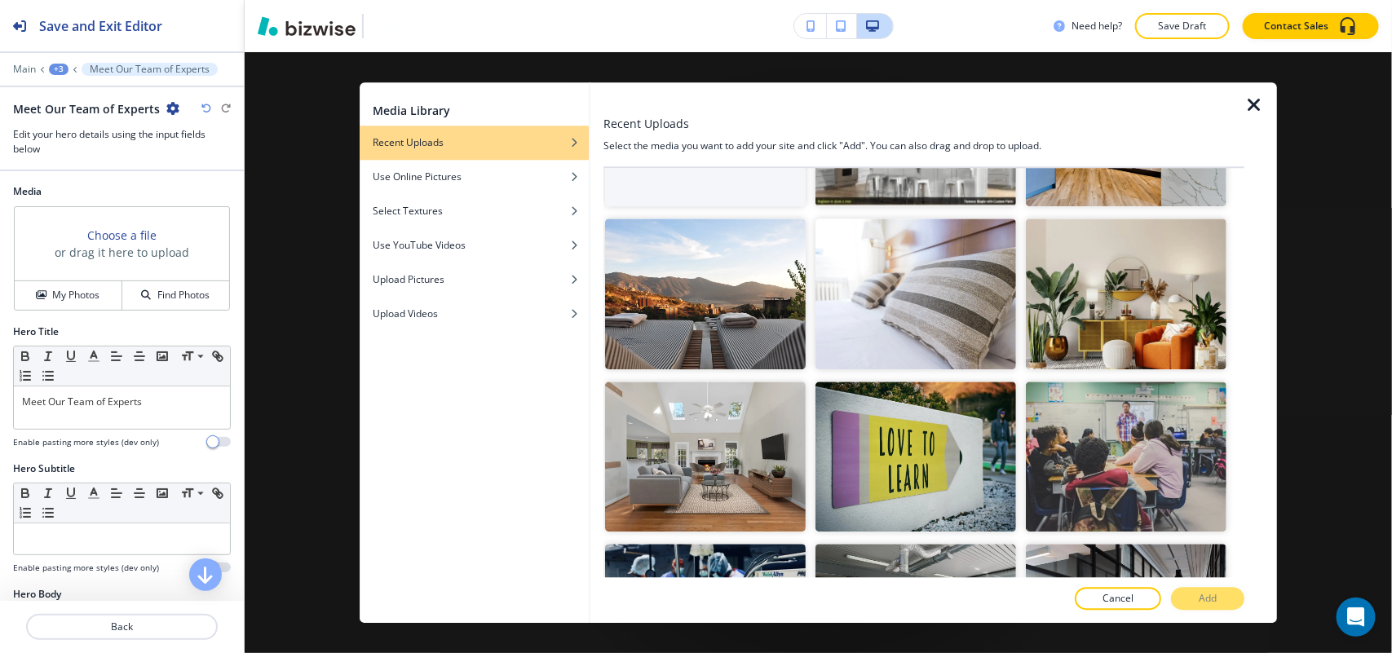
scroll to position [306, 0]
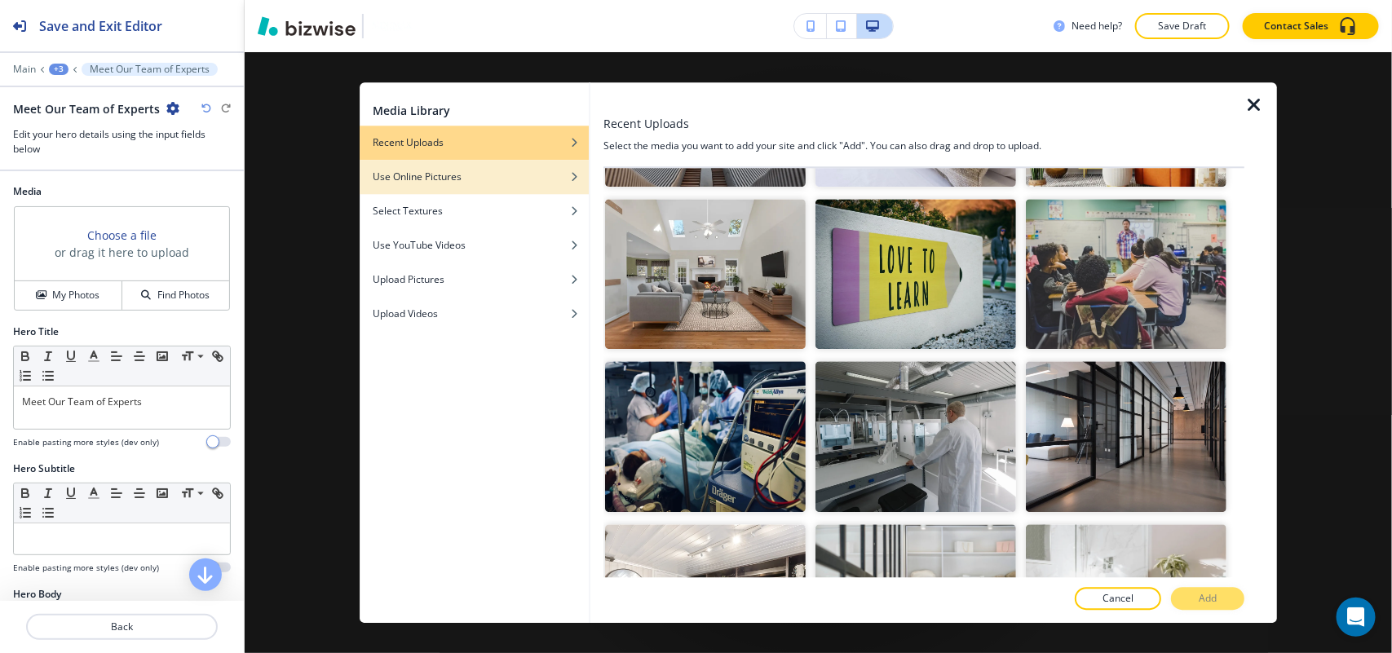
click at [422, 164] on div "button" at bounding box center [474, 165] width 229 height 10
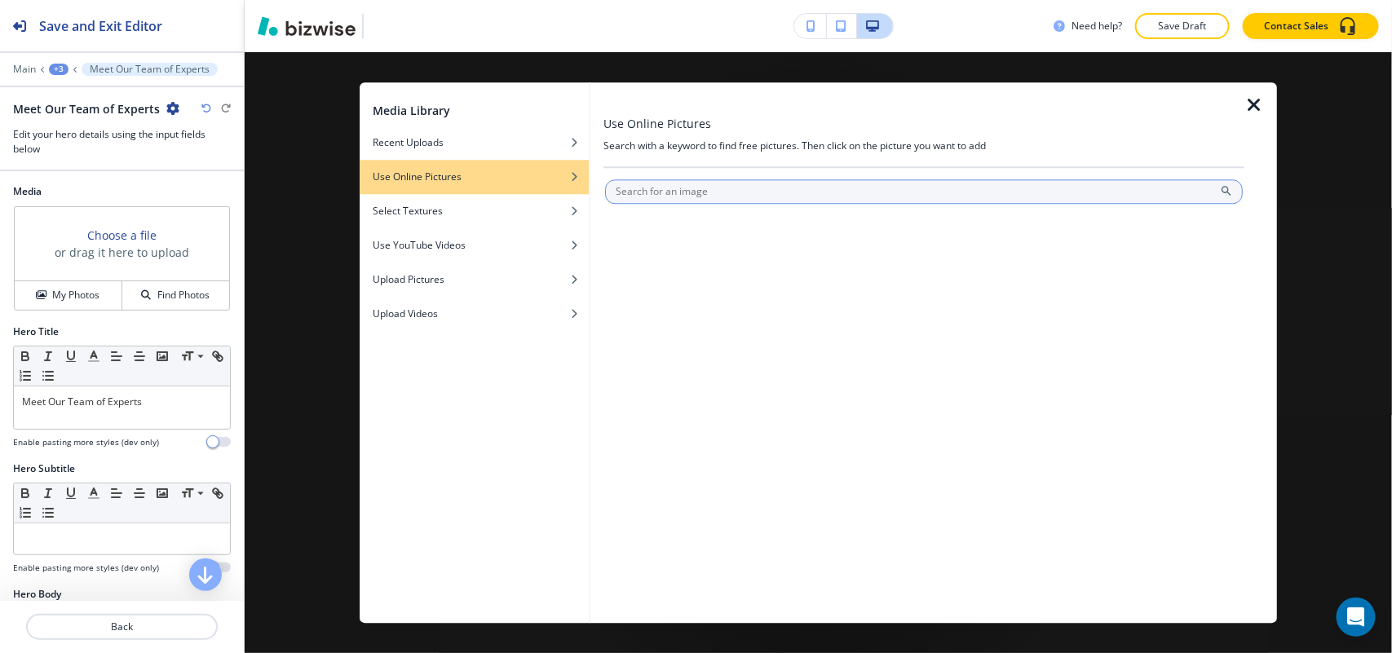
scroll to position [0, 0]
click at [726, 197] on input "text" at bounding box center [924, 191] width 638 height 24
type input "team"
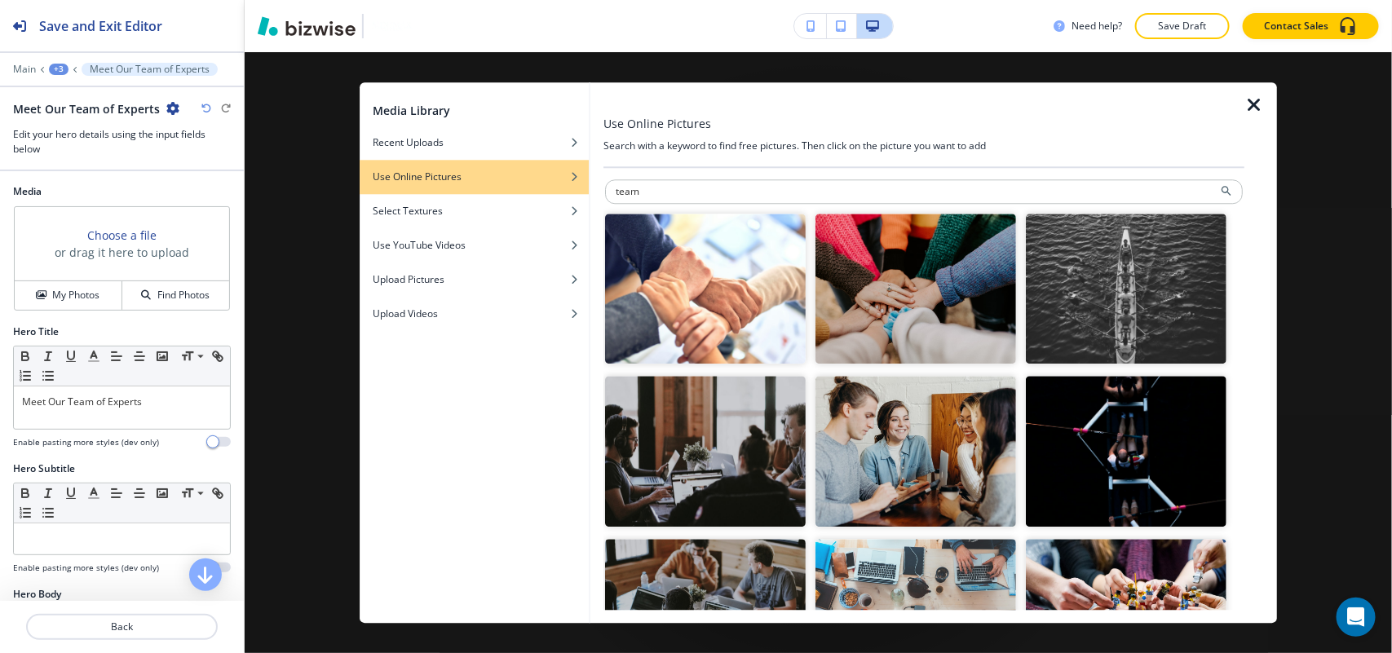
click at [878, 324] on img "button" at bounding box center [915, 289] width 201 height 151
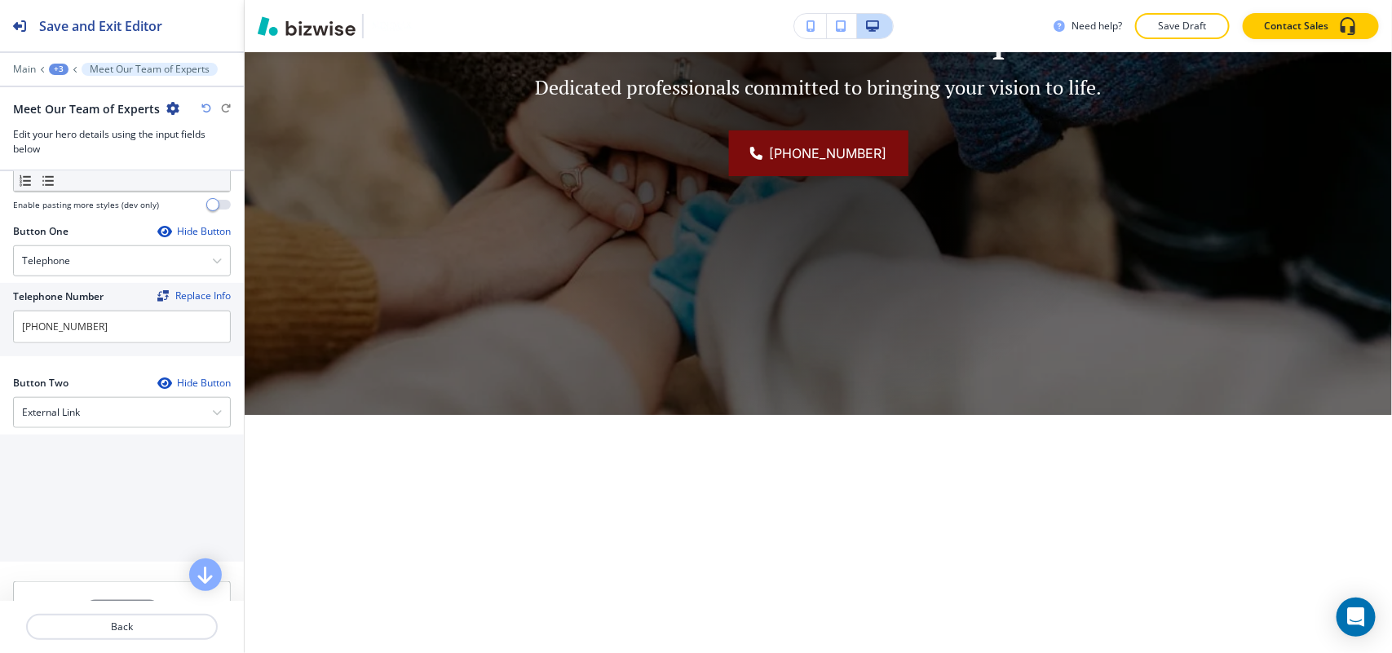
scroll to position [713, 0]
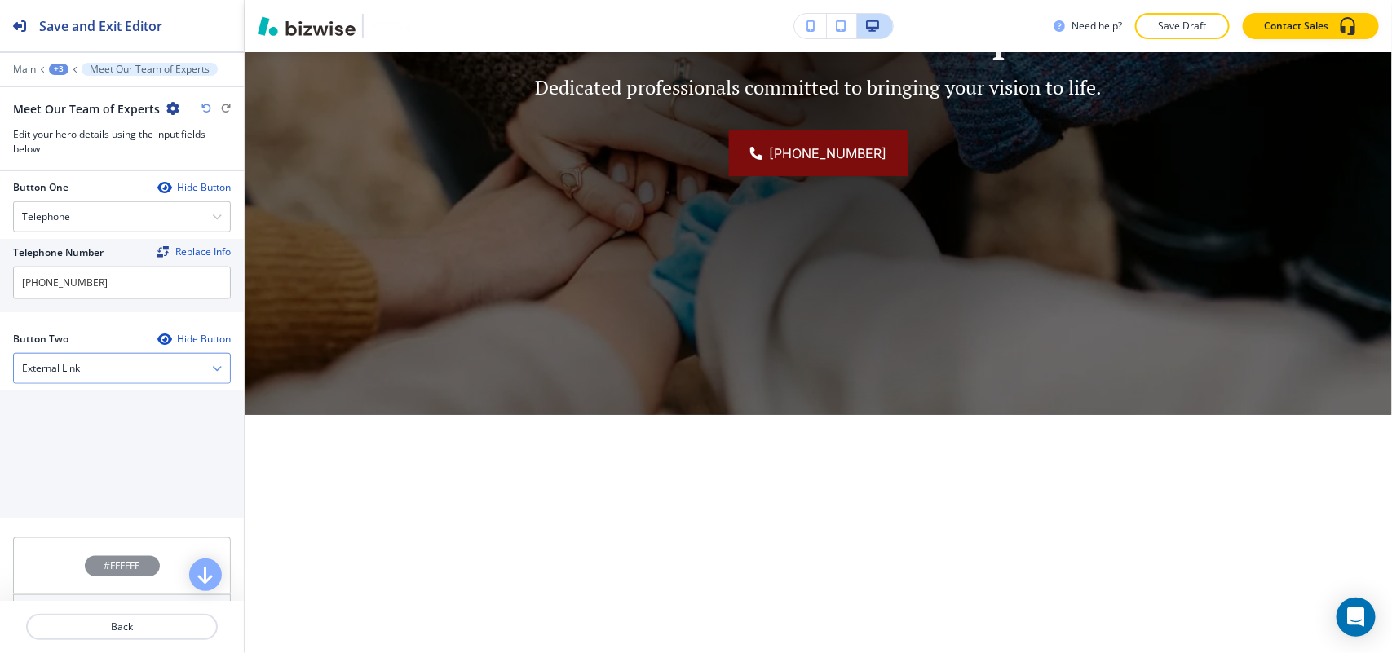
click at [82, 373] on div "External Link" at bounding box center [122, 368] width 216 height 29
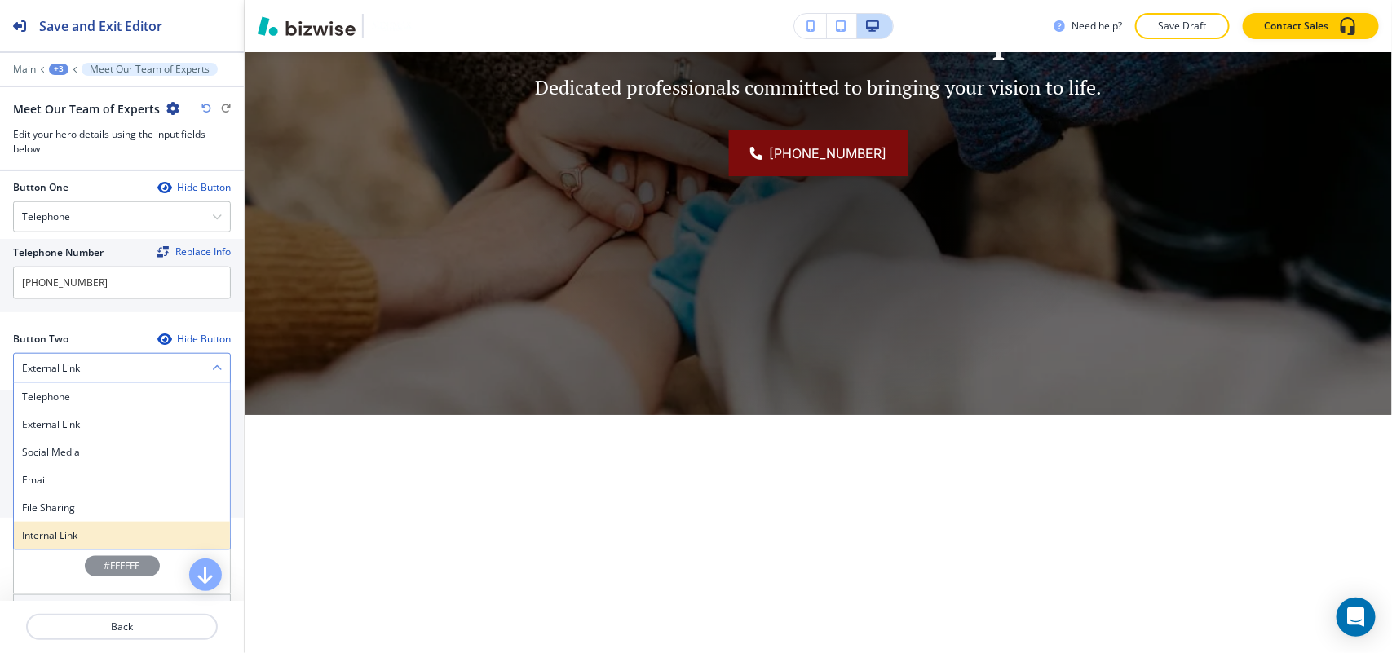
click at [77, 531] on div "Internal Link" at bounding box center [122, 536] width 216 height 28
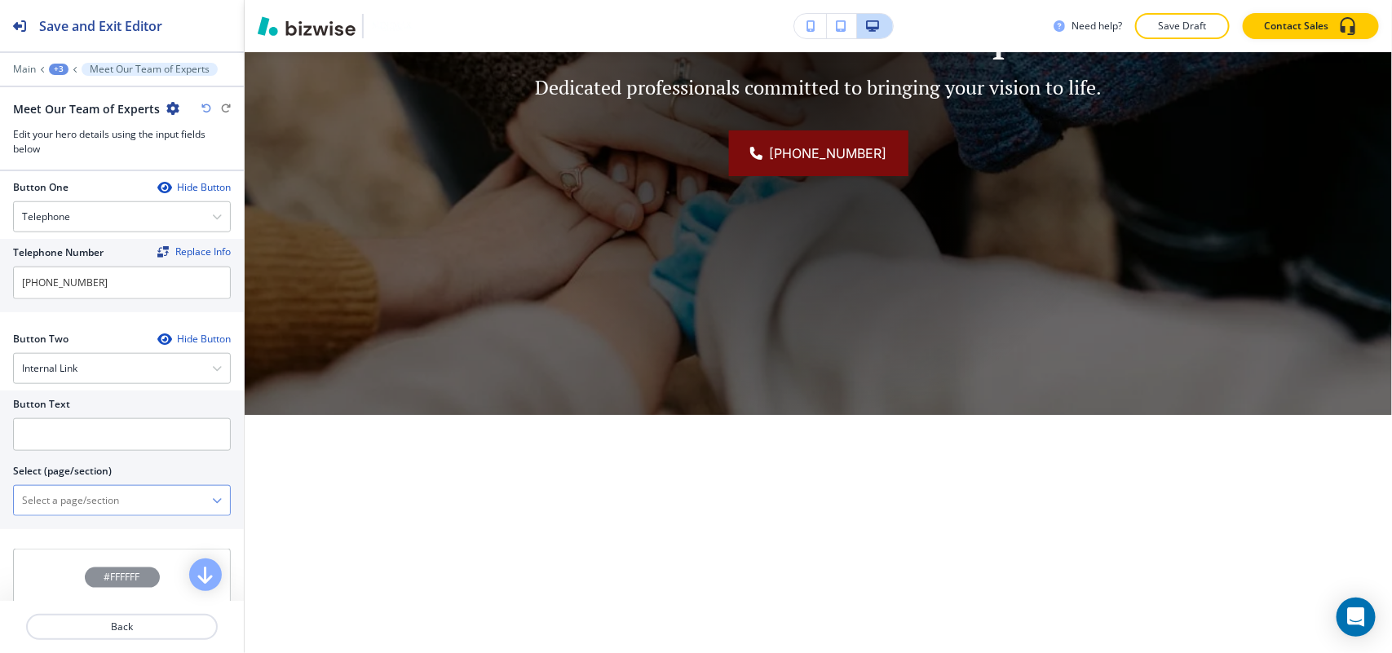
drag, startPoint x: 80, startPoint y: 523, endPoint x: 86, endPoint y: 508, distance: 15.7
click at [86, 508] on \(page\/section\) "Manual Input" at bounding box center [113, 501] width 198 height 28
click at [61, 564] on h4 "CONTACT" at bounding box center [122, 557] width 200 height 15
type \(page\/section\) "CONTACT"
click at [120, 435] on input "text" at bounding box center [122, 434] width 218 height 33
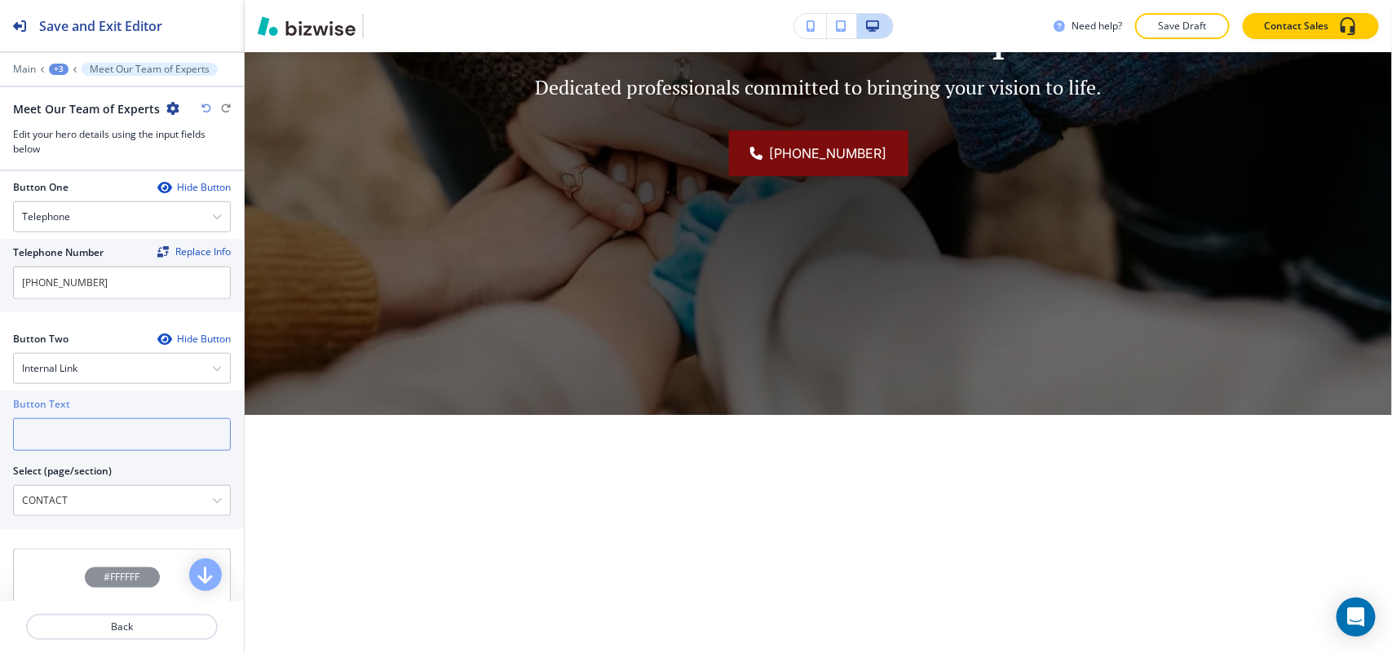
paste input "CONTACT US"
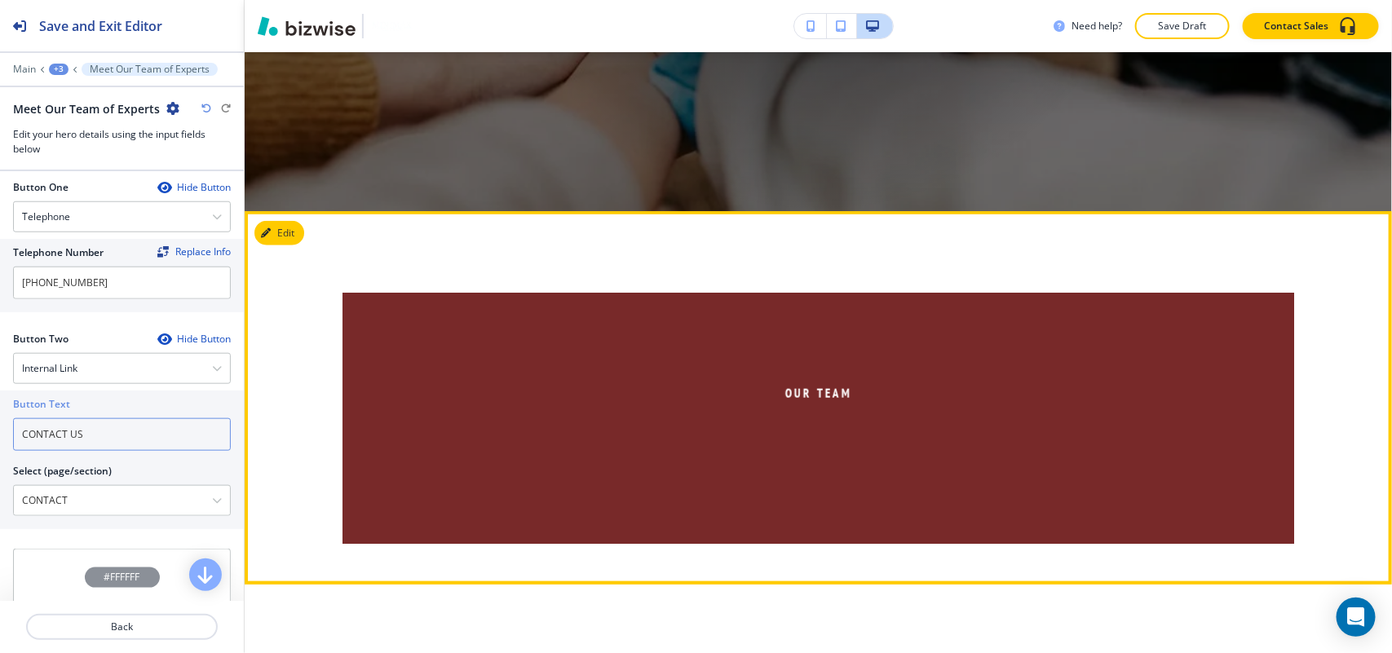
type input "CONTACT US"
click at [296, 229] on button "Edit This Section" at bounding box center [309, 233] width 110 height 24
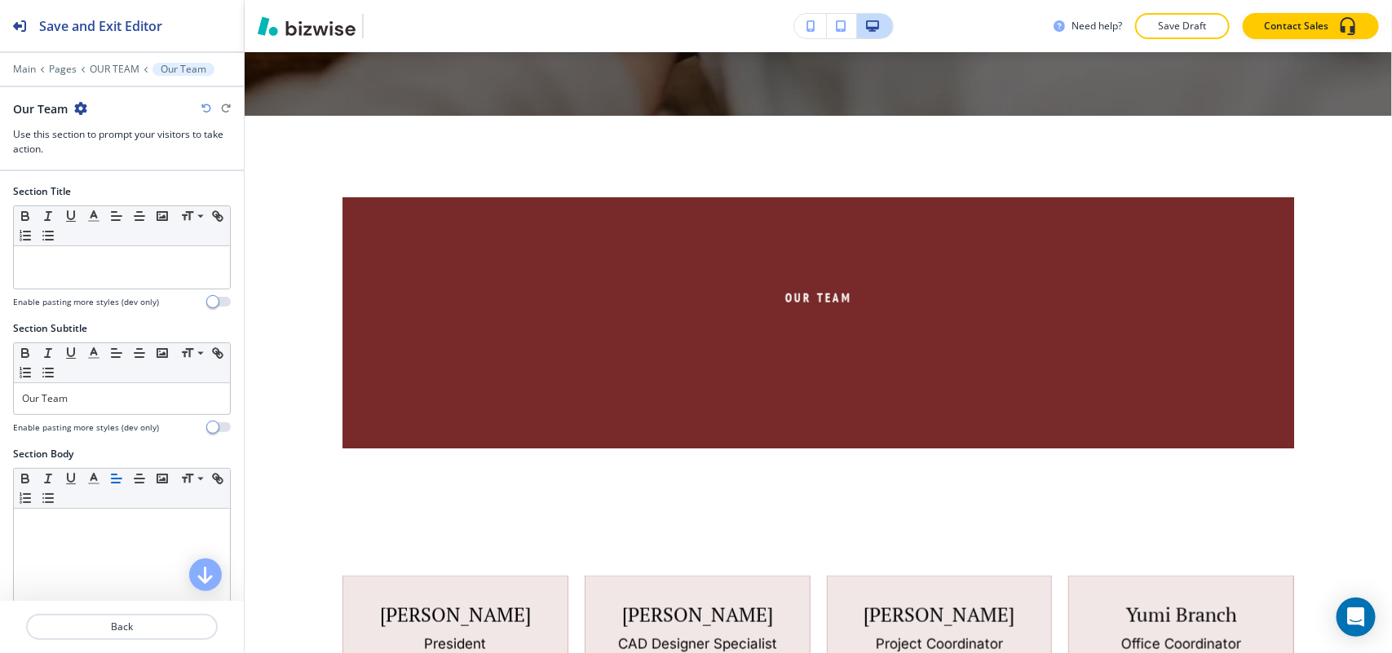
scroll to position [788, 0]
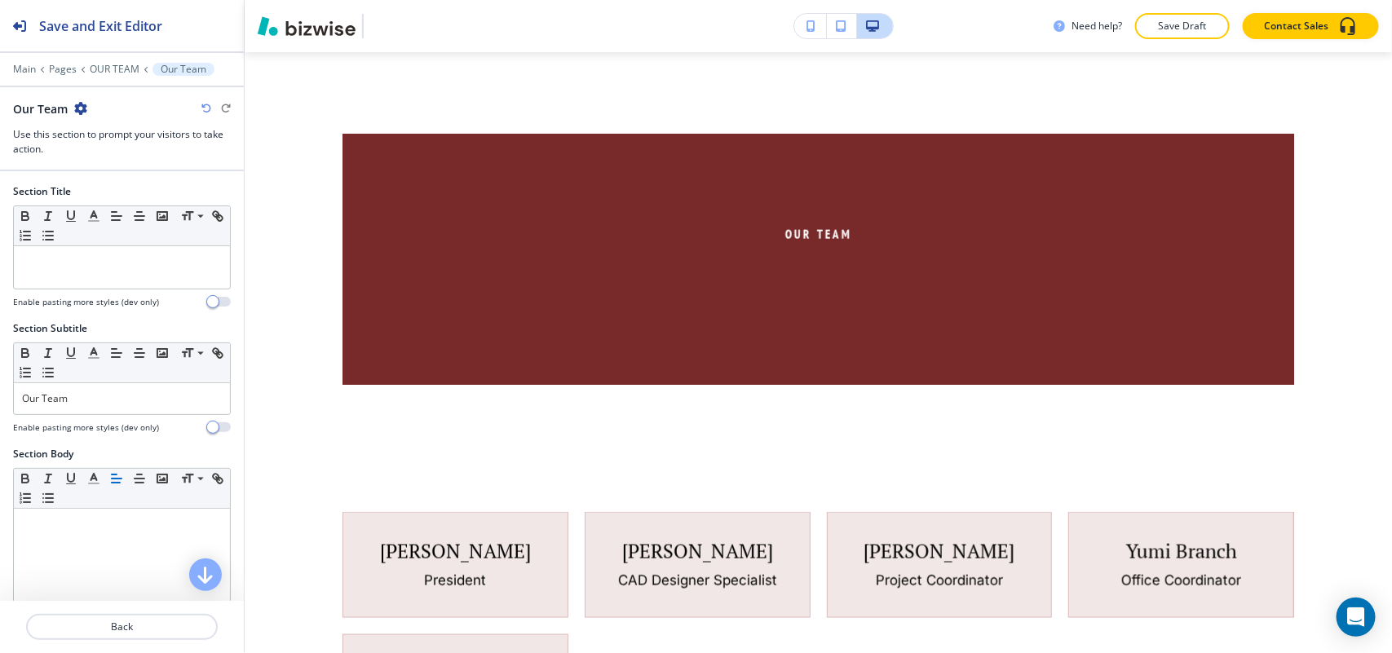
click at [82, 107] on icon "button" at bounding box center [80, 108] width 13 height 13
click at [133, 201] on p "Delete Section" at bounding box center [126, 195] width 83 height 15
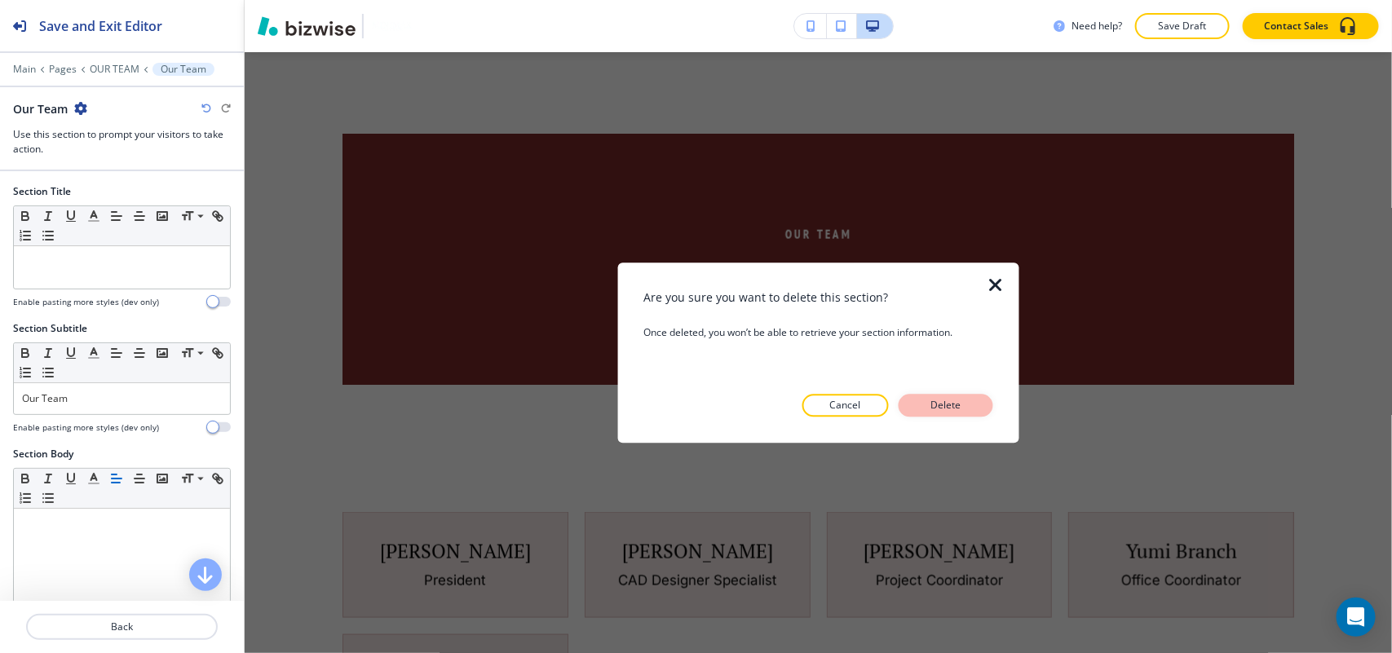
click at [958, 404] on p "Delete" at bounding box center [945, 405] width 39 height 15
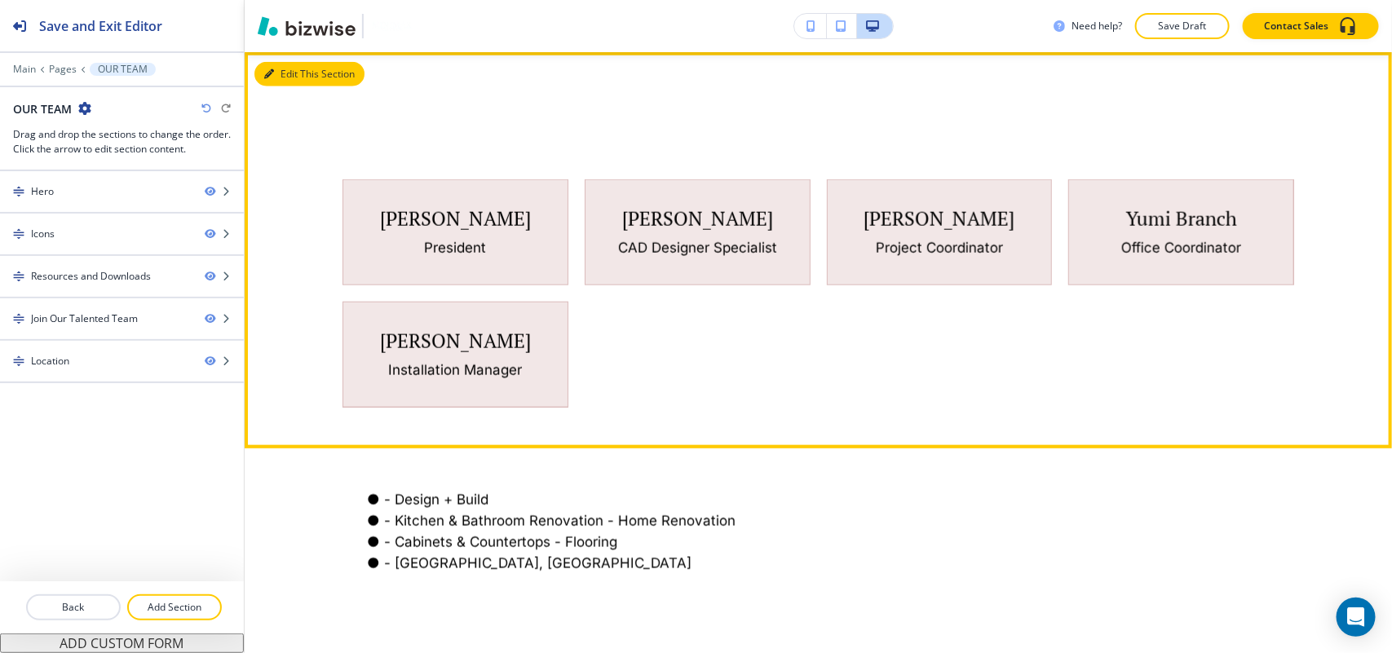
click at [303, 74] on button "Edit This Section" at bounding box center [309, 74] width 110 height 24
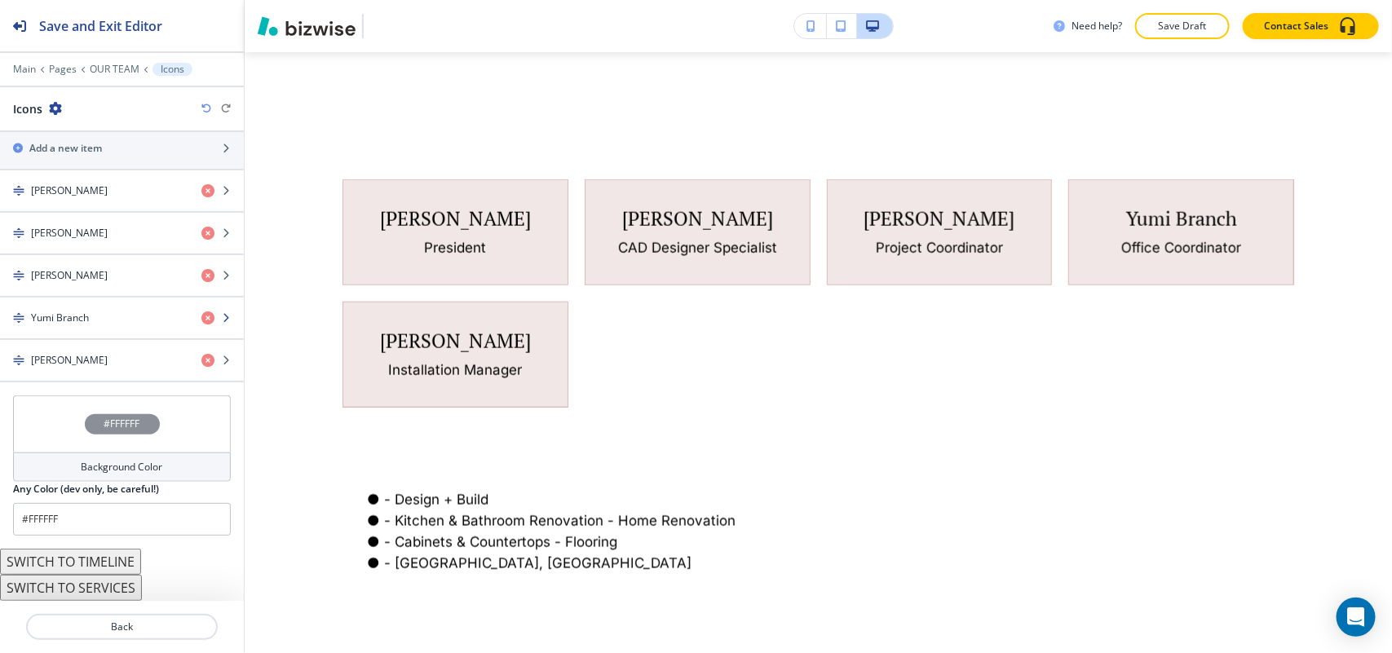
scroll to position [734, 0]
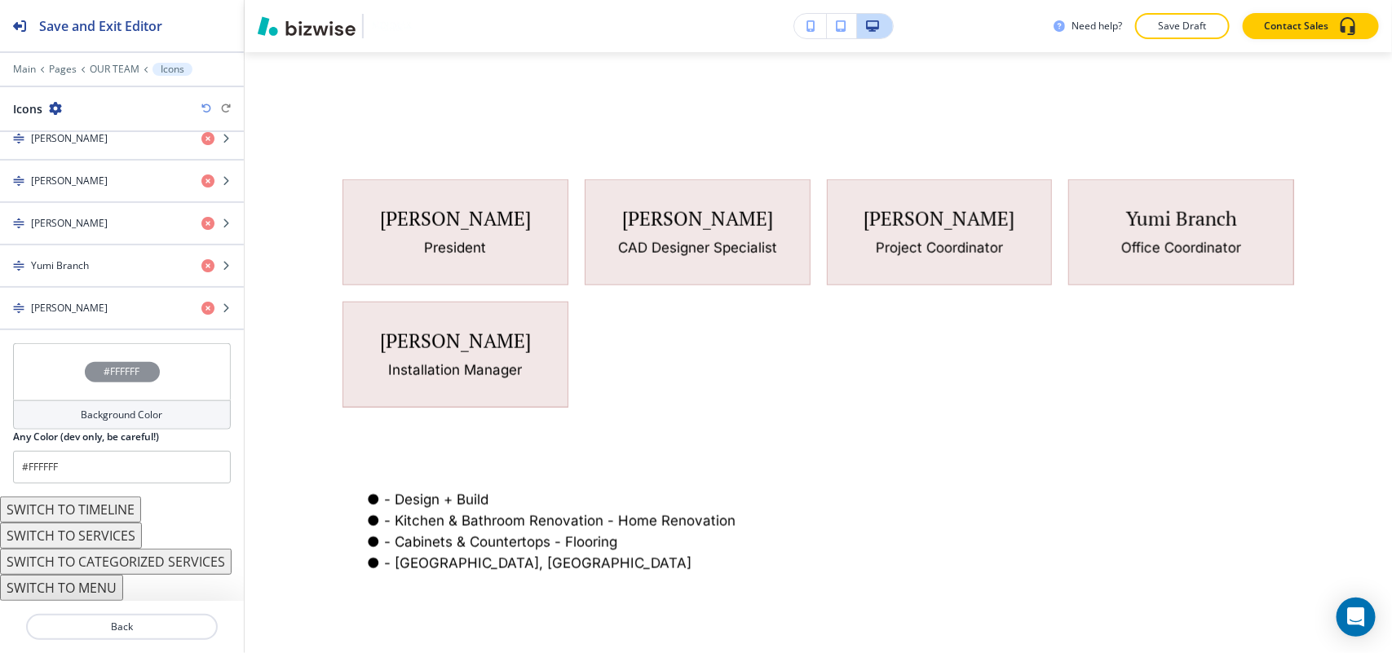
click at [83, 585] on button "SWITCH TO MENU" at bounding box center [61, 588] width 123 height 26
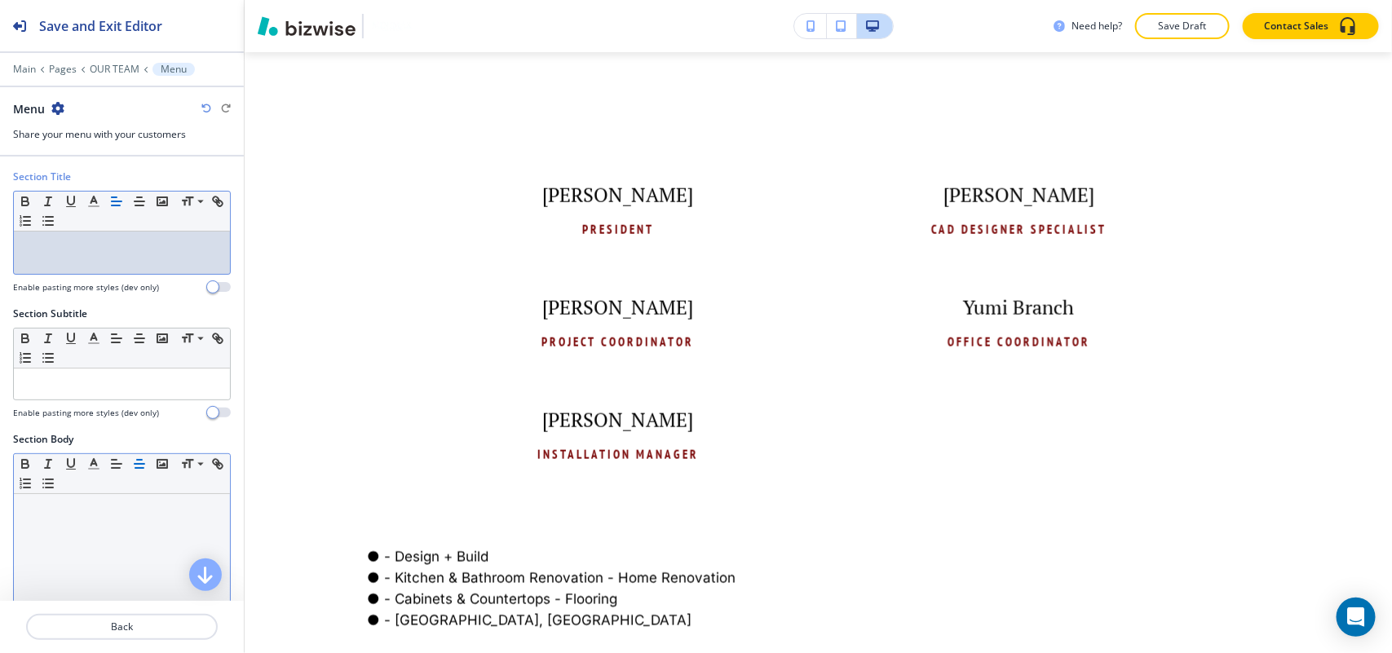
scroll to position [0, 0]
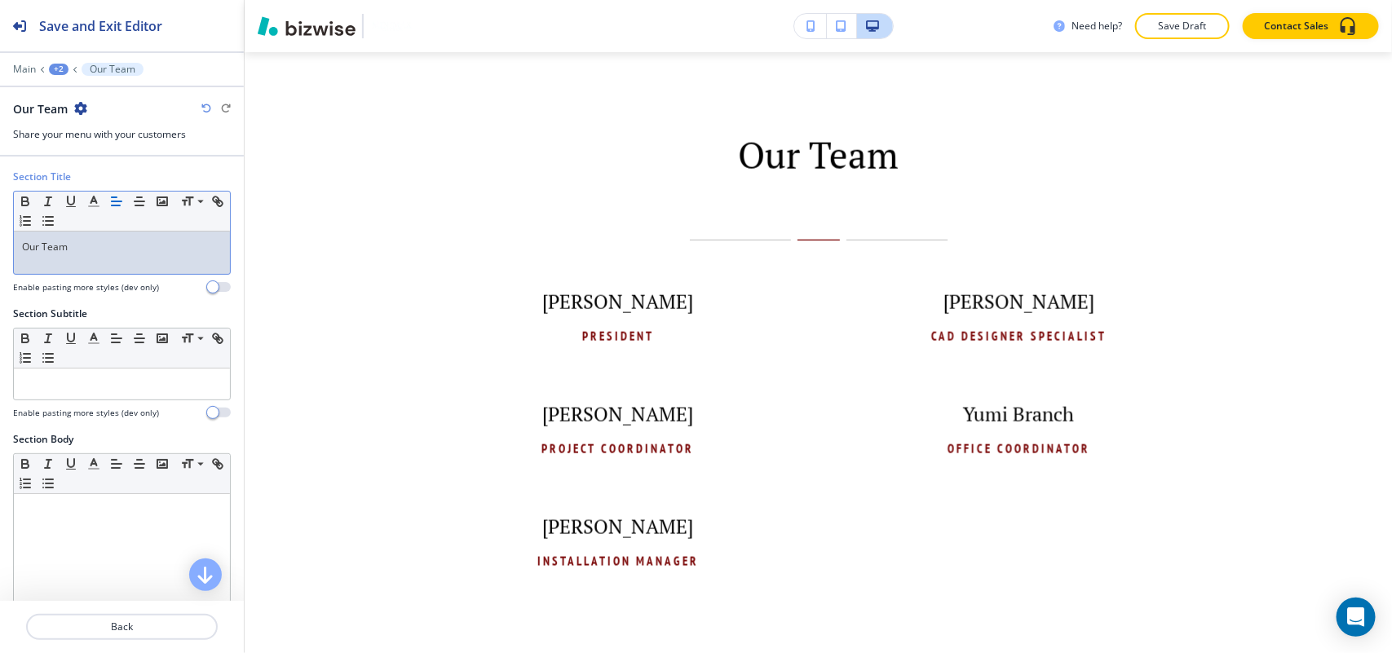
click at [77, 269] on div "Our Team" at bounding box center [122, 253] width 216 height 42
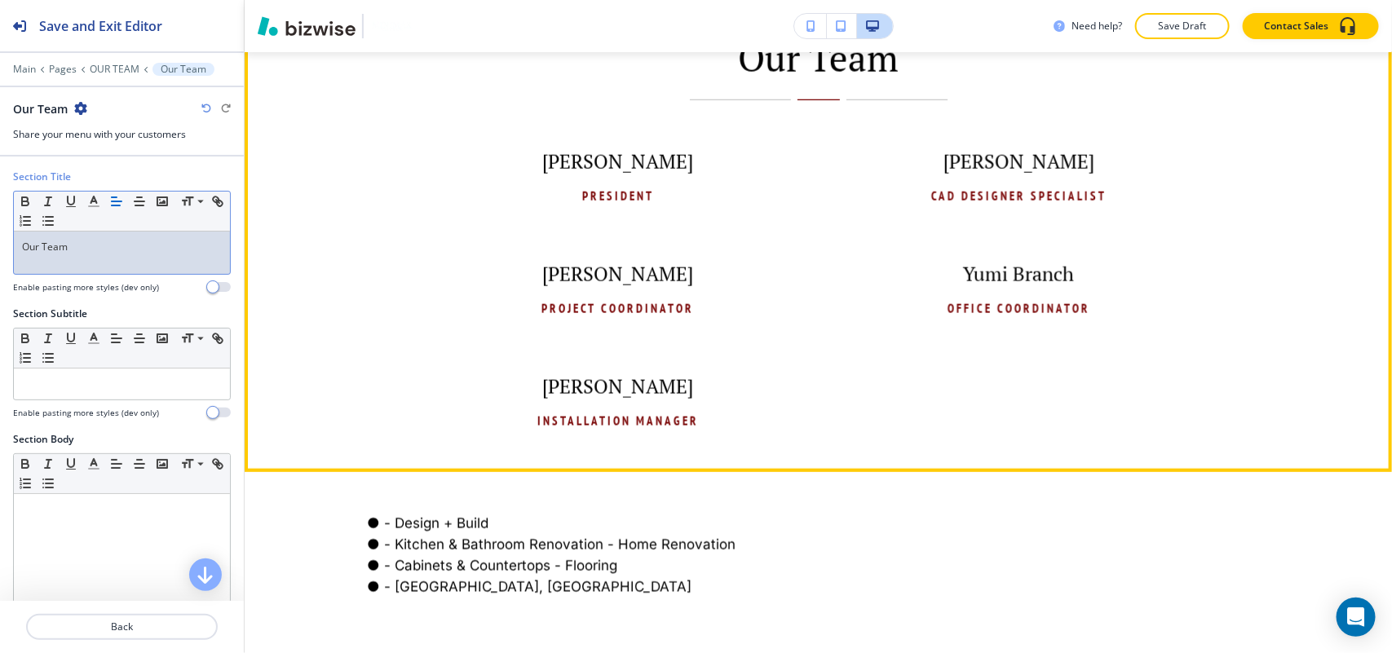
scroll to position [1093, 0]
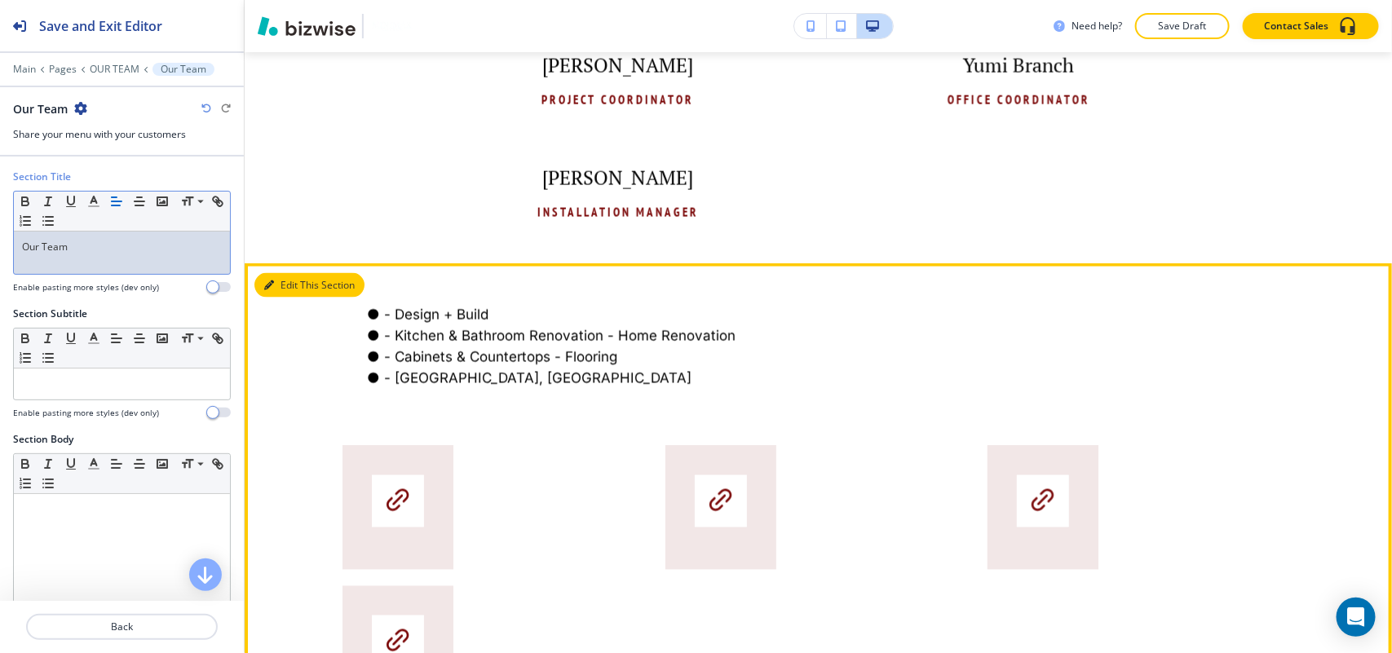
click at [284, 284] on button "Edit This Section" at bounding box center [309, 285] width 110 height 24
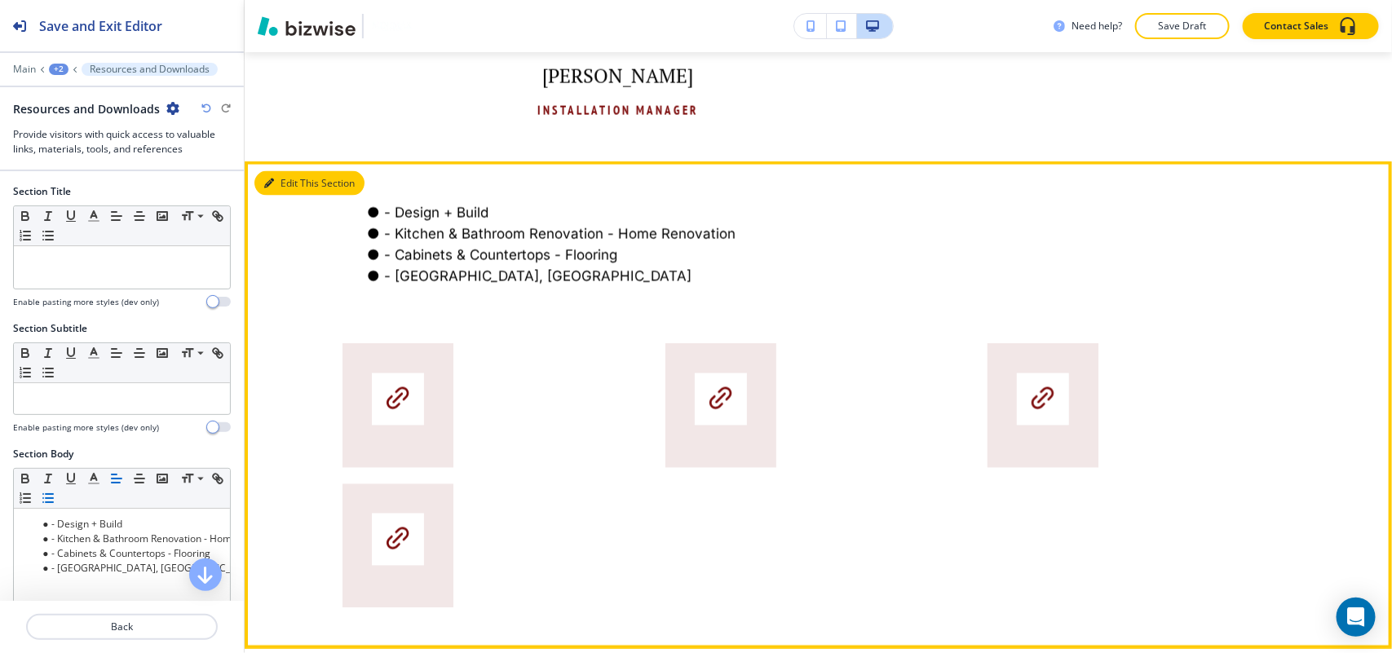
scroll to position [1305, 0]
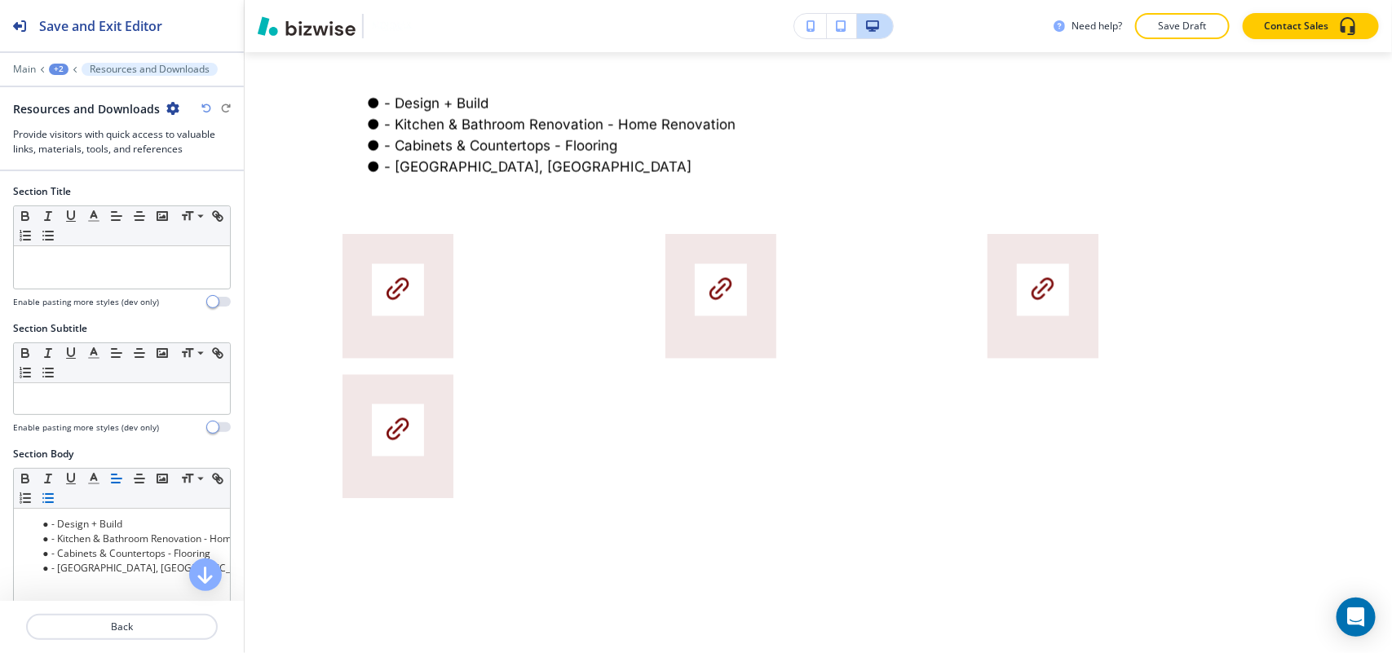
click at [164, 107] on div "Resources and Downloads" at bounding box center [96, 108] width 166 height 17
click at [170, 106] on icon "button" at bounding box center [172, 108] width 13 height 13
click at [202, 186] on button "Delete Section" at bounding box center [216, 194] width 104 height 29
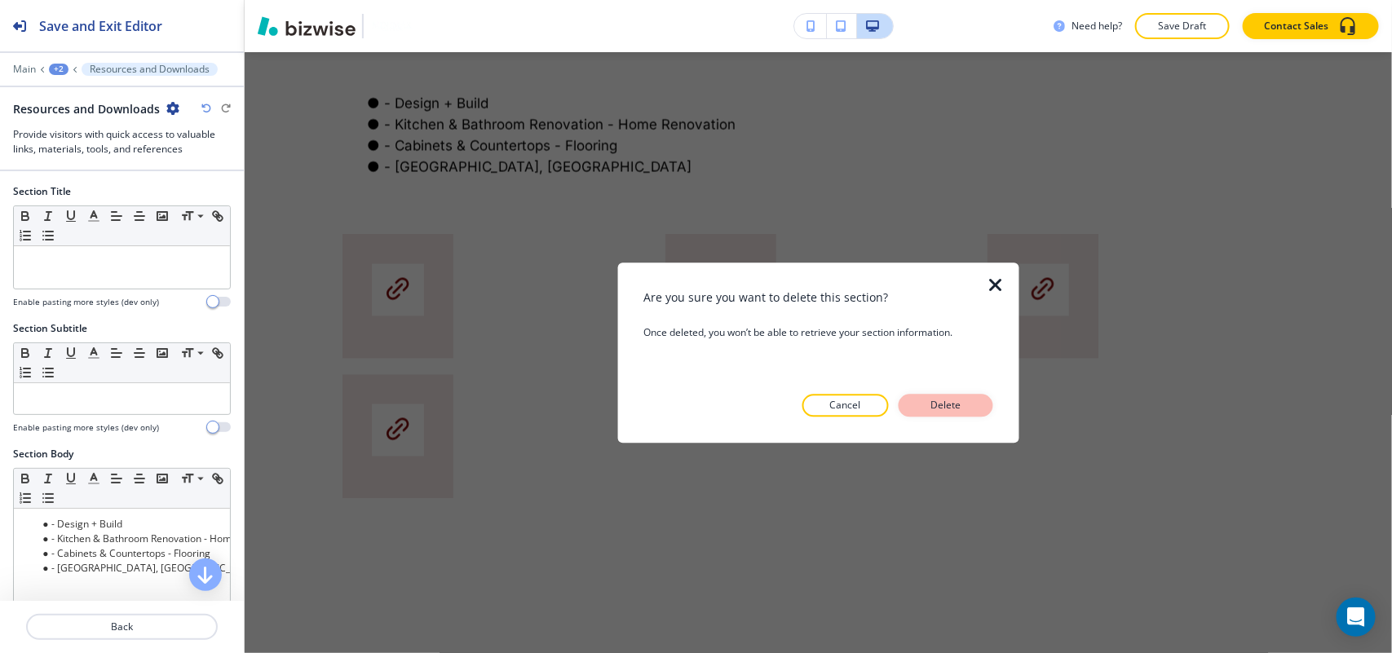
click at [959, 400] on p "Delete" at bounding box center [945, 405] width 39 height 15
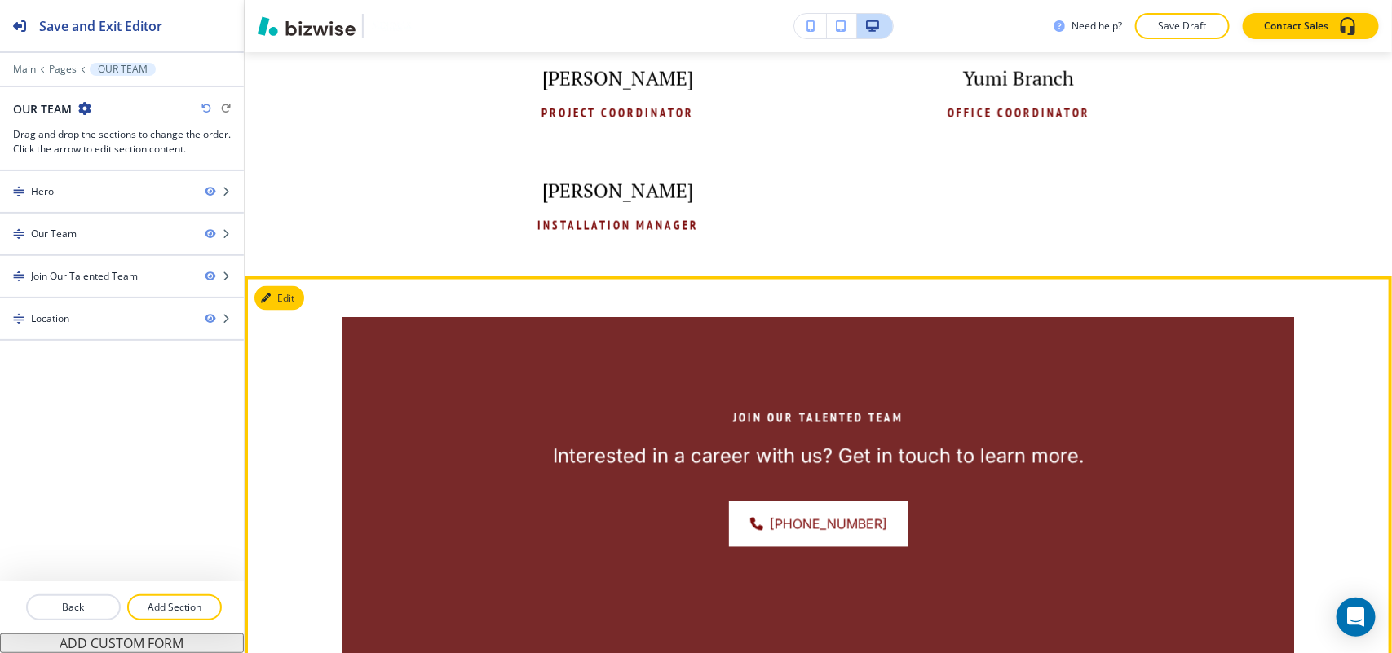
scroll to position [1204, 0]
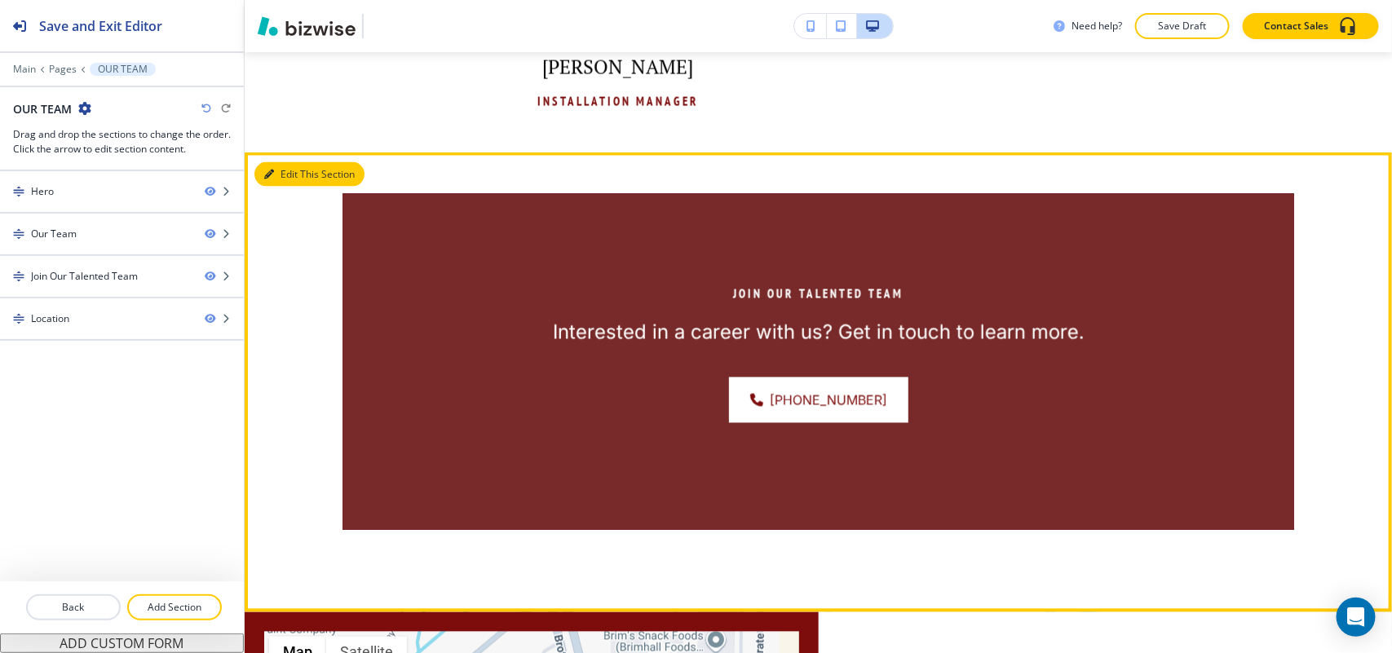
click at [294, 169] on button "Edit This Section" at bounding box center [309, 174] width 110 height 24
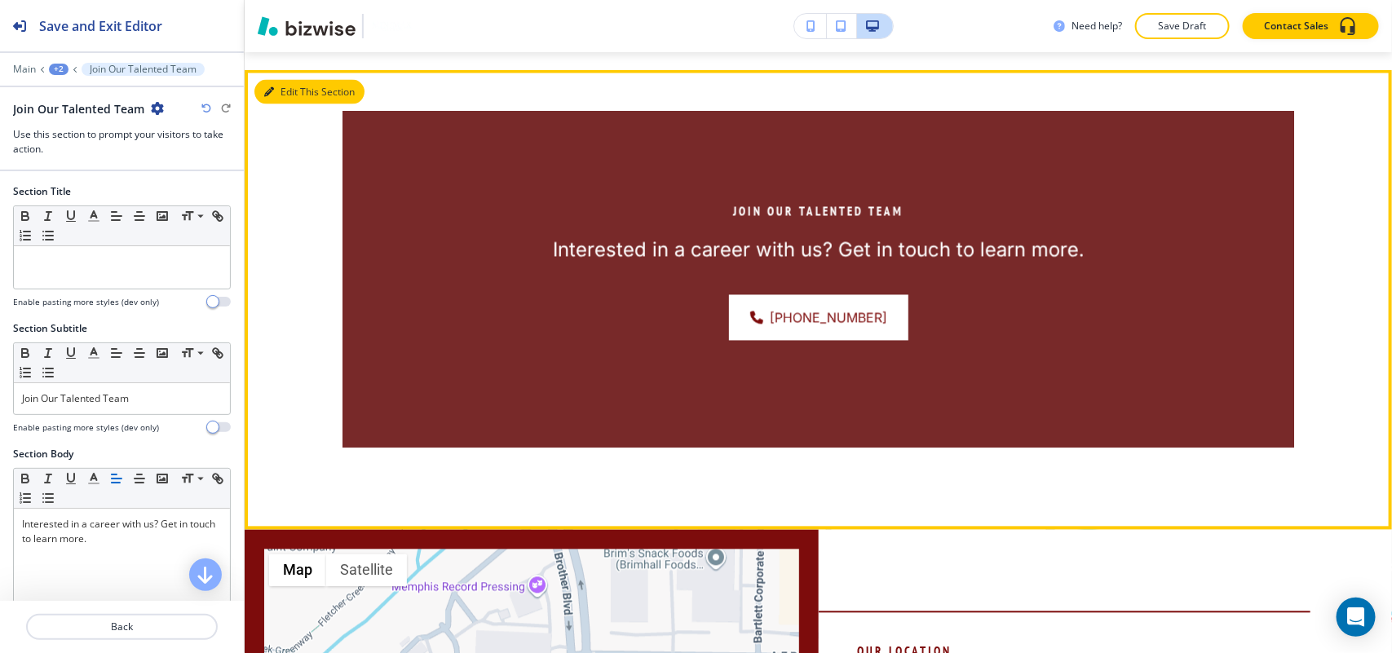
scroll to position [1305, 0]
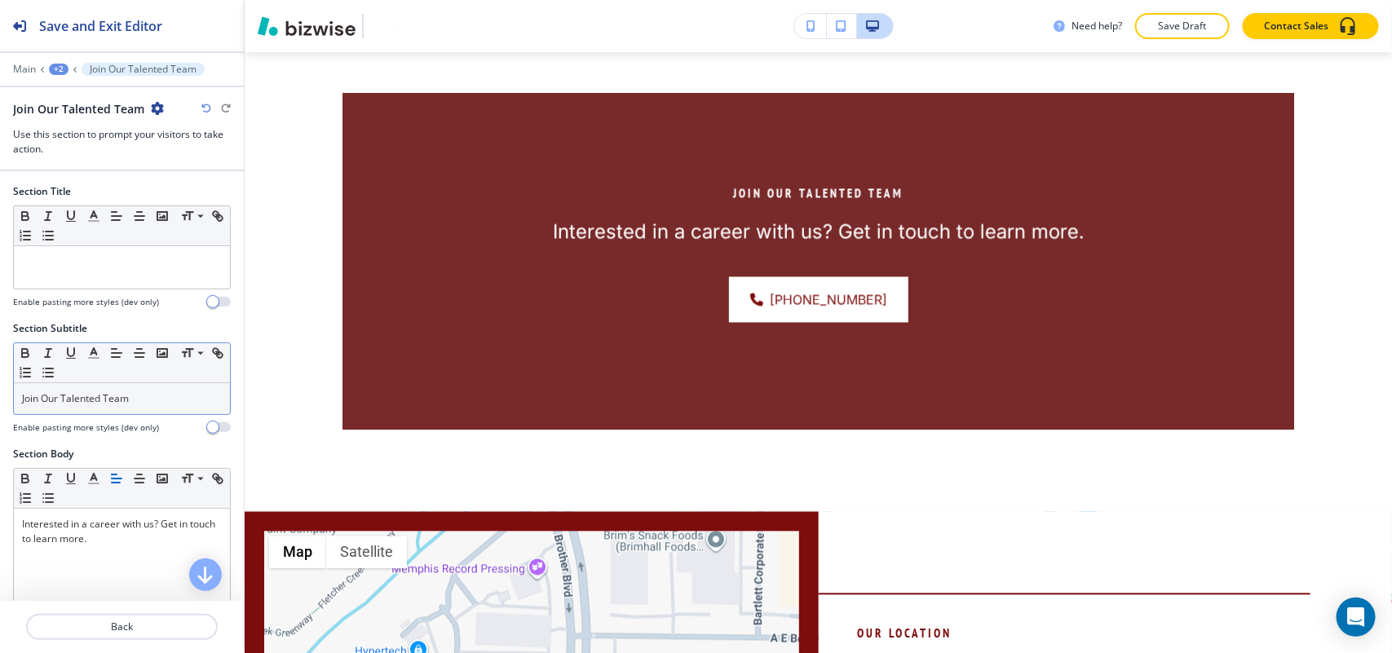
click at [170, 413] on div "Join Our Talented Team" at bounding box center [122, 398] width 216 height 31
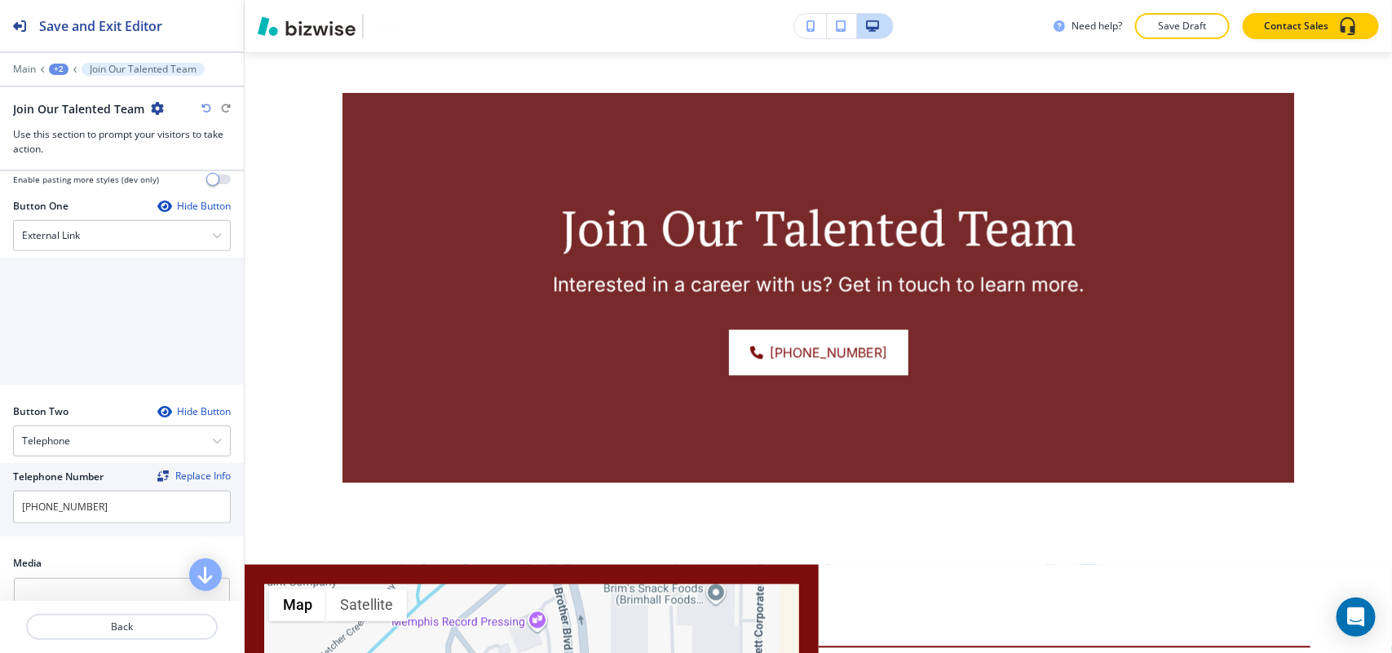
scroll to position [510, 0]
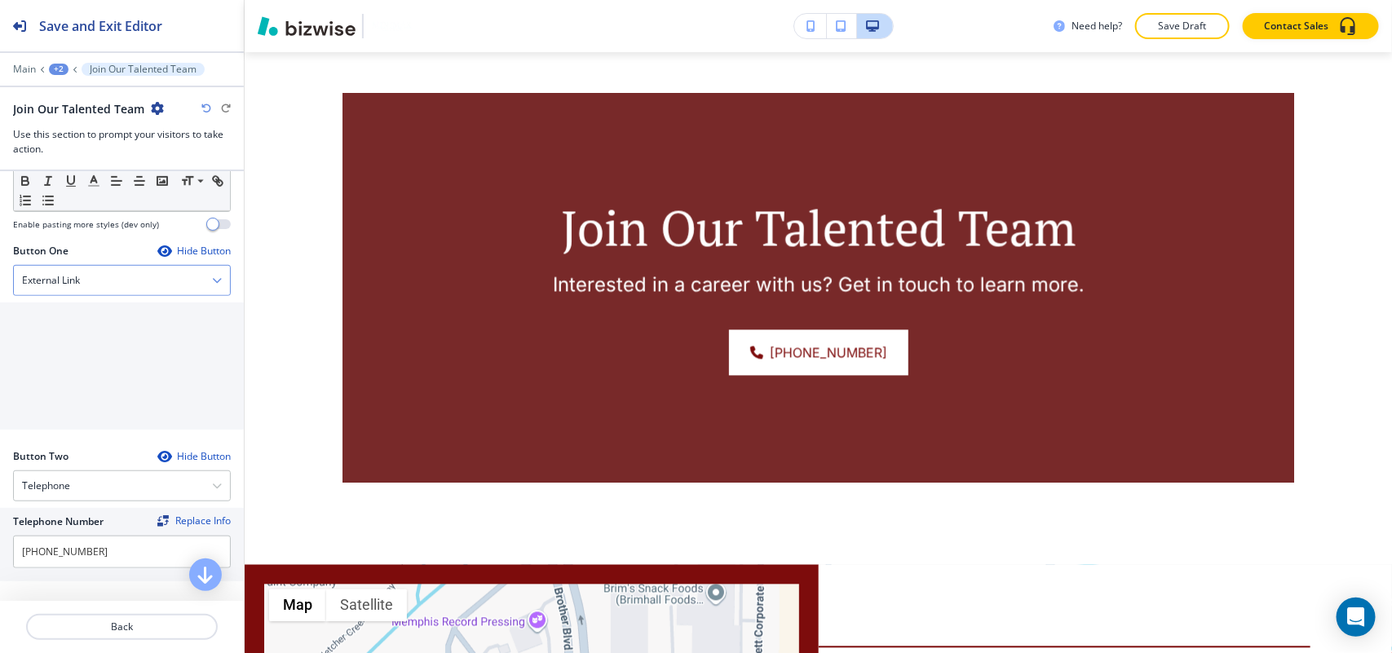
click at [94, 277] on div "External Link" at bounding box center [122, 280] width 216 height 29
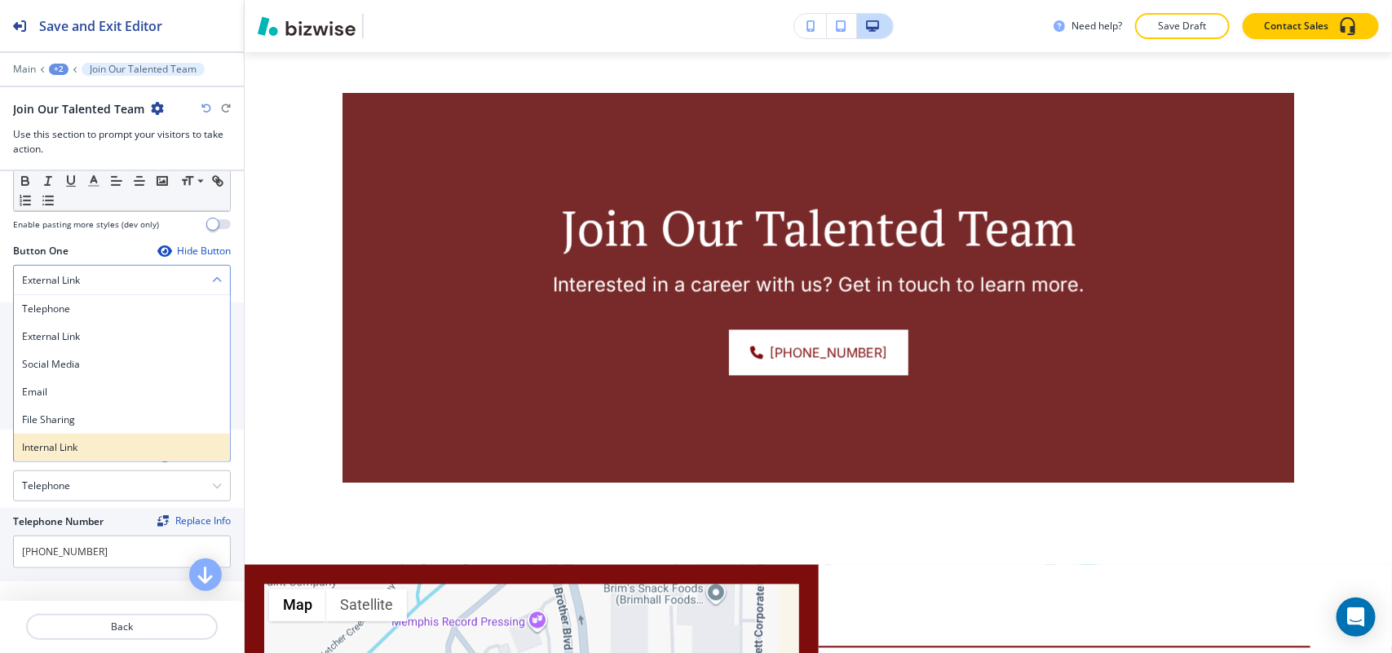
click at [115, 448] on h4 "Internal Link" at bounding box center [122, 447] width 200 height 15
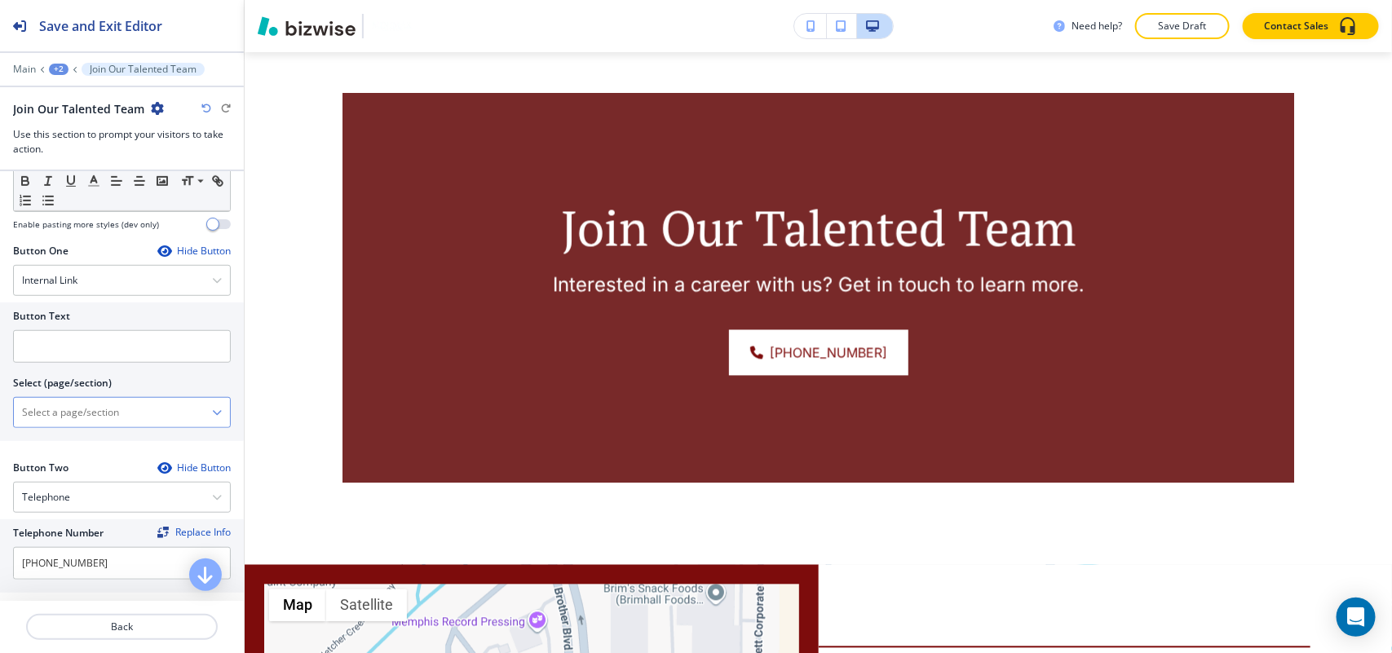
click at [117, 422] on \(page\/section\) "Manual Input" at bounding box center [113, 413] width 198 height 28
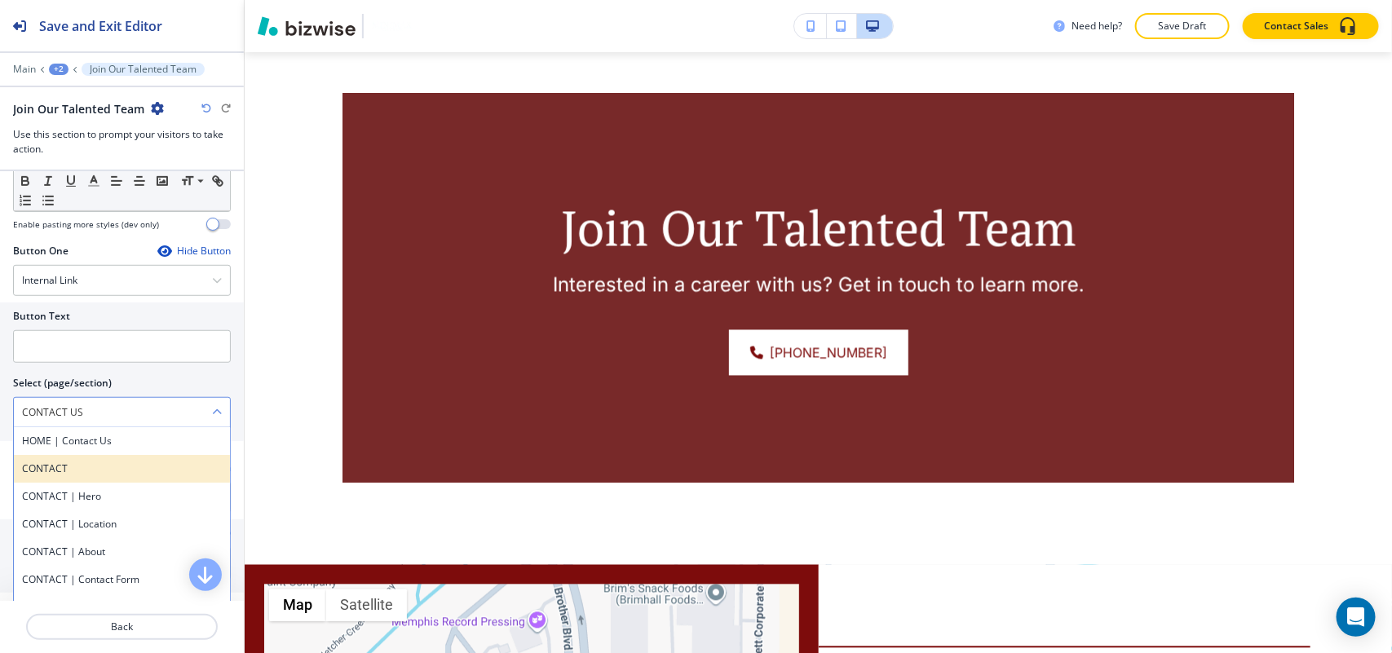
click at [86, 481] on div "CONTACT" at bounding box center [122, 469] width 216 height 28
type \(page\/section\) "CONTACT"
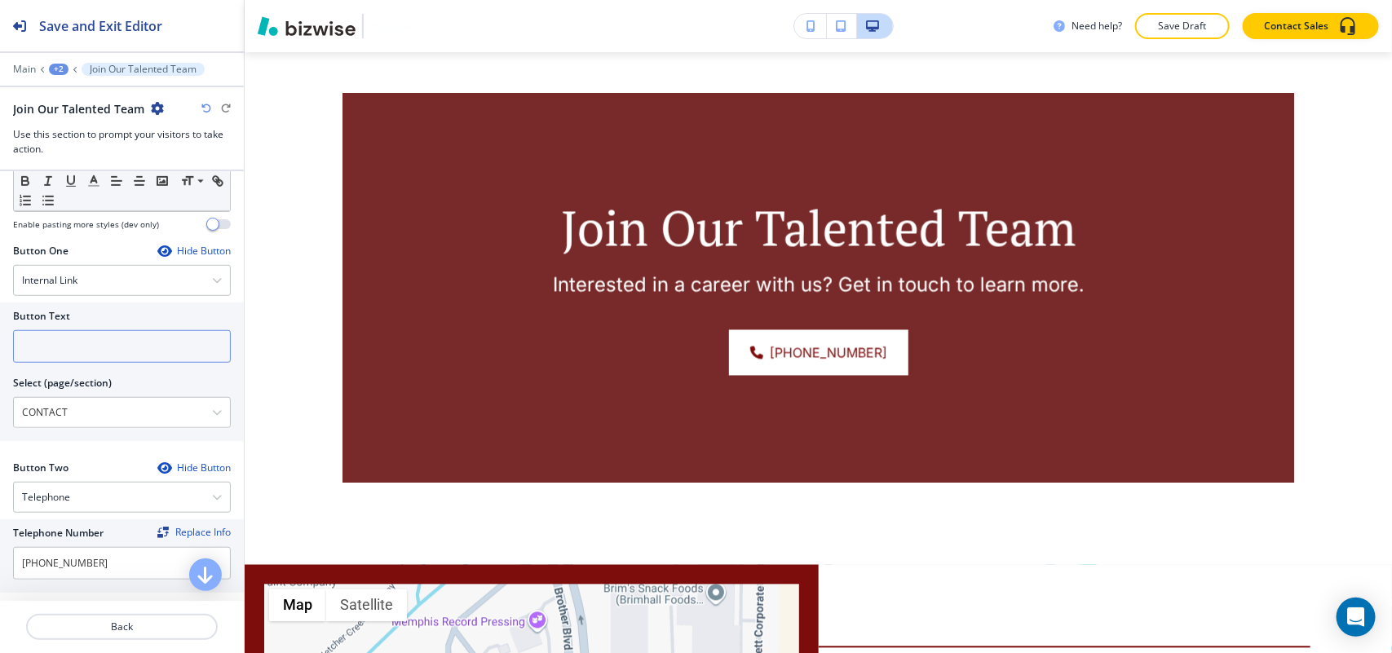
click at [95, 363] on input "text" at bounding box center [122, 346] width 218 height 33
paste input "CONTACT US"
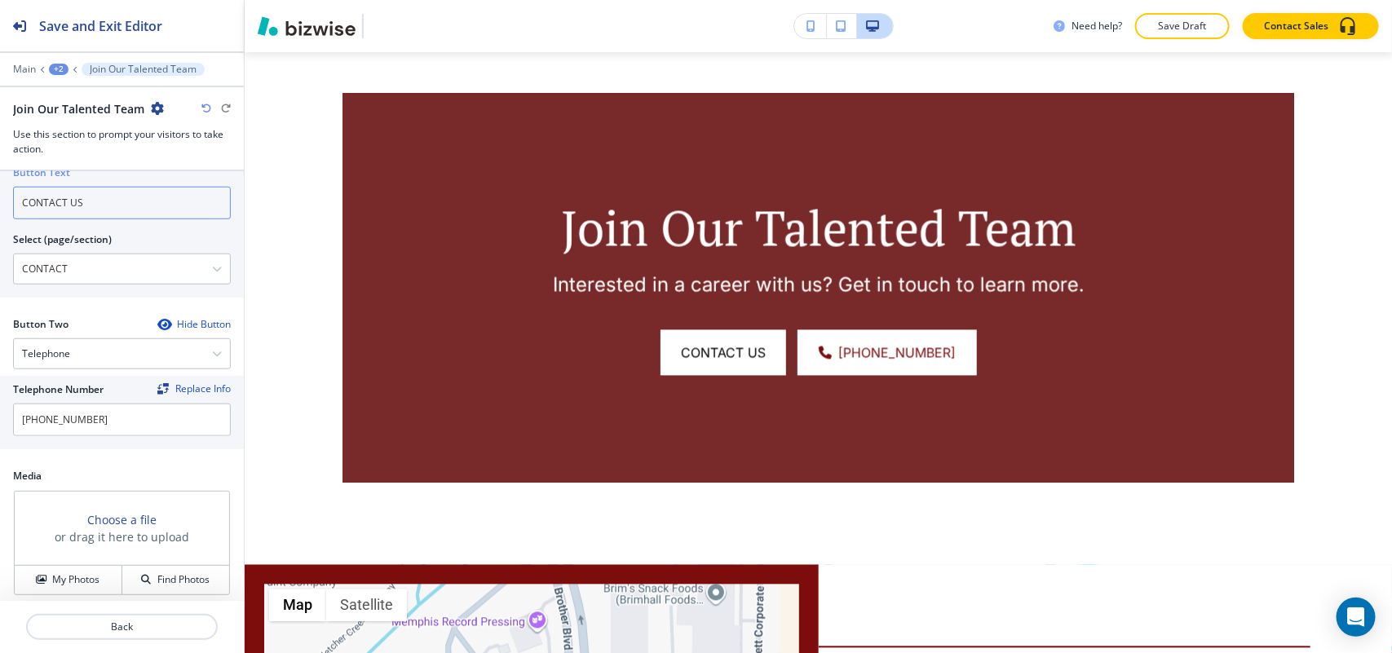
scroll to position [871, 0]
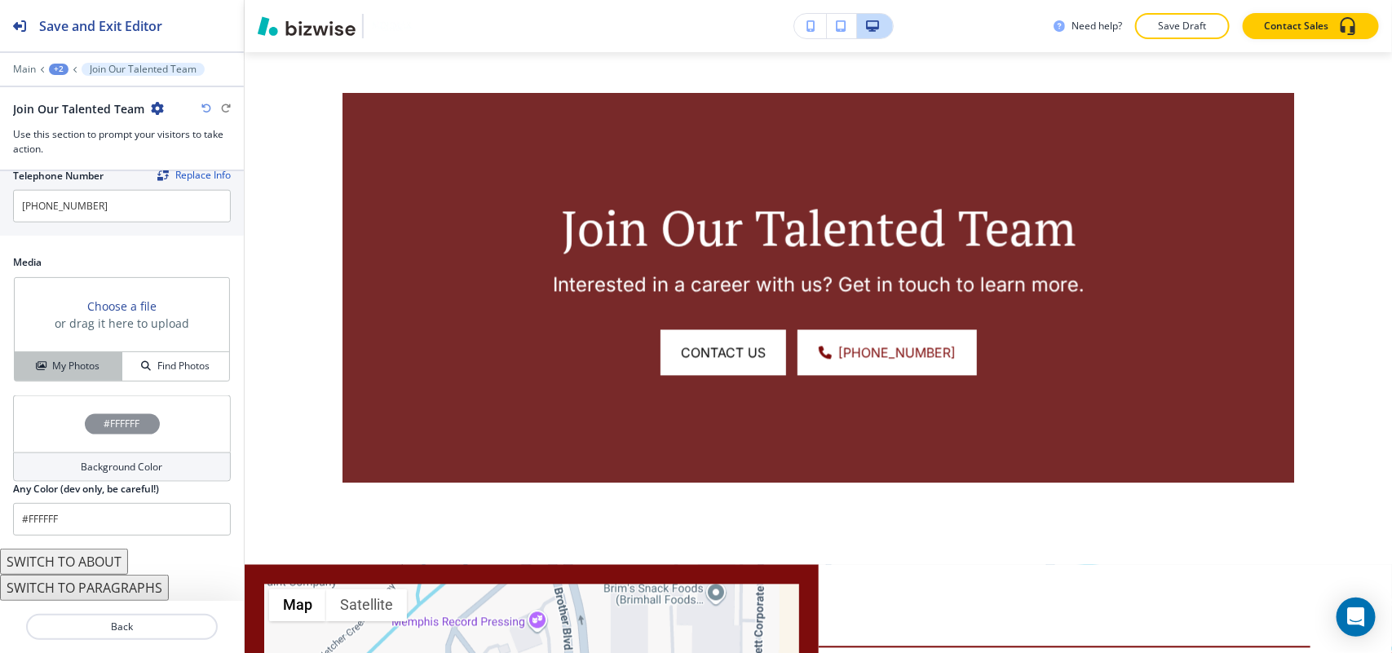
type input "CONTACT US"
click at [78, 377] on button "My Photos" at bounding box center [69, 366] width 108 height 29
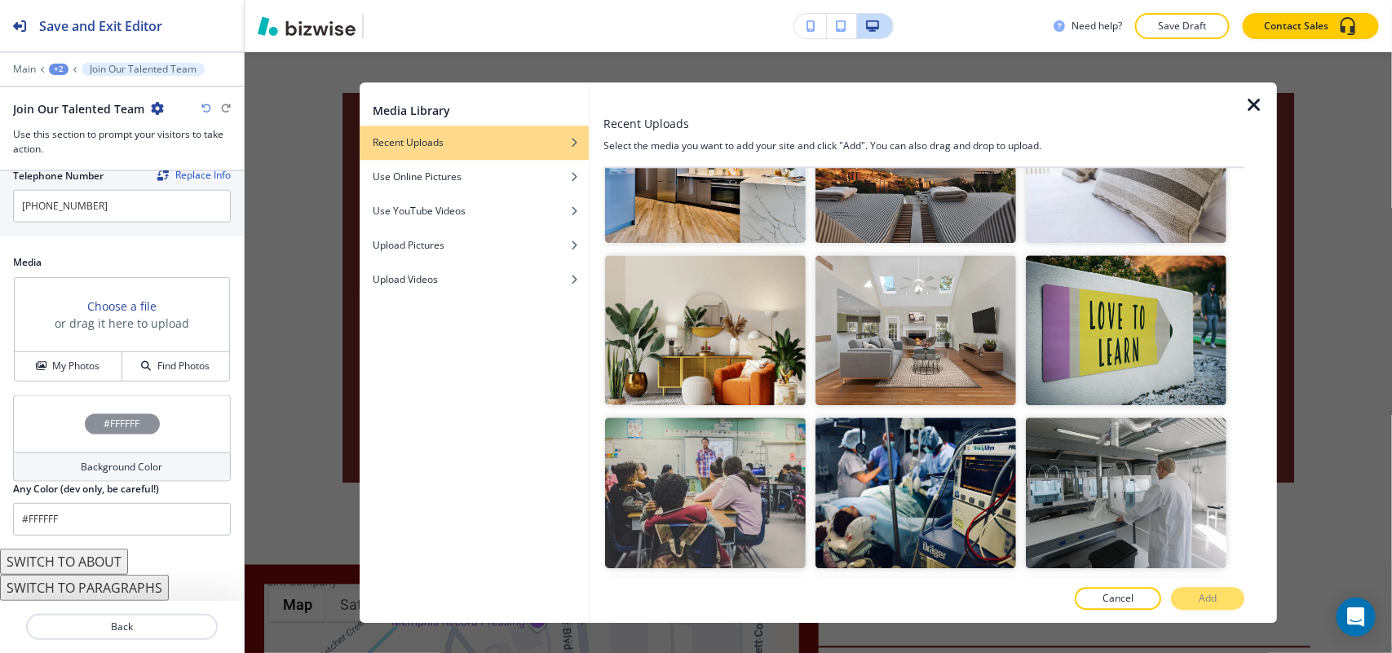
scroll to position [204, 0]
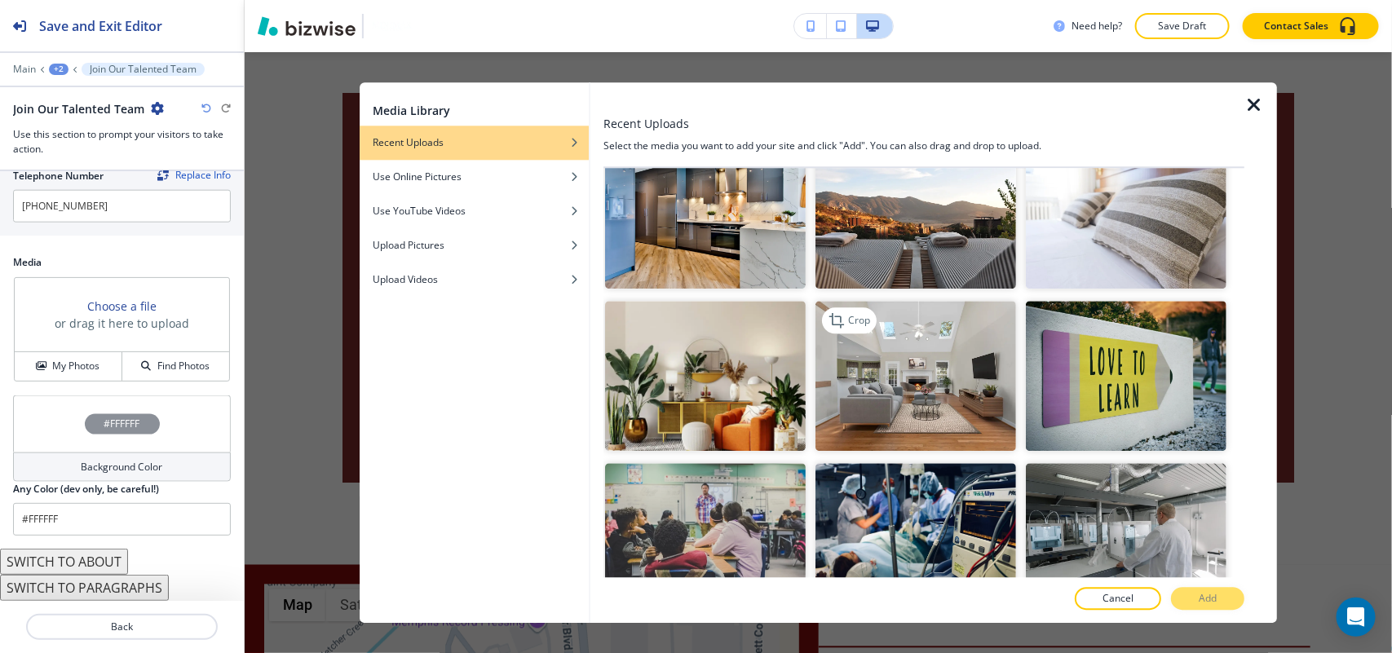
click at [936, 398] on img "button" at bounding box center [915, 376] width 201 height 151
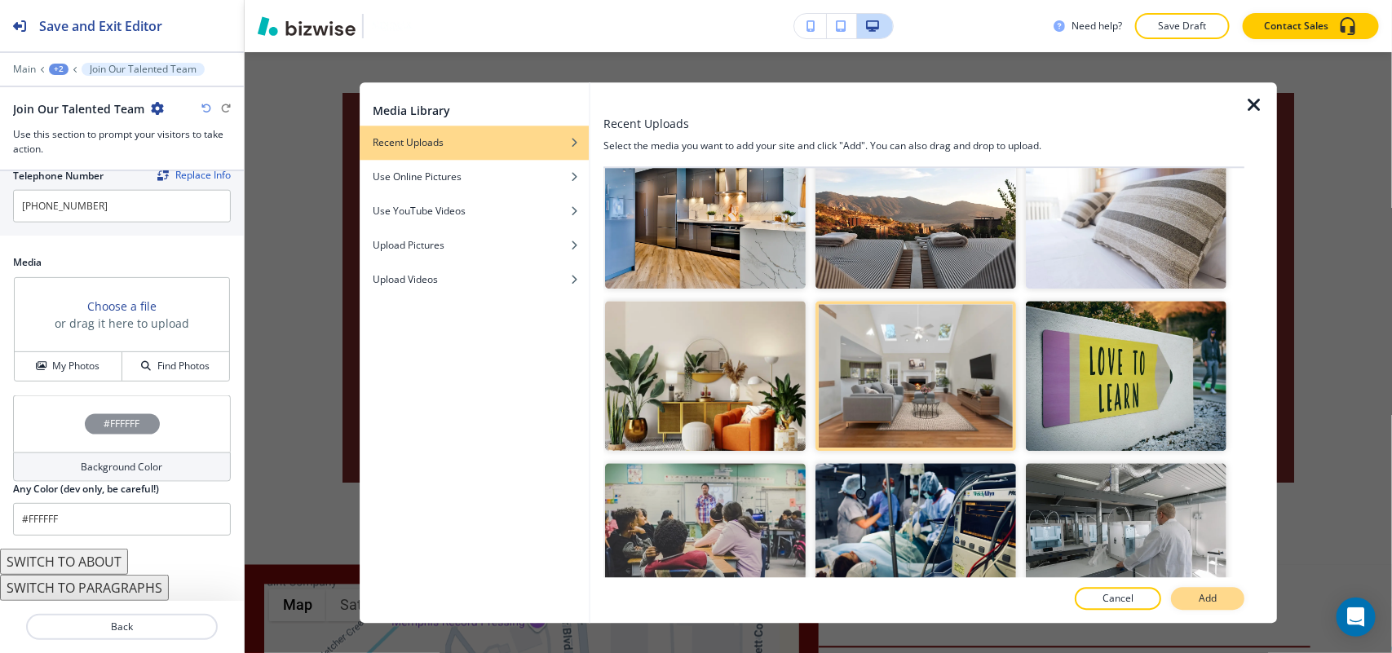
click at [1221, 608] on button "Add" at bounding box center [1207, 598] width 73 height 23
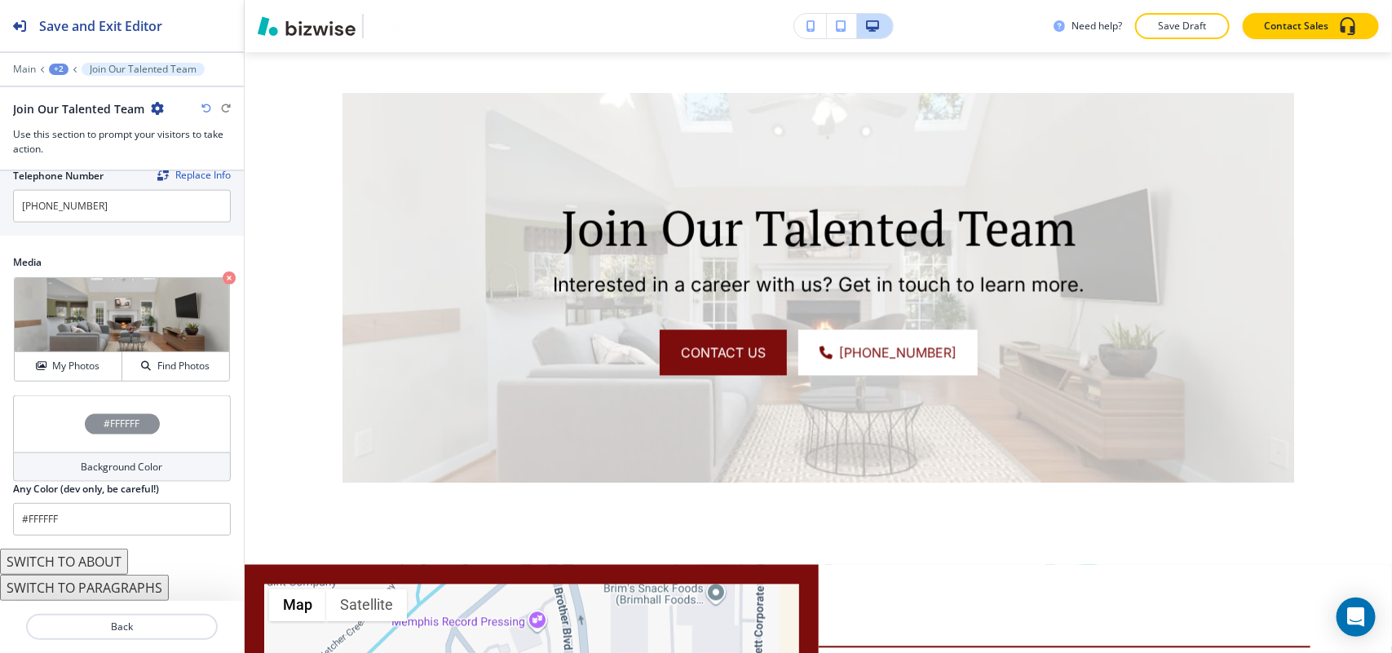
click at [55, 432] on div "#FFFFFF" at bounding box center [122, 423] width 218 height 57
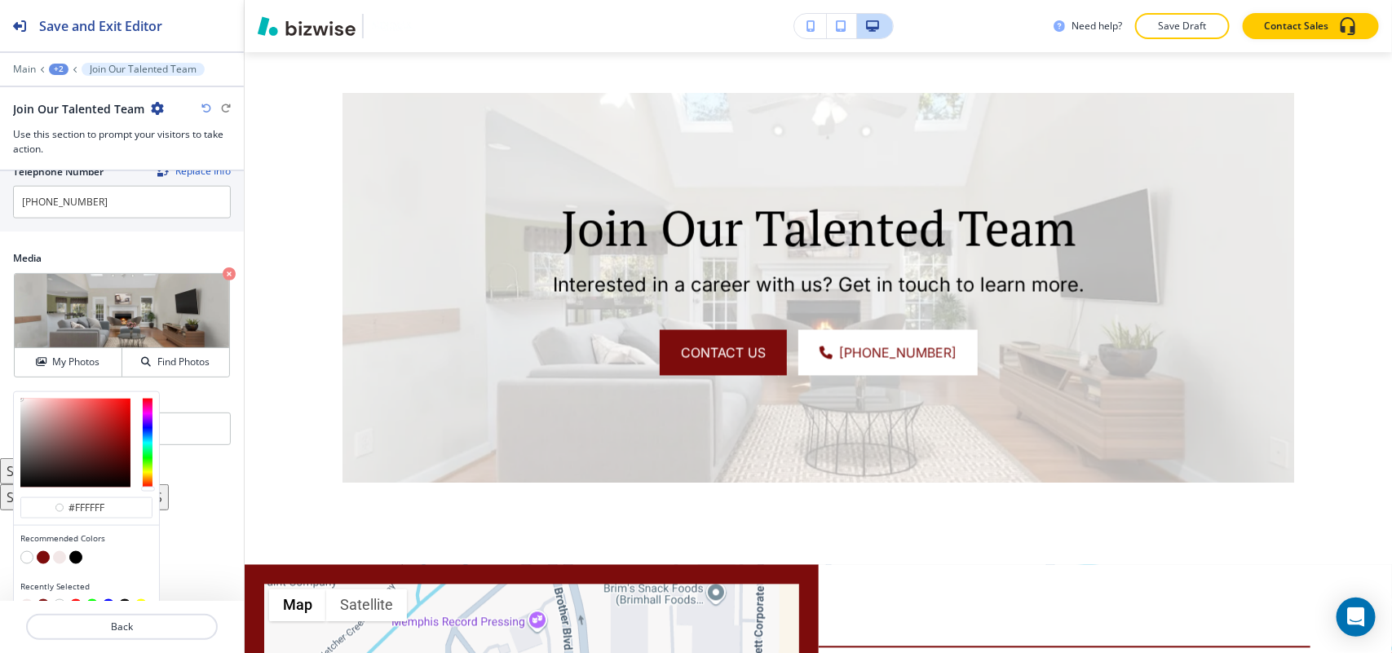
click at [38, 560] on button "button" at bounding box center [43, 557] width 13 height 13
type input "#7d0c0c"
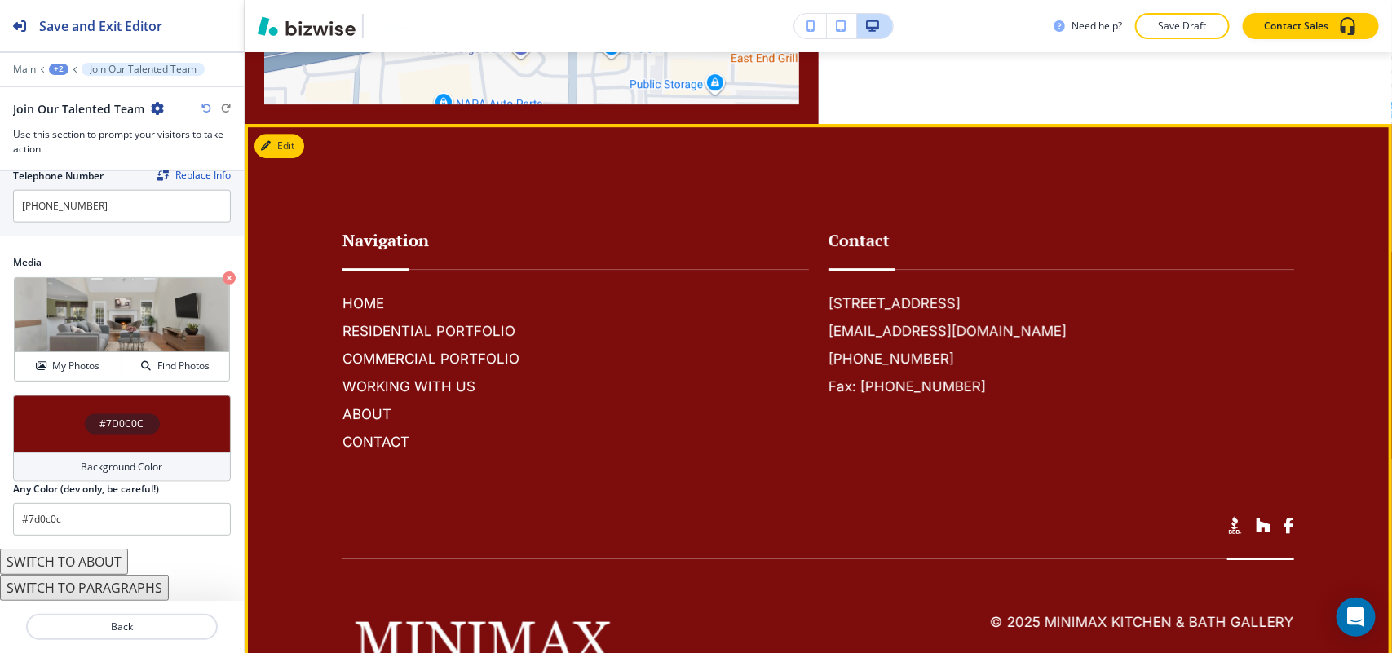
scroll to position [2414, 0]
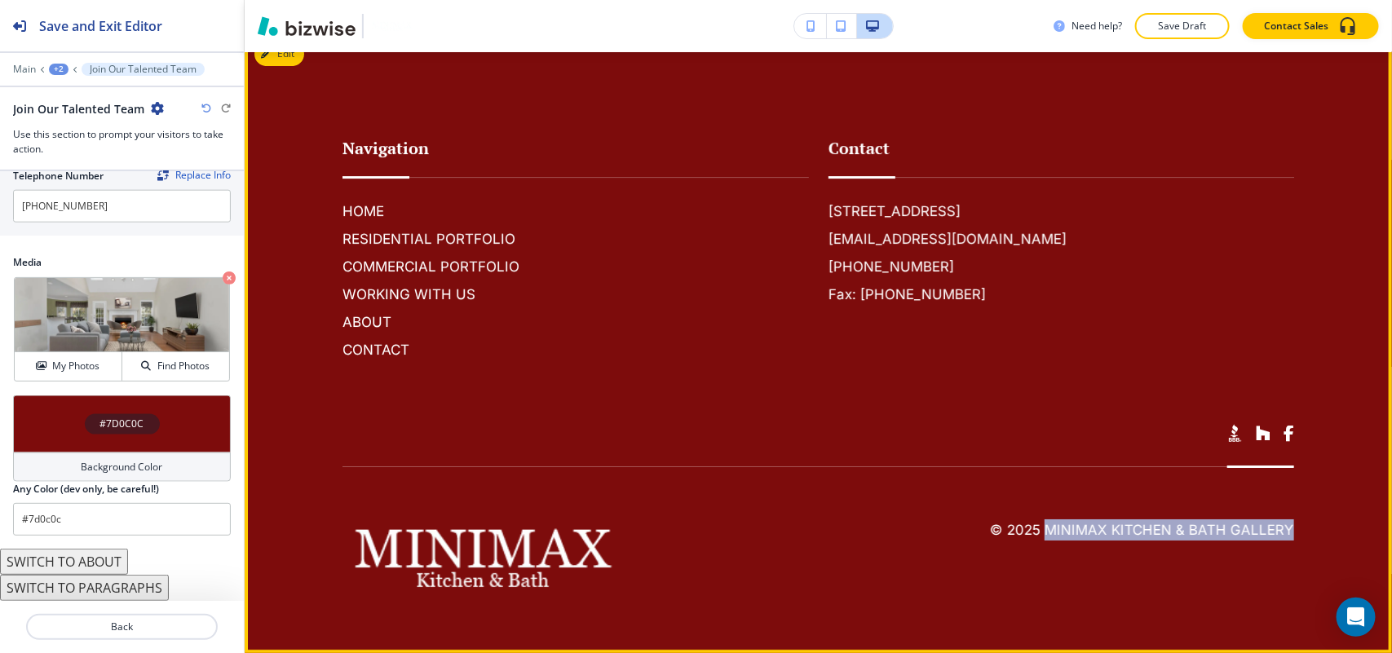
drag, startPoint x: 1293, startPoint y: 530, endPoint x: 1036, endPoint y: 527, distance: 256.8
click at [1036, 527] on footer "Navigation HOME RESIDENTIAL PORTFOLIO COMMERCIAL PORTFOLIO WORKING WITH US ABOU…" at bounding box center [818, 342] width 1147 height 621
copy h6 "MiniMax Kitchen & Bath Gallery"
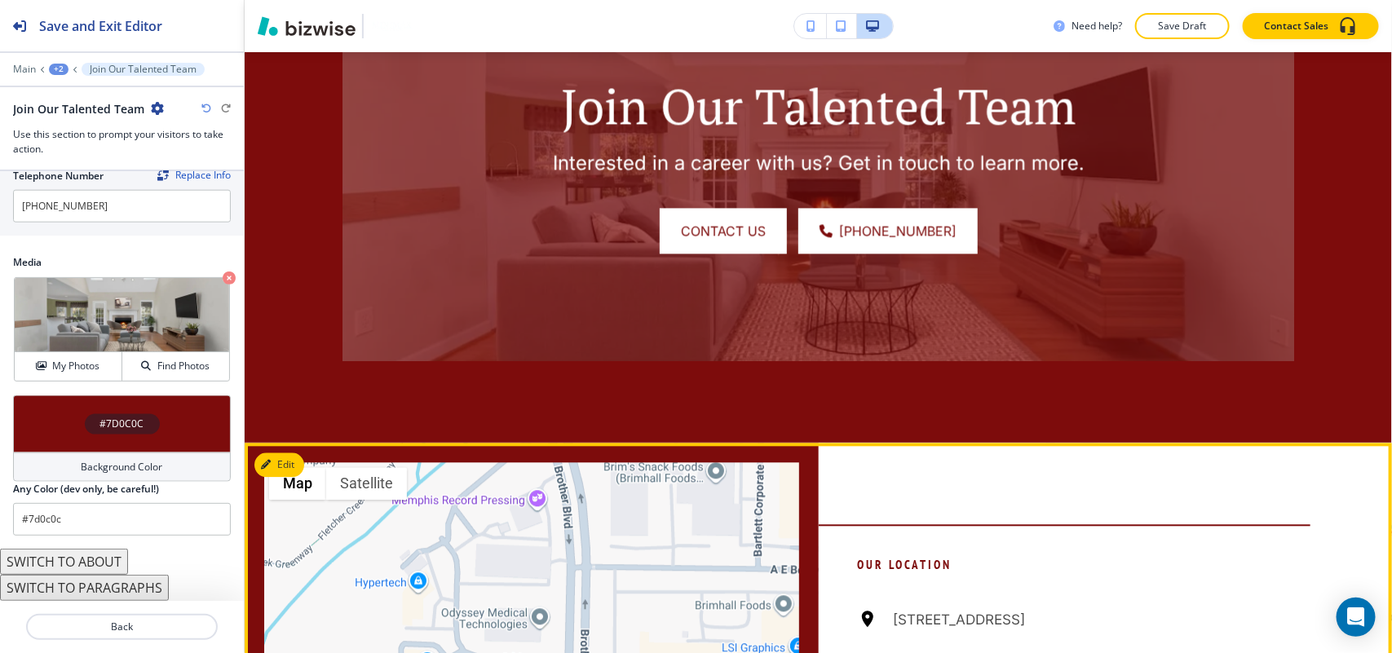
scroll to position [1497, 0]
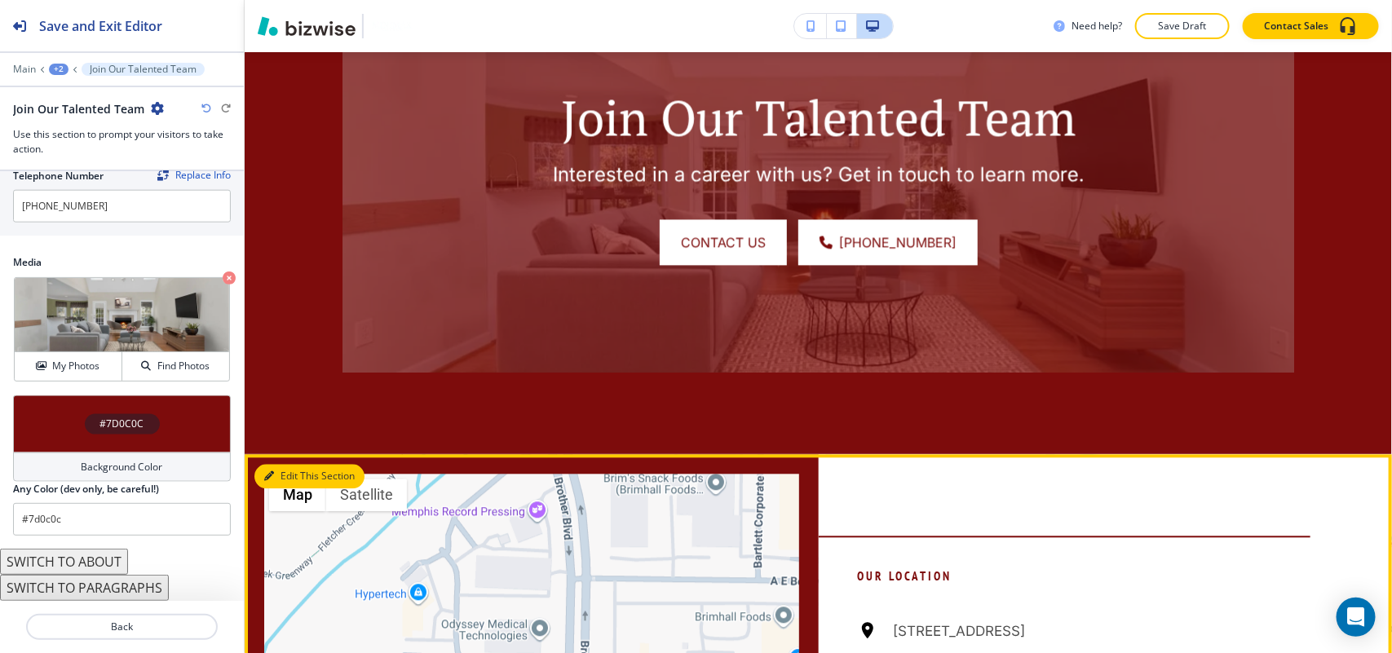
click at [286, 478] on button "Edit This Section" at bounding box center [309, 476] width 110 height 24
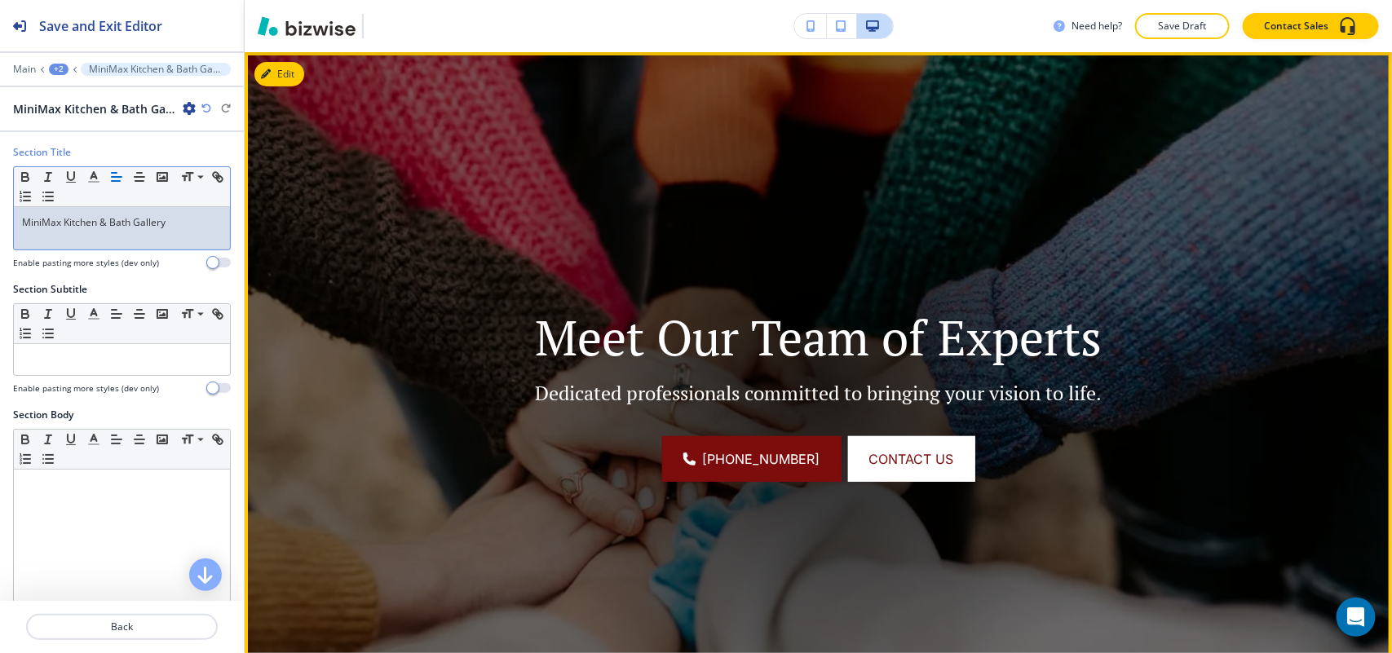
scroll to position [0, 0]
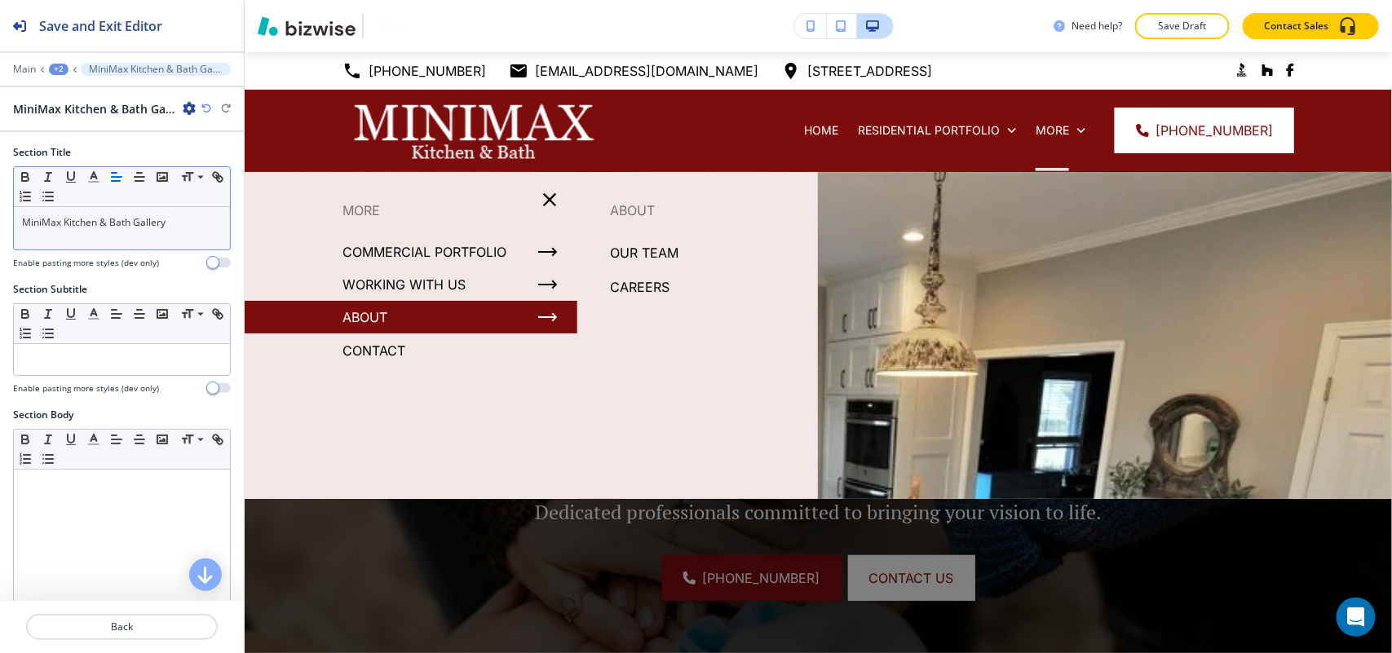
click at [655, 292] on p "CAREERS" at bounding box center [640, 287] width 60 height 24
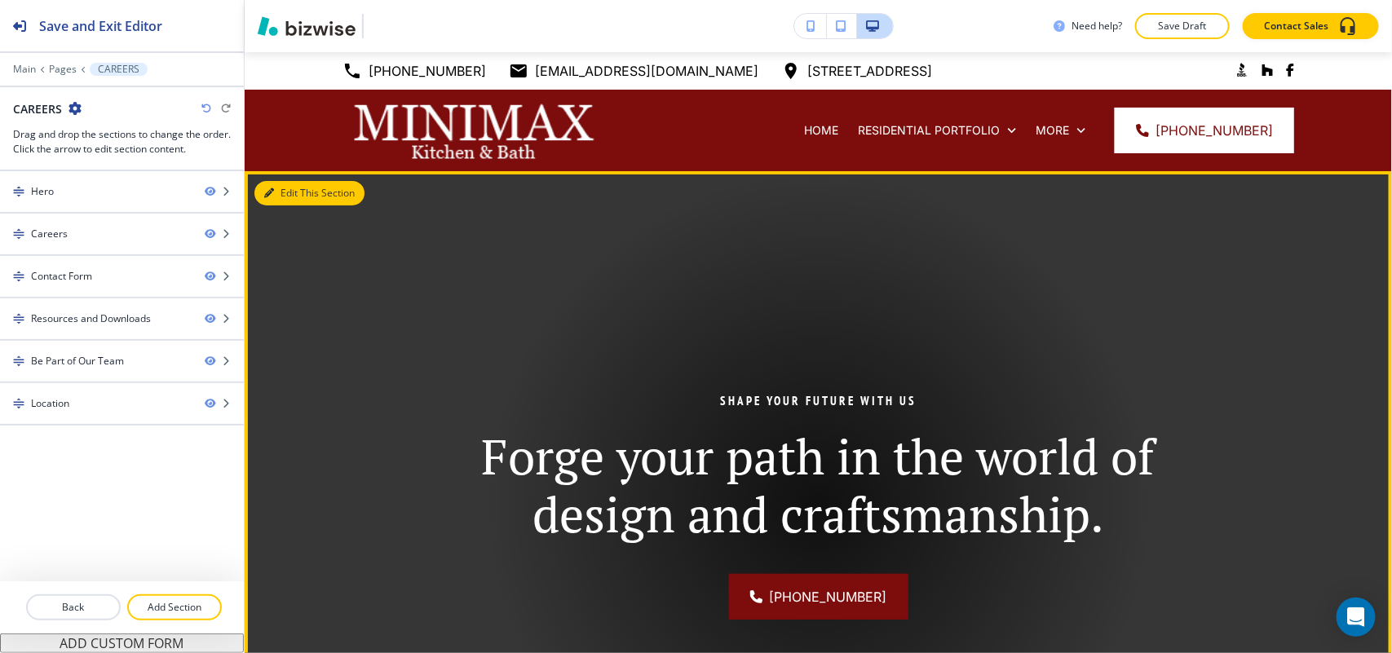
click at [287, 193] on button "Edit This Section" at bounding box center [309, 193] width 110 height 24
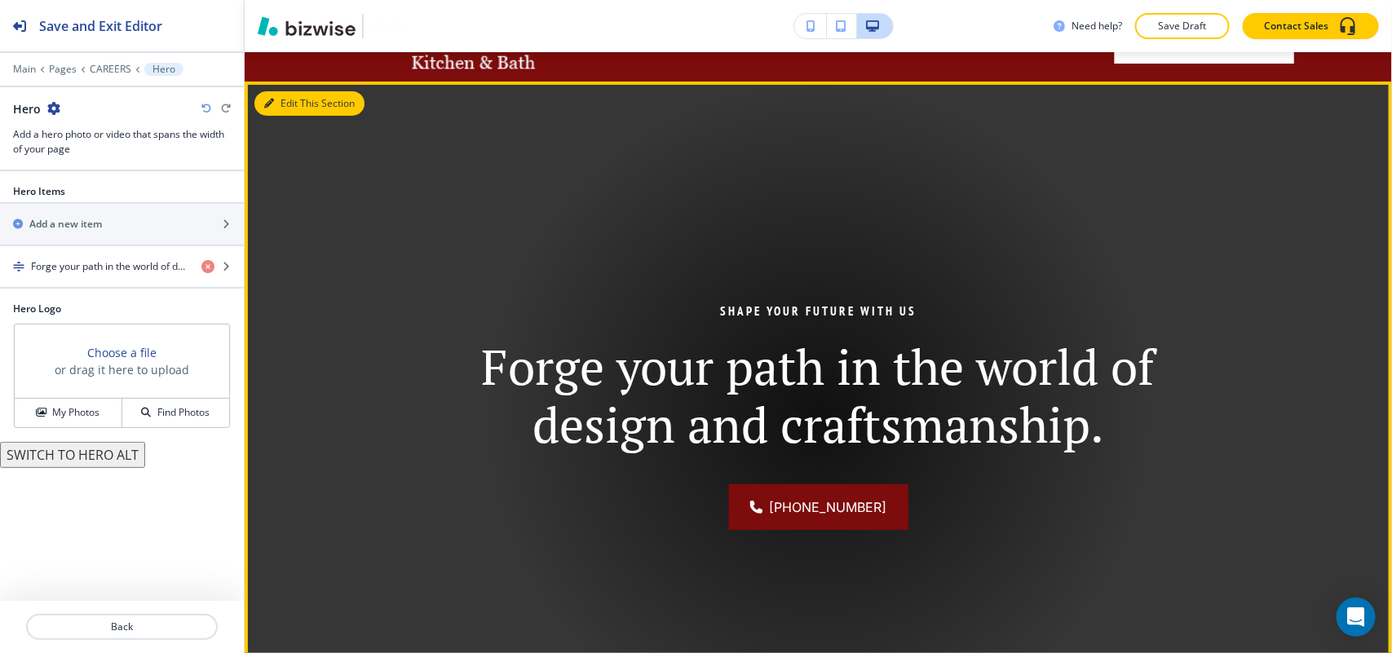
scroll to position [119, 0]
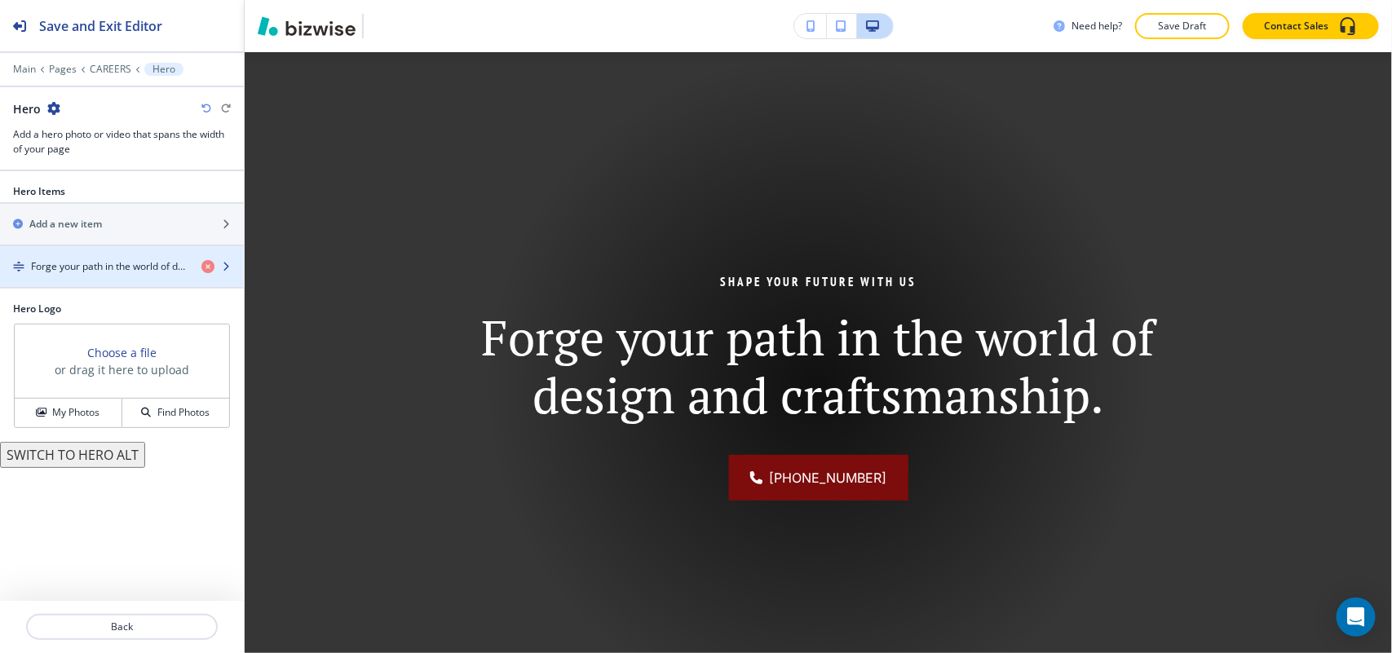
click at [91, 267] on h4 "Forge your path in the world of design and craftsmanship." at bounding box center [109, 266] width 157 height 15
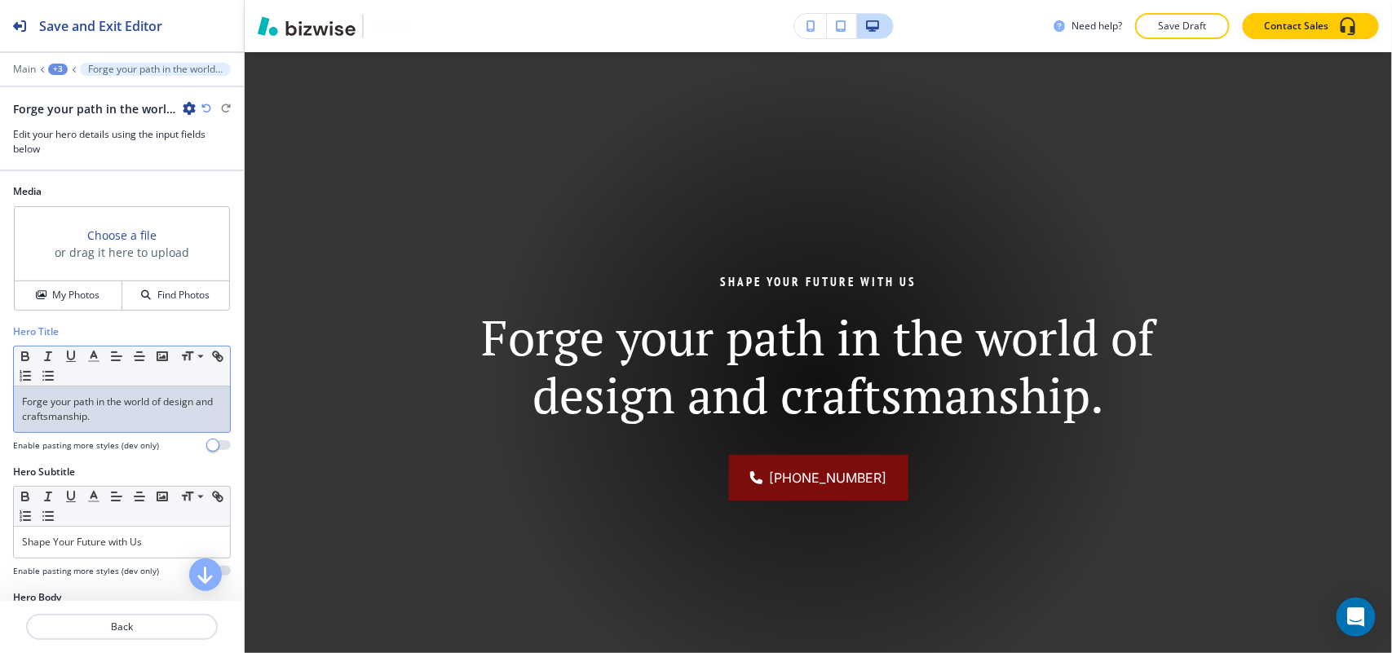
click at [111, 410] on p "Forge your path in the world of design and craftsmanship." at bounding box center [122, 409] width 200 height 29
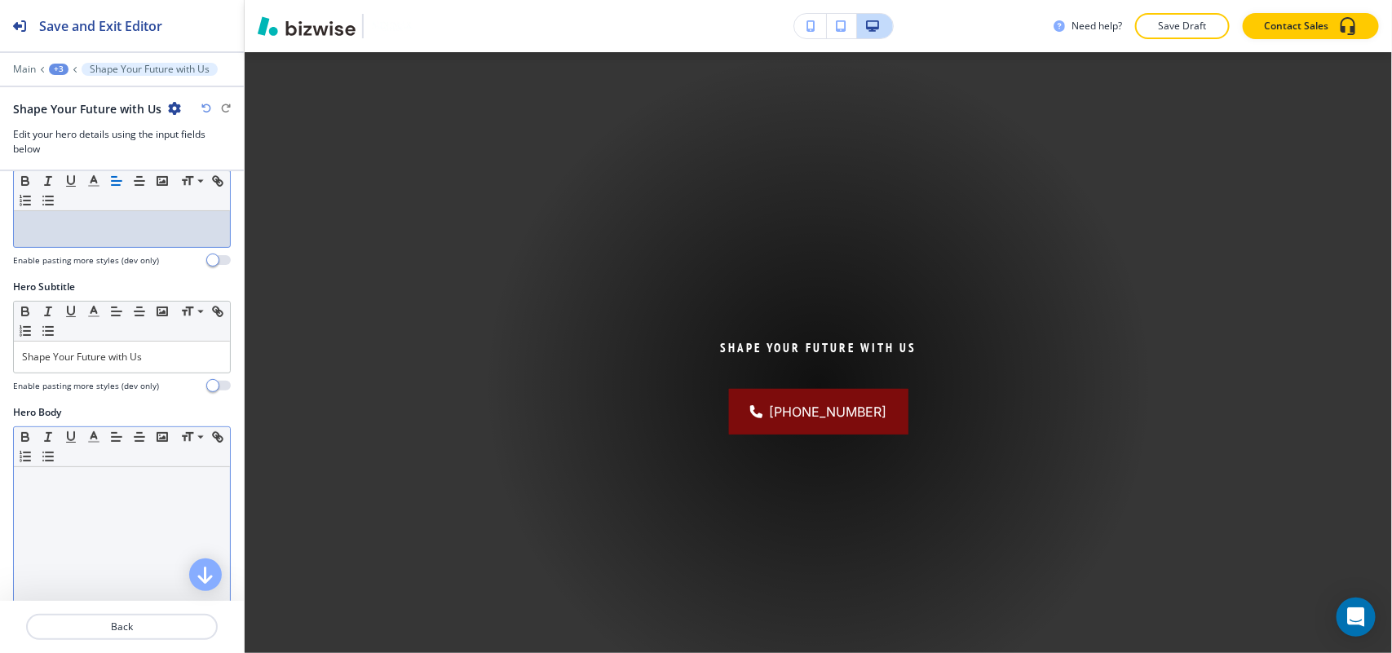
scroll to position [204, 0]
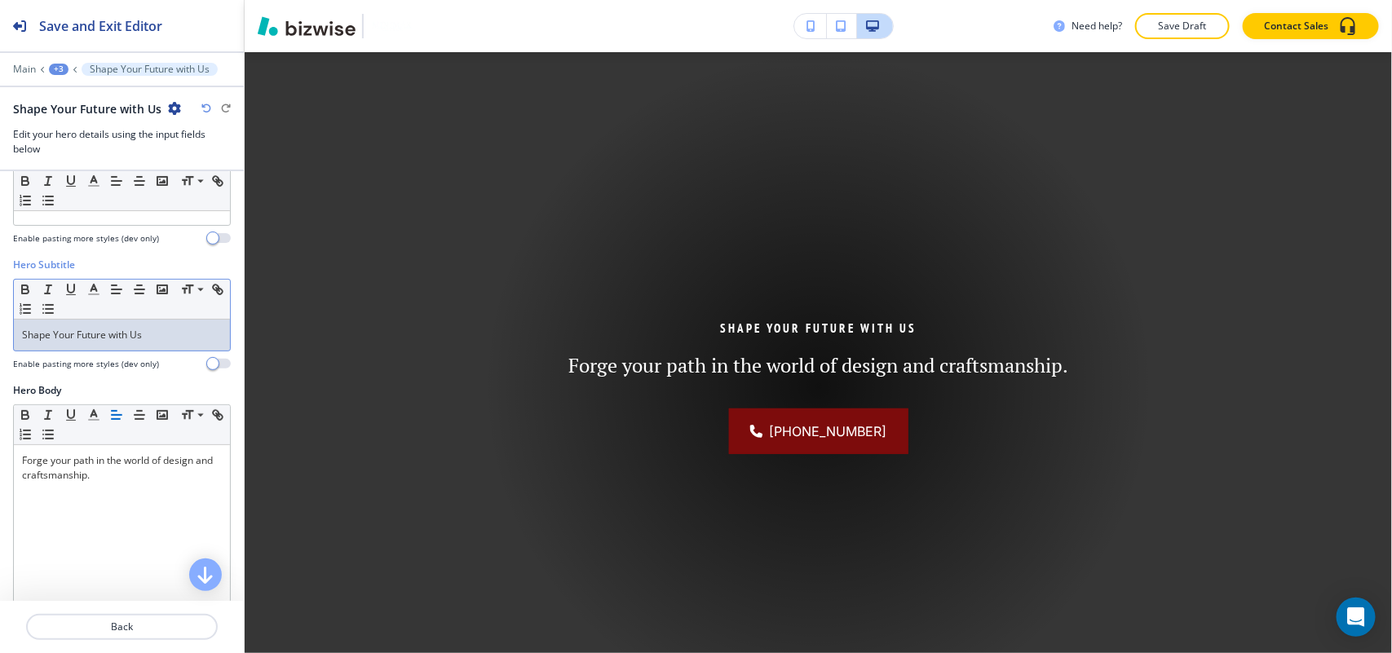
drag, startPoint x: 165, startPoint y: 324, endPoint x: 168, endPoint y: 333, distance: 9.5
click at [166, 324] on div "Shape Your Future with Us" at bounding box center [122, 335] width 216 height 31
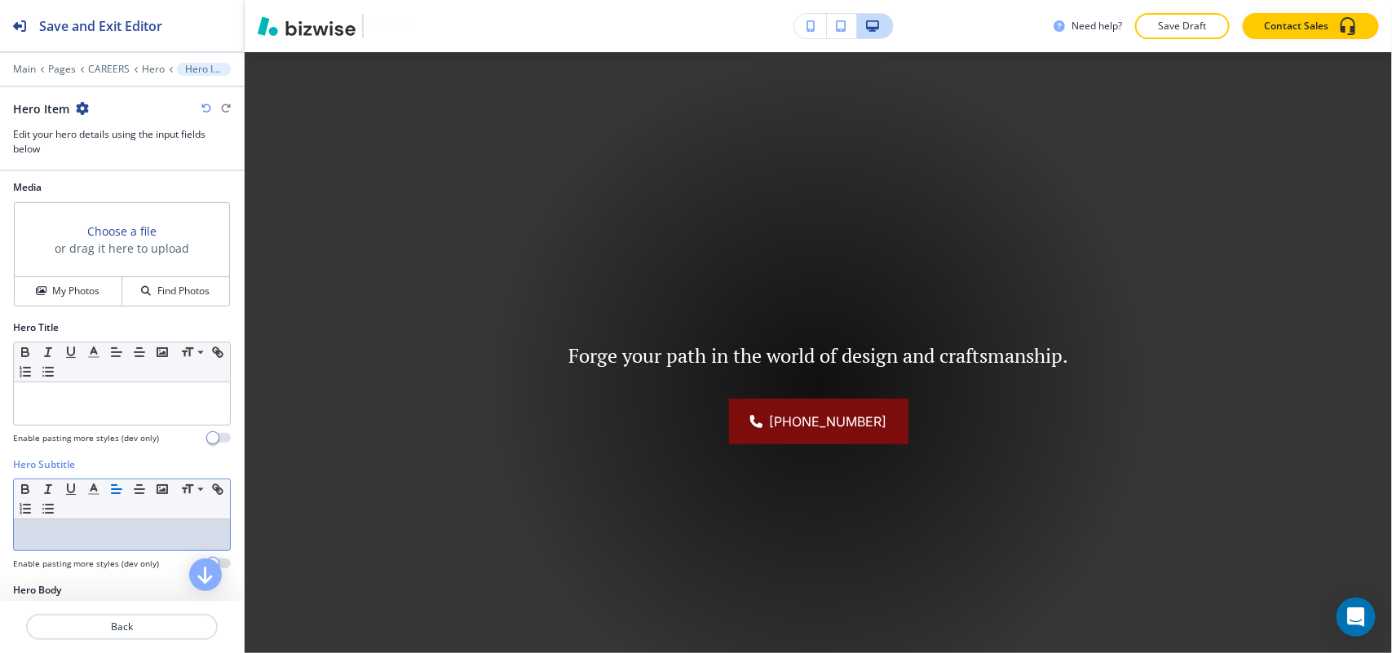
scroll to position [0, 0]
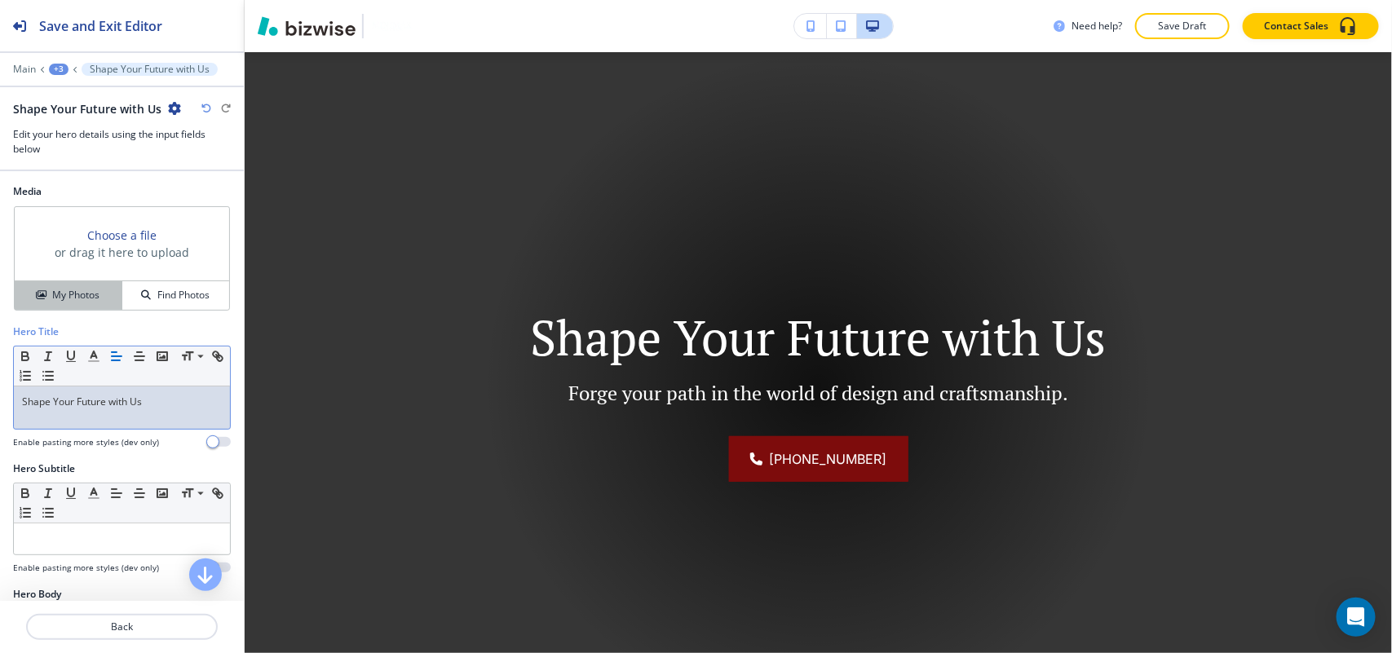
click at [71, 300] on h4 "My Photos" at bounding box center [75, 295] width 47 height 15
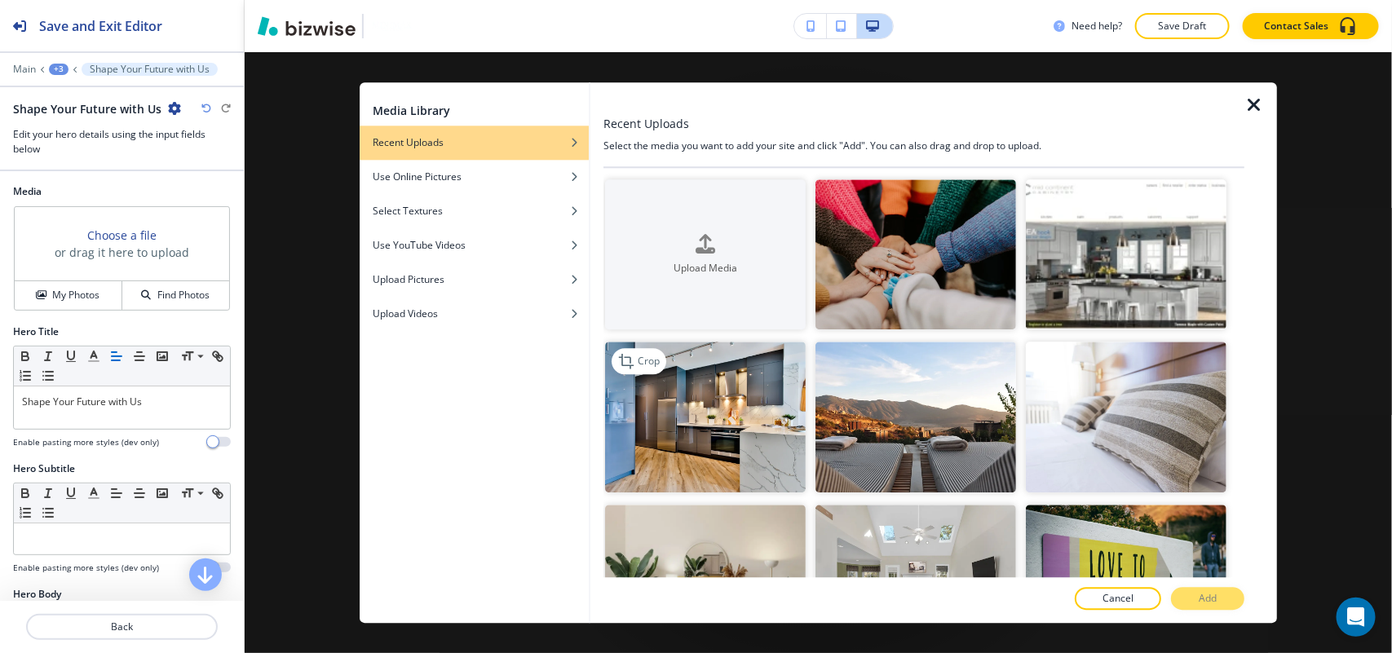
click at [689, 446] on img "button" at bounding box center [705, 417] width 201 height 151
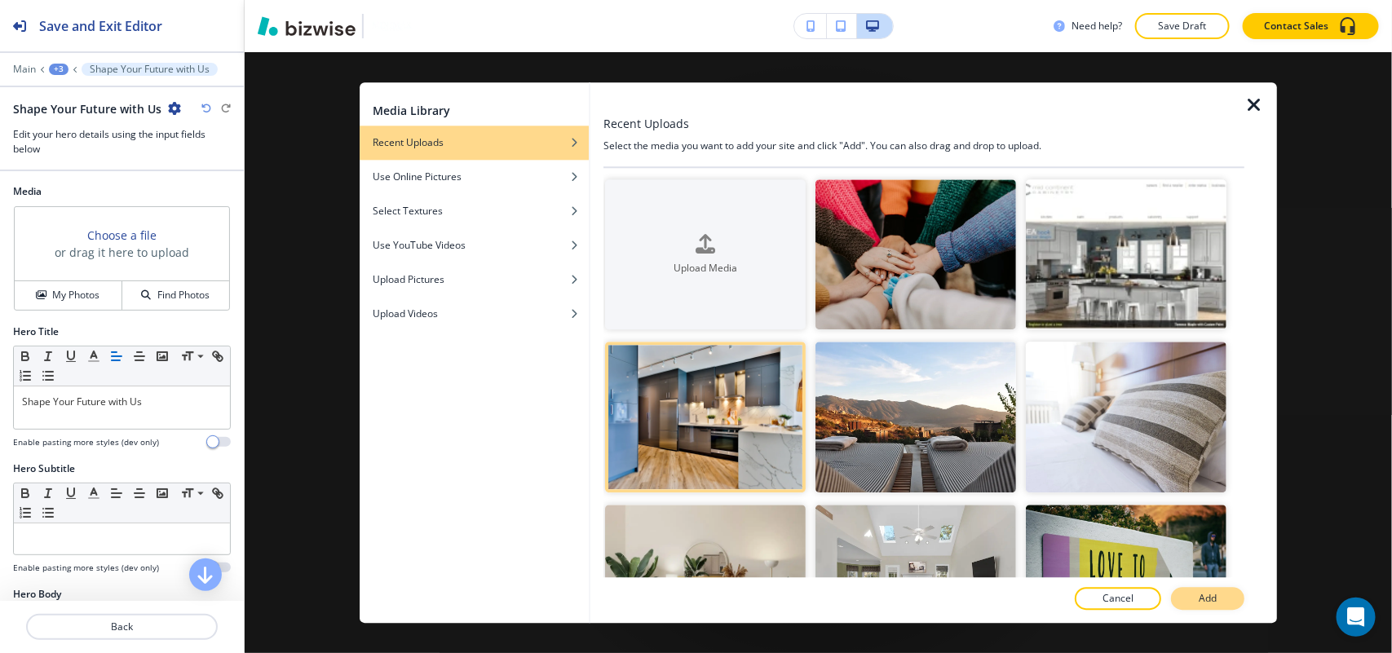
click at [1189, 591] on button "Add" at bounding box center [1207, 598] width 73 height 23
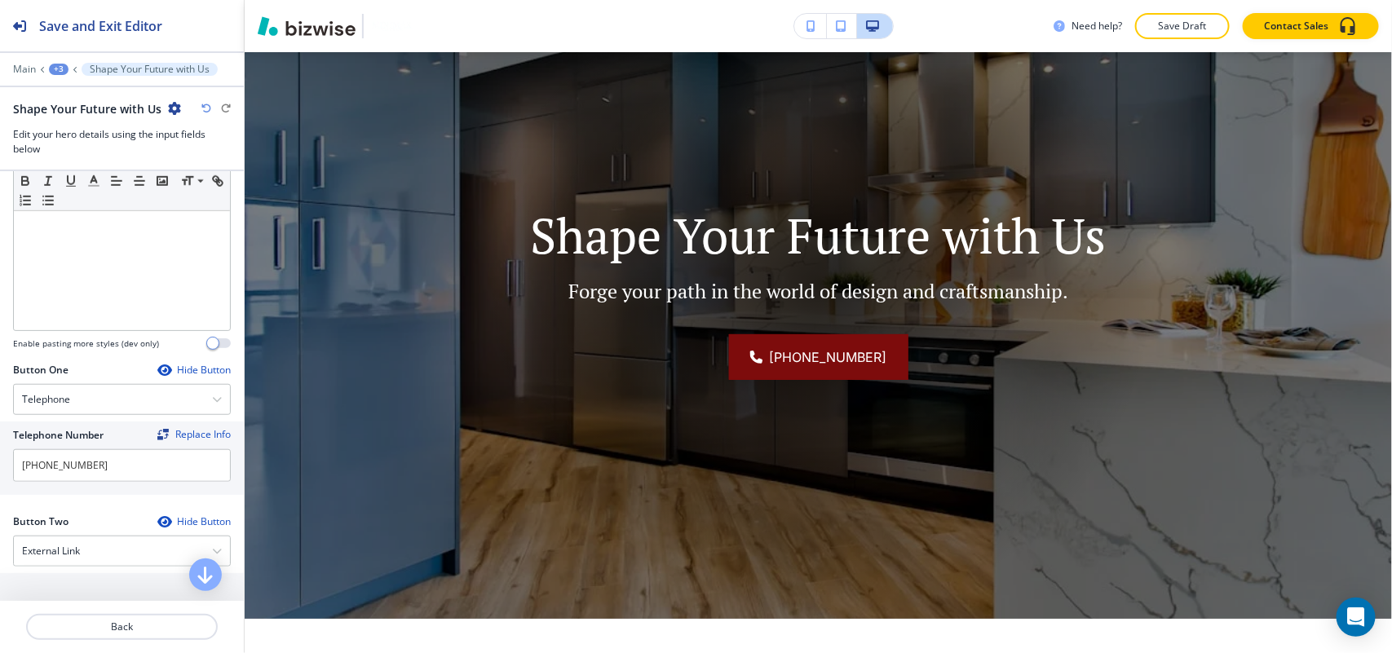
scroll to position [713, 0]
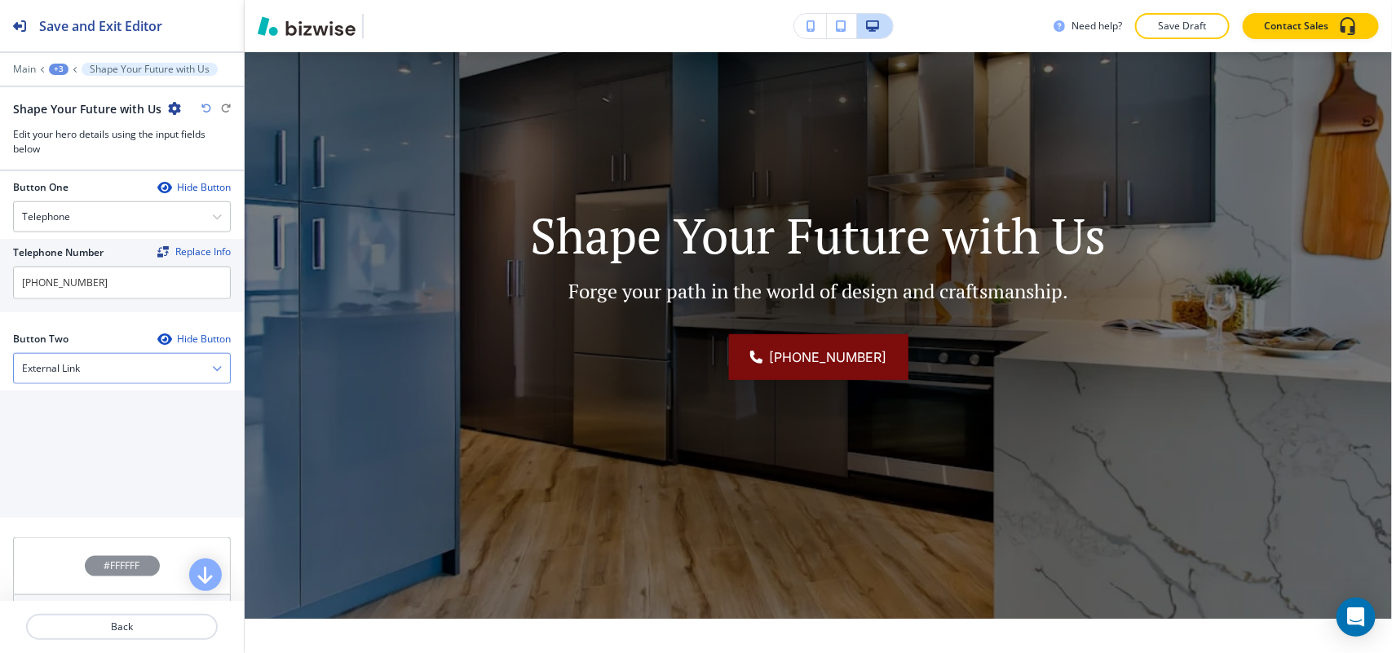
click at [91, 371] on div "External Link" at bounding box center [122, 368] width 216 height 29
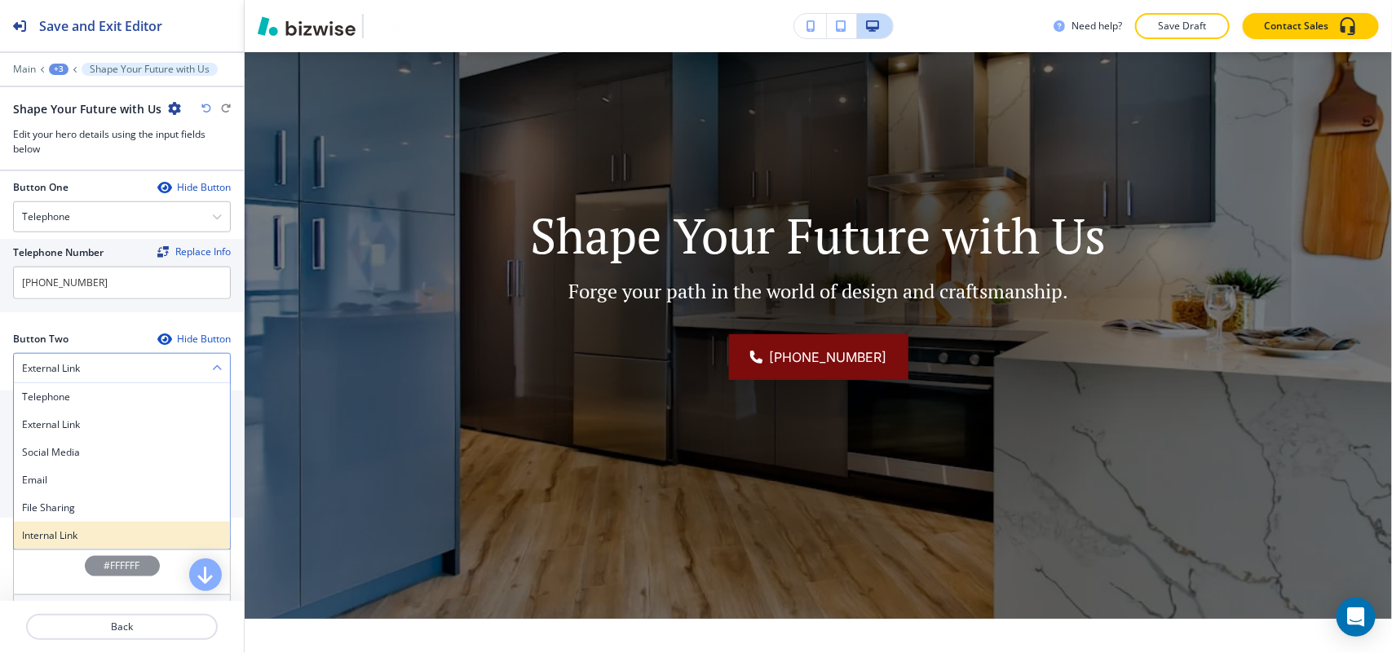
click at [88, 538] on h4 "Internal Link" at bounding box center [122, 535] width 200 height 15
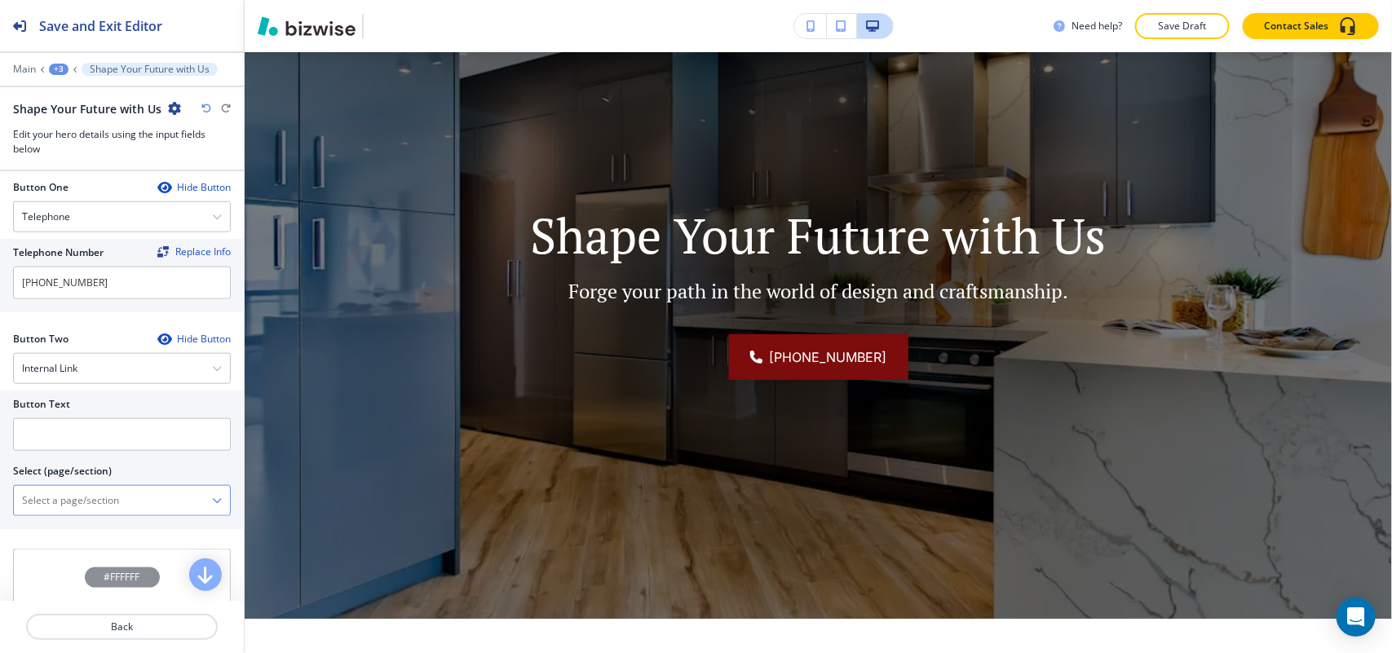
click at [95, 496] on \(page\/section\) "Manual Input" at bounding box center [113, 501] width 198 height 28
click at [91, 554] on h4 "CONTACT" at bounding box center [122, 557] width 200 height 15
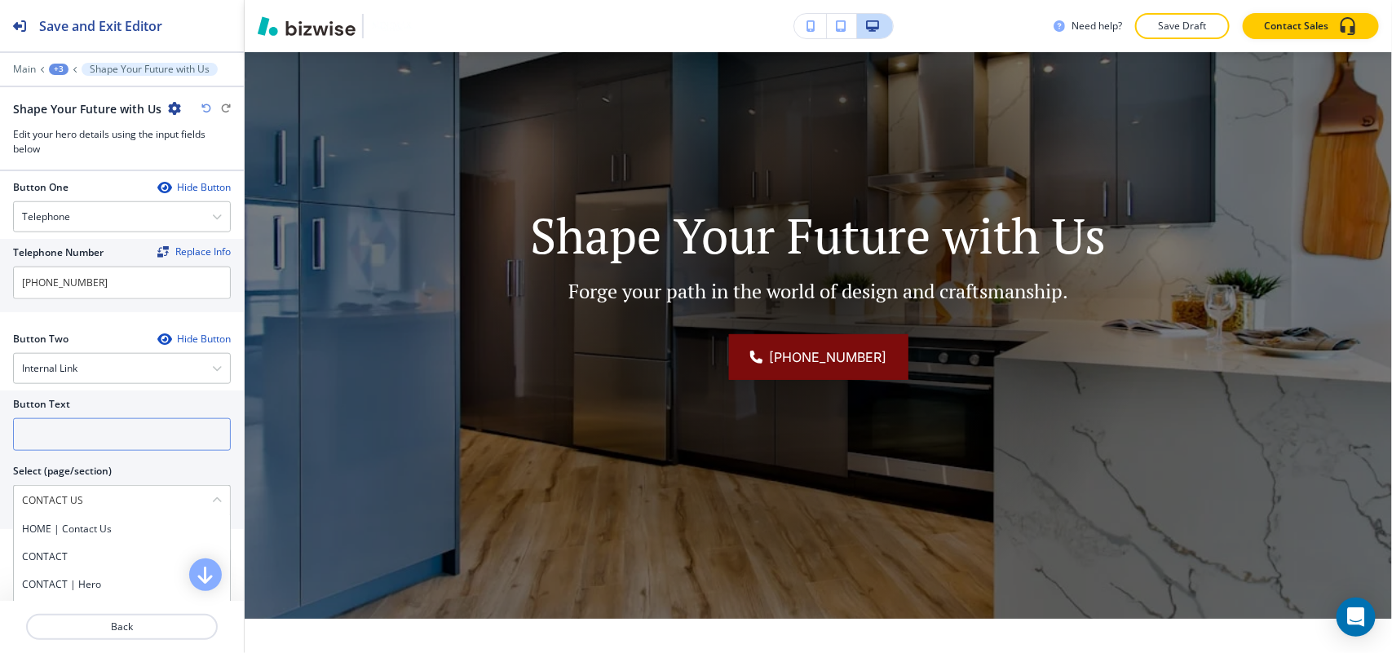
type \(page\/section\) "CONTACT"
click at [86, 444] on input "text" at bounding box center [122, 434] width 218 height 33
paste input "CONTACT US"
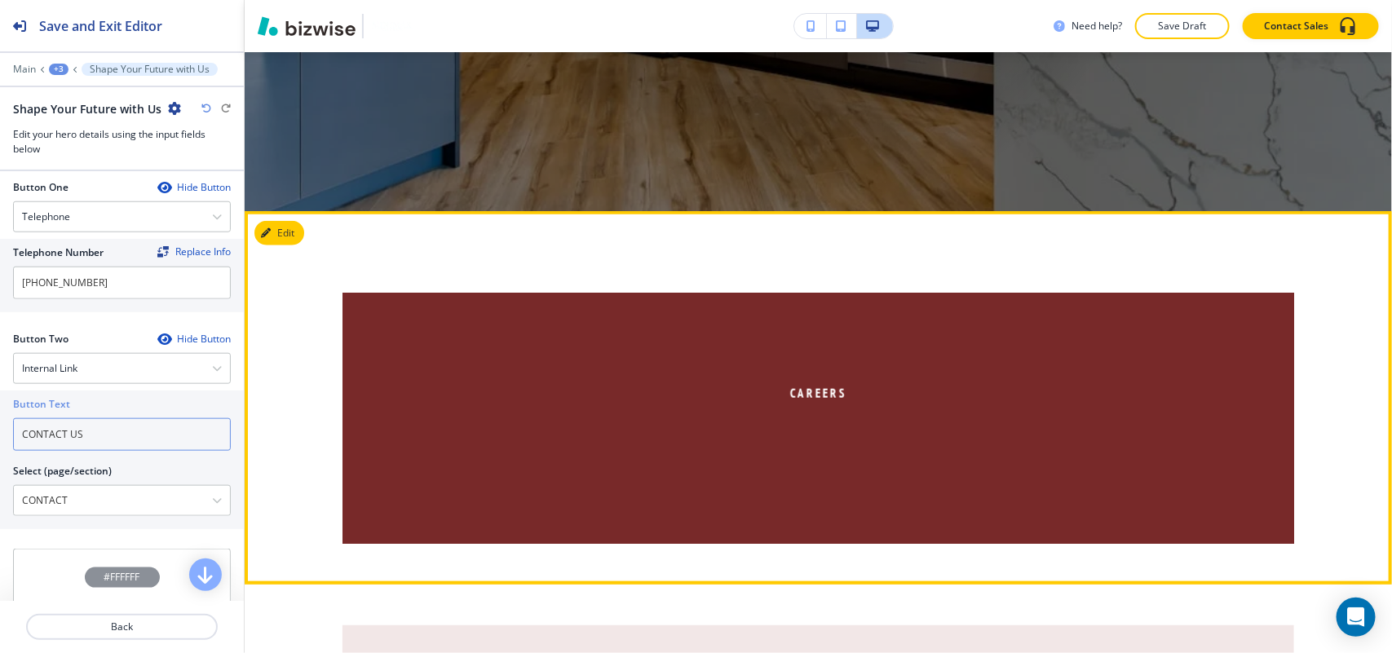
type input "CONTACT US"
click at [304, 233] on button "Edit" at bounding box center [279, 233] width 50 height 24
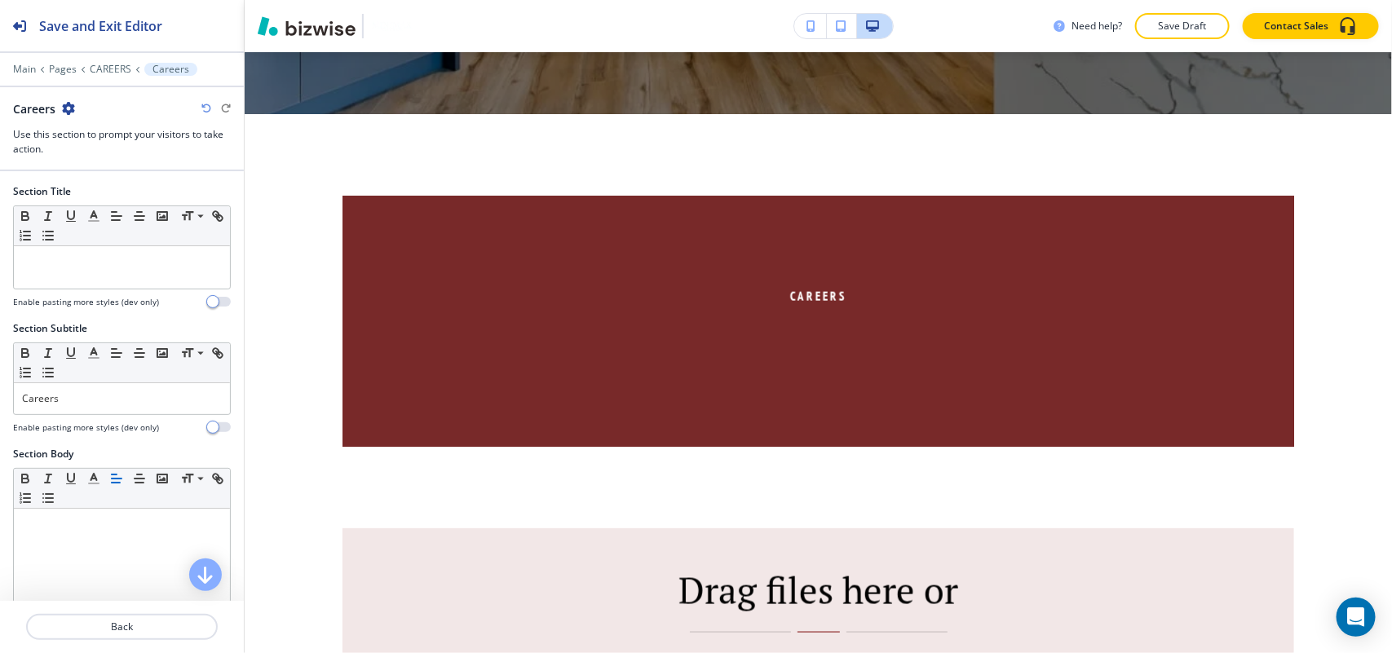
scroll to position [788, 0]
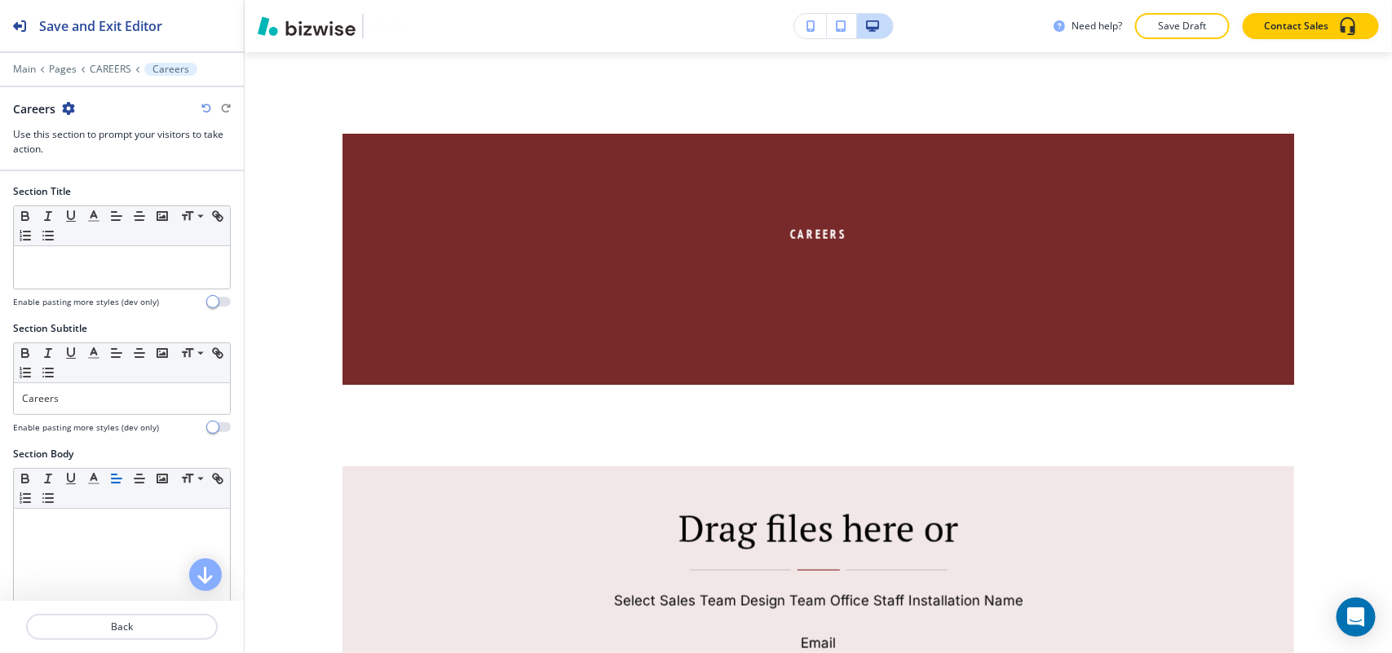
click at [73, 104] on icon "button" at bounding box center [68, 108] width 13 height 13
click at [114, 188] on p "Delete Section" at bounding box center [114, 195] width 83 height 15
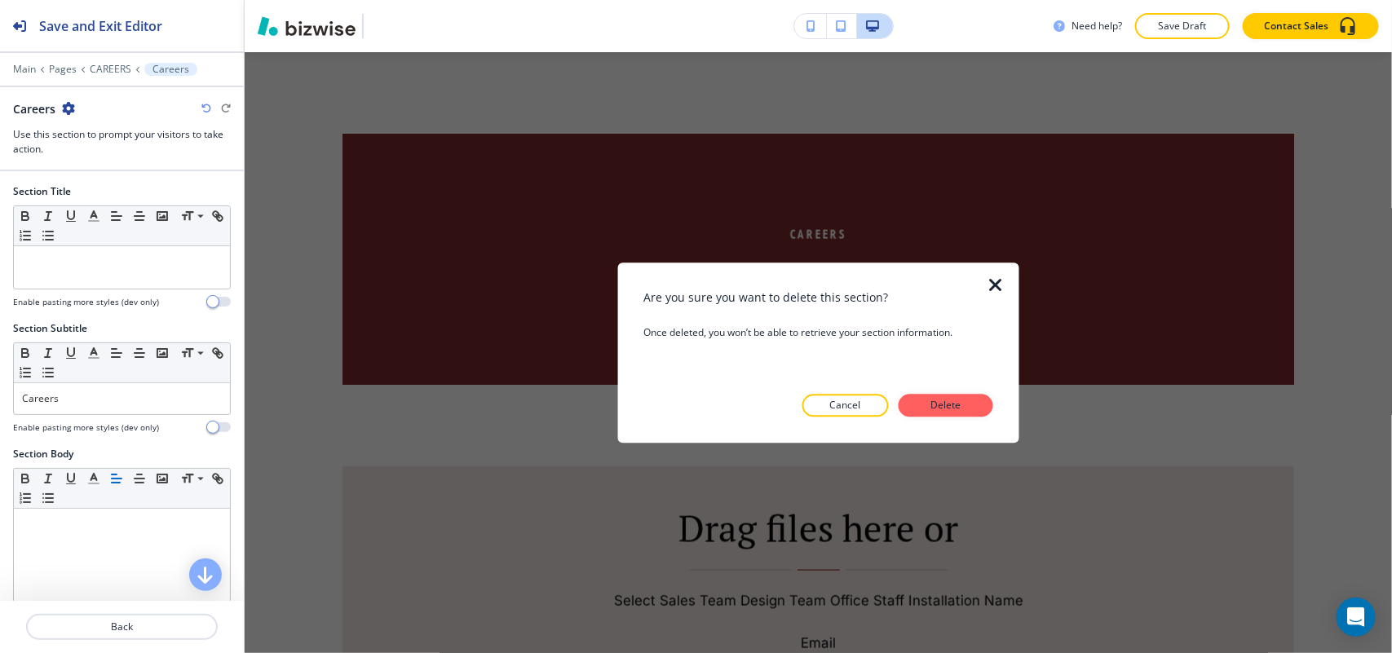
drag, startPoint x: 948, startPoint y: 404, endPoint x: 958, endPoint y: 397, distance: 12.2
click at [948, 405] on p "Delete" at bounding box center [945, 405] width 39 height 15
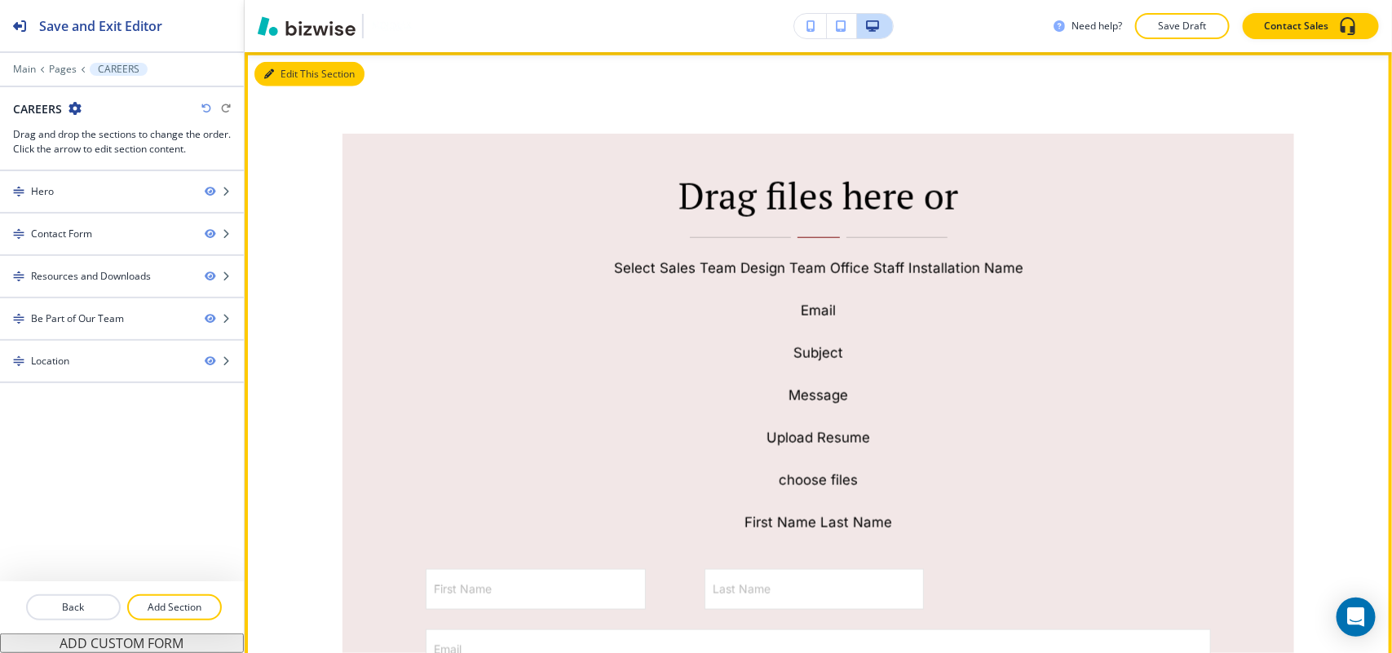
click at [288, 74] on button "Edit This Section" at bounding box center [309, 74] width 110 height 24
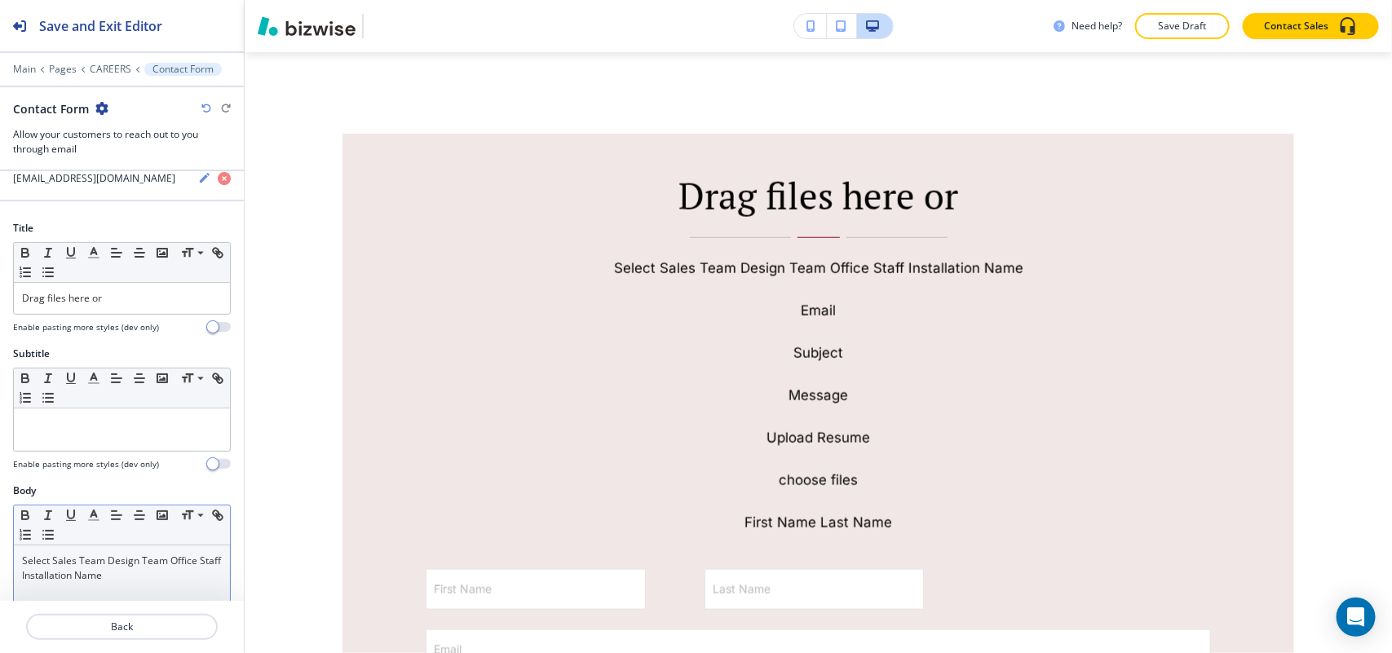
scroll to position [204, 0]
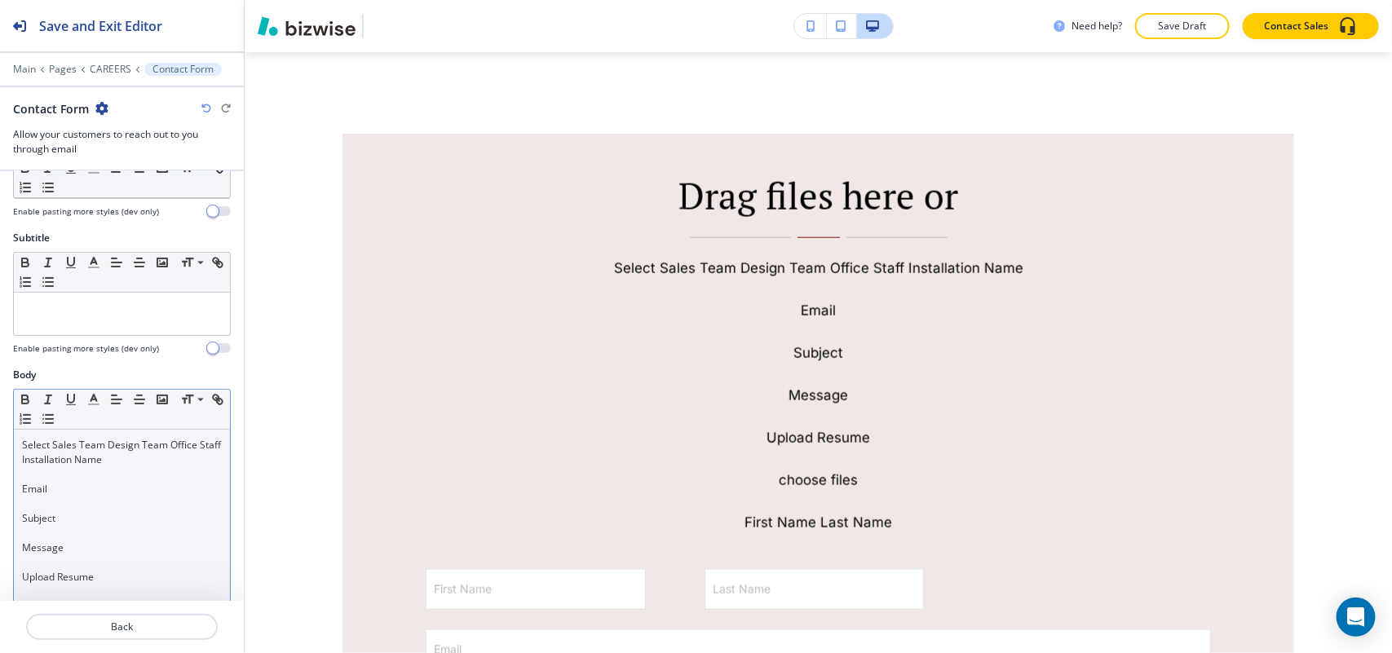
click at [94, 490] on p "Email" at bounding box center [122, 489] width 200 height 15
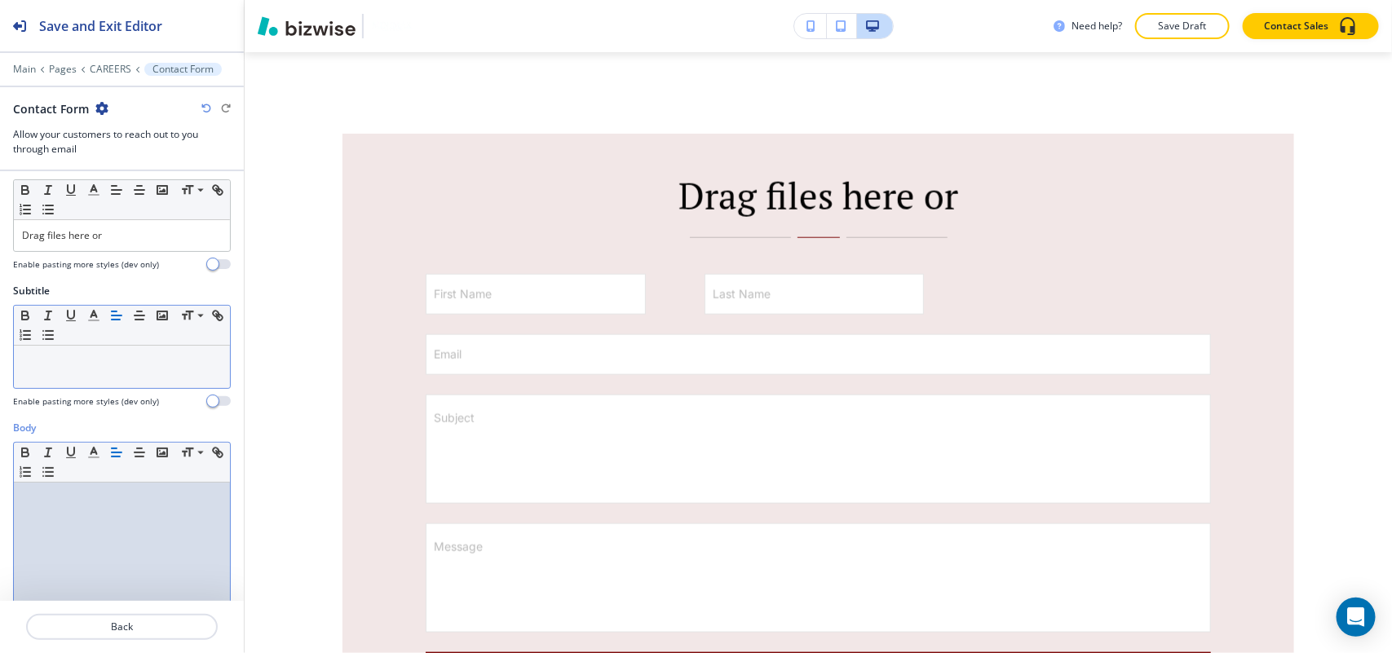
scroll to position [102, 0]
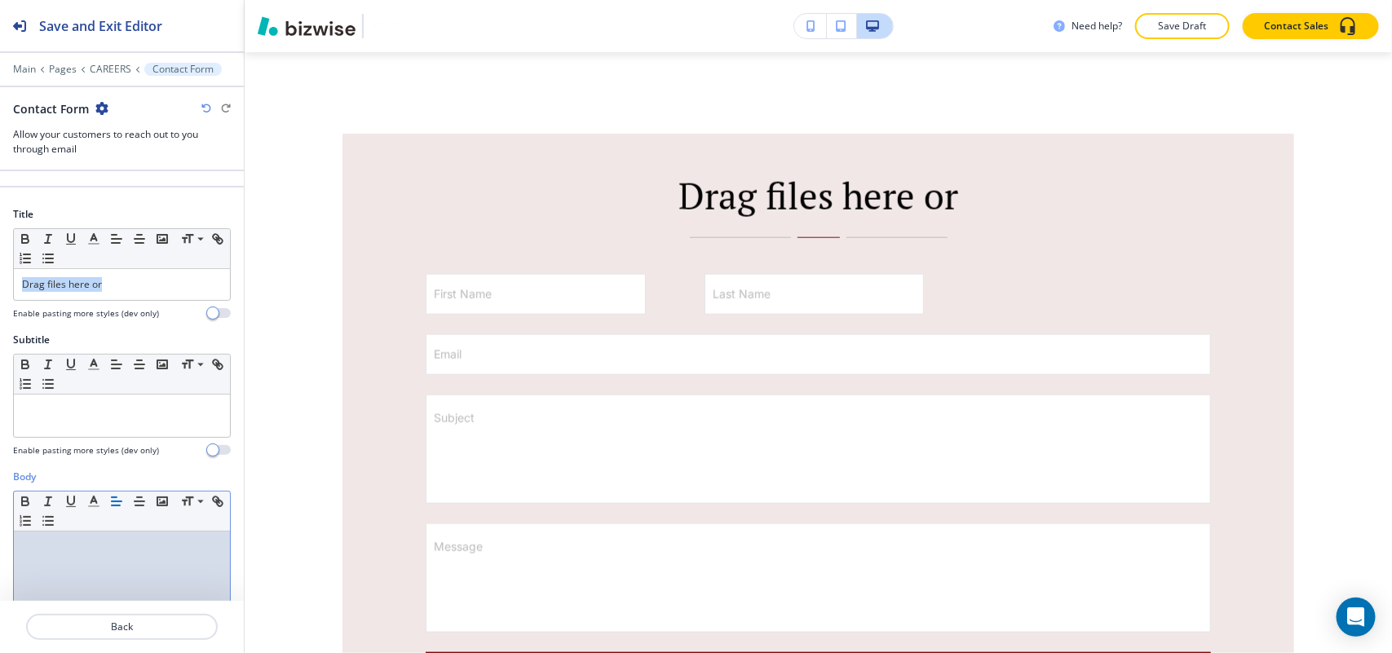
drag, startPoint x: 107, startPoint y: 291, endPoint x: 1, endPoint y: 245, distance: 115.7
click at [0, 254] on div "Title Small Normal Large Huge Drag files here or Enable pasting more styles (de…" at bounding box center [122, 270] width 244 height 126
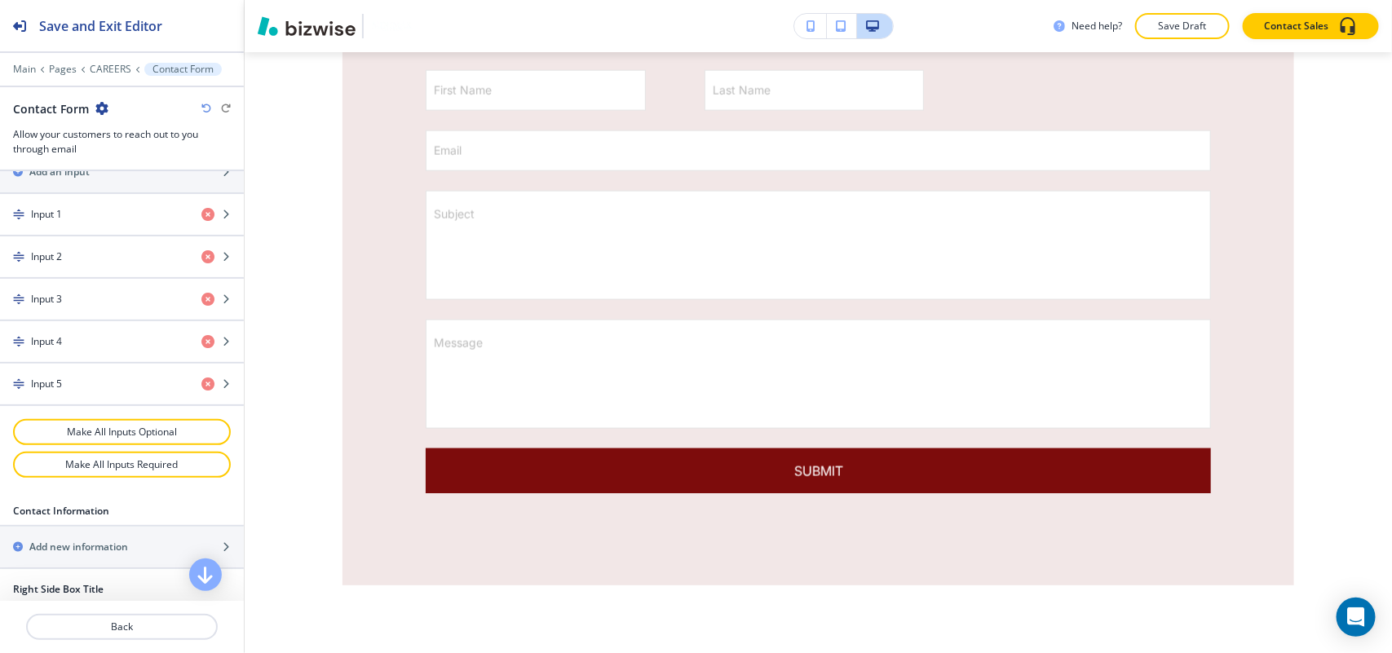
scroll to position [611, 0]
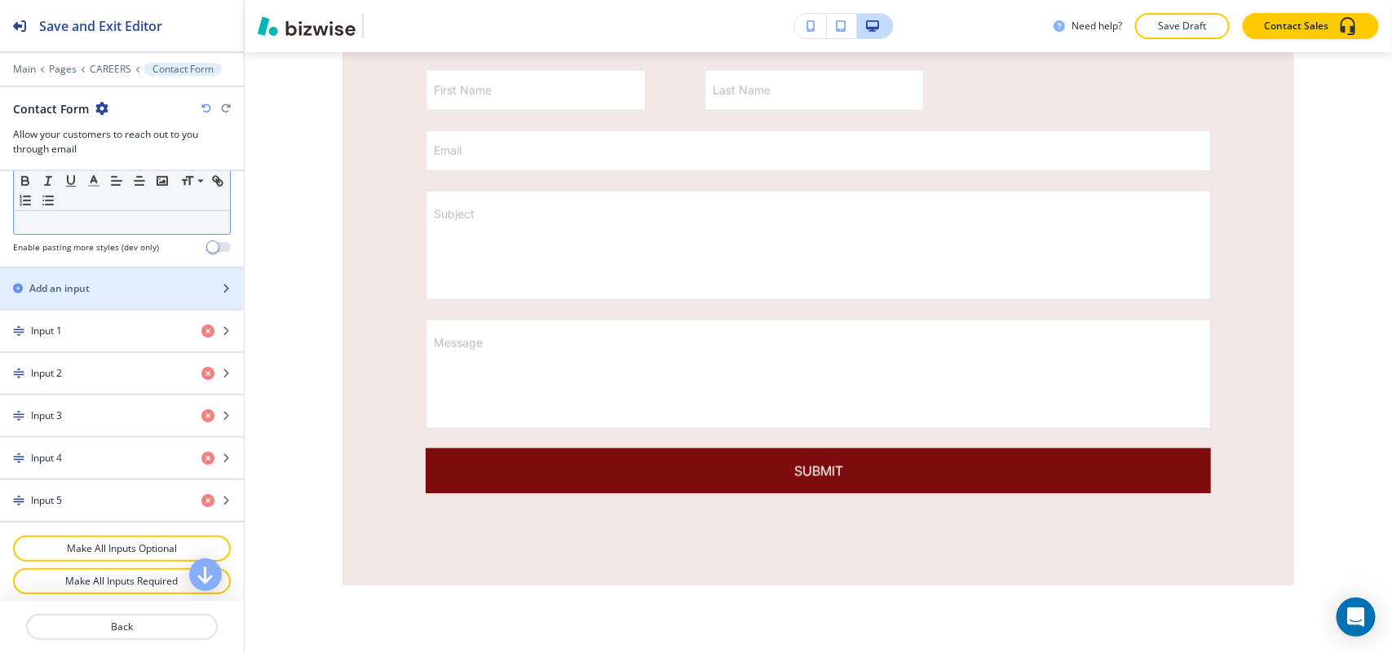
click at [100, 281] on div "button" at bounding box center [122, 274] width 244 height 13
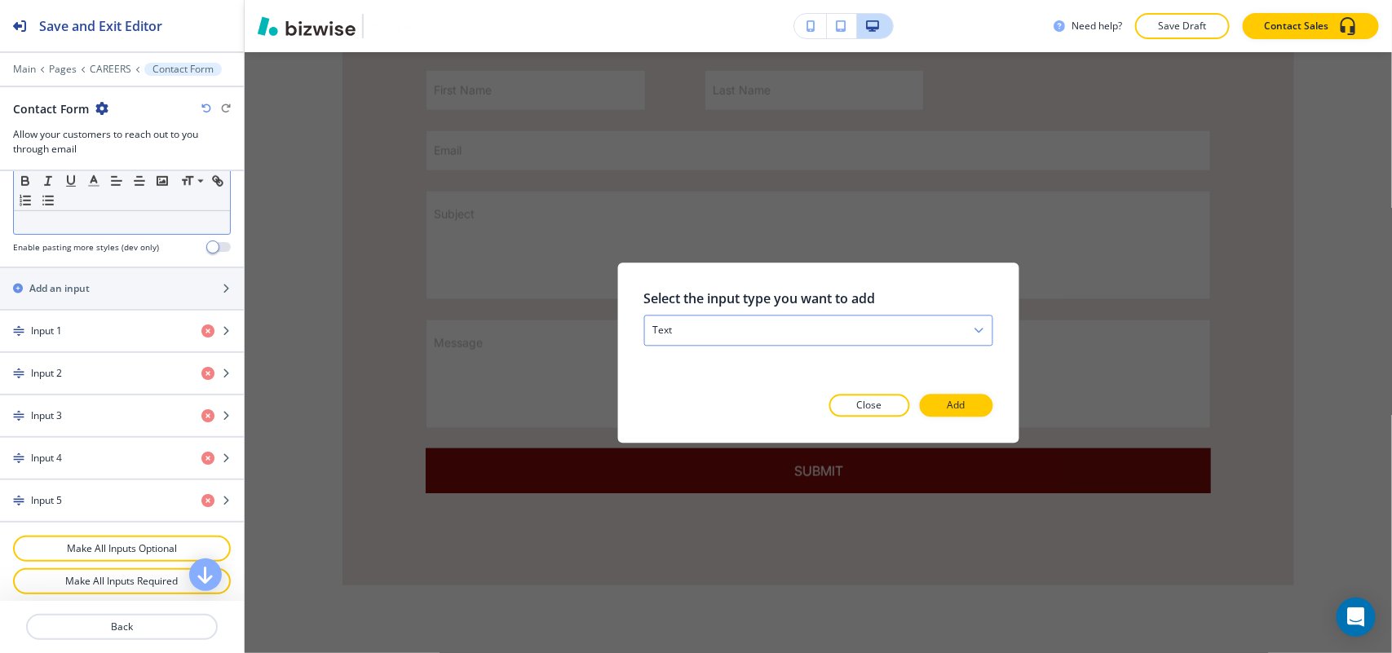
click at [716, 315] on div "text text email phone checkbox select date time file signature" at bounding box center [817, 330] width 349 height 31
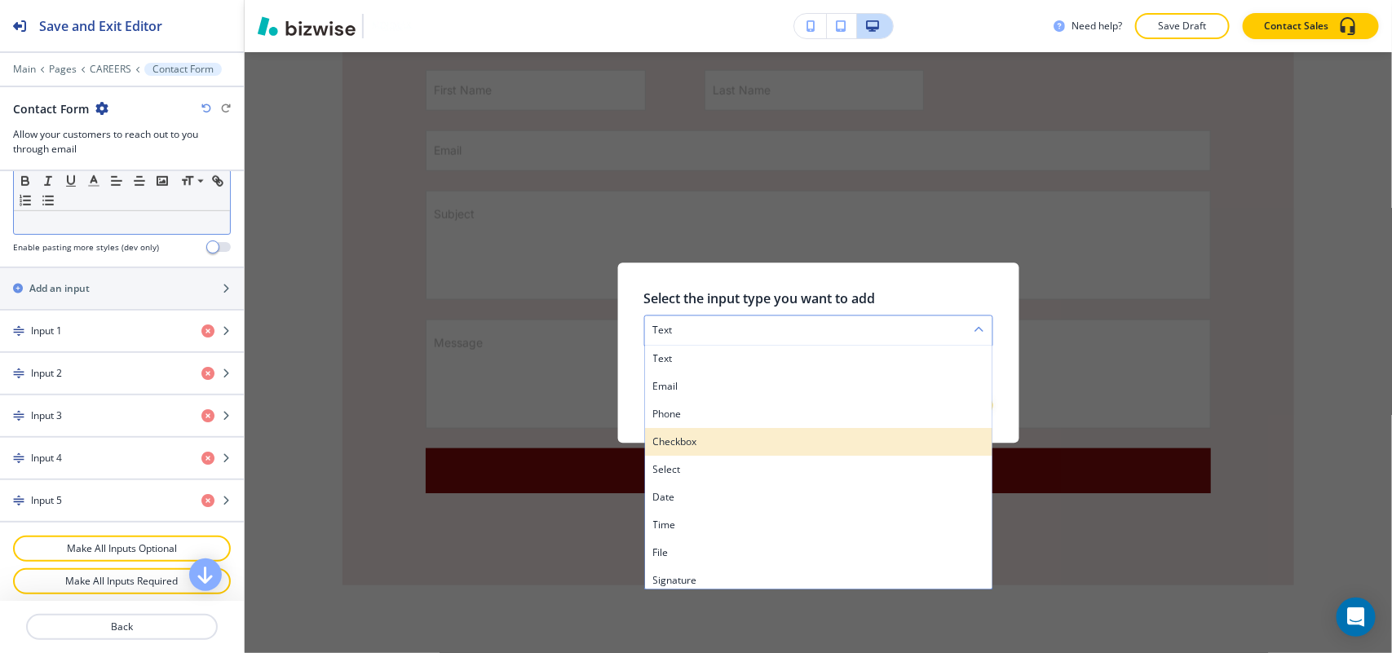
click at [693, 441] on h4 "checkbox" at bounding box center [817, 442] width 331 height 15
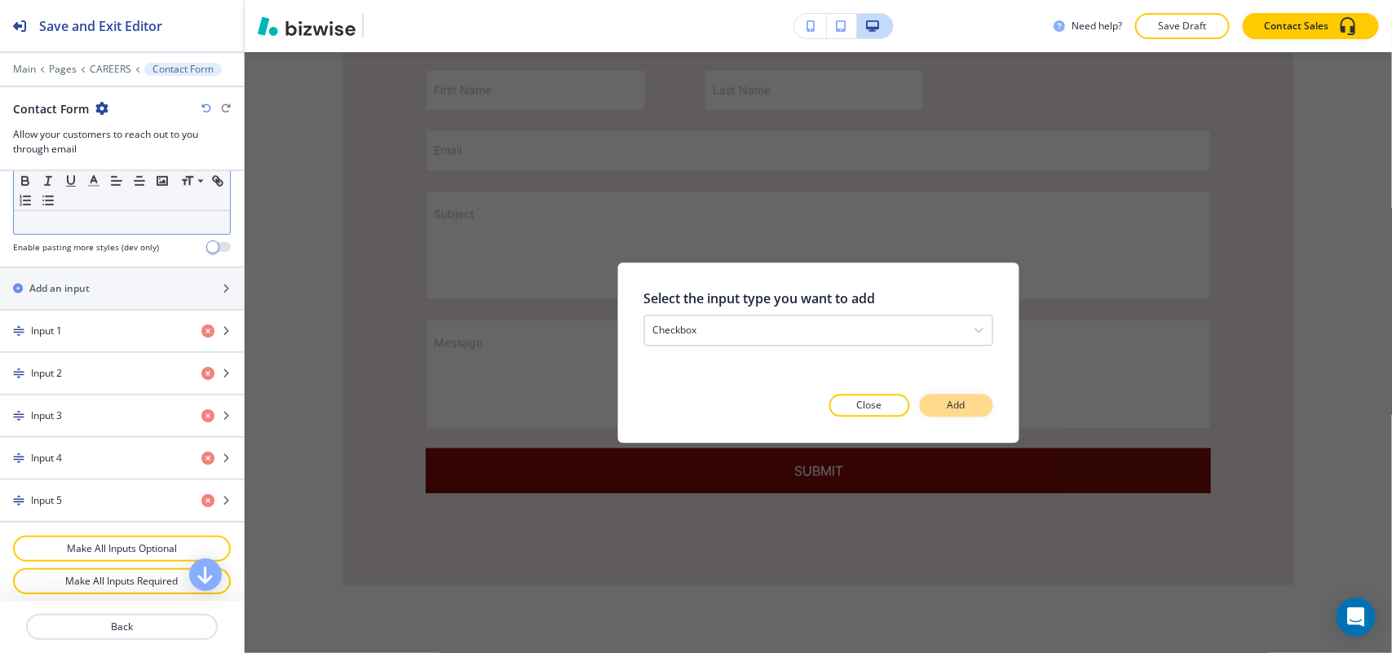
click at [967, 408] on button "Add" at bounding box center [956, 405] width 73 height 23
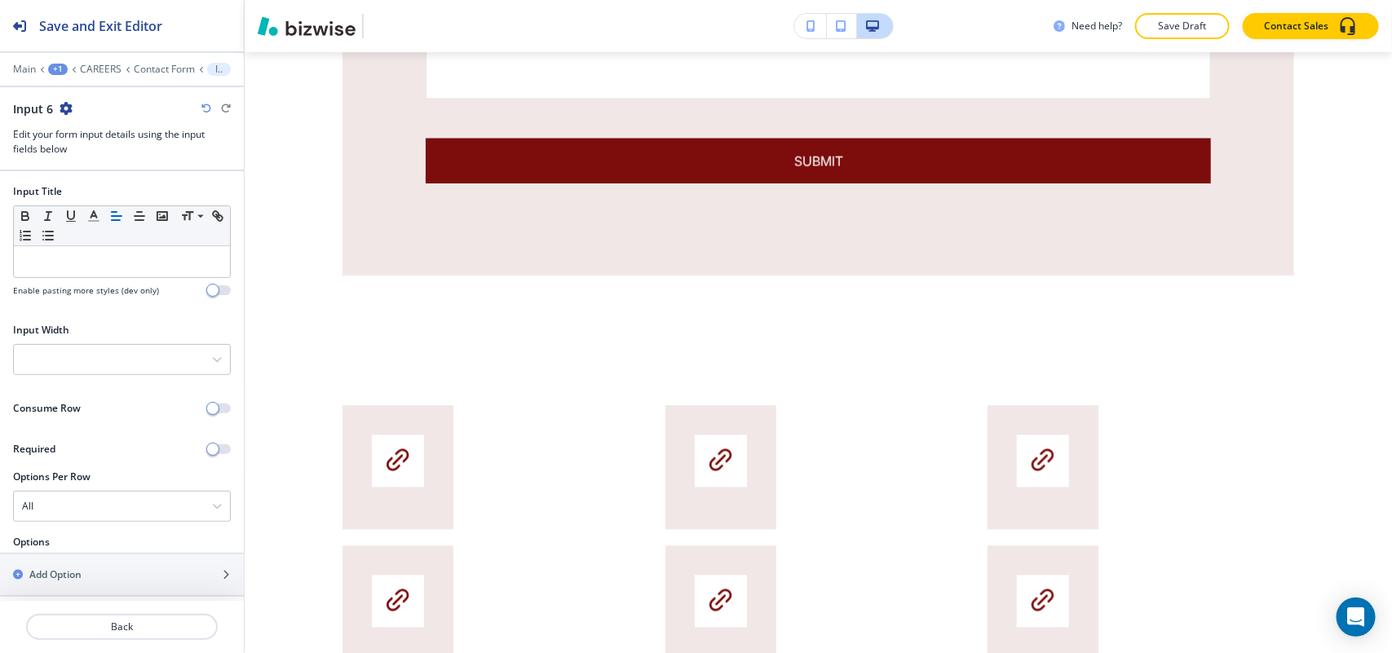
scroll to position [1389, 0]
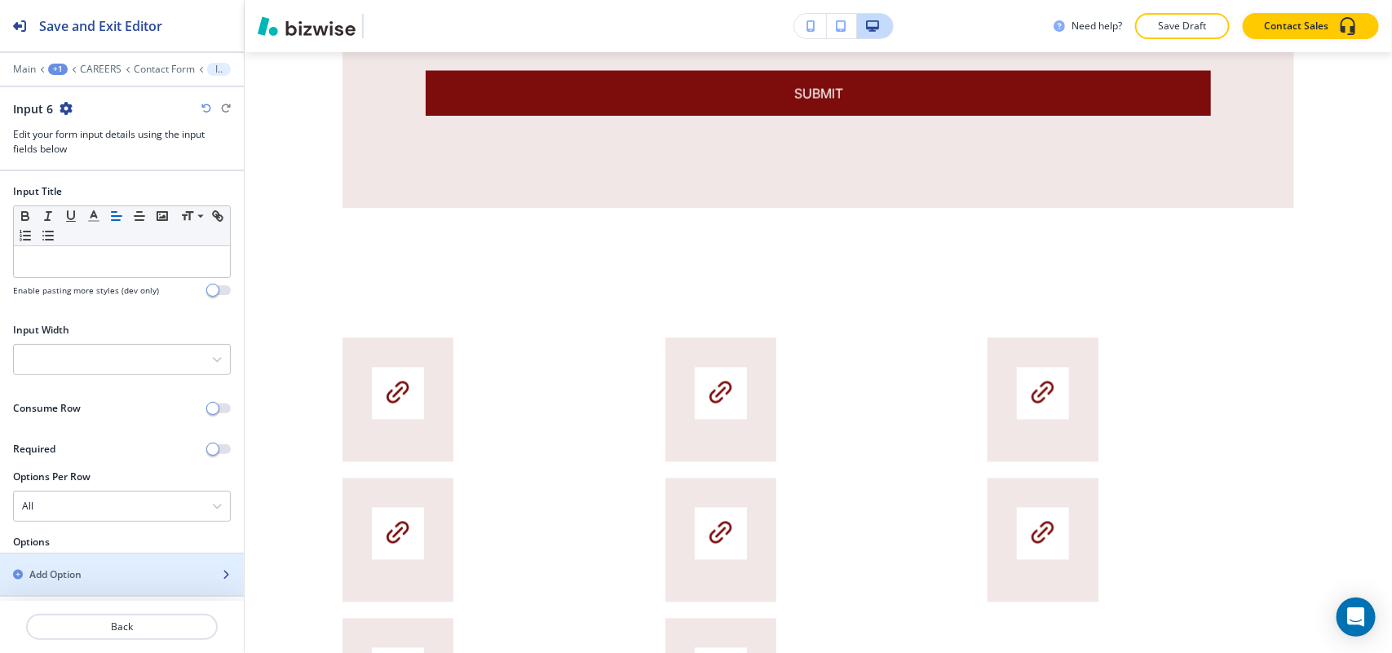
click at [107, 582] on div "Add Option" at bounding box center [104, 574] width 208 height 15
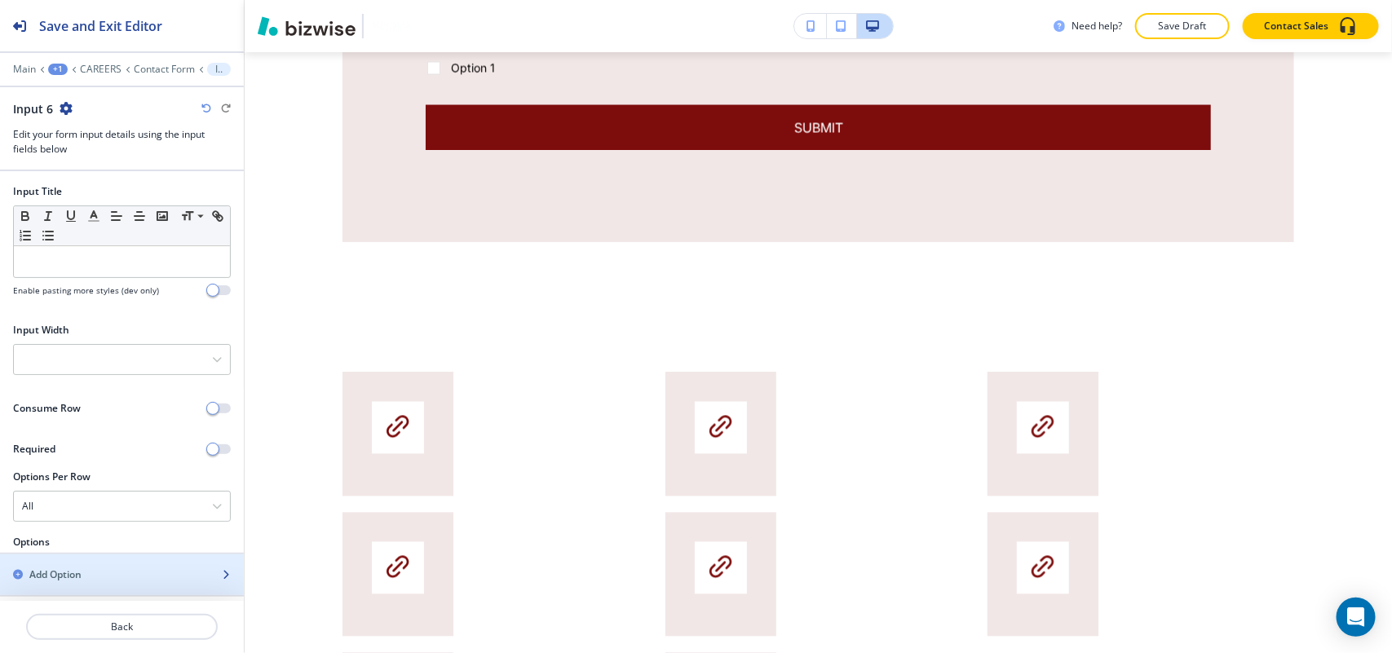
scroll to position [196, 0]
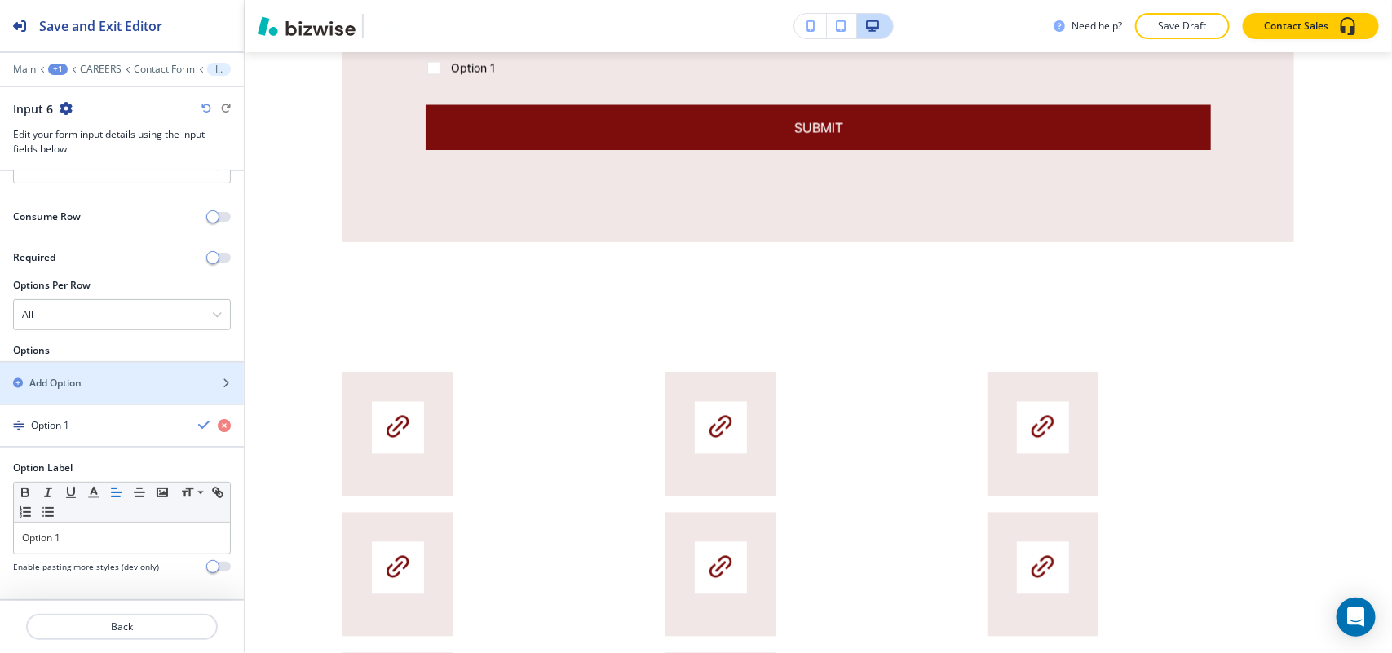
click at [110, 576] on div "Option Label Small Normal Large Huge Option 1 Enable pasting more styles (dev o…" at bounding box center [122, 524] width 244 height 126
click at [83, 377] on div "Add Option" at bounding box center [104, 383] width 208 height 15
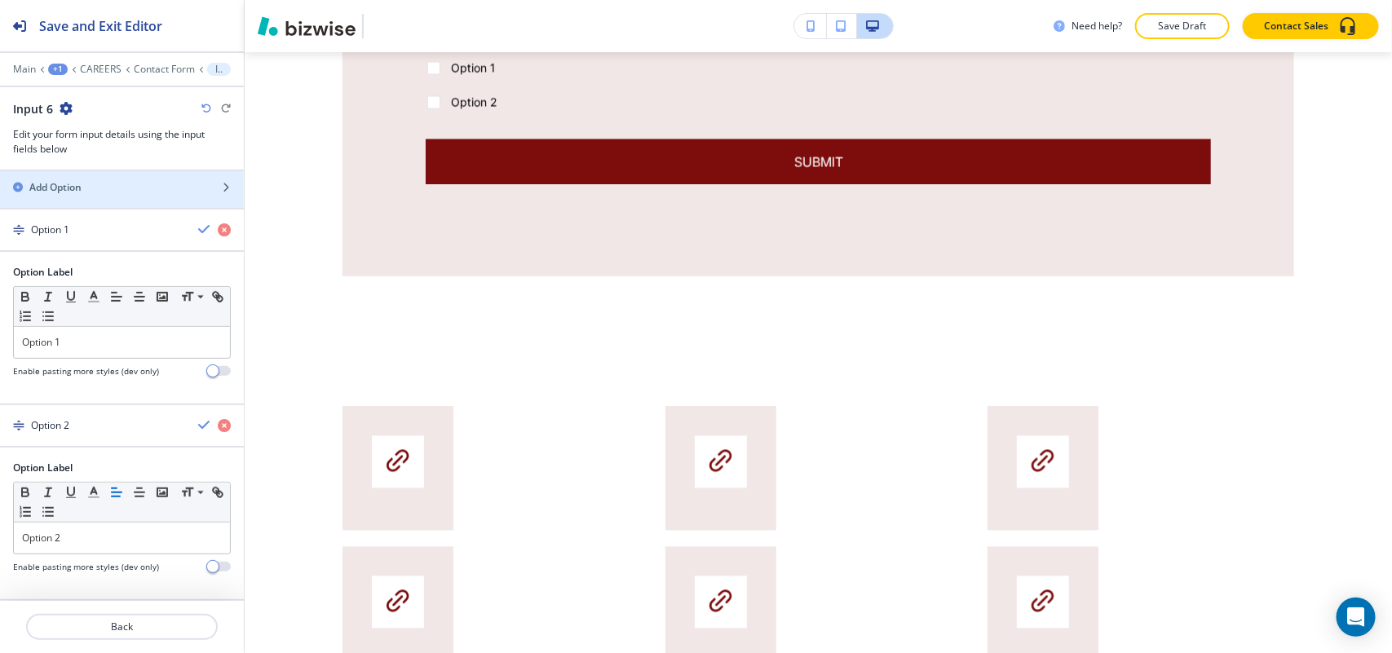
click at [86, 373] on h4 "Enable pasting more styles (dev only)" at bounding box center [86, 371] width 146 height 12
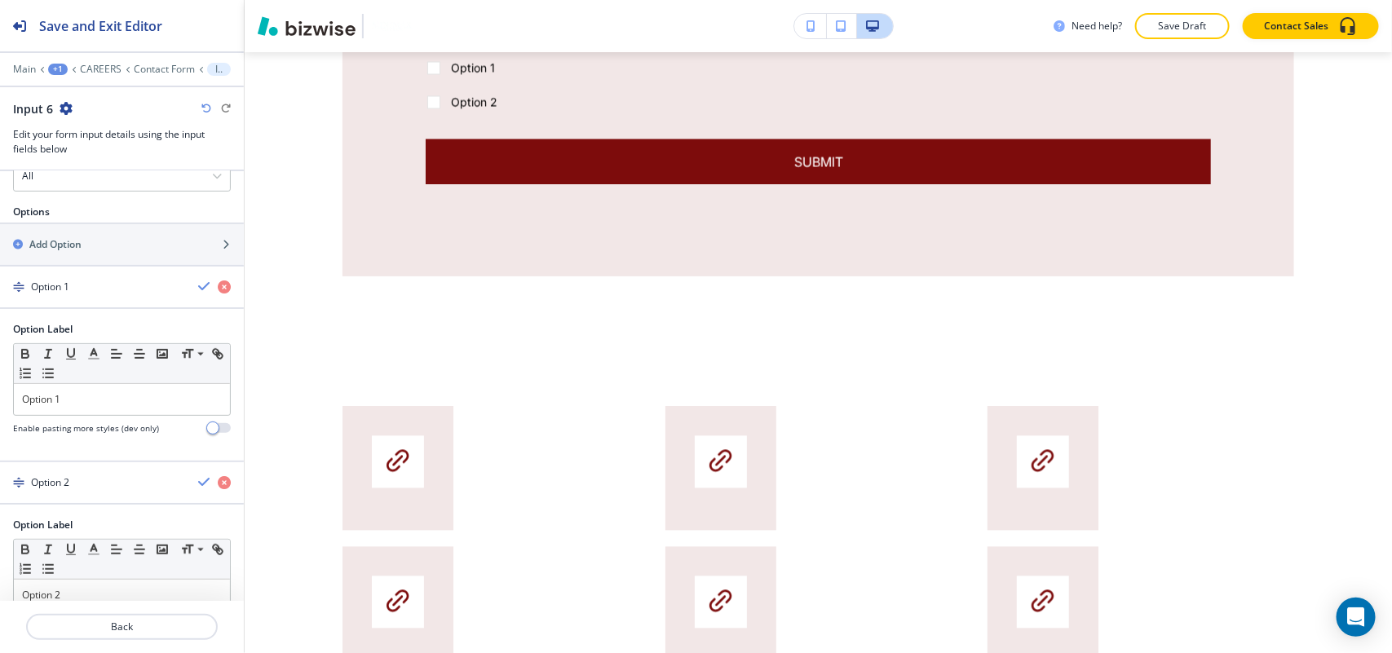
scroll to position [188, 0]
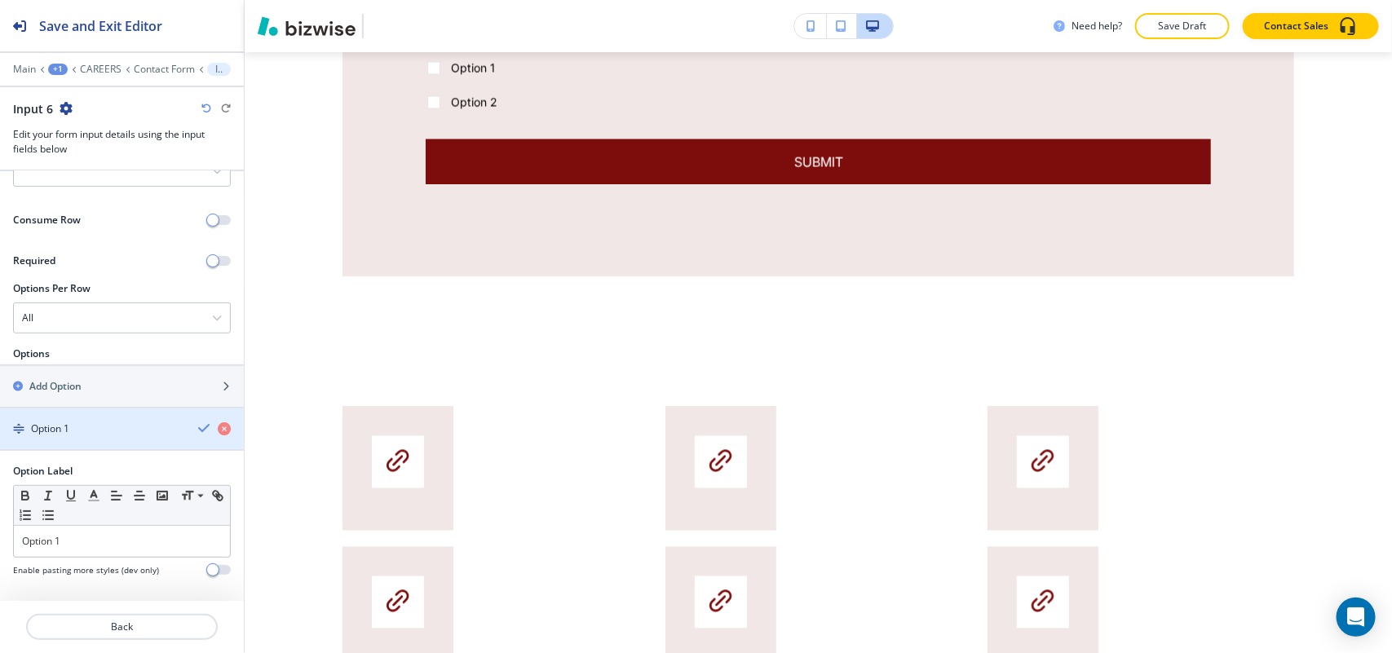
click at [113, 429] on div "Option 1" at bounding box center [92, 429] width 185 height 15
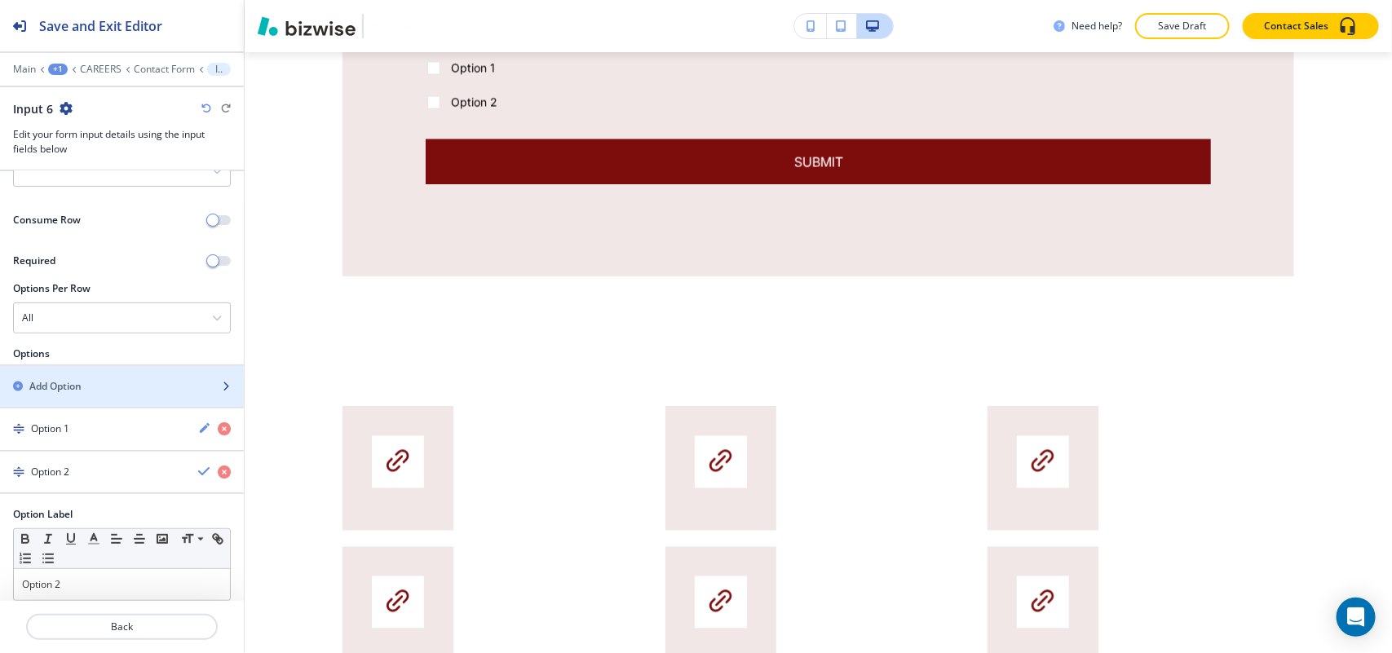
click at [95, 389] on div "Add Option" at bounding box center [104, 386] width 208 height 15
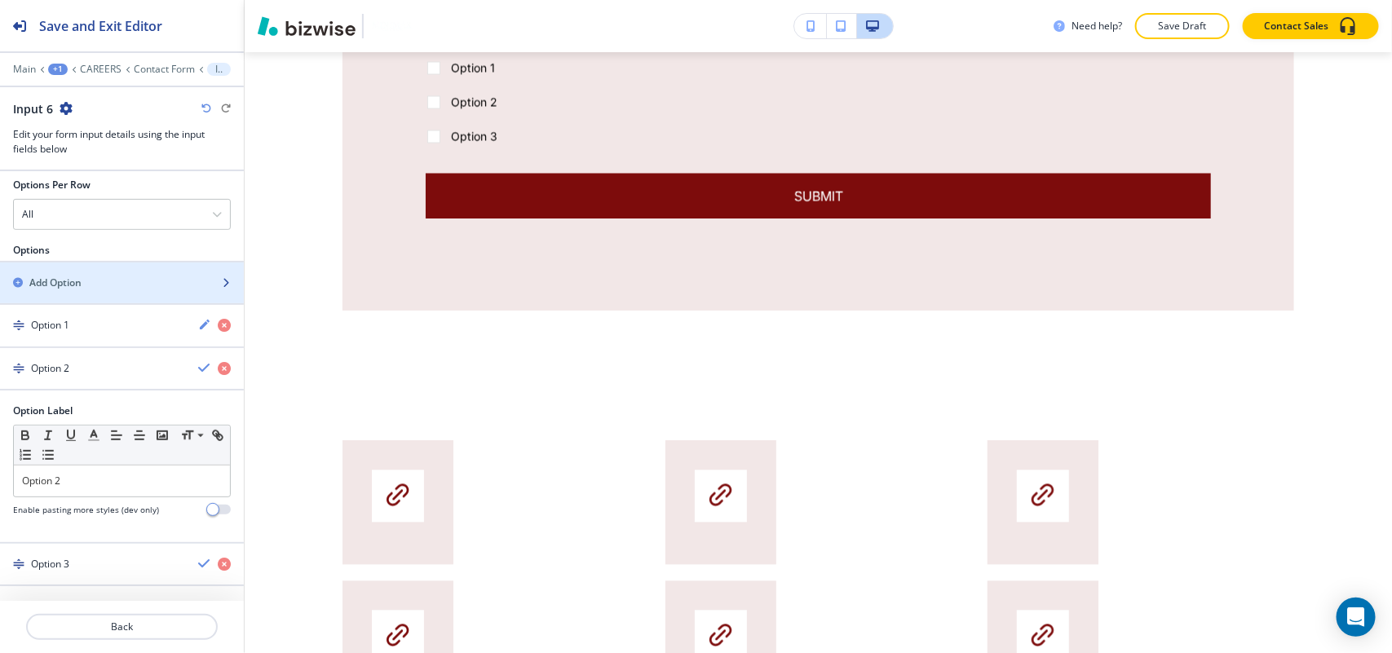
scroll to position [436, 0]
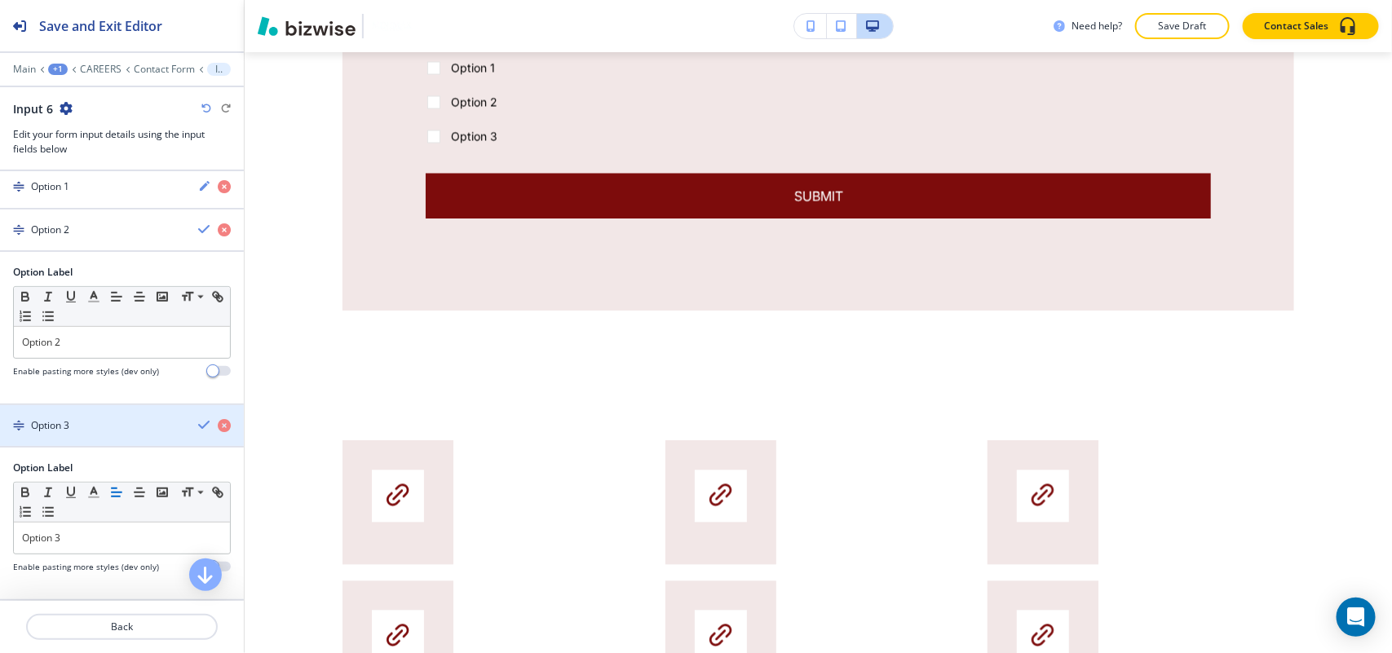
click at [80, 421] on div "Option 3" at bounding box center [92, 425] width 185 height 15
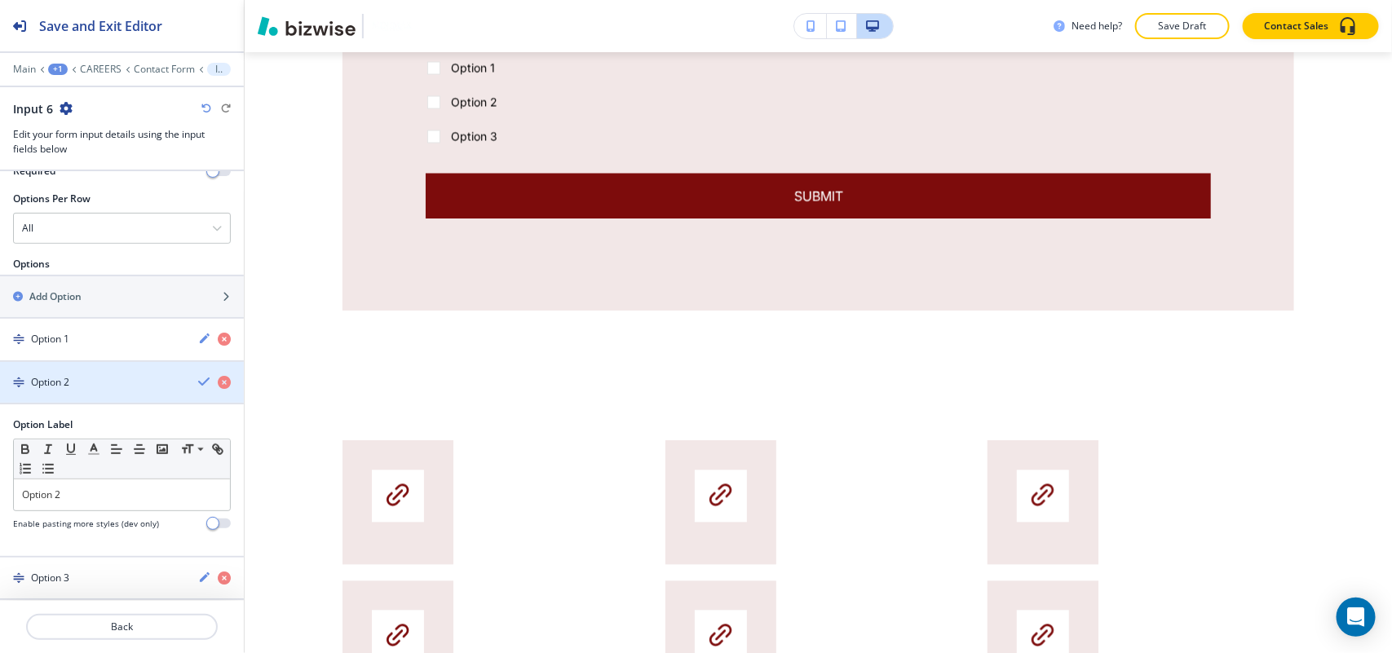
click at [80, 380] on div "Option 2" at bounding box center [92, 382] width 185 height 15
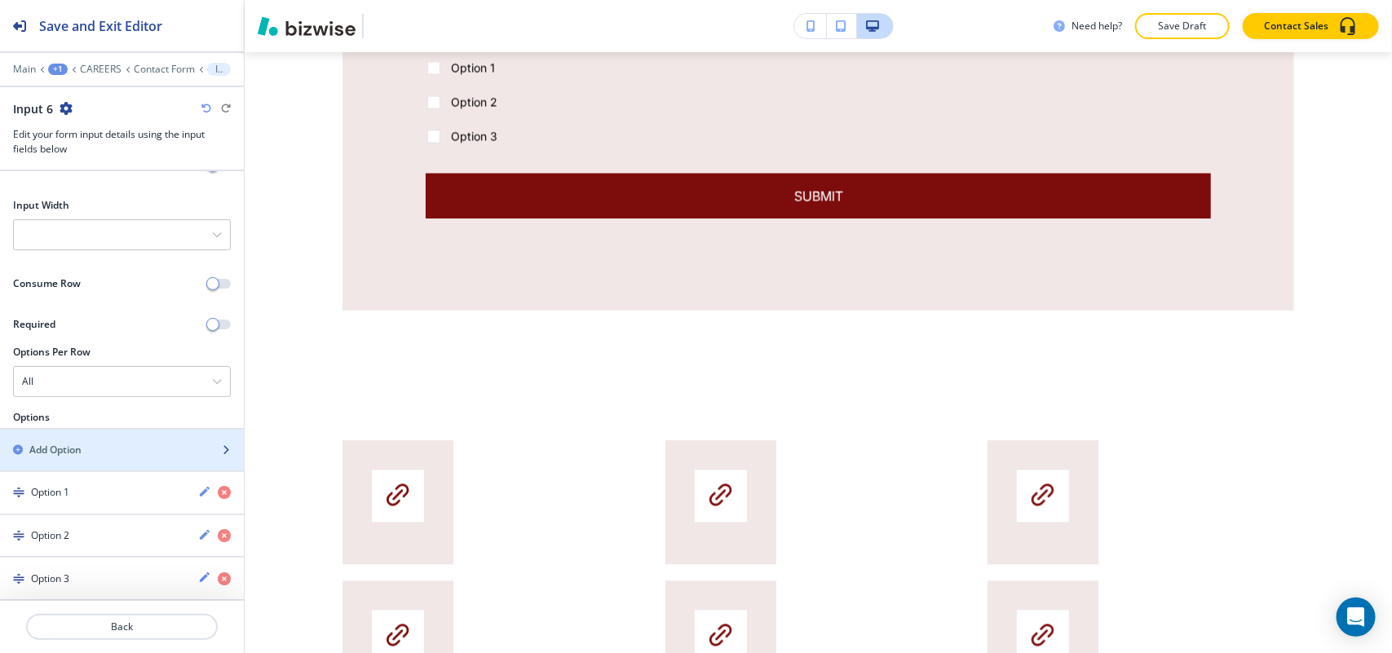
click at [95, 449] on div "Add Option" at bounding box center [104, 450] width 208 height 15
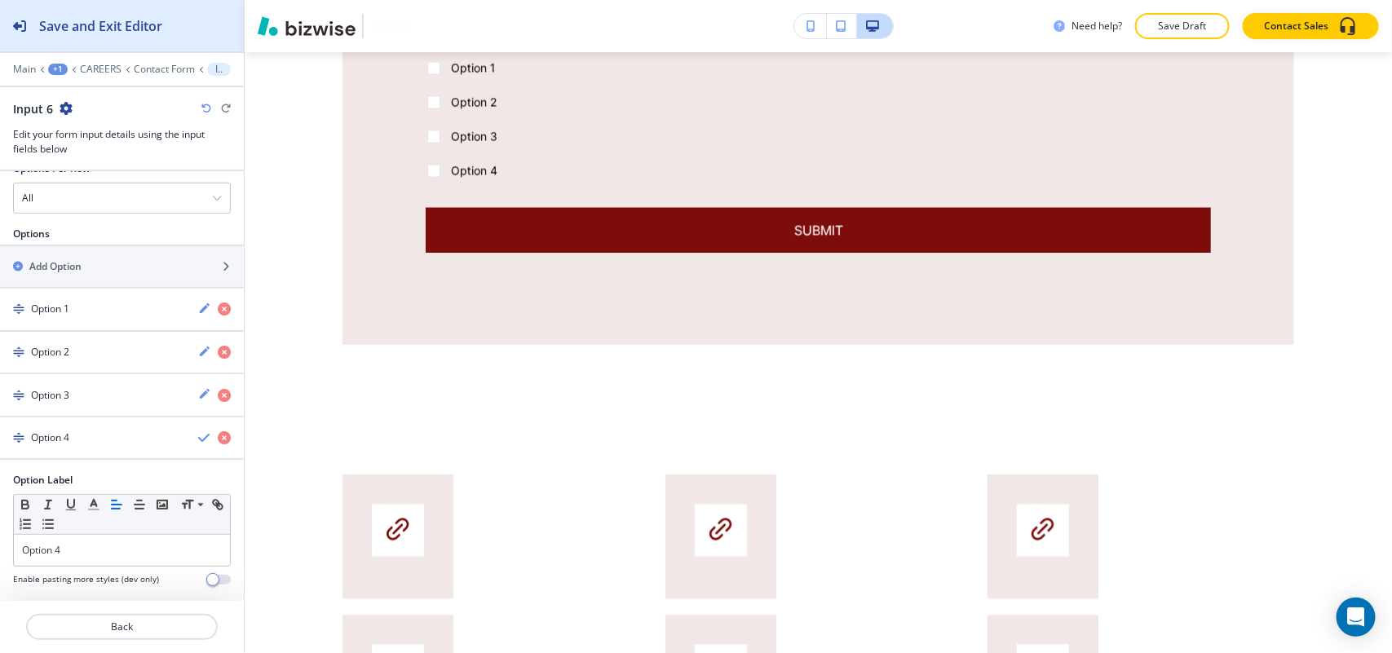
scroll to position [325, 0]
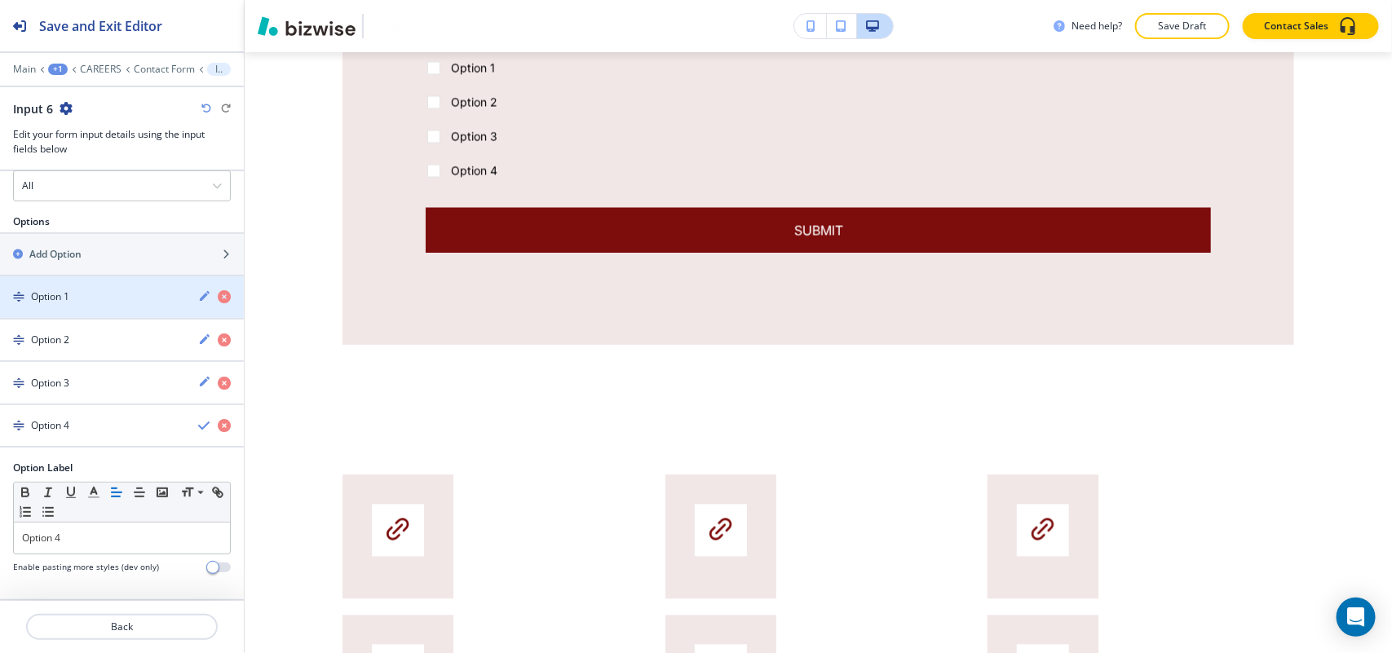
click at [118, 298] on div "Option 1" at bounding box center [92, 296] width 185 height 15
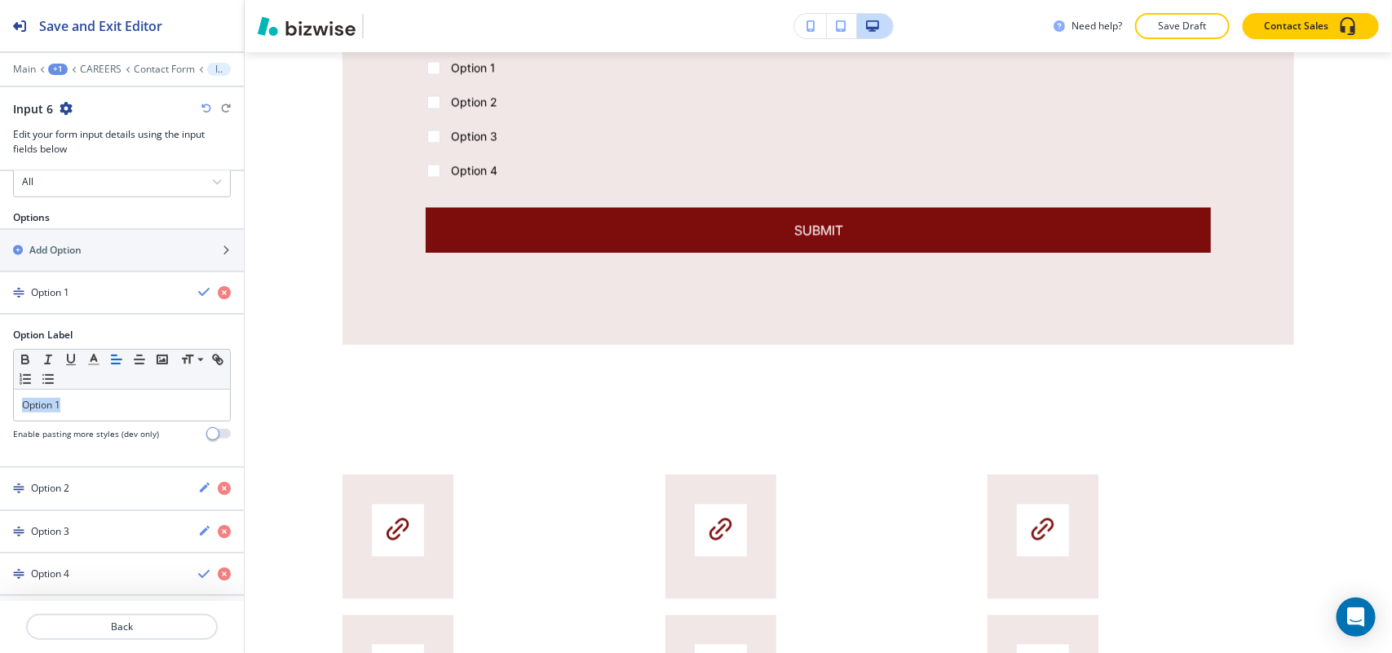
drag, startPoint x: 74, startPoint y: 408, endPoint x: 0, endPoint y: 408, distance: 74.2
click at [0, 408] on div "Option Label Small Normal Large Huge Option 1 Enable pasting more styles (dev o…" at bounding box center [122, 391] width 244 height 126
click at [83, 493] on div "Option 2" at bounding box center [92, 488] width 185 height 15
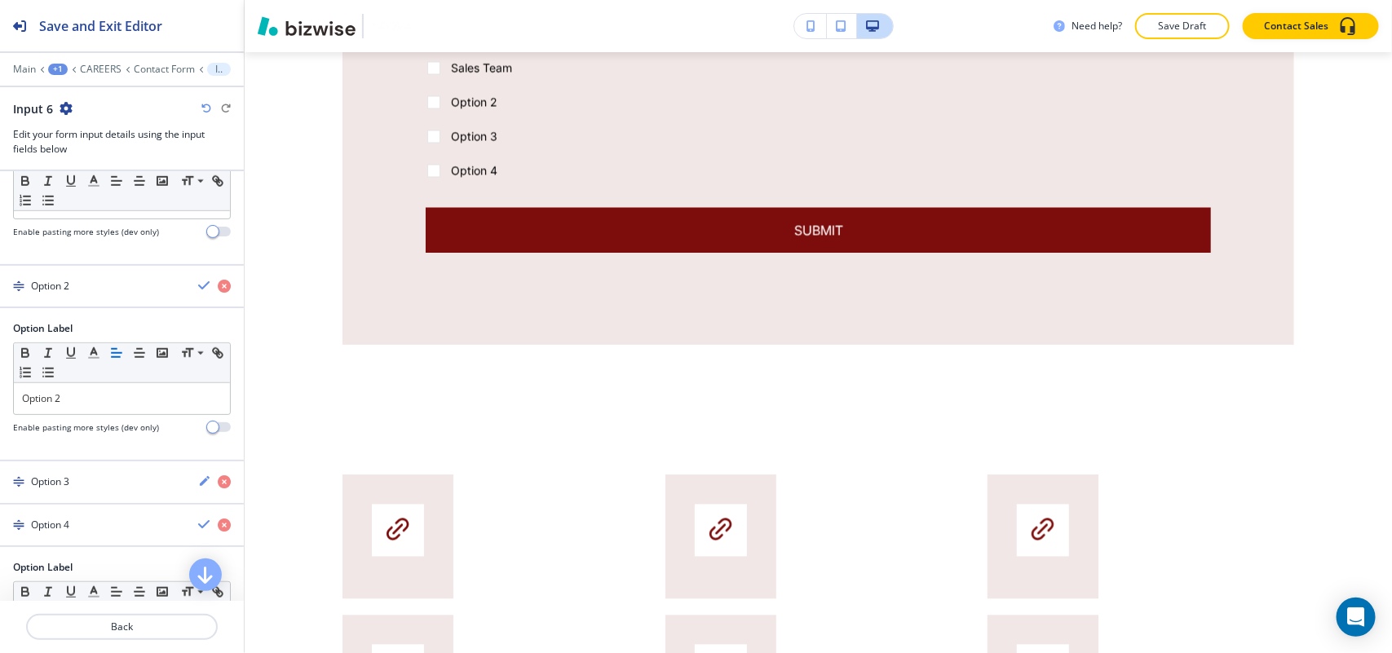
scroll to position [528, 0]
drag, startPoint x: 86, startPoint y: 400, endPoint x: 0, endPoint y: 400, distance: 85.6
click at [0, 400] on div "Option Label Small Normal Large Huge Option 2 Enable pasting more styles (dev o…" at bounding box center [122, 383] width 244 height 126
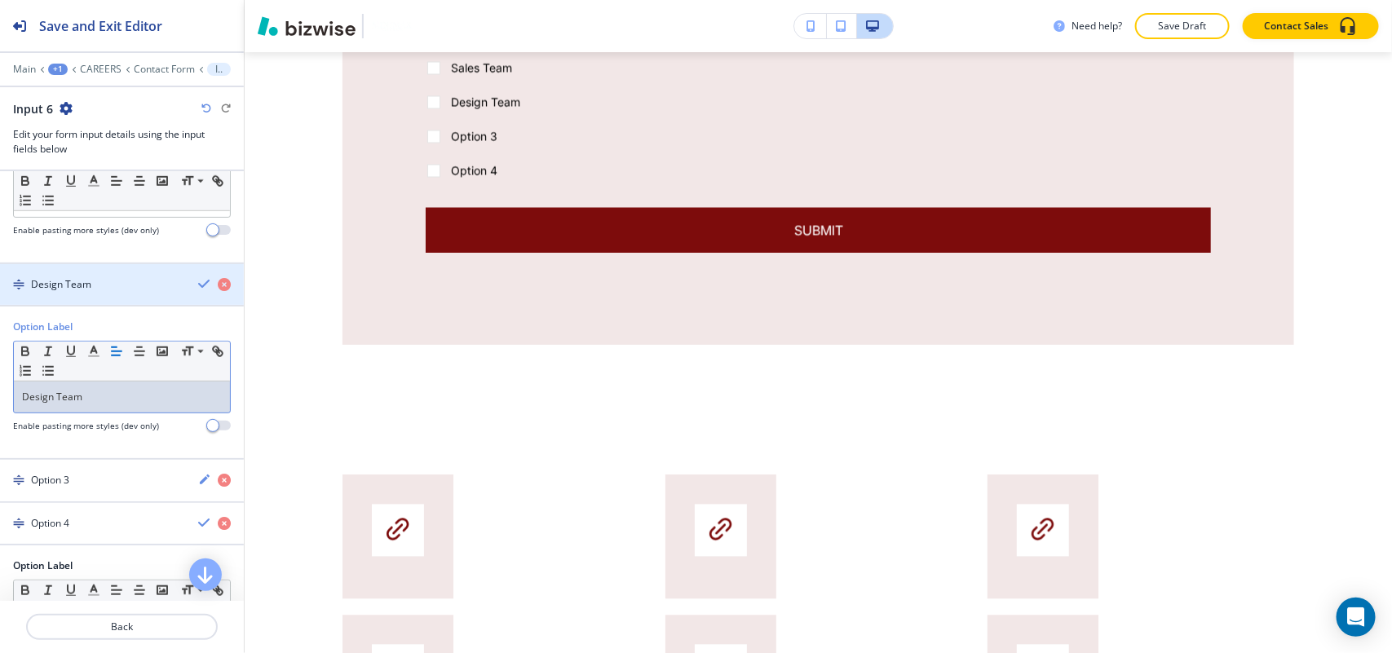
click at [86, 277] on div "button" at bounding box center [122, 270] width 244 height 13
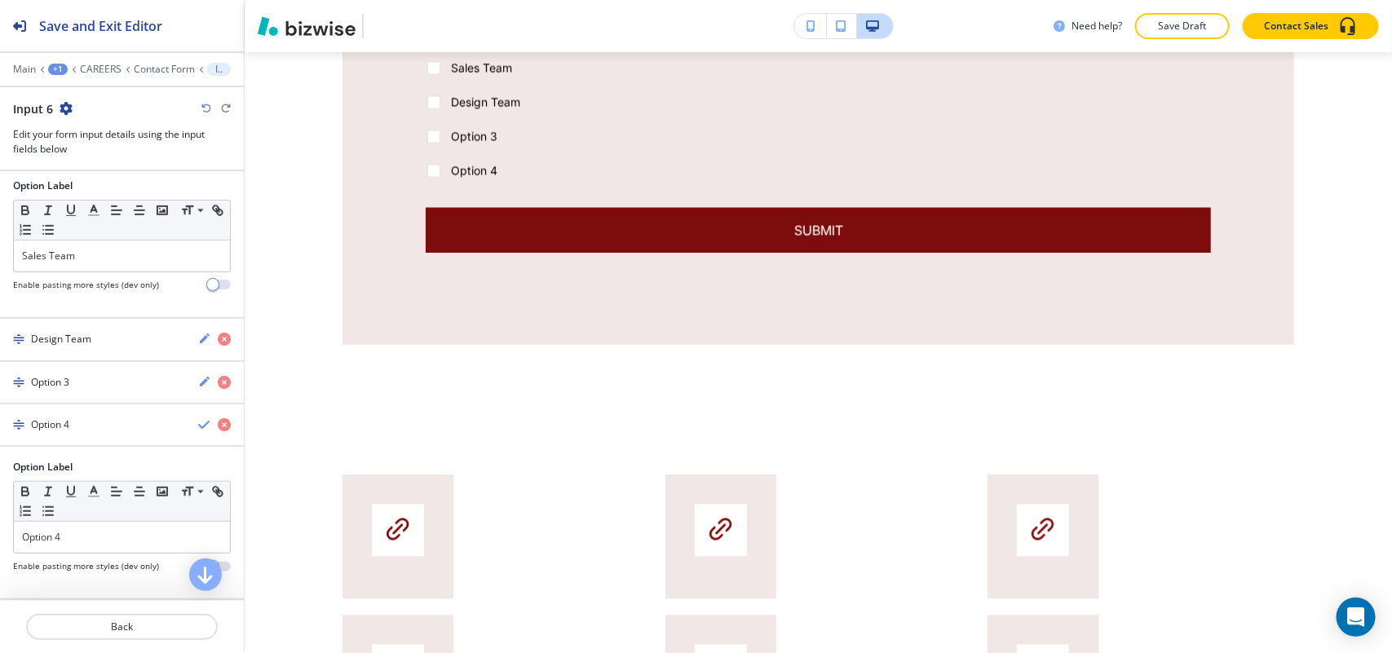
scroll to position [479, 0]
click at [94, 381] on div "Option 3" at bounding box center [92, 382] width 185 height 15
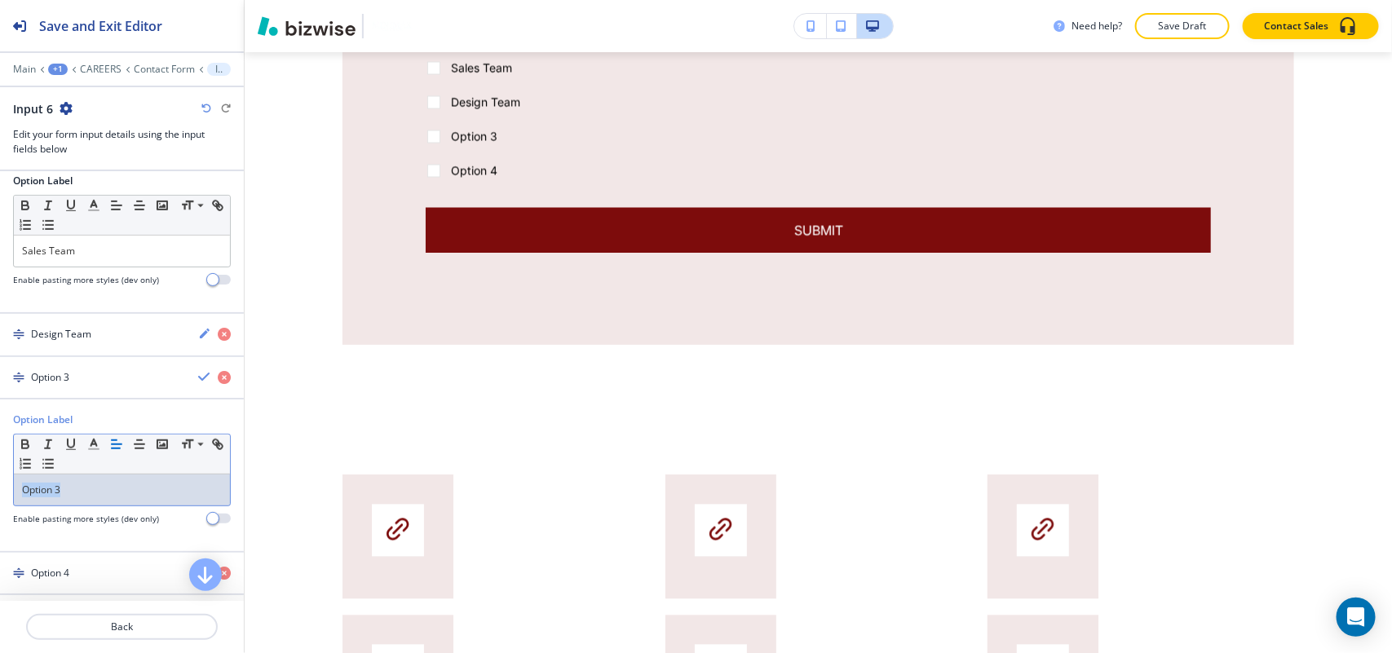
drag, startPoint x: 67, startPoint y: 490, endPoint x: 0, endPoint y: 482, distance: 67.4
click at [0, 482] on div "Option Label Small Normal Large Huge Option 3 Enable pasting more styles (dev o…" at bounding box center [122, 476] width 244 height 126
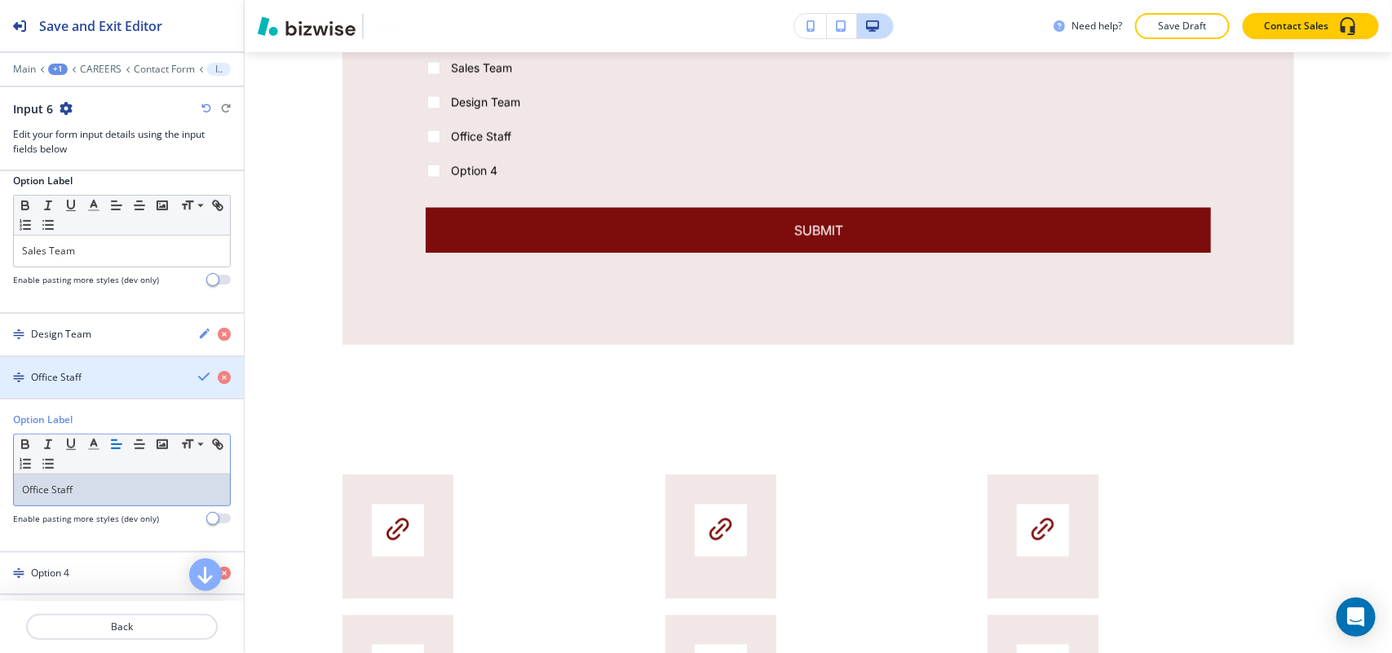
click at [77, 389] on div "button" at bounding box center [122, 391] width 244 height 13
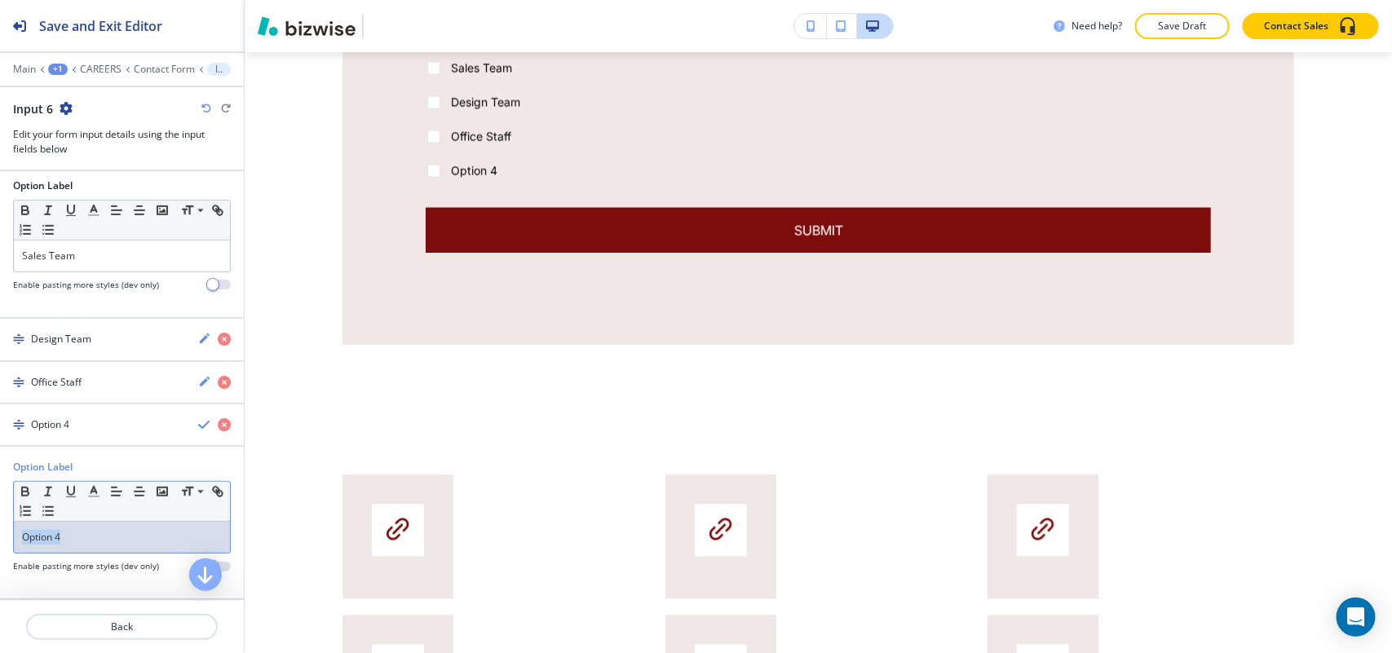
drag, startPoint x: 94, startPoint y: 534, endPoint x: 0, endPoint y: 531, distance: 93.8
click at [0, 531] on div "Option Label Small Normal Large Huge Option 4 Enable pasting more styles (dev o…" at bounding box center [122, 523] width 244 height 126
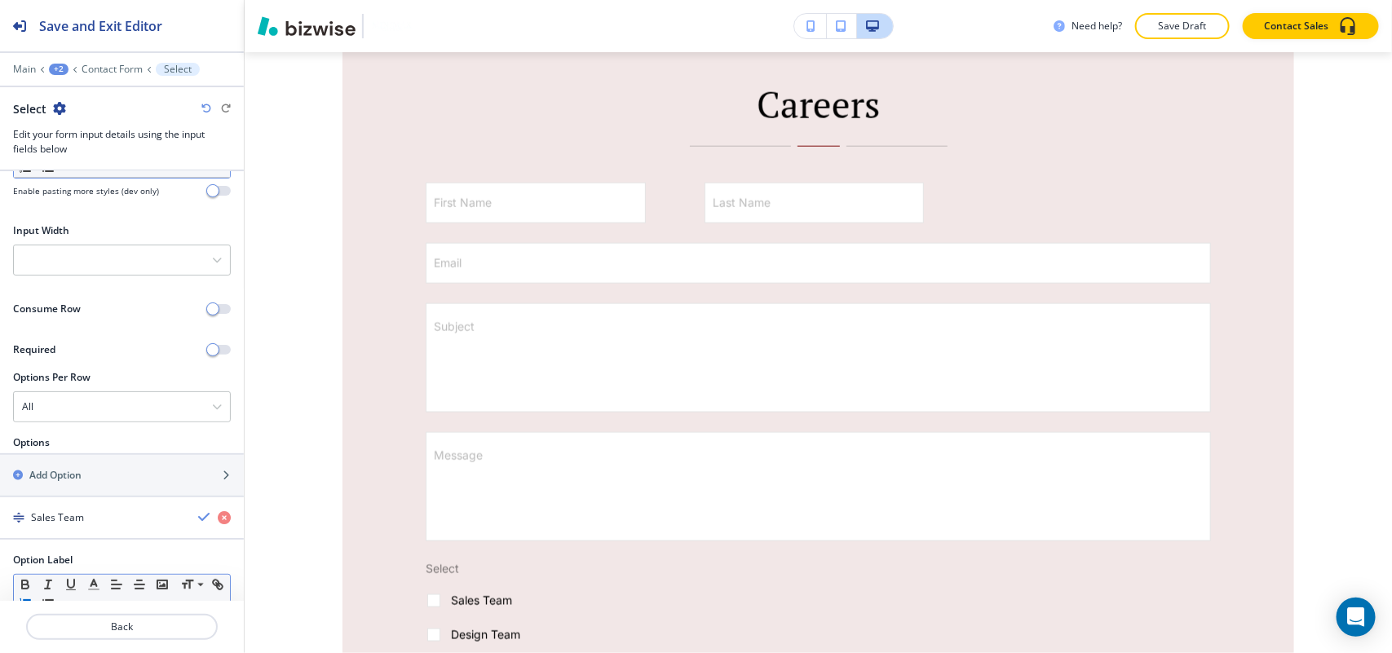
scroll to position [306, 0]
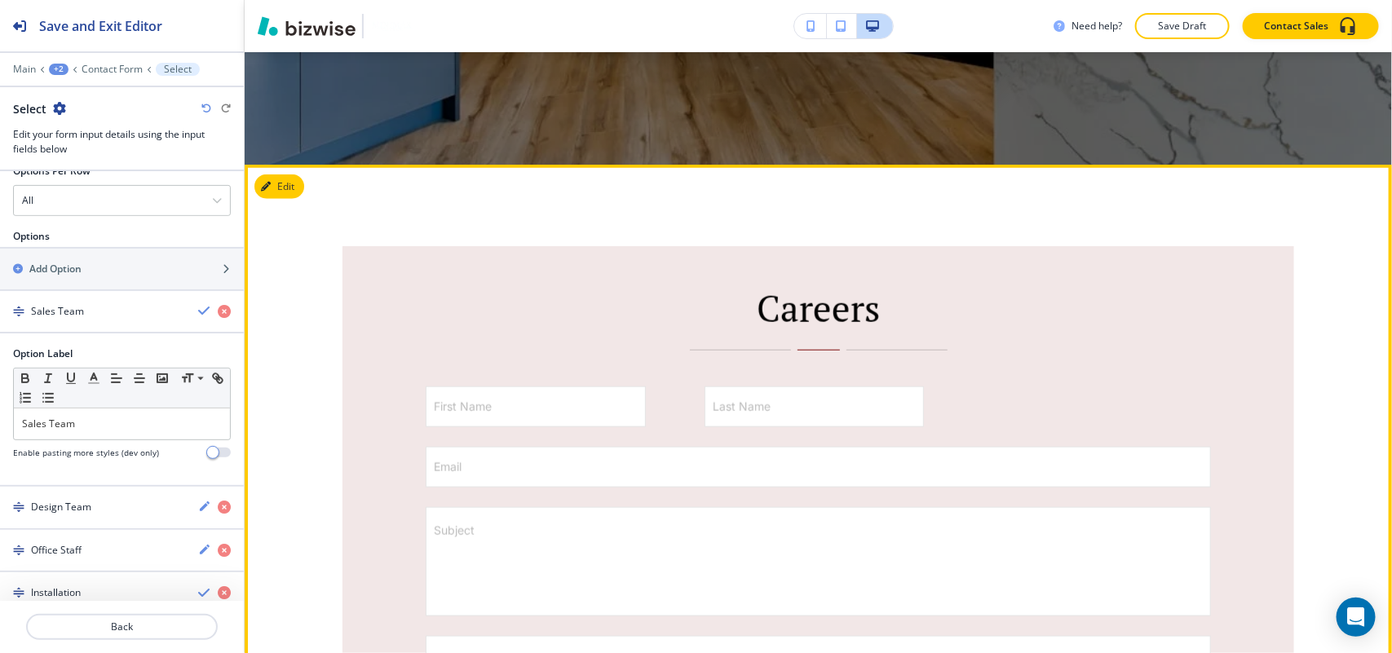
click at [273, 193] on button "Edit" at bounding box center [279, 186] width 50 height 24
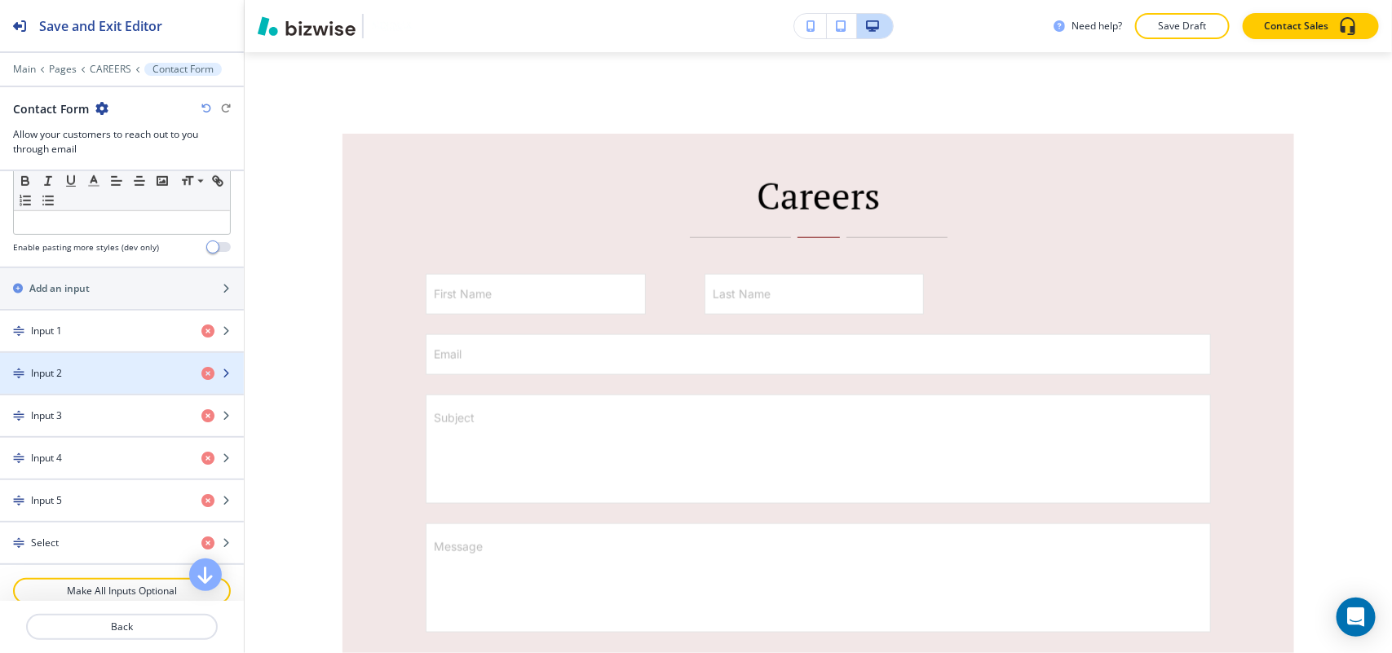
scroll to position [713, 0]
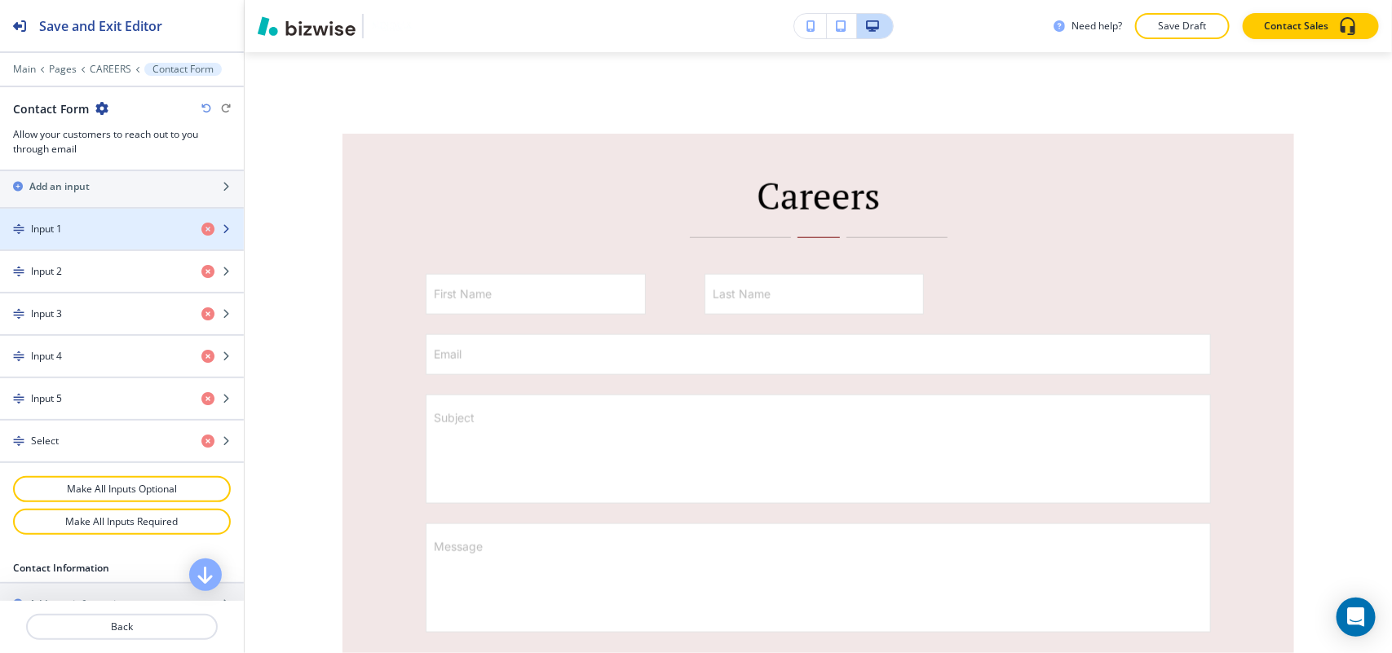
click at [82, 232] on div "Input 1" at bounding box center [94, 229] width 188 height 15
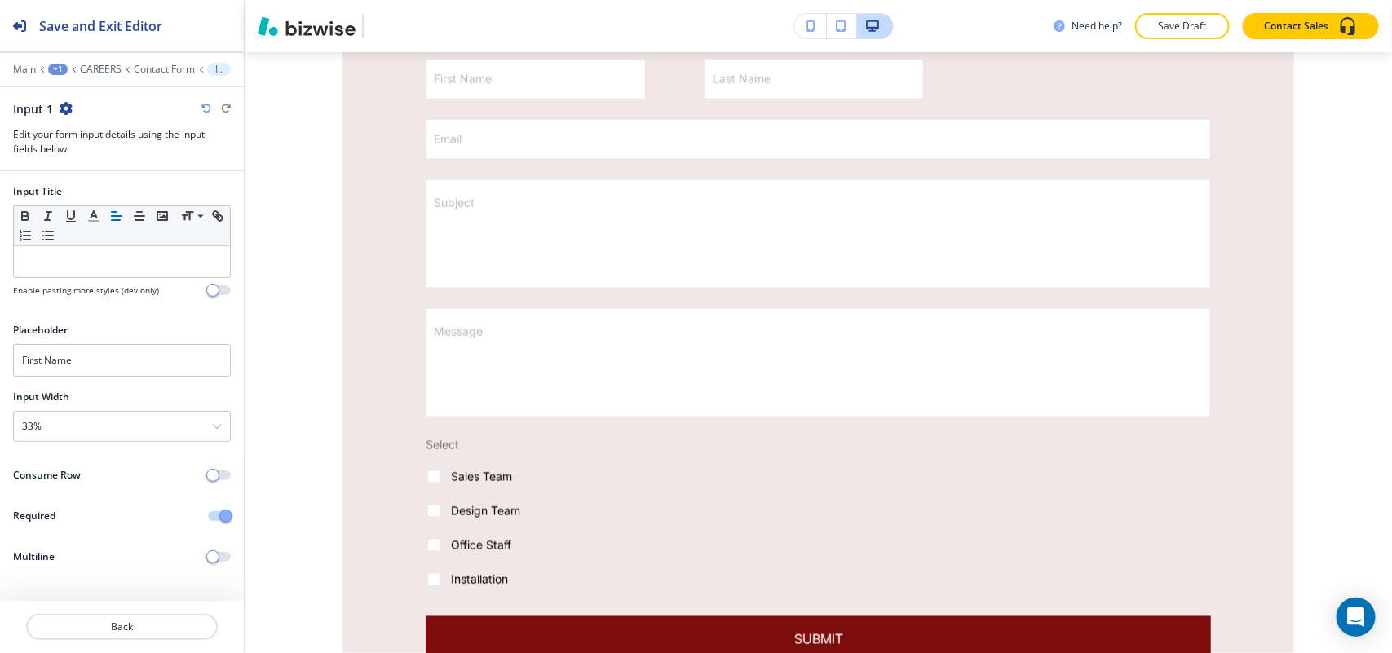
scroll to position [1009, 0]
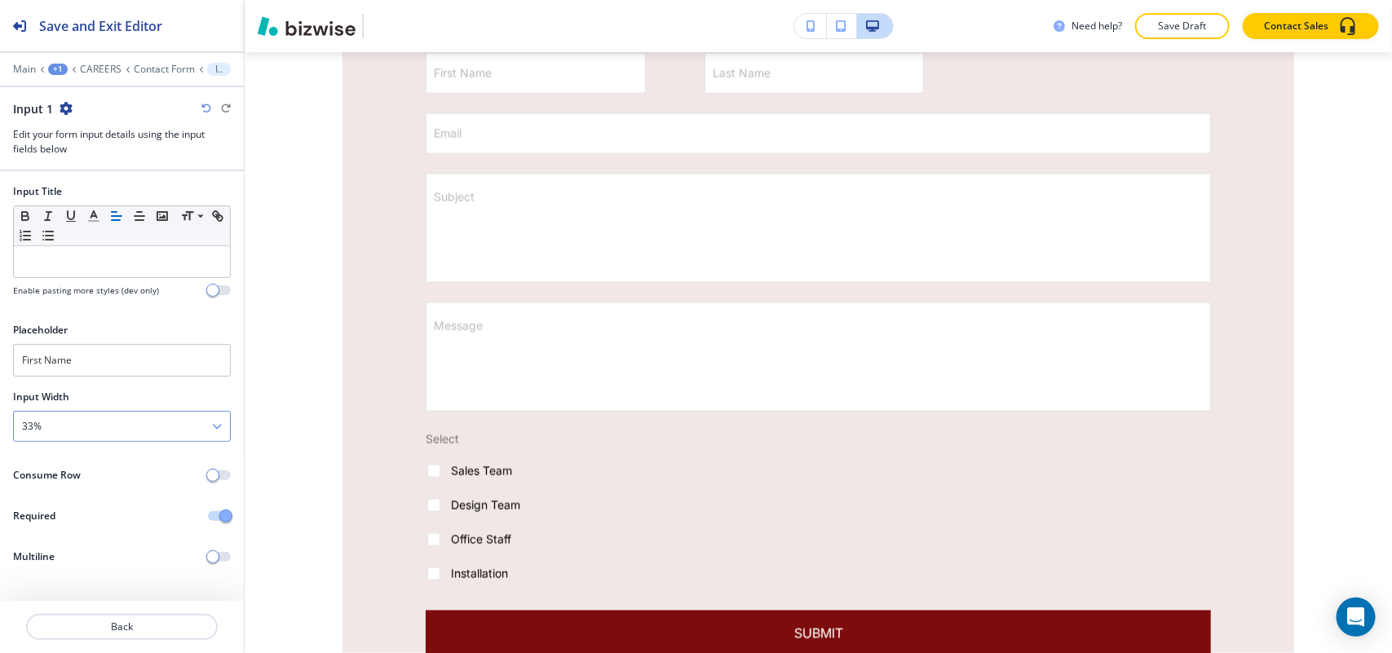
click at [91, 439] on div "33%" at bounding box center [122, 426] width 216 height 29
click at [67, 506] on h4 "50%" at bounding box center [122, 510] width 200 height 15
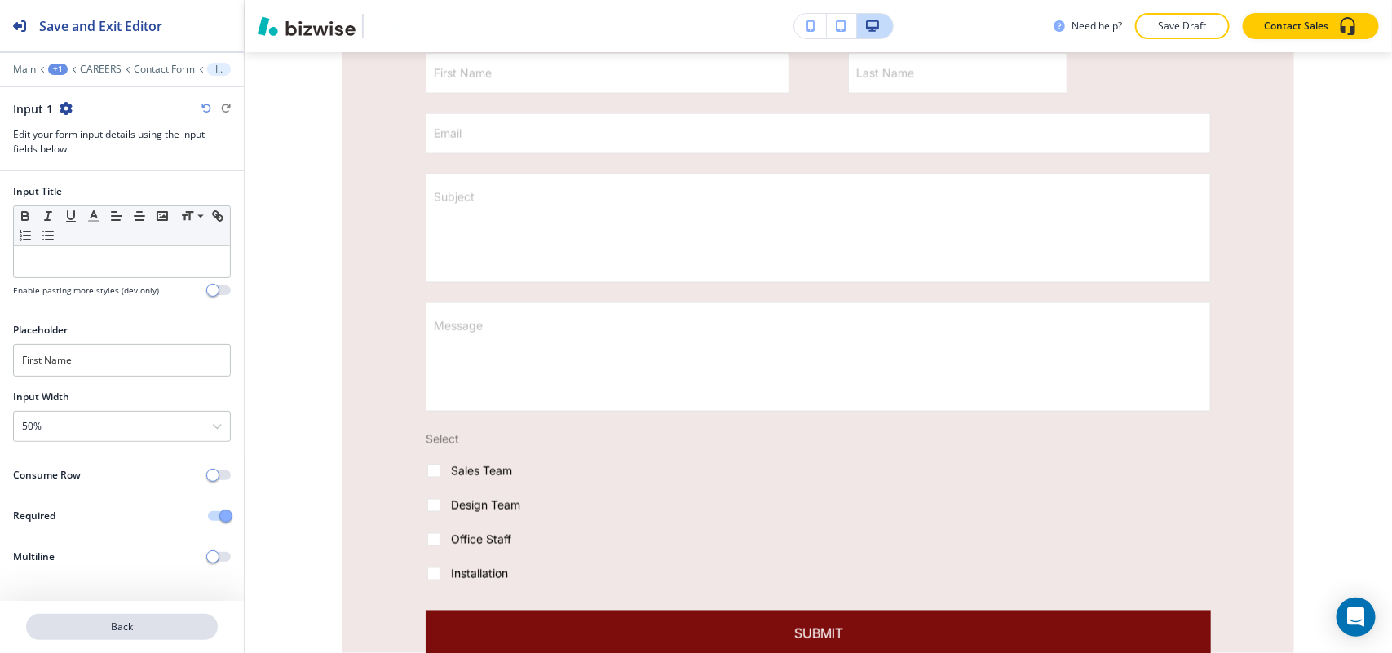
click at [135, 636] on button "Back" at bounding box center [122, 627] width 192 height 26
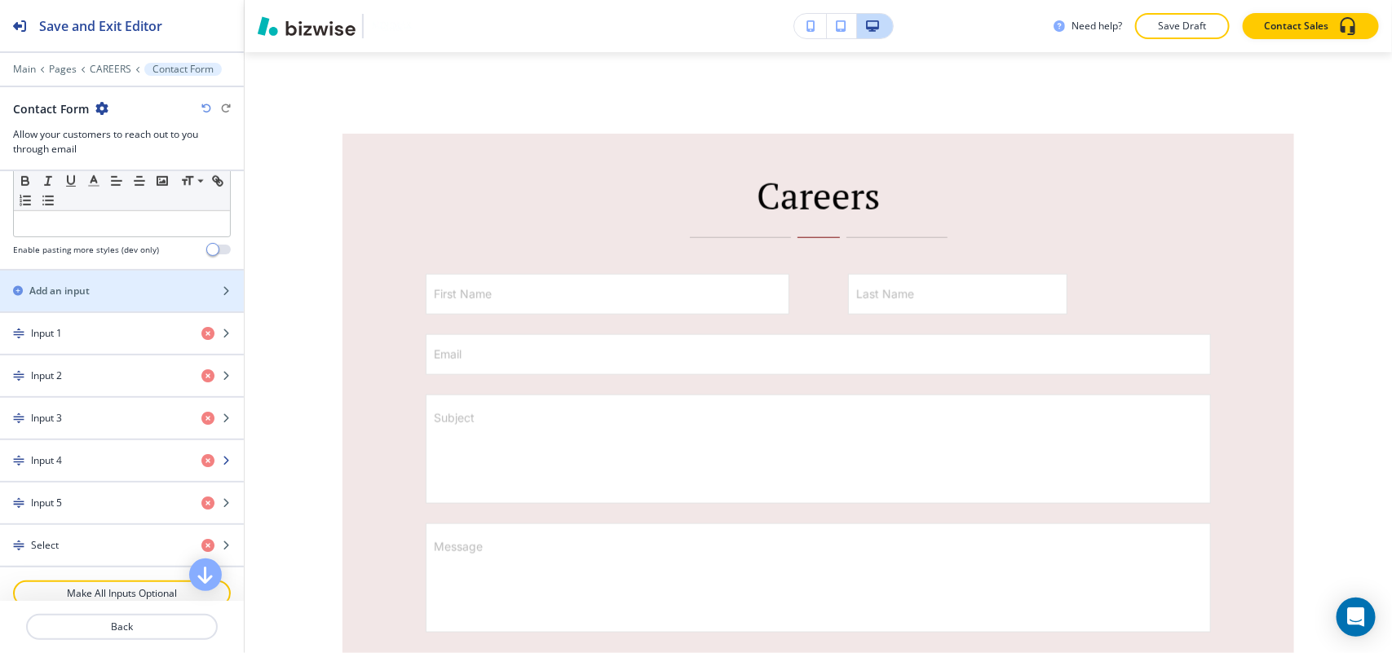
scroll to position [611, 0]
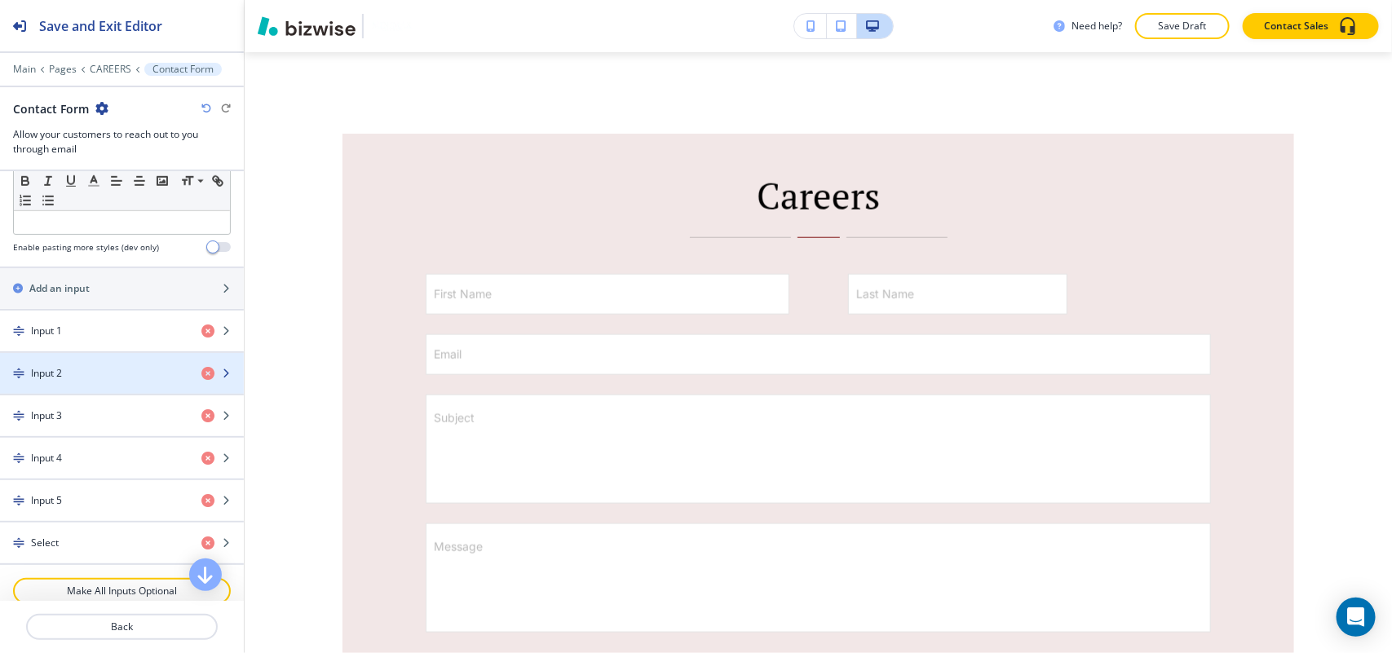
click at [113, 381] on div "Input 2" at bounding box center [94, 373] width 188 height 15
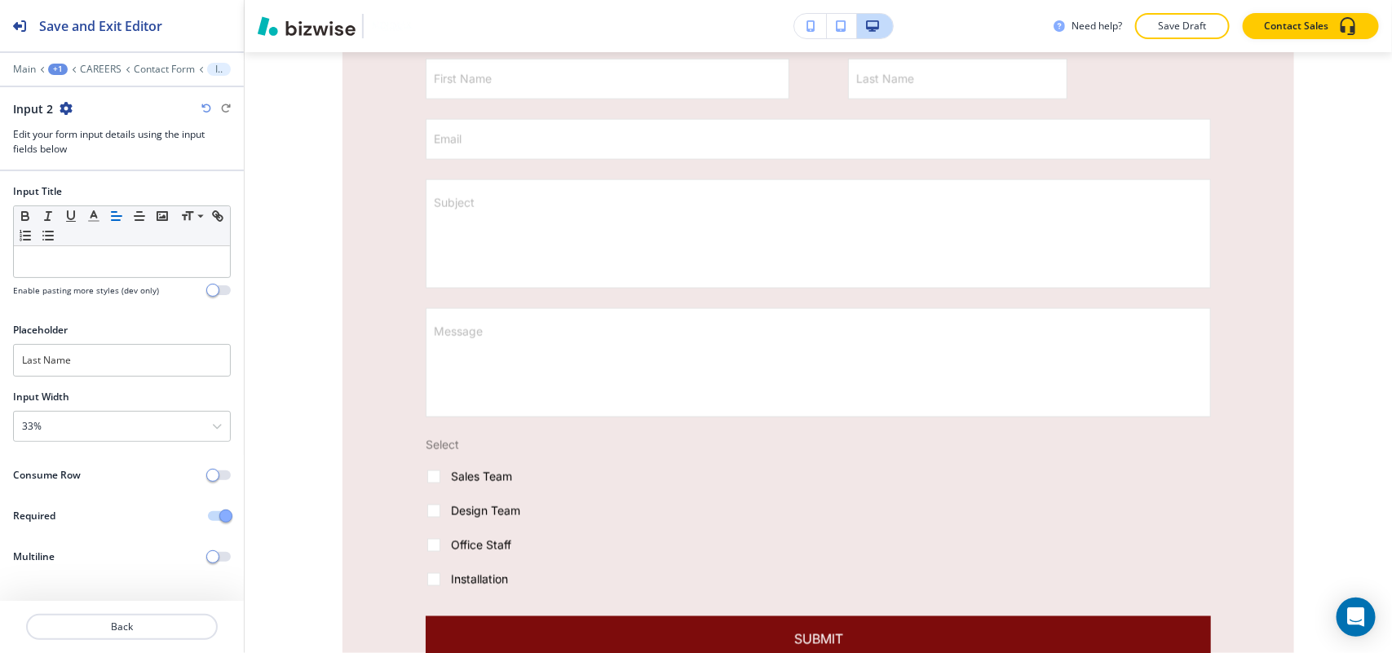
scroll to position [1009, 0]
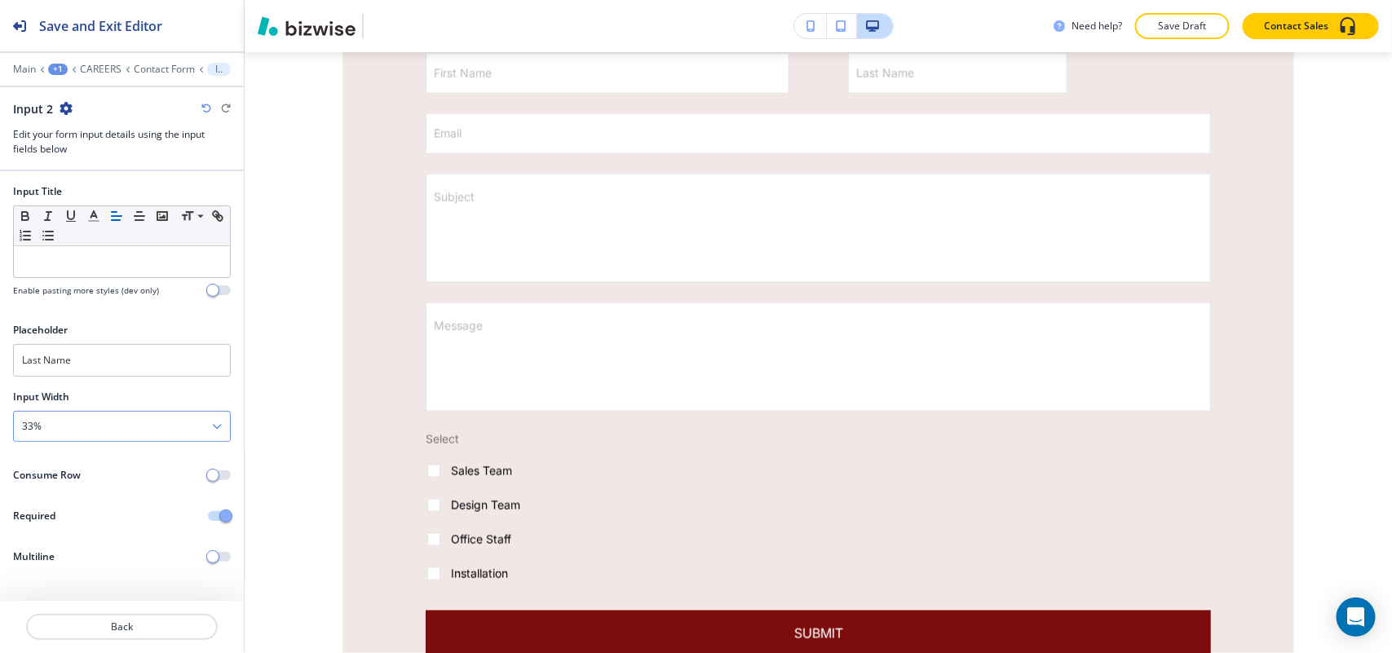
click at [90, 426] on div "33%" at bounding box center [122, 426] width 216 height 29
click at [71, 510] on h4 "50%" at bounding box center [122, 510] width 200 height 15
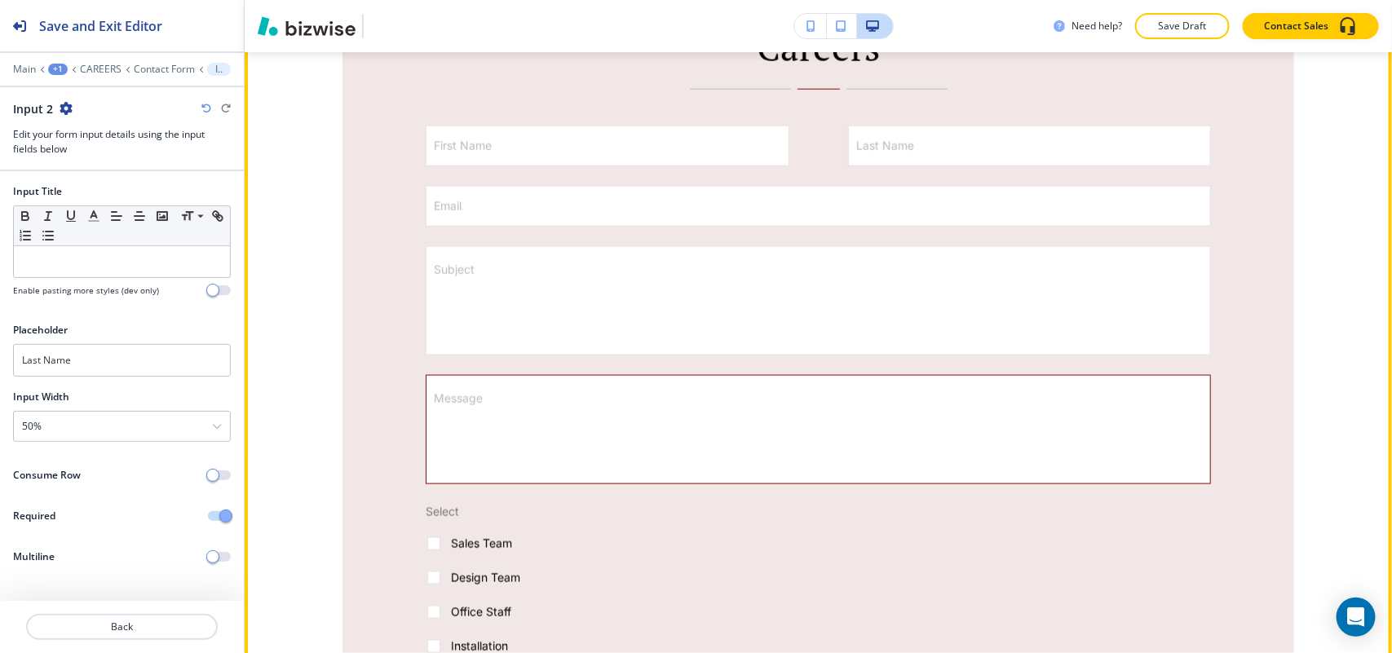
scroll to position [907, 0]
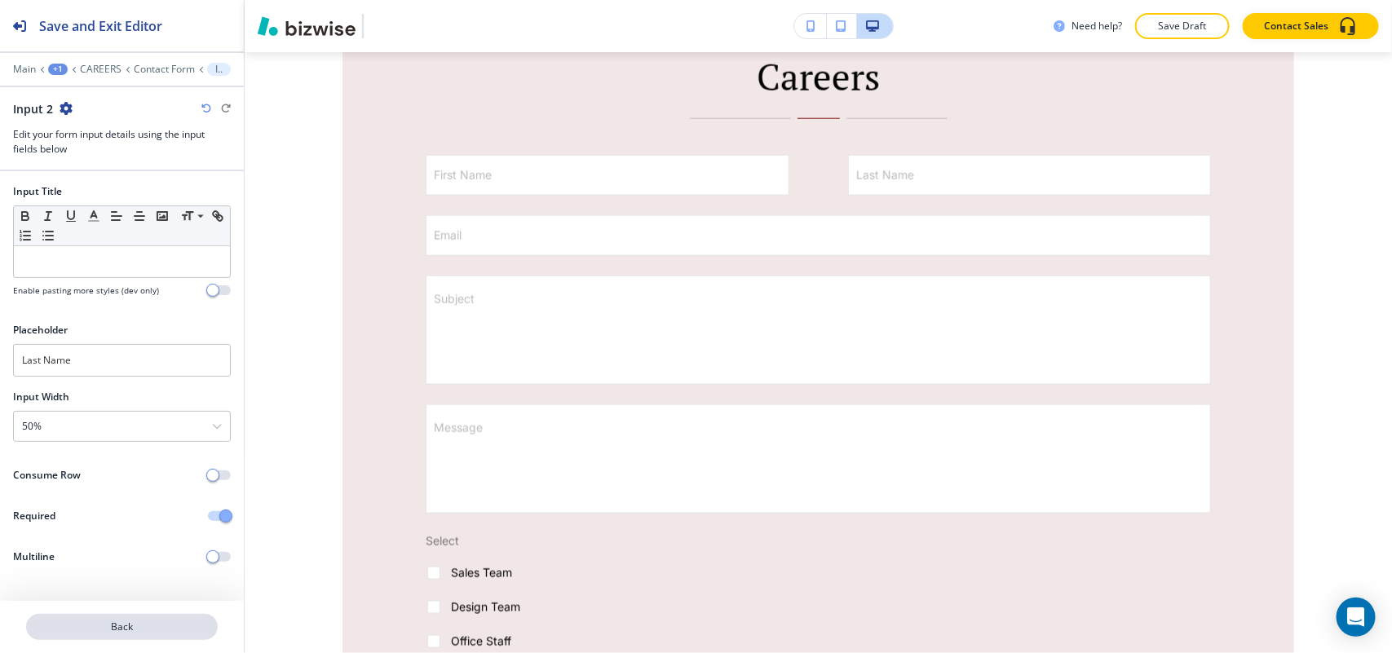
click at [132, 634] on button "Back" at bounding box center [122, 627] width 192 height 26
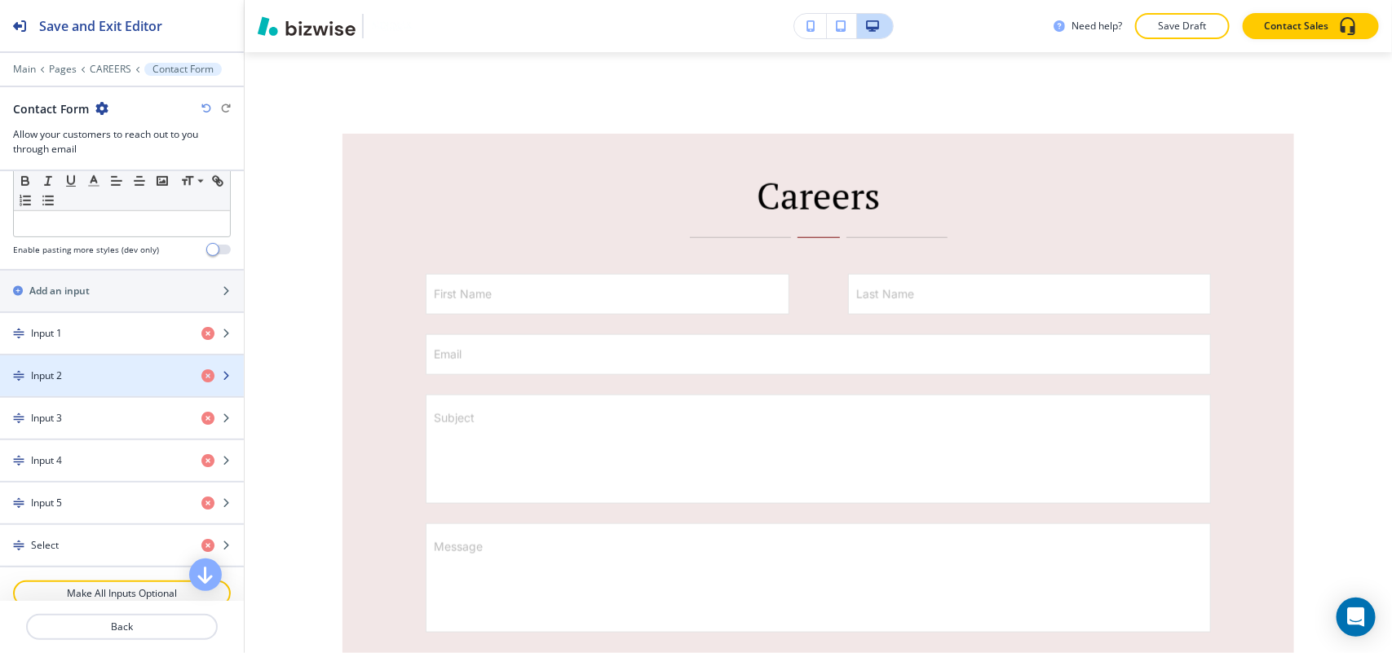
scroll to position [611, 0]
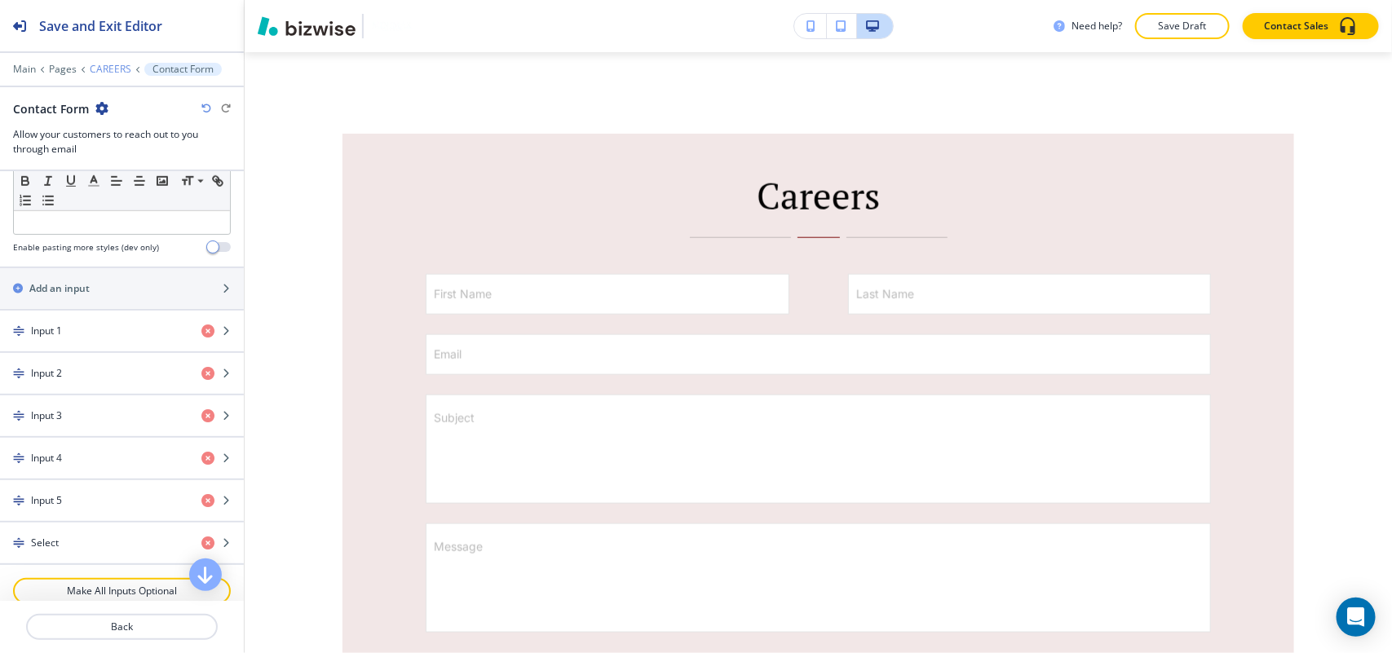
click at [113, 65] on p "CAREERS" at bounding box center [111, 69] width 42 height 11
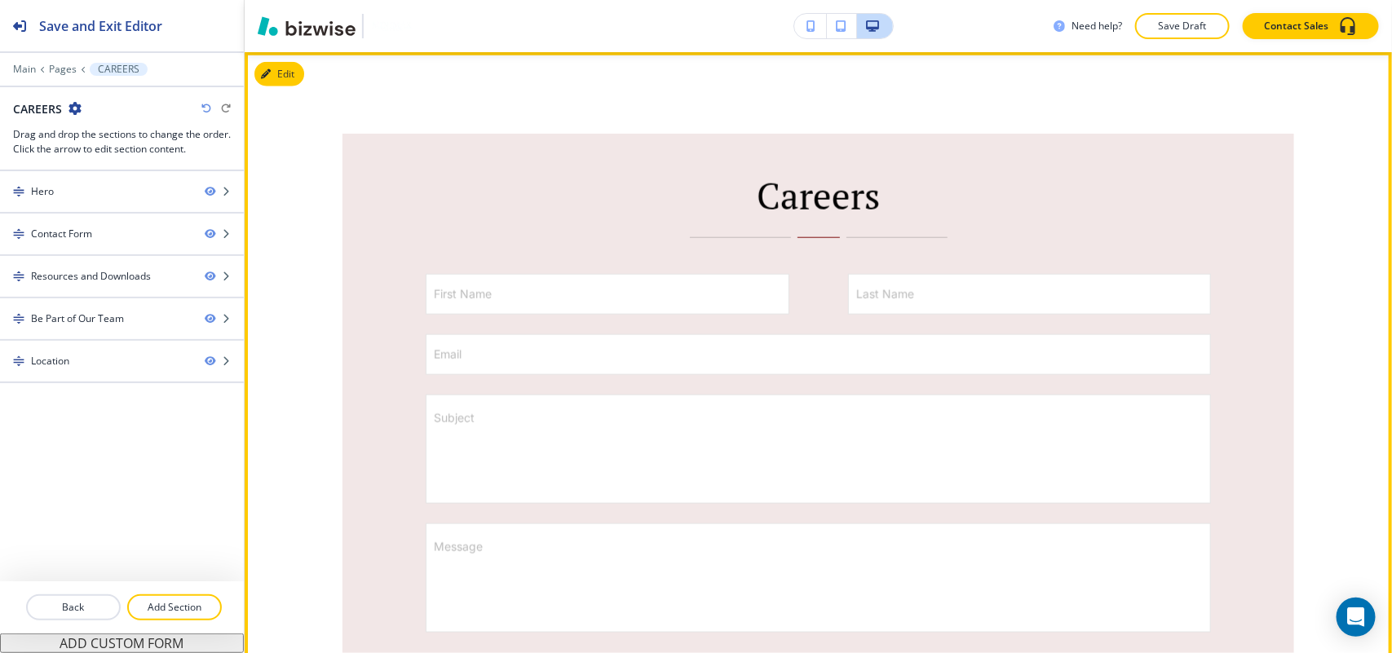
click at [282, 78] on button "Edit" at bounding box center [279, 74] width 50 height 24
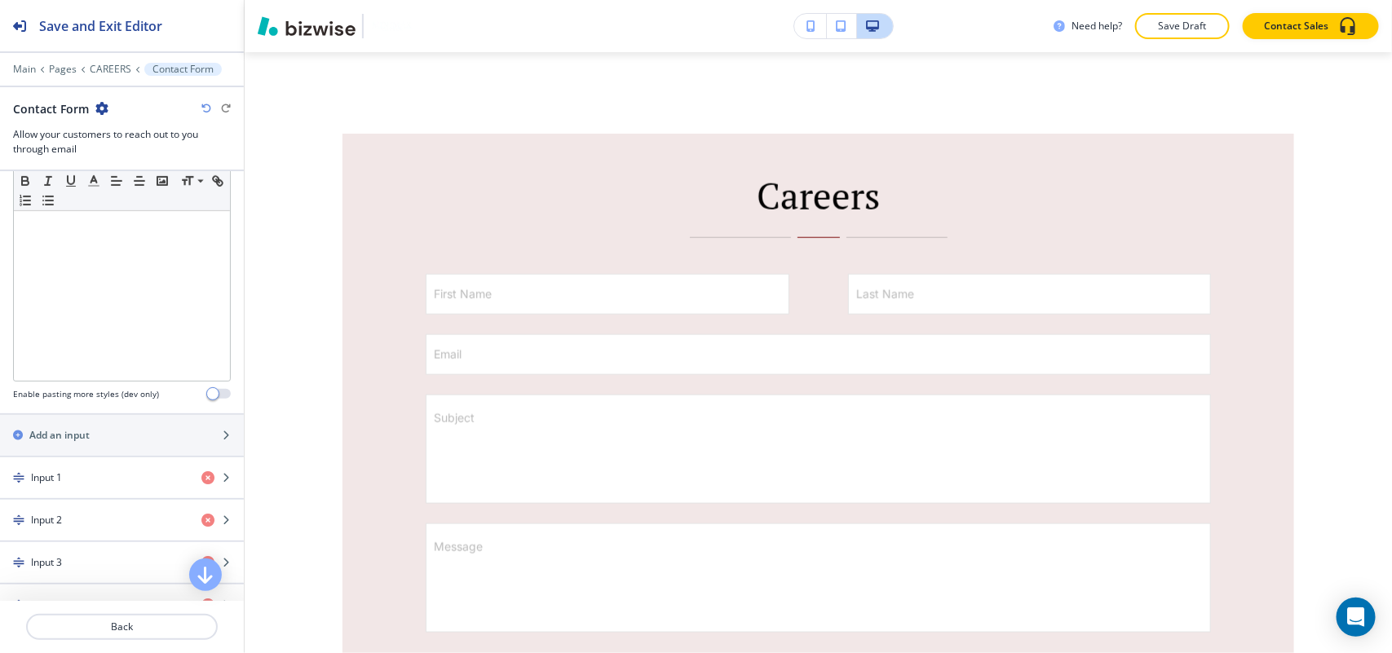
scroll to position [510, 0]
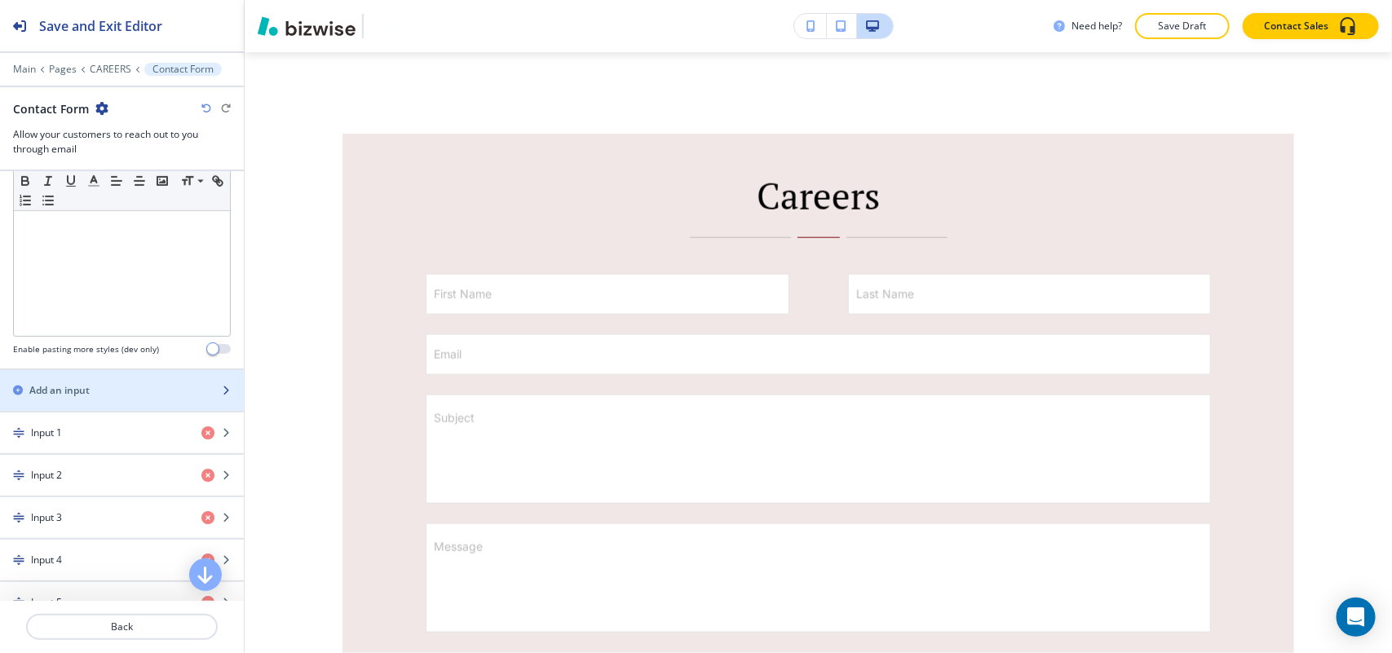
click at [65, 387] on h2 "Add an input" at bounding box center [59, 390] width 60 height 15
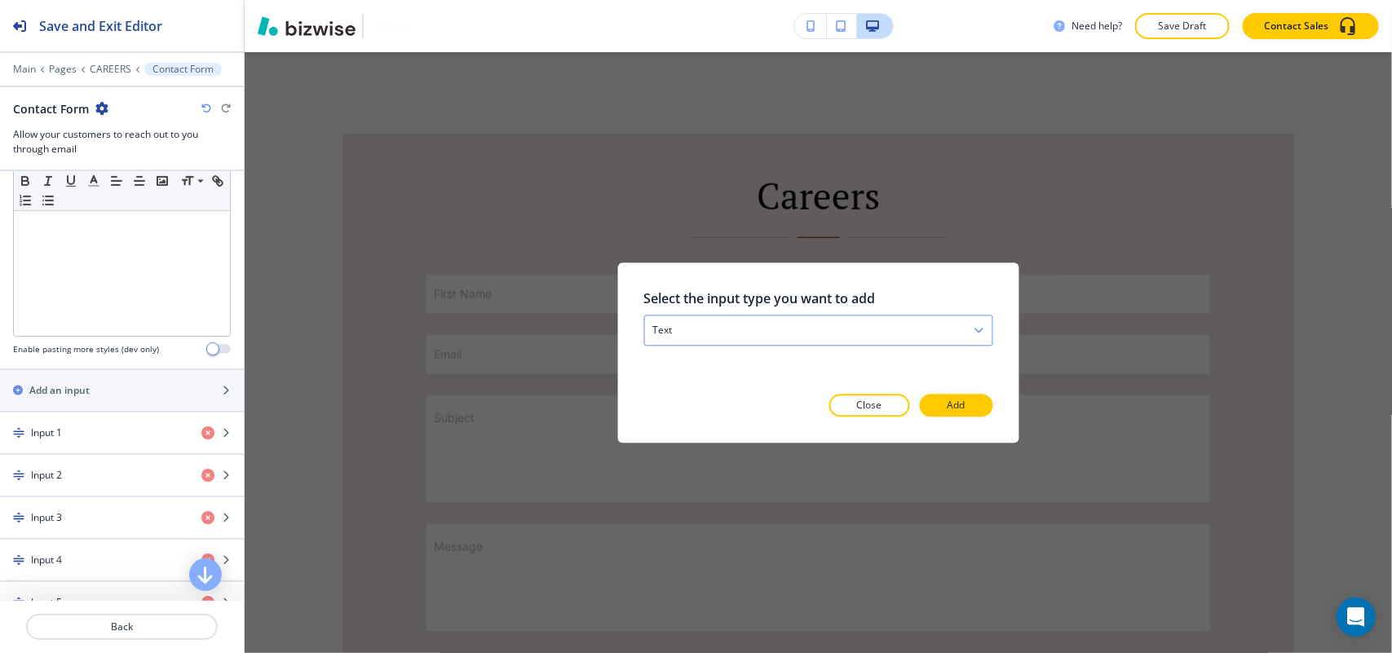
click at [825, 327] on div "text" at bounding box center [817, 330] width 347 height 29
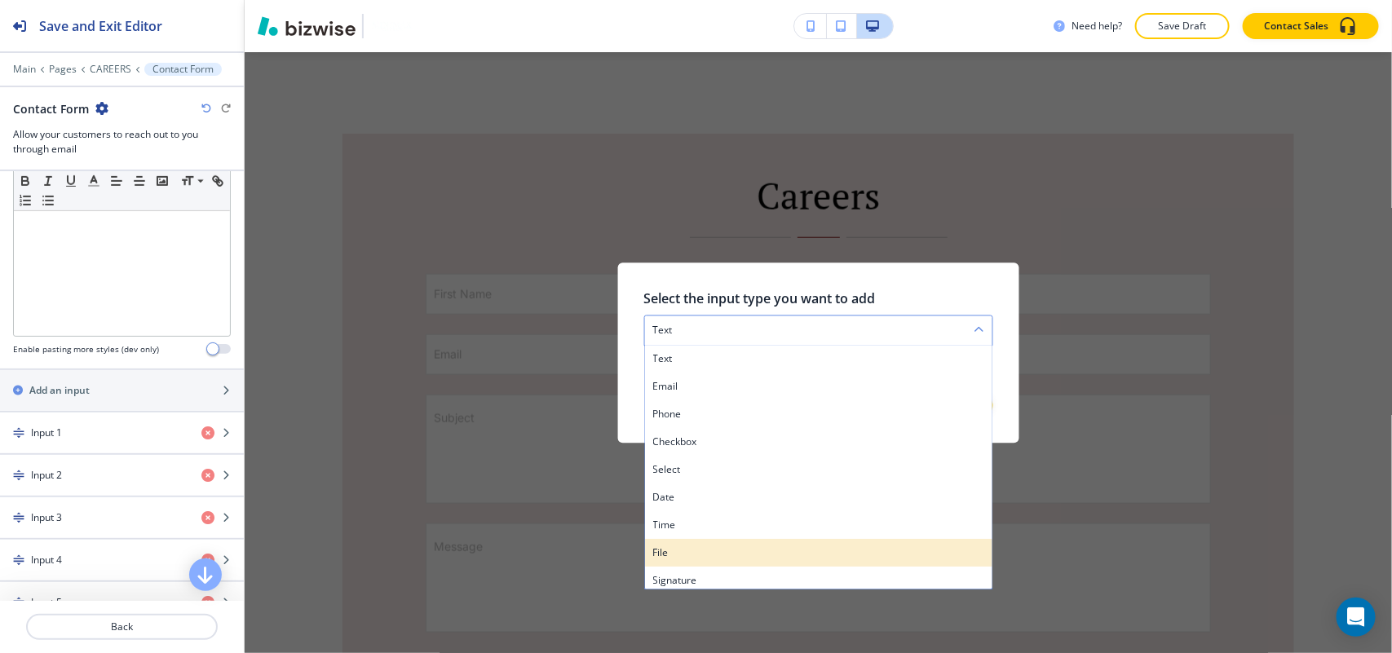
click at [674, 559] on h4 "file" at bounding box center [817, 552] width 331 height 15
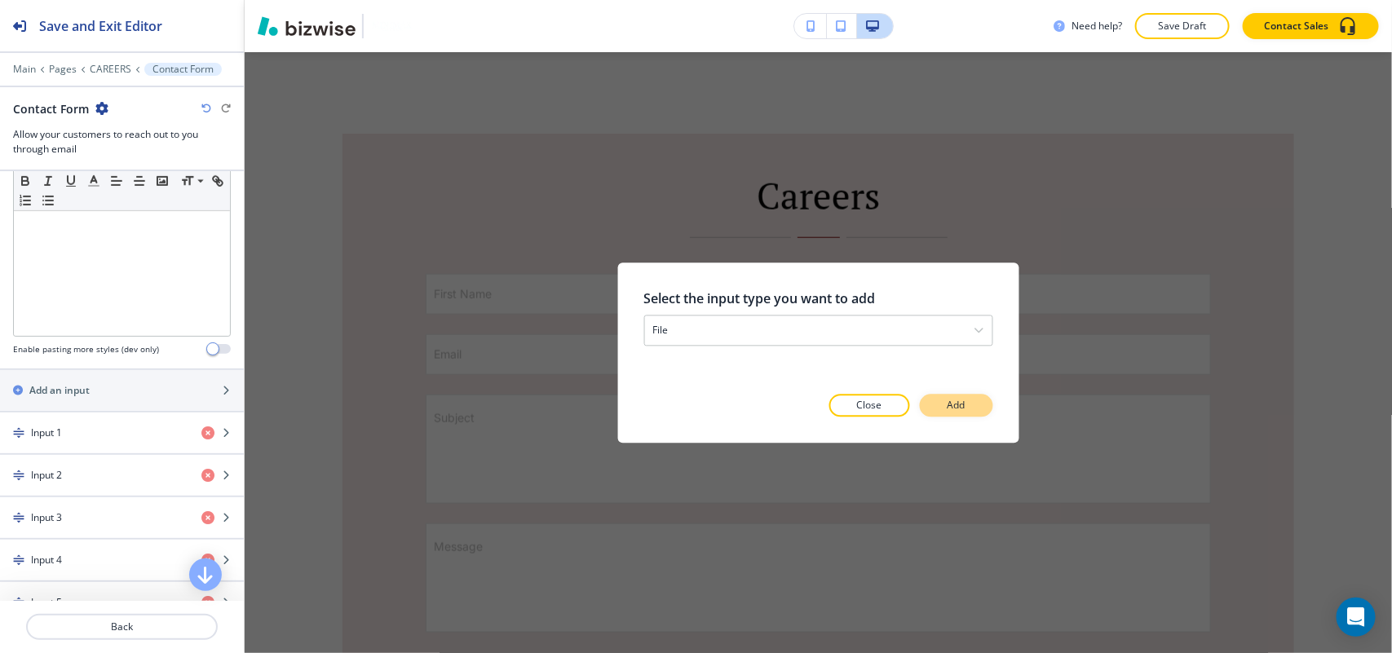
click at [970, 406] on button "Add" at bounding box center [956, 405] width 73 height 23
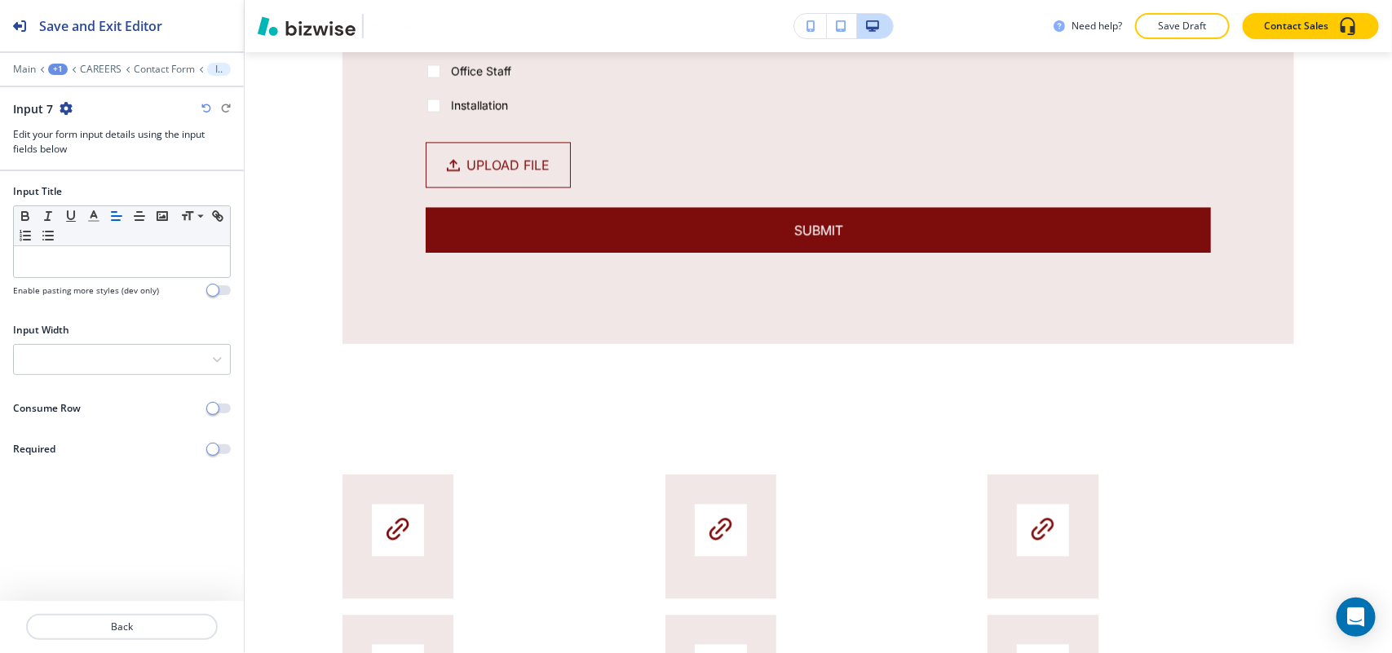
scroll to position [1568, 0]
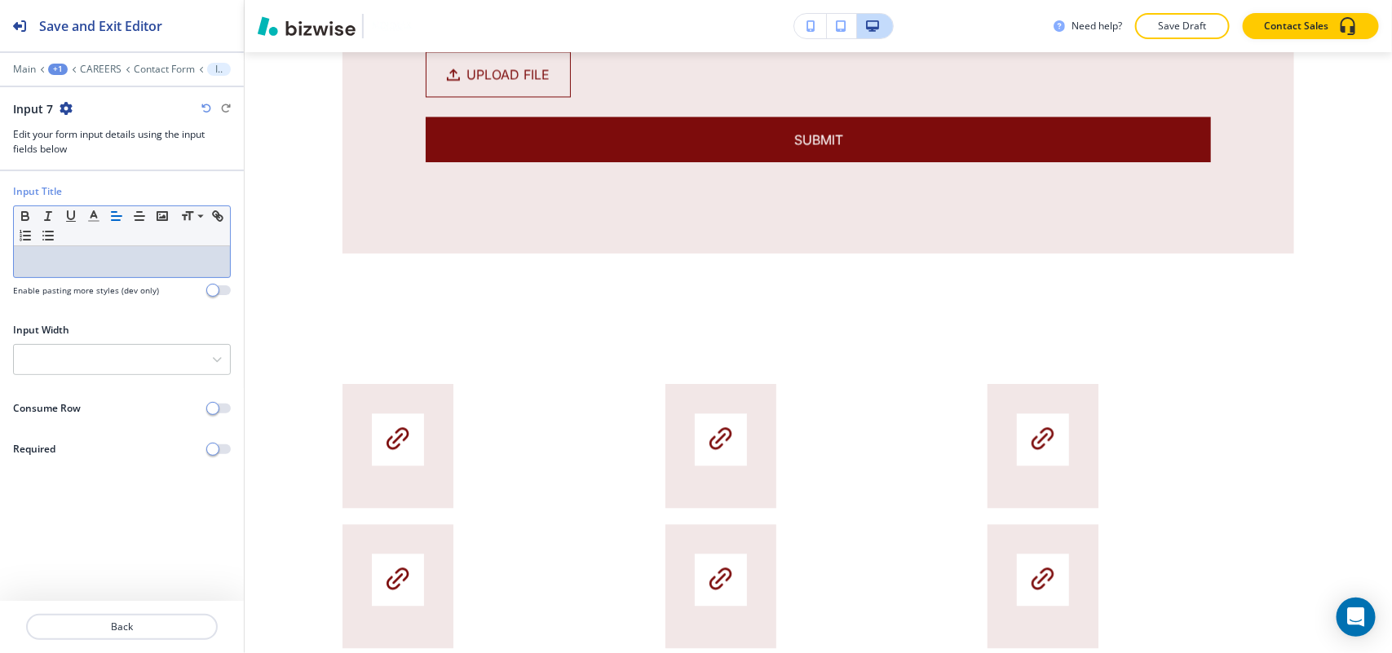
click at [132, 249] on div at bounding box center [122, 261] width 216 height 31
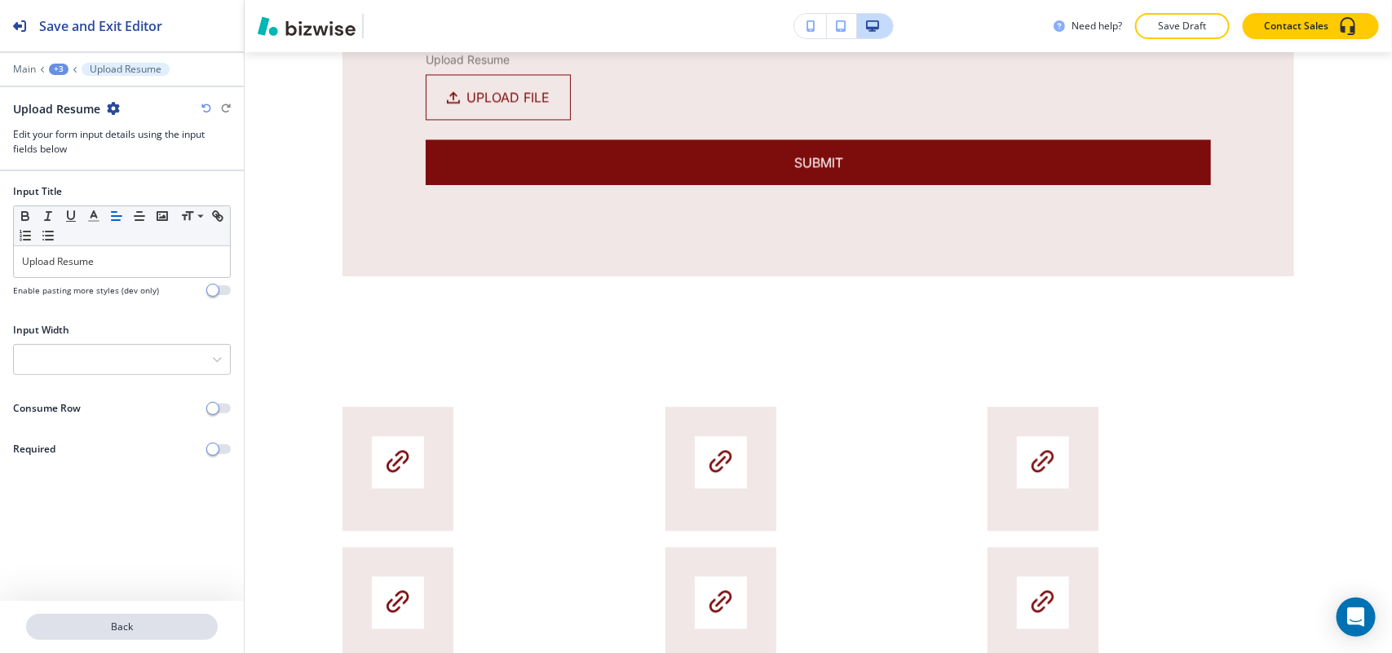
click at [170, 625] on p "Back" at bounding box center [122, 627] width 188 height 15
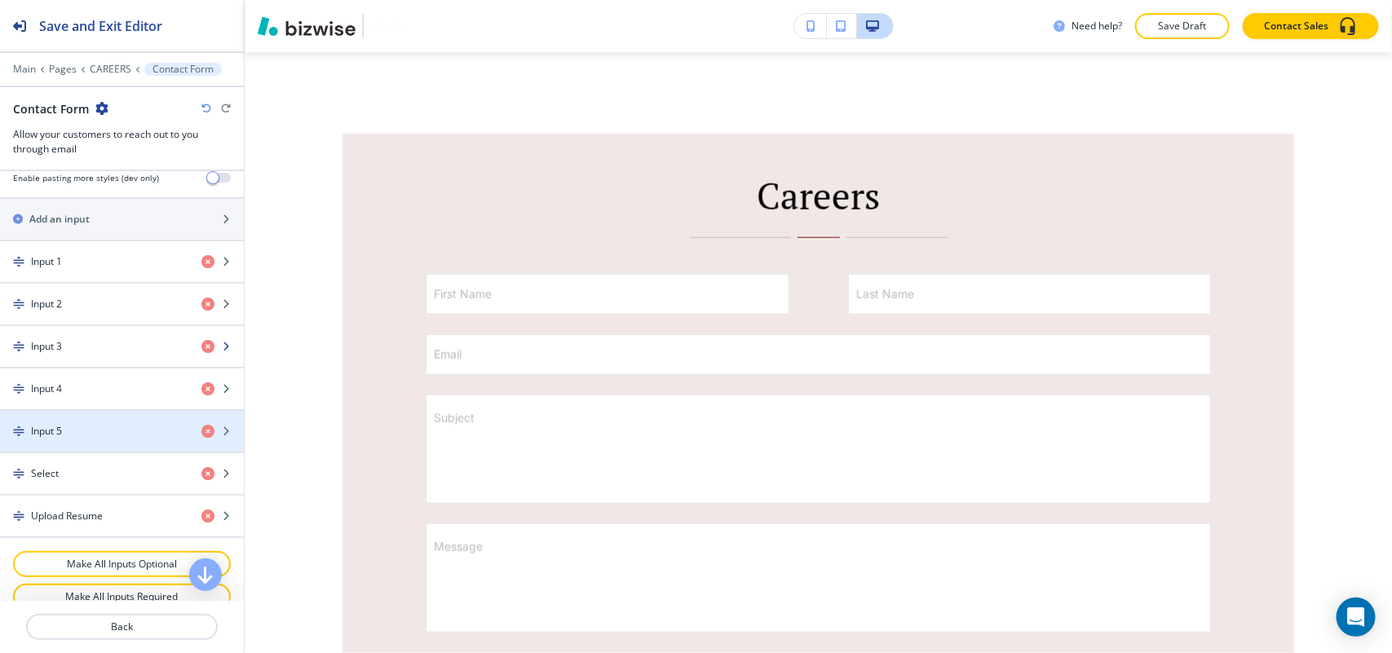
scroll to position [713, 0]
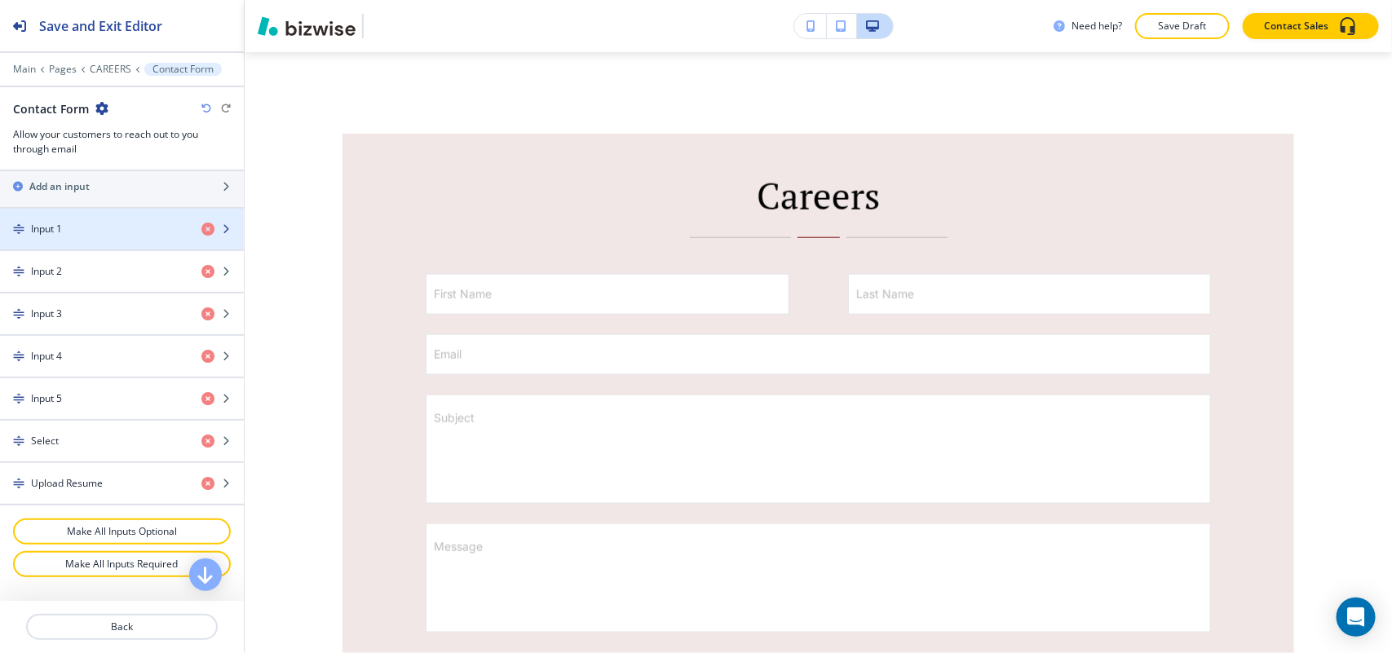
click at [59, 245] on div "button" at bounding box center [122, 242] width 244 height 13
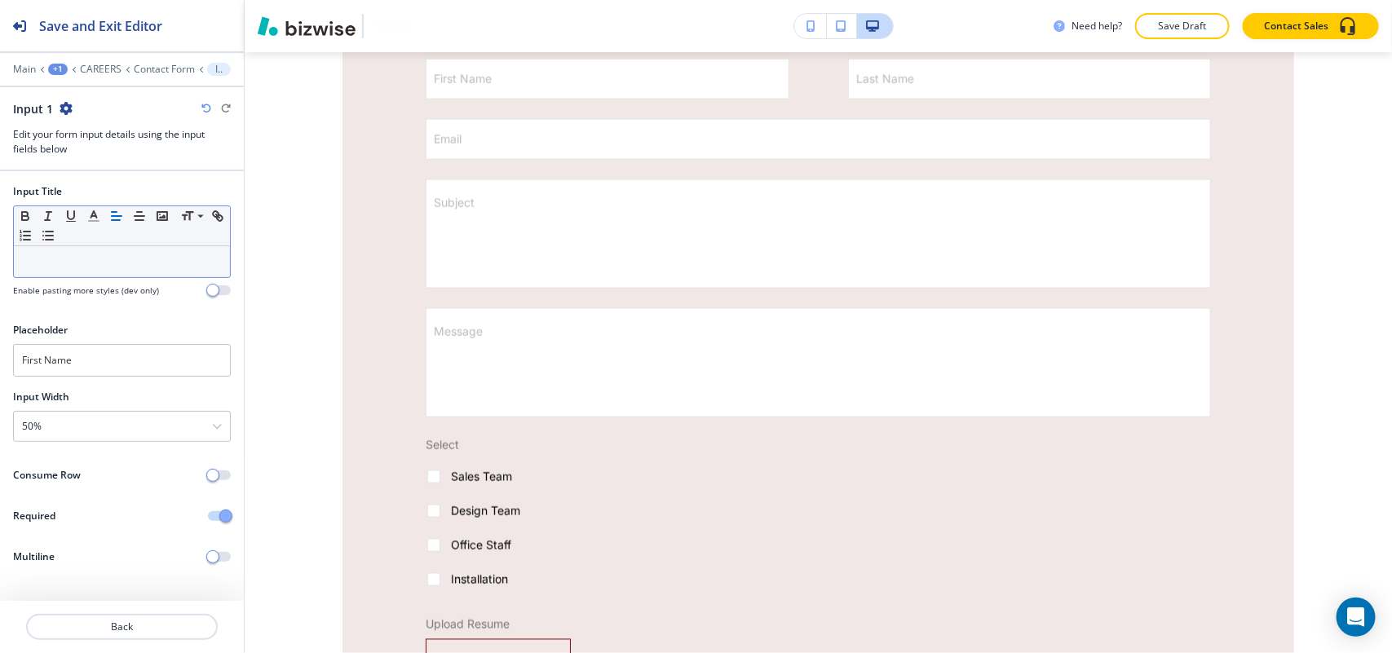
scroll to position [1009, 0]
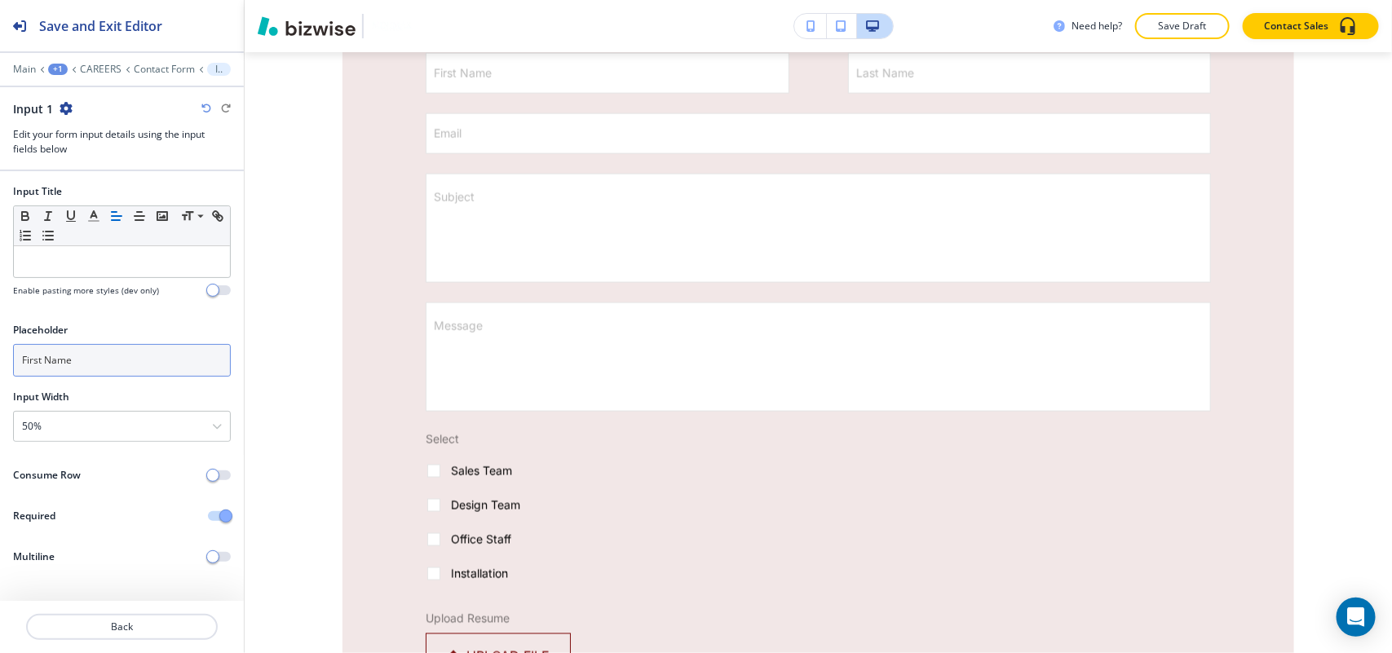
drag, startPoint x: 108, startPoint y: 367, endPoint x: 1, endPoint y: 357, distance: 107.3
click at [1, 359] on div "Placeholder First Name" at bounding box center [122, 356] width 244 height 67
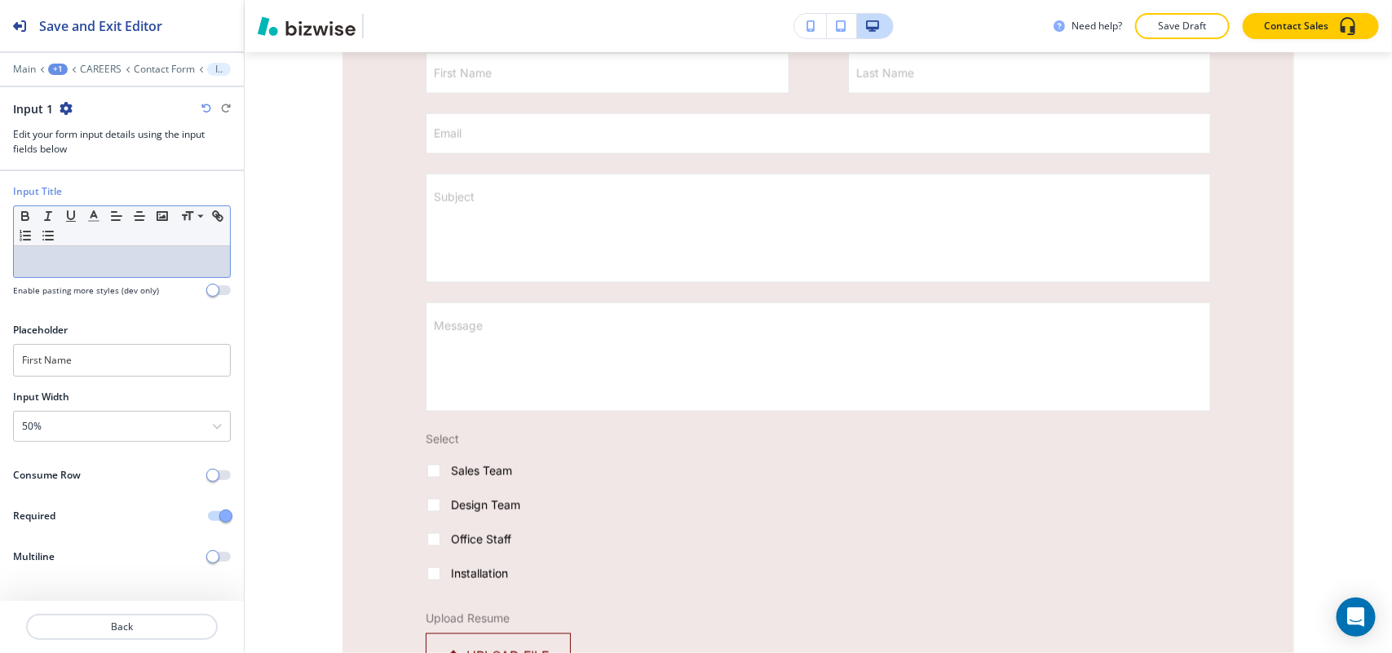
click at [69, 259] on p at bounding box center [122, 261] width 200 height 15
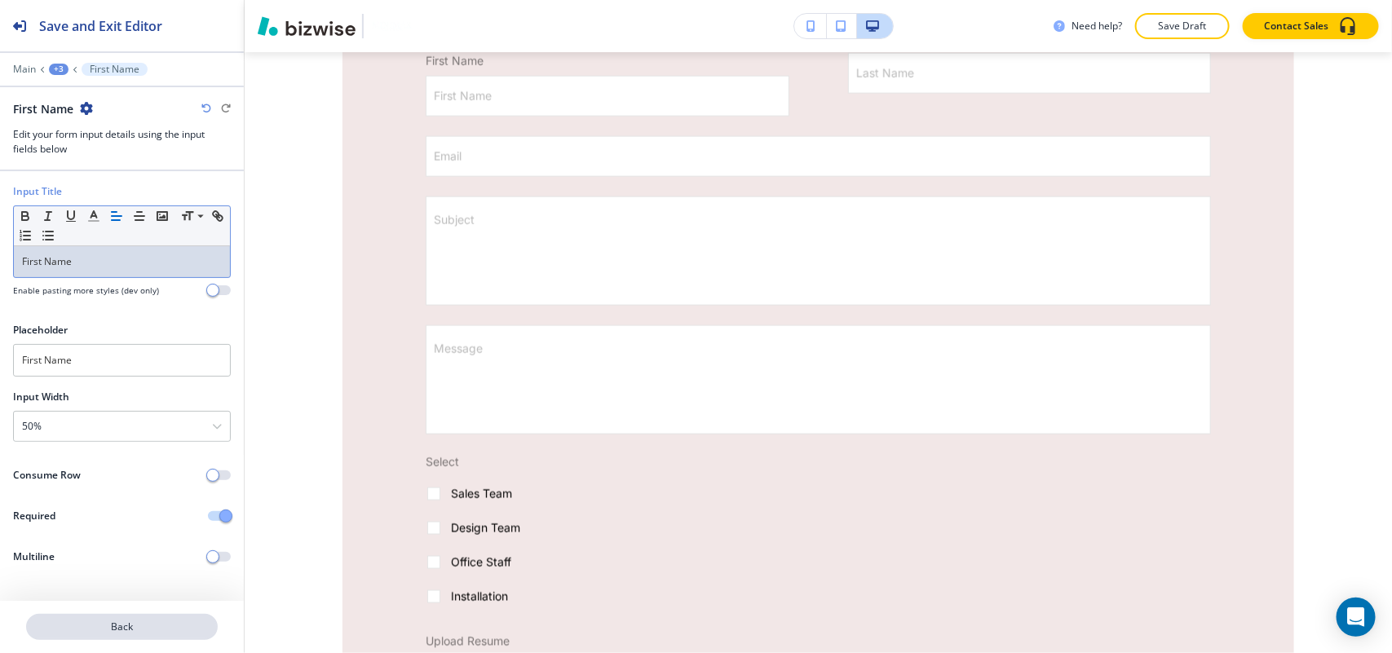
click at [141, 637] on button "Back" at bounding box center [122, 627] width 192 height 26
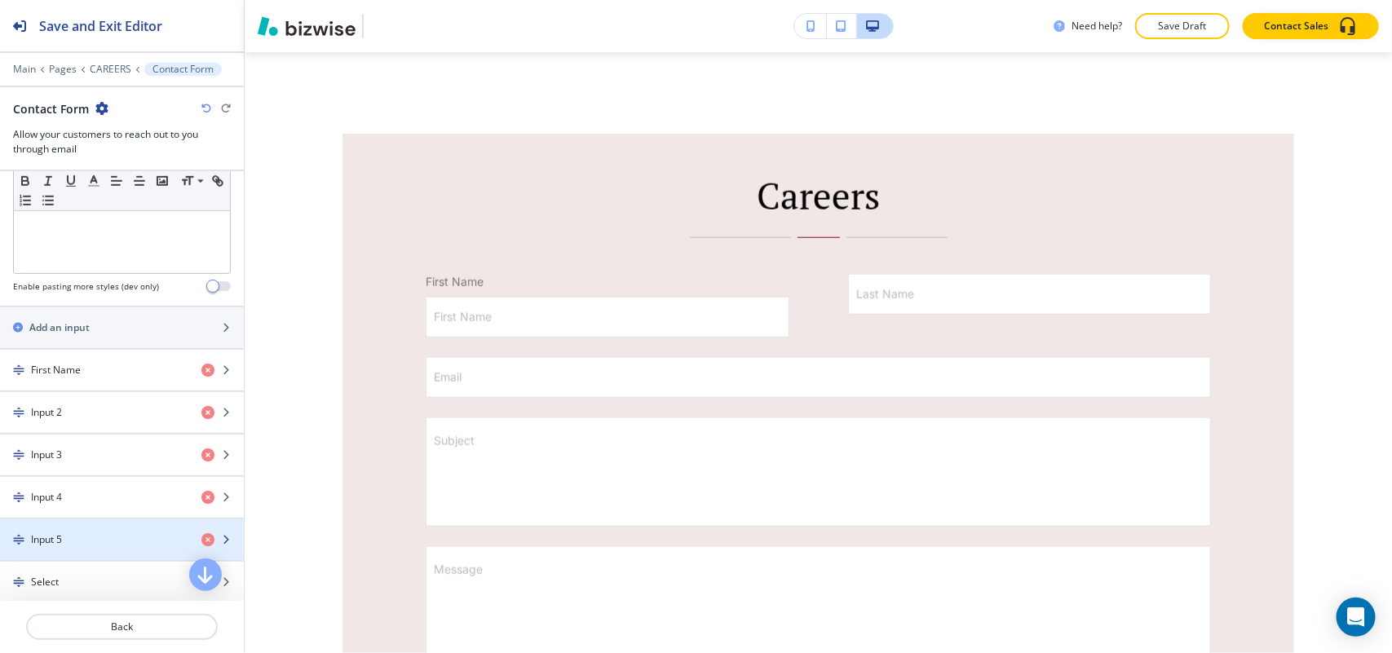
scroll to position [611, 0]
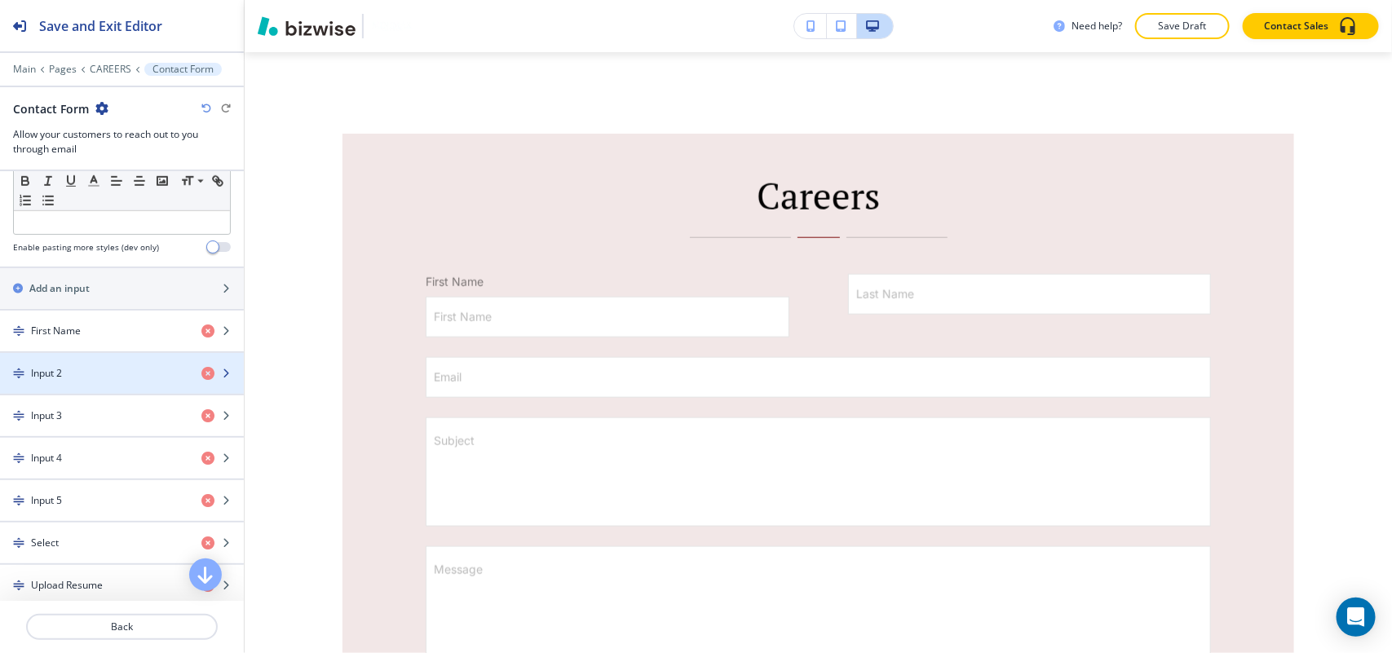
click at [73, 376] on div "Input 2" at bounding box center [94, 373] width 188 height 15
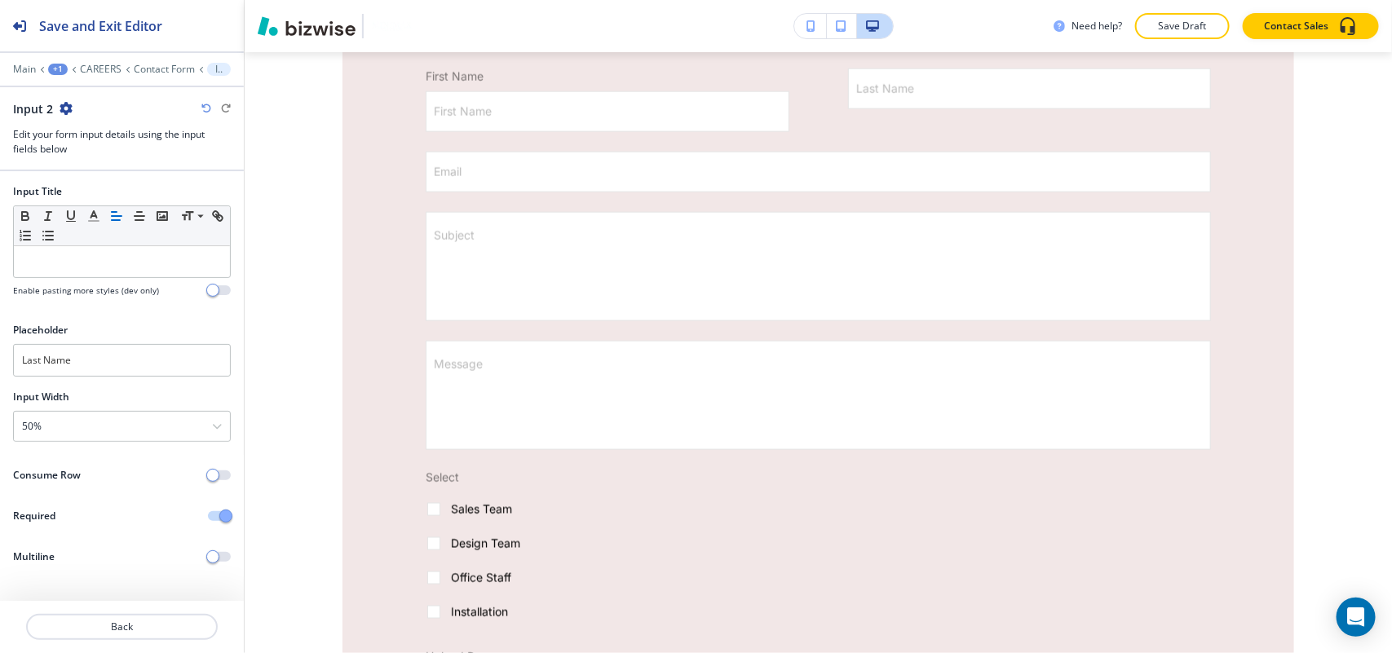
scroll to position [1009, 0]
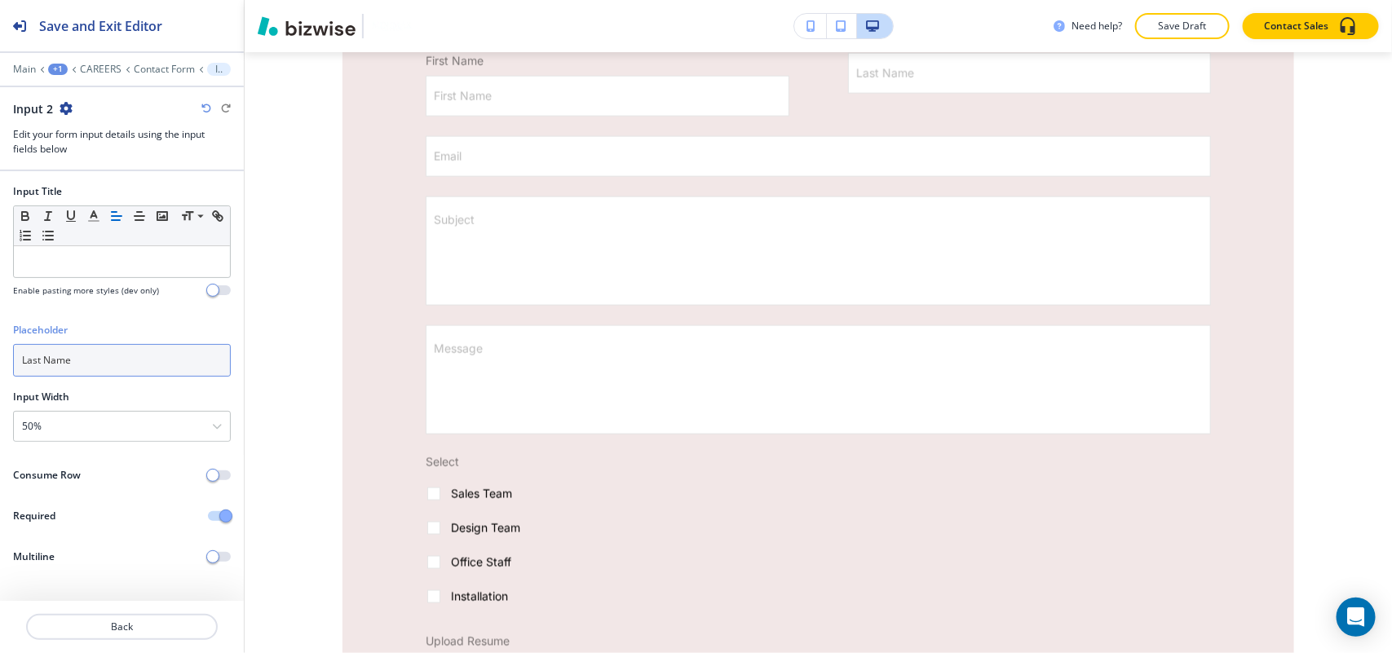
drag, startPoint x: 87, startPoint y: 359, endPoint x: 46, endPoint y: 342, distance: 44.7
click at [0, 355] on div "Placeholder Last Name" at bounding box center [122, 356] width 244 height 67
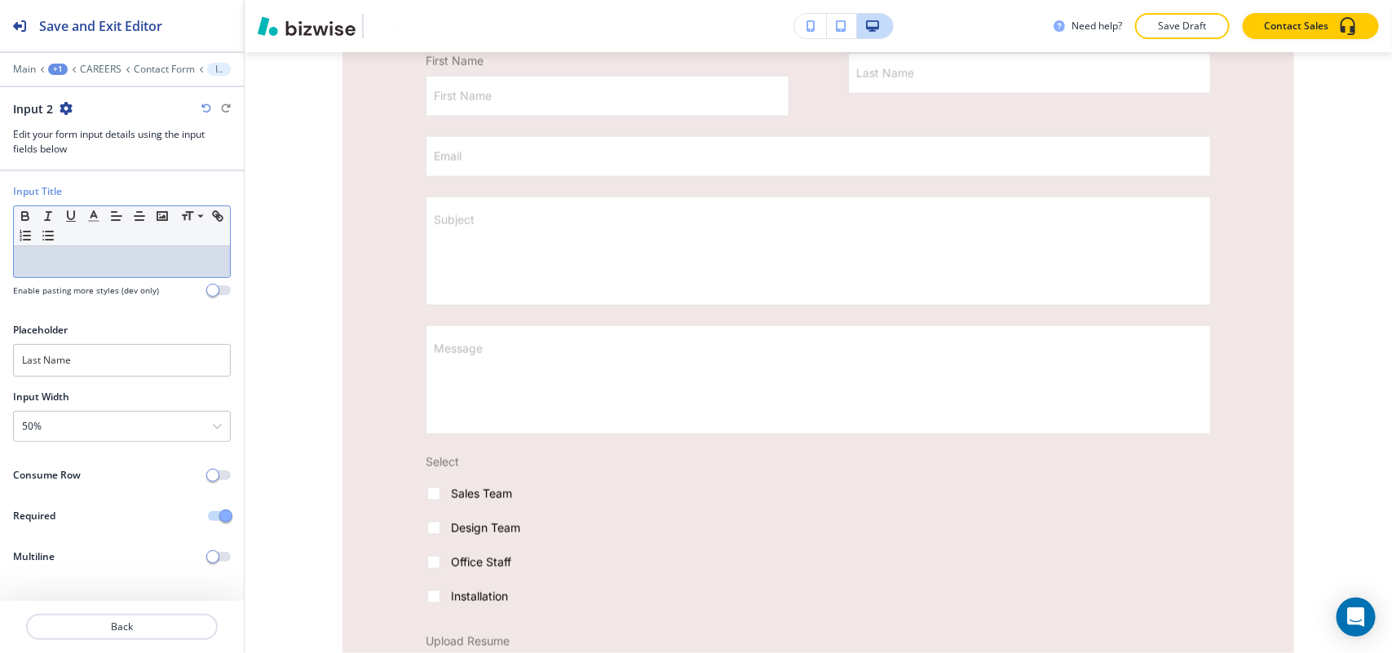
click at [67, 258] on p at bounding box center [122, 261] width 200 height 15
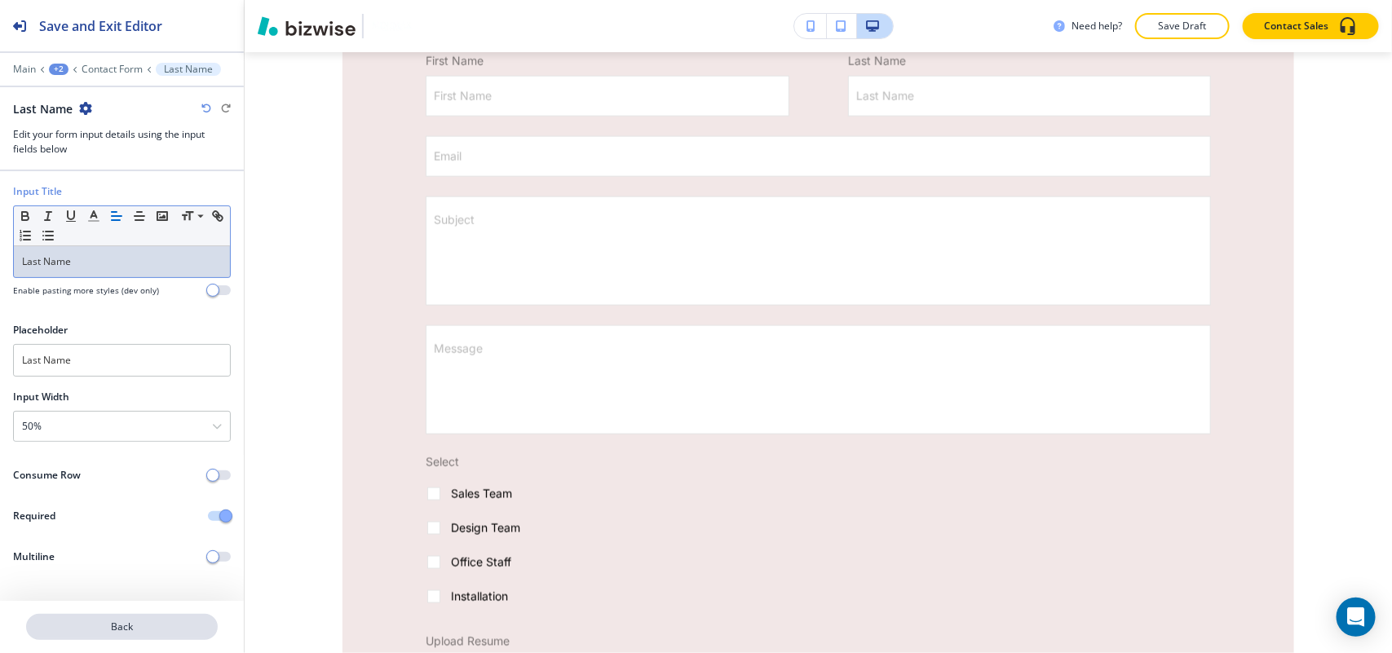
click at [121, 617] on button "Back" at bounding box center [122, 627] width 192 height 26
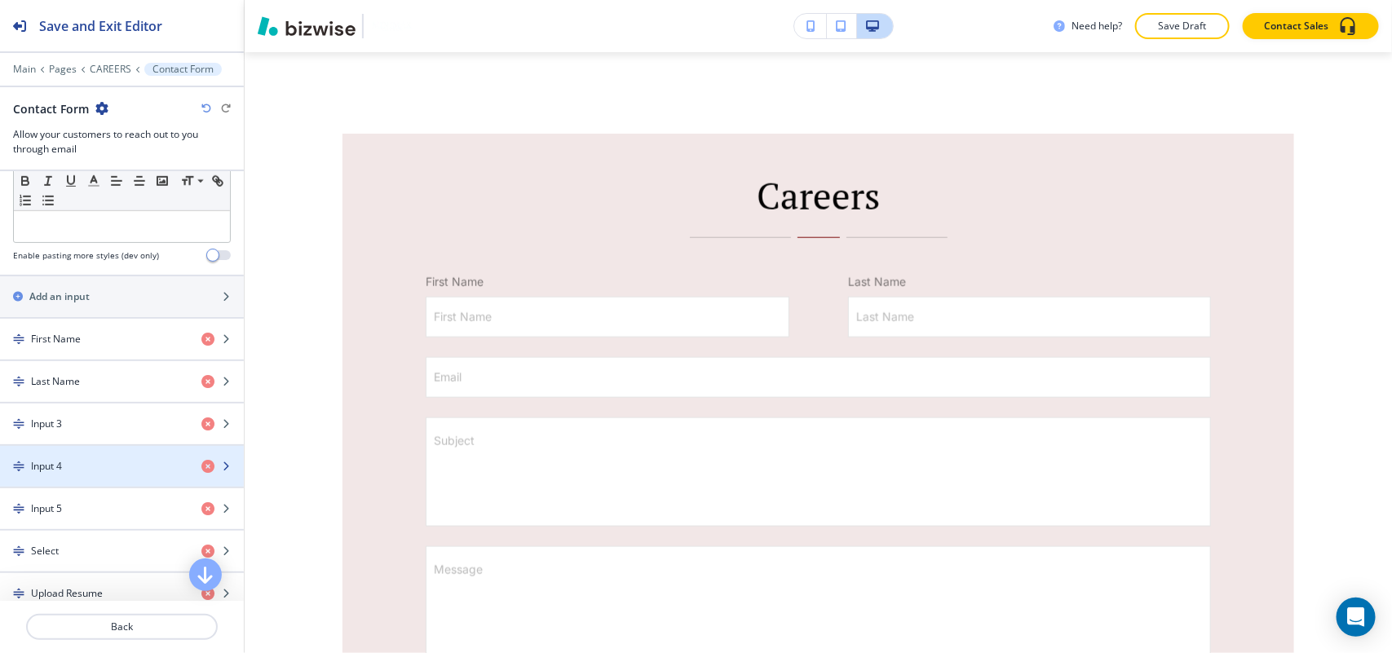
scroll to position [611, 0]
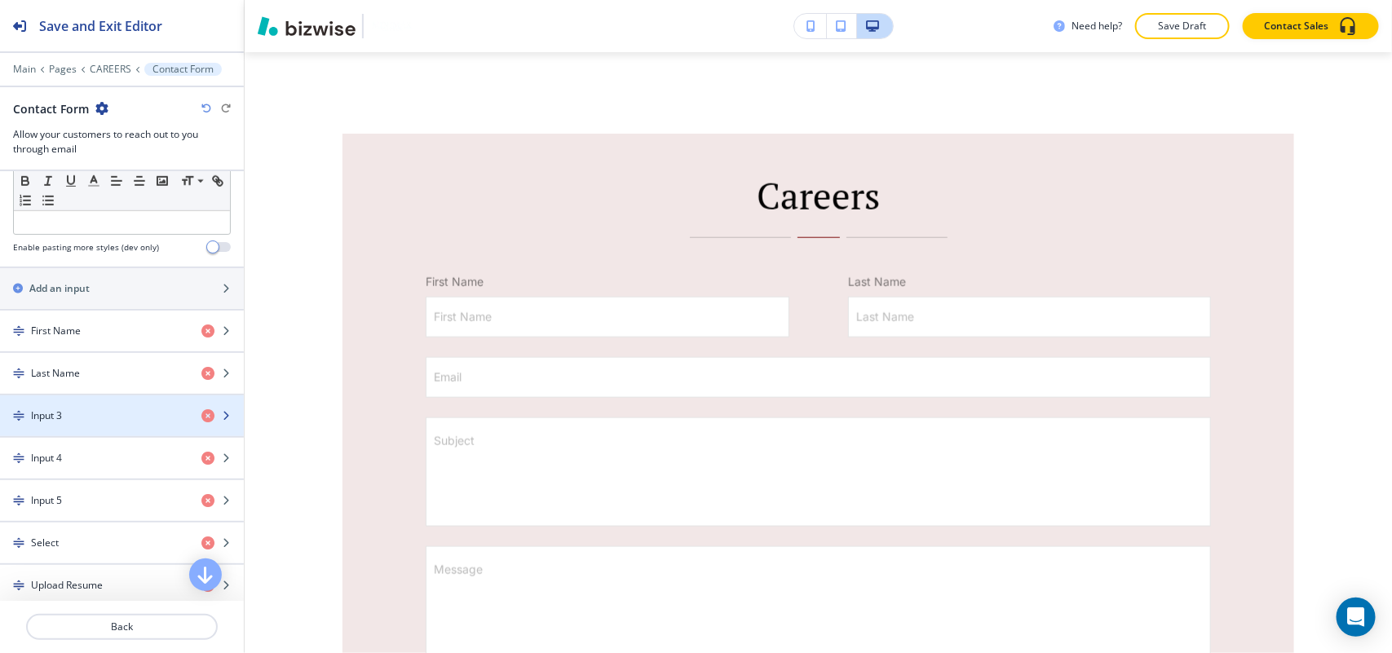
click at [83, 422] on div "Input 3" at bounding box center [94, 415] width 188 height 15
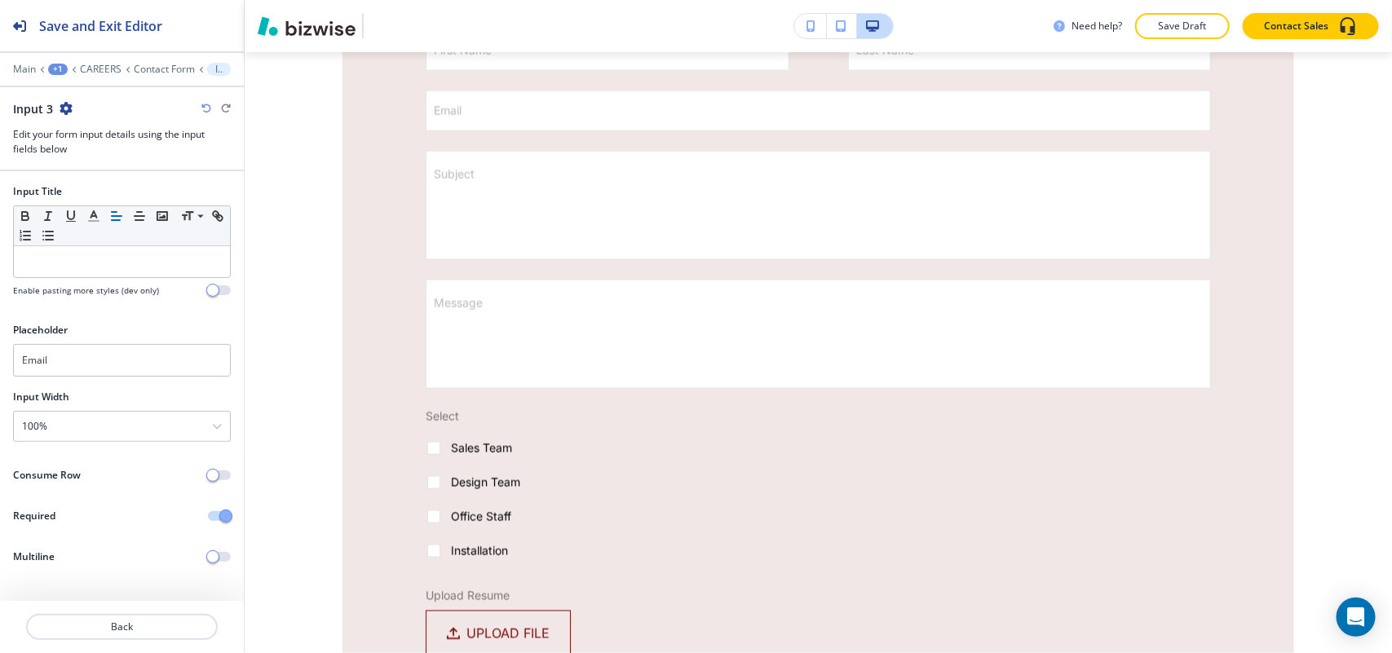
scroll to position [1093, 0]
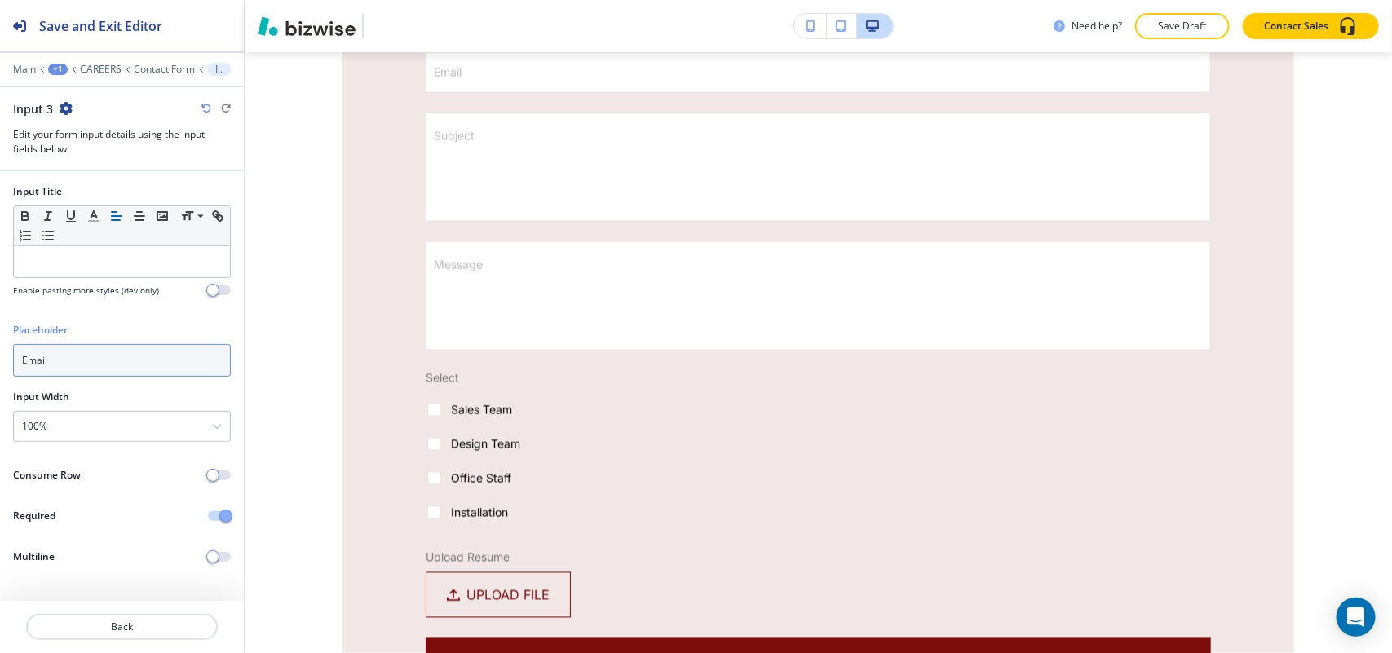
drag, startPoint x: 87, startPoint y: 369, endPoint x: 47, endPoint y: 316, distance: 66.4
click at [2, 359] on div "Placeholder Email" at bounding box center [122, 356] width 244 height 67
click at [62, 253] on div at bounding box center [122, 261] width 216 height 31
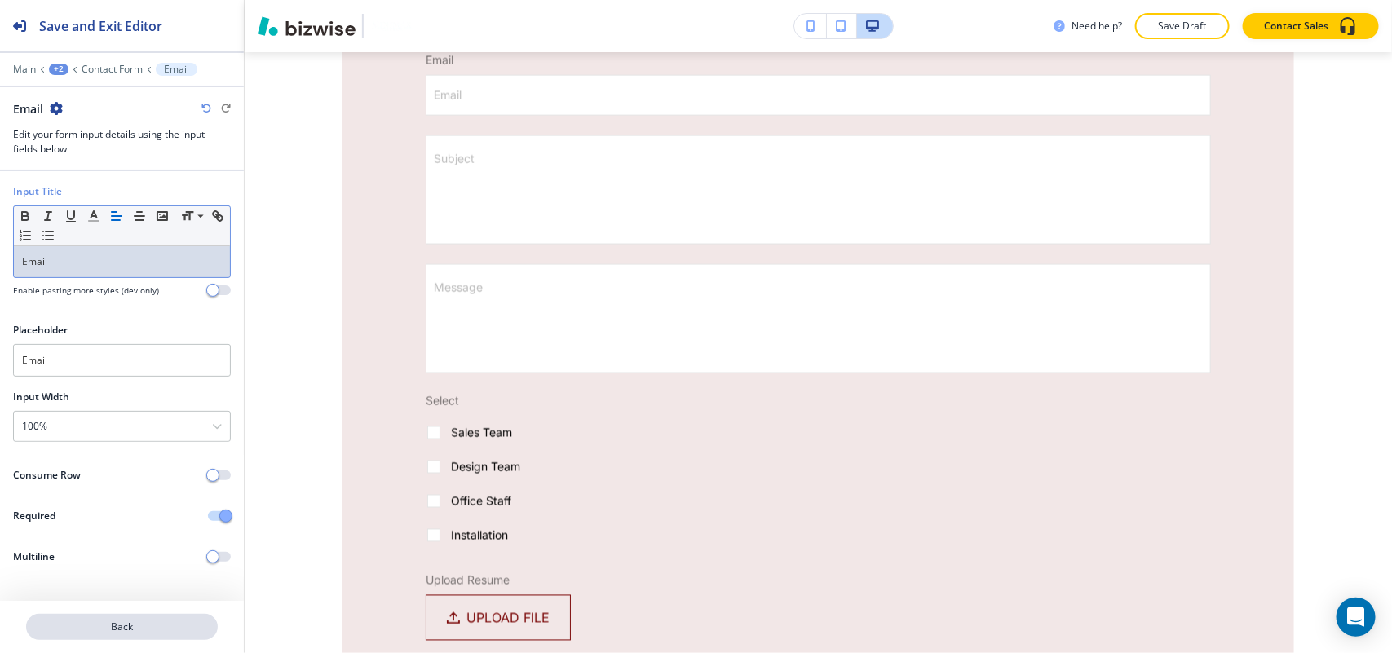
click at [149, 620] on p "Back" at bounding box center [122, 627] width 188 height 15
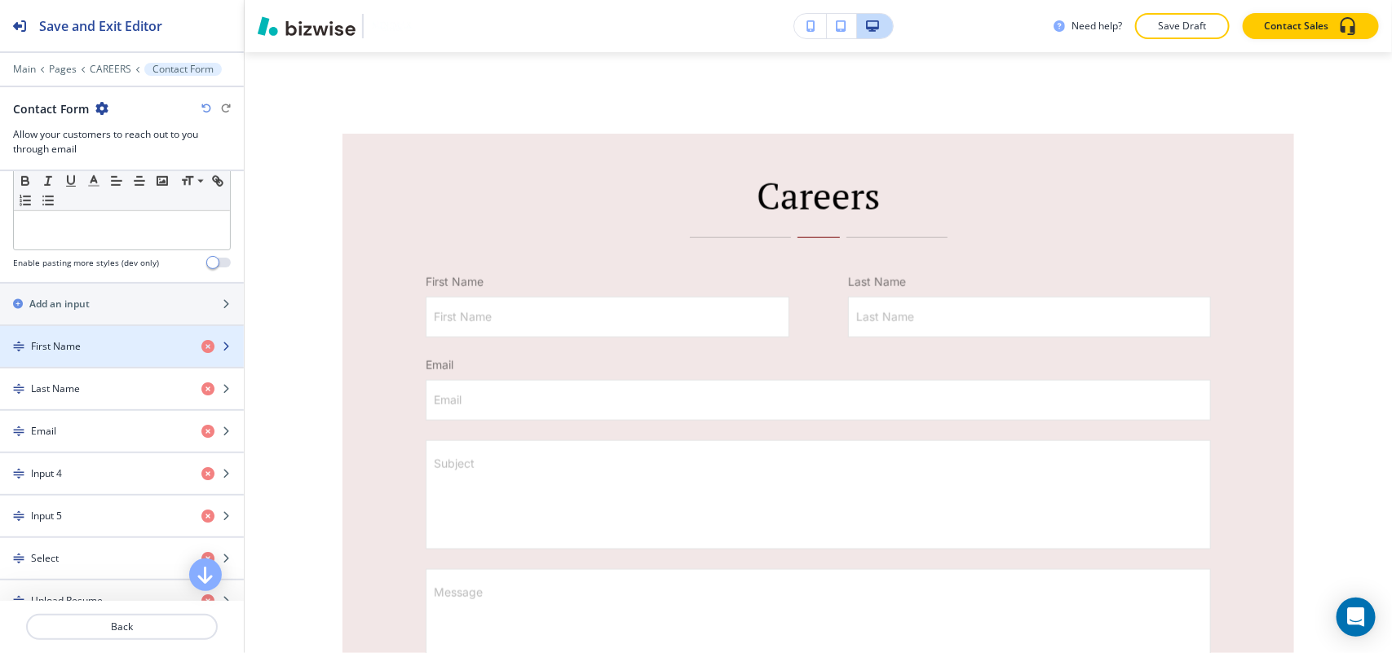
scroll to position [611, 0]
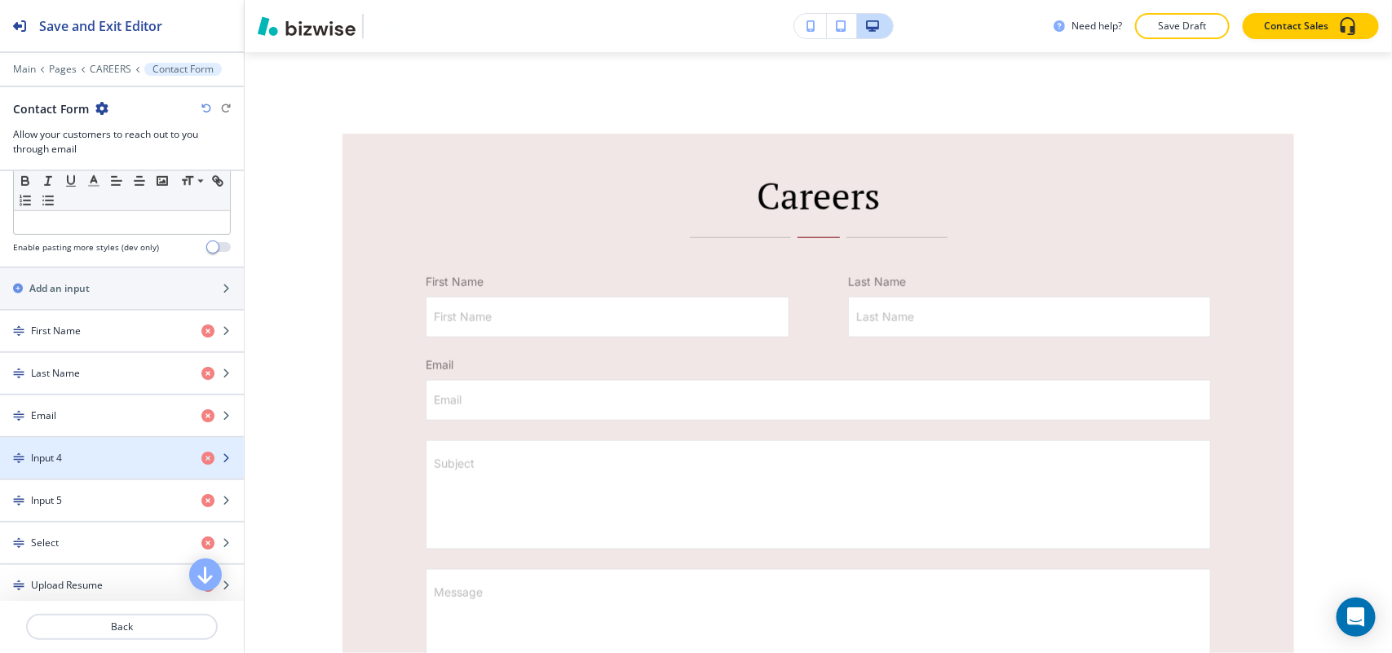
click at [99, 458] on div "Input 4" at bounding box center [94, 458] width 188 height 15
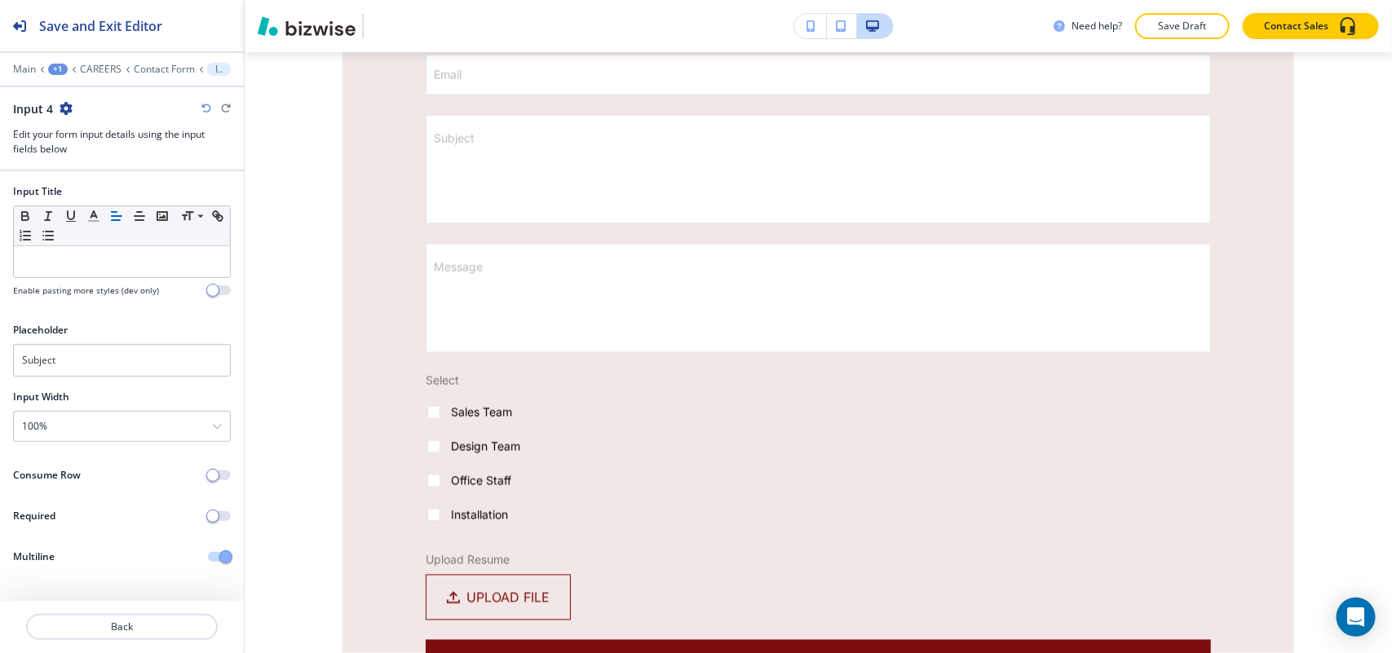
scroll to position [1176, 0]
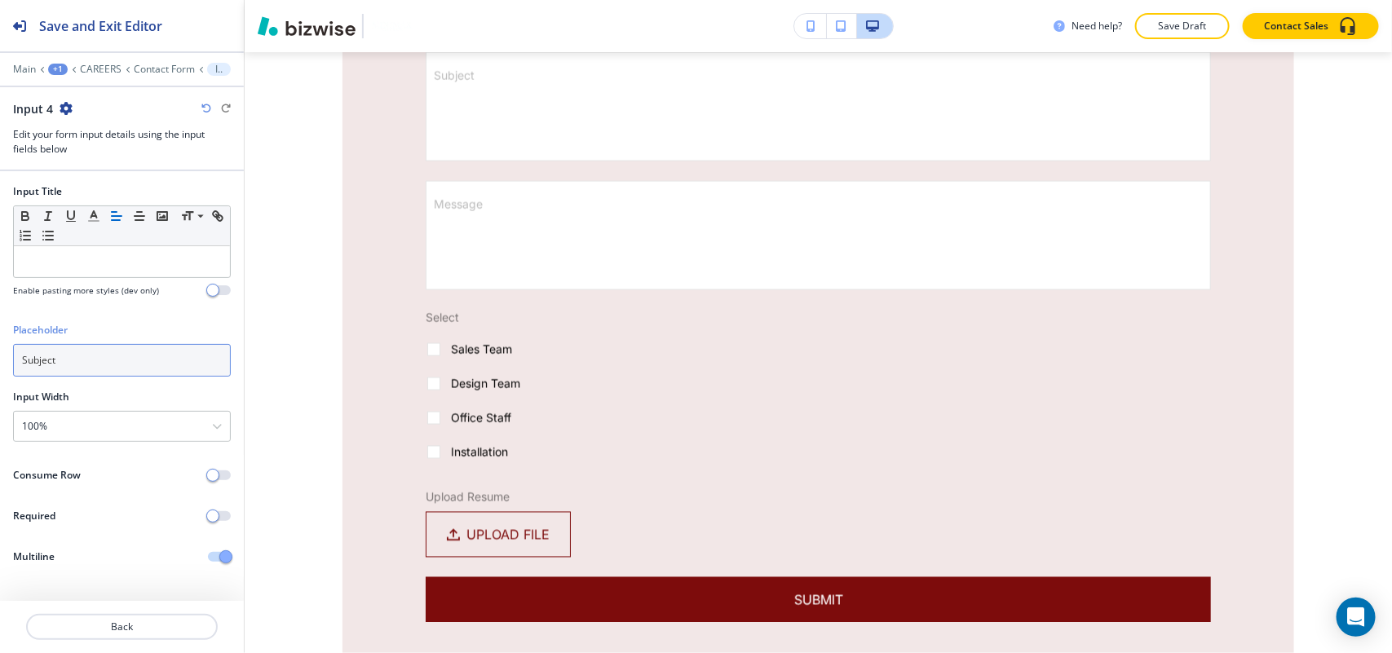
drag, startPoint x: 84, startPoint y: 359, endPoint x: 39, endPoint y: 307, distance: 68.2
click at [0, 355] on div "Placeholder Subject" at bounding box center [122, 356] width 244 height 67
click at [50, 277] on div at bounding box center [122, 261] width 216 height 31
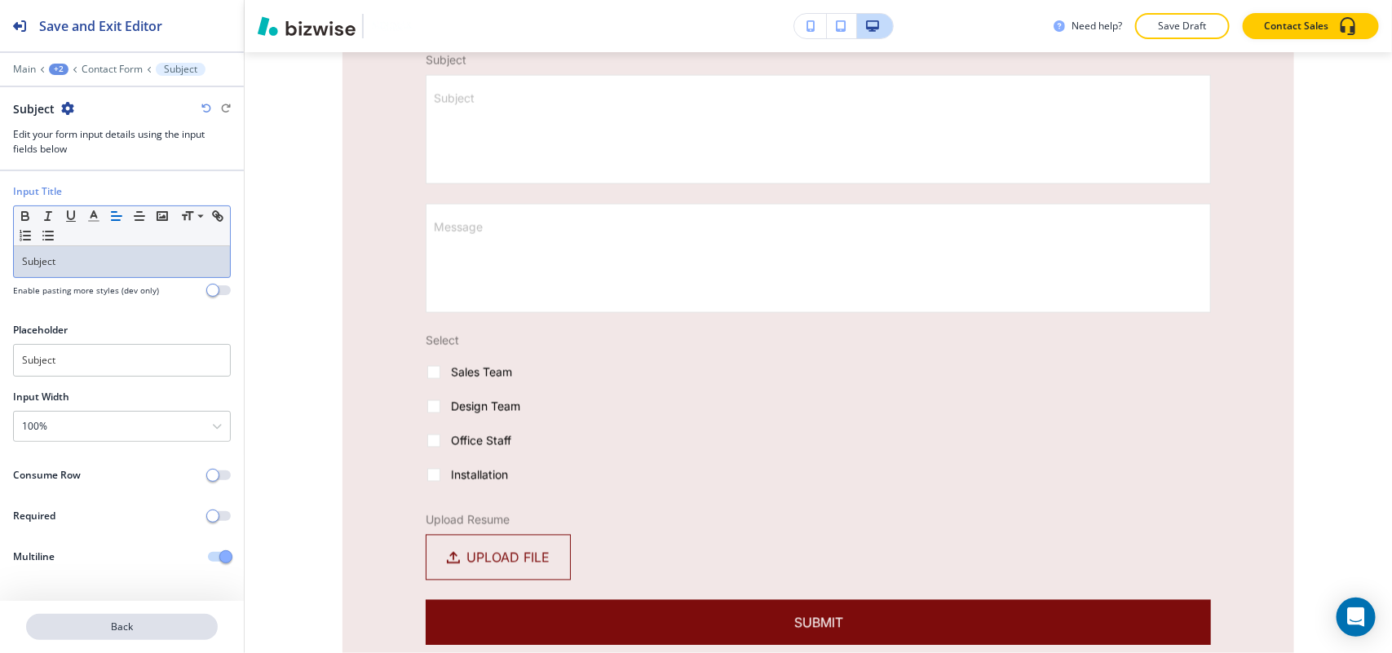
click at [116, 629] on p "Back" at bounding box center [122, 627] width 188 height 15
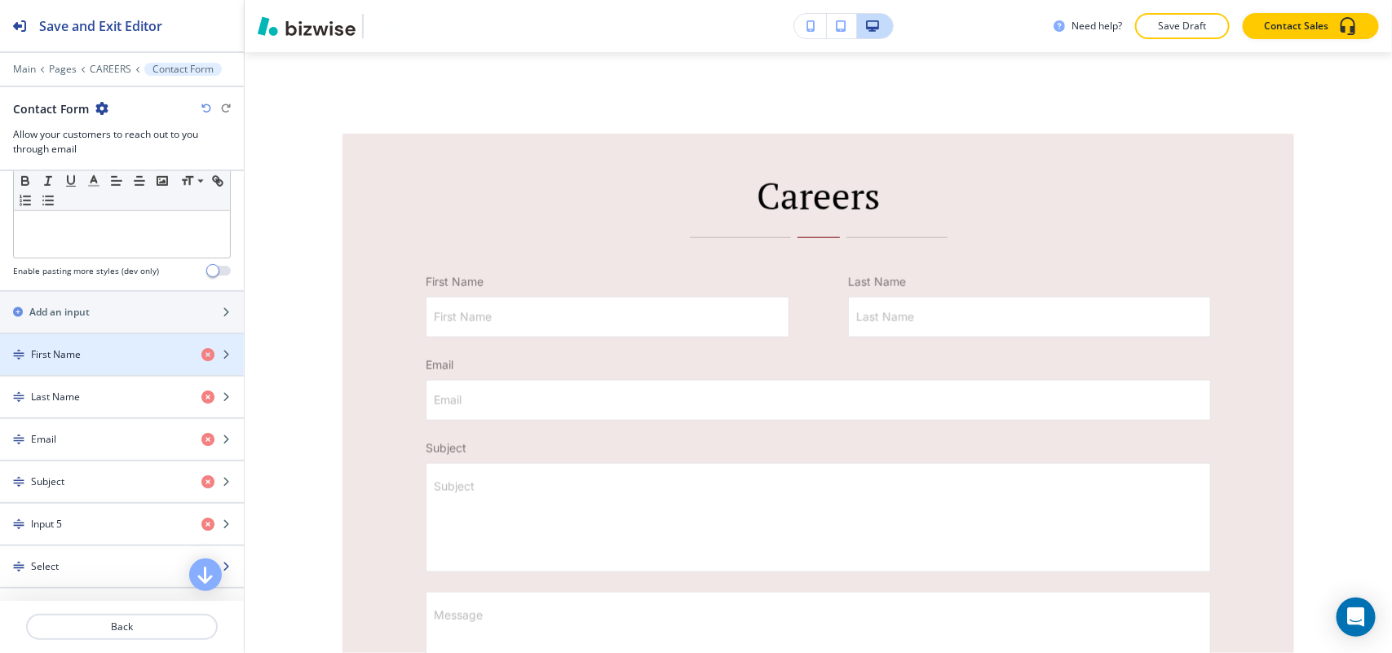
scroll to position [0, 0]
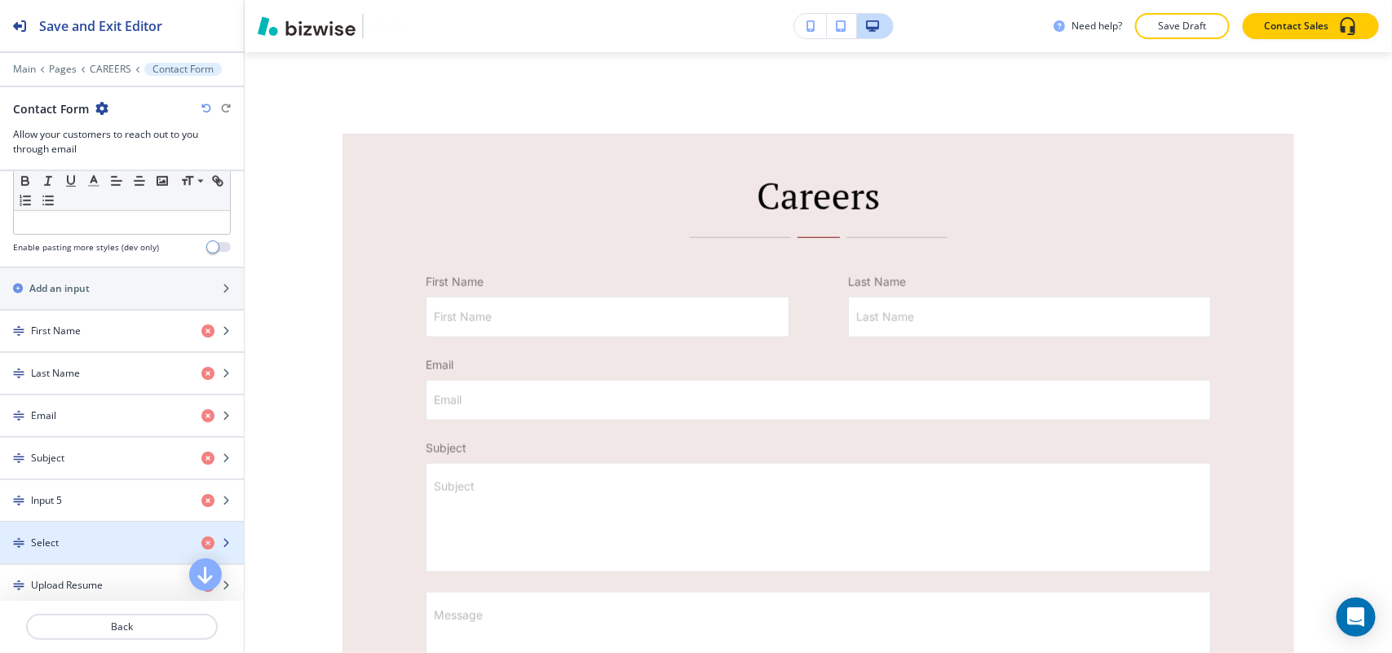
click at [95, 550] on div "Select" at bounding box center [94, 543] width 188 height 15
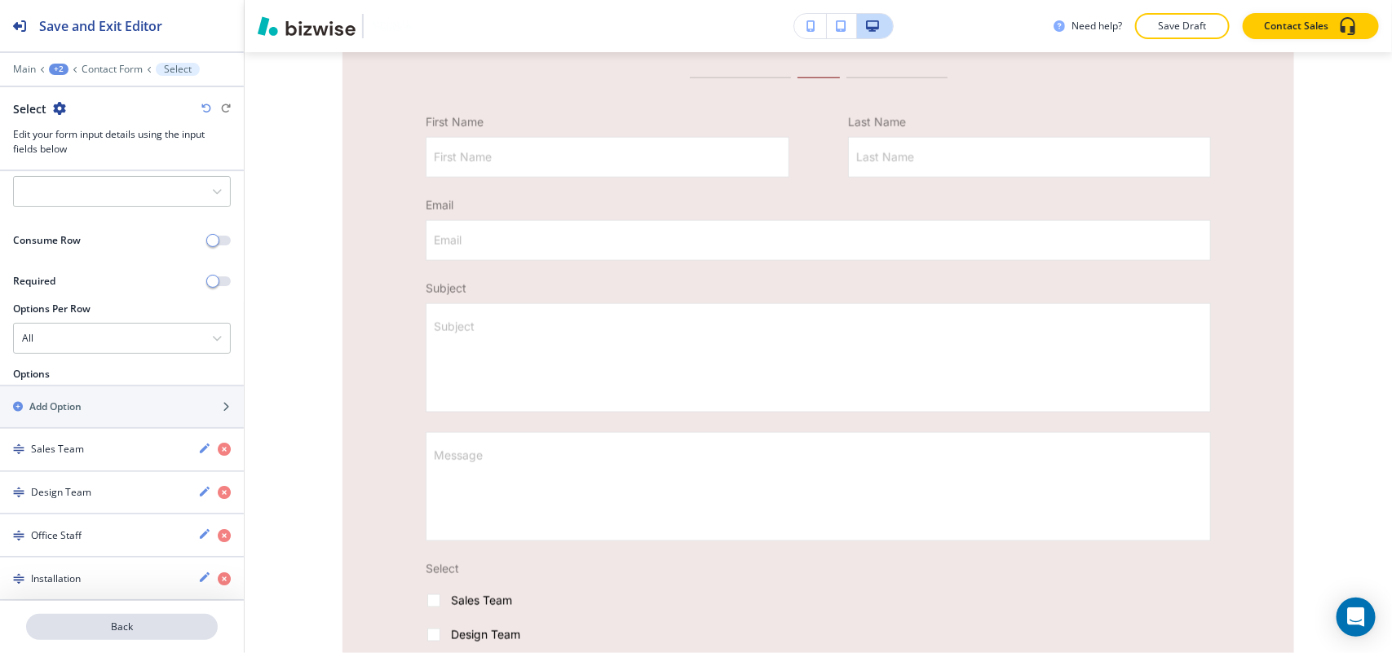
click at [116, 626] on p "Back" at bounding box center [122, 627] width 188 height 15
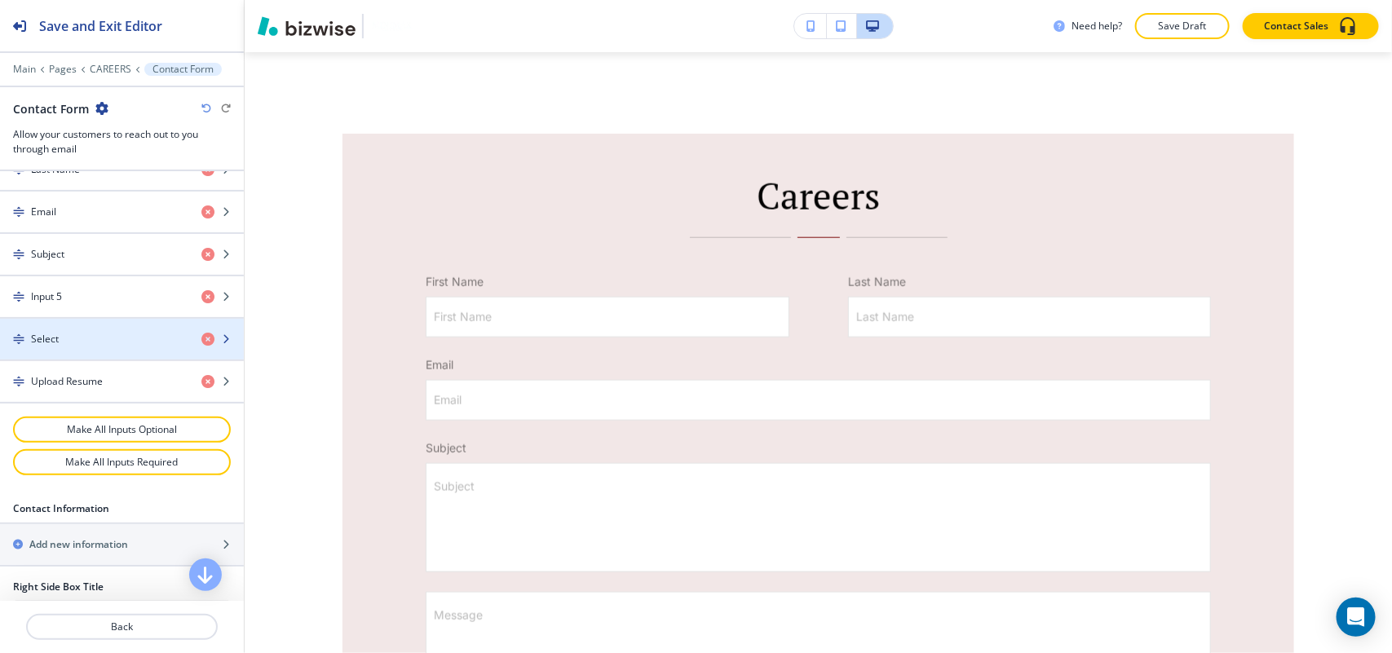
click at [90, 345] on div "Select" at bounding box center [94, 339] width 188 height 15
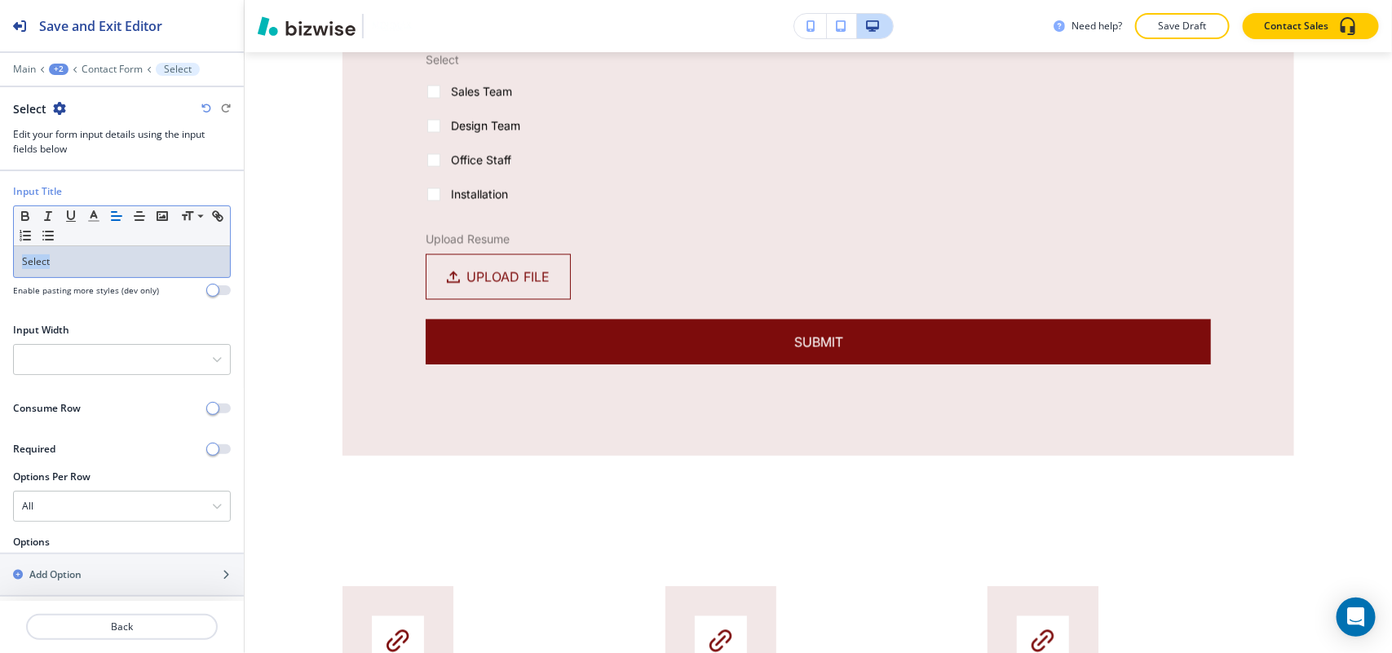
click at [0, 266] on div "Input Title Small Normal Large Huge Select Enable pasting more styles (dev only)" at bounding box center [122, 247] width 244 height 126
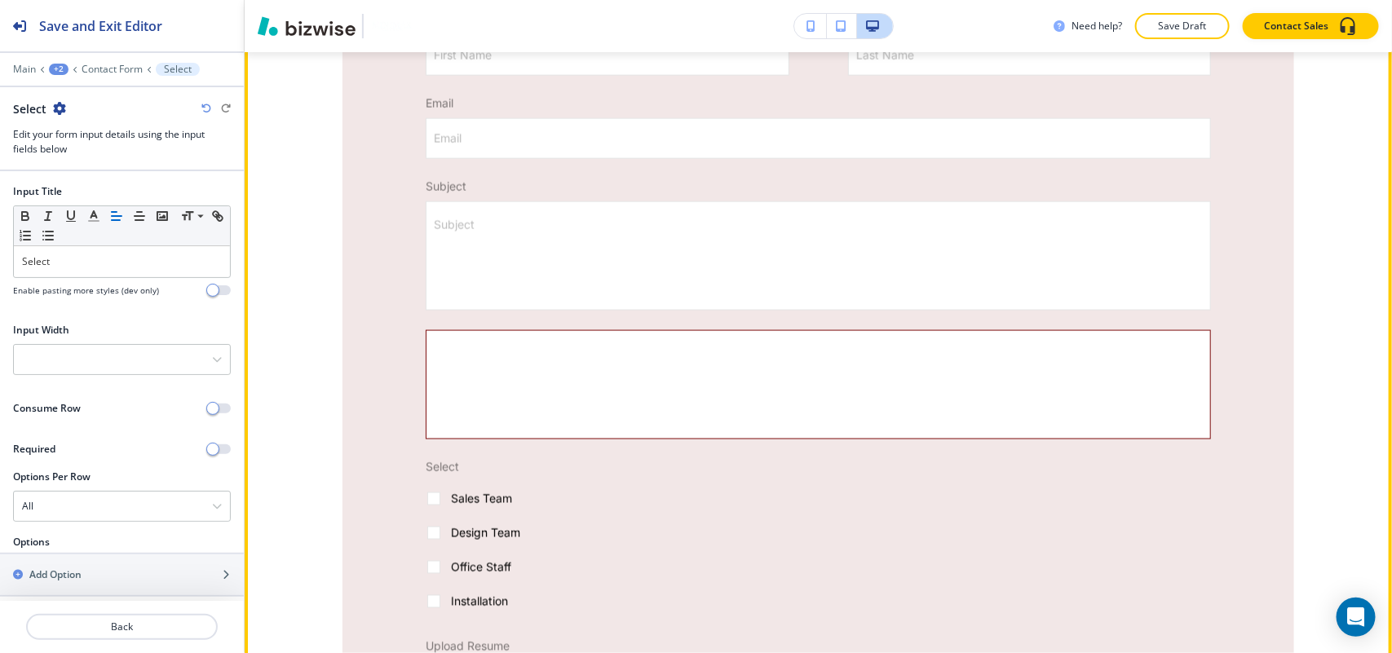
click at [502, 351] on textarea "Message" at bounding box center [817, 384] width 749 height 85
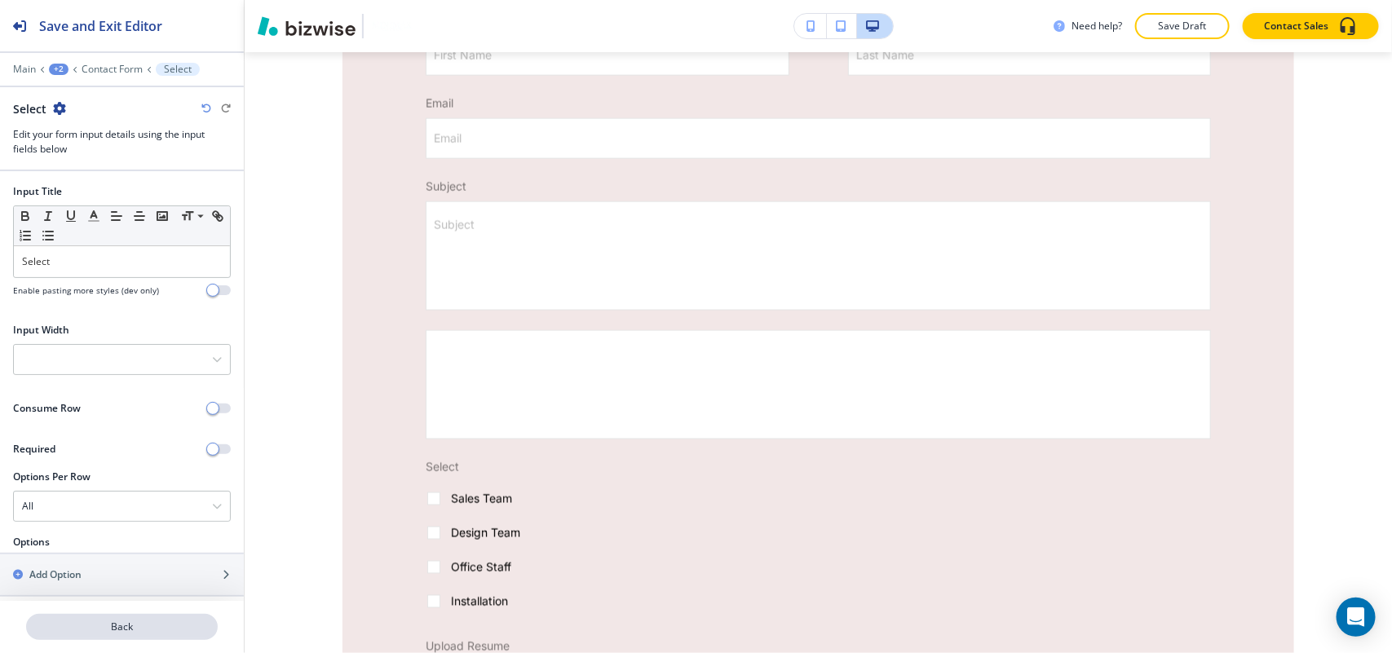
click at [121, 624] on p "Back" at bounding box center [122, 627] width 188 height 15
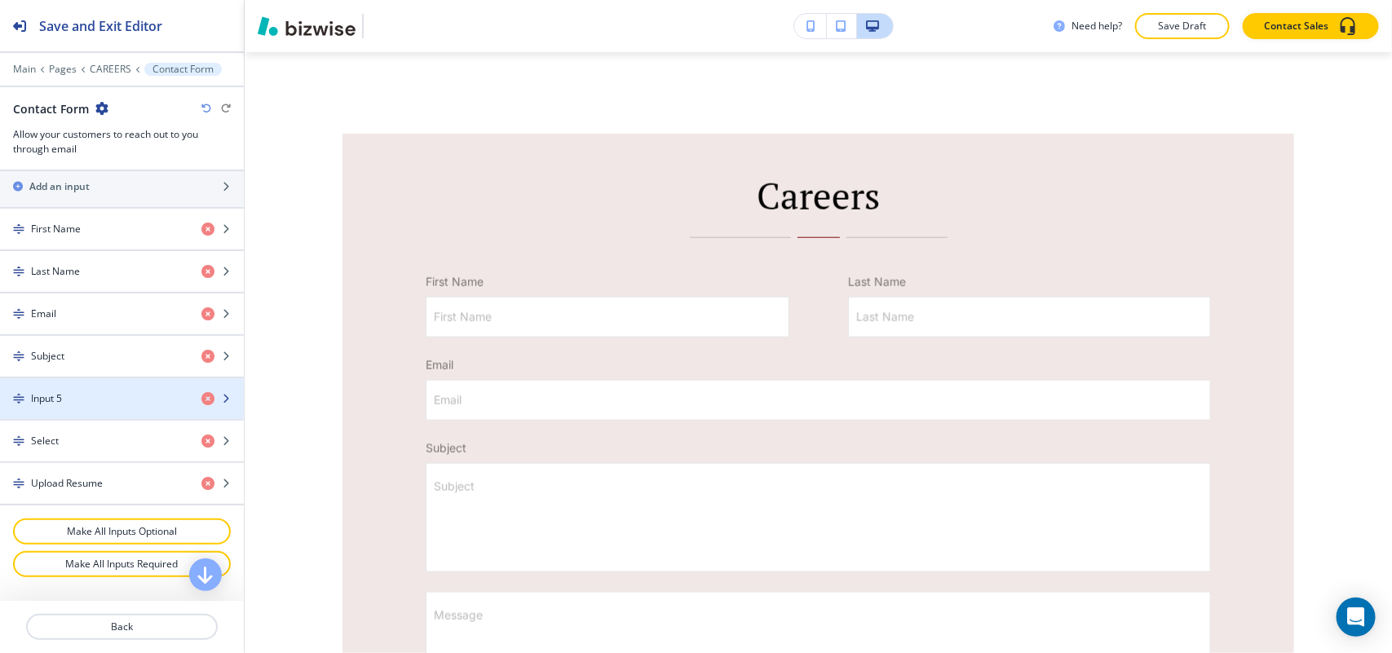
click at [117, 398] on div "Input 5" at bounding box center [94, 398] width 188 height 15
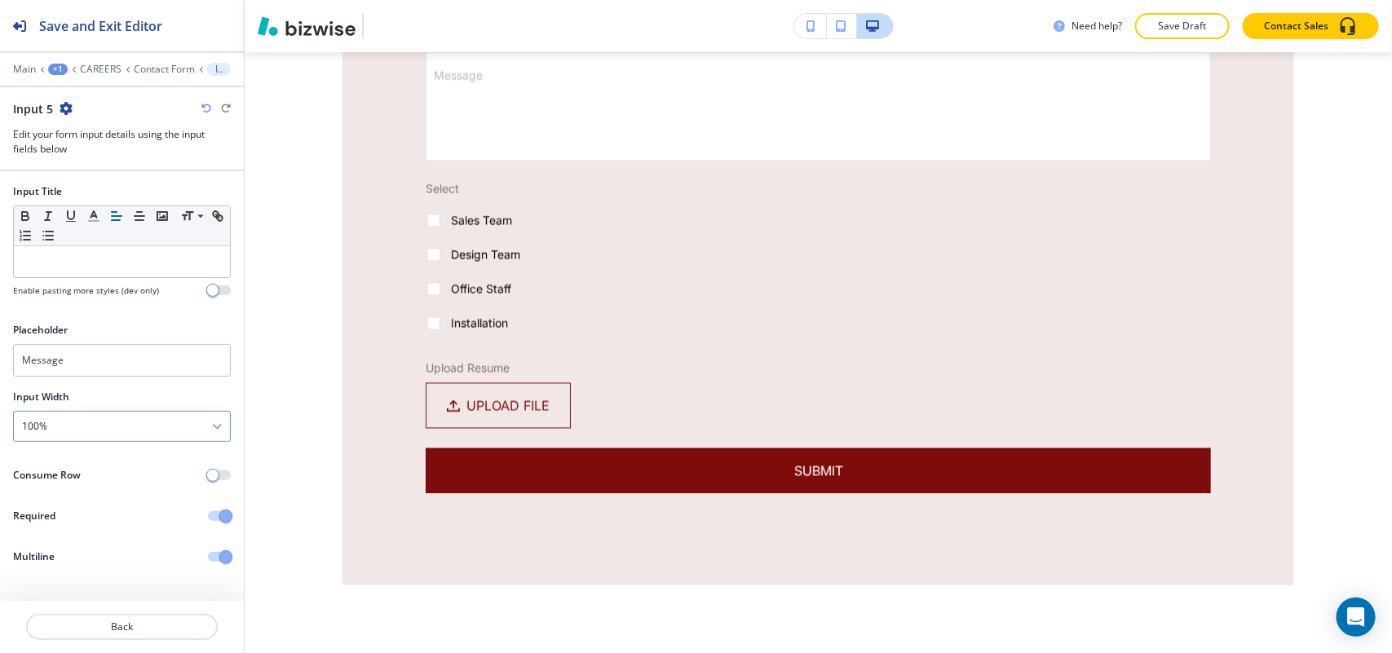
click at [86, 426] on div "100%" at bounding box center [122, 426] width 216 height 29
drag, startPoint x: 71, startPoint y: 359, endPoint x: 0, endPoint y: 351, distance: 71.4
click at [0, 351] on div "Placeholder Message" at bounding box center [122, 356] width 244 height 67
click at [58, 271] on div at bounding box center [122, 261] width 216 height 31
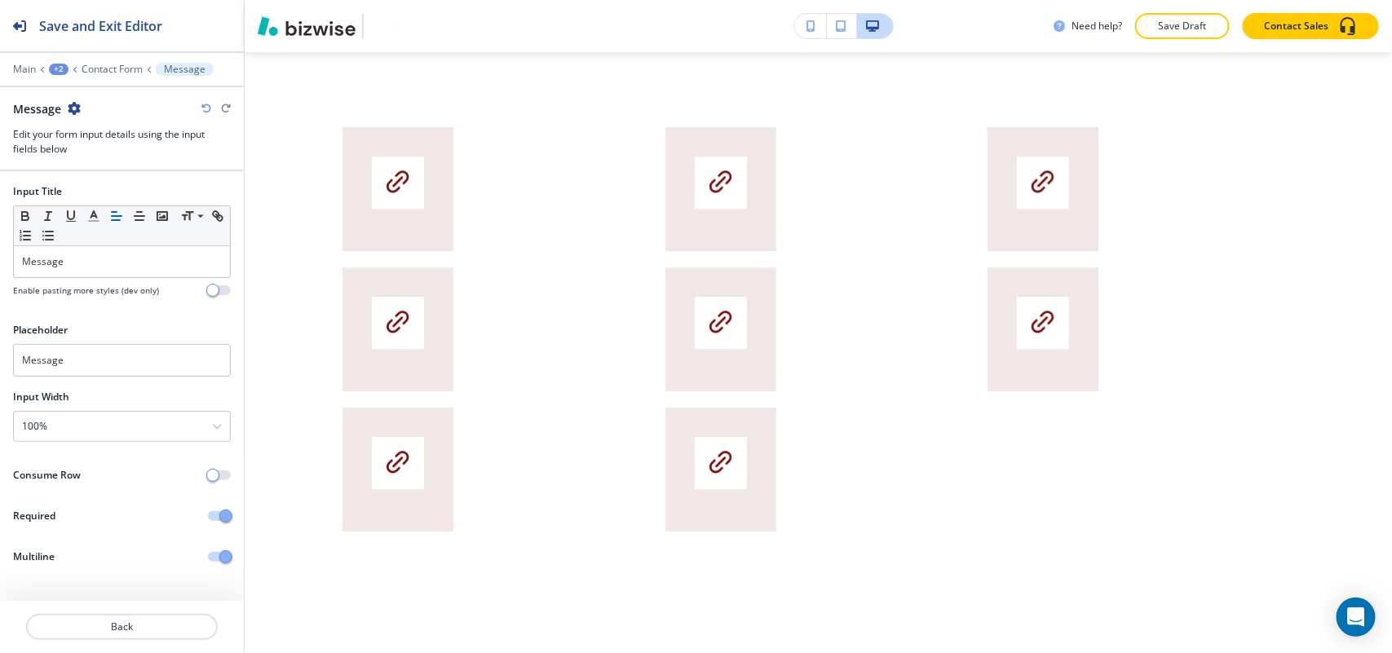
click at [263, 49] on div "Need help? Save Draft Contact Sales" at bounding box center [818, 26] width 1147 height 52
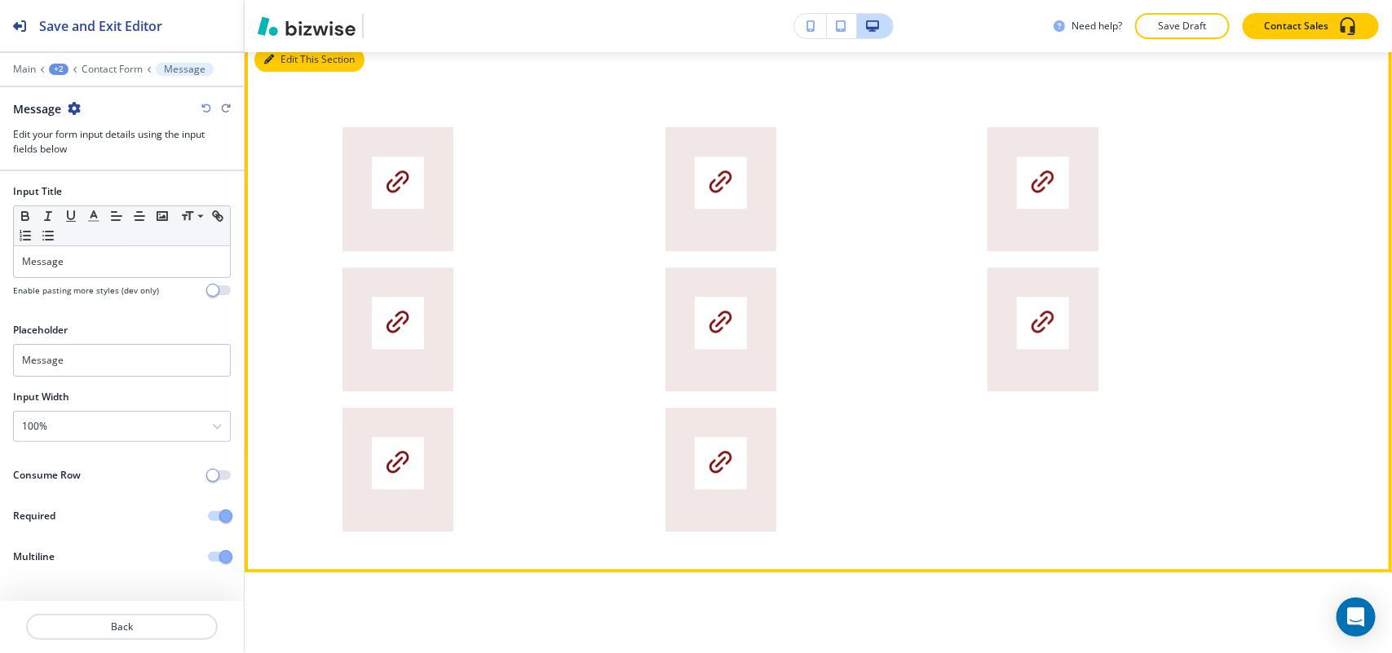
click at [292, 65] on button "Edit This Section" at bounding box center [309, 59] width 110 height 24
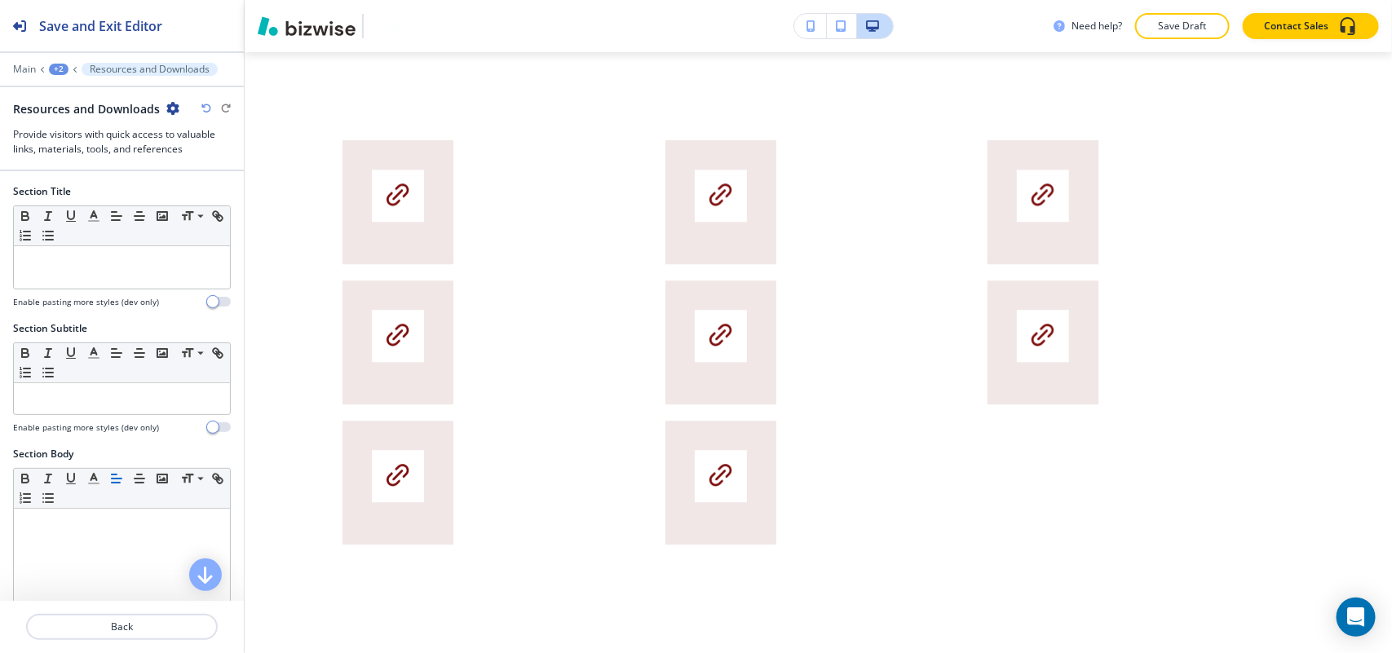
click at [160, 108] on div "Resources and Downloads" at bounding box center [96, 108] width 166 height 17
click at [166, 107] on icon "button" at bounding box center [172, 108] width 13 height 13
click at [226, 196] on p "Delete Section" at bounding box center [215, 195] width 83 height 15
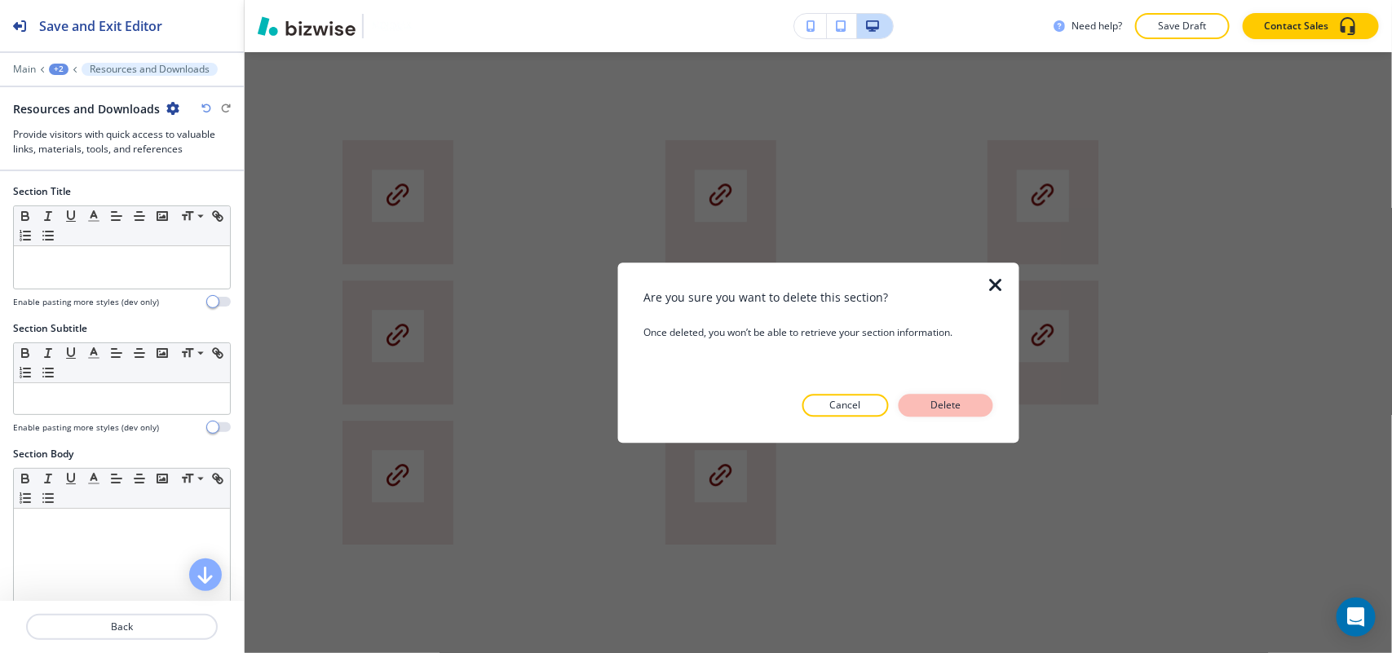
click at [991, 405] on button "Delete" at bounding box center [945, 405] width 95 height 23
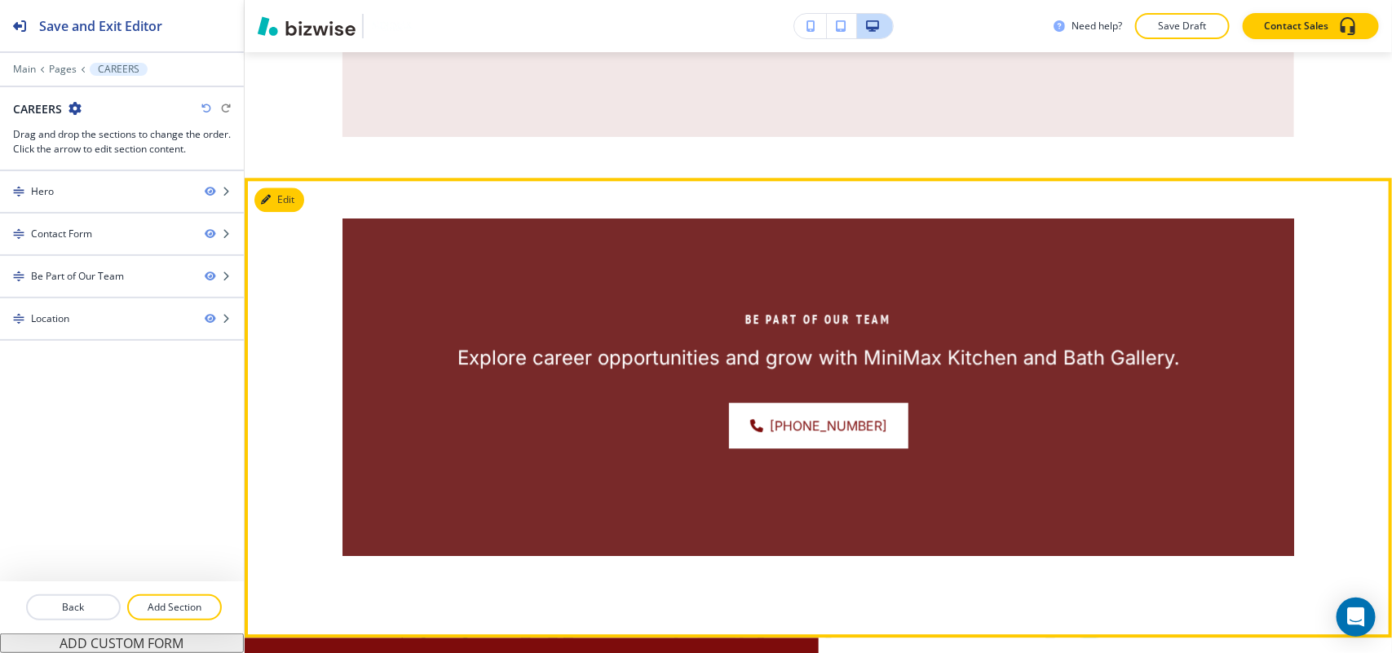
click at [298, 185] on div "Be Part of Our Team Explore career opportunities and grow with MiniMax Kitchen …" at bounding box center [818, 408] width 1147 height 460
click at [294, 192] on button "Edit This Section" at bounding box center [309, 200] width 110 height 24
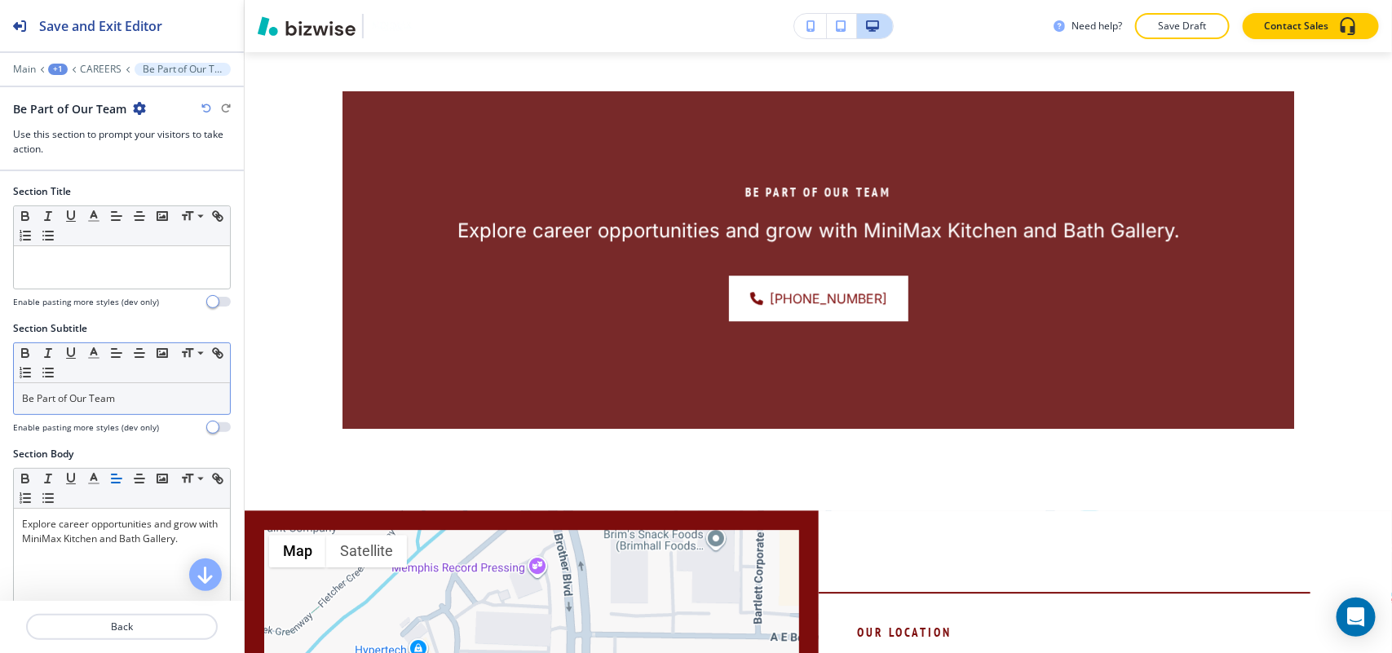
click at [155, 381] on div "Small Normal Large Huge" at bounding box center [122, 363] width 216 height 40
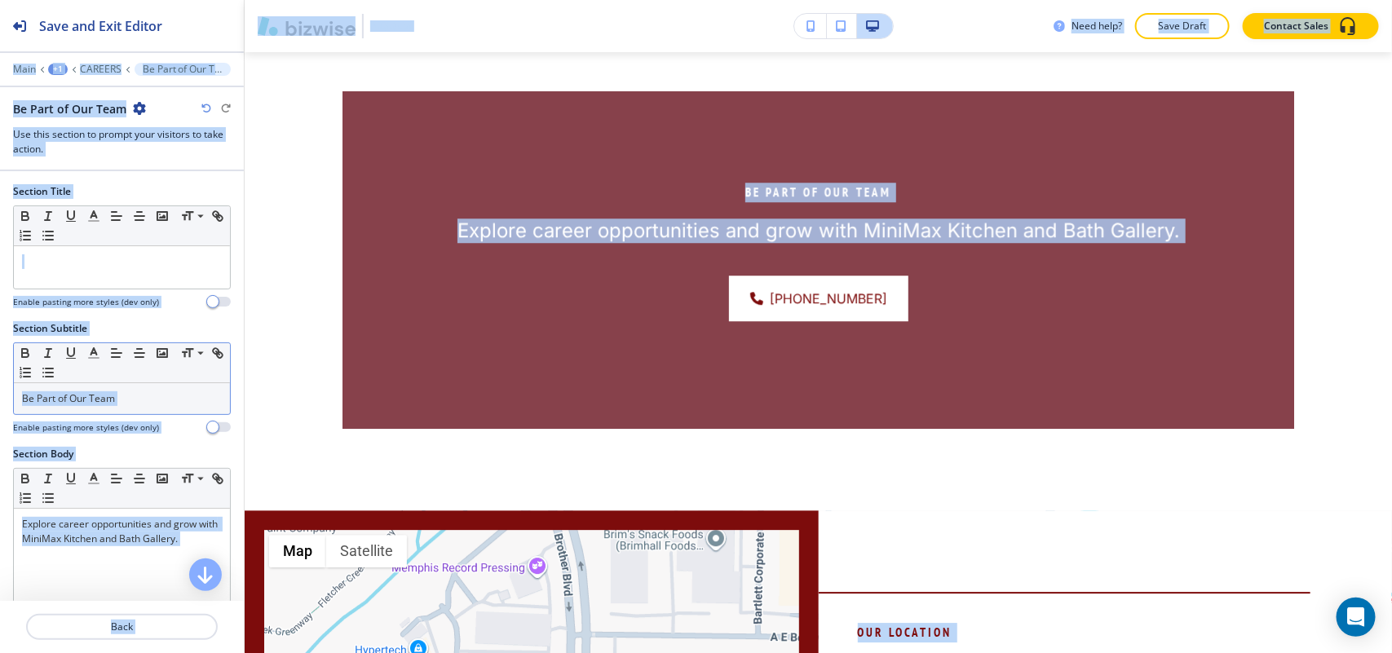
click at [152, 394] on p "Be Part of Our Team" at bounding box center [122, 398] width 200 height 15
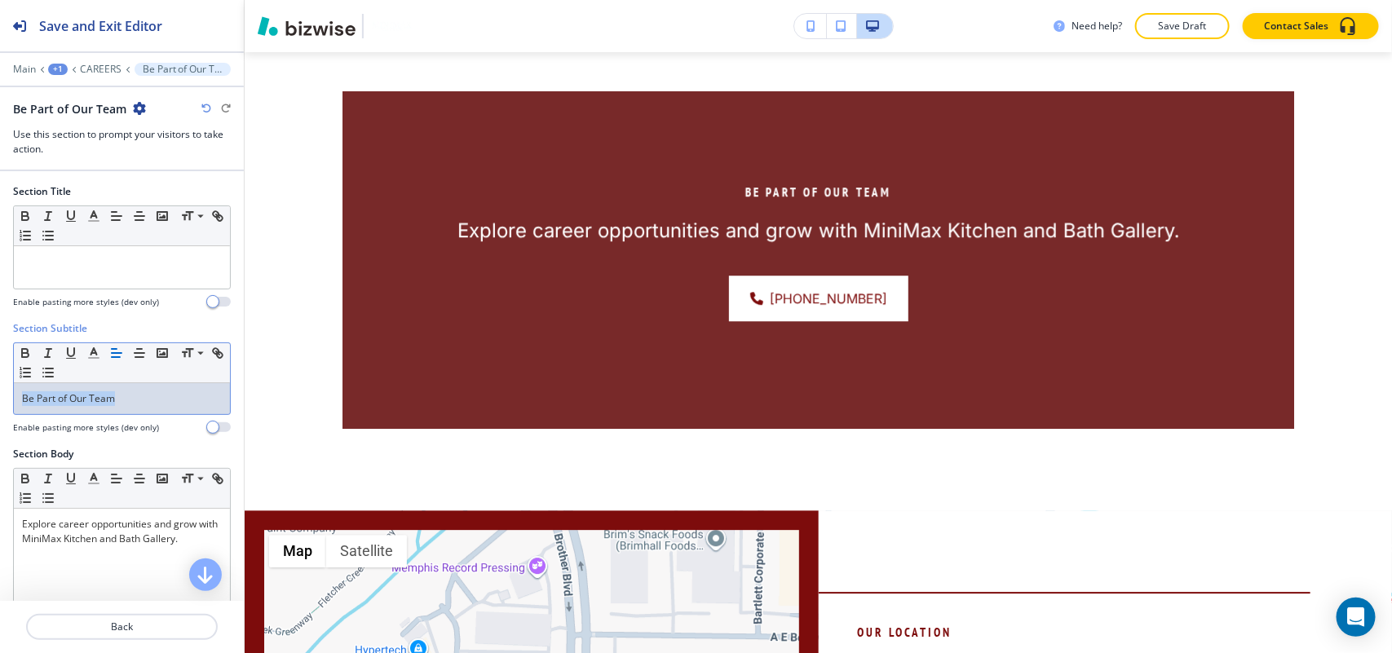
copy p "Be Part of Our Team"
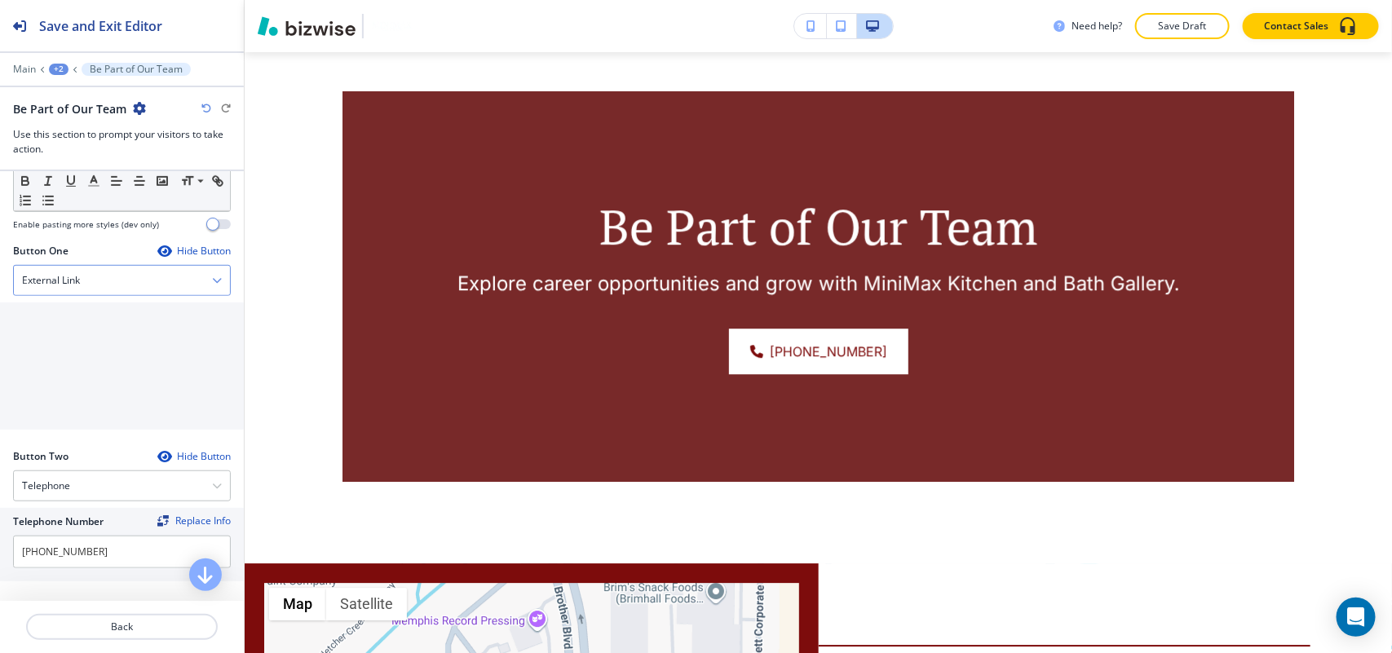
click at [124, 281] on div "External Link" at bounding box center [122, 280] width 216 height 29
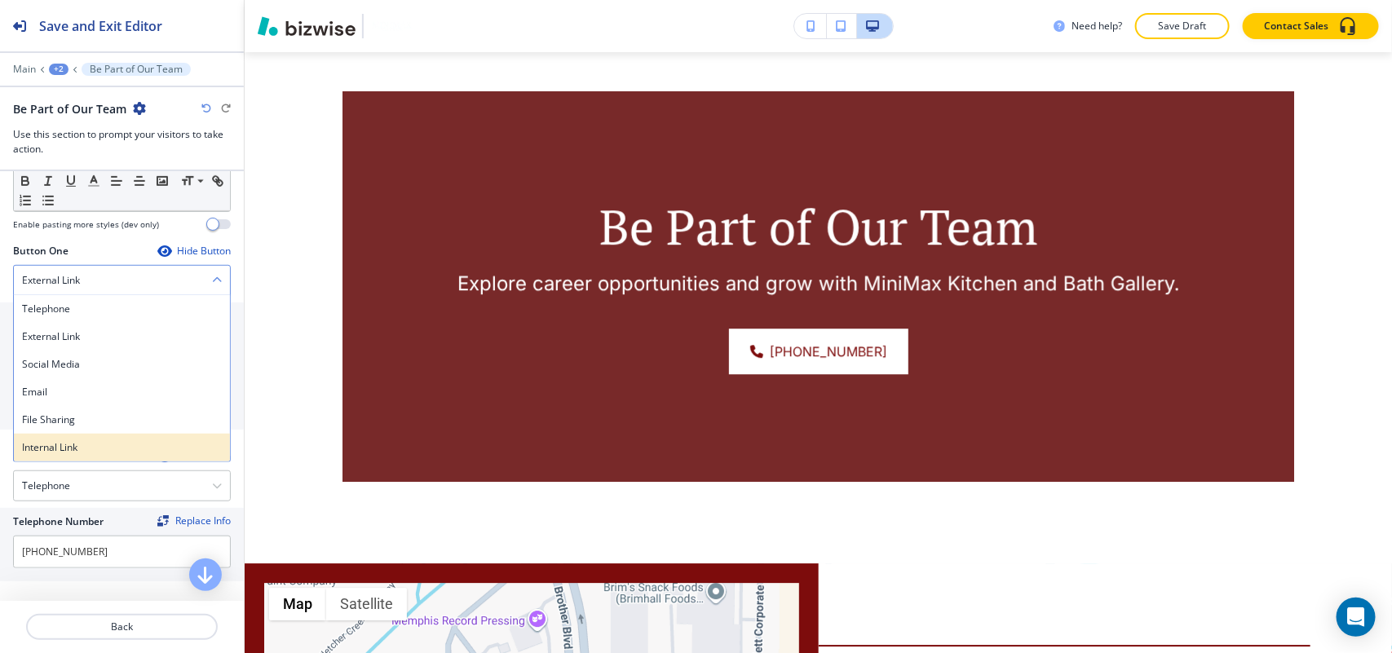
click at [104, 449] on h4 "Internal Link" at bounding box center [122, 447] width 200 height 15
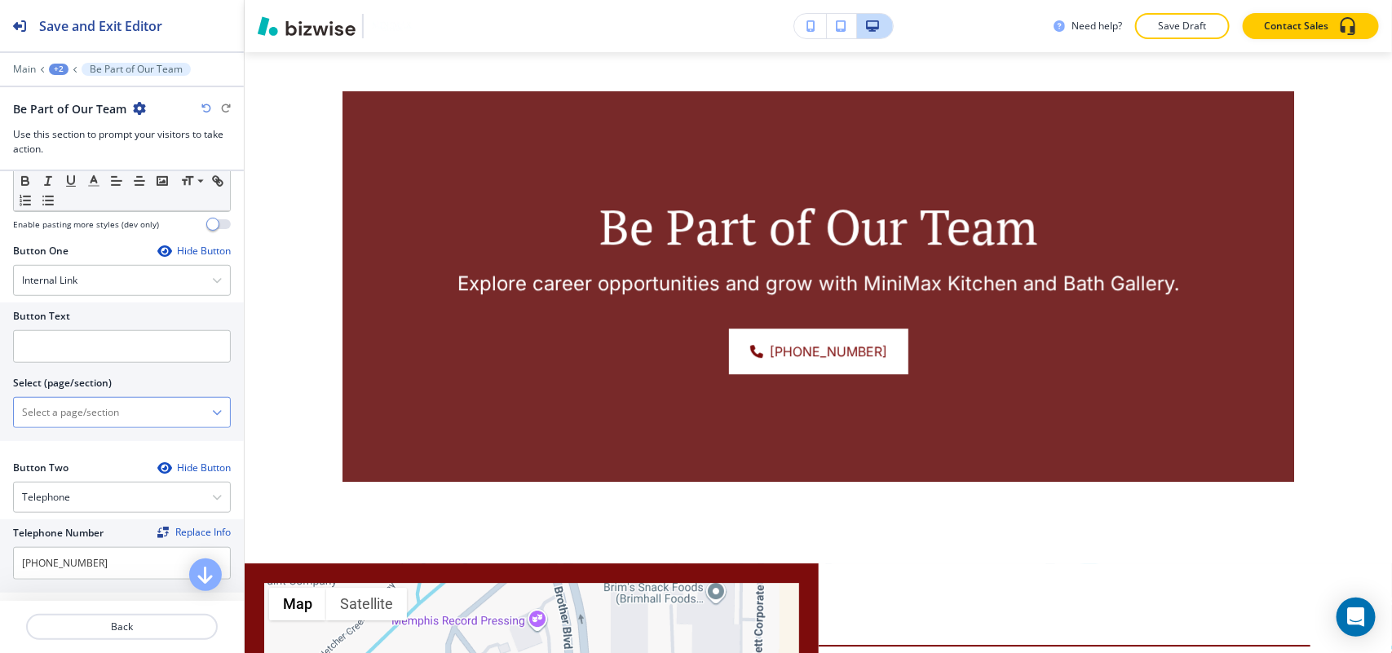
click at [113, 422] on \(page\/section\) "Manual Input" at bounding box center [113, 413] width 198 height 28
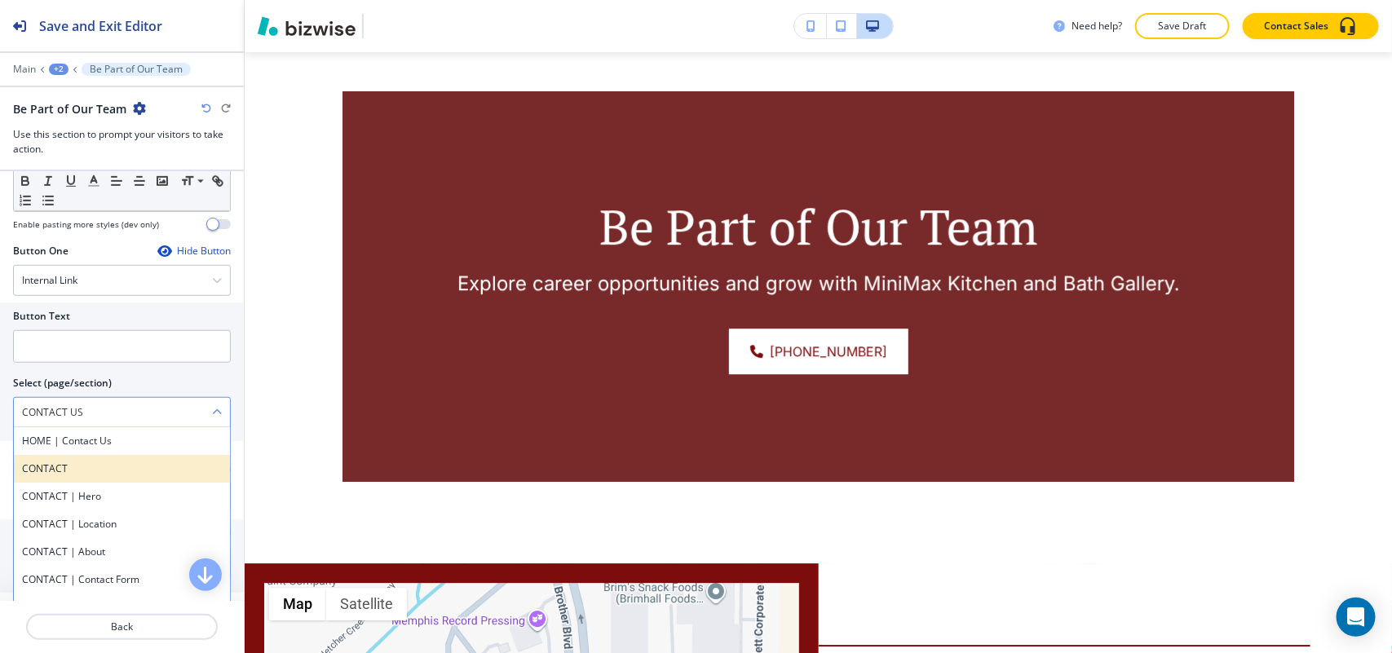
click at [74, 463] on div "CONTACT" at bounding box center [122, 469] width 216 height 28
type \(page\/section\) "CONTACT"
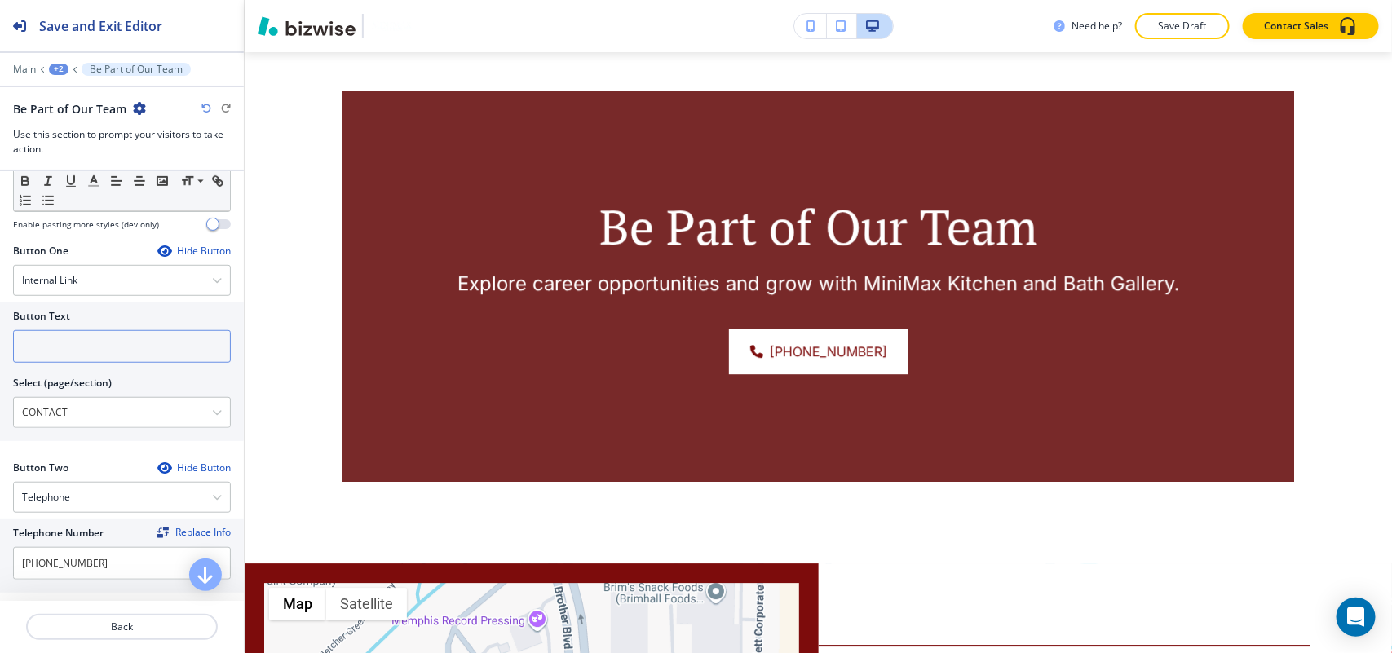
click at [75, 347] on input "text" at bounding box center [122, 346] width 218 height 33
paste input "CONTACT US"
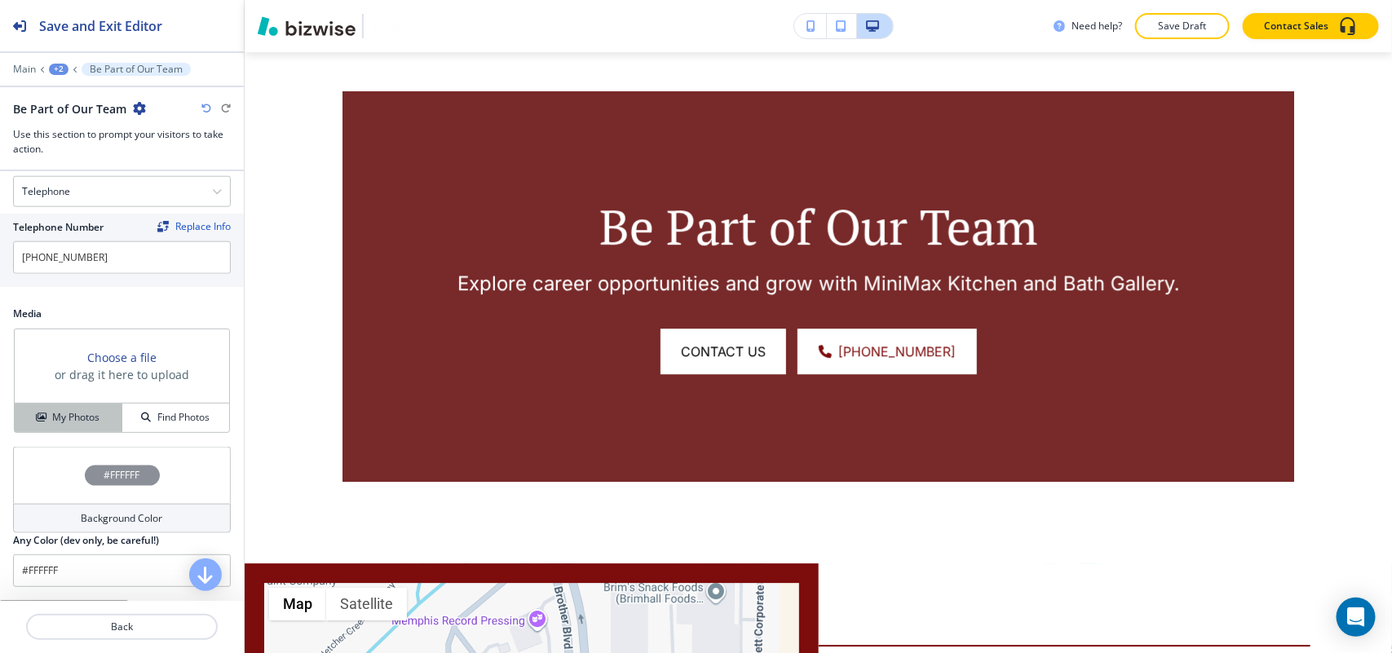
type input "CONTACT US"
click at [84, 432] on button "My Photos" at bounding box center [69, 418] width 108 height 29
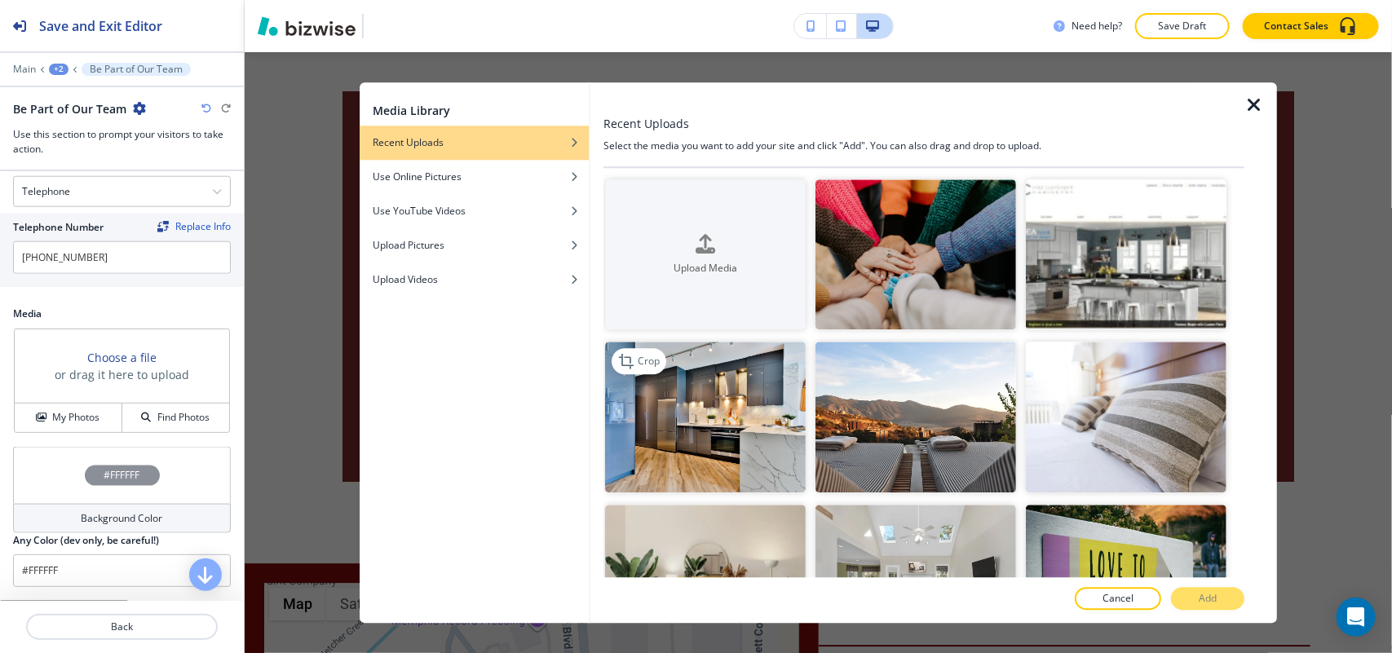
click at [715, 453] on img "button" at bounding box center [705, 417] width 201 height 151
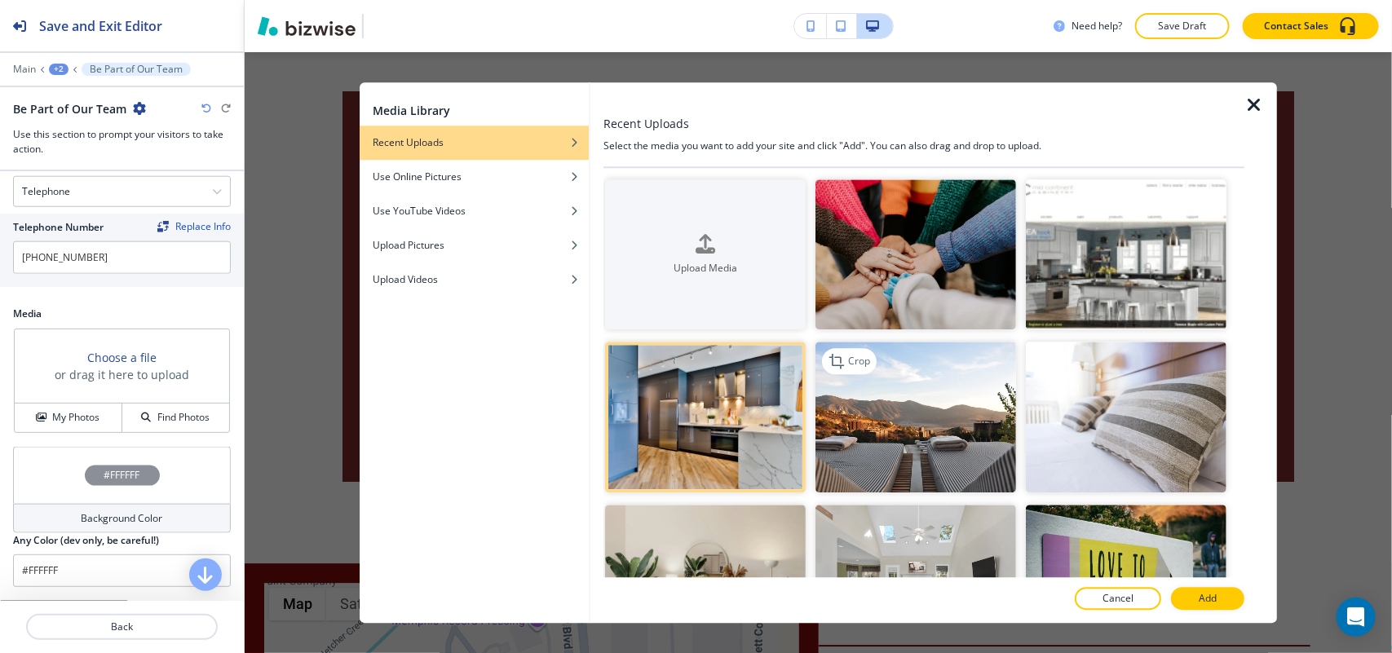
click at [938, 444] on img "button" at bounding box center [915, 417] width 201 height 151
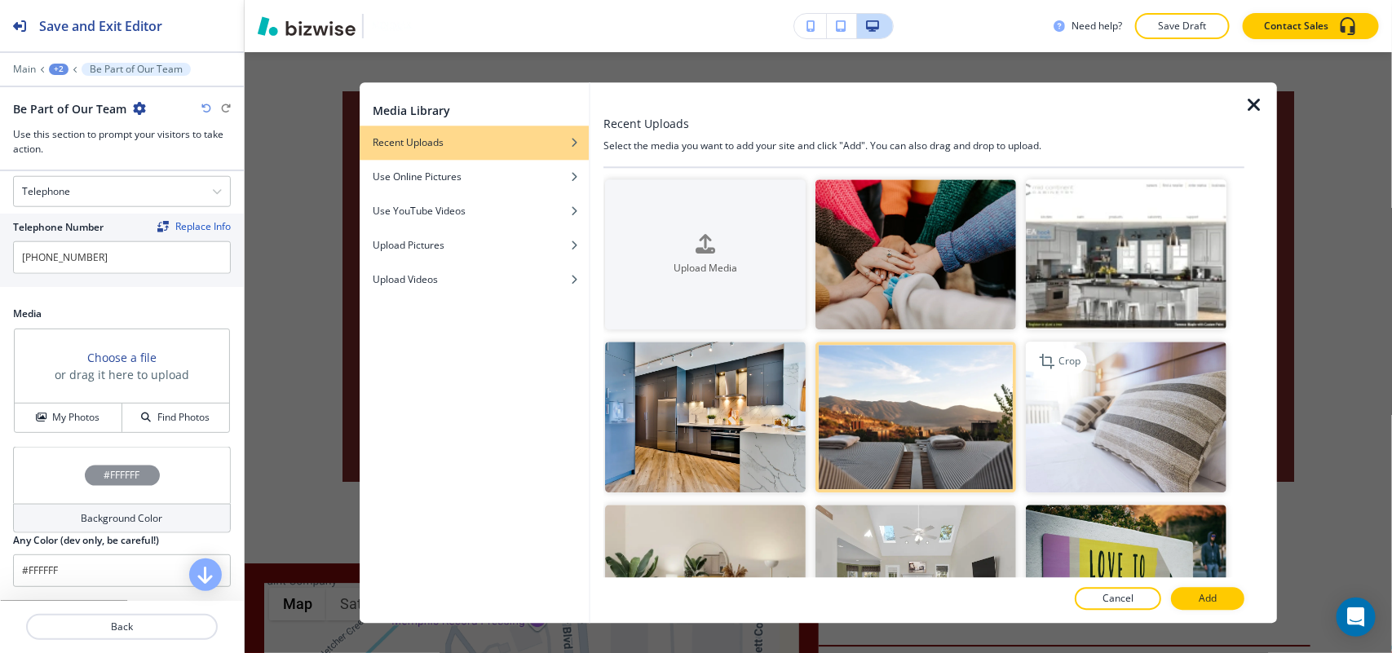
click at [1152, 455] on img "button" at bounding box center [1126, 417] width 201 height 151
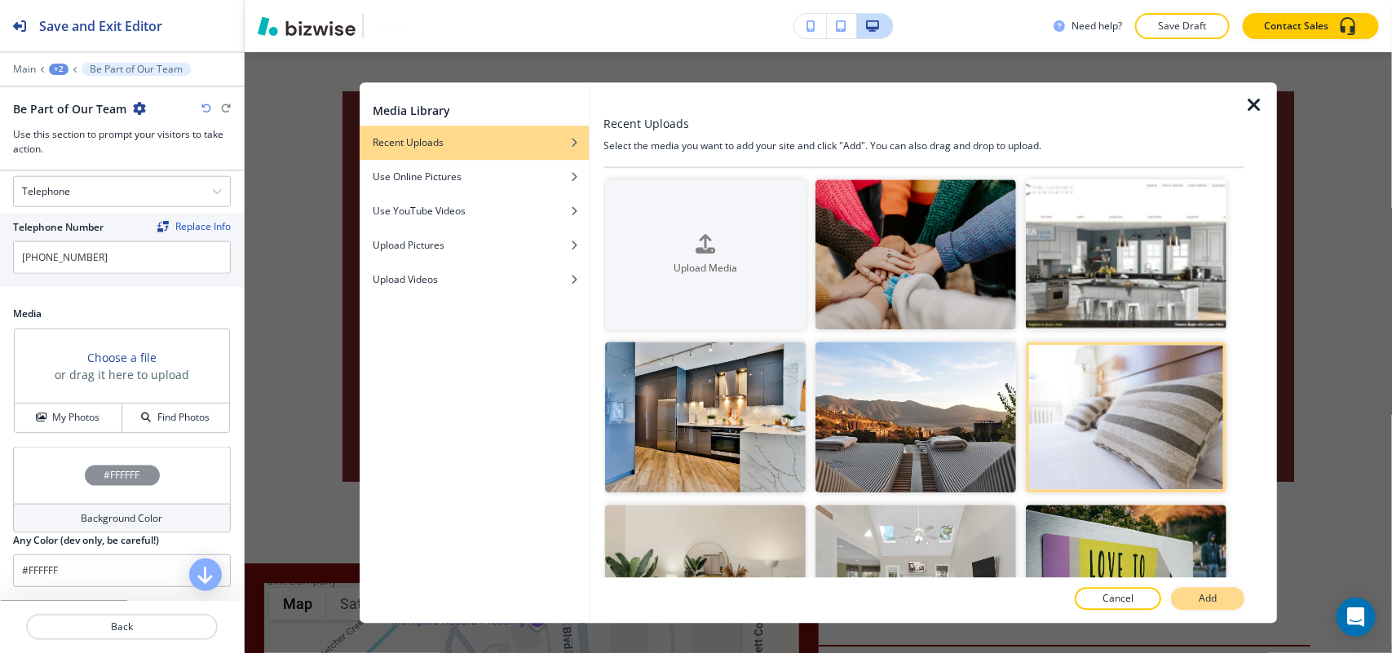
click at [1221, 599] on button "Add" at bounding box center [1207, 598] width 73 height 23
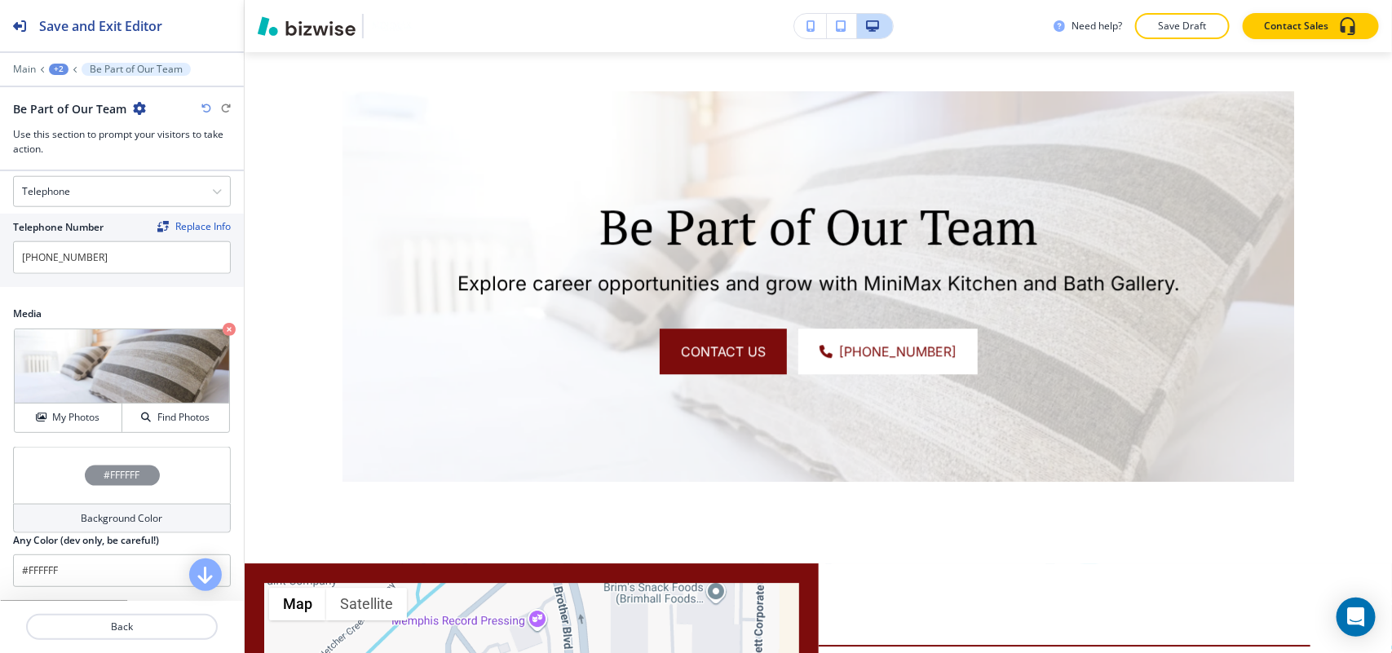
click at [63, 458] on div "#FFFFFF" at bounding box center [122, 475] width 218 height 57
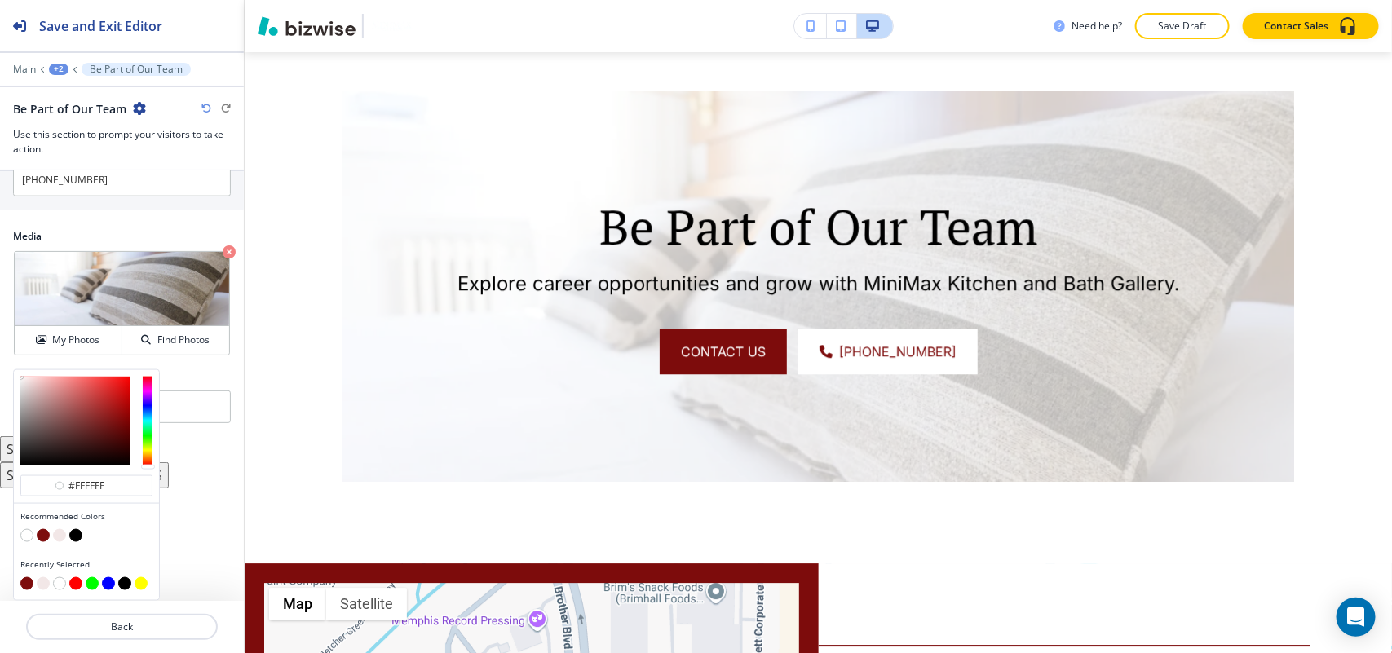
click at [46, 540] on button "button" at bounding box center [43, 535] width 13 height 13
type input "#7d0c0c"
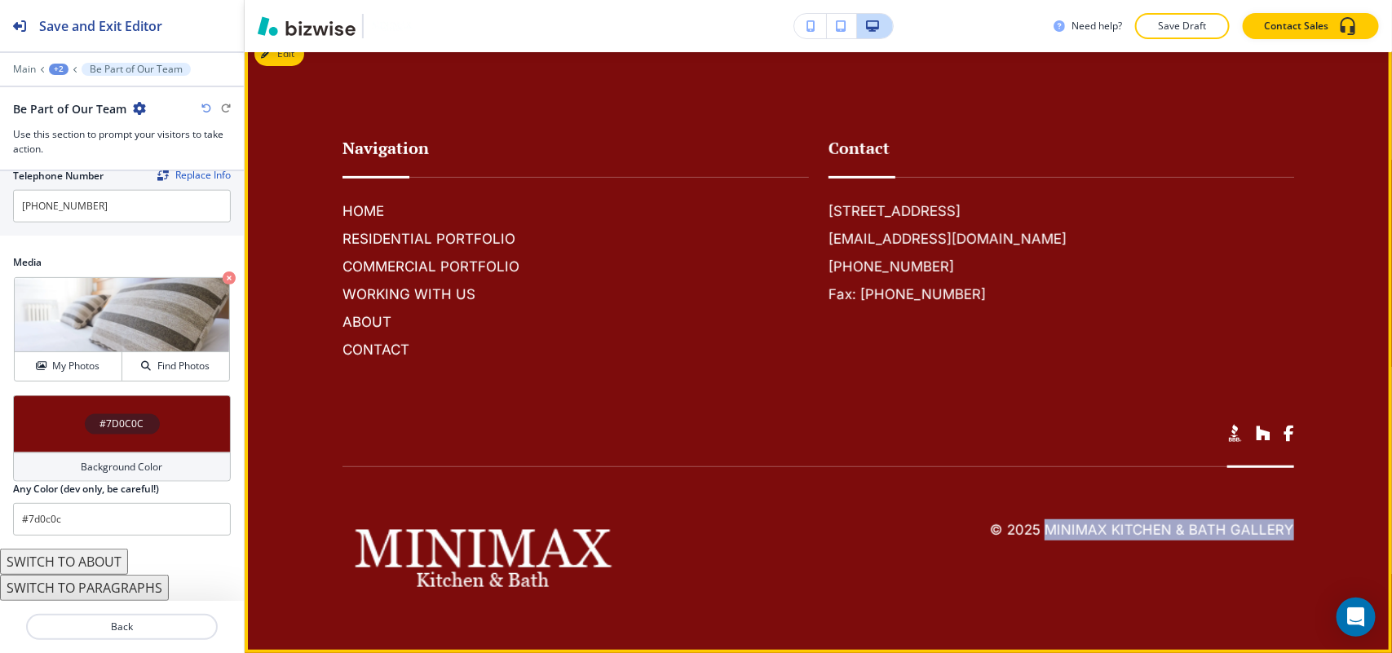
drag, startPoint x: 1242, startPoint y: 530, endPoint x: 1037, endPoint y: 519, distance: 204.9
click at [1032, 530] on footer "Navigation HOME RESIDENTIAL PORTFOLIO COMMERCIAL PORTFOLIO WORKING WITH US ABOU…" at bounding box center [818, 342] width 1147 height 621
copy h6 "MiniMax Kitchen & Bath Gallery"
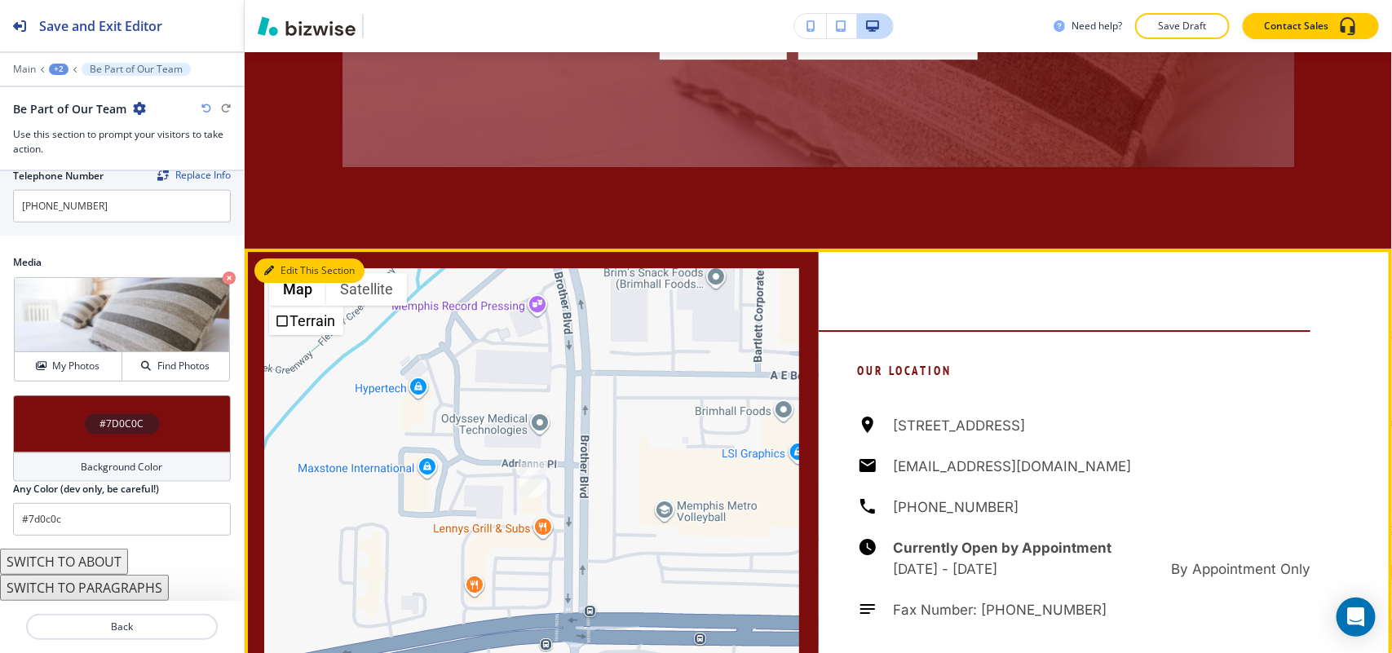
click at [280, 267] on button "Edit This Section" at bounding box center [309, 270] width 110 height 24
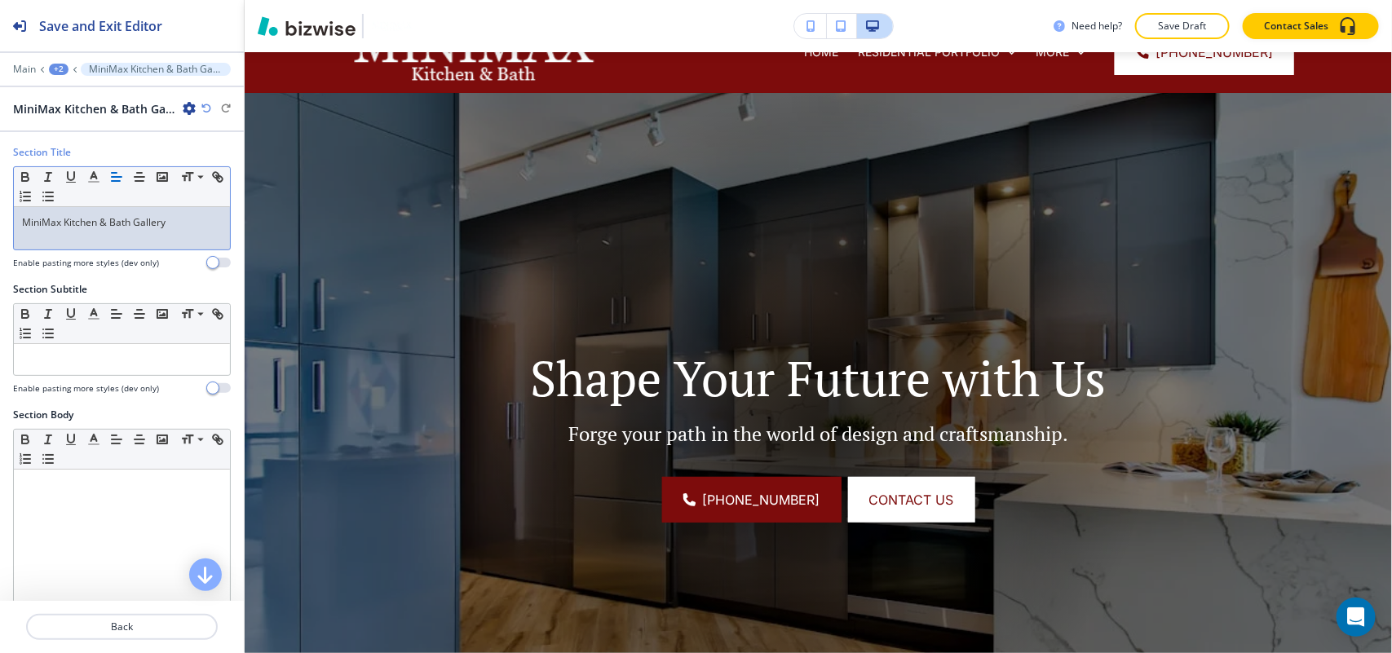
scroll to position [74, 0]
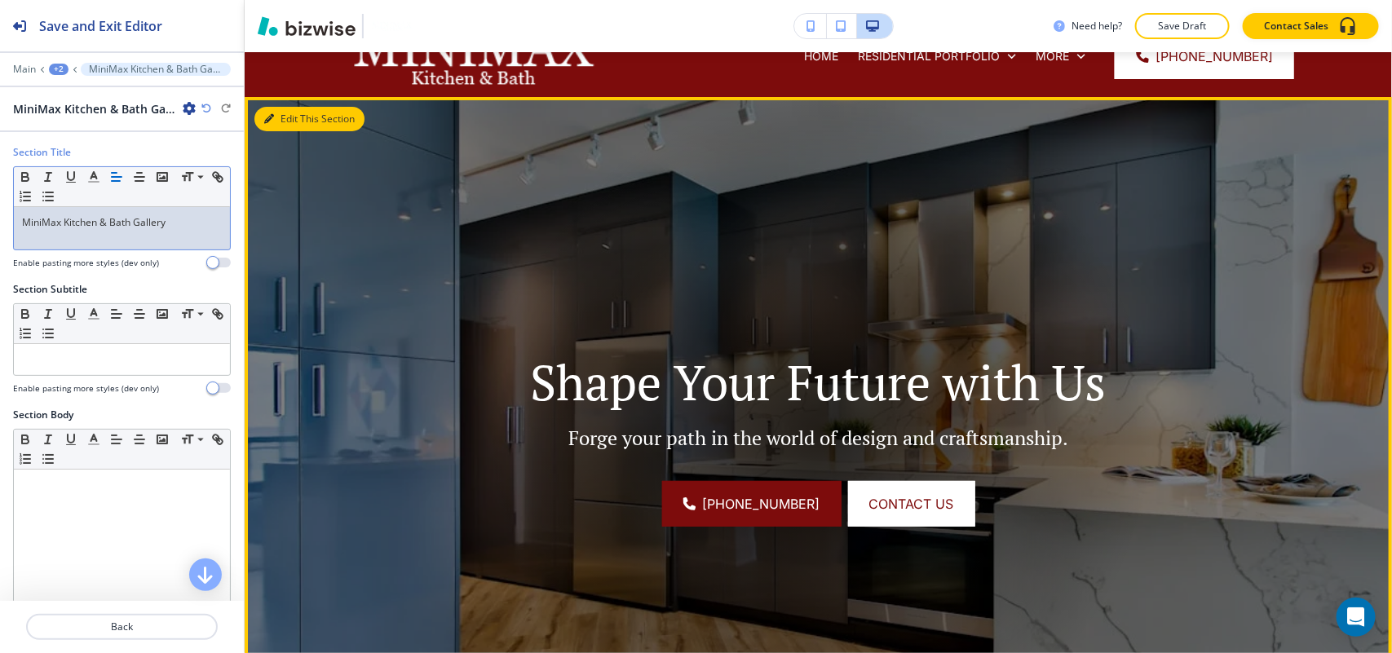
click at [272, 112] on button "Edit This Section" at bounding box center [309, 119] width 110 height 24
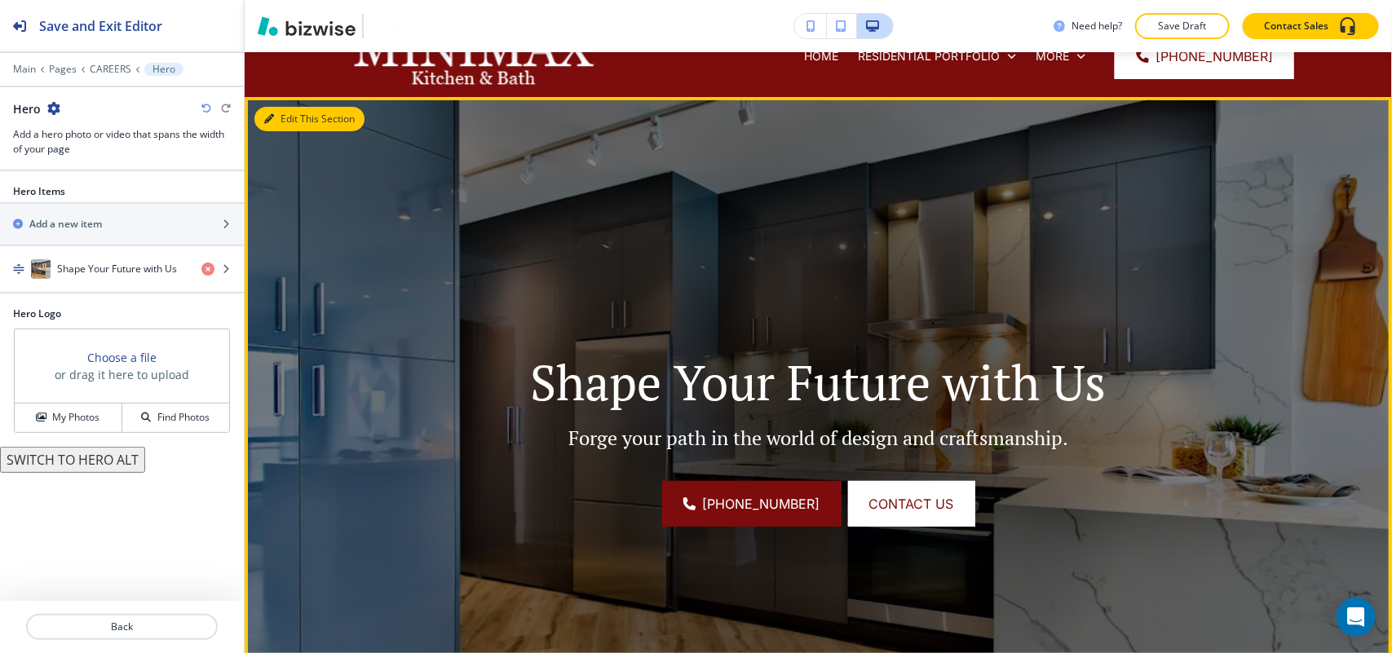
scroll to position [119, 0]
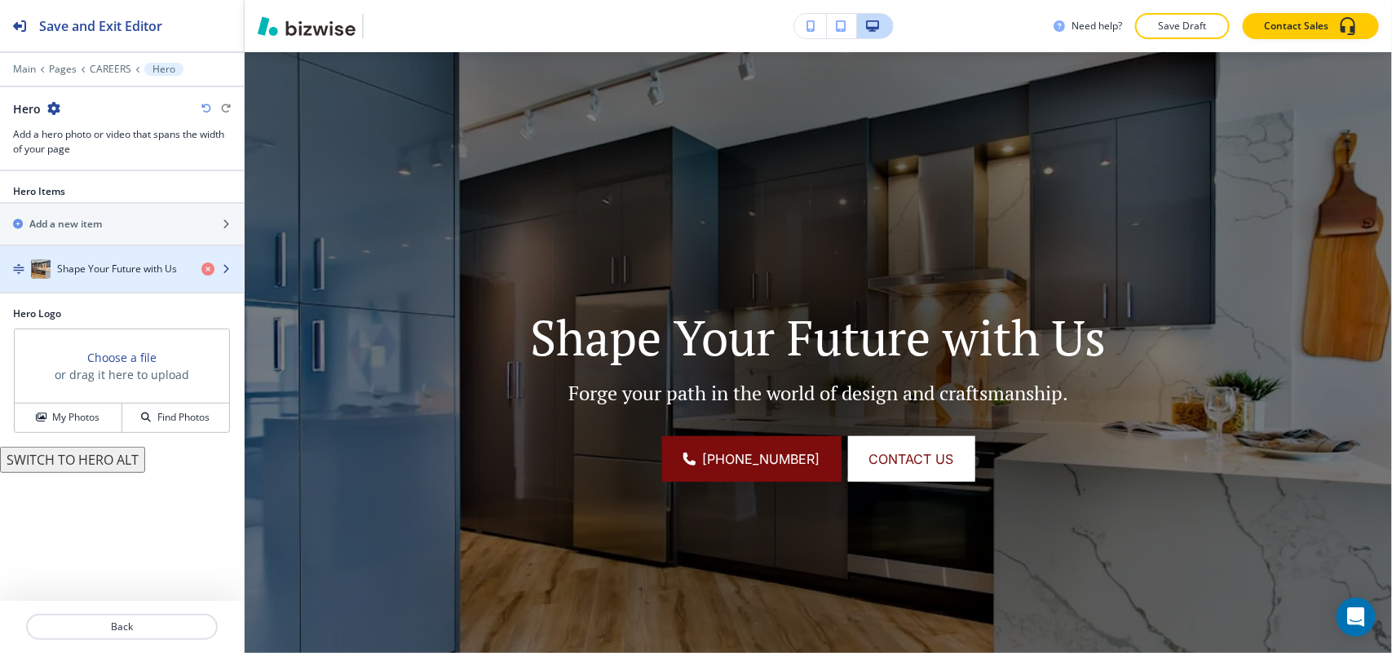
click at [94, 279] on div "Shape Your Future with Us" at bounding box center [94, 269] width 188 height 20
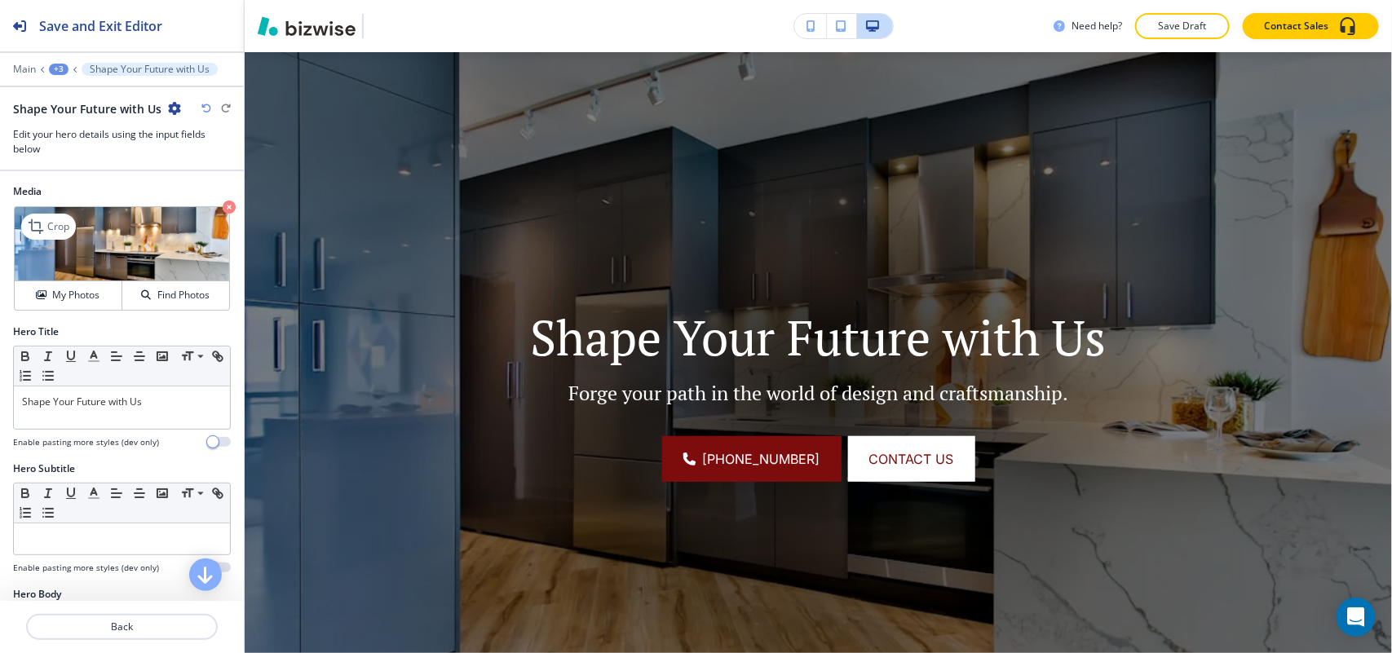
click at [223, 206] on icon "button" at bounding box center [229, 207] width 13 height 13
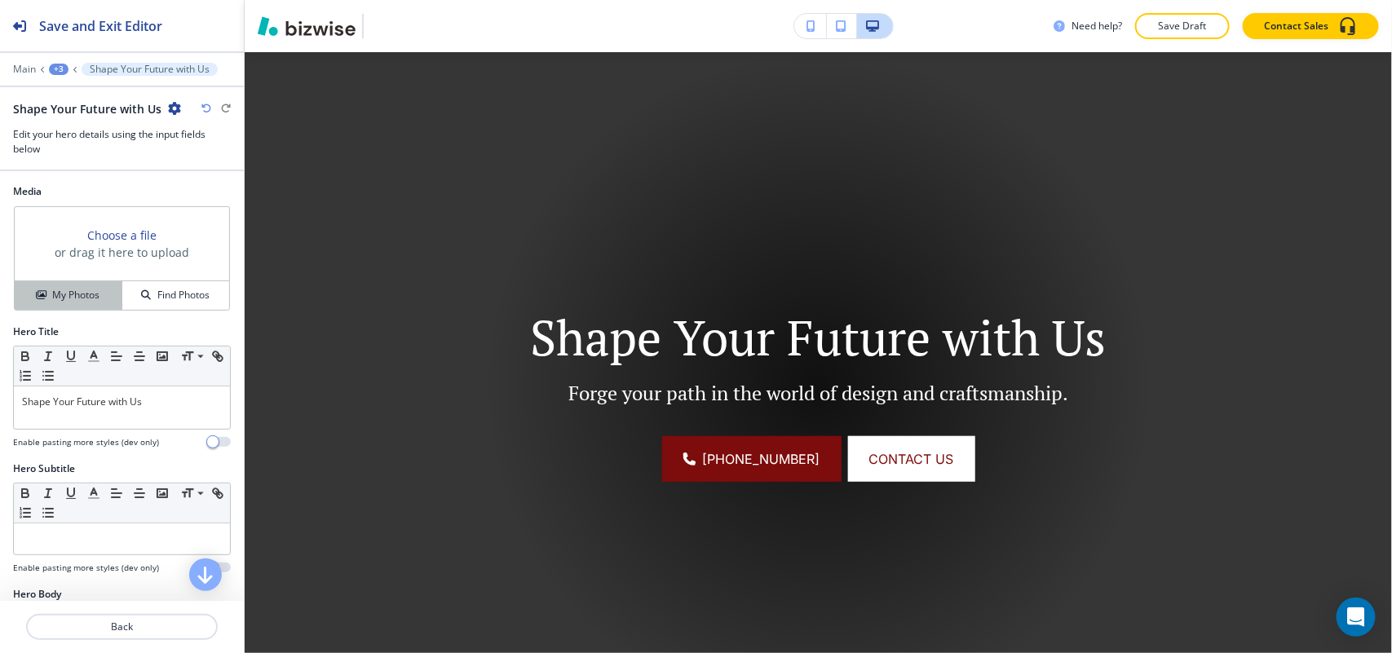
click at [91, 282] on button "My Photos" at bounding box center [69, 295] width 108 height 29
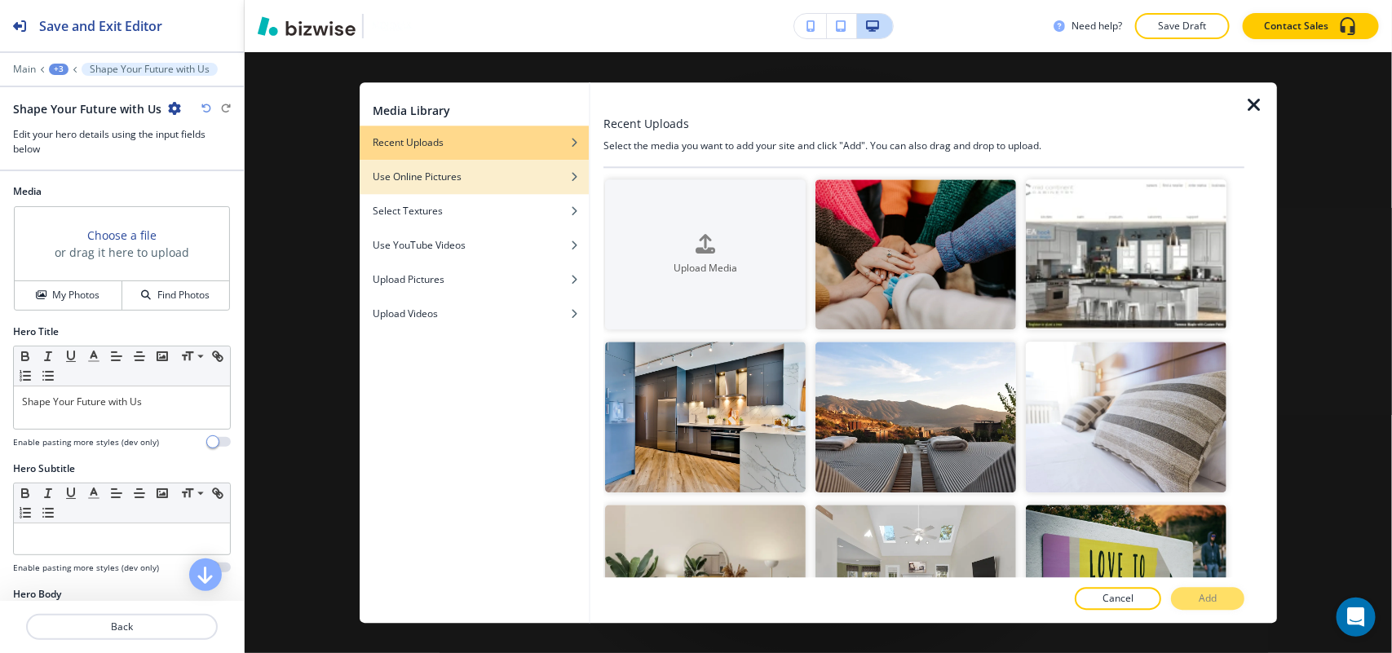
drag, startPoint x: 443, startPoint y: 181, endPoint x: 503, endPoint y: 177, distance: 60.5
click at [444, 181] on h4 "Use Online Pictures" at bounding box center [417, 177] width 89 height 15
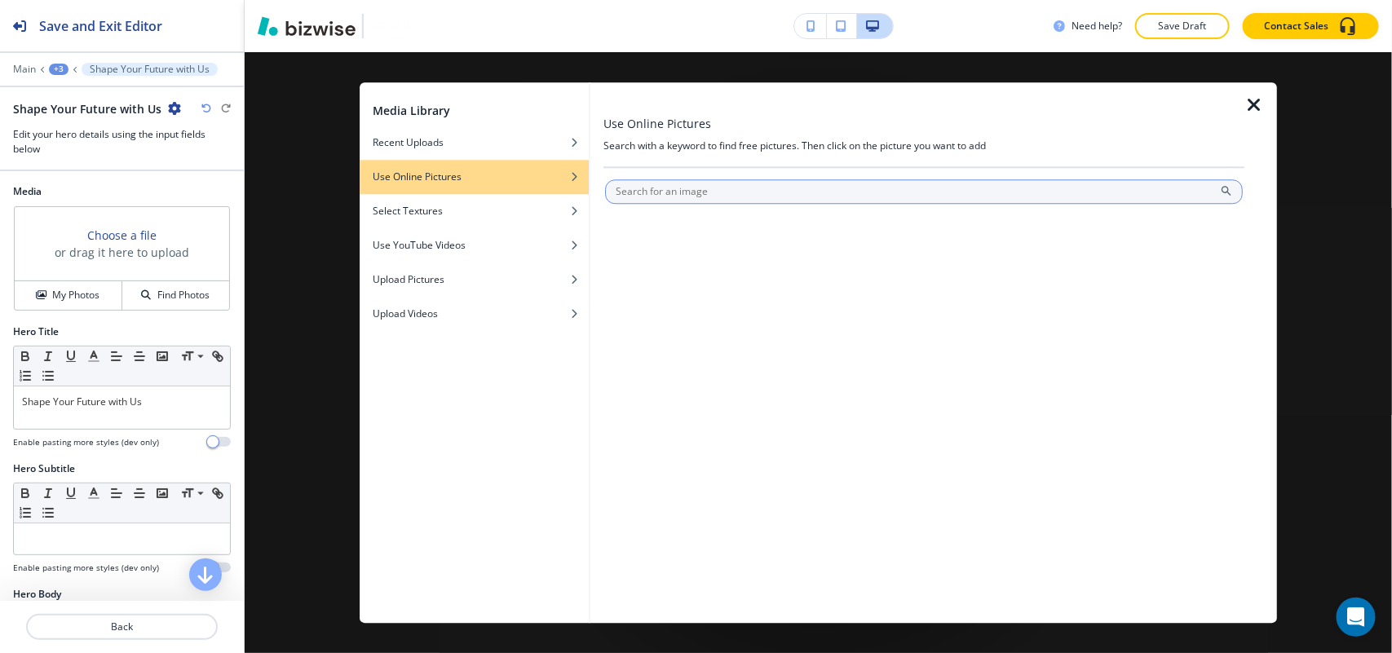
click at [654, 192] on input "text" at bounding box center [924, 191] width 638 height 24
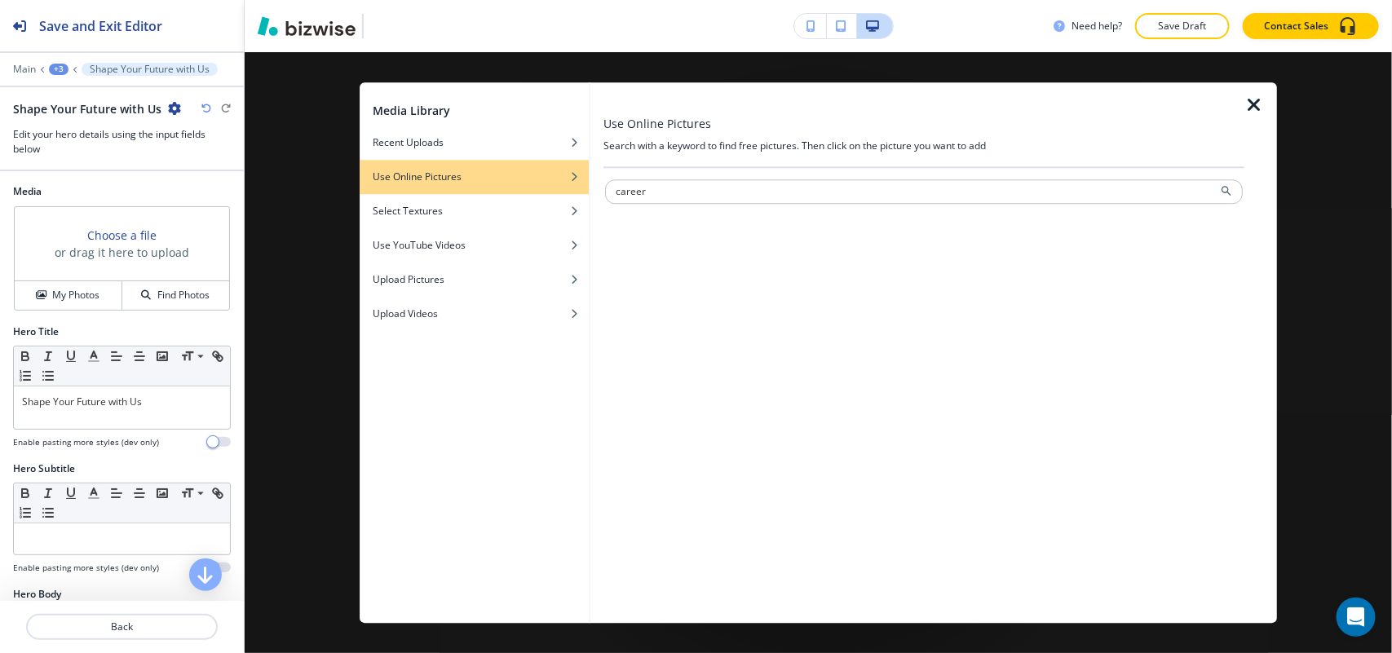
type input "career"
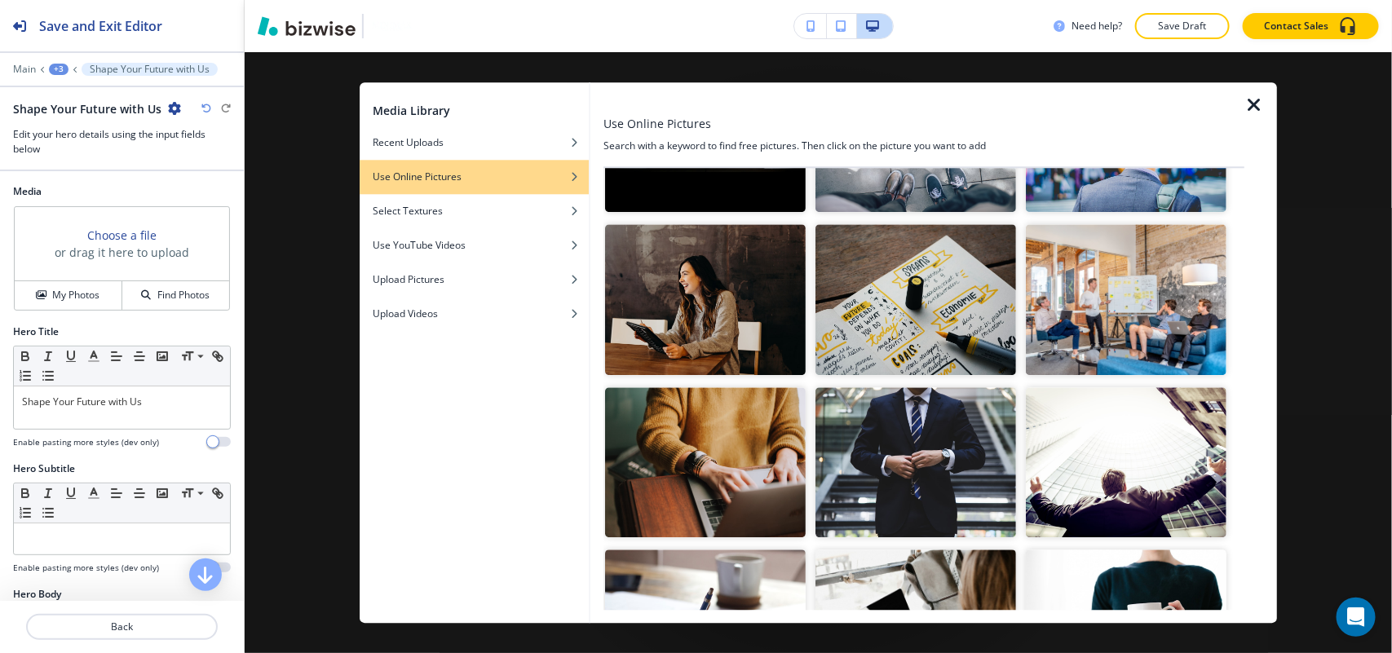
scroll to position [204, 0]
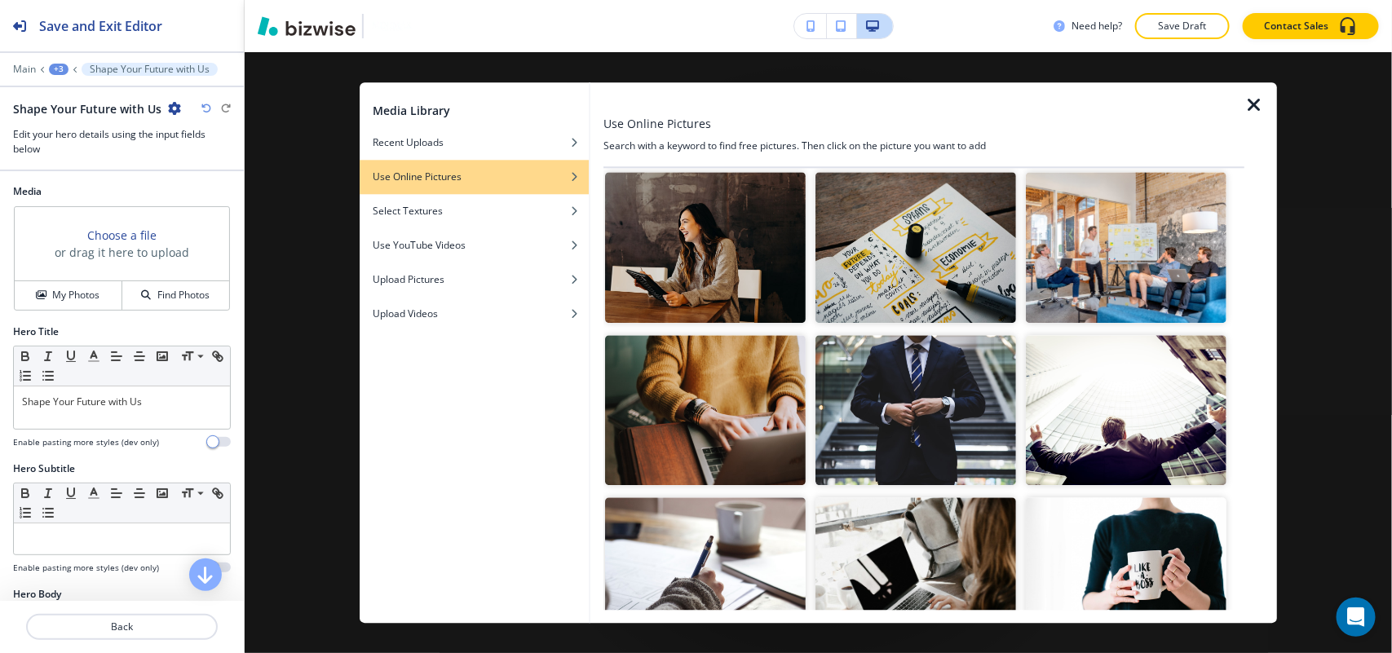
click at [1110, 426] on img "button" at bounding box center [1126, 410] width 201 height 151
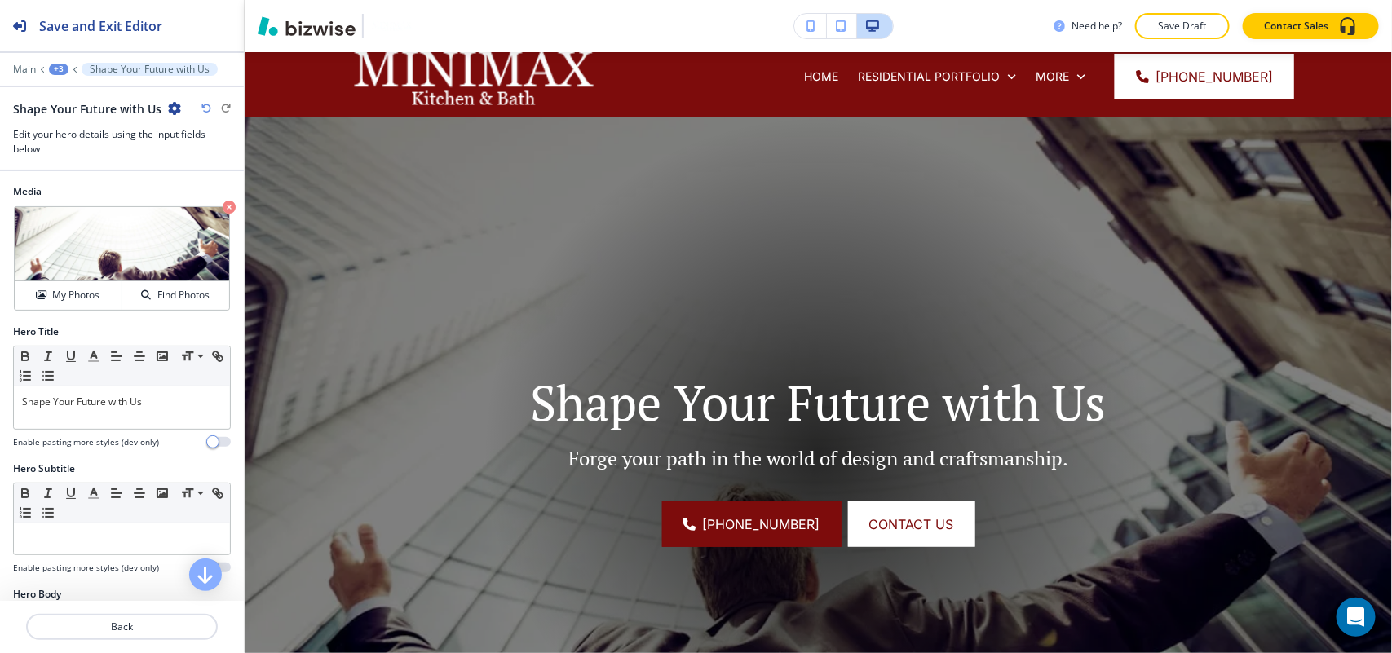
scroll to position [0, 0]
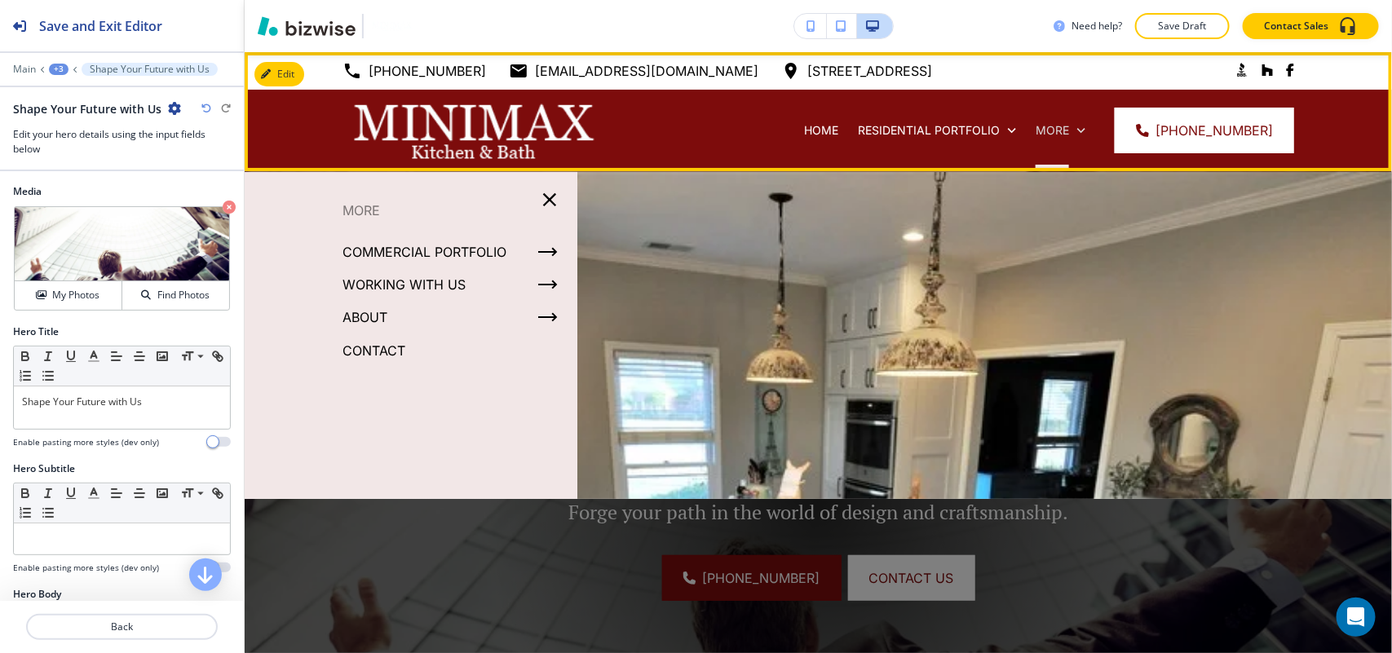
click at [1082, 132] on icon at bounding box center [1081, 130] width 16 height 16
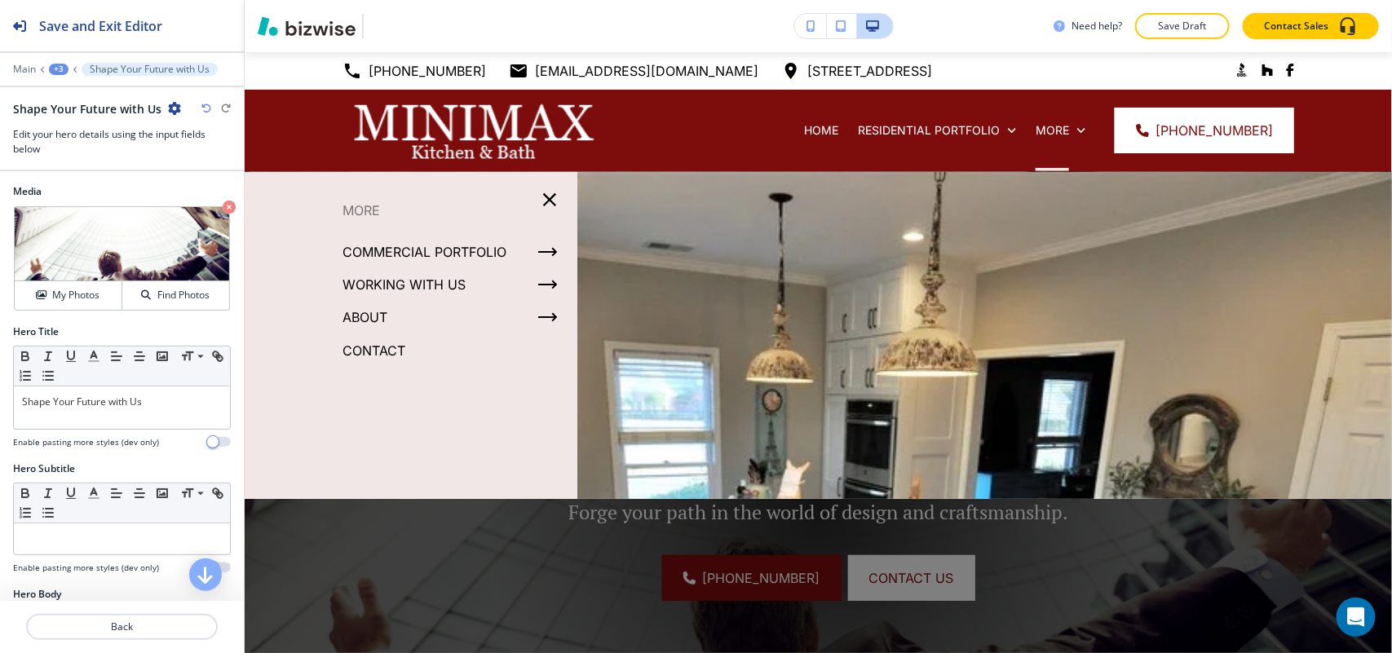
click at [375, 344] on p "CONTACT" at bounding box center [373, 350] width 63 height 24
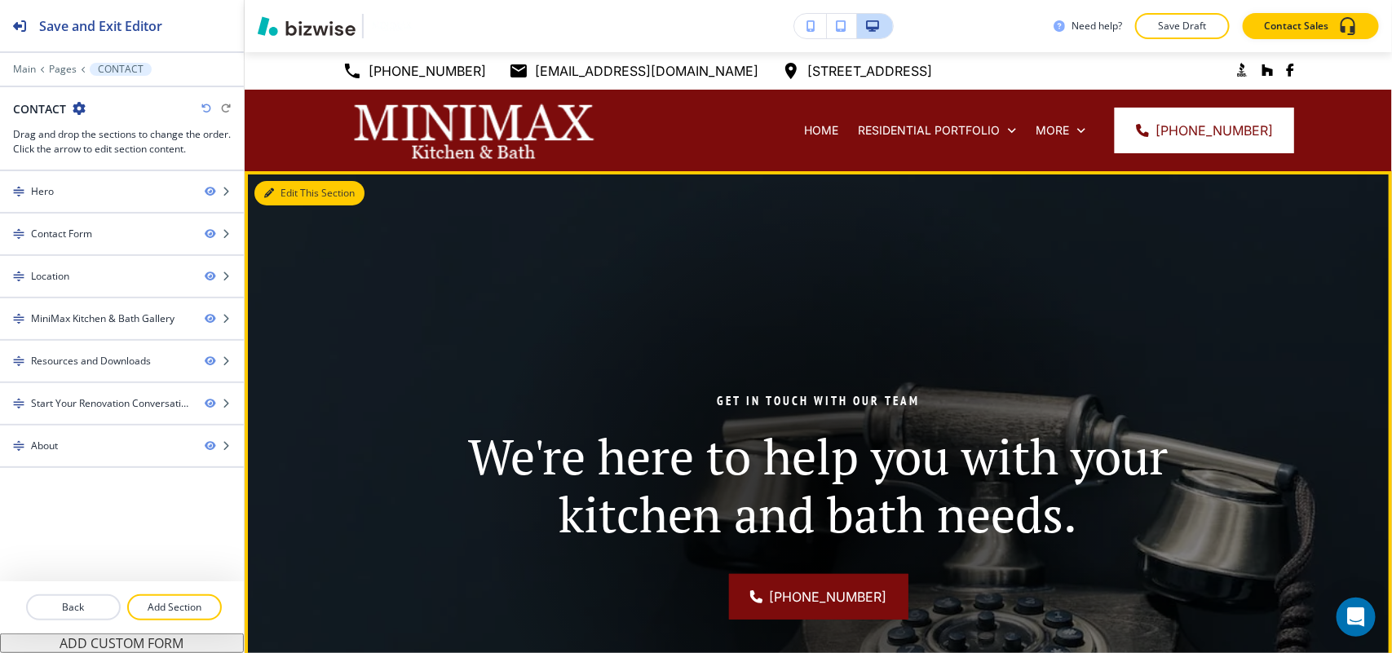
click at [285, 197] on button "Edit This Section" at bounding box center [309, 193] width 110 height 24
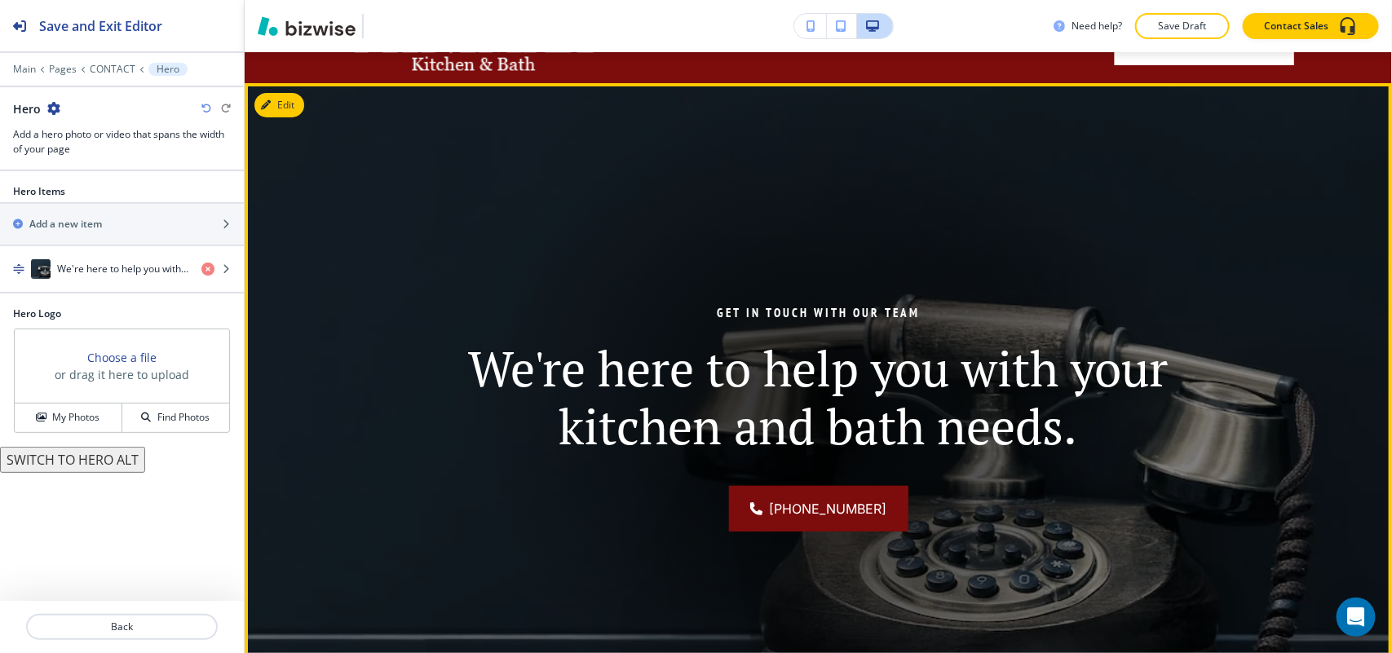
scroll to position [119, 0]
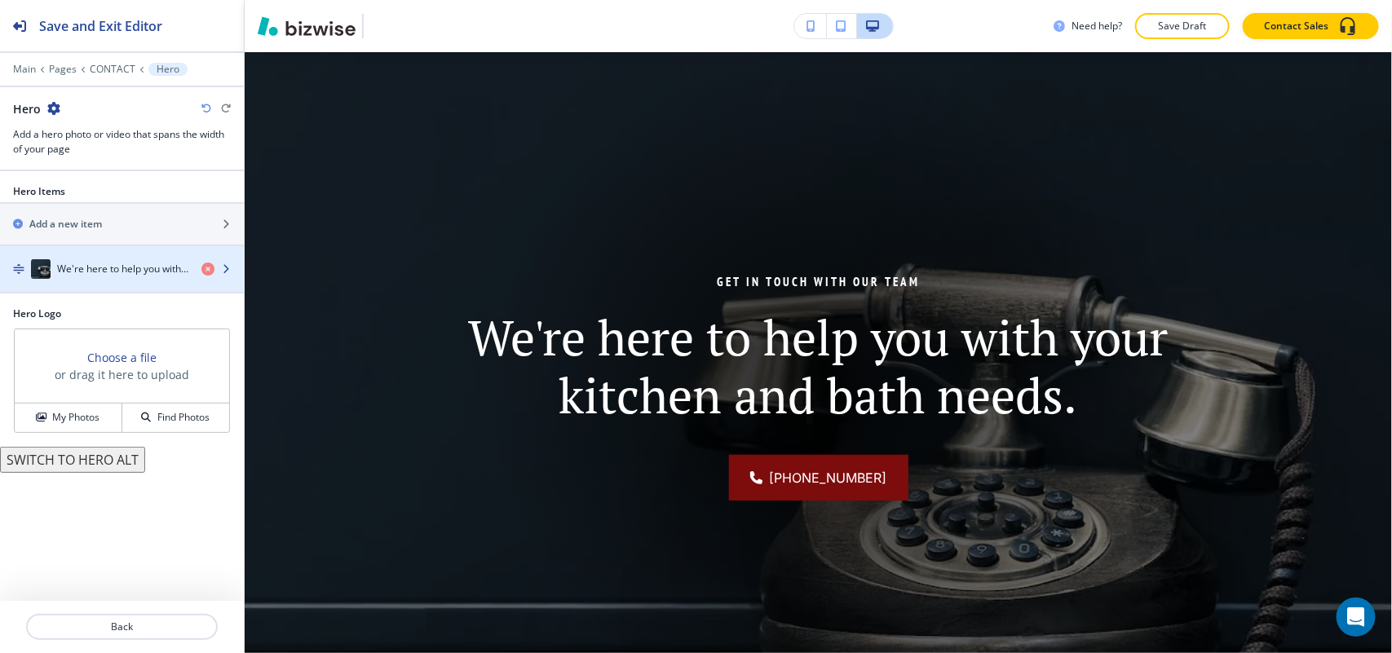
click at [82, 273] on h4 "We're here to help you with your kitchen and bath needs." at bounding box center [122, 269] width 131 height 15
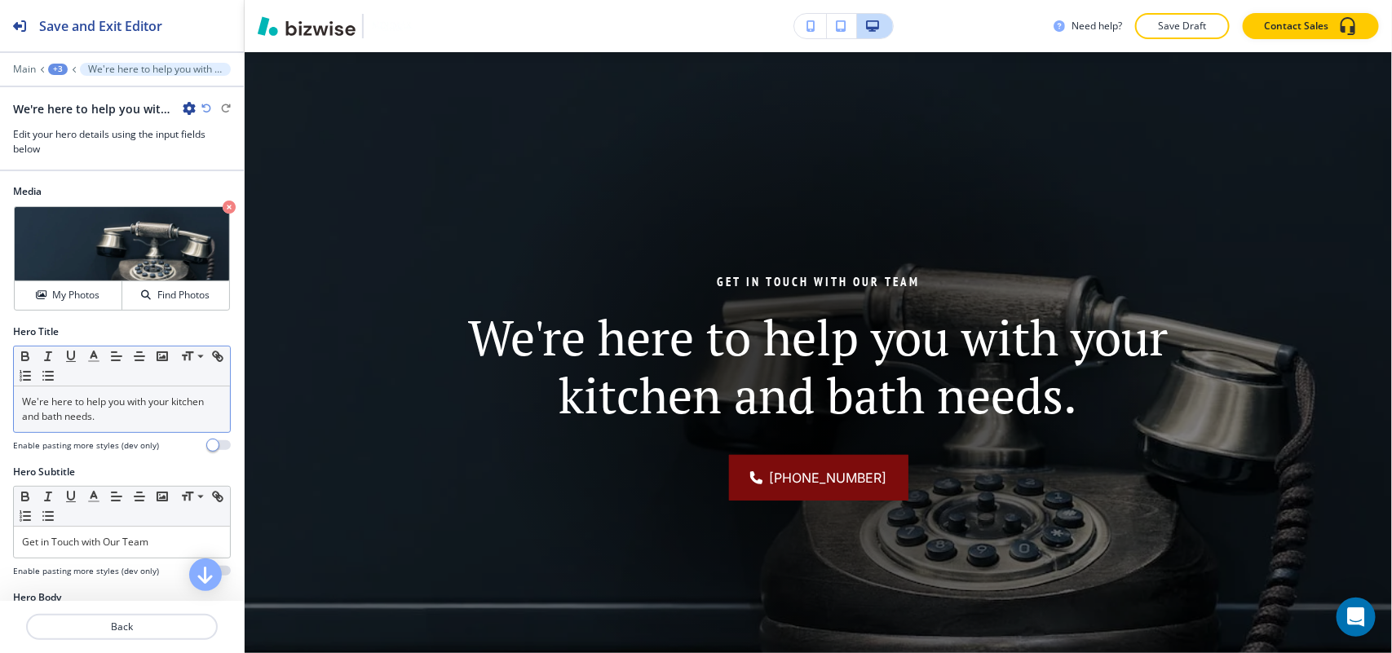
click at [82, 410] on p "We're here to help you with your kitchen and bath needs." at bounding box center [122, 409] width 200 height 29
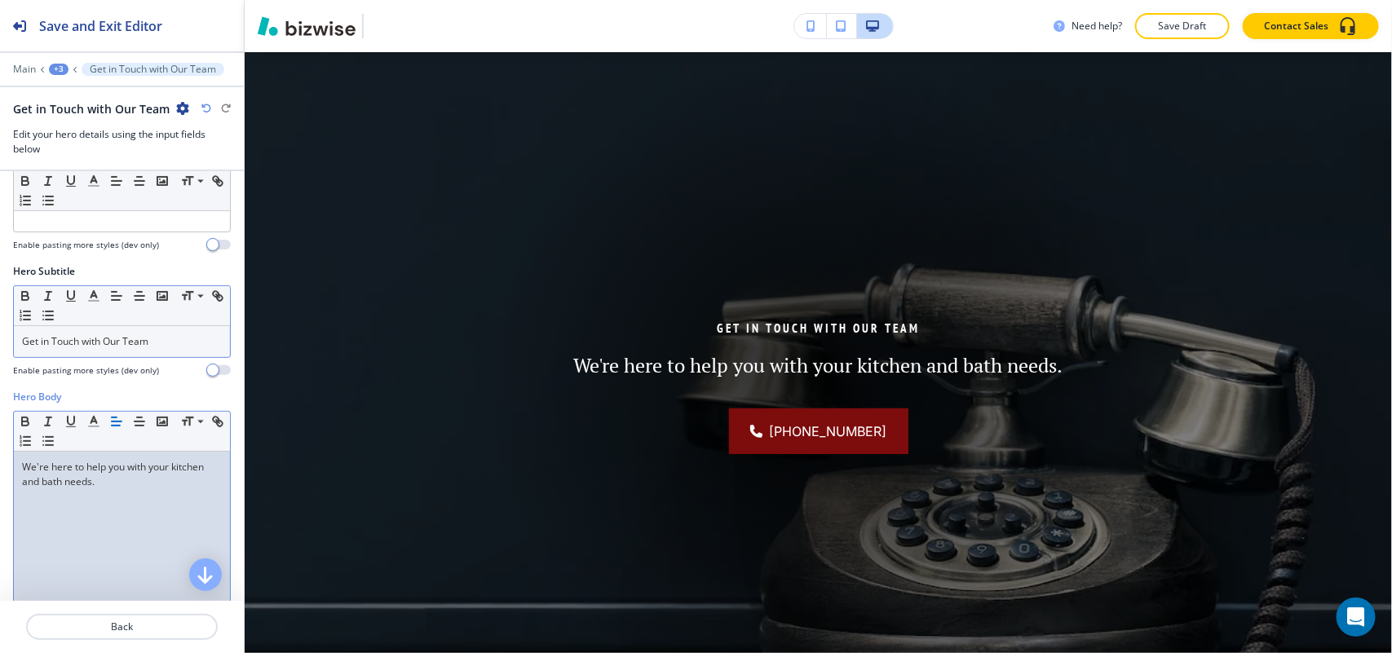
scroll to position [102, 0]
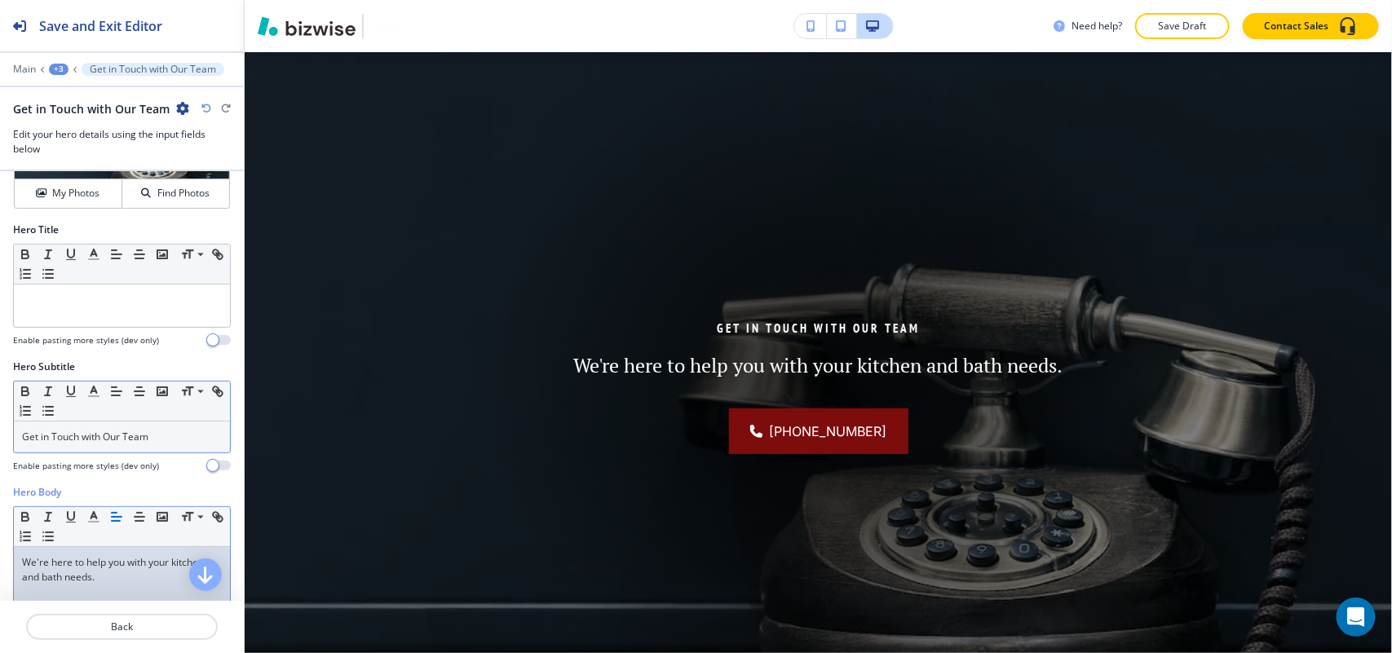
click at [153, 441] on p "Get in Touch with Our Team" at bounding box center [122, 437] width 200 height 15
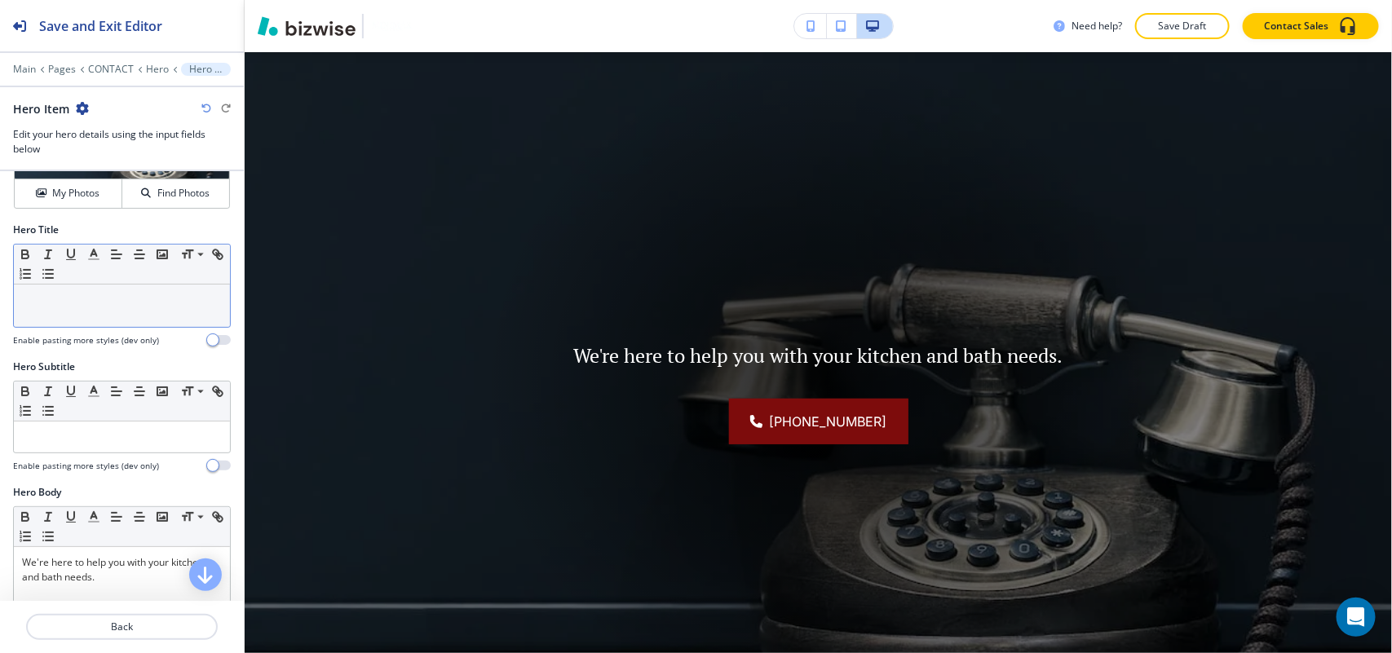
drag, startPoint x: 108, startPoint y: 281, endPoint x: 84, endPoint y: 296, distance: 28.5
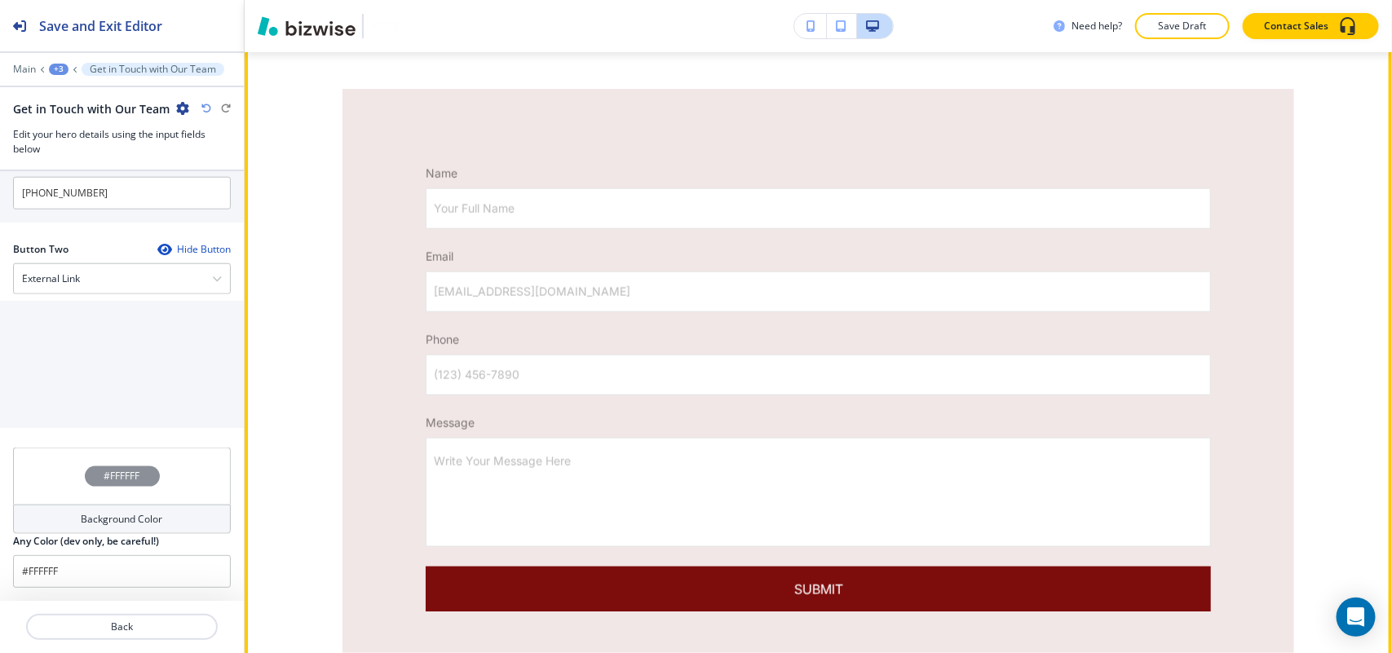
scroll to position [731, 0]
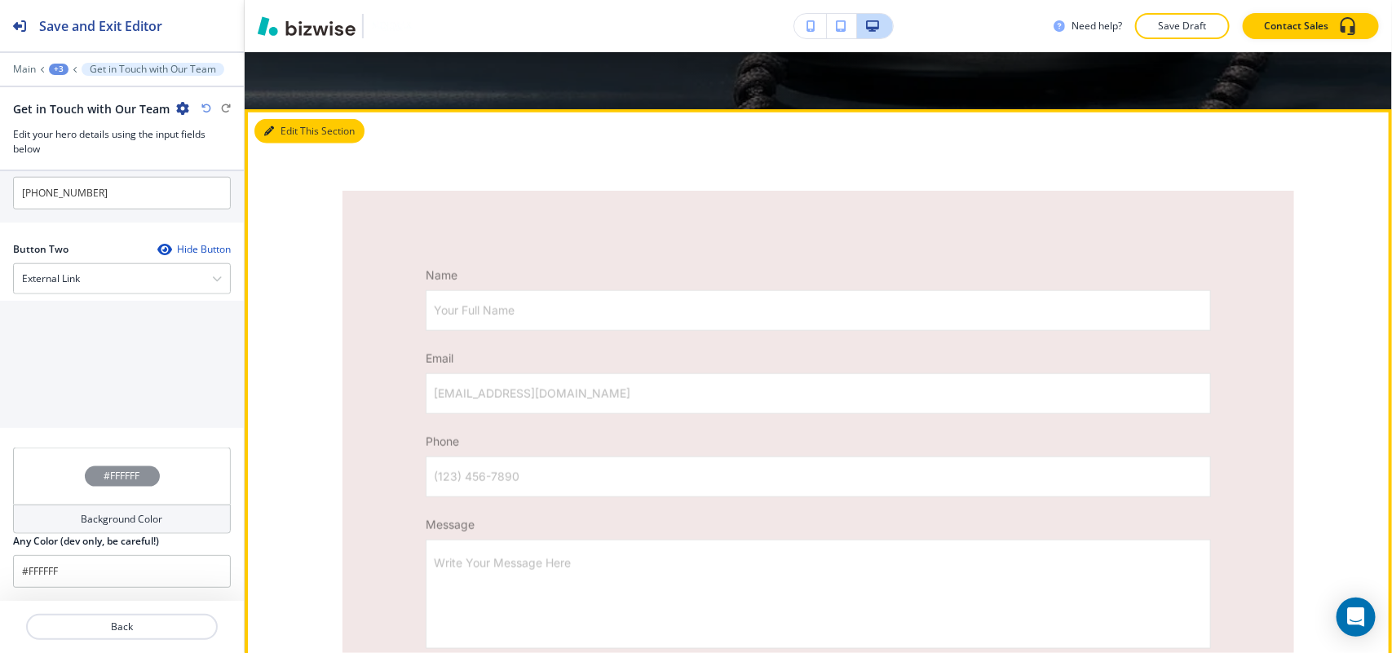
click at [292, 131] on button "Edit This Section" at bounding box center [309, 131] width 110 height 24
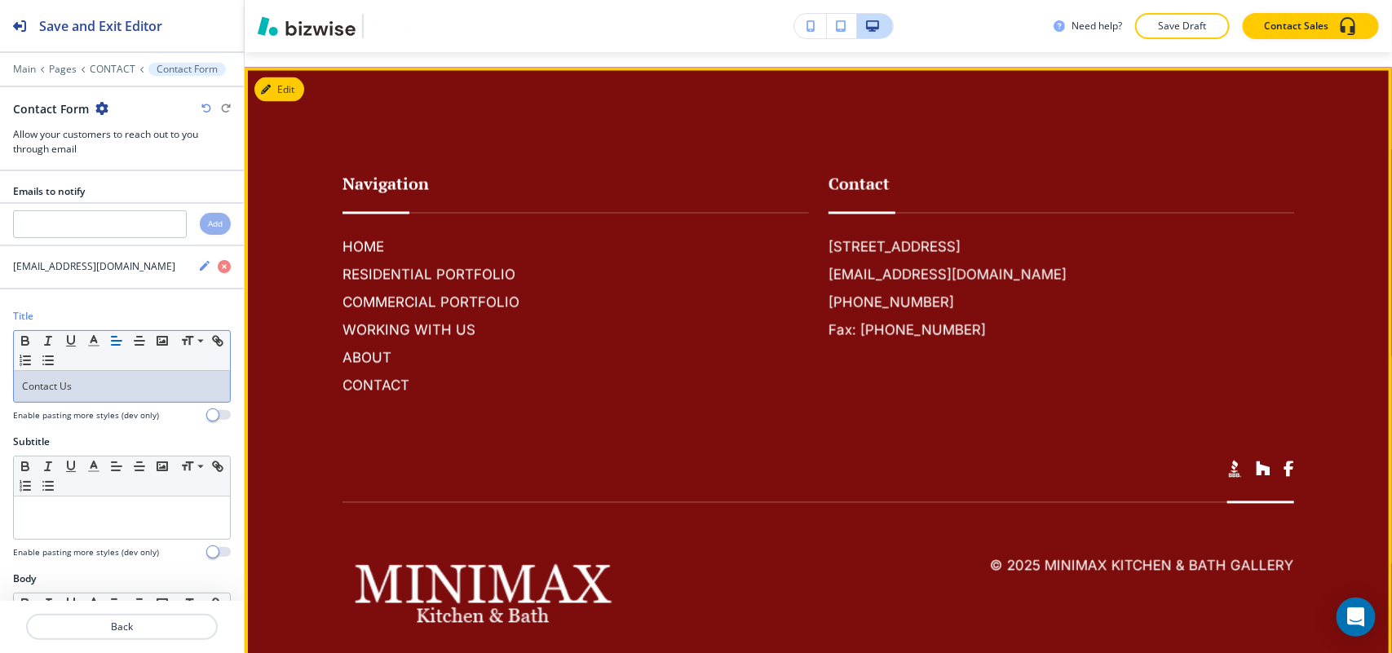
scroll to position [4049, 0]
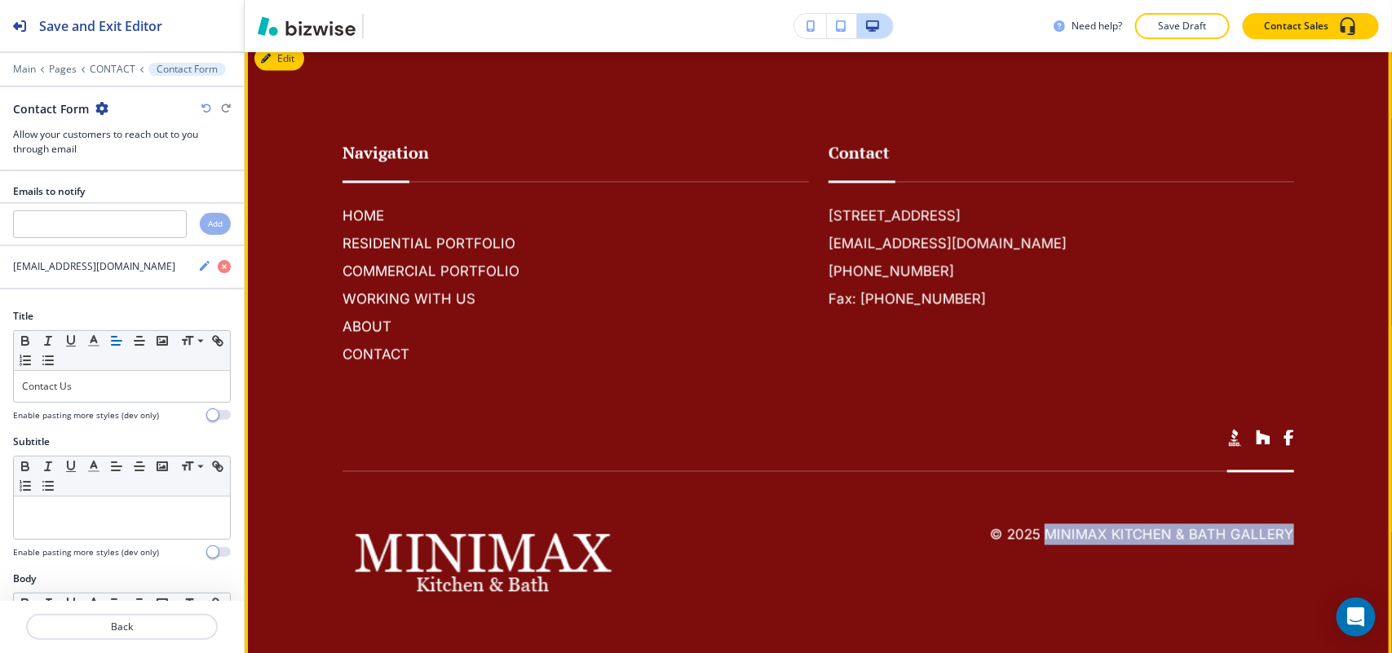
drag, startPoint x: 1291, startPoint y: 531, endPoint x: 1037, endPoint y: 528, distance: 253.6
click at [1037, 528] on footer "Navigation HOME RESIDENTIAL PORTFOLIO COMMERCIAL PORTFOLIO WORKING WITH US ABOU…" at bounding box center [818, 347] width 1147 height 621
copy h6 "MiniMax Kitchen & Bath Gallery"
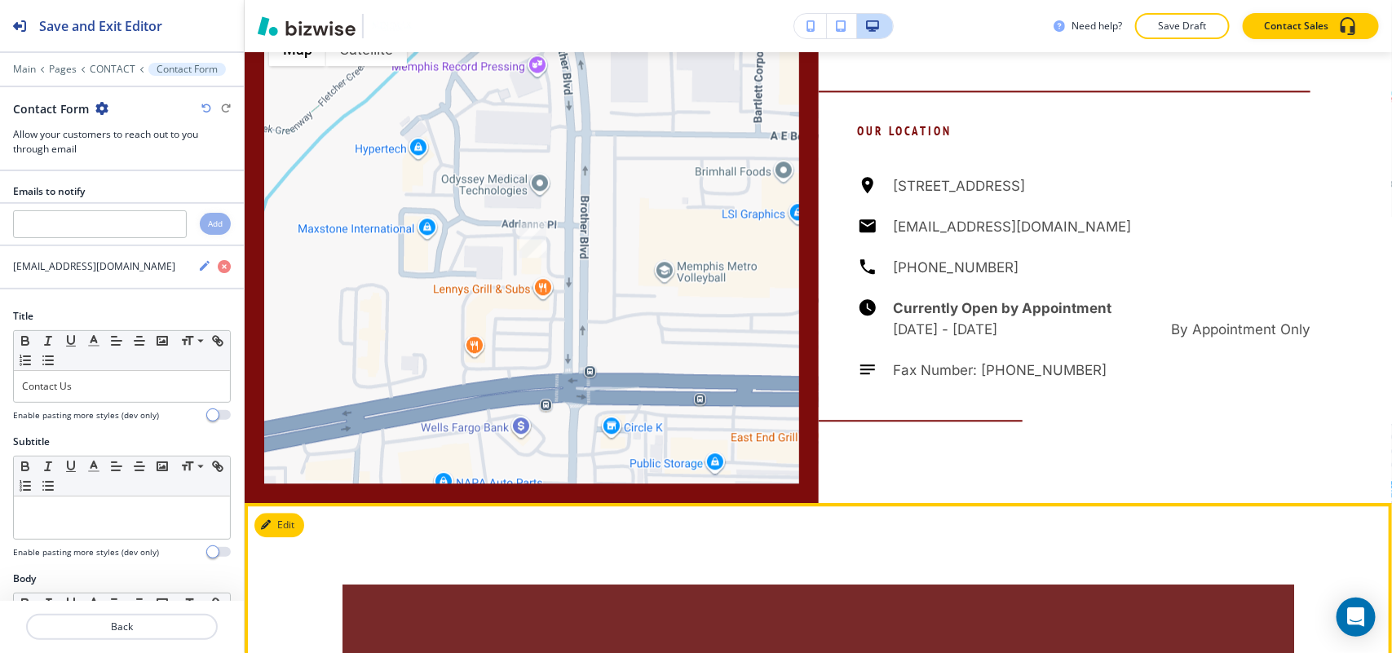
scroll to position [1501, 0]
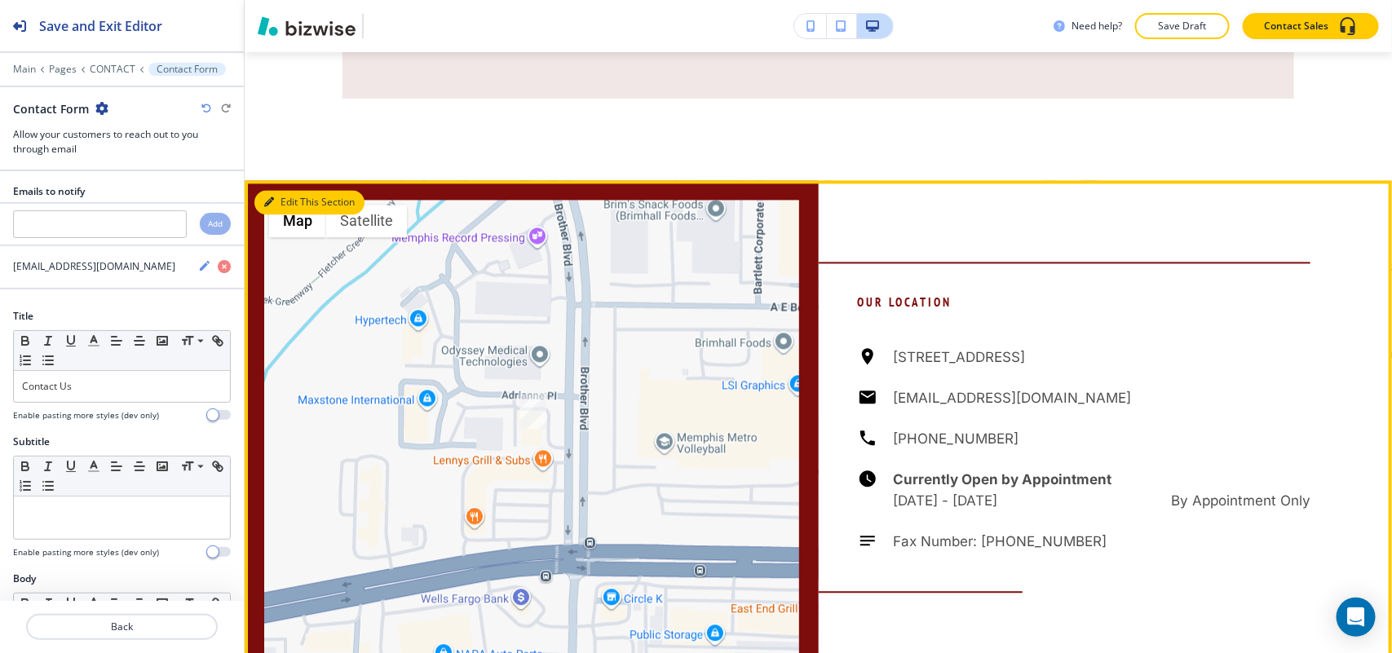
click at [258, 200] on button "Edit This Section" at bounding box center [309, 202] width 110 height 24
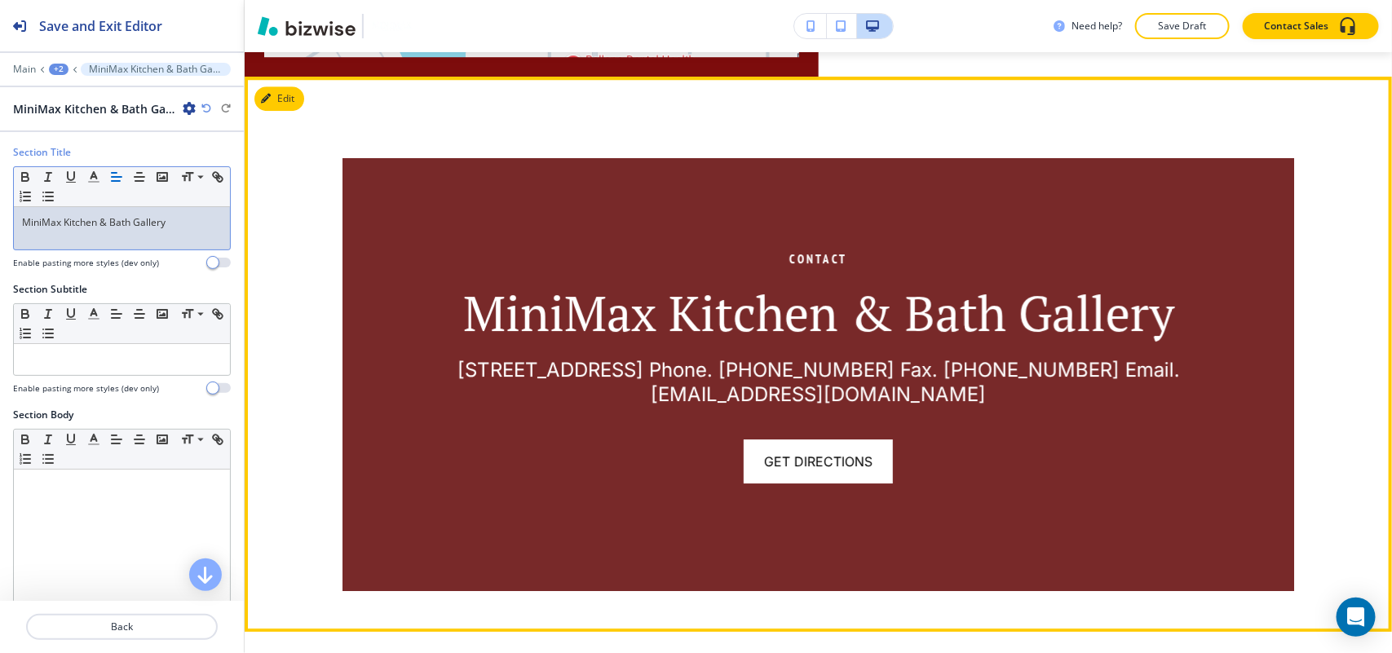
scroll to position [2140, 0]
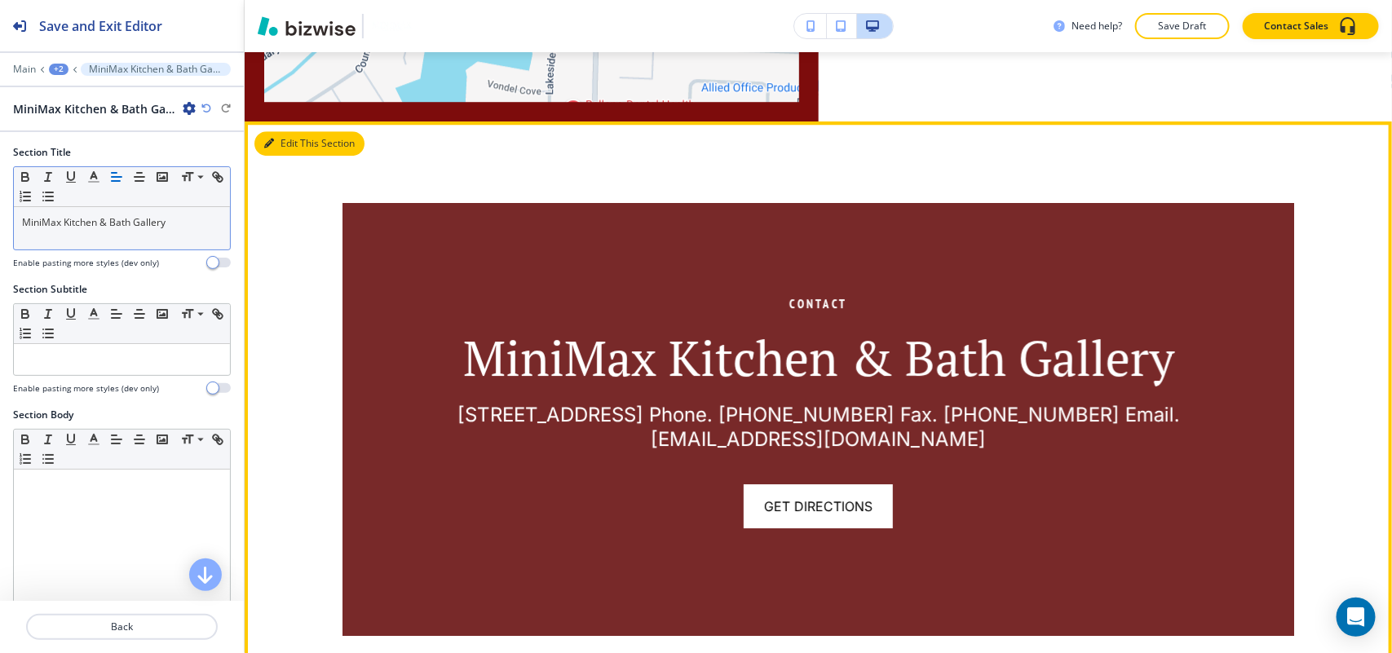
click at [289, 137] on button "Edit This Section" at bounding box center [309, 143] width 110 height 24
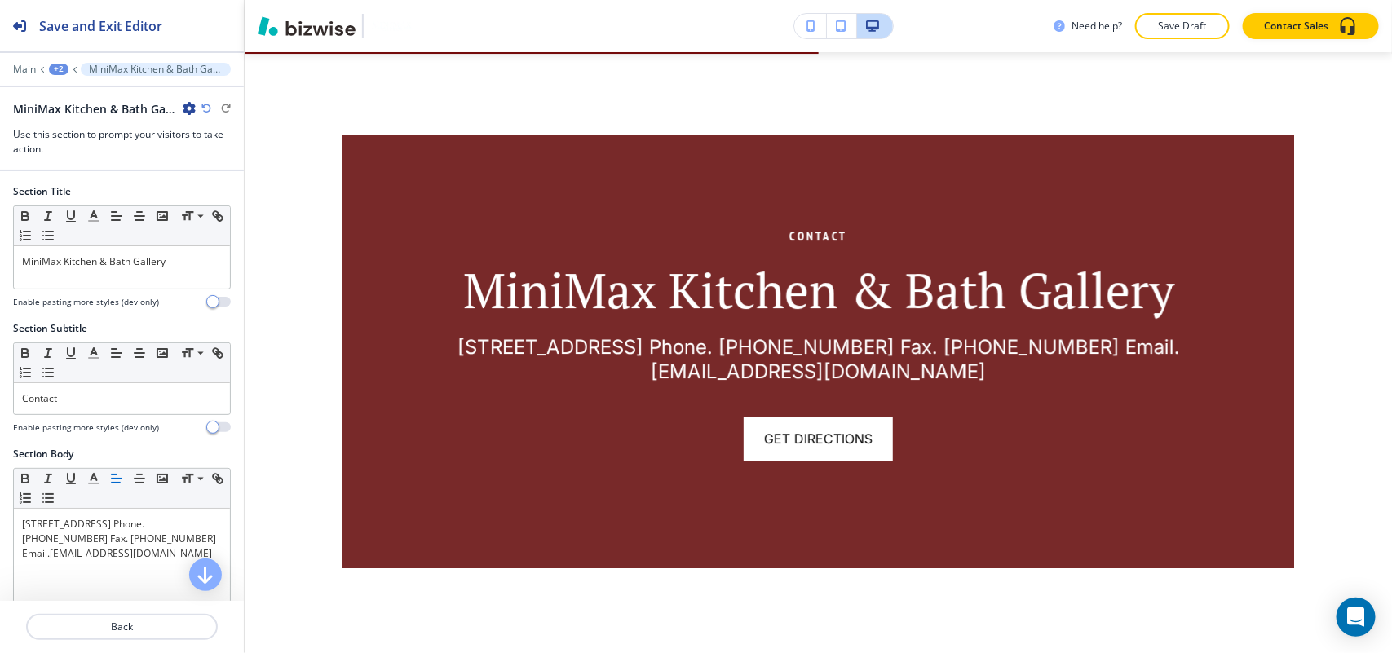
scroll to position [2211, 0]
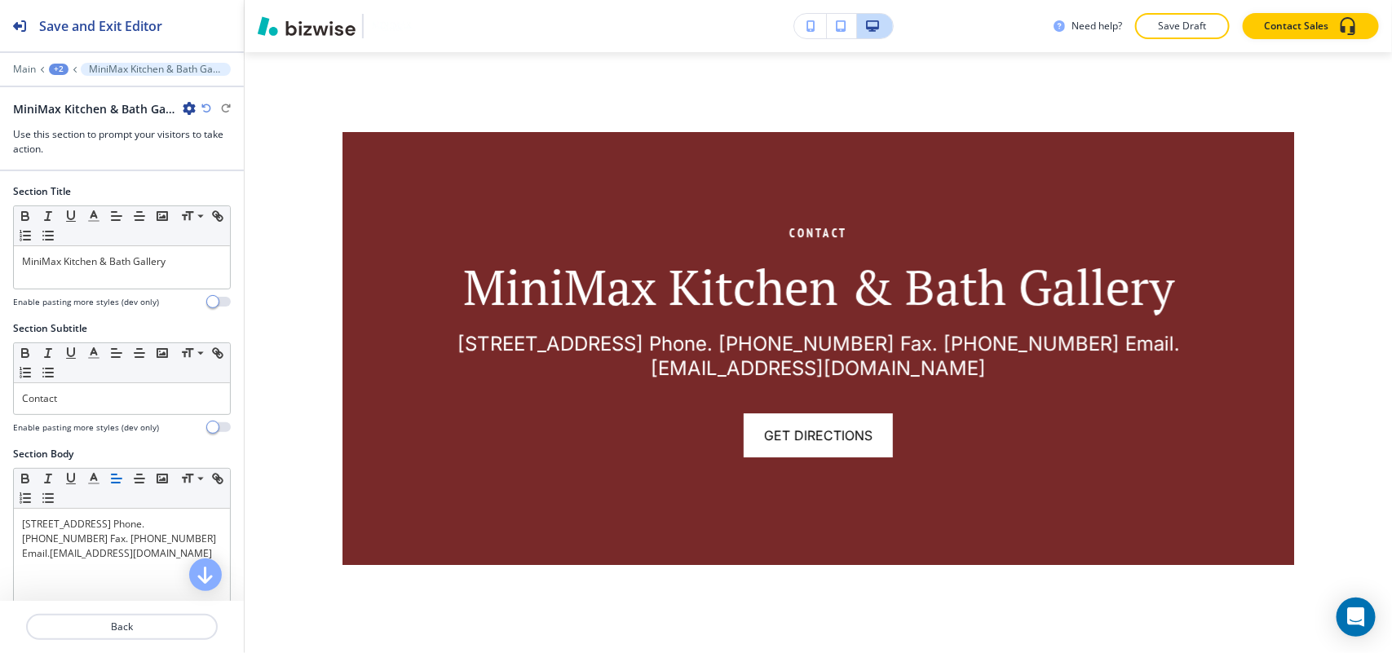
click at [188, 108] on icon "button" at bounding box center [189, 108] width 13 height 13
click at [210, 200] on p "Delete Section" at bounding box center [234, 195] width 83 height 15
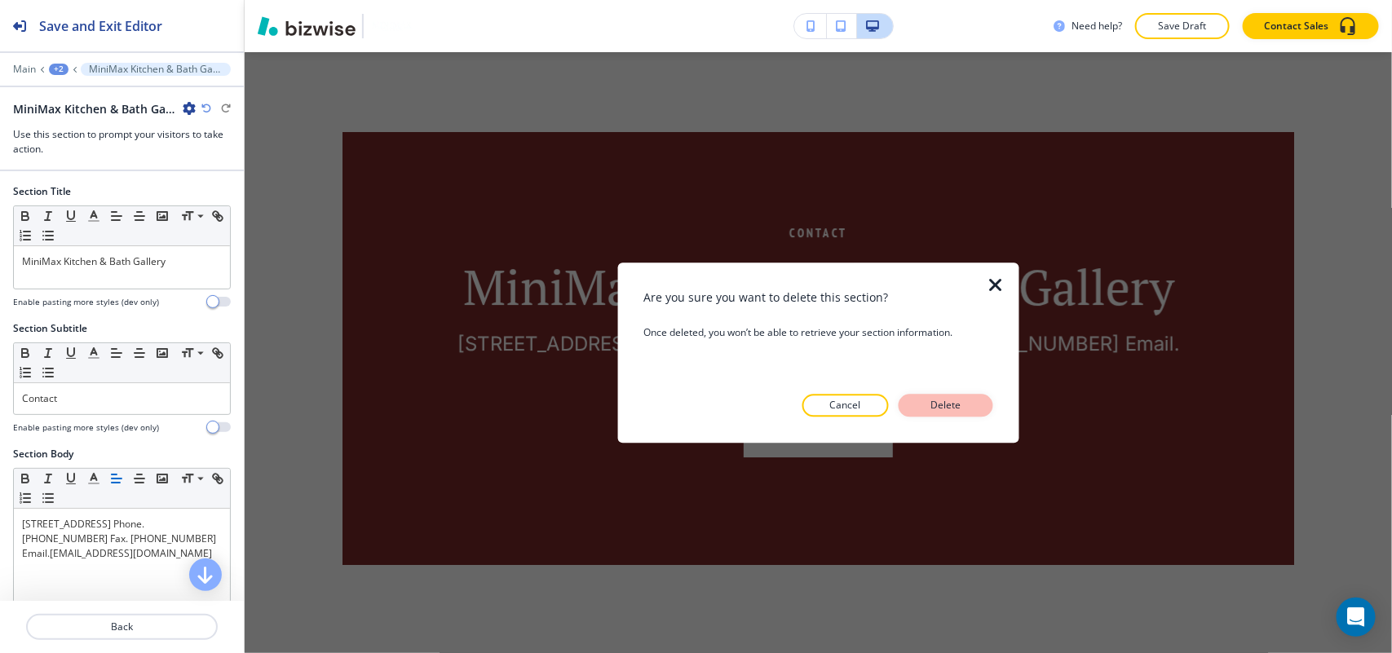
click at [960, 398] on p "Delete" at bounding box center [945, 405] width 39 height 15
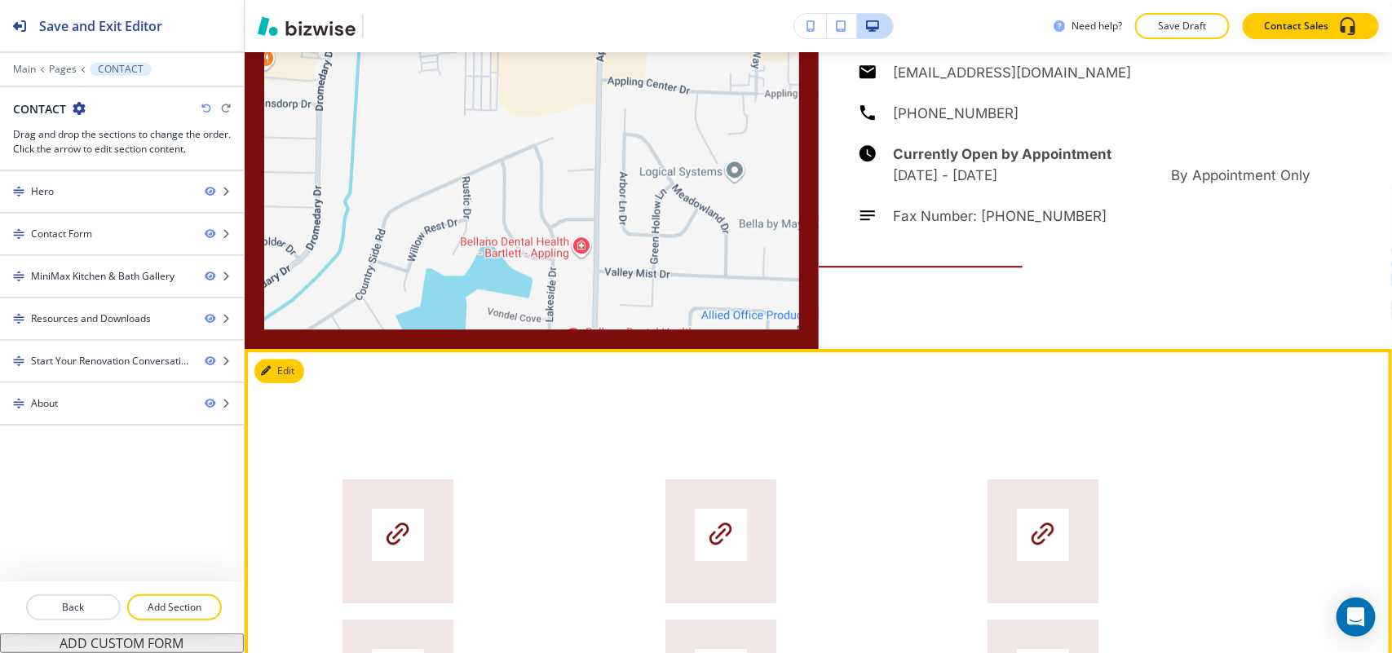
scroll to position [2064, 0]
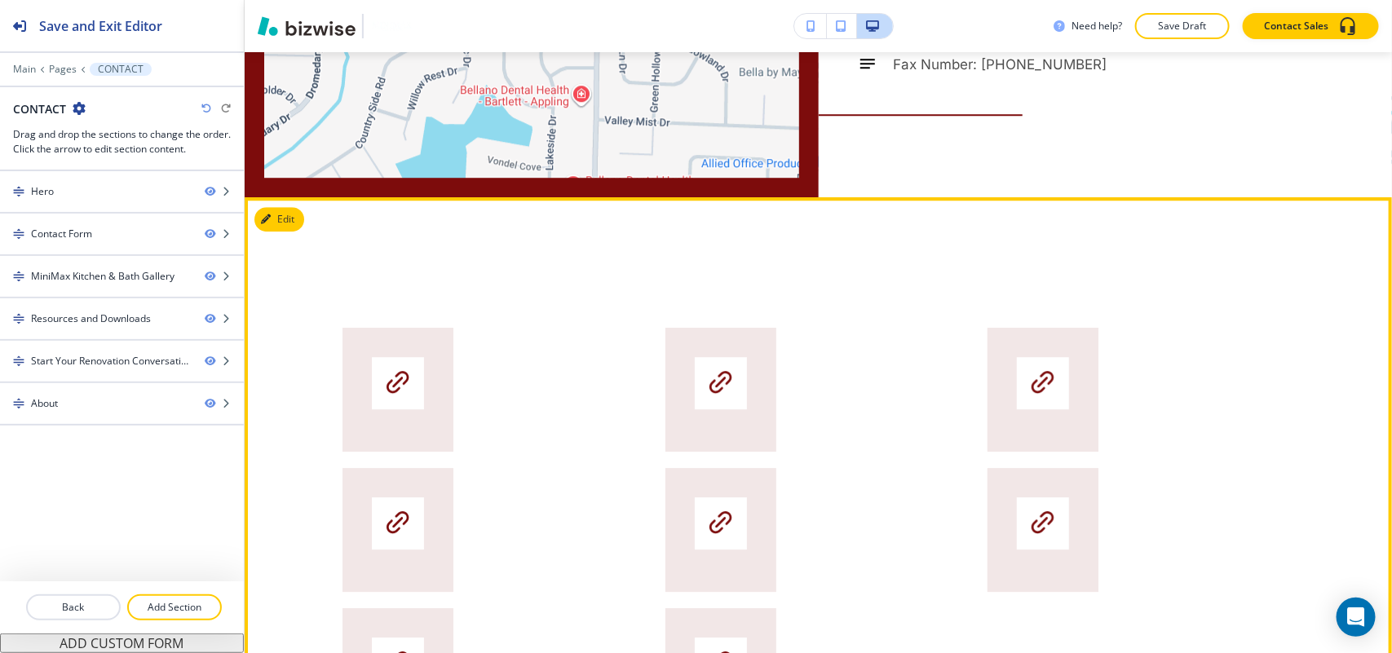
click at [294, 230] on button "Edit" at bounding box center [279, 219] width 50 height 24
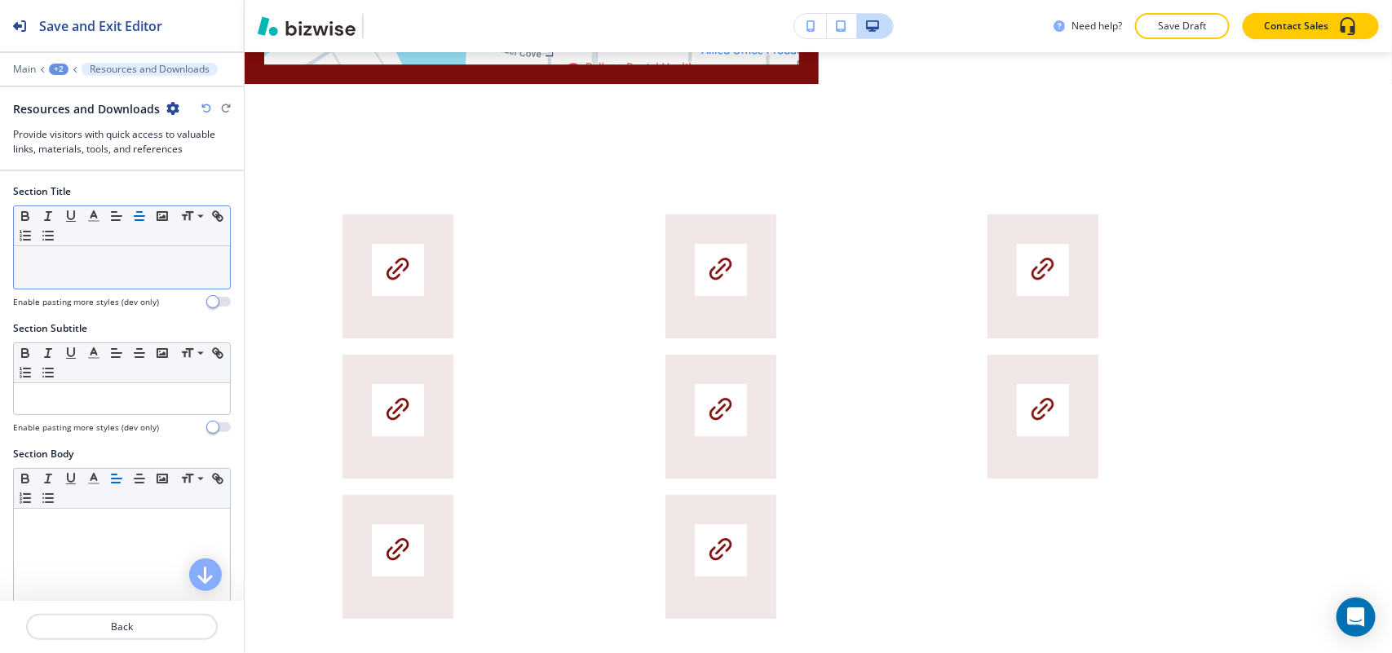
scroll to position [2211, 0]
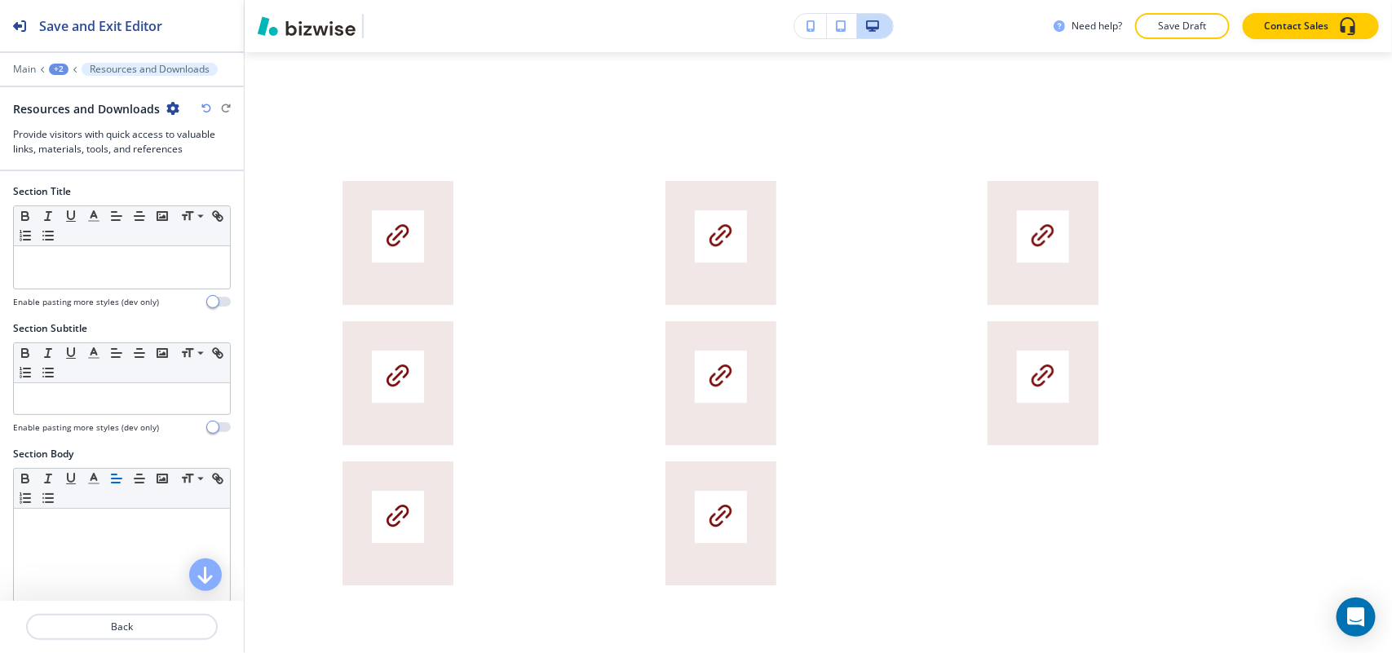
click at [171, 110] on icon "button" at bounding box center [172, 108] width 13 height 13
click at [198, 193] on p "Delete Section" at bounding box center [215, 195] width 83 height 15
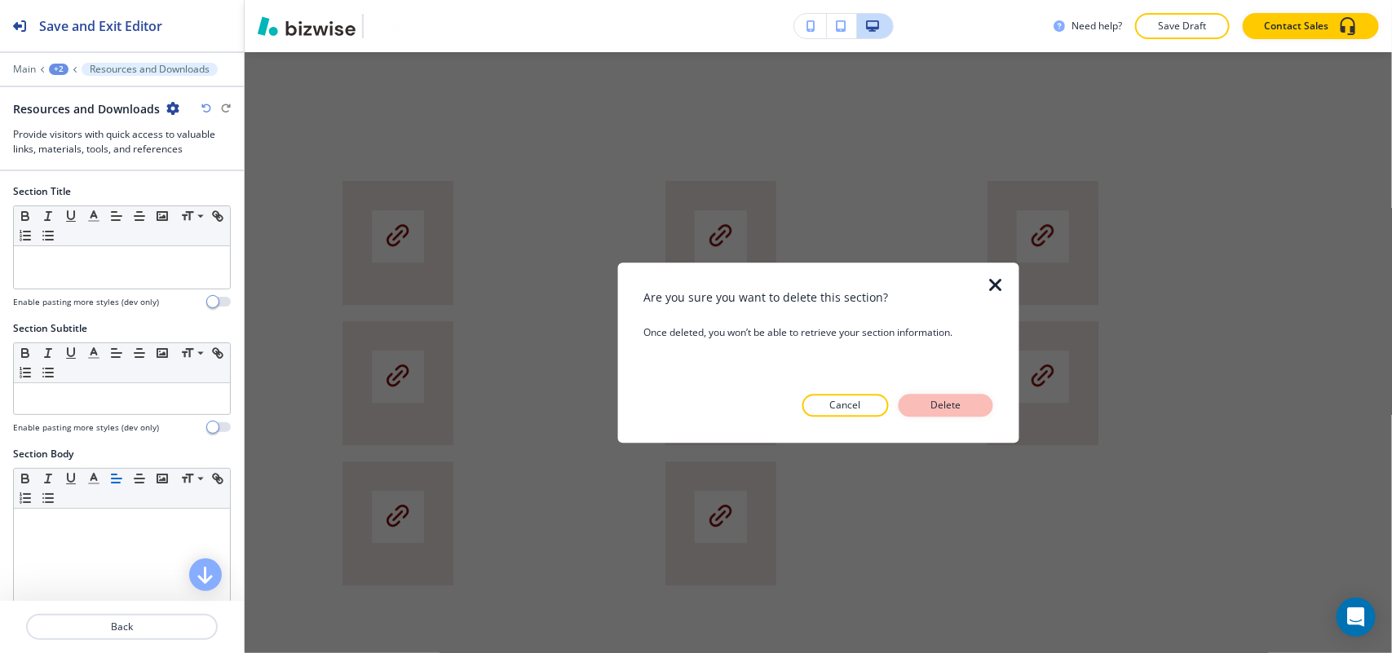
click at [972, 404] on button "Delete" at bounding box center [945, 405] width 95 height 23
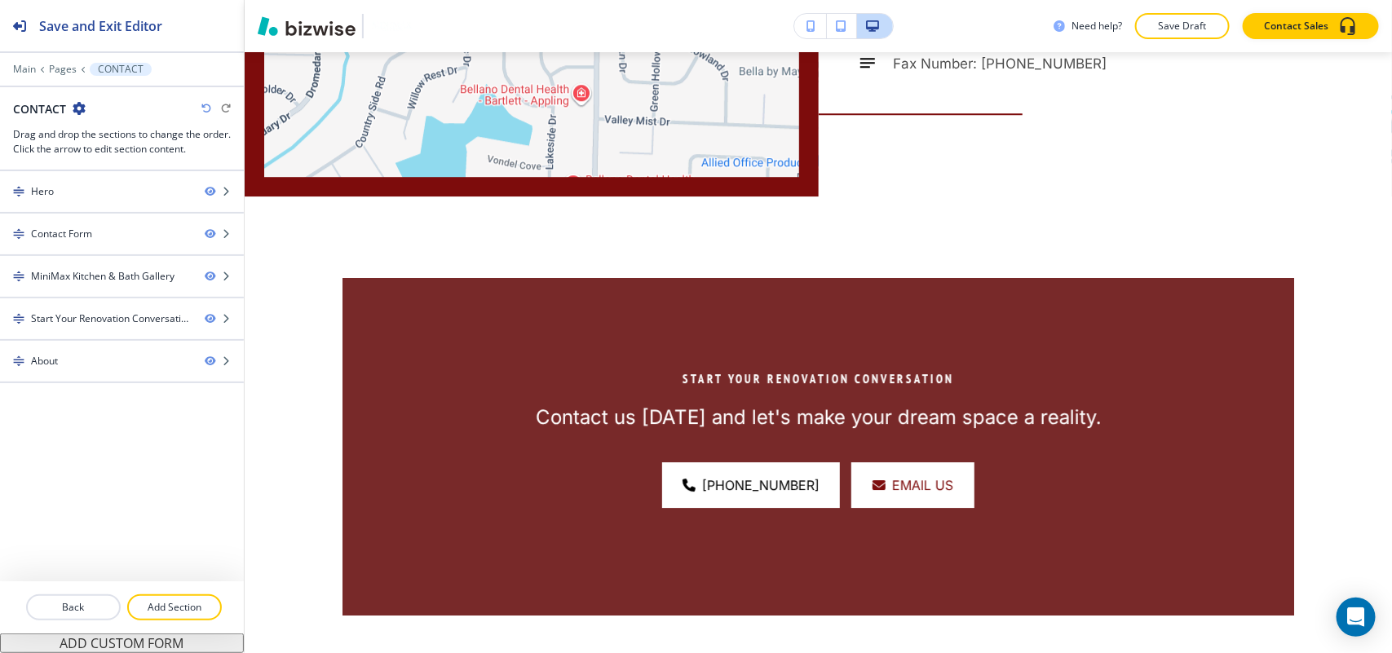
scroll to position [2044, 0]
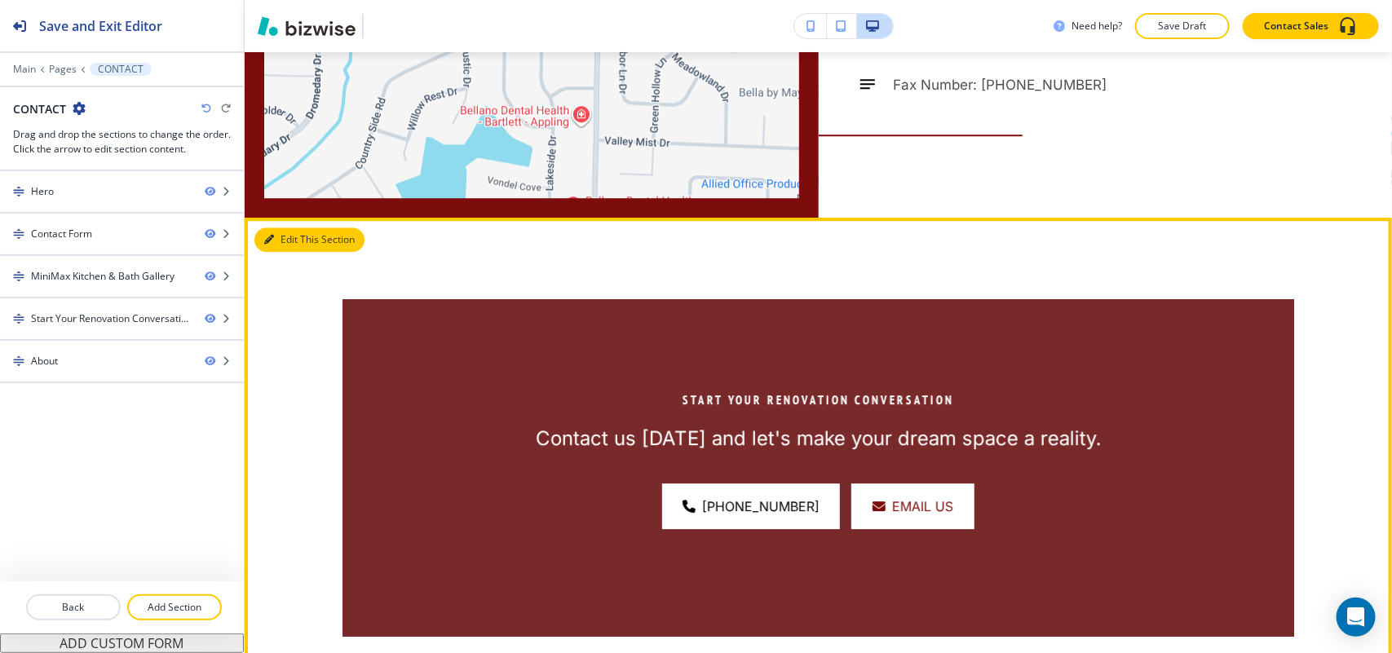
click at [299, 236] on button "Edit This Section" at bounding box center [309, 239] width 110 height 24
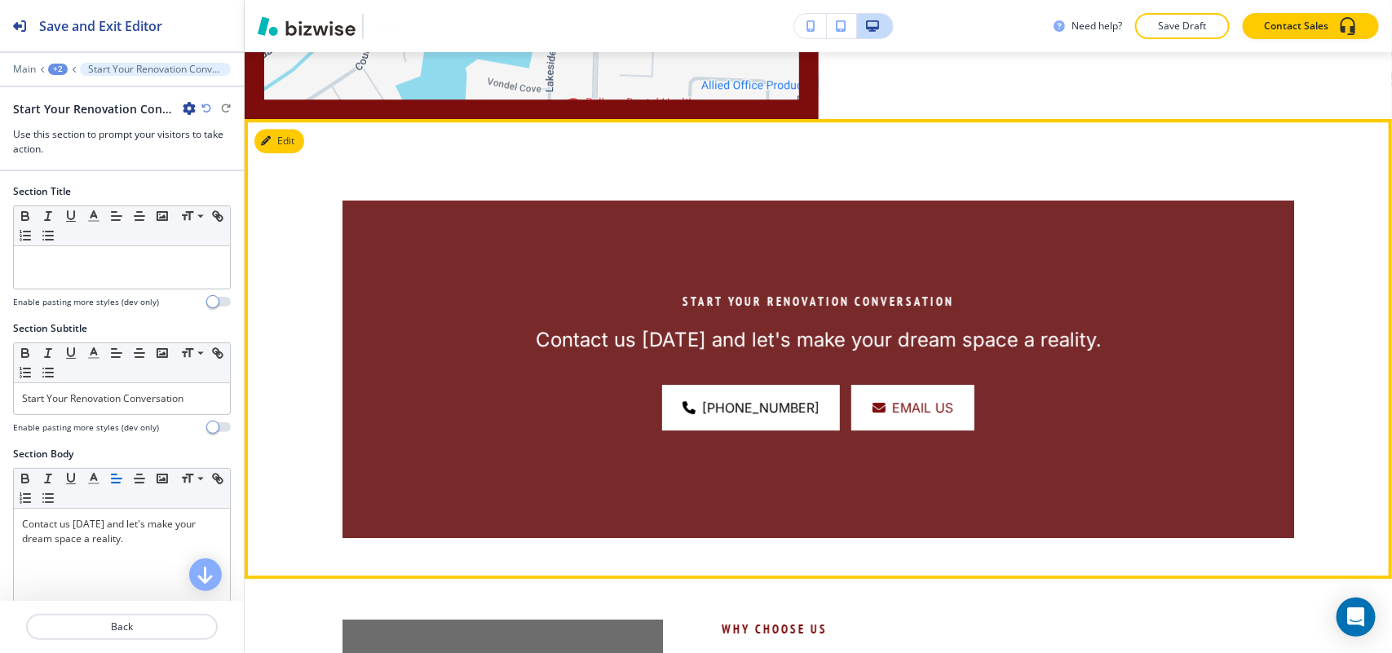
scroll to position [2211, 0]
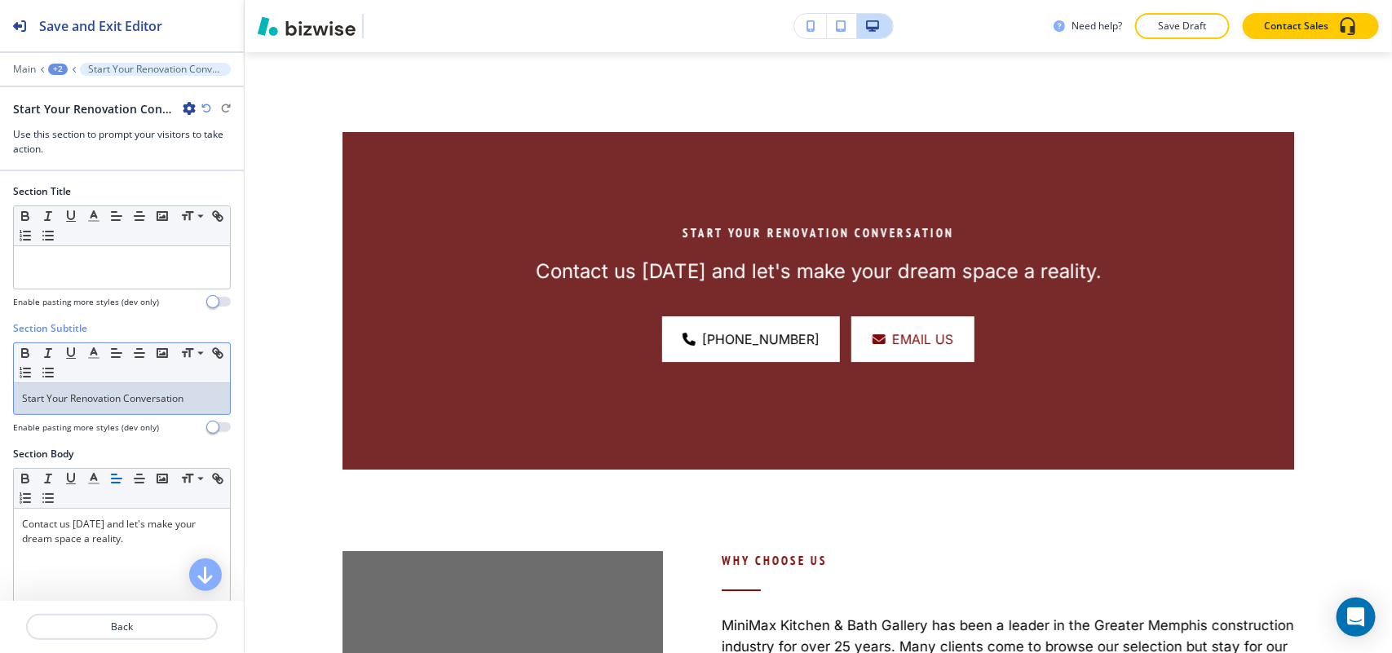
click at [111, 404] on p "Start Your Renovation Conversation" at bounding box center [122, 398] width 200 height 15
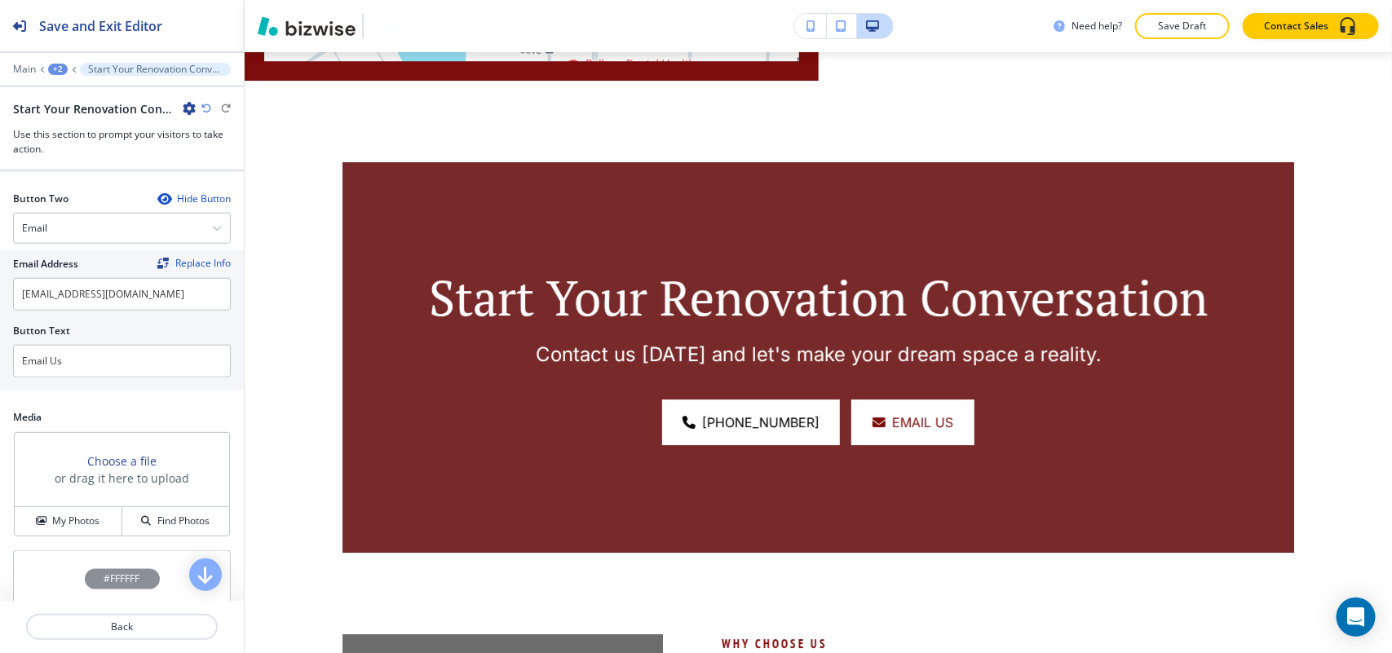
scroll to position [873, 0]
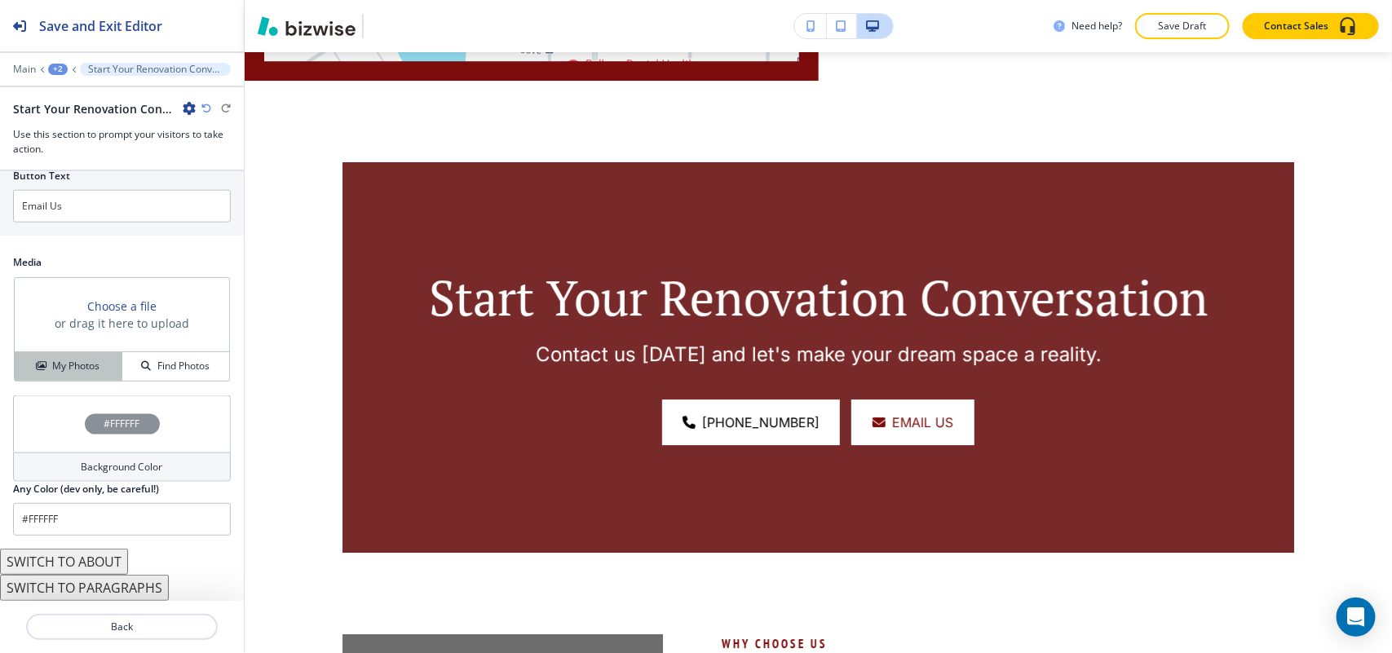
click at [70, 364] on h4 "My Photos" at bounding box center [75, 366] width 47 height 15
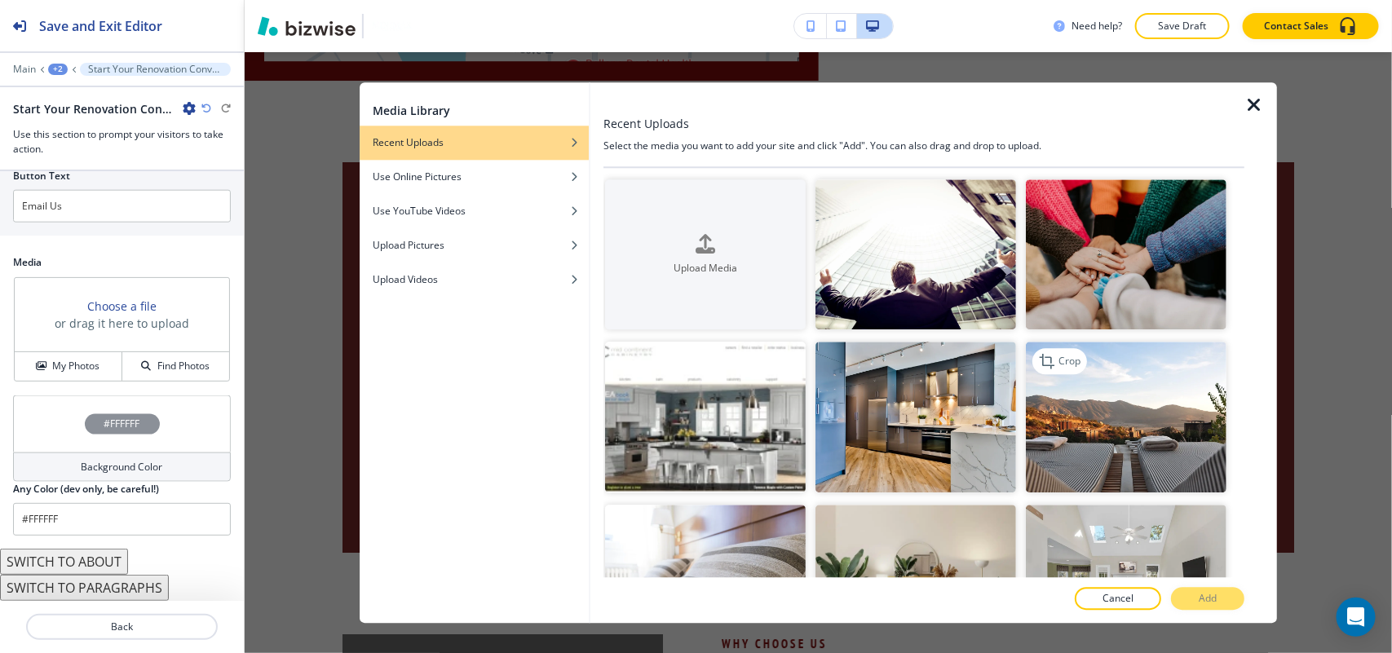
click at [1133, 426] on img "button" at bounding box center [1126, 417] width 201 height 151
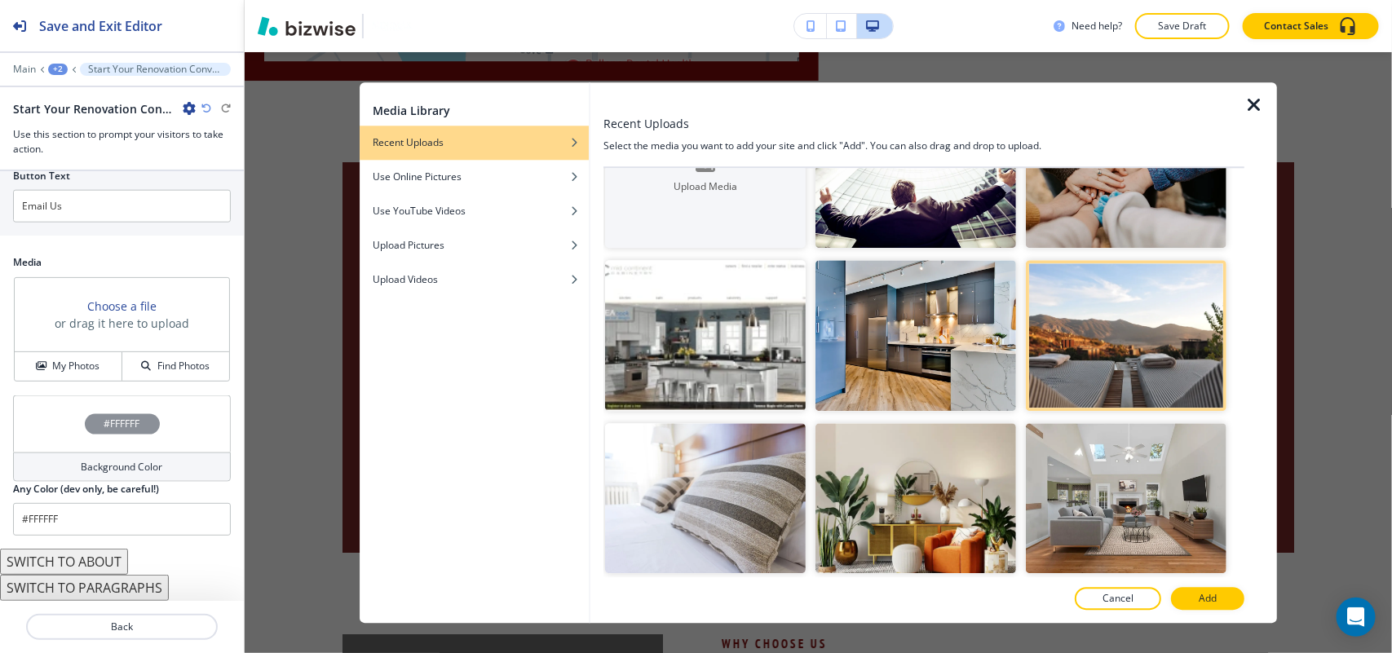
scroll to position [204, 0]
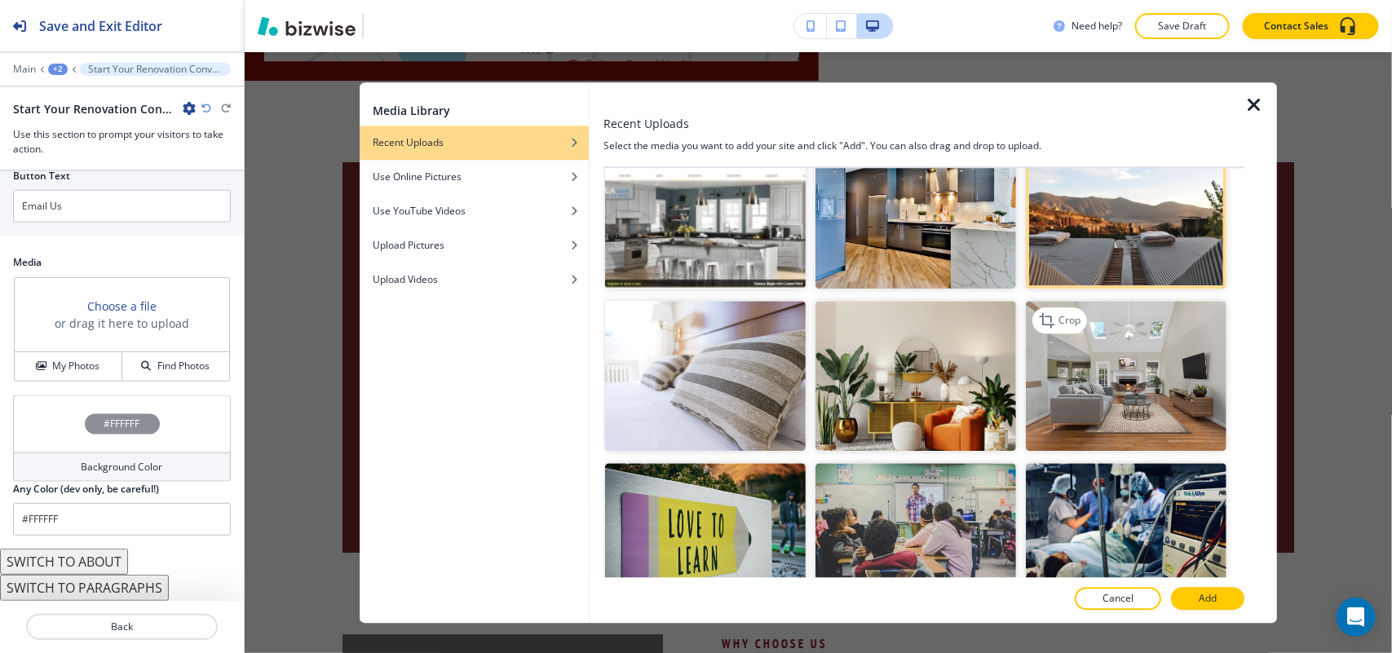
click at [1113, 389] on img "button" at bounding box center [1126, 376] width 201 height 151
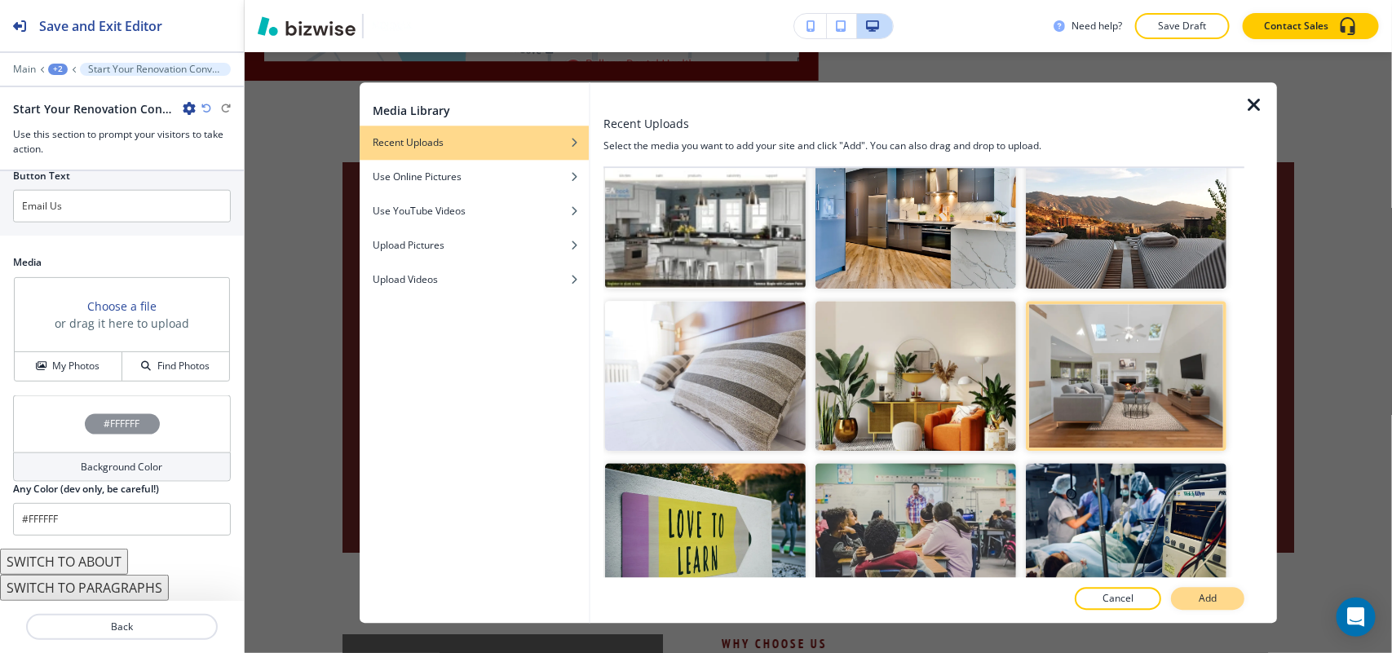
click at [1209, 600] on p "Add" at bounding box center [1208, 598] width 18 height 15
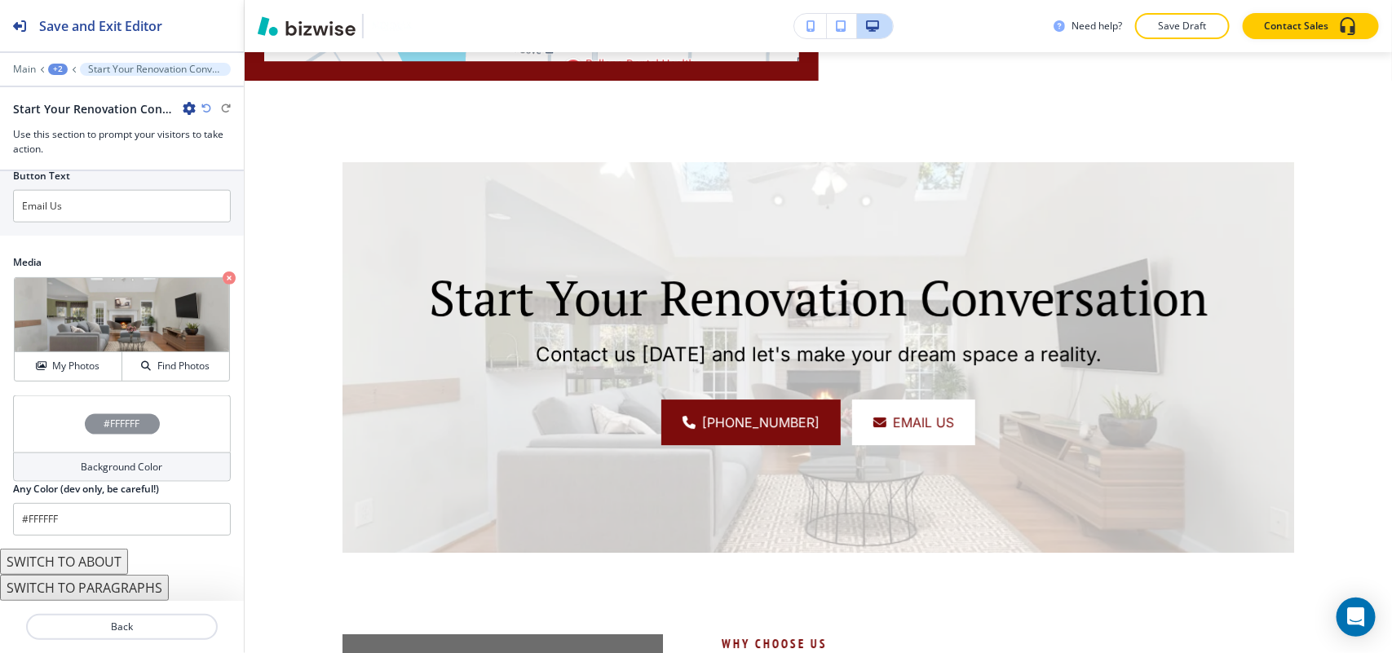
click at [38, 398] on div "#FFFFFF" at bounding box center [122, 423] width 218 height 57
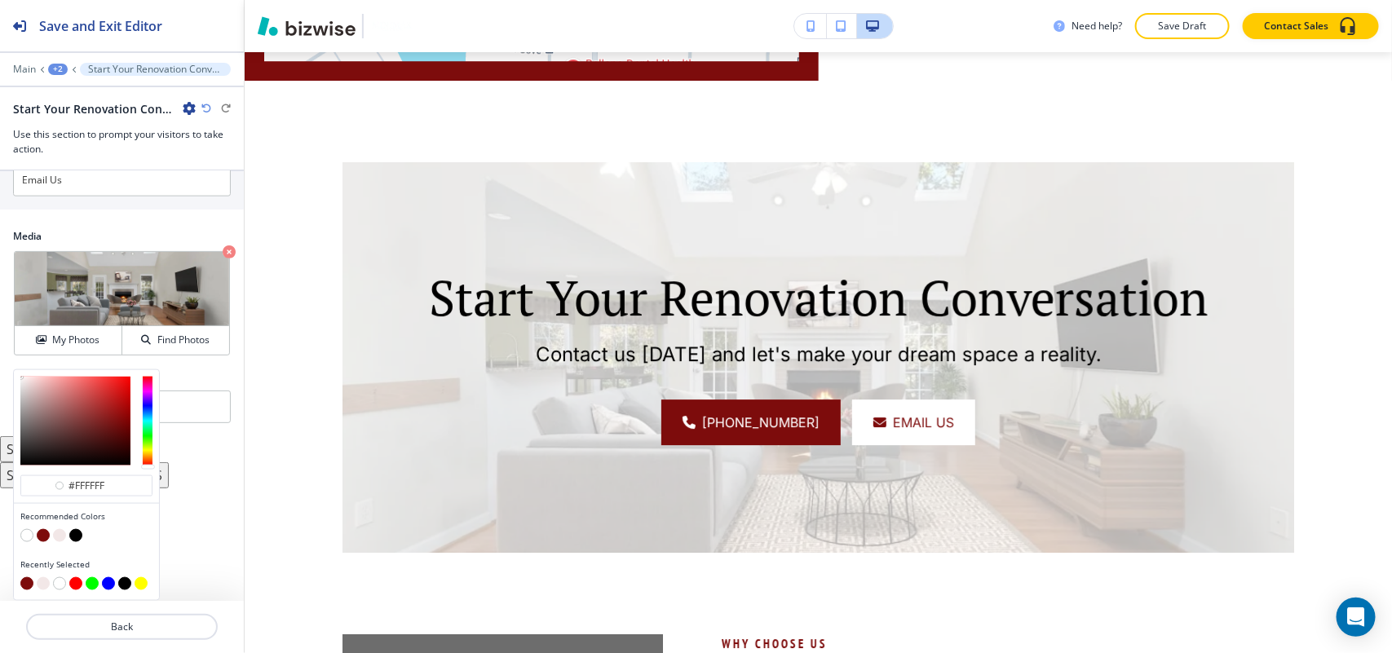
click at [43, 536] on button "button" at bounding box center [43, 535] width 13 height 13
type input "#7d0c0c"
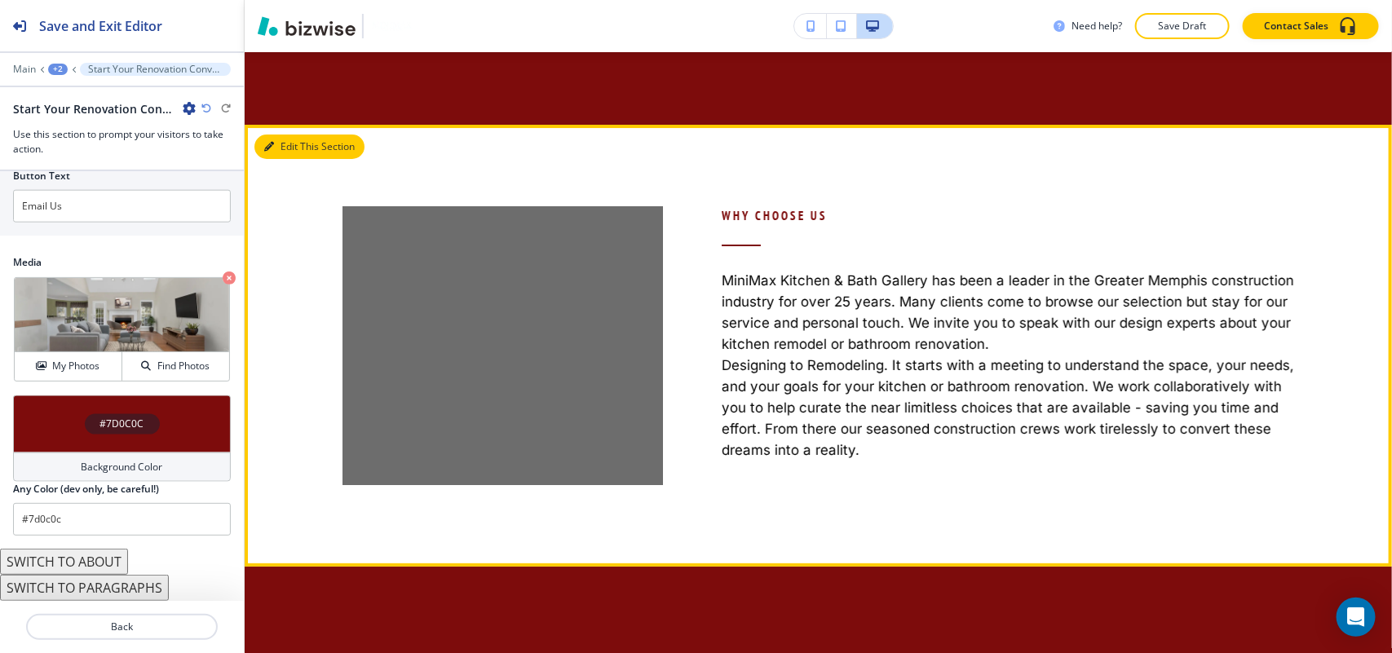
click at [289, 159] on button "Edit This Section" at bounding box center [309, 147] width 110 height 24
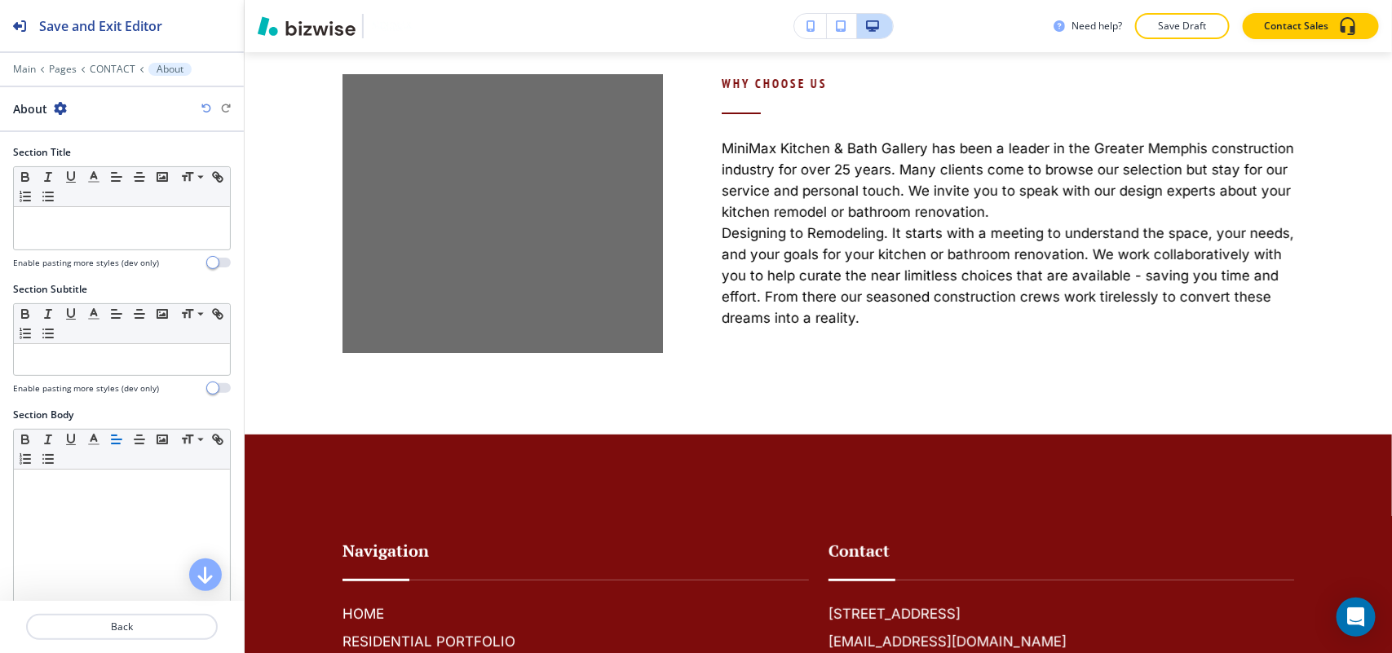
scroll to position [306, 0]
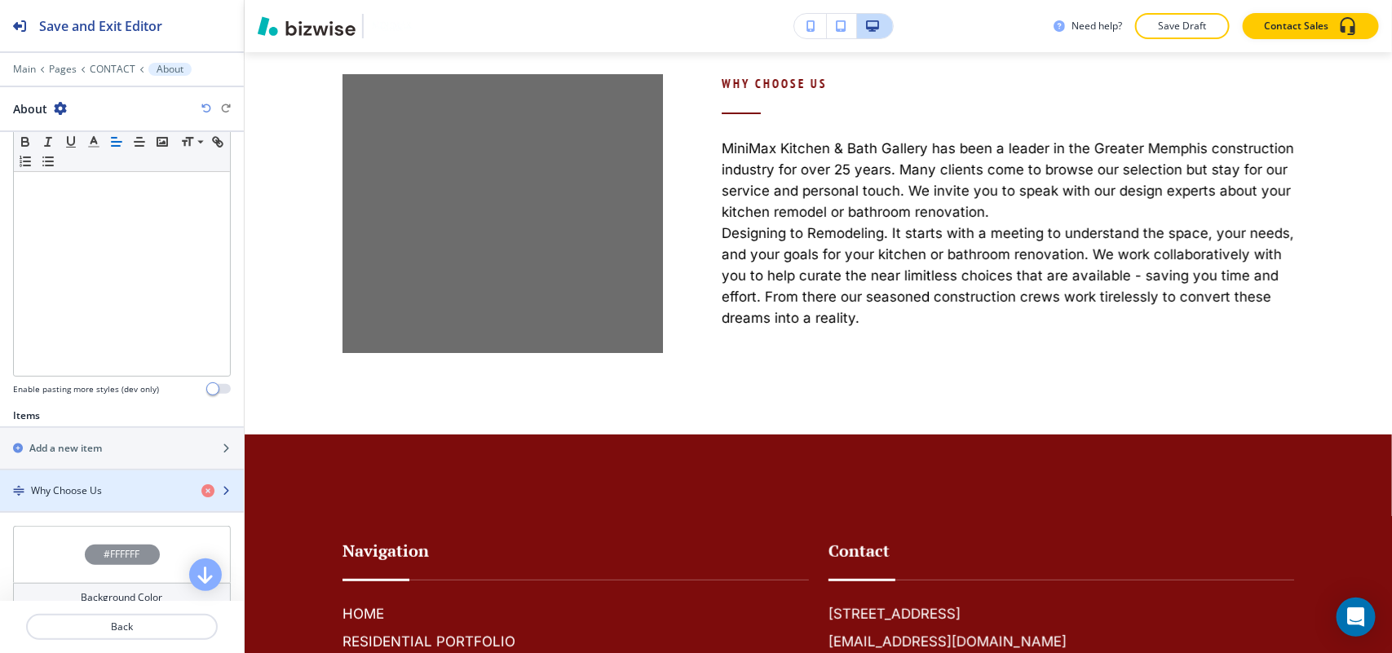
click at [91, 479] on div "button" at bounding box center [122, 476] width 244 height 13
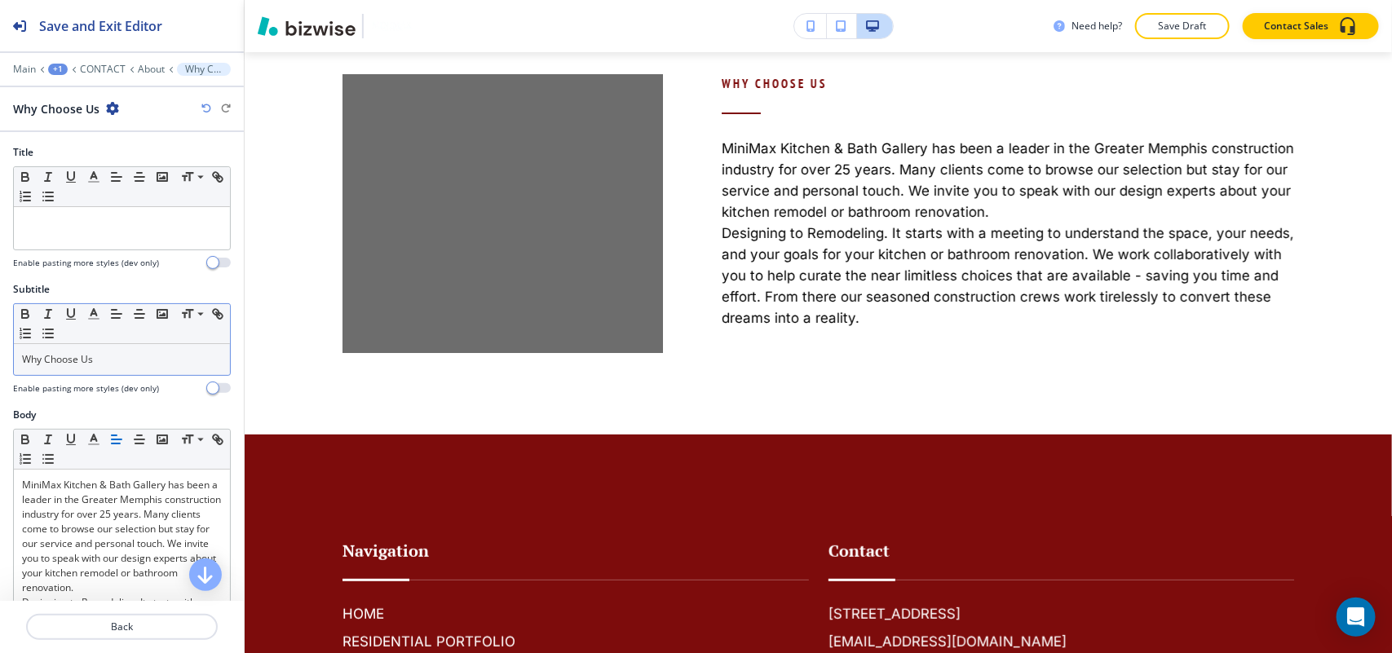
click at [122, 360] on p "Why Choose Us" at bounding box center [122, 359] width 200 height 15
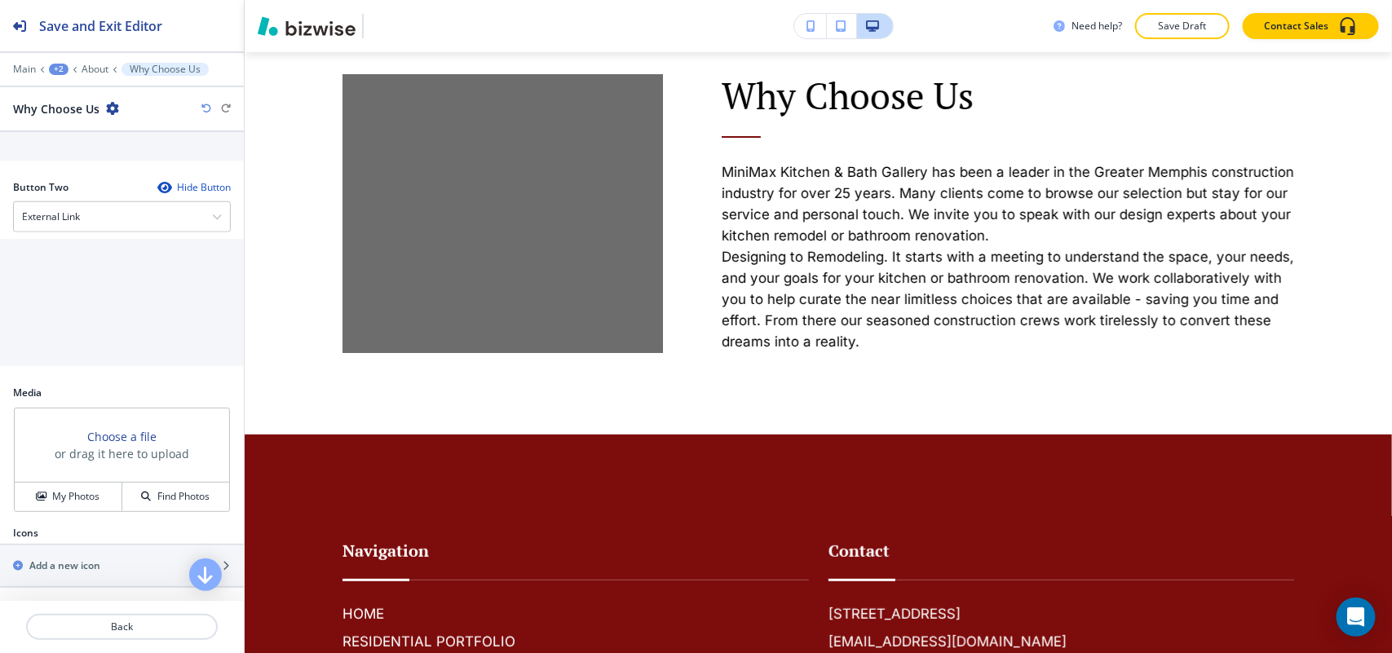
scroll to position [828, 0]
click at [94, 496] on h4 "My Photos" at bounding box center [75, 496] width 47 height 15
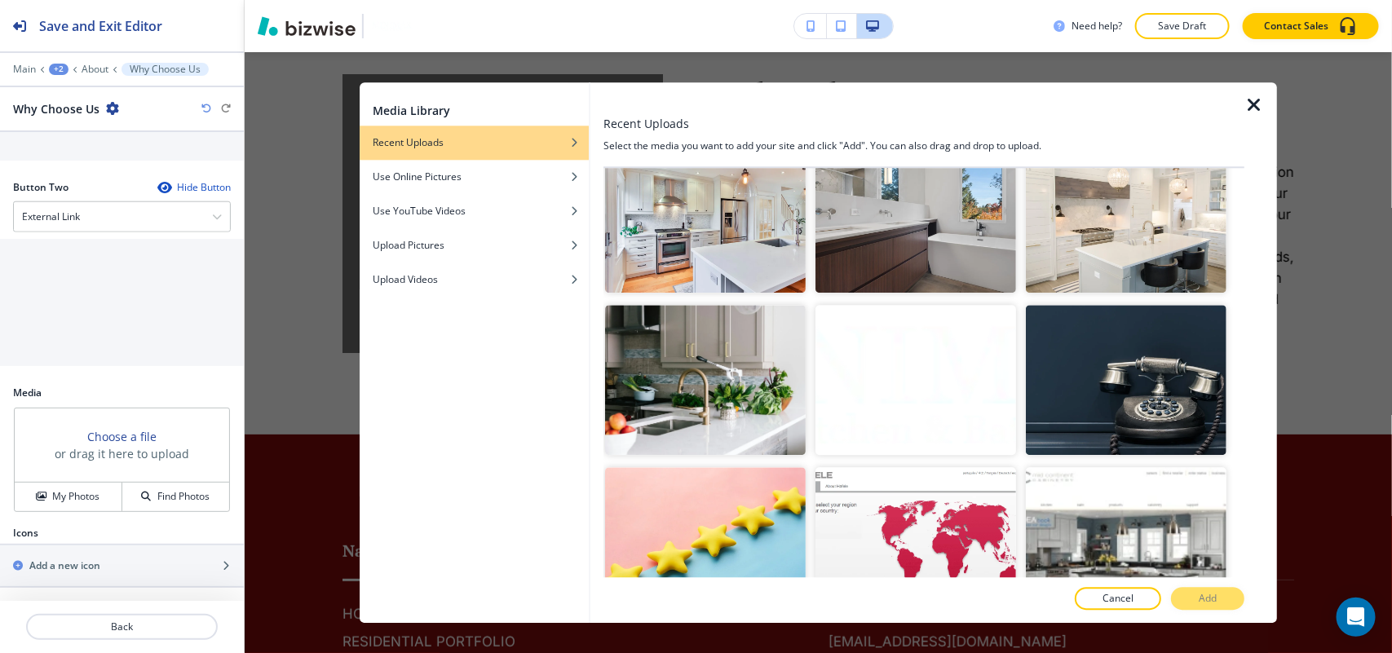
scroll to position [1019, 0]
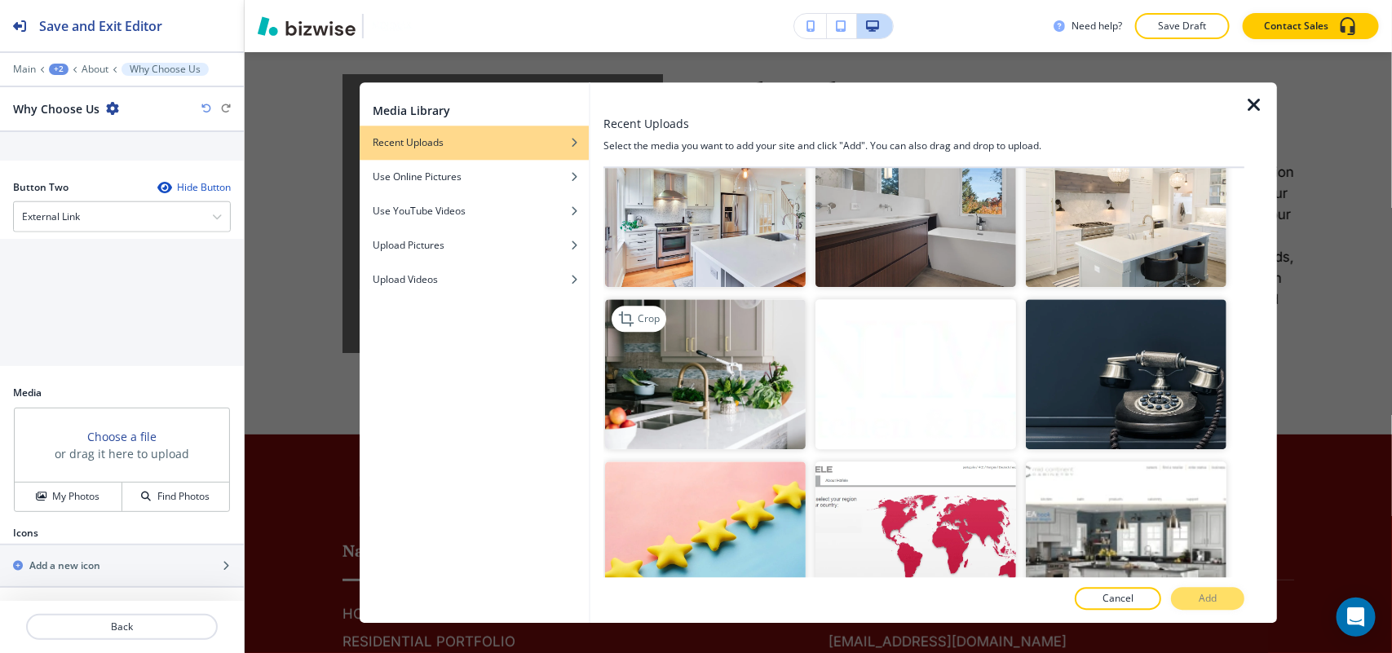
click at [716, 373] on img "button" at bounding box center [705, 374] width 201 height 151
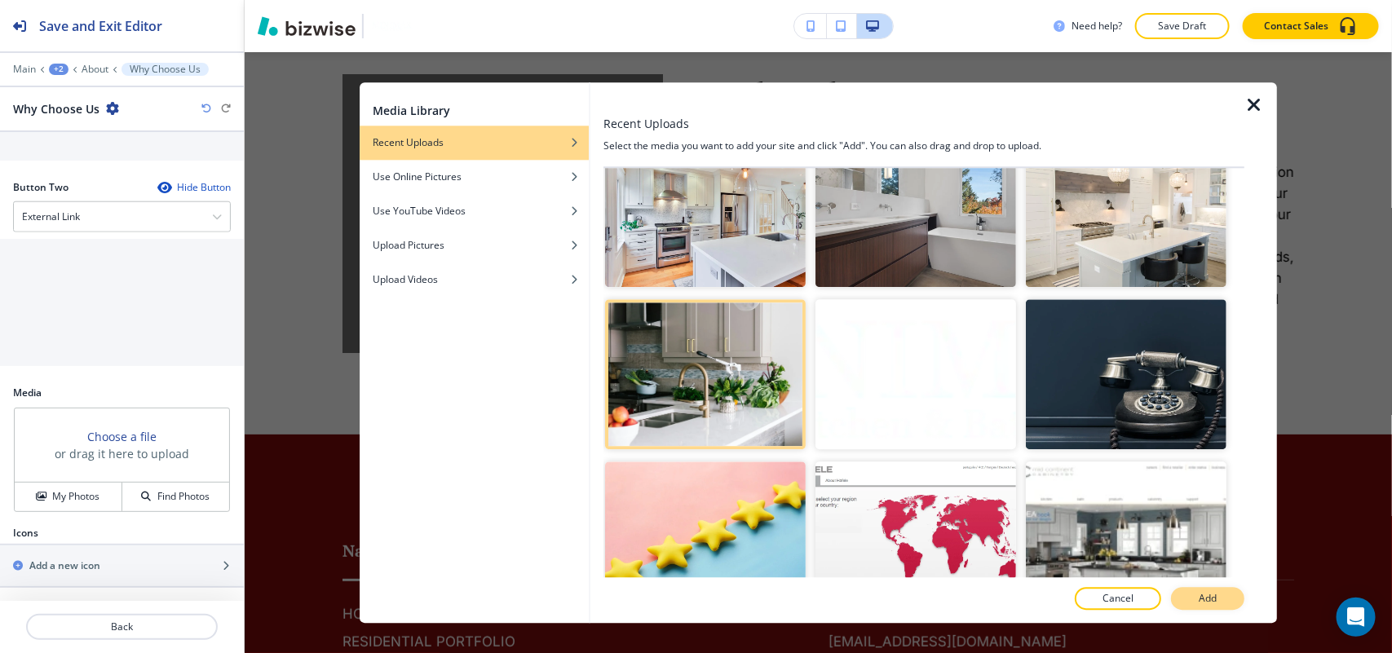
click at [1224, 610] on div at bounding box center [923, 616] width 641 height 13
click at [1224, 599] on button "Add" at bounding box center [1207, 598] width 73 height 23
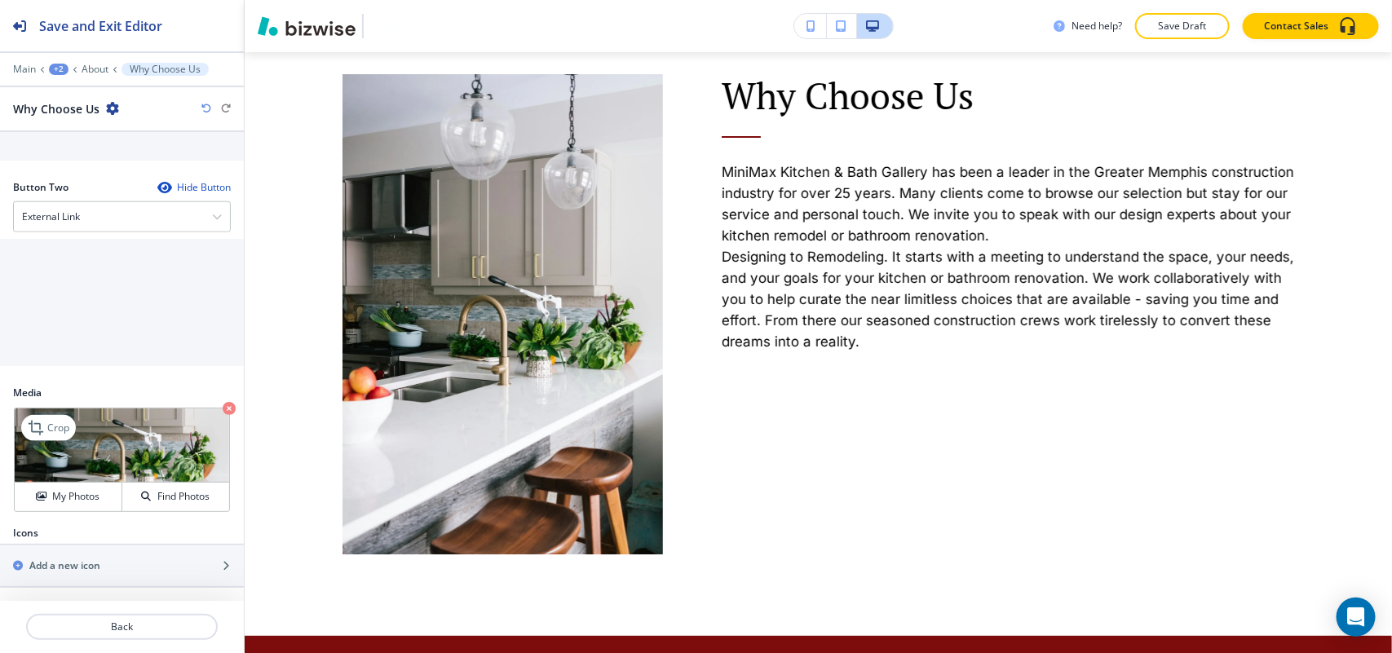
click at [223, 402] on icon "button" at bounding box center [229, 408] width 13 height 13
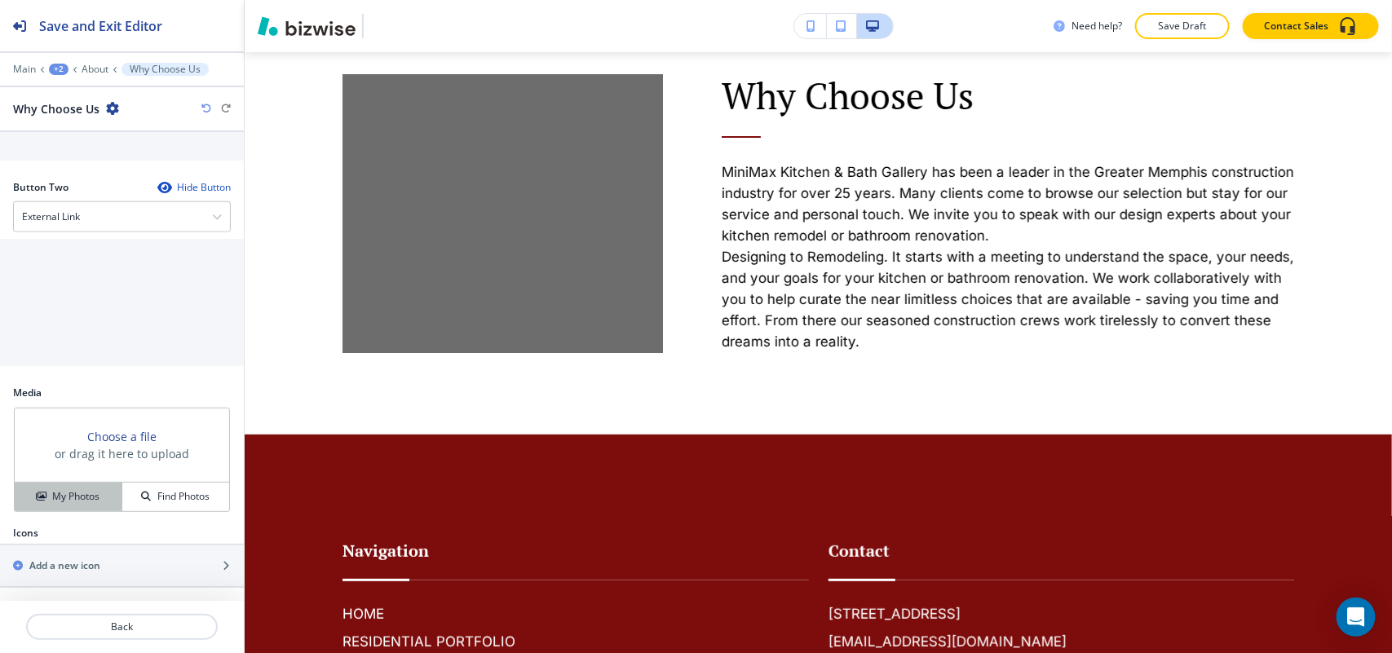
click at [74, 489] on h4 "My Photos" at bounding box center [75, 496] width 47 height 15
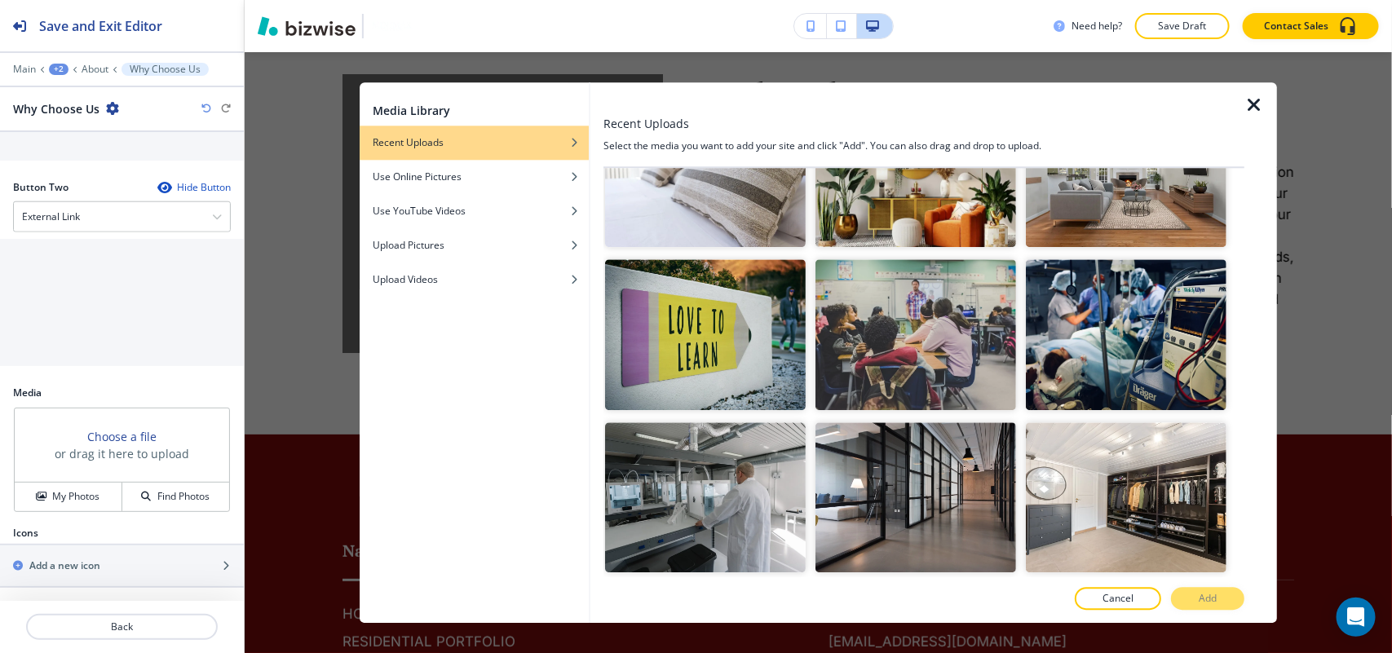
scroll to position [815, 0]
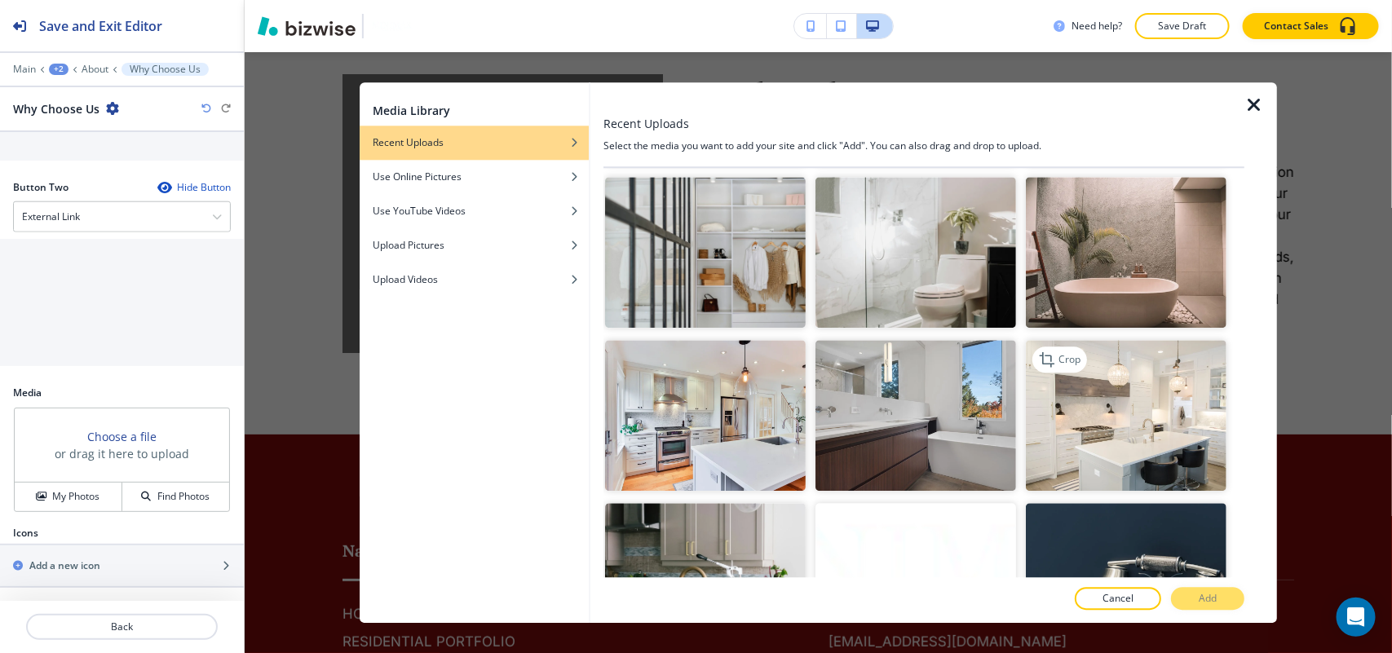
click at [1126, 382] on img "button" at bounding box center [1126, 415] width 201 height 151
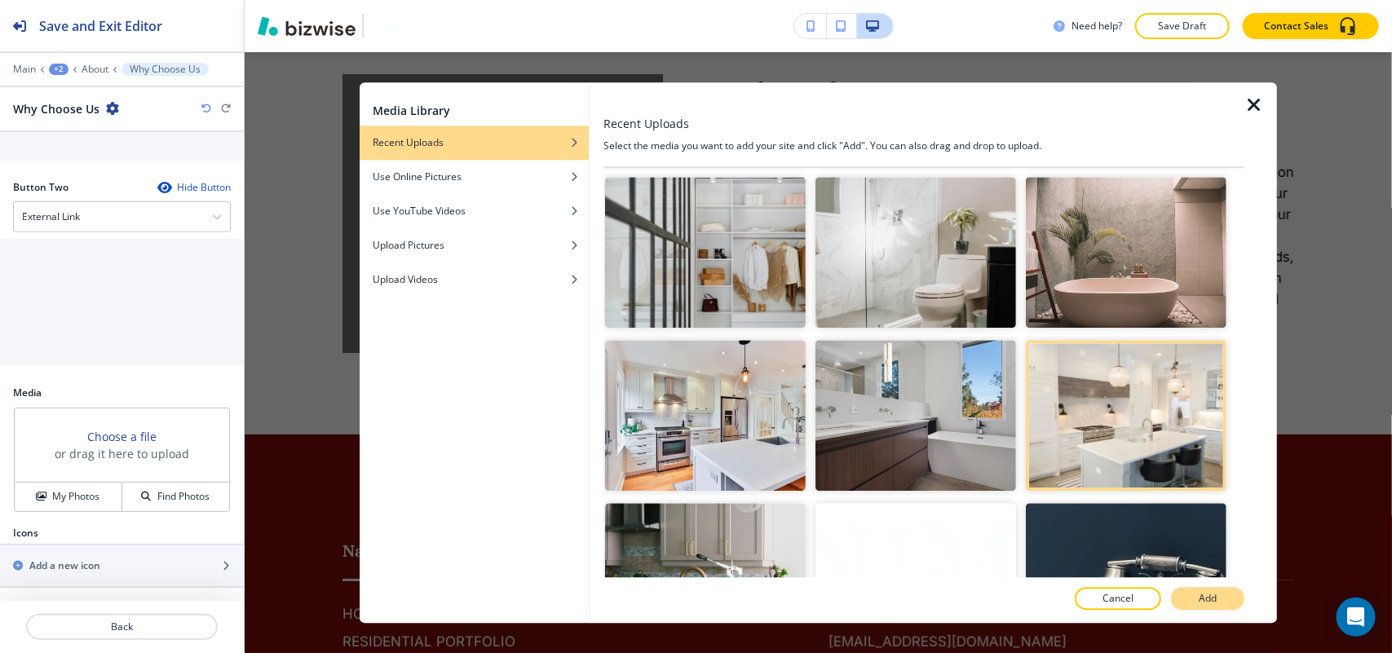
click at [1219, 603] on button "Add" at bounding box center [1207, 598] width 73 height 23
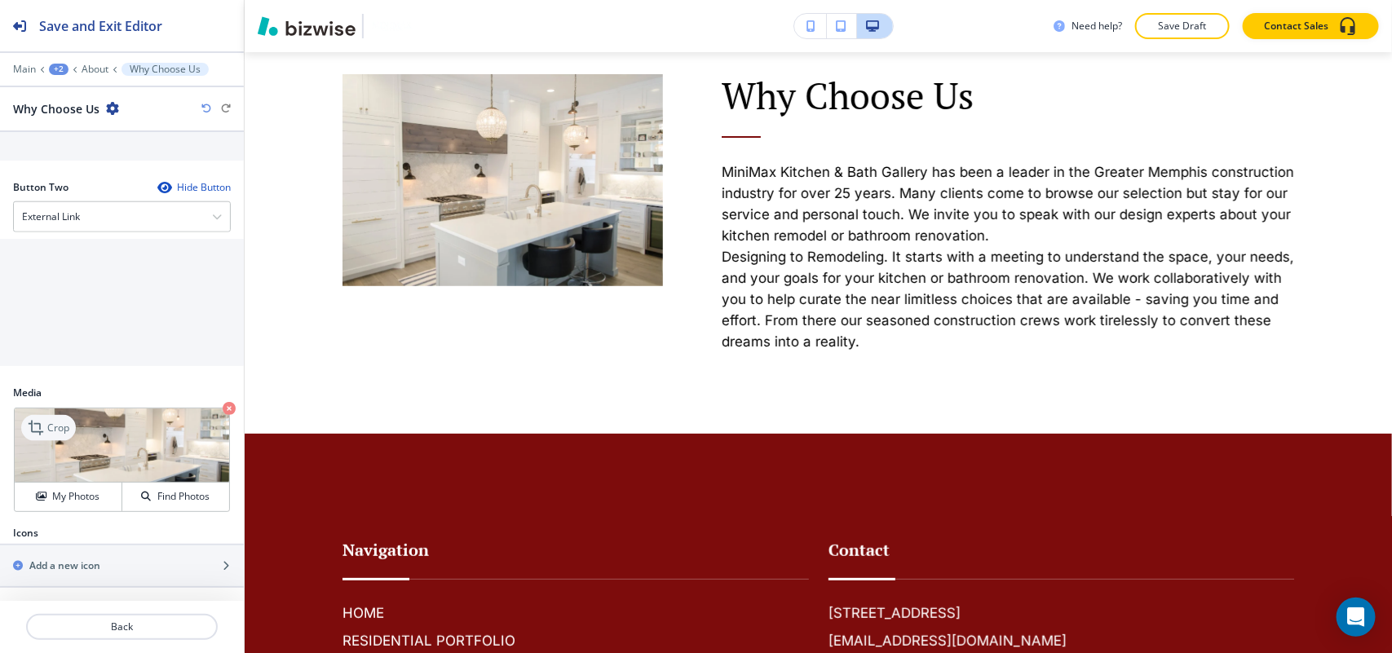
click at [47, 428] on p "Crop" at bounding box center [58, 428] width 22 height 15
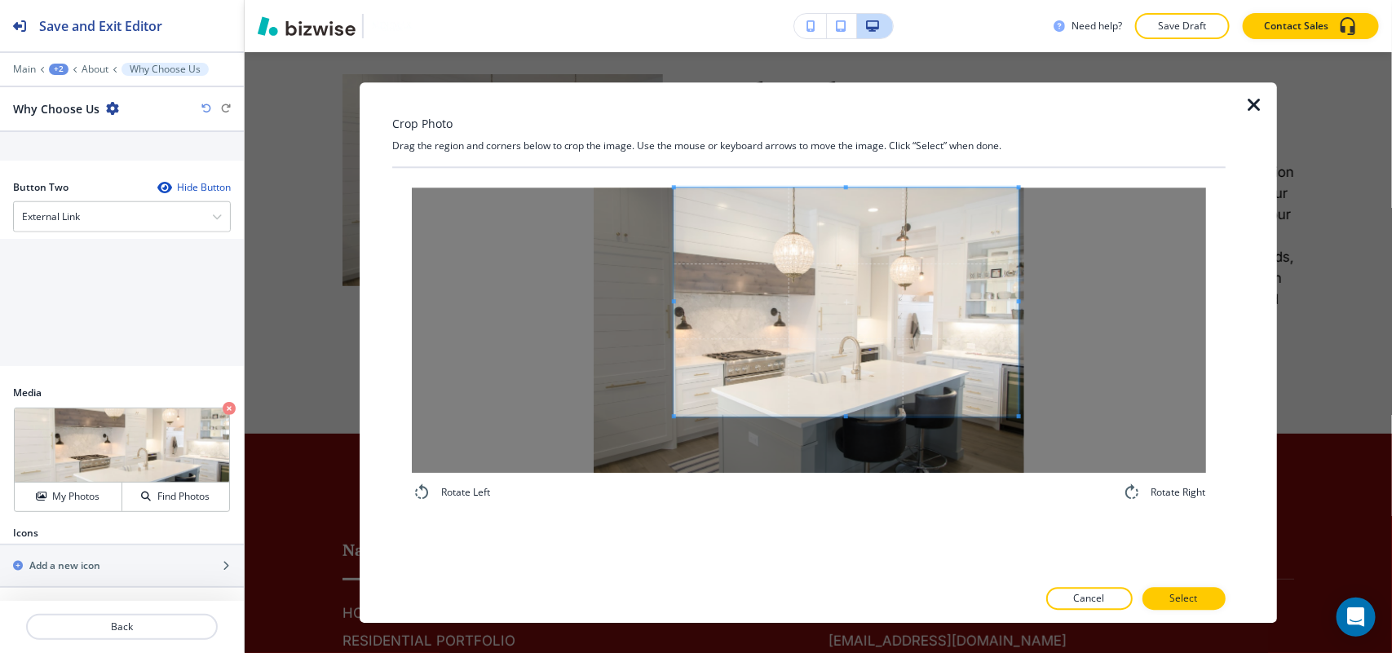
click at [846, 287] on span at bounding box center [845, 302] width 345 height 228
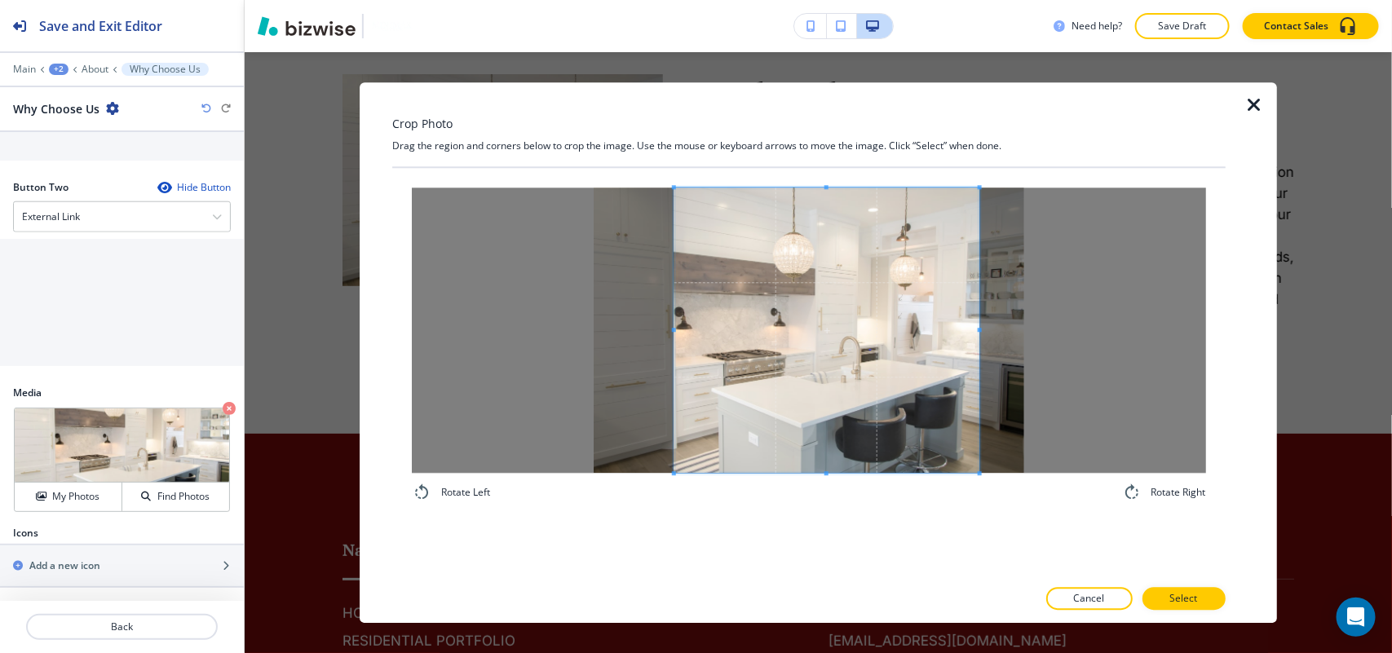
click at [977, 485] on div "Rotate Left Rotate Right" at bounding box center [809, 345] width 794 height 315
click at [1207, 606] on button "Select" at bounding box center [1183, 598] width 83 height 23
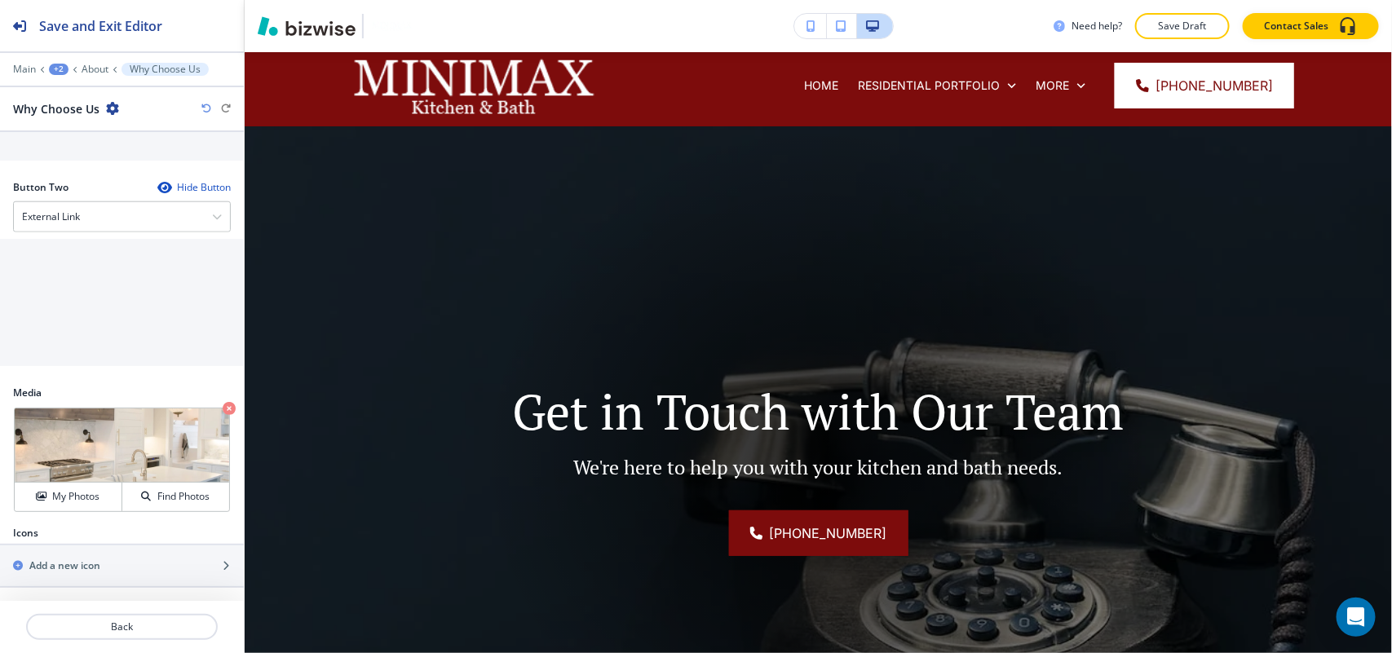
scroll to position [0, 0]
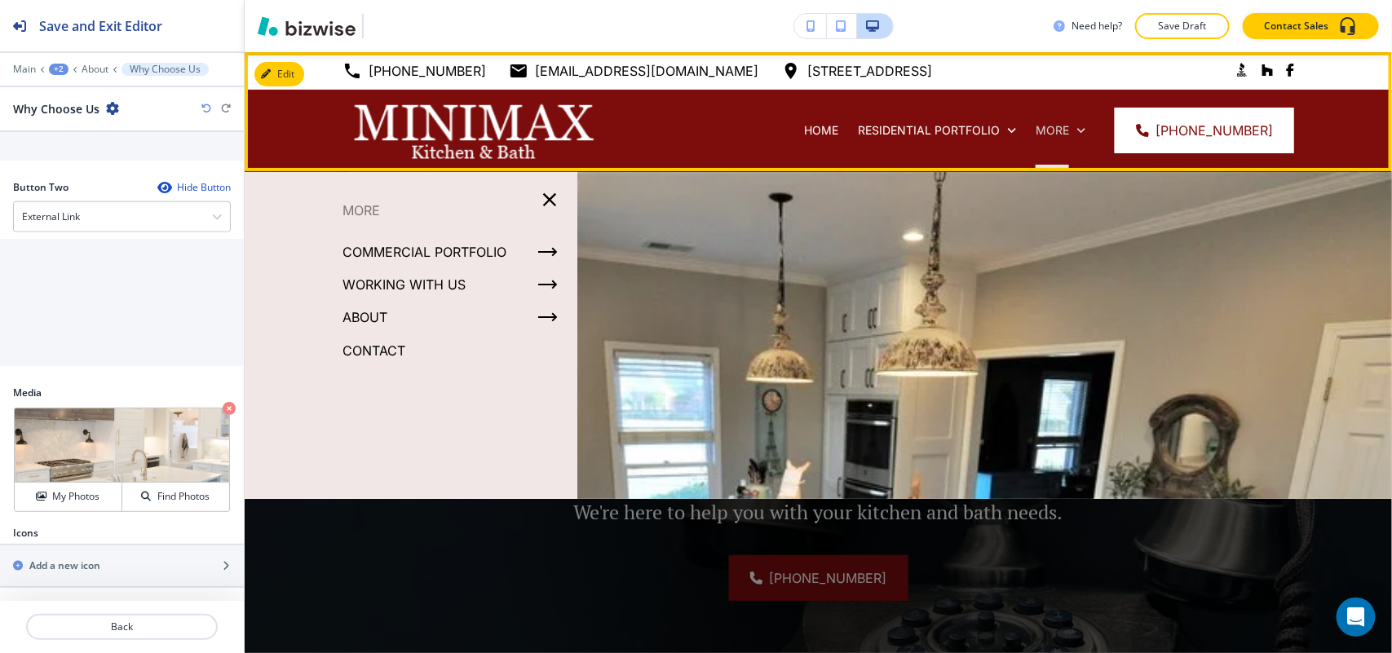
click at [1088, 123] on icon at bounding box center [1081, 130] width 16 height 16
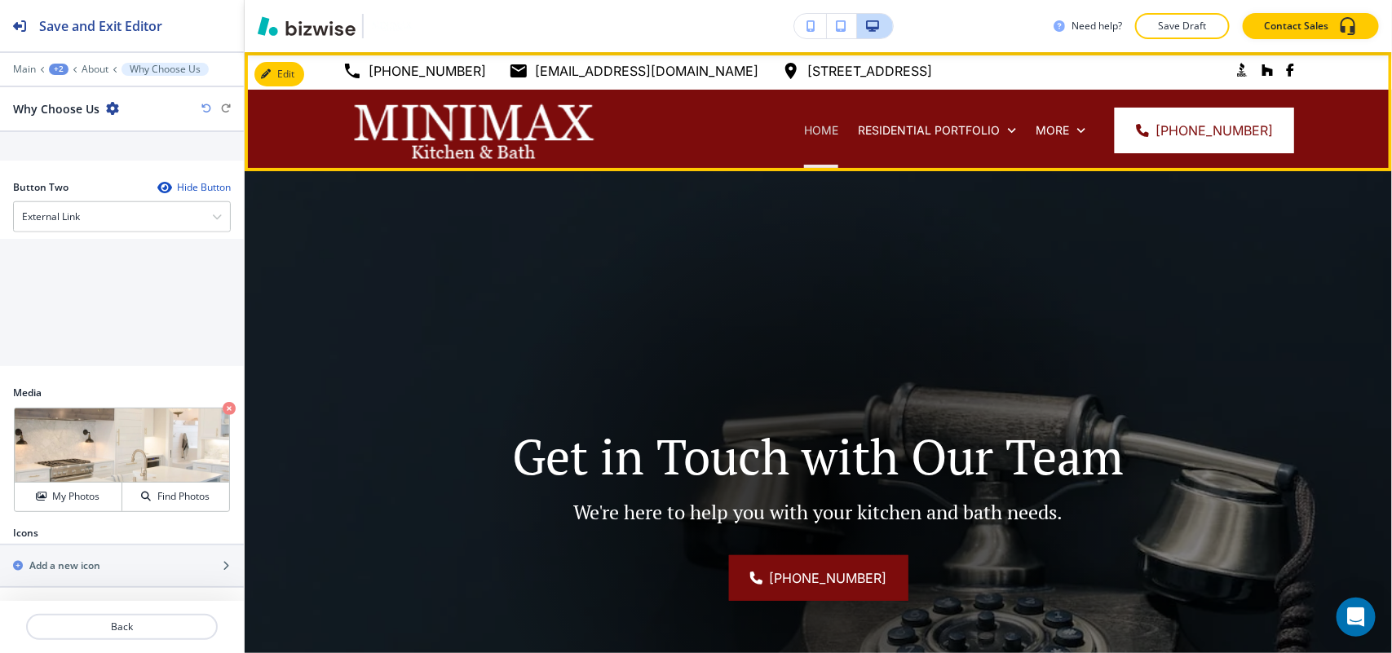
click at [837, 129] on p "HOME" at bounding box center [821, 130] width 34 height 16
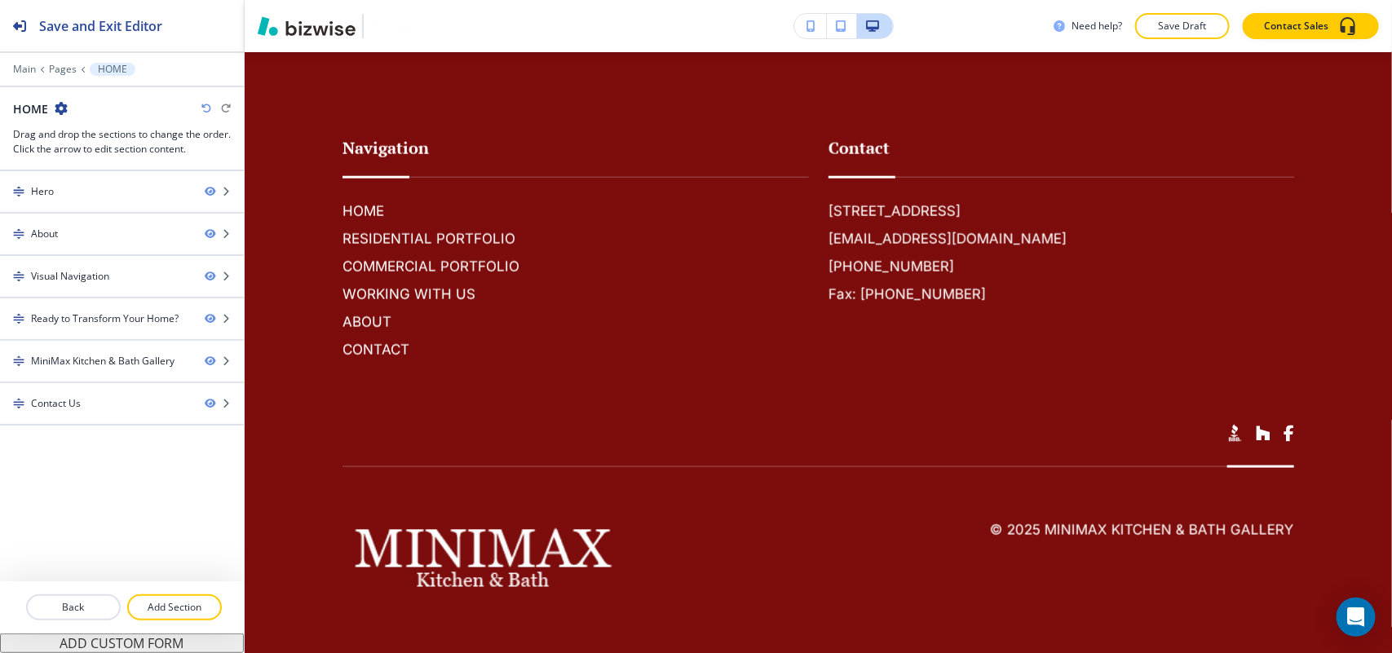
scroll to position [3681, 0]
click at [24, 69] on p "Main" at bounding box center [24, 69] width 23 height 11
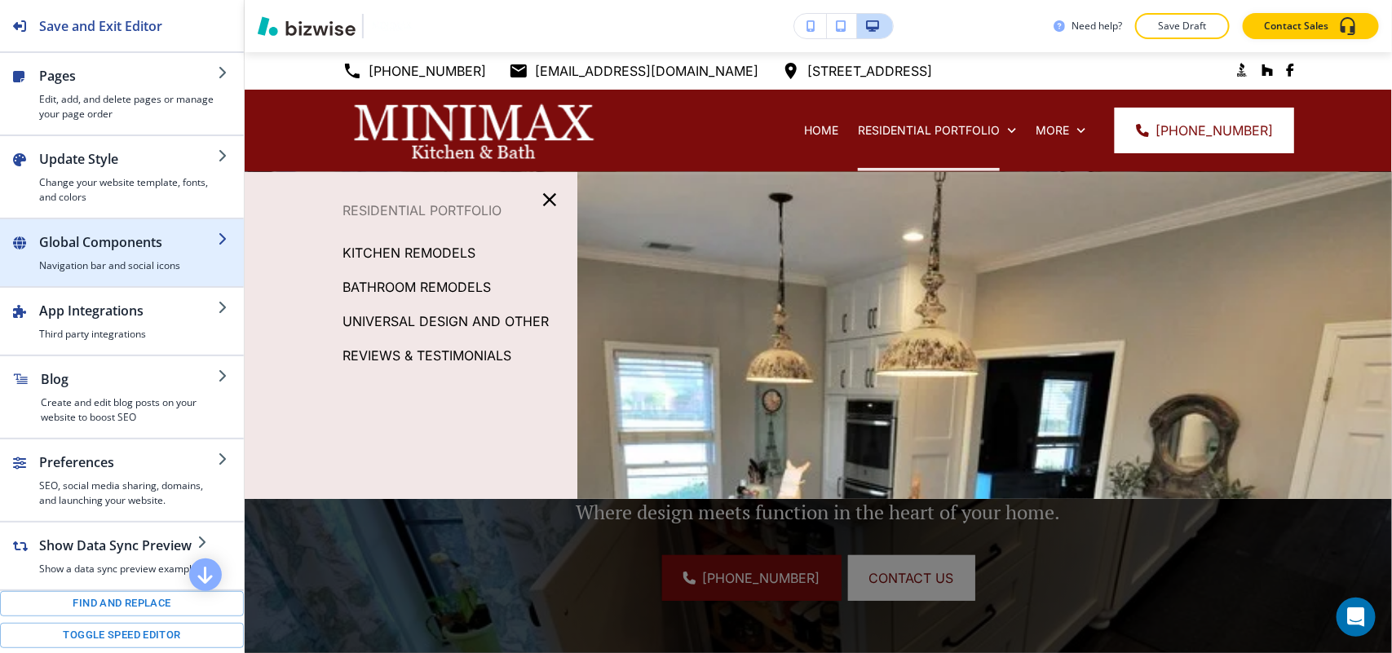
click at [47, 251] on h2 "Global Components" at bounding box center [128, 242] width 179 height 20
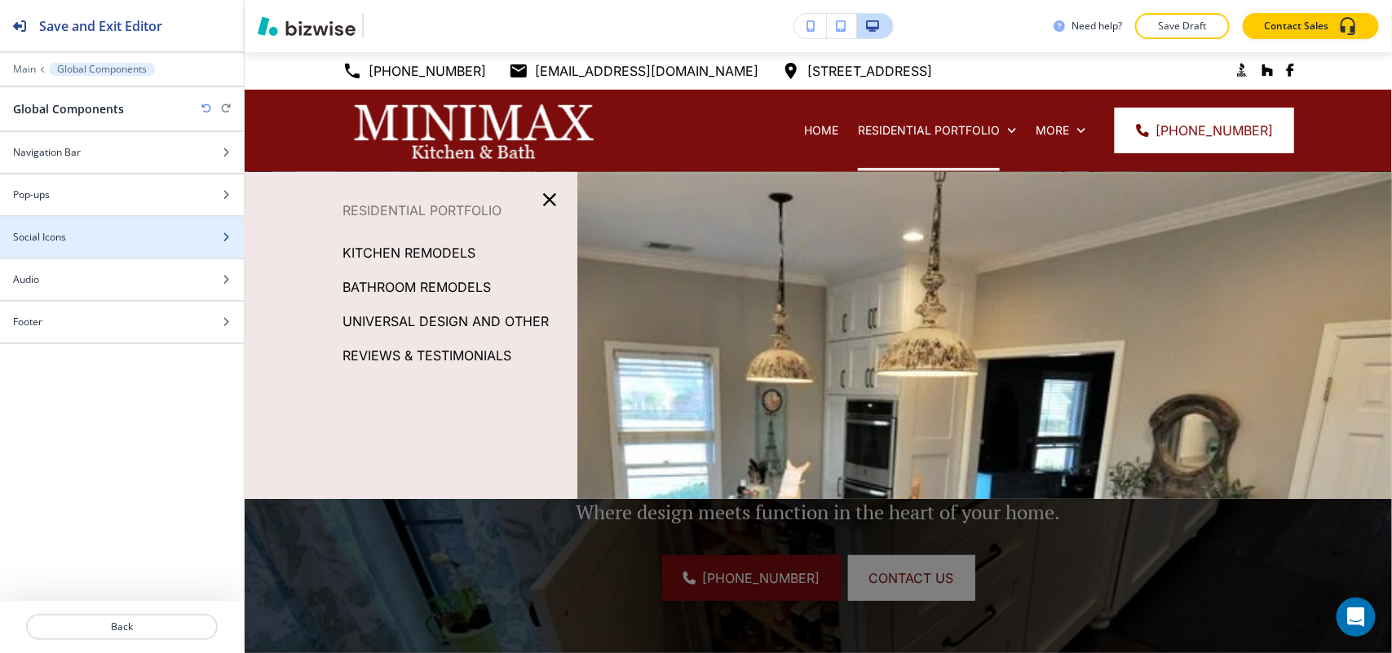
click at [58, 233] on h4 "Social Icons" at bounding box center [39, 237] width 53 height 15
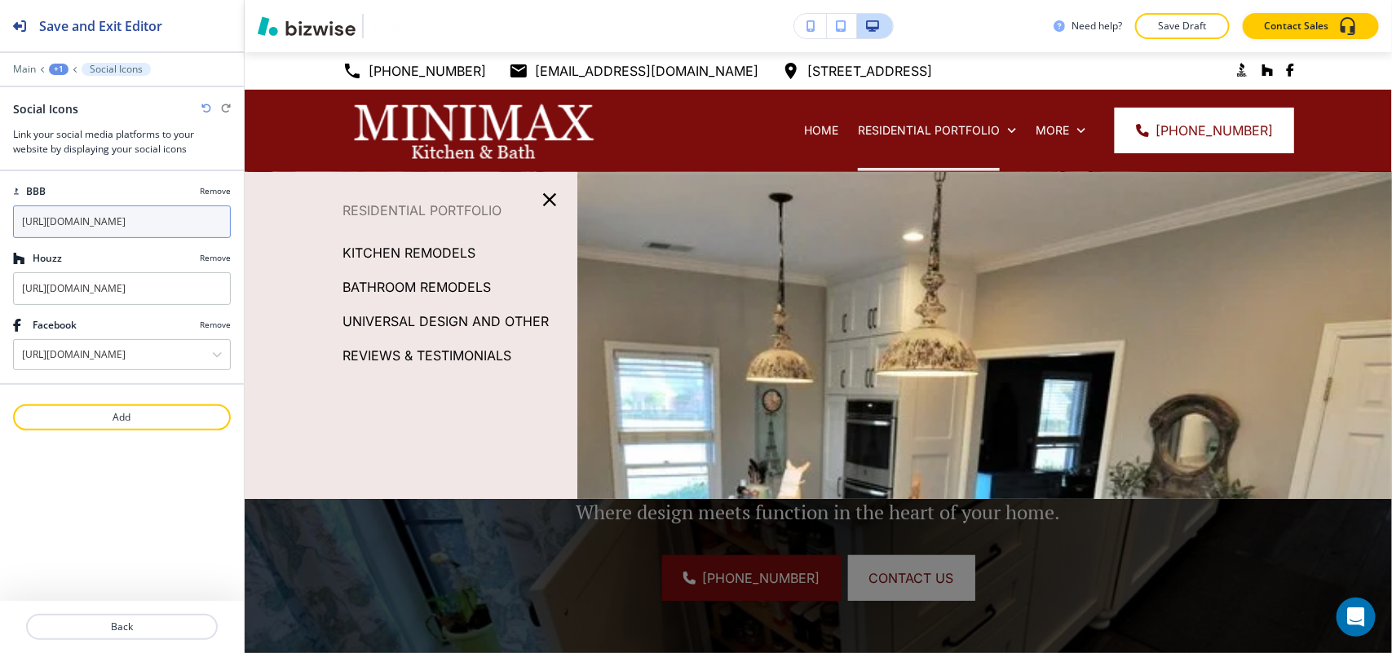
click at [143, 214] on input "[URL][DOMAIN_NAME]" at bounding box center [122, 221] width 218 height 33
drag, startPoint x: 155, startPoint y: 290, endPoint x: 254, endPoint y: 294, distance: 98.7
click at [254, 294] on div "Save and Exit Editor Main +1 Social Icons Social Icons Link your social media p…" at bounding box center [696, 326] width 1392 height 653
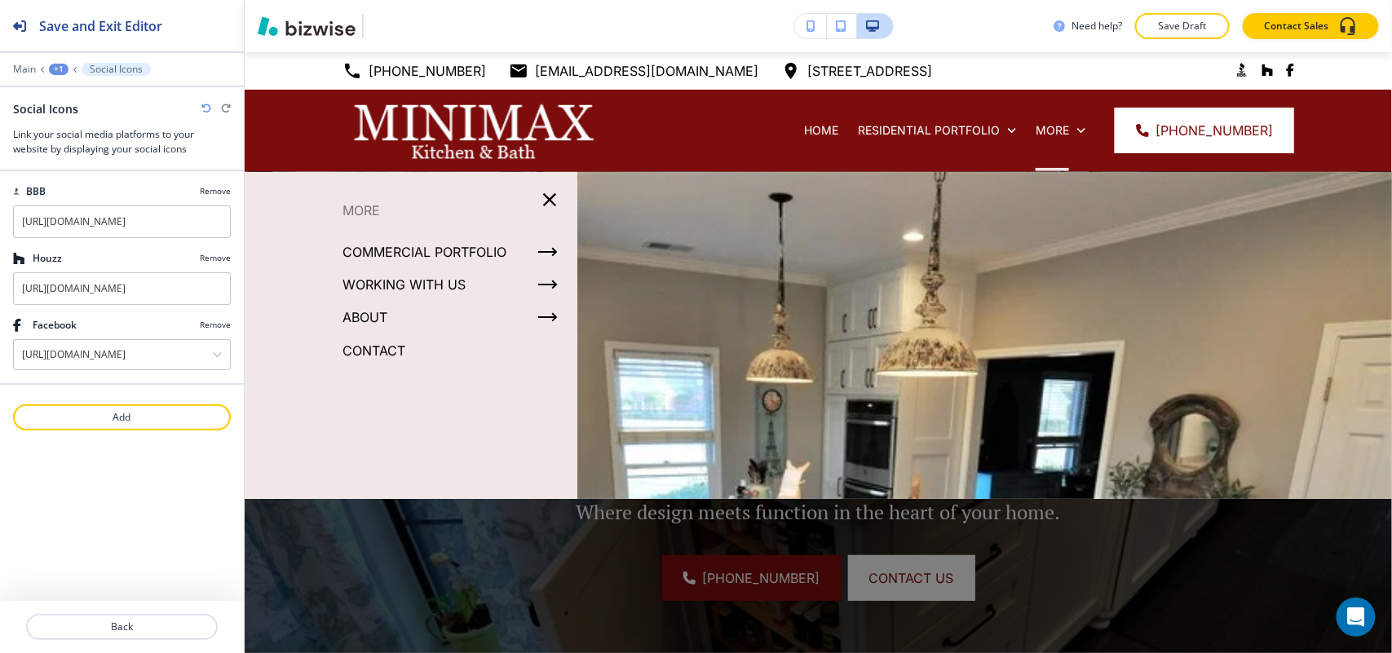
click at [212, 186] on p "Remove" at bounding box center [215, 191] width 31 height 12
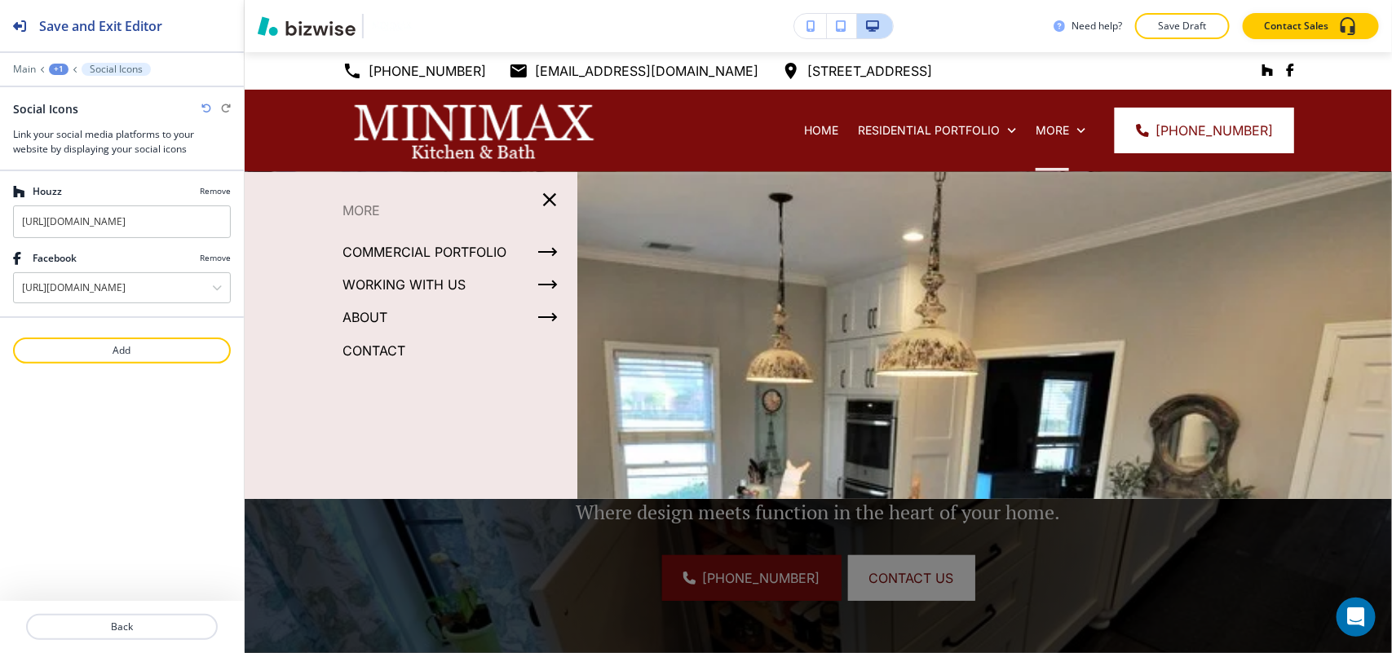
drag, startPoint x: 141, startPoint y: 226, endPoint x: 250, endPoint y: 224, distance: 109.3
click at [250, 224] on div "Save and Exit Editor Main +1 Social Icons Social Icons Link your social media p…" at bounding box center [696, 326] width 1392 height 653
click at [171, 218] on input "[URL][DOMAIN_NAME]" at bounding box center [122, 221] width 218 height 33
drag, startPoint x: 178, startPoint y: 225, endPoint x: 249, endPoint y: 228, distance: 71.8
click at [249, 228] on div "Save and Exit Editor Main +1 Social Icons Social Icons Link your social media p…" at bounding box center [696, 326] width 1392 height 653
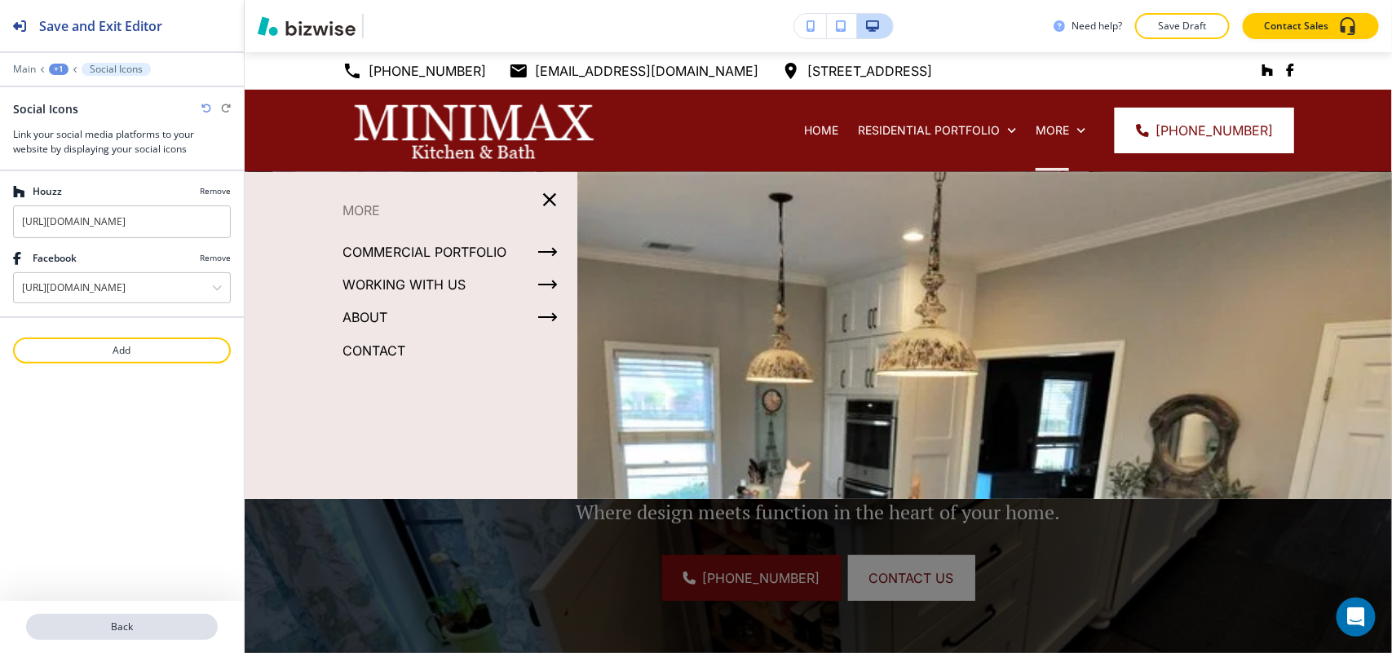
click at [143, 620] on p "Back" at bounding box center [122, 627] width 188 height 15
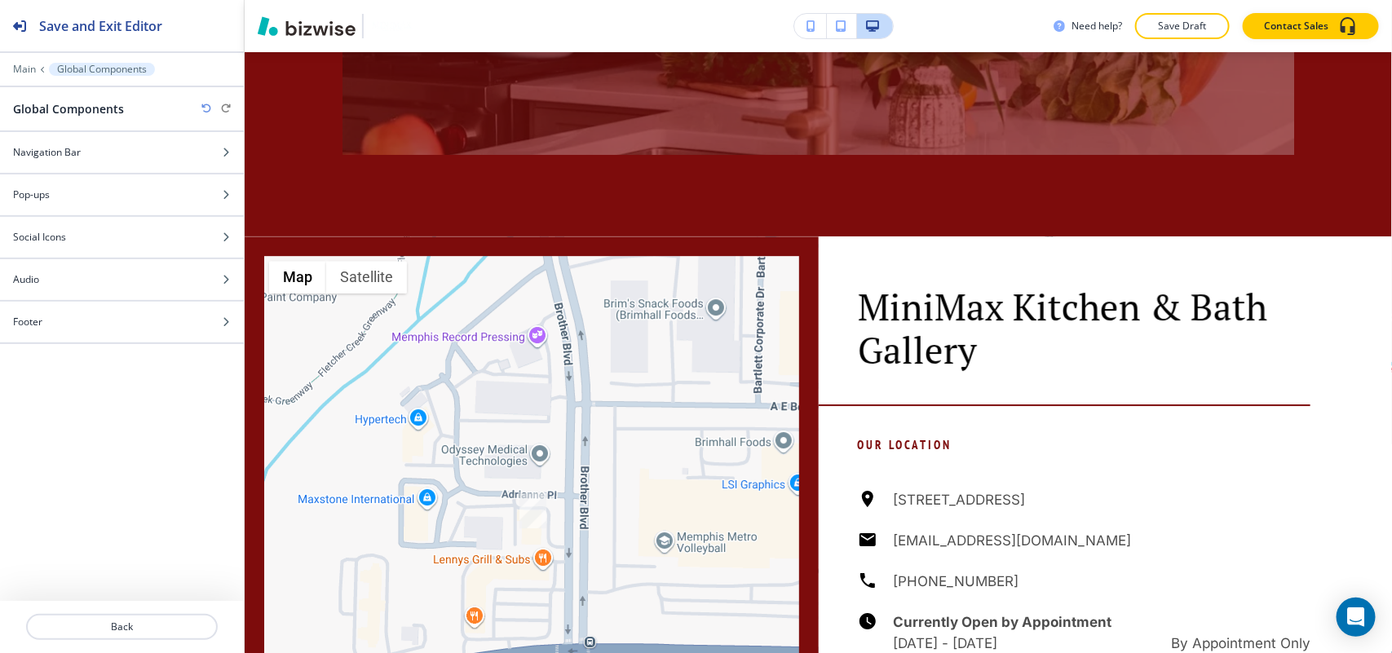
scroll to position [2000, 0]
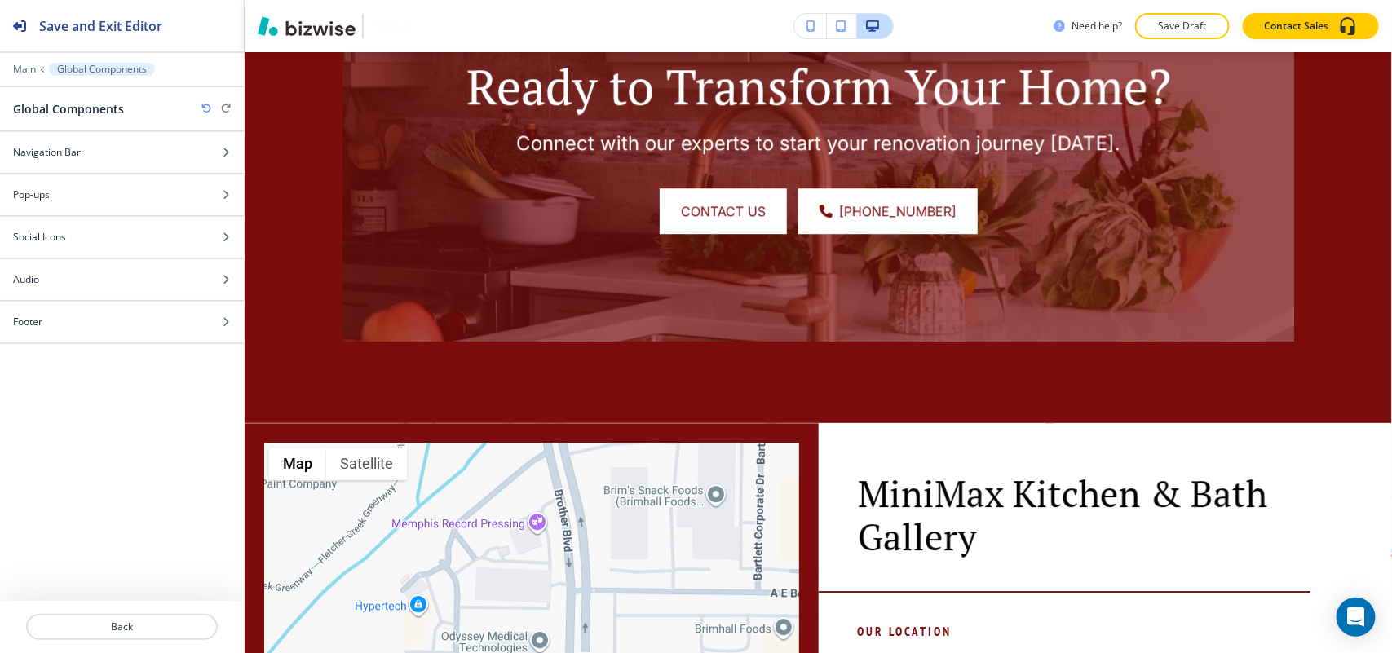
click at [15, 63] on div "Main Global Components" at bounding box center [122, 69] width 218 height 13
click at [22, 67] on p "Main" at bounding box center [24, 69] width 23 height 11
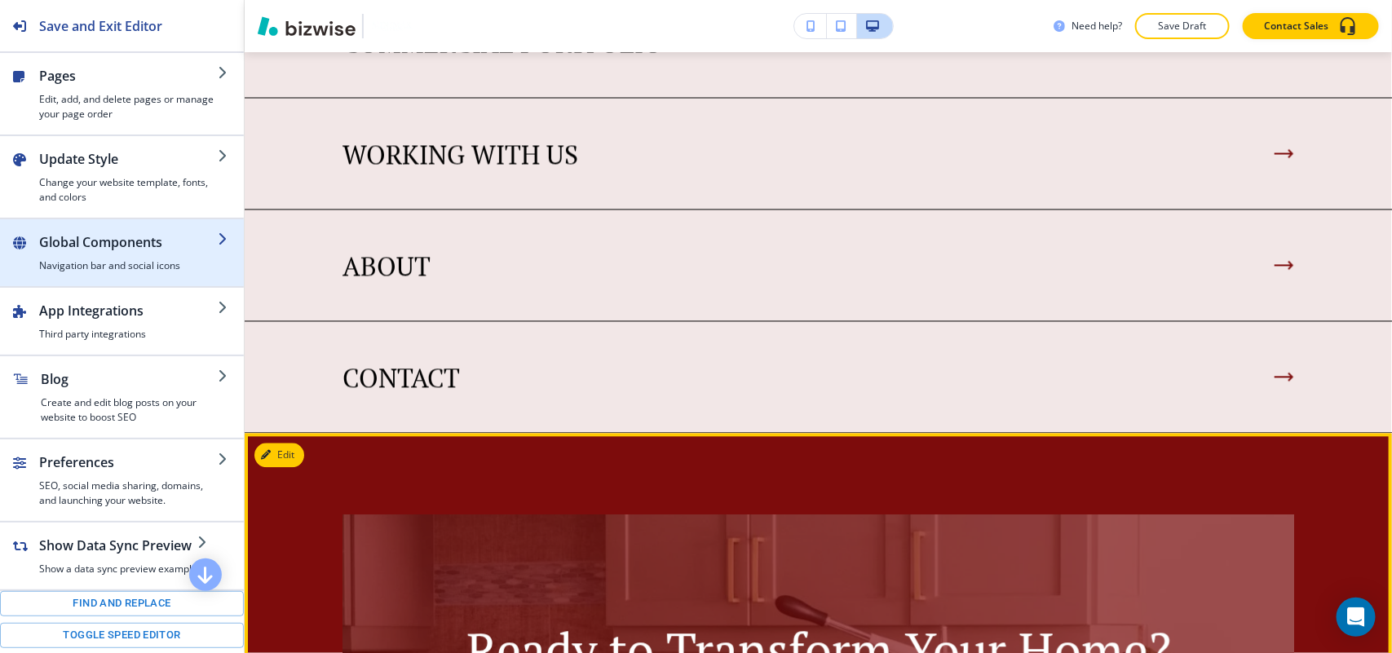
scroll to position [1287, 0]
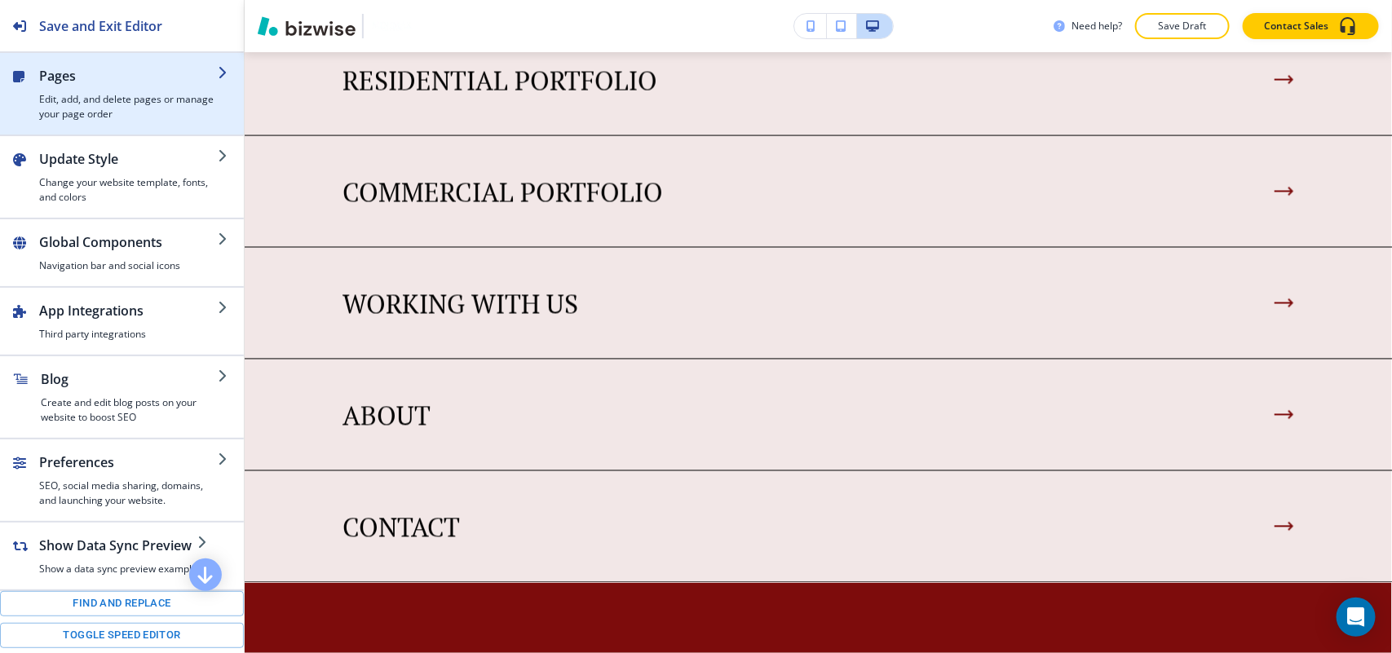
click at [70, 92] on h4 "Edit, add, and delete pages or manage your page order" at bounding box center [128, 106] width 179 height 29
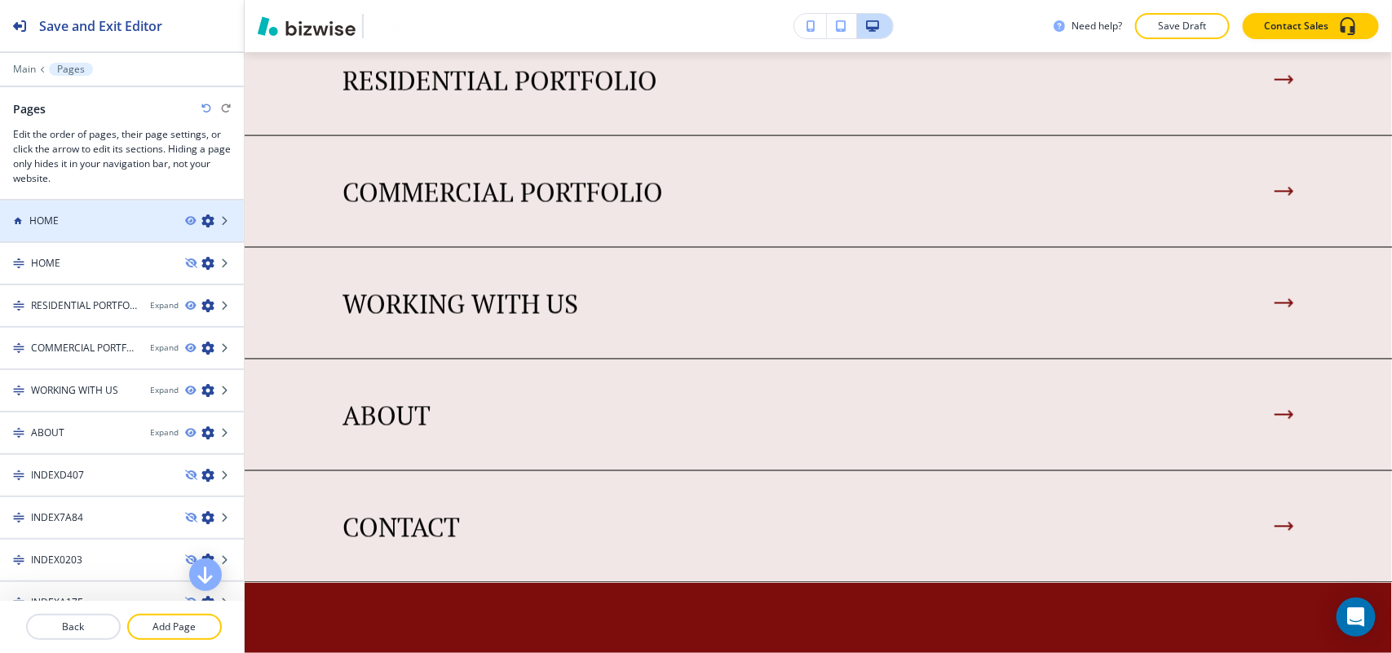
click at [80, 213] on div at bounding box center [122, 207] width 244 height 13
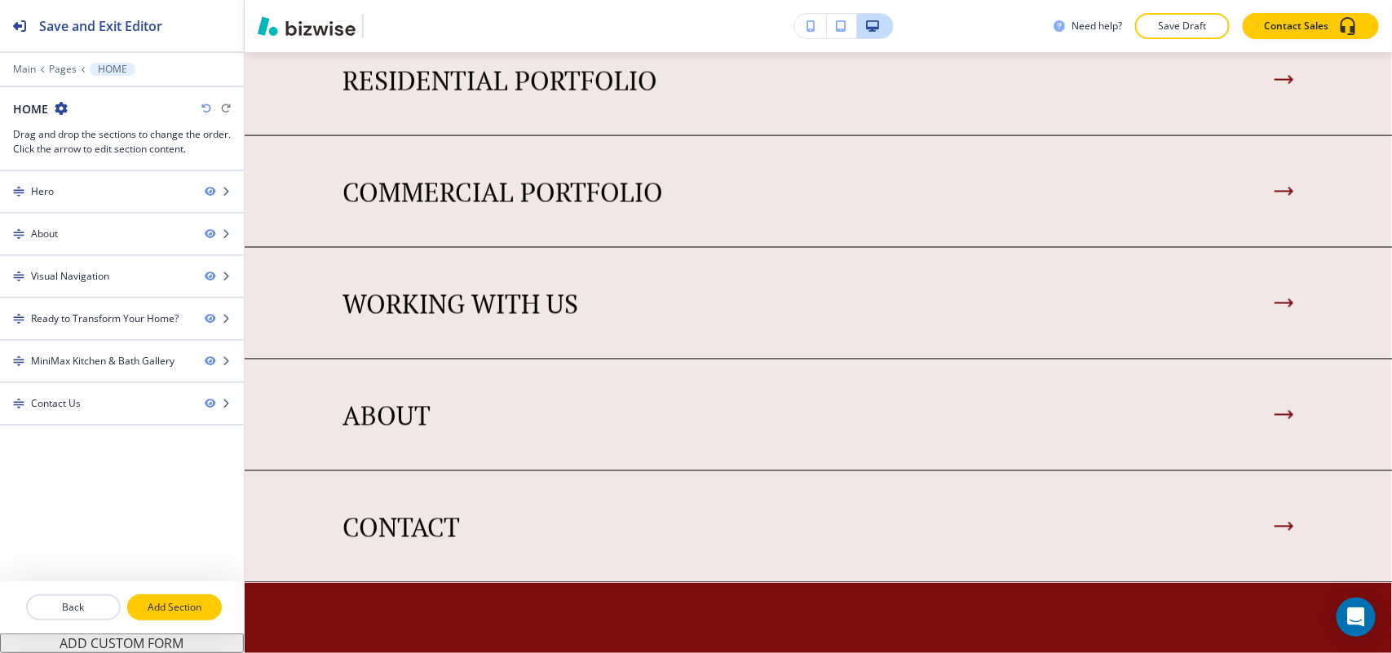
click at [176, 611] on p "Add Section" at bounding box center [174, 607] width 91 height 15
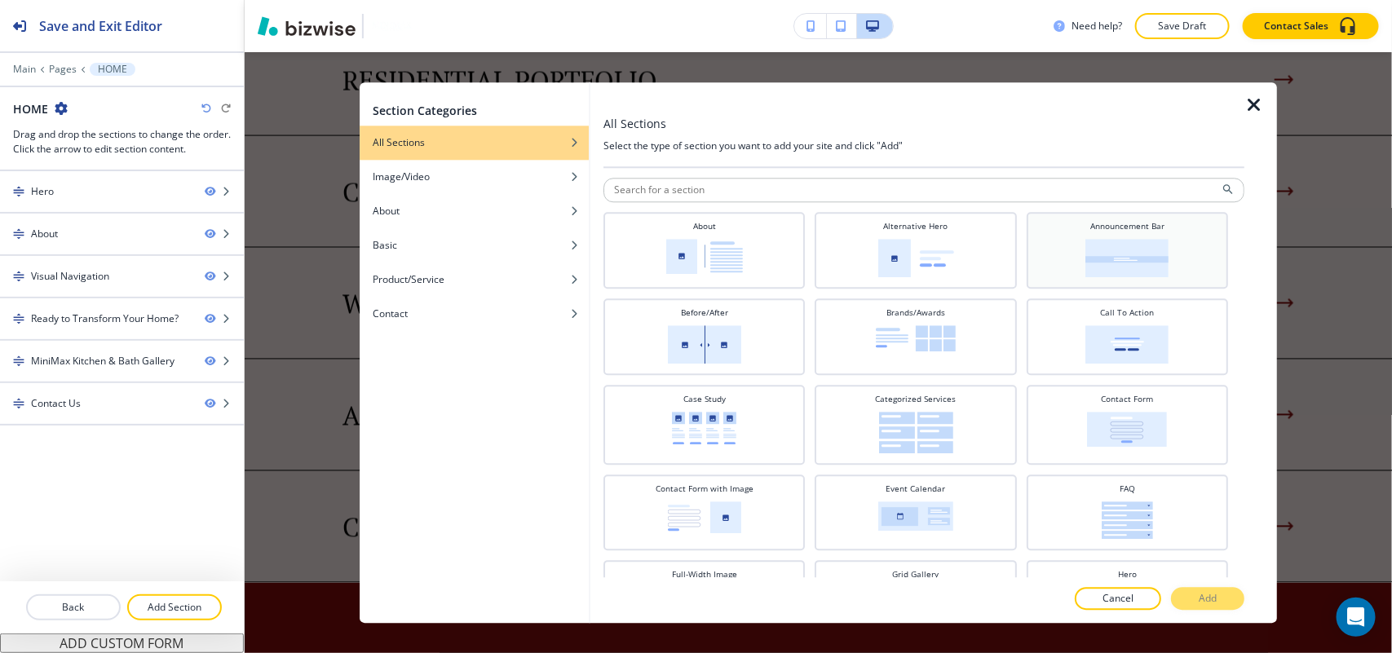
click at [1110, 245] on img at bounding box center [1127, 258] width 83 height 38
click at [1219, 605] on button "Add" at bounding box center [1207, 598] width 73 height 23
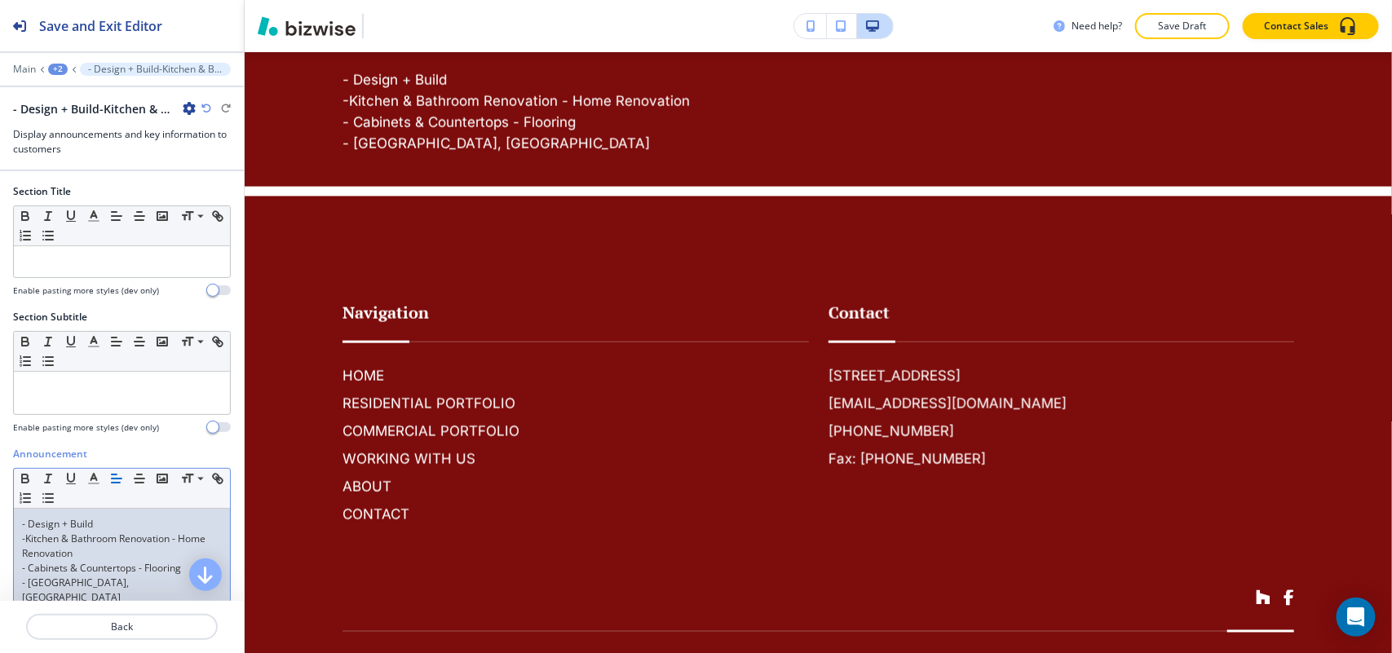
scroll to position [0, 0]
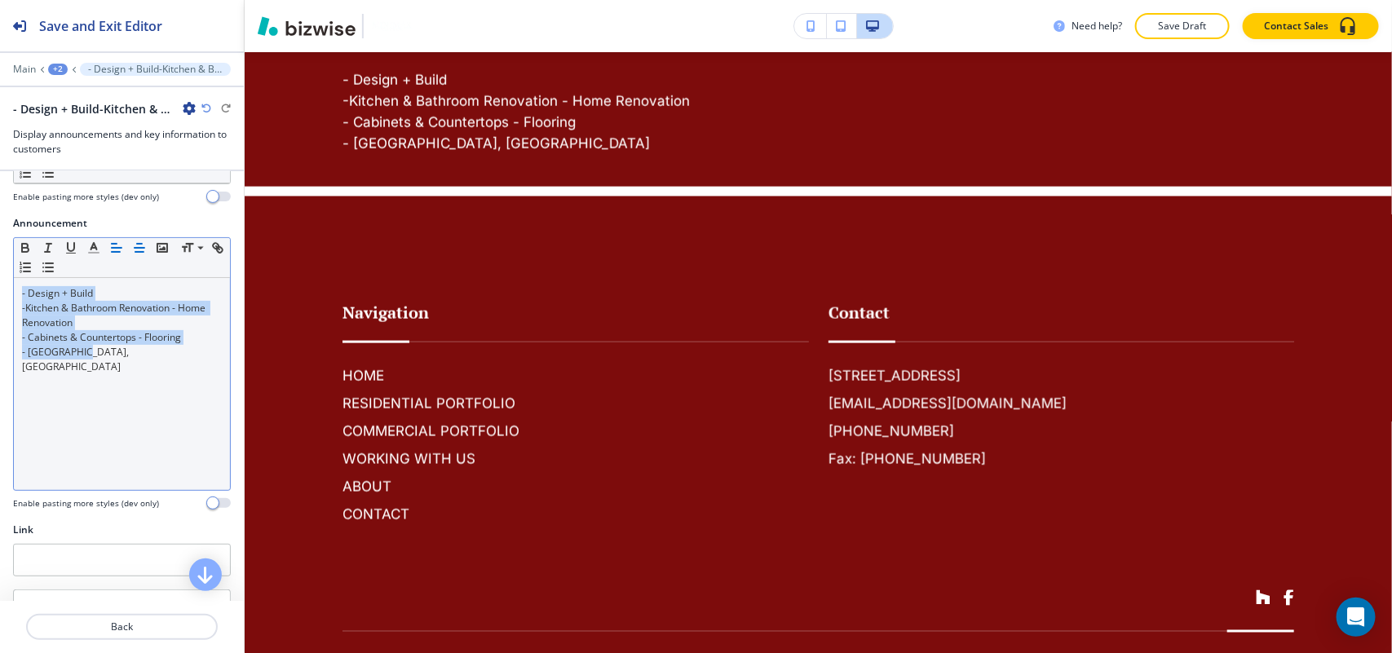
click at [135, 251] on icon "button" at bounding box center [139, 248] width 15 height 15
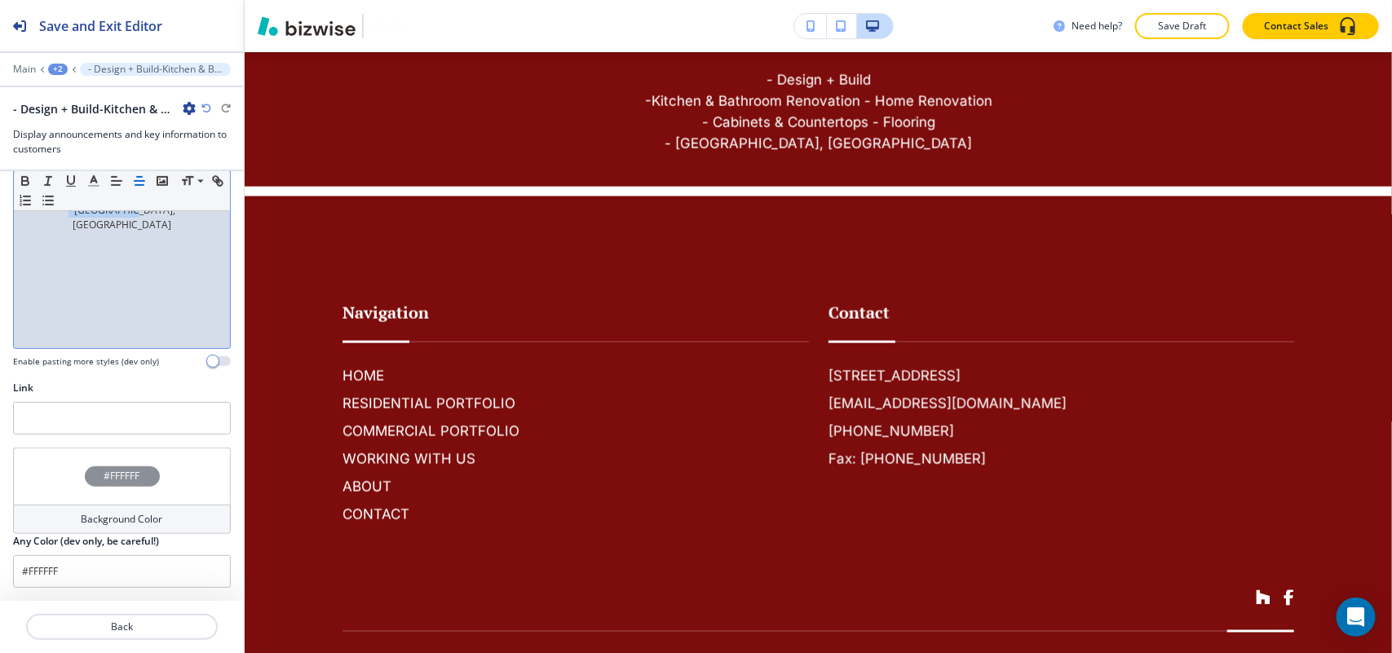
scroll to position [376, 0]
click at [61, 467] on div "#FFFFFF" at bounding box center [122, 476] width 218 height 57
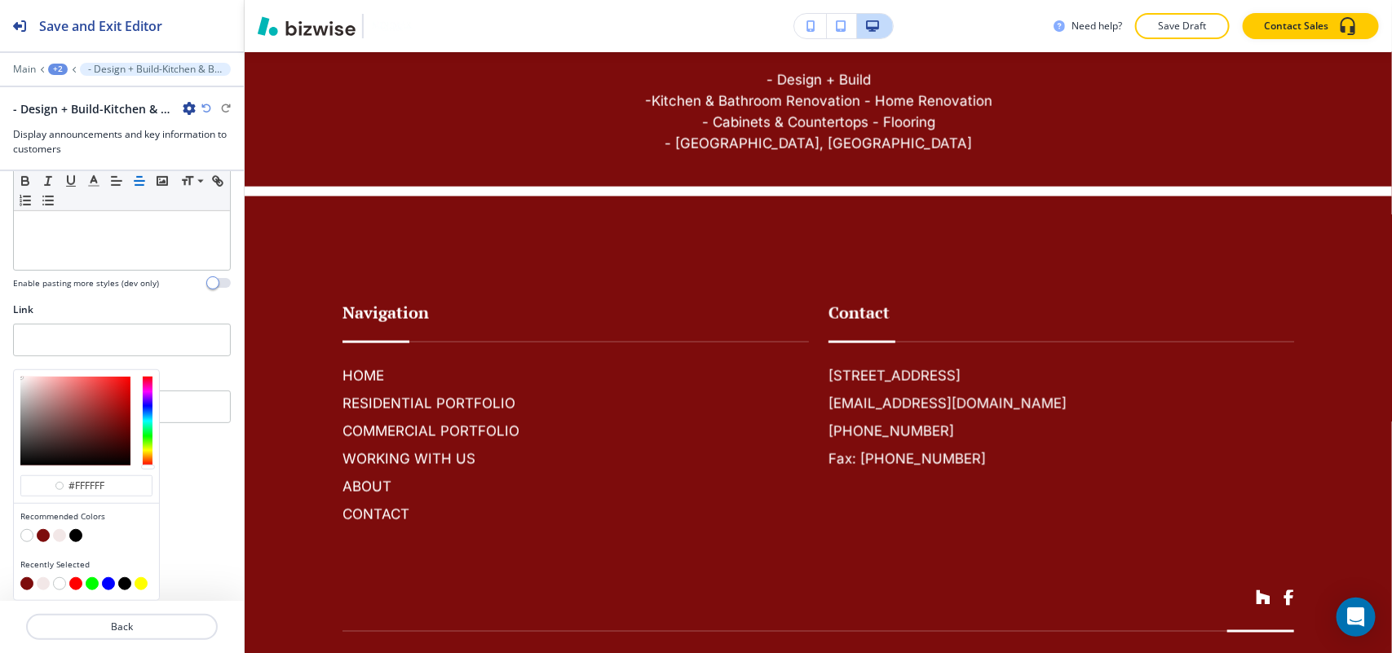
click at [73, 535] on button "button" at bounding box center [75, 535] width 13 height 13
type input "#000000"
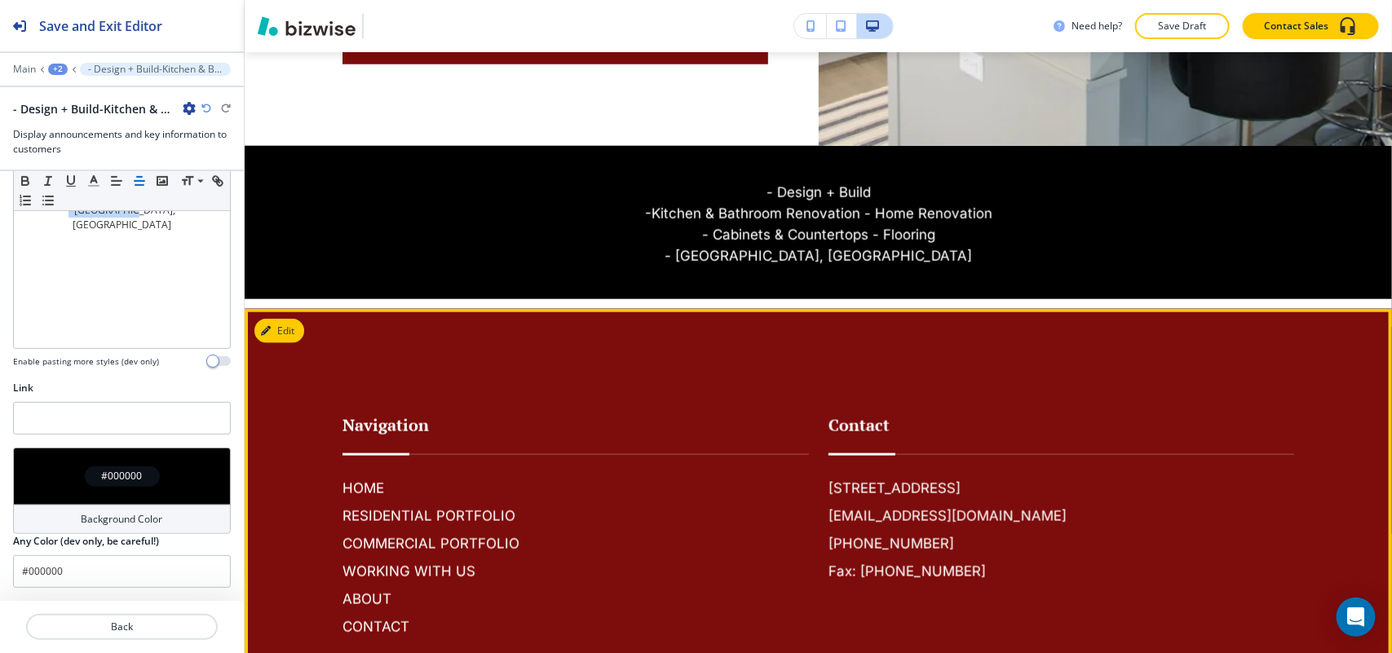
scroll to position [3455, 0]
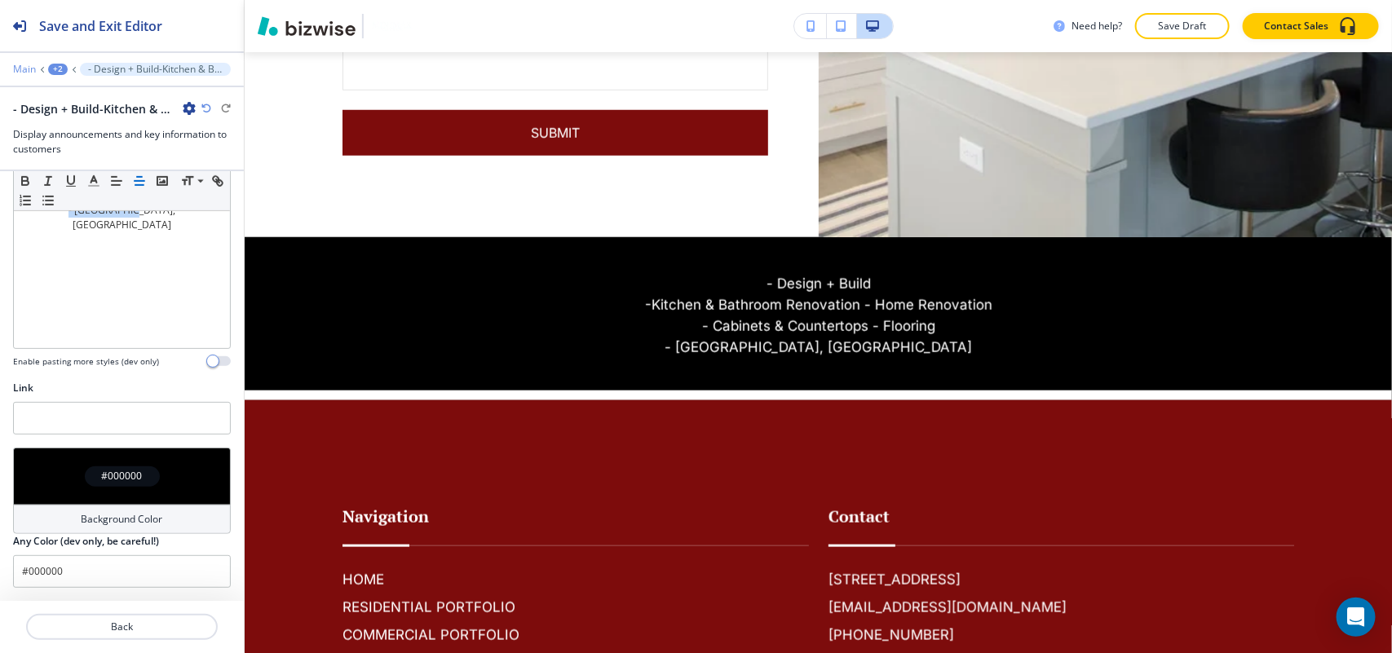
click at [15, 68] on p "Main" at bounding box center [24, 69] width 23 height 11
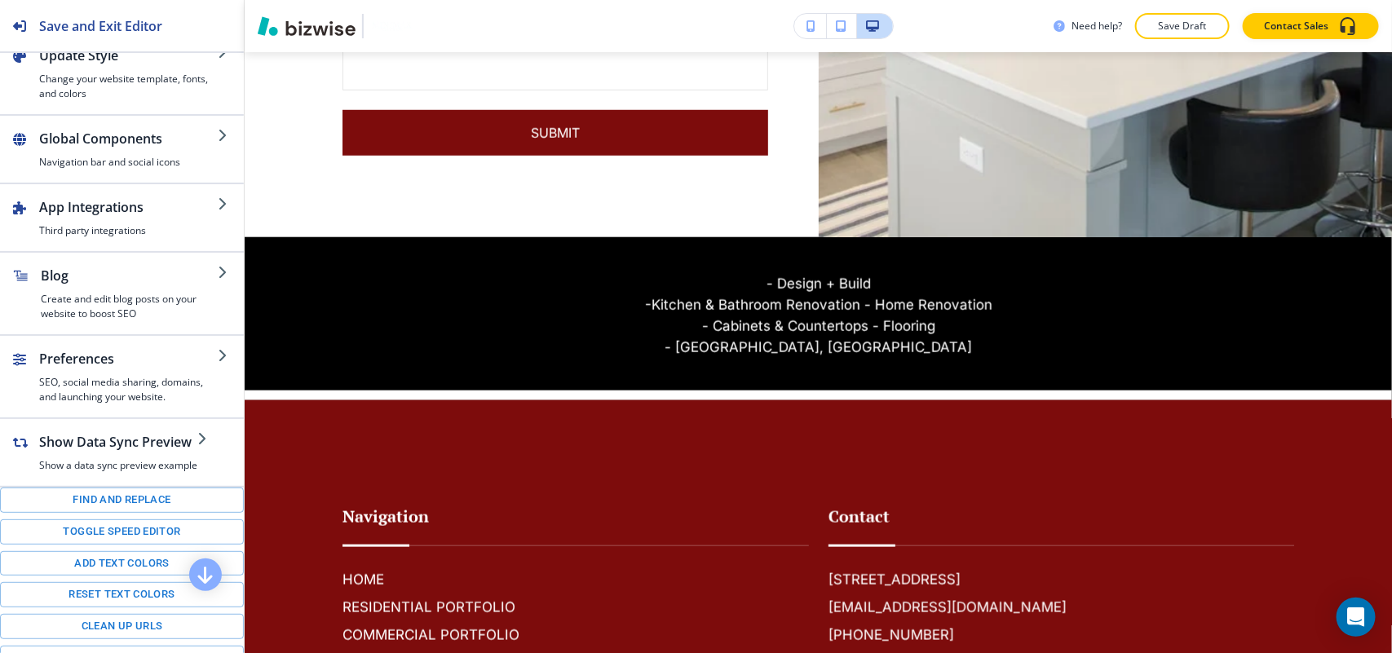
scroll to position [236, 0]
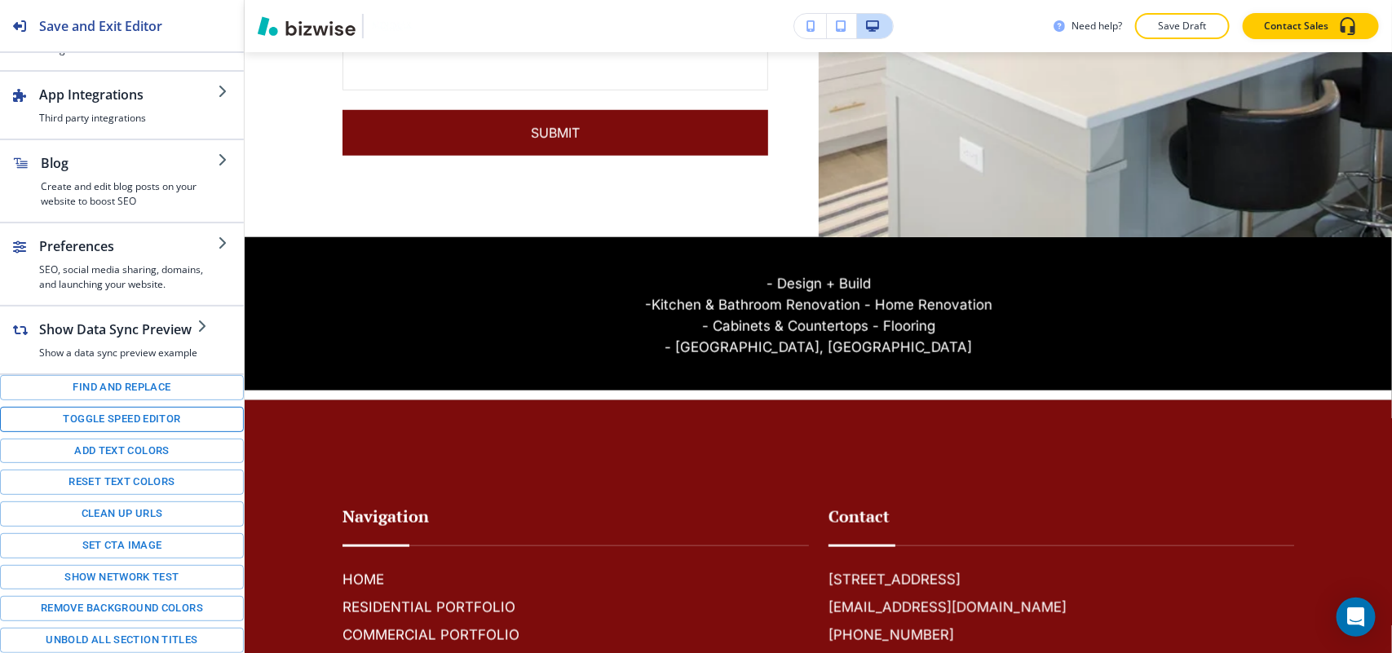
click at [103, 420] on button "Toggle speed editor" at bounding box center [122, 419] width 244 height 25
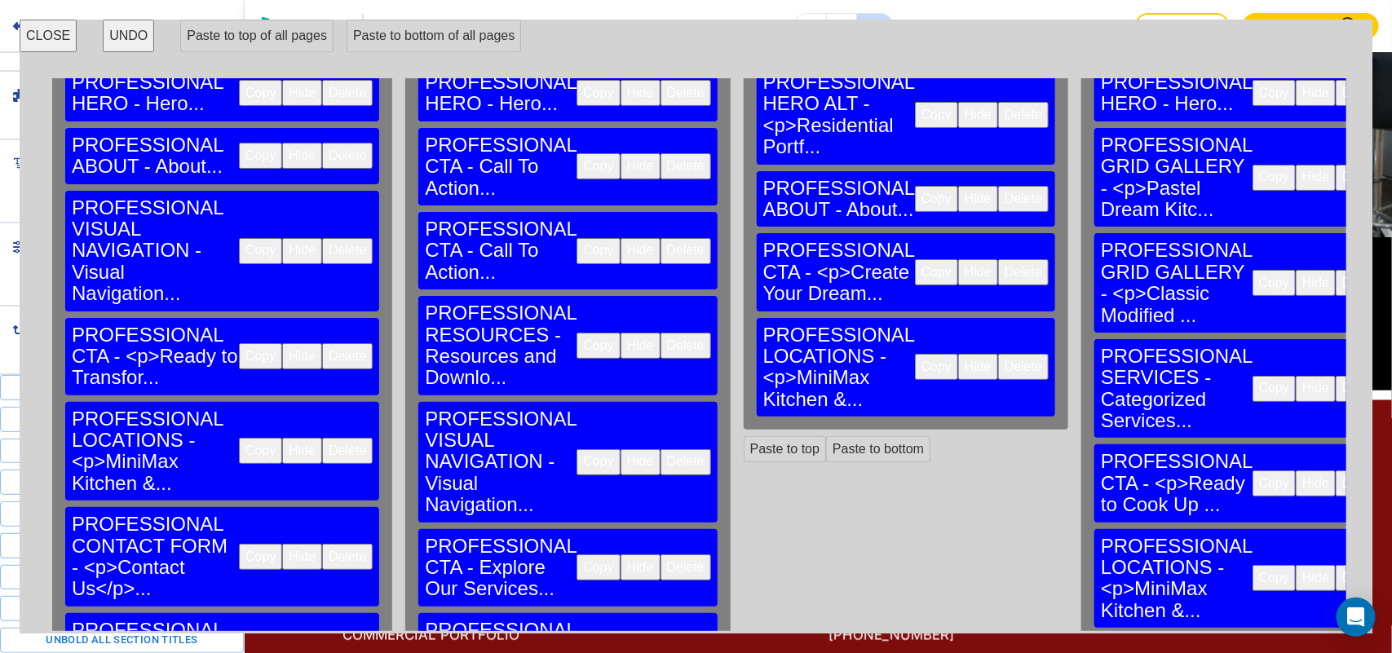
scroll to position [103, 0]
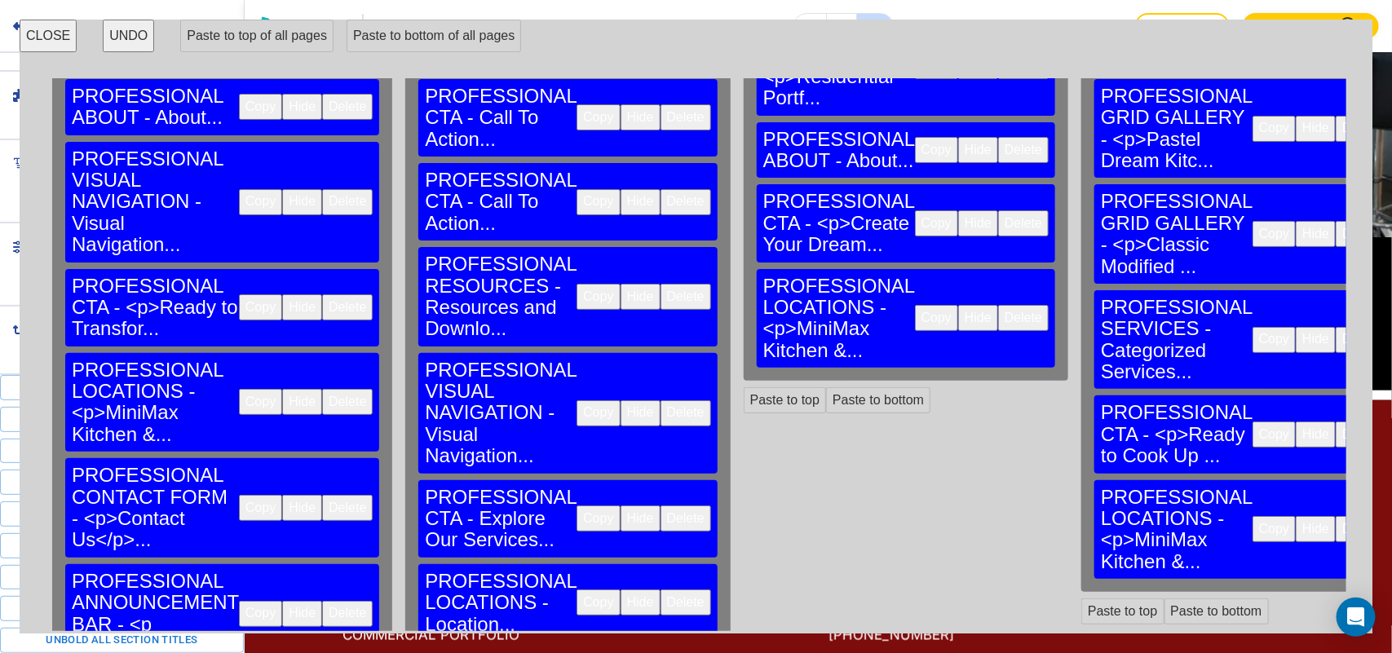
click at [239, 601] on button "Copy" at bounding box center [260, 614] width 43 height 26
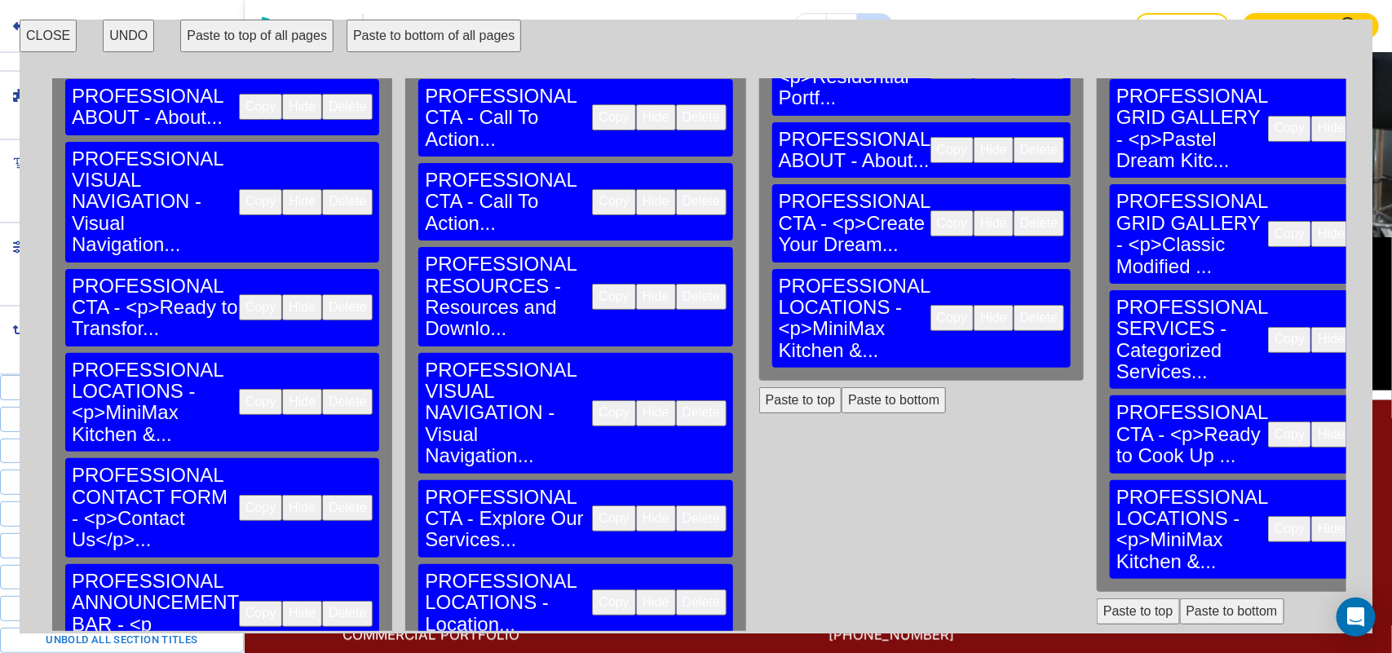
click at [841, 387] on button "Paste to bottom" at bounding box center [893, 400] width 104 height 26
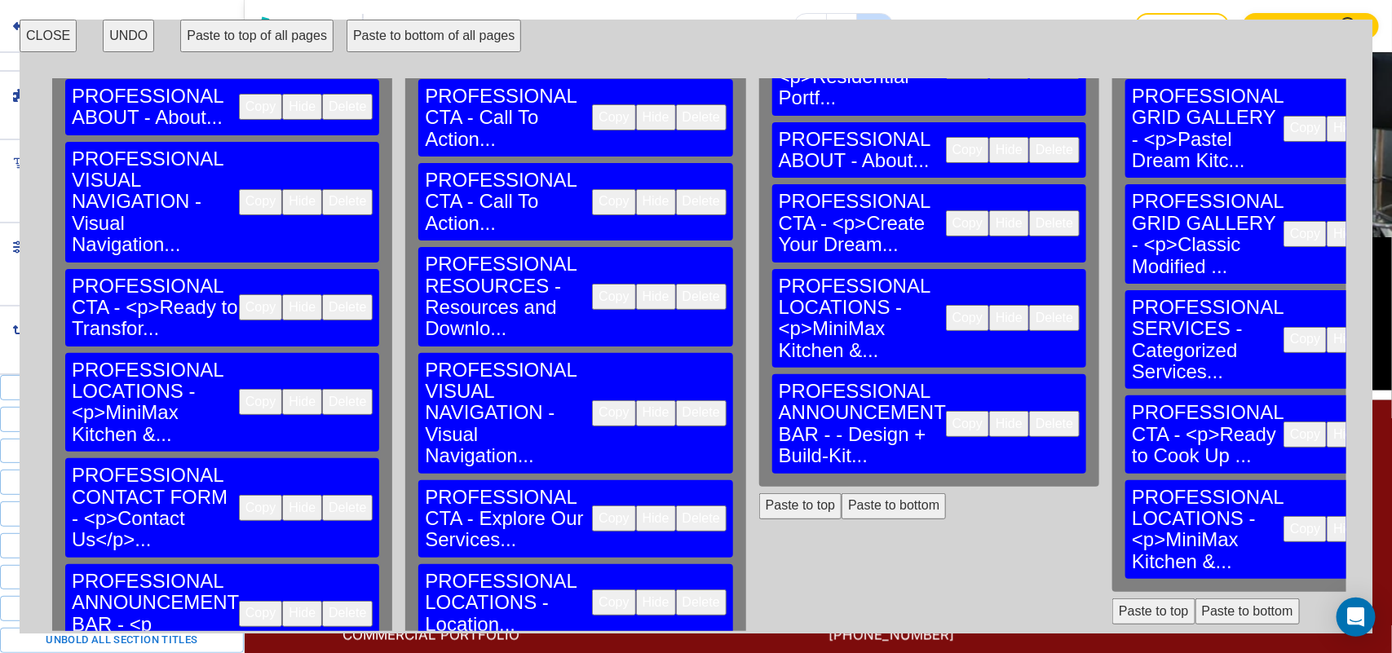
click at [1195, 598] on button "Paste to bottom" at bounding box center [1247, 611] width 104 height 26
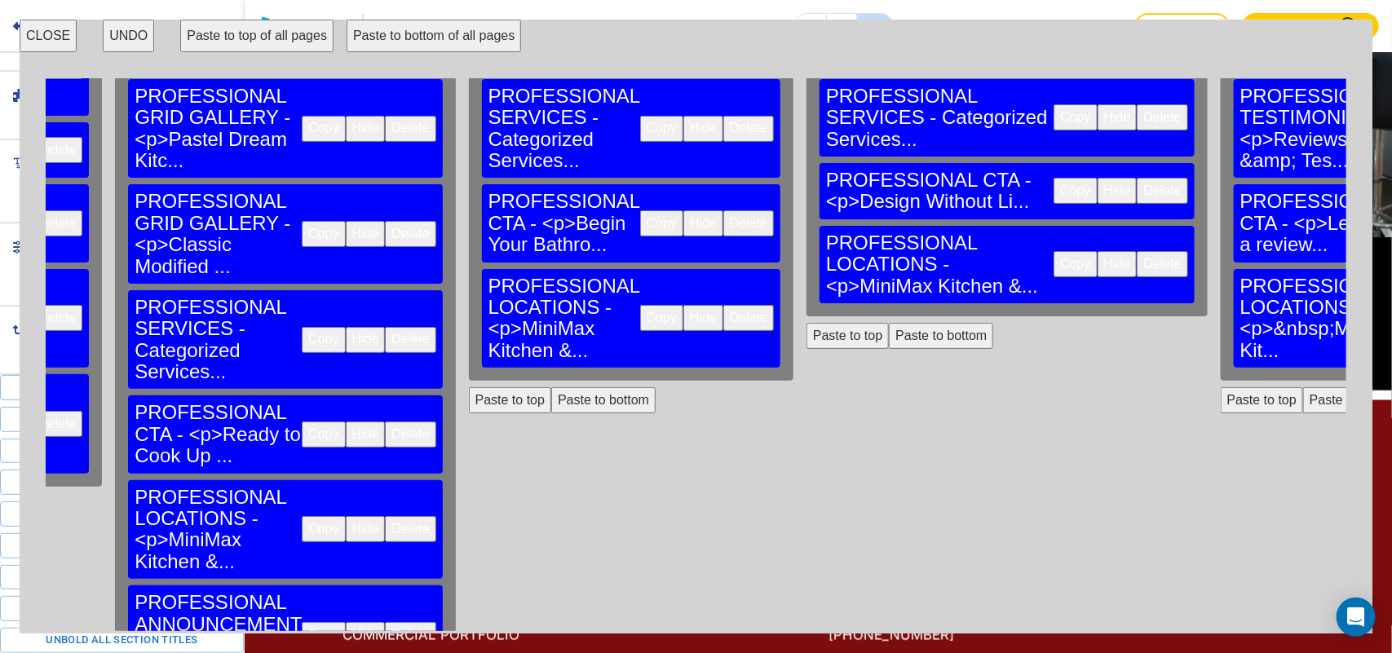
scroll to position [103, 1046]
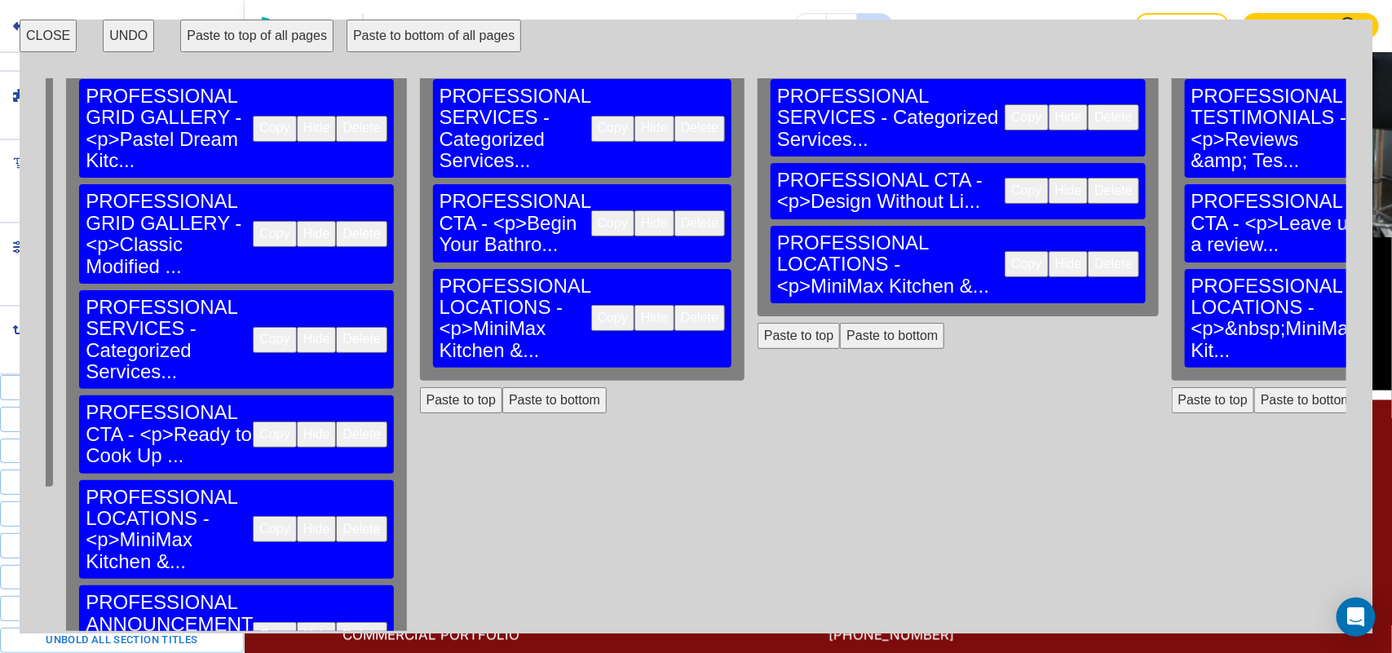
click at [502, 387] on button "Paste to bottom" at bounding box center [554, 400] width 104 height 26
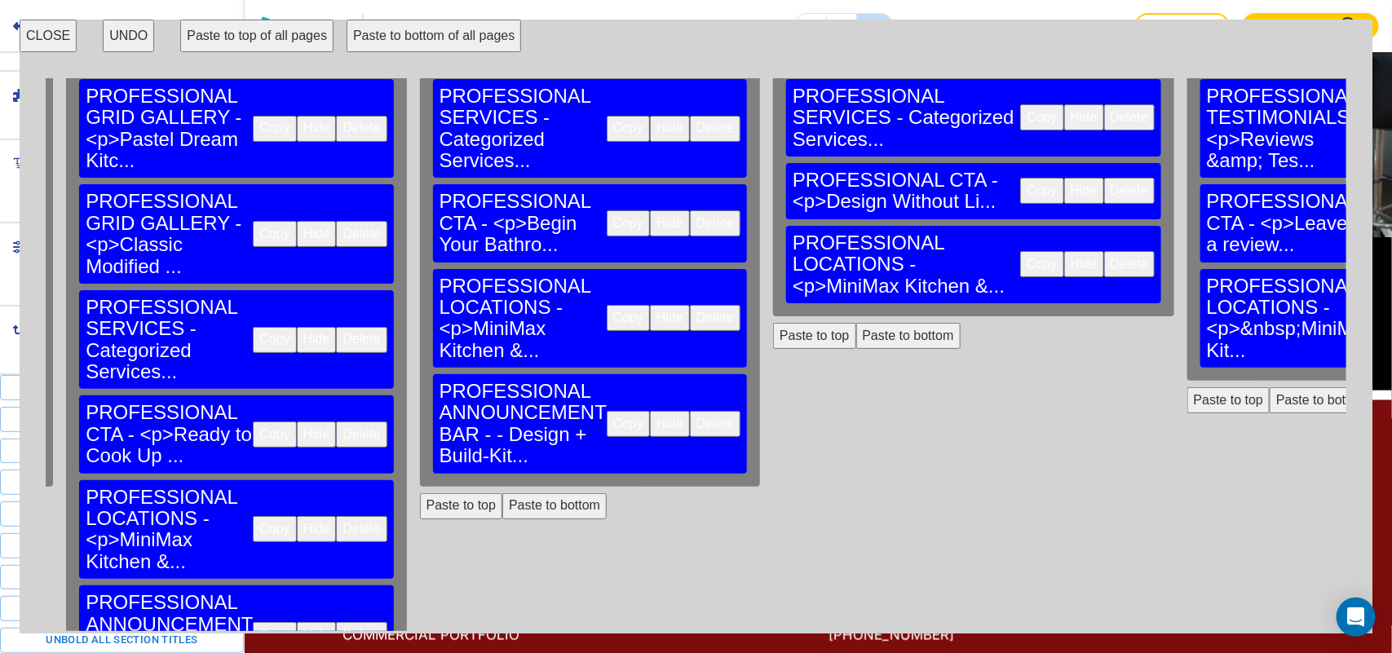
click at [856, 323] on button "Paste to bottom" at bounding box center [908, 336] width 104 height 26
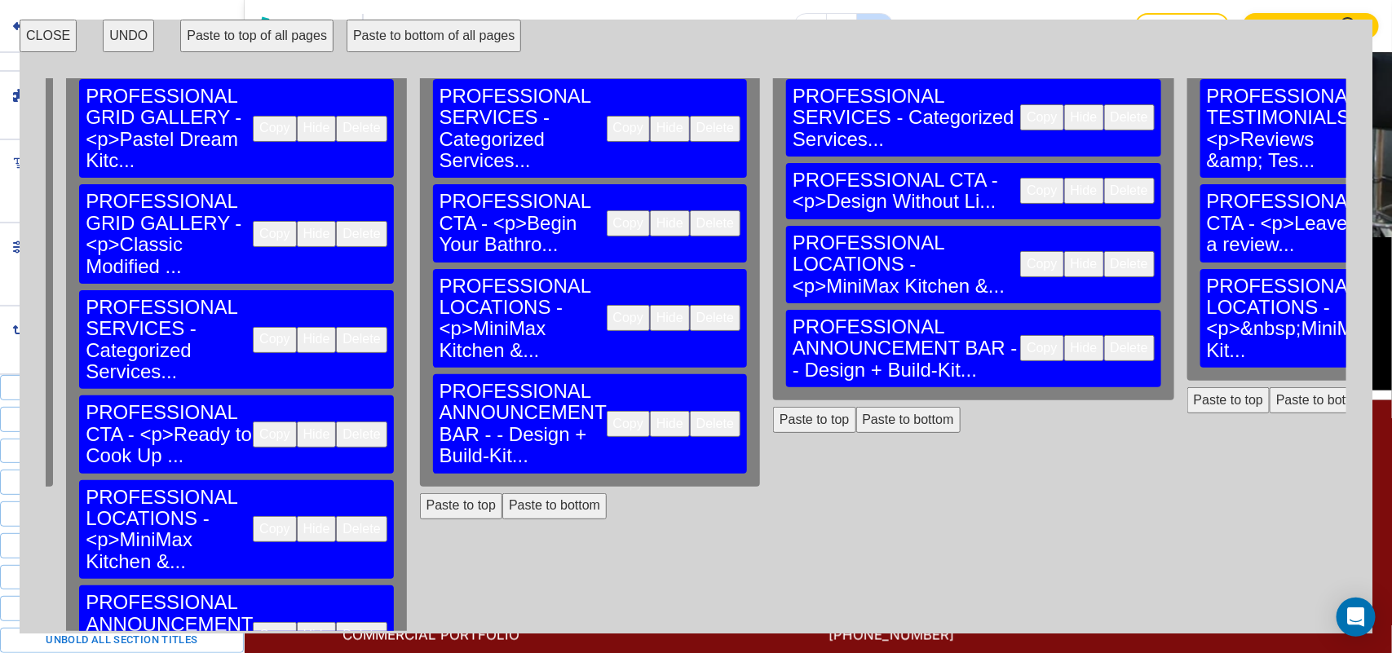
click at [1269, 387] on button "Paste to bottom" at bounding box center [1321, 400] width 104 height 26
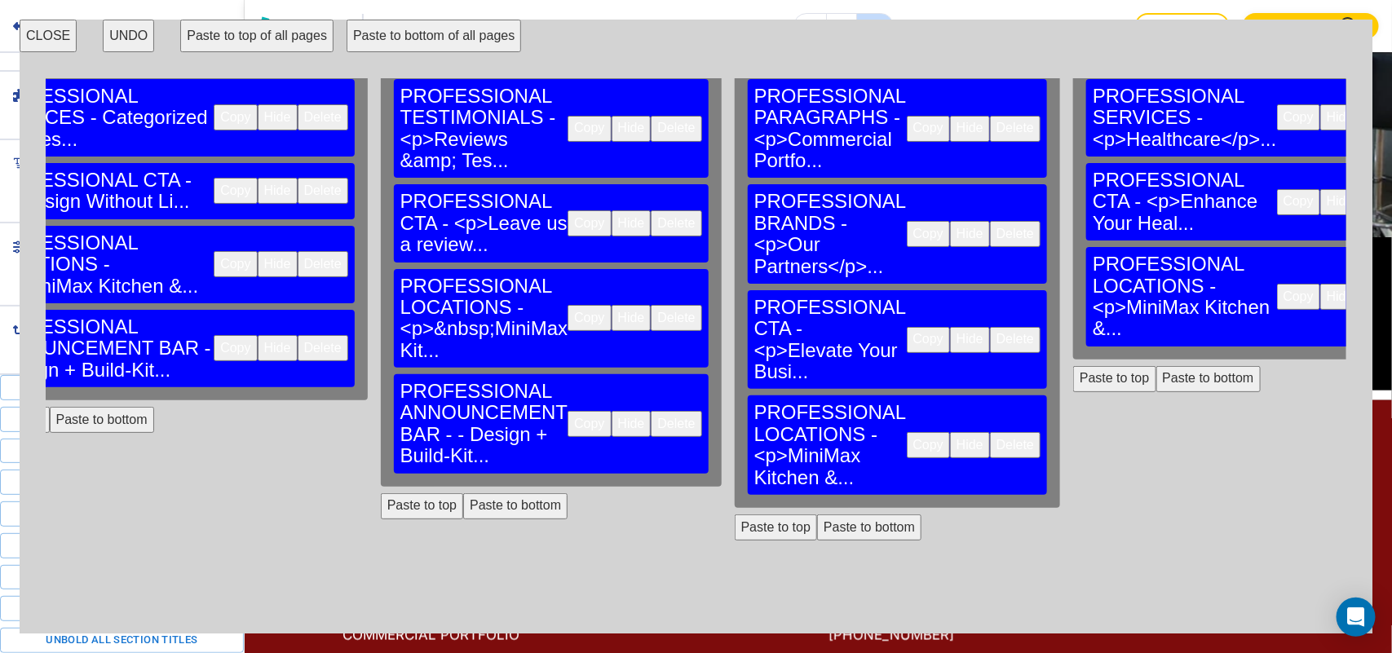
scroll to position [103, 1860]
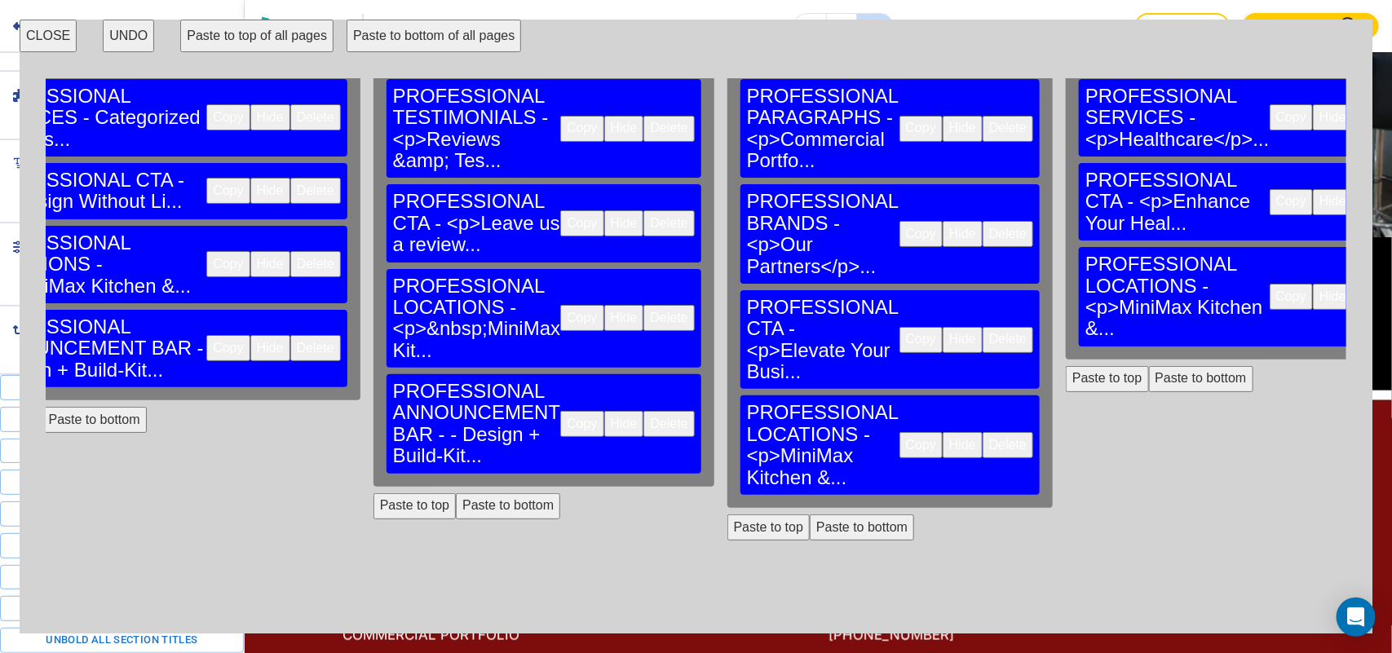
click at [810, 514] on button "Paste to bottom" at bounding box center [862, 527] width 104 height 26
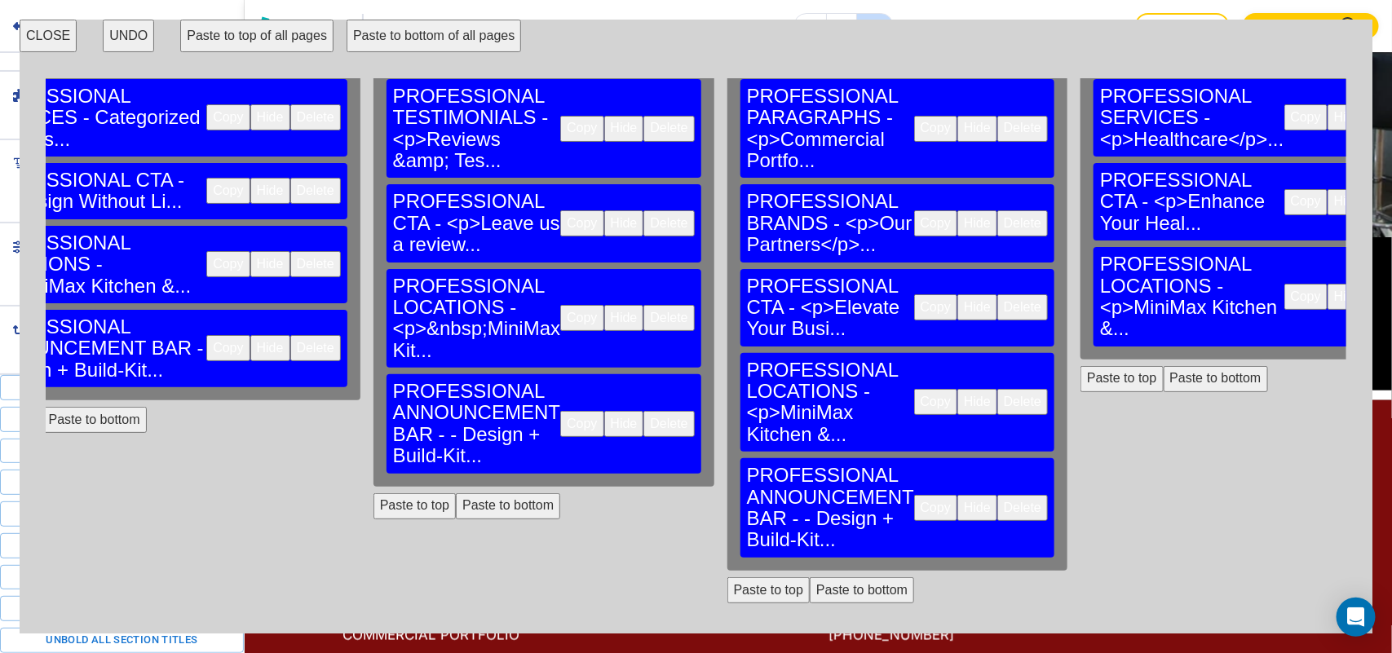
click at [1163, 366] on button "Paste to bottom" at bounding box center [1215, 379] width 104 height 26
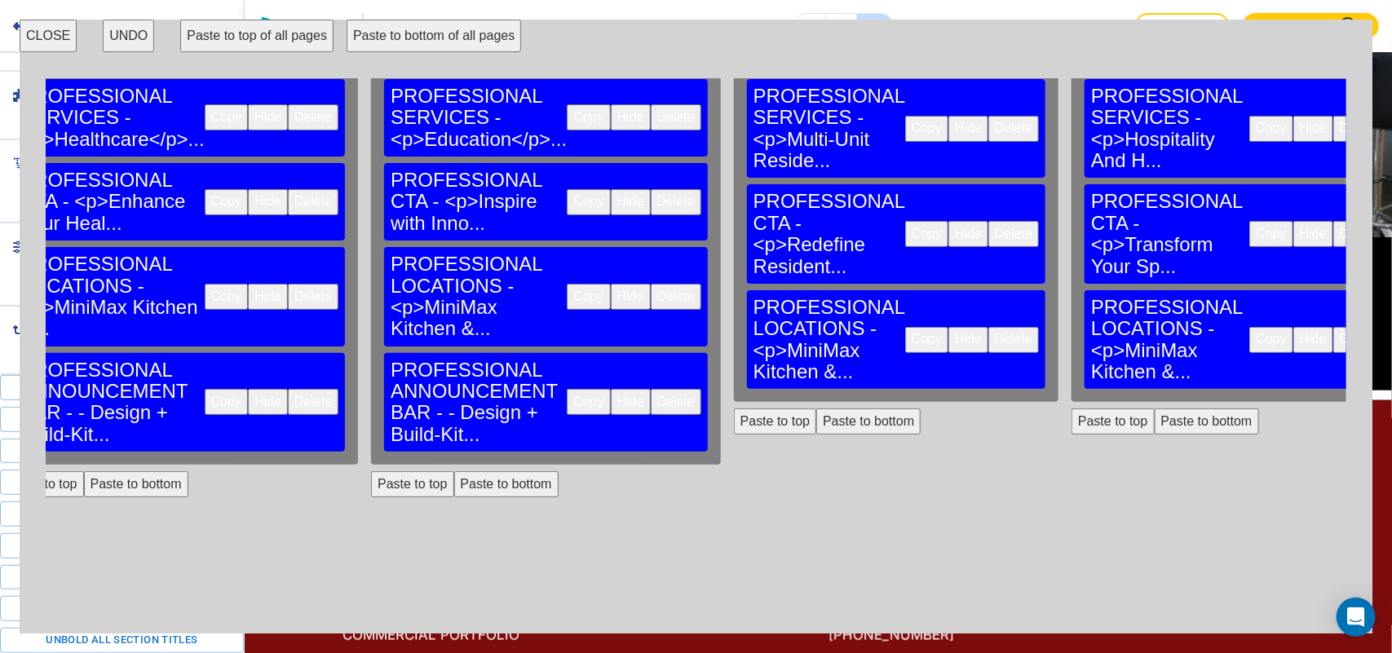
scroll to position [103, 2696]
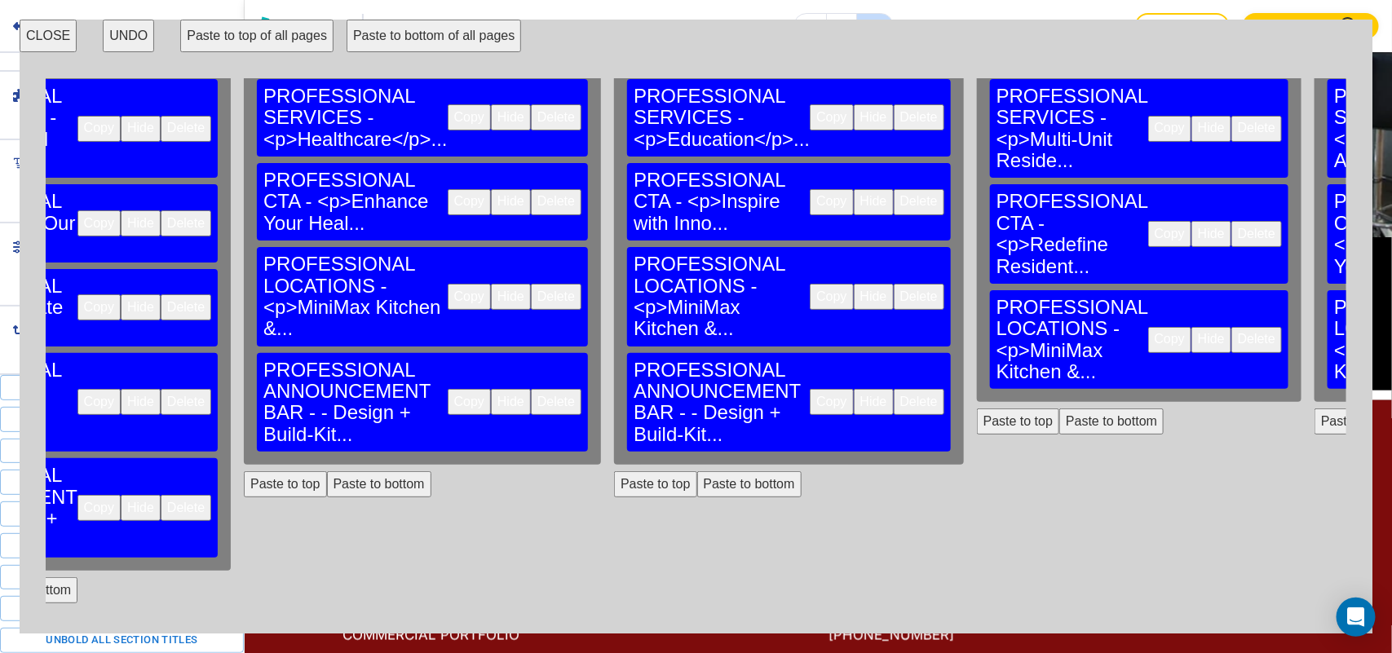
click at [1059, 408] on button "Paste to bottom" at bounding box center [1111, 421] width 104 height 26
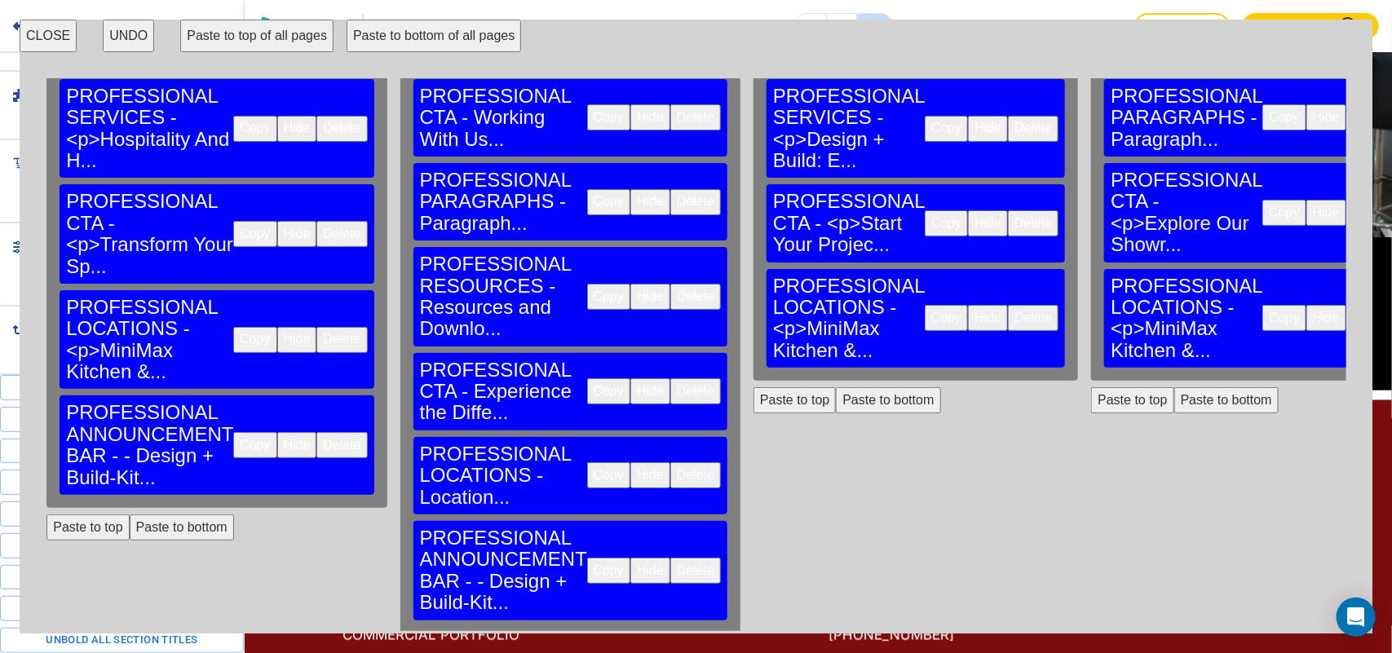
scroll to position [103, 3987]
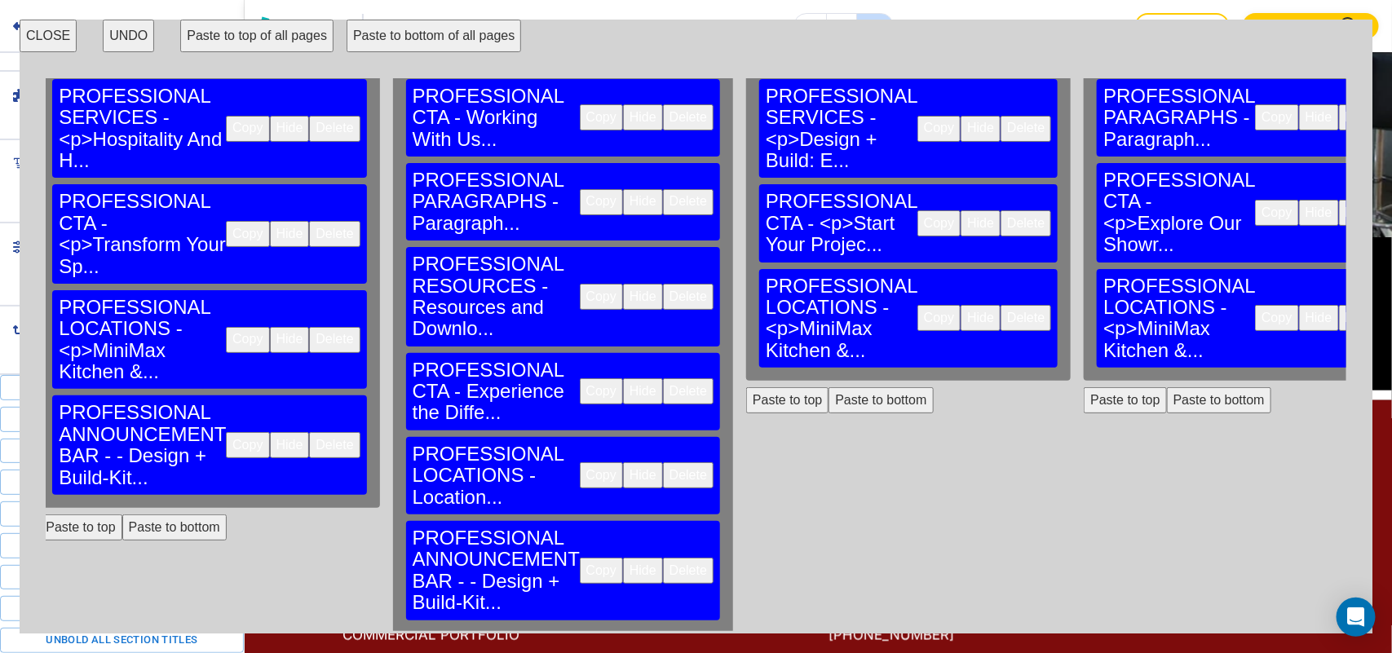
click at [828, 387] on button "Paste to bottom" at bounding box center [880, 400] width 104 height 26
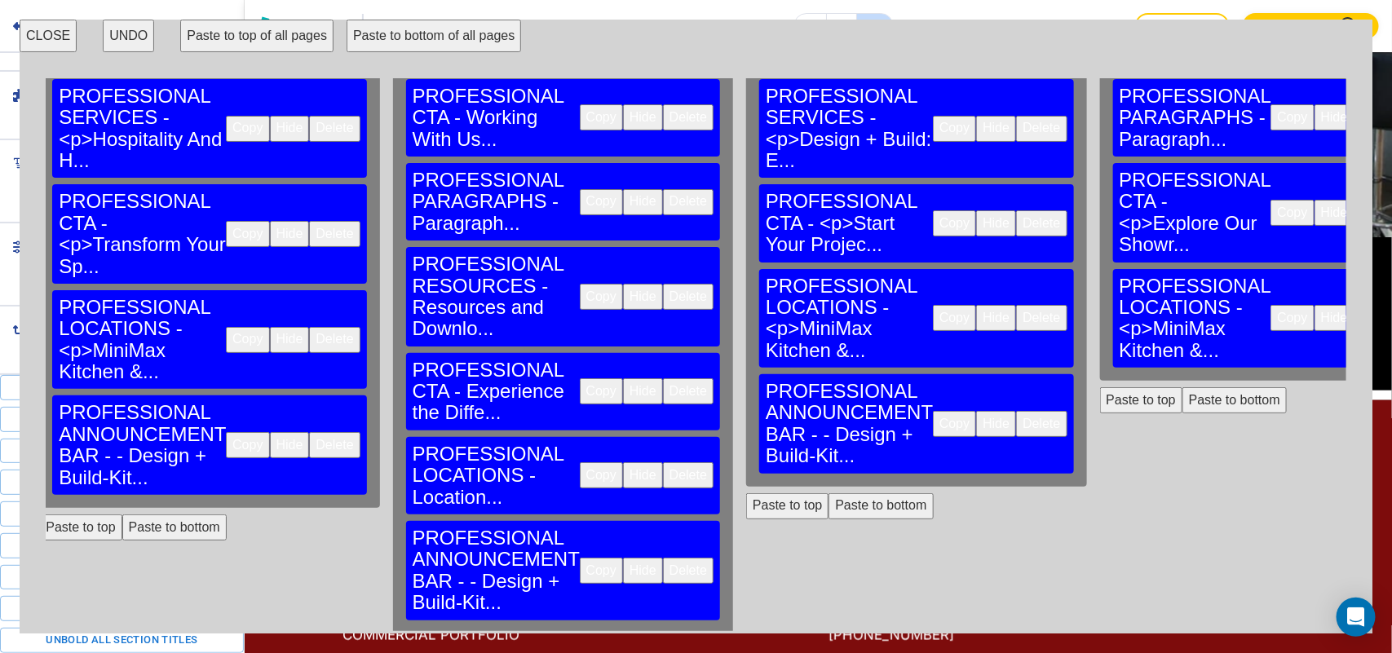
click at [1182, 387] on button "Paste to bottom" at bounding box center [1234, 400] width 104 height 26
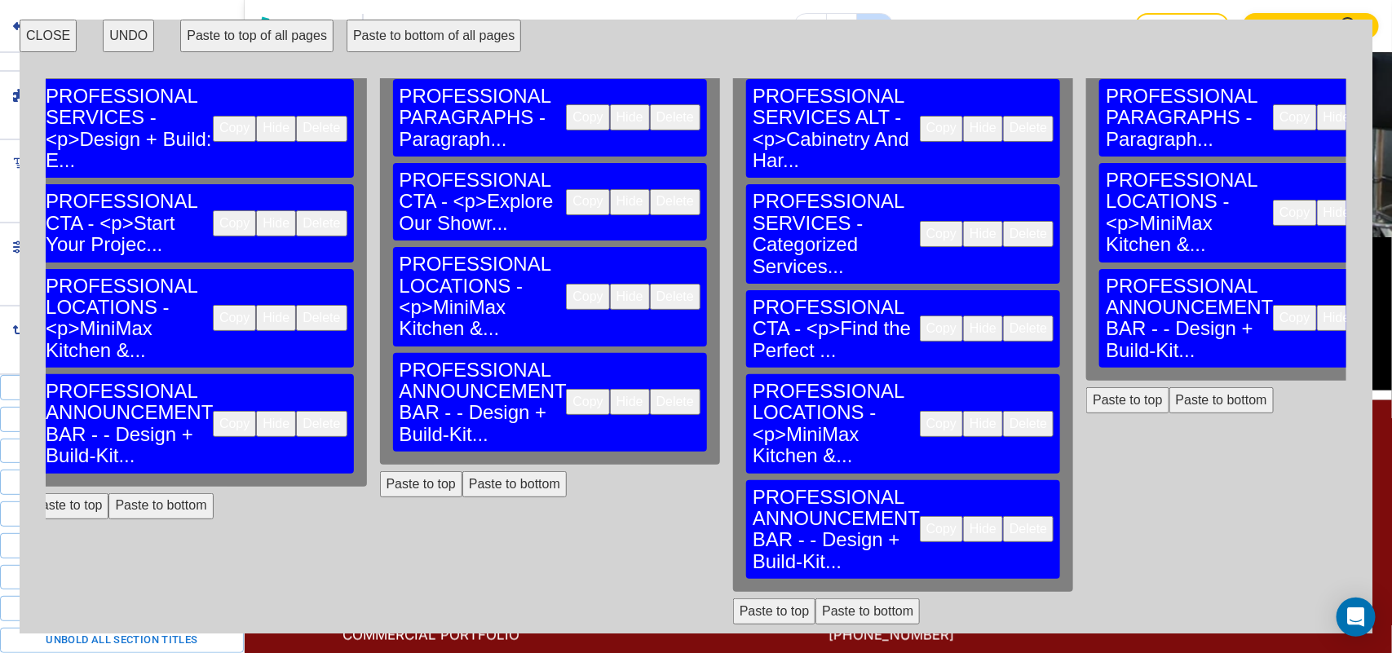
scroll to position [103, 4945]
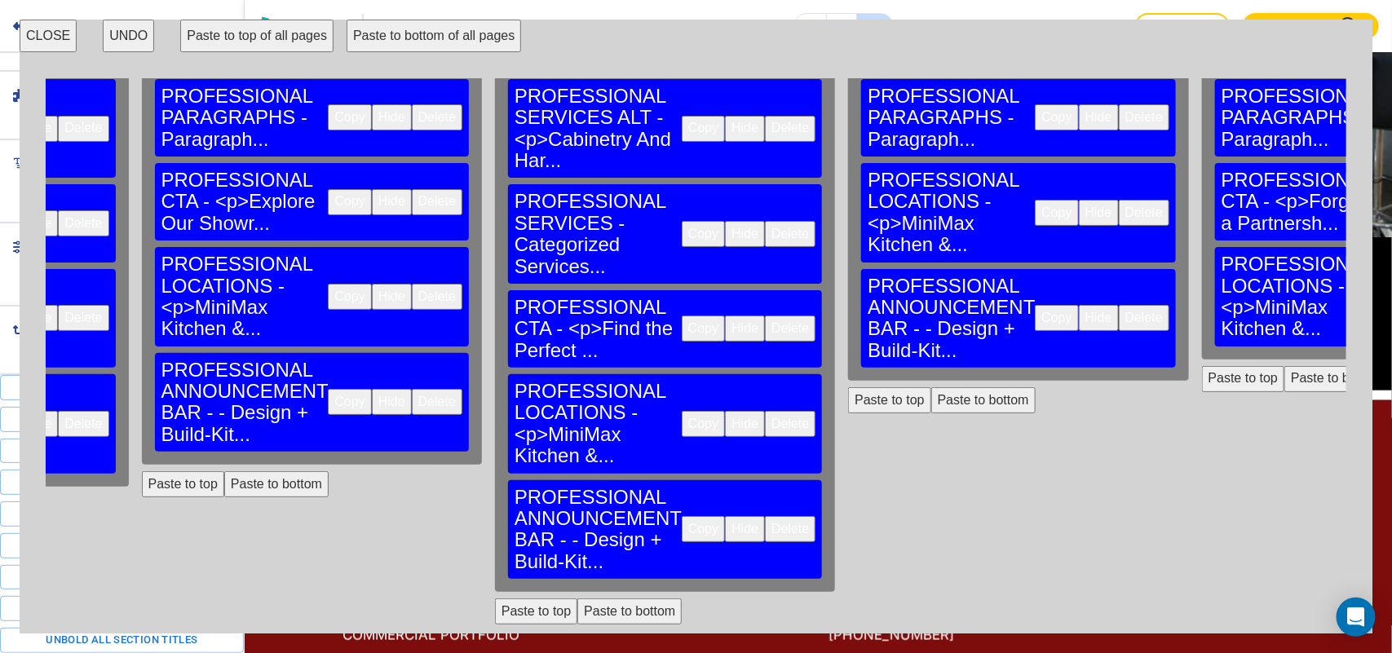
click at [1195, 280] on div "BUILDERS PROFESSIONAL HERO - Hero... Copy Hide Delete PROFESSIONAL PARAGRAPHS -…" at bounding box center [1364, 252] width 338 height 553
click at [1284, 366] on button "Paste to bottom" at bounding box center [1336, 379] width 104 height 26
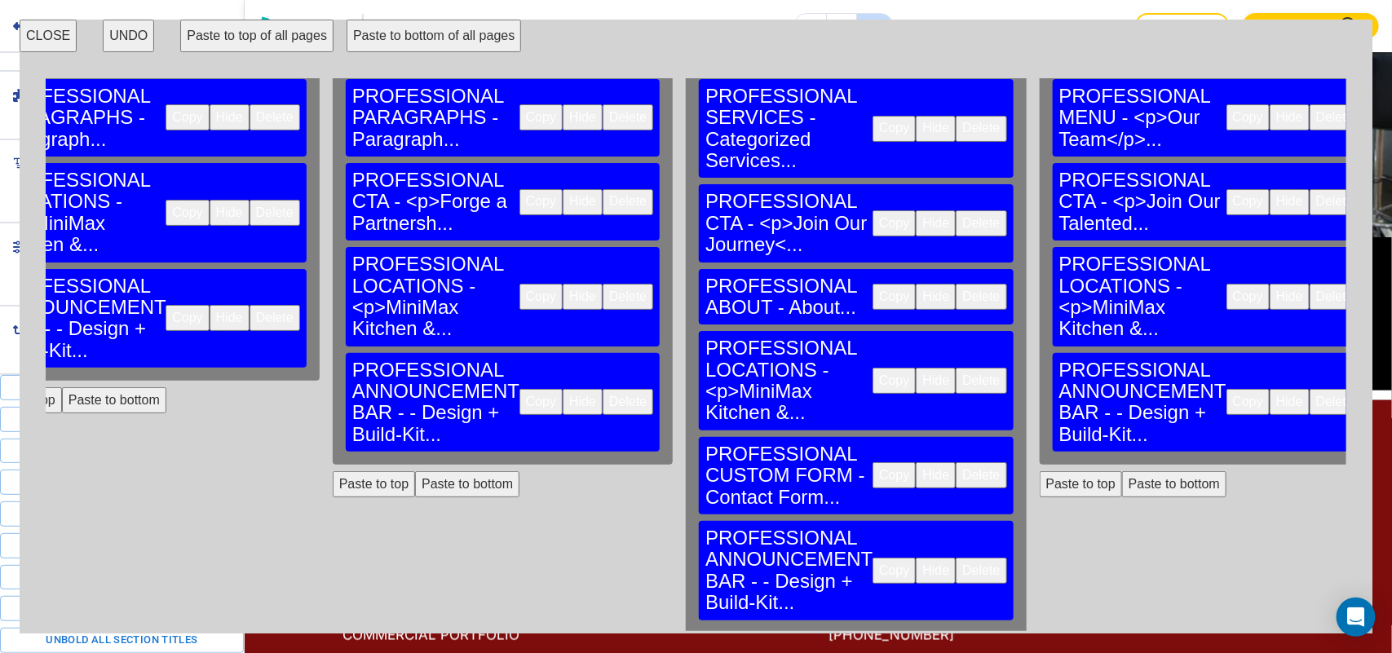
scroll to position [103, 5828]
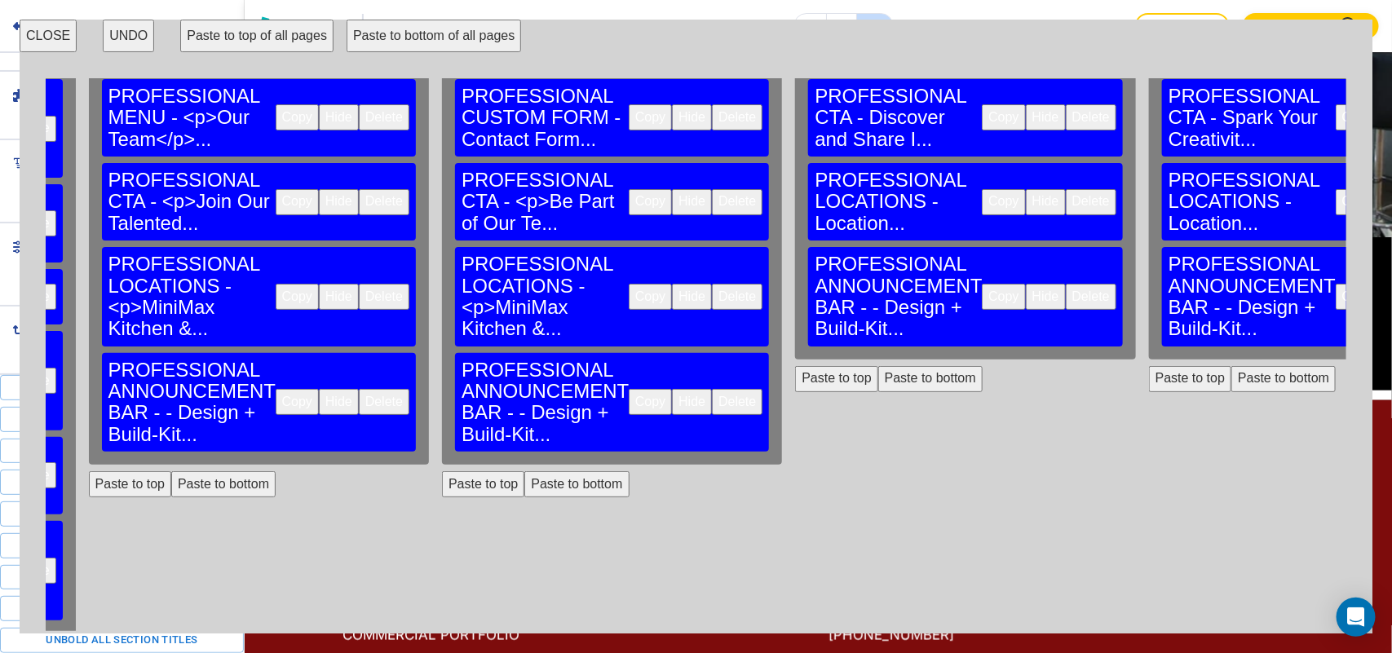
scroll to position [103, 6780]
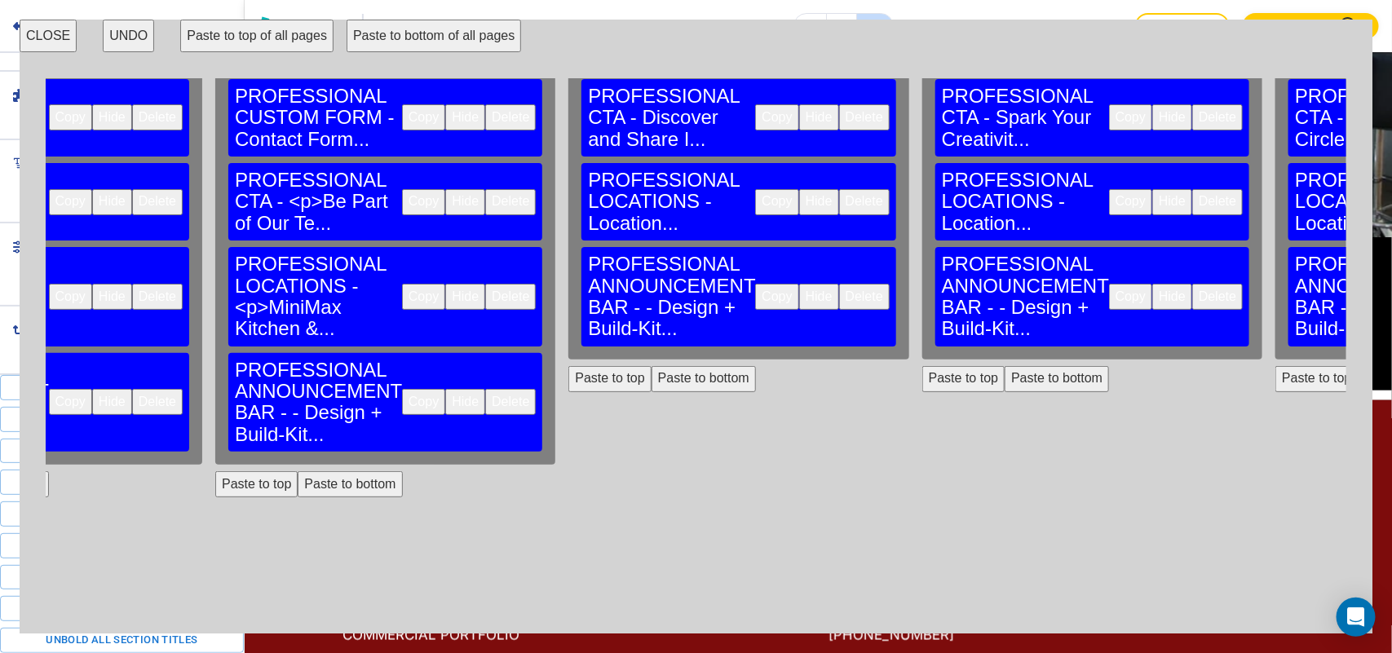
scroll to position [103, 7646]
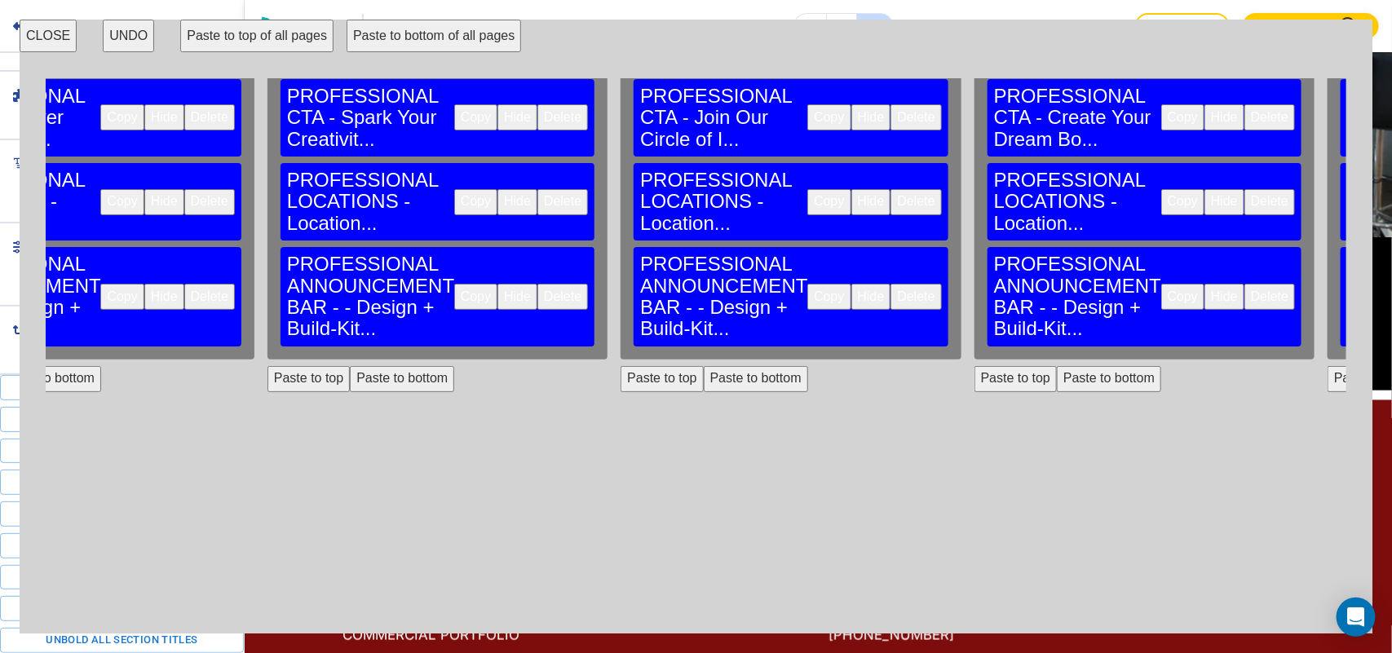
click at [58, 29] on button "CLOSE" at bounding box center [48, 36] width 57 height 33
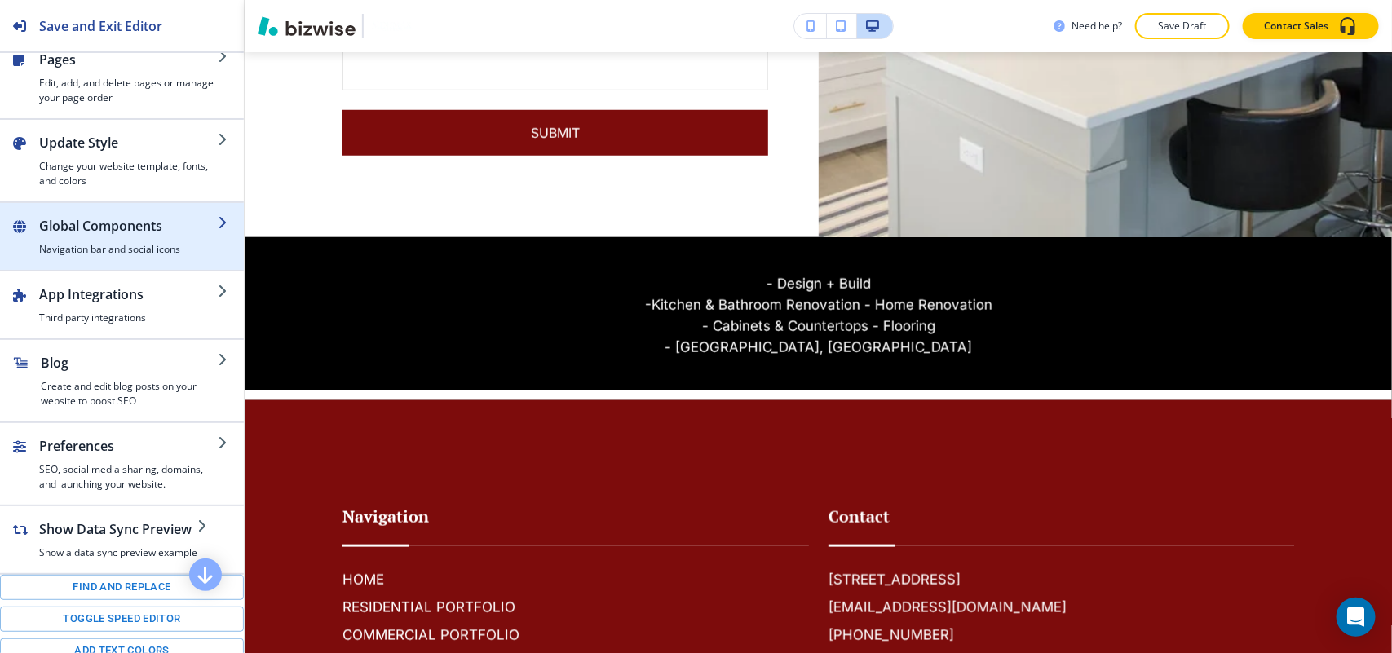
scroll to position [0, 0]
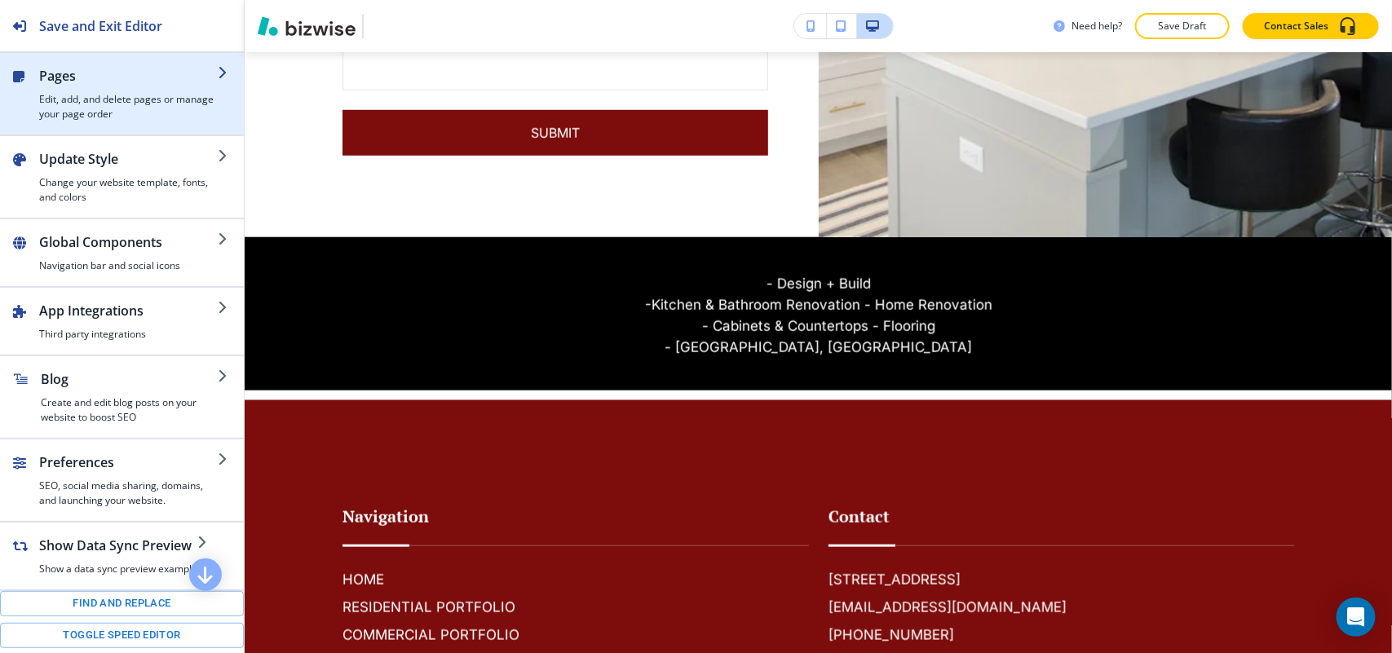
click at [116, 104] on h4 "Edit, add, and delete pages or manage your page order" at bounding box center [128, 106] width 179 height 29
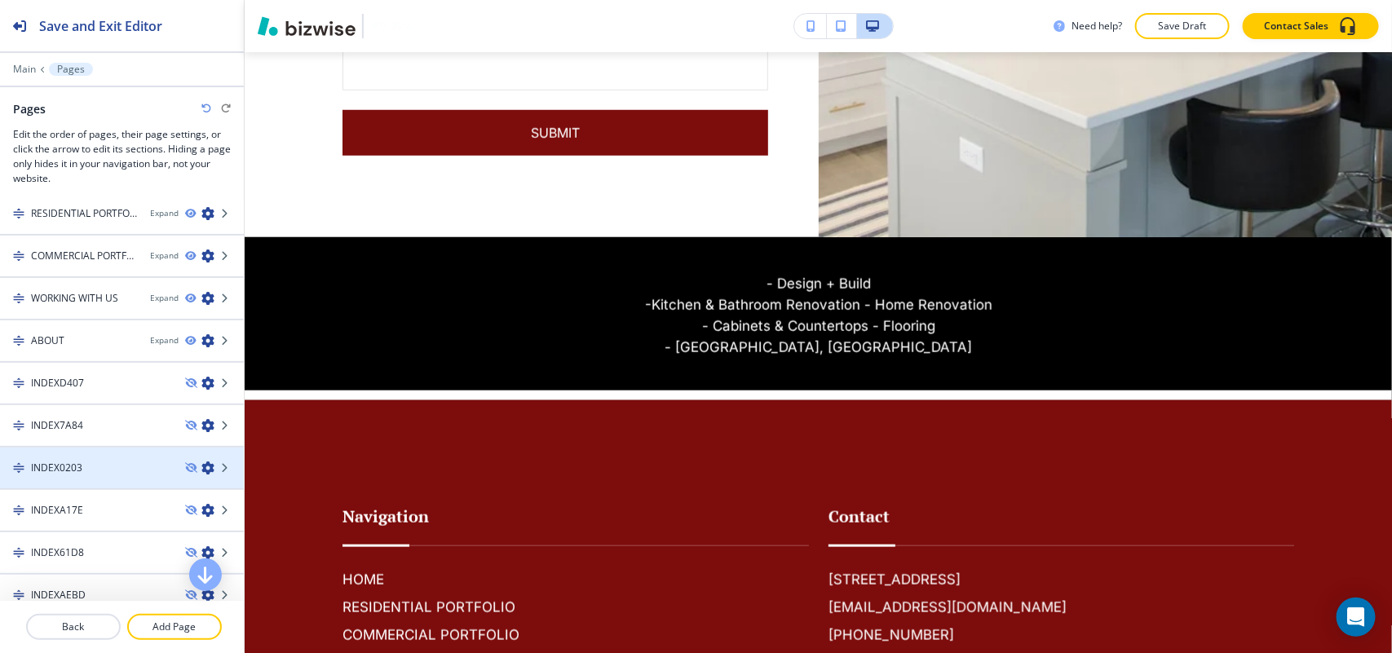
scroll to position [185, 0]
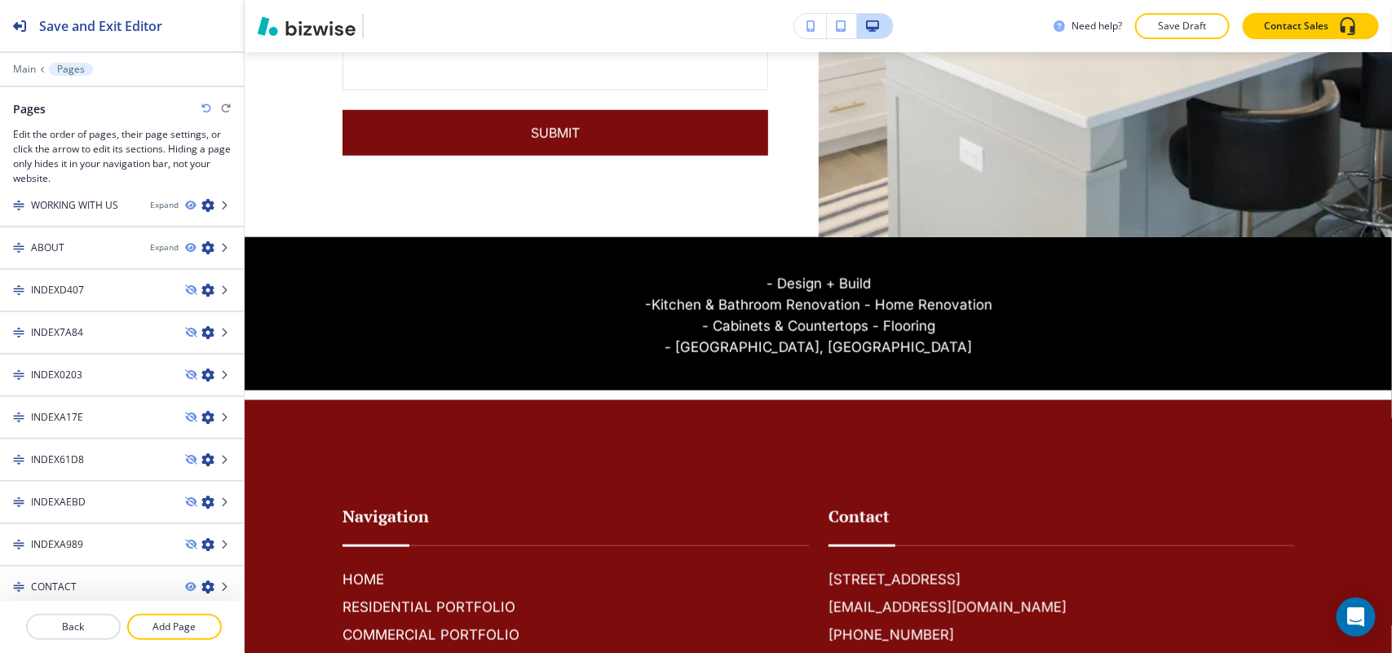
click at [57, 287] on h4 "INDEXD407" at bounding box center [57, 290] width 53 height 15
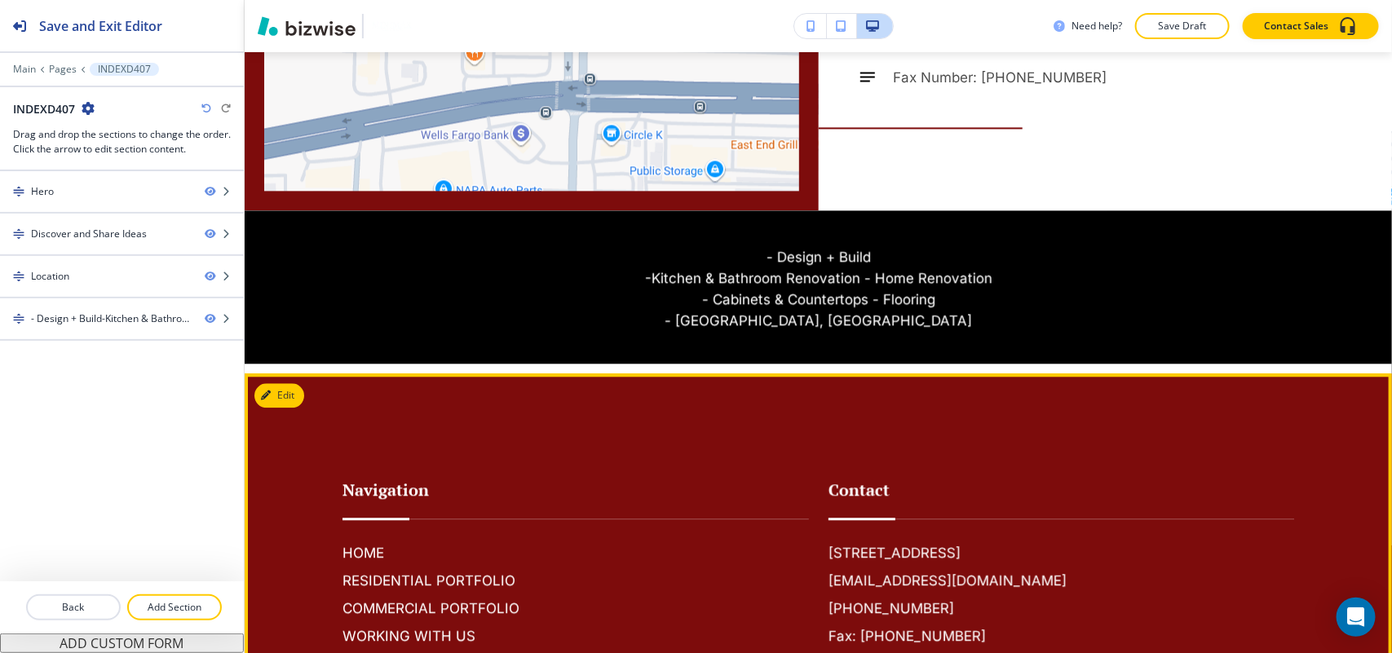
scroll to position [1631, 0]
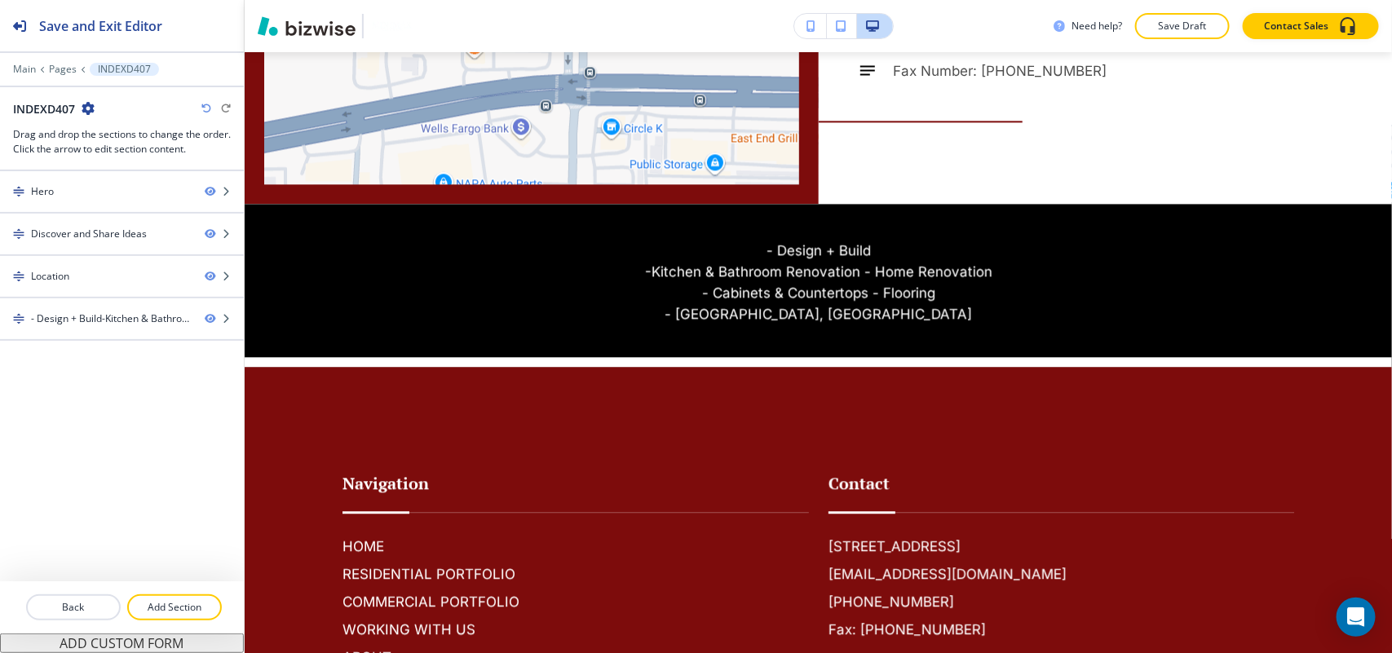
click at [90, 103] on icon "button" at bounding box center [88, 108] width 13 height 13
click at [108, 139] on p "Edit Page Settings" at bounding box center [133, 137] width 83 height 15
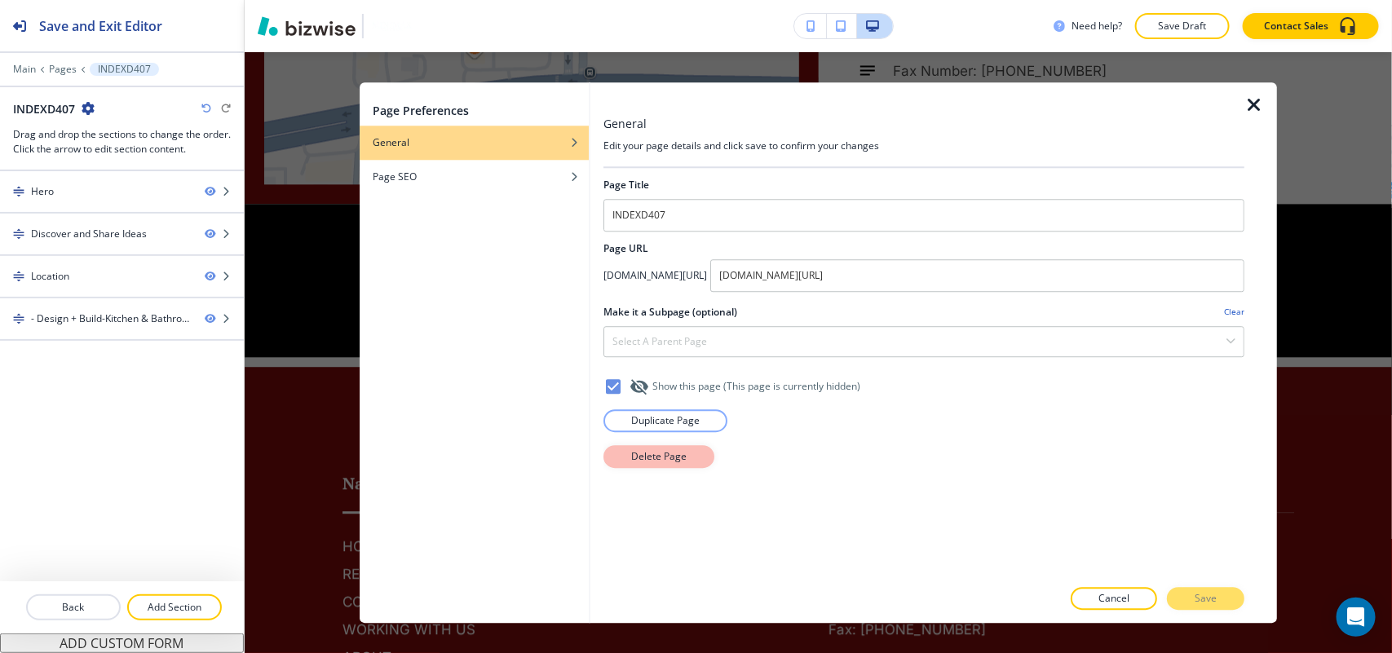
click at [640, 453] on p "Delete Page" at bounding box center [658, 456] width 55 height 15
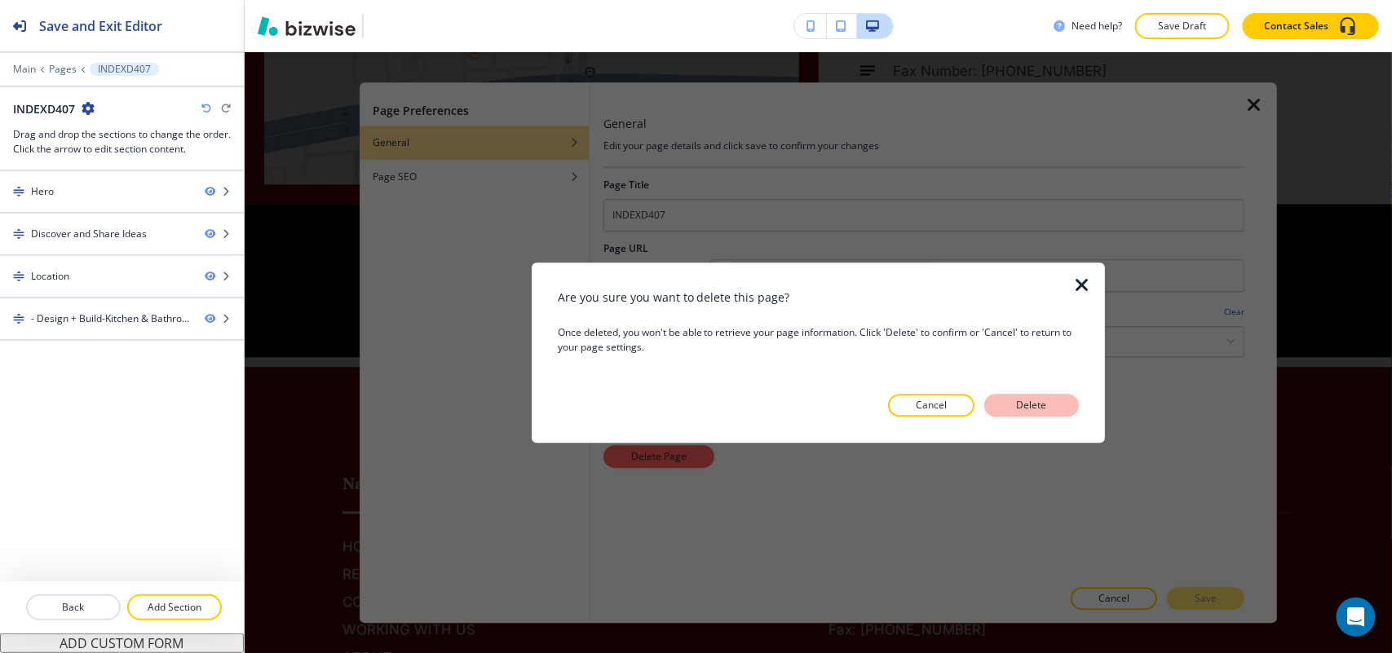
click at [1071, 406] on button "Delete" at bounding box center [1031, 405] width 95 height 23
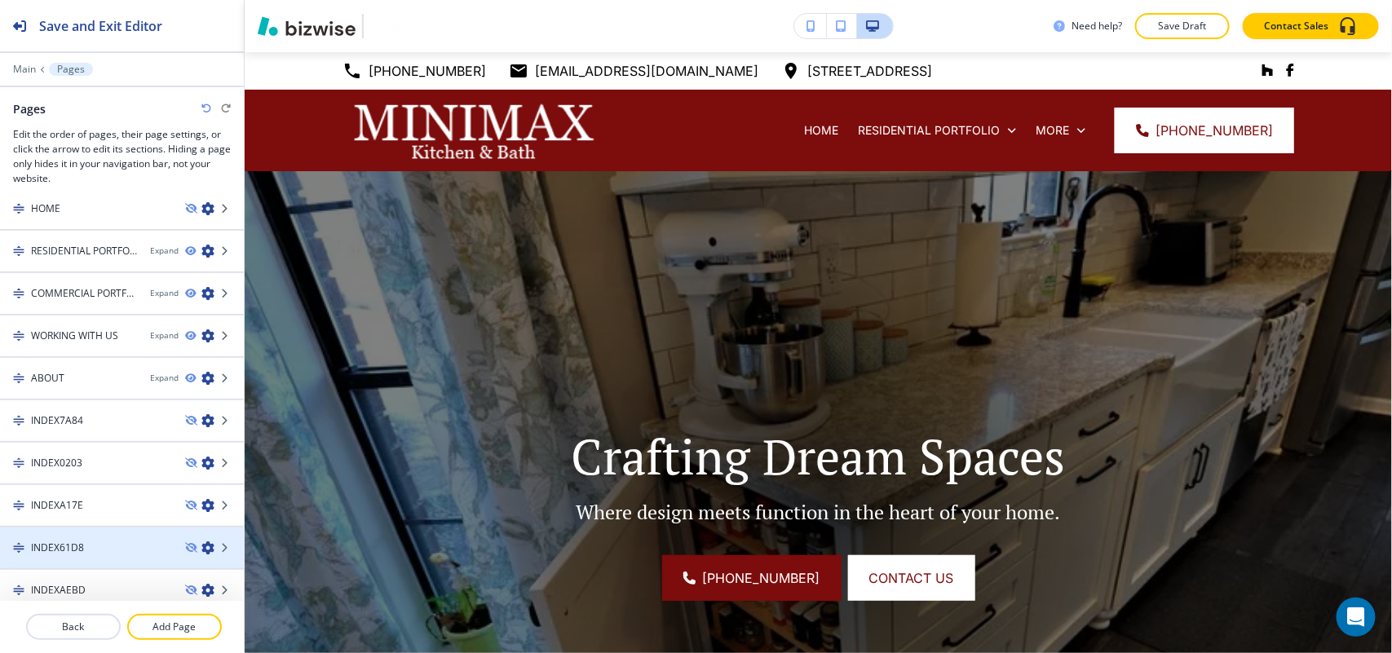
scroll to position [143, 0]
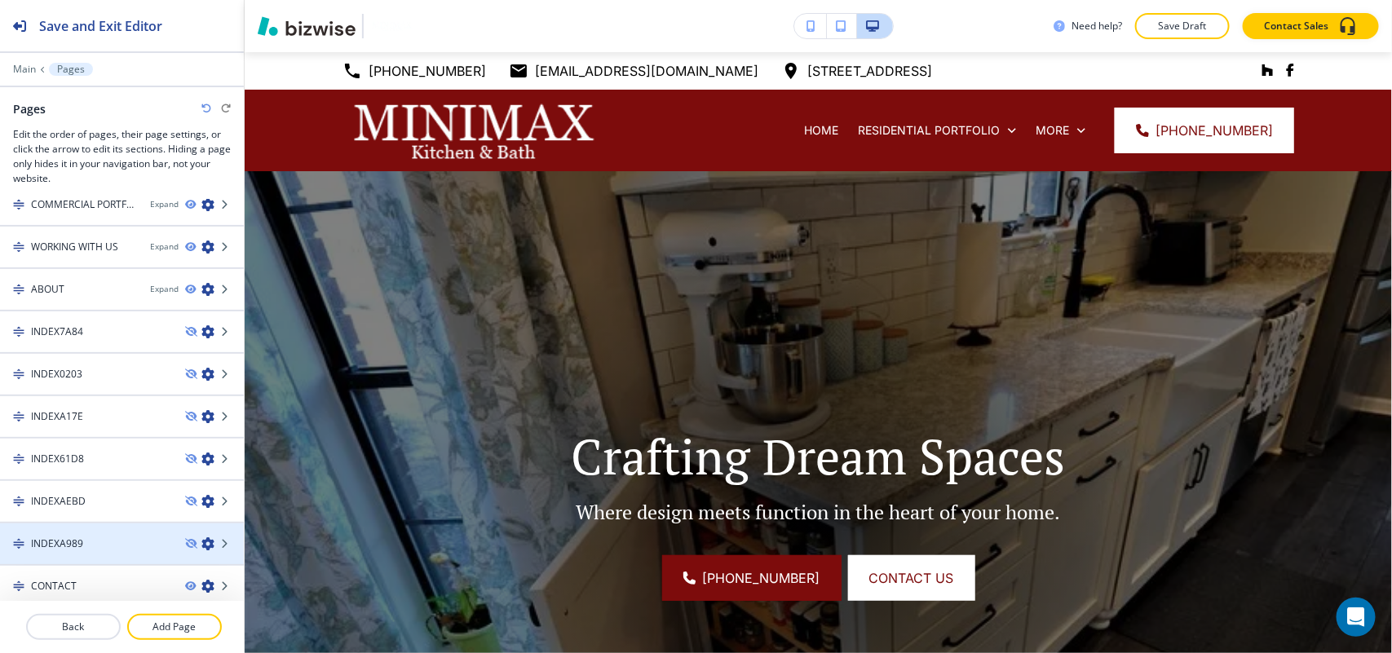
click at [82, 539] on h4 "INDEXA989" at bounding box center [57, 543] width 52 height 15
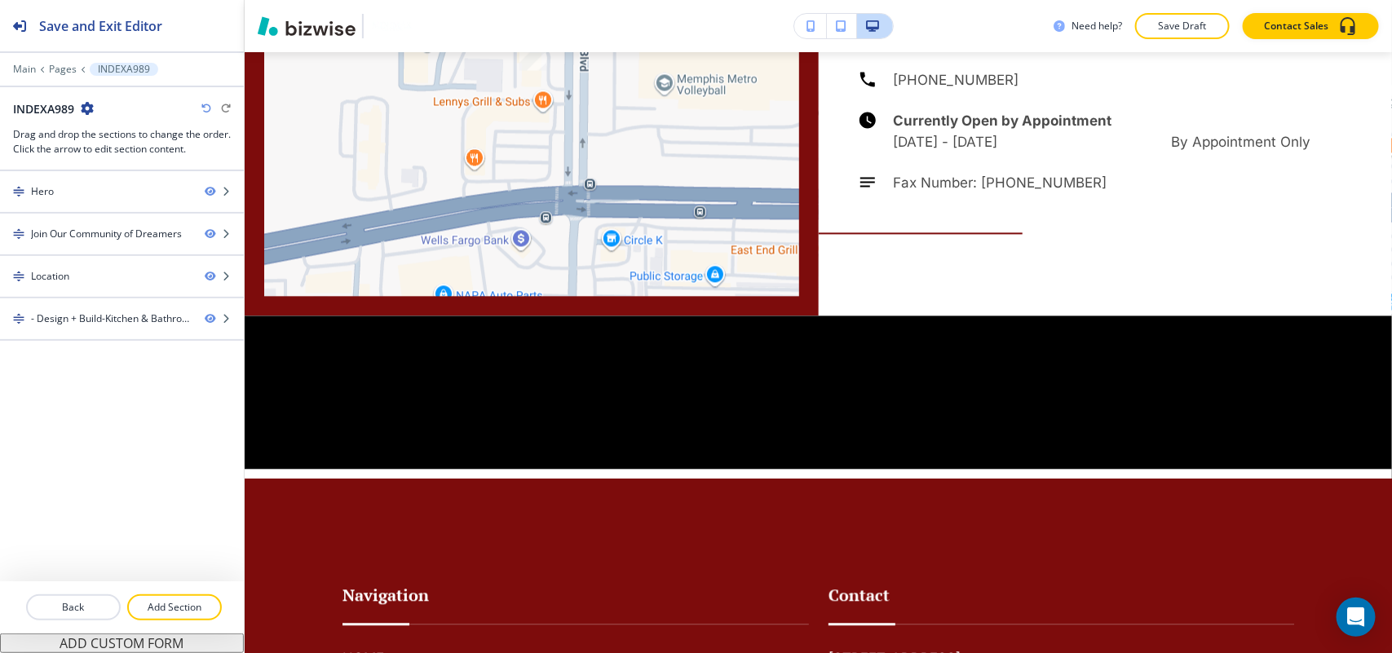
scroll to position [1529, 0]
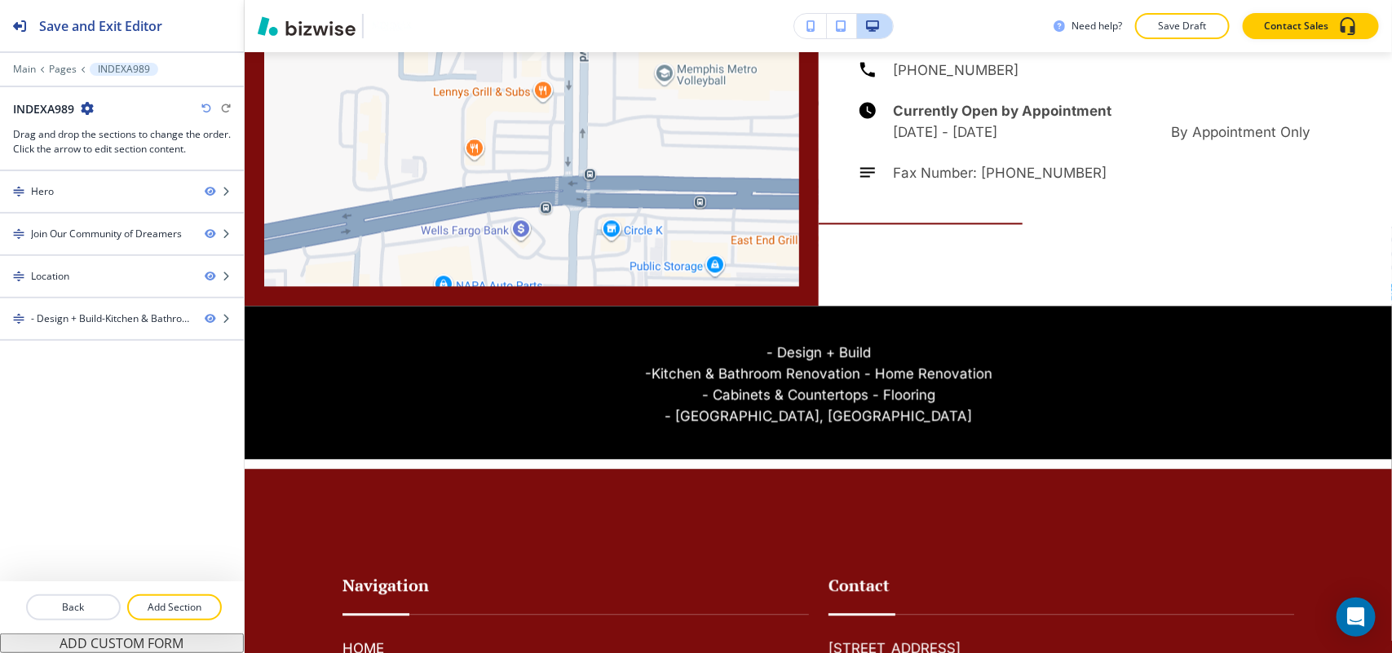
click at [82, 106] on icon "button" at bounding box center [87, 108] width 13 height 13
click at [110, 143] on p "Edit Page Settings" at bounding box center [132, 137] width 83 height 15
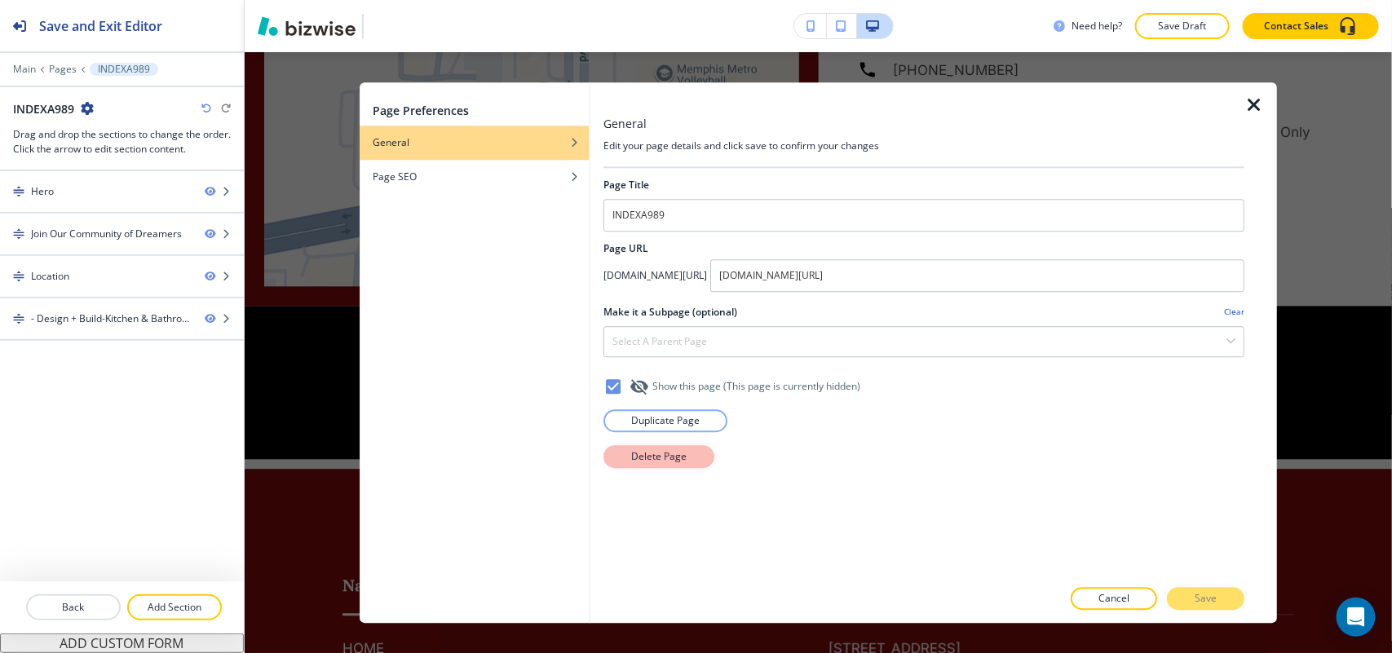
click at [644, 464] on p "Delete Page" at bounding box center [658, 456] width 55 height 15
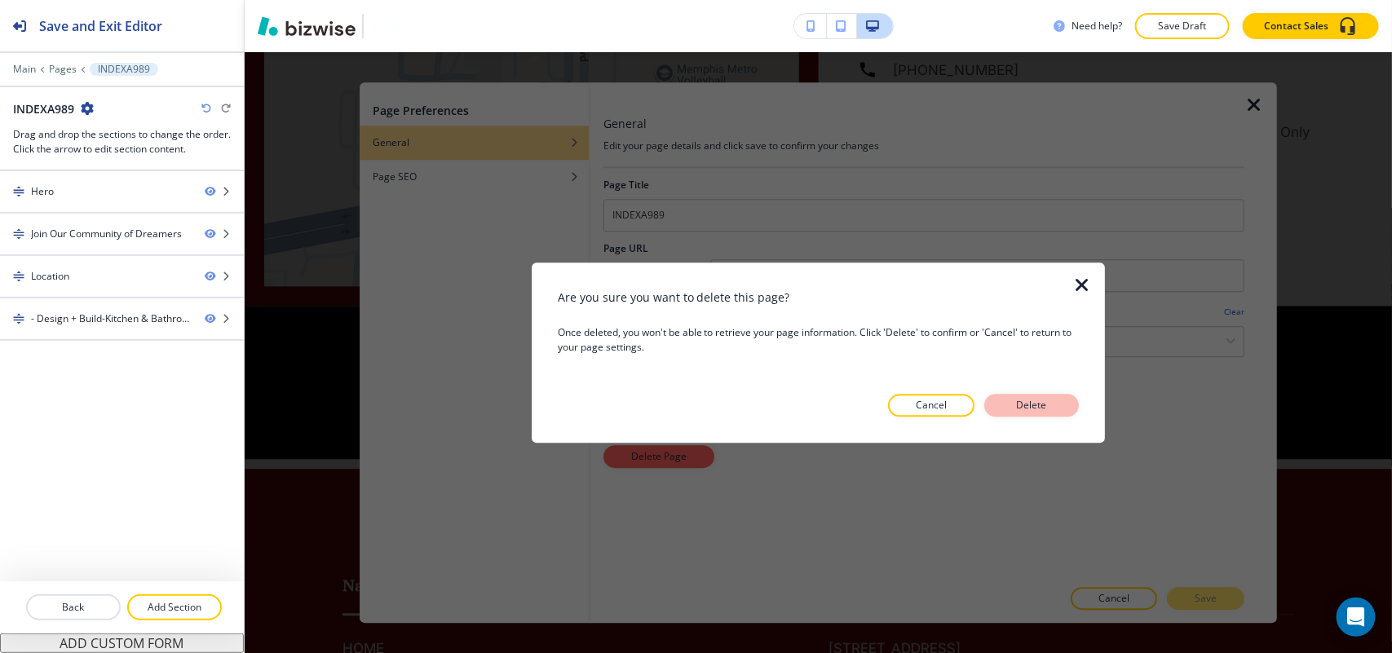
click at [1033, 412] on p "Delete" at bounding box center [1031, 405] width 39 height 15
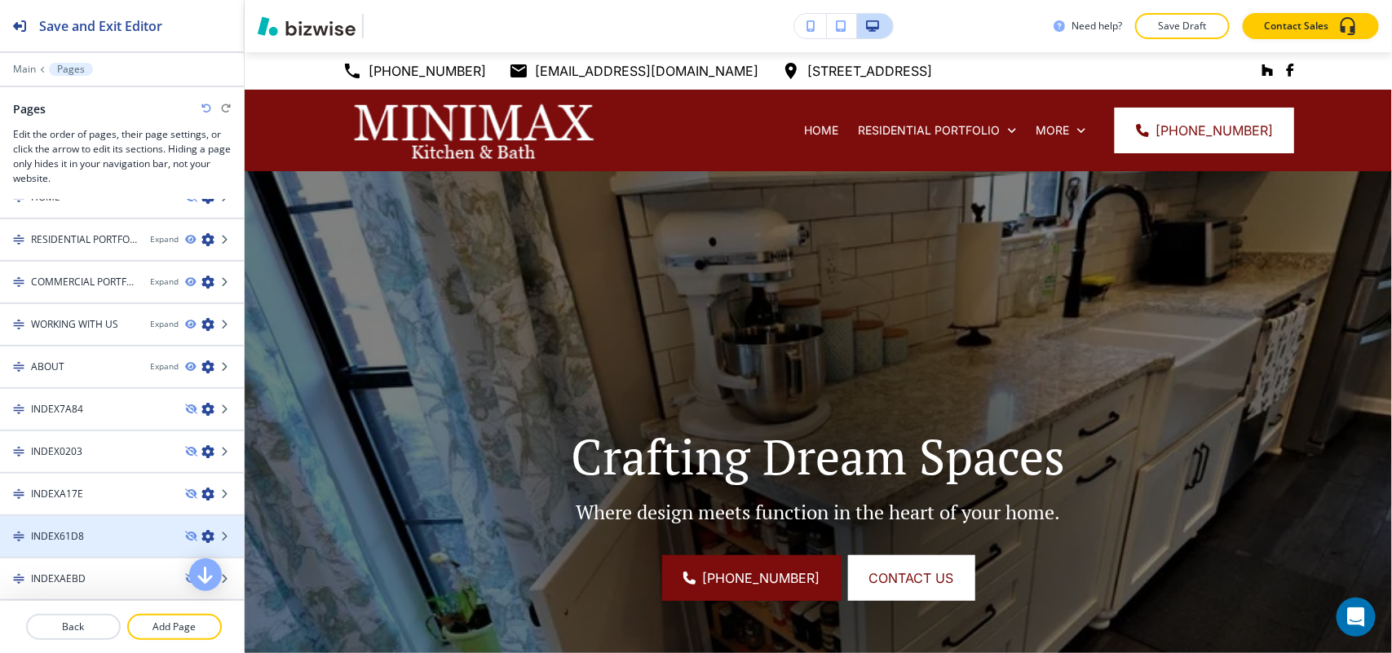
scroll to position [102, 0]
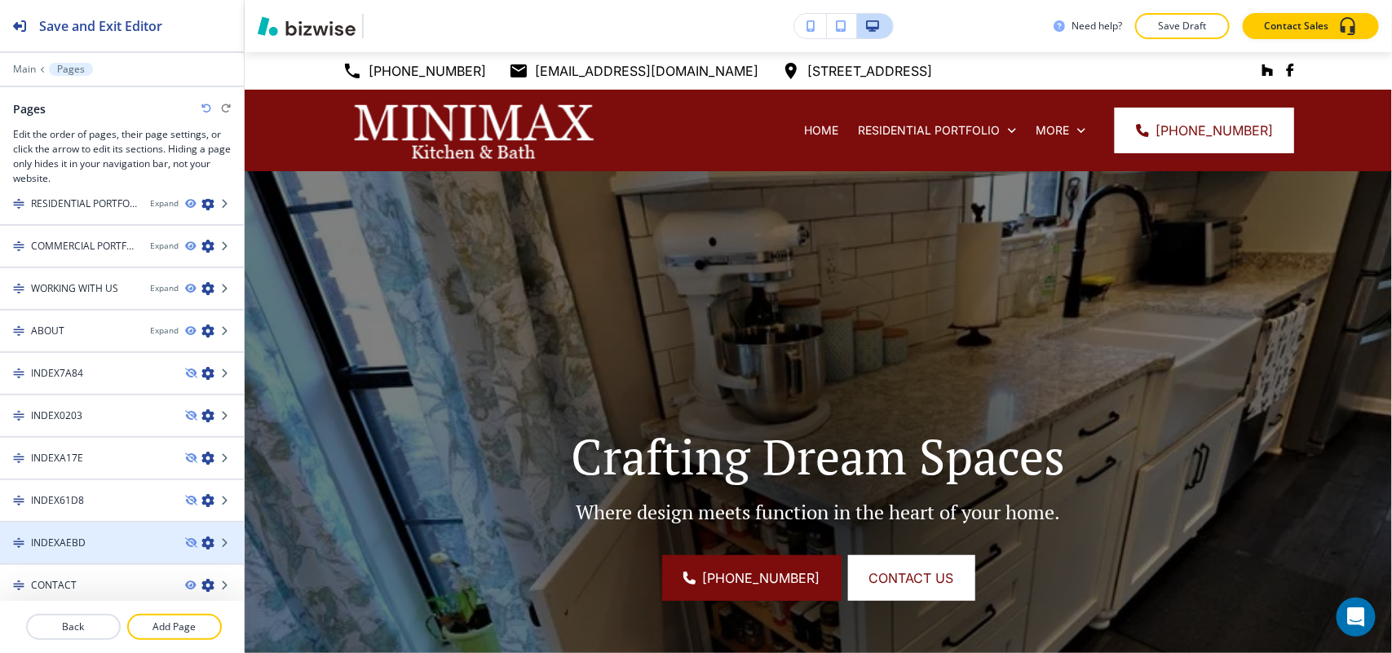
click at [201, 540] on icon "button" at bounding box center [207, 542] width 13 height 13
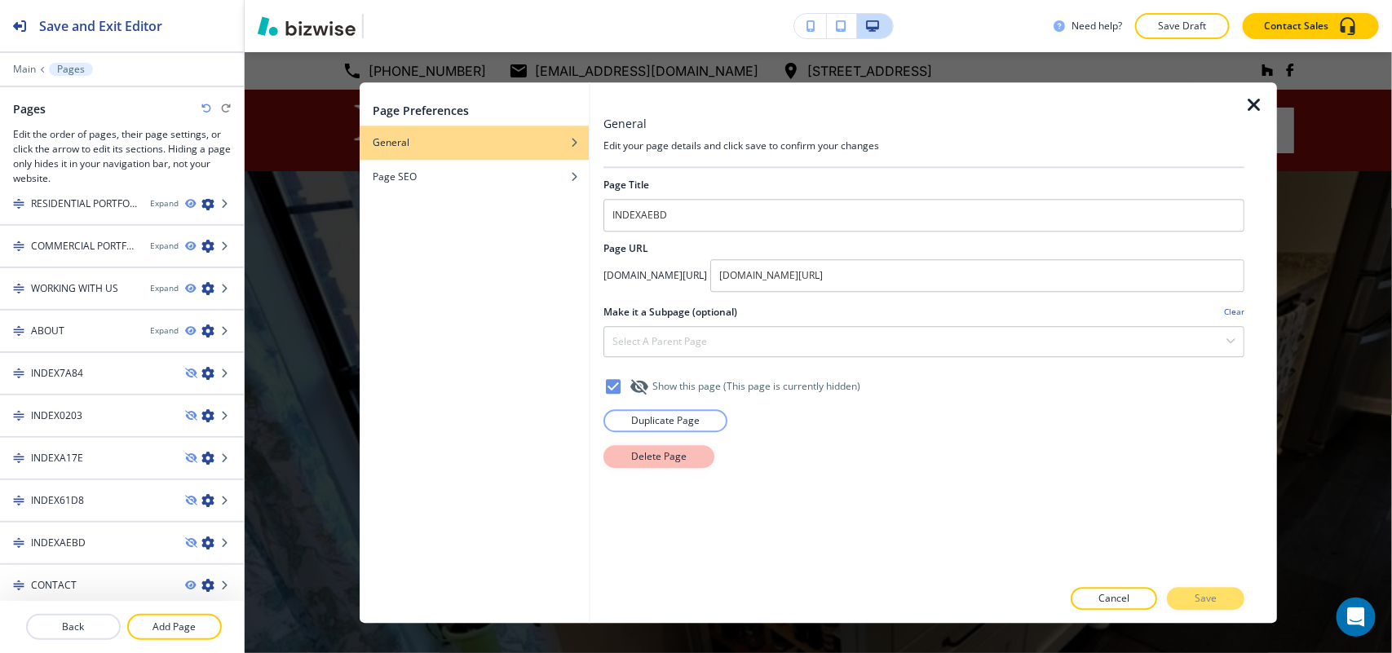
click at [656, 468] on button "Delete Page" at bounding box center [658, 456] width 111 height 23
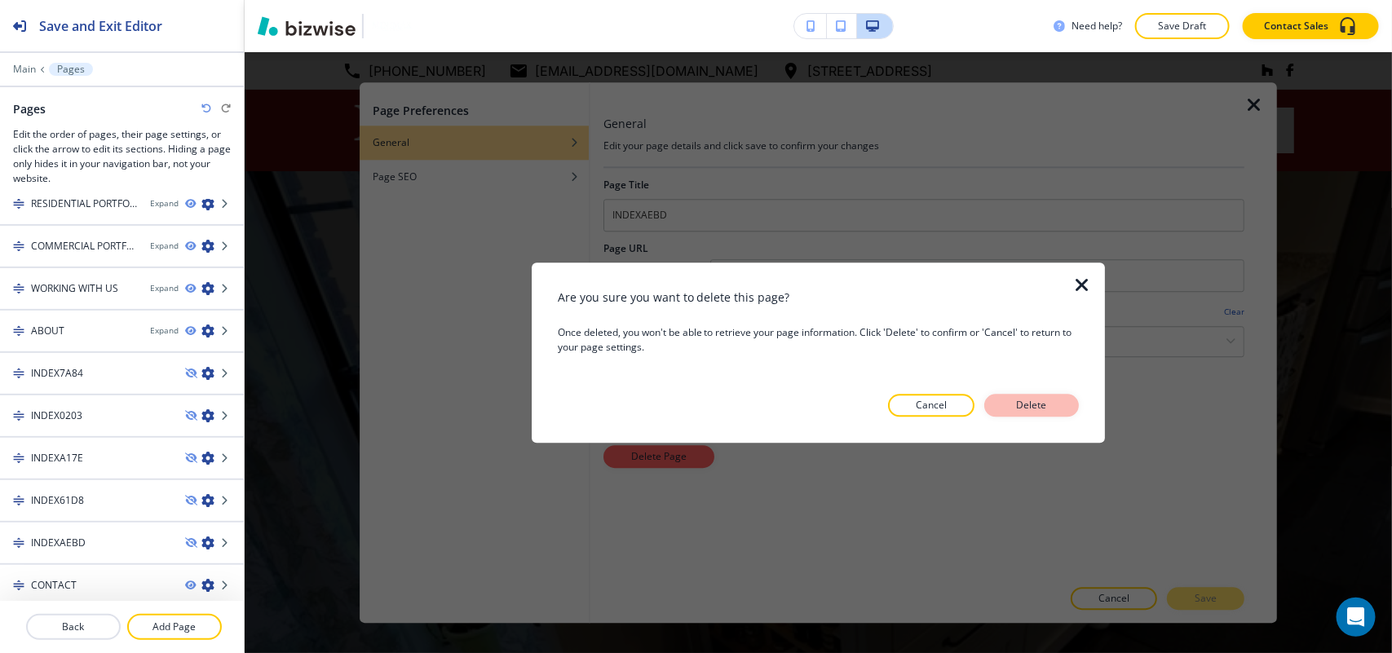
click at [1030, 408] on p "Delete" at bounding box center [1031, 405] width 39 height 15
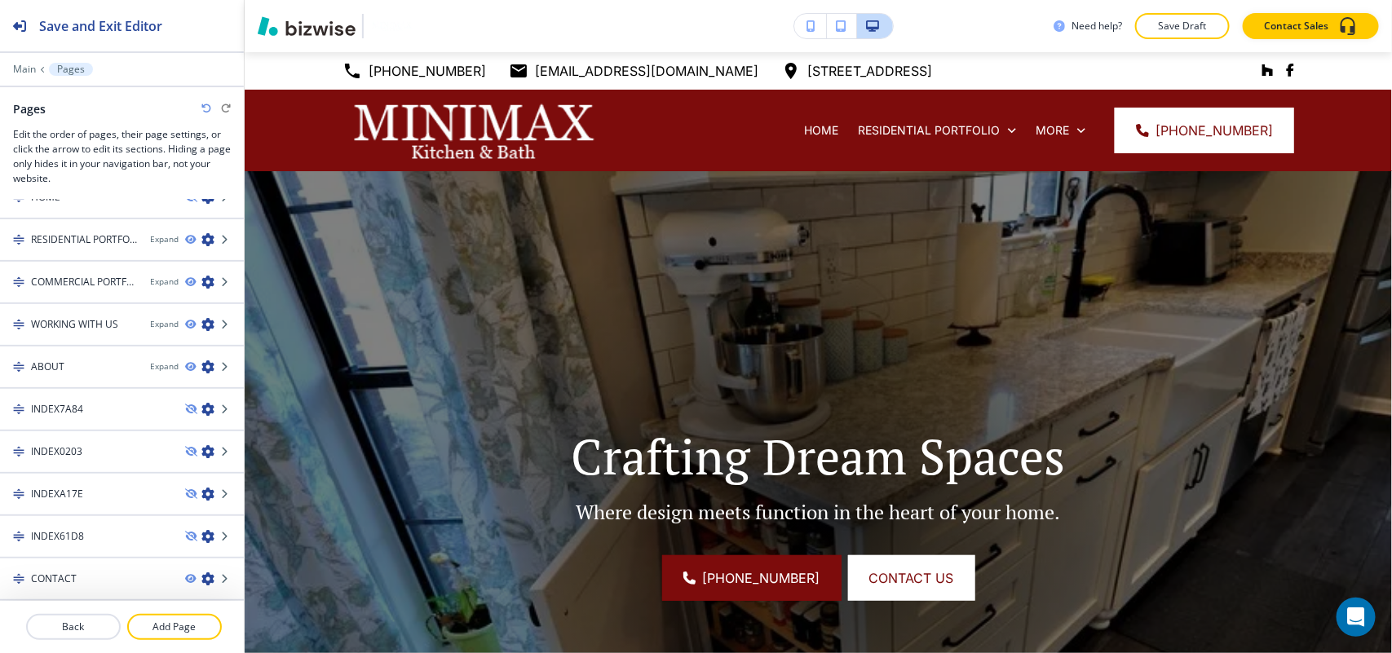
scroll to position [60, 0]
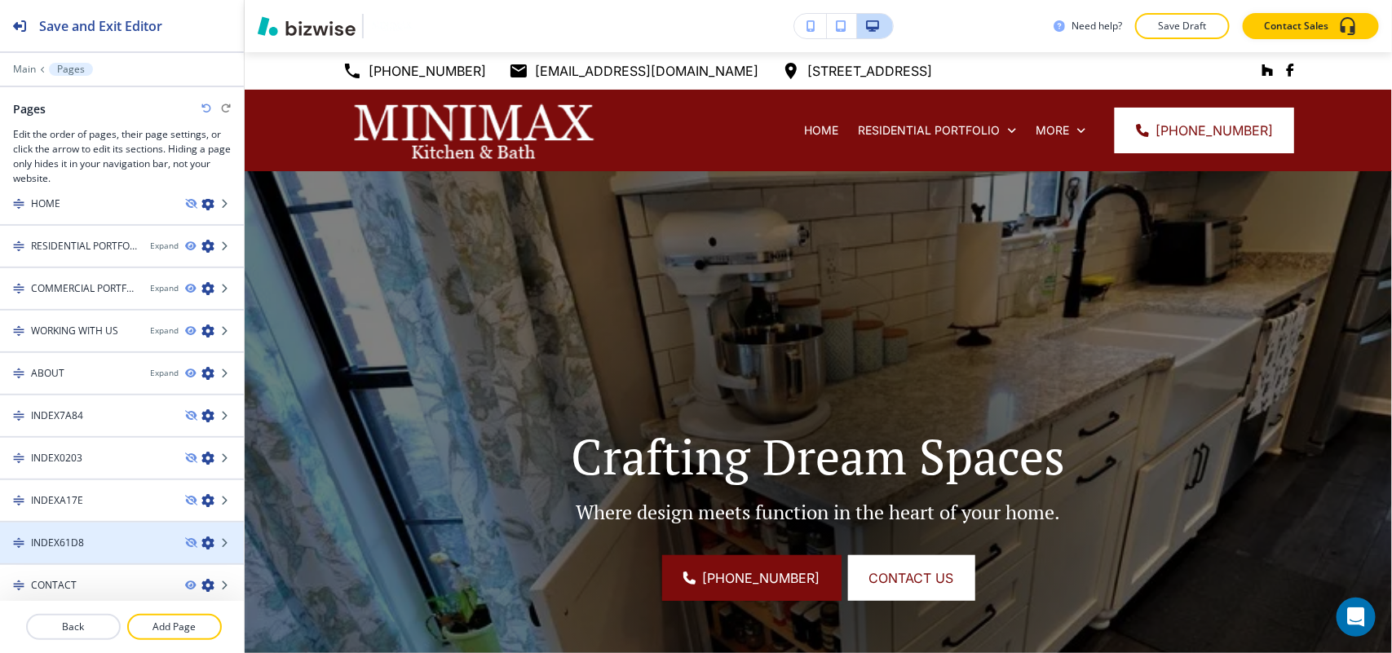
click at [201, 536] on icon "button" at bounding box center [207, 542] width 13 height 13
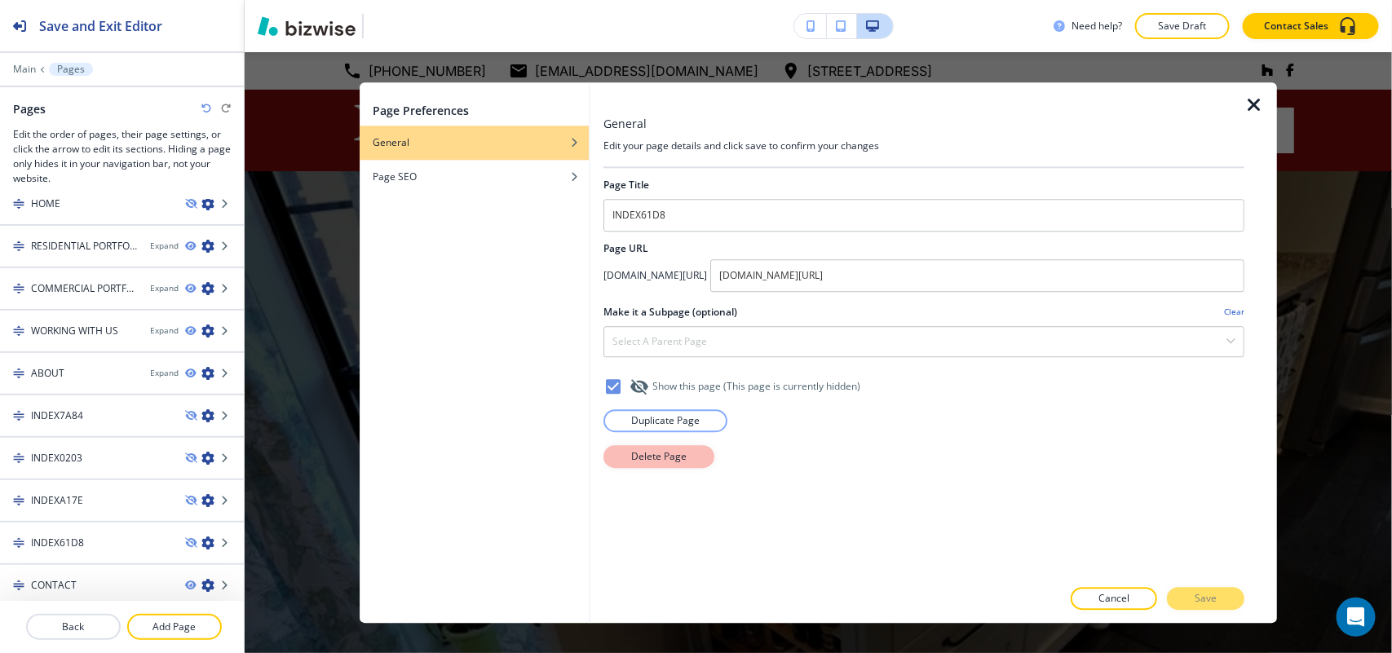
click at [616, 465] on button "Delete Page" at bounding box center [658, 456] width 111 height 23
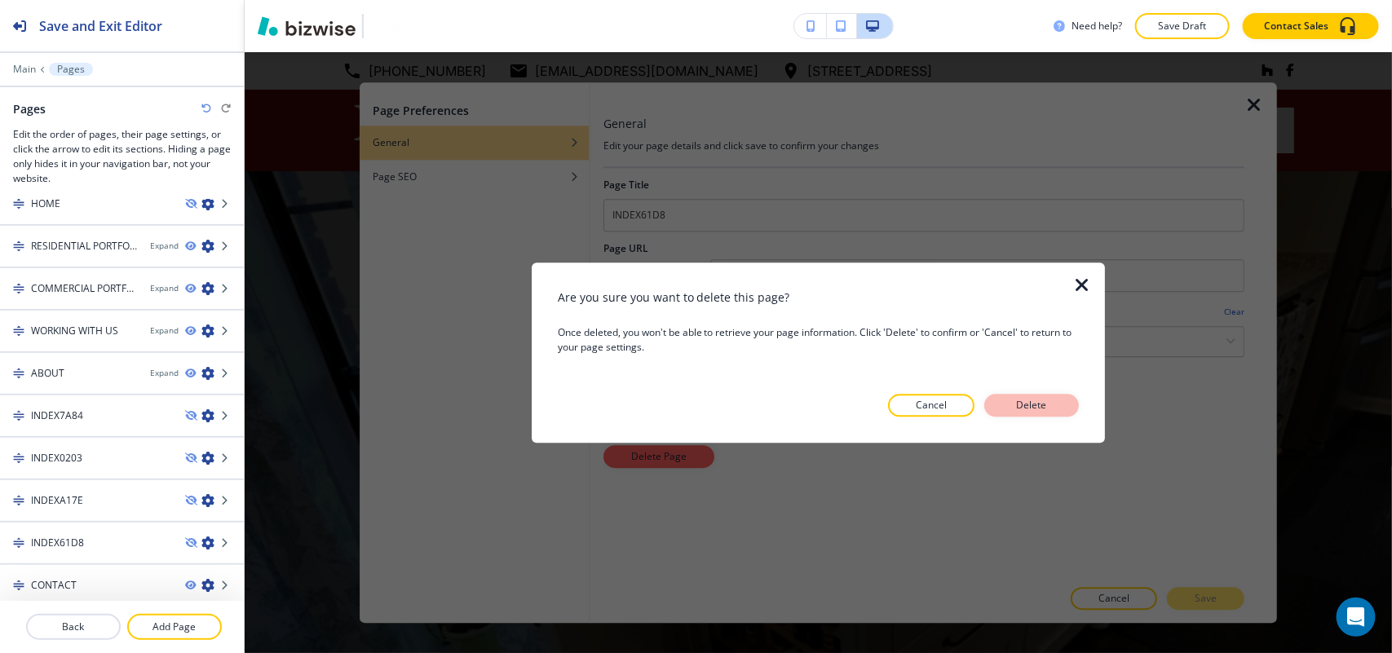
click at [1045, 398] on p "Delete" at bounding box center [1031, 405] width 39 height 15
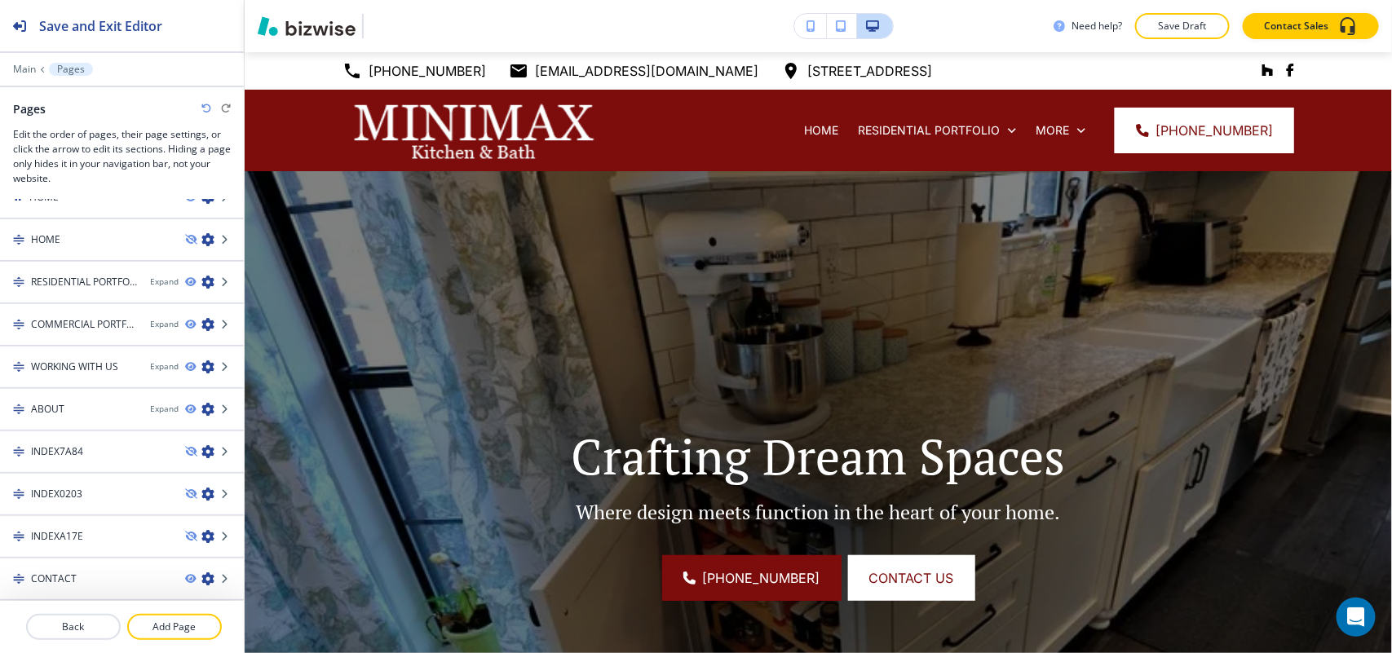
scroll to position [19, 0]
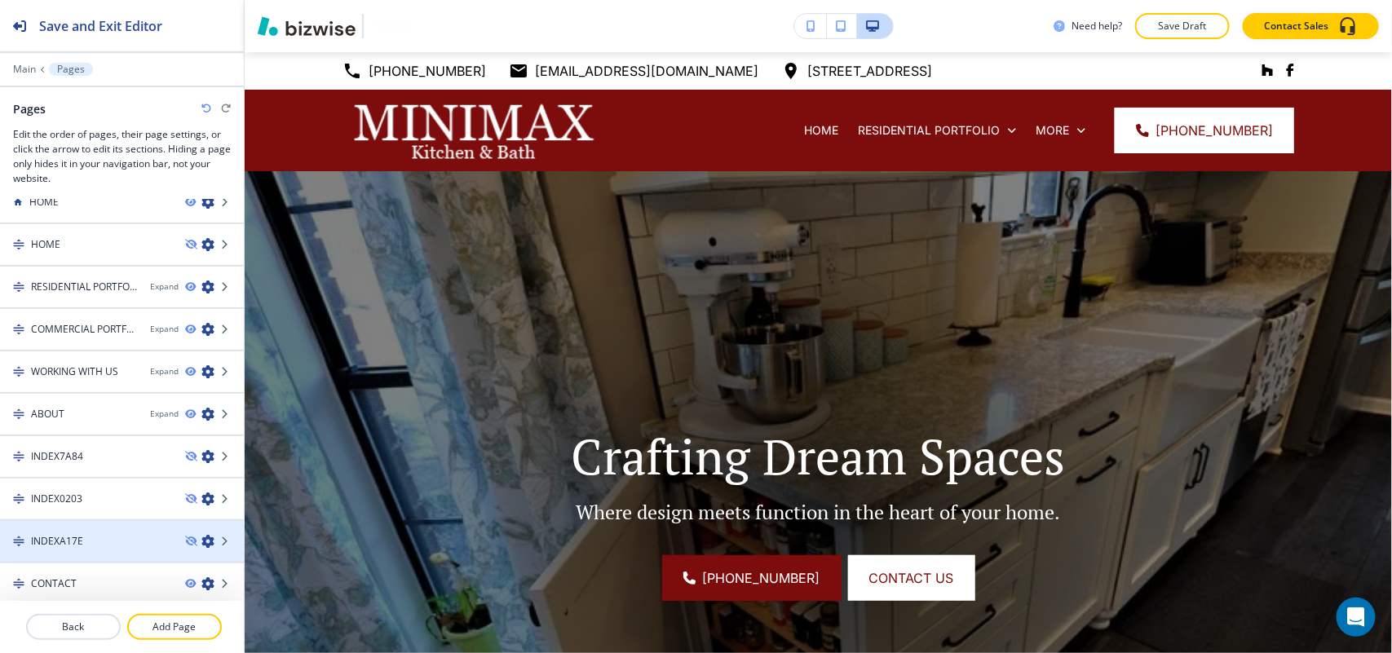
click at [201, 535] on icon "button" at bounding box center [207, 541] width 13 height 13
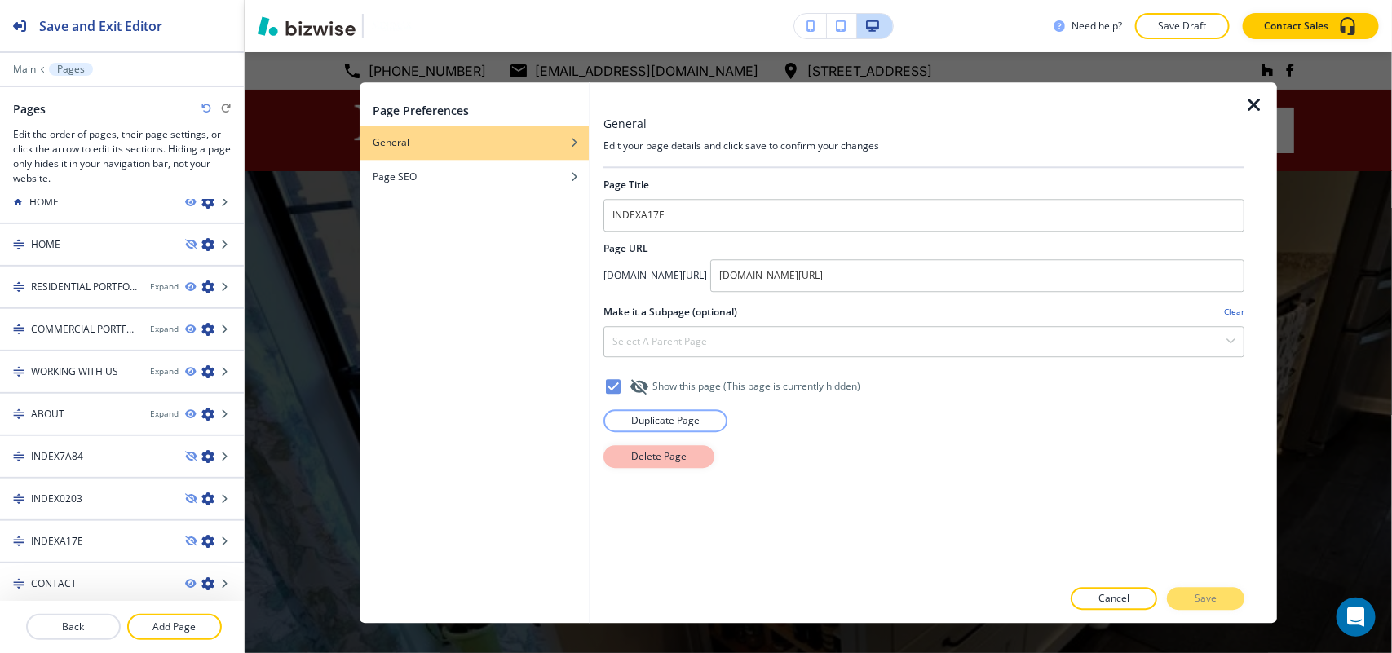
click at [649, 467] on button "Delete Page" at bounding box center [658, 456] width 111 height 23
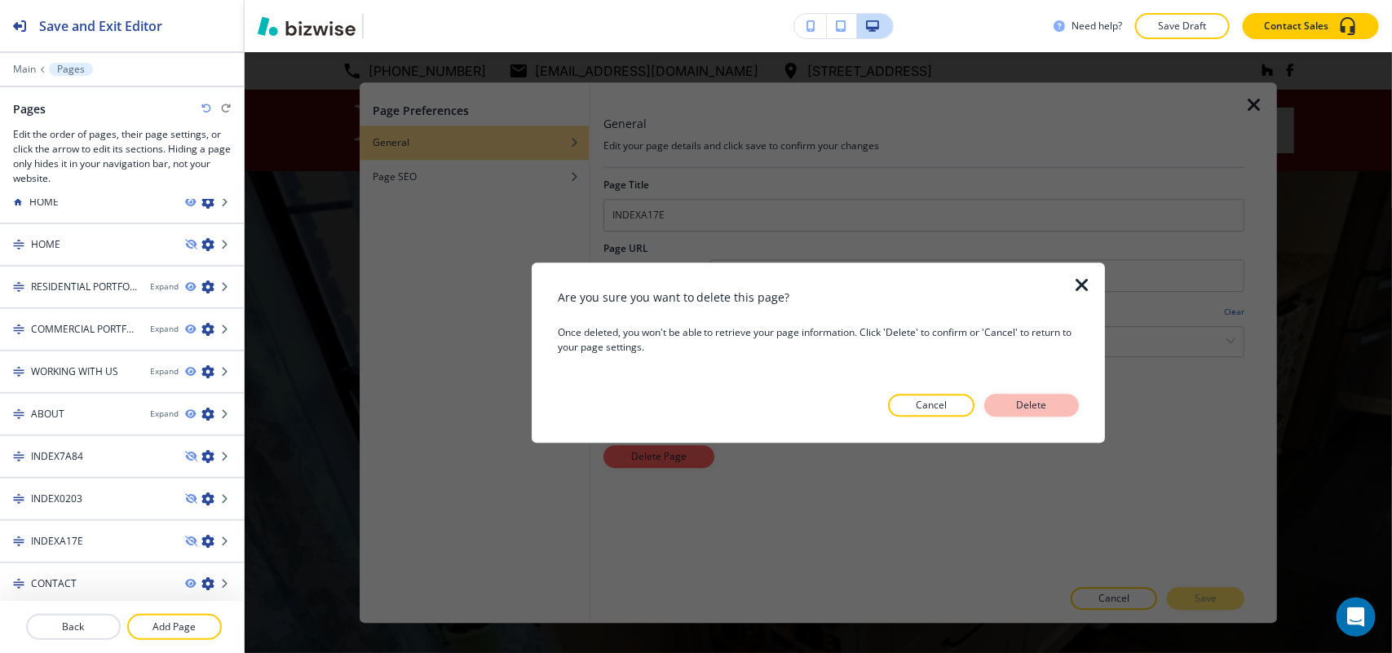
click at [1048, 406] on p "Delete" at bounding box center [1031, 405] width 39 height 15
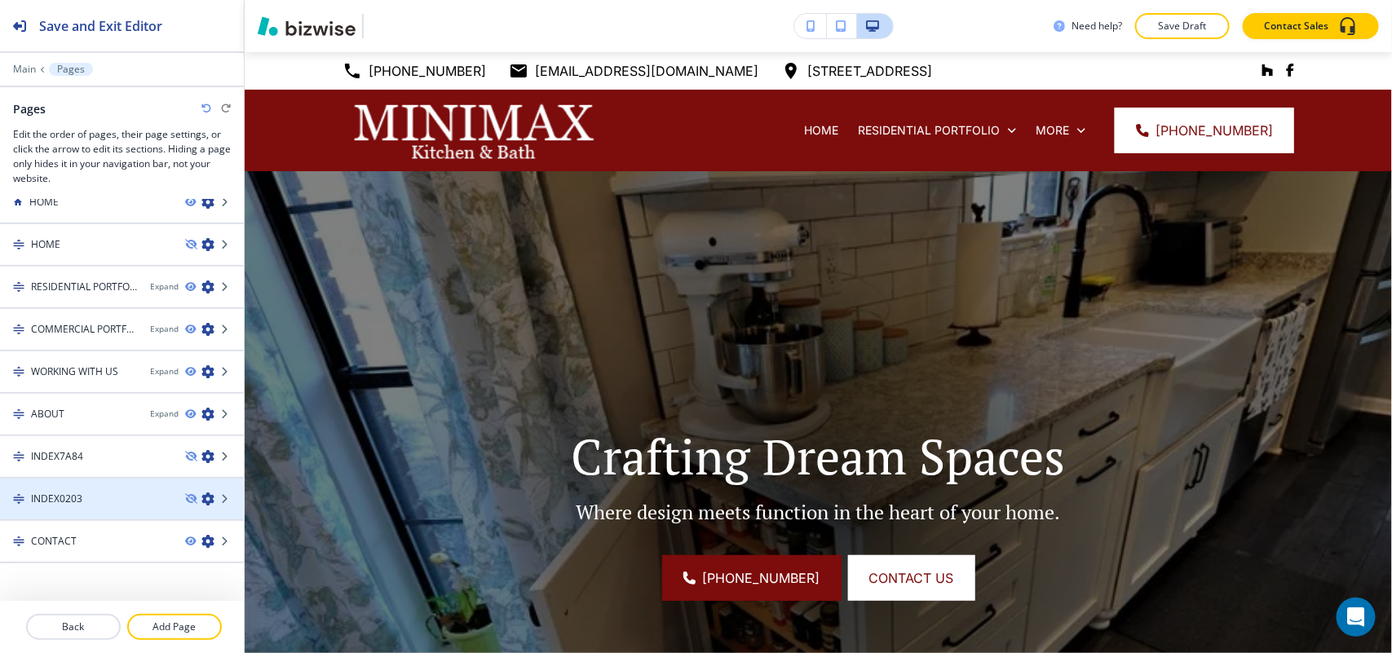
click at [201, 495] on icon "button" at bounding box center [207, 498] width 13 height 13
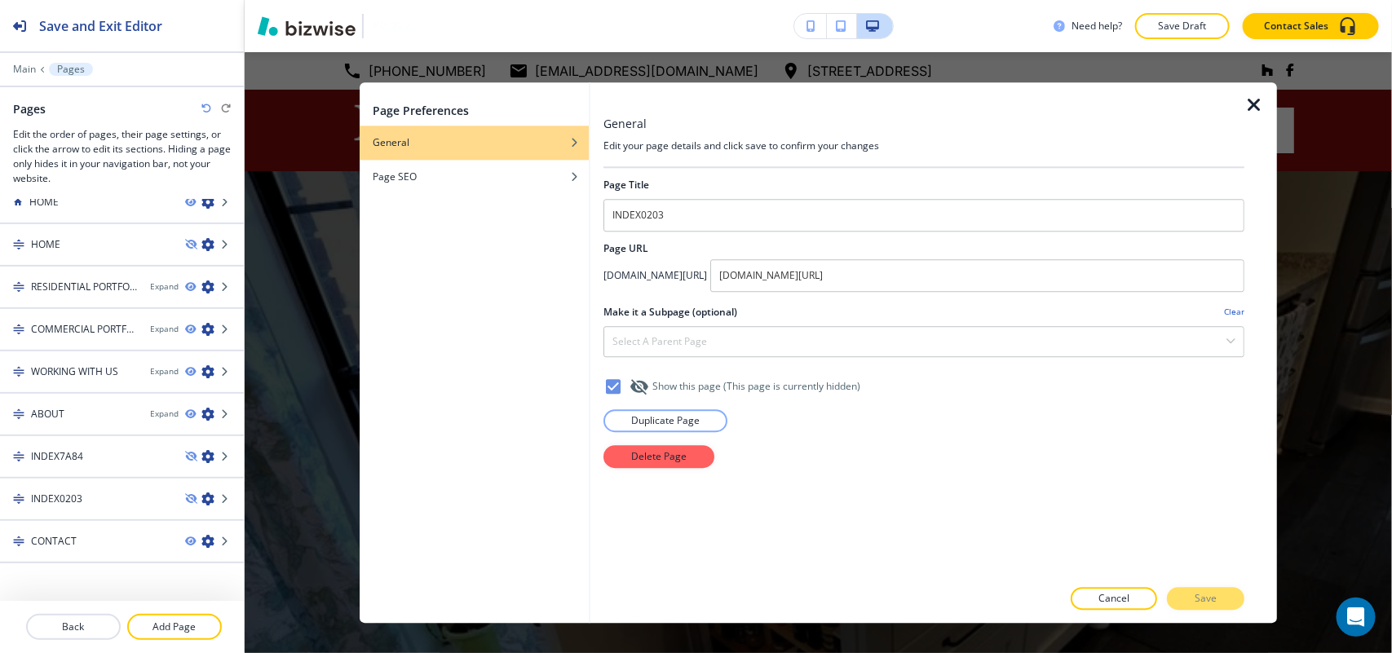
click at [638, 470] on div "Page Title INDEX0203 Page URL [DOMAIN_NAME][URL] [DOMAIN_NAME][URL] Make it a S…" at bounding box center [923, 372] width 641 height 409
click at [645, 461] on p "Delete Page" at bounding box center [658, 456] width 55 height 15
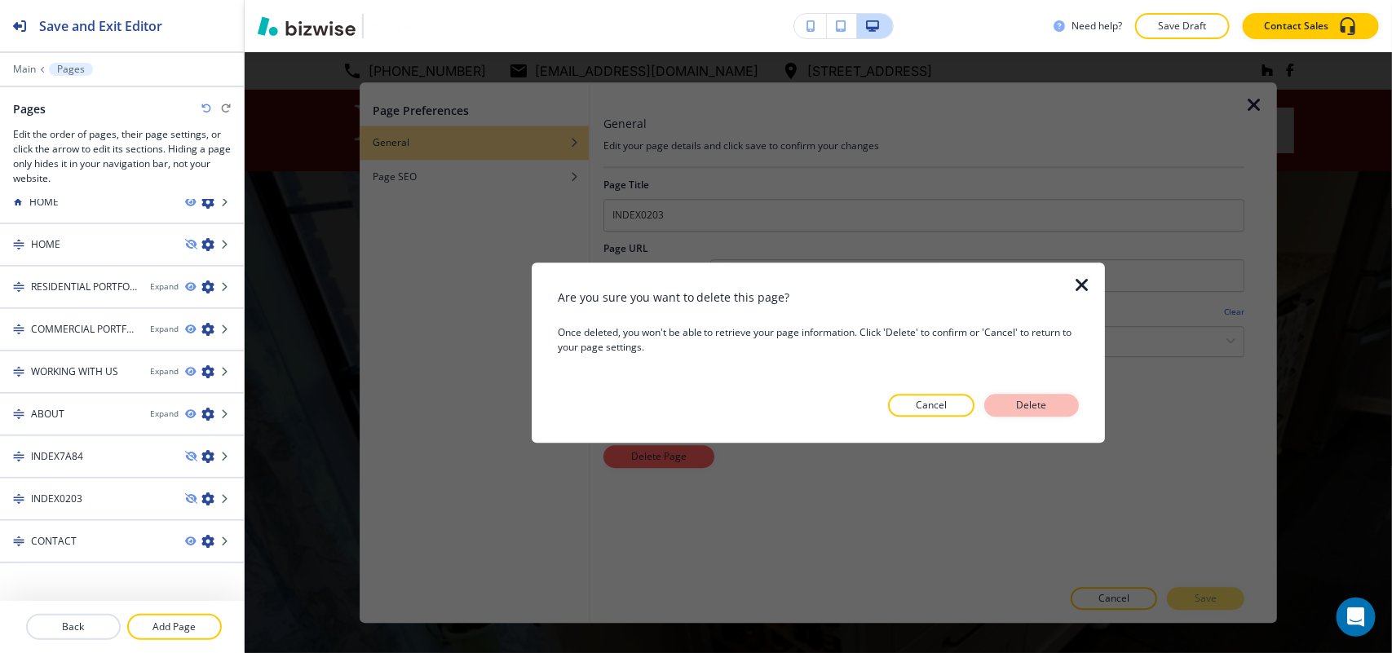
click at [1040, 405] on p "Delete" at bounding box center [1031, 405] width 39 height 15
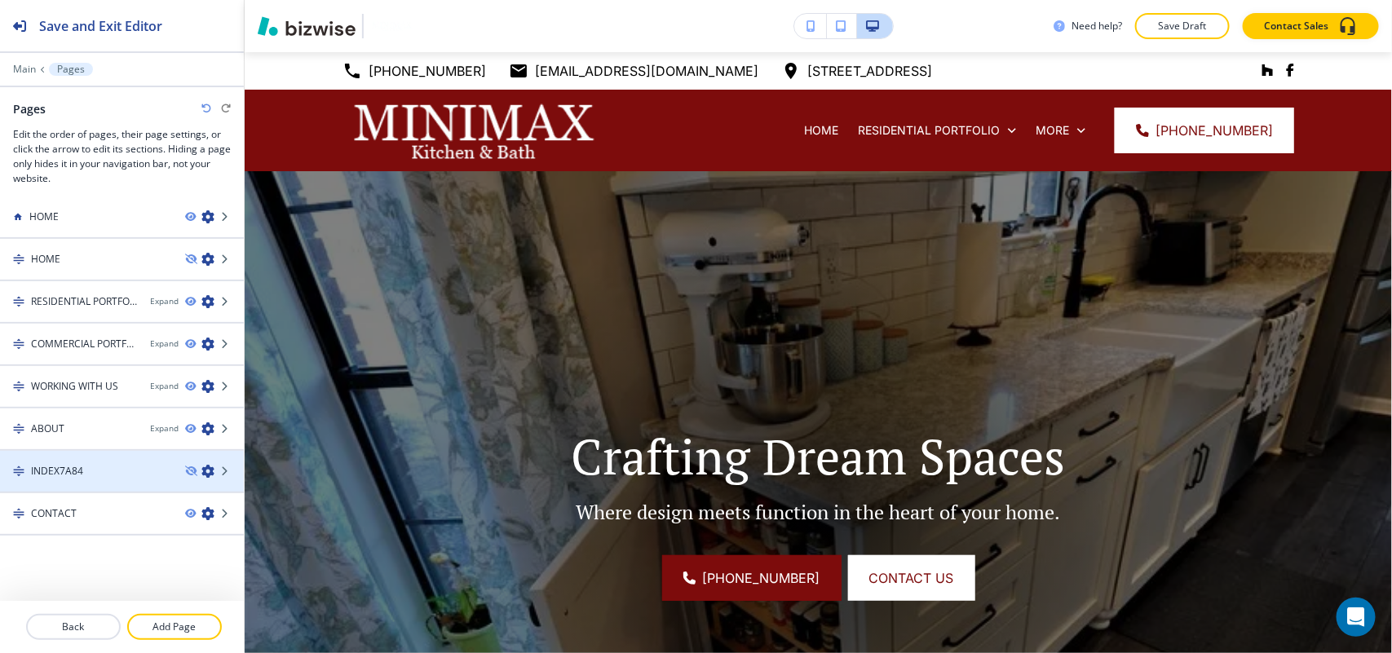
scroll to position [0, 0]
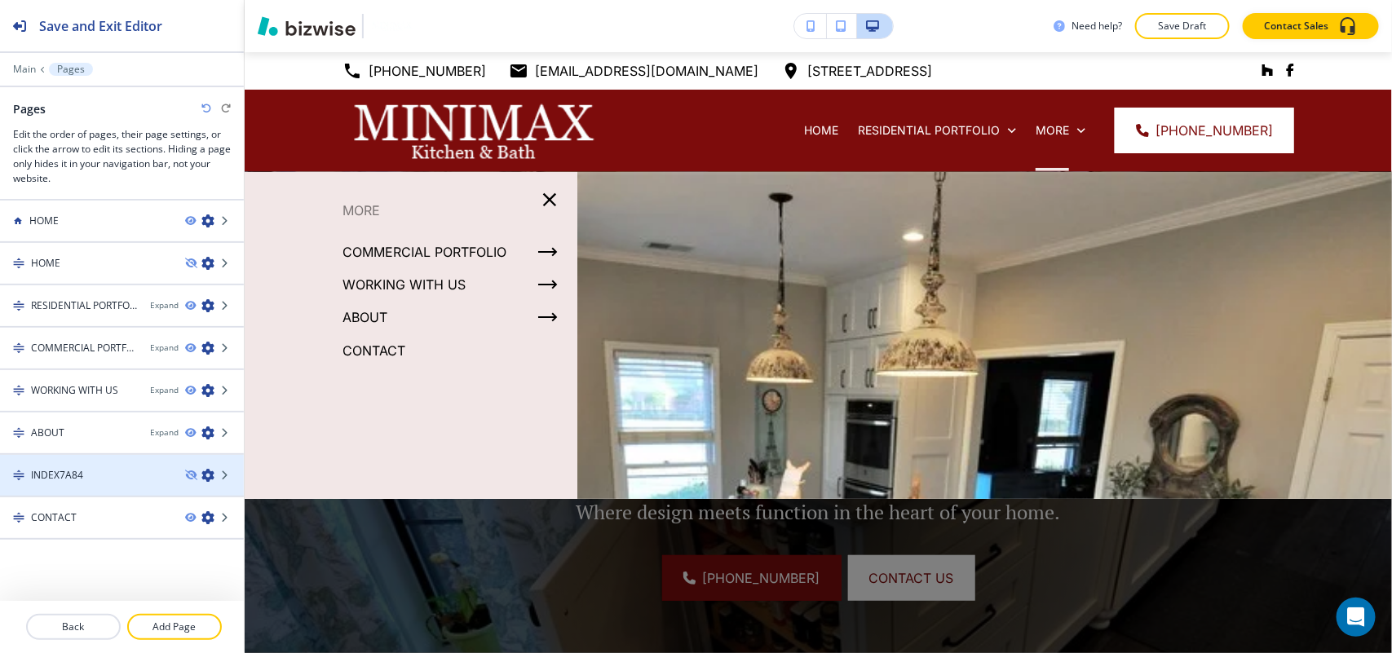
click at [201, 470] on icon "button" at bounding box center [207, 475] width 13 height 13
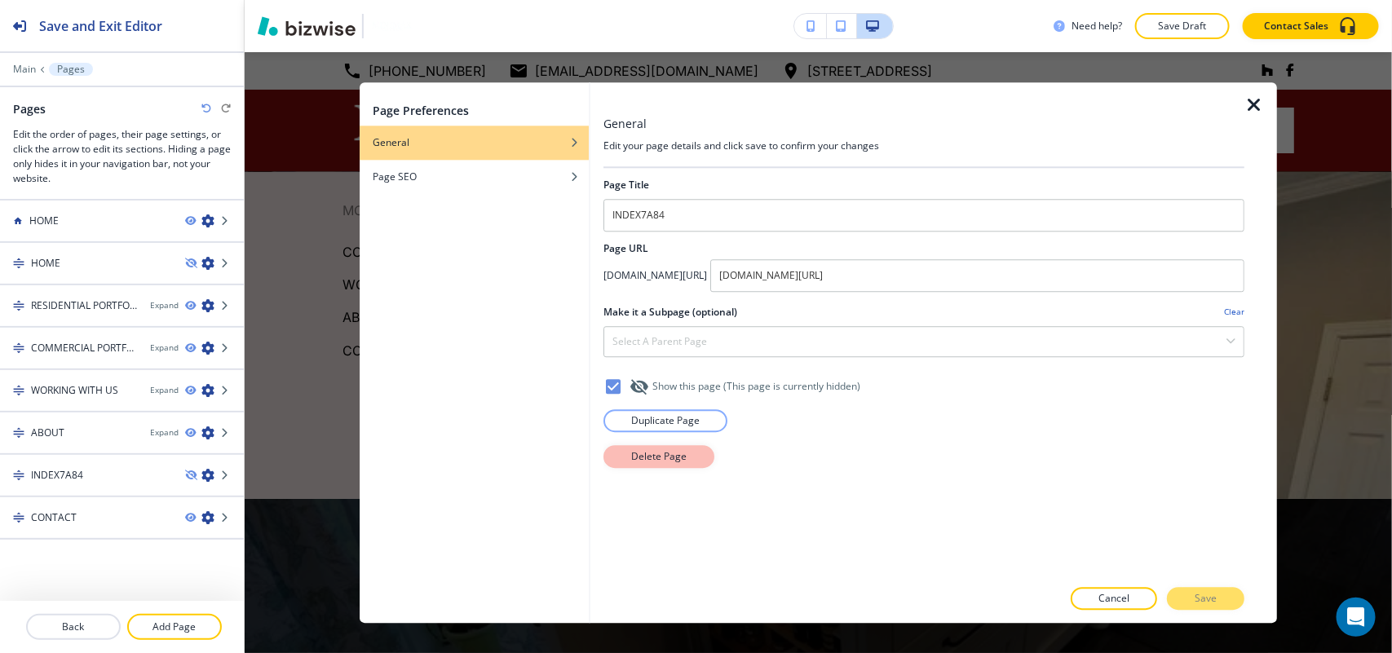
click at [654, 461] on p "Delete Page" at bounding box center [658, 456] width 55 height 15
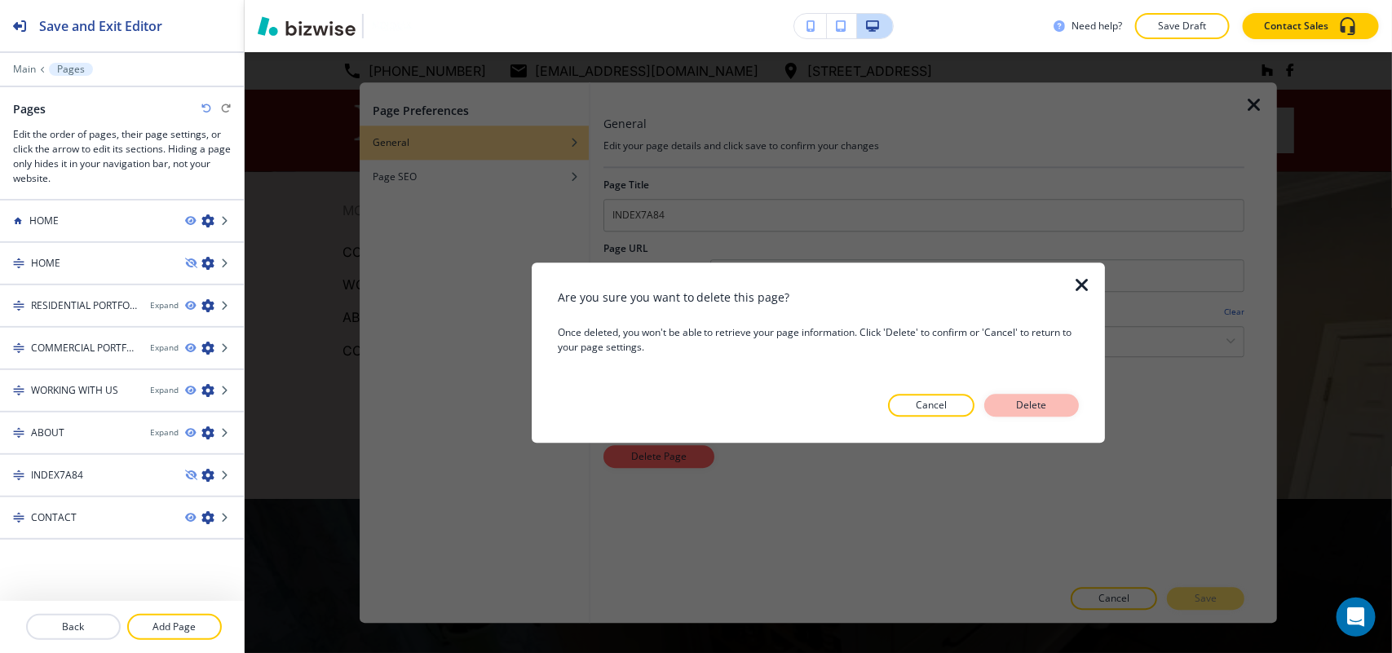
click at [1066, 408] on button "Delete" at bounding box center [1031, 405] width 95 height 23
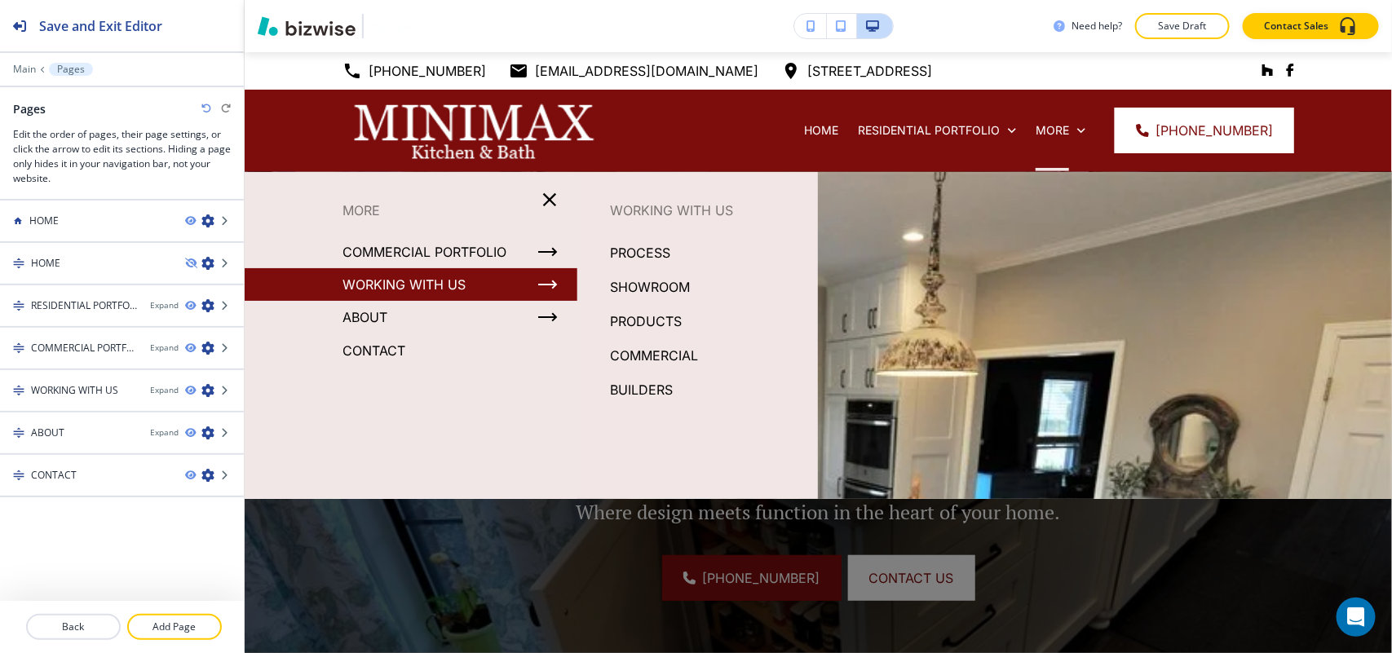
click at [406, 275] on p "WORKING WITH US" at bounding box center [403, 284] width 123 height 24
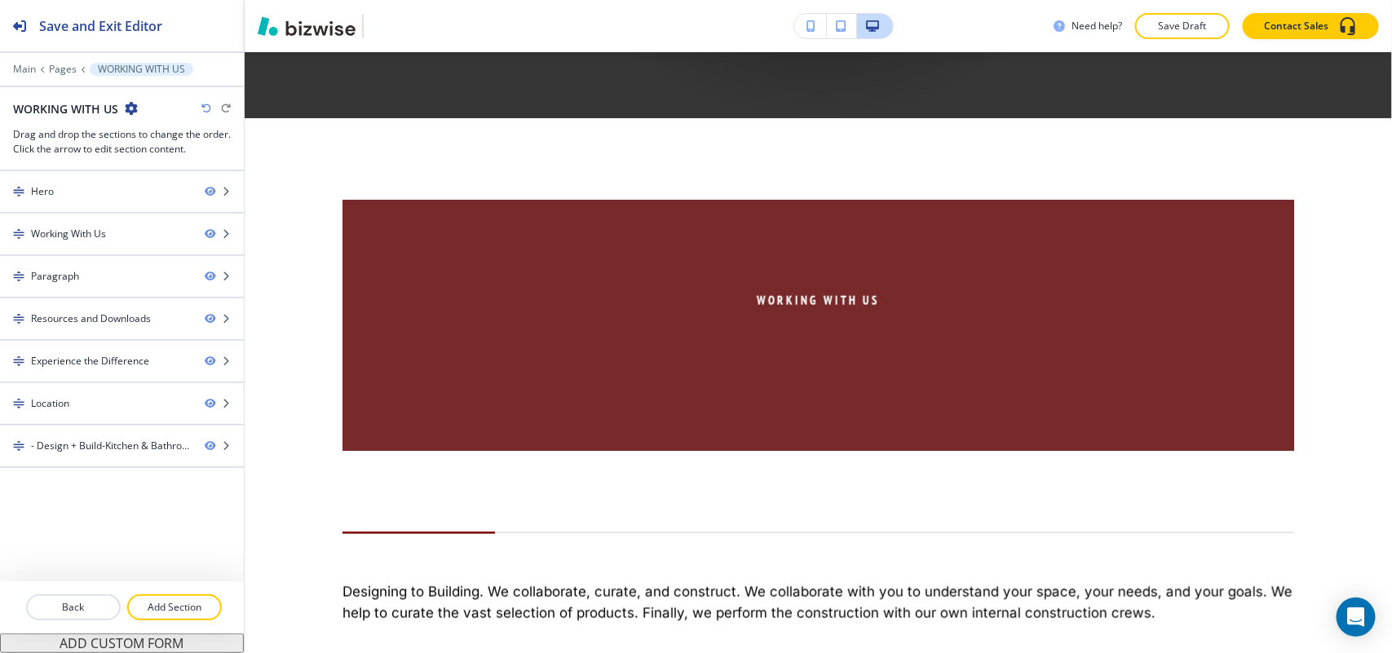
scroll to position [713, 0]
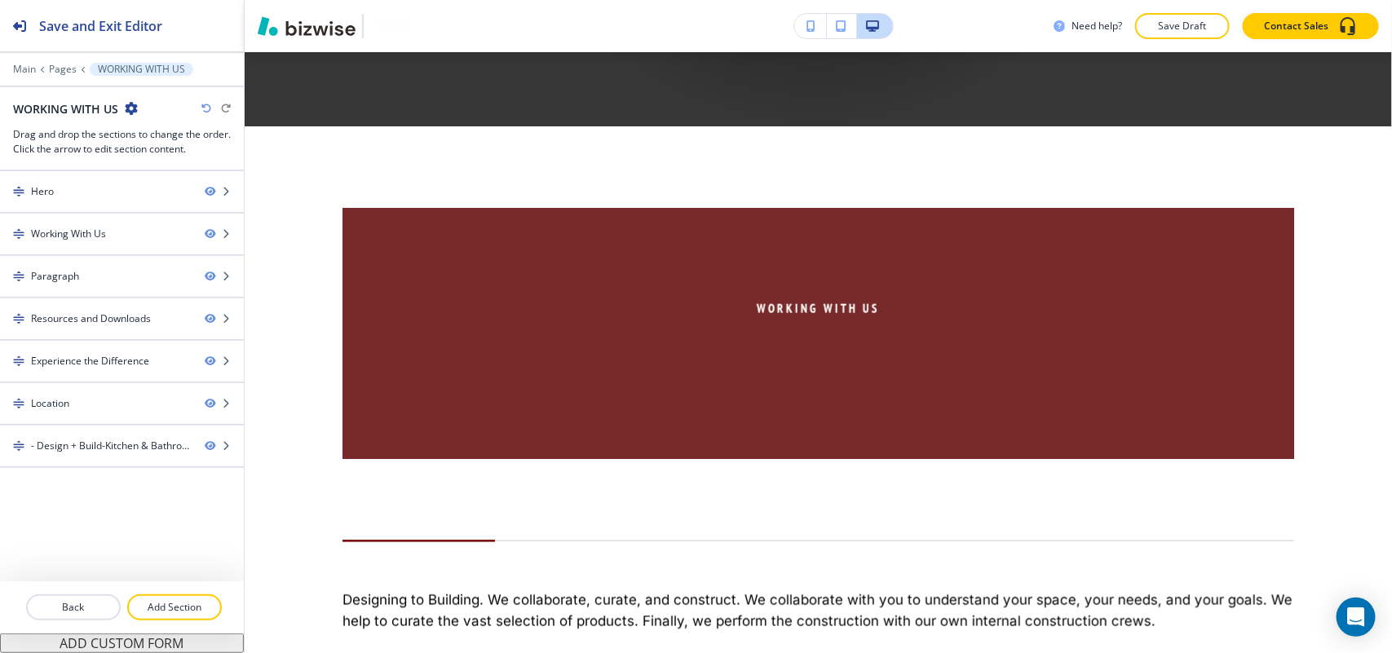
click at [129, 108] on icon "button" at bounding box center [131, 108] width 13 height 13
click at [159, 143] on p "Edit Page Settings" at bounding box center [176, 137] width 83 height 15
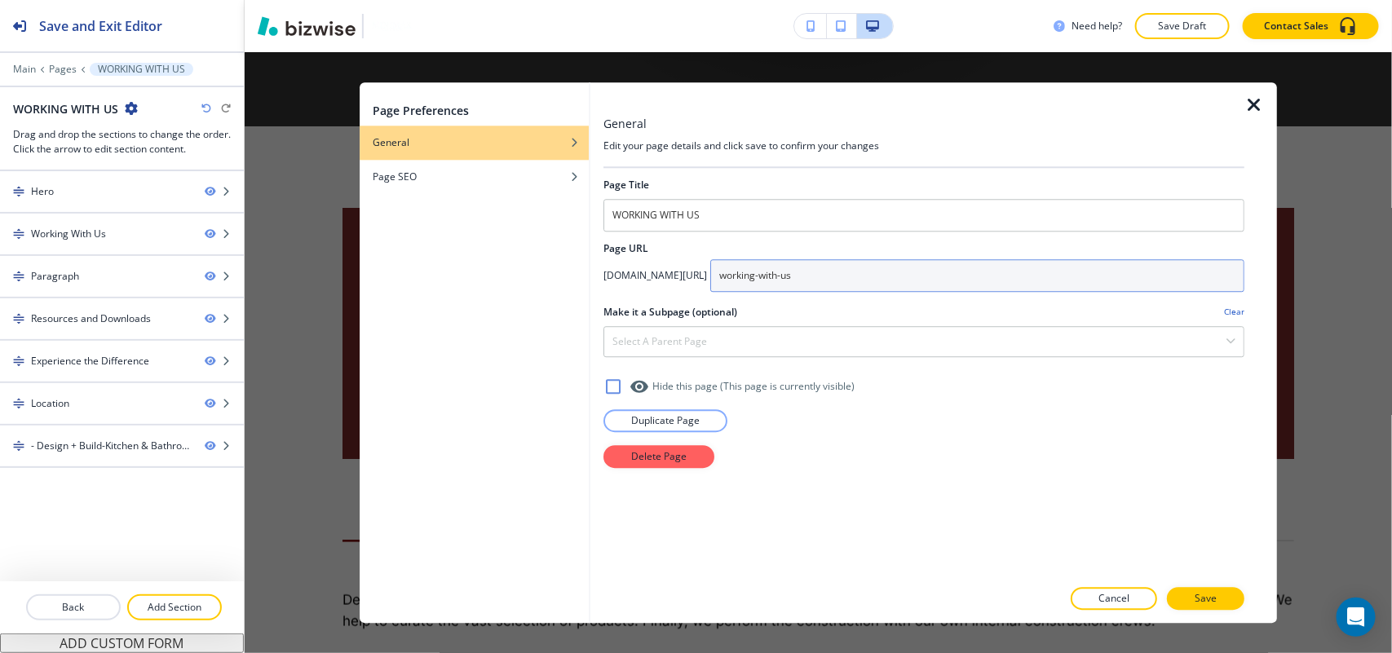
drag, startPoint x: 708, startPoint y: 278, endPoint x: 597, endPoint y: 276, distance: 110.9
click at [597, 276] on div "General Edit your page details and click save to confirm your changes Page Titl…" at bounding box center [933, 352] width 687 height 541
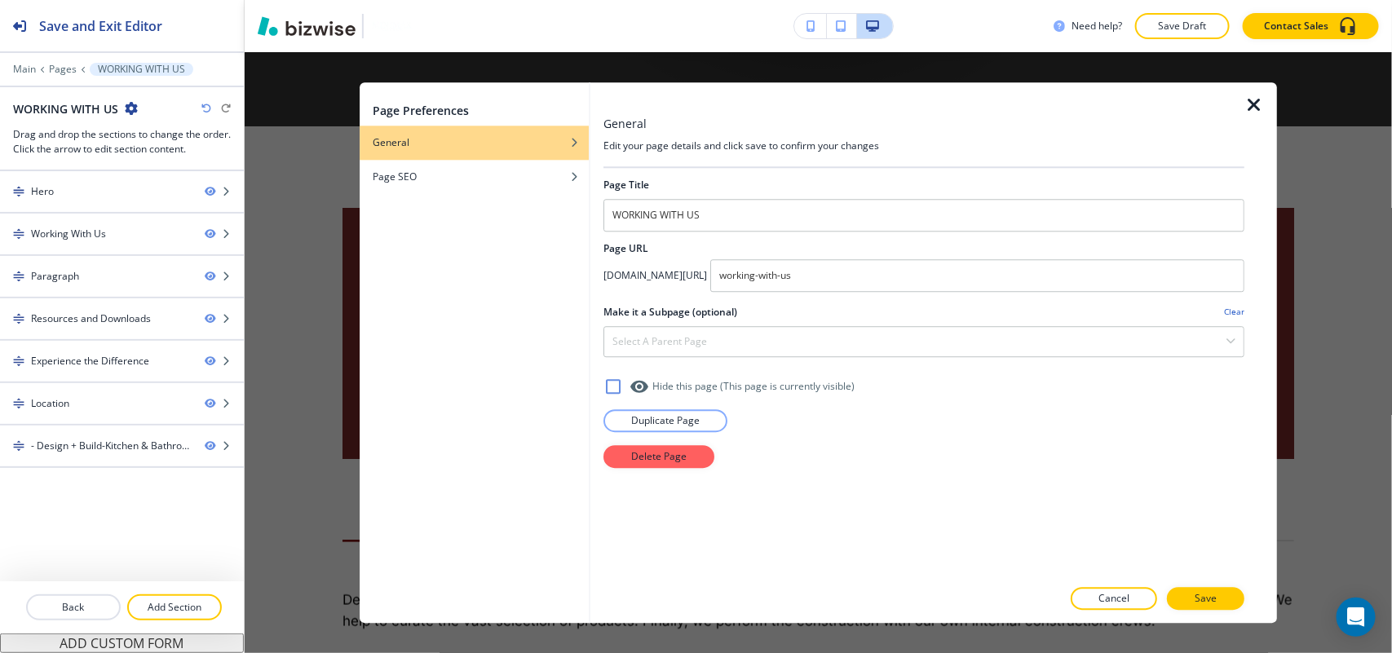
click at [1240, 100] on div at bounding box center [923, 98] width 641 height 33
click at [1250, 100] on icon "button" at bounding box center [1254, 105] width 20 height 20
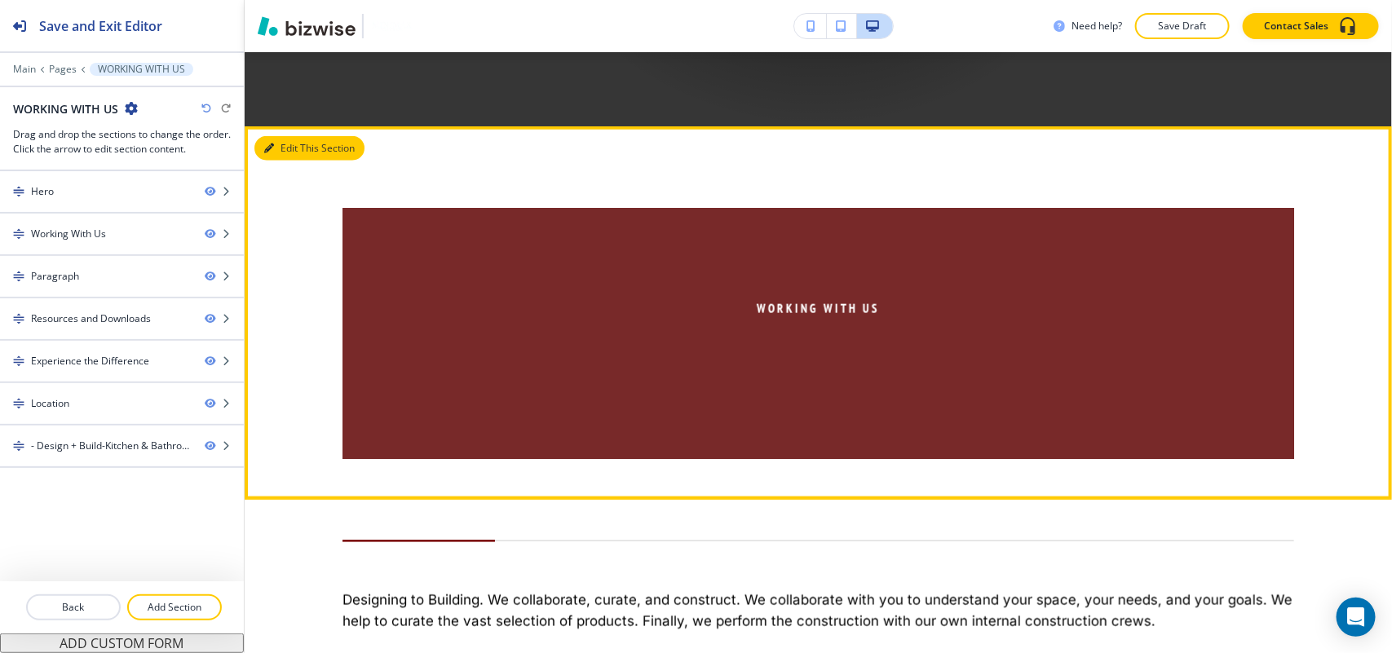
click at [271, 148] on icon "button" at bounding box center [269, 148] width 10 height 10
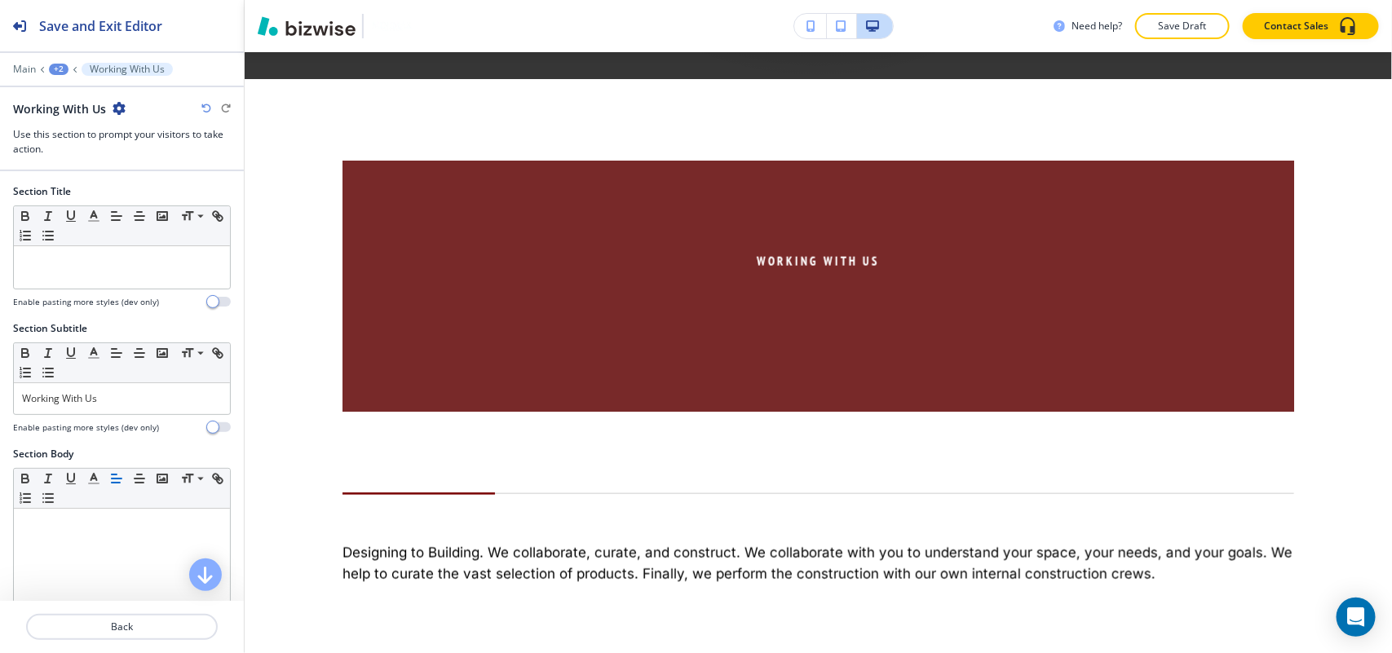
scroll to position [788, 0]
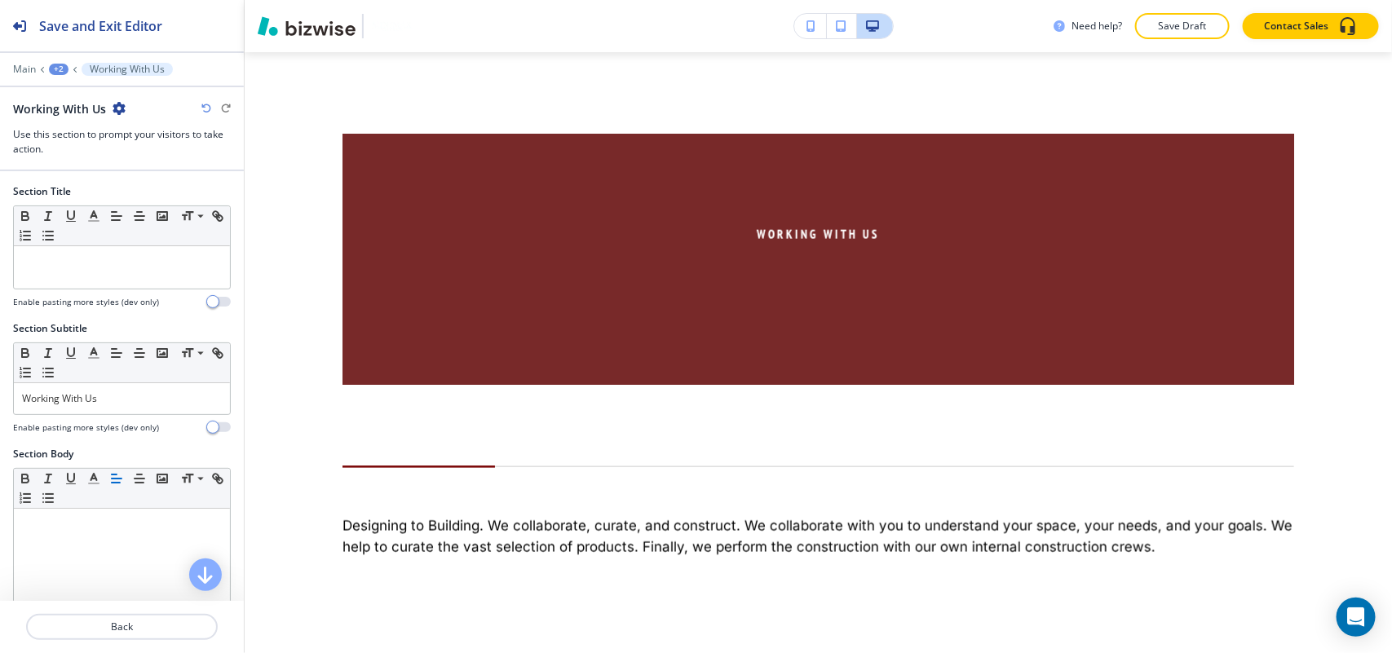
click at [117, 106] on icon "button" at bounding box center [119, 108] width 13 height 13
click at [141, 197] on p "Delete Section" at bounding box center [162, 195] width 83 height 15
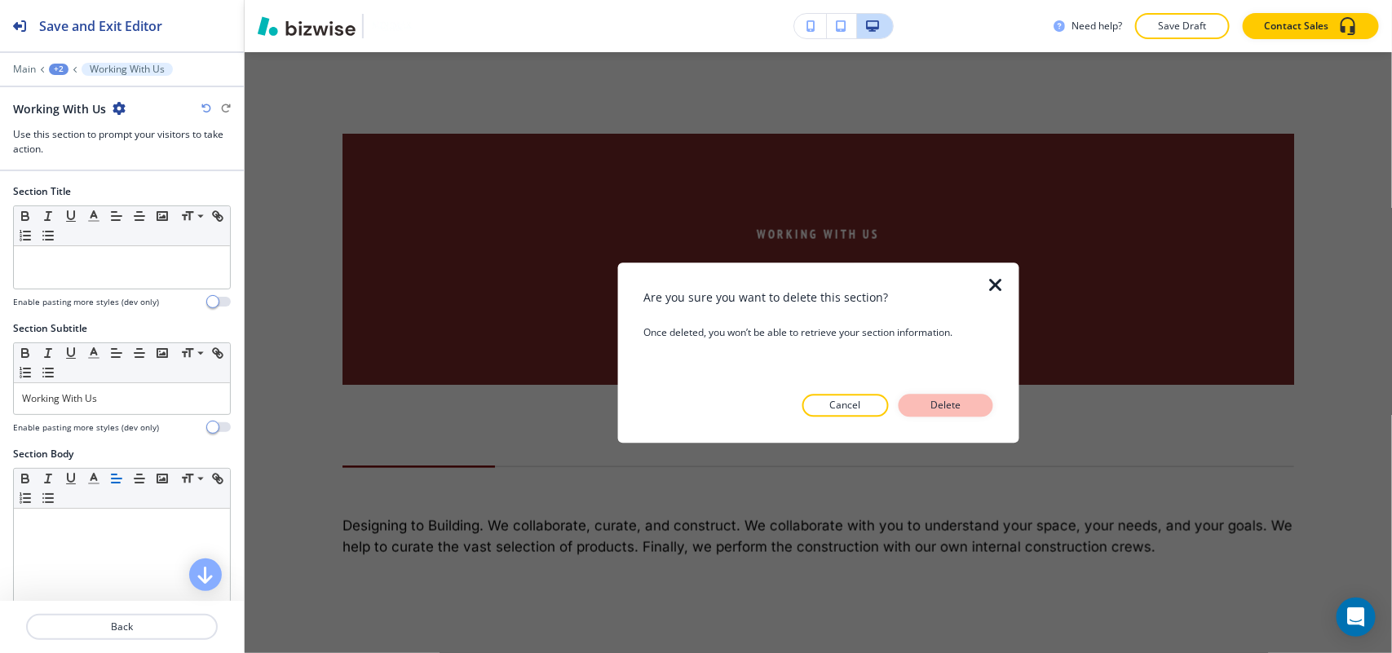
click at [951, 395] on button "Delete" at bounding box center [945, 405] width 95 height 23
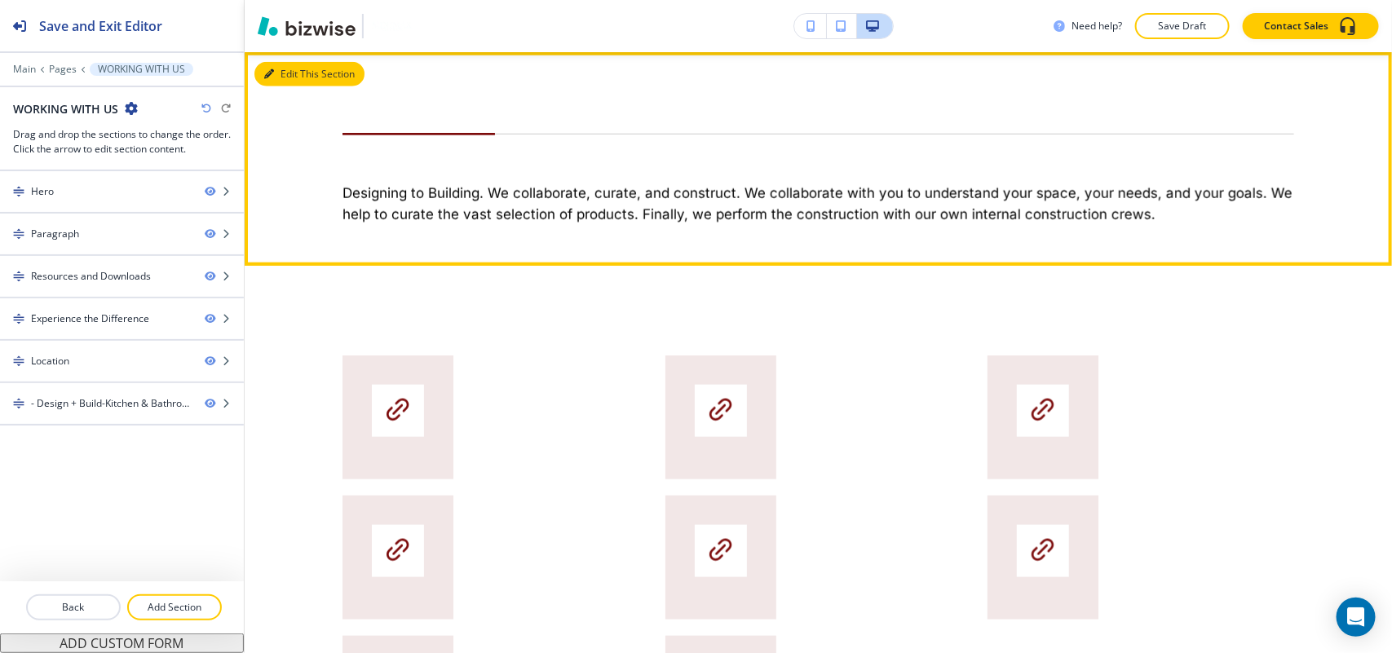
click at [283, 74] on button "Edit This Section" at bounding box center [309, 74] width 110 height 24
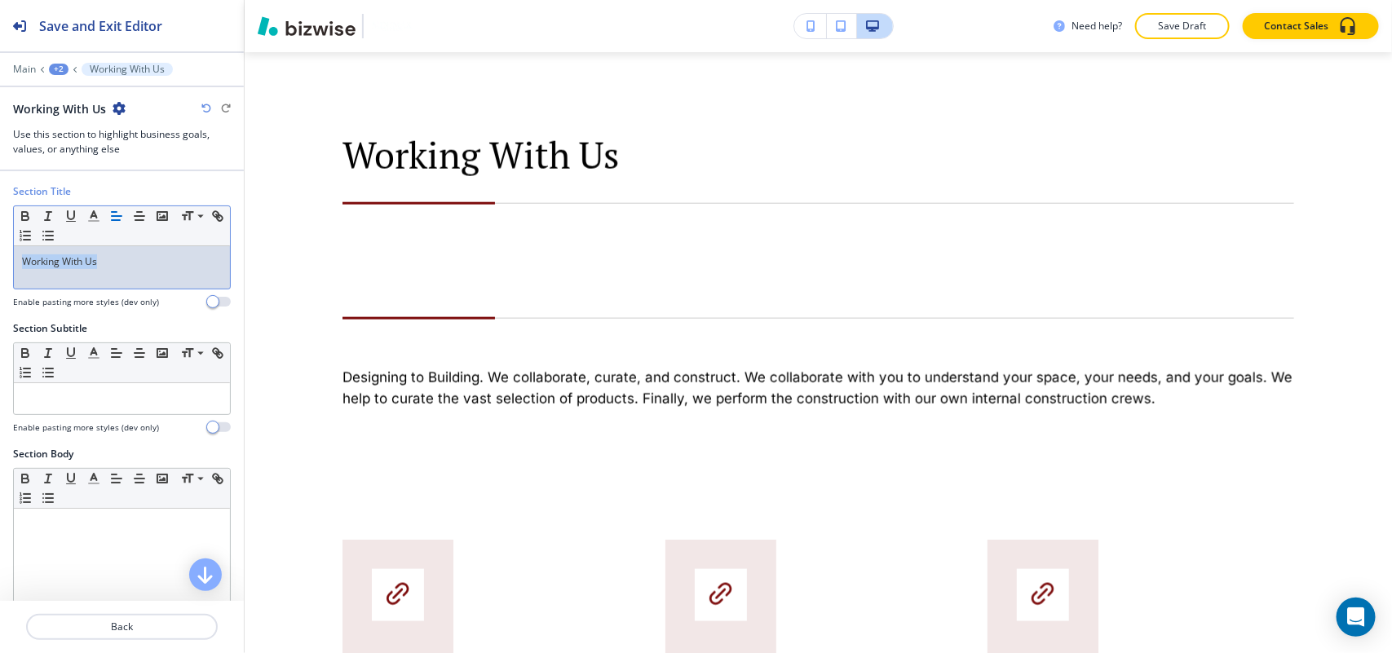
drag, startPoint x: 125, startPoint y: 270, endPoint x: 0, endPoint y: 242, distance: 127.8
click at [0, 242] on div "Section Title Small Normal Large Huge Working With Us Enable pasting more style…" at bounding box center [122, 252] width 244 height 137
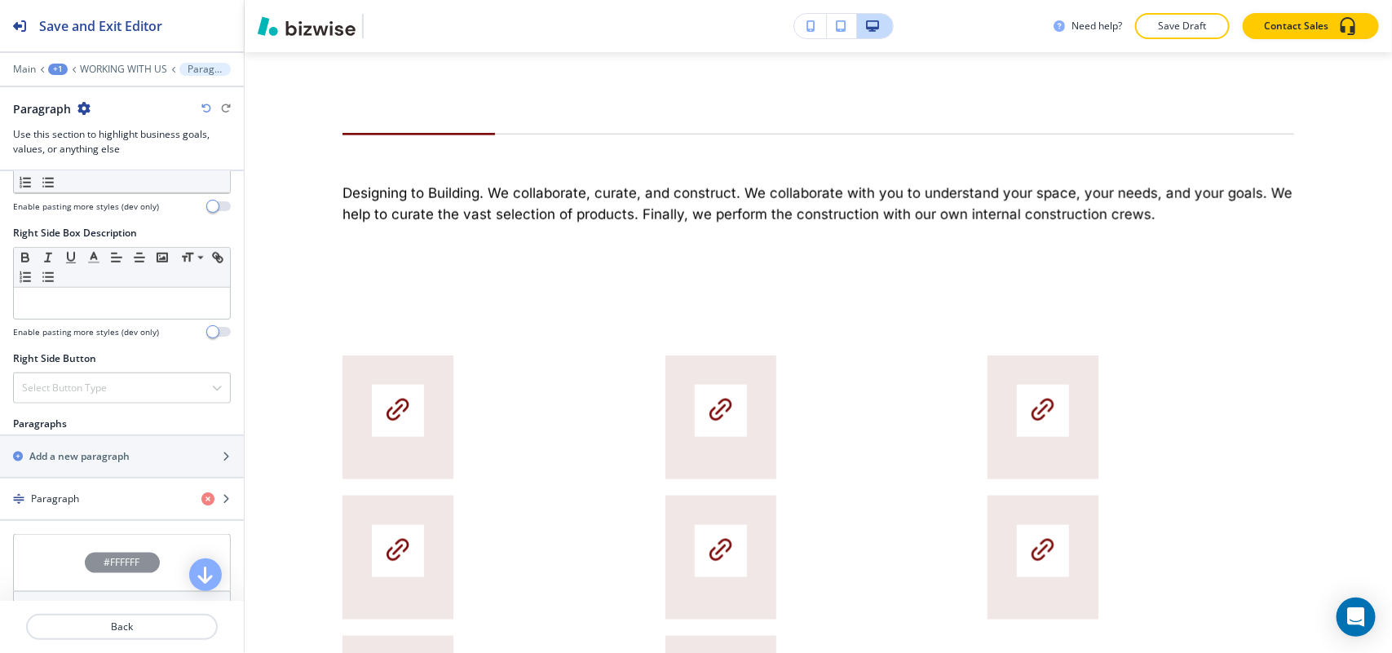
scroll to position [917, 0]
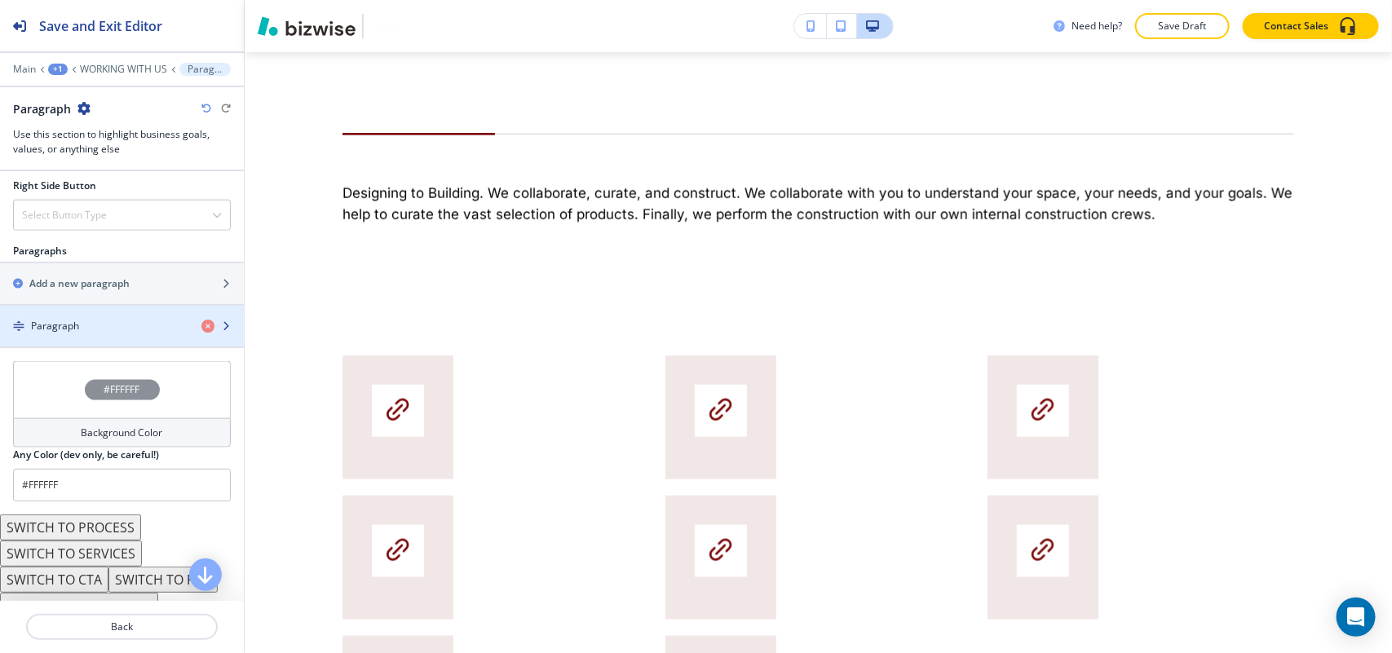
click at [95, 325] on div "Paragraph" at bounding box center [94, 326] width 188 height 15
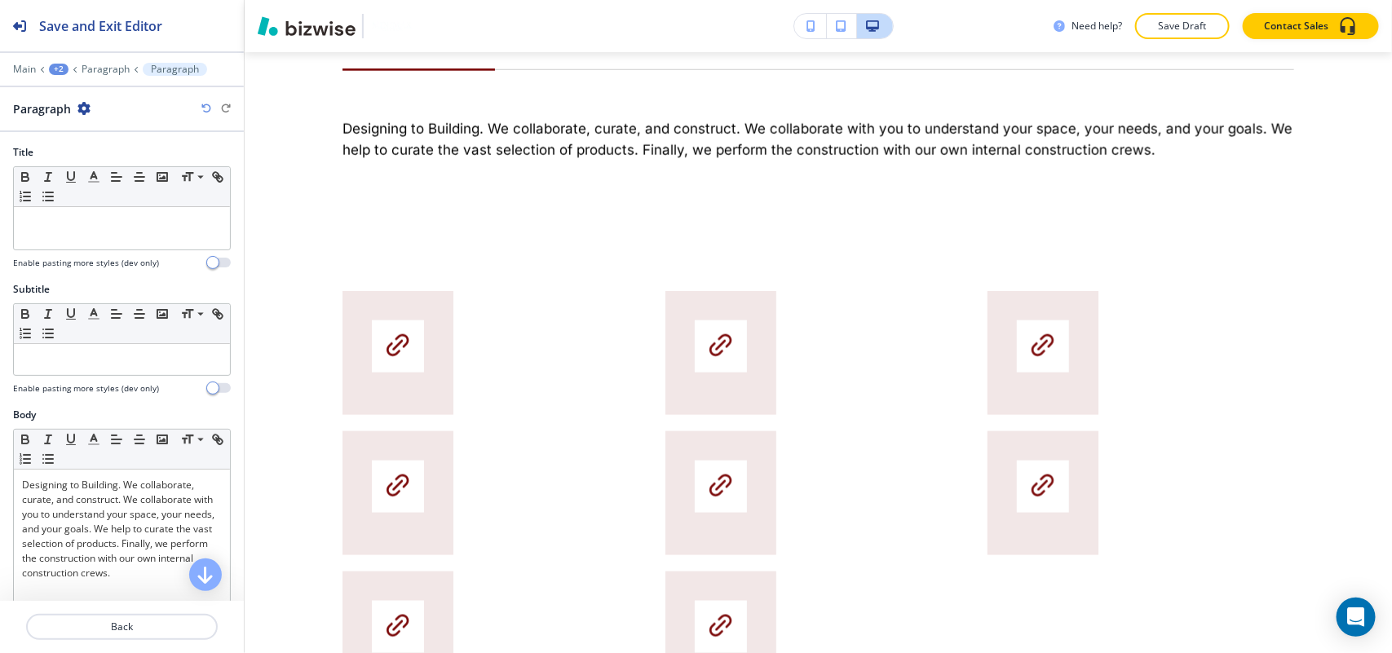
scroll to position [869, 0]
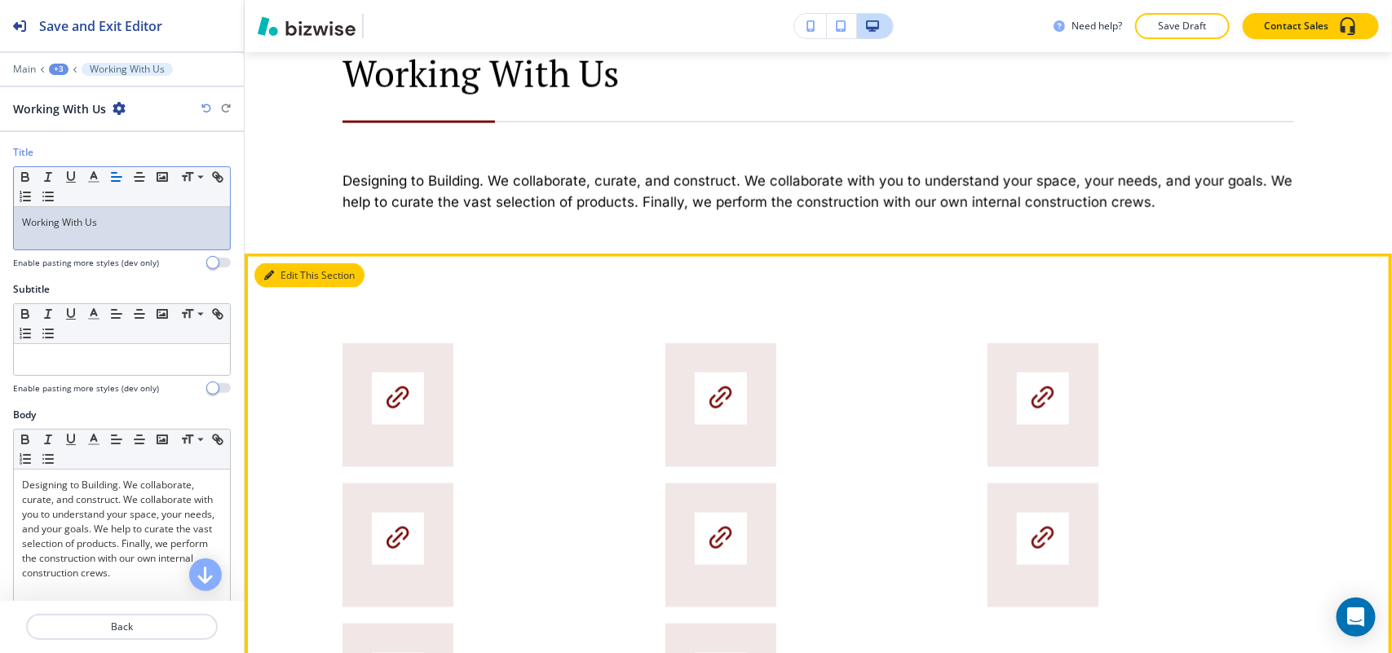
click at [289, 263] on button "Edit This Section" at bounding box center [309, 275] width 110 height 24
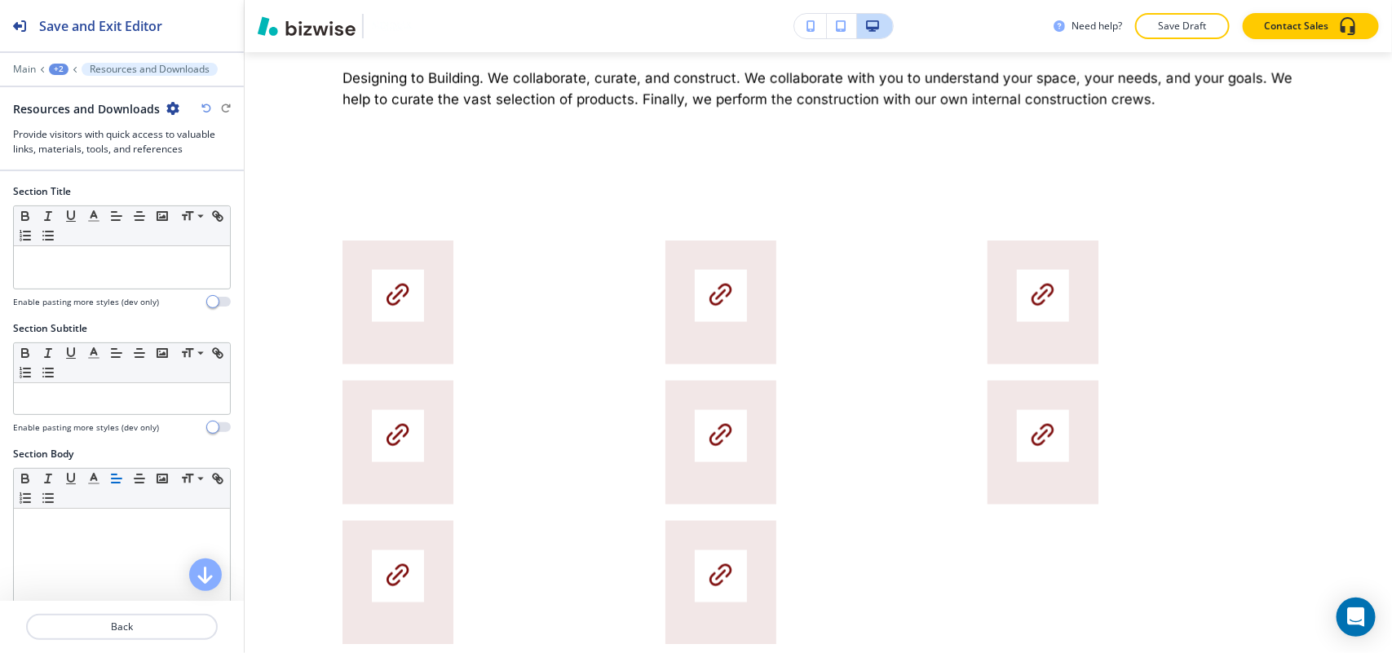
scroll to position [1070, 0]
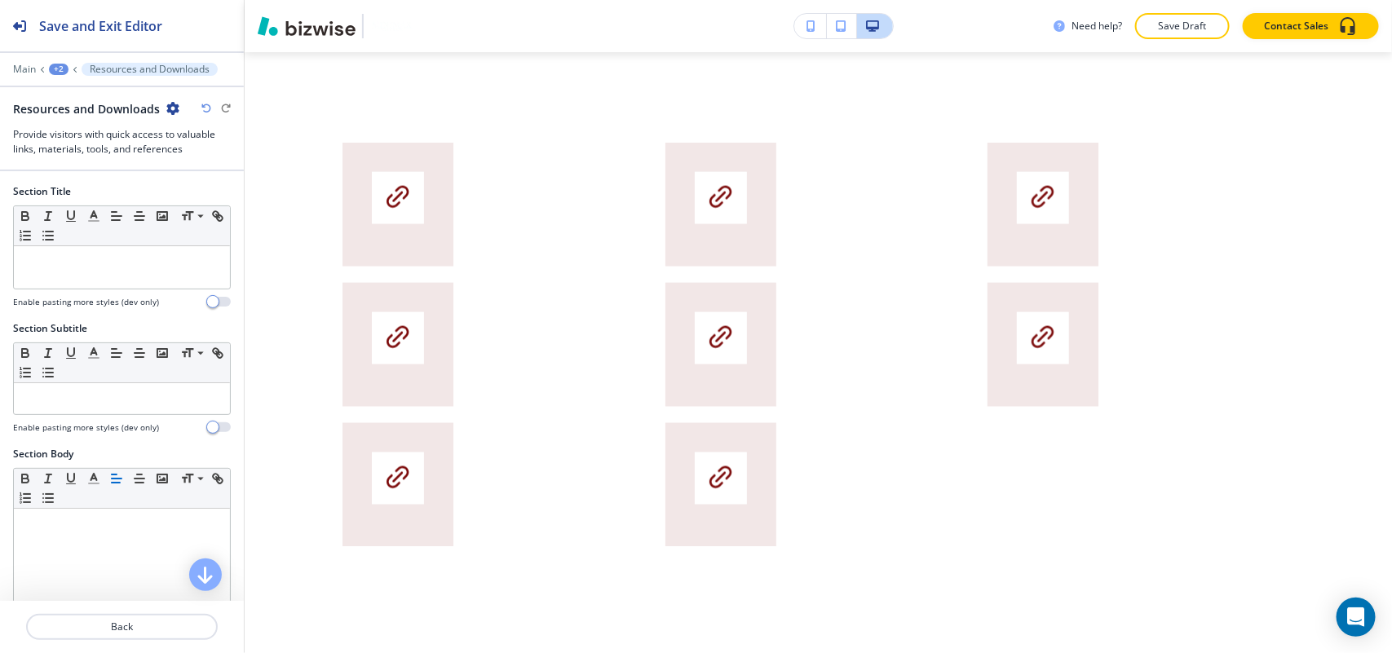
click at [166, 104] on icon "button" at bounding box center [172, 108] width 13 height 13
click at [209, 196] on p "Delete Section" at bounding box center [215, 195] width 83 height 15
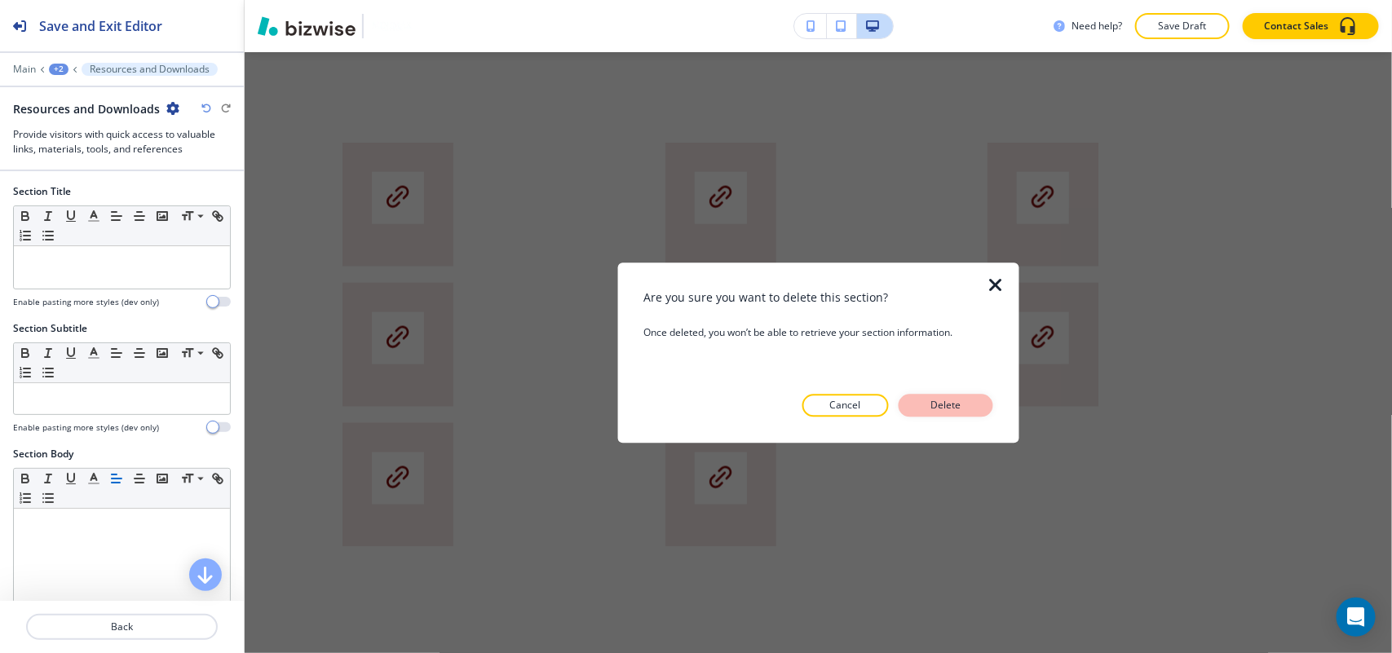
click at [947, 398] on p "Delete" at bounding box center [945, 405] width 39 height 15
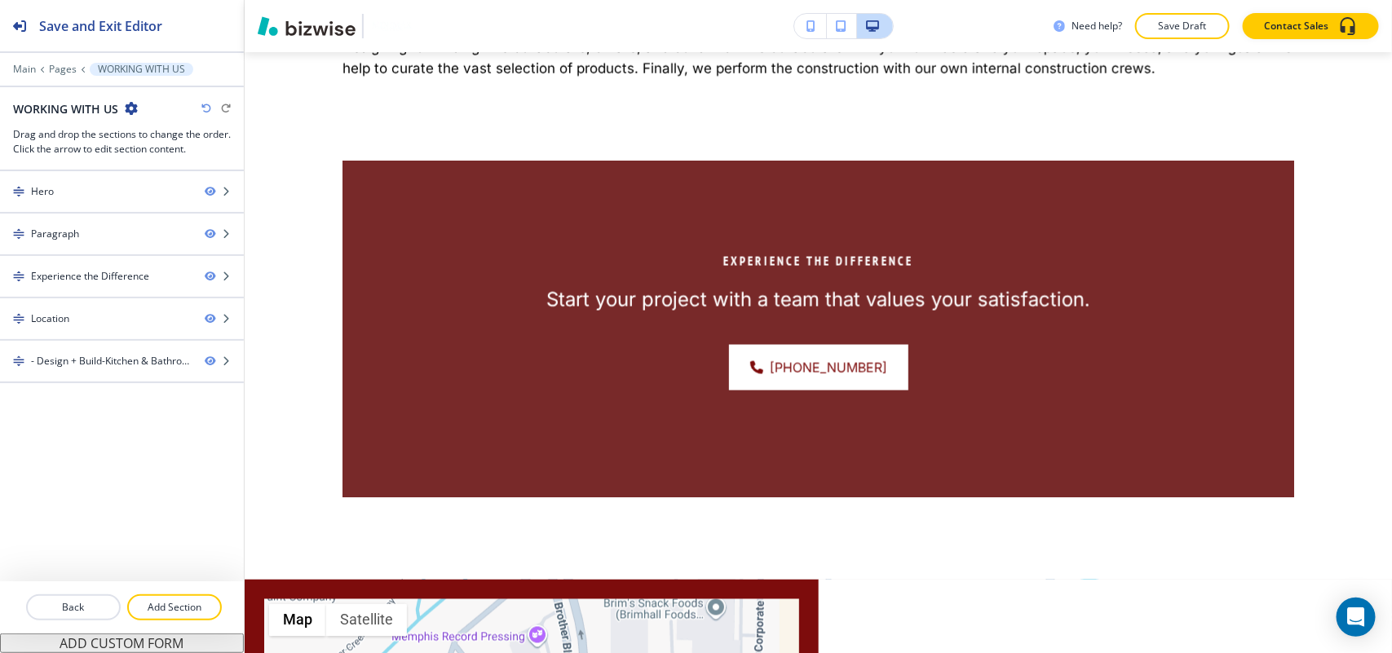
scroll to position [968, 0]
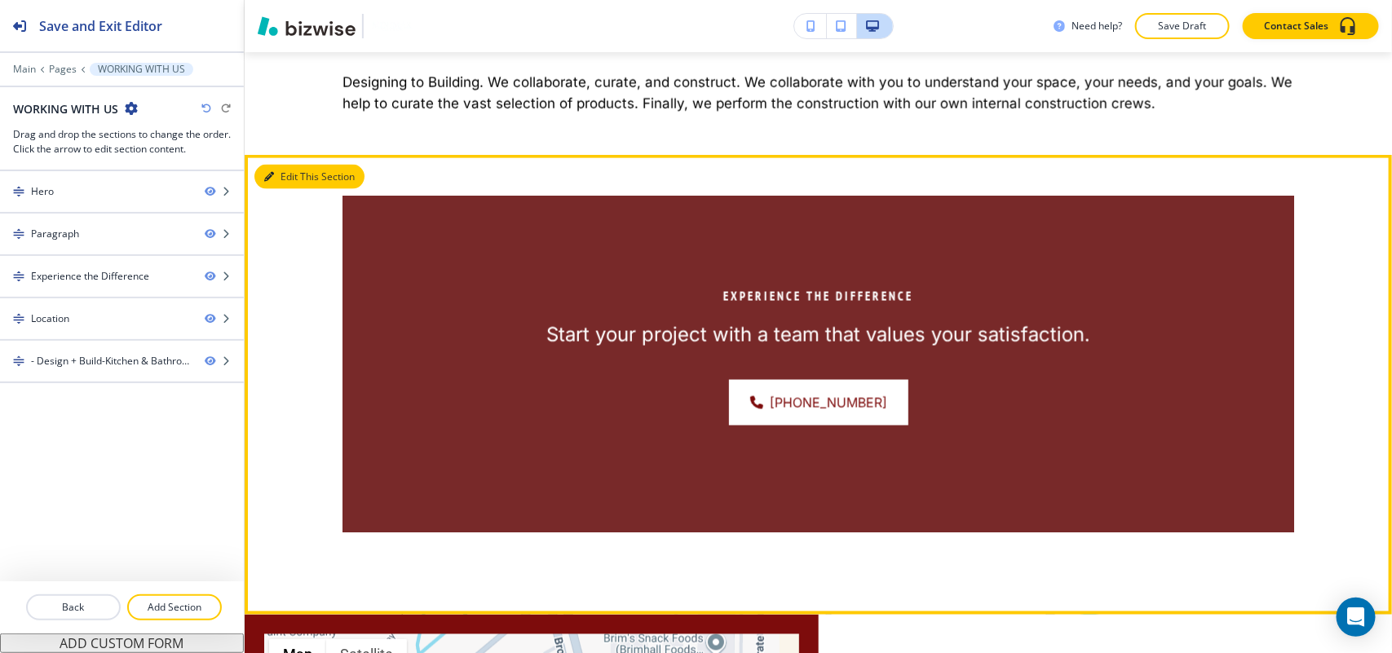
click at [280, 184] on button "Edit This Section" at bounding box center [309, 177] width 110 height 24
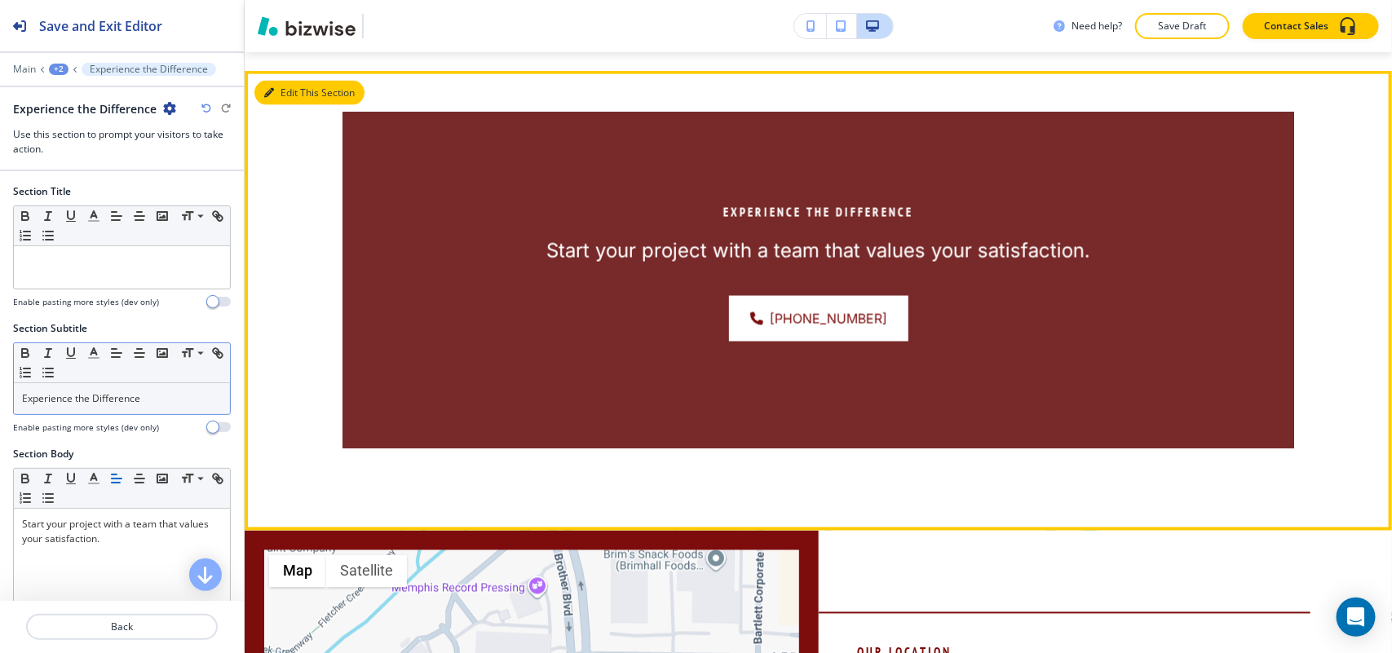
scroll to position [1070, 0]
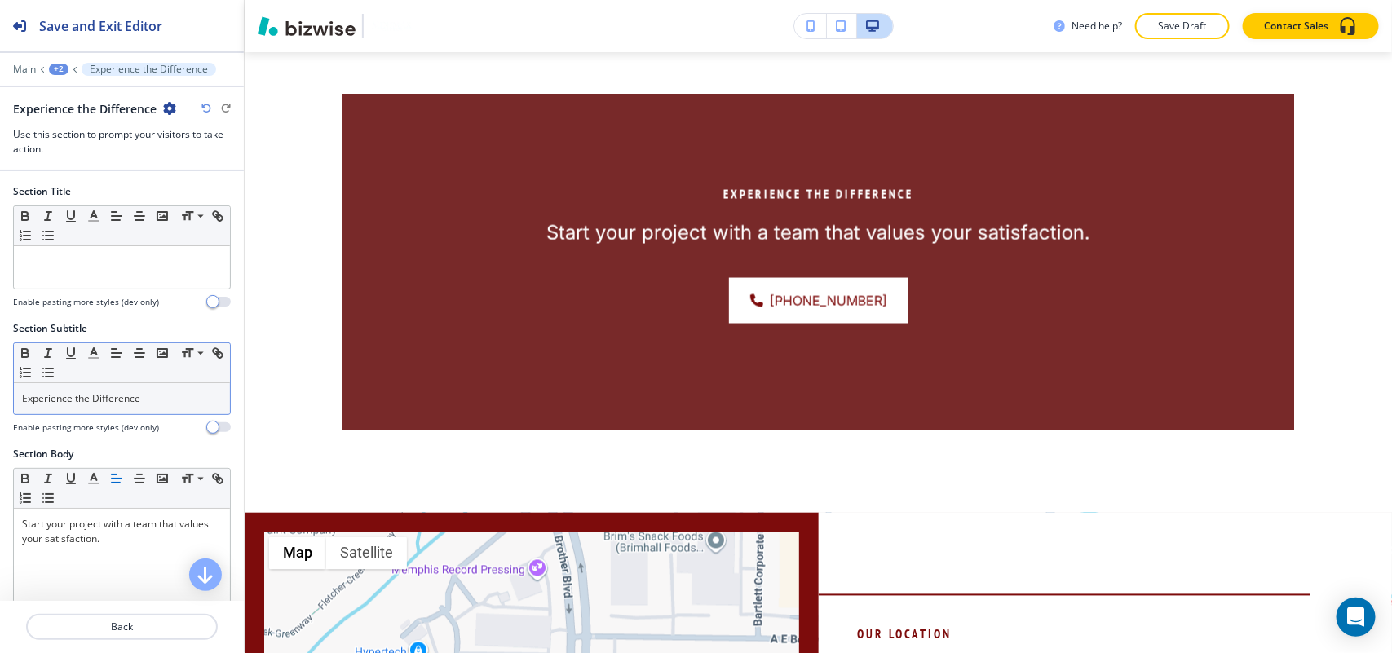
click at [152, 398] on p "Experience the Difference" at bounding box center [122, 398] width 200 height 15
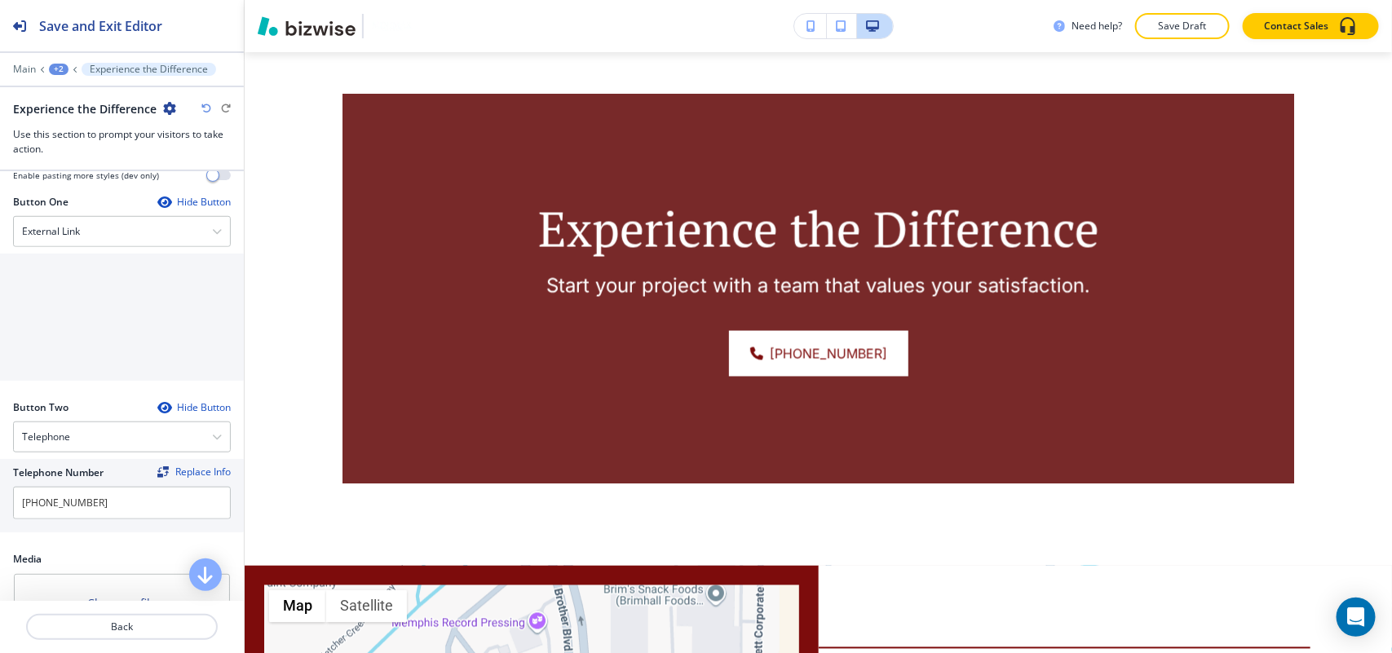
scroll to position [510, 0]
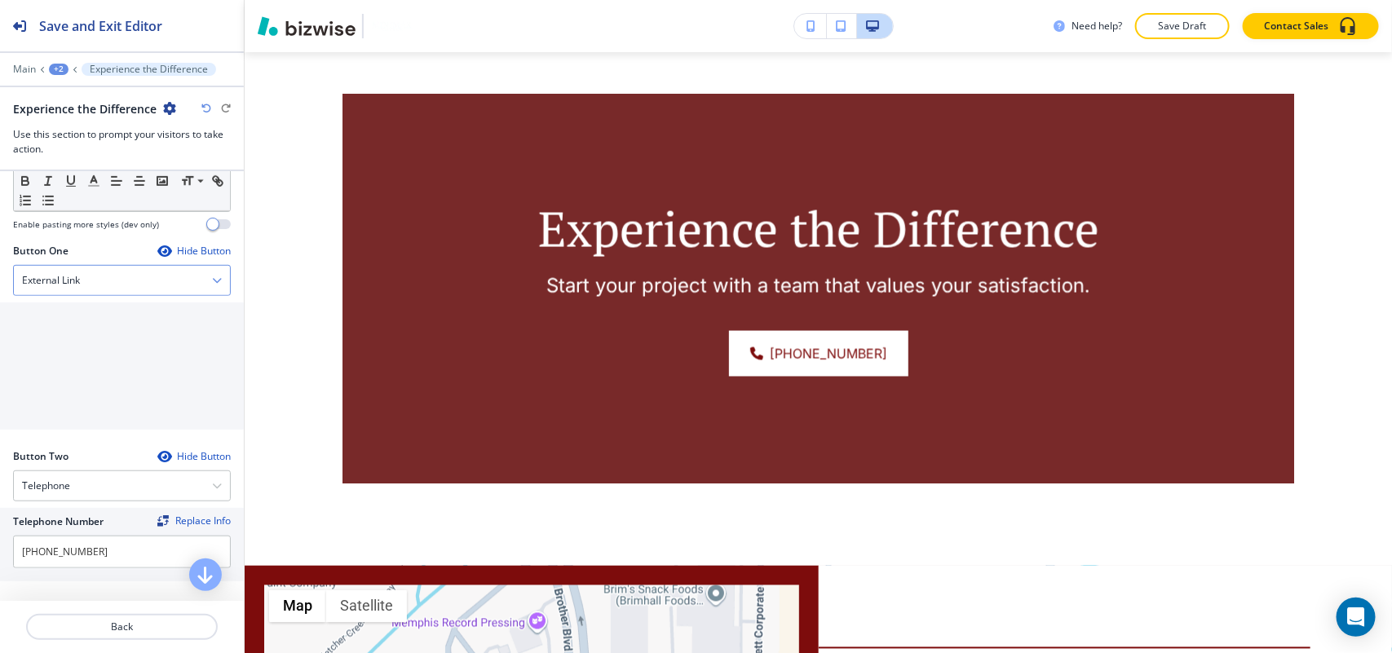
click at [117, 282] on div "External Link" at bounding box center [122, 280] width 216 height 29
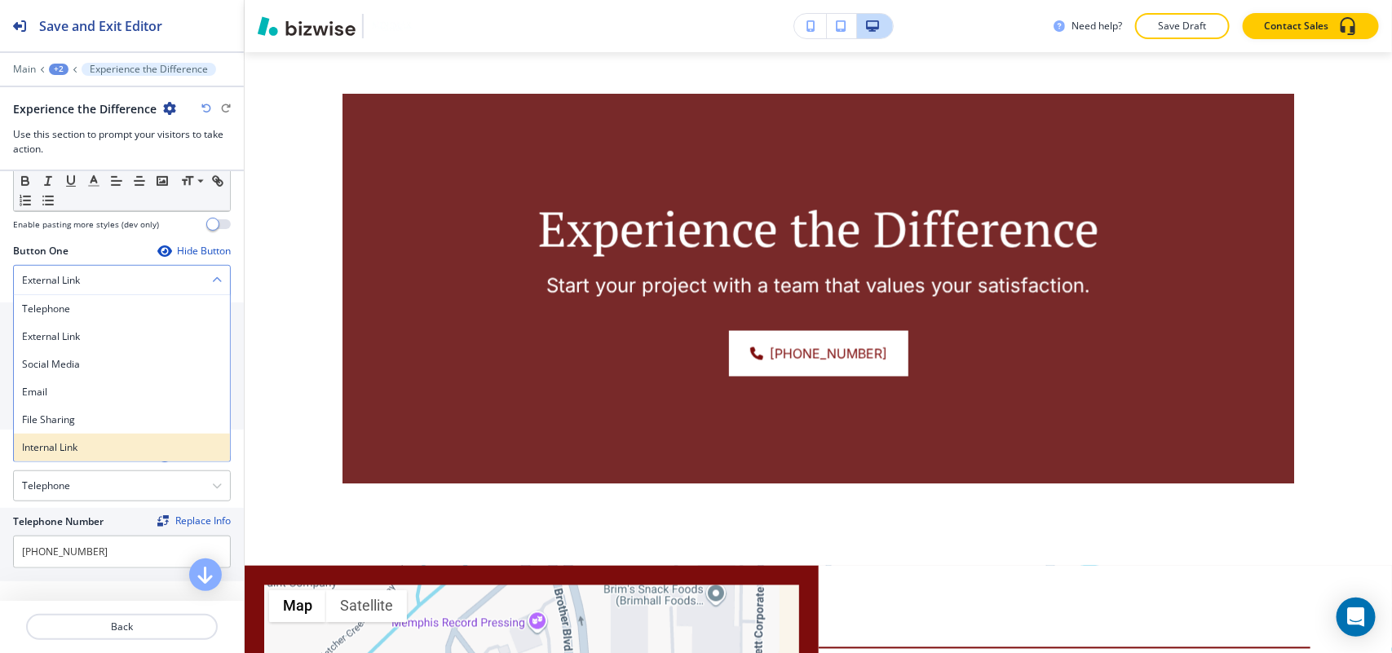
click at [86, 449] on h4 "Internal Link" at bounding box center [122, 447] width 200 height 15
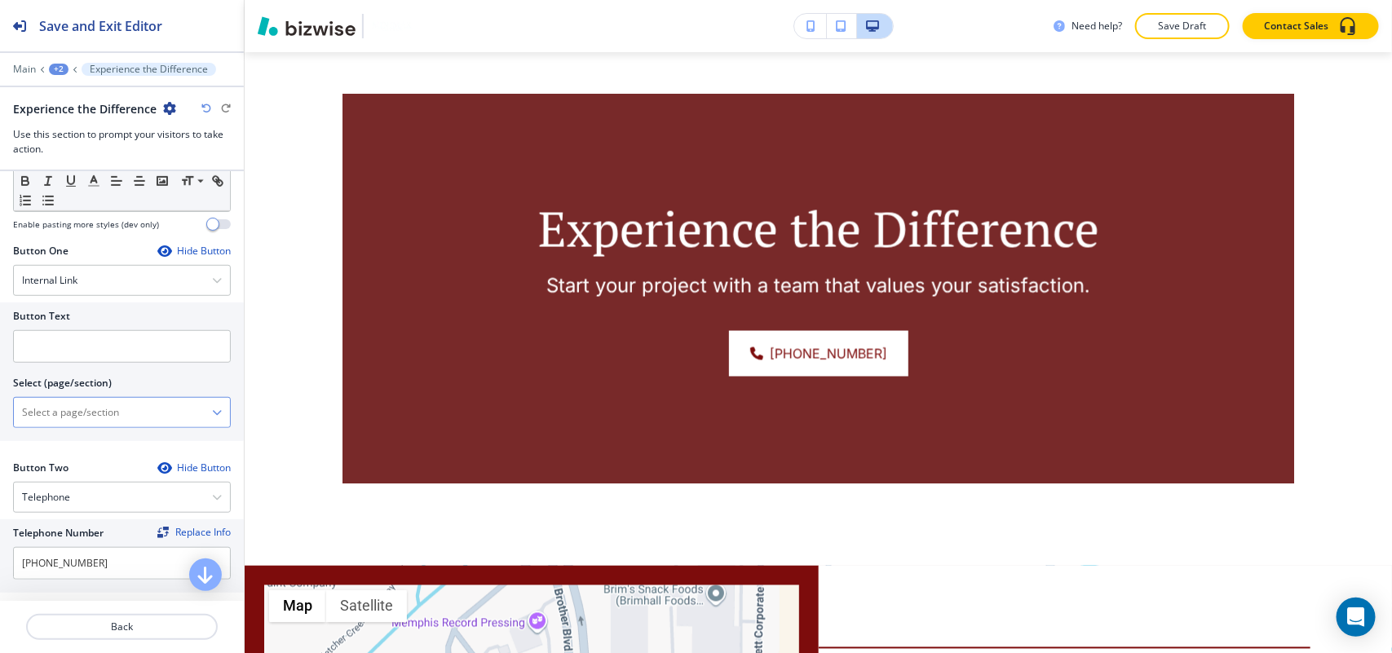
click at [110, 421] on \(page\/section\) "Manual Input" at bounding box center [113, 413] width 198 height 28
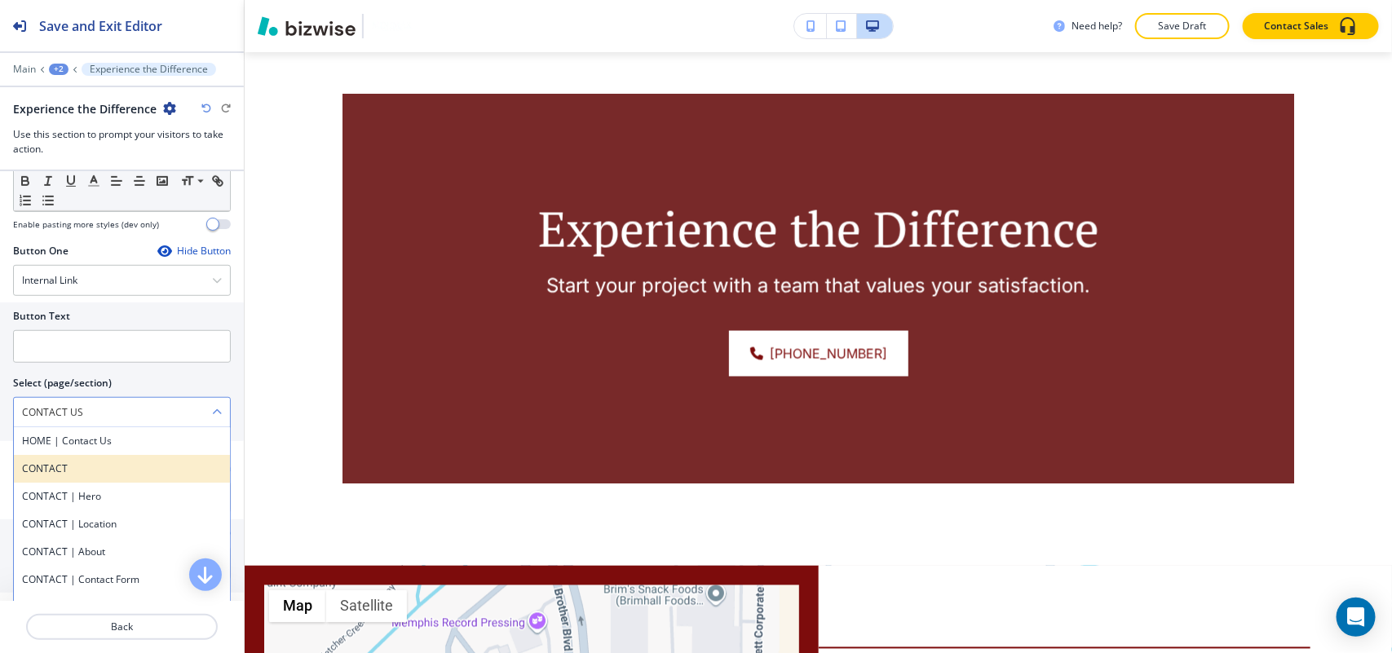
click at [99, 474] on h4 "CONTACT" at bounding box center [122, 468] width 200 height 15
type \(page\/section\) "CONTACT"
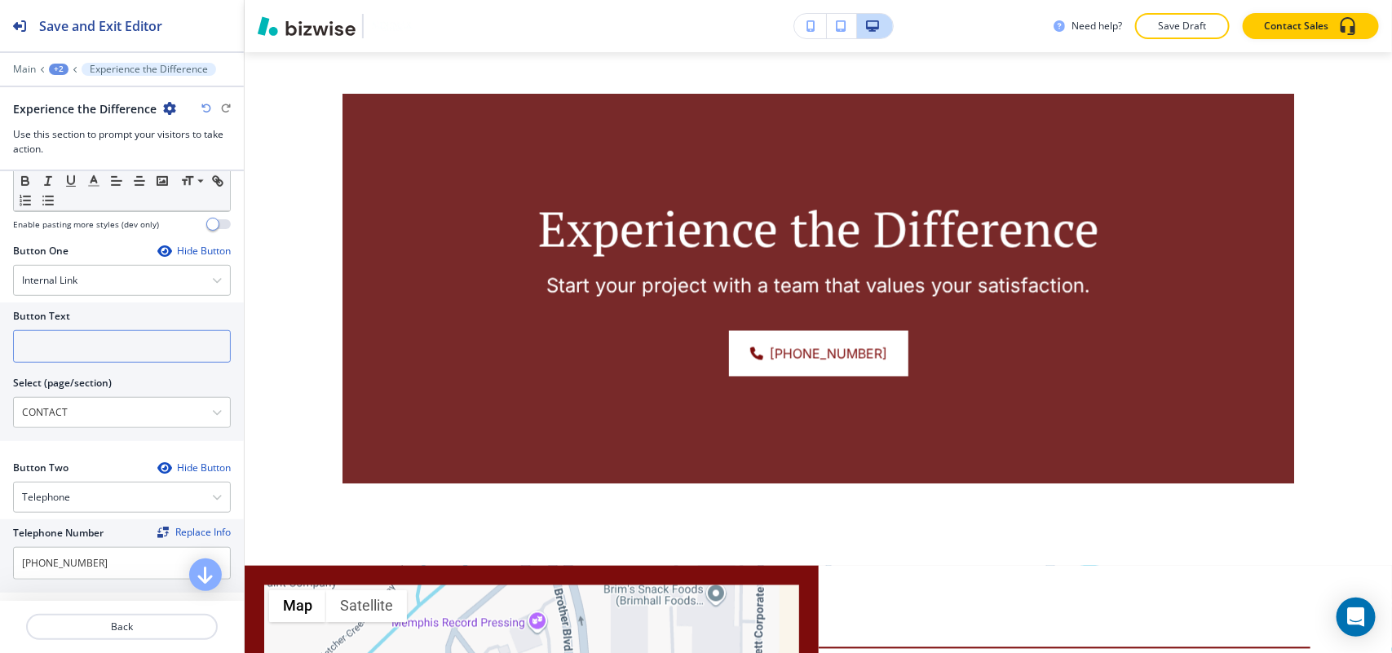
click at [108, 340] on input "text" at bounding box center [122, 346] width 218 height 33
paste input "CONTACT US"
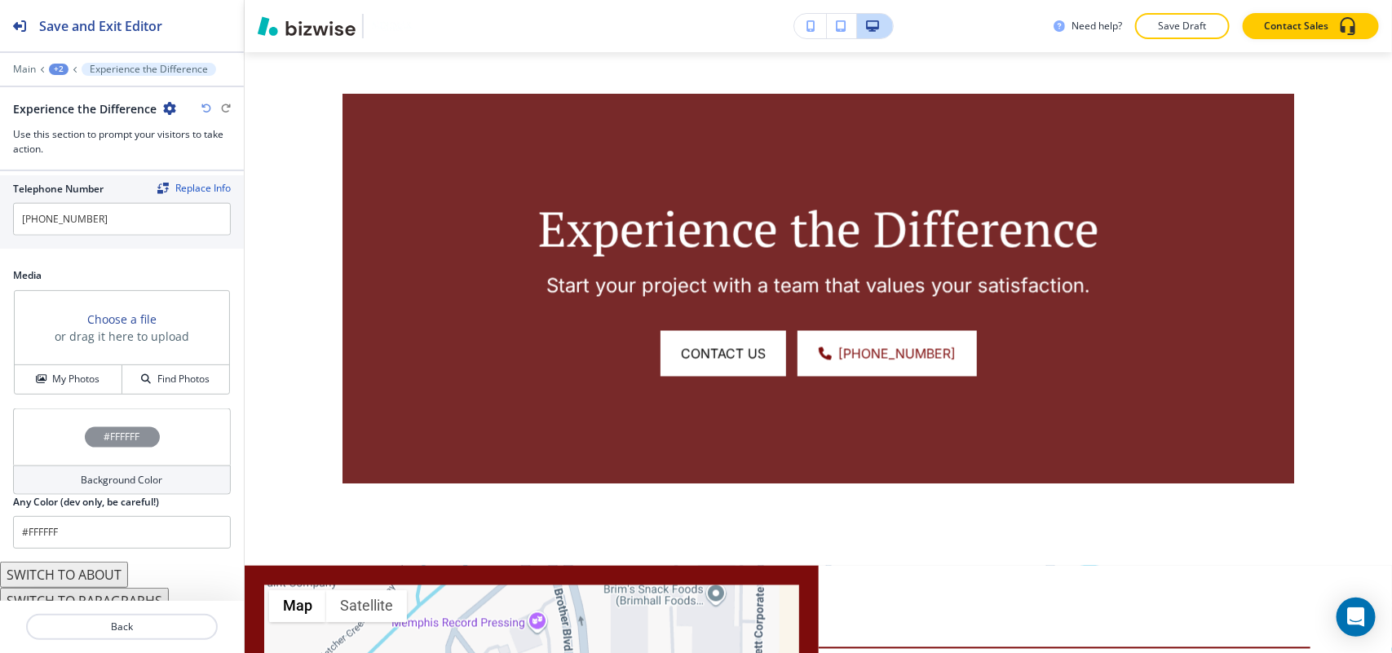
scroll to position [871, 0]
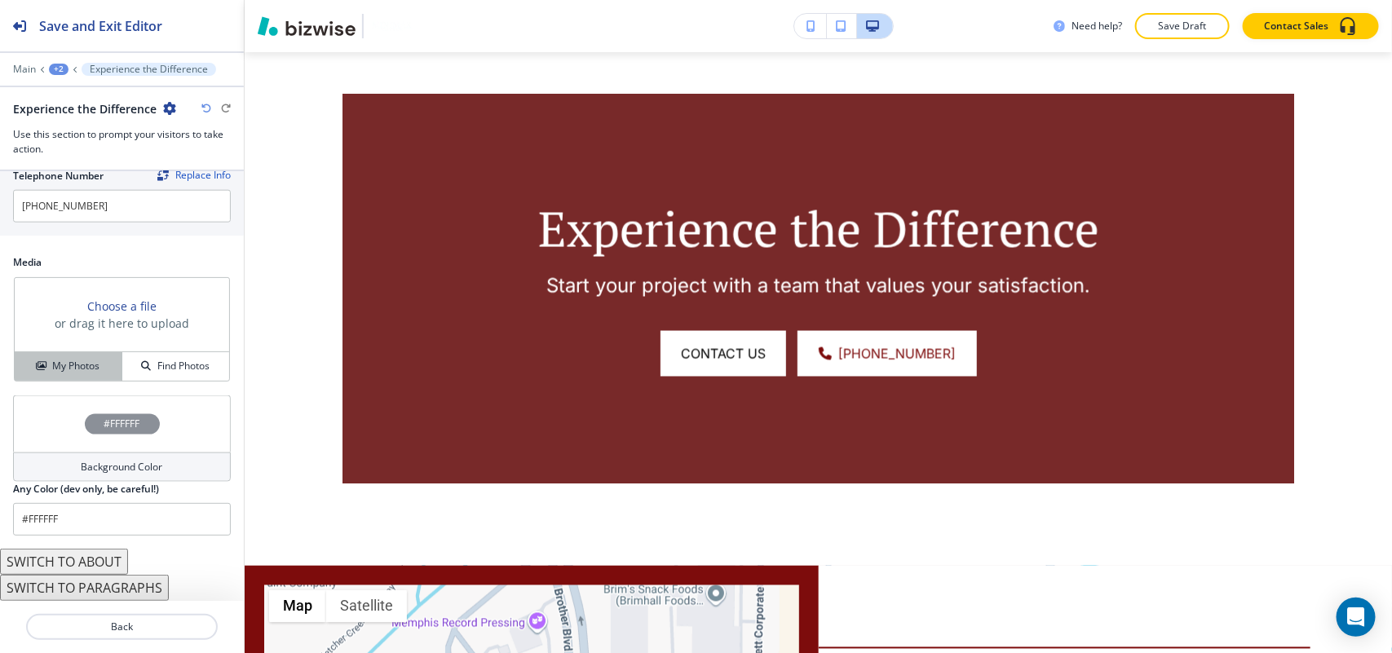
type input "CONTACT US"
click at [71, 375] on button "My Photos" at bounding box center [69, 366] width 108 height 29
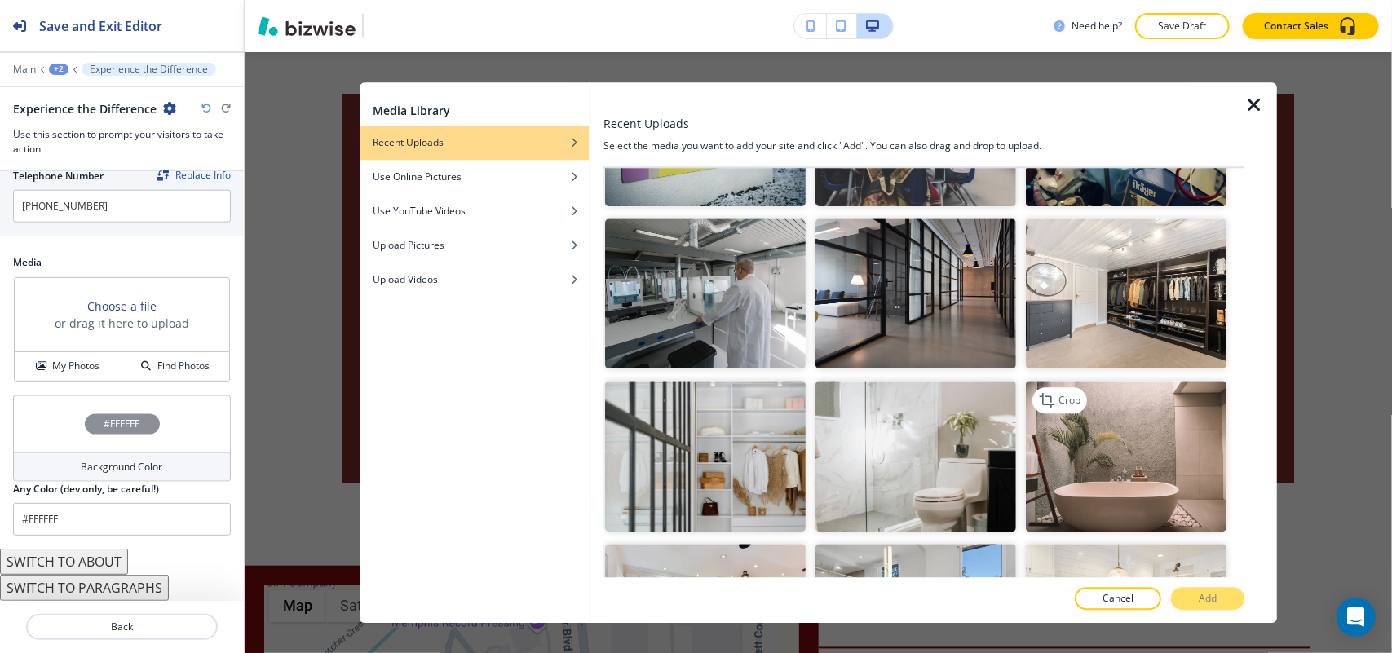
scroll to position [204, 0]
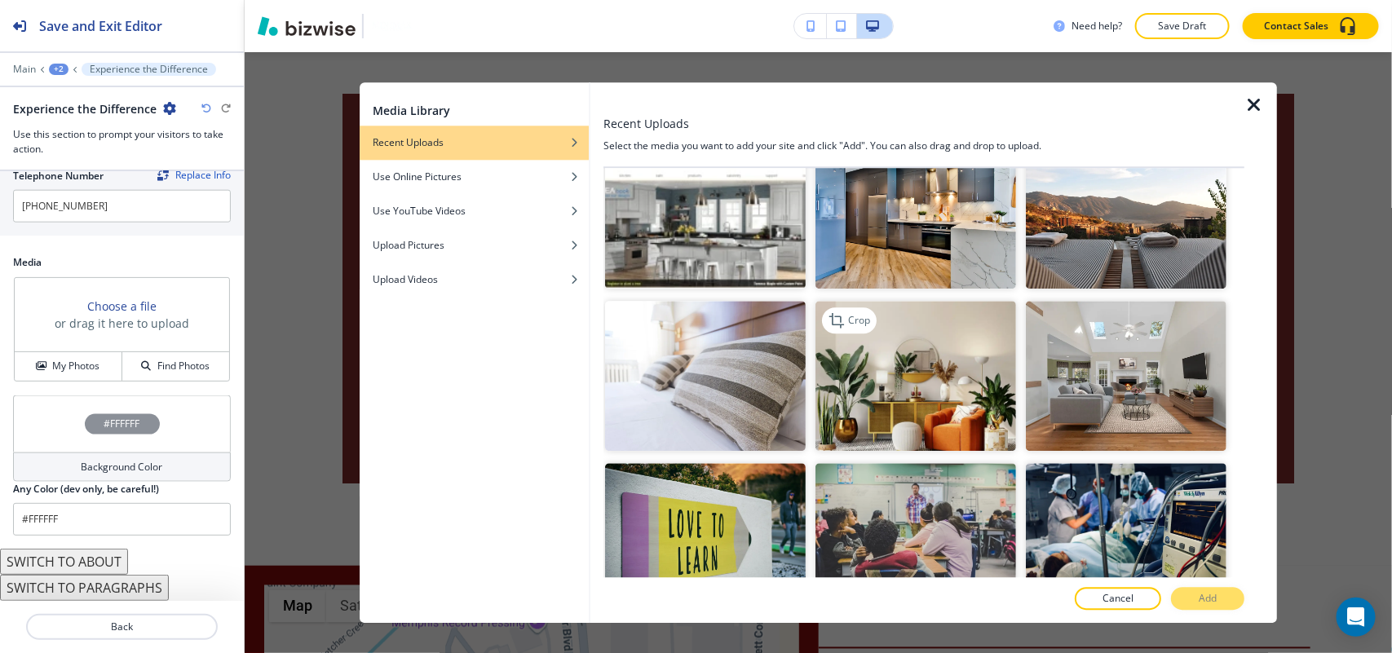
click at [944, 397] on img "button" at bounding box center [915, 376] width 201 height 151
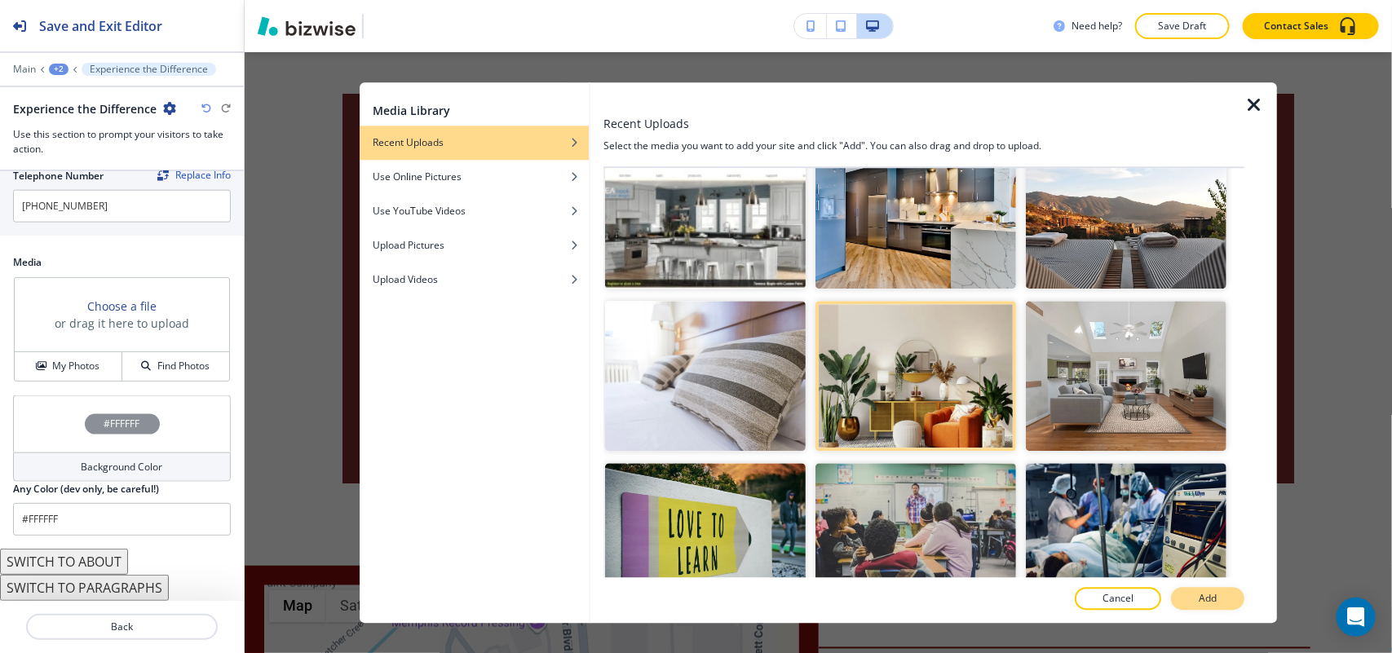
click at [1203, 599] on p "Add" at bounding box center [1208, 598] width 18 height 15
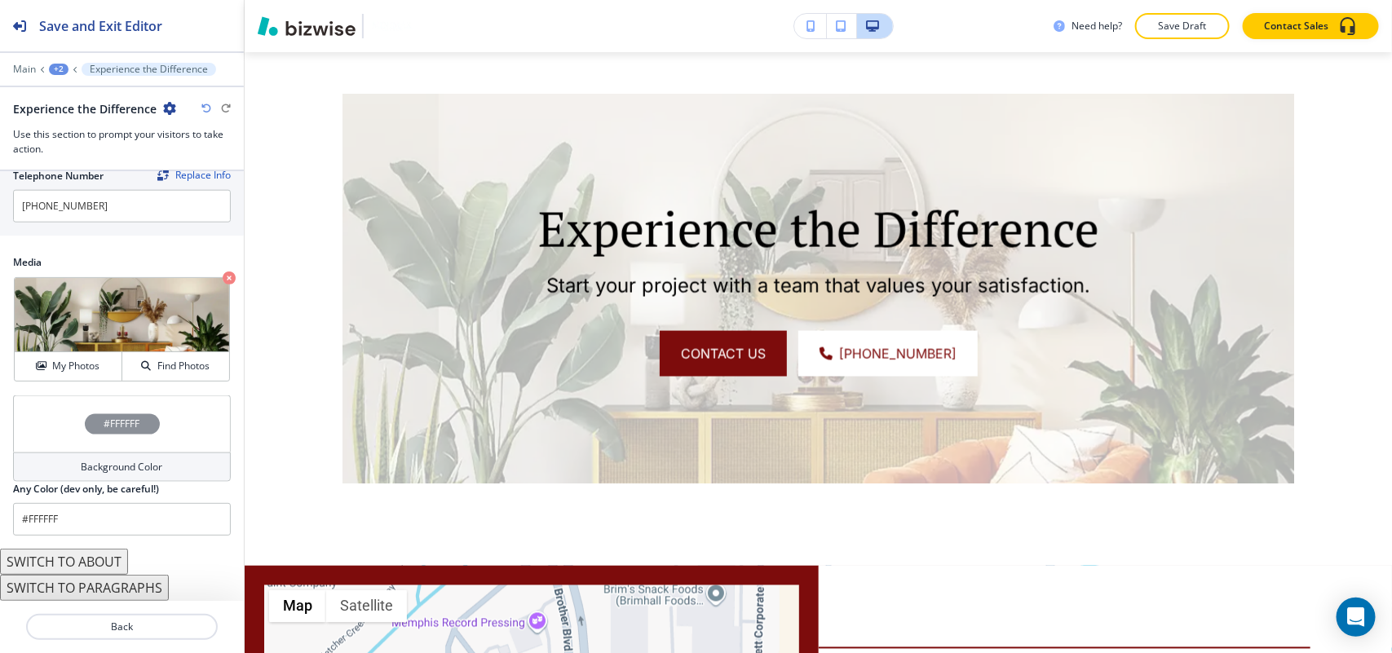
click at [104, 418] on h4 "#FFFFFF" at bounding box center [122, 424] width 36 height 15
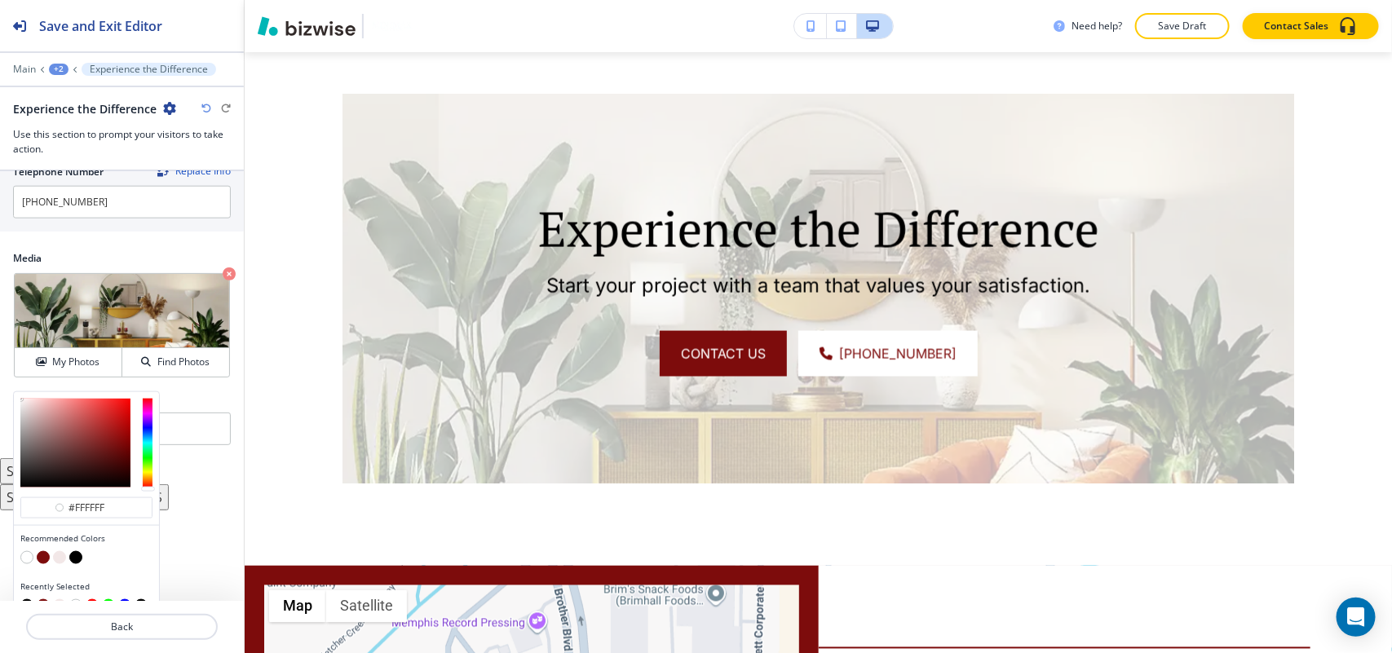
click at [30, 557] on button "button" at bounding box center [26, 557] width 13 height 13
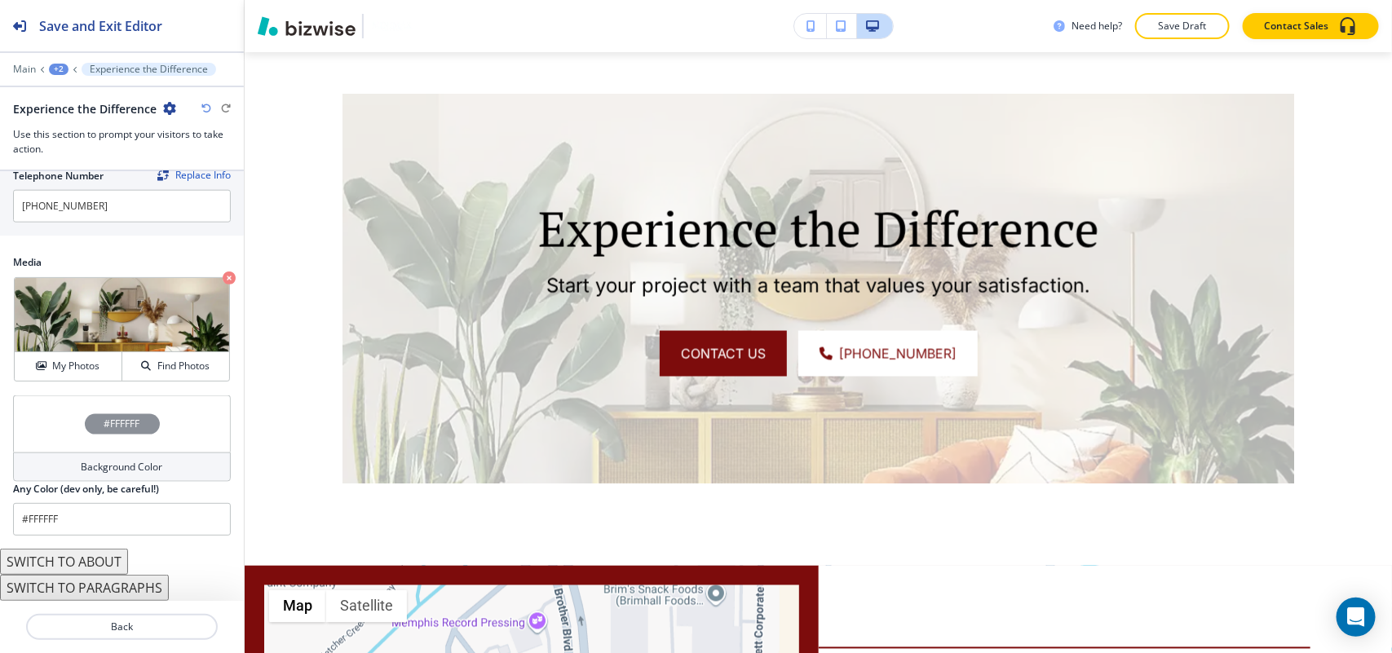
click at [35, 387] on div "Media Crop My Photos Find Photos" at bounding box center [122, 325] width 244 height 140
click at [67, 439] on div "#FFFFFF" at bounding box center [122, 423] width 218 height 57
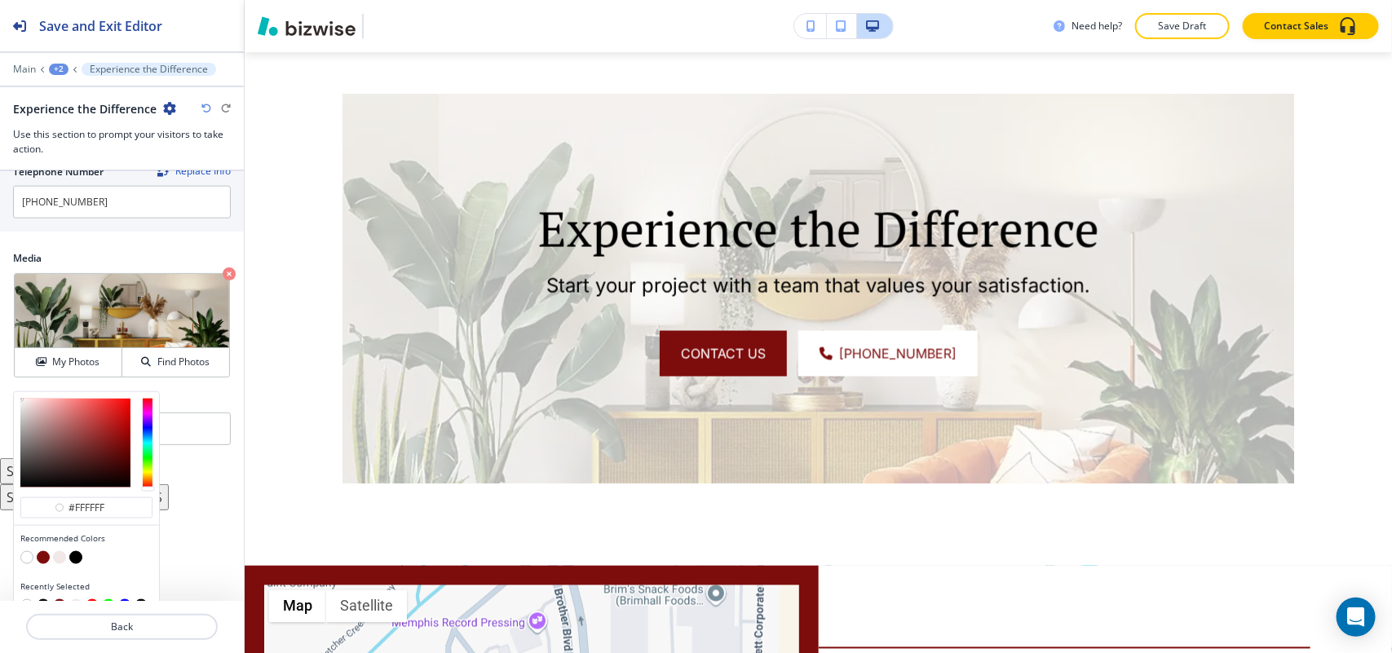
click at [38, 567] on div at bounding box center [86, 559] width 132 height 16
click at [38, 564] on button "button" at bounding box center [43, 557] width 13 height 13
type input "#7d0c0c"
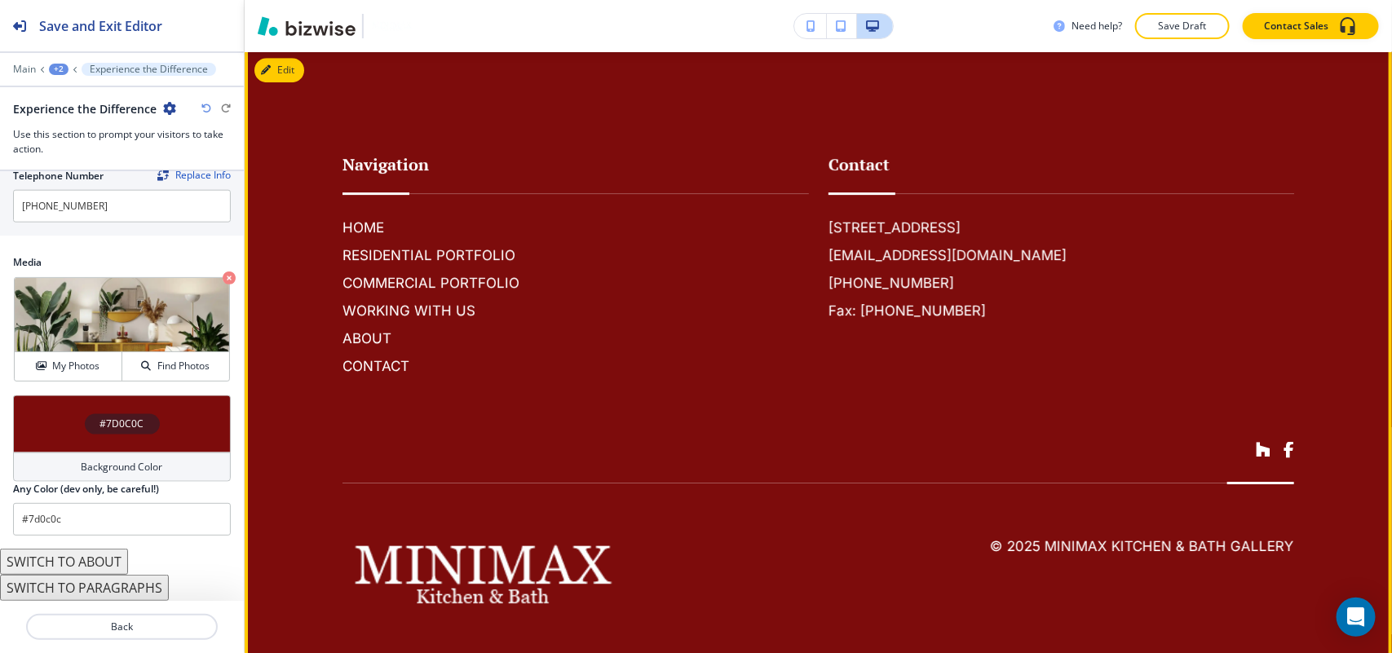
scroll to position [2342, 0]
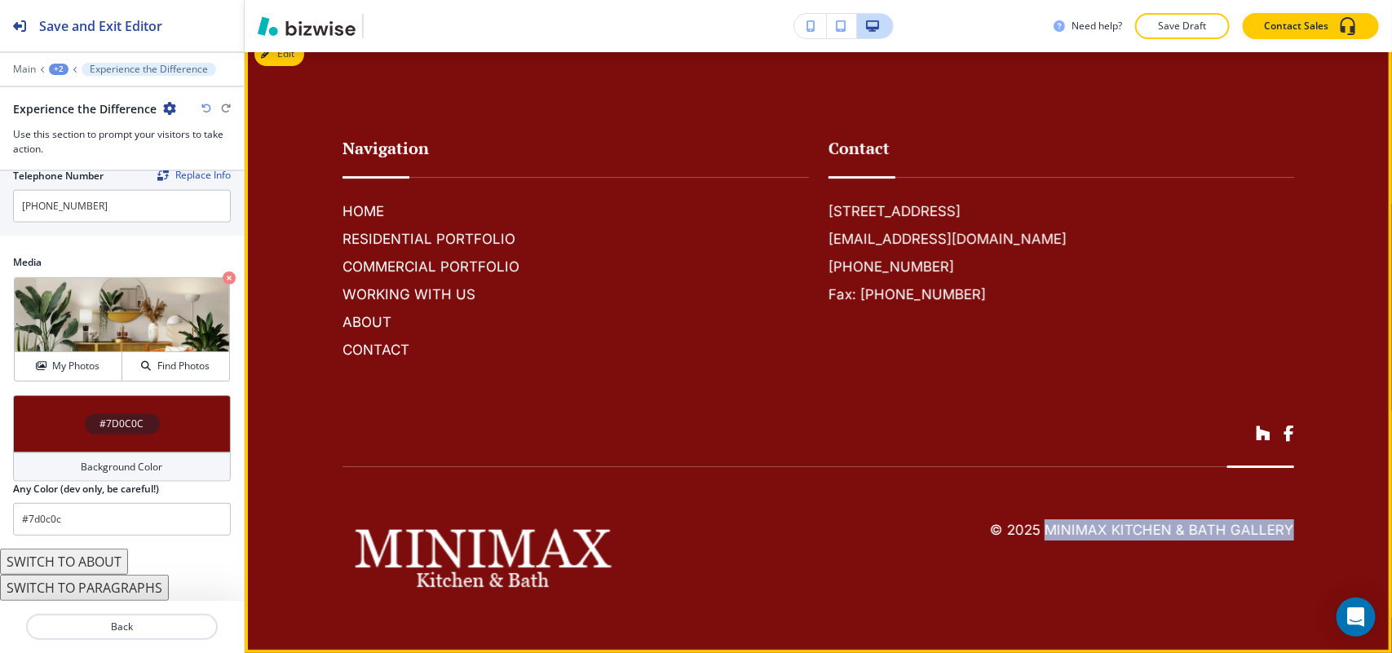
drag, startPoint x: 1315, startPoint y: 535, endPoint x: 1034, endPoint y: 528, distance: 281.4
click at [1034, 528] on footer "Navigation HOME RESIDENTIAL PORTFOLIO COMMERCIAL PORTFOLIO WORKING WITH US ABOU…" at bounding box center [818, 342] width 1147 height 621
copy h6 "MiniMax Kitchen & Bath Gallery"
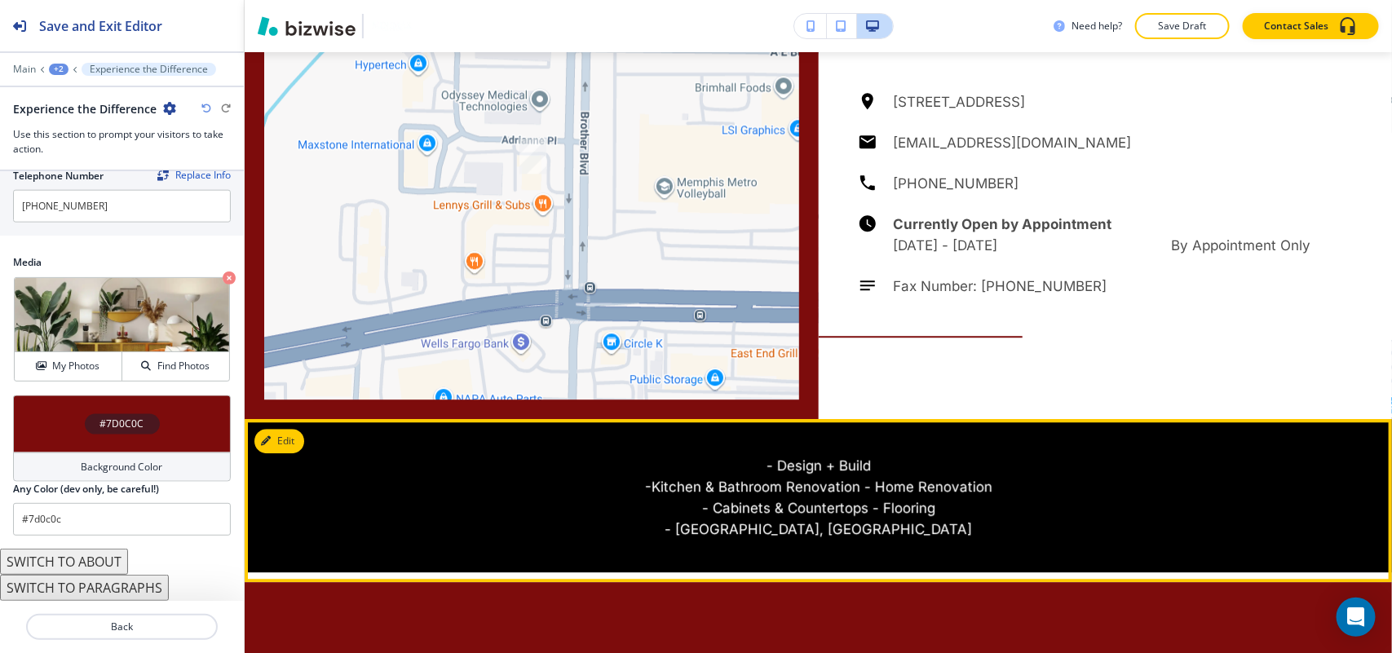
scroll to position [1631, 0]
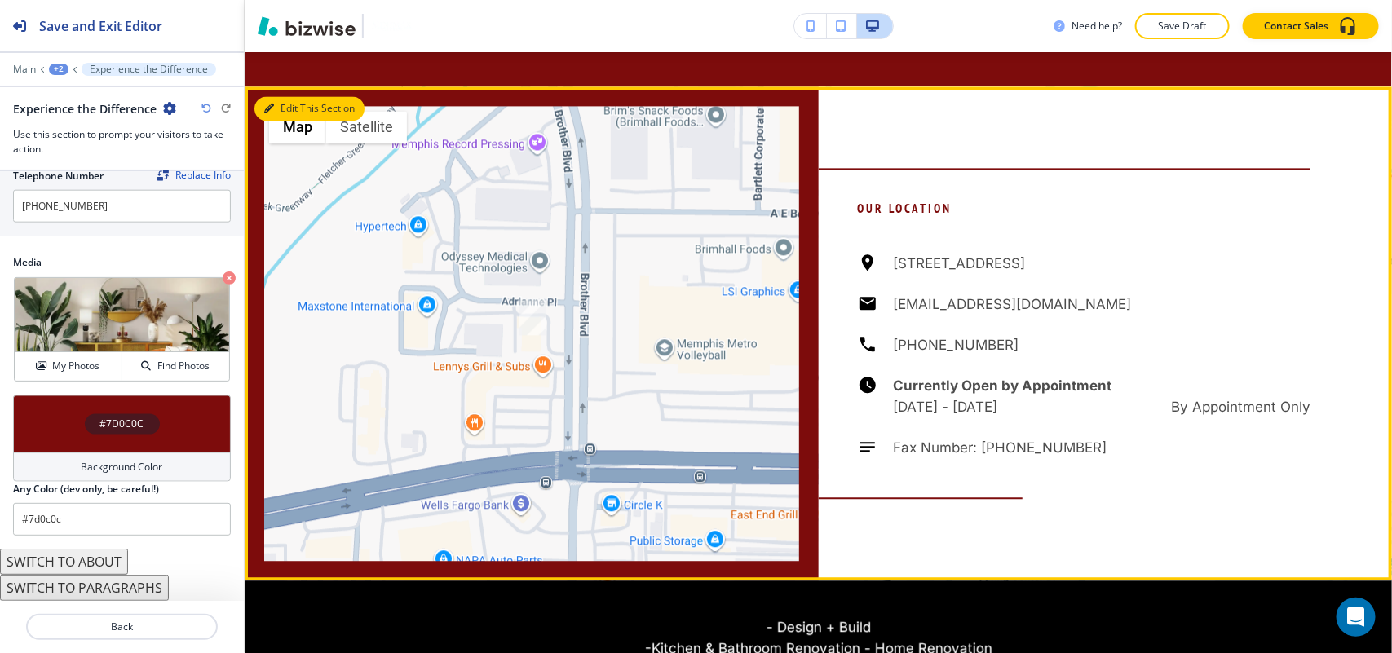
click at [284, 111] on button "Edit This Section" at bounding box center [309, 108] width 110 height 24
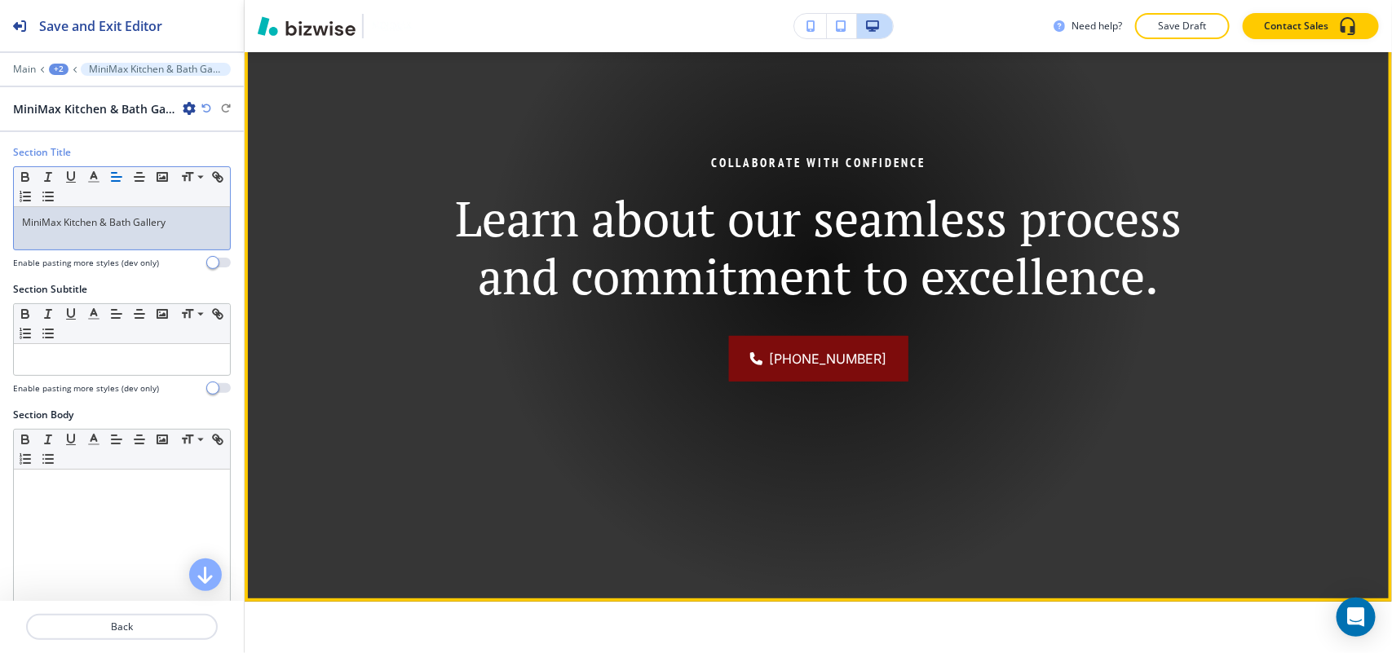
scroll to position [0, 0]
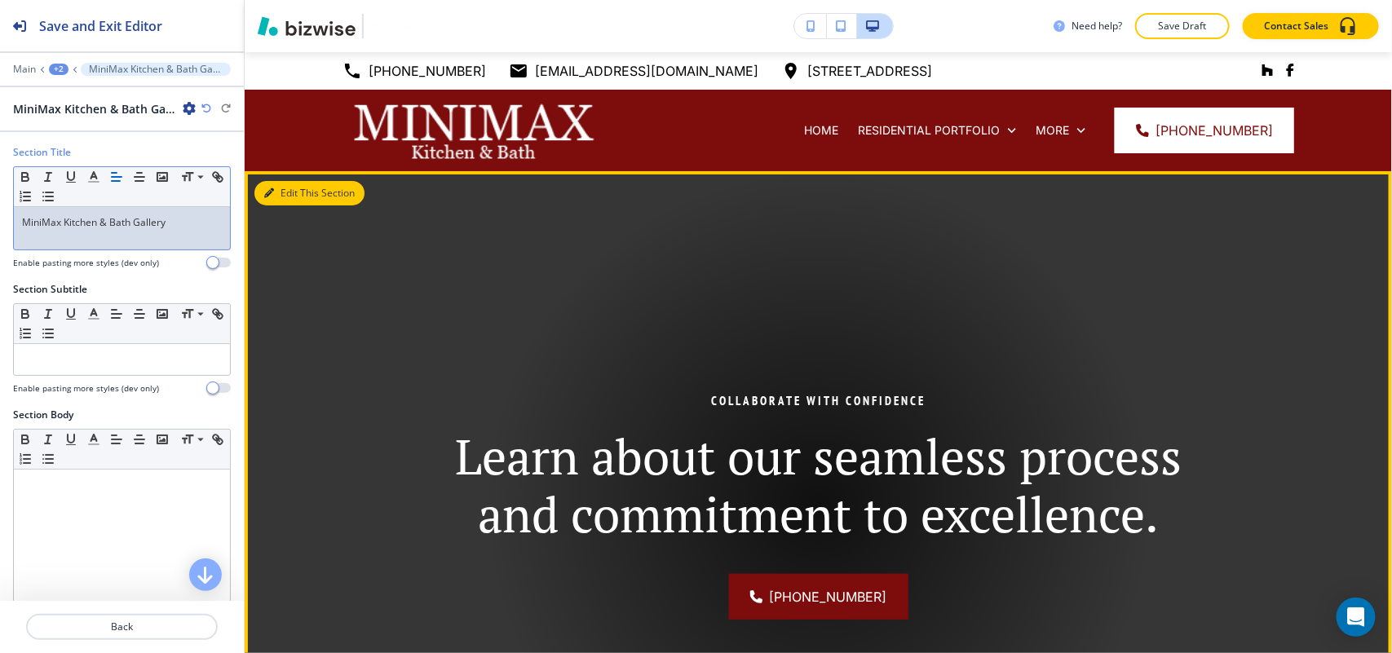
click at [287, 201] on button "Edit This Section" at bounding box center [309, 193] width 110 height 24
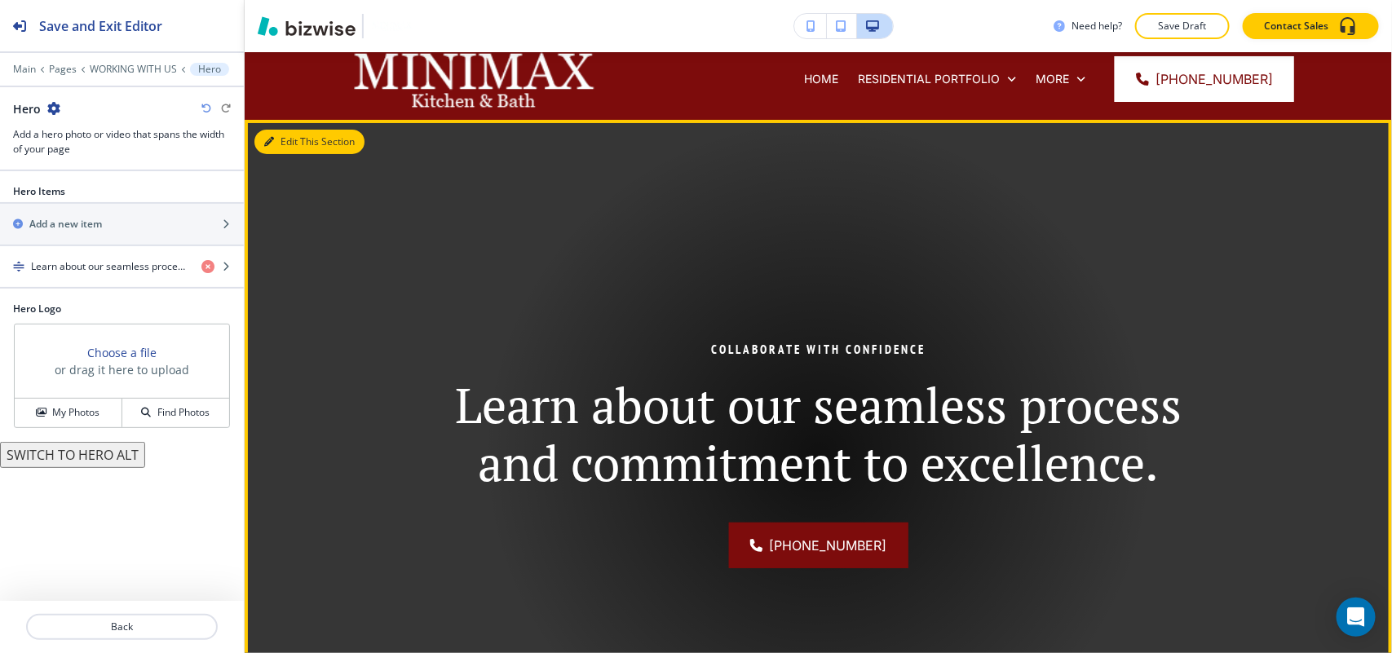
scroll to position [119, 0]
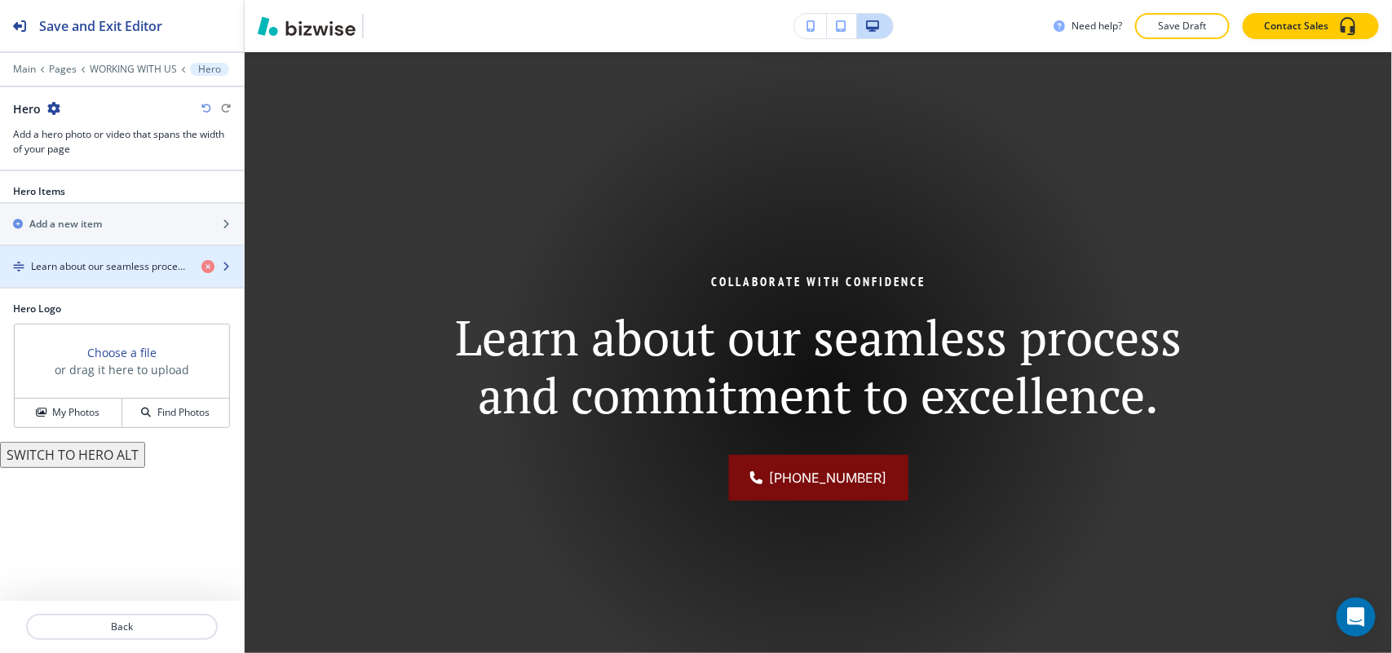
click at [125, 265] on h4 "Learn about our seamless process and commitment to excellence." at bounding box center [109, 266] width 157 height 15
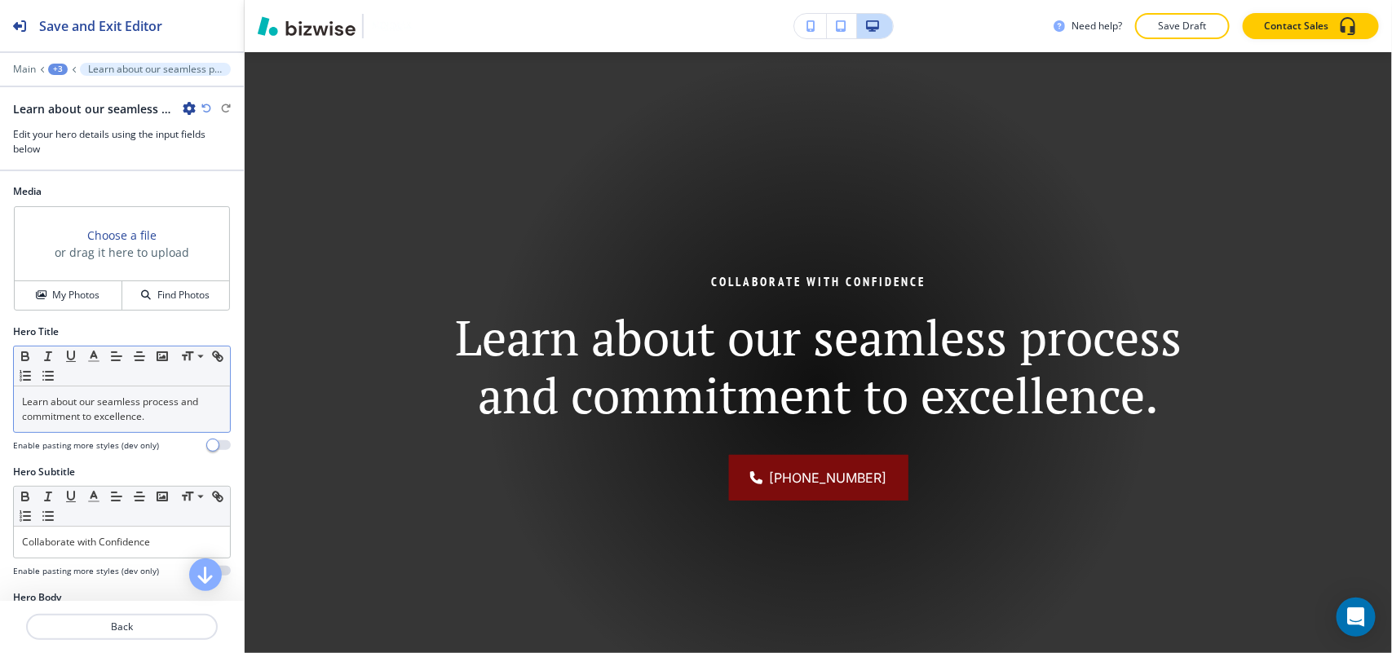
click at [102, 404] on p "Learn about our seamless process and commitment to excellence." at bounding box center [122, 409] width 200 height 29
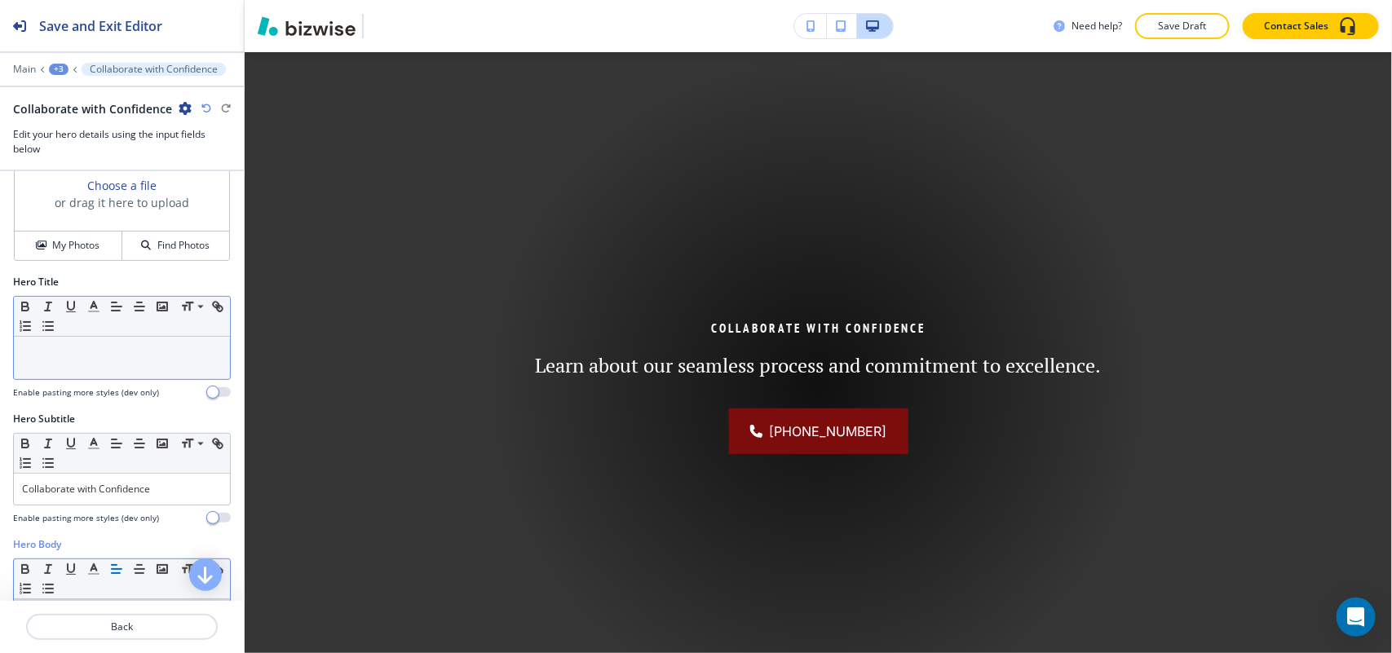
scroll to position [0, 0]
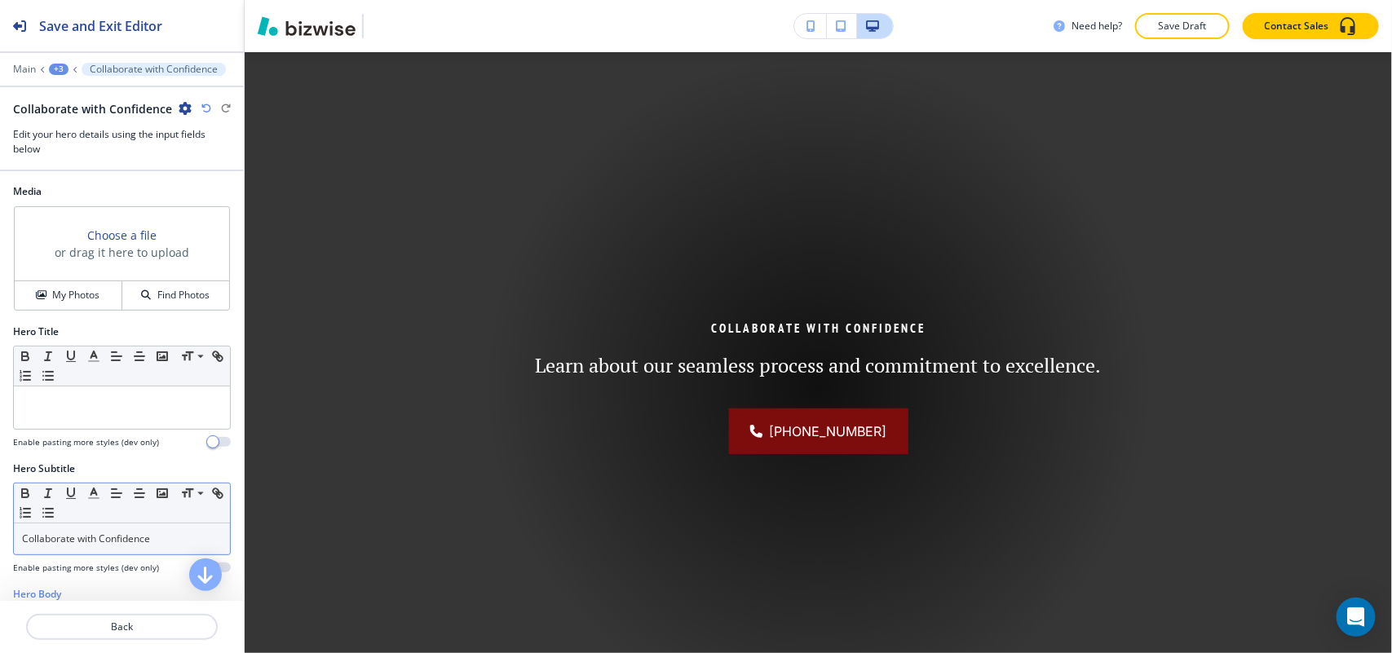
click at [173, 536] on p "Collaborate with Confidence" at bounding box center [122, 539] width 200 height 15
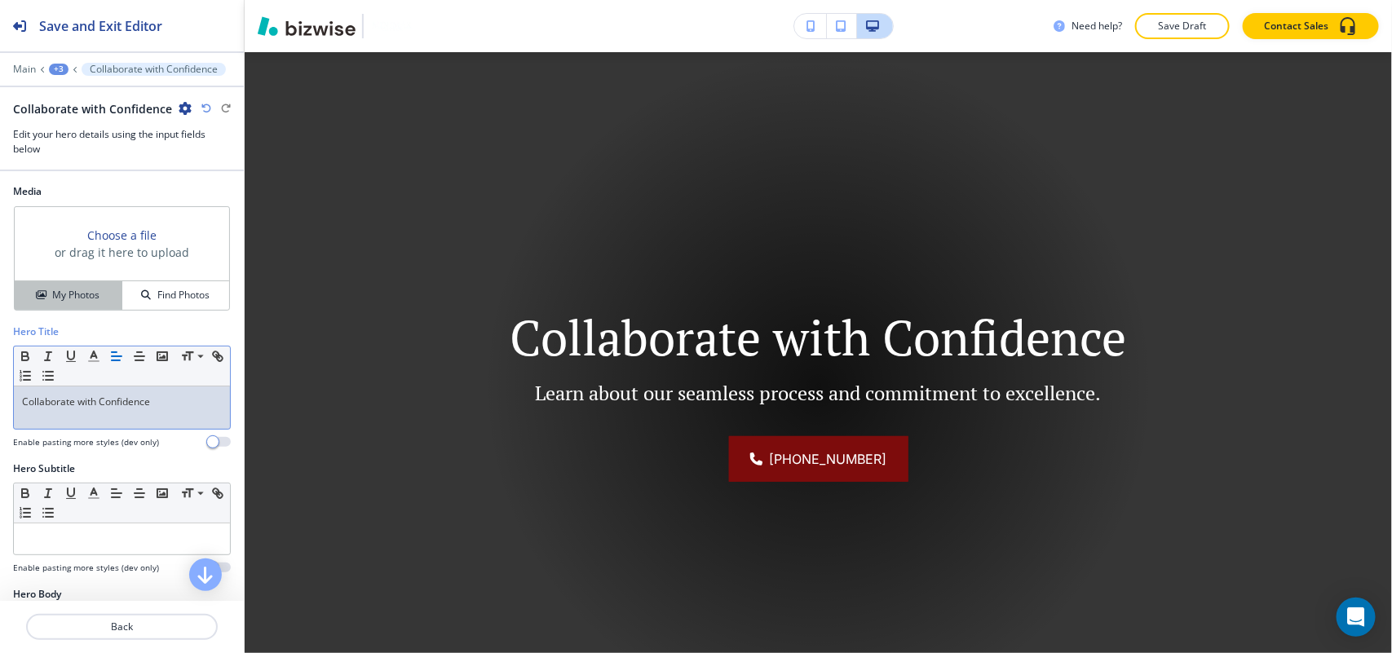
click at [58, 291] on h4 "My Photos" at bounding box center [75, 295] width 47 height 15
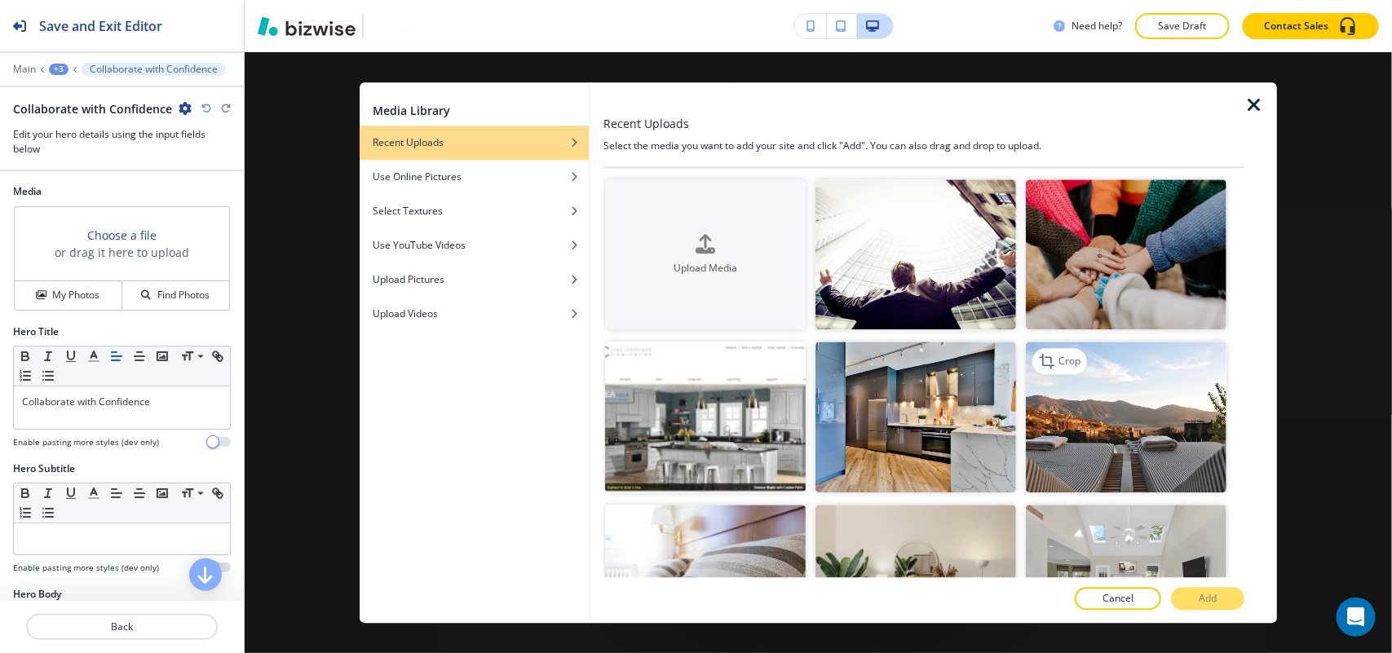
scroll to position [306, 0]
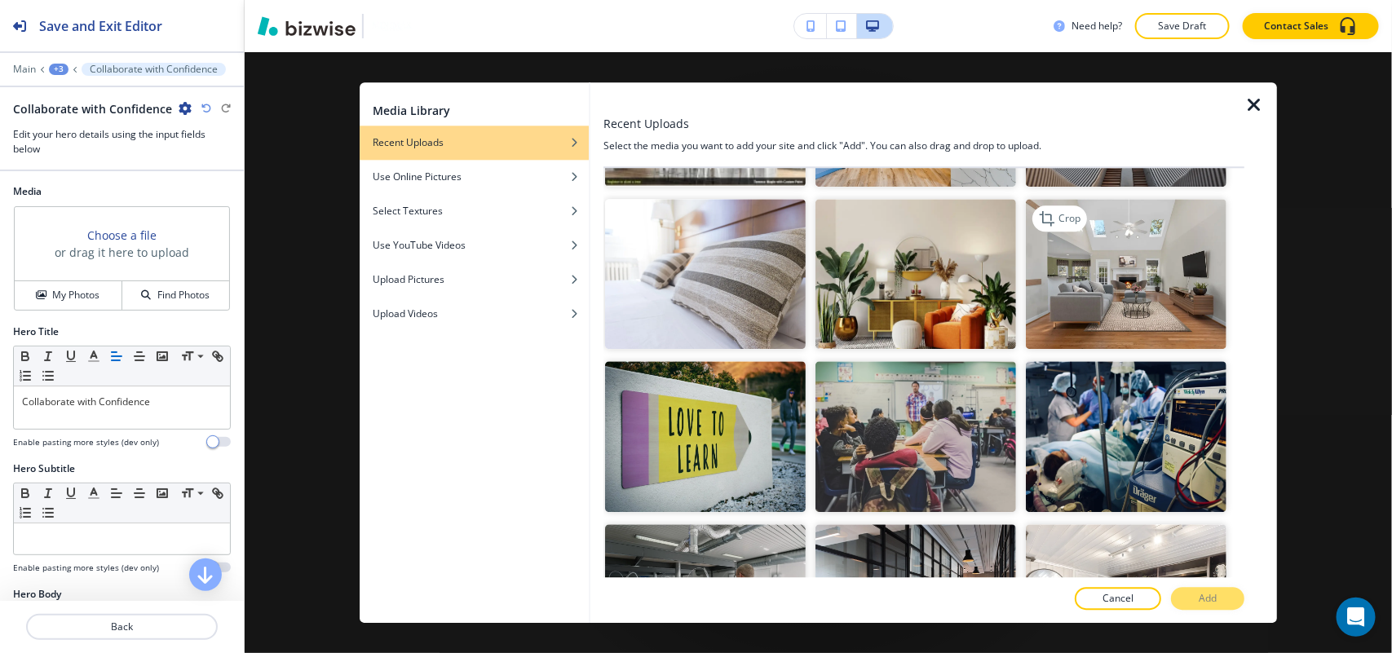
click at [1113, 291] on img "button" at bounding box center [1126, 274] width 201 height 151
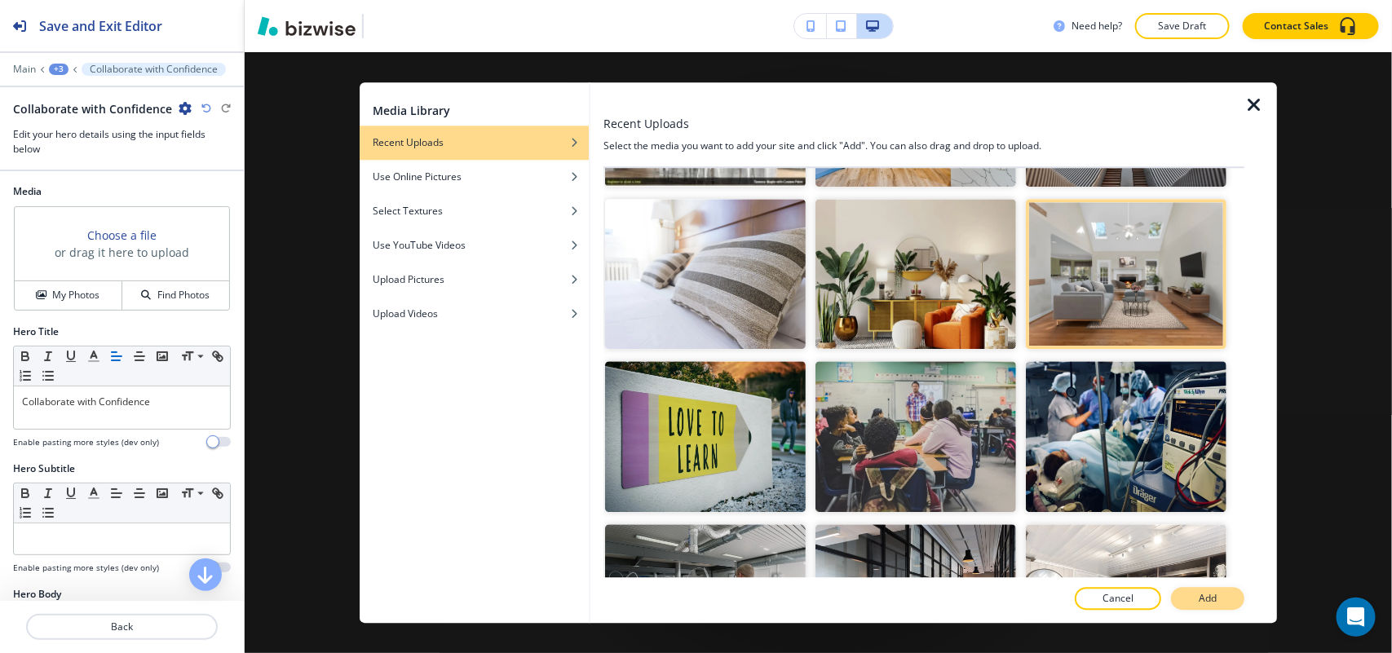
click at [1190, 595] on button "Add" at bounding box center [1207, 598] width 73 height 23
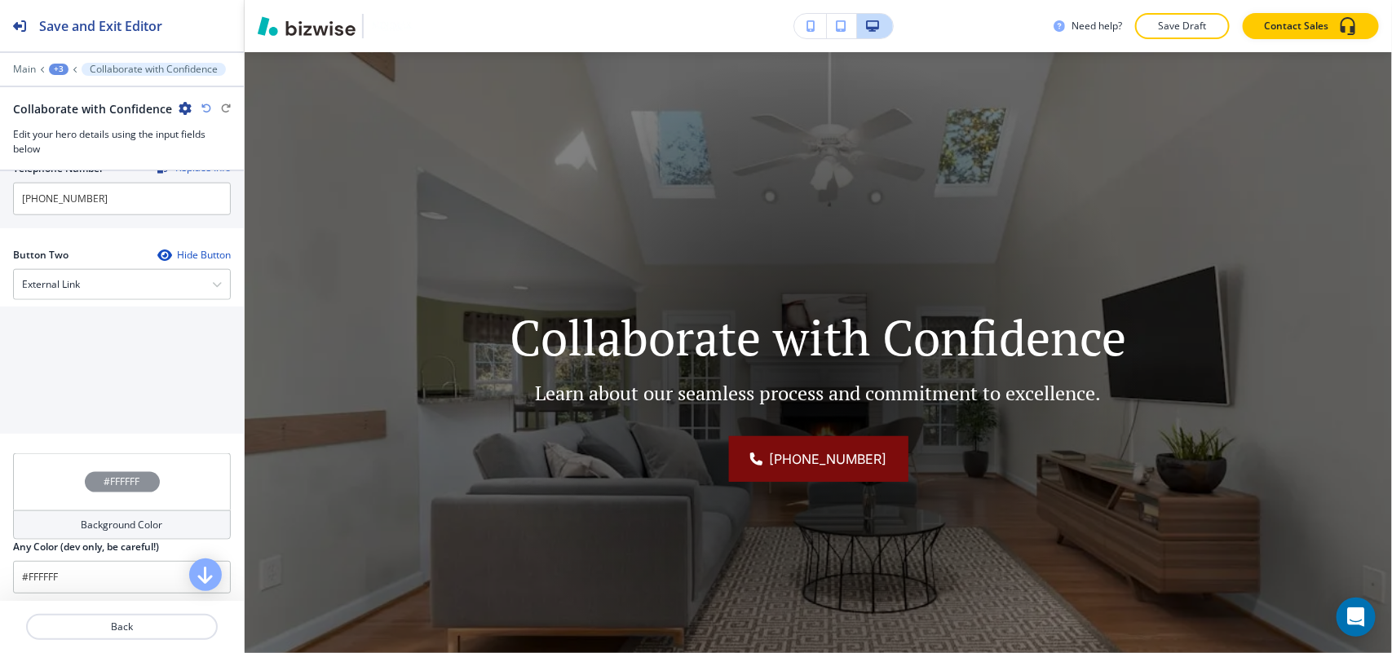
scroll to position [808, 0]
click at [83, 277] on div "External Link" at bounding box center [122, 278] width 216 height 29
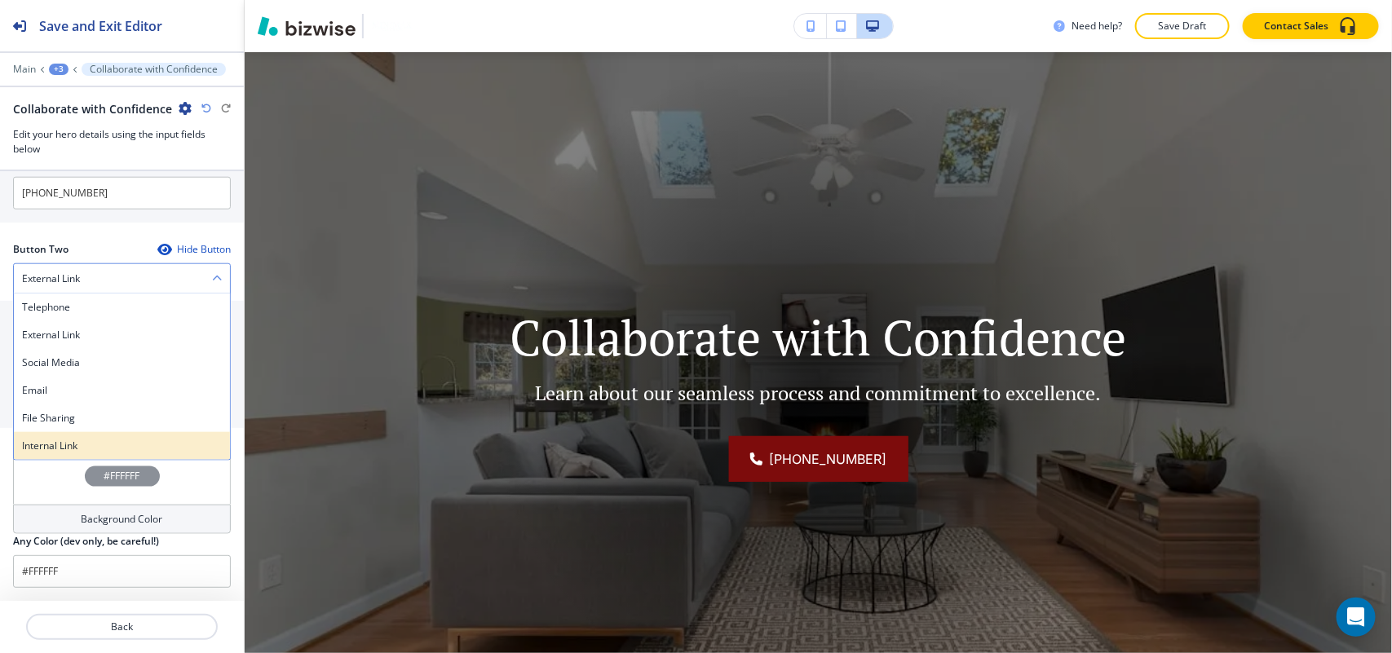
click at [75, 441] on h4 "Internal Link" at bounding box center [122, 446] width 200 height 15
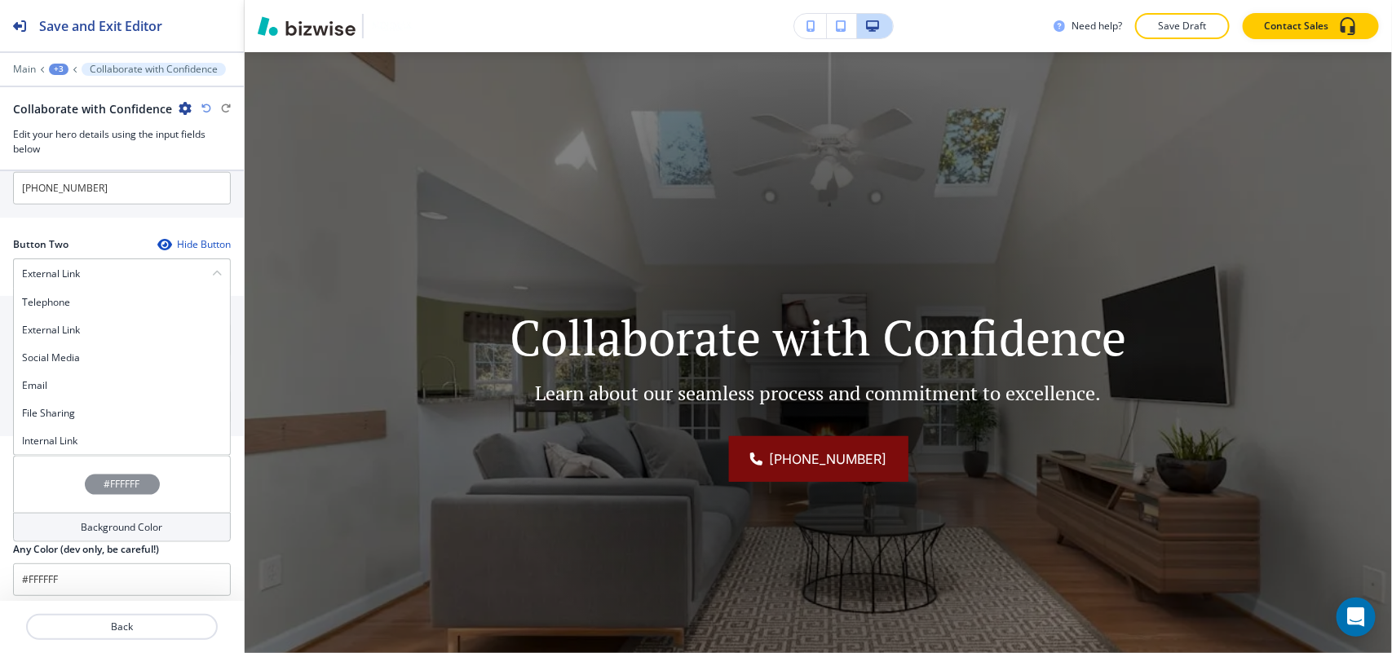
scroll to position [806, 0]
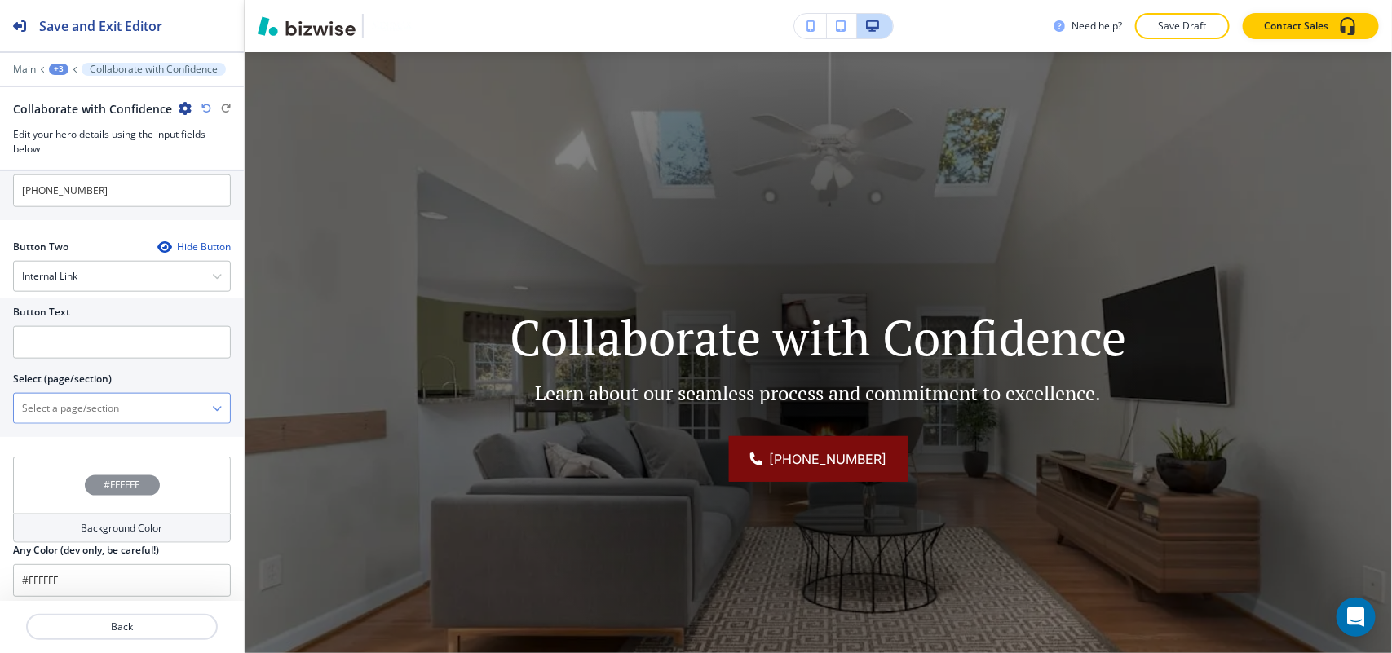
drag, startPoint x: 79, startPoint y: 432, endPoint x: 99, endPoint y: 420, distance: 23.8
click at [99, 422] on \(page\/section\) "Manual Input" at bounding box center [113, 409] width 198 height 28
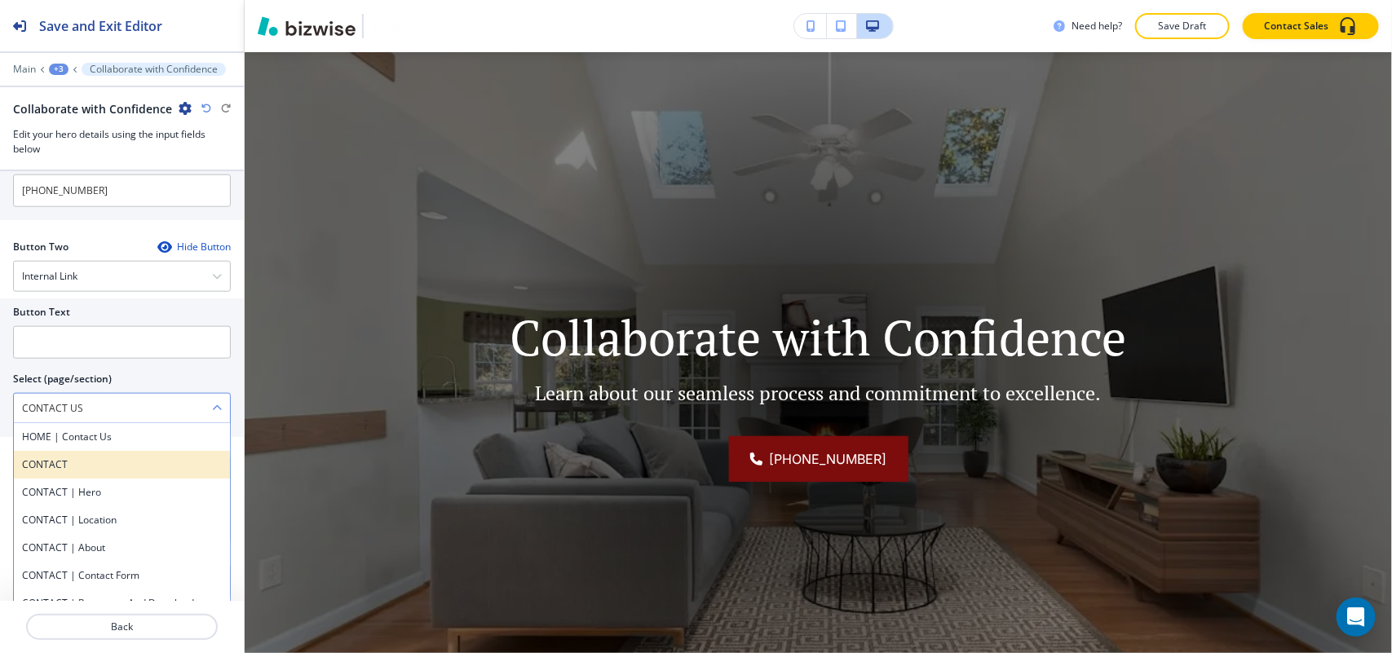
click at [77, 455] on div "CONTACT" at bounding box center [122, 465] width 216 height 28
type \(page\/section\) "CONTACT"
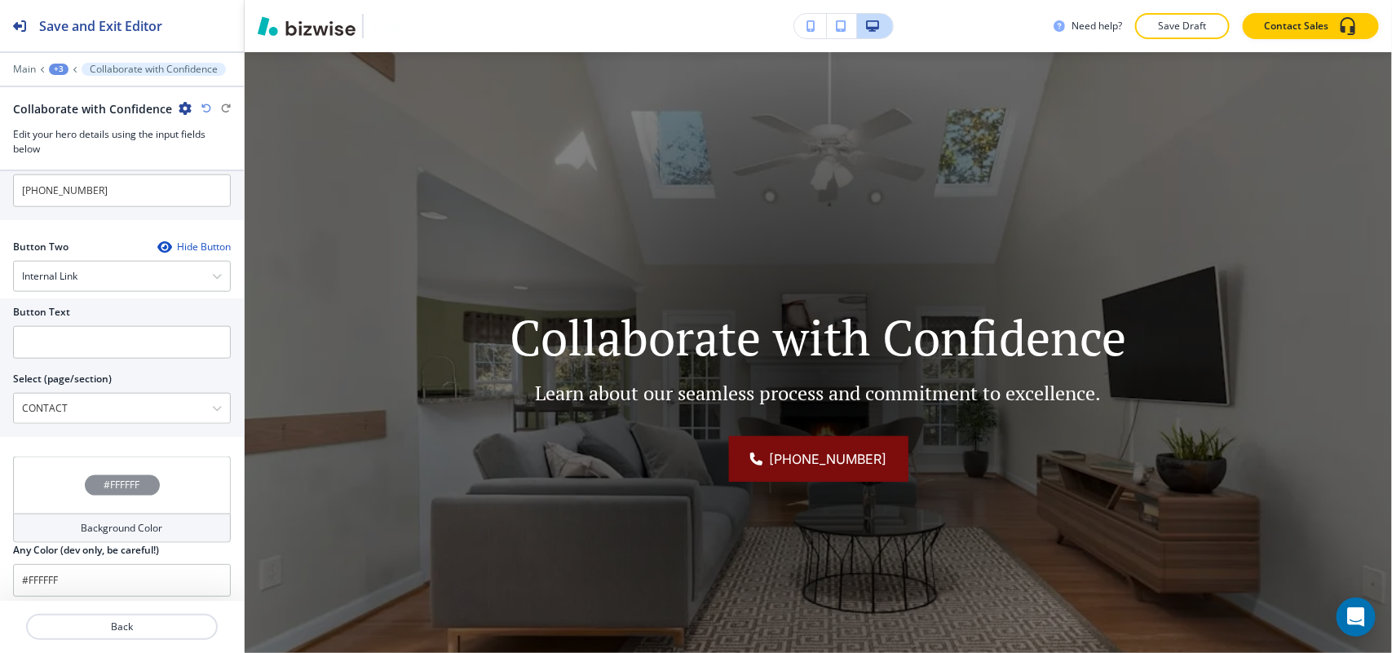
click at [108, 326] on div at bounding box center [122, 323] width 218 height 7
click at [104, 342] on input "text" at bounding box center [122, 342] width 218 height 33
paste input "CONTACT US"
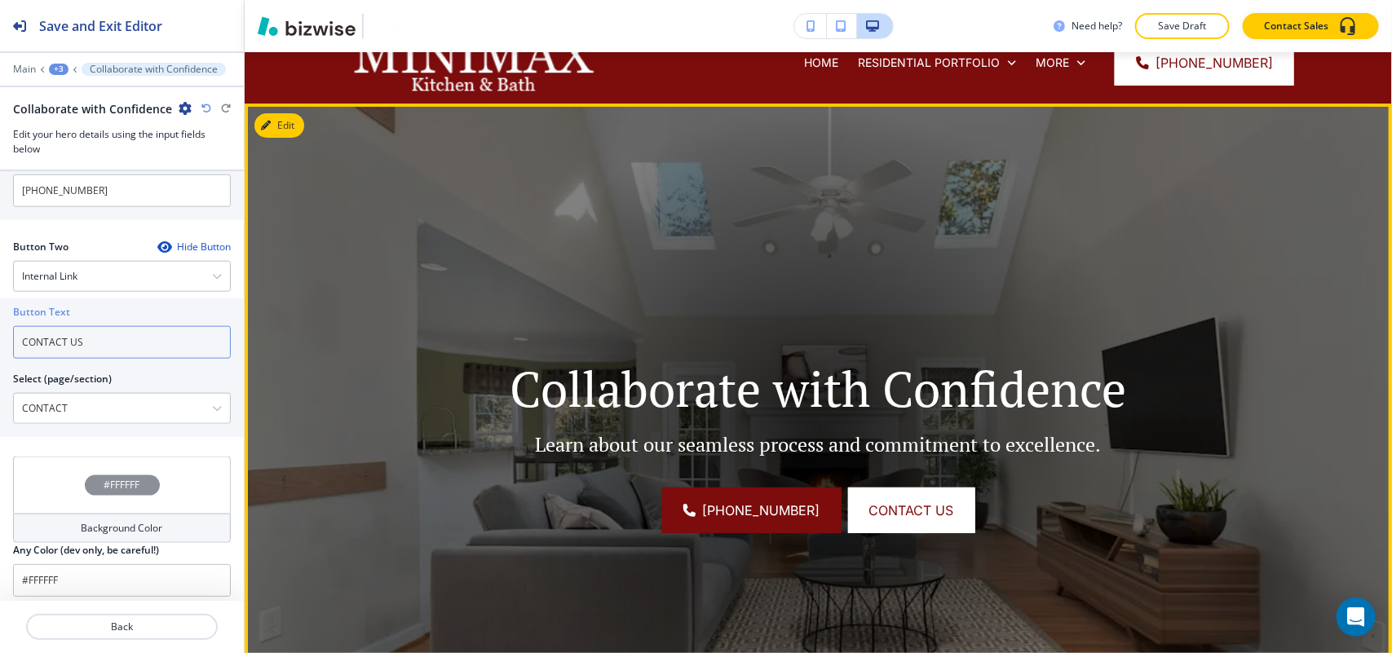
scroll to position [0, 0]
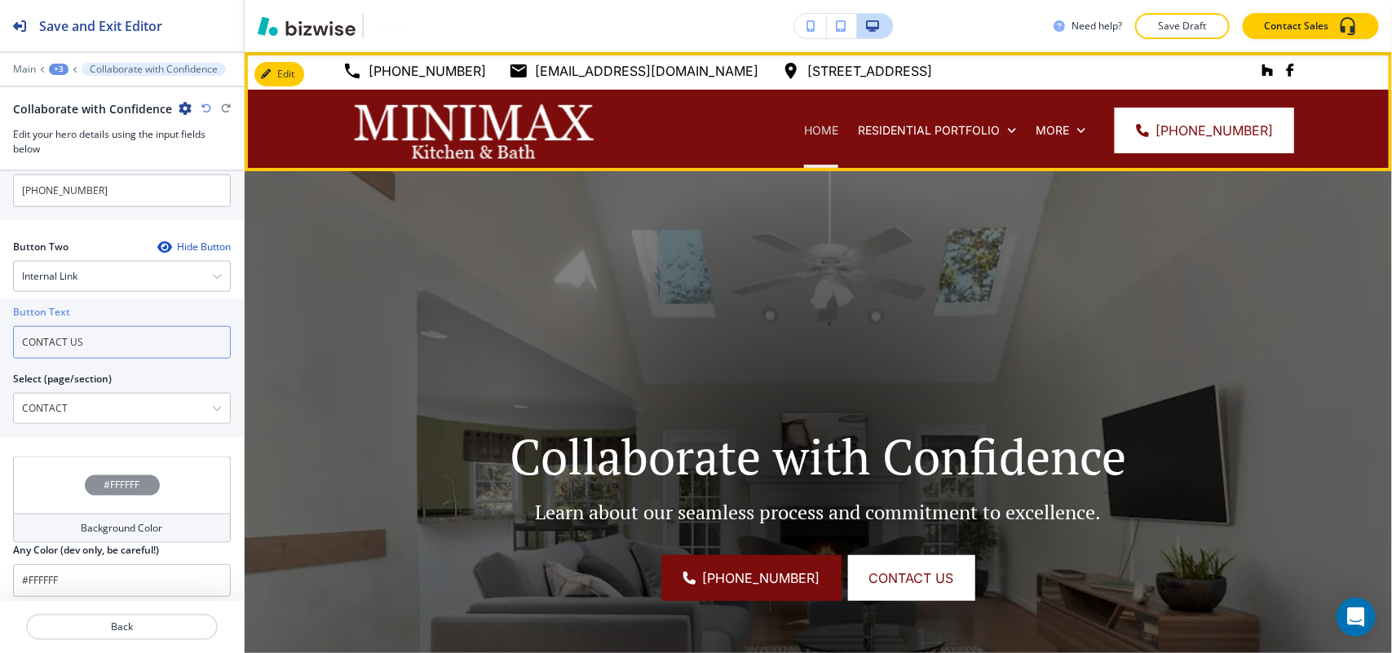
type input "CONTACT US"
click at [817, 127] on p "HOME" at bounding box center [821, 130] width 34 height 16
